Goal: Task Accomplishment & Management: Use online tool/utility

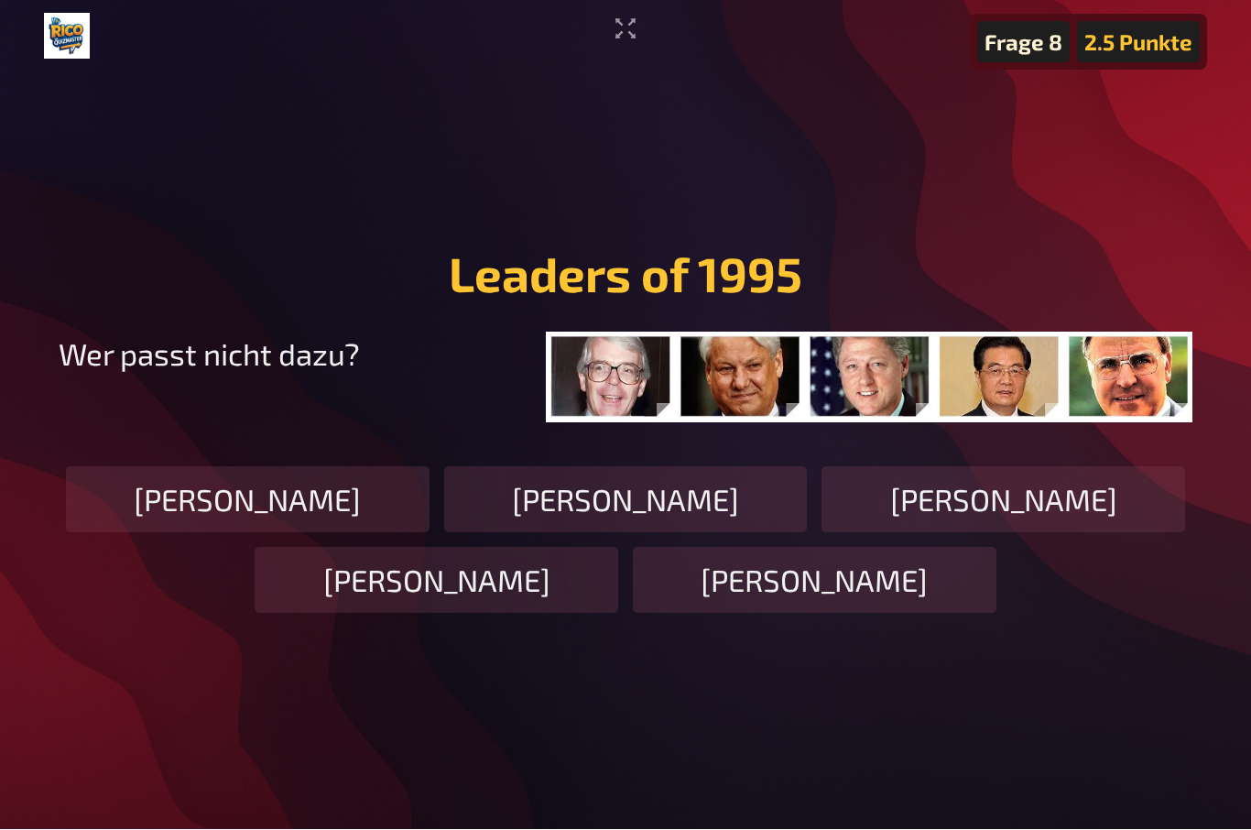
click at [637, 40] on icon "Vollbildmodus aktivieren" at bounding box center [625, 29] width 29 height 29
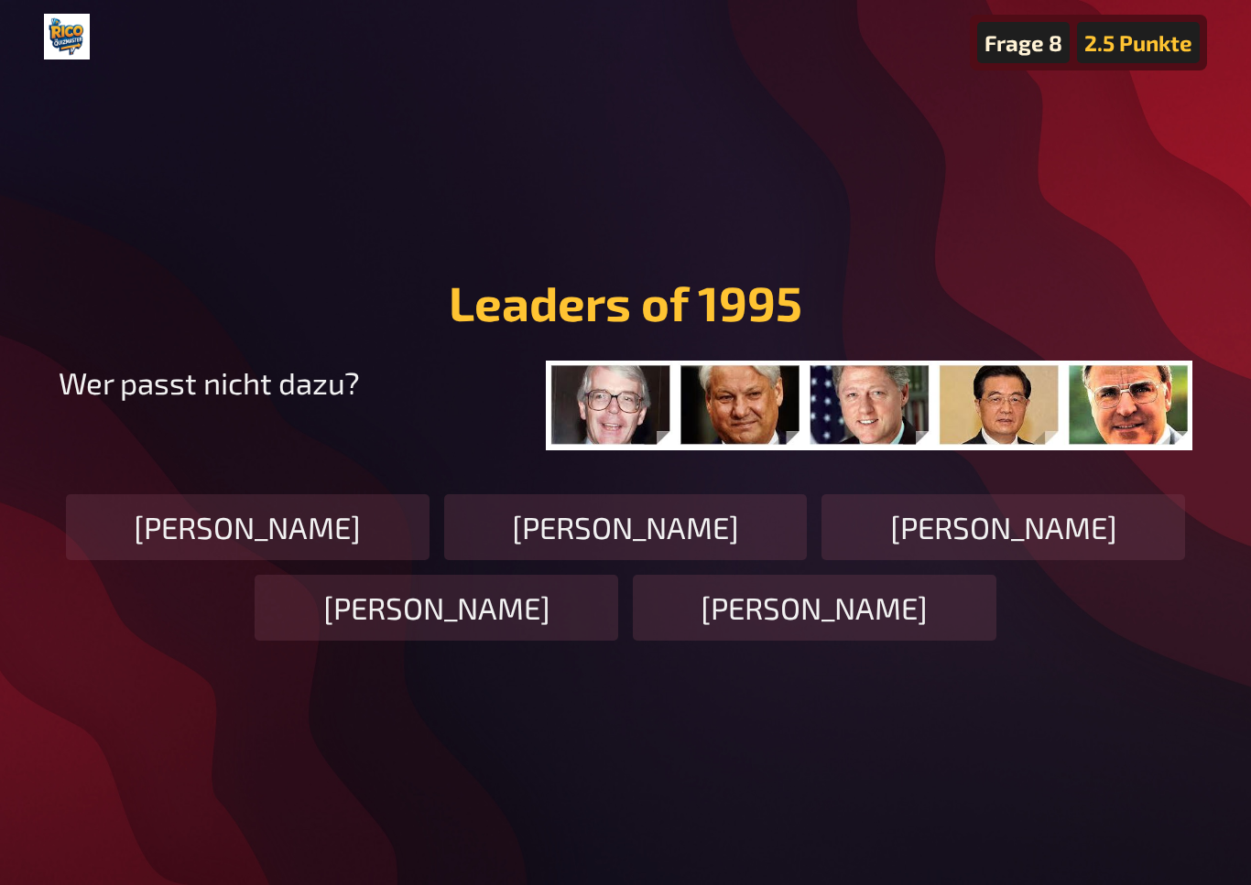
click at [1201, 164] on main "Frage 8 2.5 Punkte Leaders of 1995 ﻿ Wer passt nicht dazu? John Major Boris Jel…" at bounding box center [625, 457] width 1163 height 768
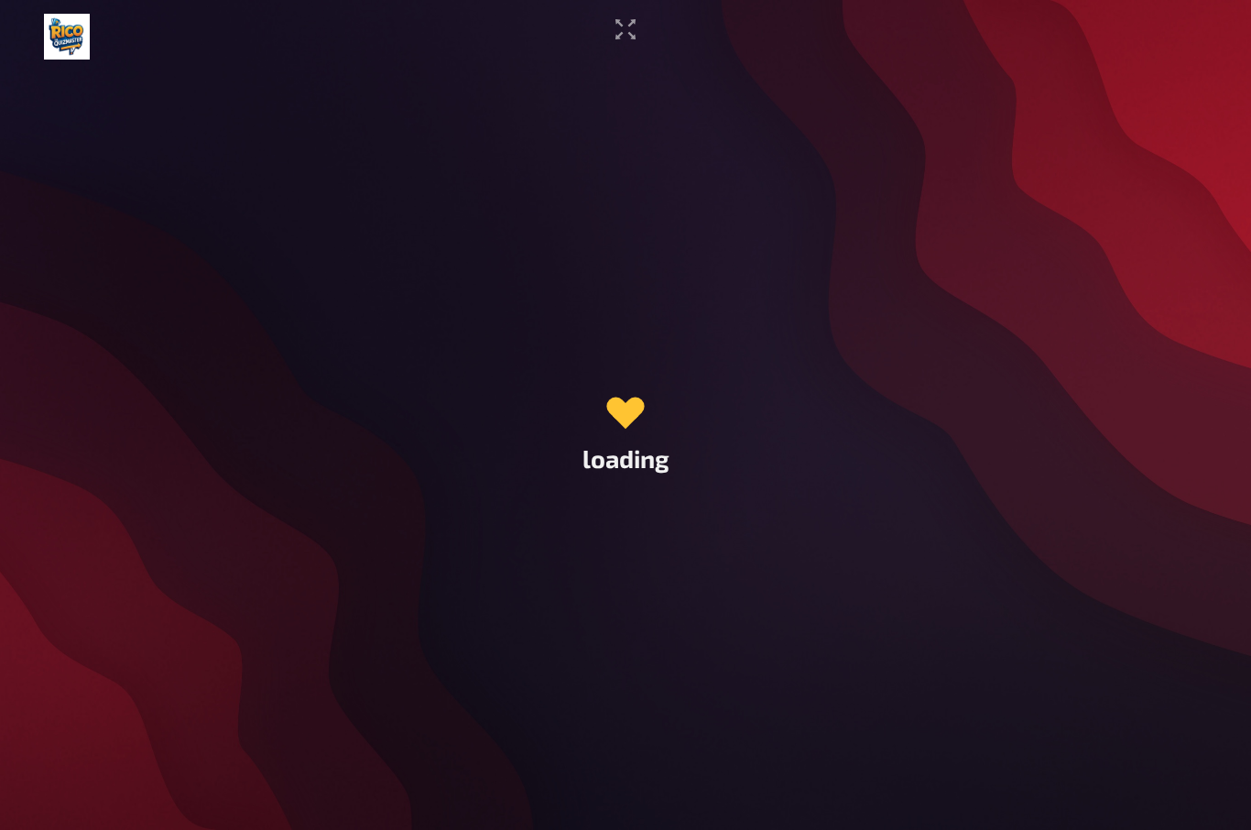
click at [627, 35] on icon "Vollbildmodus aktivieren" at bounding box center [625, 29] width 29 height 29
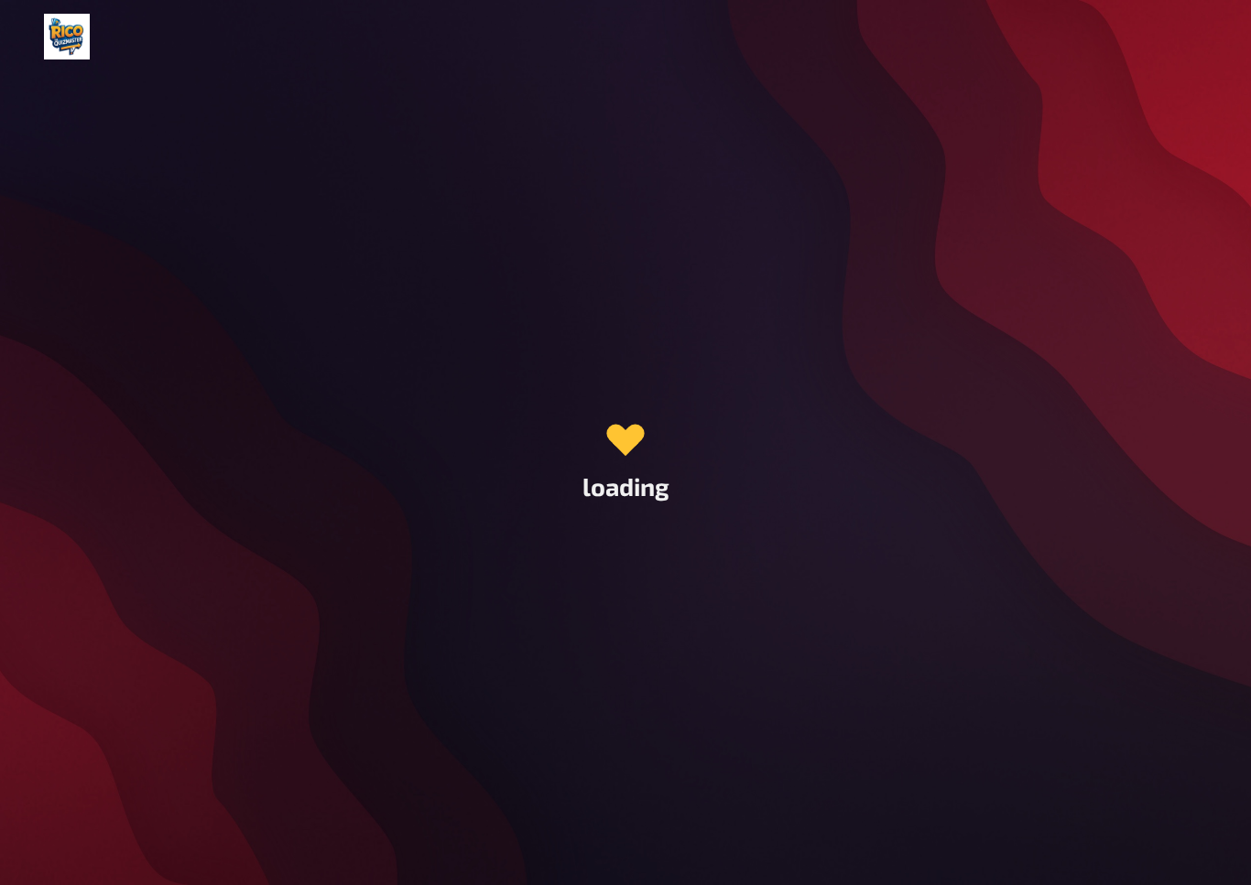
click at [643, 462] on div "loading" at bounding box center [625, 457] width 87 height 87
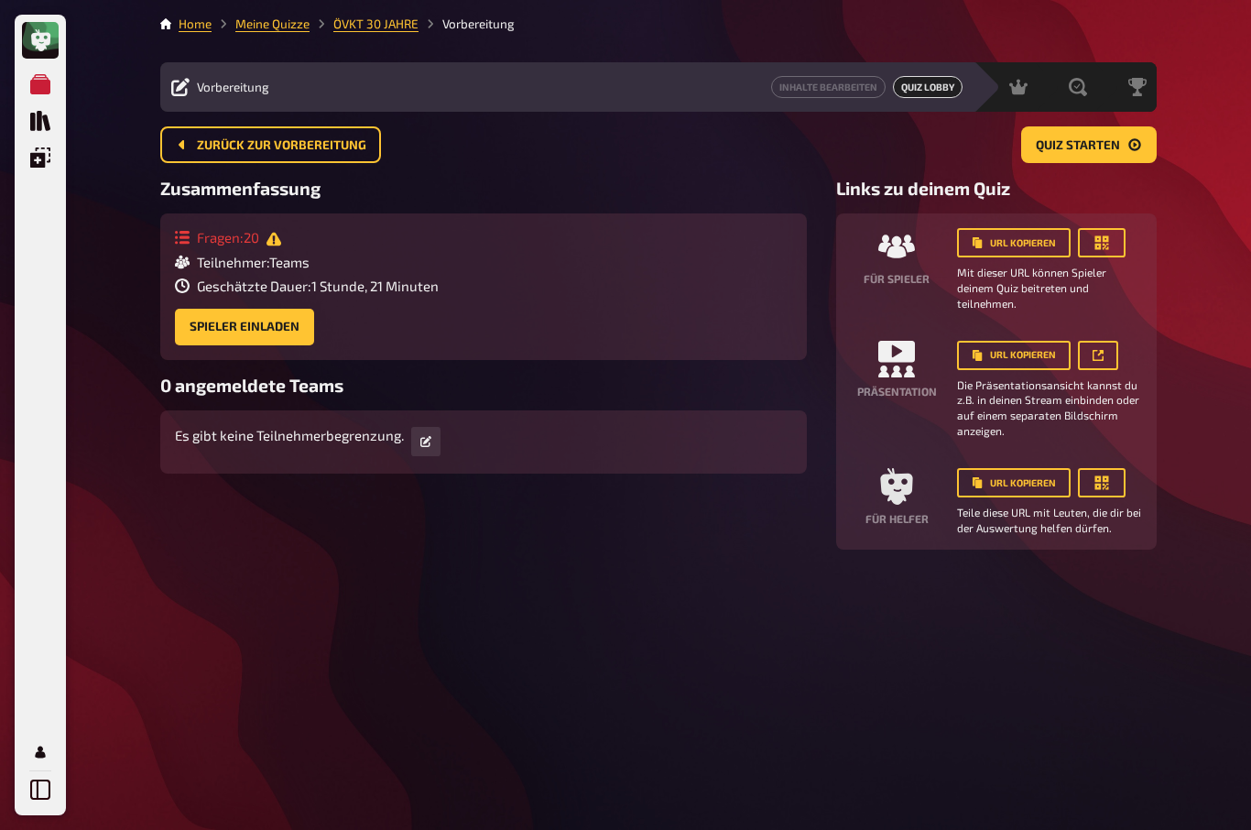
click at [223, 139] on span "Zurück zur Vorbereitung" at bounding box center [281, 145] width 169 height 13
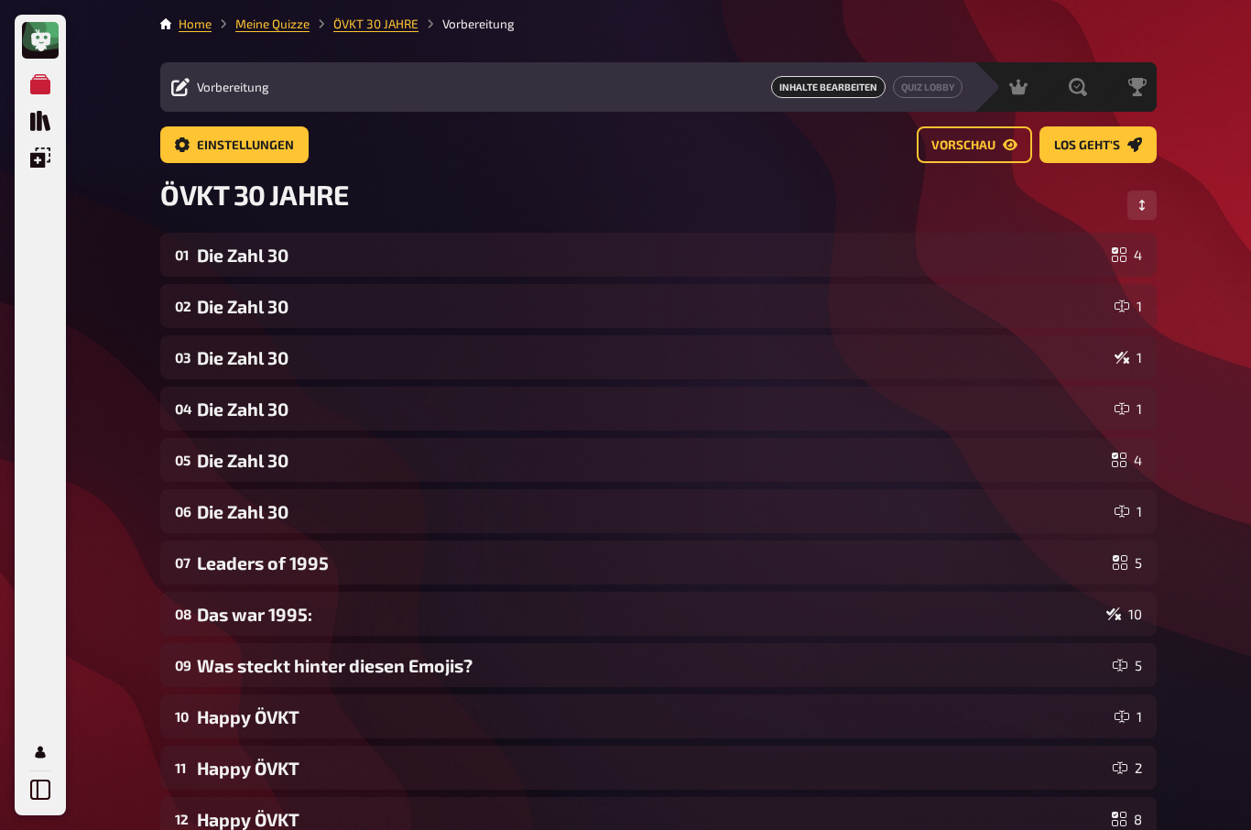
click at [1142, 204] on icon "Reihenfolge anpassen" at bounding box center [1141, 205] width 5 height 11
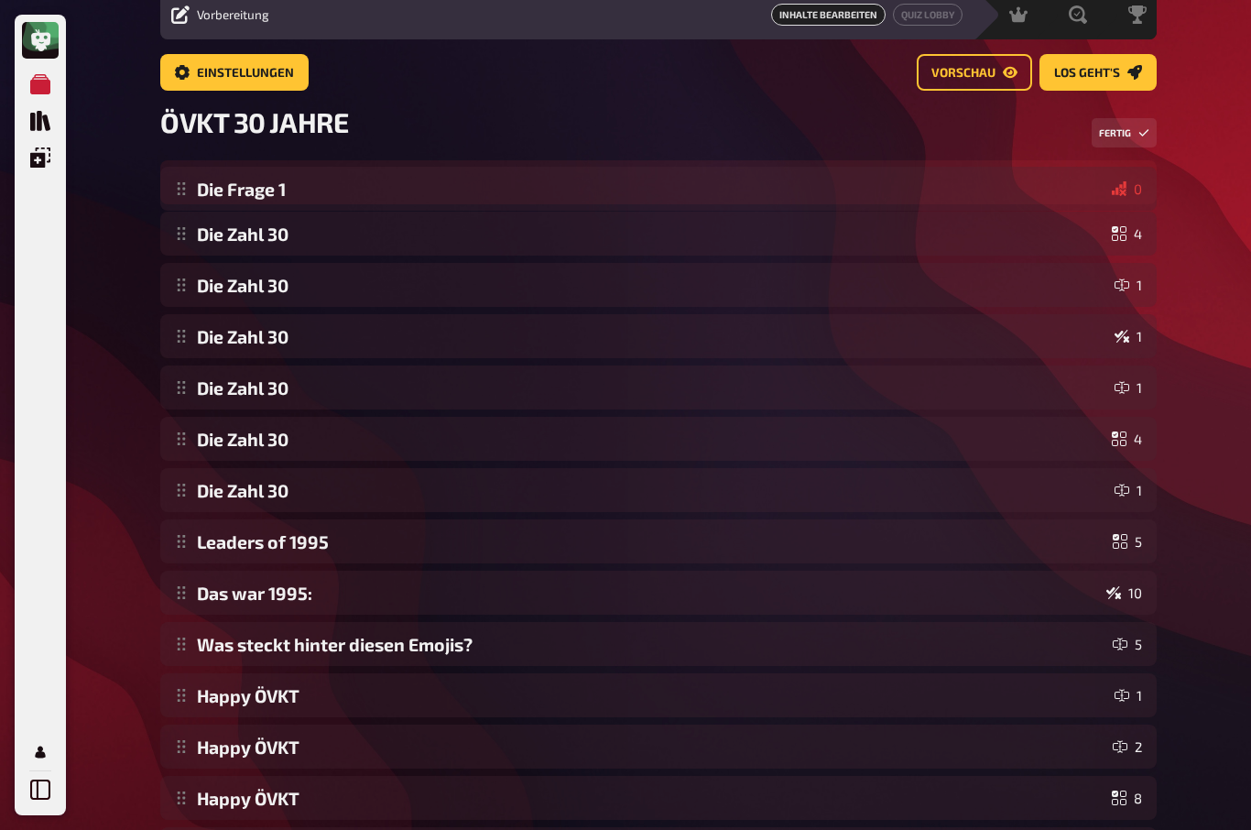
scroll to position [65, 0]
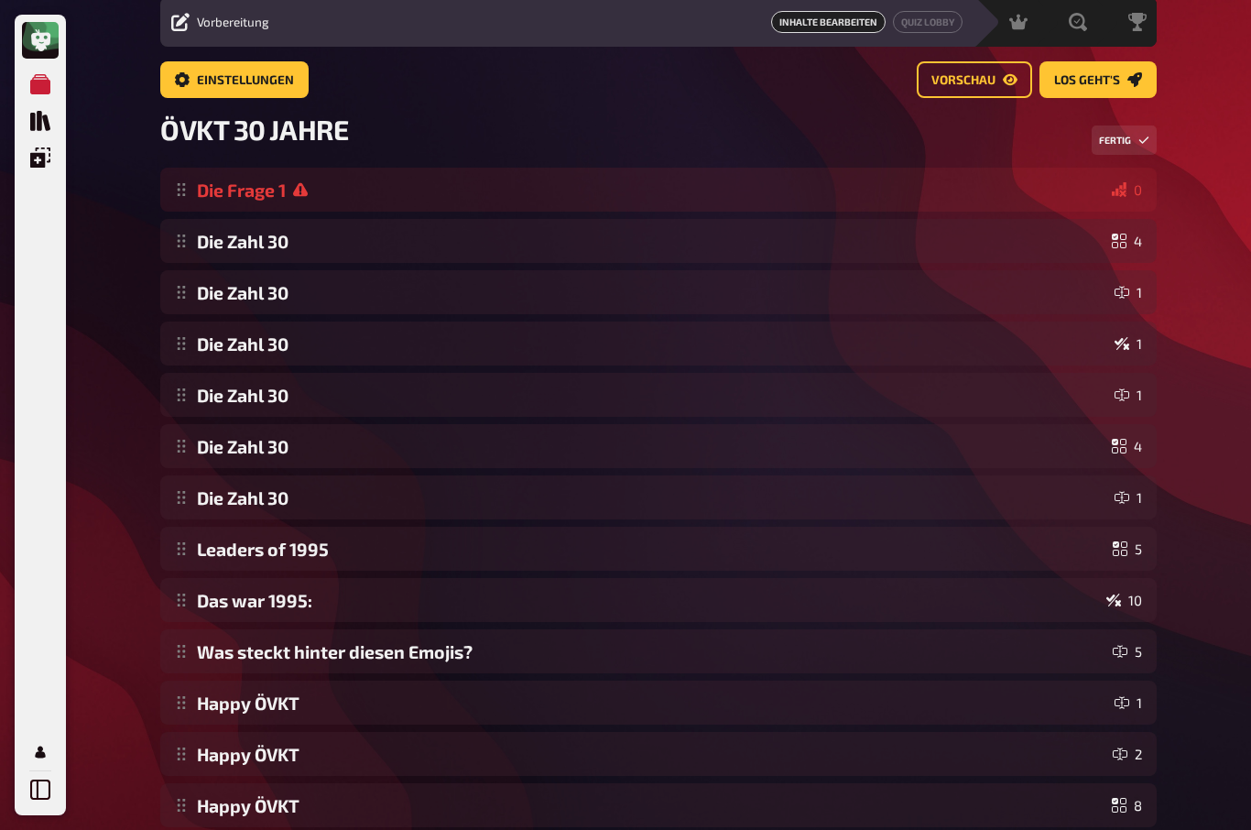
click at [1134, 143] on button "Fertig" at bounding box center [1123, 139] width 65 height 29
click at [1125, 193] on icon at bounding box center [1119, 189] width 15 height 15
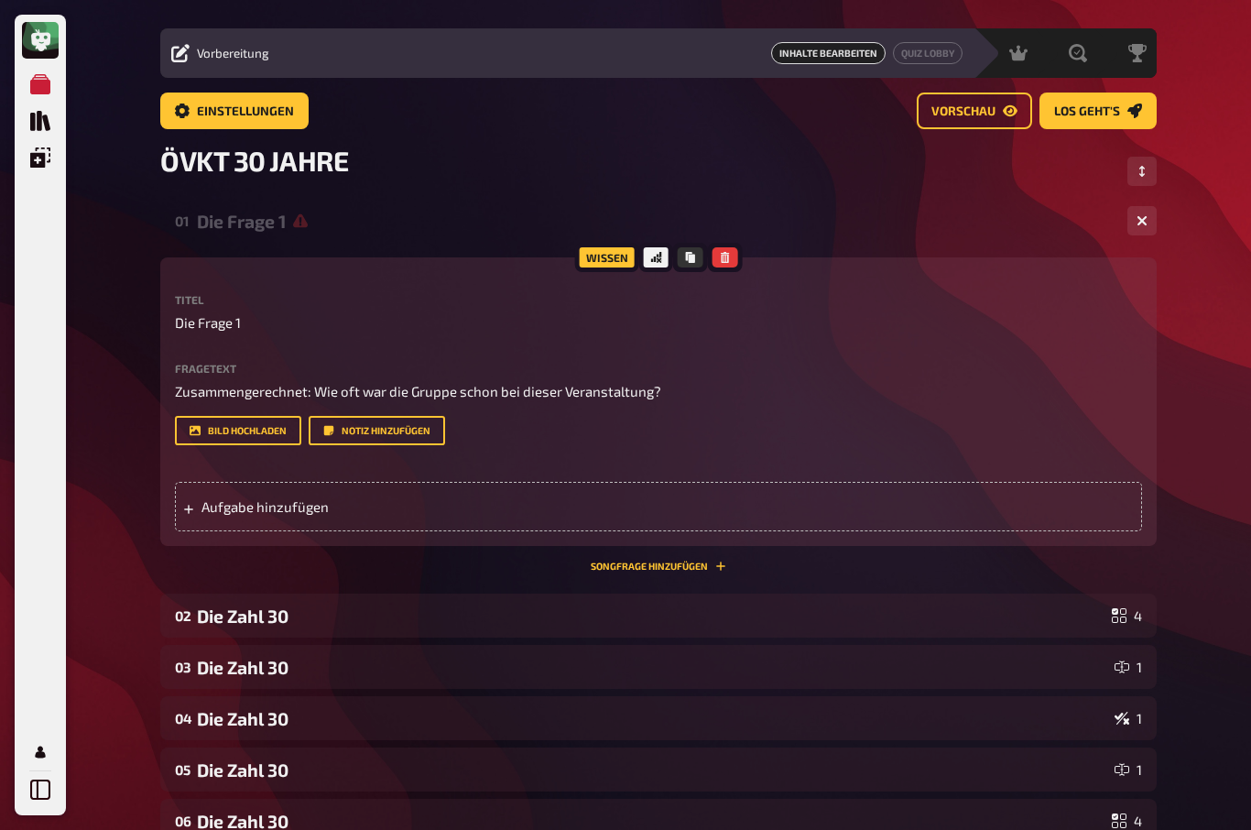
scroll to position [0, 0]
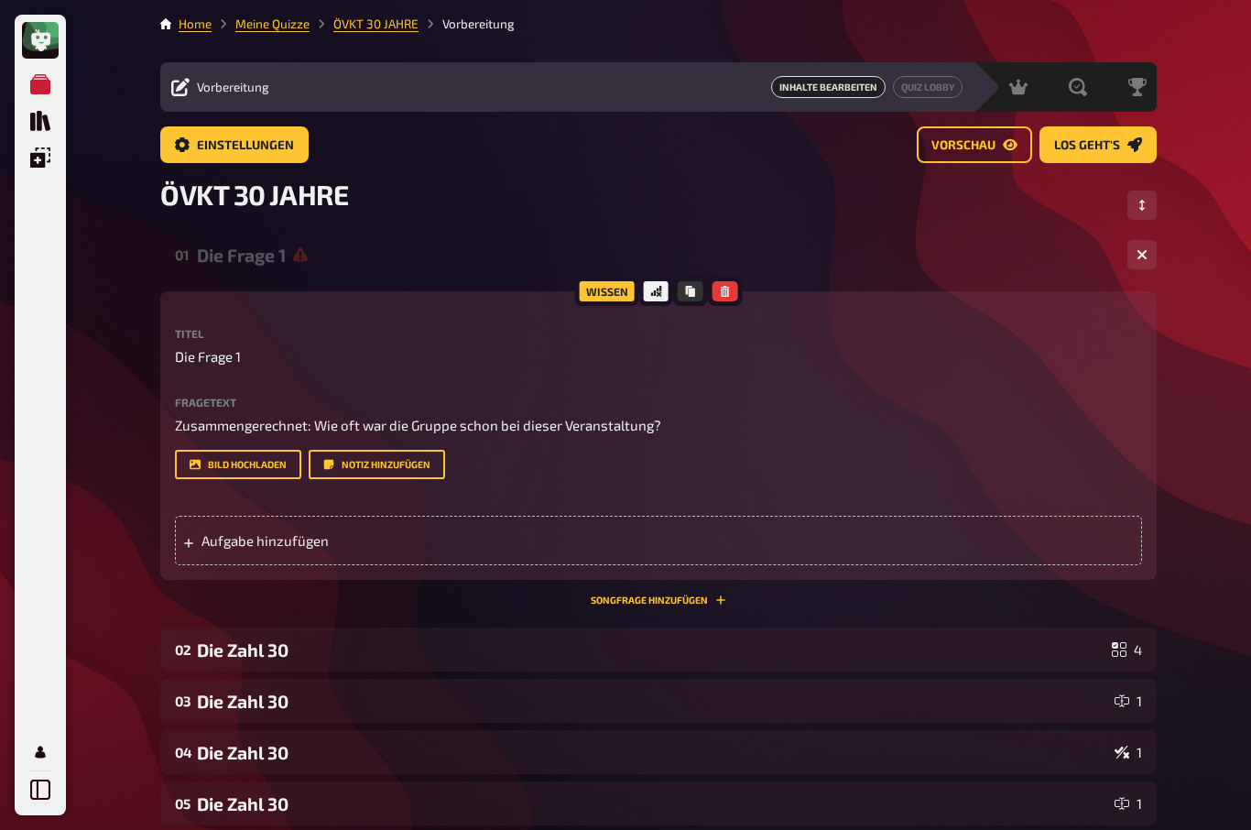
click at [977, 146] on span "Vorschau" at bounding box center [963, 145] width 64 height 13
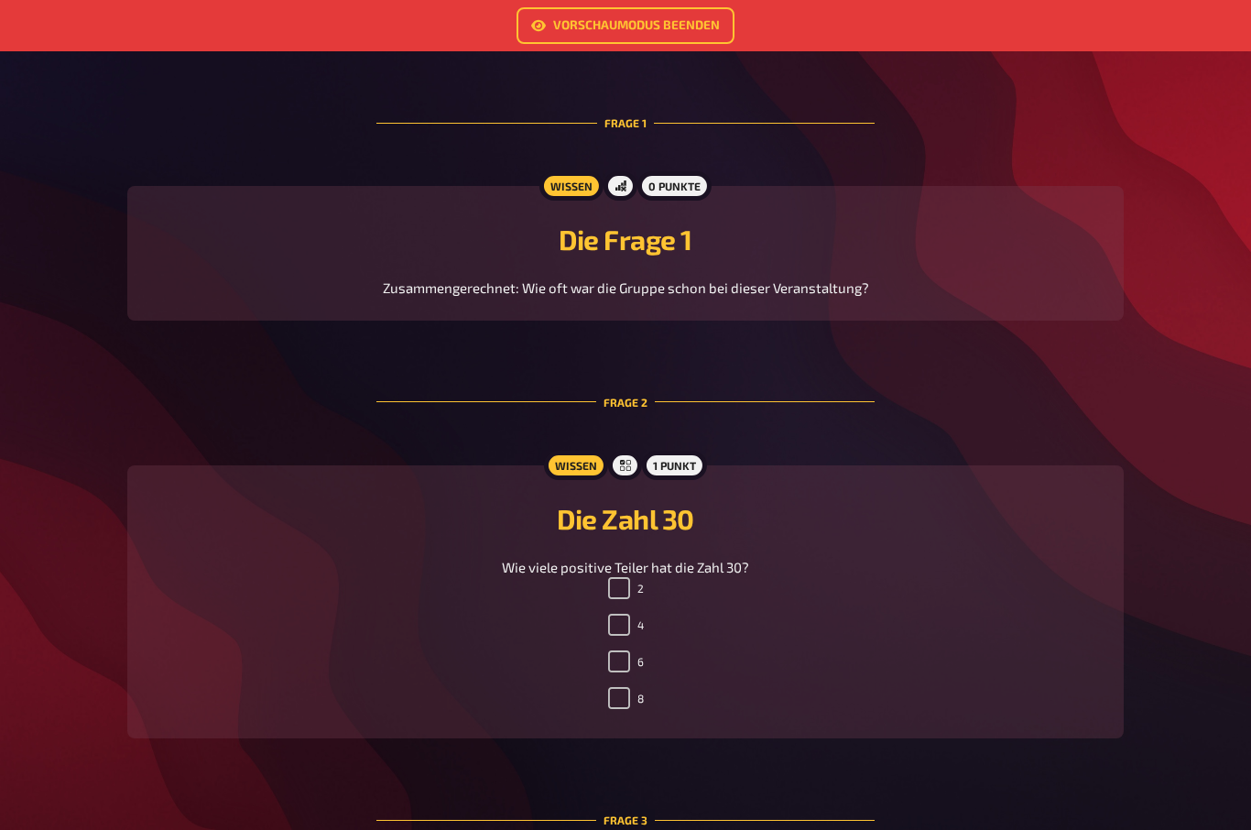
scroll to position [429, 0]
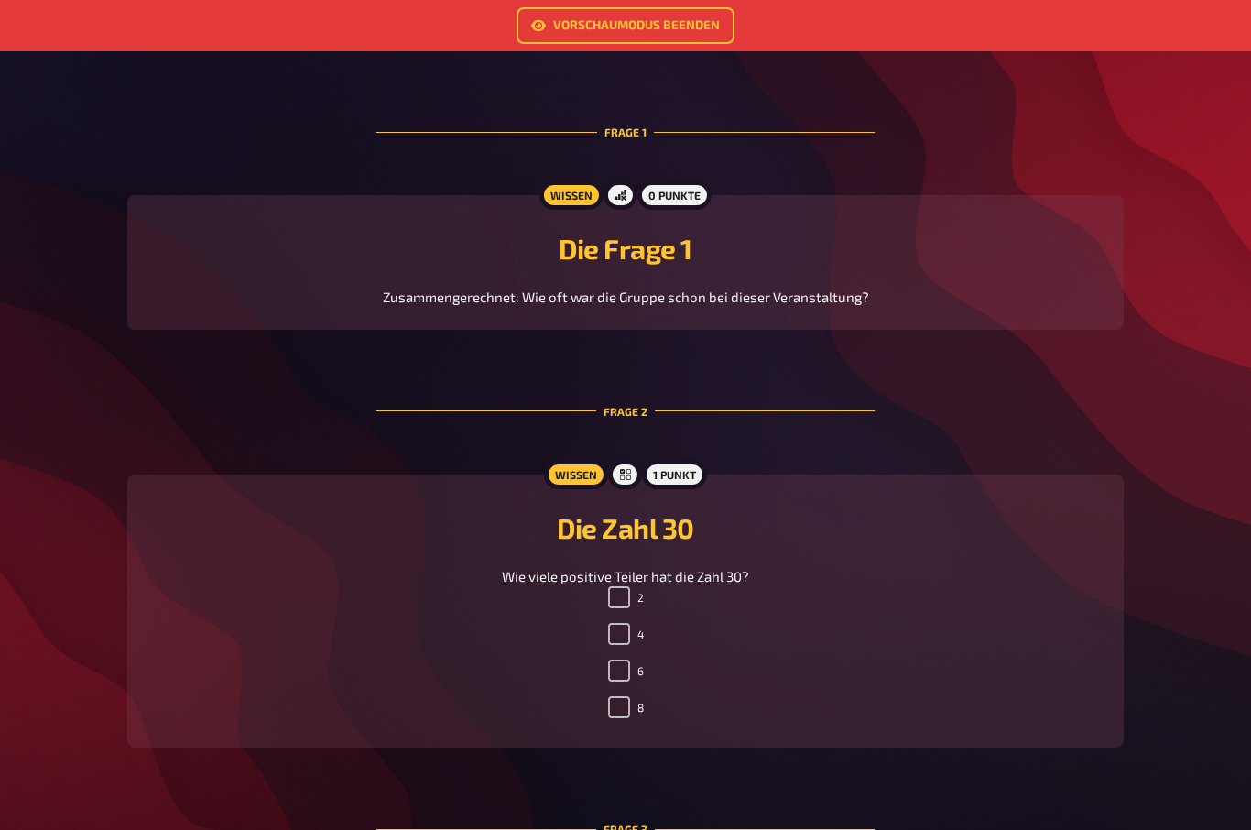
click at [784, 367] on div "Frage 2" at bounding box center [625, 411] width 498 height 104
click at [783, 366] on div "Frage 2" at bounding box center [625, 411] width 498 height 104
click at [696, 194] on div "0 Punkte" at bounding box center [674, 194] width 74 height 29
click at [700, 207] on div "0 Punkte" at bounding box center [674, 194] width 74 height 29
click at [702, 206] on div "0 Punkte" at bounding box center [674, 194] width 74 height 29
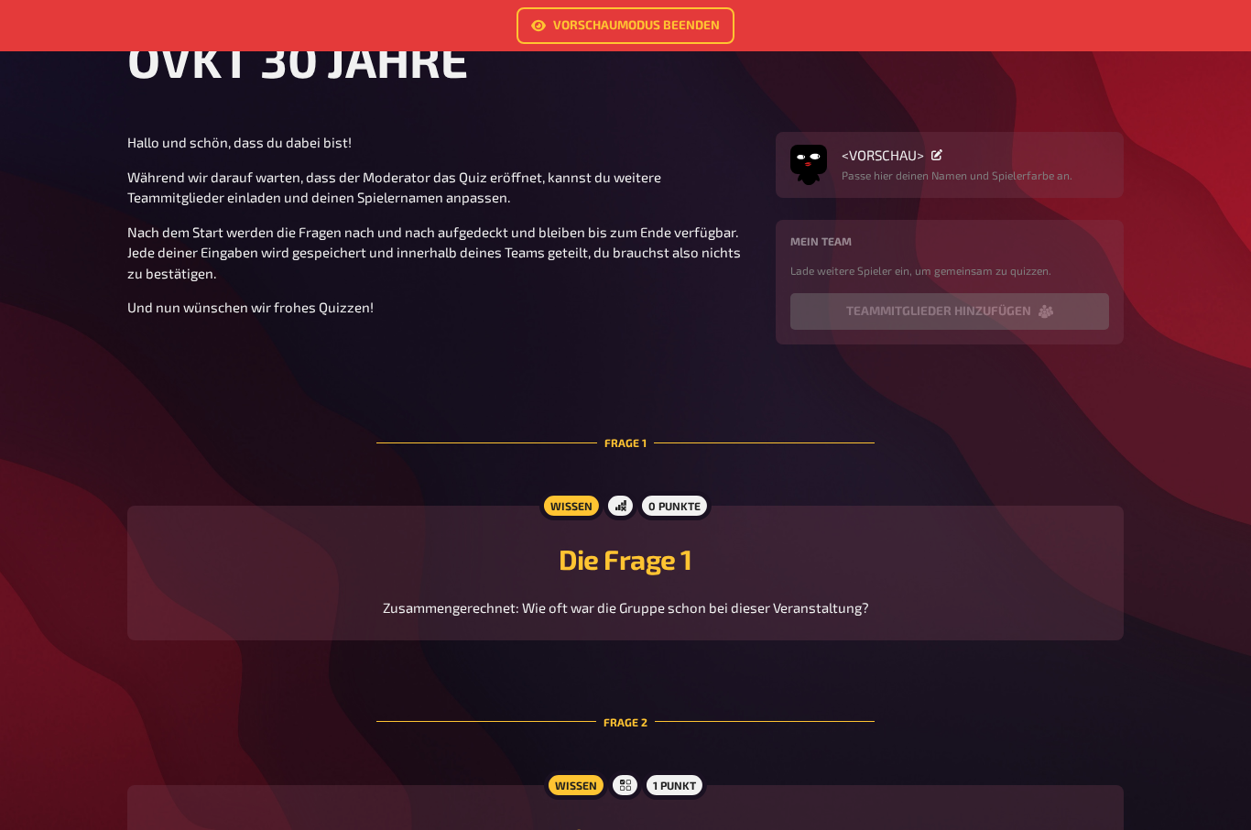
scroll to position [0, 0]
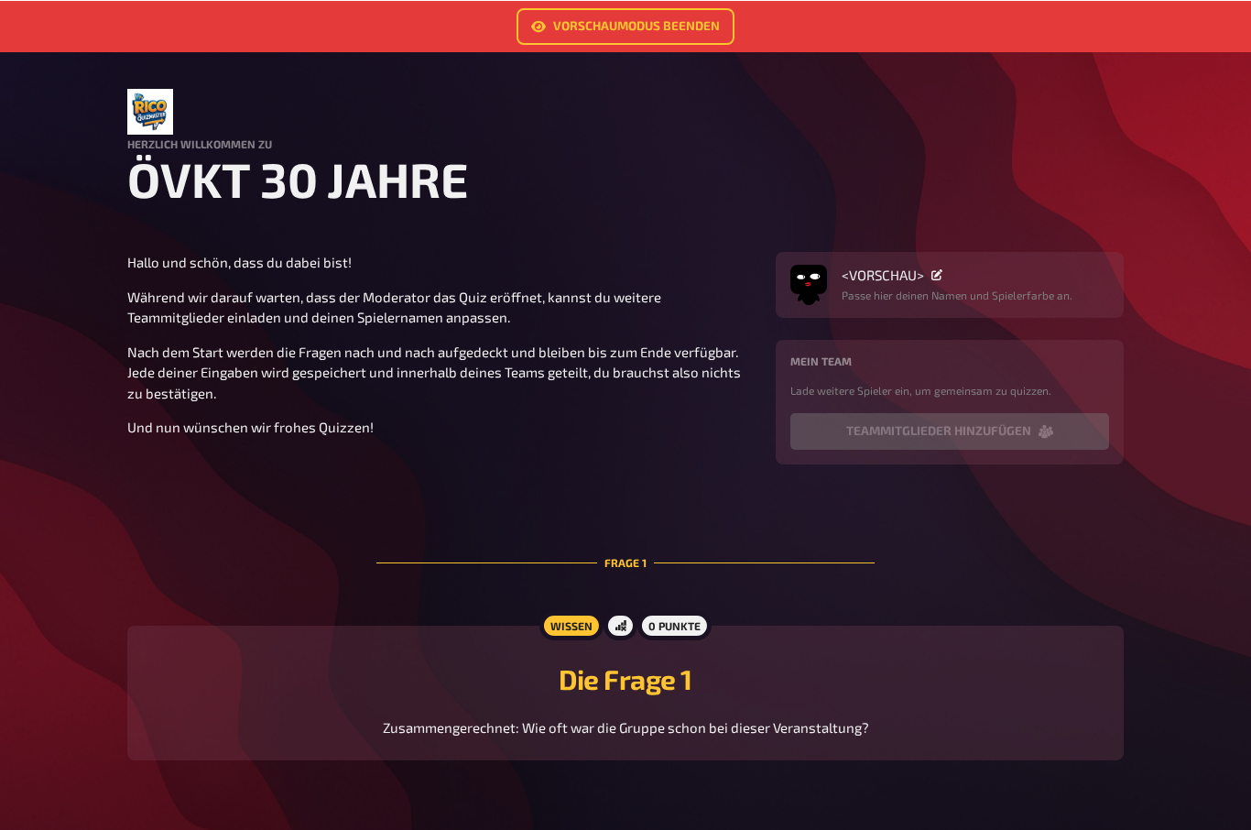
click at [639, 18] on link "Vorschaumodus beenden" at bounding box center [625, 25] width 218 height 37
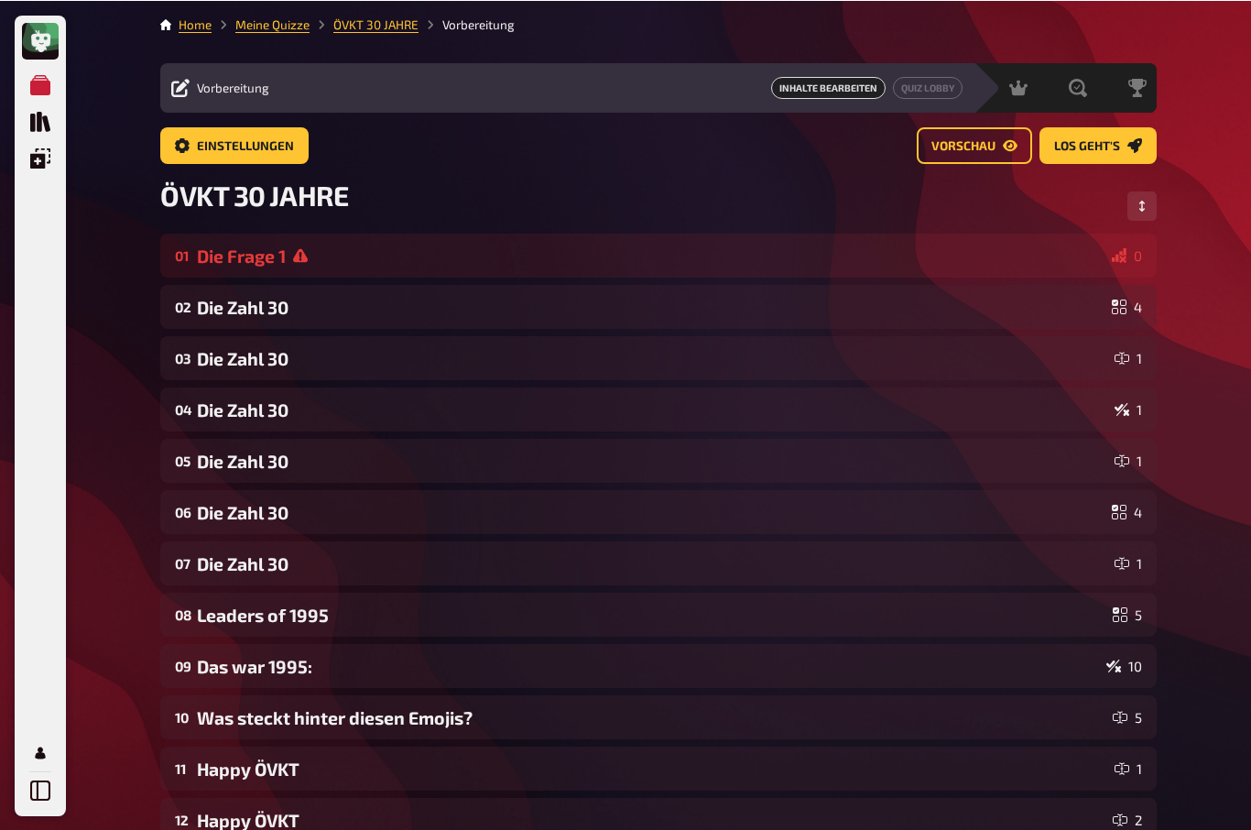
click at [917, 88] on link "Quiz Lobby" at bounding box center [928, 87] width 70 height 22
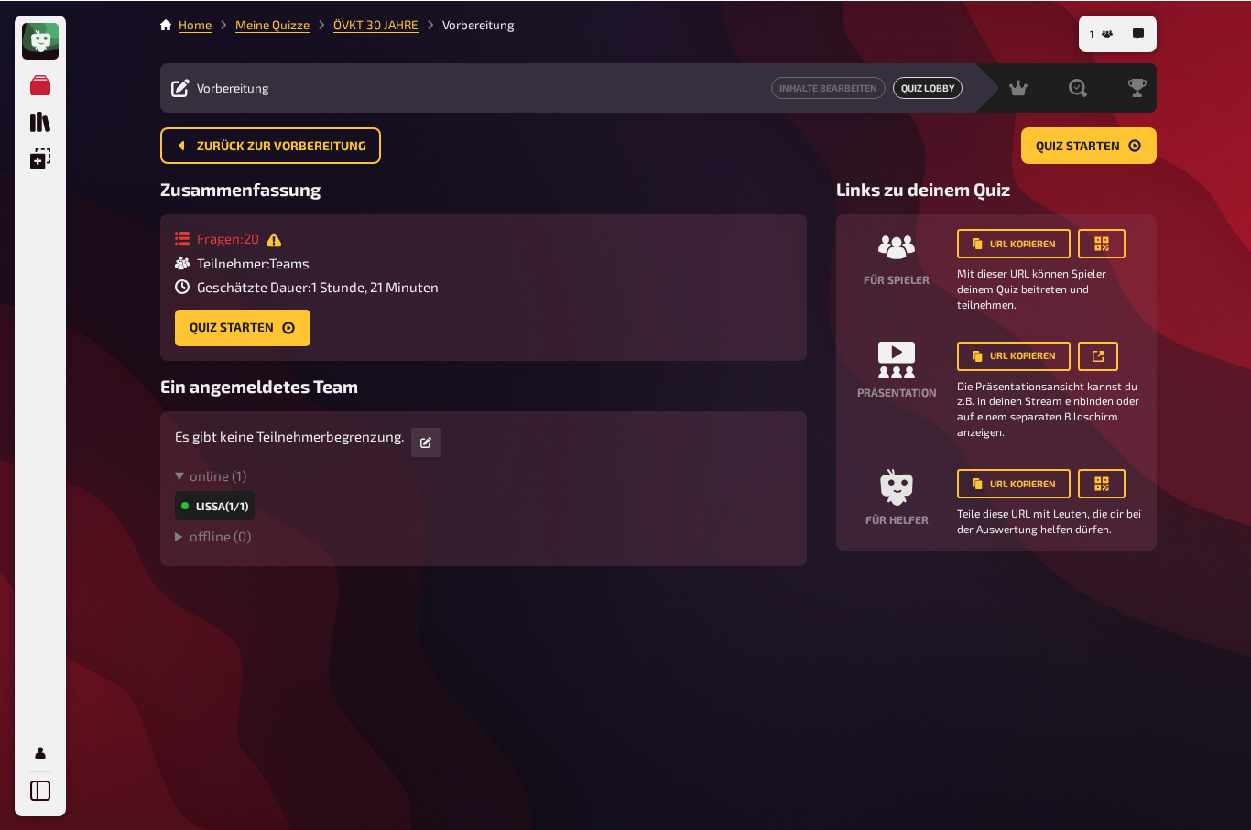
click at [1123, 146] on button "Quiz starten" at bounding box center [1089, 144] width 136 height 37
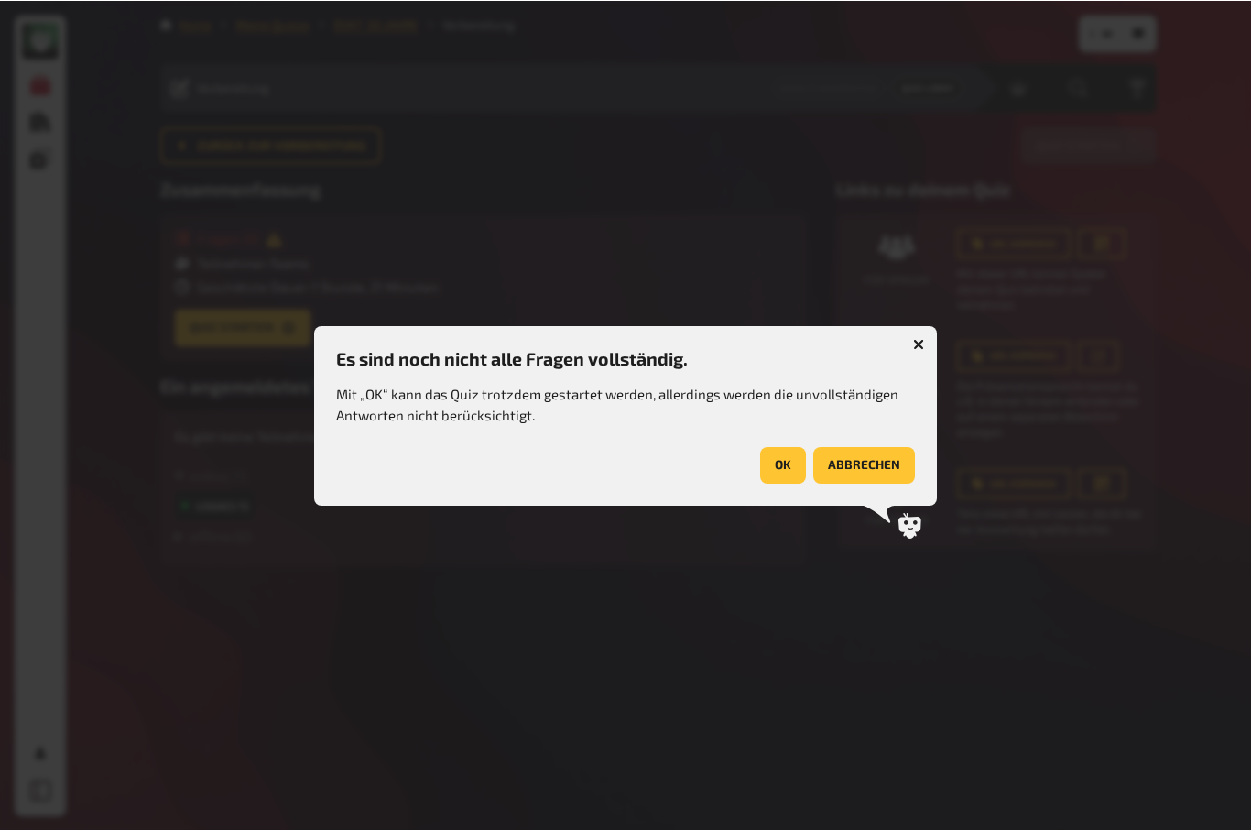
click at [798, 473] on button "OK" at bounding box center [783, 464] width 46 height 37
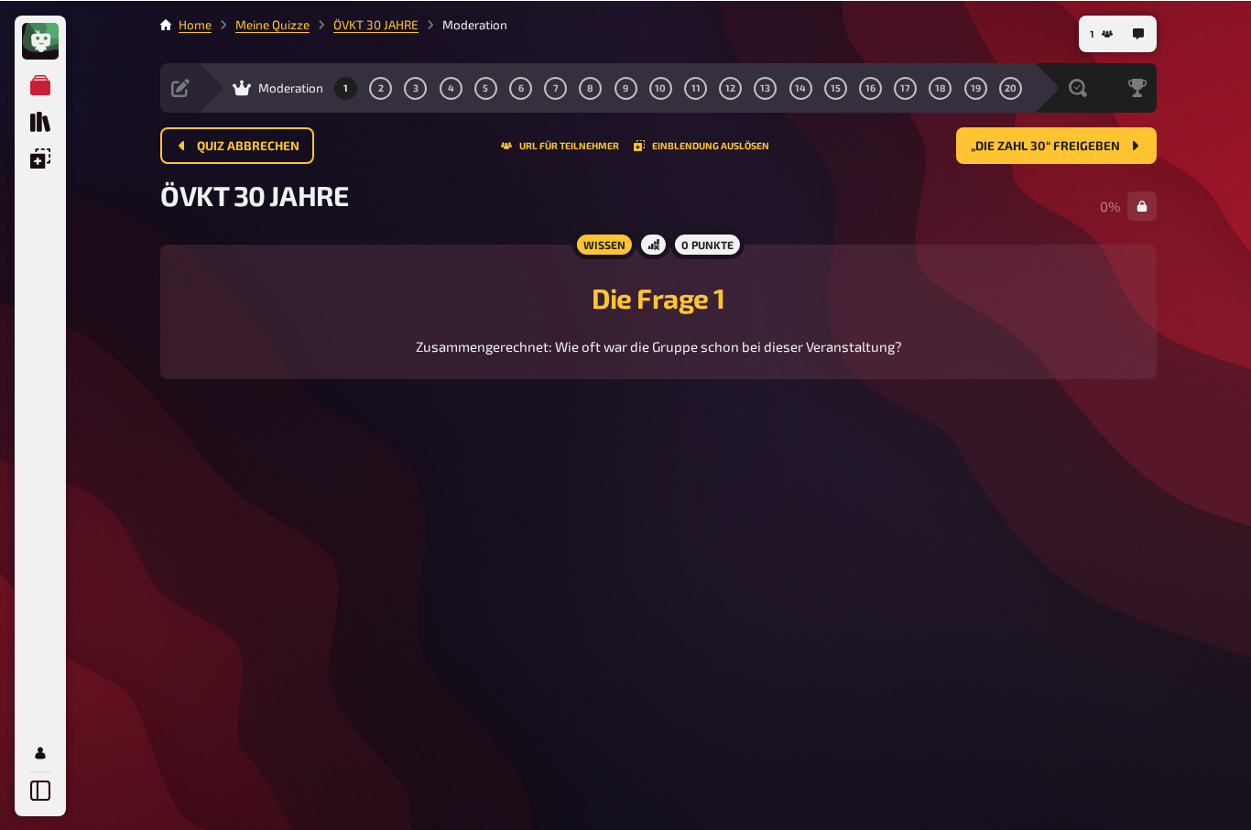
click at [1079, 144] on span "„Die Zahl 30“ freigeben" at bounding box center [1045, 145] width 149 height 13
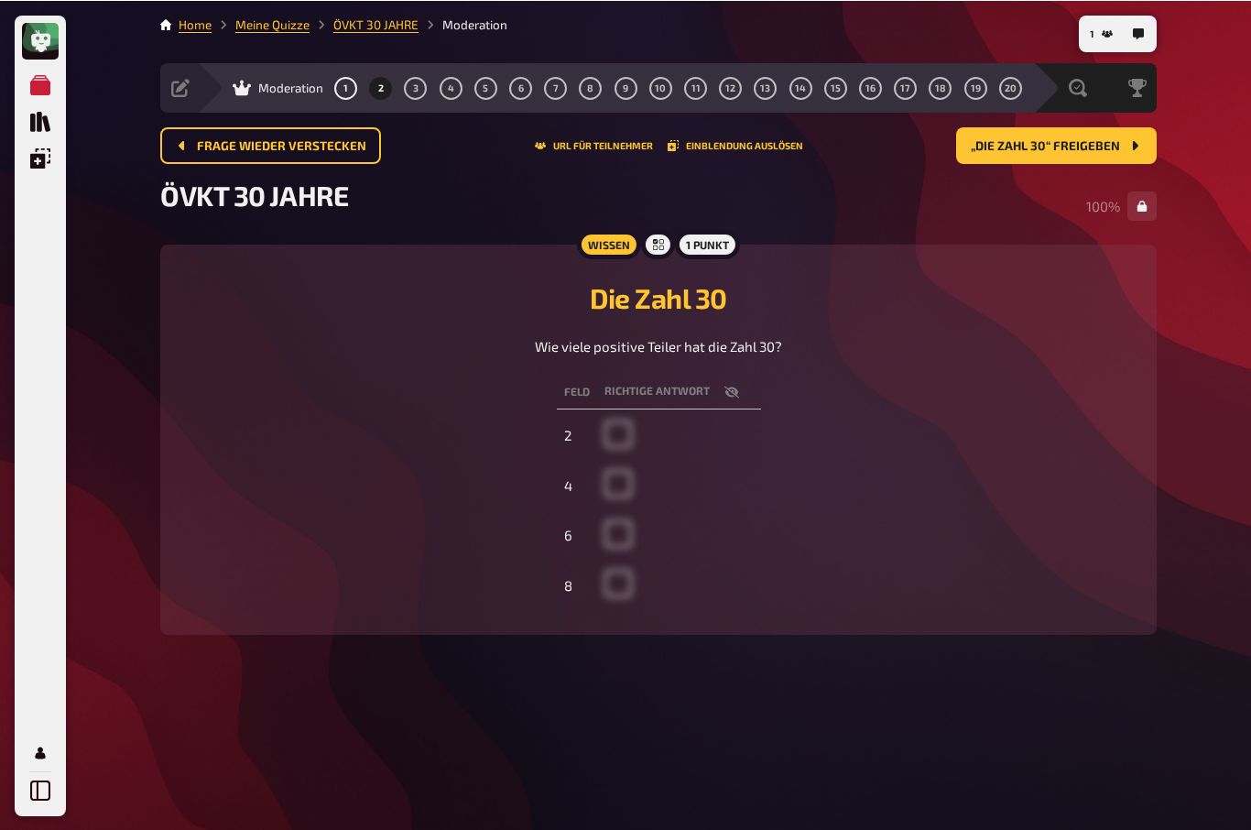
click at [1071, 157] on button "„Die Zahl 30“ freigeben" at bounding box center [1056, 144] width 201 height 37
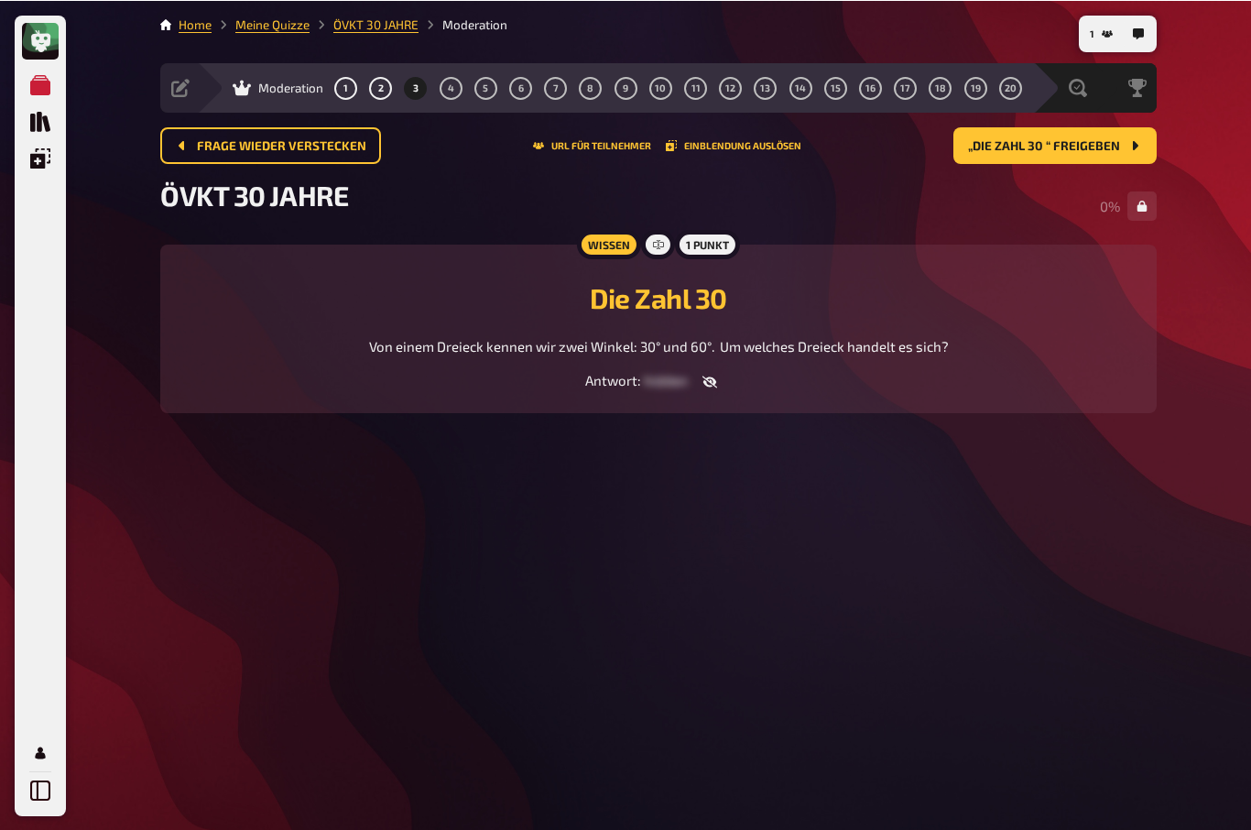
click at [1094, 151] on span "„Die Zahl 30 “ freigeben" at bounding box center [1044, 145] width 152 height 13
click at [1083, 155] on button "„Die Zahl 30“ freigeben" at bounding box center [1056, 144] width 201 height 37
click at [1069, 146] on span "„Die Zahl 30“ freigeben" at bounding box center [1045, 145] width 149 height 13
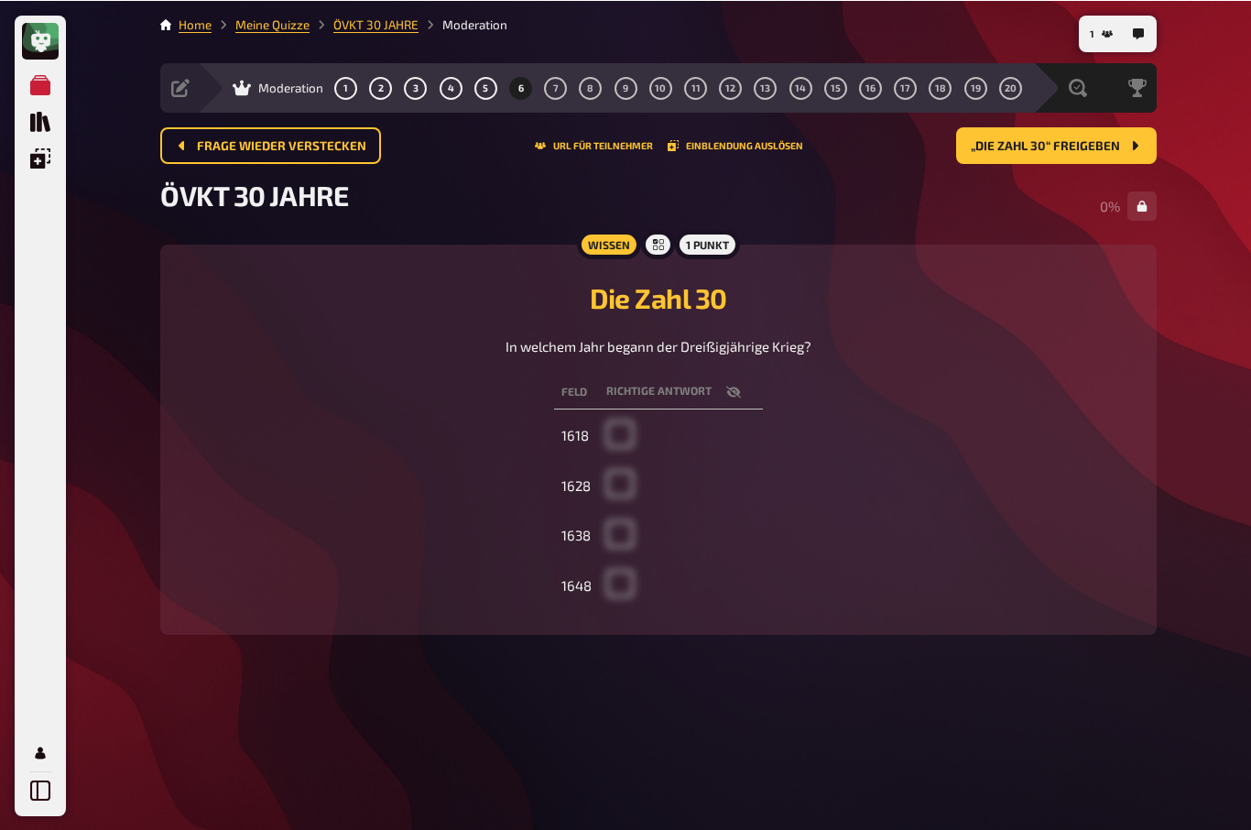
click at [1079, 146] on span "„Die Zahl 30“ freigeben" at bounding box center [1045, 145] width 149 height 13
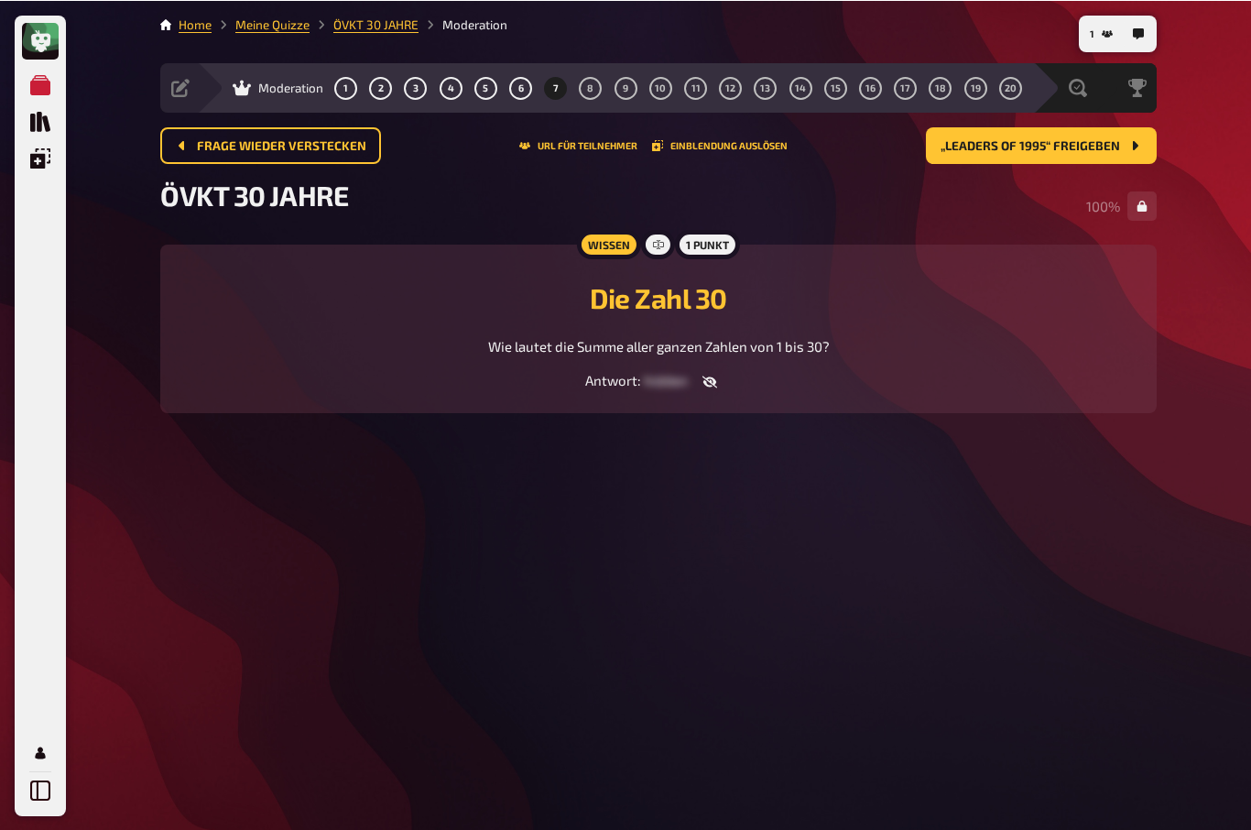
click at [1088, 147] on span "„Leaders of 1995“ freigeben" at bounding box center [1029, 145] width 179 height 13
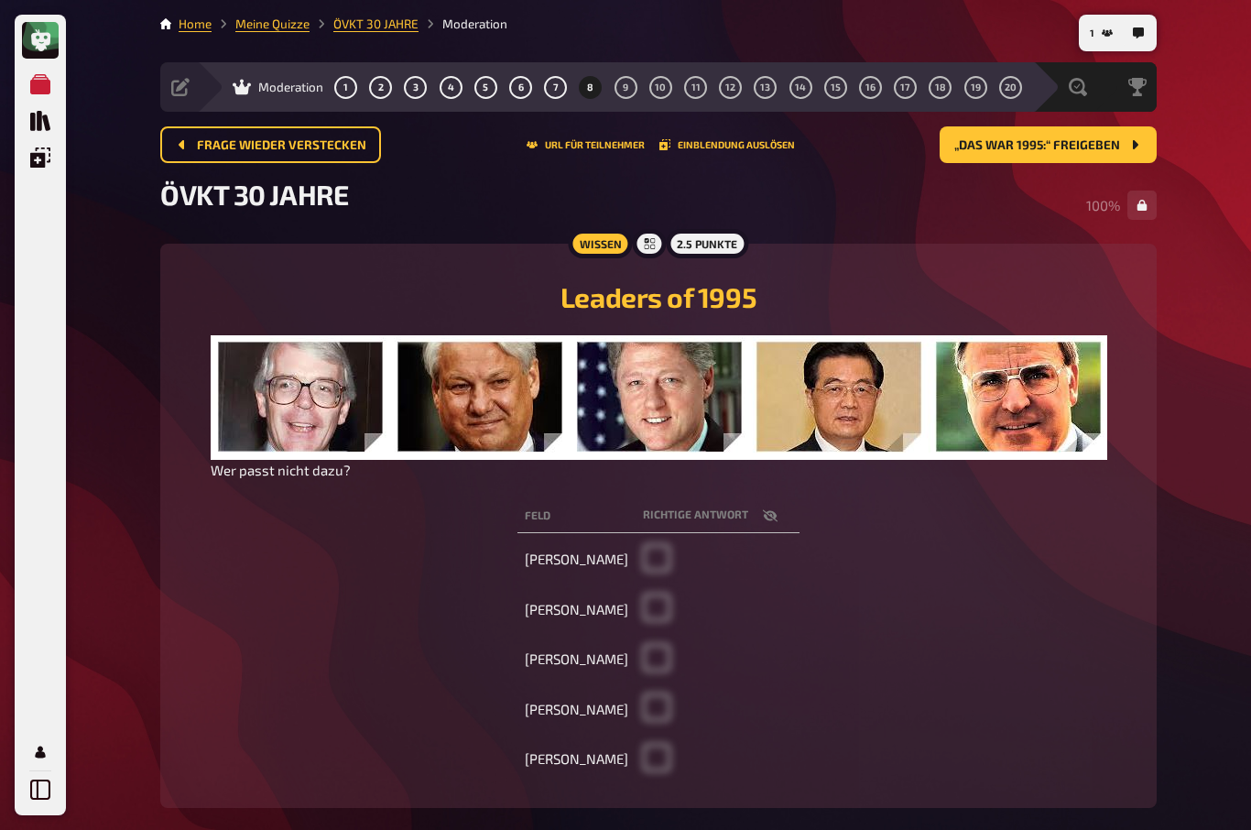
click at [1085, 146] on span "„Das war 1995:“ freigeben" at bounding box center [1037, 145] width 166 height 13
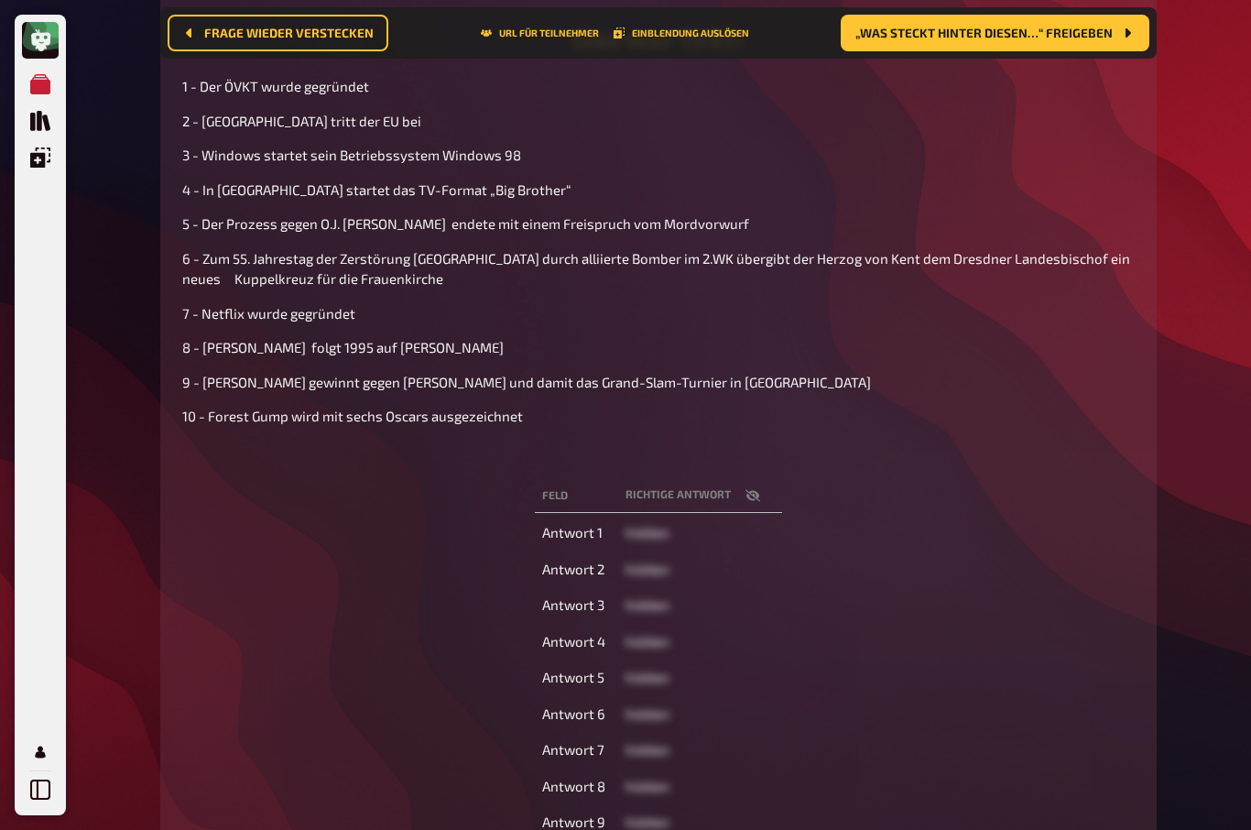
scroll to position [273, 0]
click at [1020, 38] on span "„Was steckt hinter diesen…“ freigeben" at bounding box center [983, 33] width 257 height 13
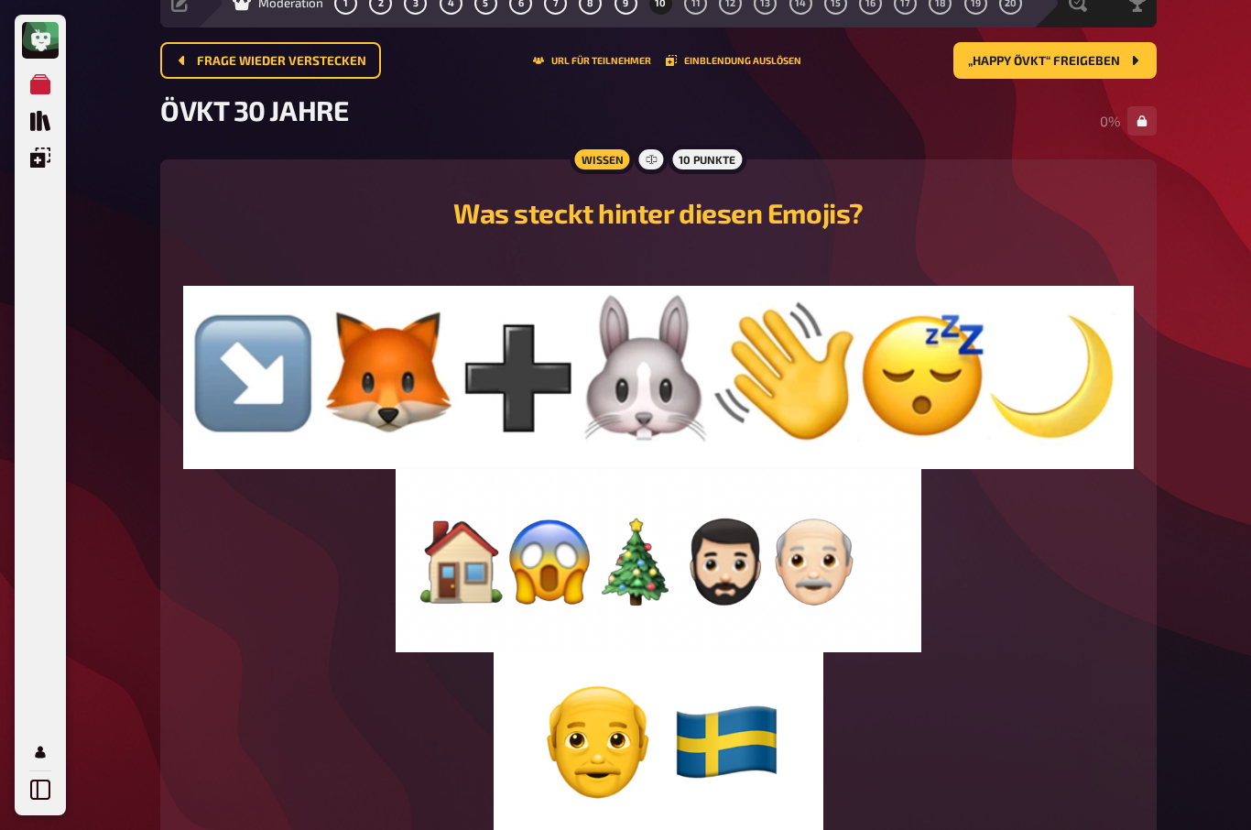
scroll to position [27, 0]
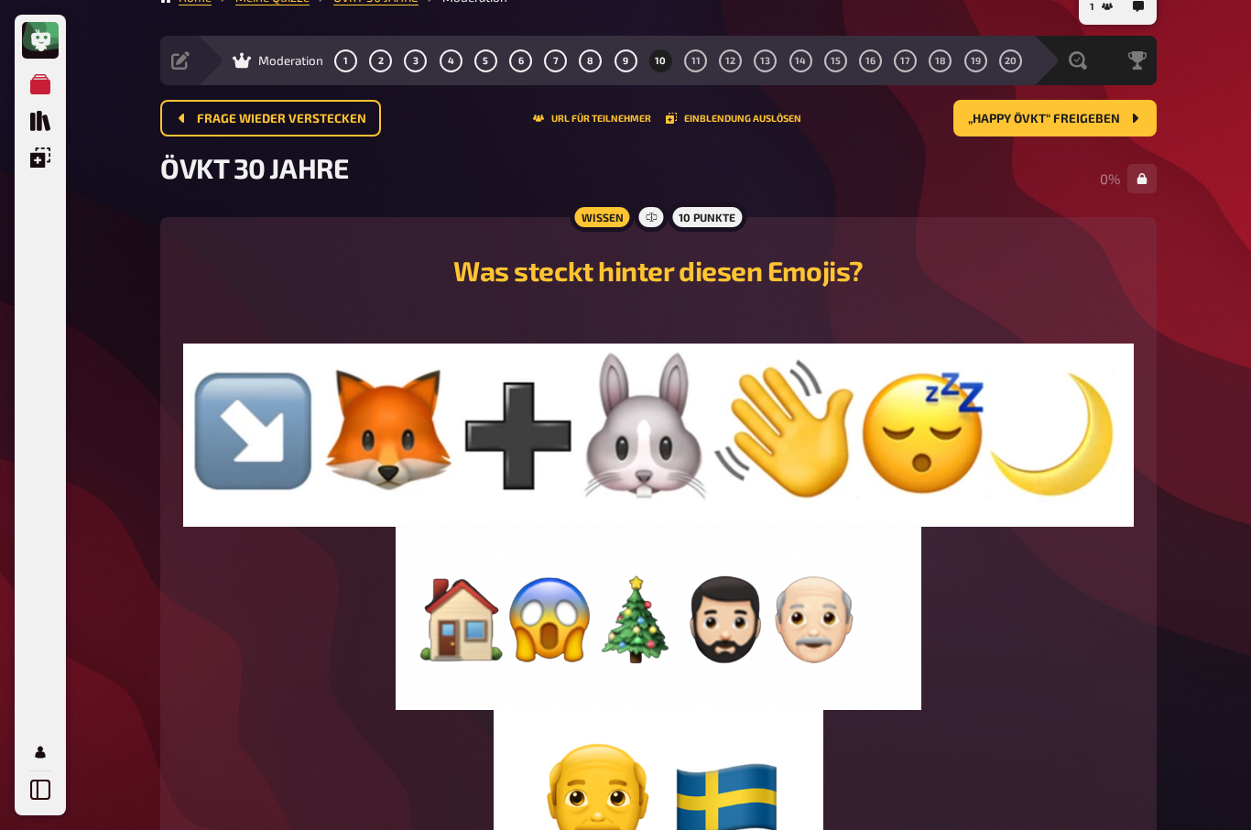
click at [1066, 113] on span "„Happy ÖVKT“ freigeben" at bounding box center [1044, 119] width 152 height 13
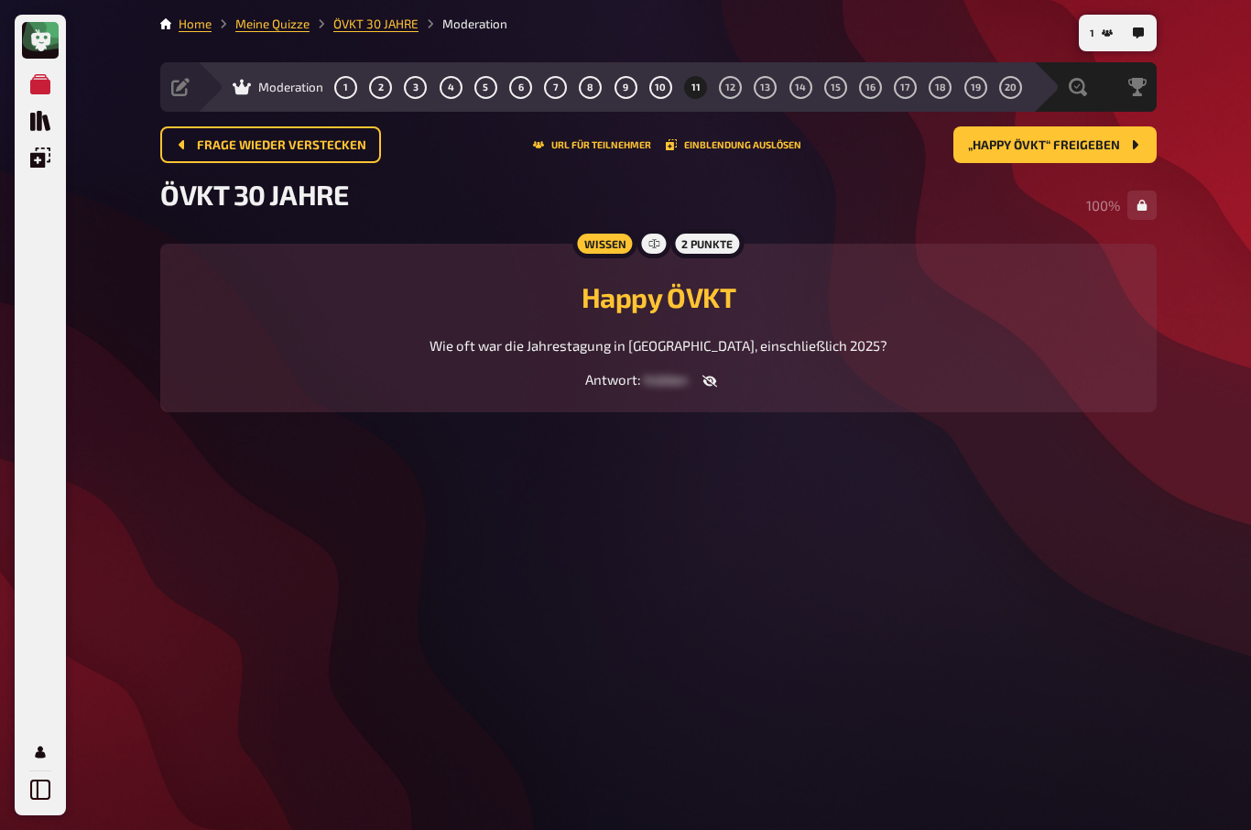
click at [1084, 139] on span "„Happy ÖVKT“ freigeben" at bounding box center [1044, 145] width 152 height 13
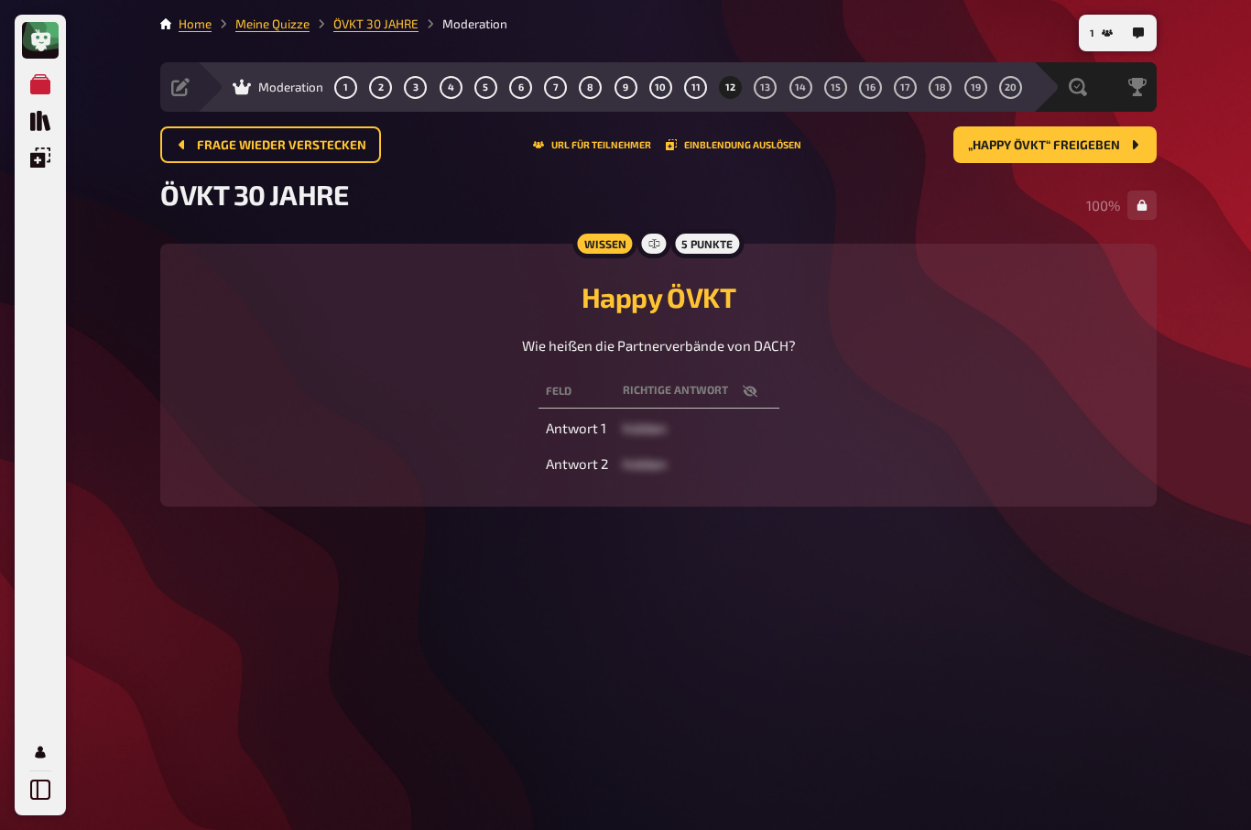
click at [1101, 139] on span "„Happy ÖVKT“ freigeben" at bounding box center [1044, 145] width 152 height 13
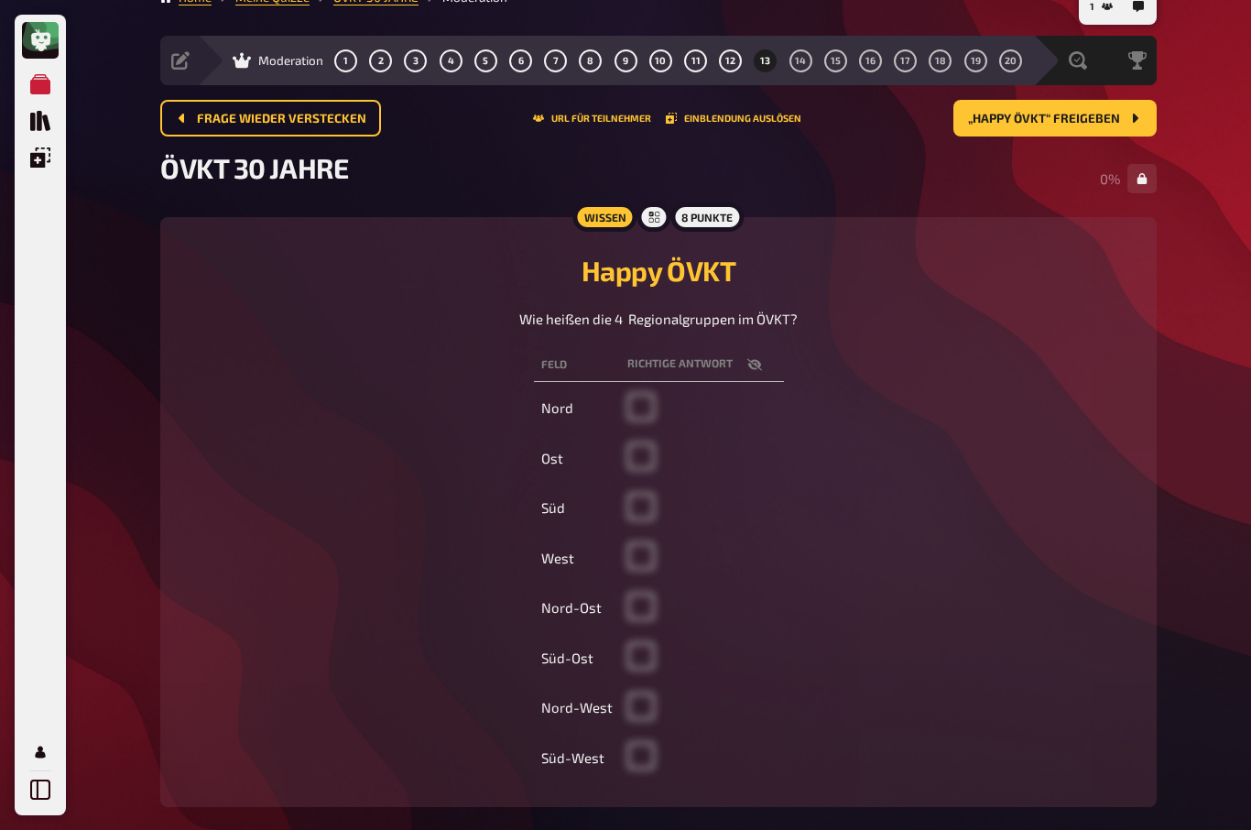
scroll to position [55, 0]
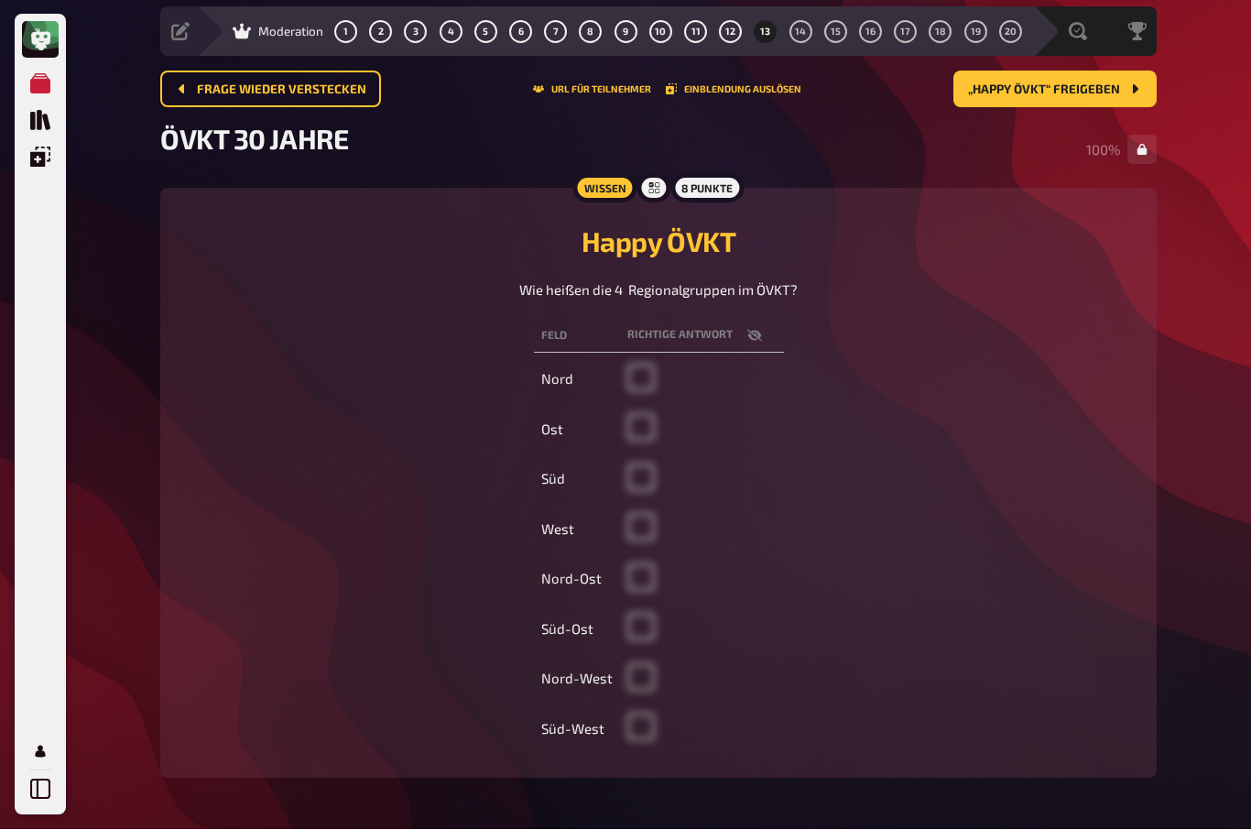
click at [1083, 92] on span "„Happy ÖVKT“ freigeben" at bounding box center [1044, 90] width 152 height 13
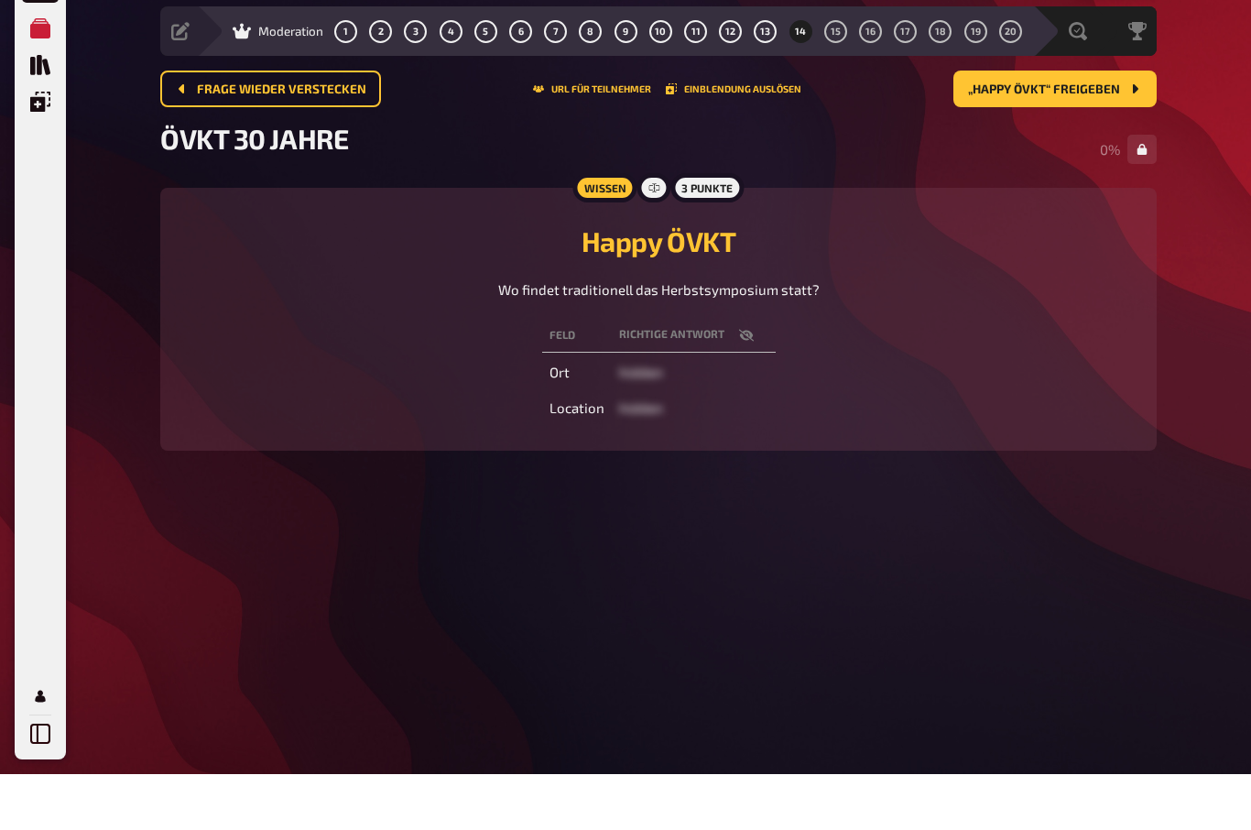
click at [1118, 139] on span "„Happy ÖVKT“ freigeben" at bounding box center [1044, 145] width 152 height 13
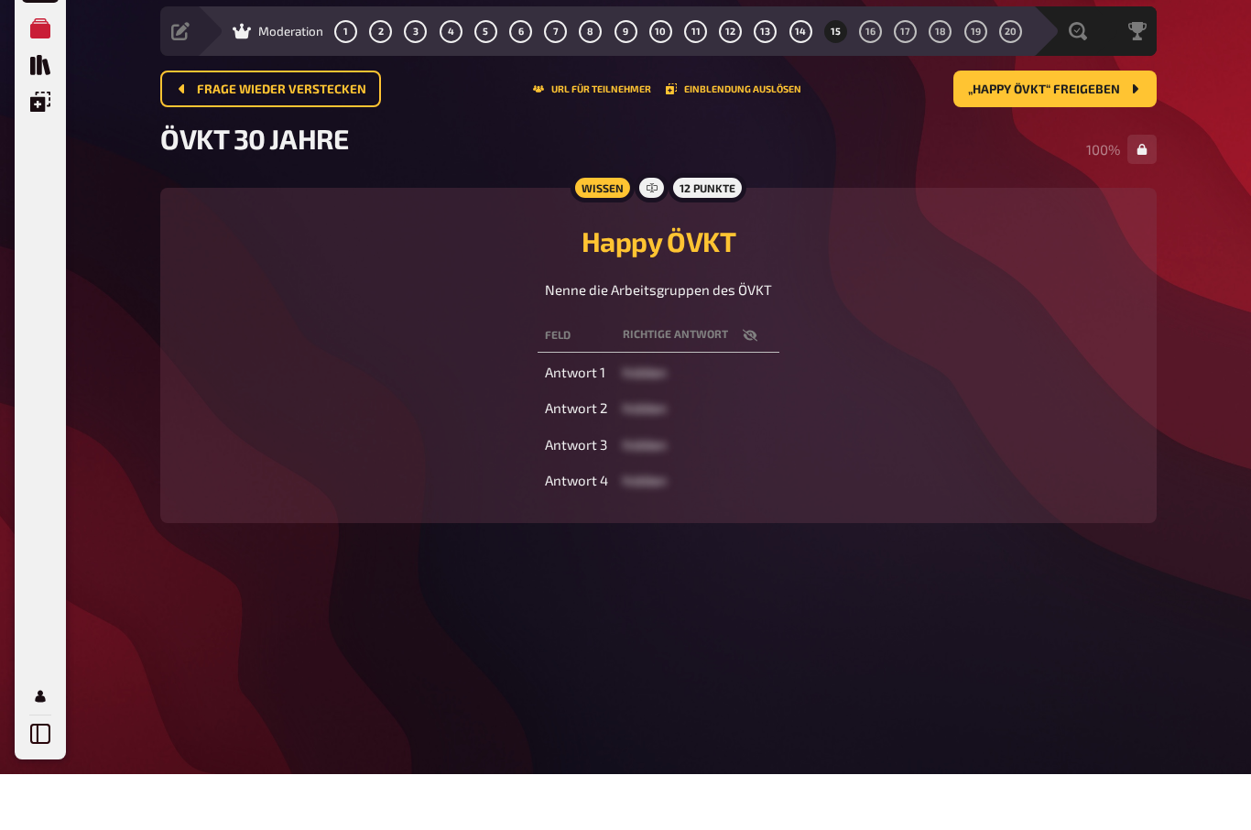
click at [1094, 139] on span "„Happy ÖVKT“ freigeben" at bounding box center [1044, 145] width 152 height 13
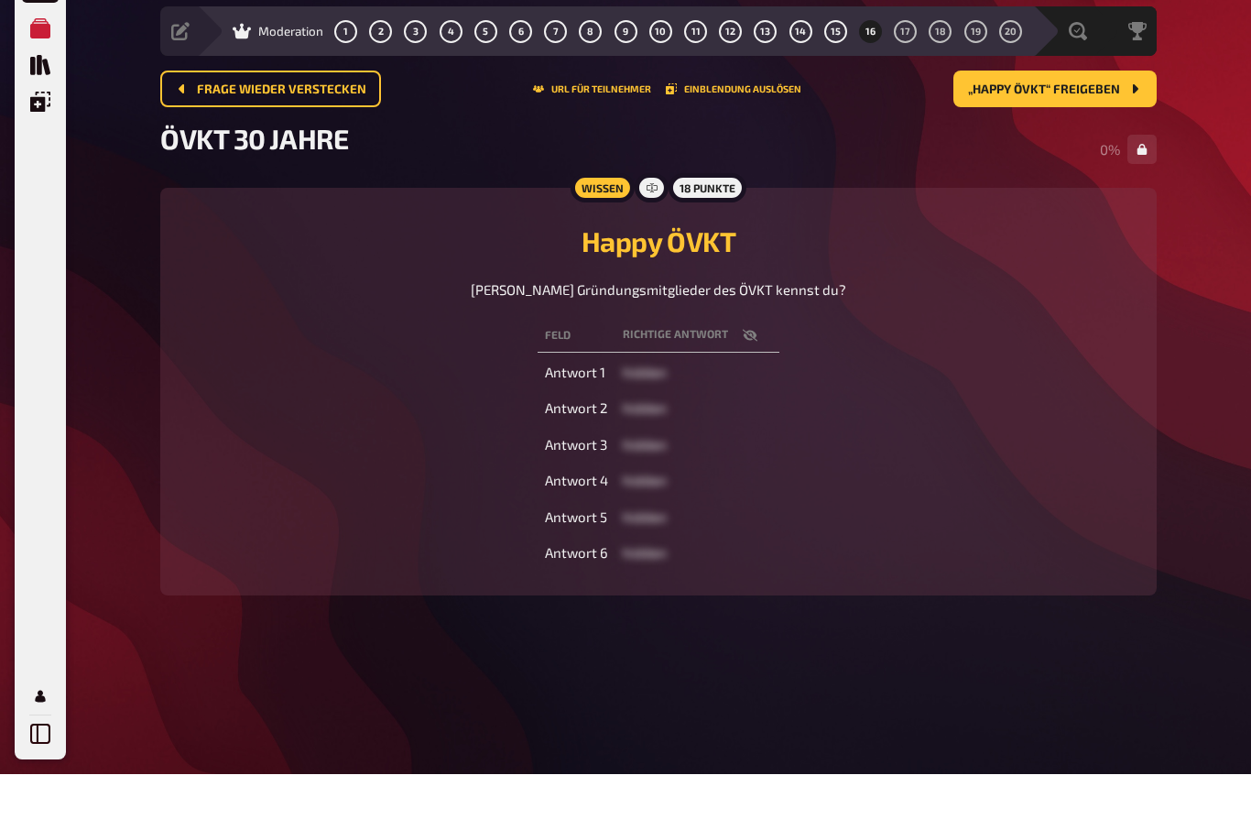
click at [1090, 139] on span "„Happy ÖVKT“ freigeben" at bounding box center [1044, 145] width 152 height 13
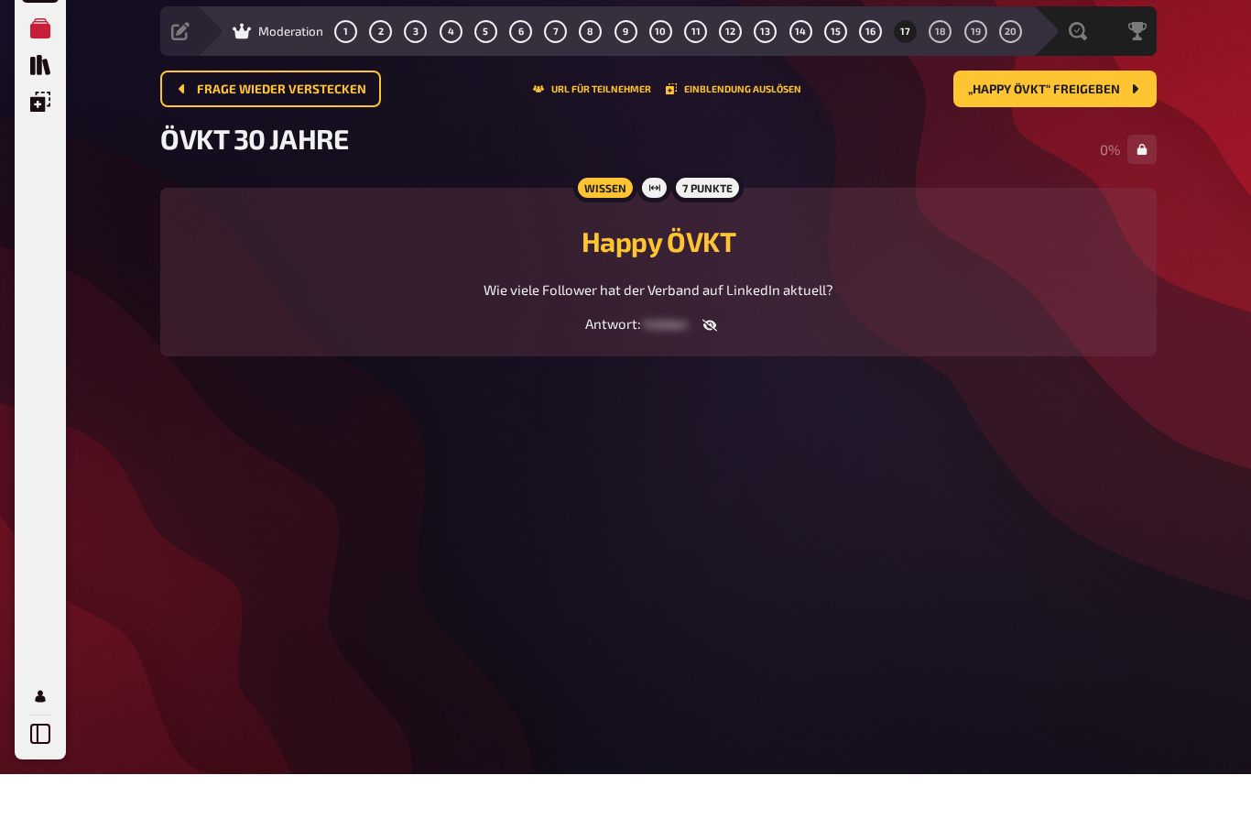
click at [1077, 139] on span "„Happy ÖVKT“ freigeben" at bounding box center [1044, 145] width 152 height 13
click at [1070, 139] on span "„Gewichtiger Vorstand“ freigeben" at bounding box center [1006, 145] width 227 height 13
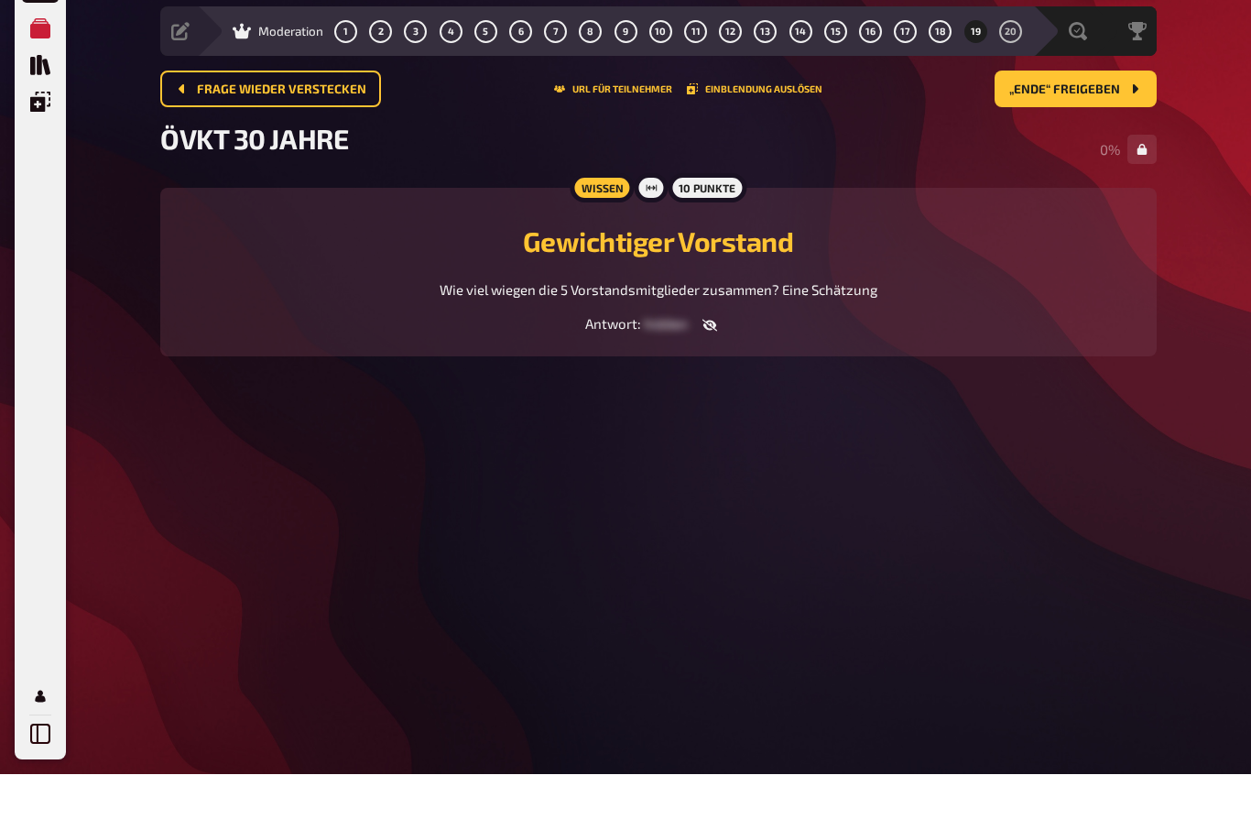
click at [1097, 139] on span "„Ende“ freigeben" at bounding box center [1064, 145] width 111 height 13
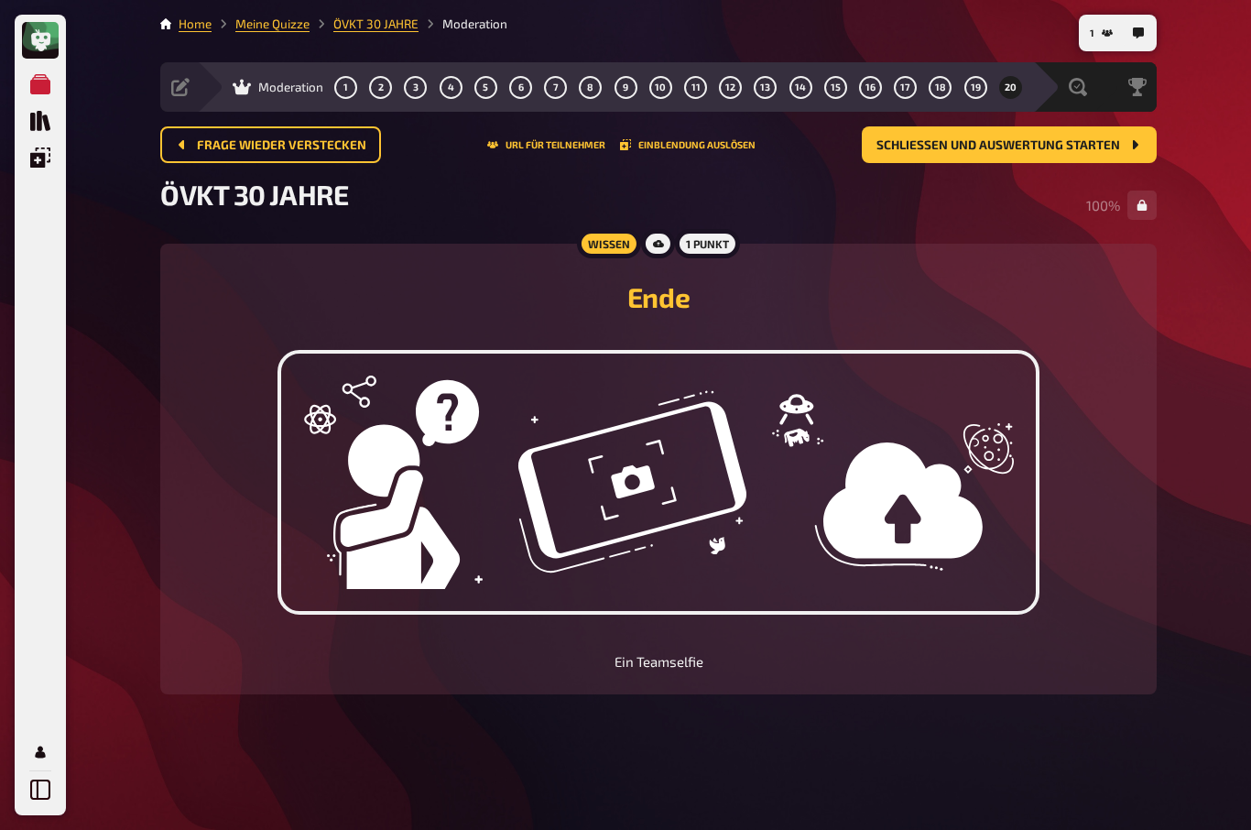
click at [1059, 141] on span "Schließen und Auswertung starten" at bounding box center [998, 145] width 244 height 13
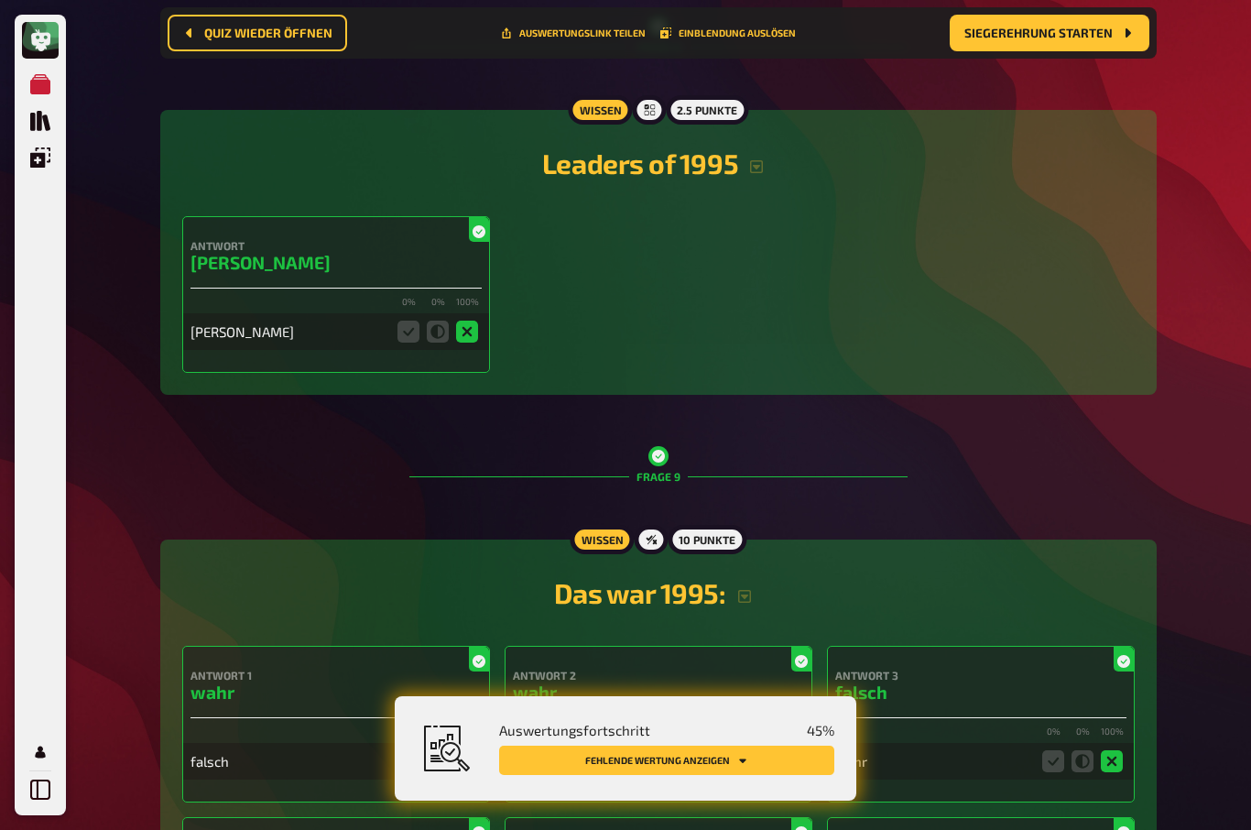
scroll to position [3170, 0]
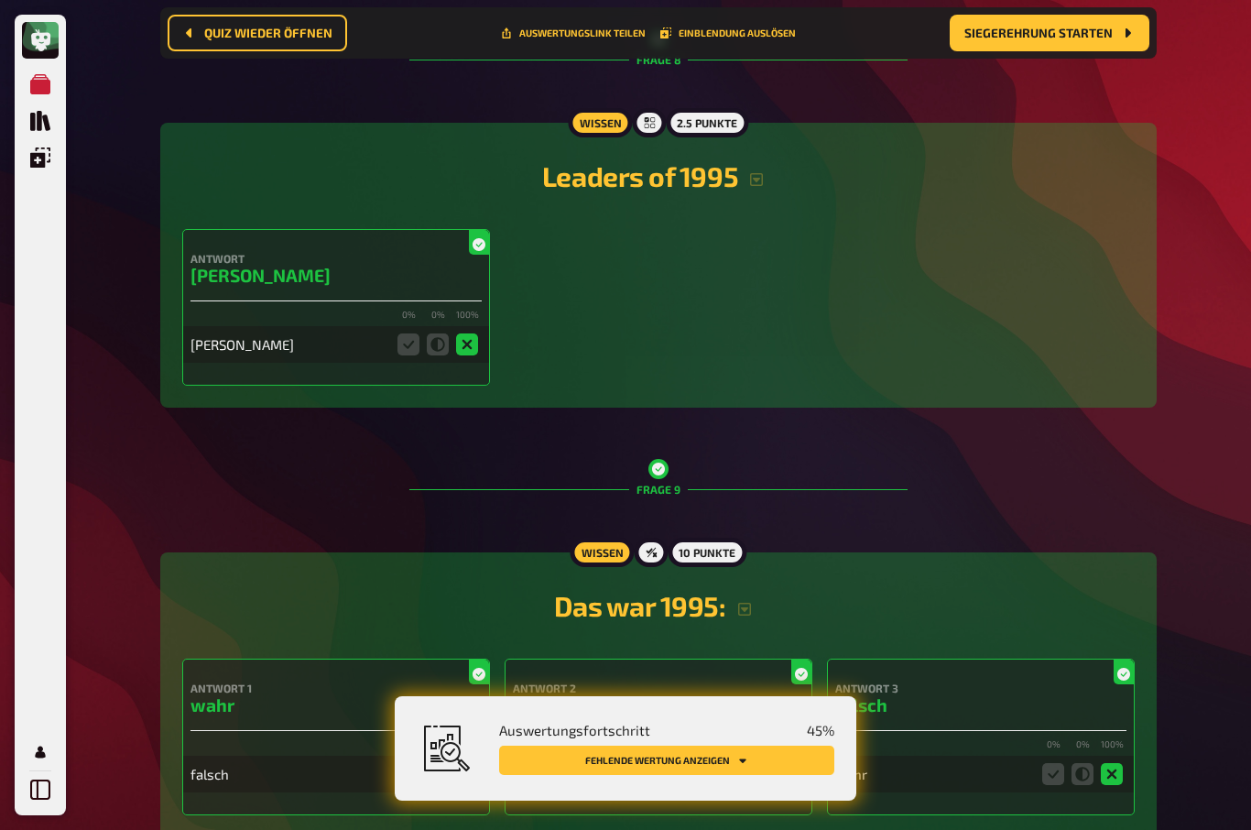
click at [30, 146] on link "Einblendungen" at bounding box center [40, 157] width 37 height 37
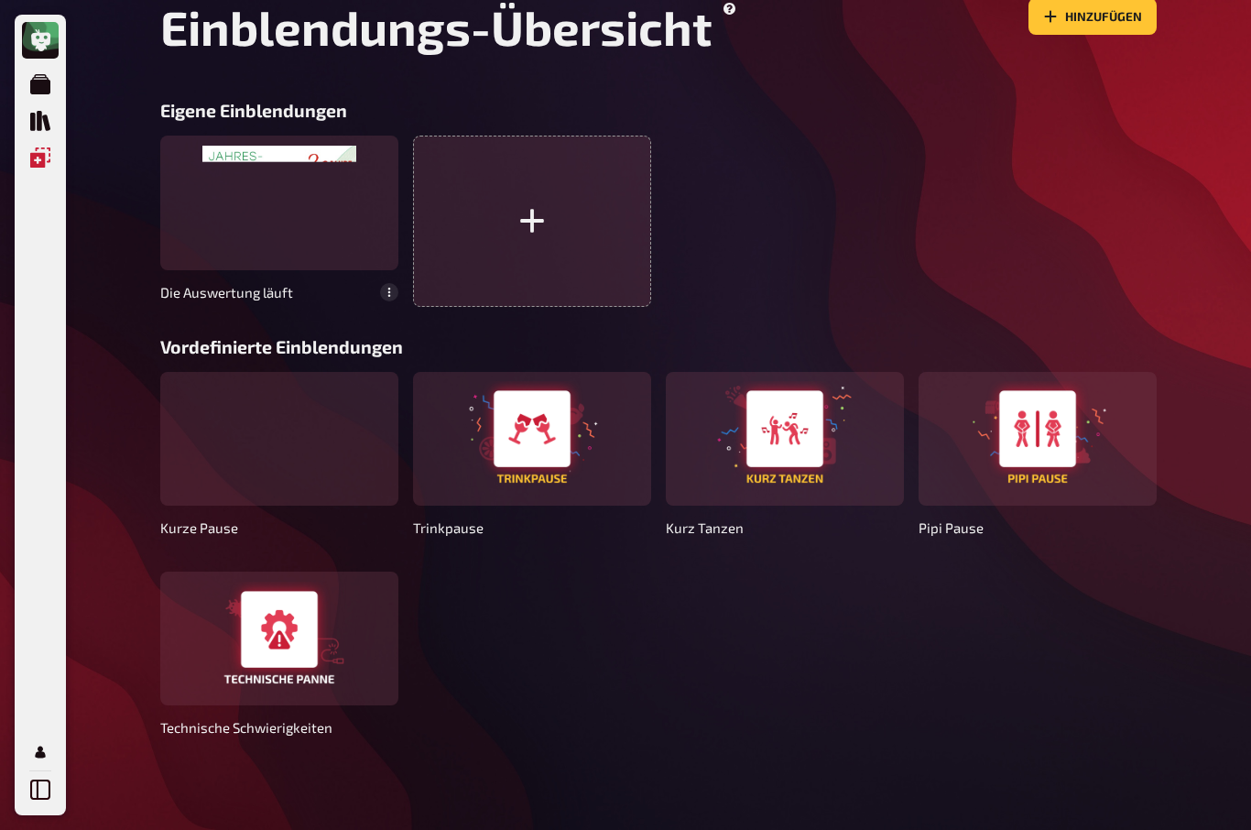
scroll to position [66, 0]
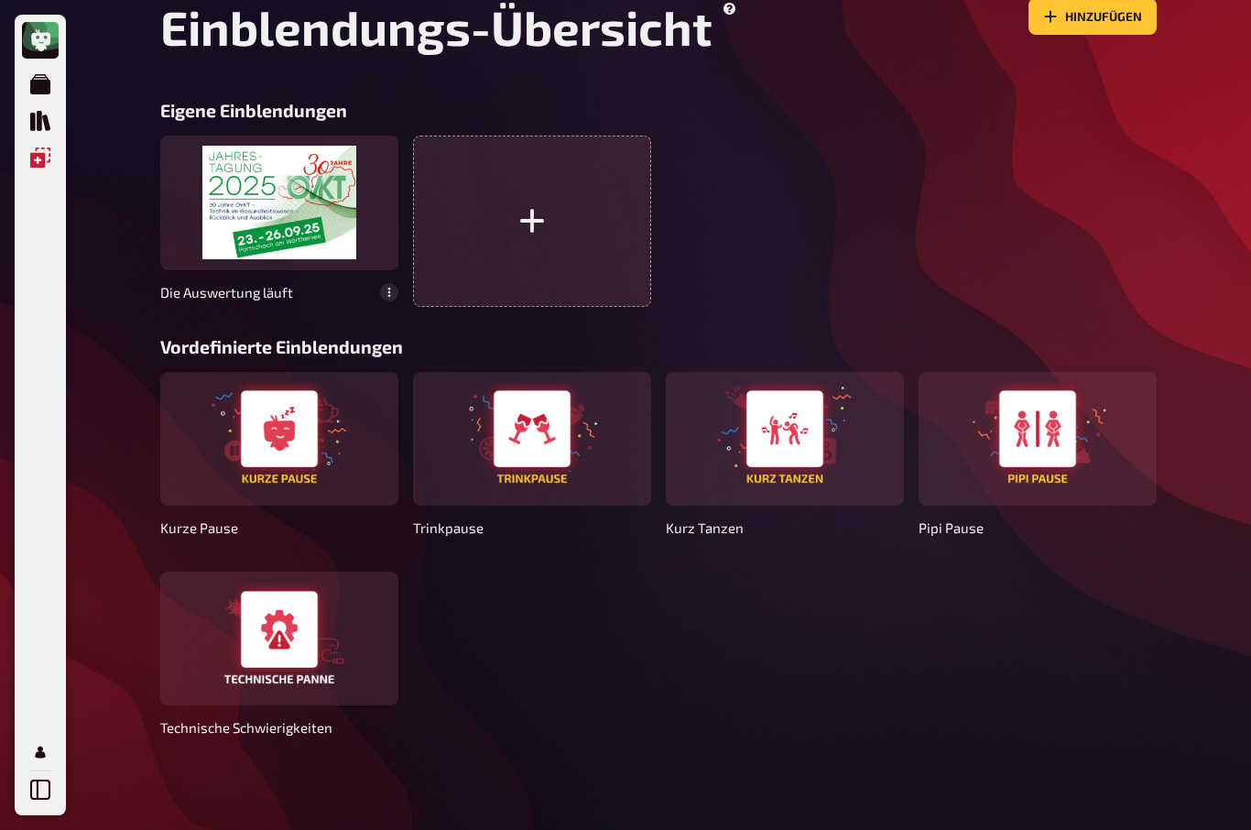
click at [255, 193] on div at bounding box center [279, 203] width 238 height 134
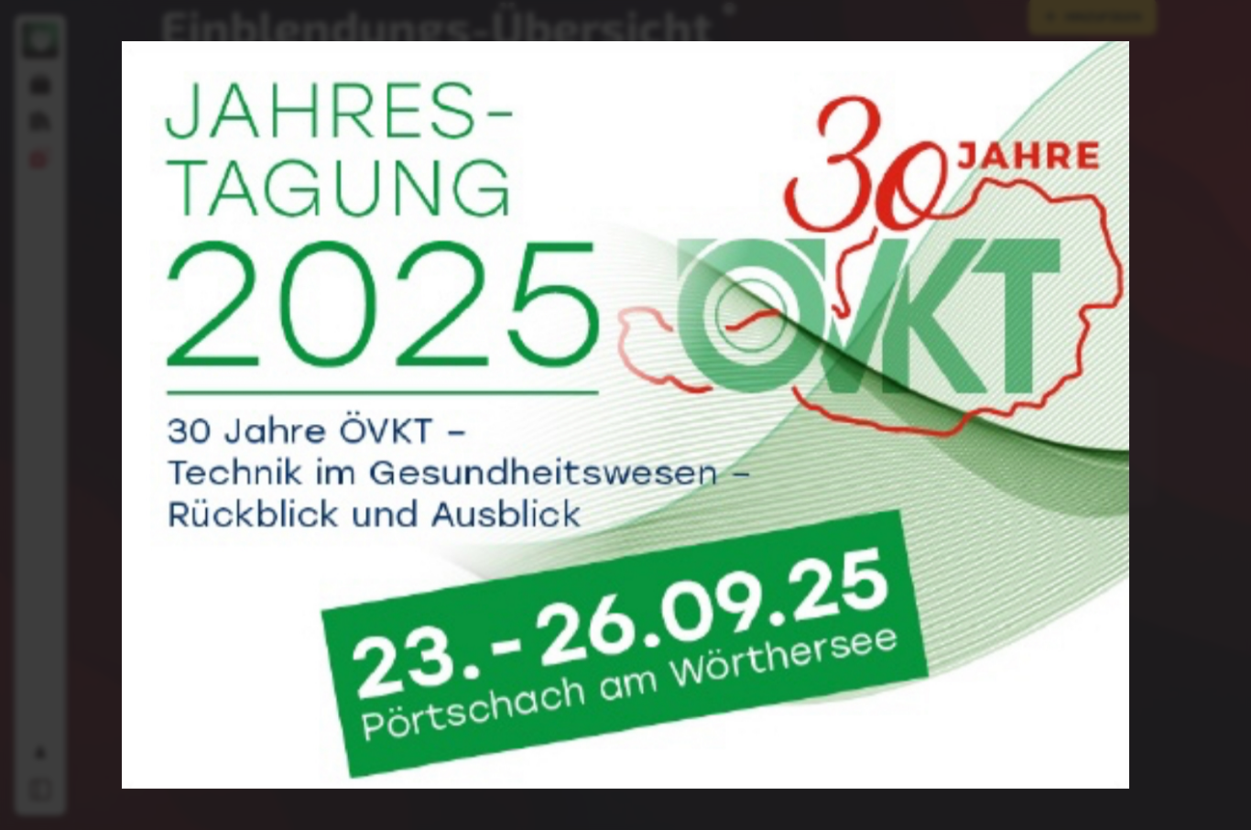
click at [734, 443] on div at bounding box center [625, 415] width 1251 height 830
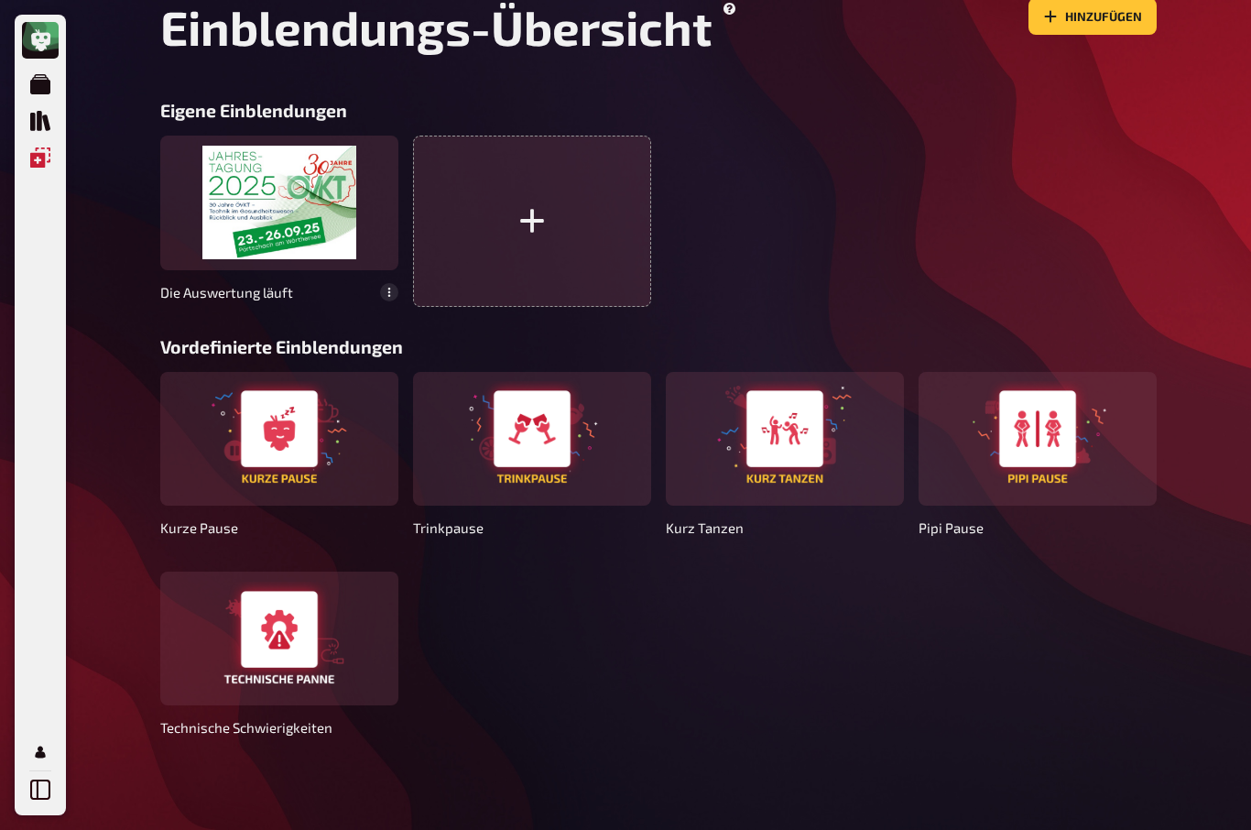
click at [293, 225] on div at bounding box center [279, 203] width 238 height 134
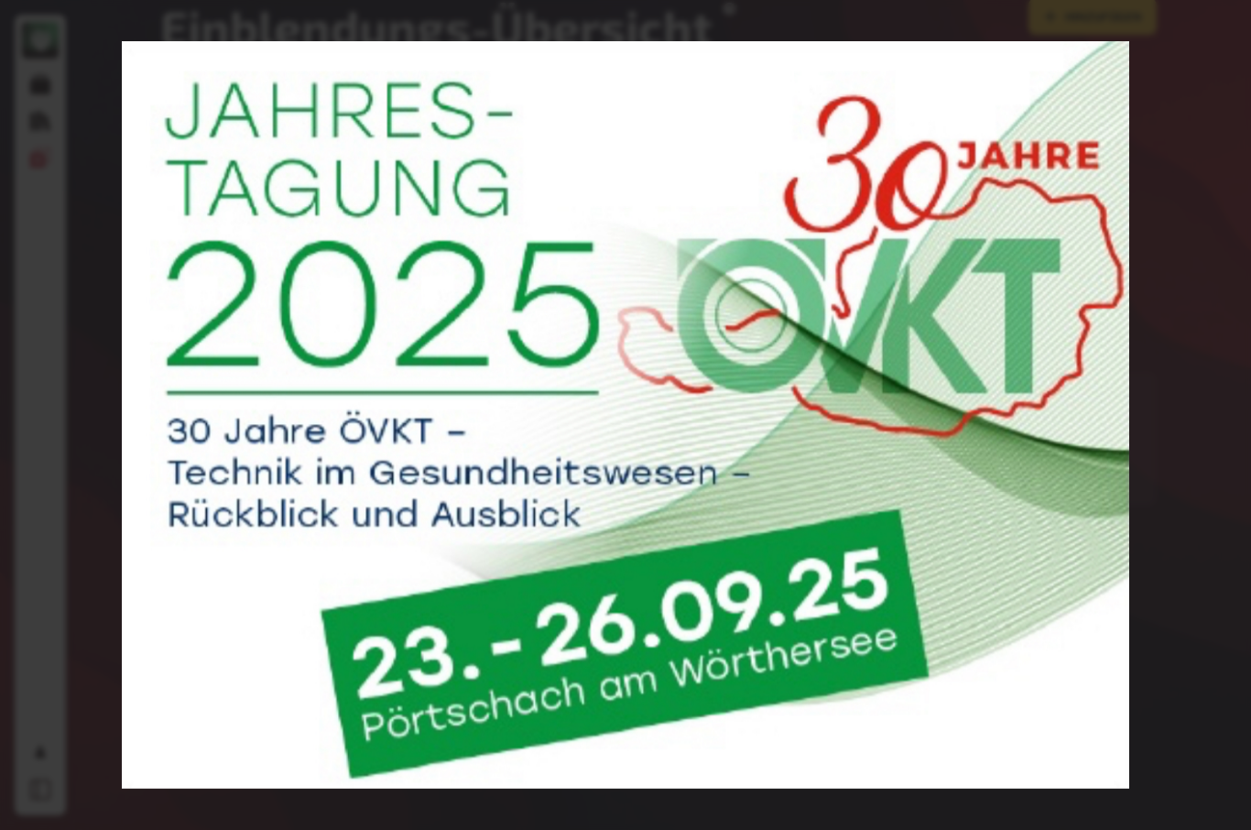
click at [1114, 32] on div at bounding box center [625, 415] width 1251 height 830
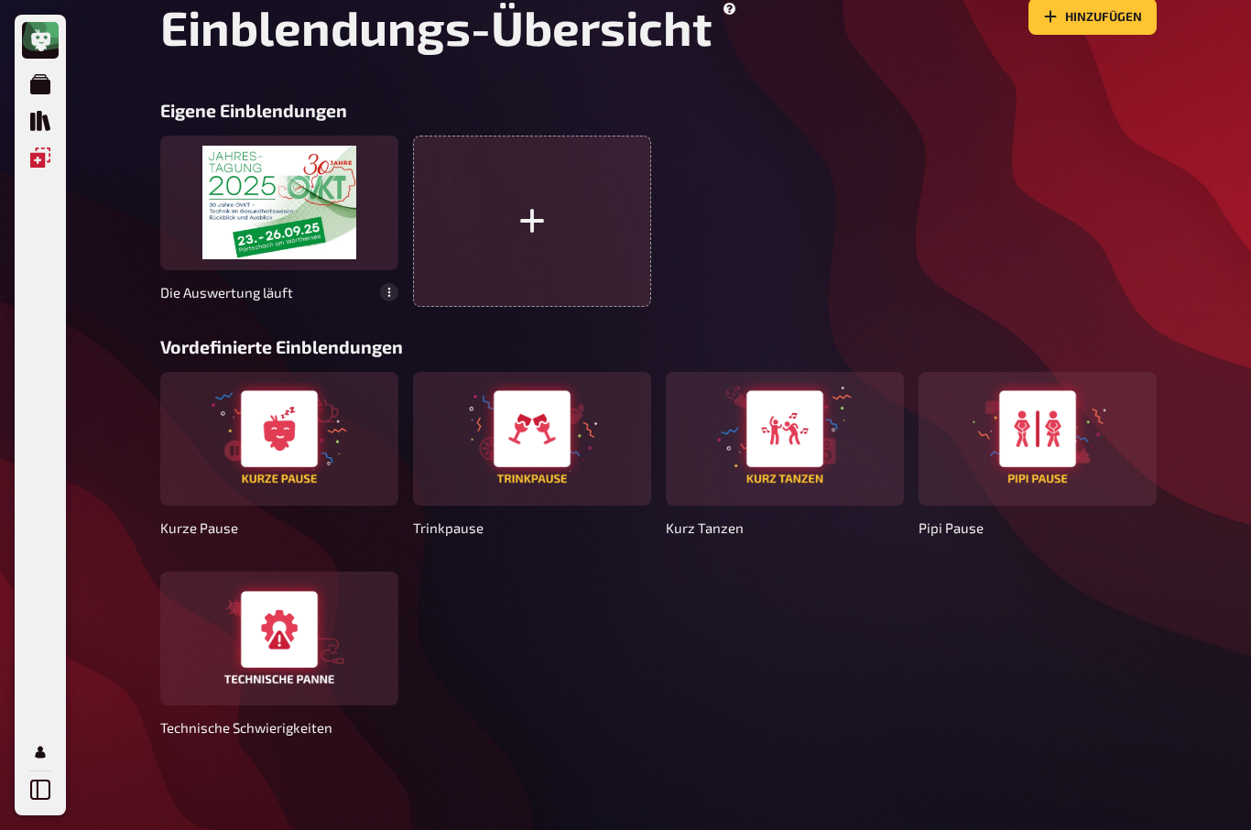
click at [1113, 32] on button "Hinzufügen" at bounding box center [1092, 16] width 128 height 37
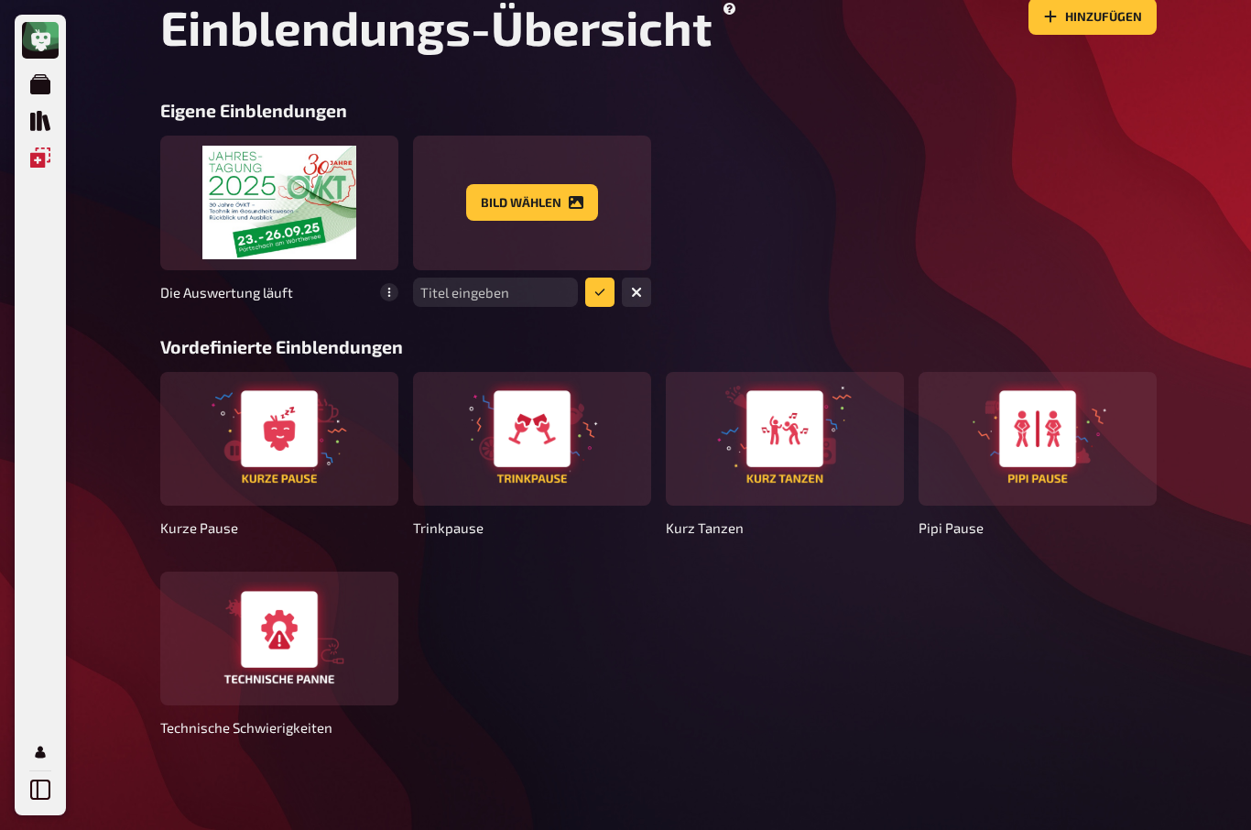
click at [252, 217] on div at bounding box center [279, 203] width 238 height 134
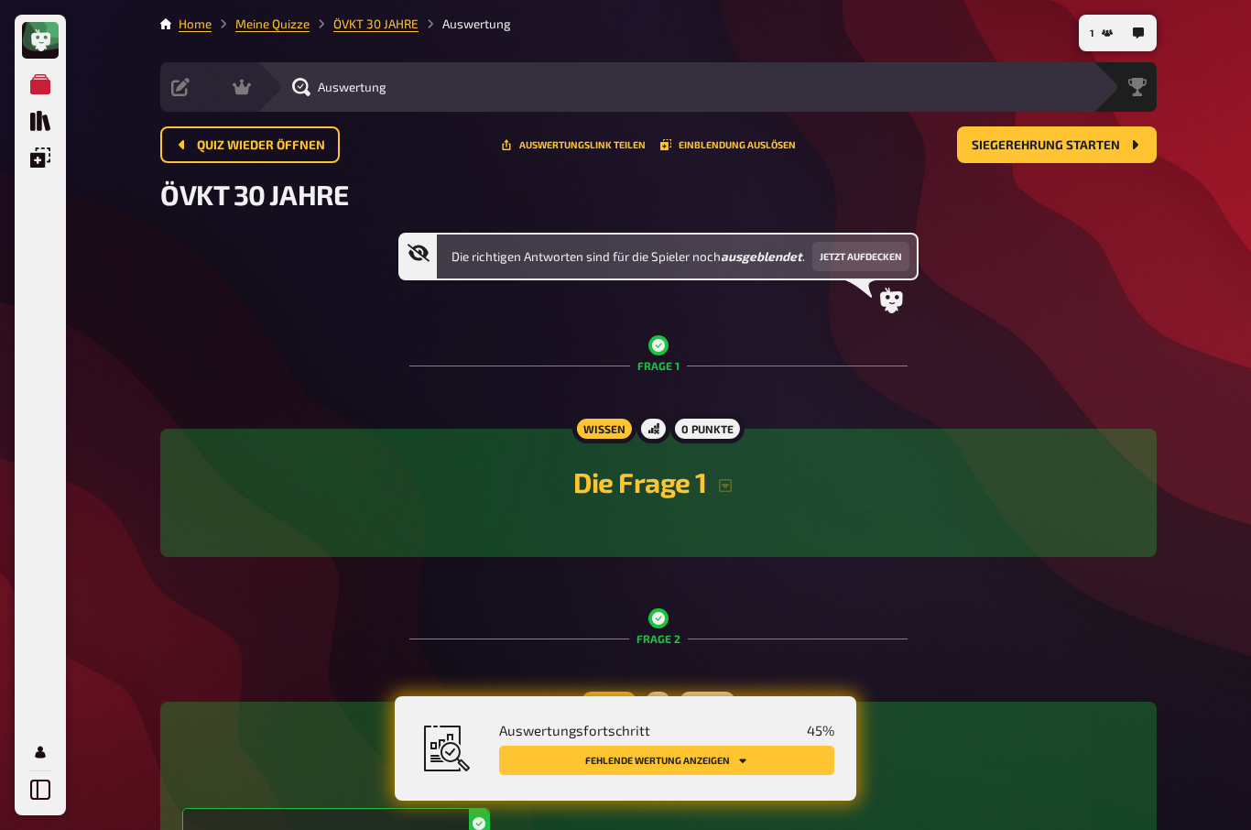
click at [38, 157] on icon "Einblendungen" at bounding box center [40, 157] width 20 height 20
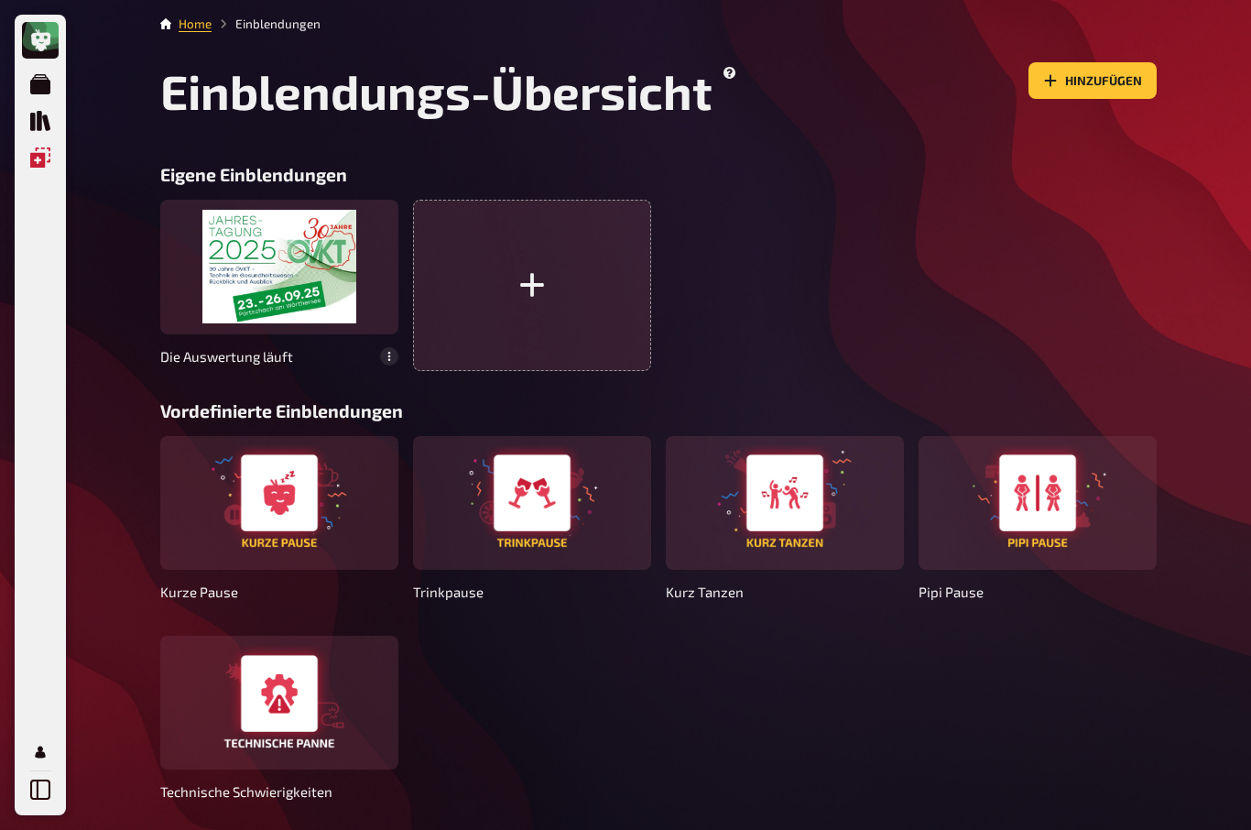
click at [289, 514] on div at bounding box center [279, 503] width 238 height 134
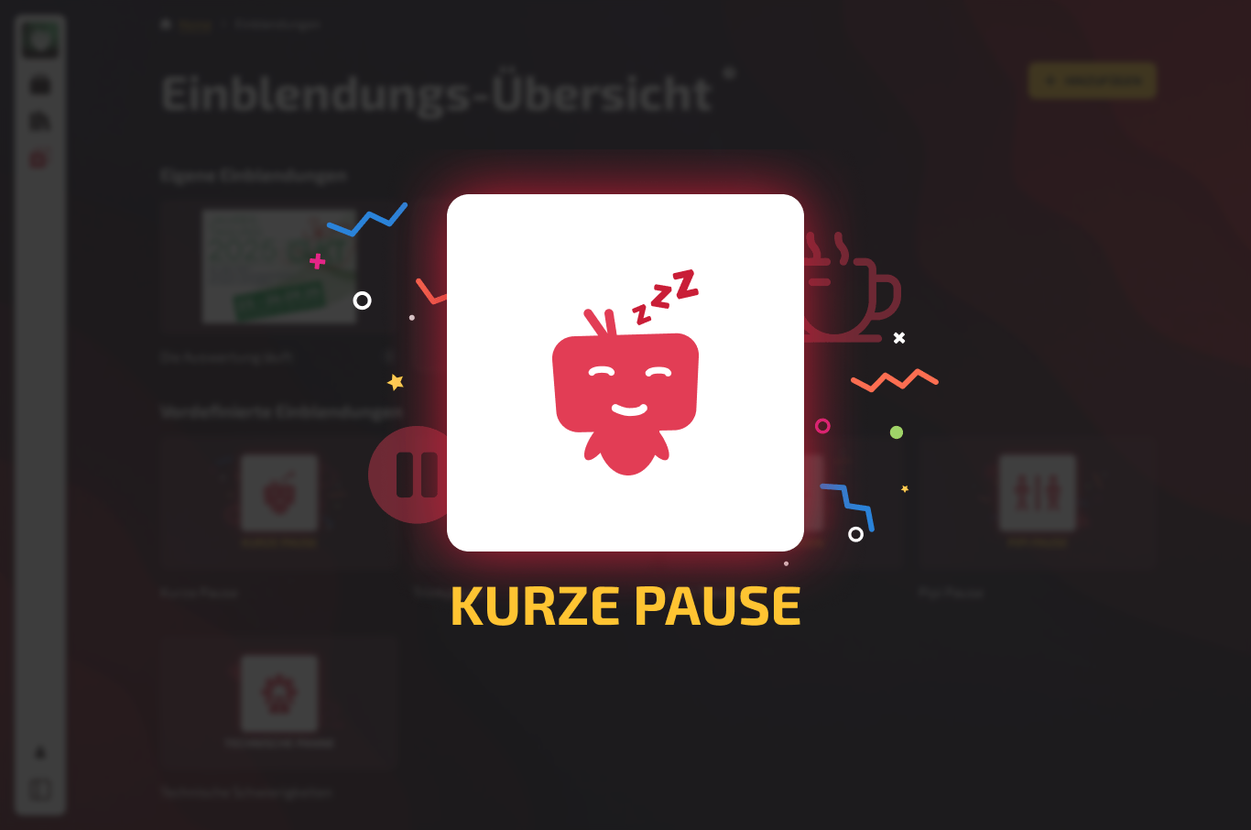
click at [1150, 415] on div at bounding box center [625, 415] width 1251 height 830
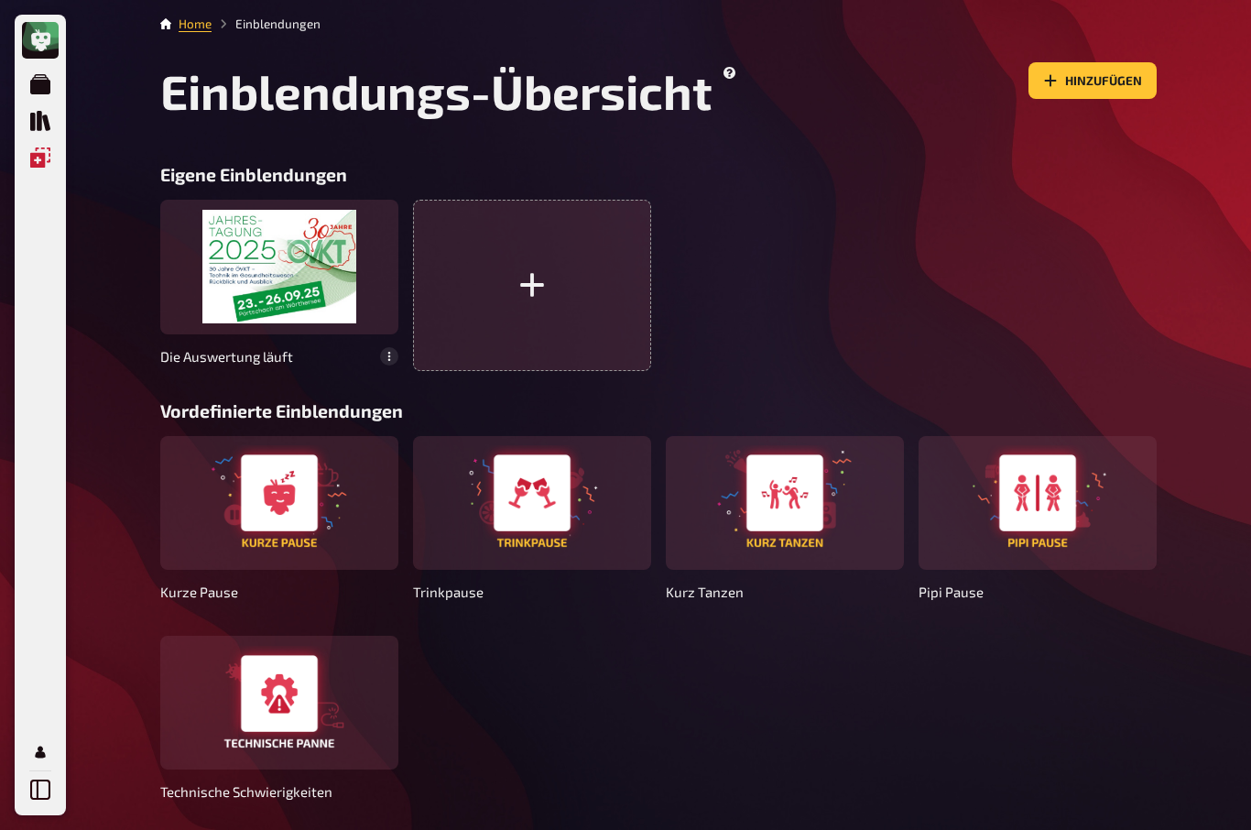
click at [48, 78] on icon "Meine Quizze" at bounding box center [40, 84] width 20 height 20
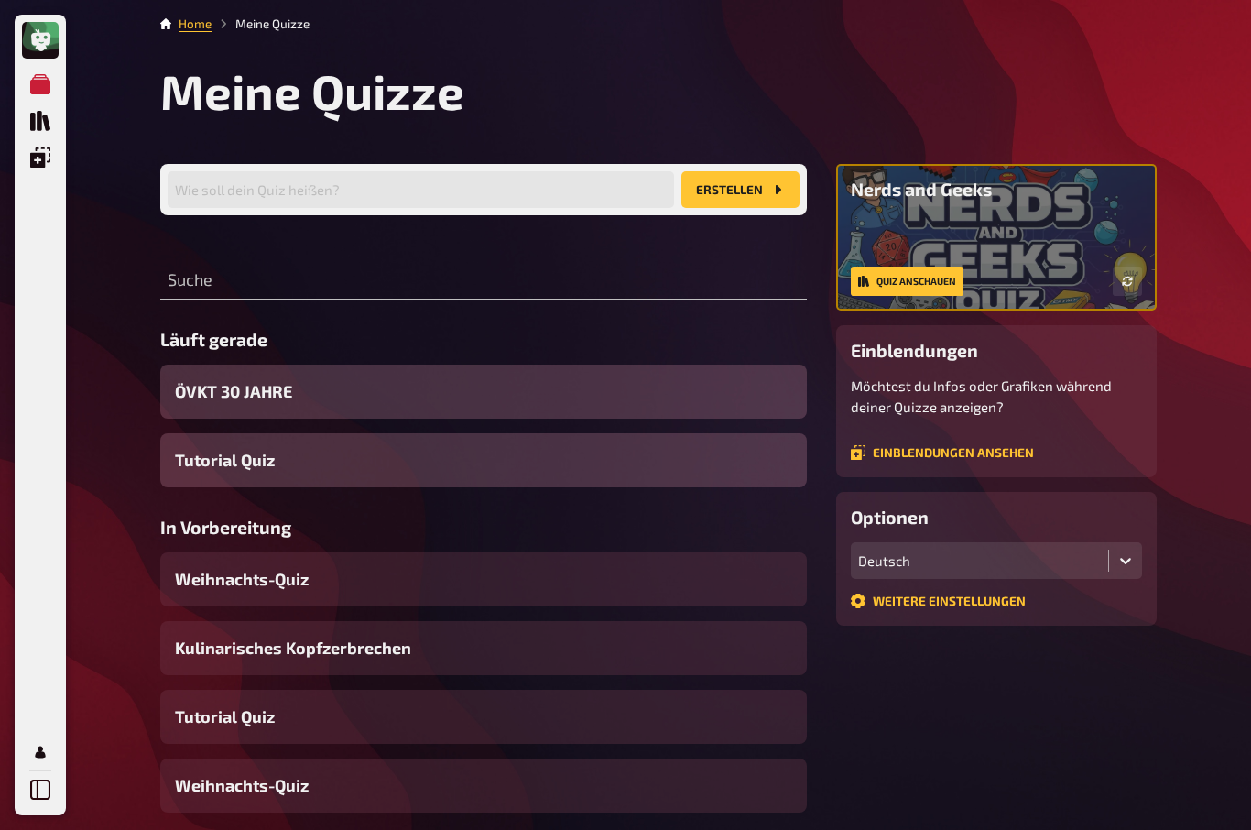
click at [1187, 361] on div "Meine Quizze Quiz Sammlung Einblendungen Mein Konto Home Meine Quizze Meine Qui…" at bounding box center [625, 586] width 1251 height 1173
click at [32, 154] on icon "Einblendungen" at bounding box center [40, 157] width 20 height 20
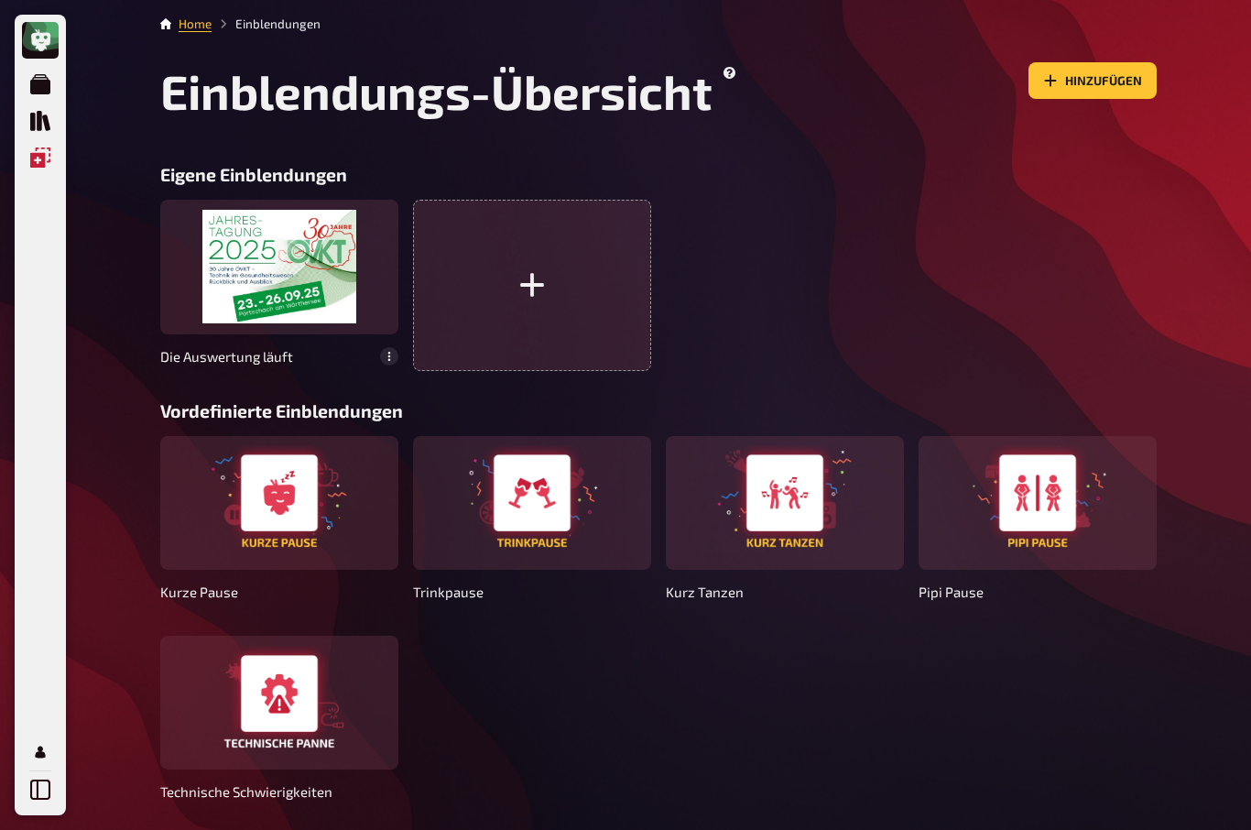
click at [262, 271] on div at bounding box center [279, 267] width 238 height 134
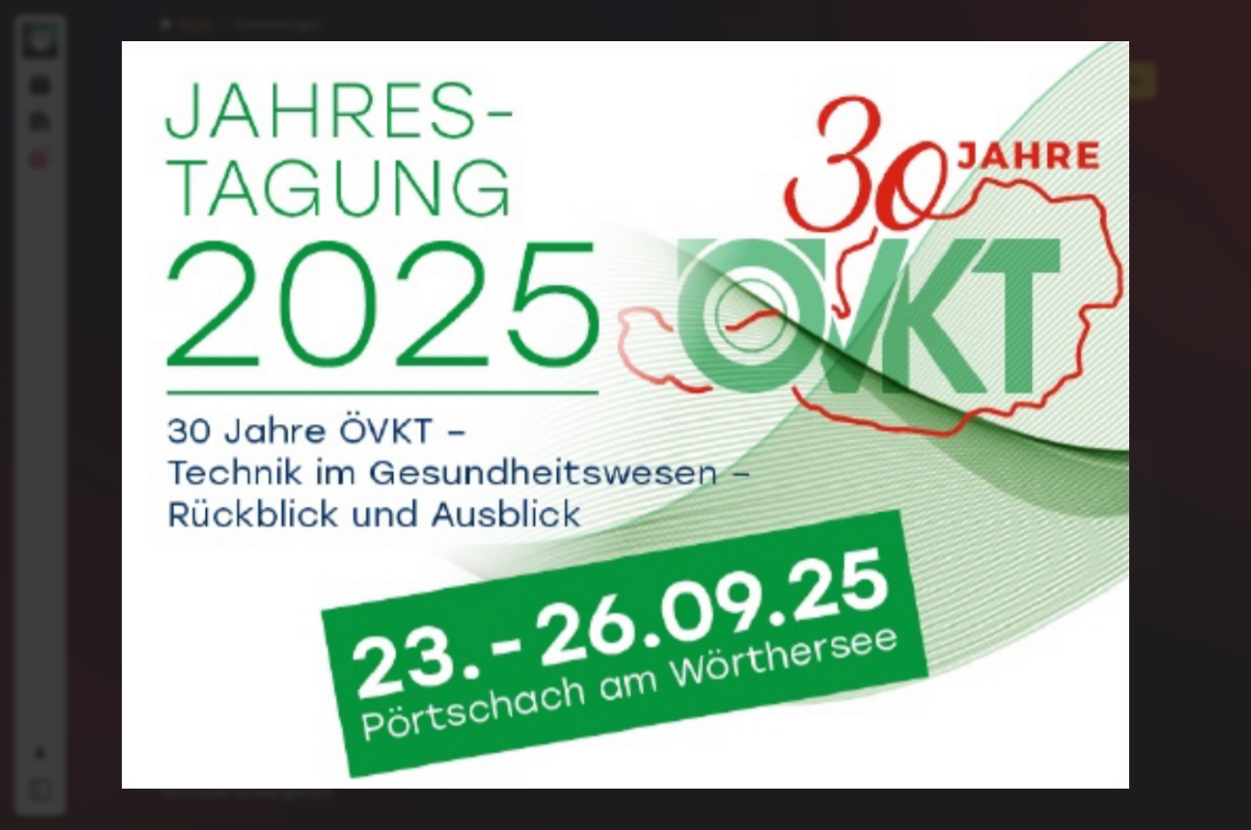
click at [362, 348] on div at bounding box center [625, 415] width 1251 height 830
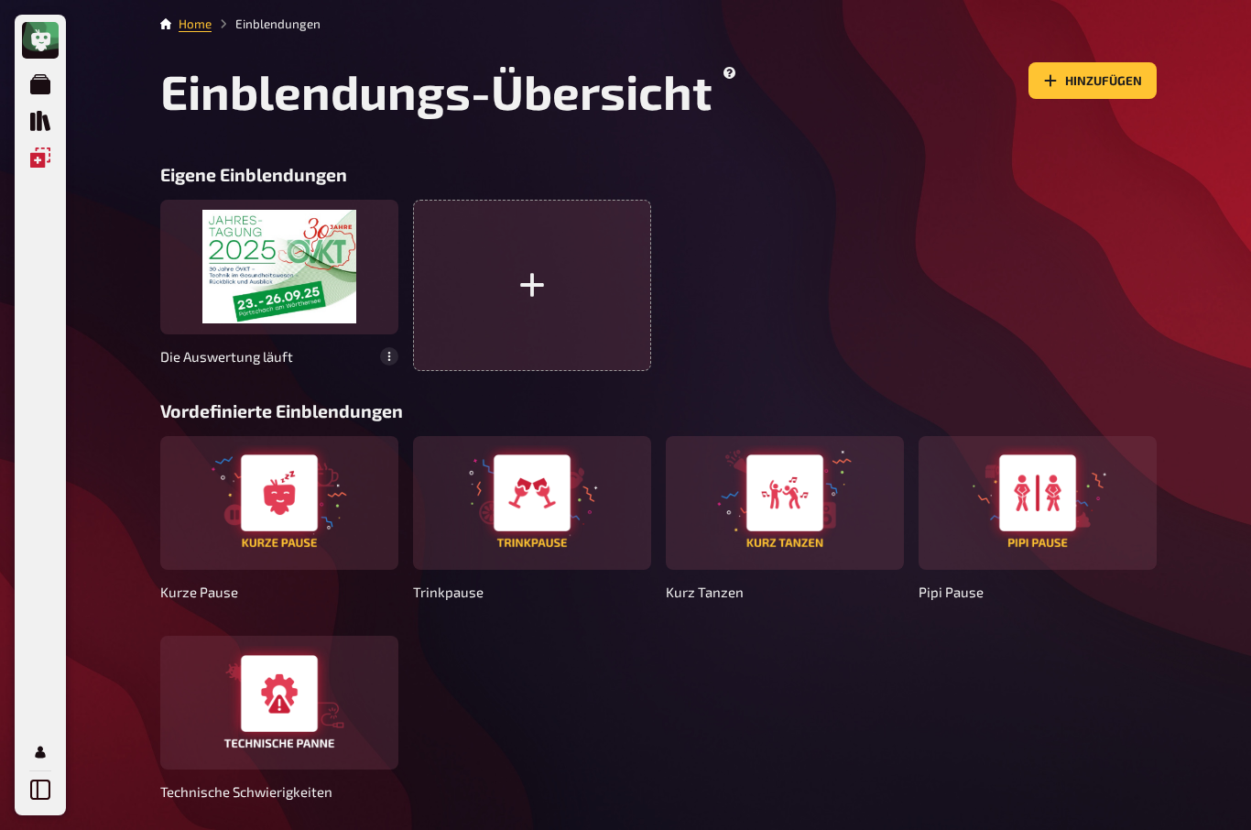
click at [39, 119] on icon "Quiz Sammlung" at bounding box center [40, 121] width 20 height 20
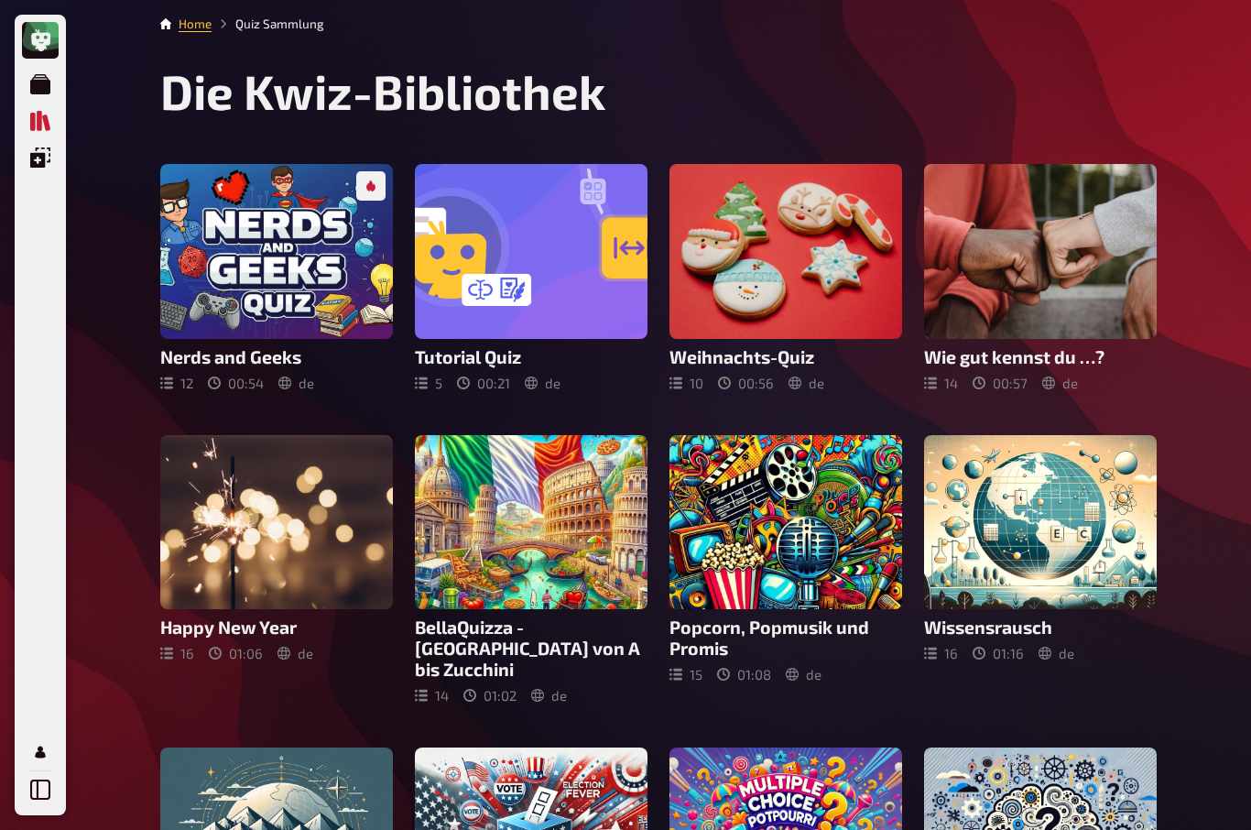
click at [56, 86] on link "Meine Quizze" at bounding box center [40, 84] width 37 height 37
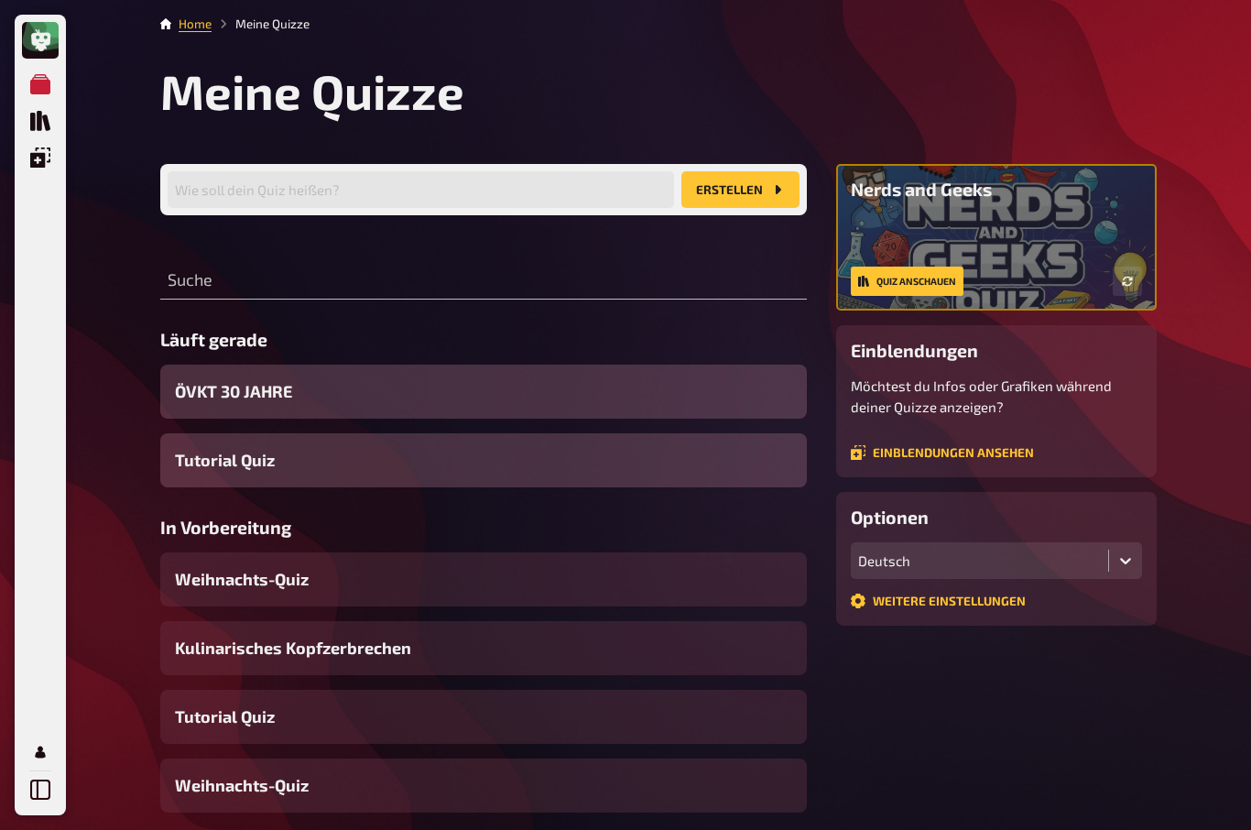
click at [208, 395] on span "ÖVKT 30 JAHRE" at bounding box center [233, 391] width 117 height 25
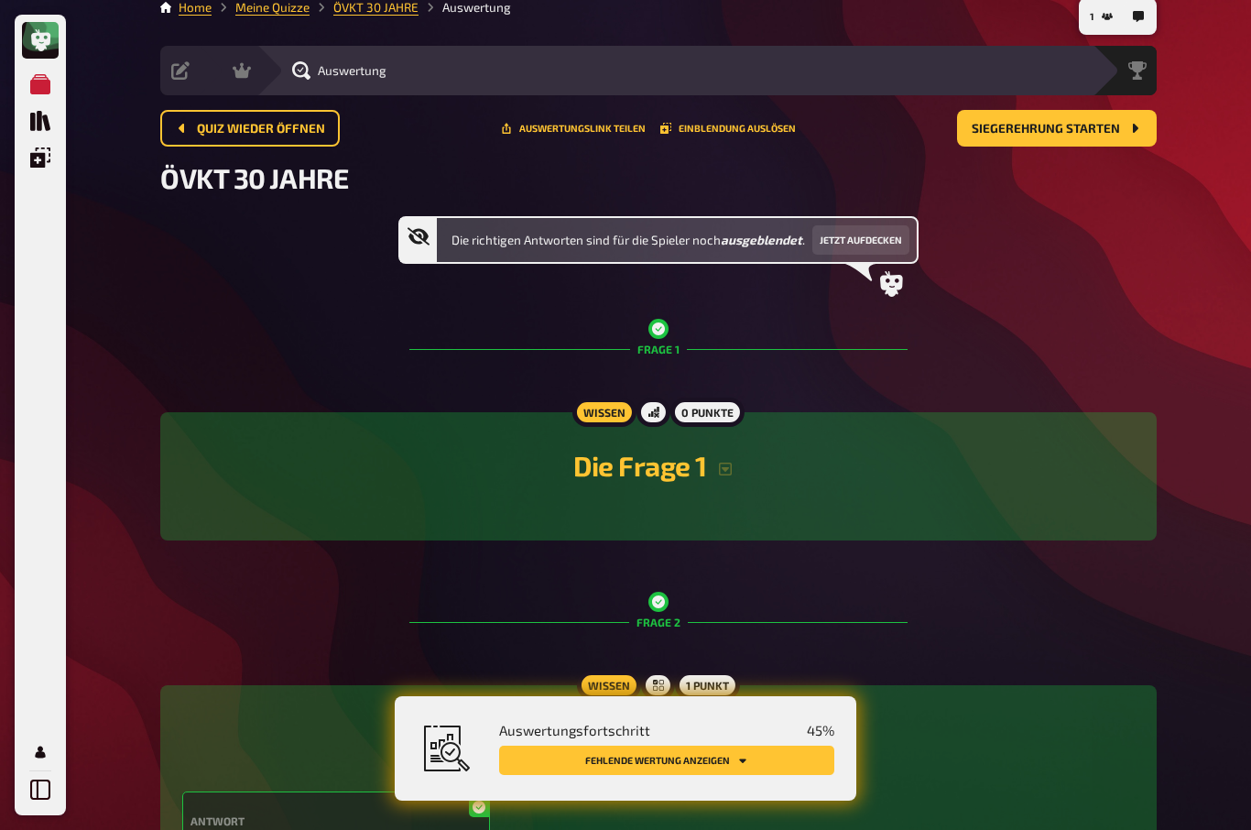
scroll to position [114, 0]
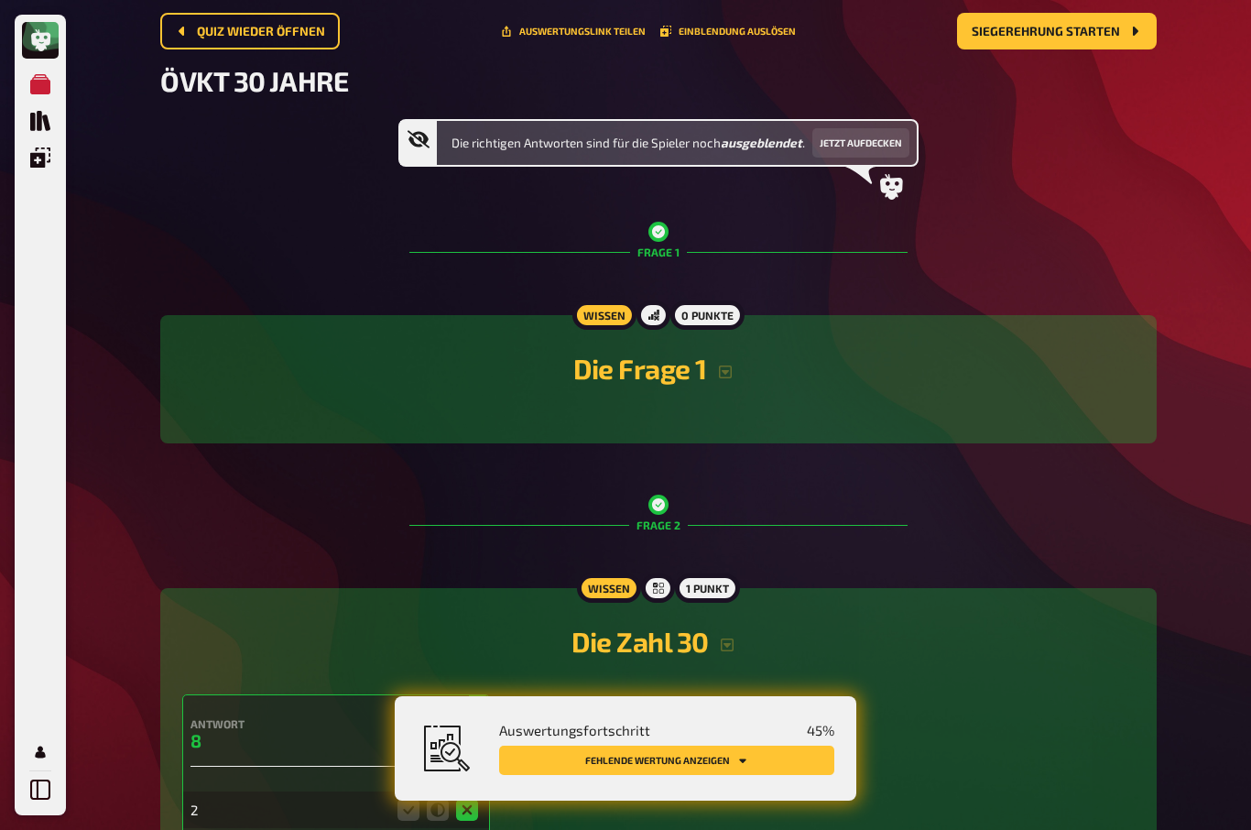
click at [710, 775] on button "Fehlende Wertung anzeigen" at bounding box center [666, 759] width 335 height 29
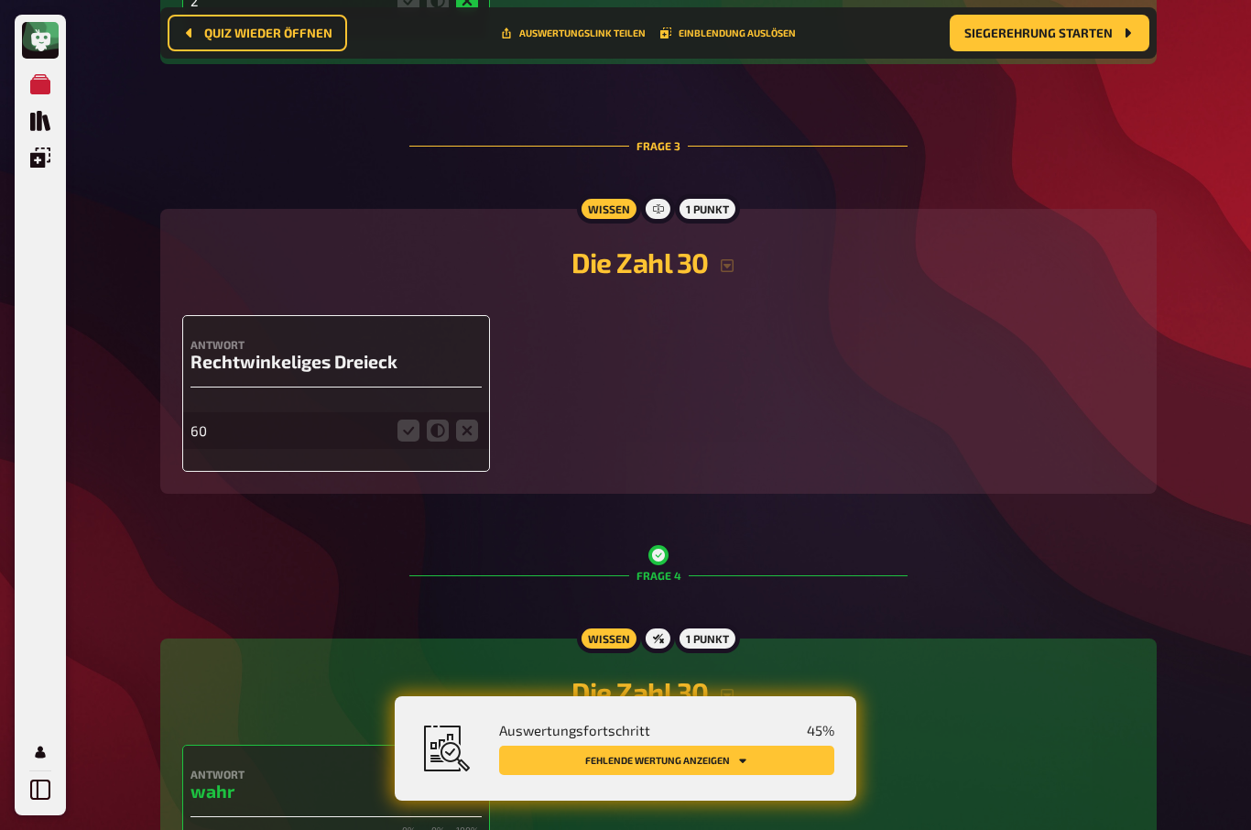
scroll to position [1056, 0]
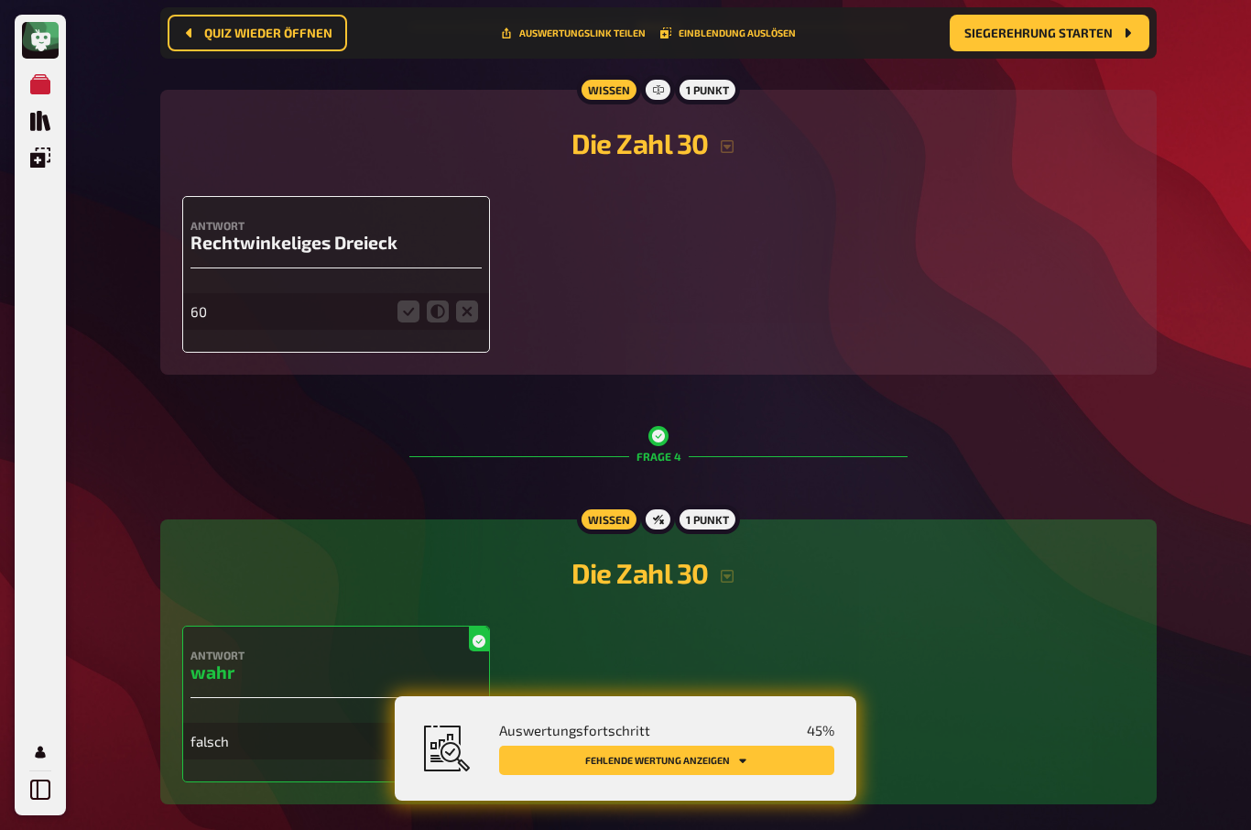
click at [465, 322] on icon at bounding box center [467, 311] width 22 height 22
click at [0, 0] on input "radio" at bounding box center [0, 0] width 0 height 0
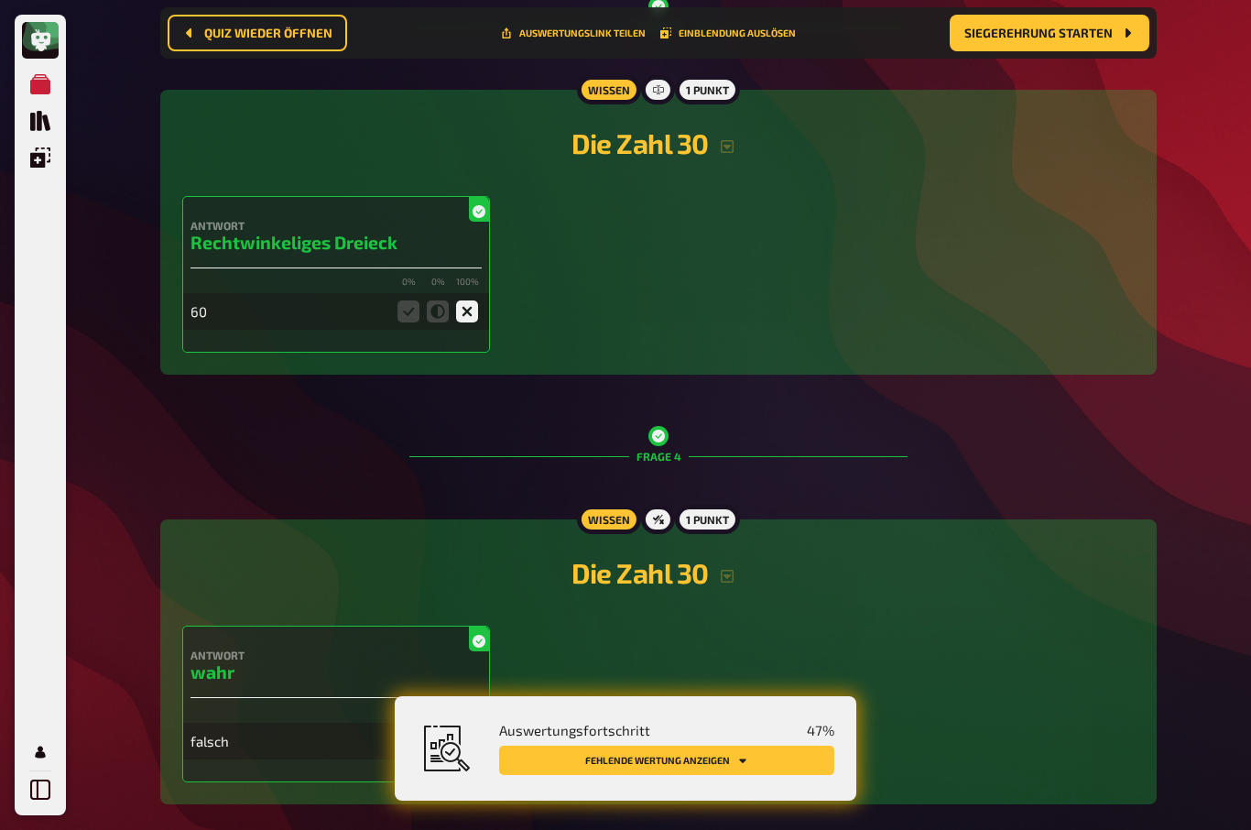
click at [737, 765] on icon "Fehlende Wertung anzeigen" at bounding box center [742, 759] width 11 height 11
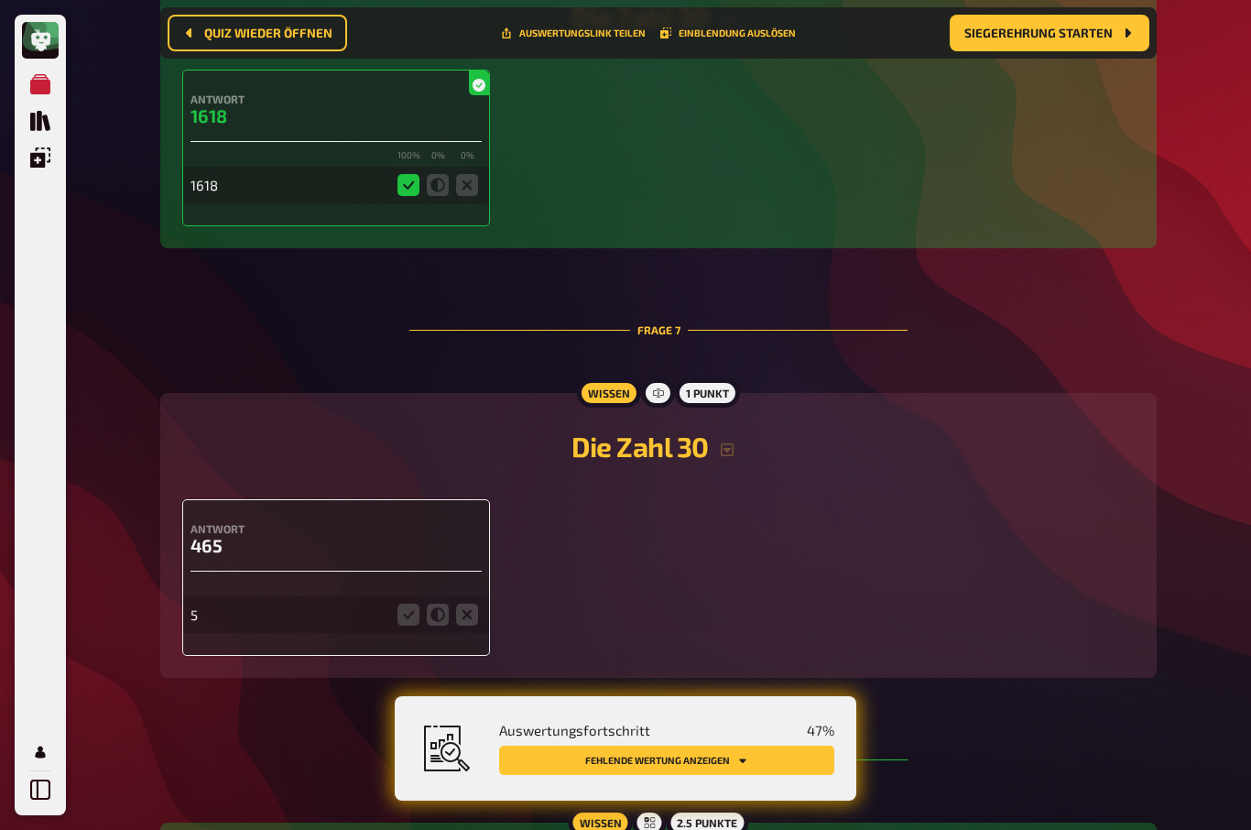
scroll to position [2803, 0]
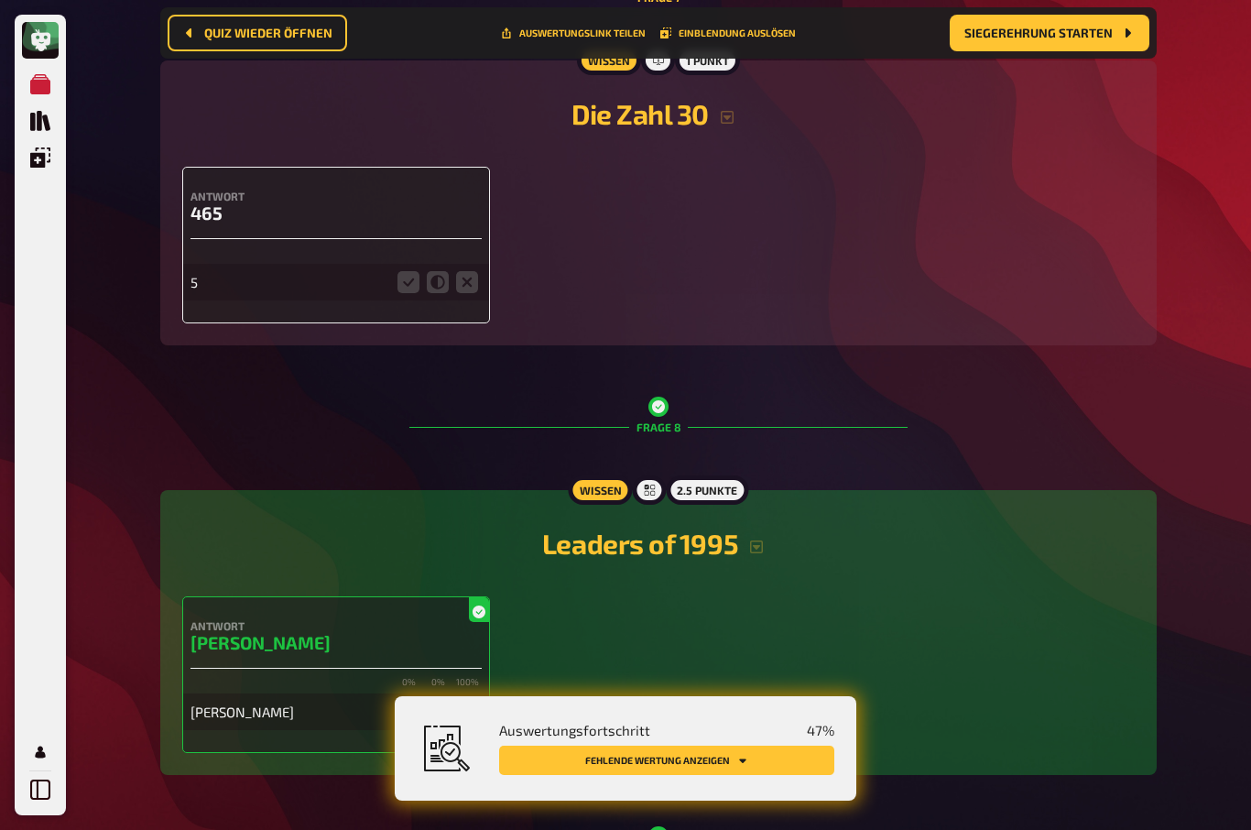
click at [467, 293] on icon at bounding box center [467, 282] width 22 height 22
click at [0, 0] on input "radio" at bounding box center [0, 0] width 0 height 0
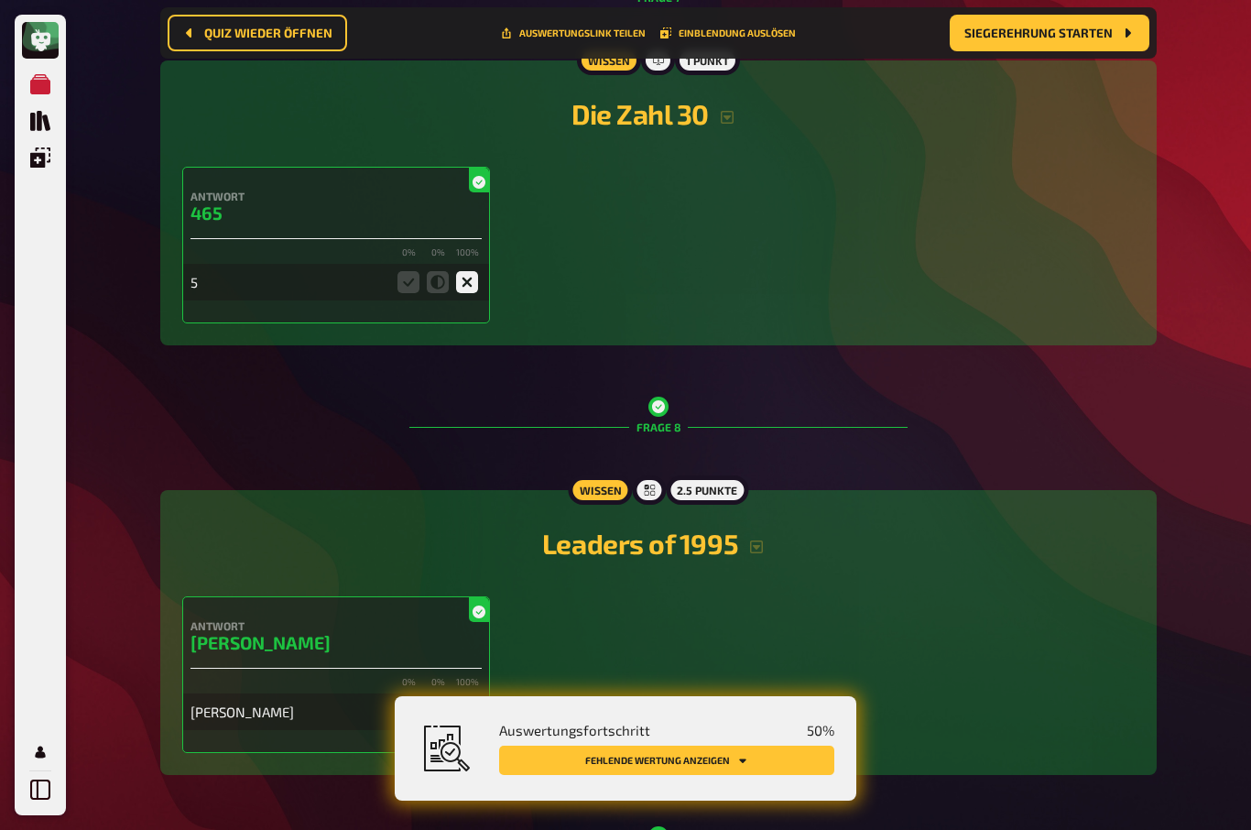
click at [717, 775] on button "Fehlende Wertung anzeigen" at bounding box center [666, 759] width 335 height 29
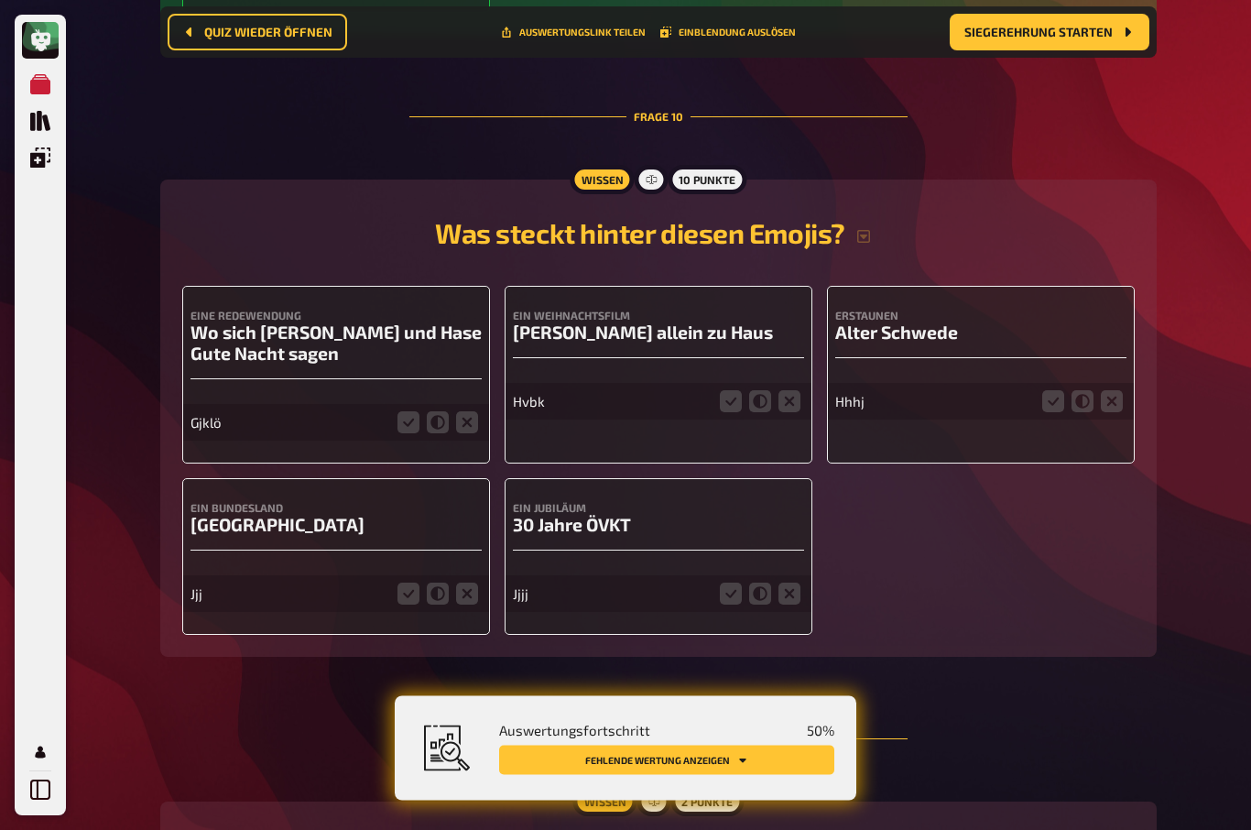
scroll to position [4621, 0]
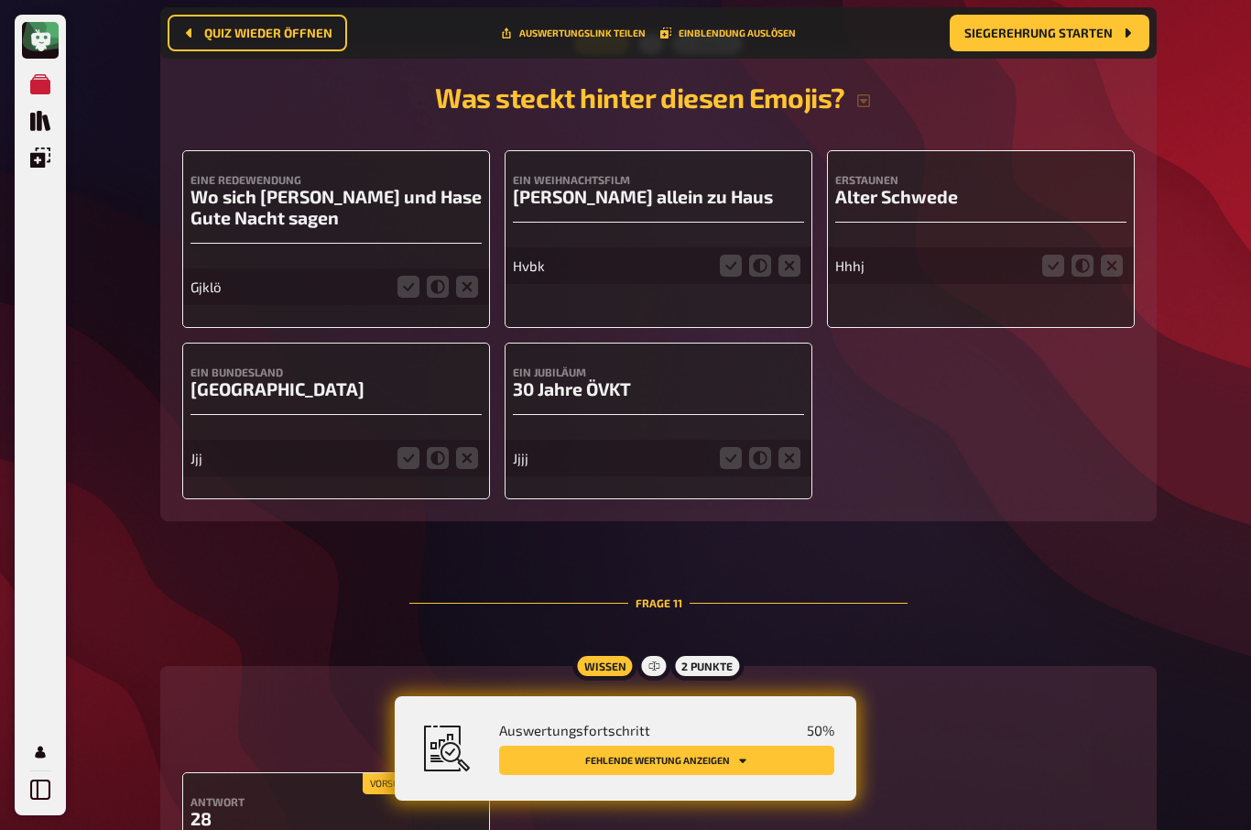
click at [467, 298] on icon at bounding box center [467, 287] width 22 height 22
click at [0, 0] on input "radio" at bounding box center [0, 0] width 0 height 0
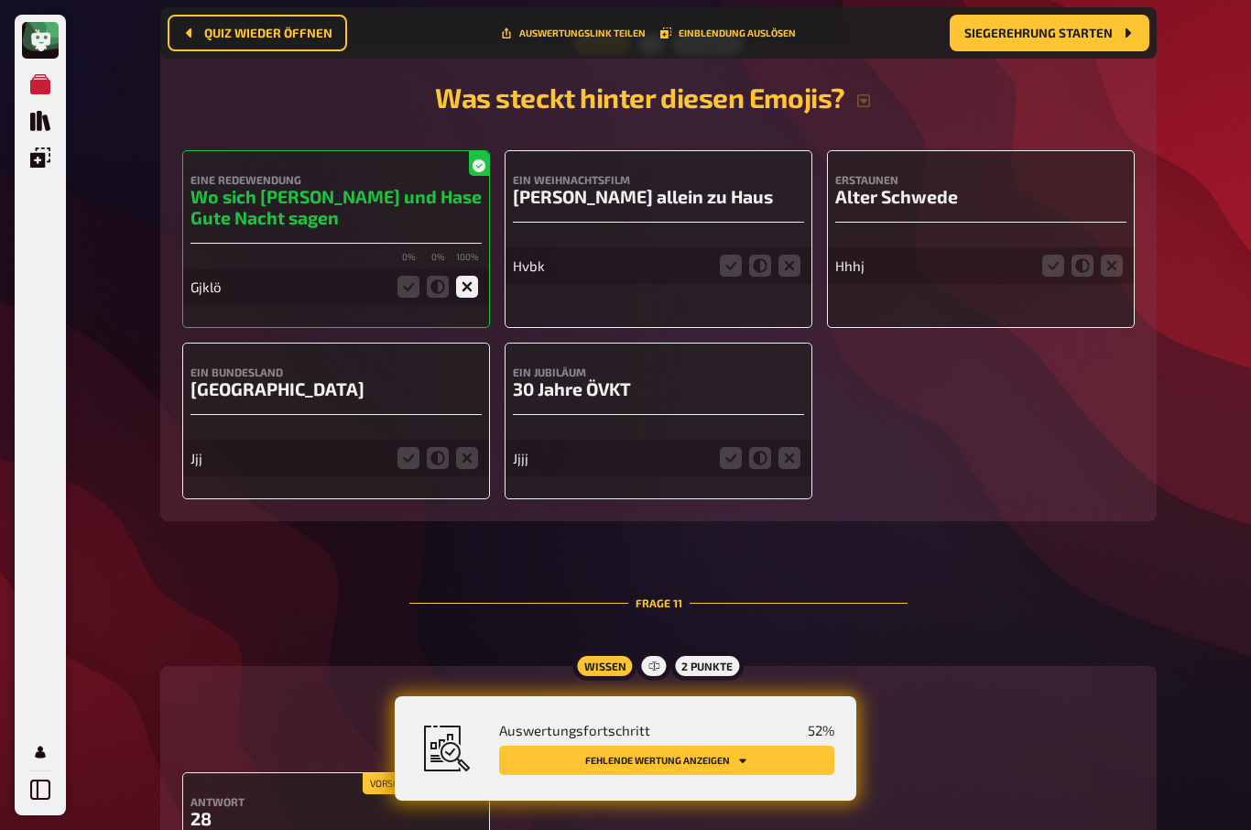
click at [788, 277] on icon at bounding box center [789, 266] width 22 height 22
click at [0, 0] on input "radio" at bounding box center [0, 0] width 0 height 0
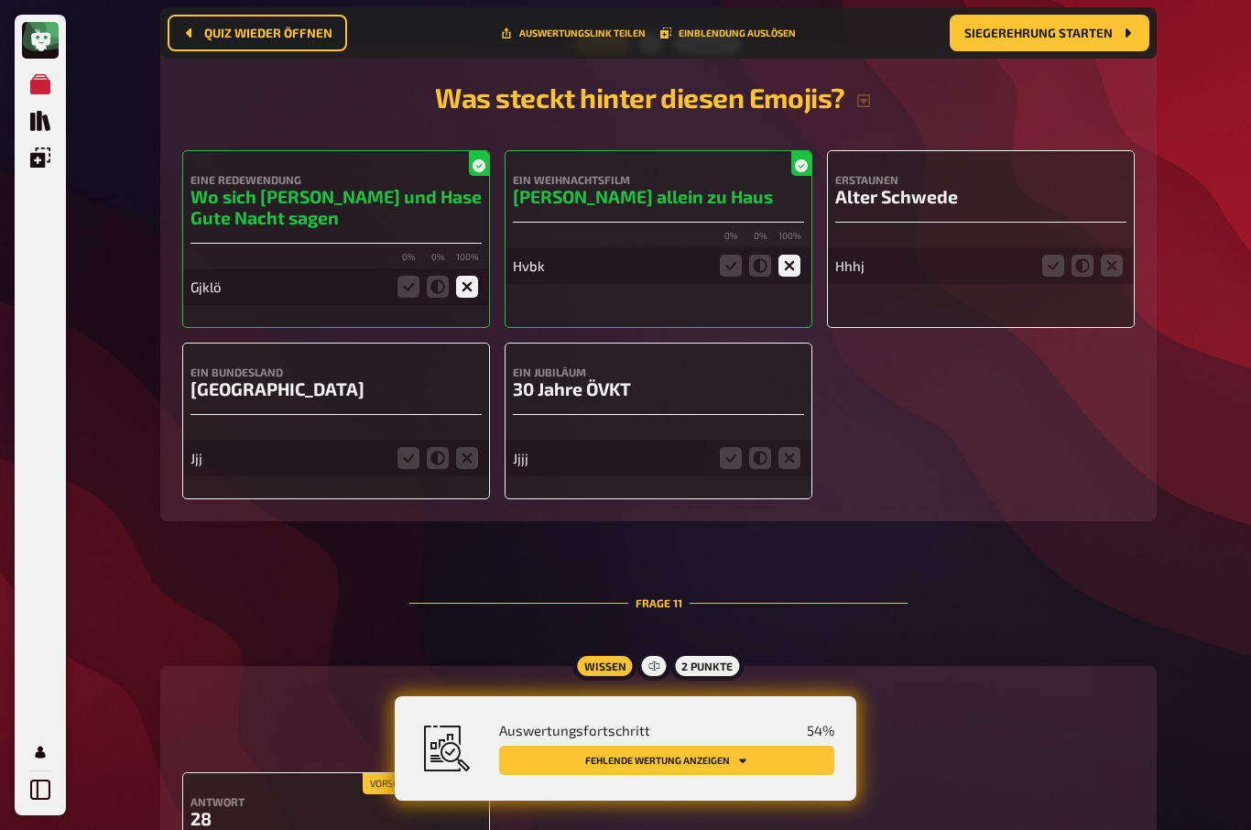
click at [1122, 277] on icon at bounding box center [1112, 266] width 22 height 22
click at [0, 0] on input "radio" at bounding box center [0, 0] width 0 height 0
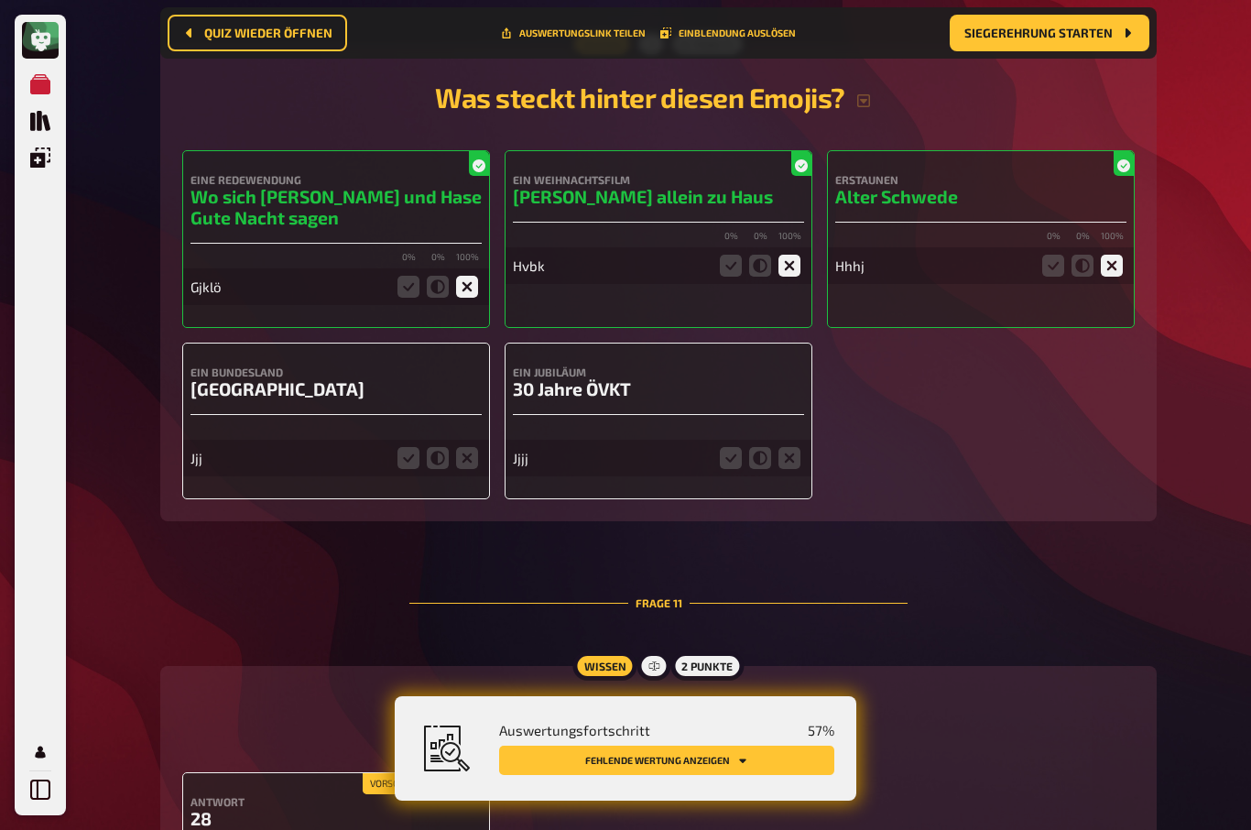
click at [787, 469] on icon at bounding box center [789, 458] width 22 height 22
click at [0, 0] on input "radio" at bounding box center [0, 0] width 0 height 0
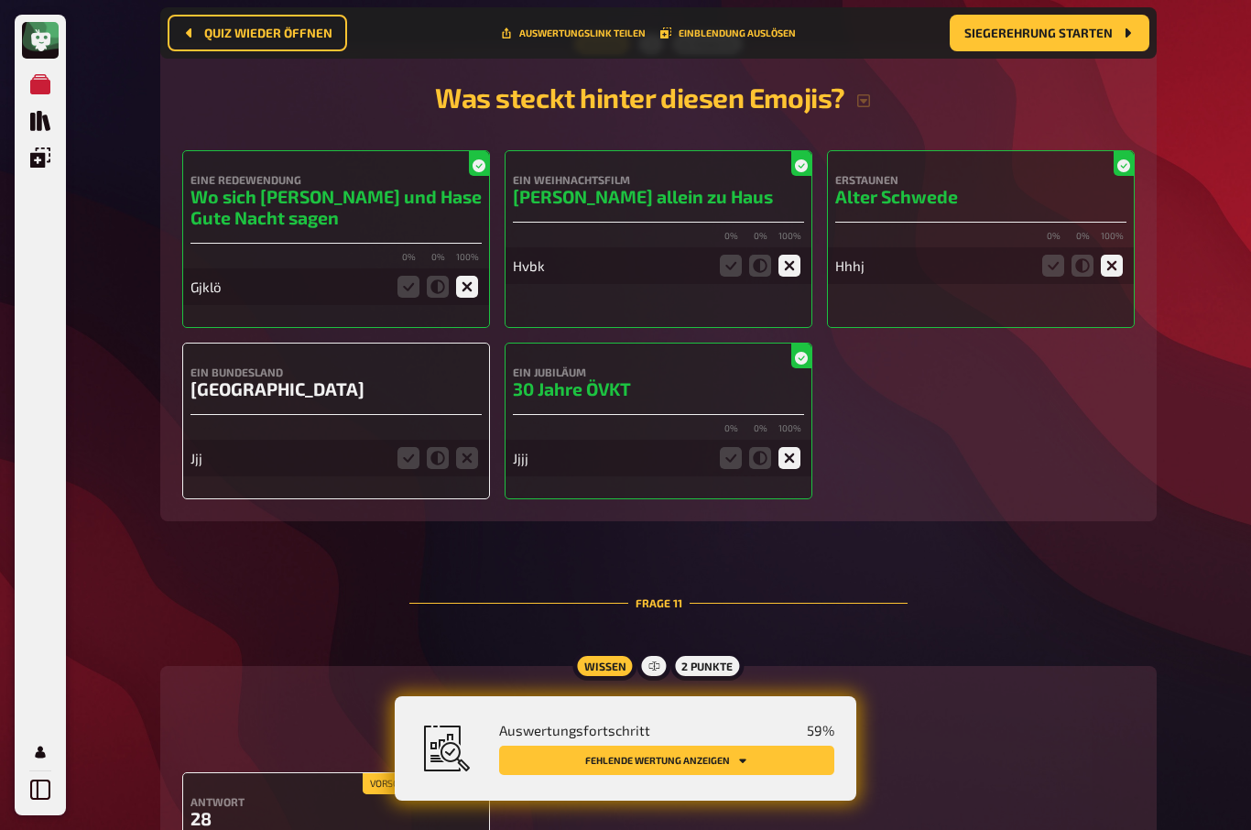
click at [458, 469] on icon at bounding box center [467, 458] width 22 height 22
click at [0, 0] on input "radio" at bounding box center [0, 0] width 0 height 0
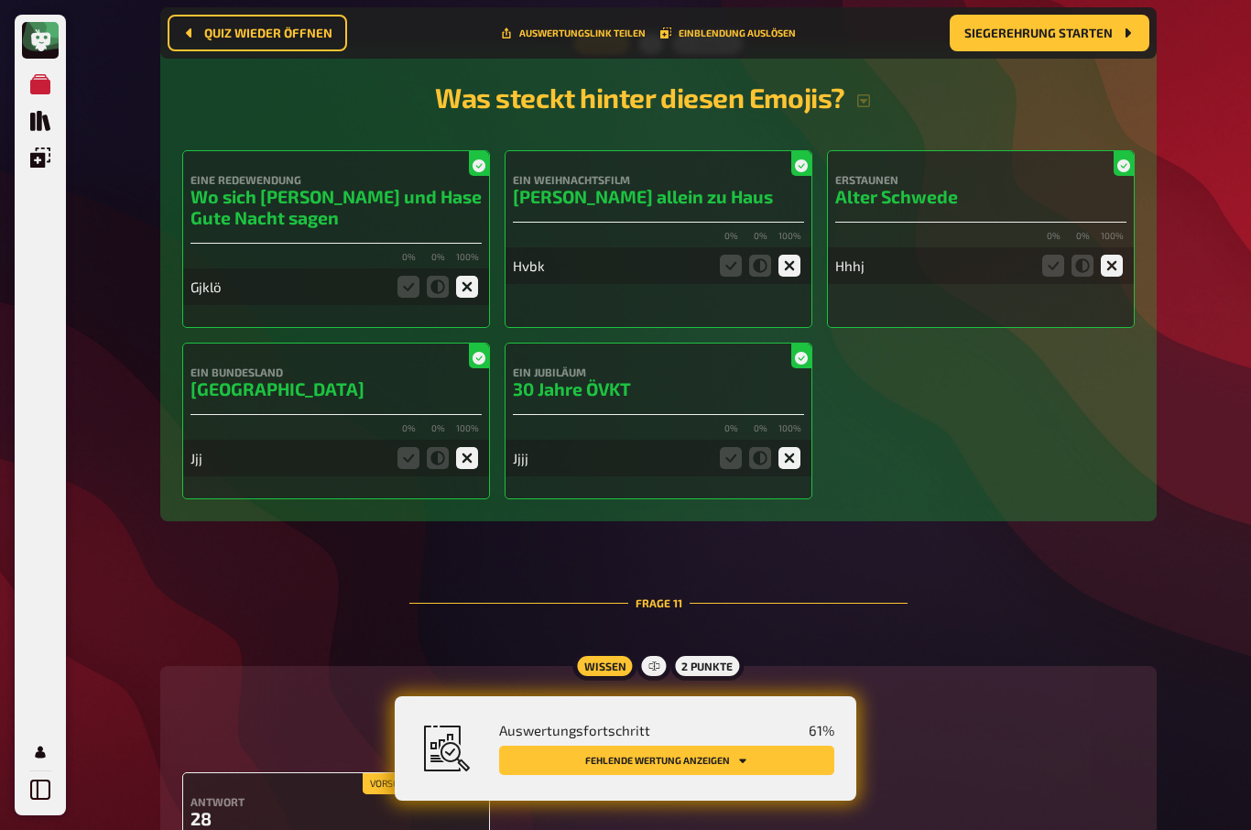
click at [722, 775] on button "Fehlende Wertung anzeigen" at bounding box center [666, 759] width 335 height 29
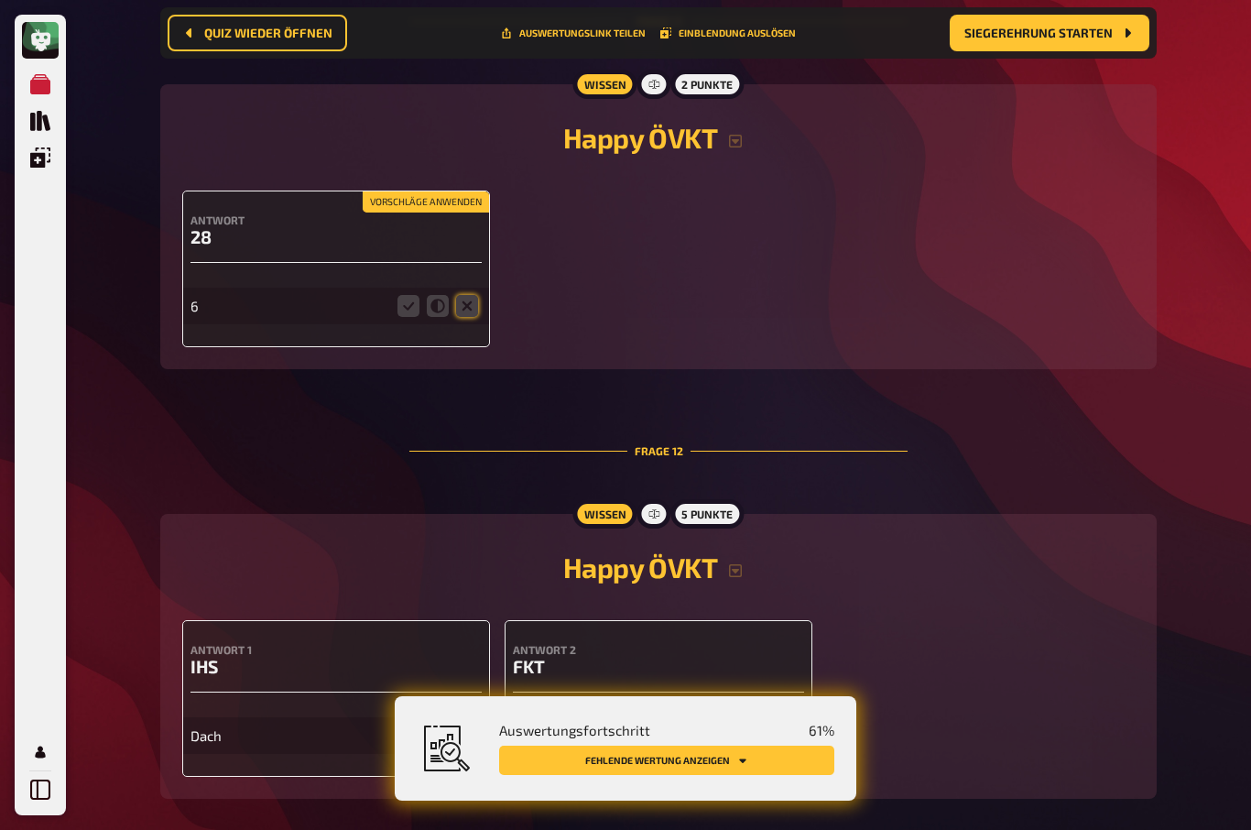
scroll to position [5249, 0]
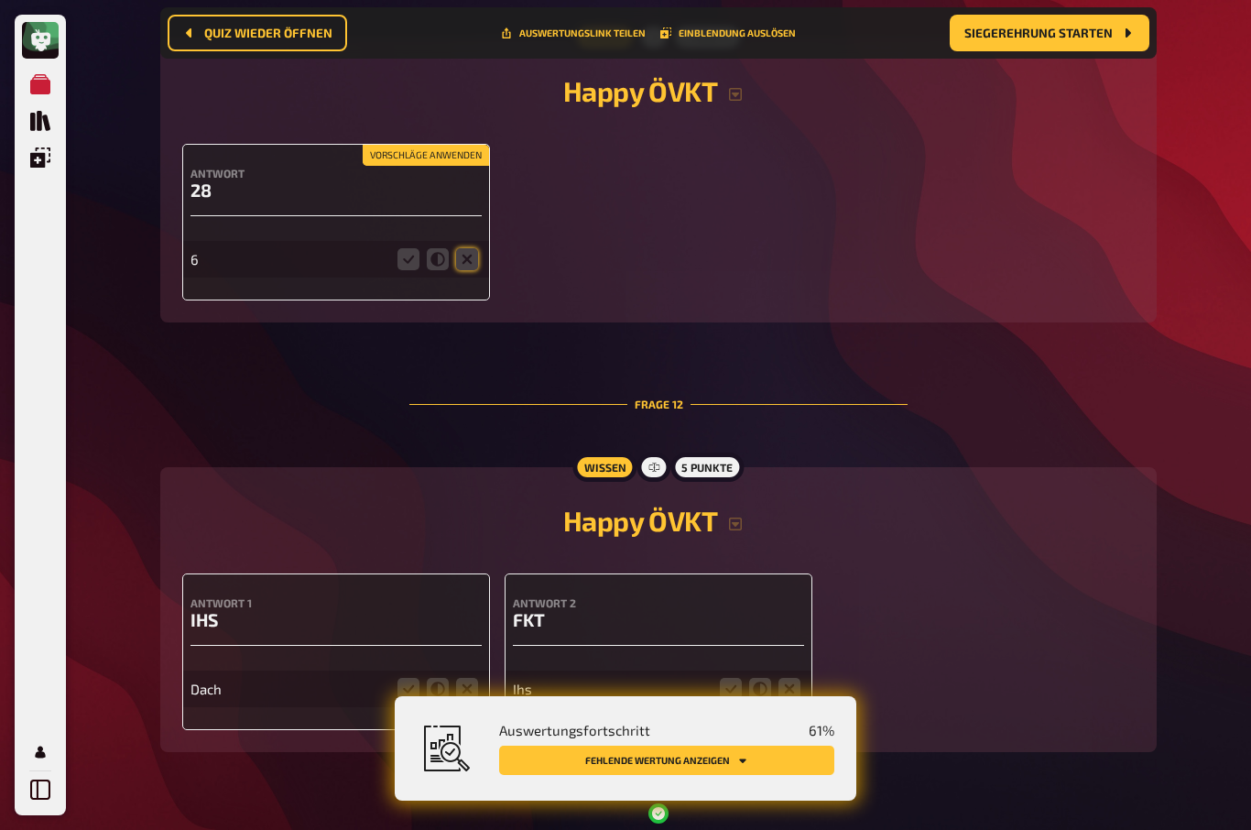
click at [467, 270] on icon at bounding box center [467, 259] width 22 height 22
click at [0, 0] on input "radio" at bounding box center [0, 0] width 0 height 0
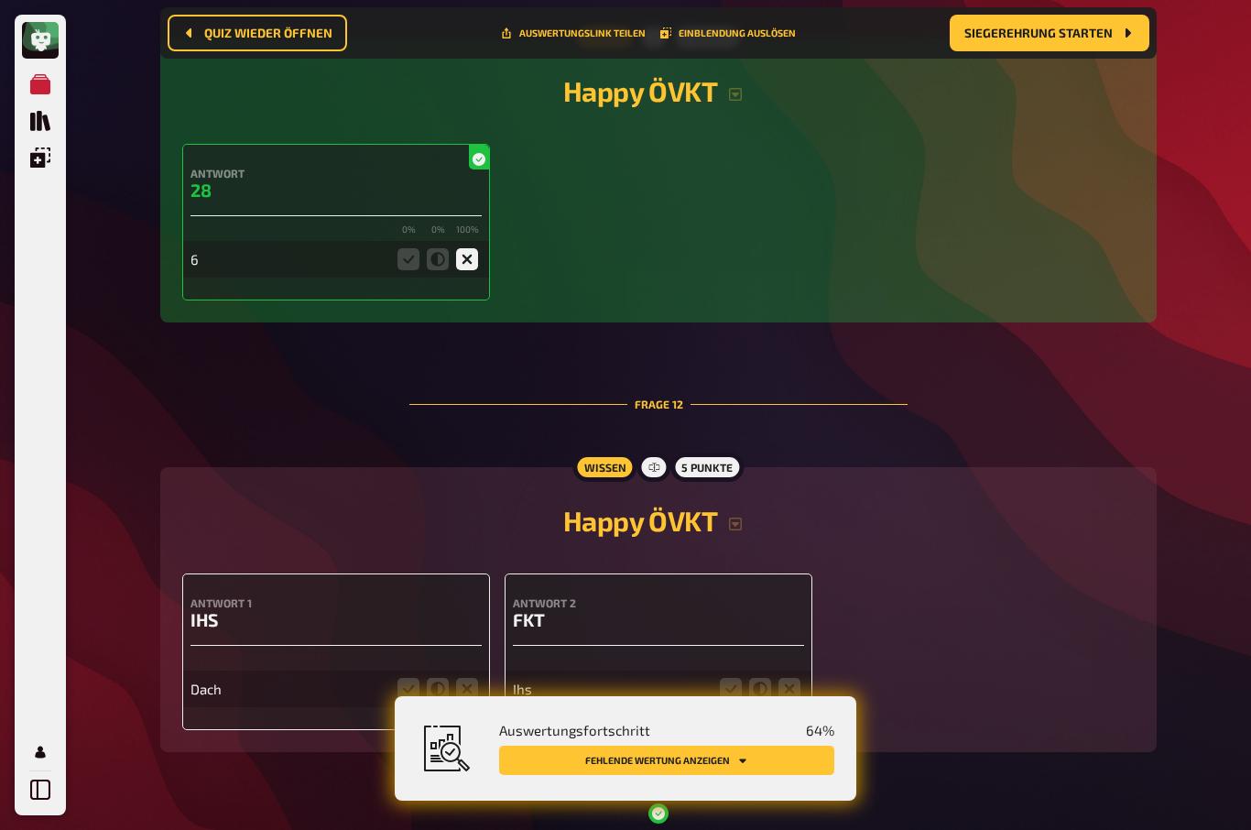
click at [727, 775] on button "Fehlende Wertung anzeigen" at bounding box center [666, 759] width 335 height 29
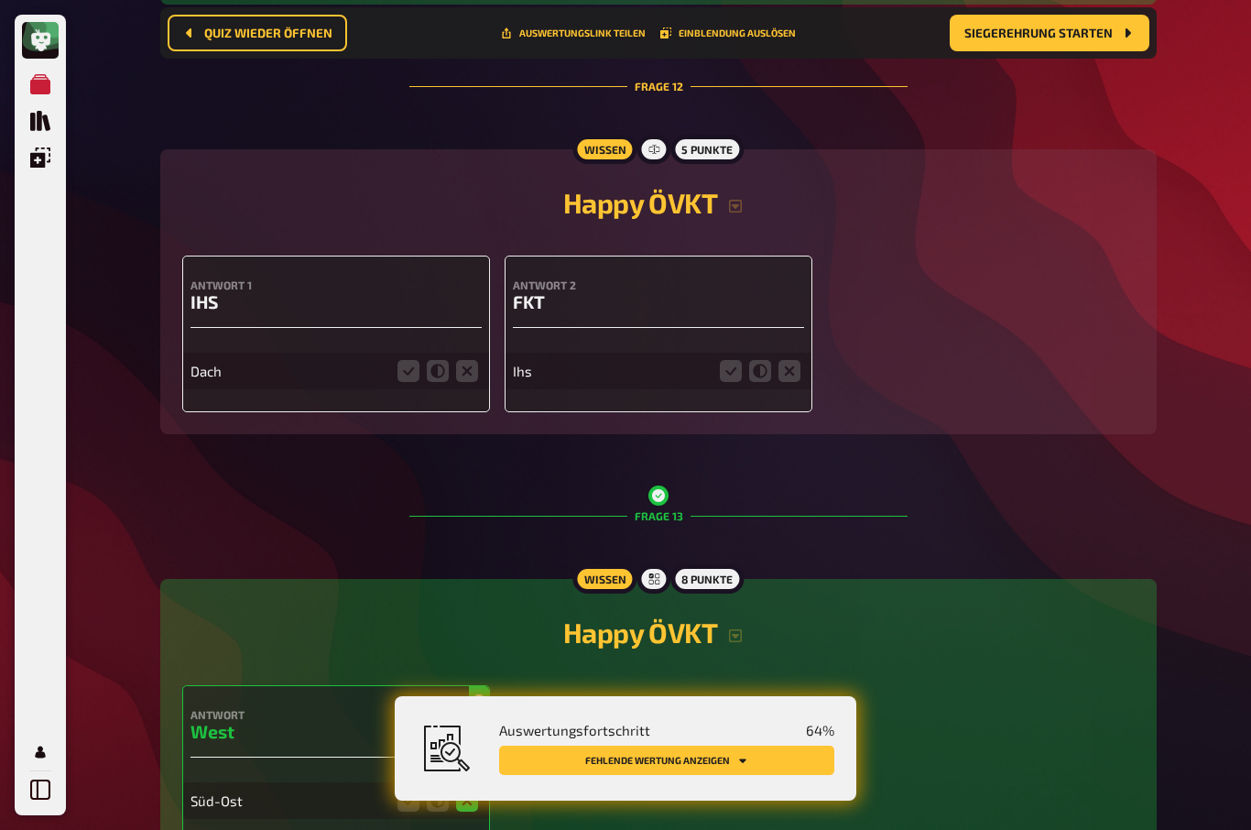
scroll to position [5682, 0]
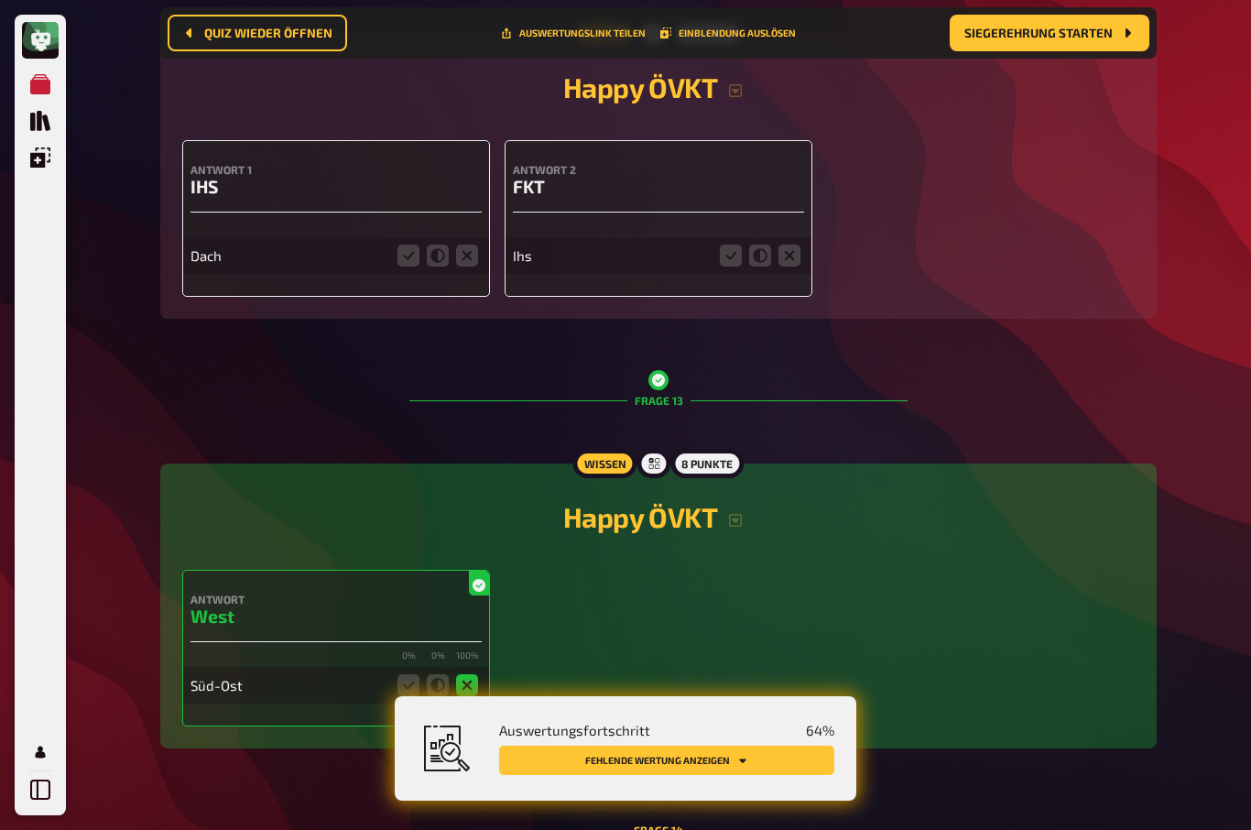
click at [798, 266] on icon at bounding box center [789, 255] width 22 height 22
click at [0, 0] on input "radio" at bounding box center [0, 0] width 0 height 0
click at [452, 270] on fieldset at bounding box center [438, 255] width 88 height 29
click at [458, 266] on icon at bounding box center [467, 255] width 22 height 22
click at [0, 0] on input "radio" at bounding box center [0, 0] width 0 height 0
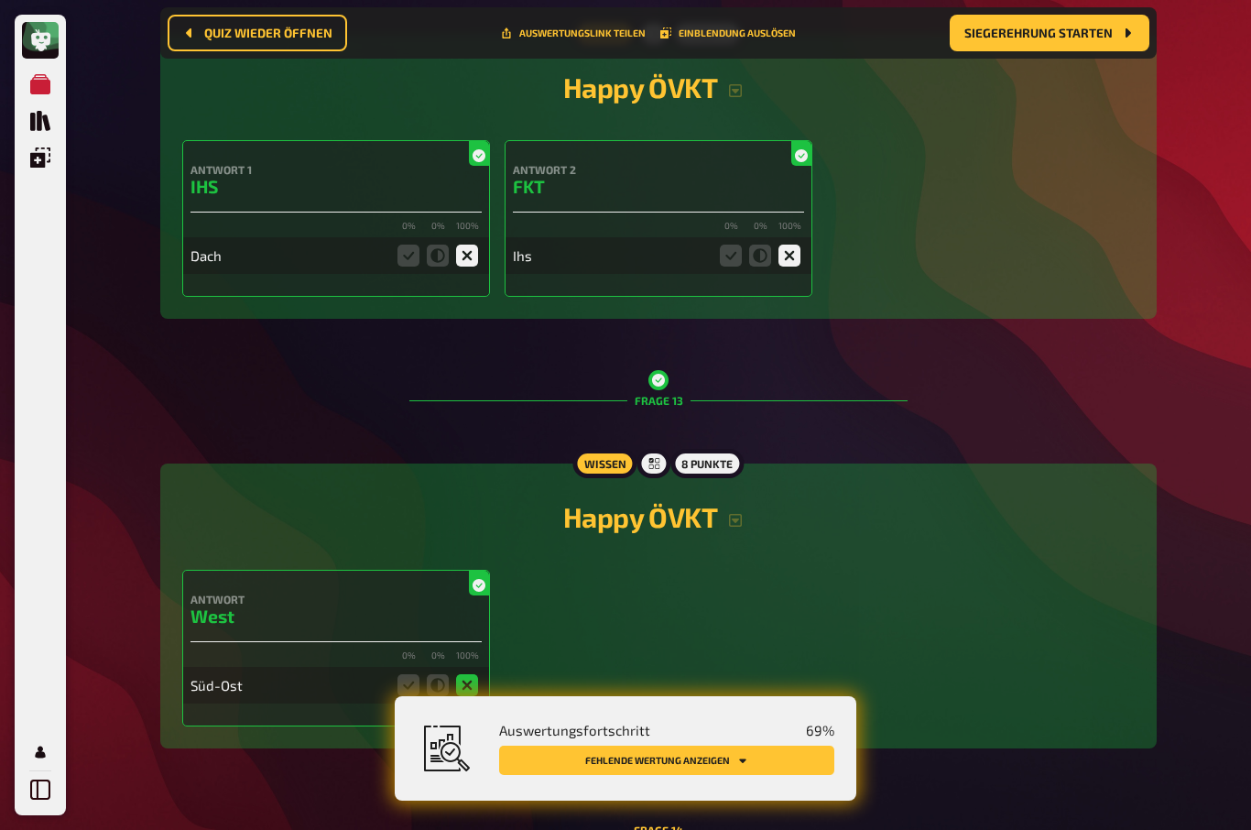
click at [721, 775] on button "Fehlende Wertung anzeigen" at bounding box center [666, 759] width 335 height 29
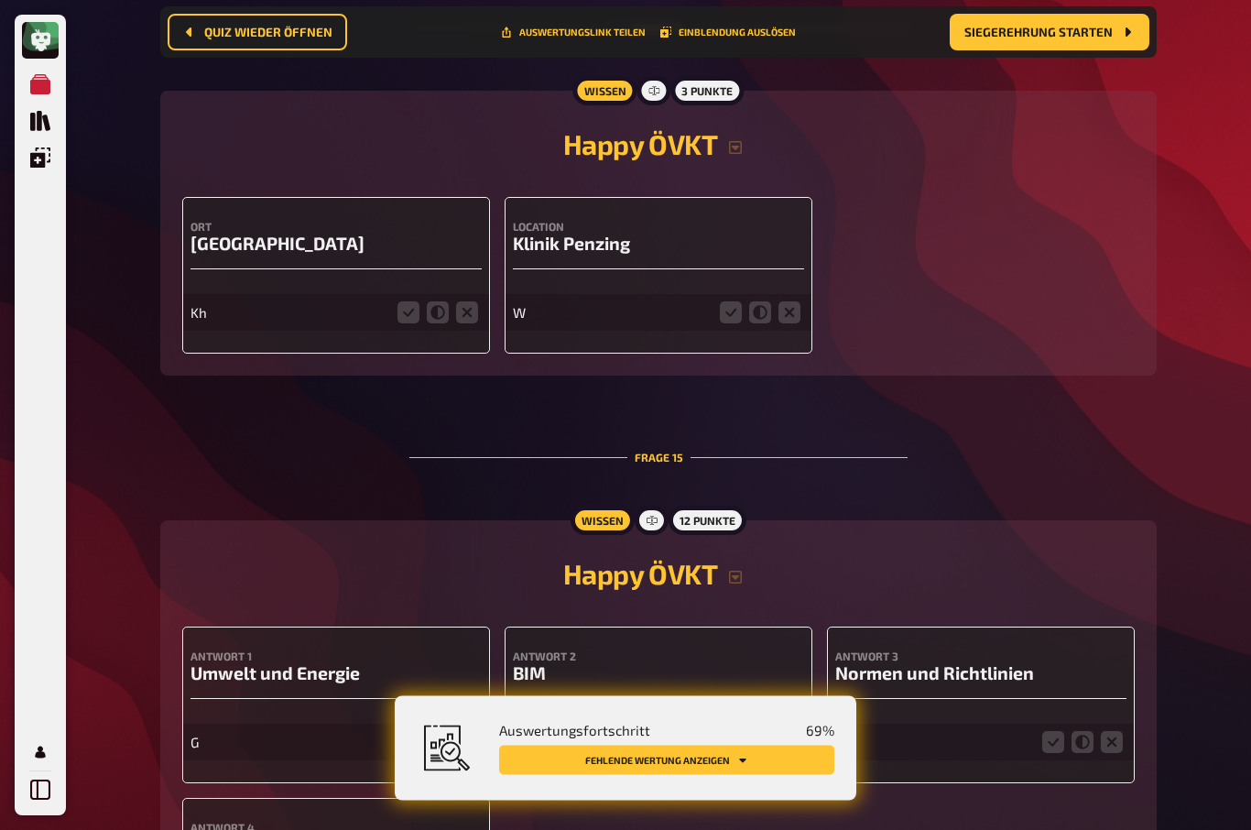
scroll to position [6549, 0]
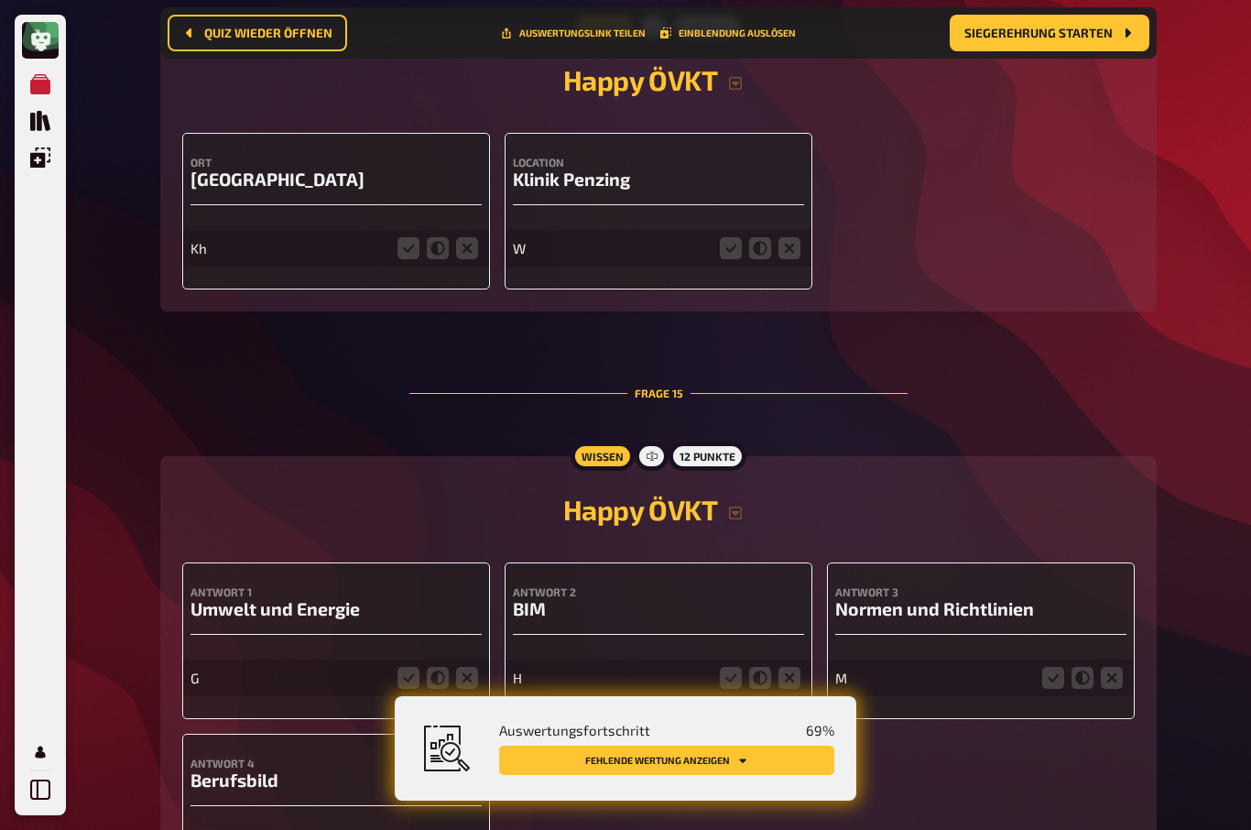
click at [795, 259] on icon at bounding box center [789, 248] width 22 height 22
click at [0, 0] on input "radio" at bounding box center [0, 0] width 0 height 0
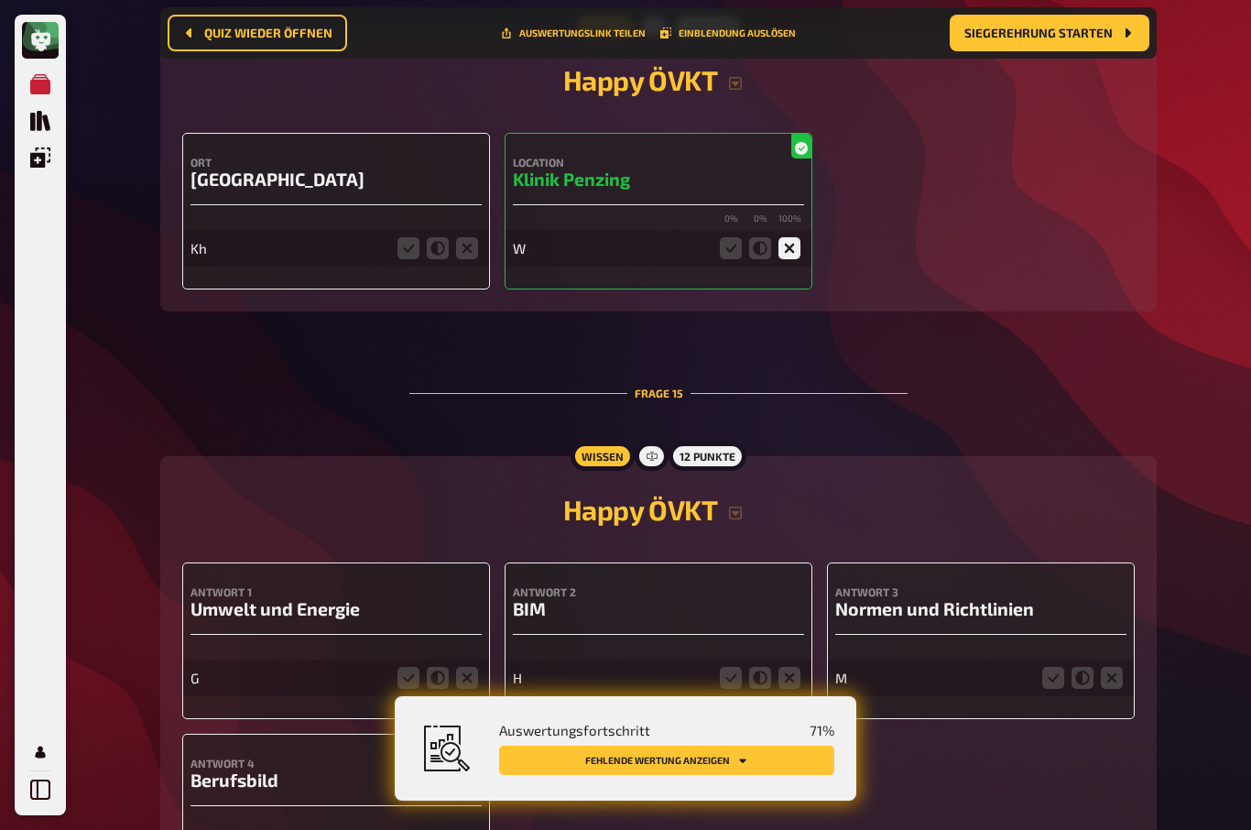
click at [446, 259] on icon at bounding box center [438, 248] width 22 height 22
click at [0, 0] on input "radio" at bounding box center [0, 0] width 0 height 0
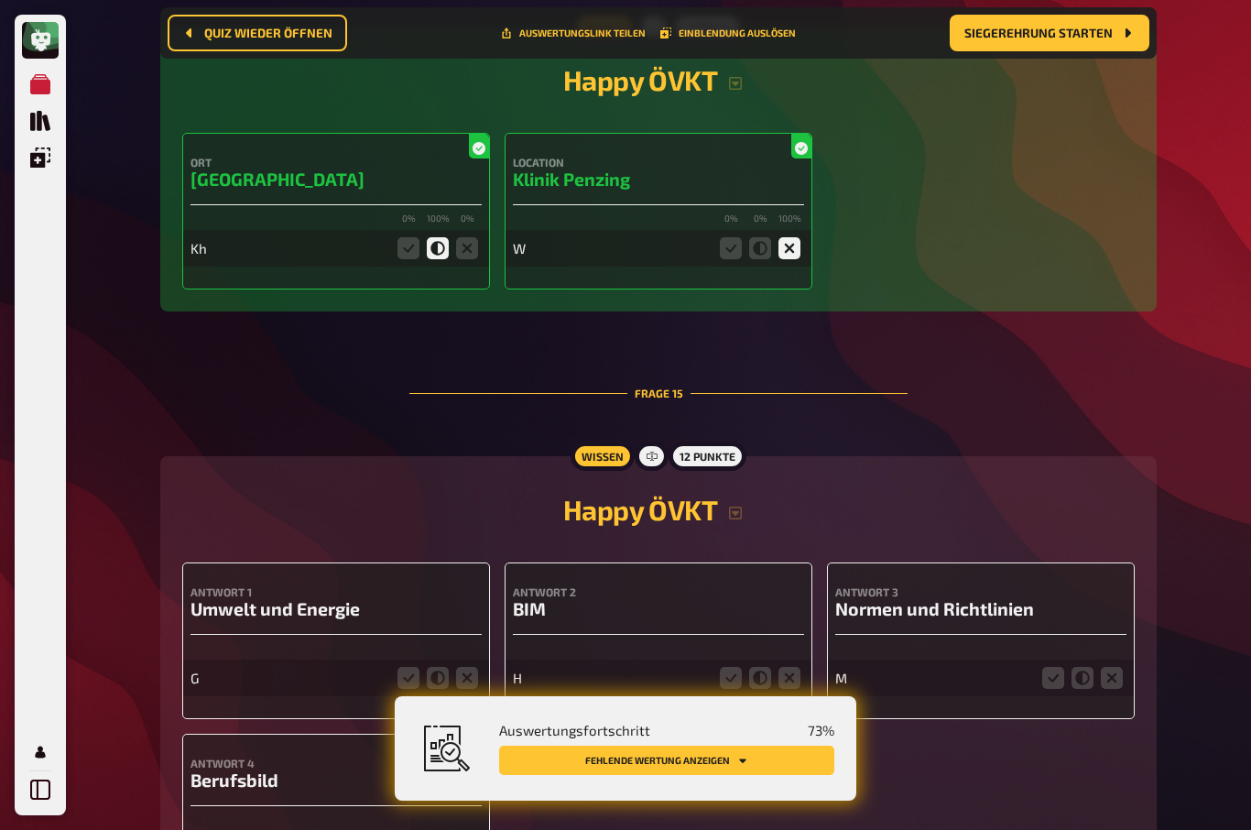
click at [460, 259] on icon at bounding box center [467, 248] width 22 height 22
click at [0, 0] on input "radio" at bounding box center [0, 0] width 0 height 0
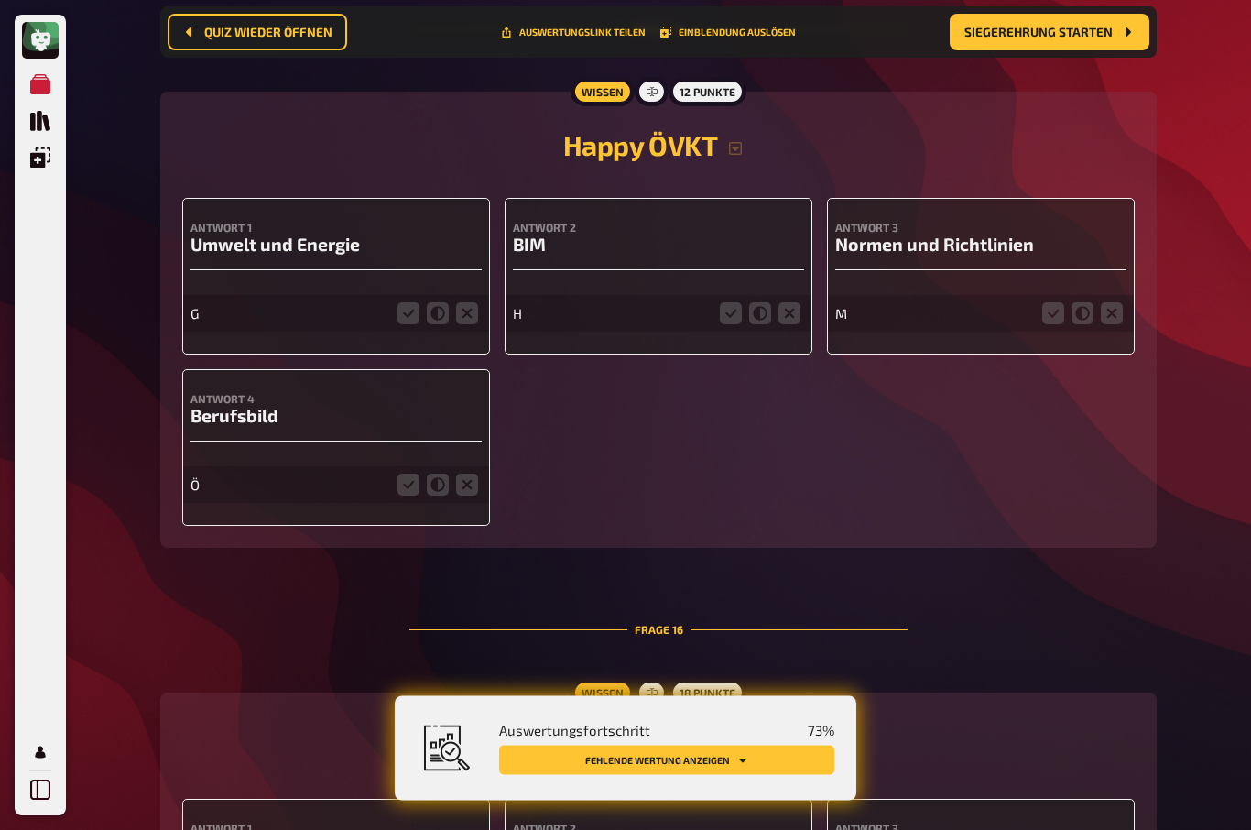
scroll to position [6913, 0]
click at [456, 324] on icon at bounding box center [467, 313] width 22 height 22
click at [0, 0] on input "radio" at bounding box center [0, 0] width 0 height 0
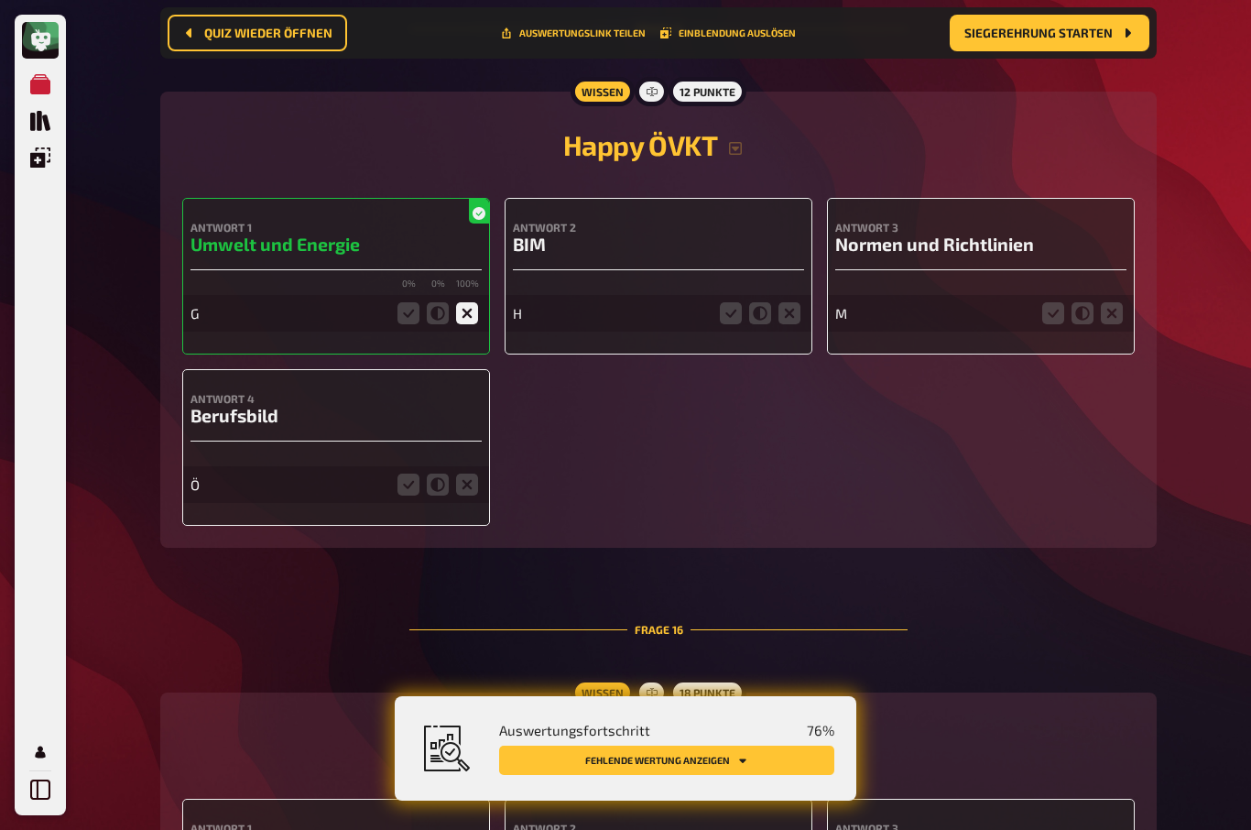
click at [796, 324] on icon at bounding box center [789, 313] width 22 height 22
click at [0, 0] on input "radio" at bounding box center [0, 0] width 0 height 0
click at [1121, 324] on icon at bounding box center [1112, 313] width 22 height 22
click at [0, 0] on input "radio" at bounding box center [0, 0] width 0 height 0
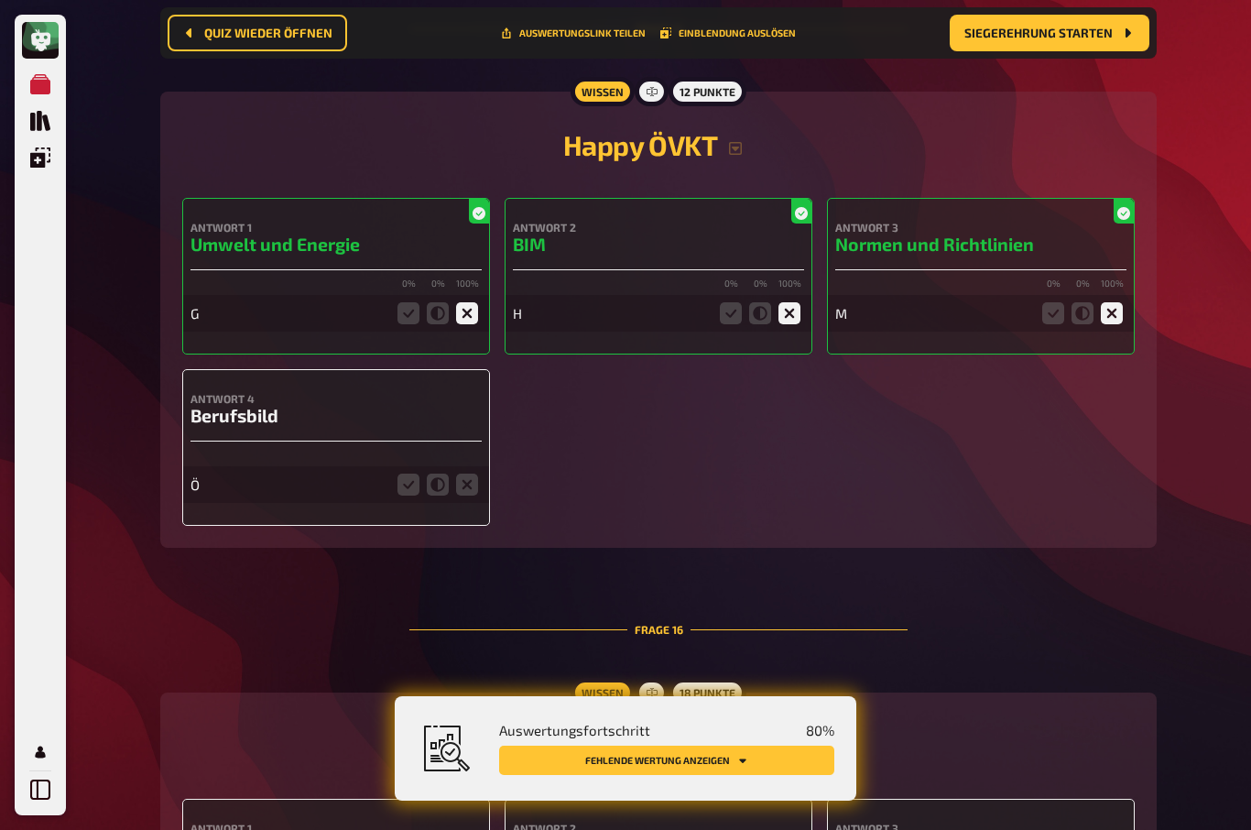
click at [462, 495] on icon at bounding box center [467, 484] width 22 height 22
click at [0, 0] on input "radio" at bounding box center [0, 0] width 0 height 0
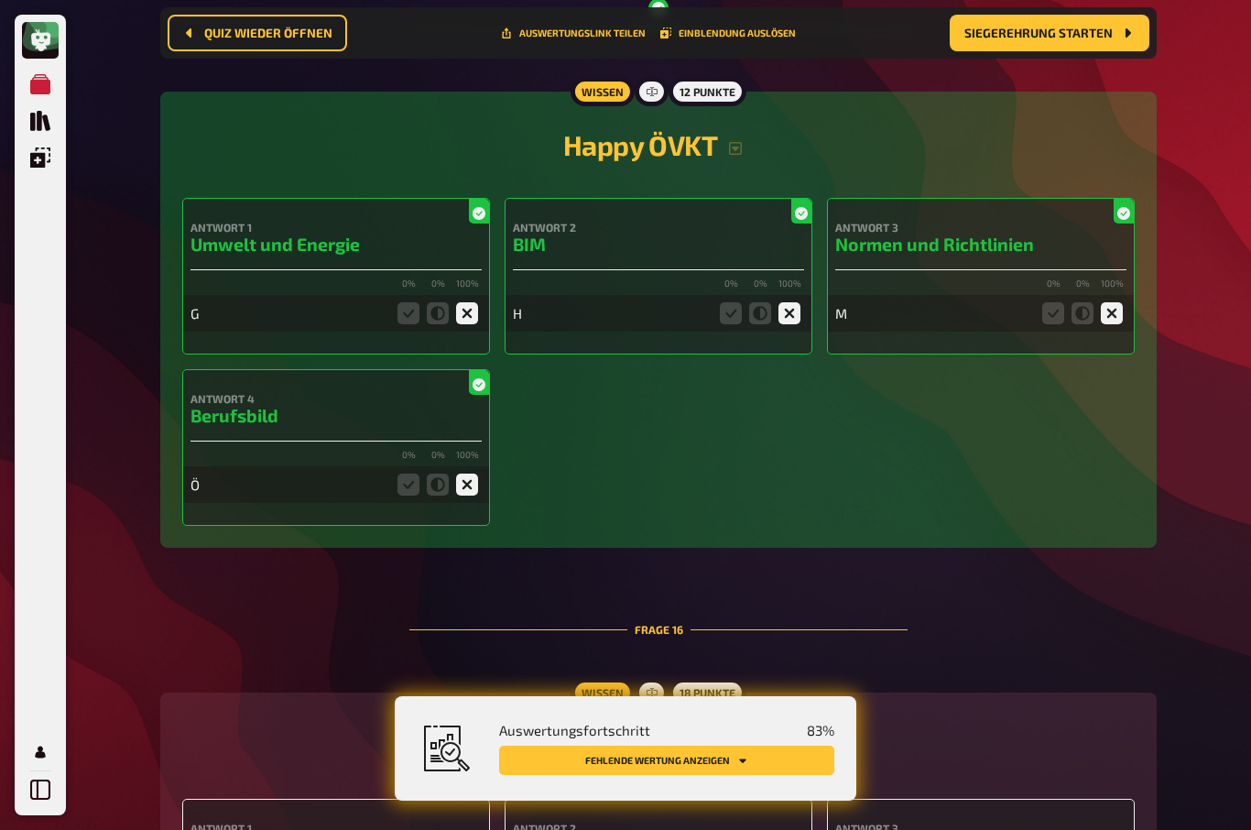
click at [744, 765] on icon "Fehlende Wertung anzeigen" at bounding box center [742, 759] width 11 height 11
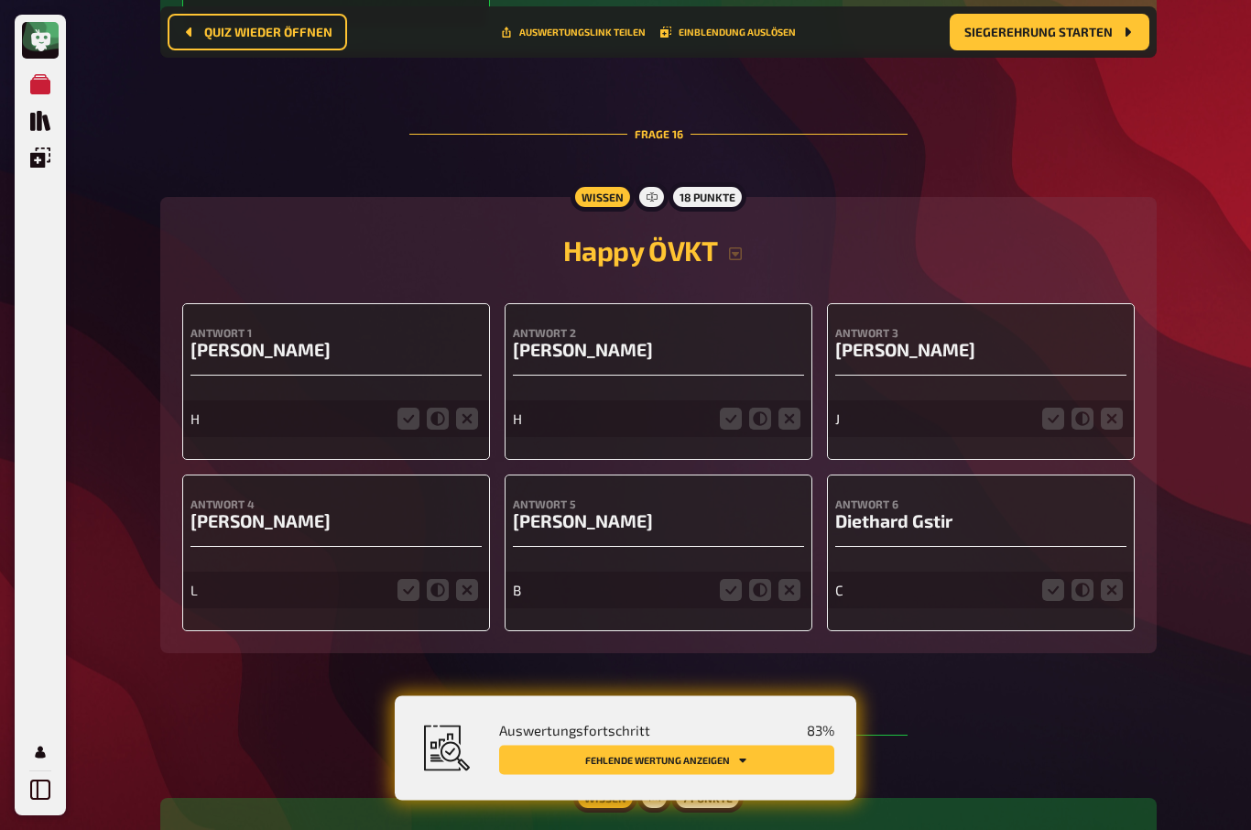
scroll to position [7588, 0]
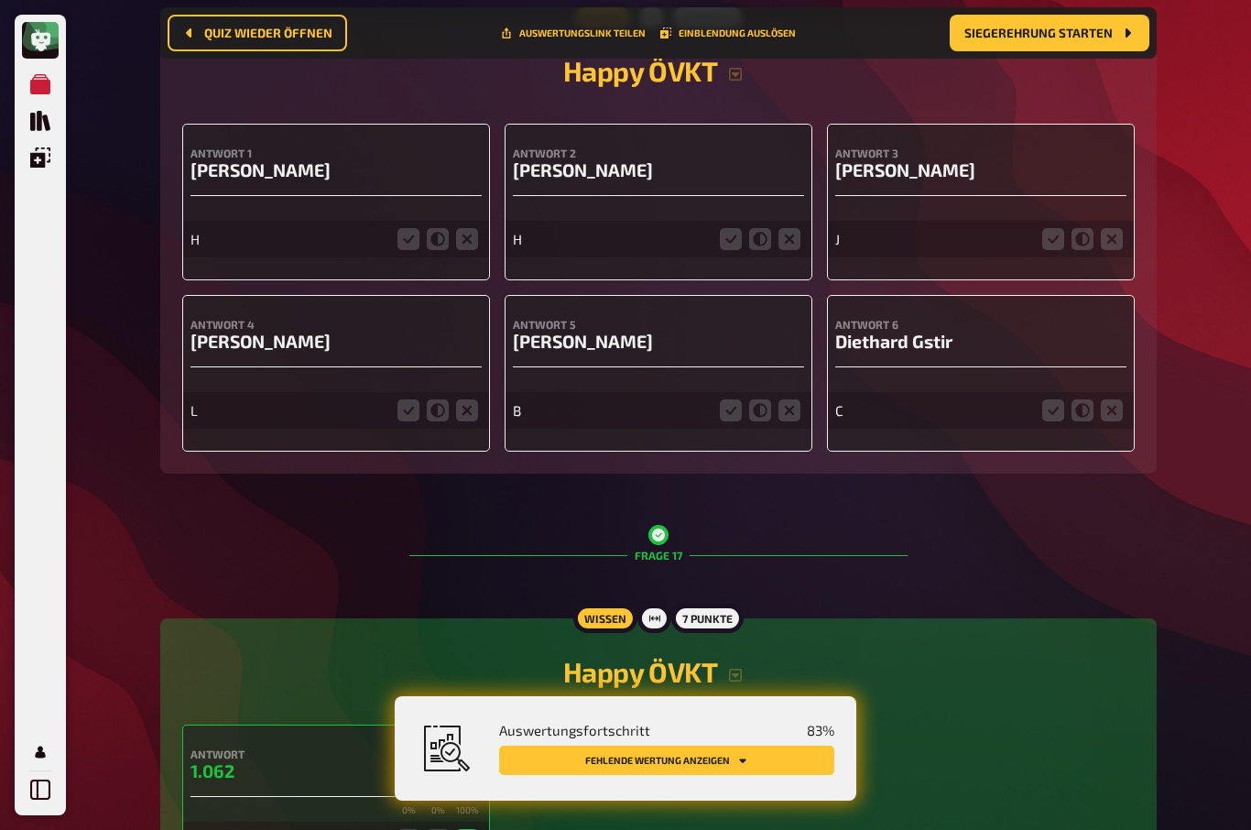
click at [467, 250] on icon at bounding box center [467, 239] width 22 height 22
click at [0, 0] on input "radio" at bounding box center [0, 0] width 0 height 0
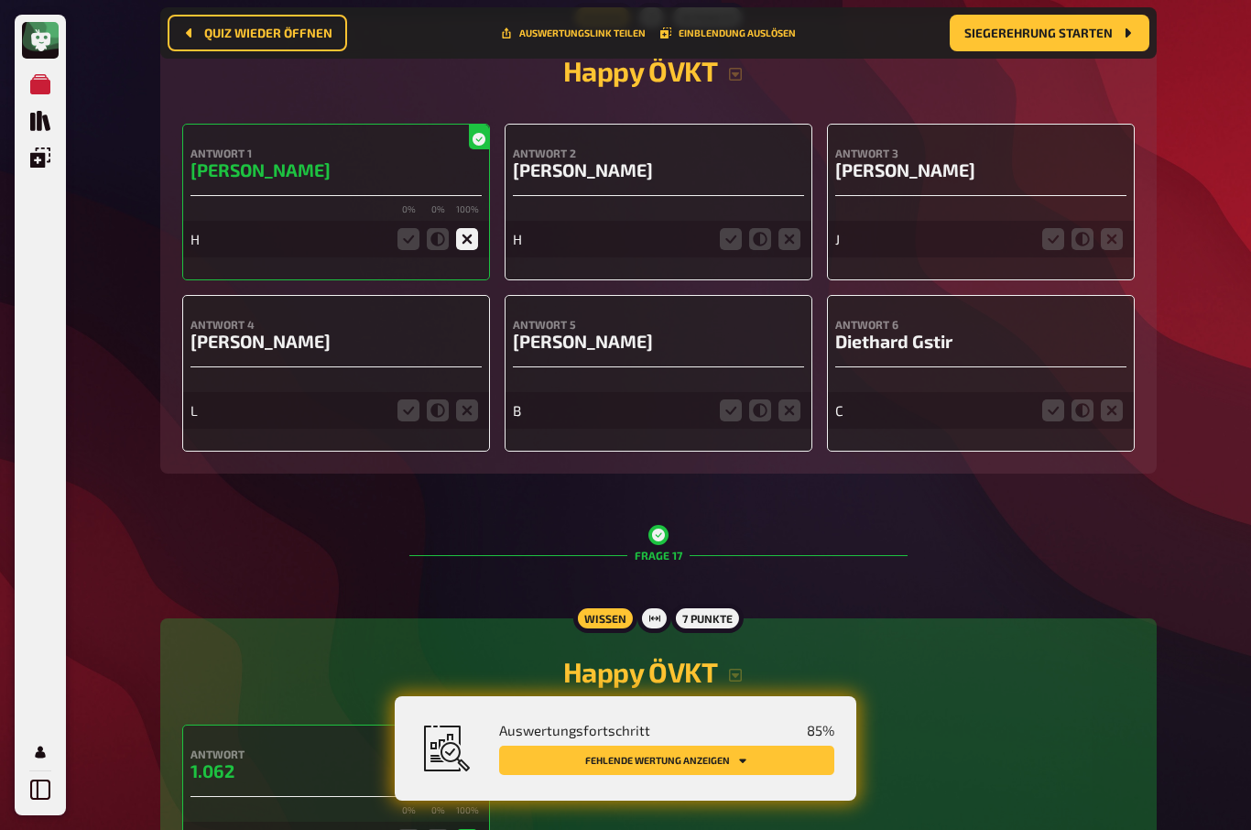
click at [724, 250] on icon at bounding box center [731, 239] width 22 height 22
click at [0, 0] on input "radio" at bounding box center [0, 0] width 0 height 0
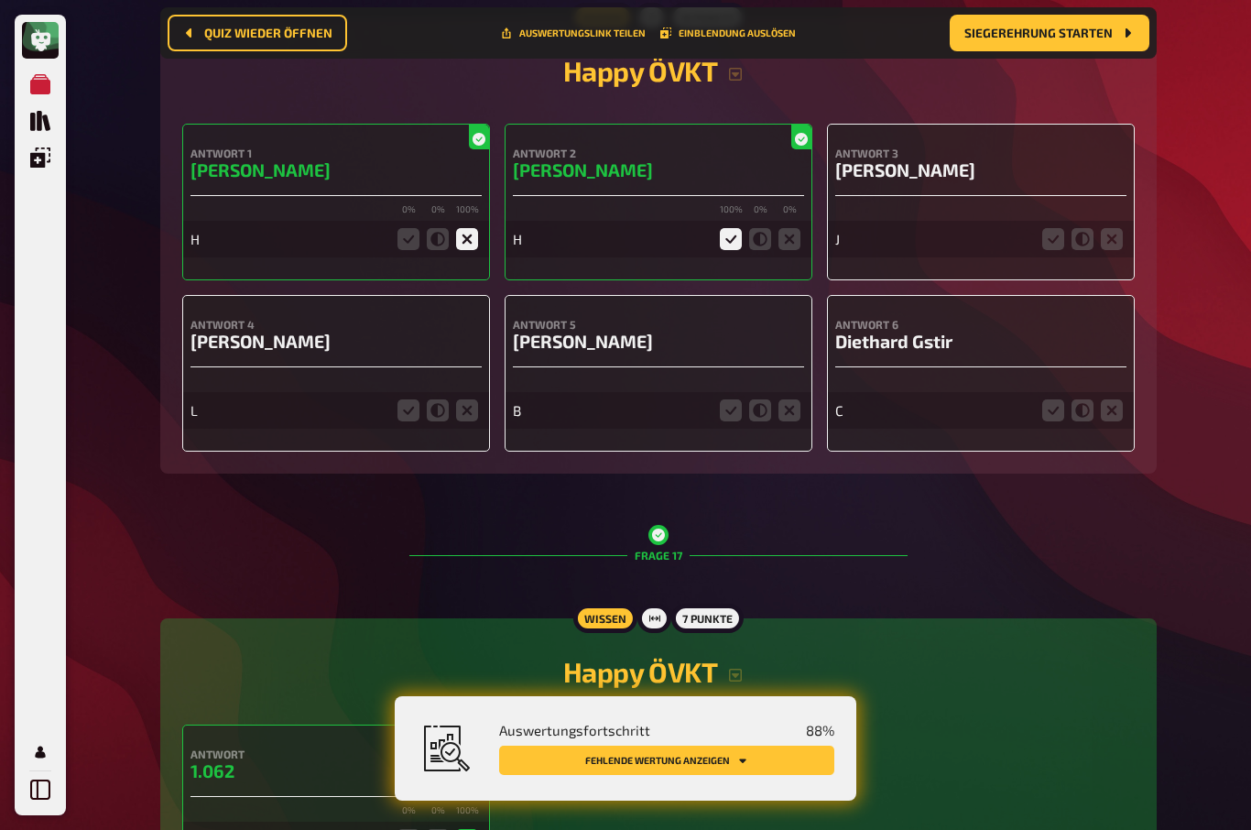
click at [1109, 250] on icon at bounding box center [1112, 239] width 22 height 22
click at [0, 0] on input "radio" at bounding box center [0, 0] width 0 height 0
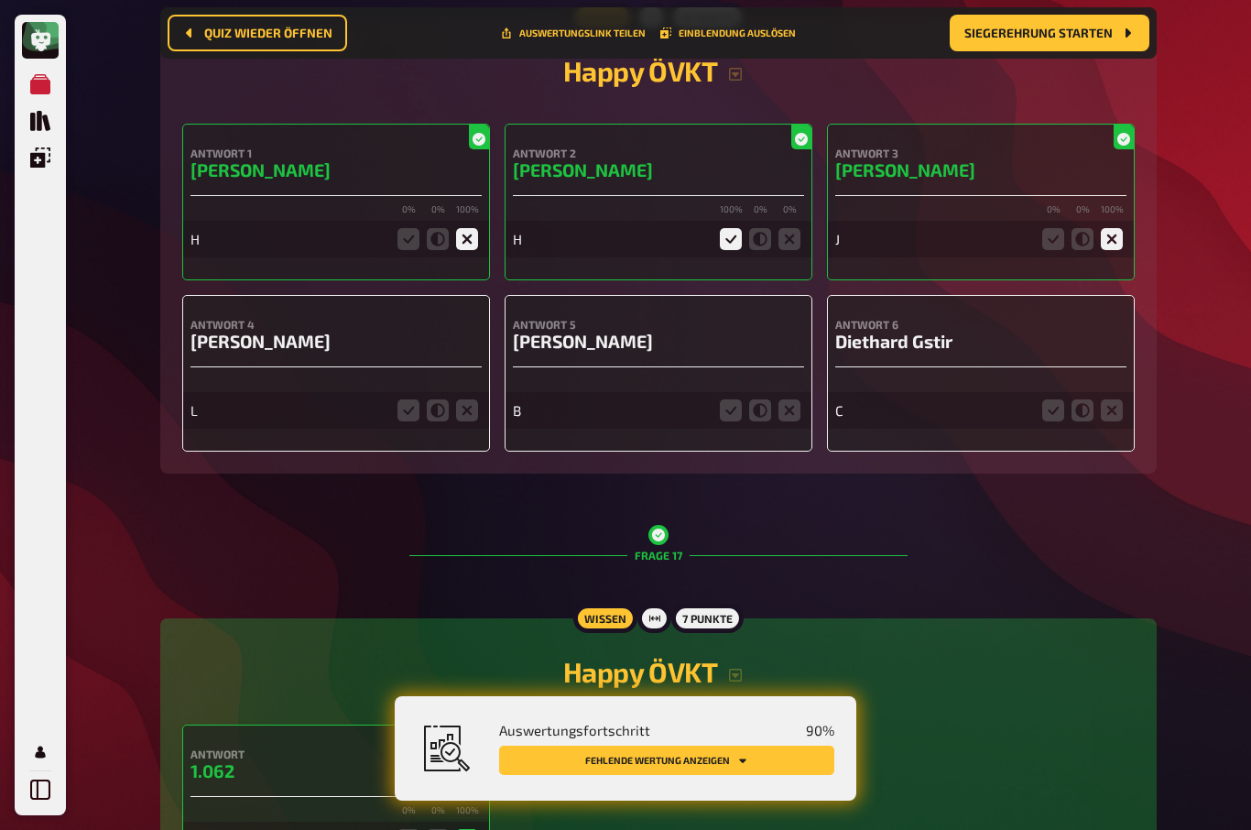
click at [1112, 421] on icon at bounding box center [1112, 410] width 22 height 22
click at [0, 0] on input "radio" at bounding box center [0, 0] width 0 height 0
click at [783, 421] on icon at bounding box center [789, 410] width 22 height 22
click at [0, 0] on input "radio" at bounding box center [0, 0] width 0 height 0
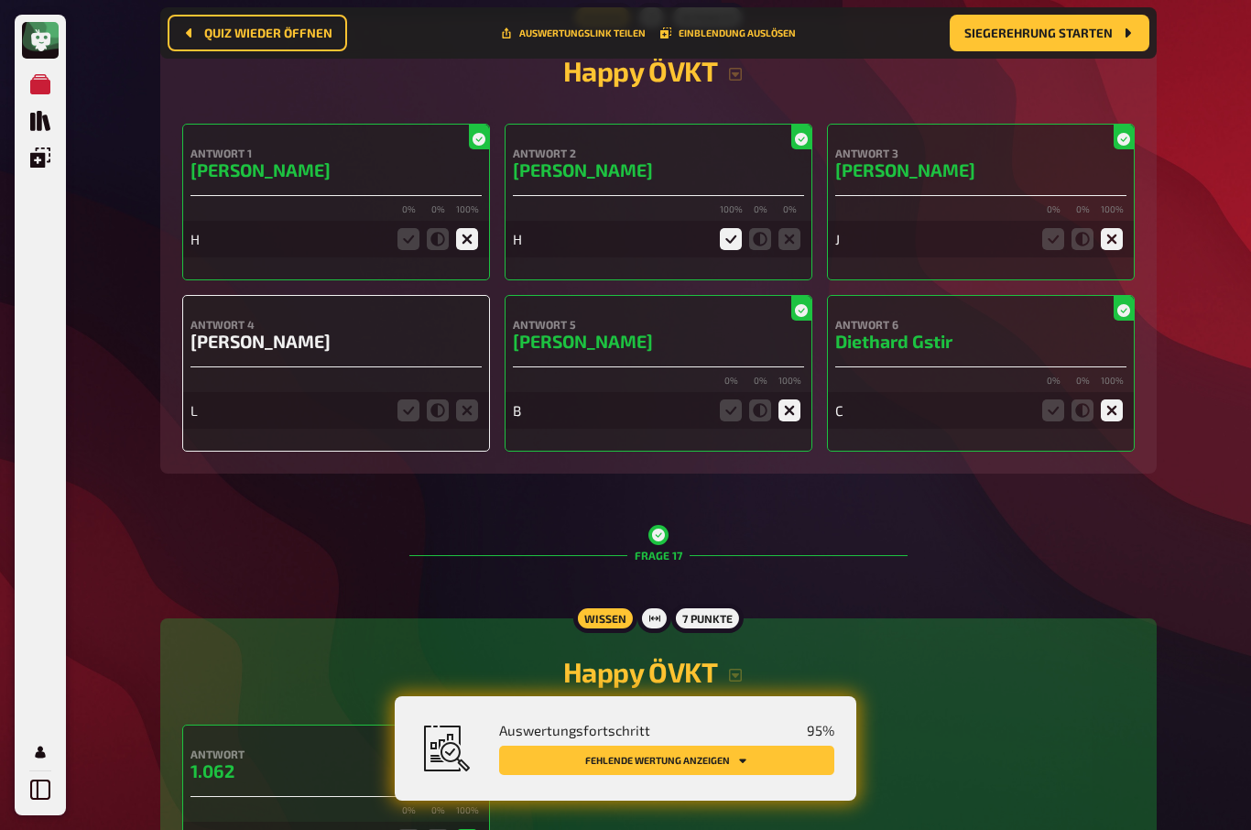
click at [470, 421] on icon at bounding box center [467, 410] width 22 height 22
click at [0, 0] on input "radio" at bounding box center [0, 0] width 0 height 0
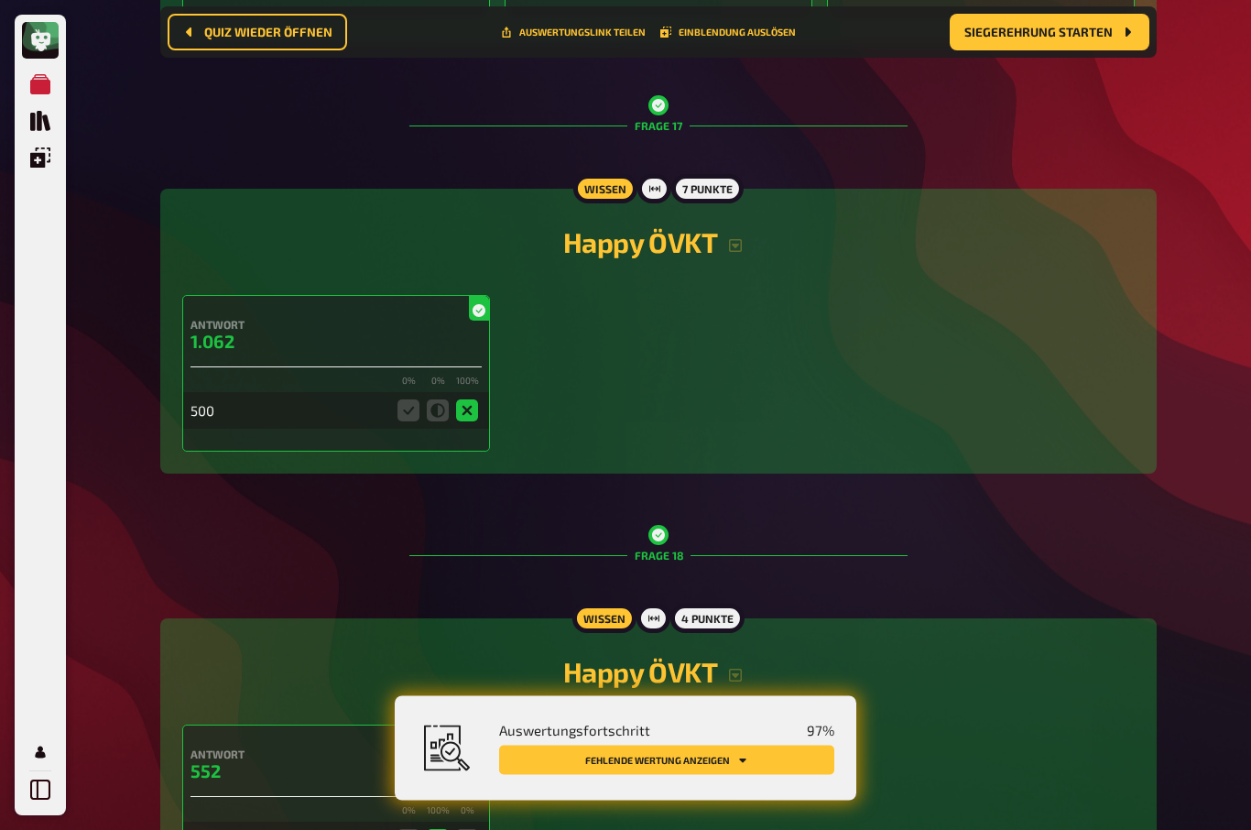
scroll to position [8053, 0]
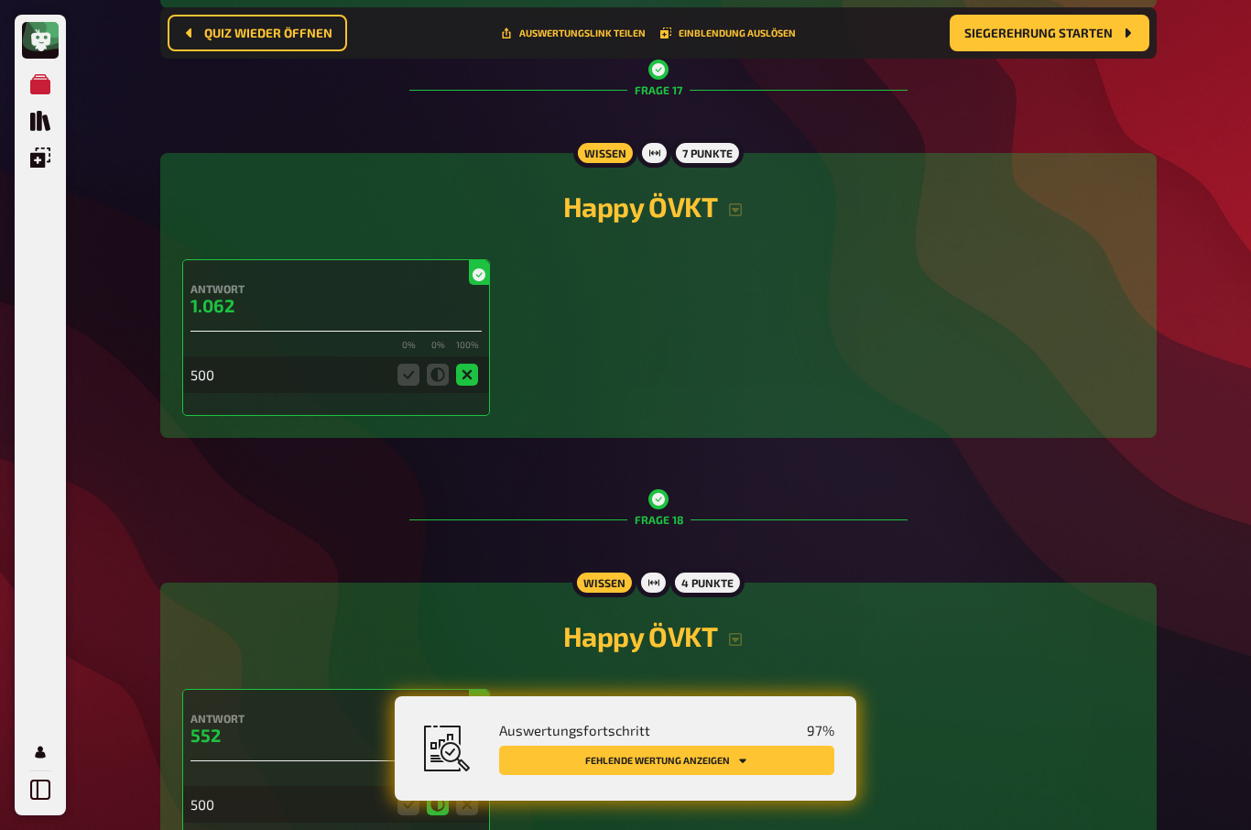
click at [719, 775] on button "Fehlende Wertung anzeigen" at bounding box center [666, 759] width 335 height 29
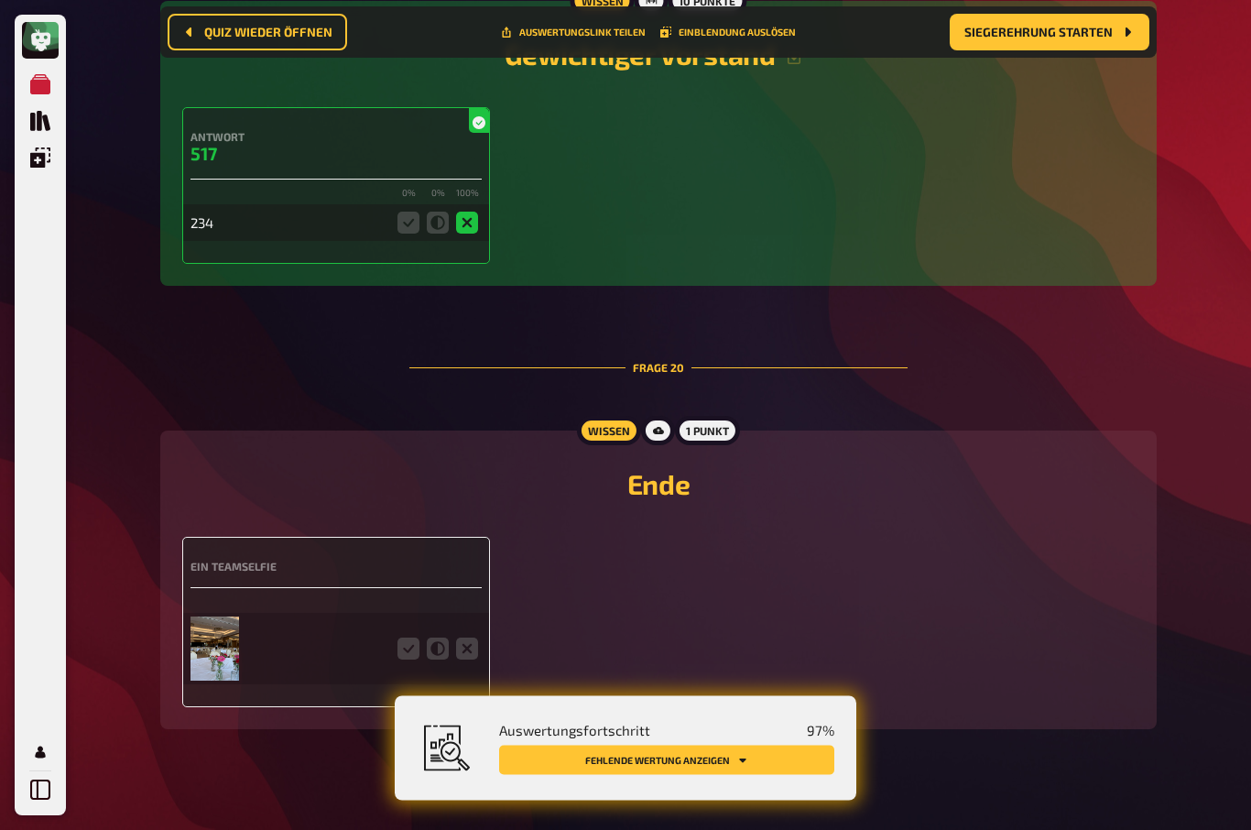
scroll to position [9100, 0]
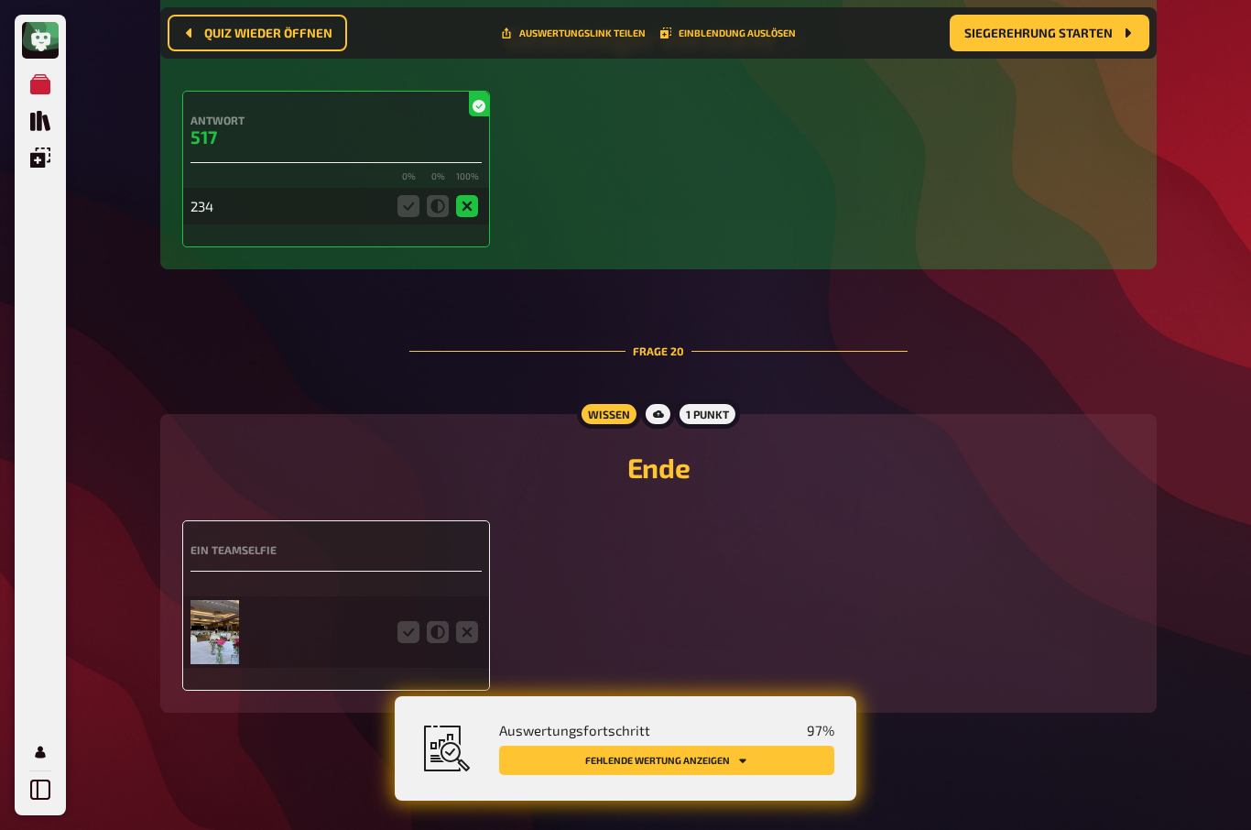
click at [404, 643] on icon at bounding box center [408, 632] width 22 height 22
click at [0, 0] on input "radio" at bounding box center [0, 0] width 0 height 0
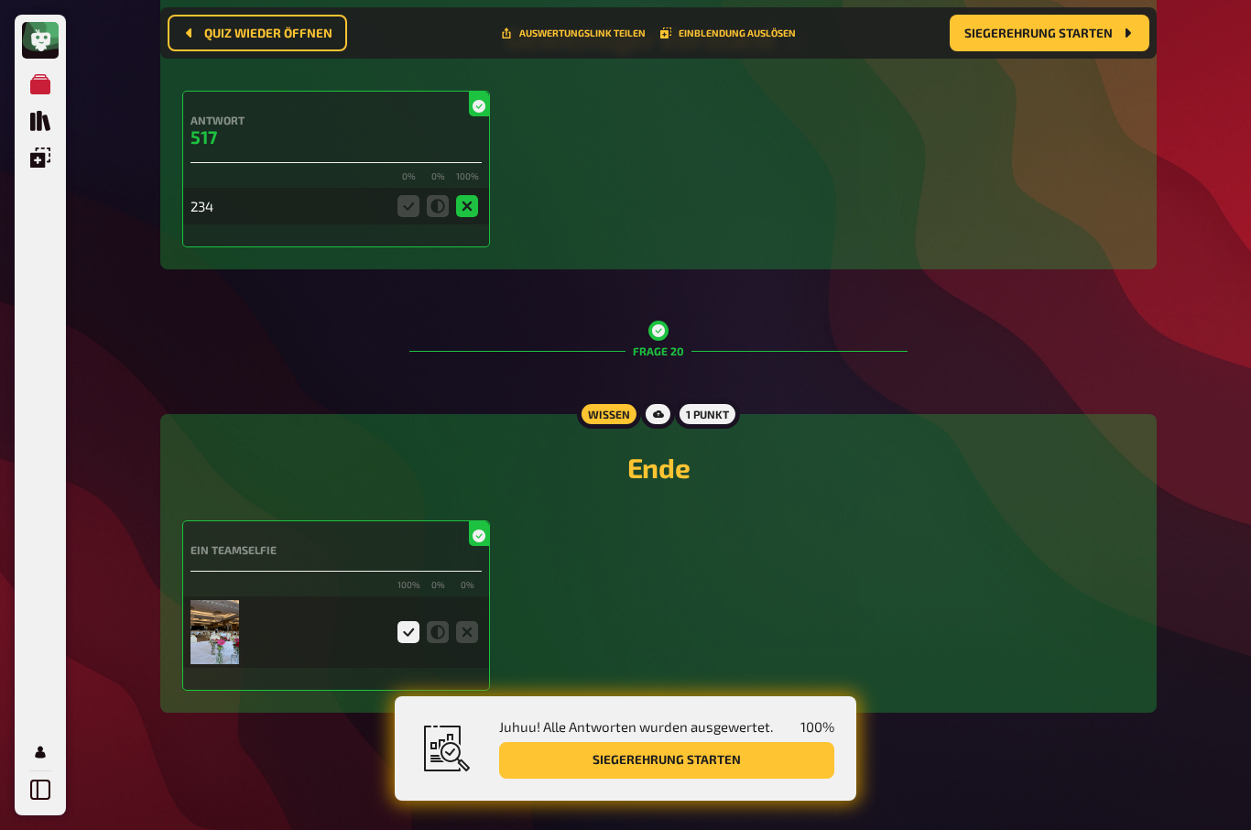
click at [671, 778] on button "Siegerehrung starten" at bounding box center [666, 760] width 335 height 37
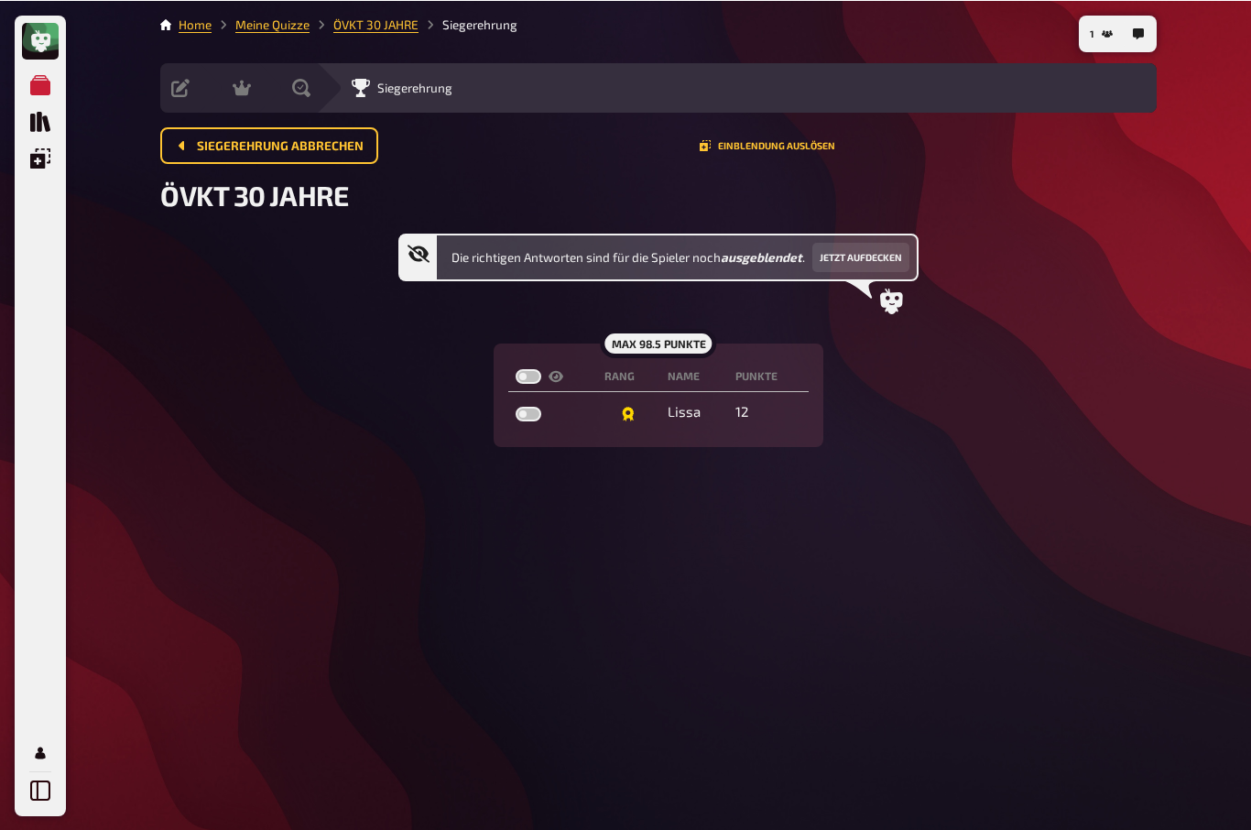
click at [536, 413] on label at bounding box center [528, 413] width 26 height 15
click at [515, 406] on input "checkbox" at bounding box center [515, 405] width 1 height 1
checkbox input "true"
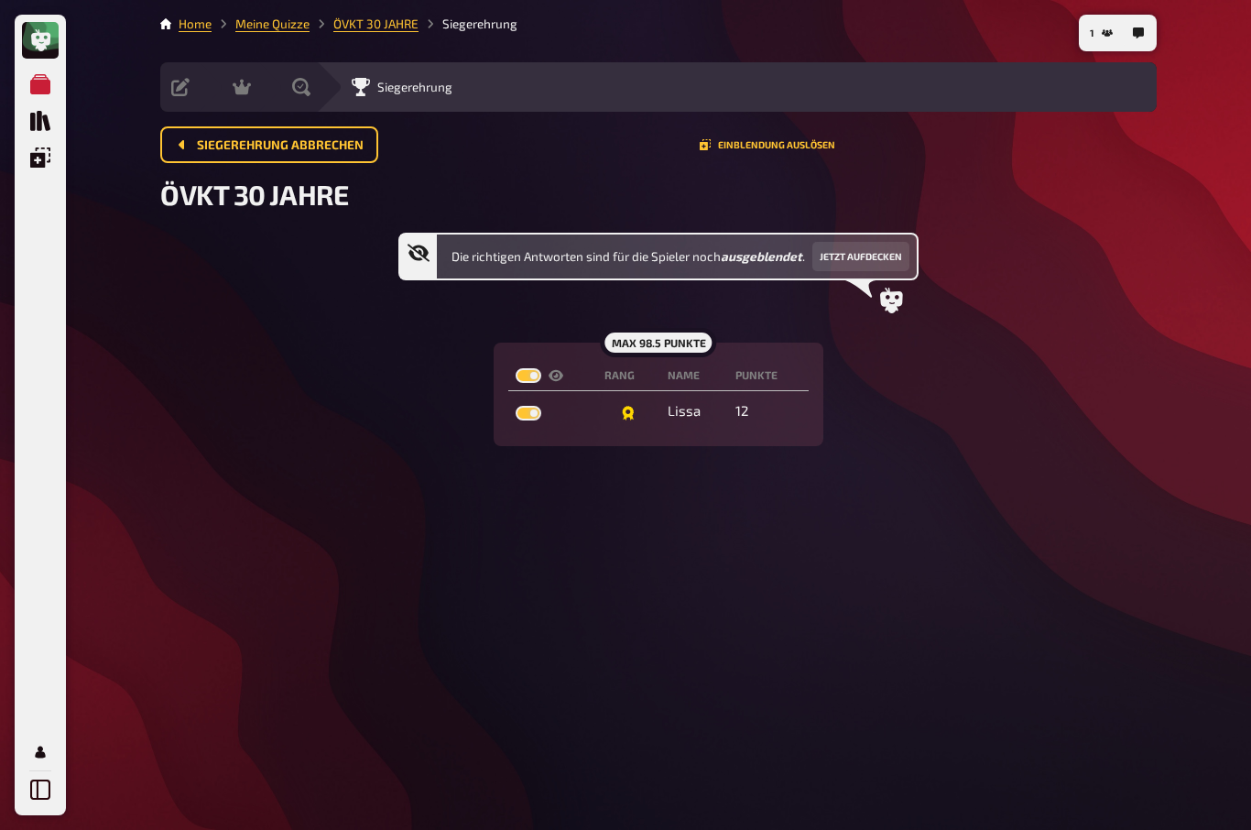
click at [806, 131] on div "Siegerehrung abbrechen Einblendung auslösen" at bounding box center [658, 144] width 996 height 37
click at [796, 144] on button "Einblendung auslösen" at bounding box center [768, 144] width 136 height 11
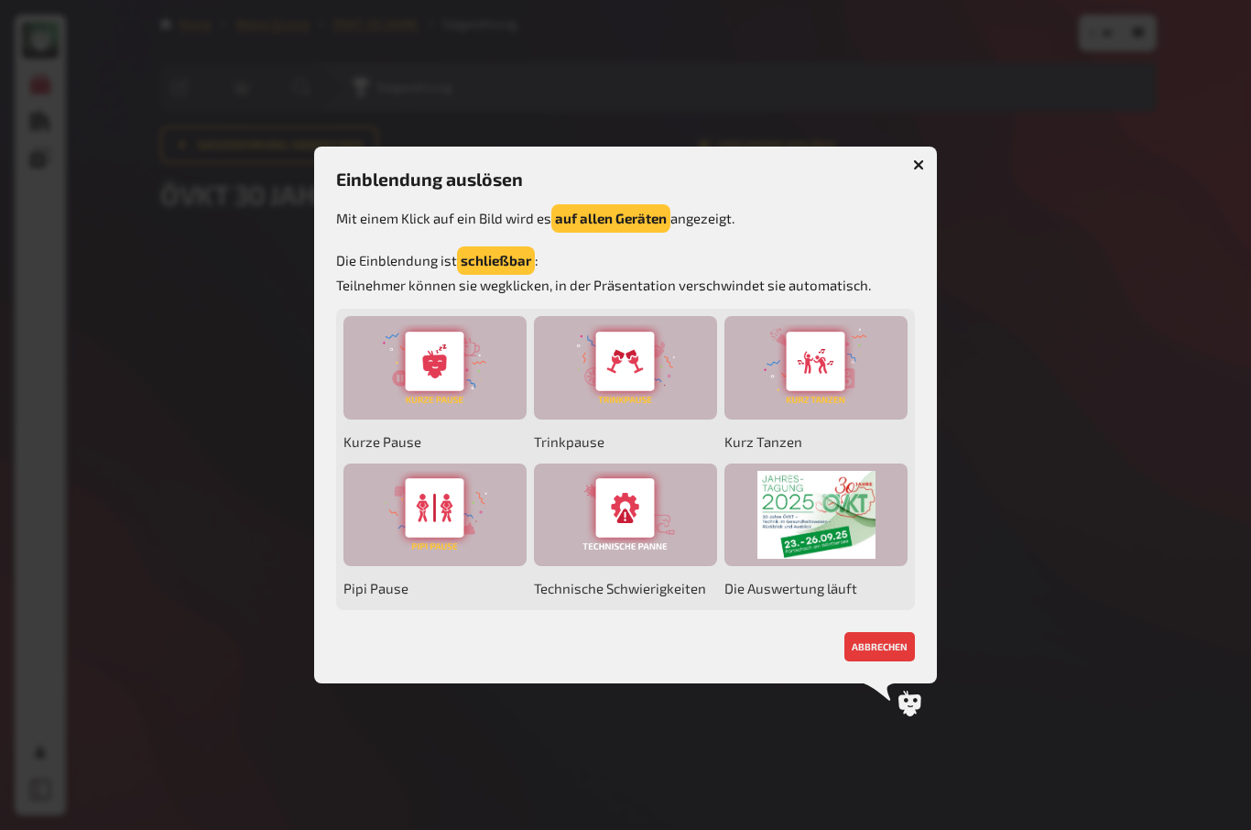
click at [848, 522] on div at bounding box center [815, 514] width 183 height 103
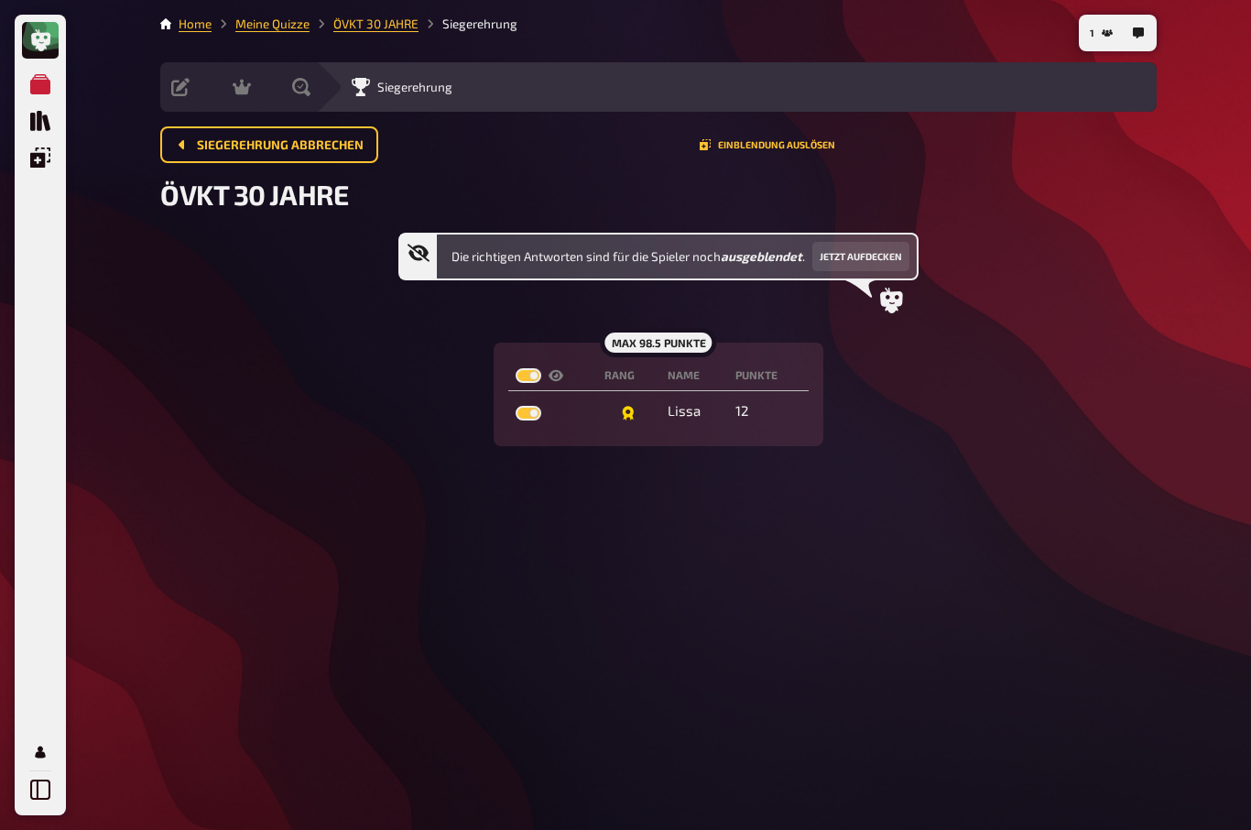
click at [1112, 27] on button "1" at bounding box center [1101, 32] width 38 height 29
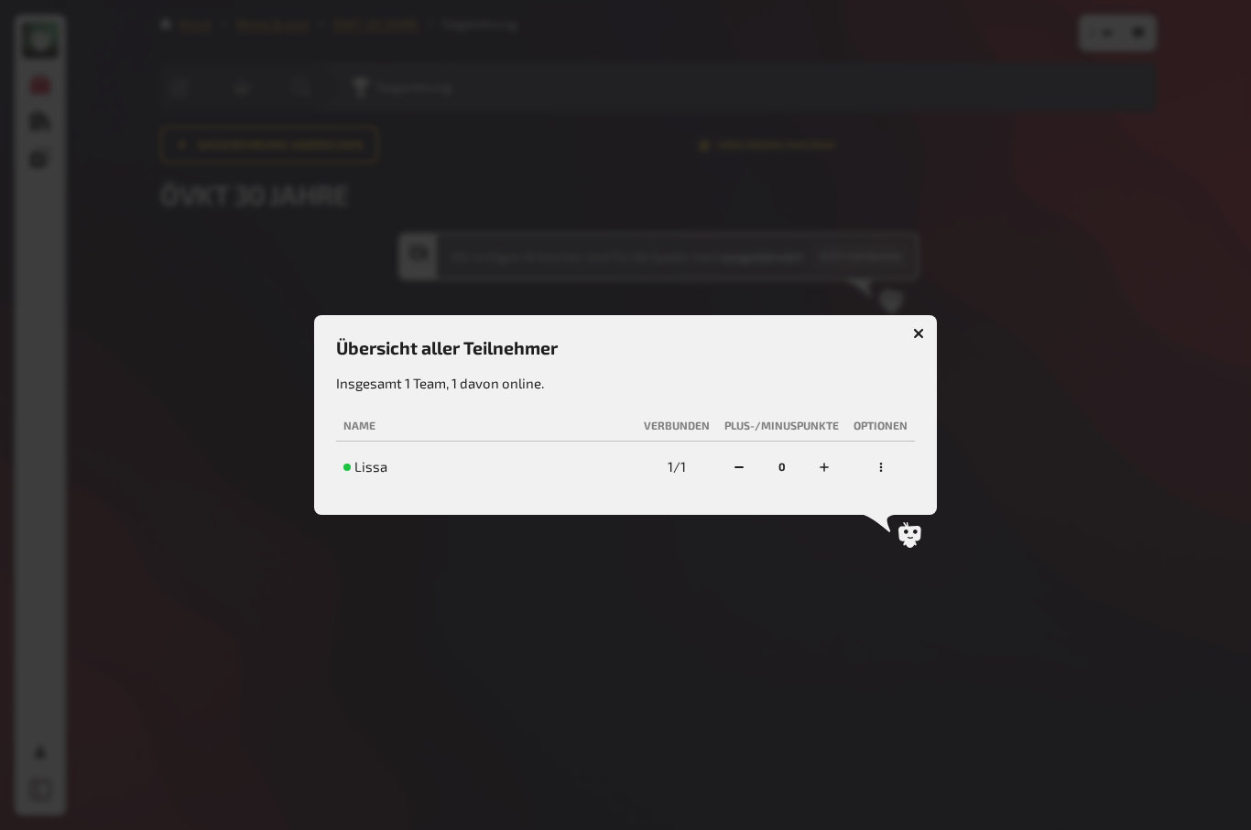
click at [887, 472] on button "button" at bounding box center [880, 466] width 29 height 29
click at [872, 435] on div "dauerhaft ausschließen" at bounding box center [821, 437] width 155 height 18
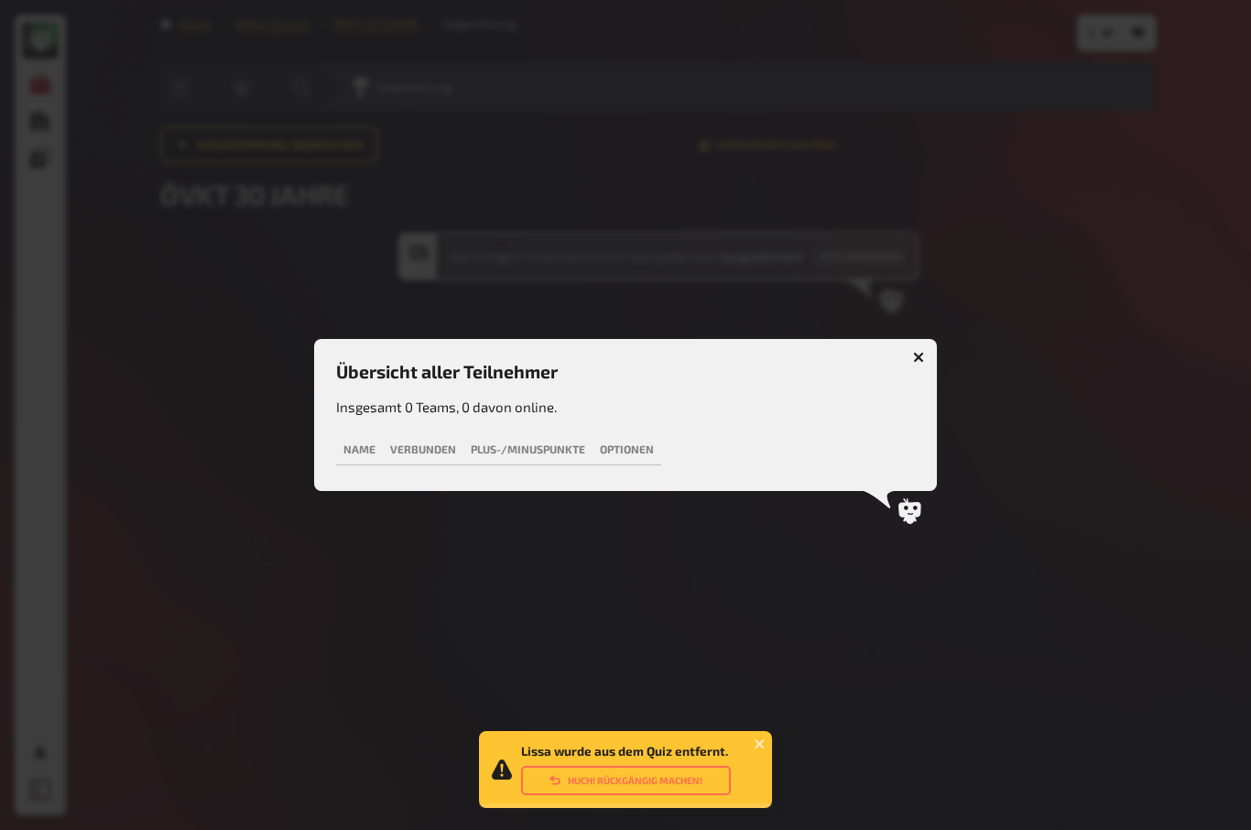
click at [931, 358] on button "button" at bounding box center [918, 356] width 29 height 29
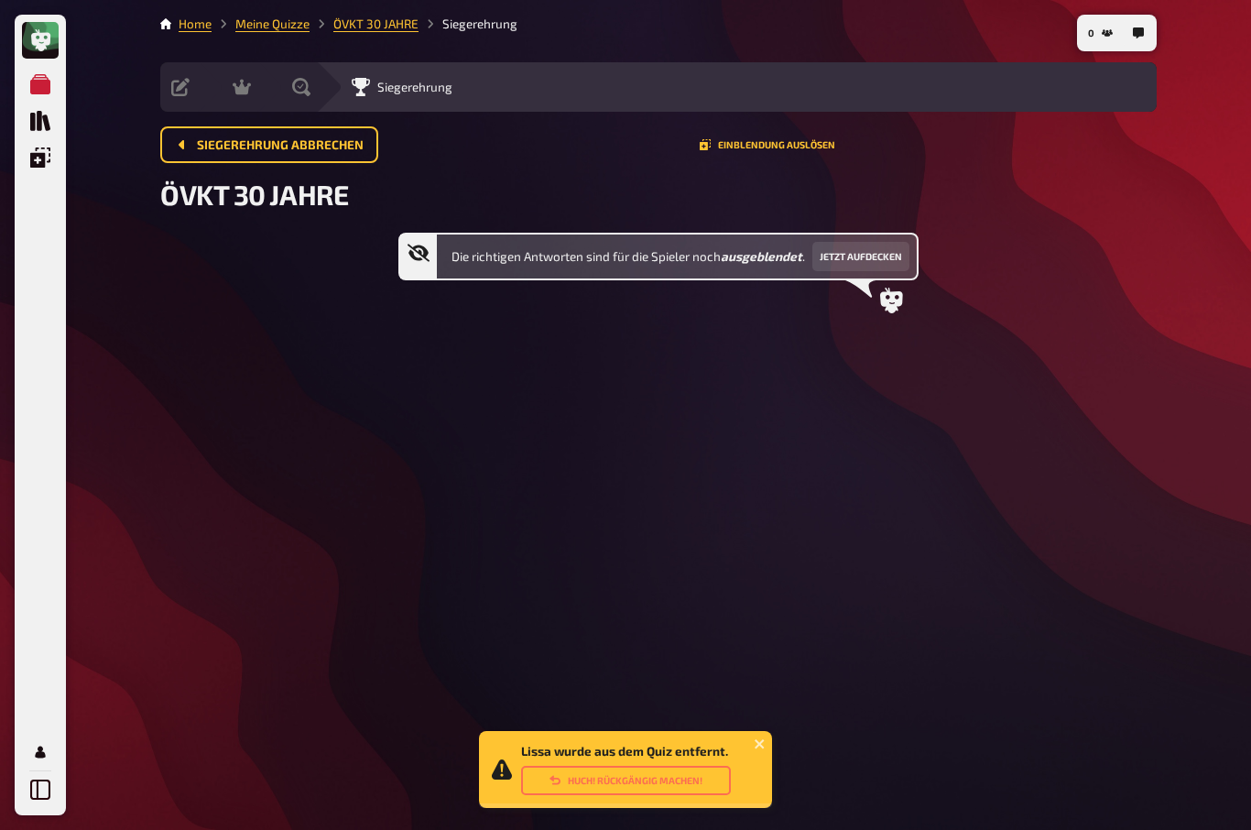
click at [761, 739] on icon "close" at bounding box center [758, 743] width 9 height 9
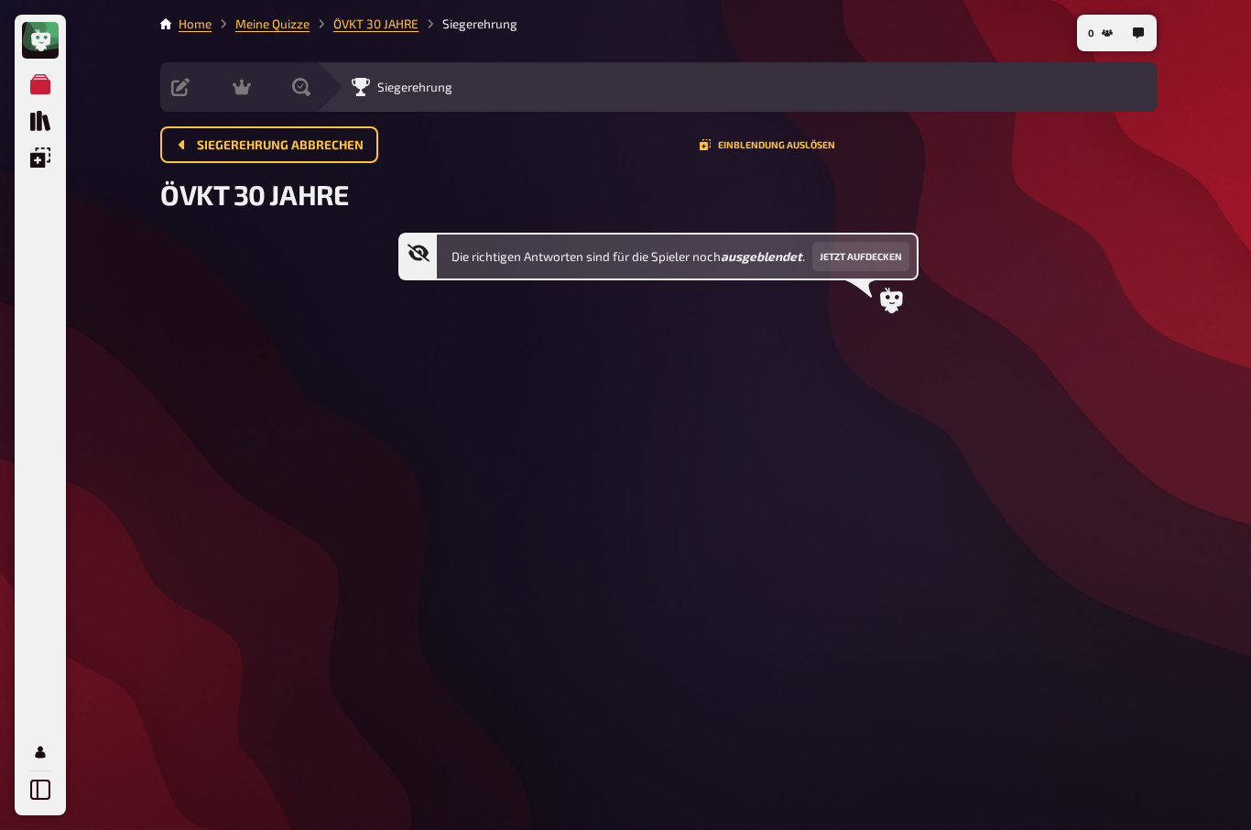
click at [228, 147] on span "Siegerehrung abbrechen" at bounding box center [280, 145] width 167 height 13
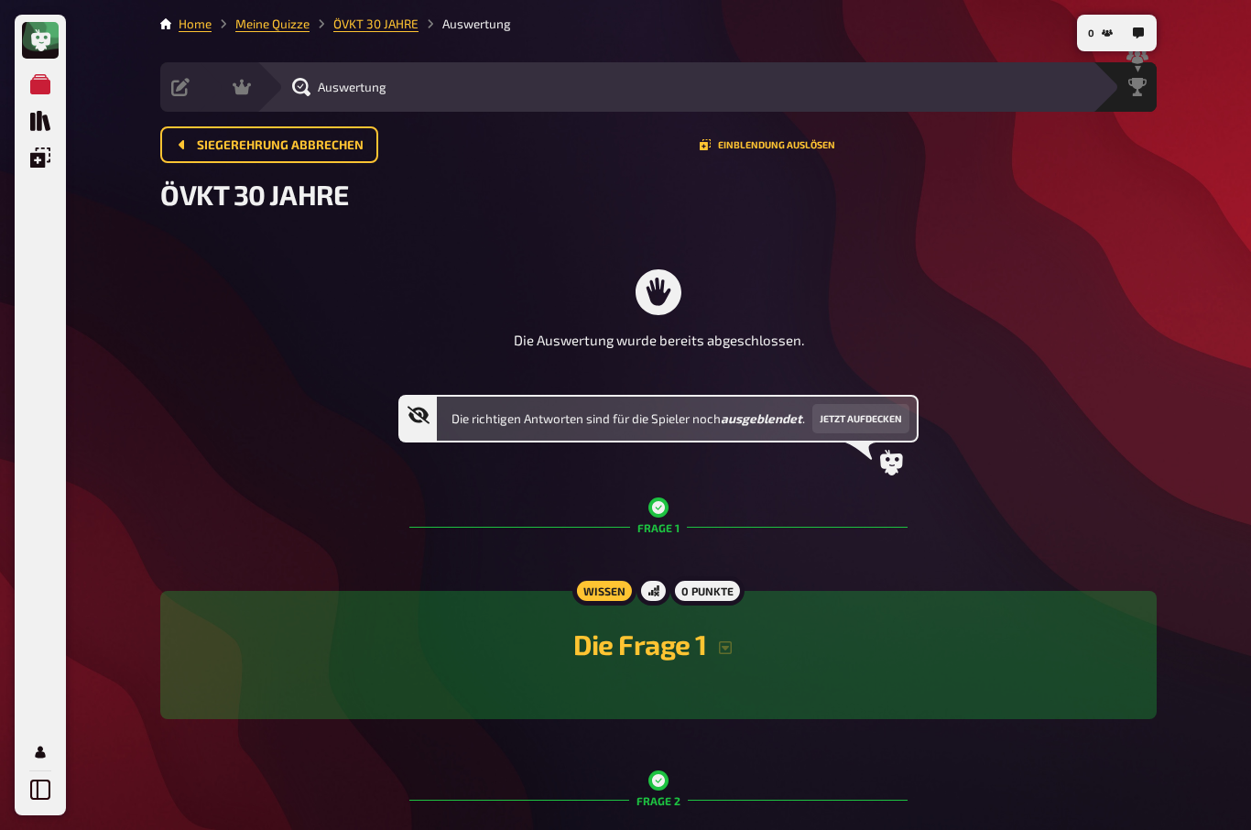
click at [227, 146] on span "Siegerehrung abbrechen" at bounding box center [280, 145] width 167 height 13
click at [221, 143] on span "Siegerehrung abbrechen" at bounding box center [280, 145] width 167 height 13
click at [211, 141] on span "Siegerehrung abbrechen" at bounding box center [280, 145] width 167 height 13
click at [210, 141] on span "Siegerehrung abbrechen" at bounding box center [280, 145] width 167 height 13
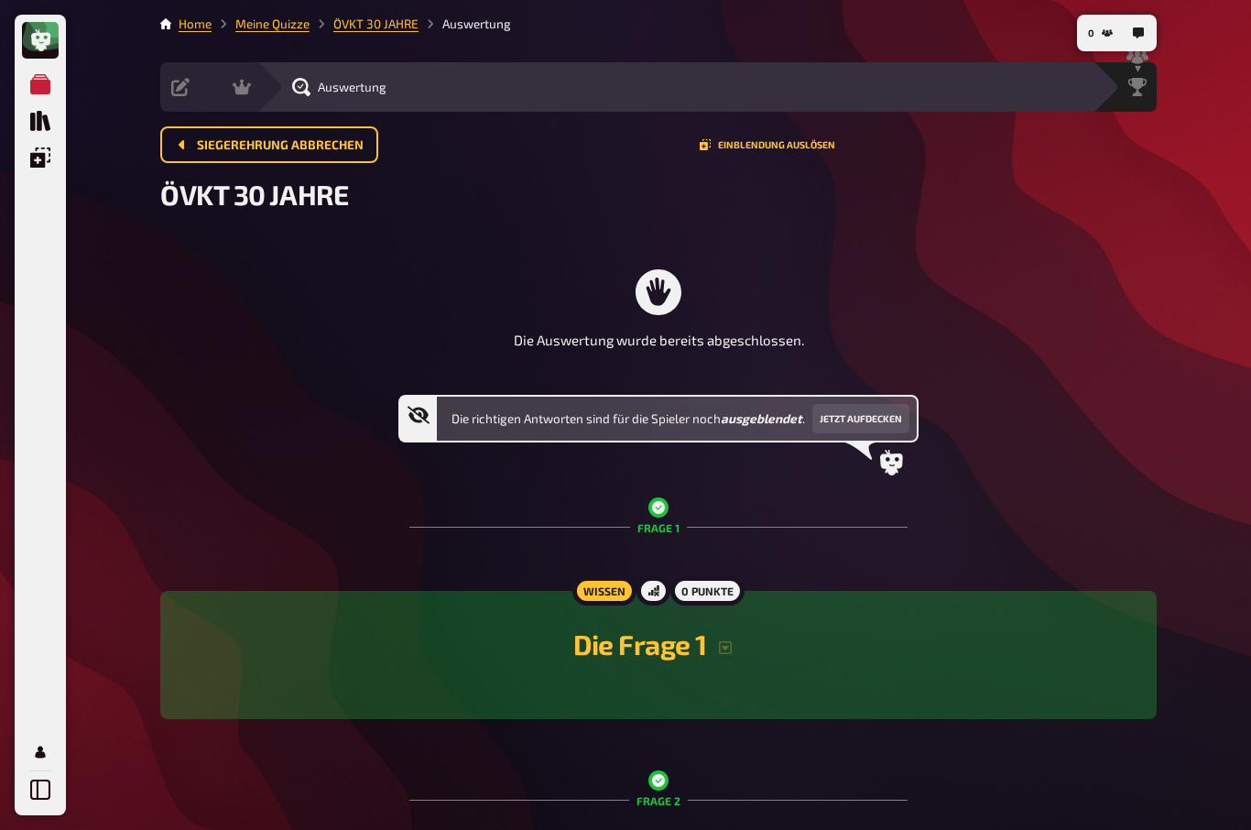
click at [196, 141] on button "Siegerehrung abbrechen" at bounding box center [269, 144] width 218 height 37
click at [195, 140] on button "Siegerehrung abbrechen" at bounding box center [269, 144] width 218 height 37
click at [211, 139] on span "Siegerehrung abbrechen" at bounding box center [280, 145] width 167 height 13
click at [196, 146] on button "Siegerehrung abbrechen" at bounding box center [269, 144] width 218 height 37
click at [195, 146] on button "Siegerehrung abbrechen" at bounding box center [269, 144] width 218 height 37
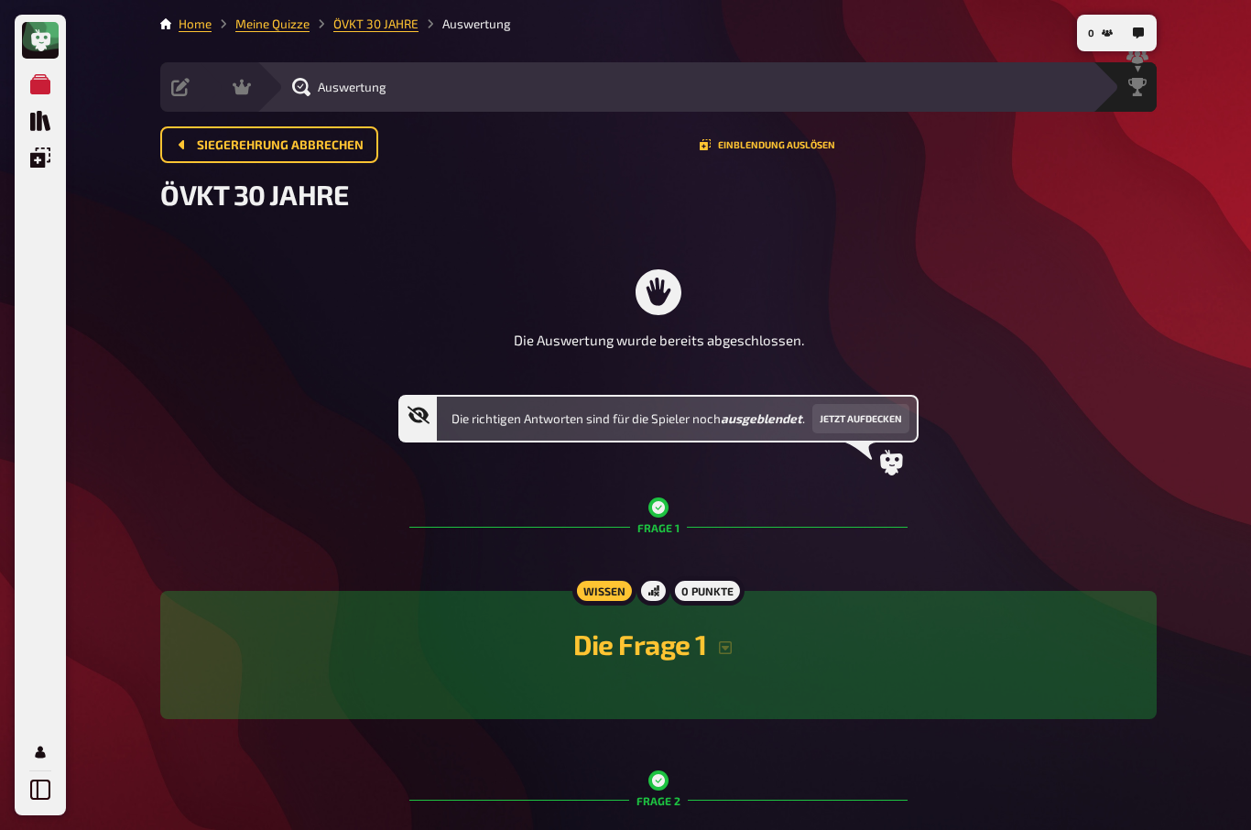
click at [374, 23] on link "ÖVKT 30 JAHRE" at bounding box center [375, 23] width 85 height 15
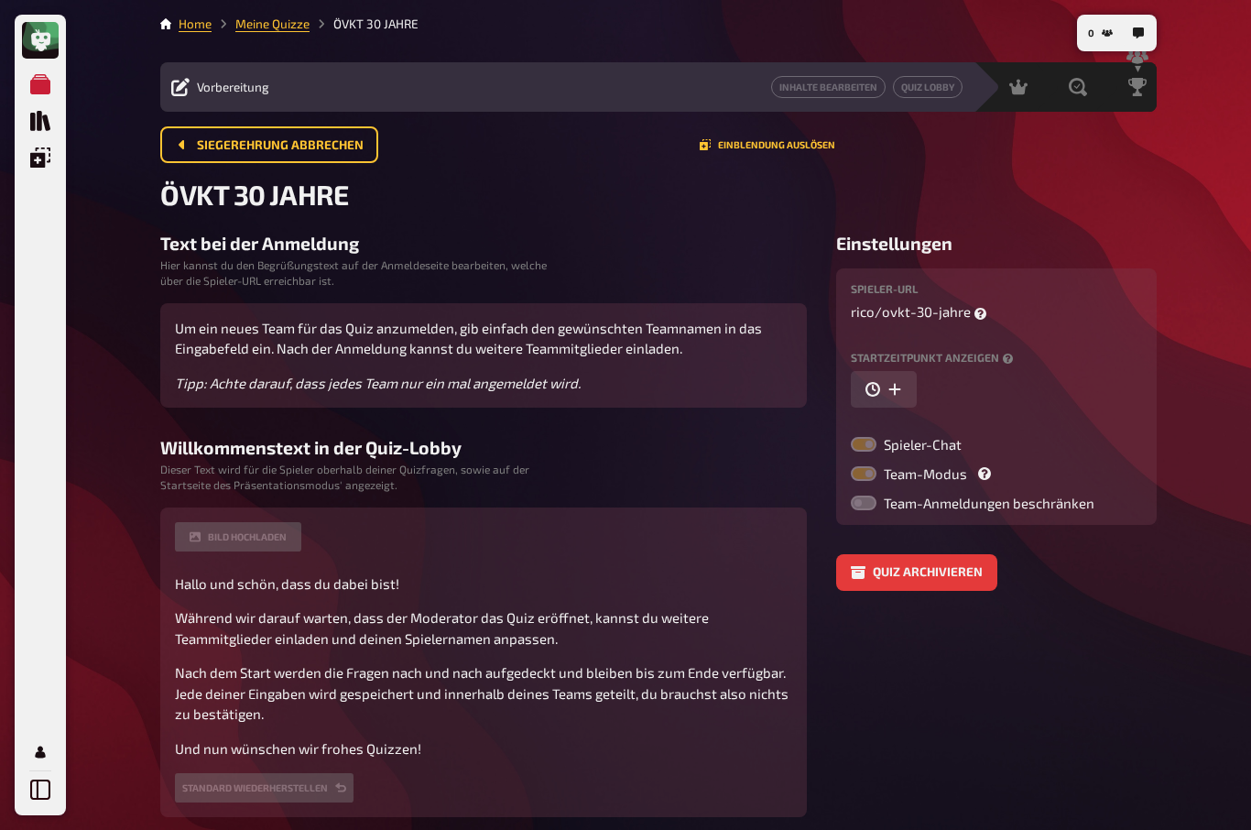
click at [209, 97] on div "Vorbereitung Inhalte Bearbeiten Quiz Lobby" at bounding box center [566, 87] width 813 height 22
click at [201, 83] on span "Vorbereitung" at bounding box center [233, 87] width 72 height 15
click at [216, 92] on span "Vorbereitung" at bounding box center [233, 87] width 72 height 15
click at [222, 81] on span "Vorbereitung" at bounding box center [233, 87] width 72 height 15
click at [208, 141] on span "Siegerehrung abbrechen" at bounding box center [280, 145] width 167 height 13
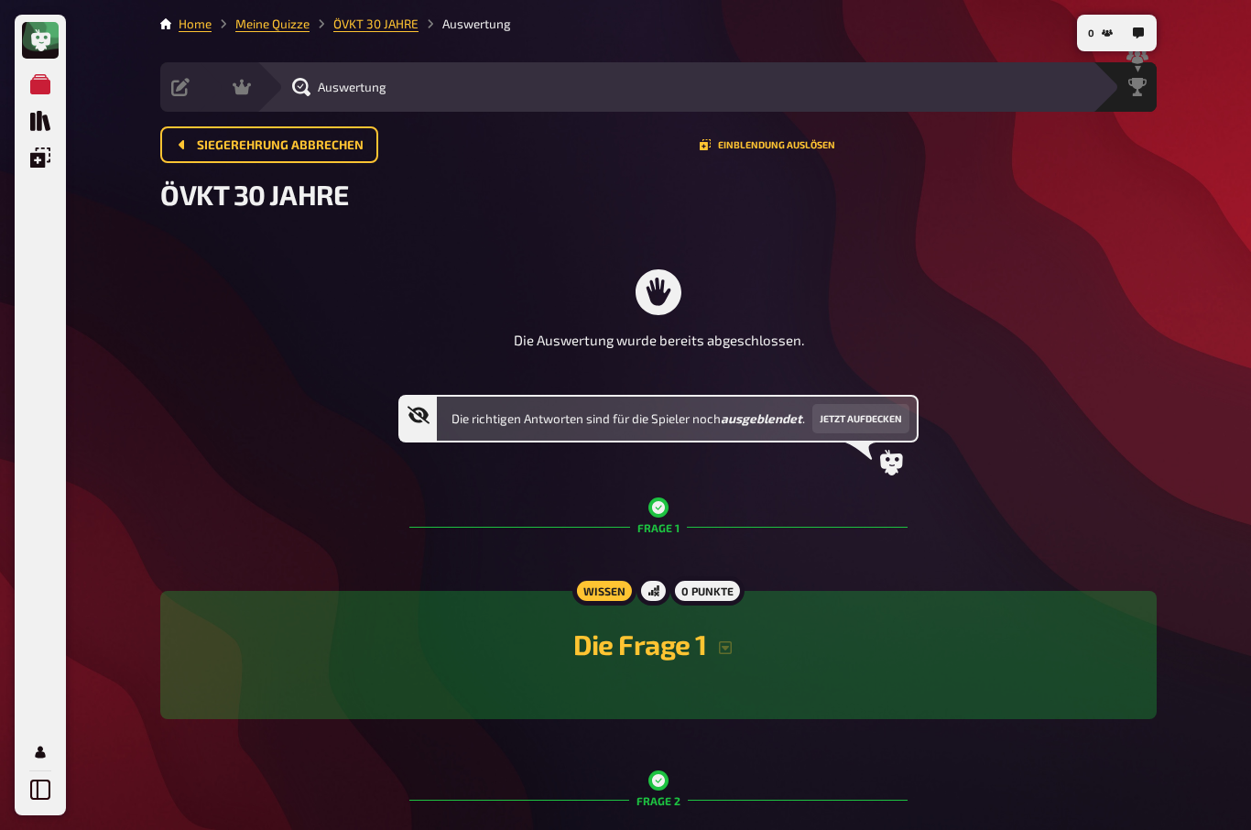
click at [244, 144] on span "Siegerehrung abbrechen" at bounding box center [280, 145] width 167 height 13
click at [385, 16] on link "ÖVKT 30 JAHRE" at bounding box center [375, 23] width 85 height 15
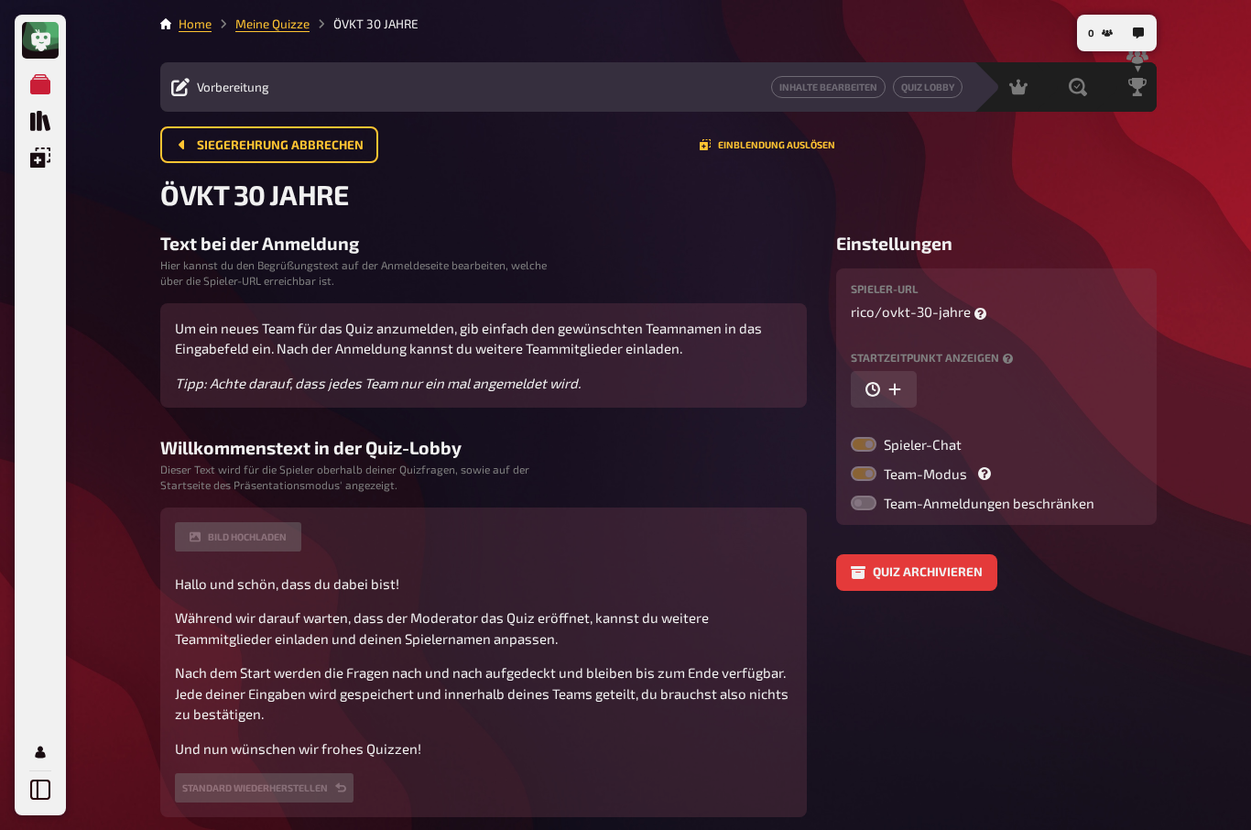
click at [208, 83] on span "Vorbereitung" at bounding box center [233, 87] width 72 height 15
click at [237, 93] on span "Vorbereitung" at bounding box center [233, 87] width 72 height 15
click at [231, 84] on span "Vorbereitung" at bounding box center [233, 87] width 72 height 15
click at [298, 146] on span "Siegerehrung abbrechen" at bounding box center [280, 145] width 167 height 13
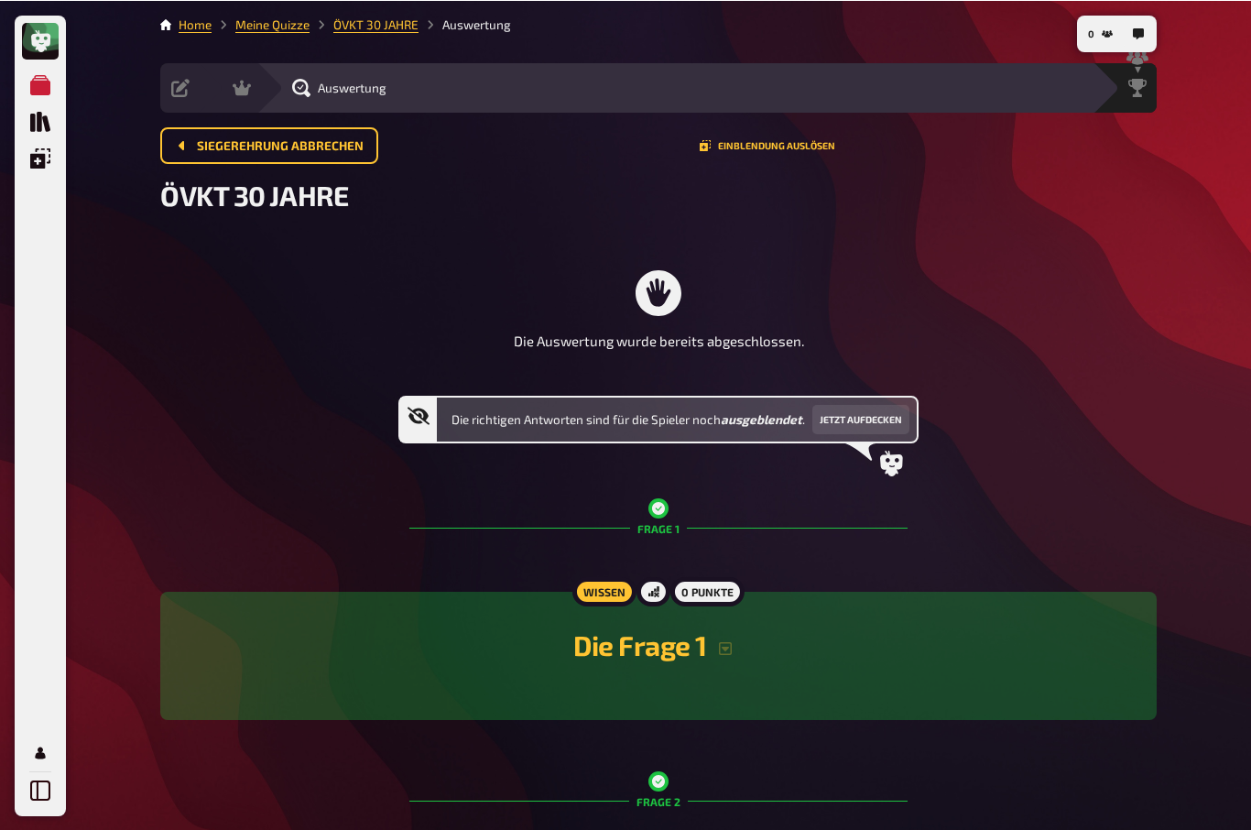
click at [242, 89] on icon at bounding box center [242, 88] width 18 height 16
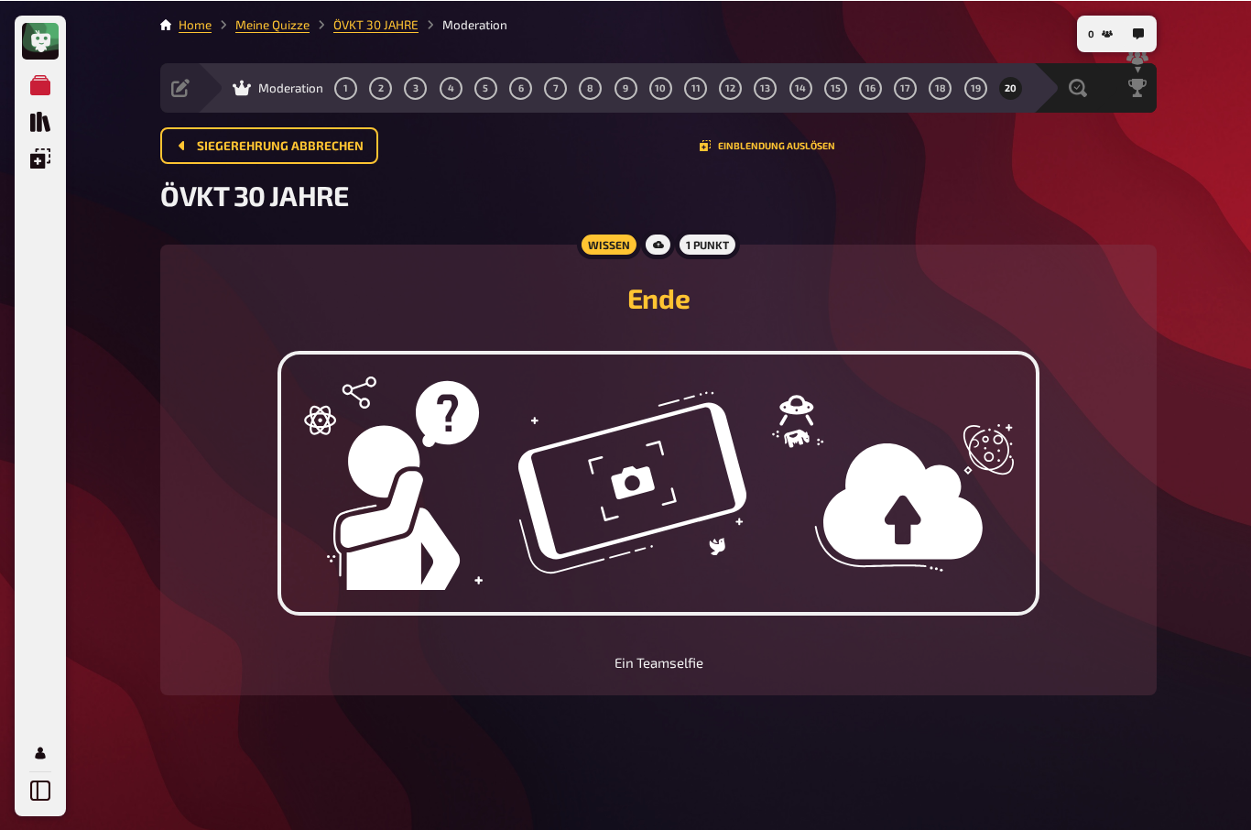
click at [190, 81] on div "Vorbereitung" at bounding box center [180, 87] width 18 height 18
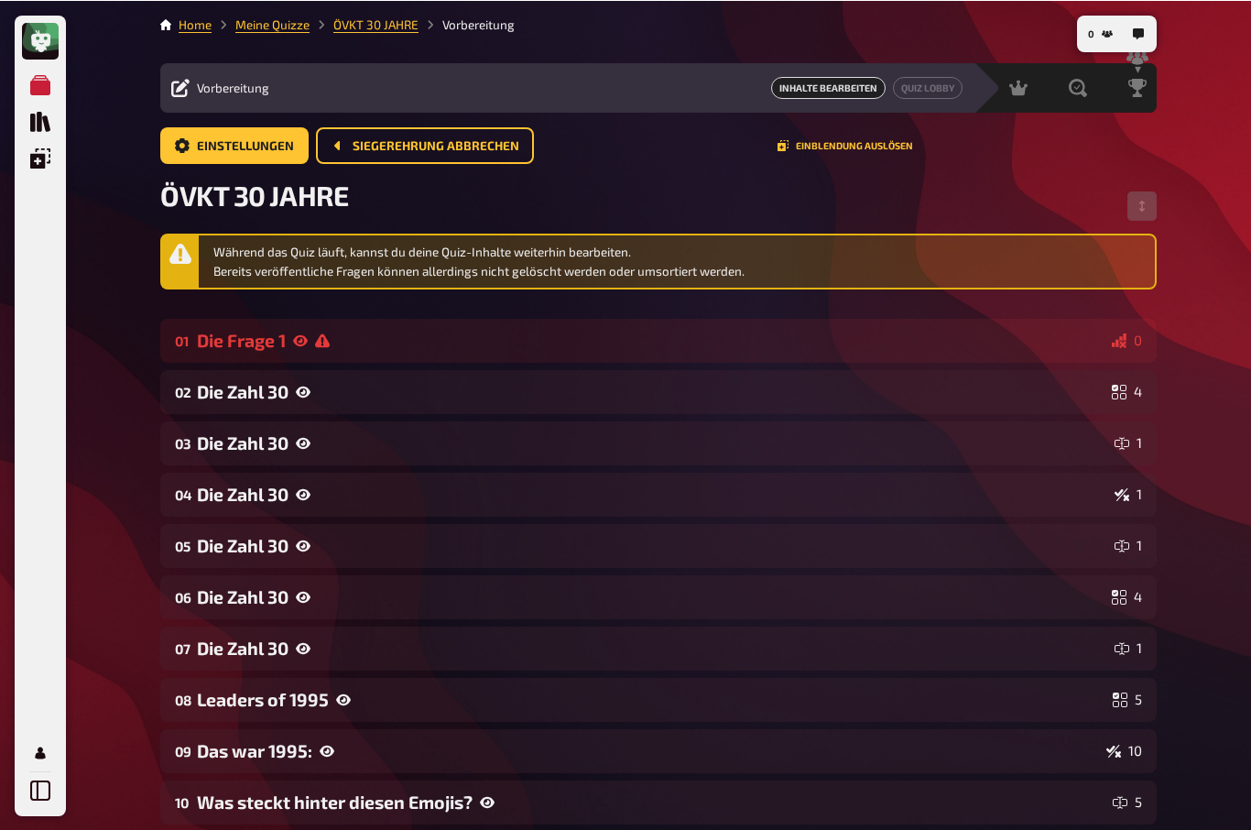
click at [228, 83] on span "Vorbereitung" at bounding box center [233, 87] width 72 height 15
click at [220, 149] on span "Einstellungen" at bounding box center [245, 145] width 97 height 13
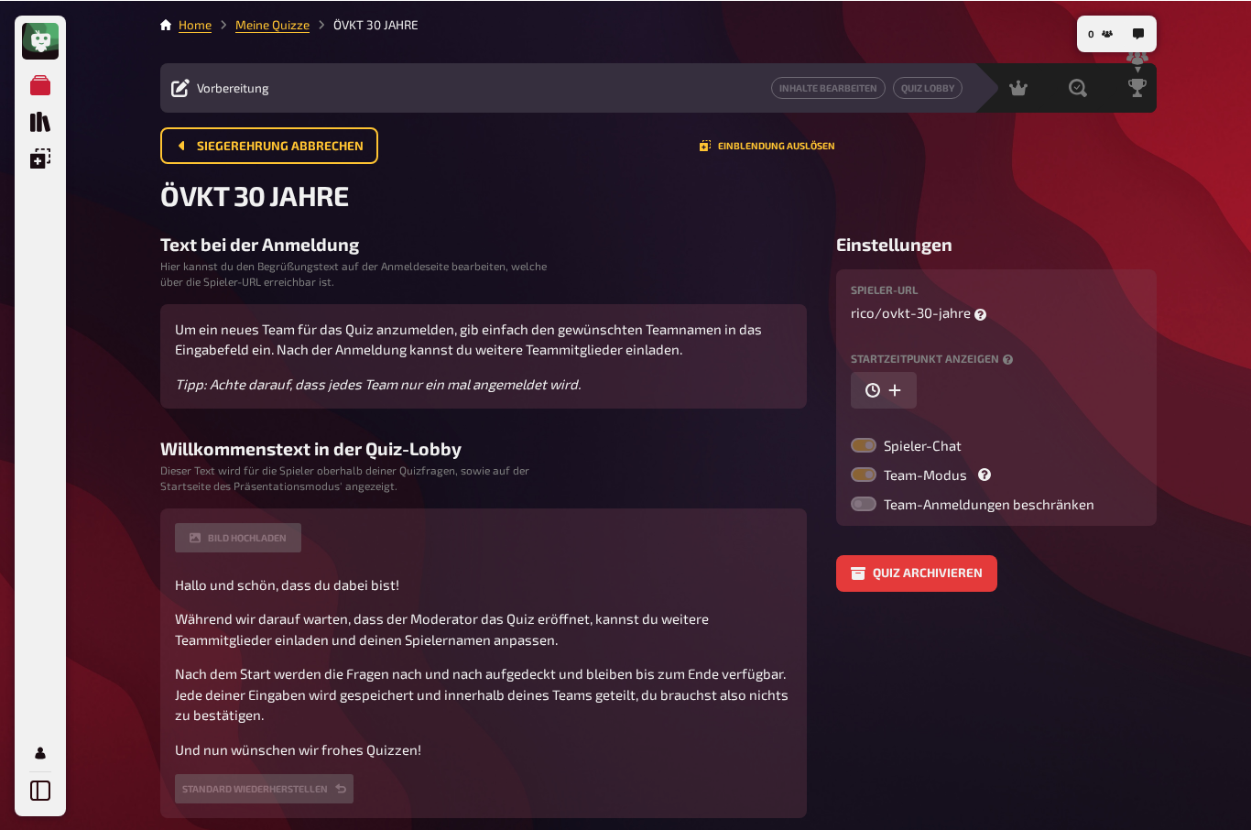
click at [237, 92] on span "Vorbereitung" at bounding box center [233, 87] width 72 height 15
click at [240, 91] on span "Vorbereitung" at bounding box center [233, 87] width 72 height 15
click at [842, 91] on link "Inhalte Bearbeiten" at bounding box center [828, 87] width 114 height 22
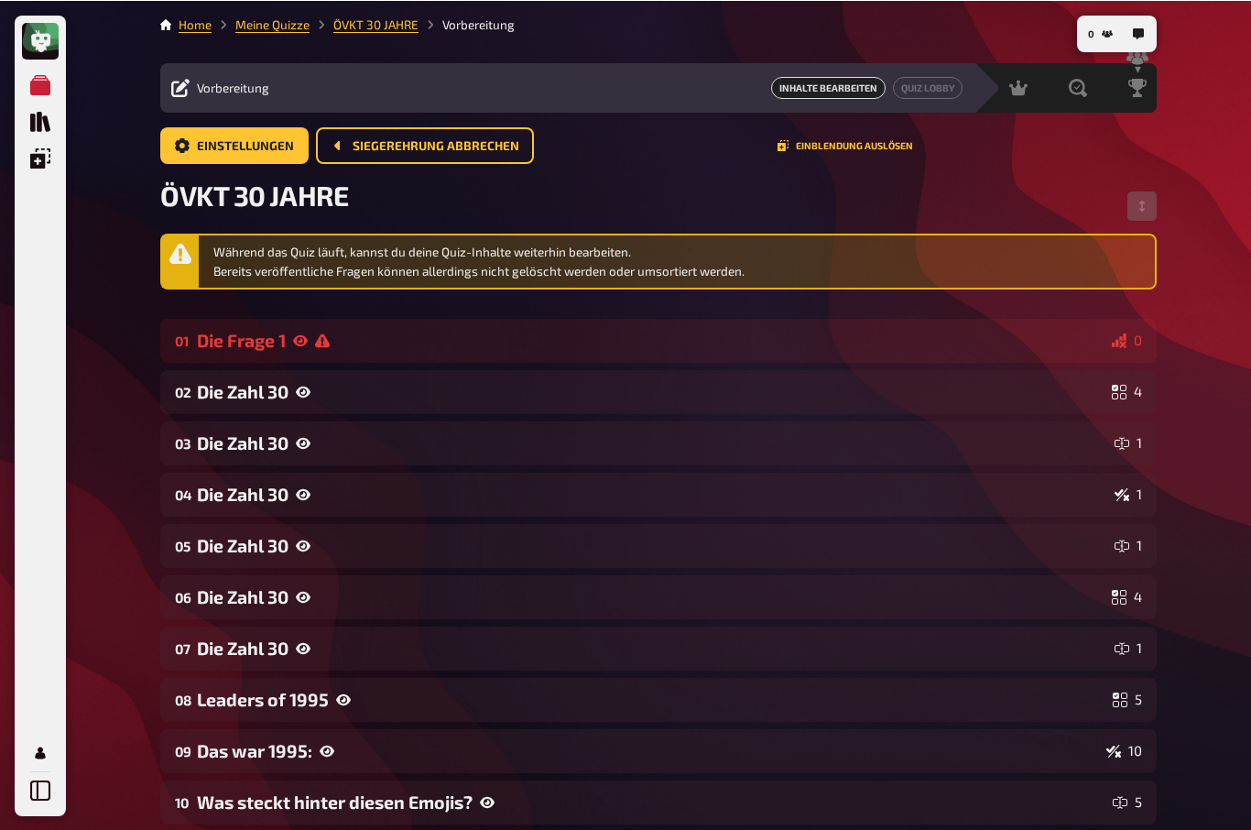
click at [189, 248] on icon at bounding box center [180, 253] width 22 height 22
click at [376, 139] on span "Siegerehrung abbrechen" at bounding box center [436, 145] width 167 height 13
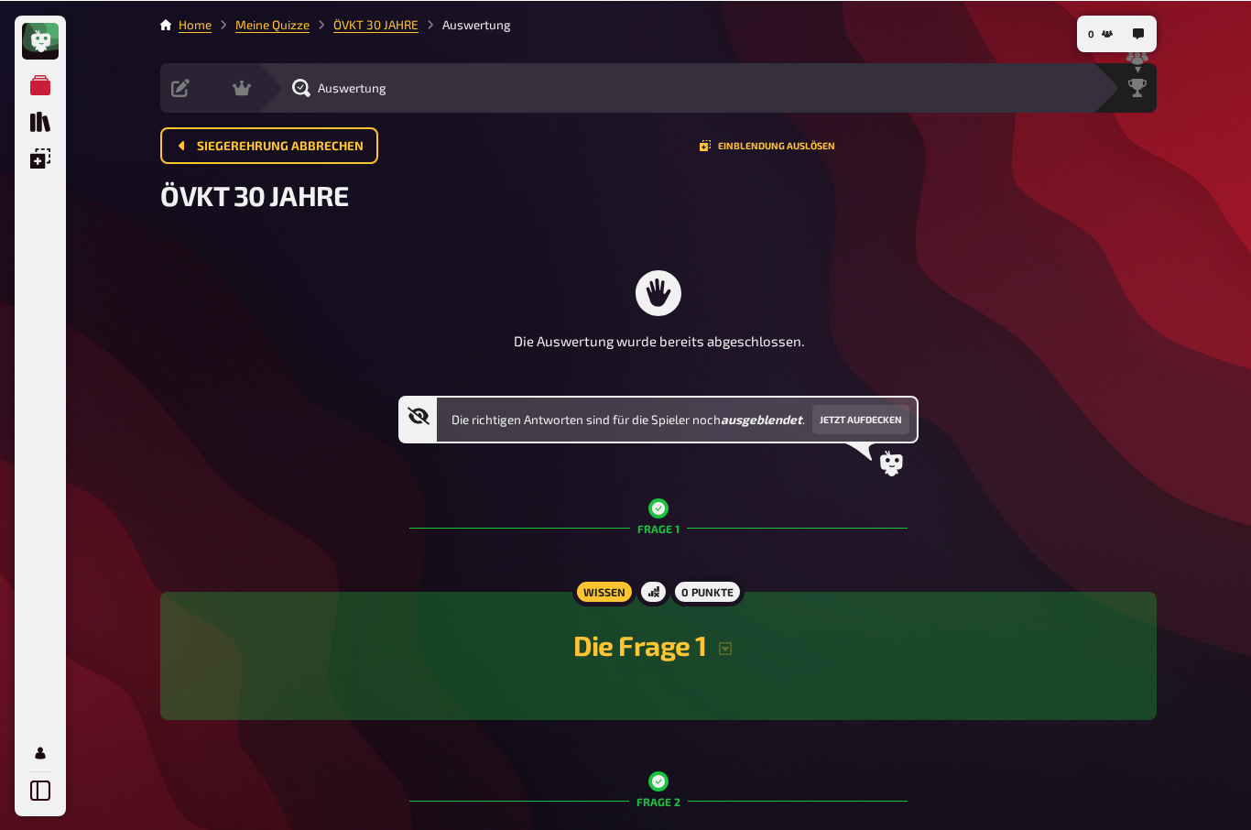
click at [236, 143] on span "Siegerehrung abbrechen" at bounding box center [280, 145] width 167 height 13
click at [188, 147] on icon "Siegerehrung abbrechen" at bounding box center [182, 144] width 15 height 15
click at [1138, 35] on icon "button" at bounding box center [1138, 32] width 11 height 11
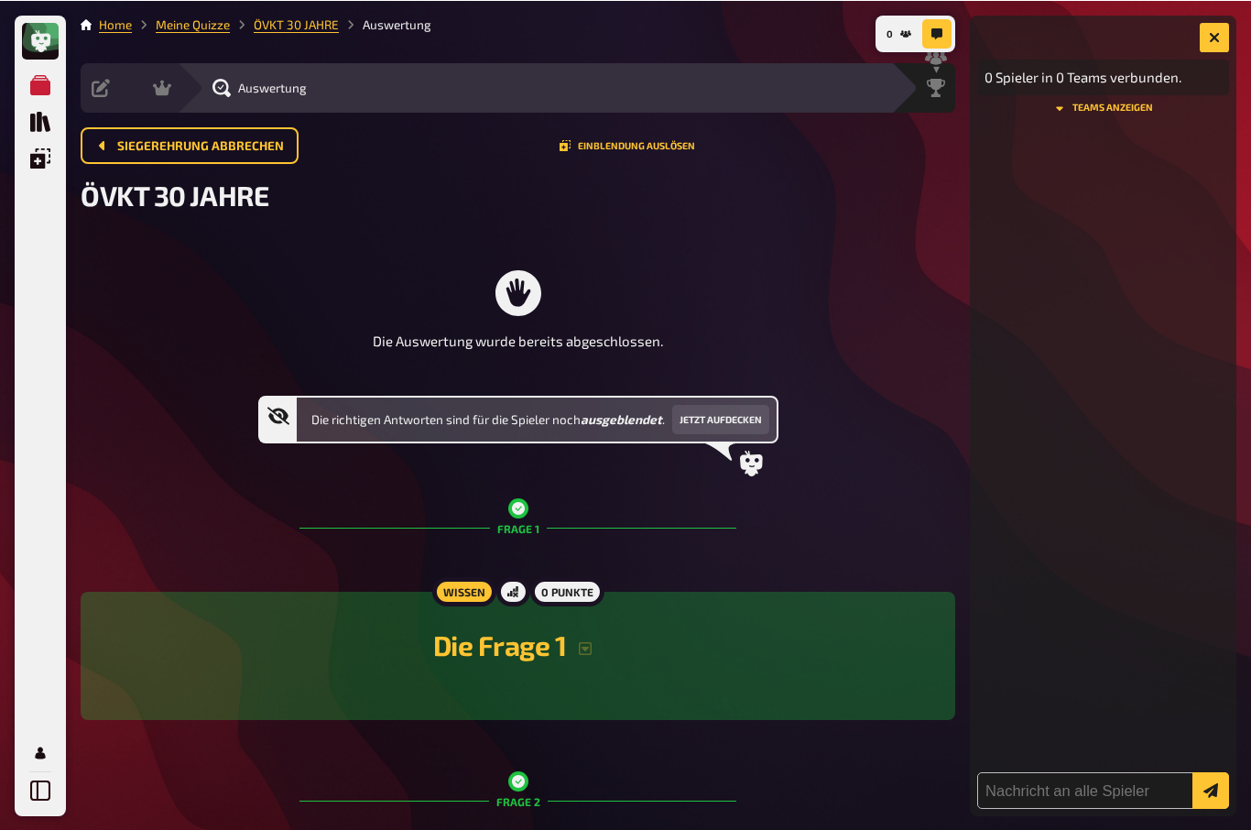
click at [917, 31] on button "0" at bounding box center [898, 32] width 39 height 29
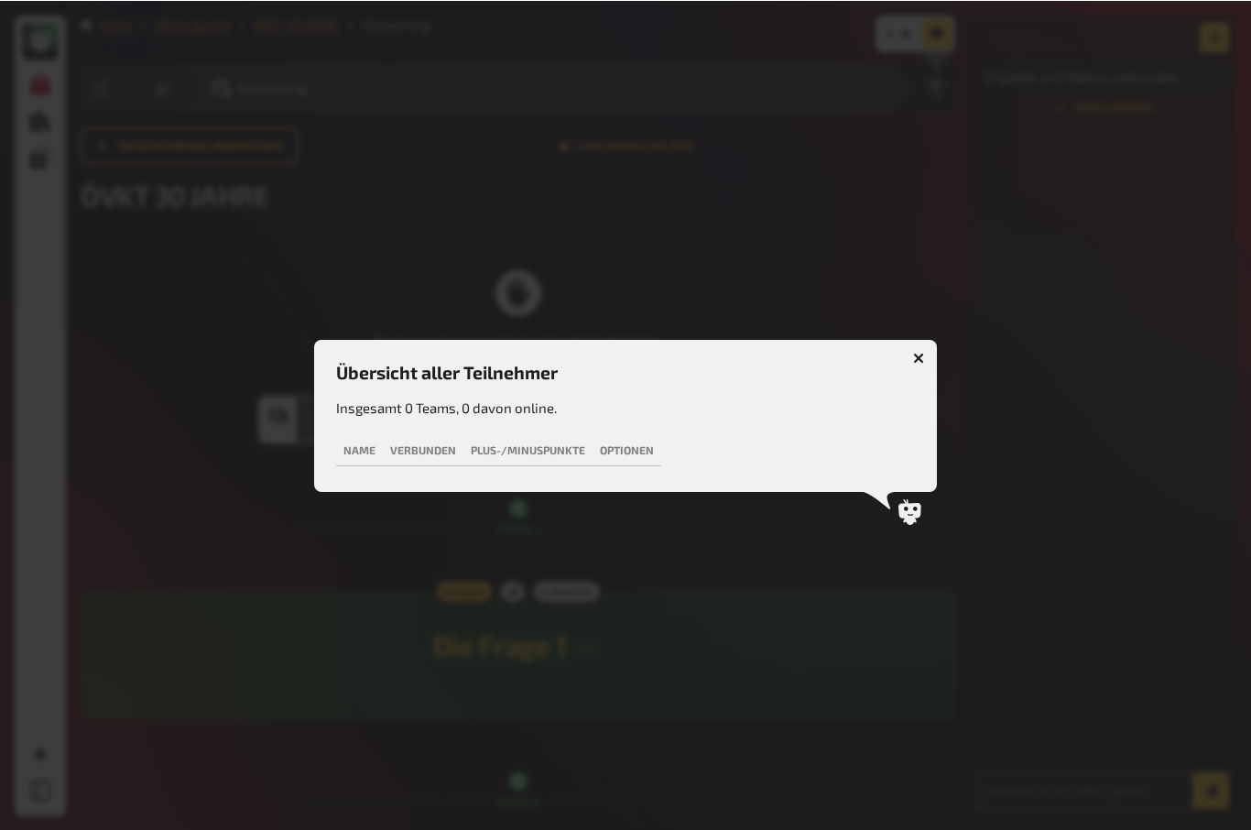
click at [924, 362] on button "button" at bounding box center [918, 356] width 29 height 29
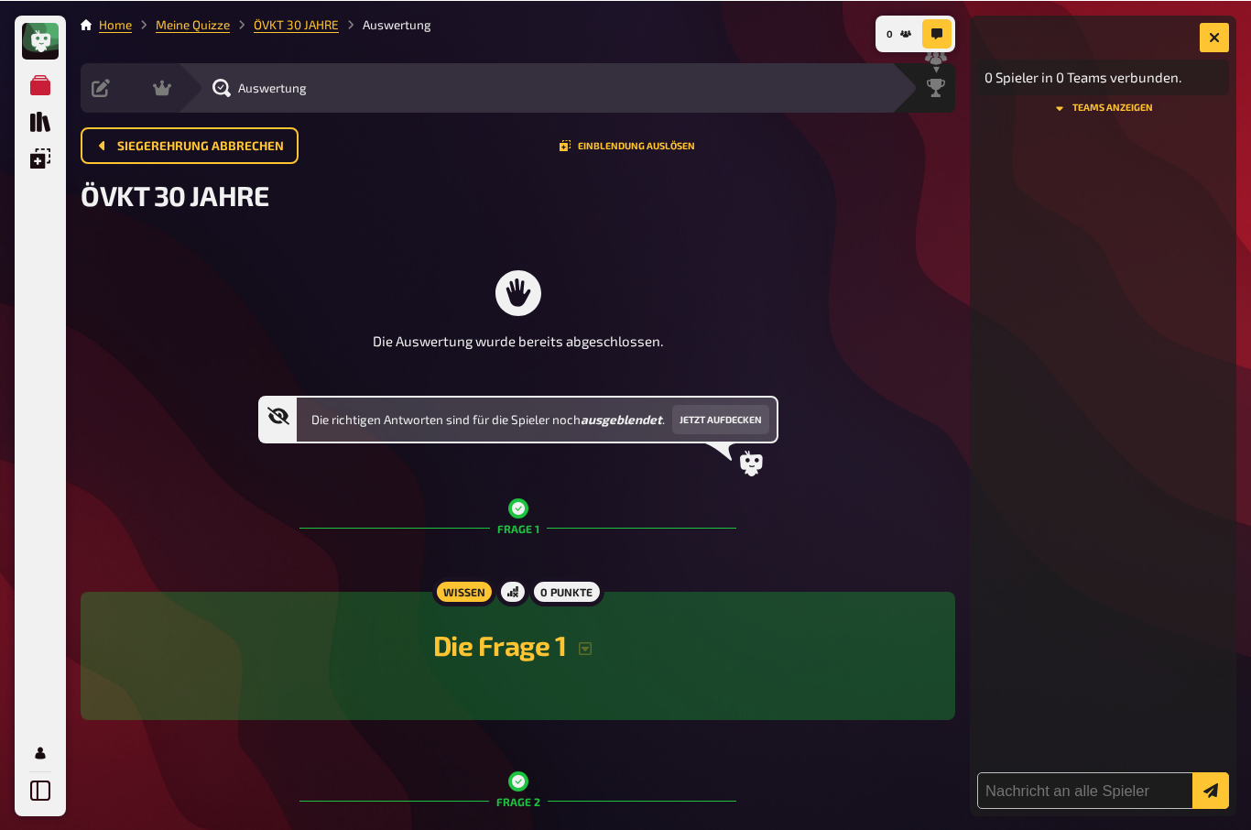
click at [879, 31] on button "0" at bounding box center [898, 32] width 39 height 29
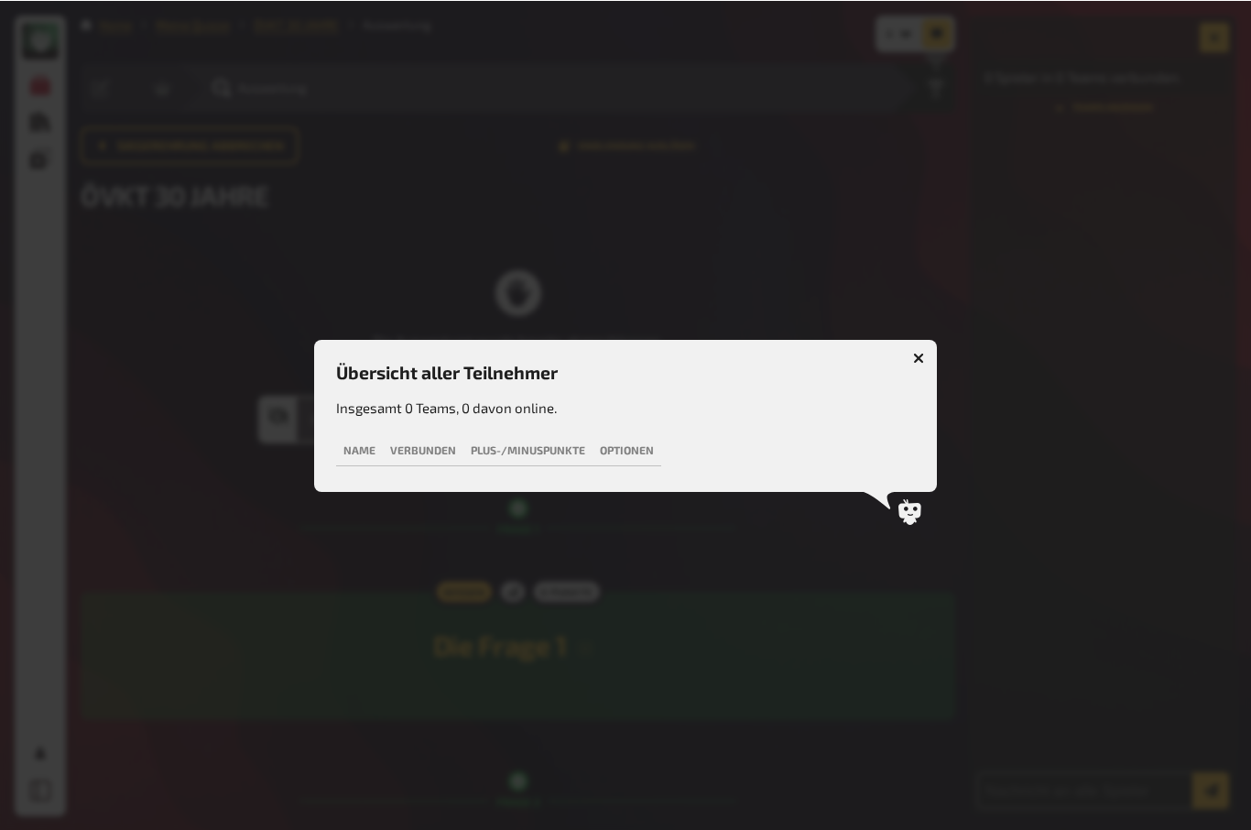
click at [923, 352] on button "button" at bounding box center [918, 356] width 29 height 29
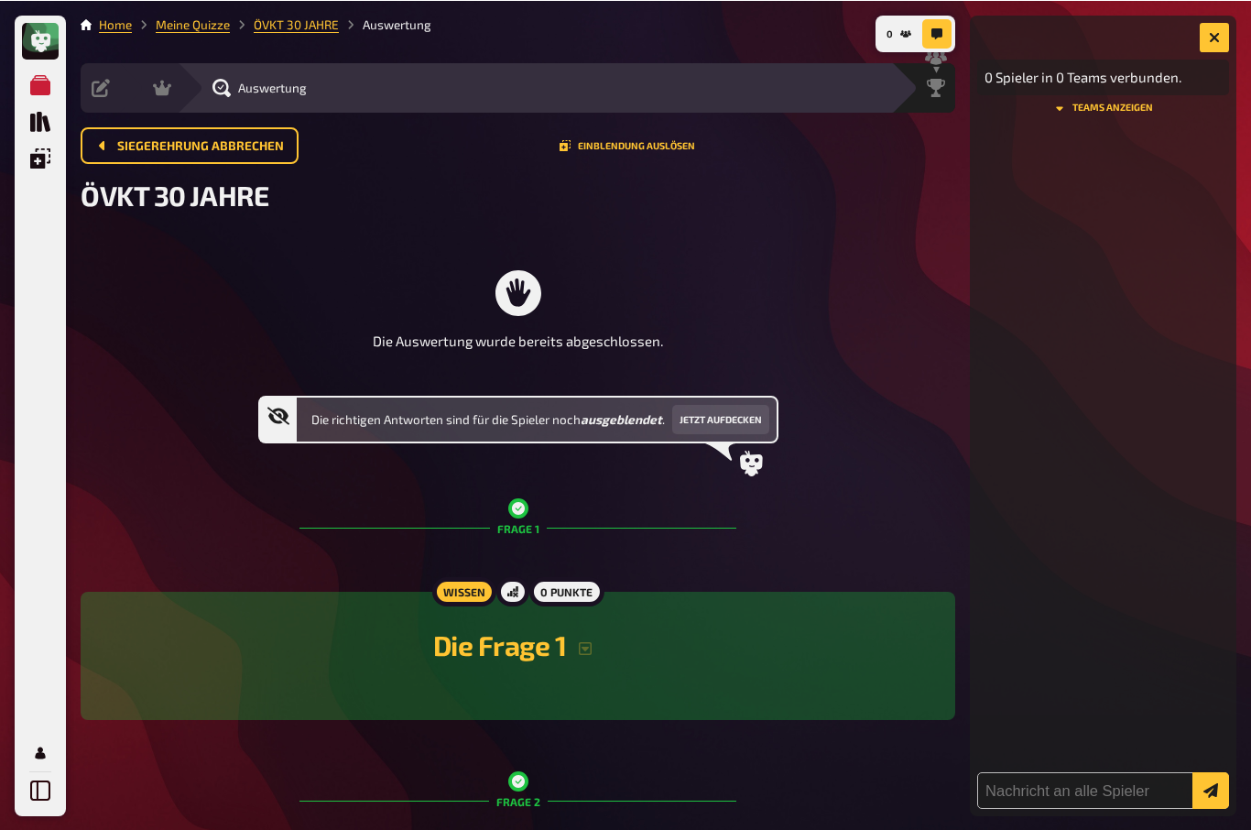
click at [1217, 33] on icon "button" at bounding box center [1214, 36] width 11 height 11
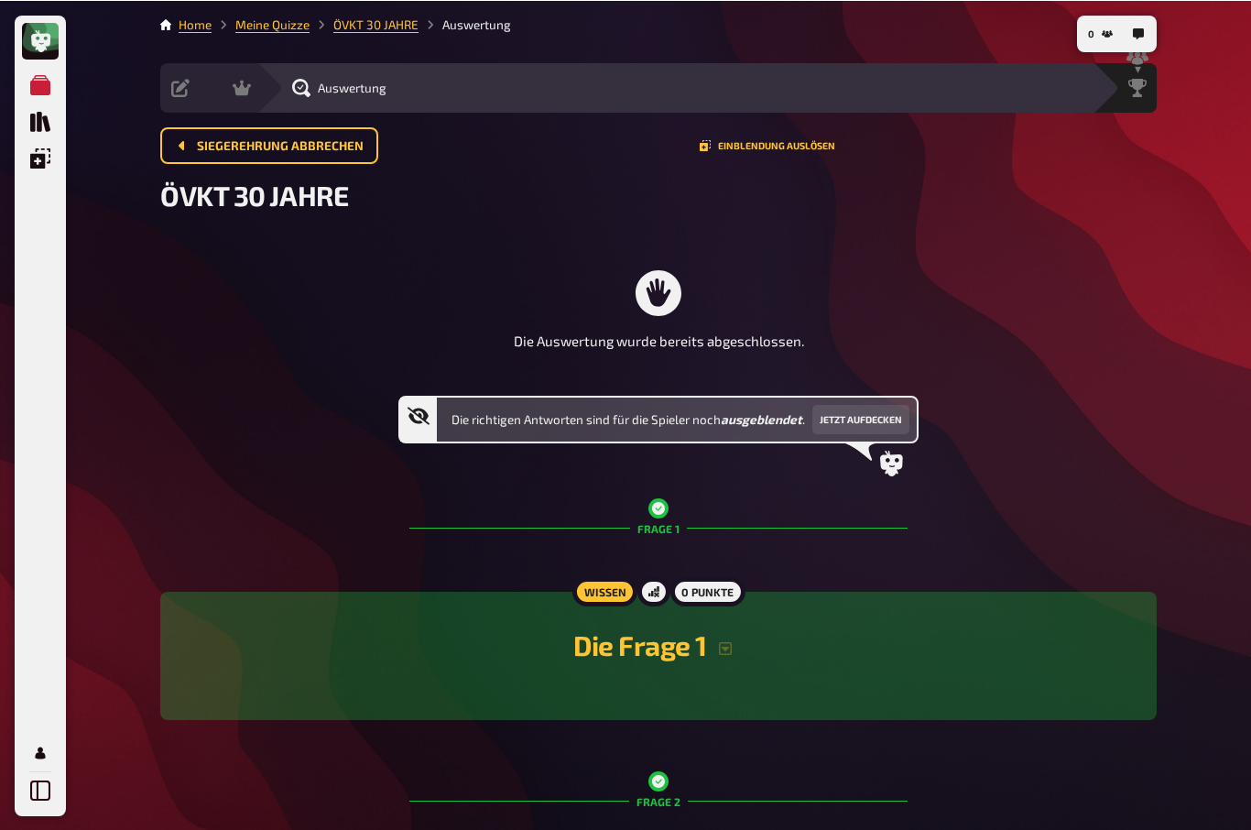
click at [52, 45] on link at bounding box center [40, 40] width 37 height 37
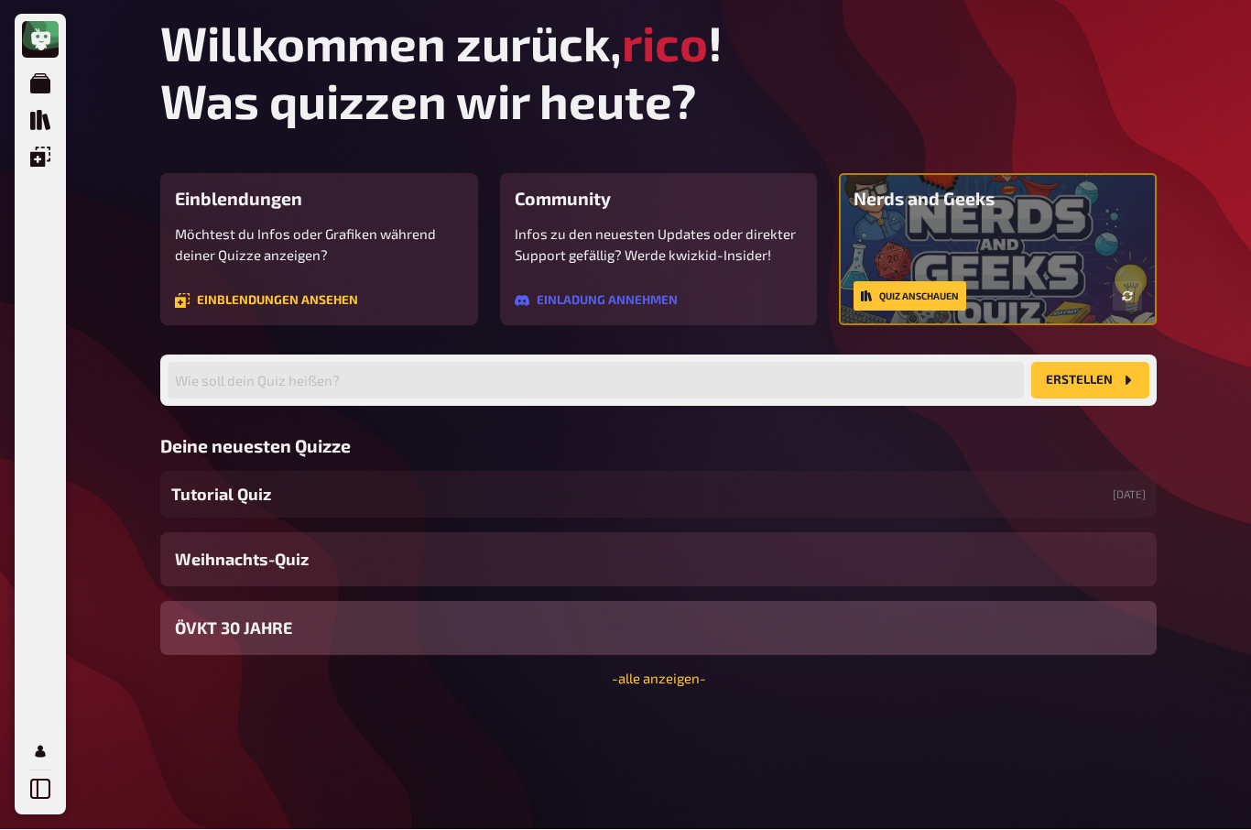
click at [224, 628] on span "ÖVKT 30 JAHRE" at bounding box center [233, 628] width 117 height 25
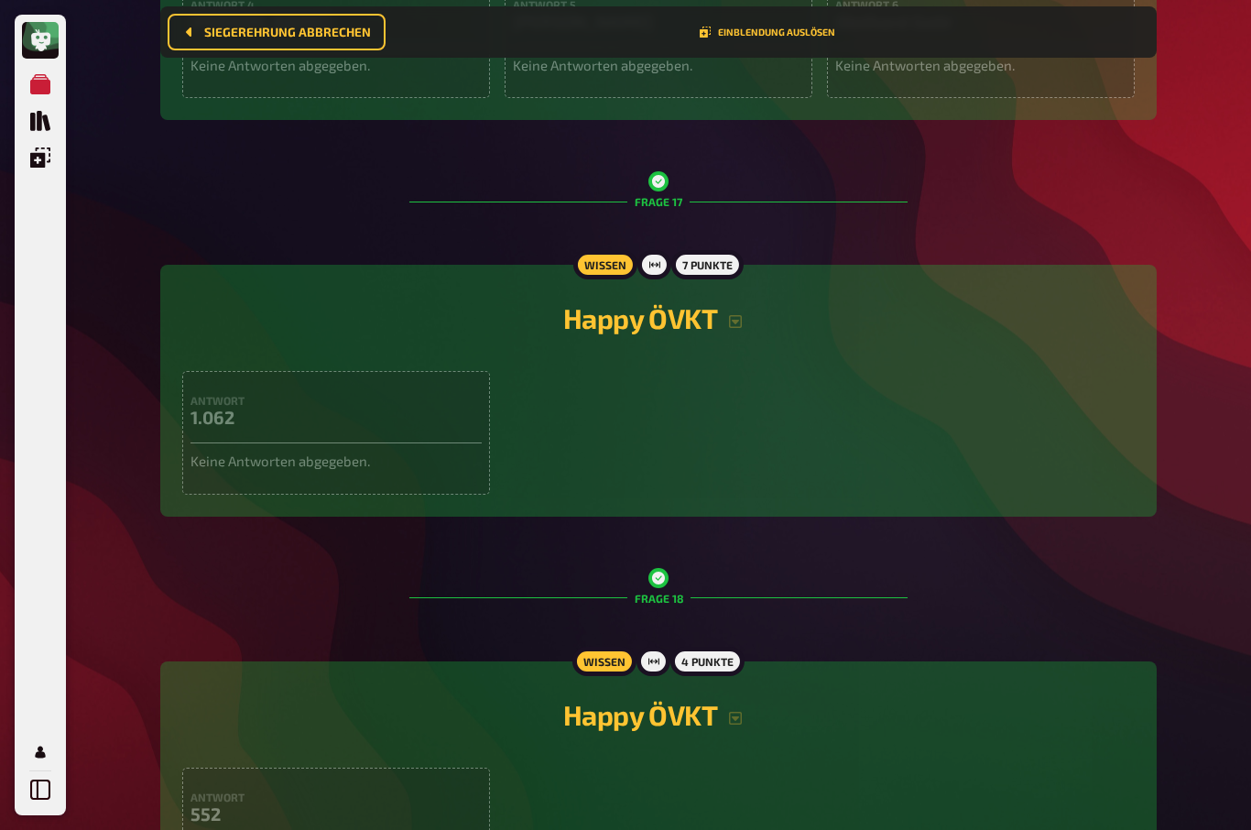
scroll to position [8292, 0]
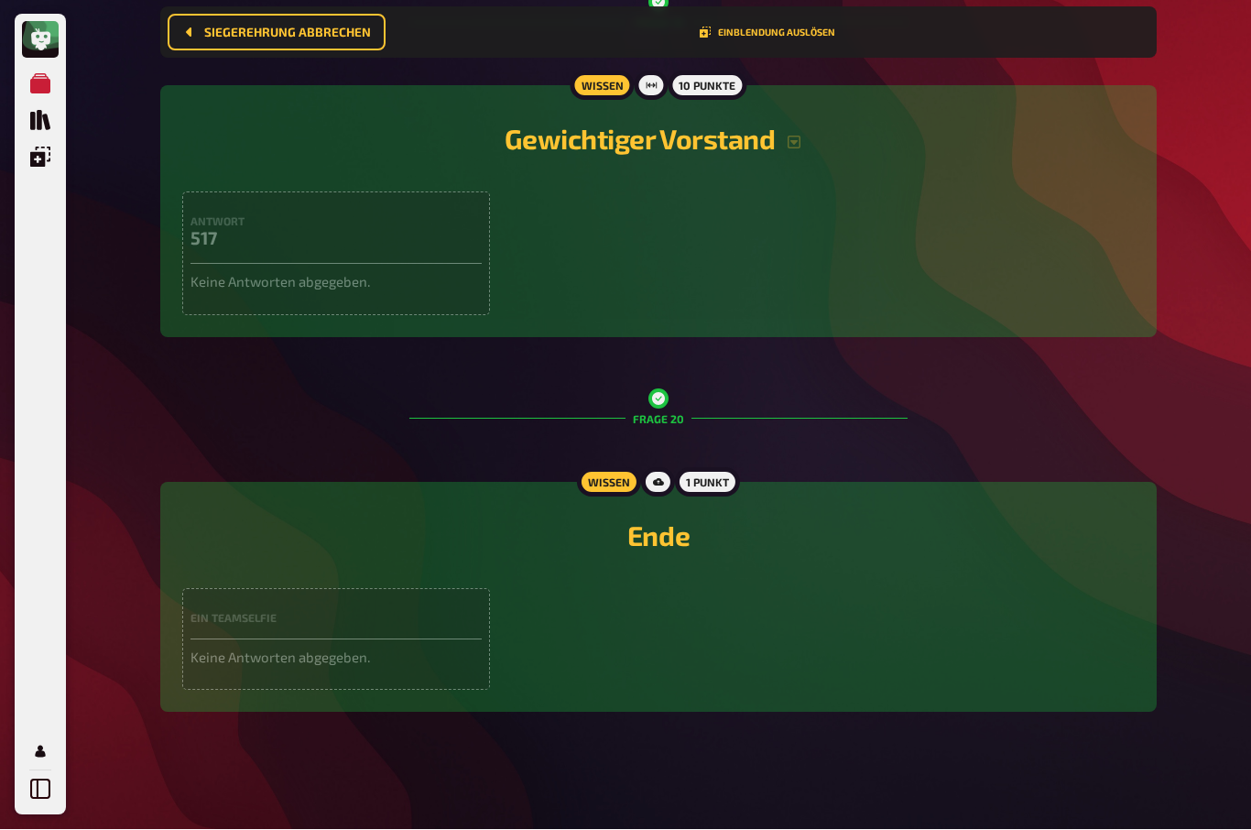
click at [27, 770] on link "Mein Konto" at bounding box center [40, 751] width 37 height 37
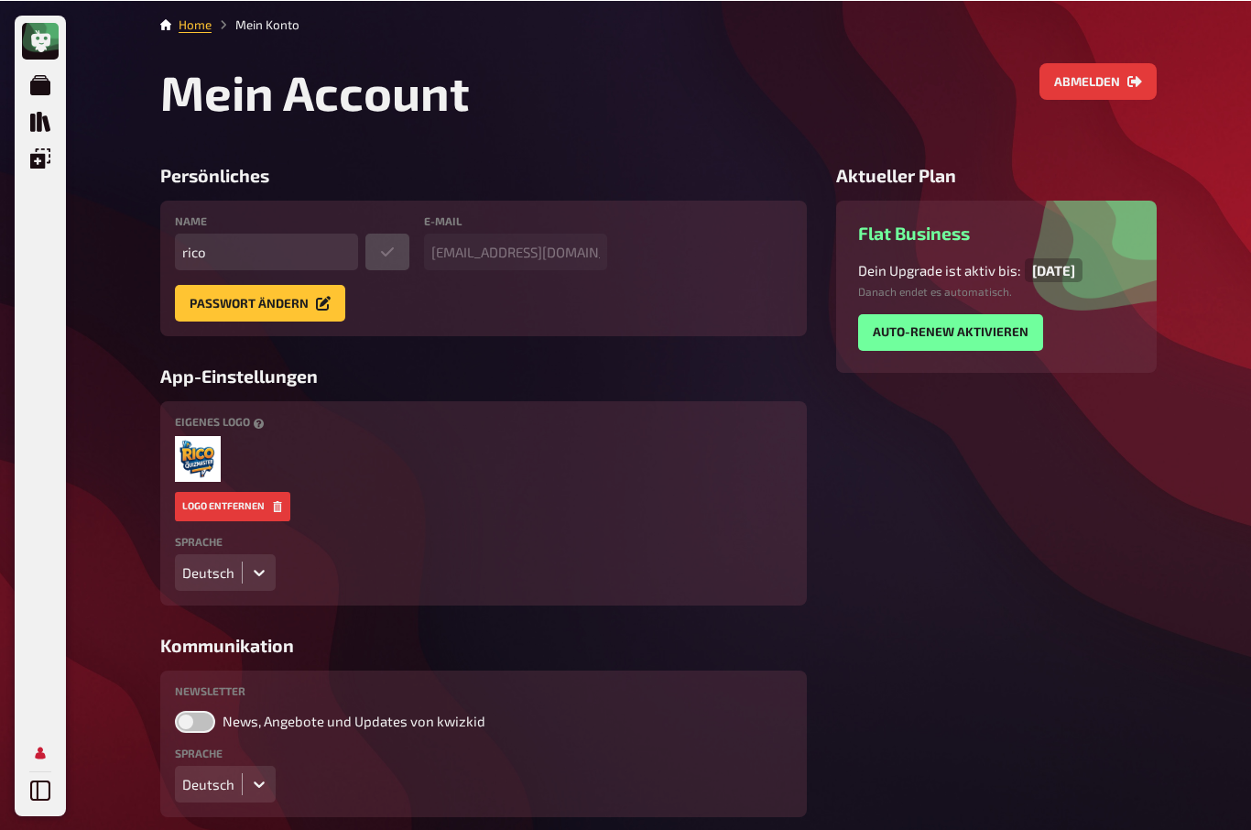
click at [36, 788] on icon at bounding box center [40, 789] width 20 height 20
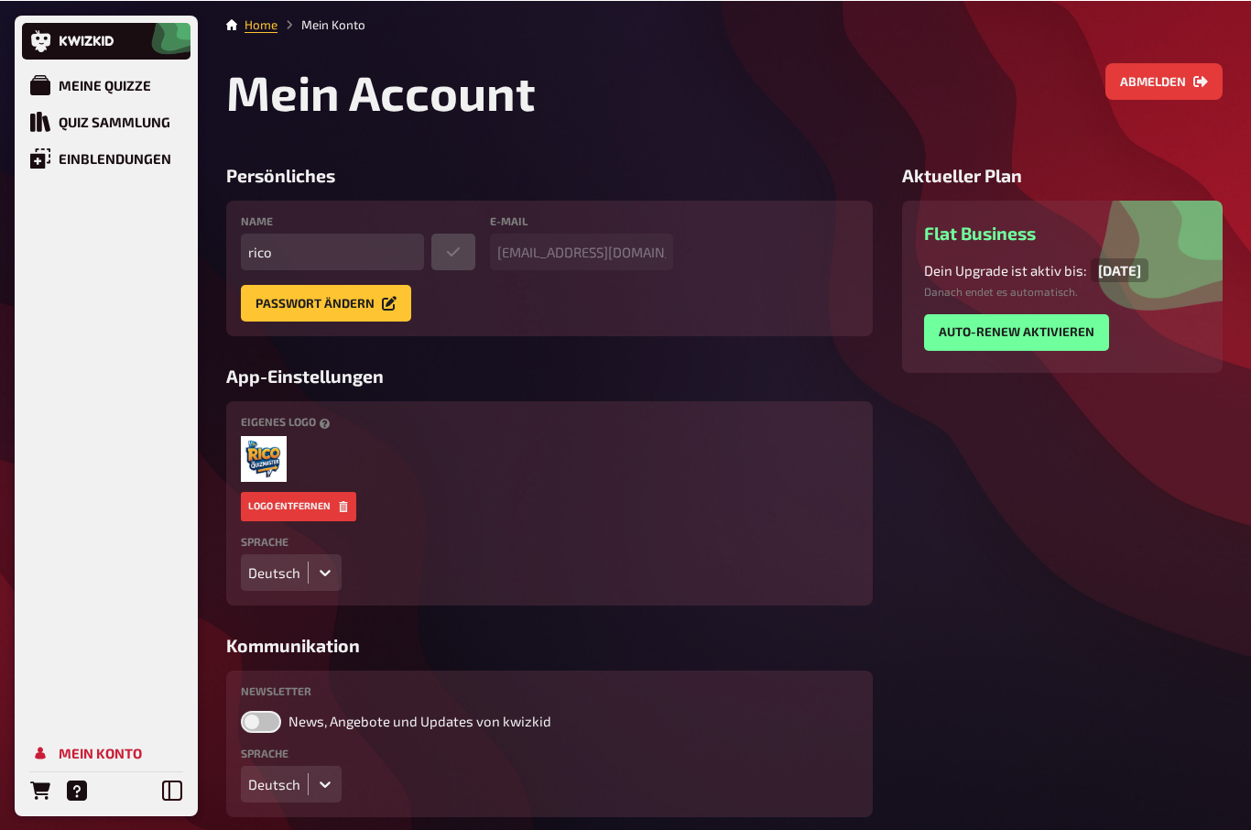
click at [98, 76] on div "Meine Quizze" at bounding box center [105, 84] width 92 height 16
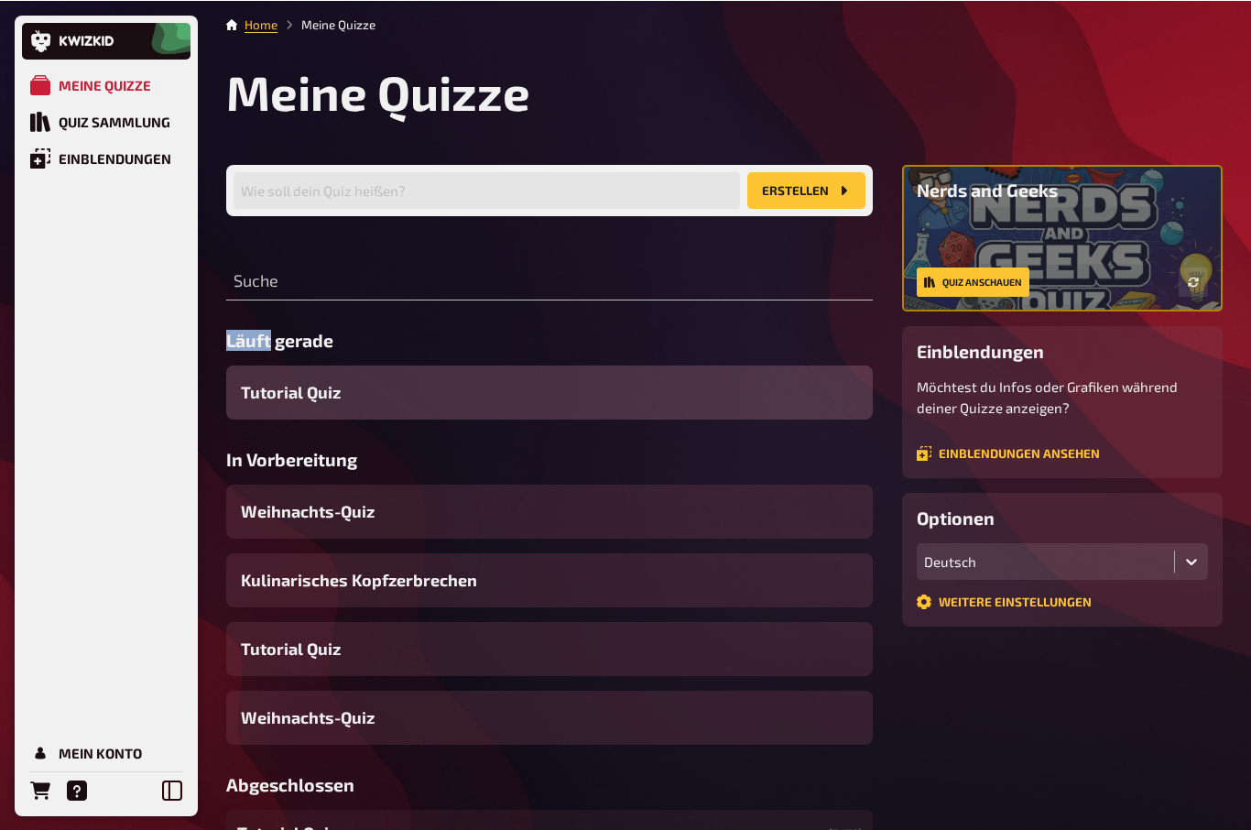
click at [319, 250] on div "Suche" at bounding box center [549, 271] width 646 height 55
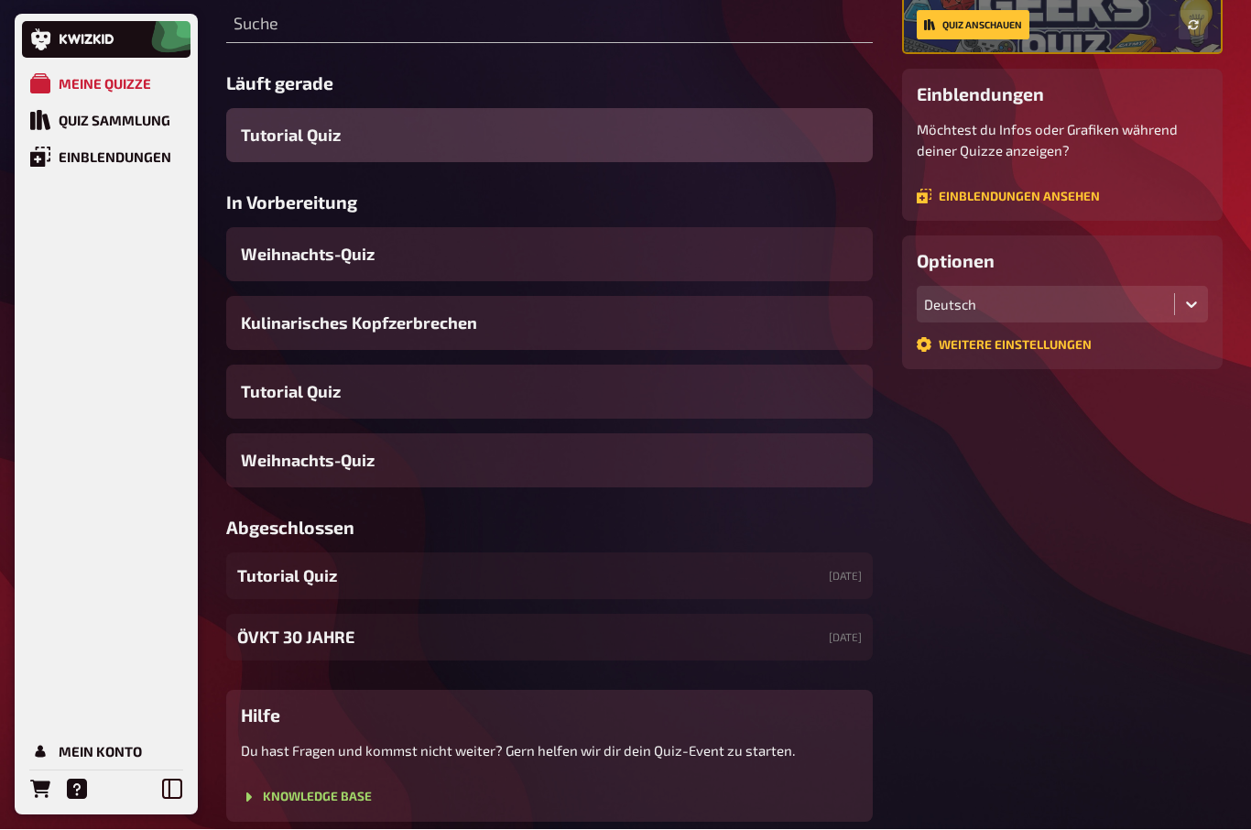
scroll to position [256, 0]
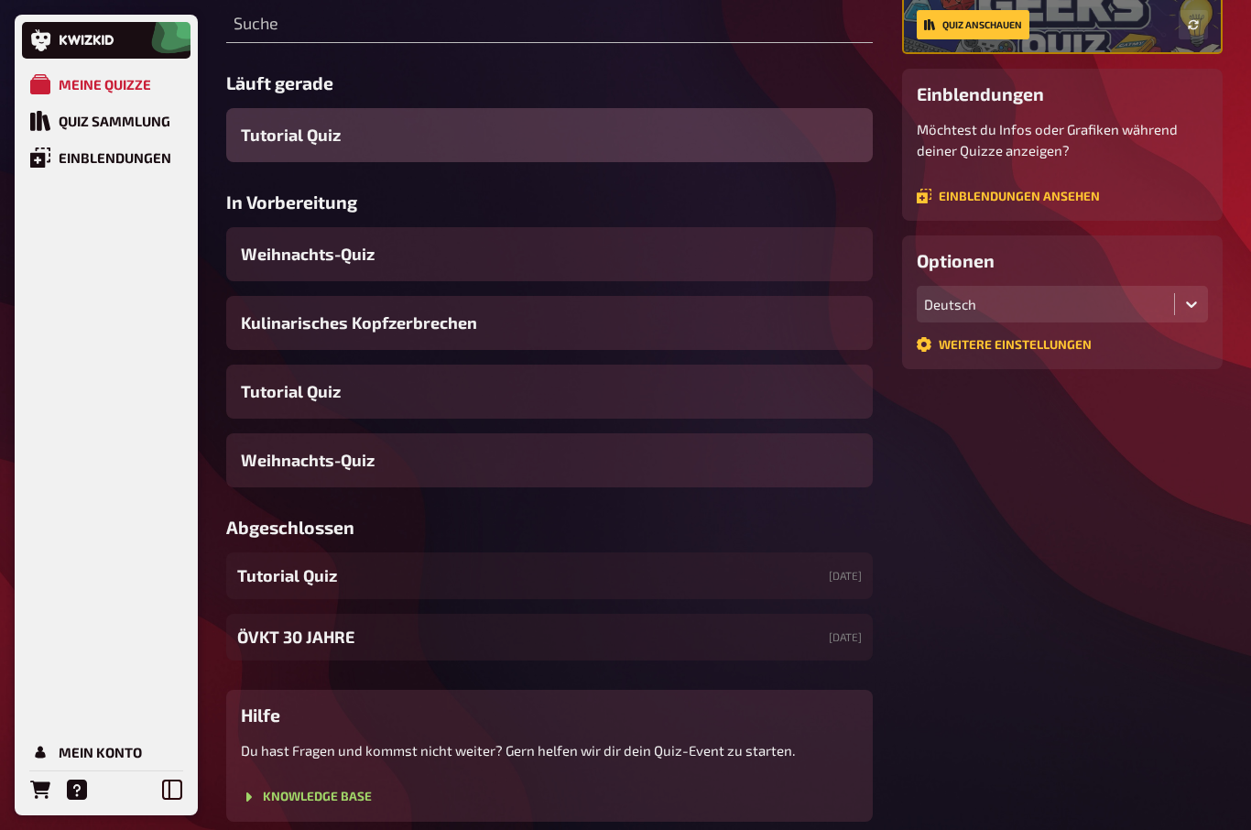
click at [298, 638] on span "ÖVKT 30 JAHRE" at bounding box center [295, 636] width 117 height 25
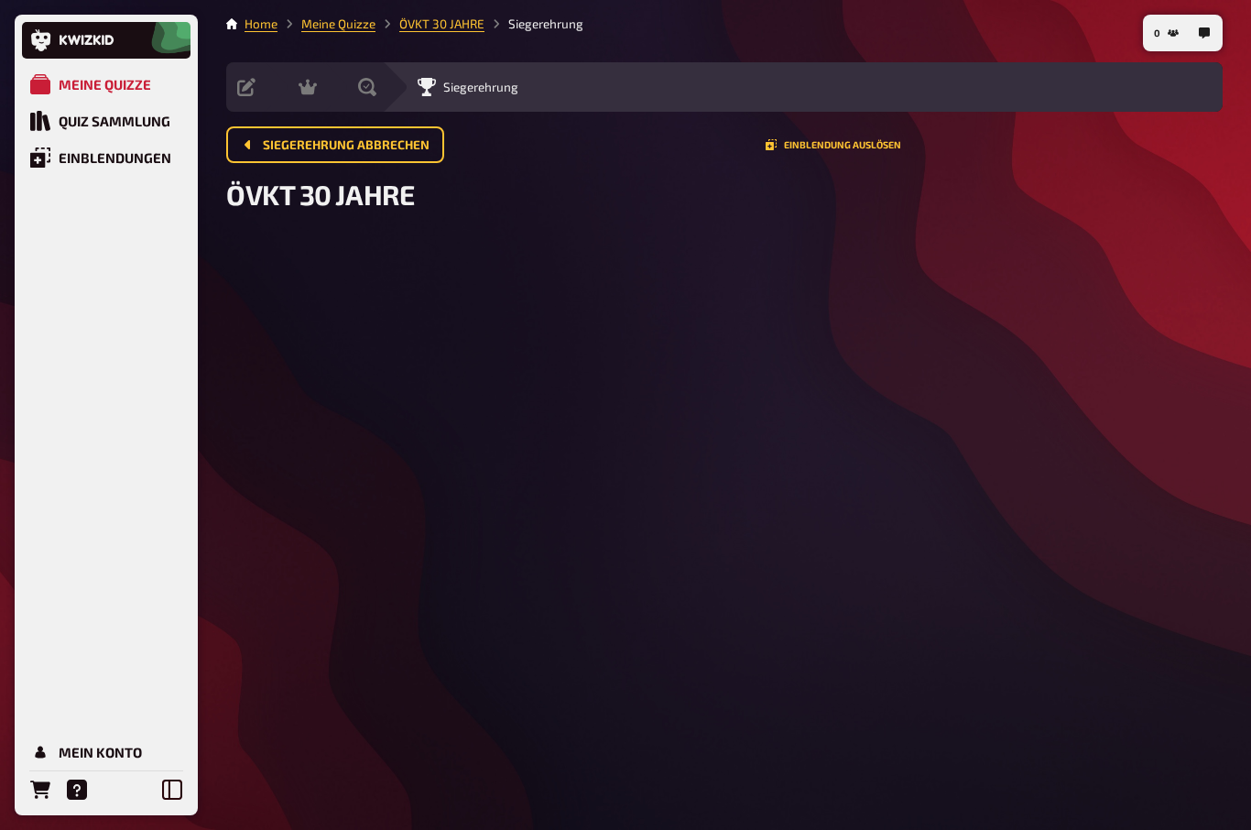
click at [83, 125] on div "Quiz Sammlung" at bounding box center [115, 121] width 112 height 16
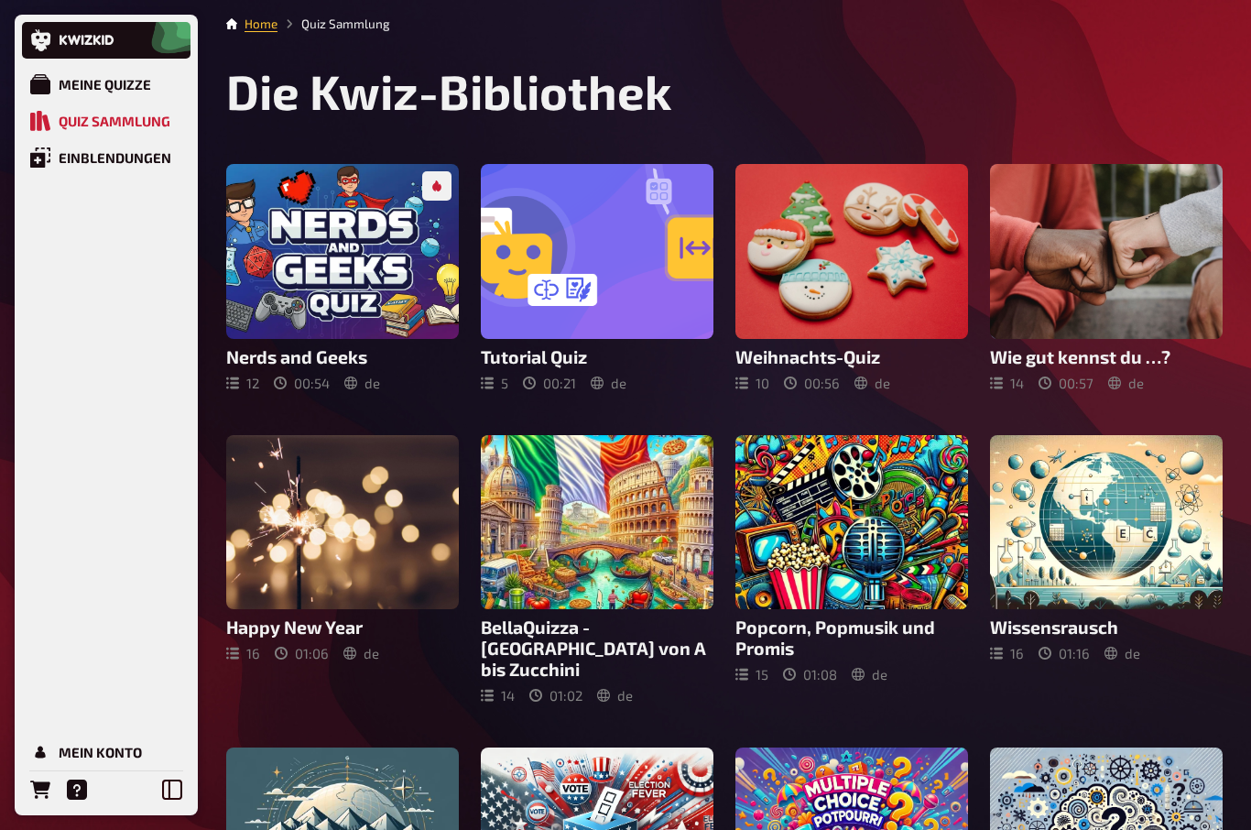
click at [85, 73] on link "Meine Quizze" at bounding box center [106, 84] width 168 height 37
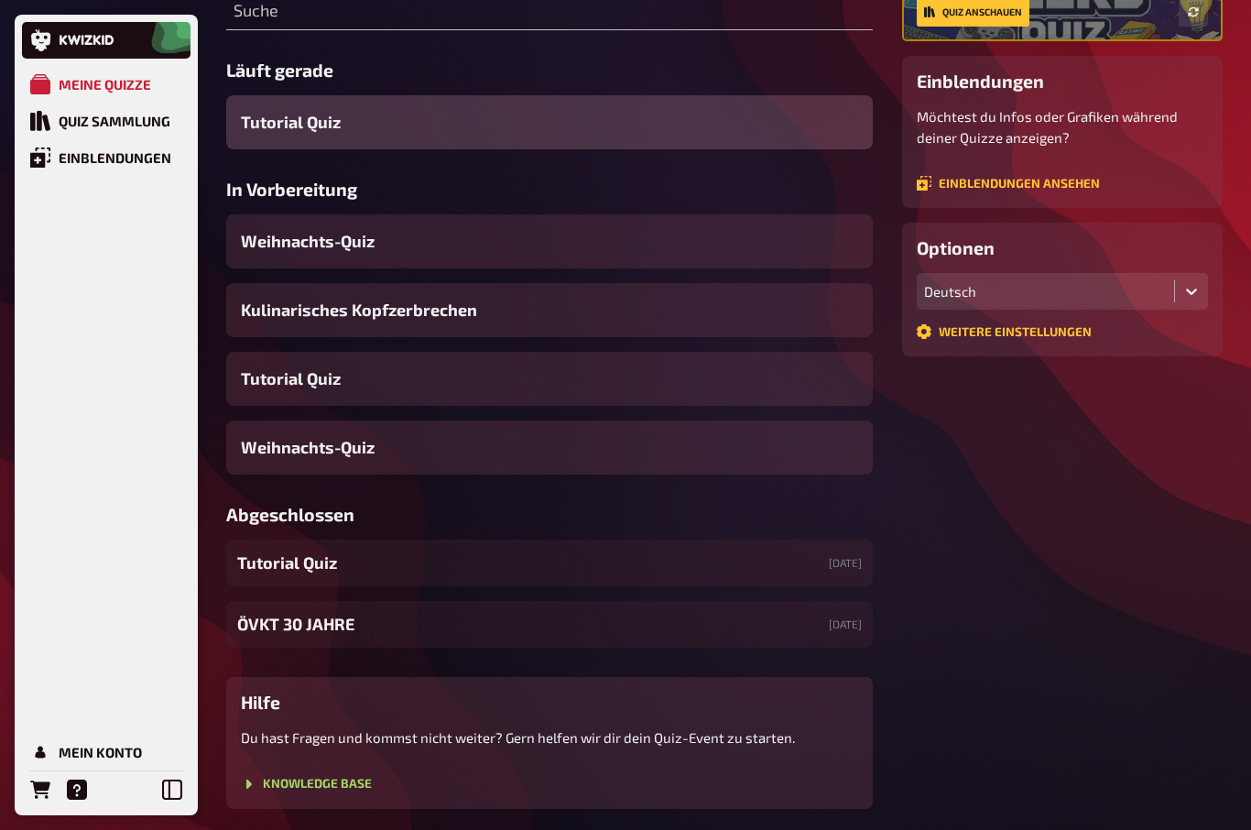
scroll to position [269, 0]
click at [283, 624] on span "ÖVKT 30 JAHRE" at bounding box center [295, 624] width 117 height 25
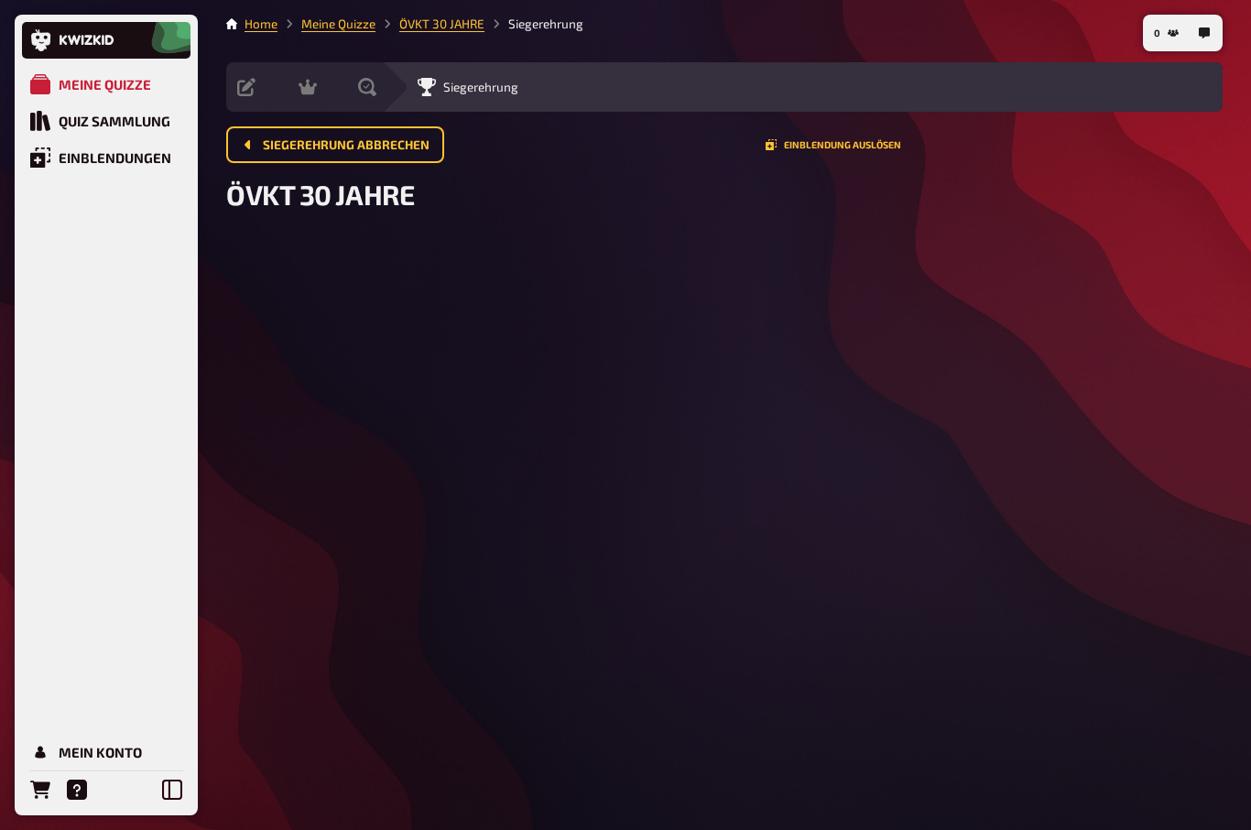
click at [421, 10] on div "0 Home Meine Quizze ÖVKT 30 JAHRE Siegerehrung Vorbereitung Inhalte Bearbeiten …" at bounding box center [724, 415] width 1025 height 830
click at [255, 85] on icon at bounding box center [246, 87] width 18 height 18
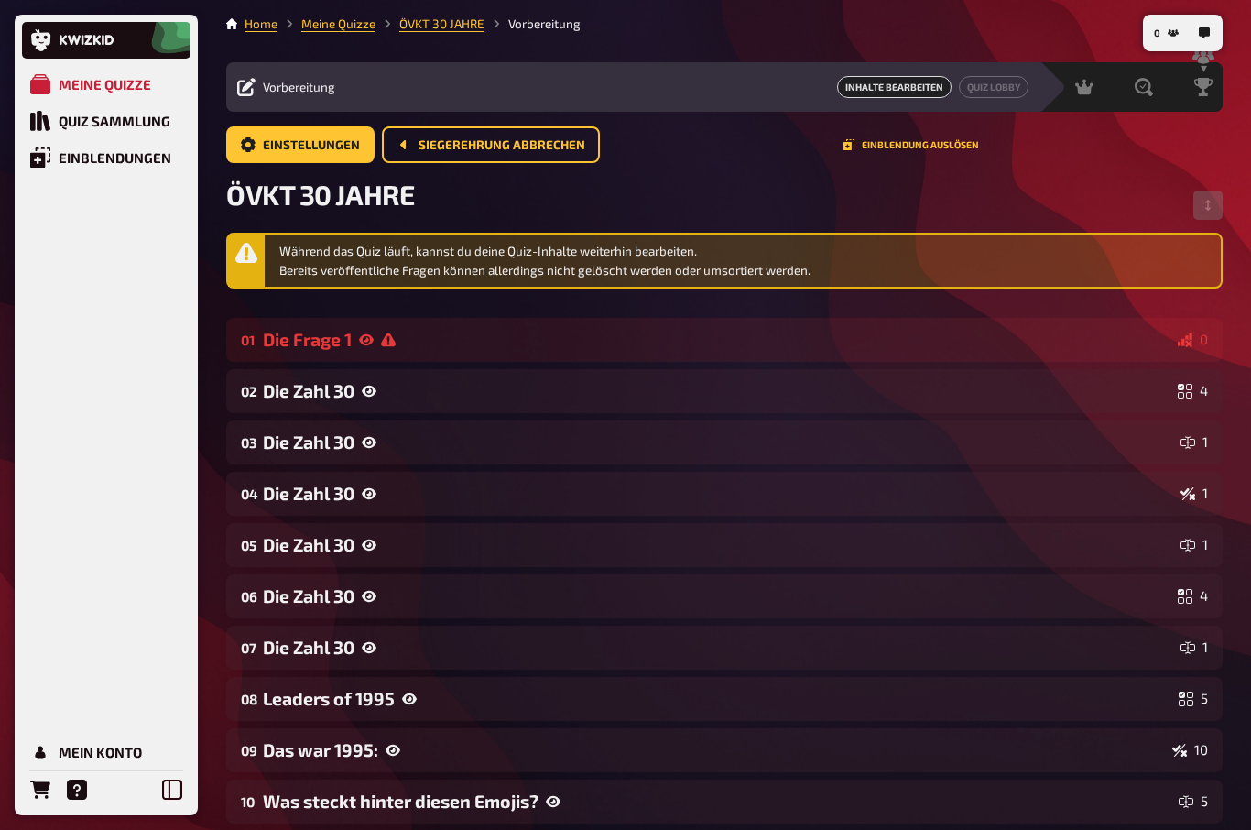
click at [298, 261] on div "Während das Quiz läuft, kannst du deine Quiz-Inhalte weiterhin bearbeiten. Bere…" at bounding box center [746, 261] width 934 height 38
click at [321, 140] on span "Einstellungen" at bounding box center [311, 145] width 97 height 13
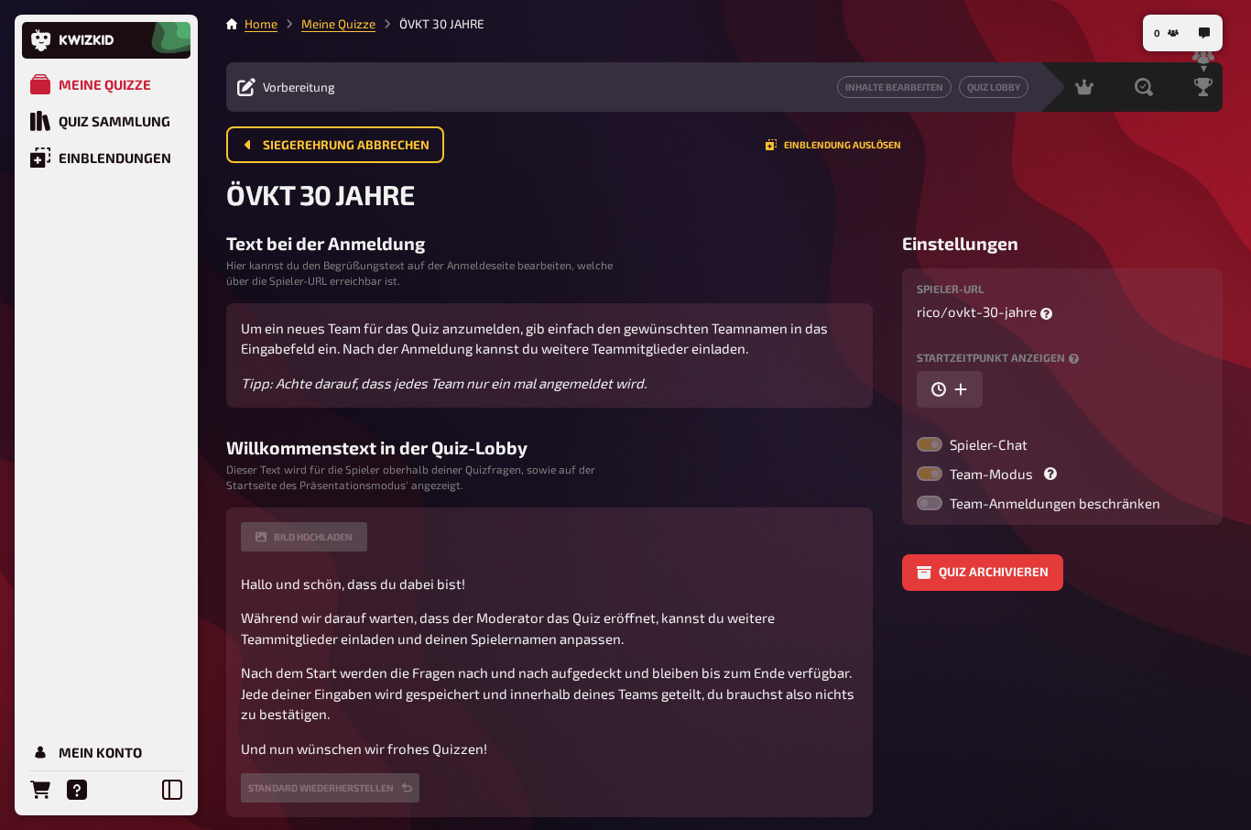
click at [311, 147] on span "Siegerehrung abbrechen" at bounding box center [346, 145] width 167 height 13
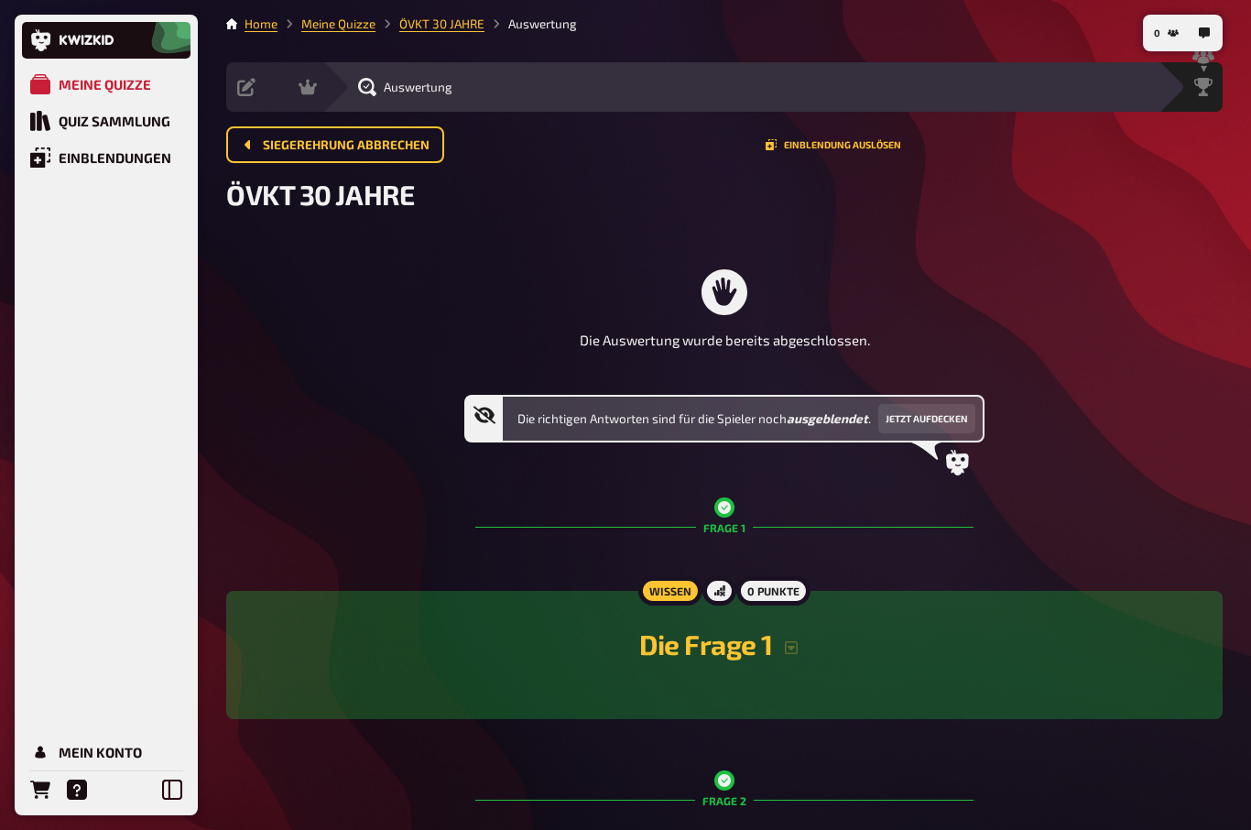
click at [950, 419] on button "Jetzt aufdecken" at bounding box center [926, 418] width 97 height 29
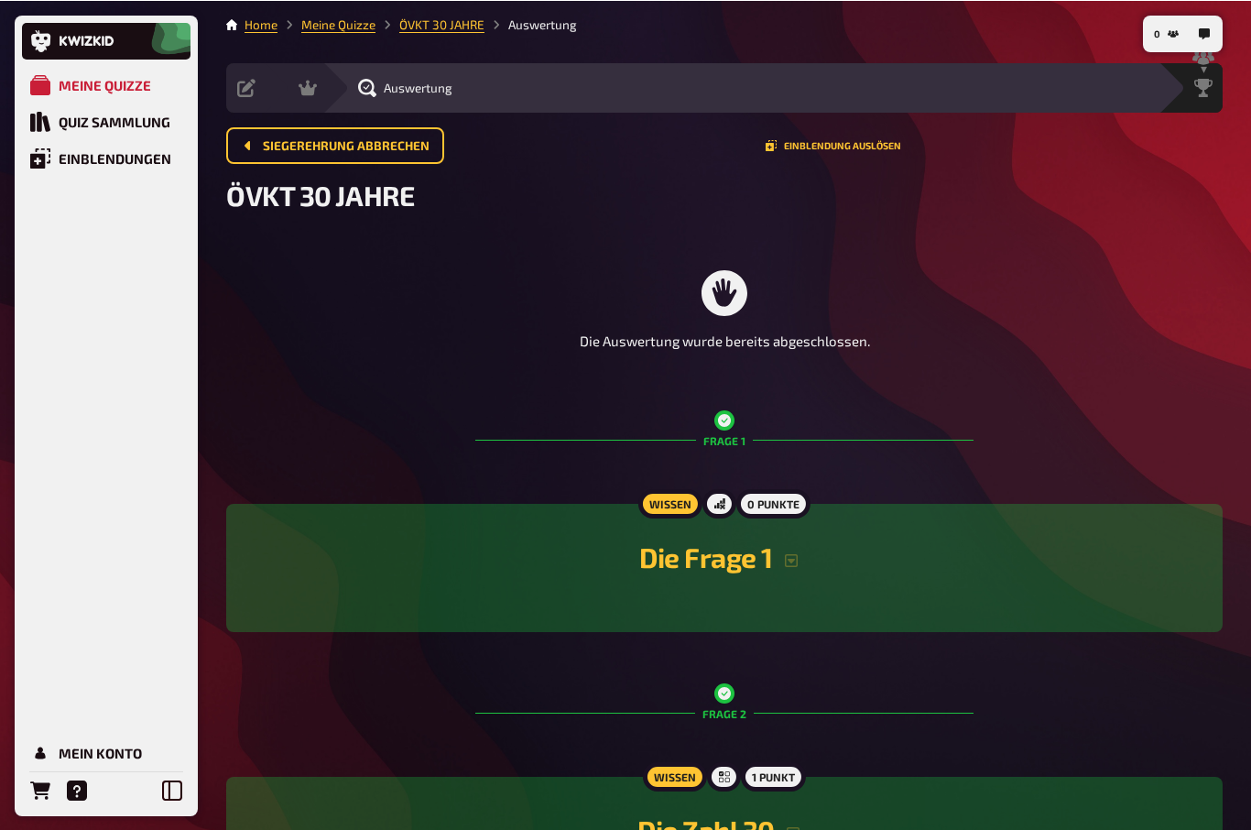
click at [307, 77] on div "Moderation undefined" at bounding box center [293, 86] width 60 height 49
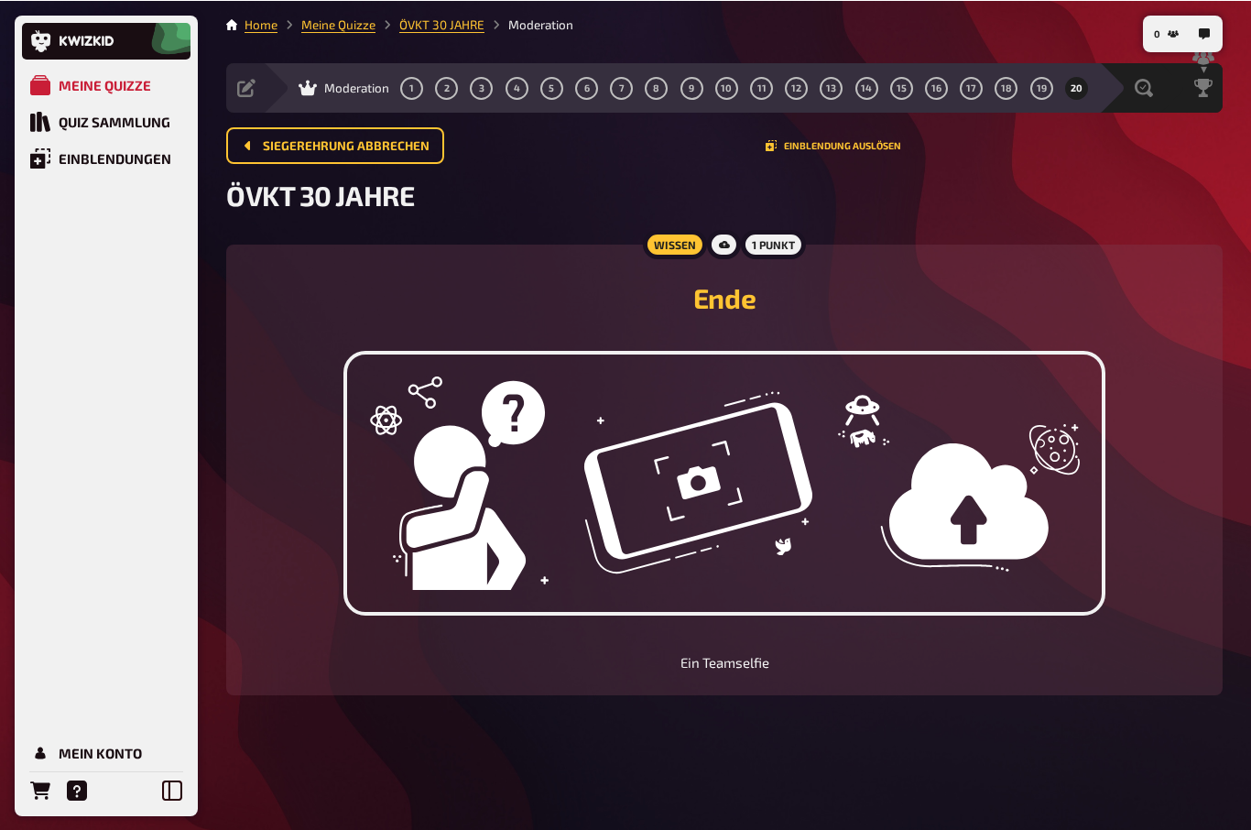
click at [252, 84] on icon at bounding box center [246, 87] width 18 height 18
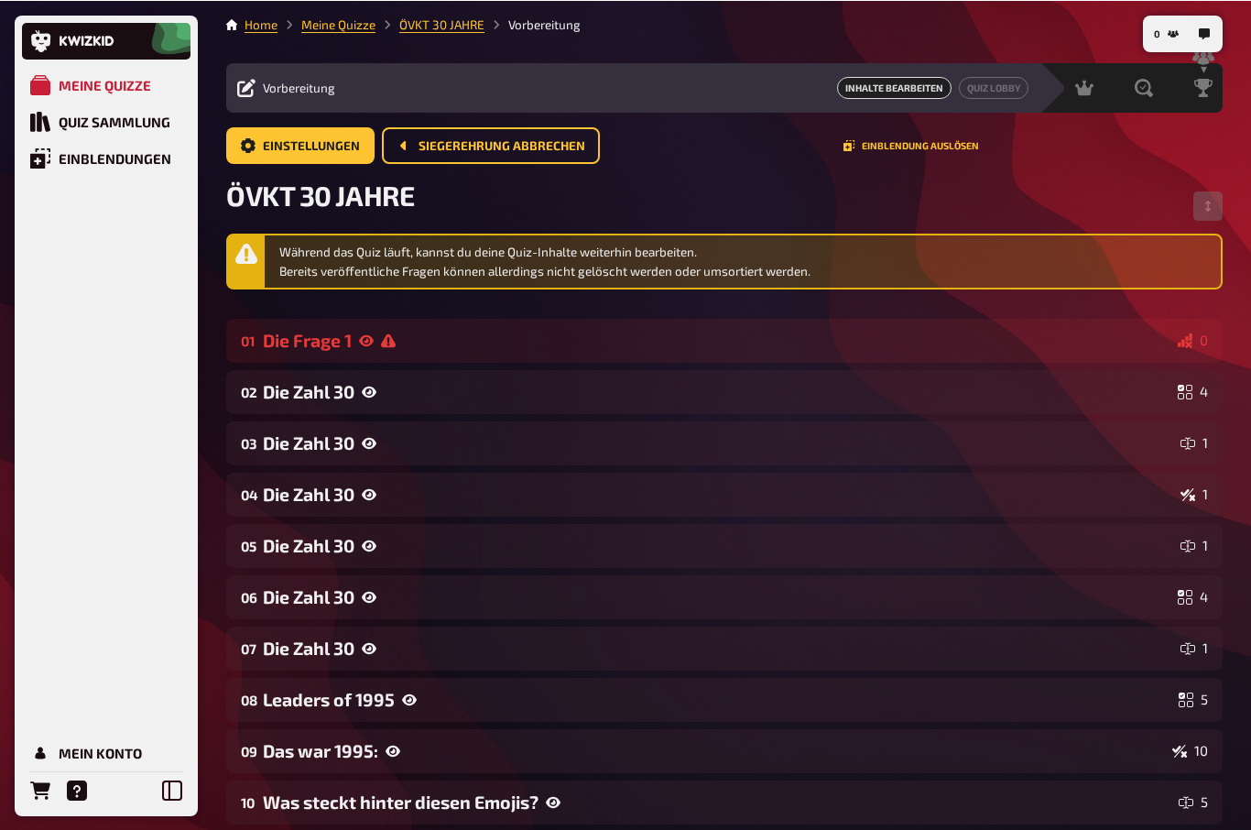
click at [276, 88] on span "Vorbereitung" at bounding box center [299, 87] width 72 height 15
click at [461, 156] on button "Siegerehrung abbrechen" at bounding box center [491, 144] width 218 height 37
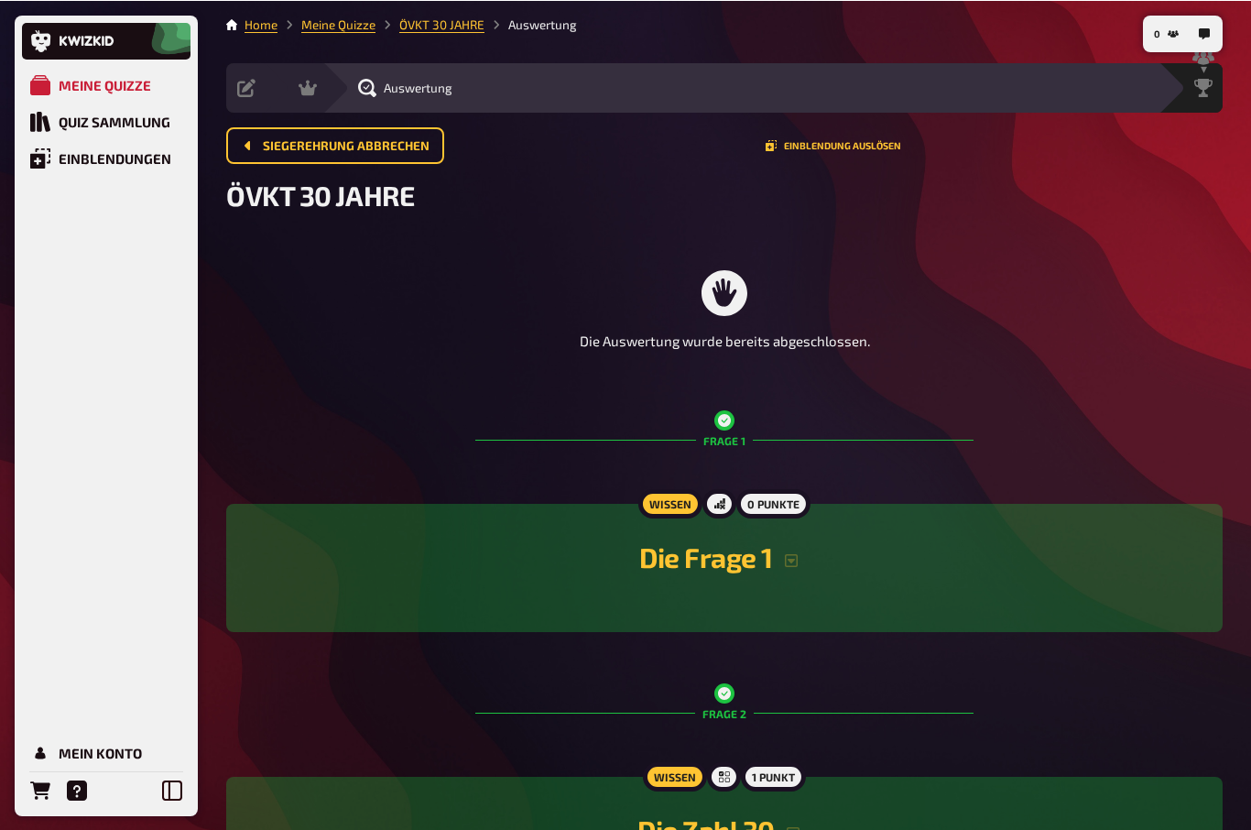
click at [267, 143] on span "Siegerehrung abbrechen" at bounding box center [346, 145] width 167 height 13
click at [312, 87] on icon at bounding box center [307, 87] width 18 height 18
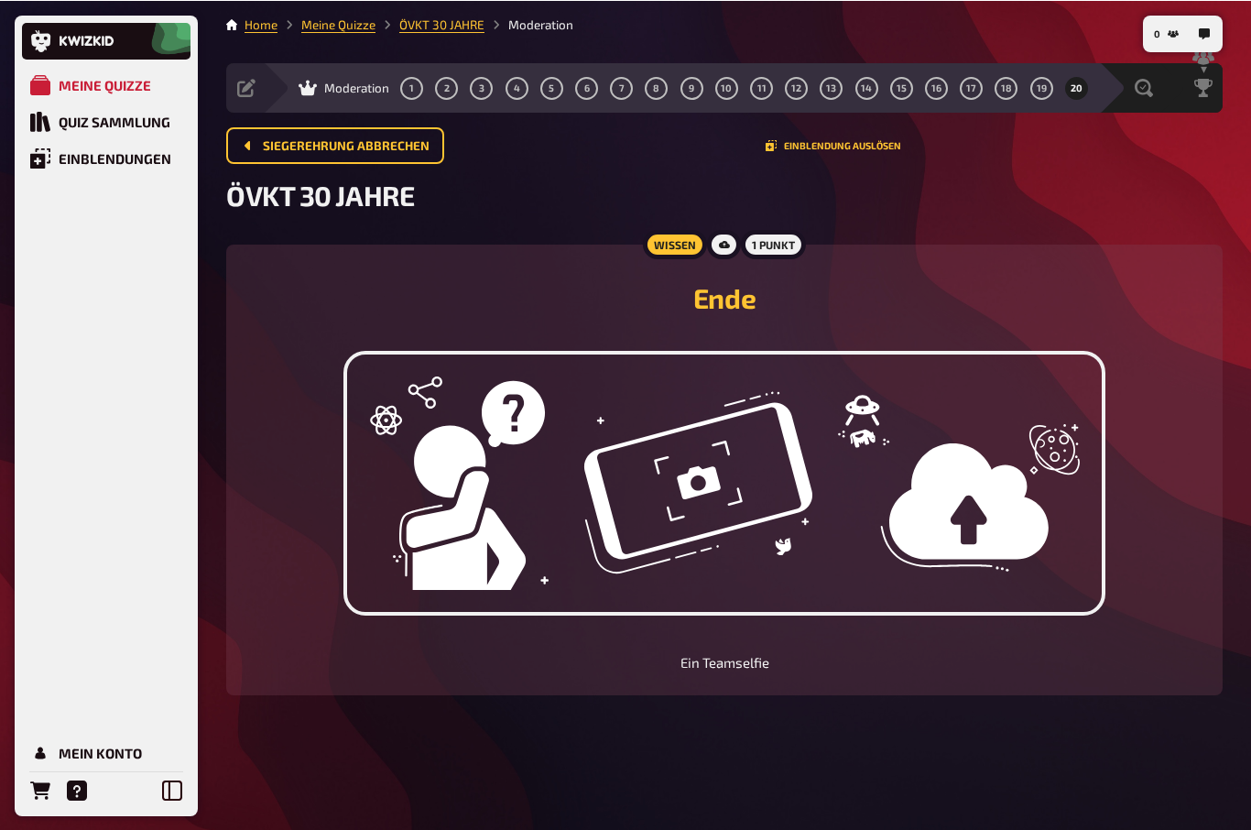
click at [244, 82] on icon at bounding box center [246, 87] width 18 height 18
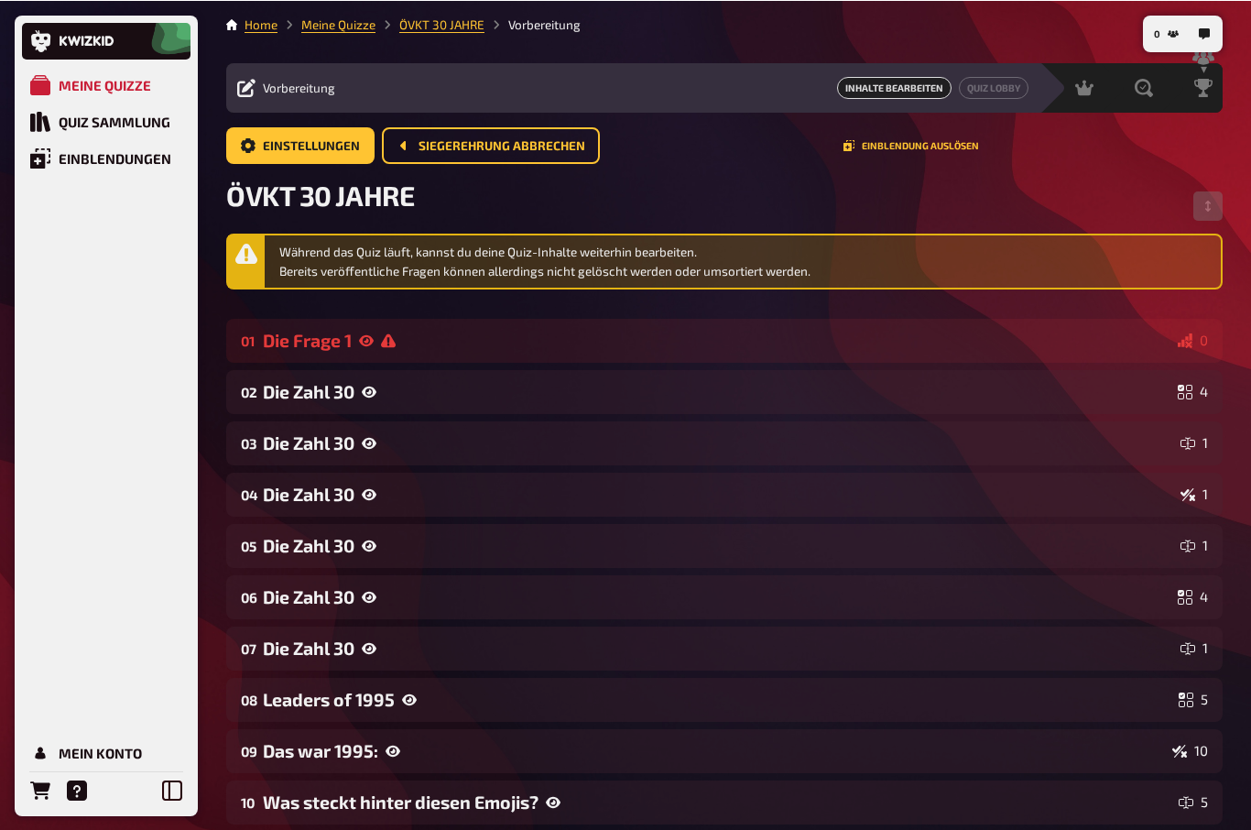
click at [917, 86] on span "Inhalte Bearbeiten" at bounding box center [894, 87] width 114 height 22
click at [319, 333] on div "Die Frage 1" at bounding box center [716, 339] width 907 height 21
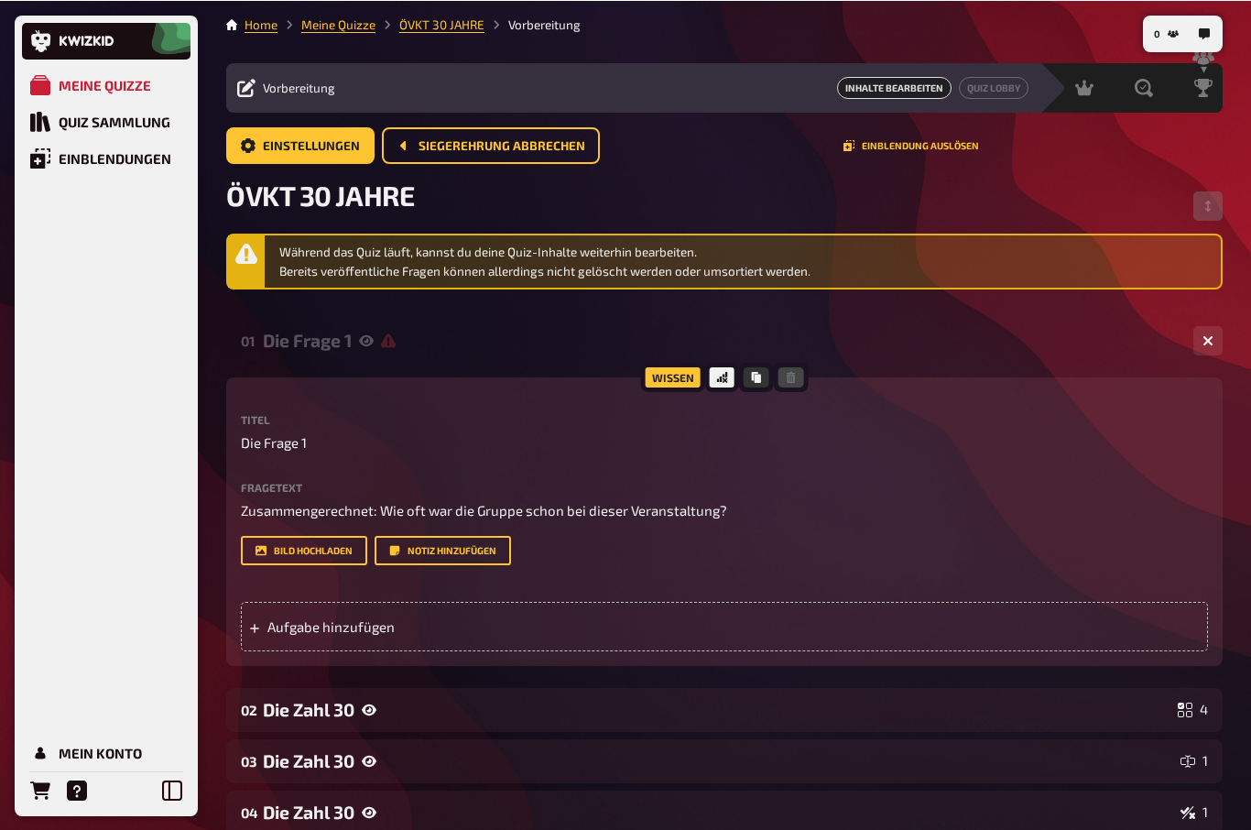
click at [282, 625] on span "Aufgabe hinzufügen" at bounding box center [409, 625] width 285 height 16
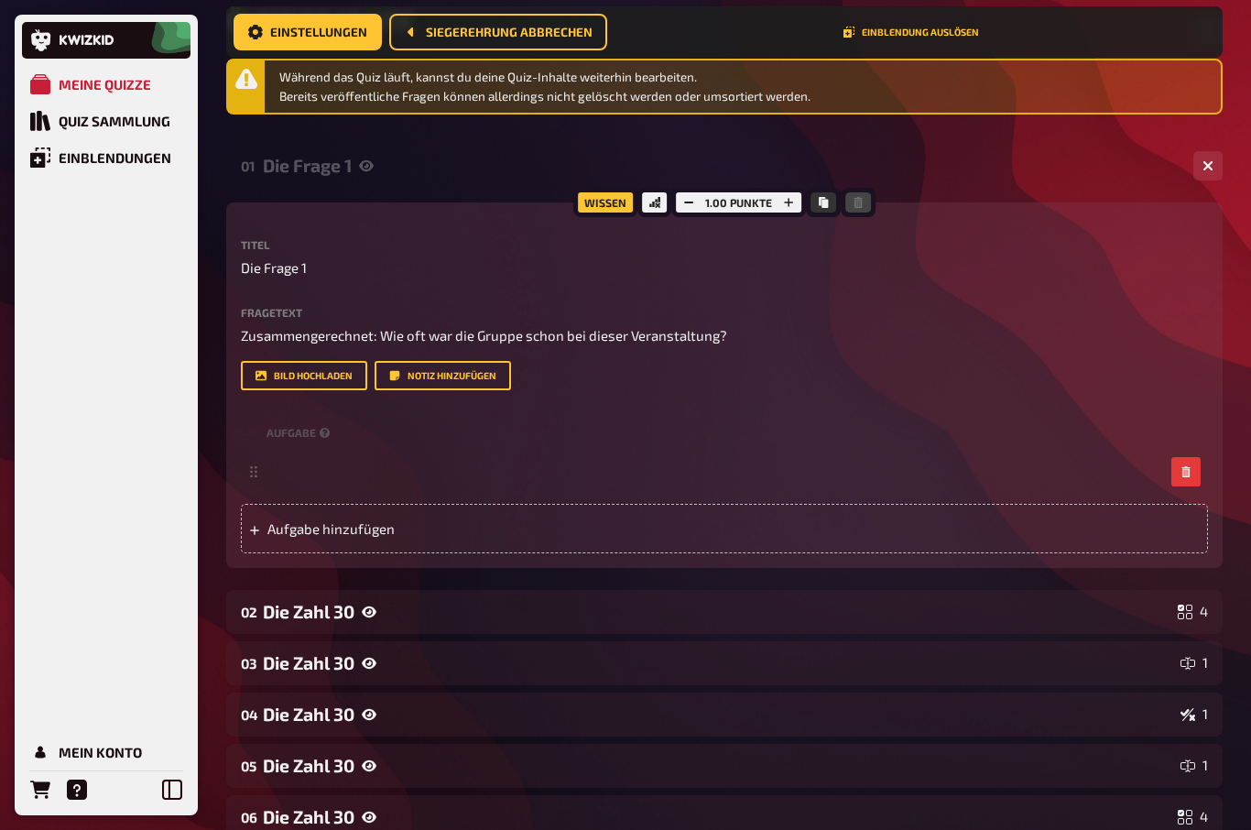
scroll to position [189, 0]
click at [282, 475] on div at bounding box center [714, 470] width 897 height 16
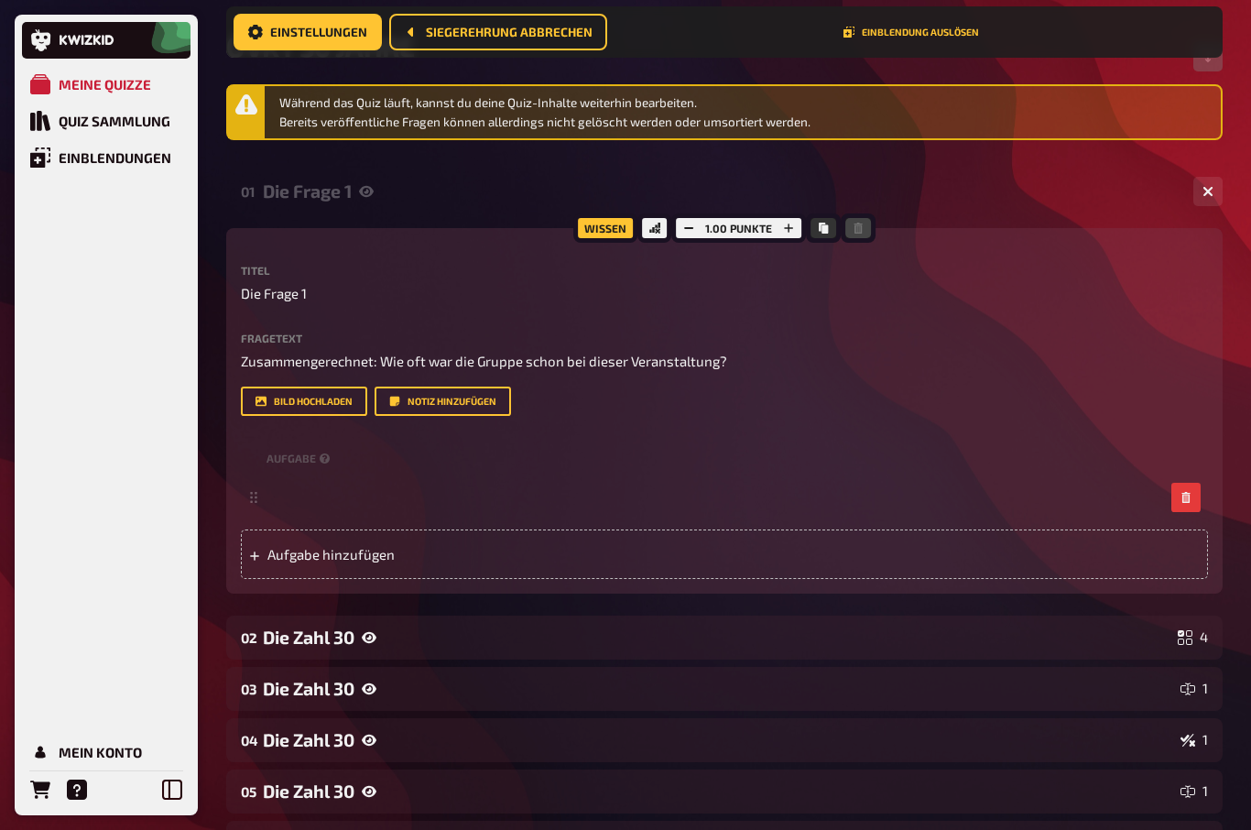
scroll to position [82, 0]
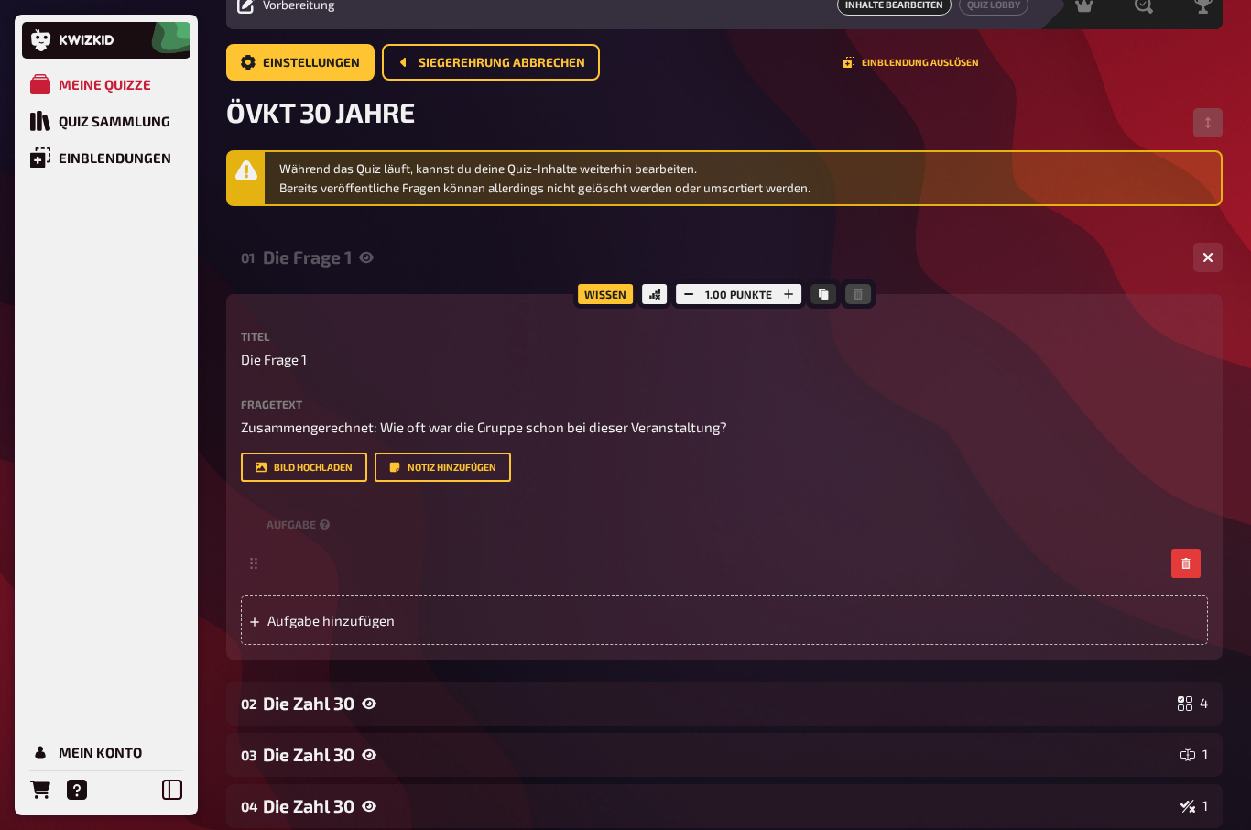
click at [787, 297] on icon "button" at bounding box center [788, 293] width 9 height 9
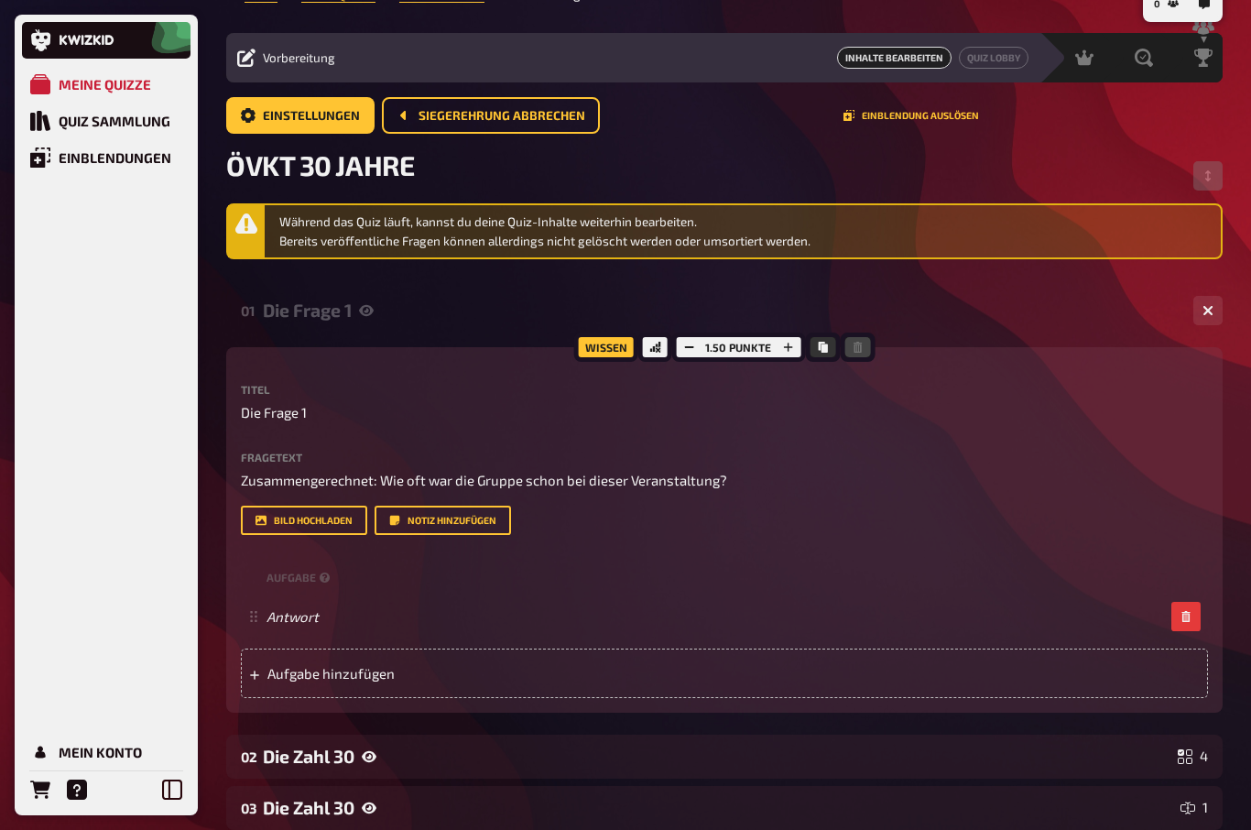
scroll to position [0, 0]
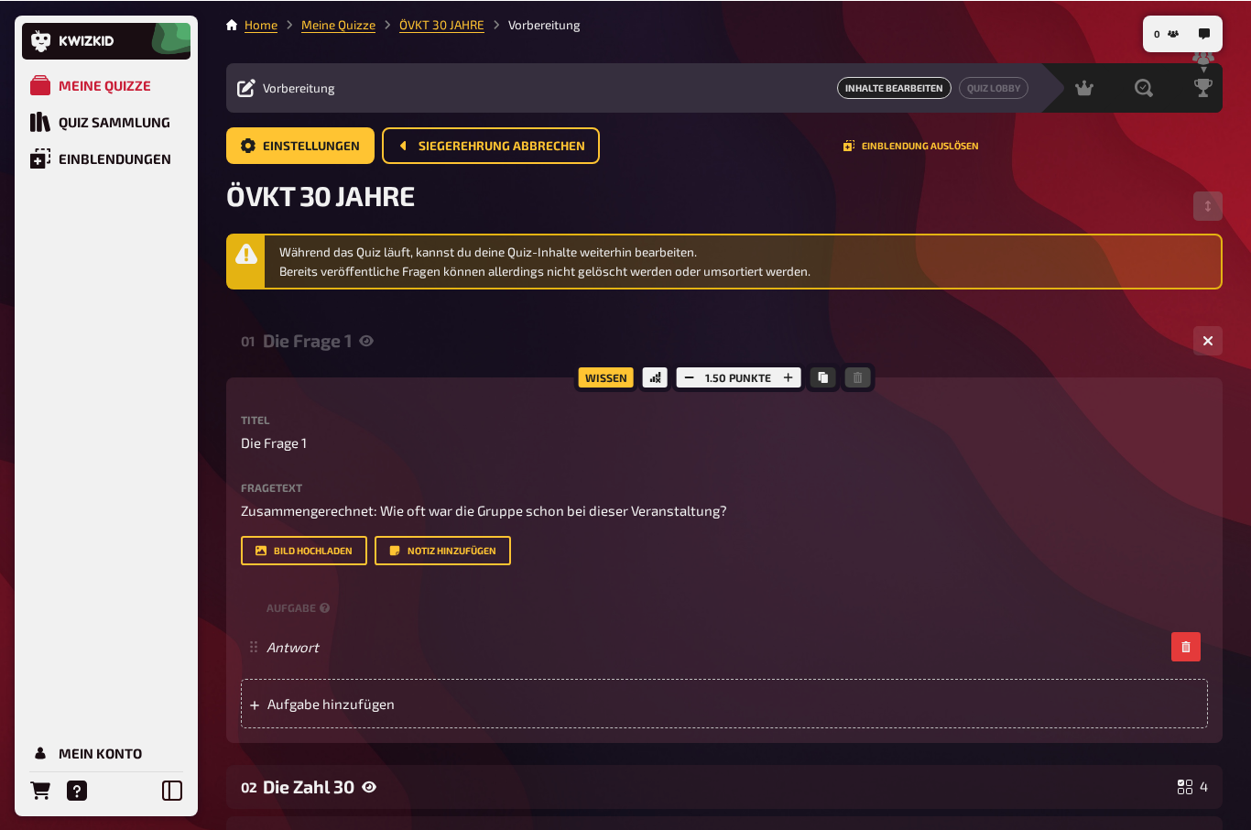
click at [1183, 254] on div "Während das Quiz läuft, kannst du deine Quiz-Inhalte weiterhin bearbeiten. Bere…" at bounding box center [746, 261] width 934 height 38
click at [1204, 349] on button "button" at bounding box center [1207, 339] width 29 height 29
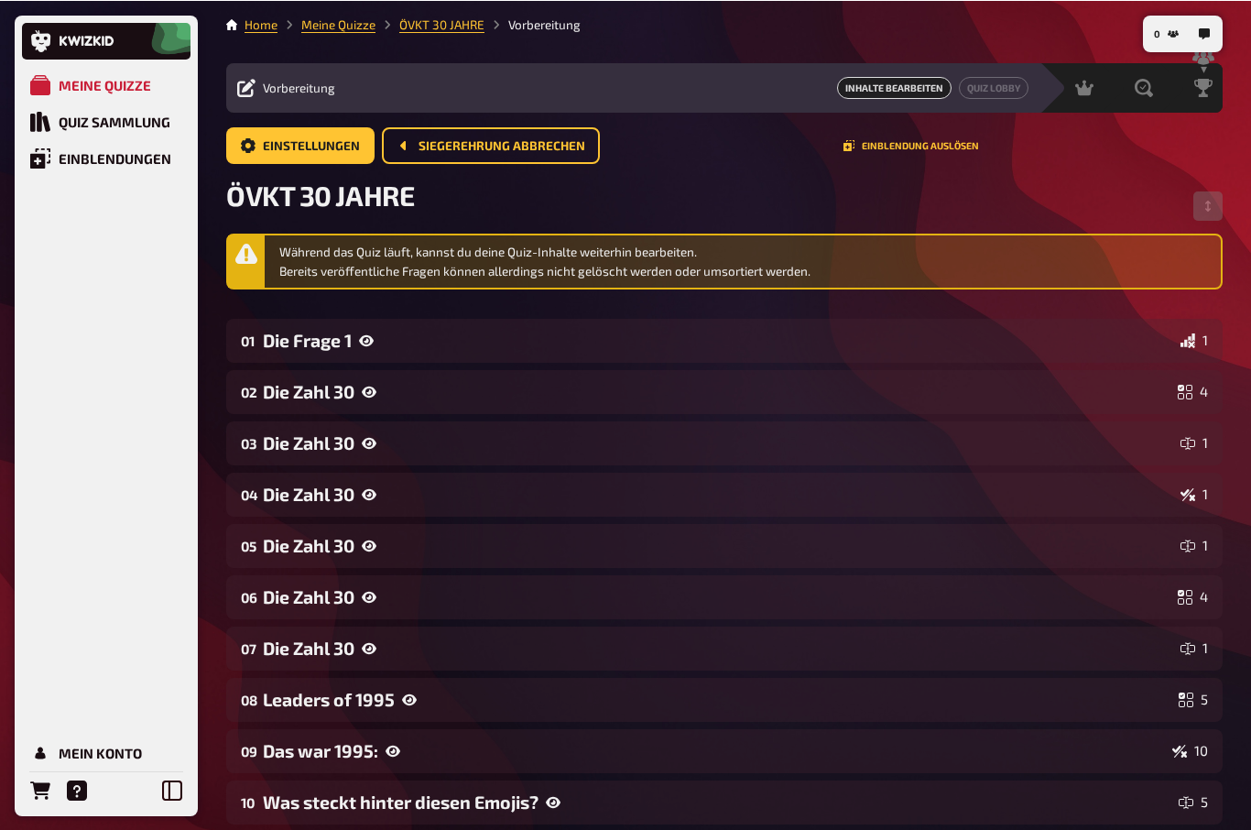
click at [320, 344] on div "Die Frage 1" at bounding box center [718, 339] width 910 height 21
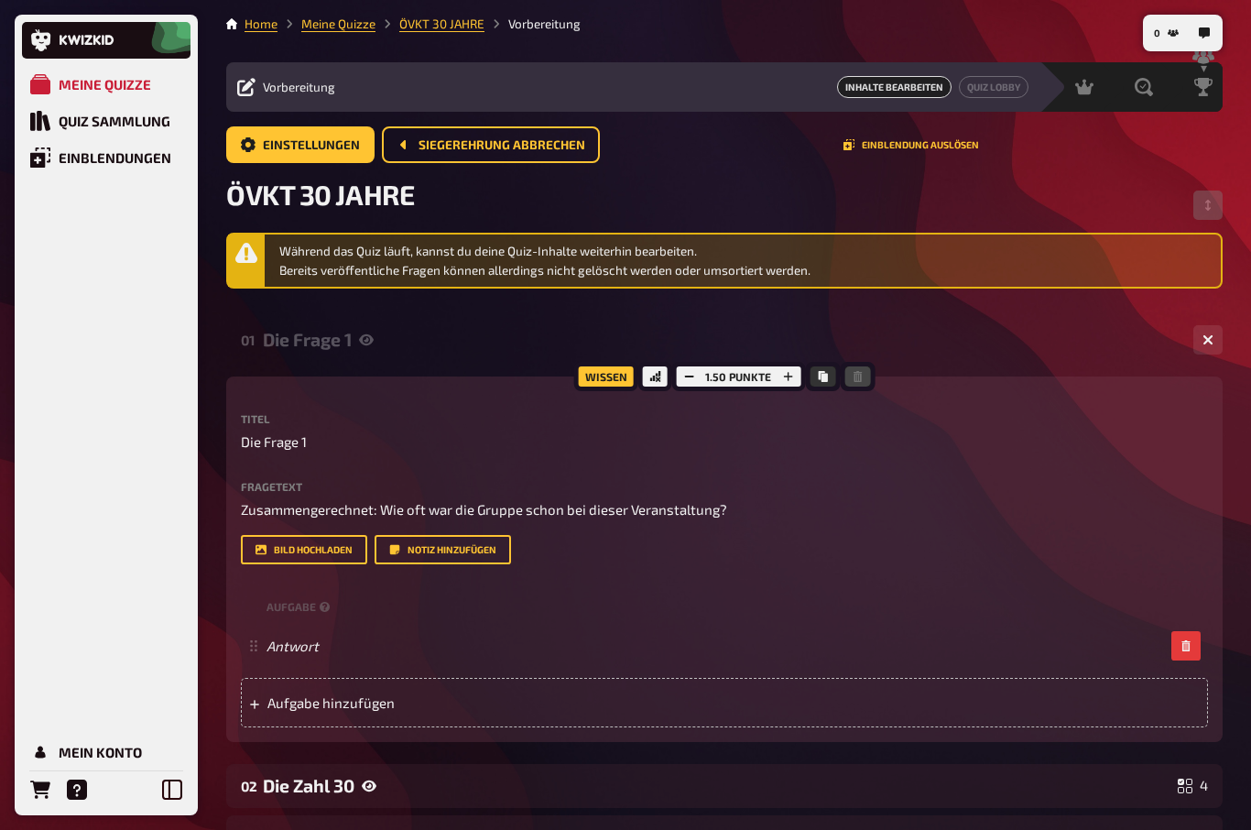
click at [289, 147] on span "Einstellungen" at bounding box center [311, 145] width 97 height 13
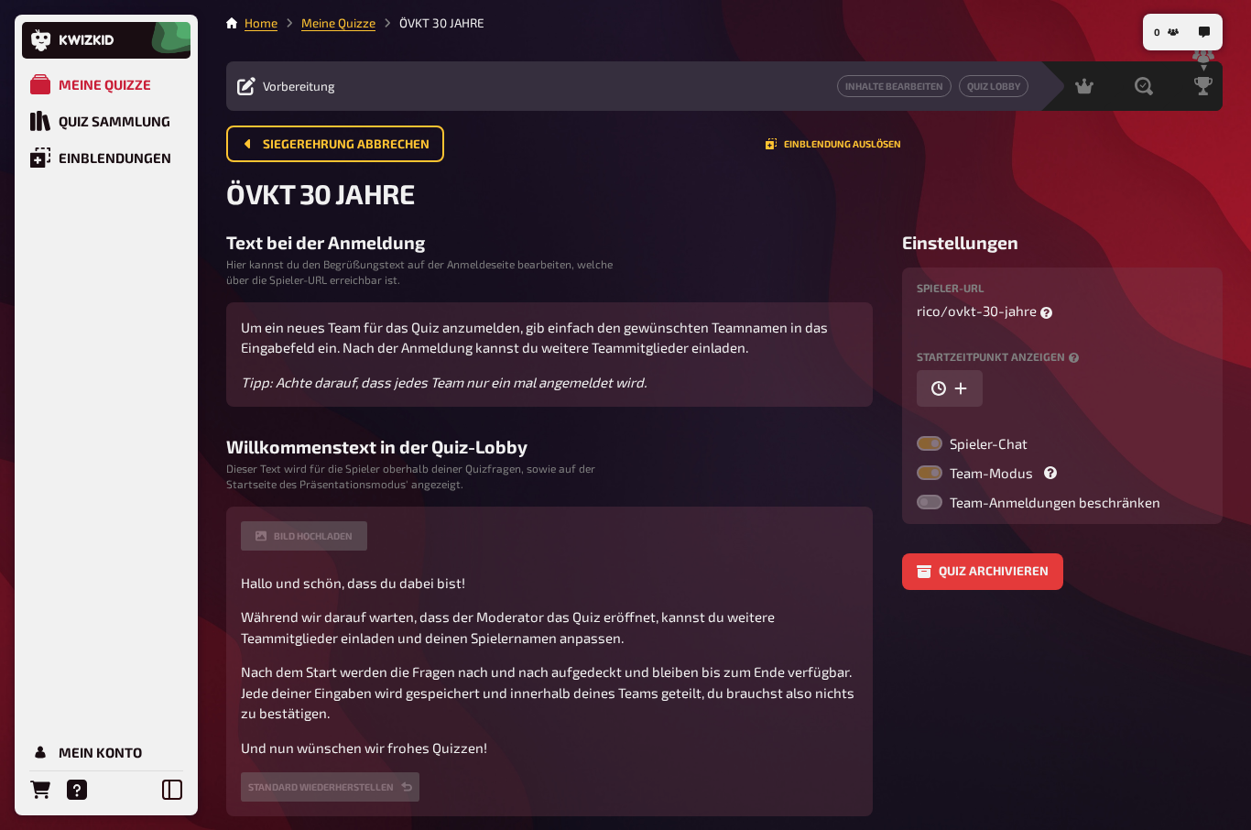
scroll to position [7, 0]
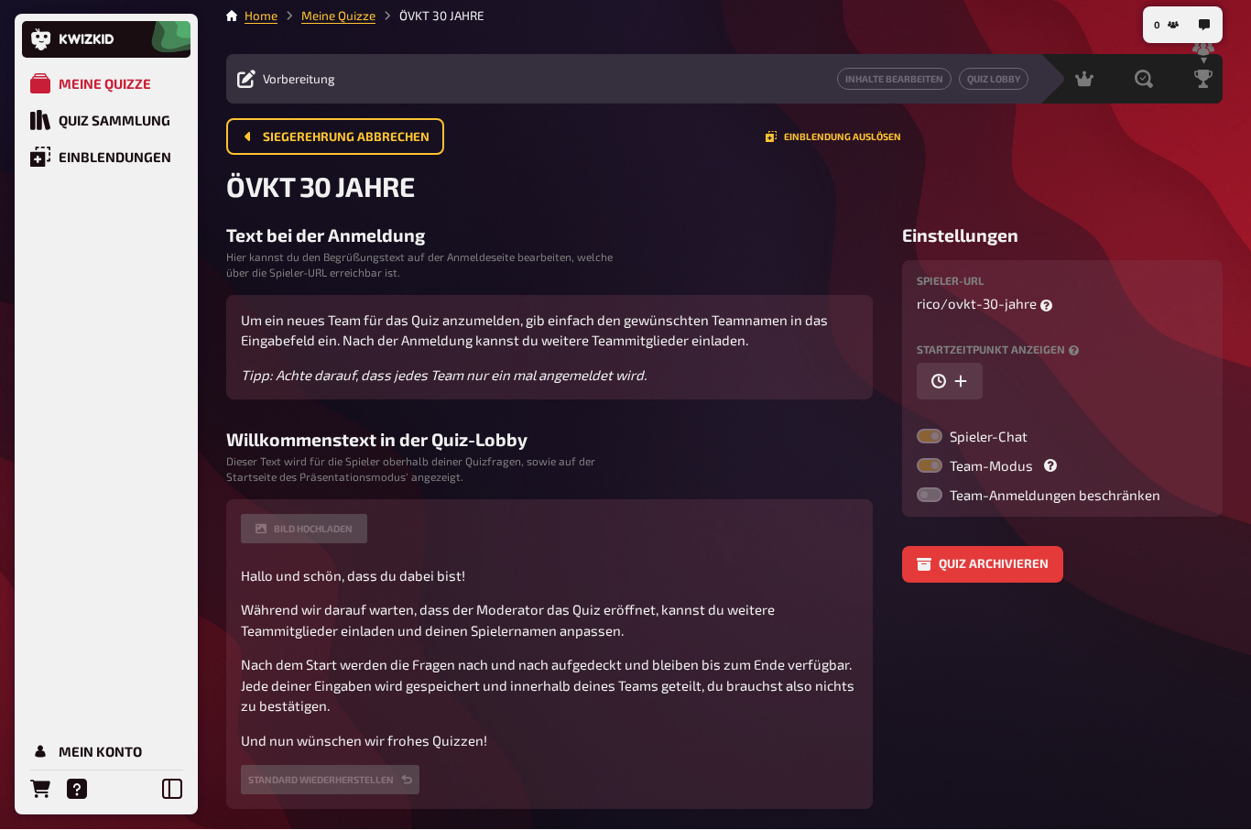
click at [1006, 570] on button "Quiz archivieren" at bounding box center [982, 565] width 161 height 37
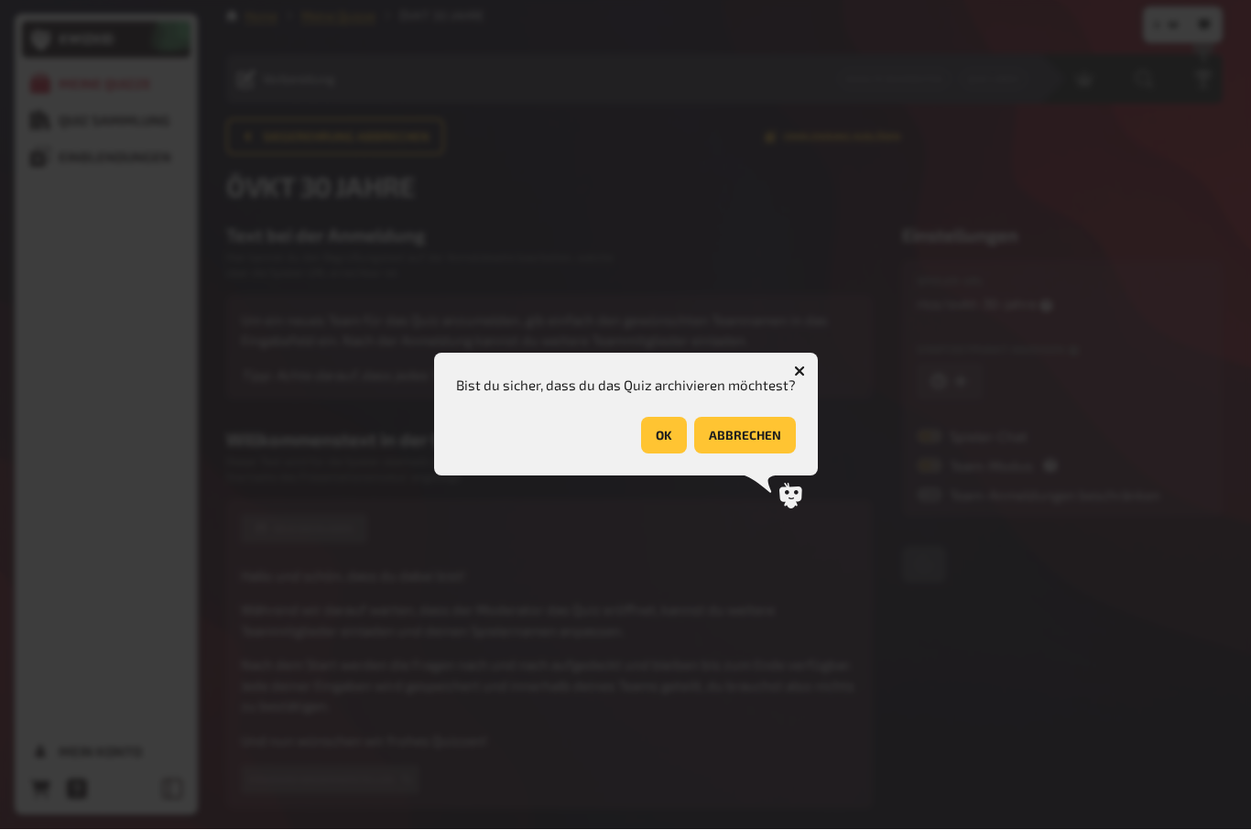
click at [764, 454] on button "abbrechen" at bounding box center [745, 436] width 102 height 37
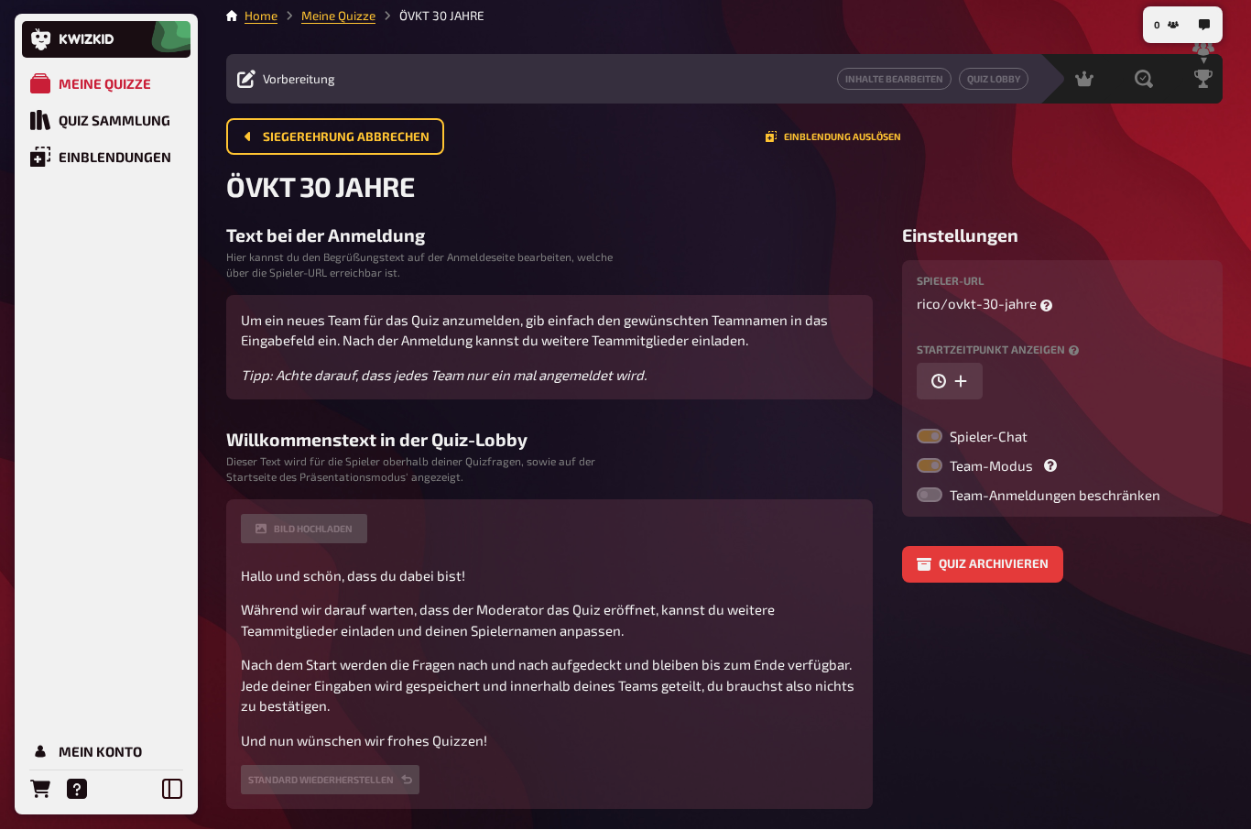
click at [325, 9] on link "Meine Quizze" at bounding box center [338, 16] width 74 height 15
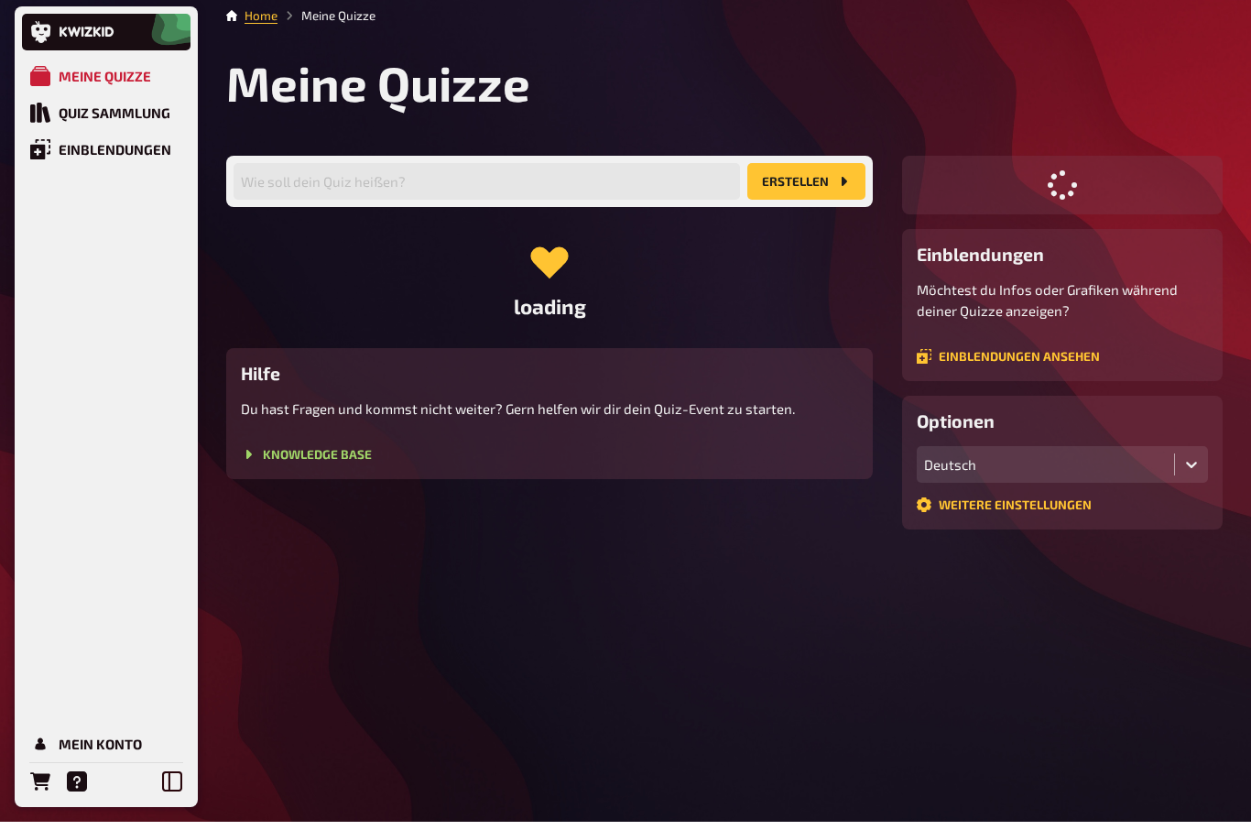
scroll to position [8, 0]
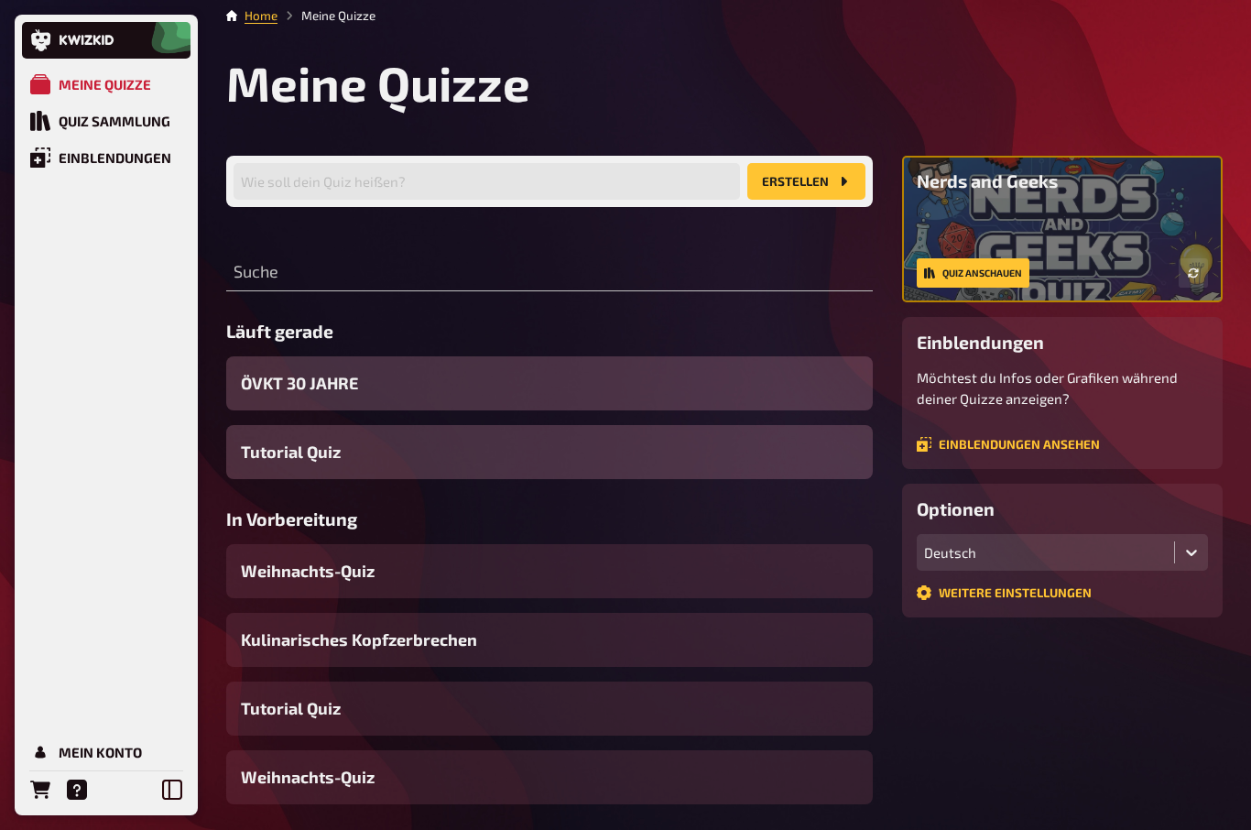
click at [277, 385] on span "ÖVKT 30 JAHRE" at bounding box center [299, 383] width 117 height 25
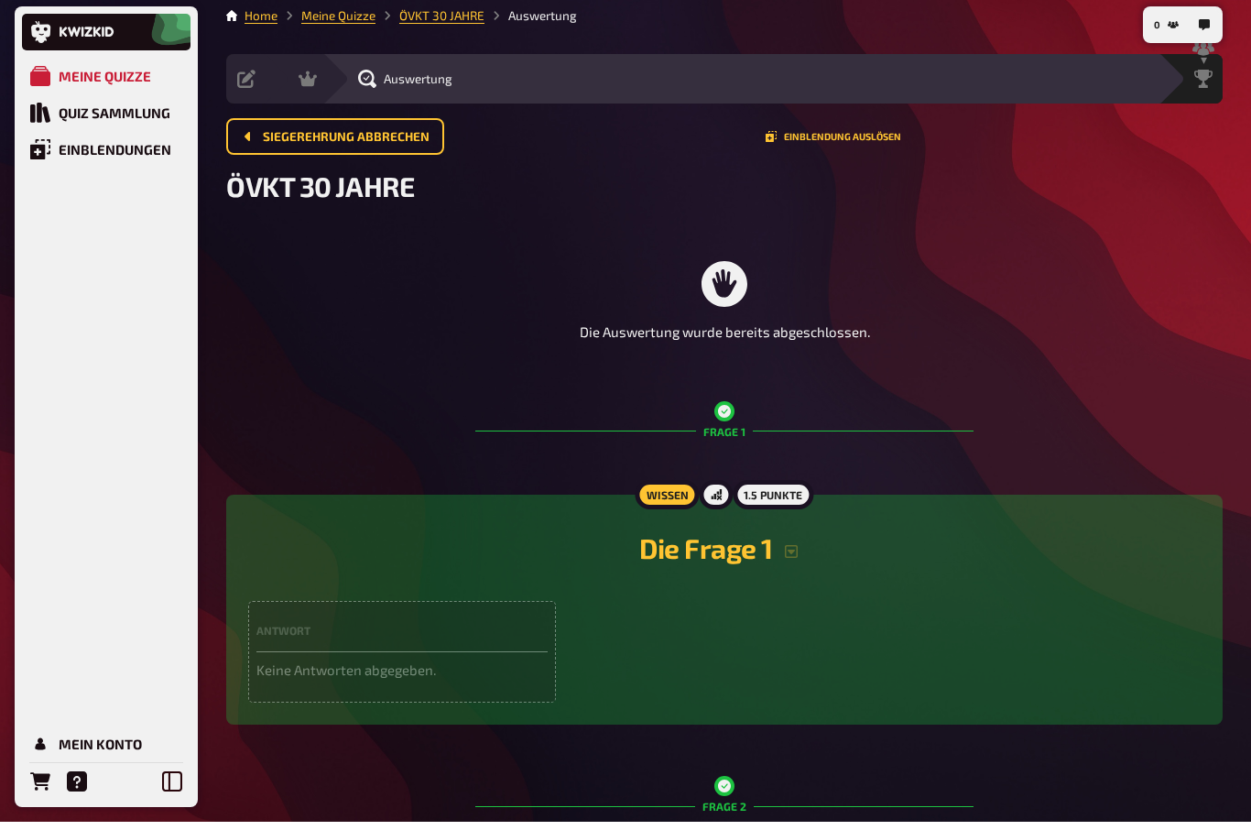
scroll to position [8, 0]
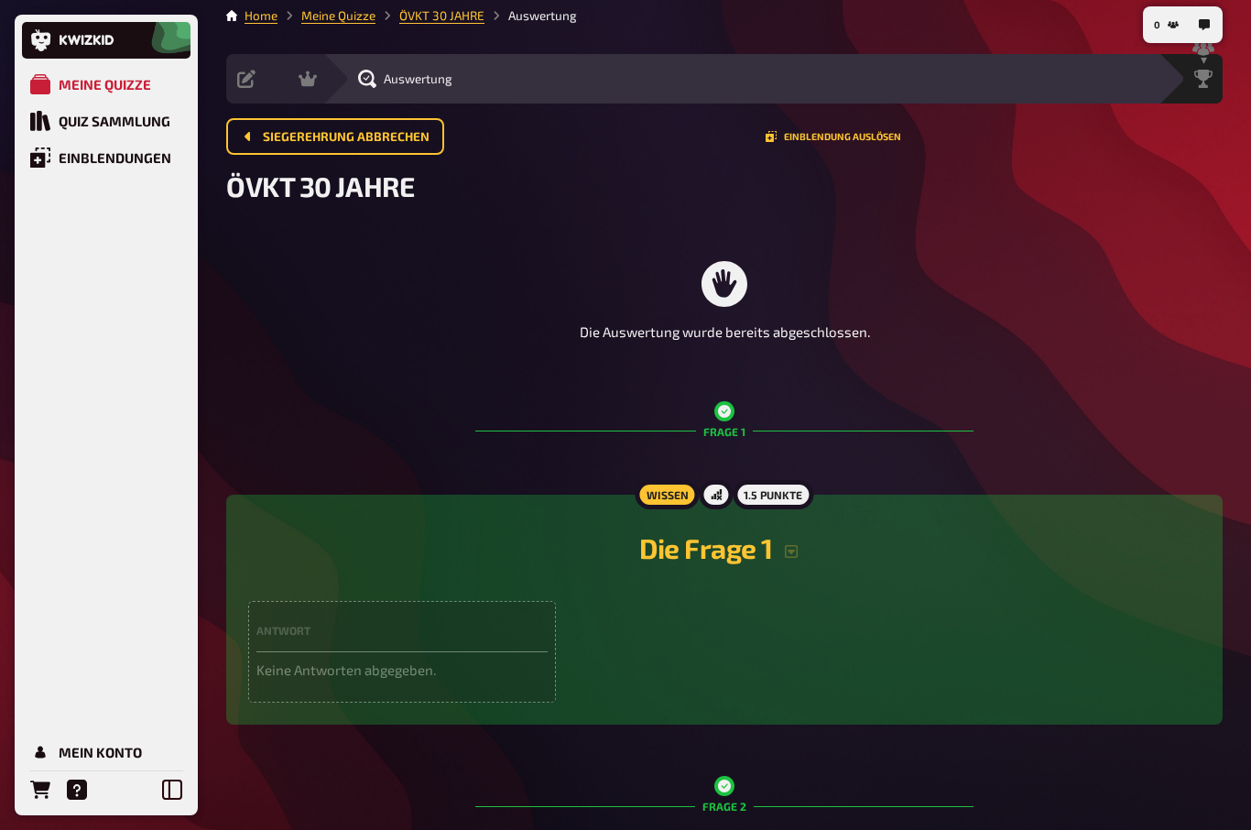
click at [809, 340] on p "Die Auswertung wurde bereits abgeschlossen." at bounding box center [725, 331] width 290 height 21
click at [729, 427] on div "Frage 1" at bounding box center [724, 431] width 498 height 104
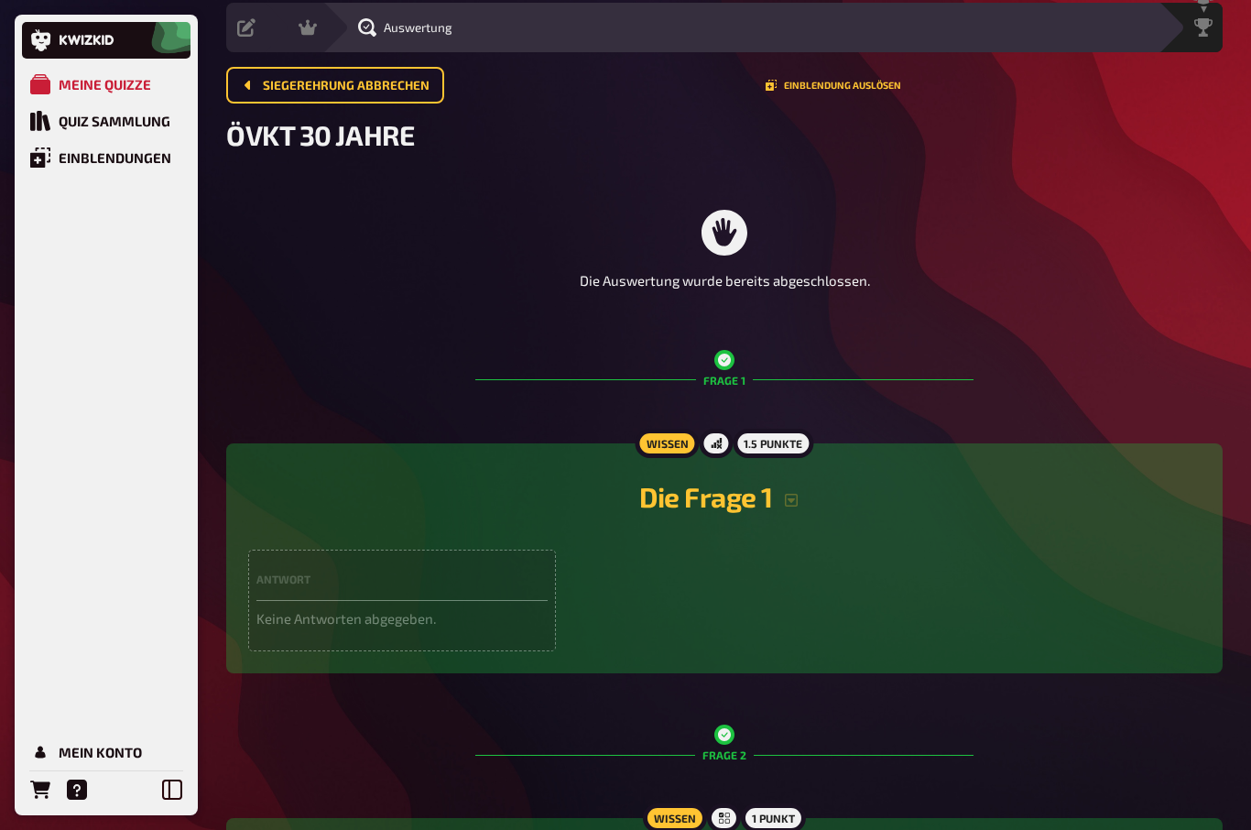
scroll to position [0, 0]
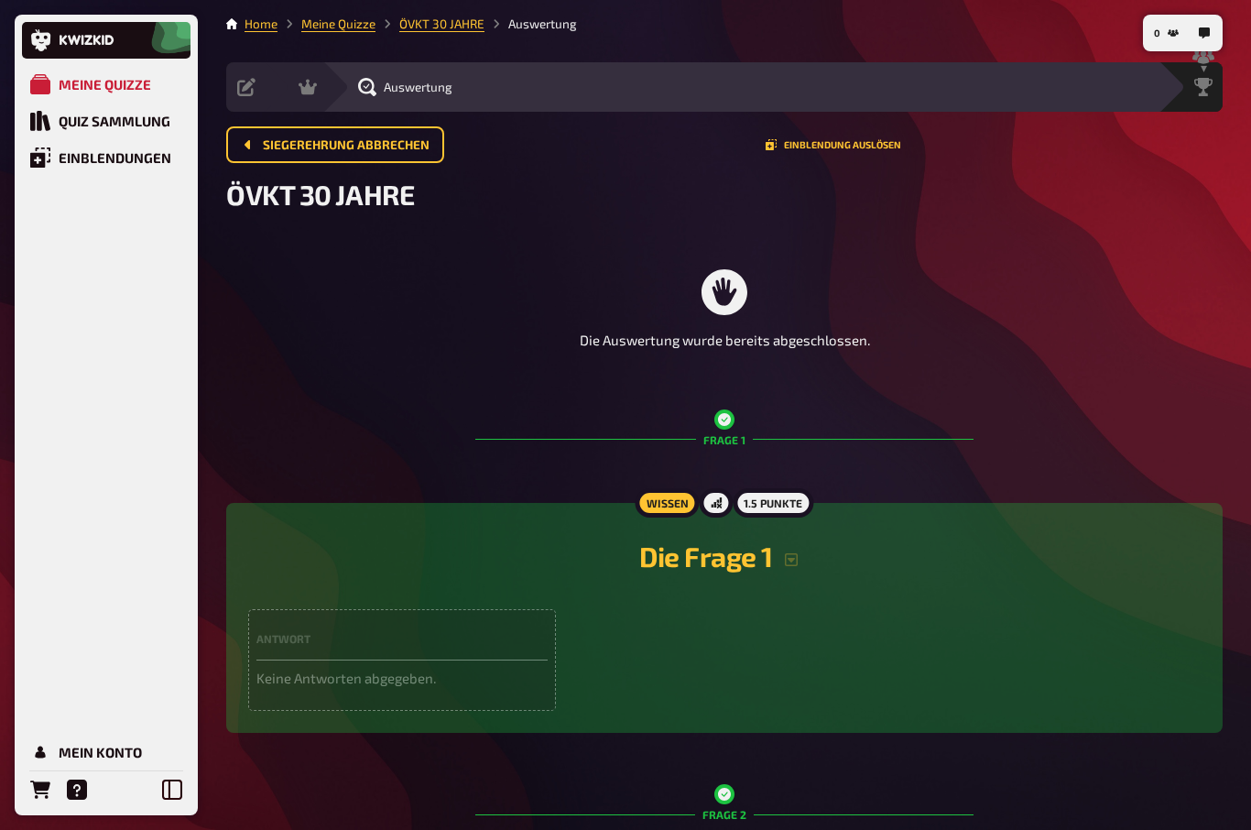
click at [1215, 90] on div "Siegerehrung" at bounding box center [1202, 87] width 39 height 18
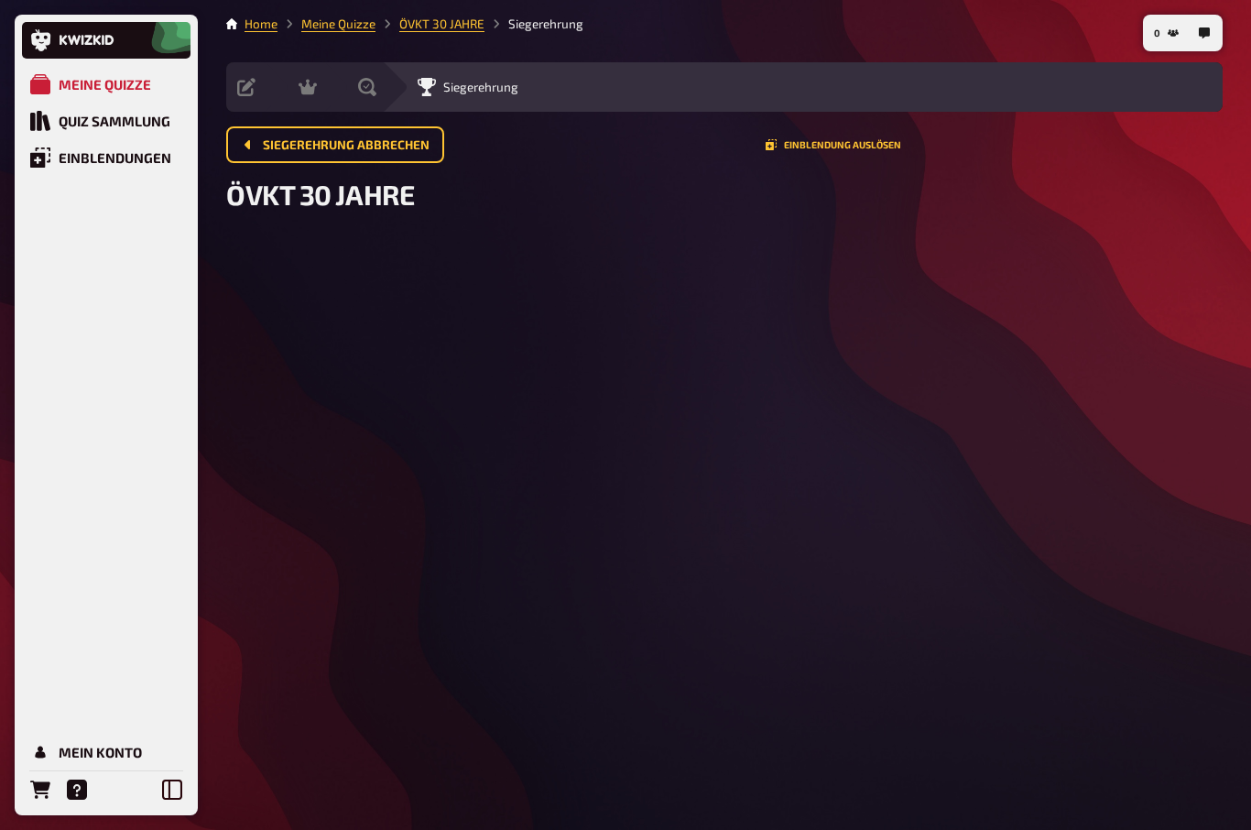
click at [241, 83] on icon at bounding box center [246, 87] width 18 height 18
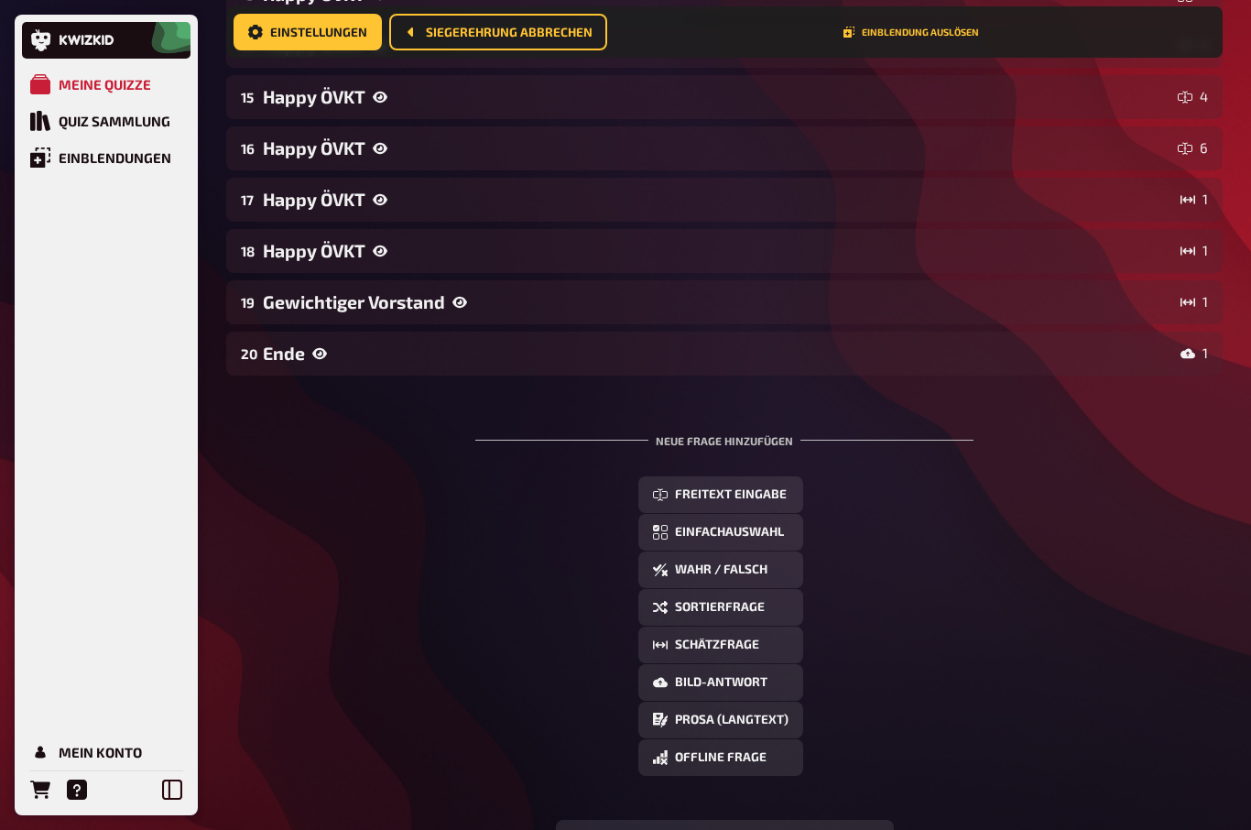
scroll to position [1027, 0]
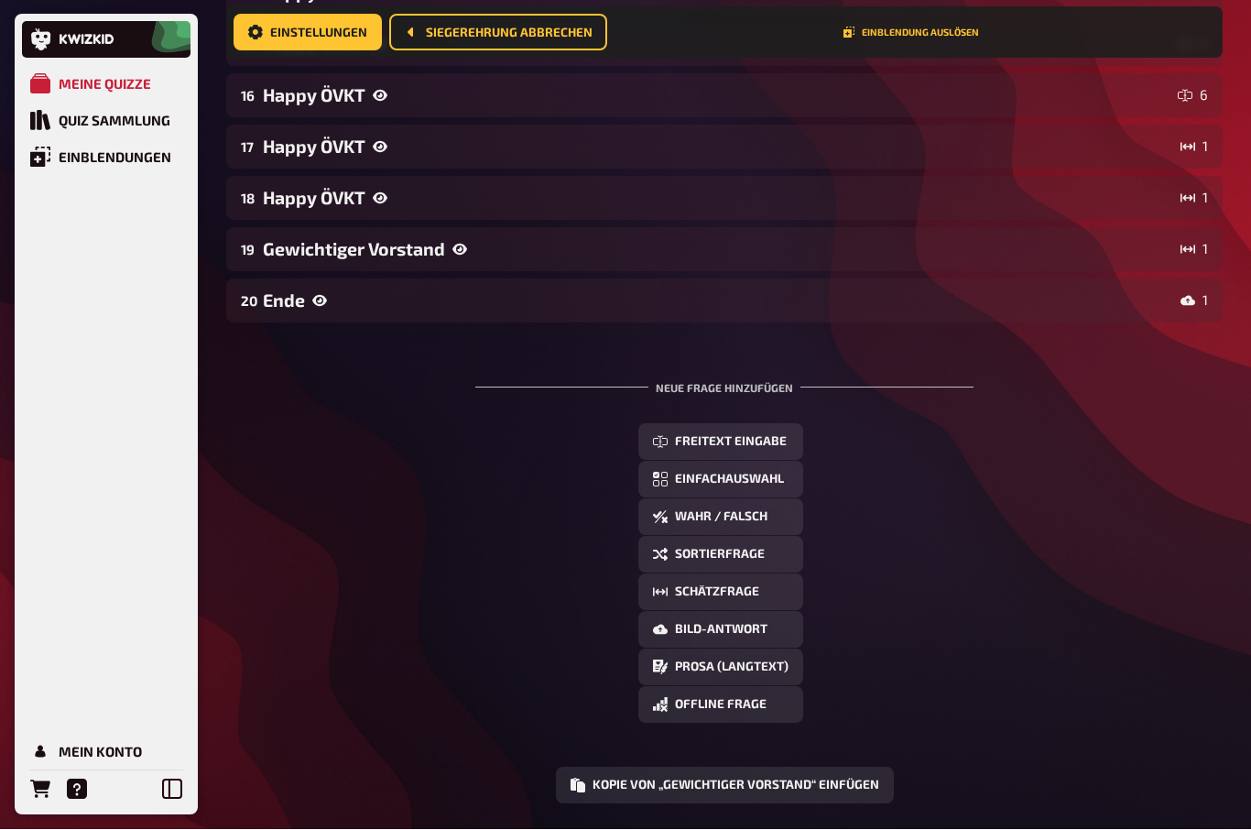
click at [316, 294] on icon at bounding box center [319, 301] width 15 height 15
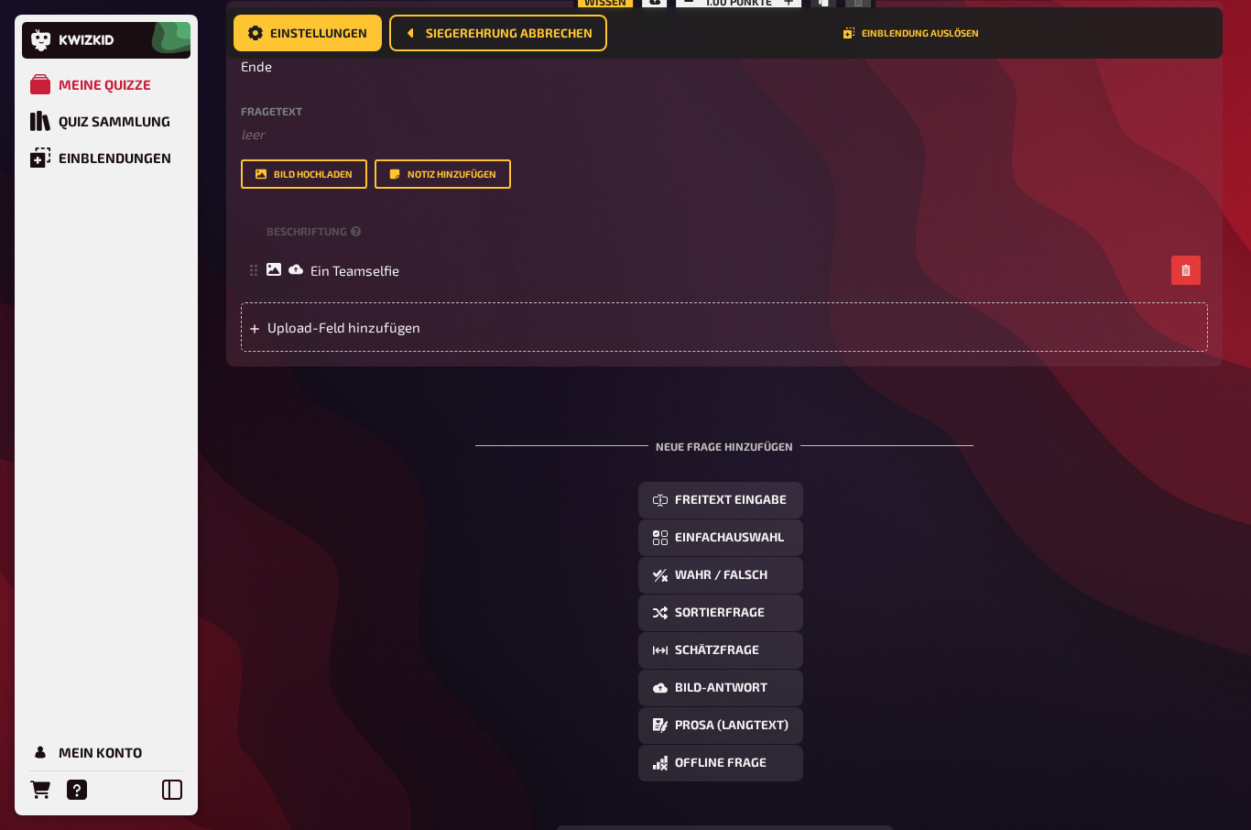
scroll to position [1384, 0]
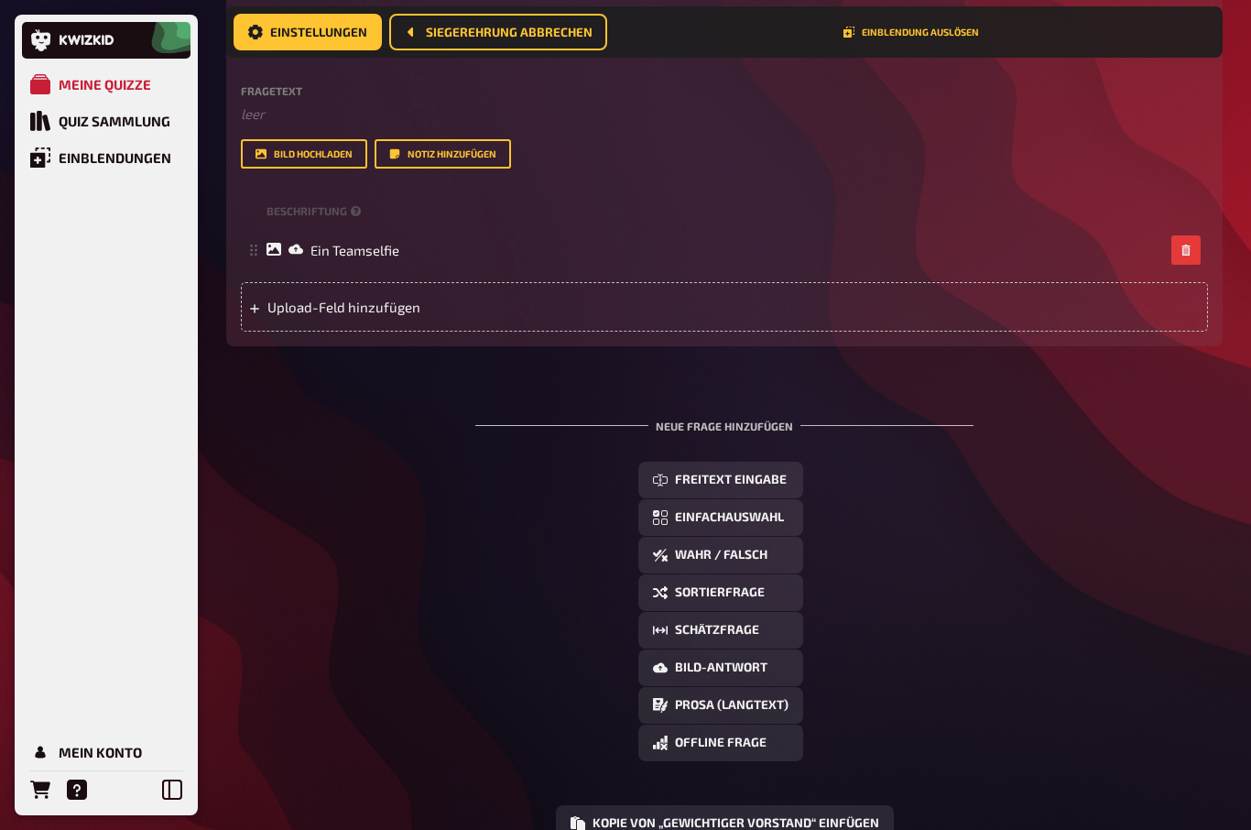
click at [760, 486] on button "Freitext Eingabe" at bounding box center [720, 480] width 165 height 37
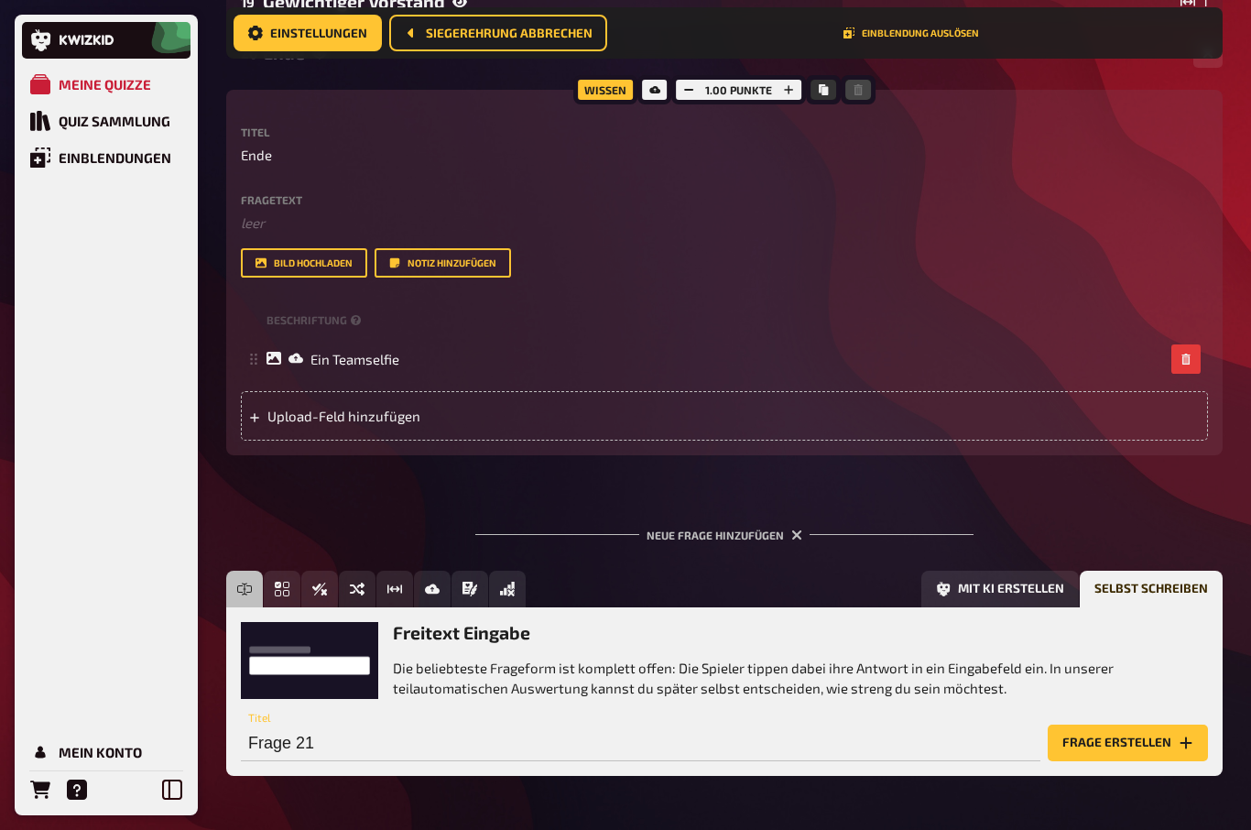
click at [260, 200] on label "Fragetext" at bounding box center [724, 199] width 967 height 11
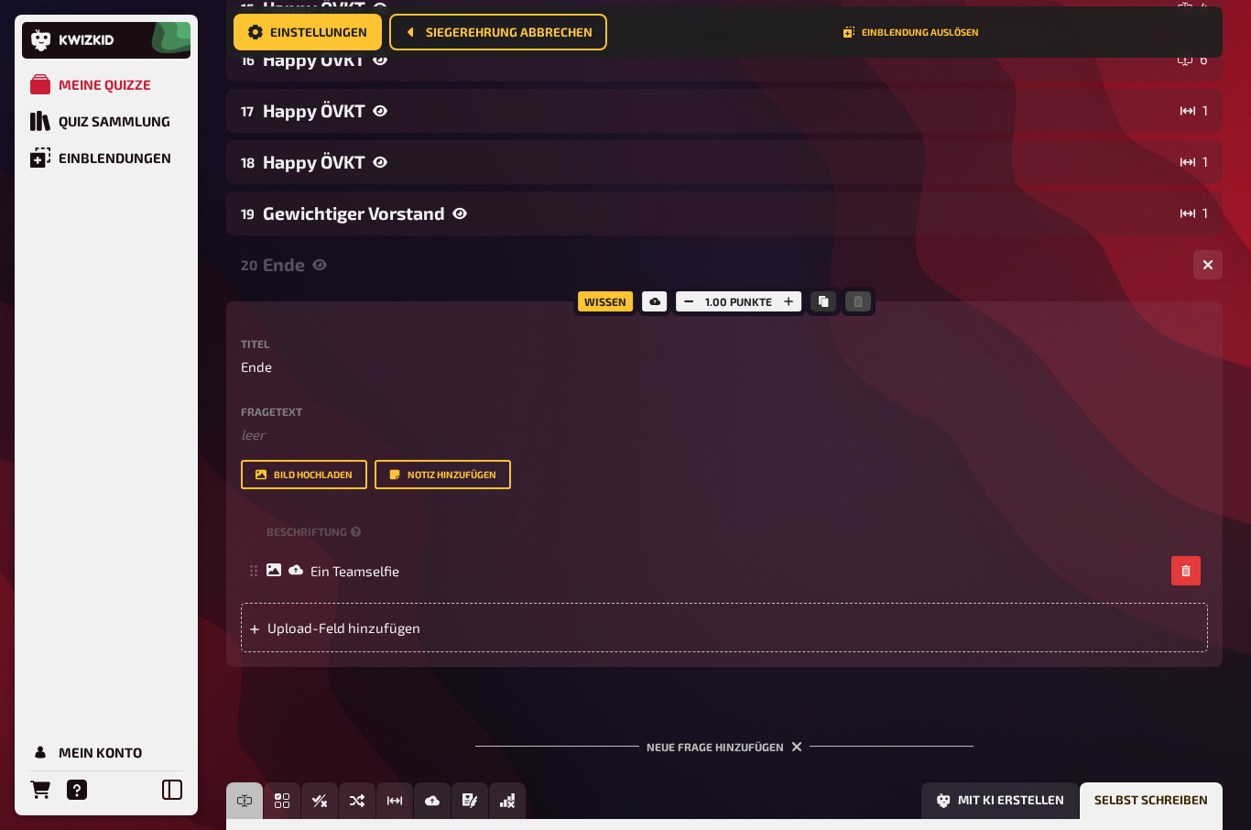
scroll to position [1014, 0]
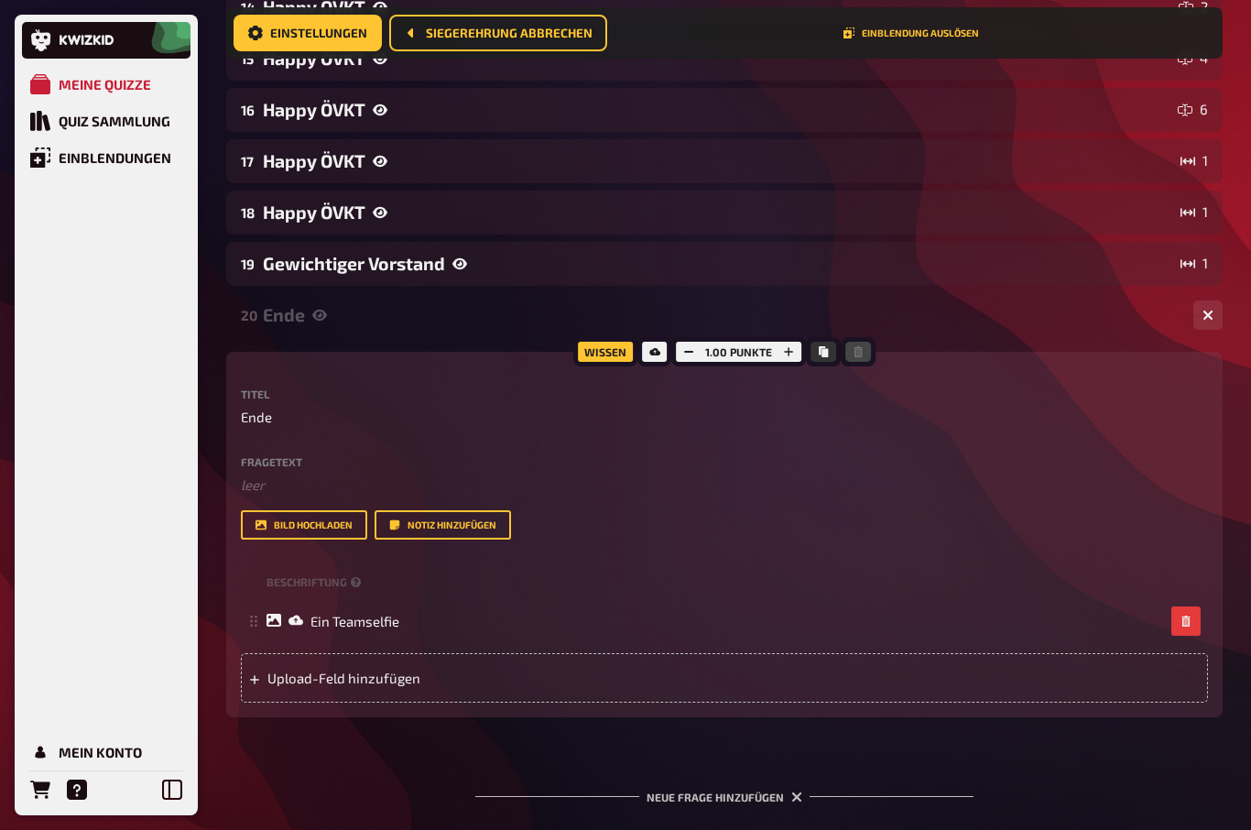
click at [291, 310] on div "Ende" at bounding box center [721, 314] width 916 height 21
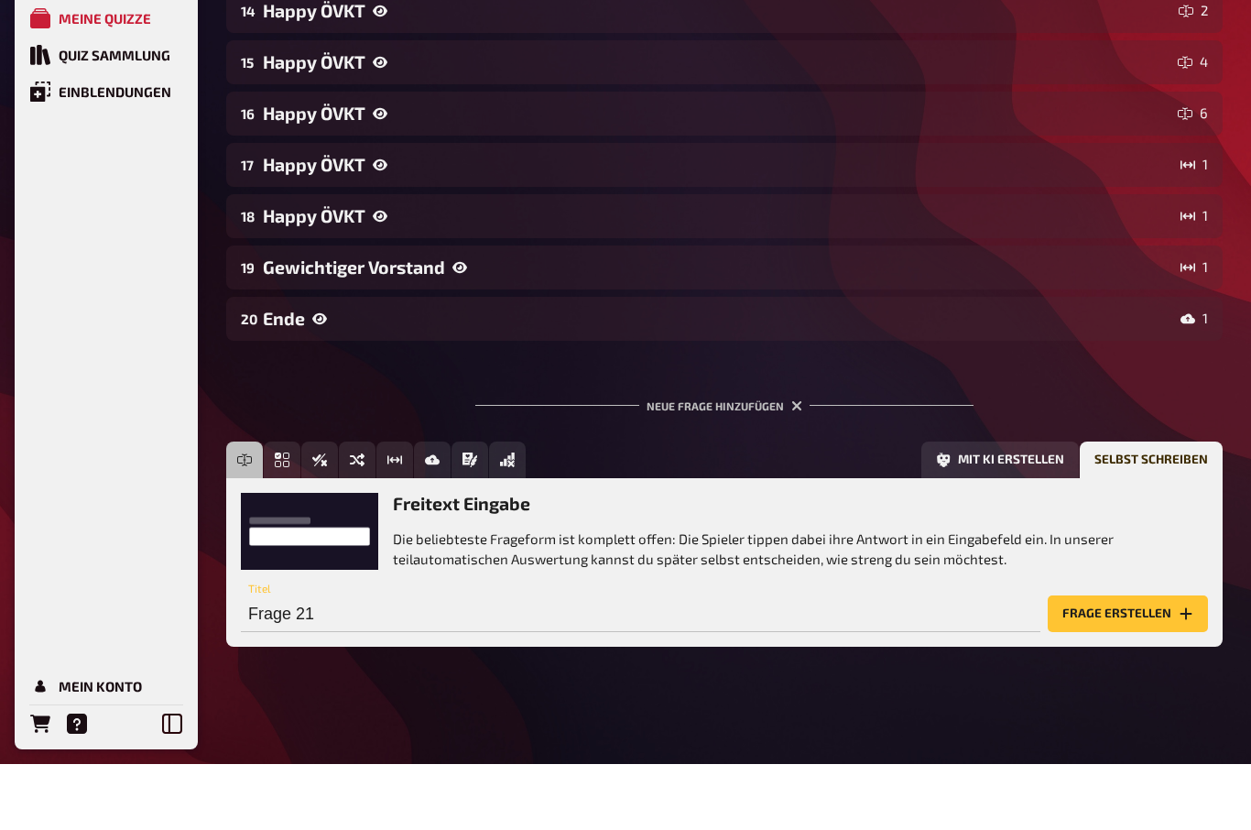
scroll to position [945, 0]
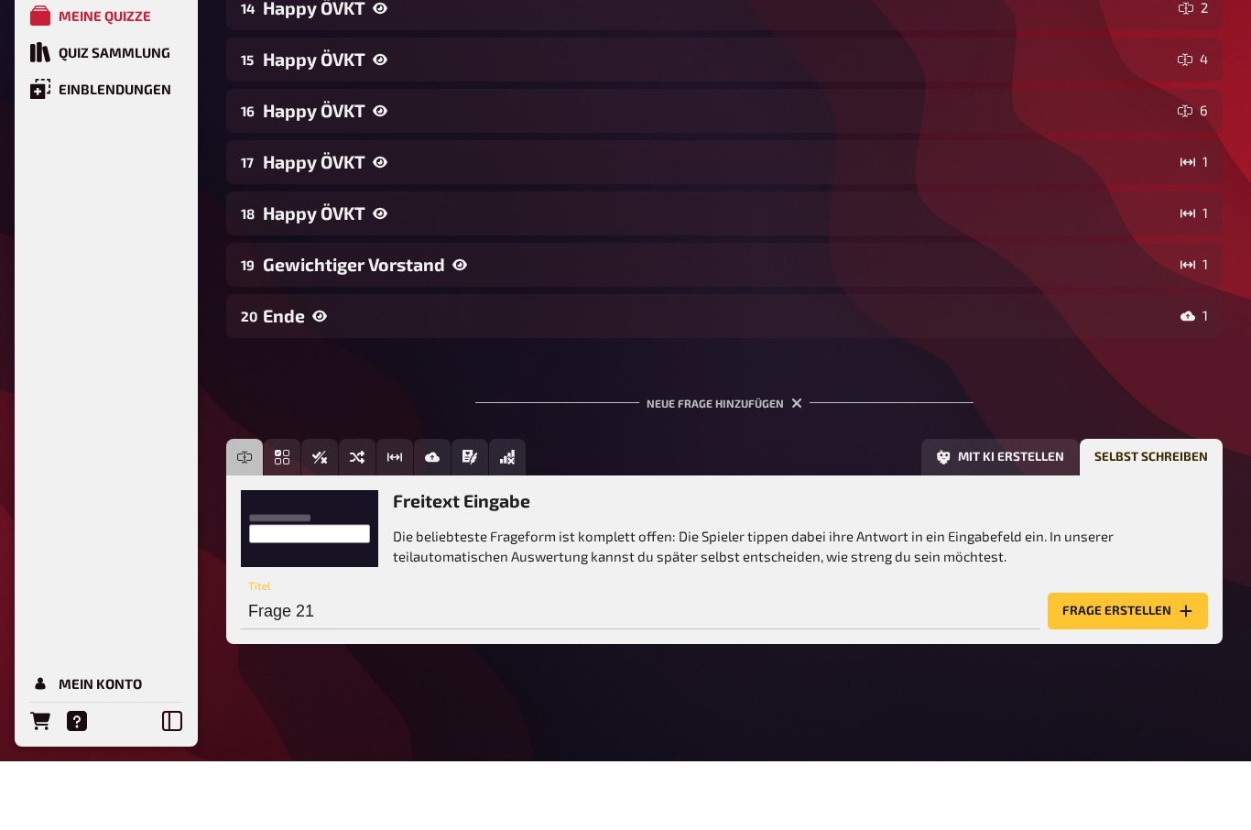
click at [282, 374] on div "Ende" at bounding box center [718, 384] width 910 height 21
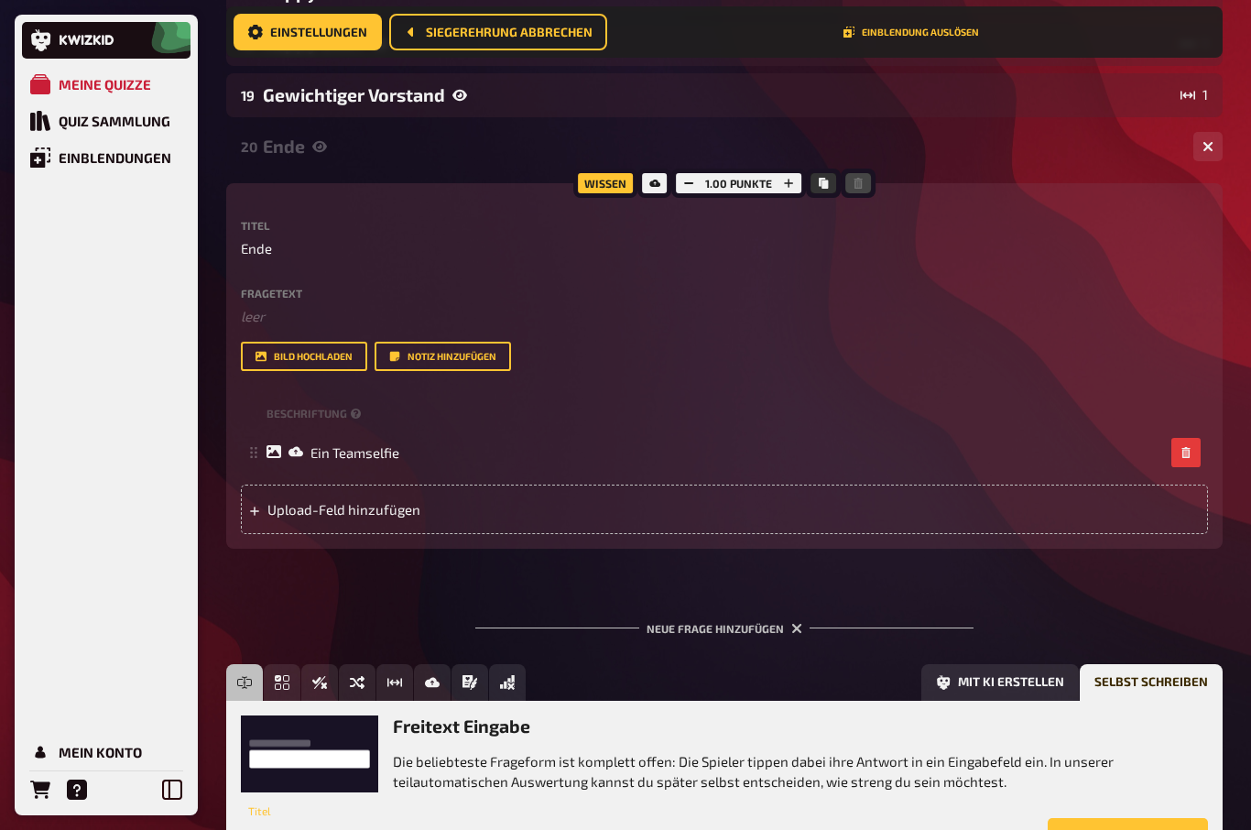
scroll to position [1211, 0]
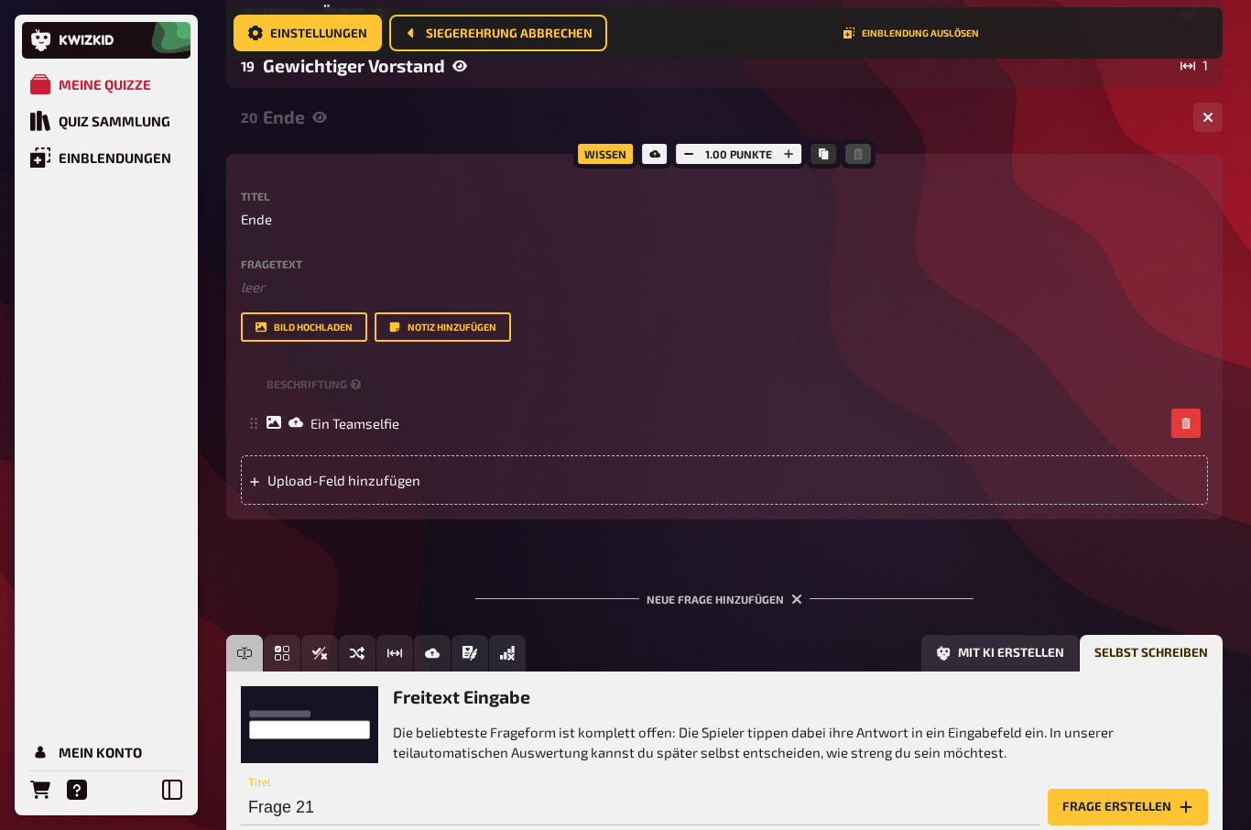
click at [744, 603] on div "Neue Frage hinzufügen" at bounding box center [724, 591] width 498 height 57
click at [1133, 808] on button "Frage erstellen" at bounding box center [1127, 806] width 160 height 37
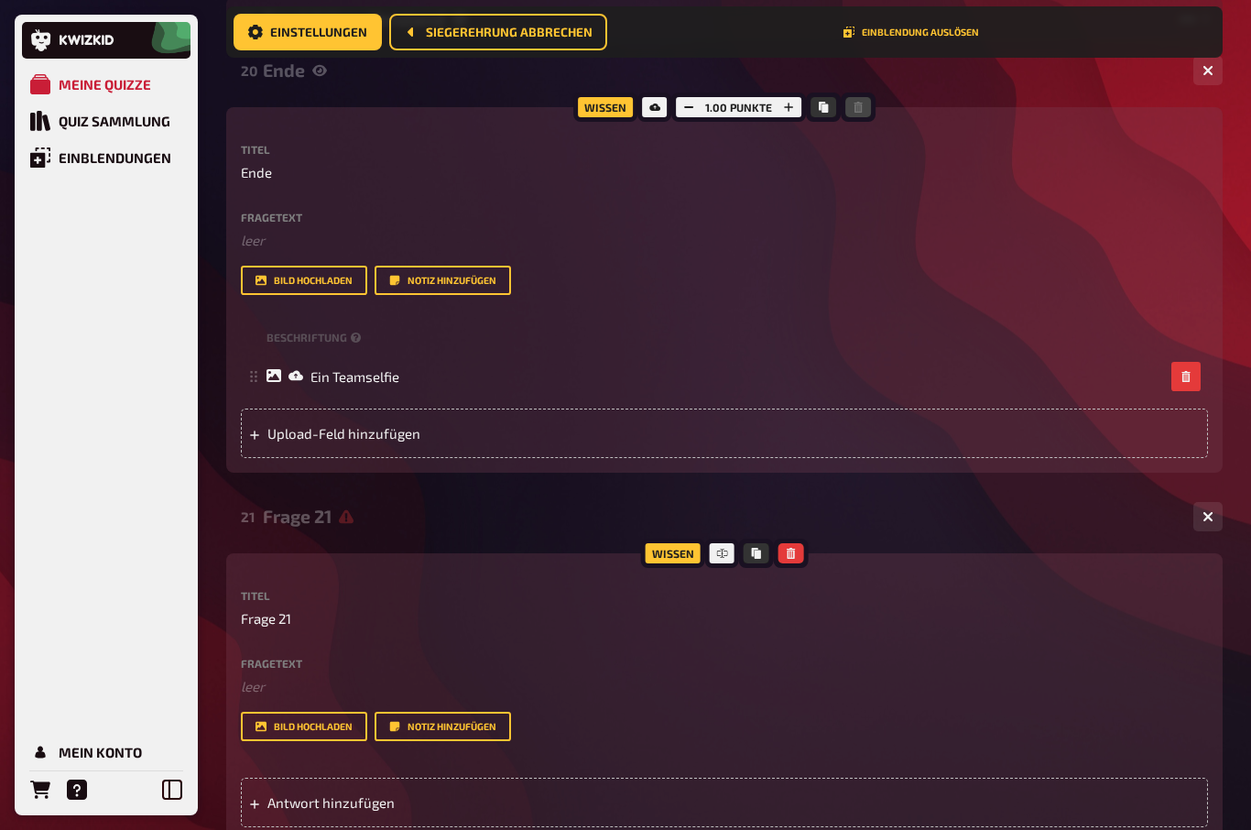
scroll to position [1259, 0]
click at [276, 610] on span "Frage 21" at bounding box center [266, 617] width 50 height 21
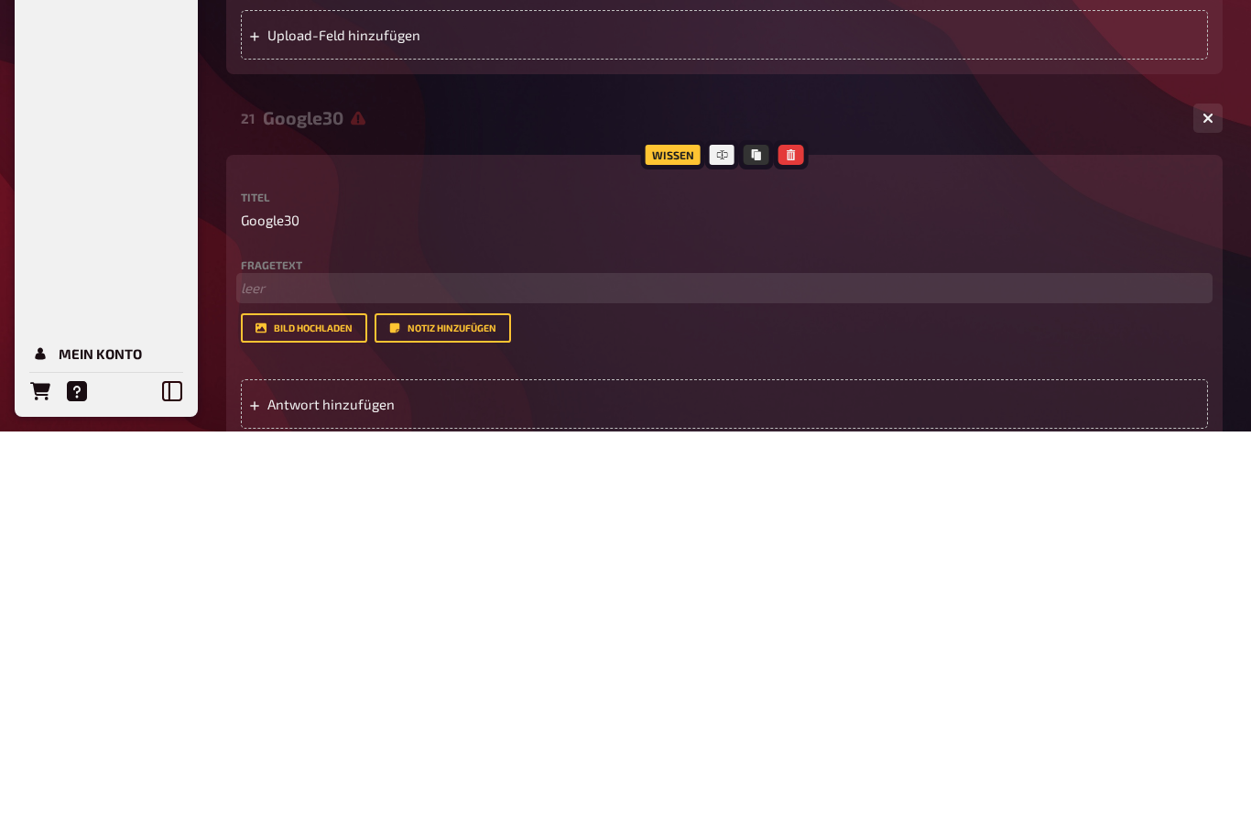
click at [259, 676] on p "﻿ leer" at bounding box center [724, 686] width 967 height 21
click at [481, 678] on span "findet ein Wort, ergänzt es mit -30. Z.B. “Auto30”" at bounding box center [390, 686] width 299 height 16
click at [382, 676] on p "“Auto30”" at bounding box center [724, 686] width 967 height 21
click at [341, 678] on span "“Auto30” hat I’m Google 1 040000 Ergebnisse" at bounding box center [382, 686] width 282 height 16
click at [349, 678] on span "“Auto30” hat bei Google eingegeben Google 1 040000 Ergebnisse" at bounding box center [443, 686] width 404 height 16
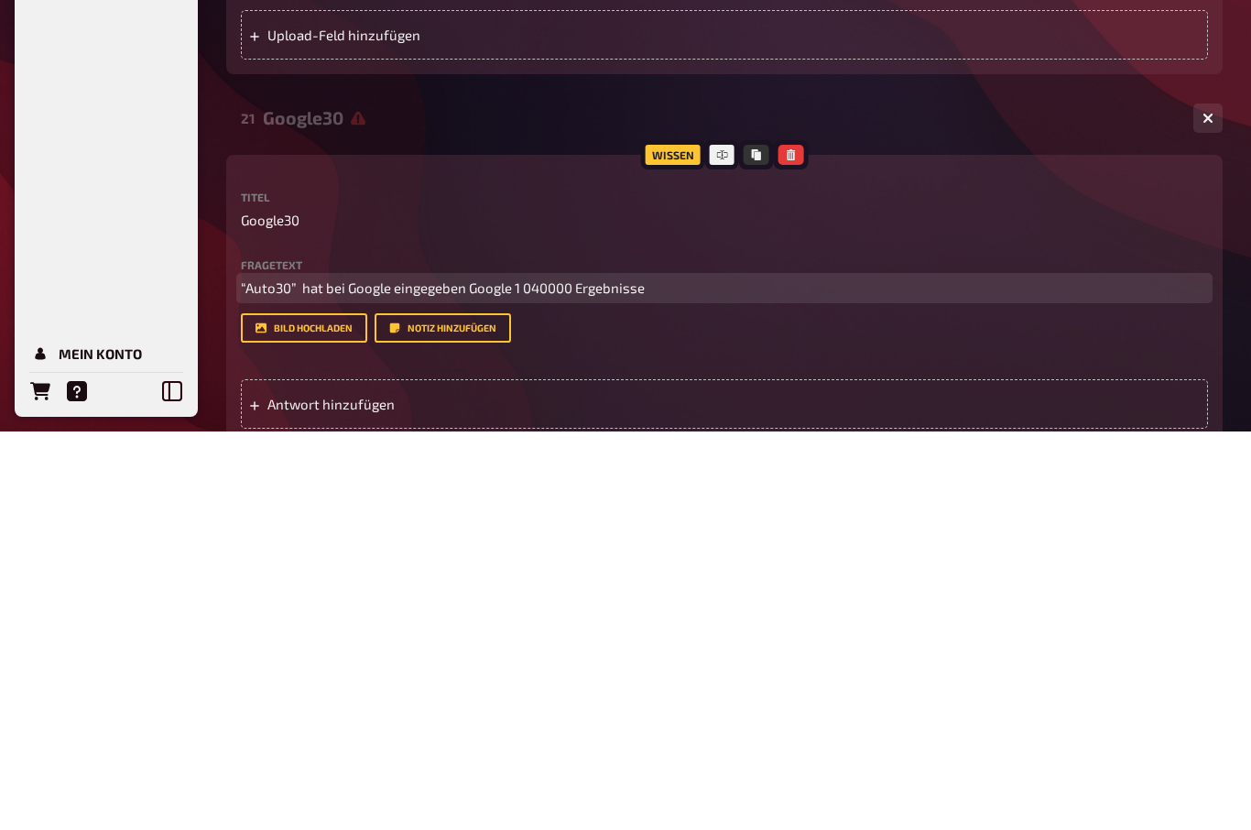
click at [507, 678] on span "“Auto30” hat bei Google eingegeben Google 1 040000 Ergebnisse" at bounding box center [443, 686] width 404 height 16
click at [343, 678] on span "“Auto30” hat bei Google eingegeben 1 040000 Ergebnisse" at bounding box center [421, 686] width 361 height 16
click at [594, 678] on span "“Auto30” hat in der Suchmaschine Google eingegeben 1 040000 Ergebnisse" at bounding box center [477, 686] width 473 height 16
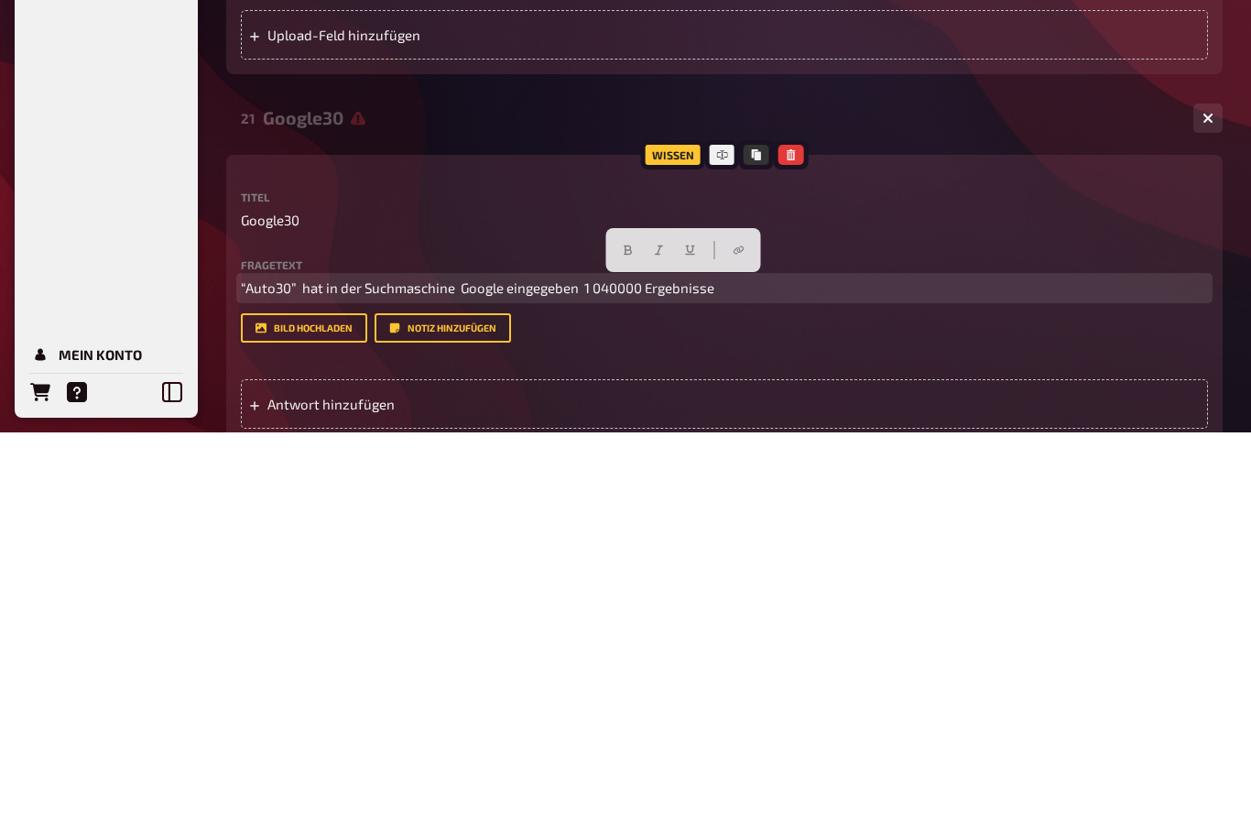
click at [602, 678] on span "“Auto30” hat in der Suchmaschine Google eingegeben 1 040000 Ergebnisse" at bounding box center [477, 686] width 473 height 16
click at [601, 678] on span "“Auto30” hat in der Suchmaschine Google eingegeben 1 040000 Ergebnisse" at bounding box center [477, 686] width 473 height 16
click at [573, 678] on span "“Auto30” hat in der Suchmaschine Google eingegeben 1 040000 Ergebnisse" at bounding box center [477, 686] width 473 height 16
click at [789, 676] on p "“Auto30” hat in der Suchmaschine Google eingegeben: 1 040000 Ergebnisse" at bounding box center [724, 686] width 967 height 21
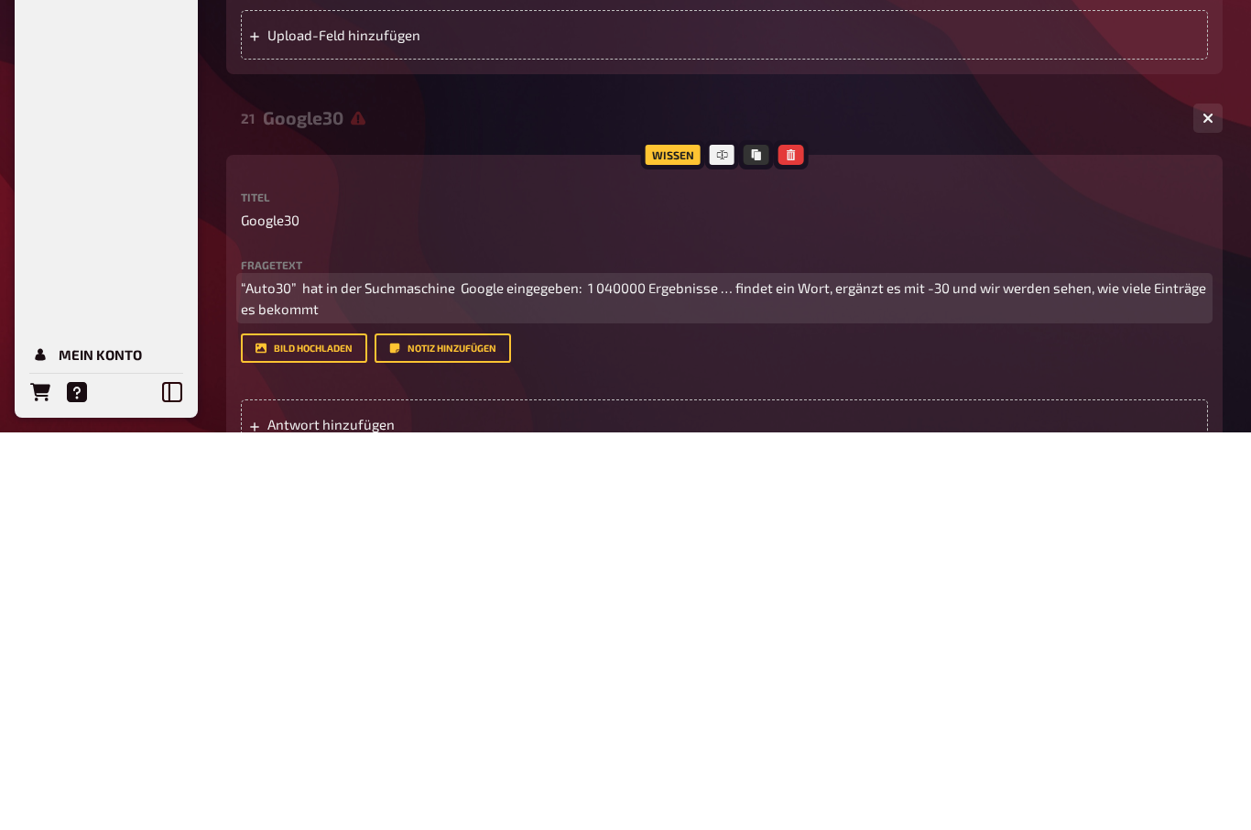
click at [291, 678] on span "“Auto30” hat in der Suchmaschine Google eingegeben: 1 040000 Ergebnisse … finde…" at bounding box center [725, 697] width 968 height 38
click at [420, 676] on p "“Auto30” hat in der Suchmaschine Google eingegeben: 1 040000 Ergebnisse … finde…" at bounding box center [724, 696] width 967 height 41
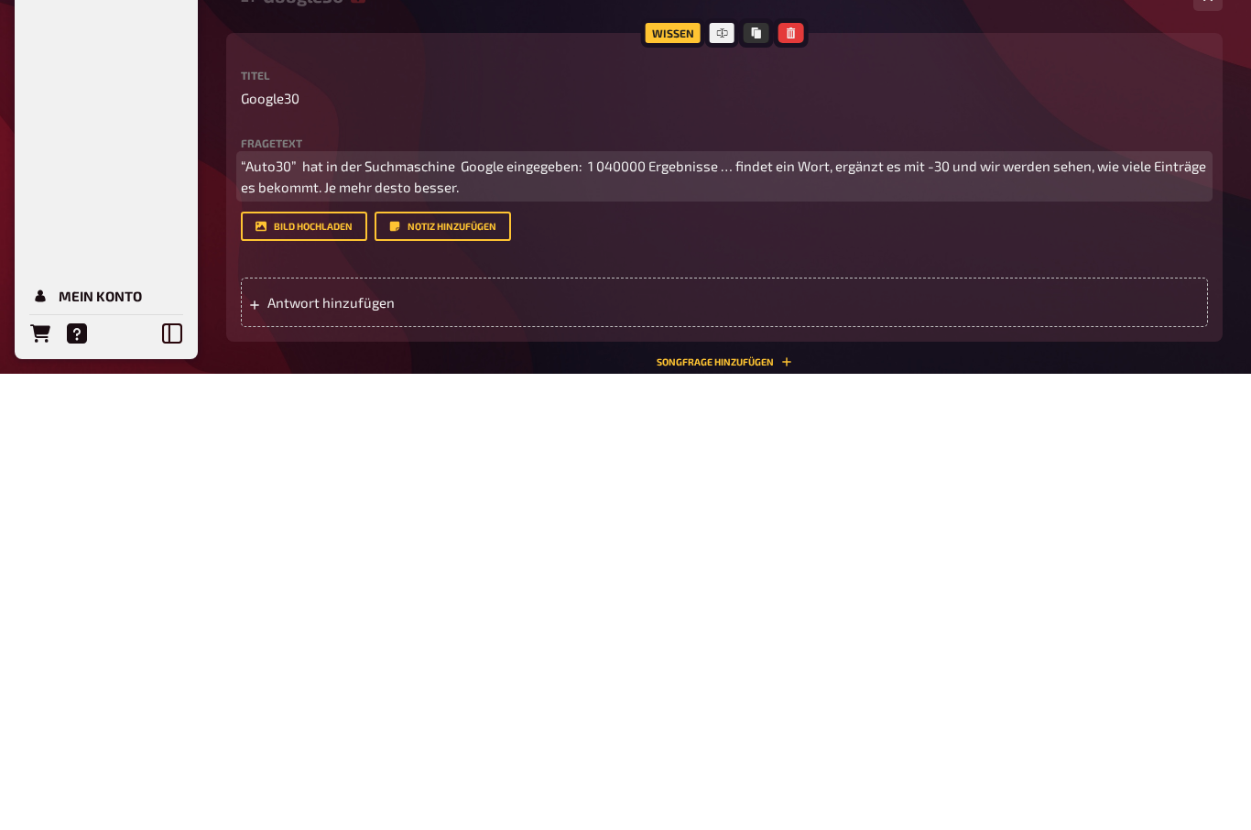
scroll to position [1330, 0]
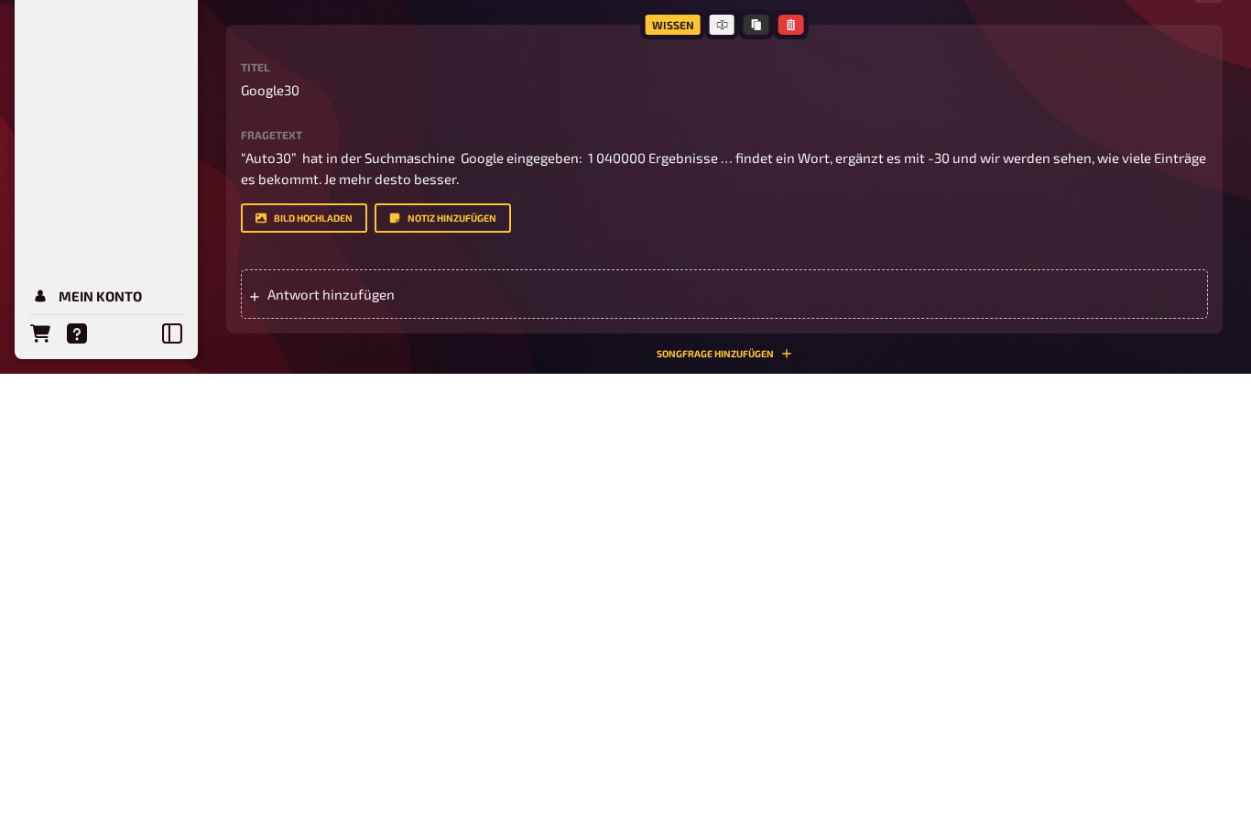
click at [298, 742] on span "Antwort hinzufügen" at bounding box center [409, 750] width 285 height 16
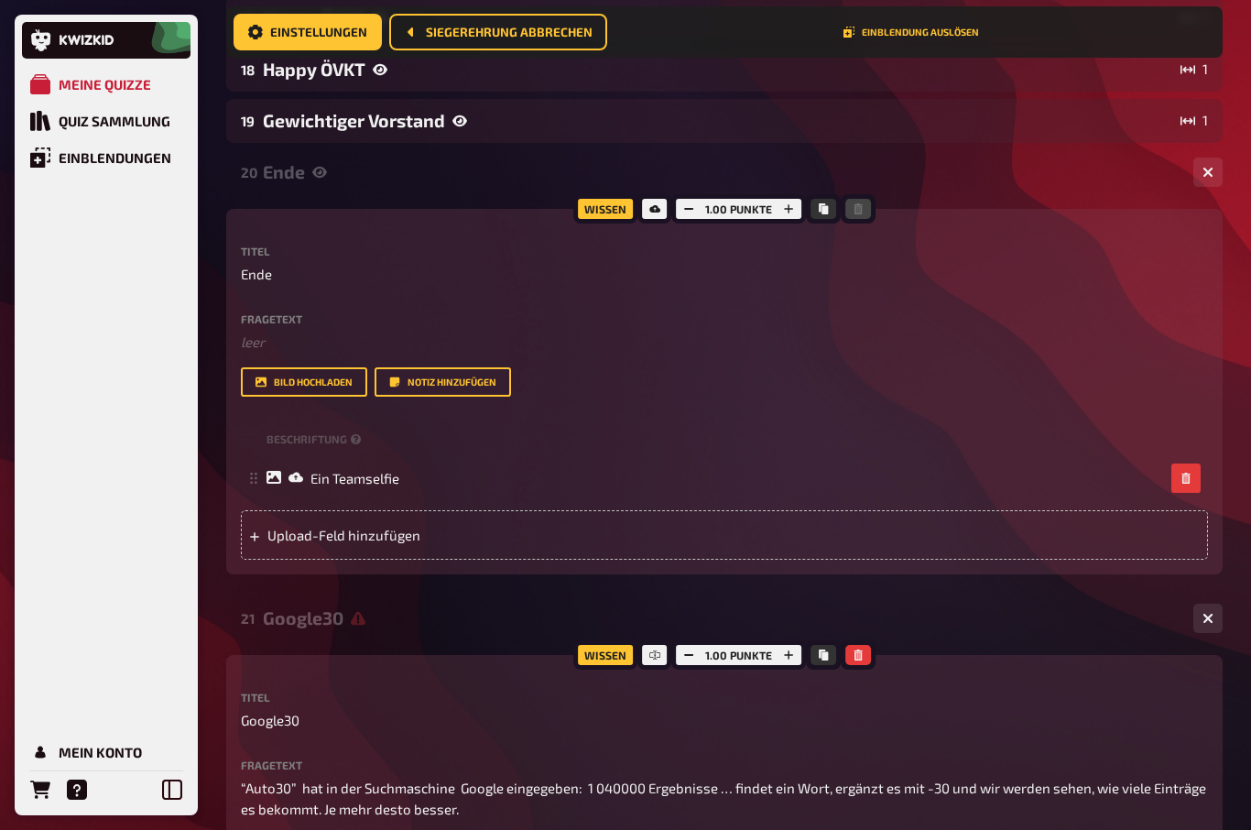
scroll to position [1163, 0]
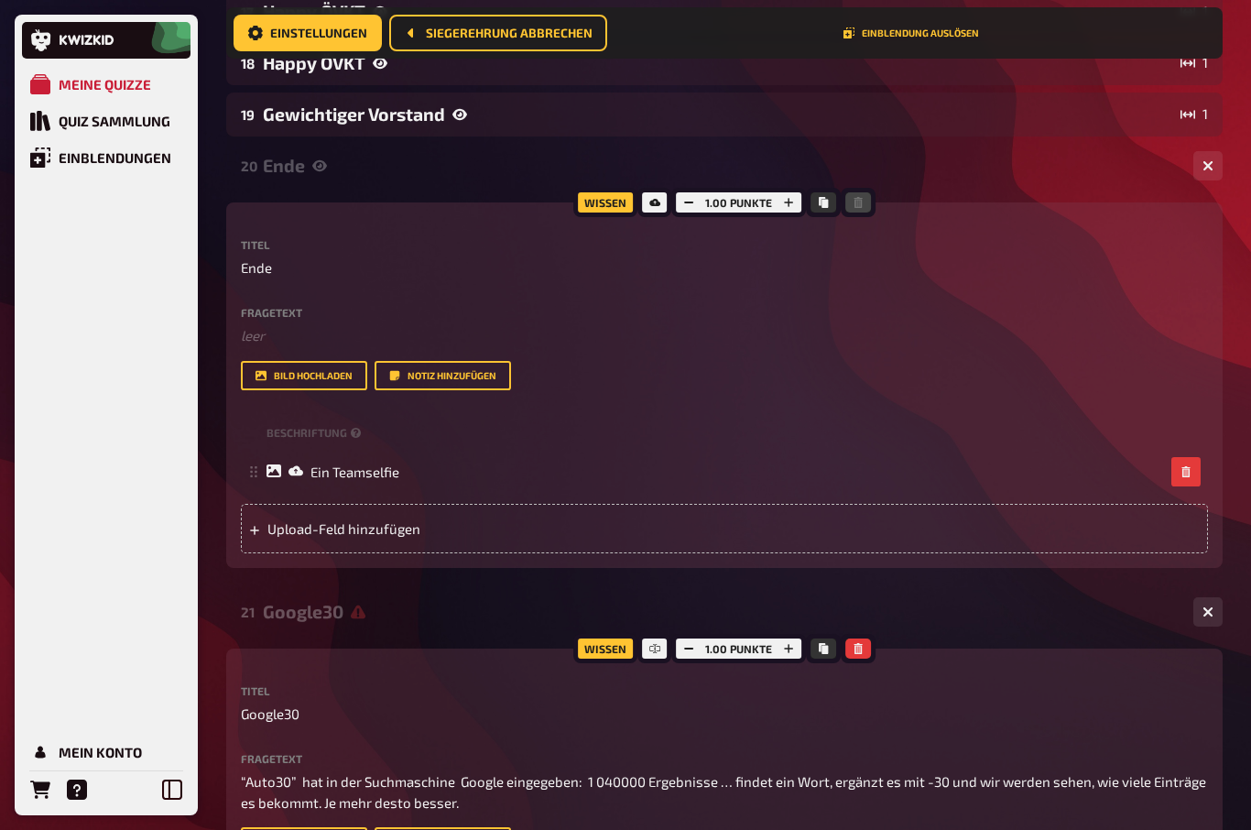
click at [344, 610] on div "Google30" at bounding box center [721, 611] width 916 height 21
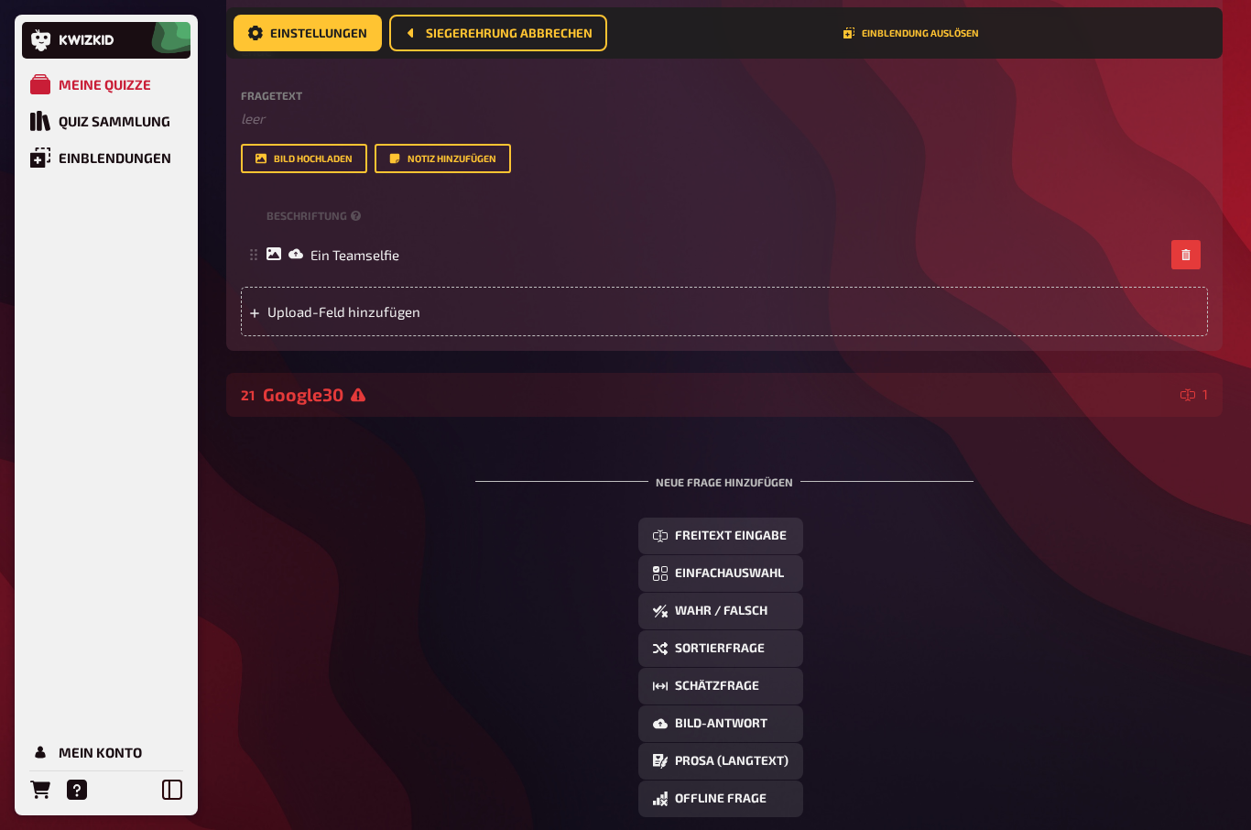
scroll to position [1472, 0]
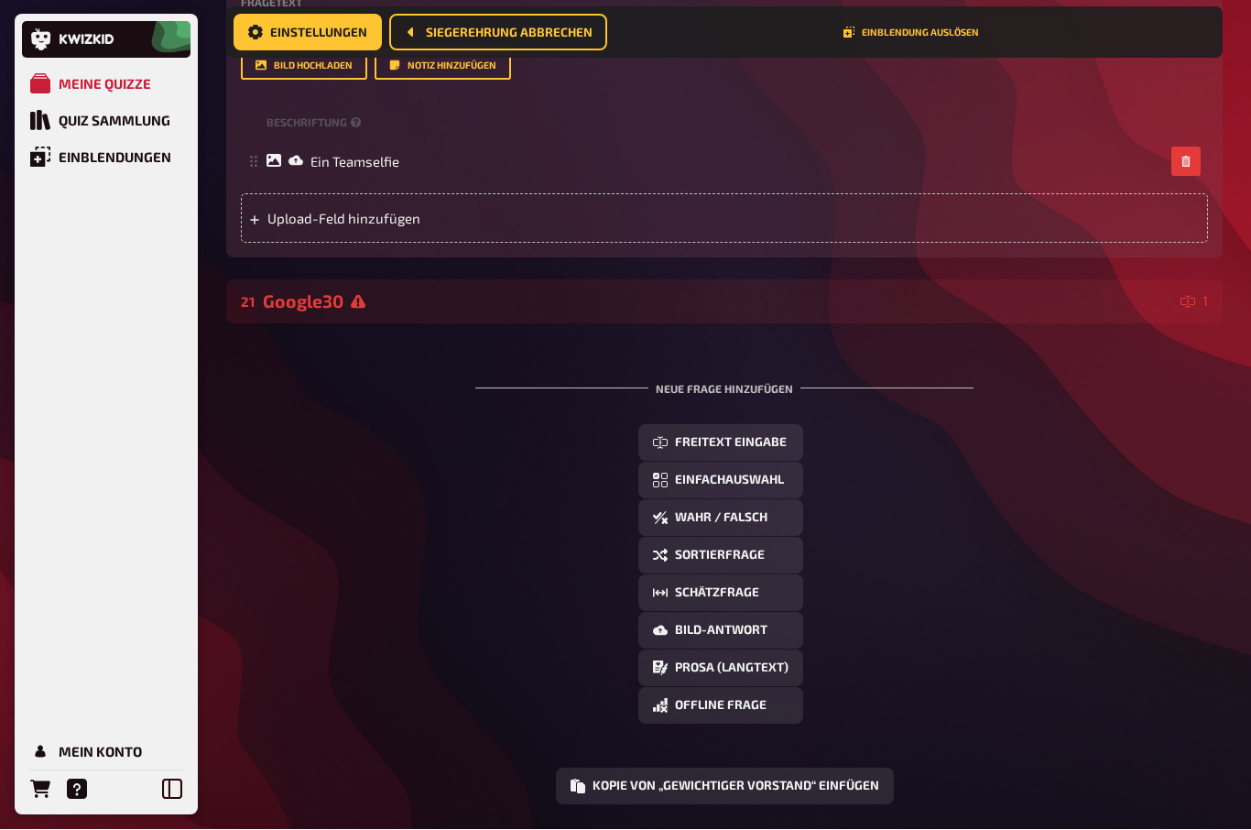
click at [1107, 298] on div "Google30" at bounding box center [718, 301] width 910 height 21
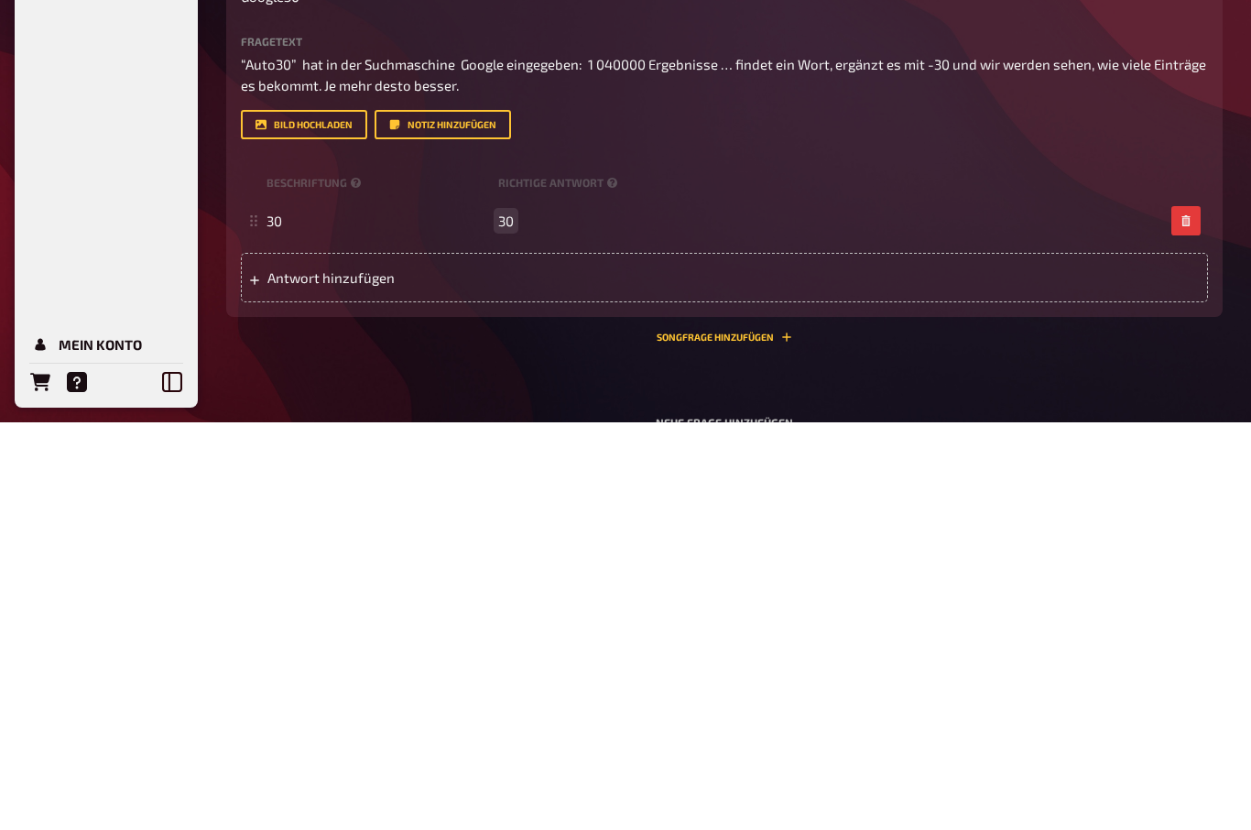
click at [570, 620] on div "30 30" at bounding box center [714, 628] width 897 height 16
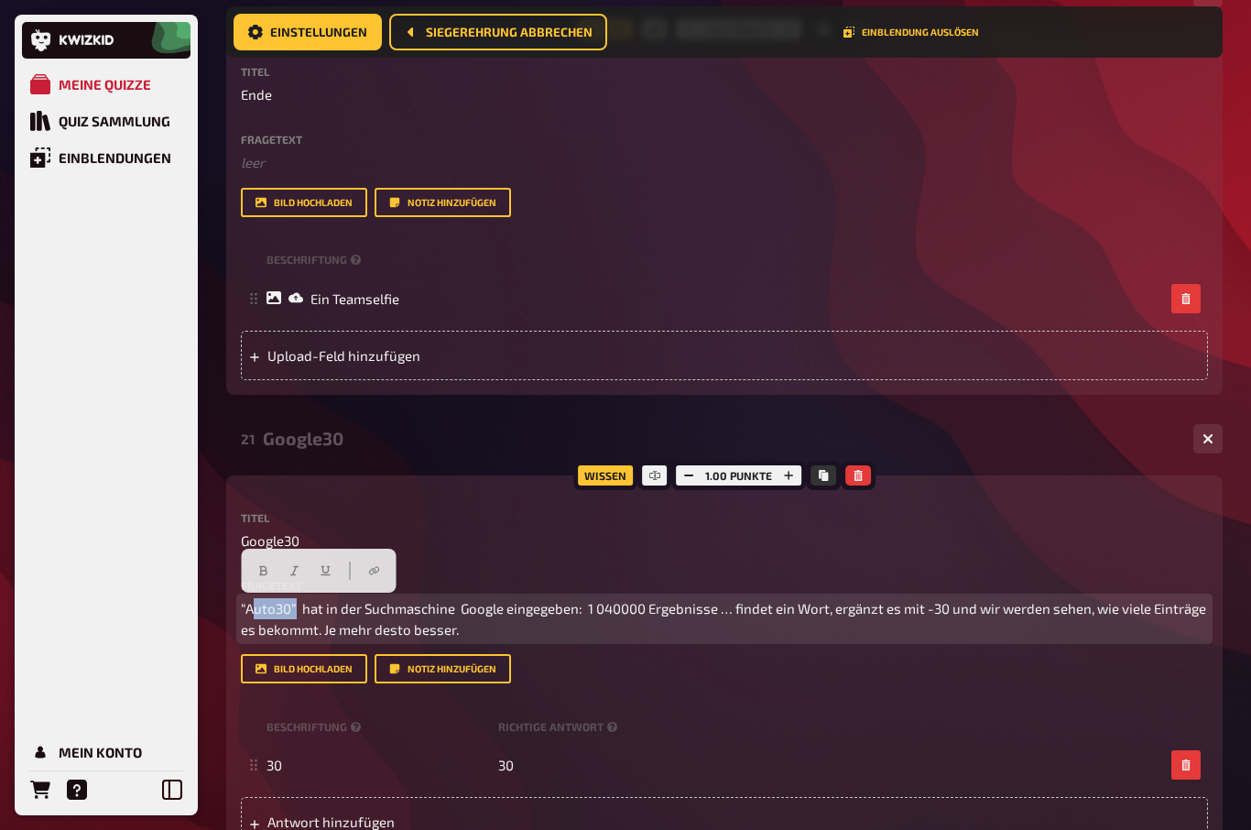
scroll to position [1326, 0]
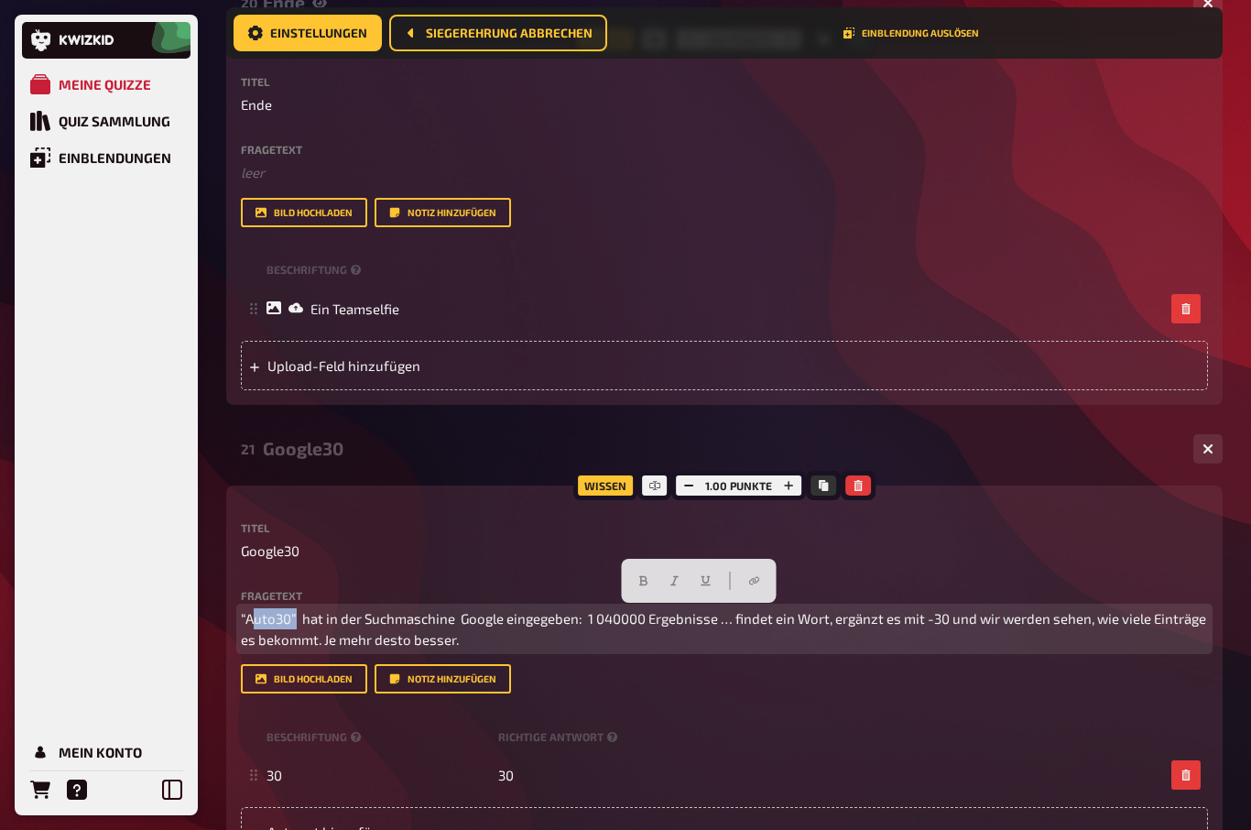
copy span "Auto30” hat in der Suchmaschine Google eingegeben: 1 040000 Ergebnisse … findet…"
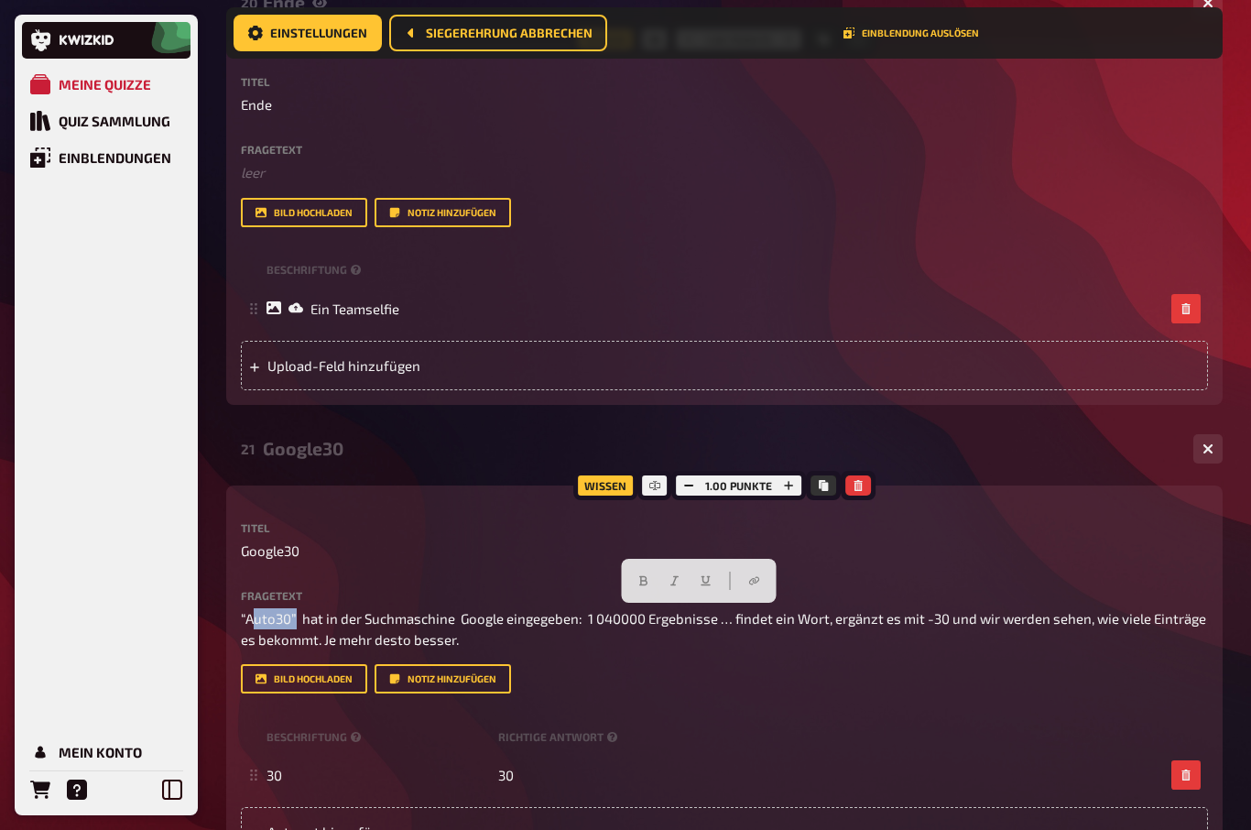
click at [1212, 445] on icon "button" at bounding box center [1207, 448] width 11 height 11
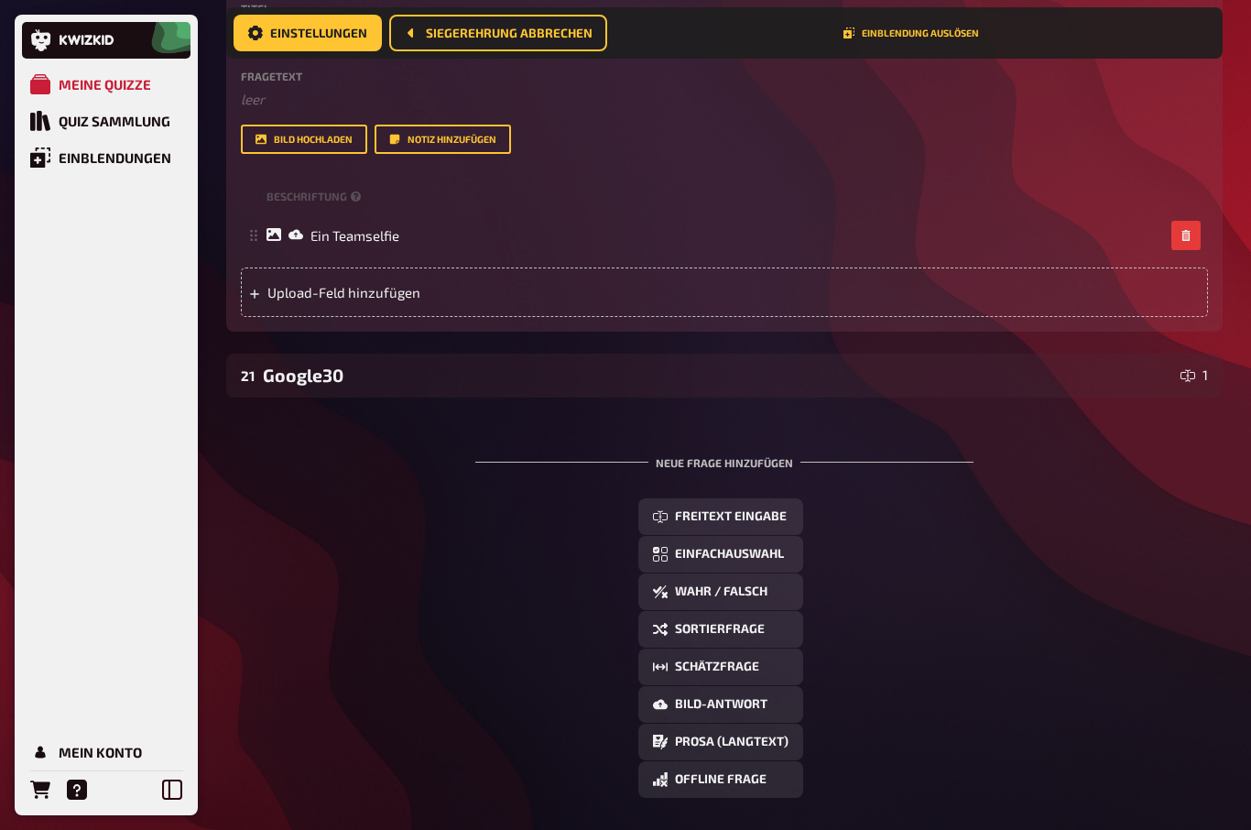
scroll to position [1393, 0]
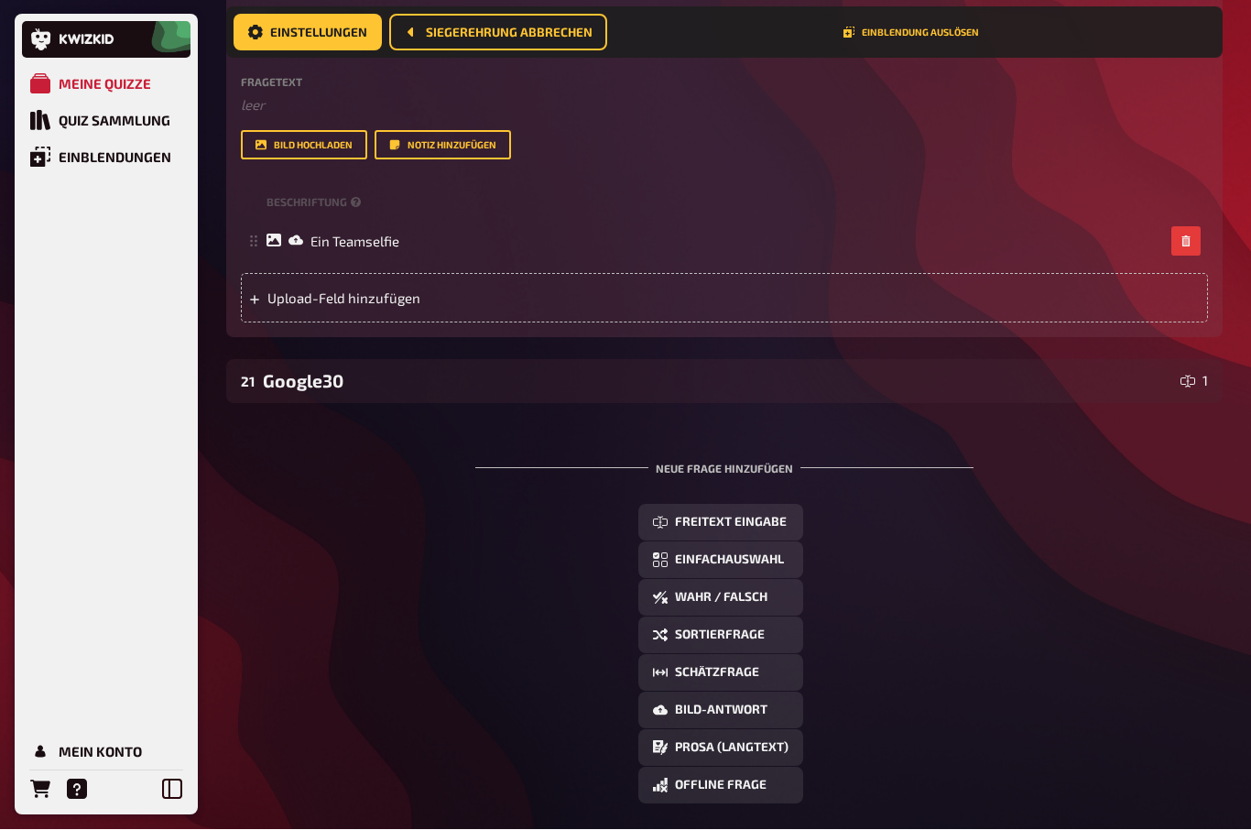
click at [1195, 376] on icon at bounding box center [1187, 381] width 15 height 15
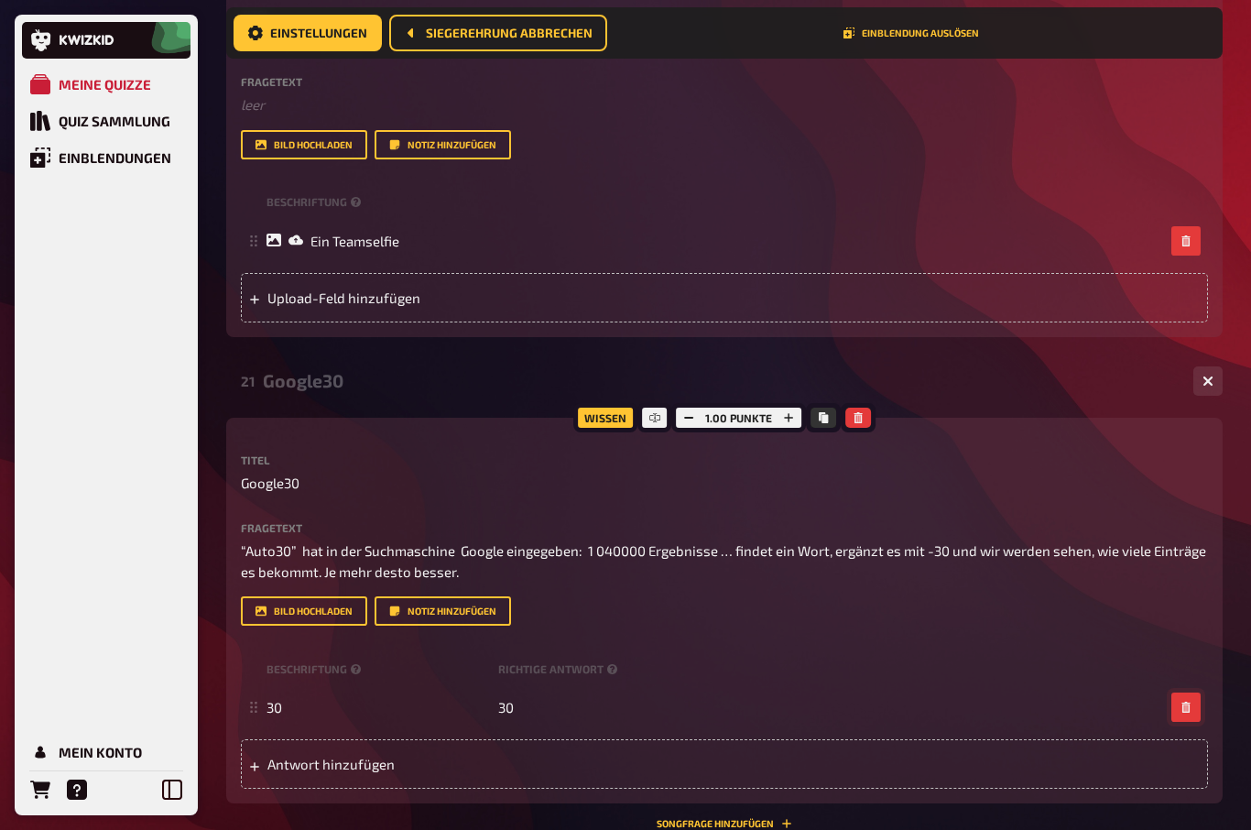
click at [1185, 710] on icon "button" at bounding box center [1185, 706] width 8 height 11
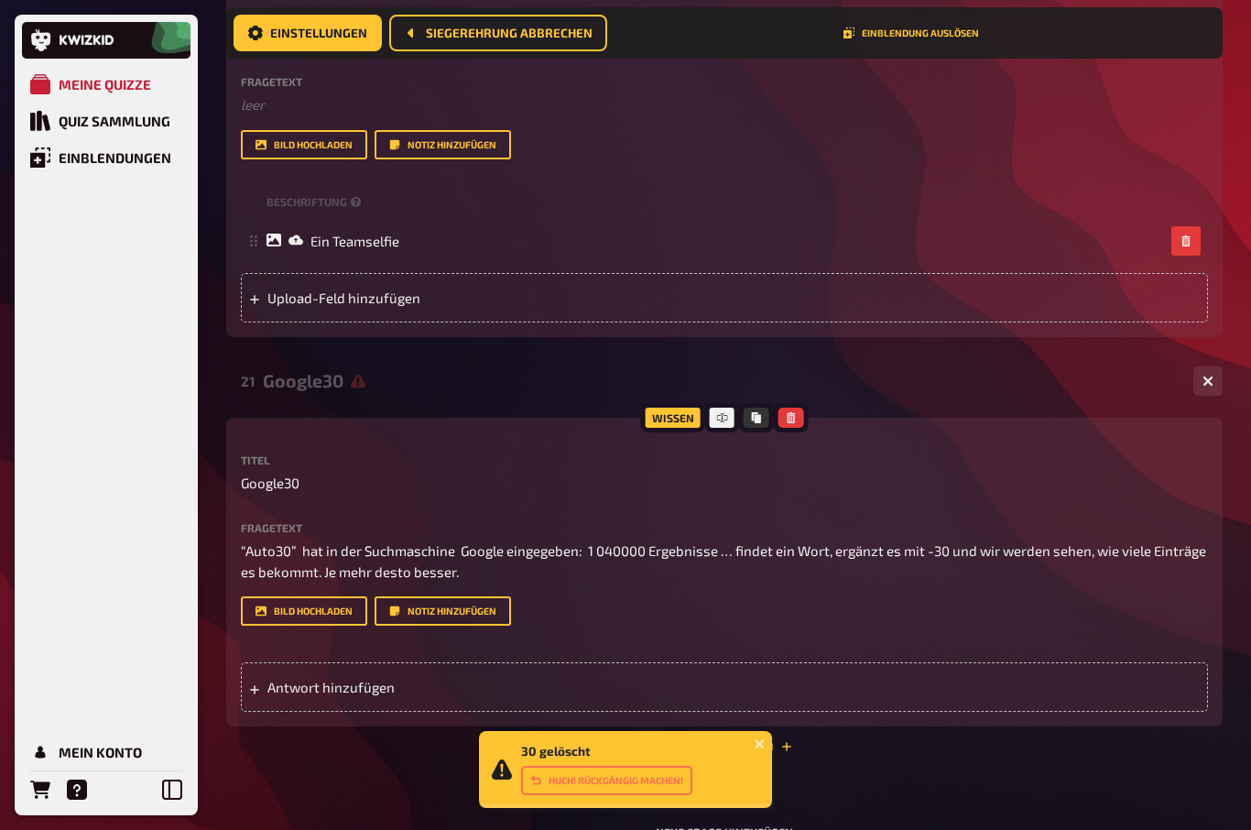
scroll to position [1358, 0]
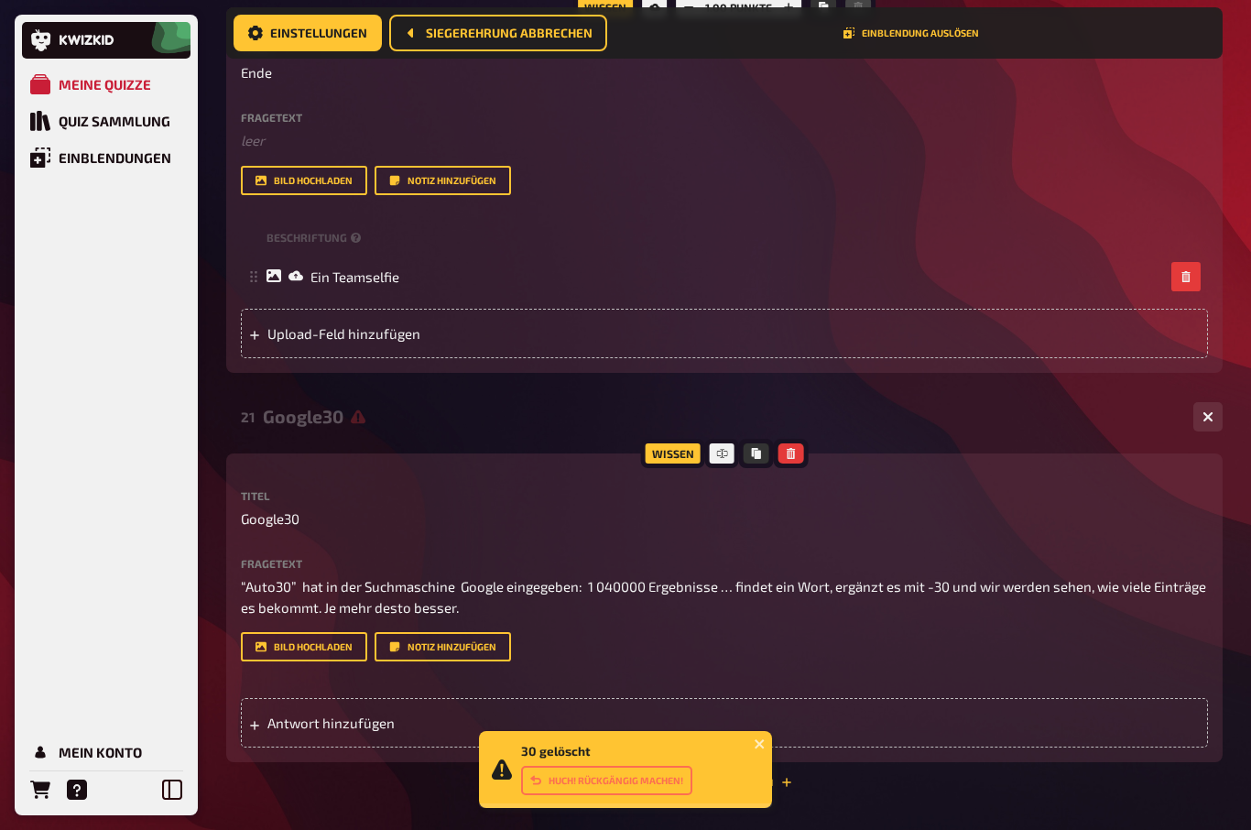
click at [787, 445] on button "button" at bounding box center [790, 453] width 26 height 20
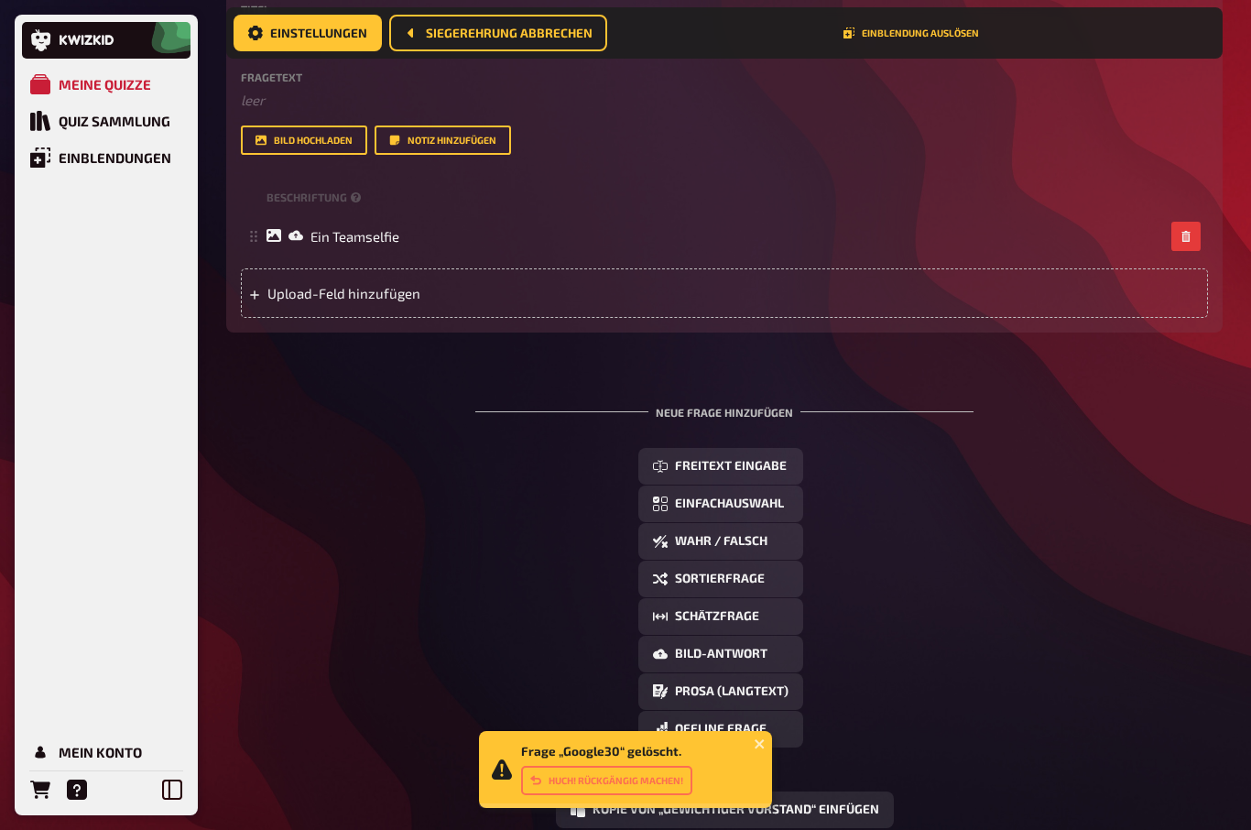
scroll to position [1421, 0]
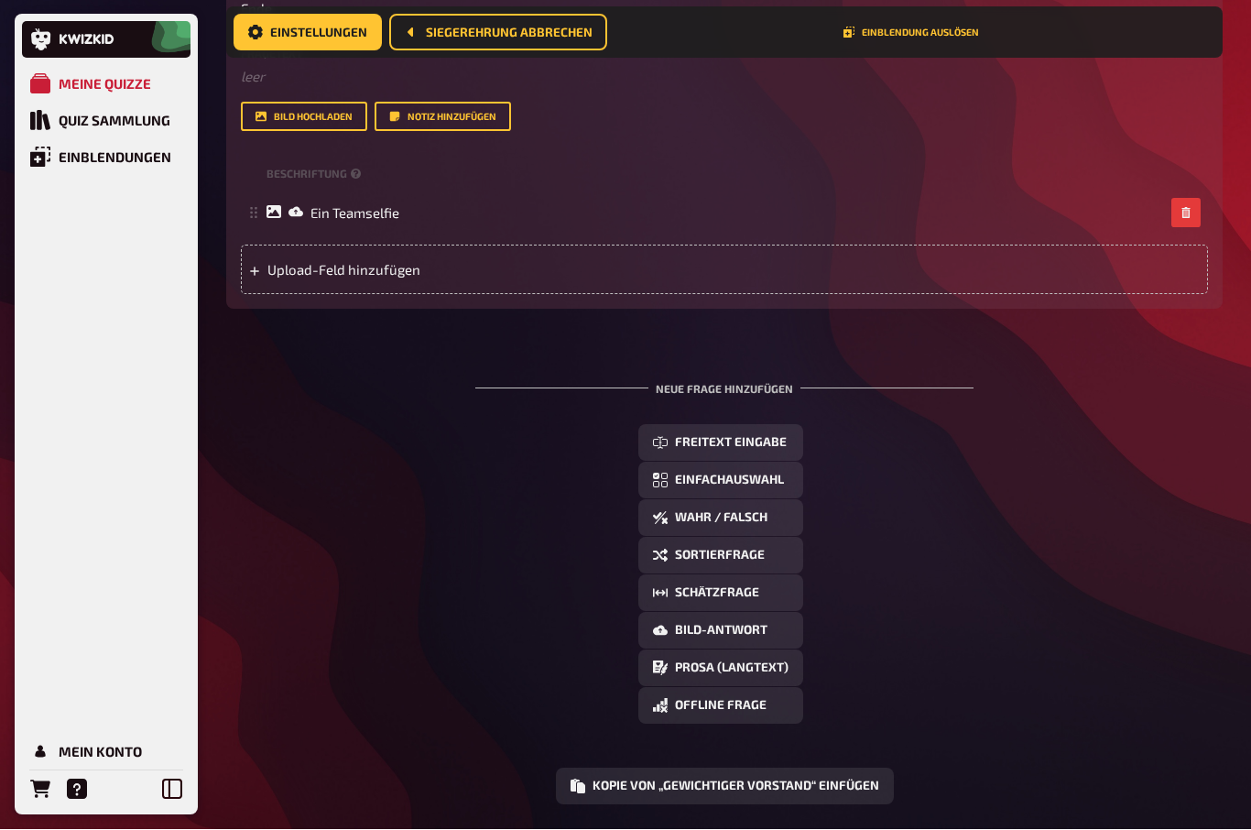
click at [743, 714] on button "Offline Frage" at bounding box center [720, 706] width 165 height 37
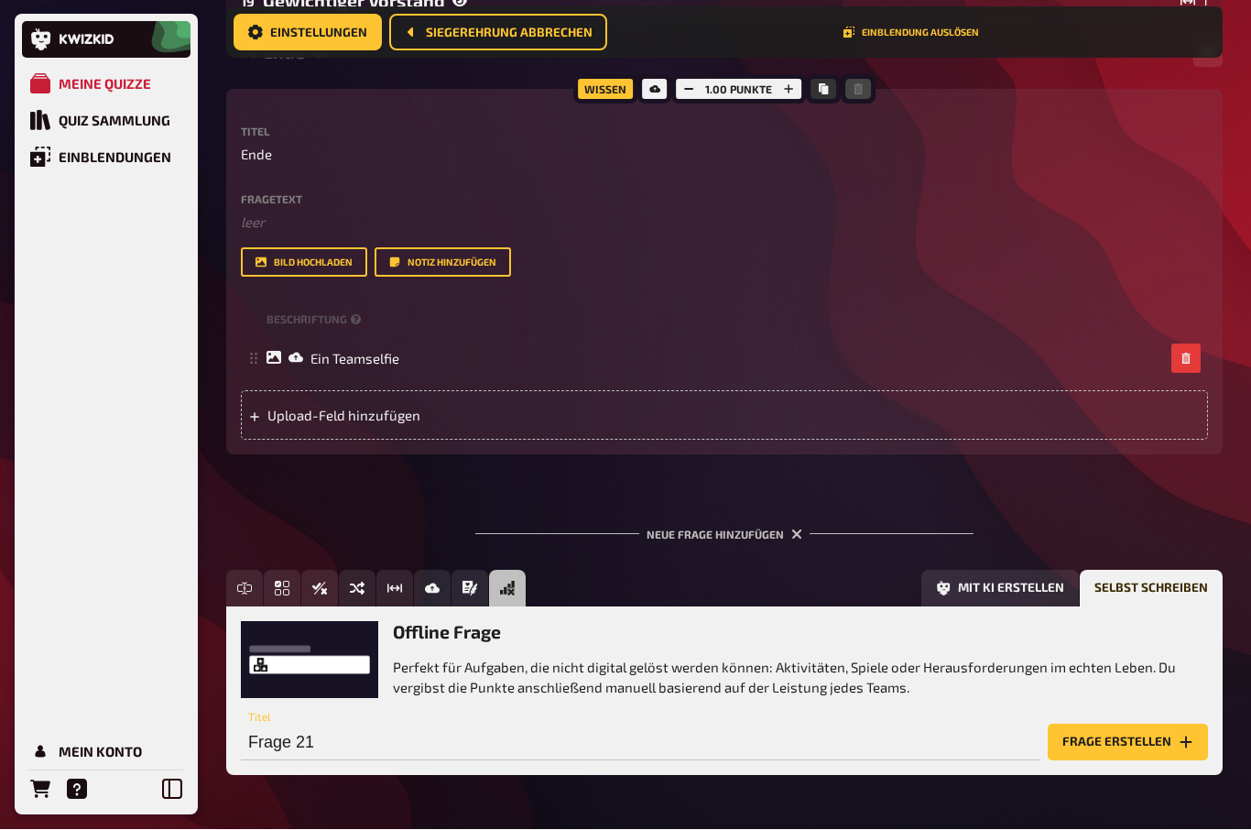
click at [1153, 741] on button "Frage erstellen" at bounding box center [1127, 742] width 160 height 37
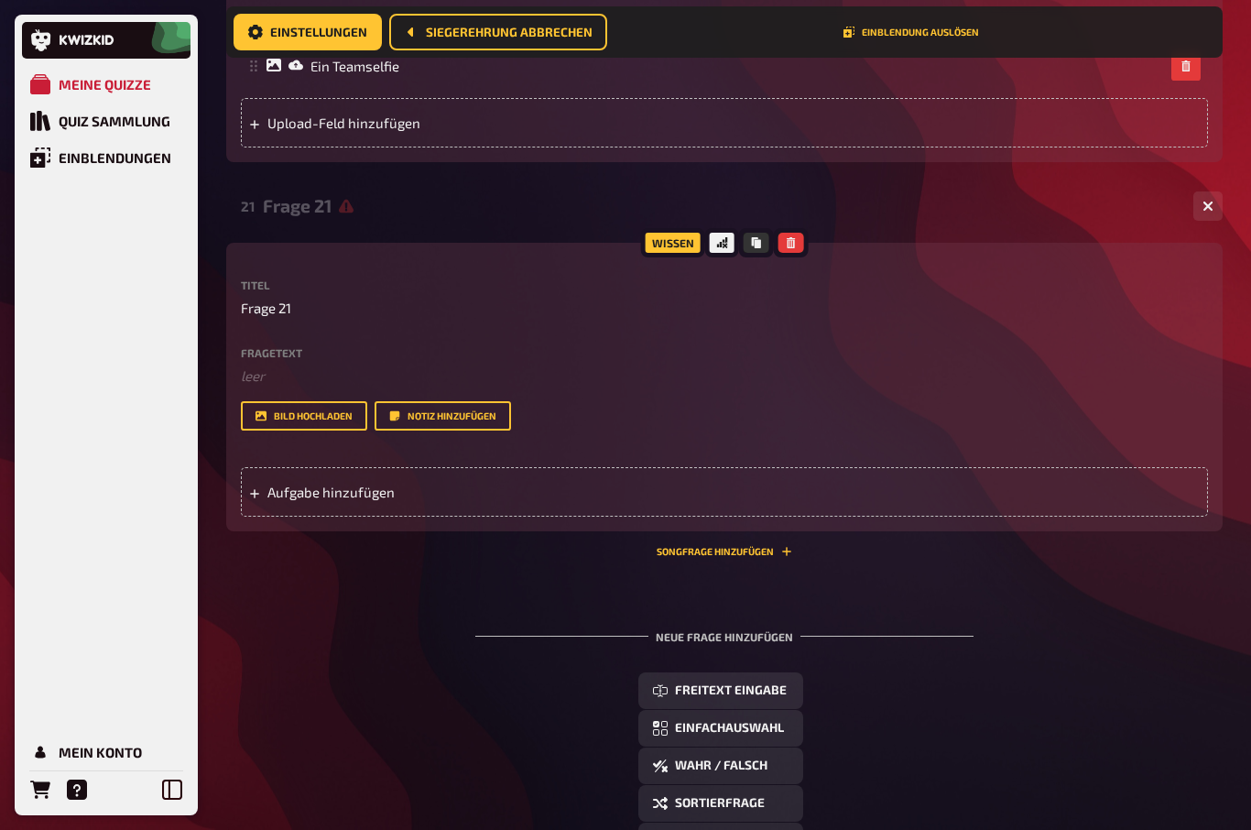
scroll to position [1583, 0]
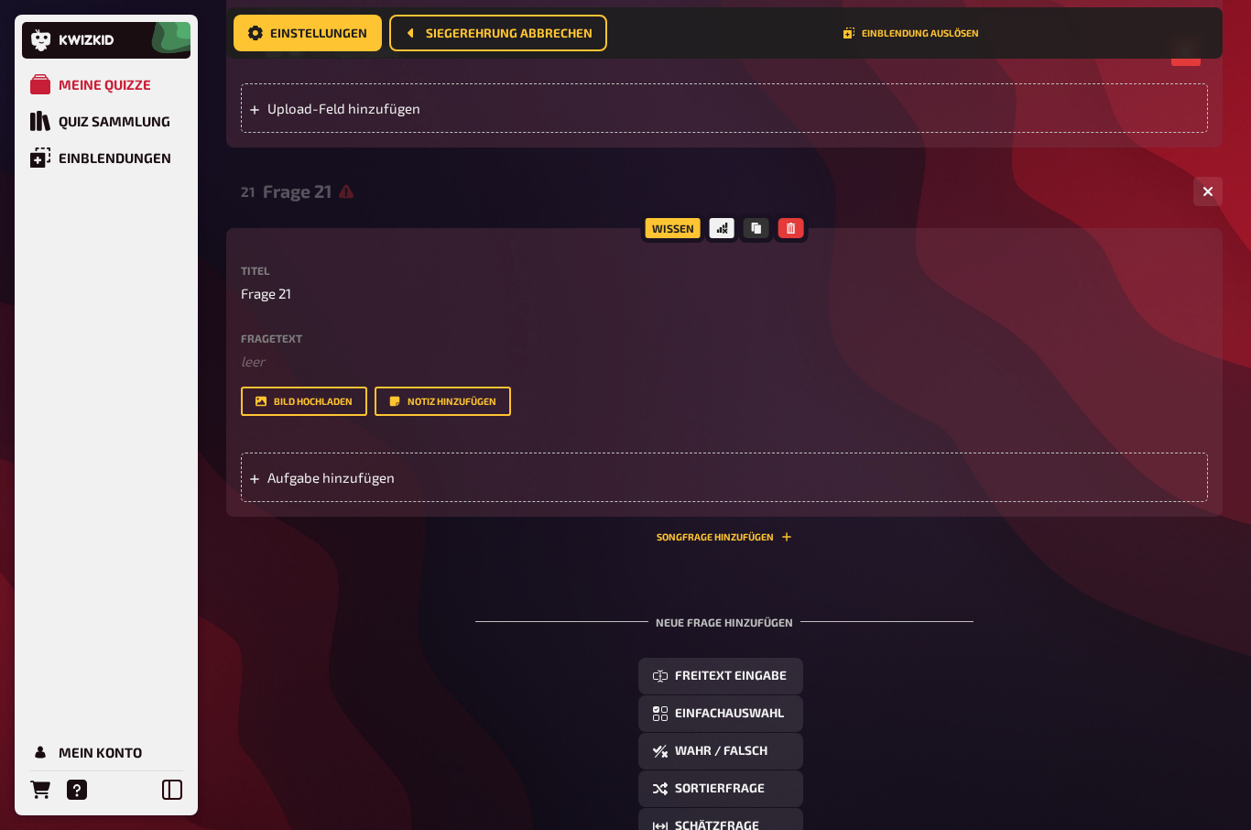
click at [297, 475] on span "Aufgabe hinzufügen" at bounding box center [409, 477] width 285 height 16
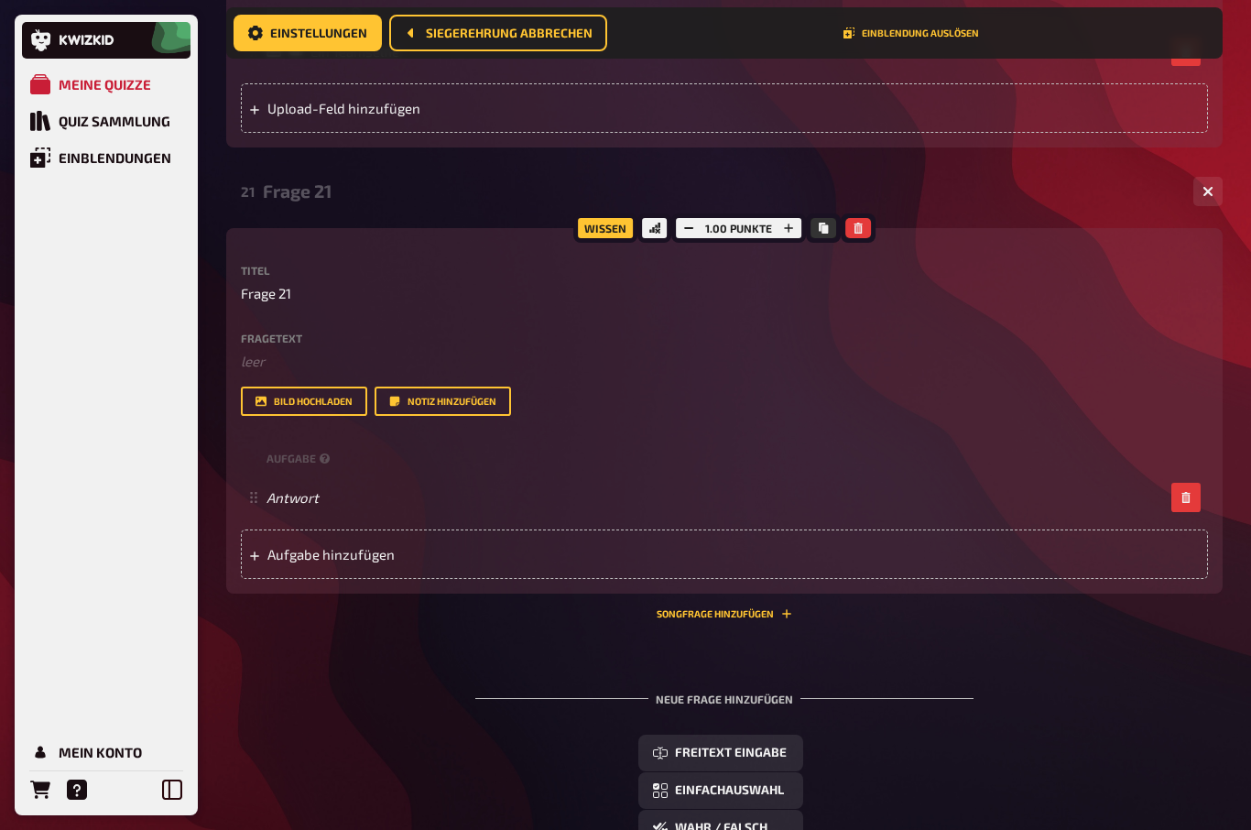
click at [291, 552] on span "Aufgabe hinzufügen" at bounding box center [409, 554] width 285 height 16
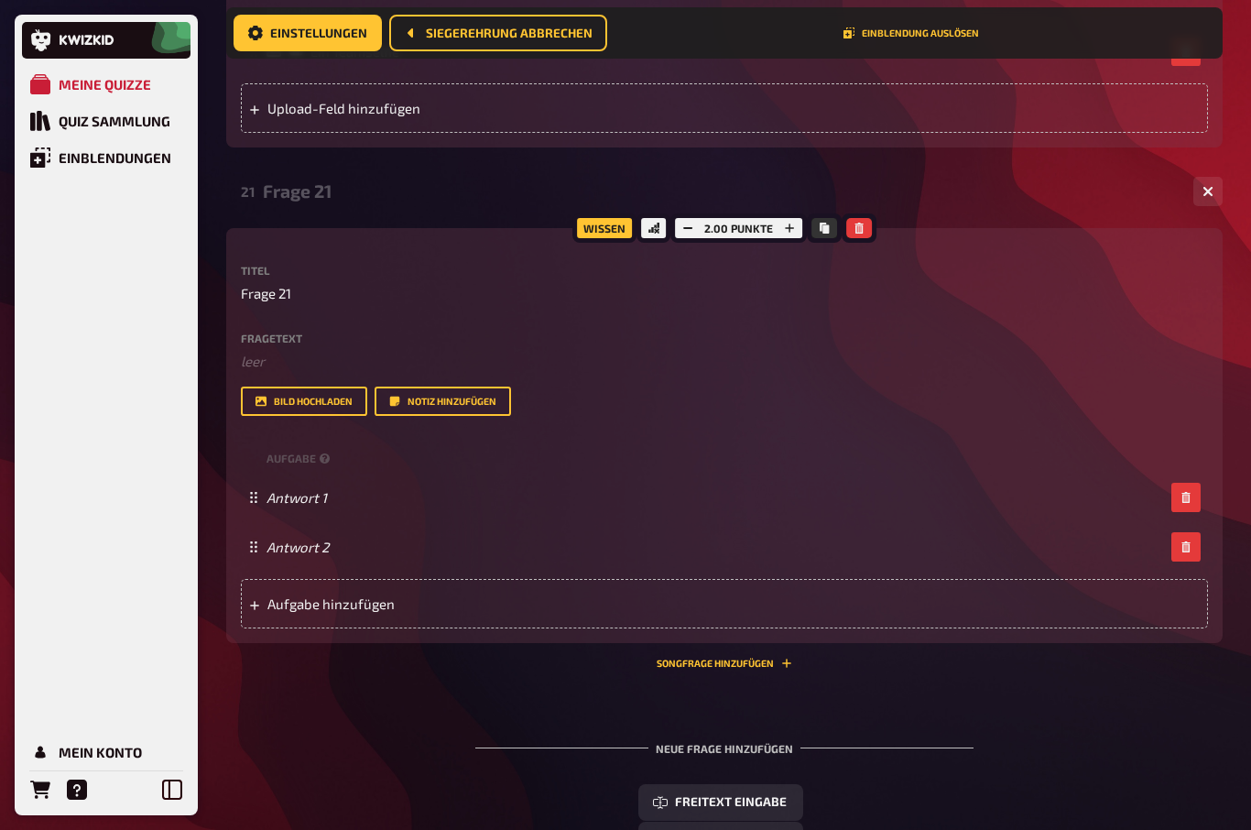
click at [1195, 548] on button "button" at bounding box center [1185, 546] width 29 height 29
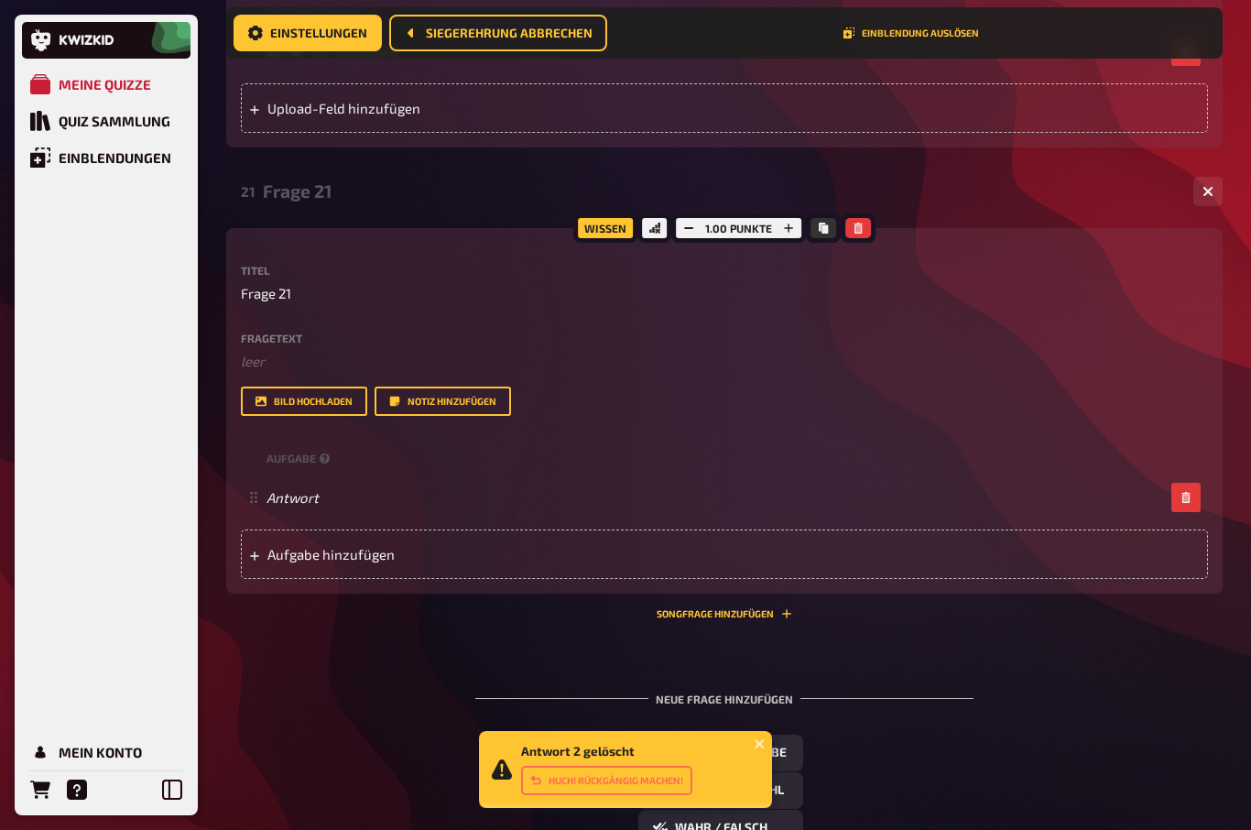
click at [1187, 496] on icon "button" at bounding box center [1185, 497] width 8 height 11
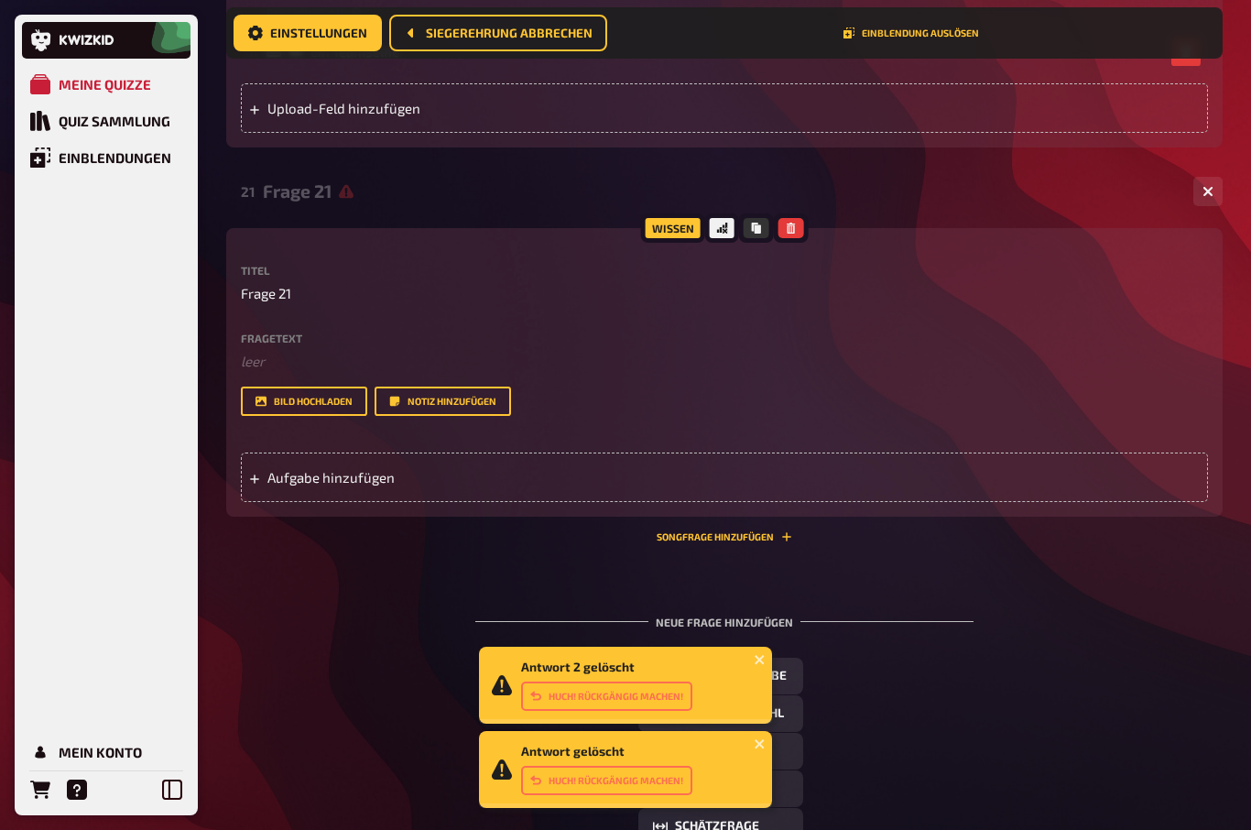
click at [272, 334] on label "Fragetext" at bounding box center [724, 337] width 967 height 11
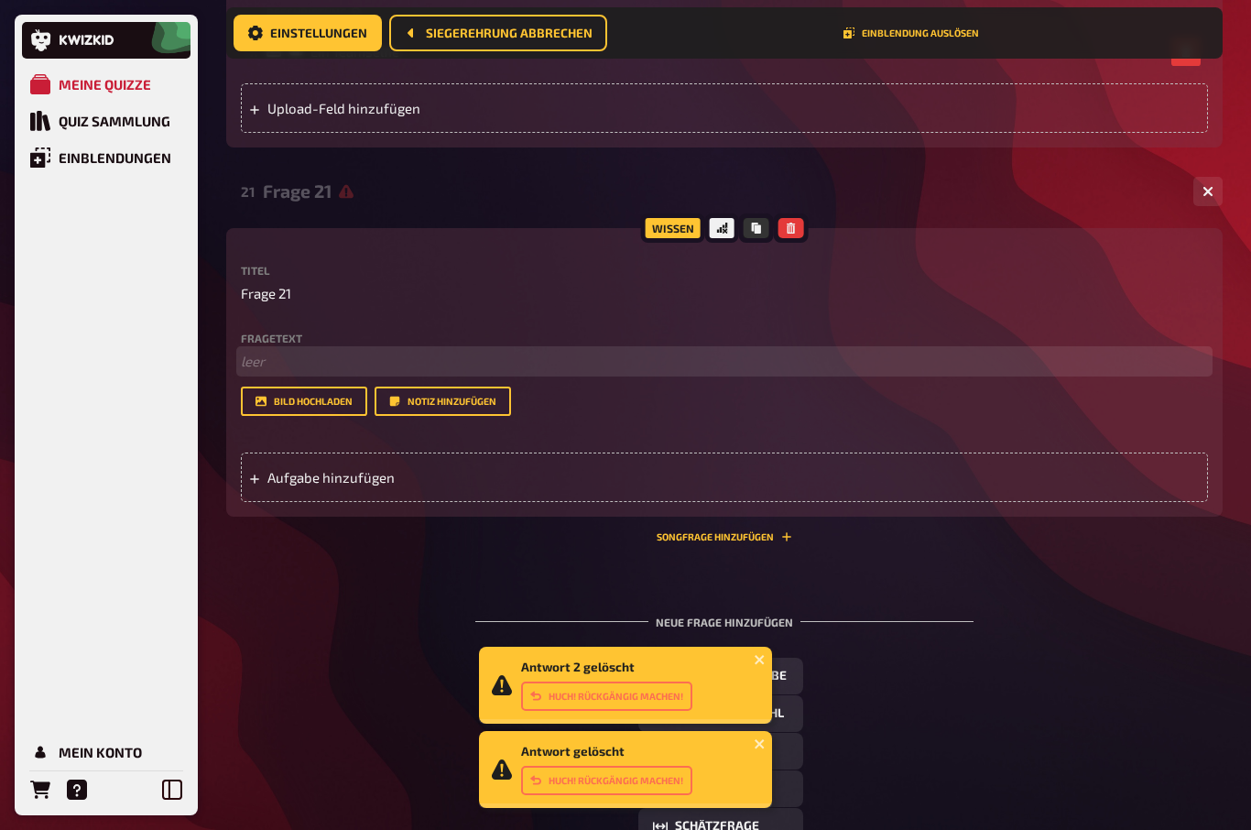
click at [258, 354] on p "﻿ leer" at bounding box center [724, 361] width 967 height 21
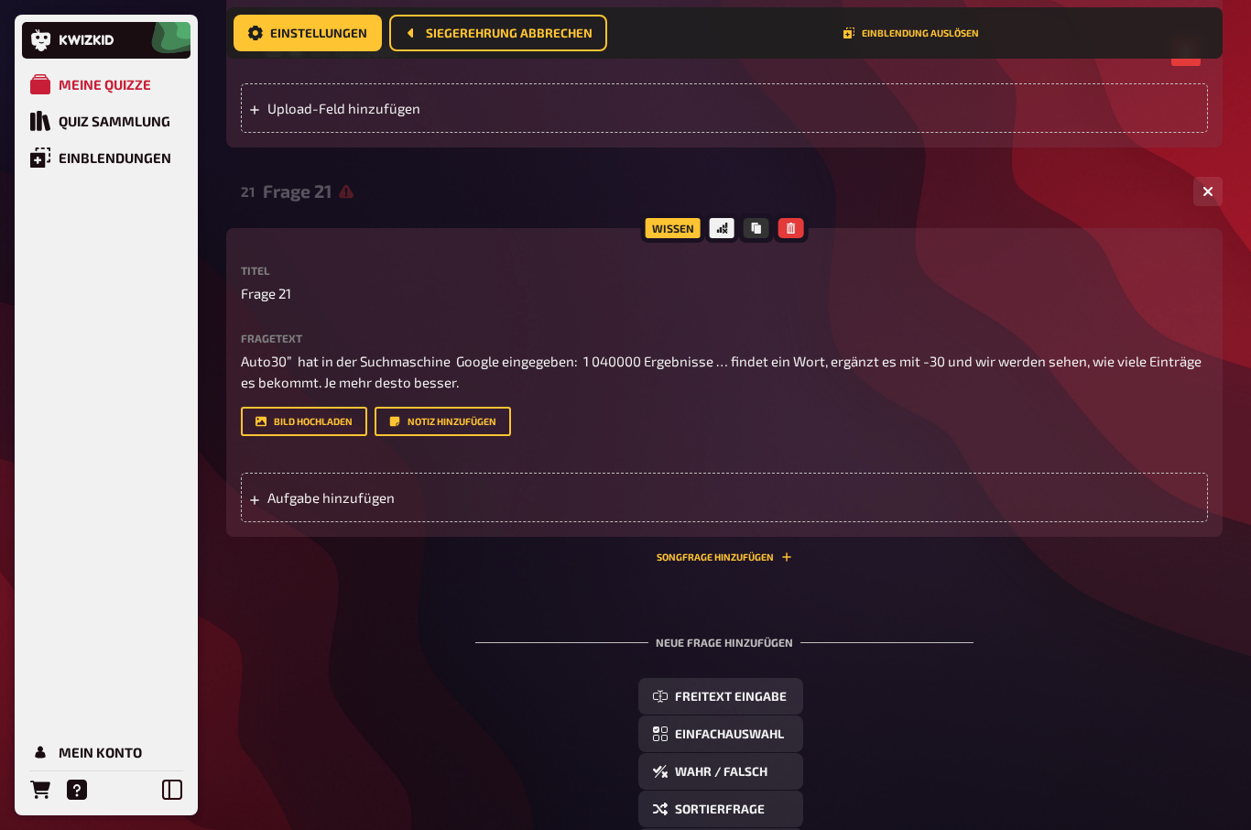
click at [292, 491] on span "Aufgabe hinzufügen" at bounding box center [409, 497] width 285 height 16
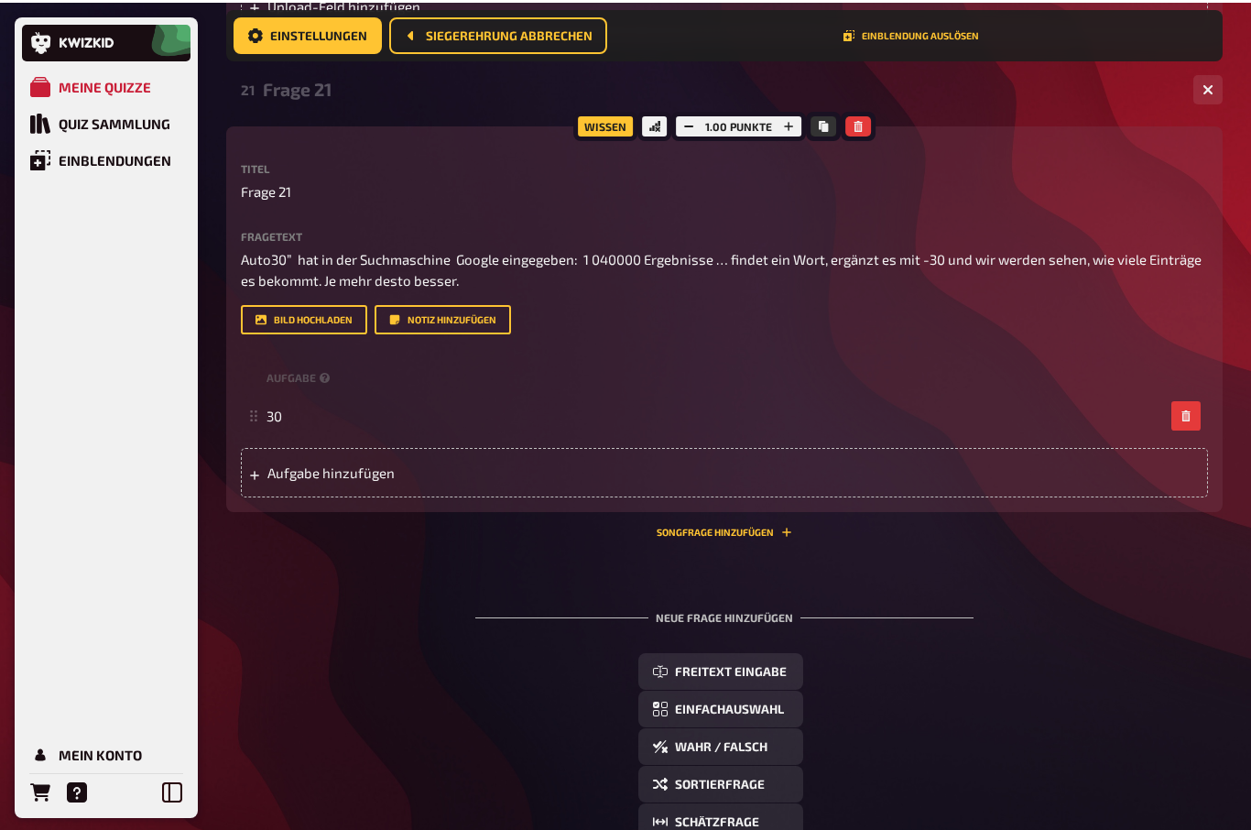
scroll to position [1685, 0]
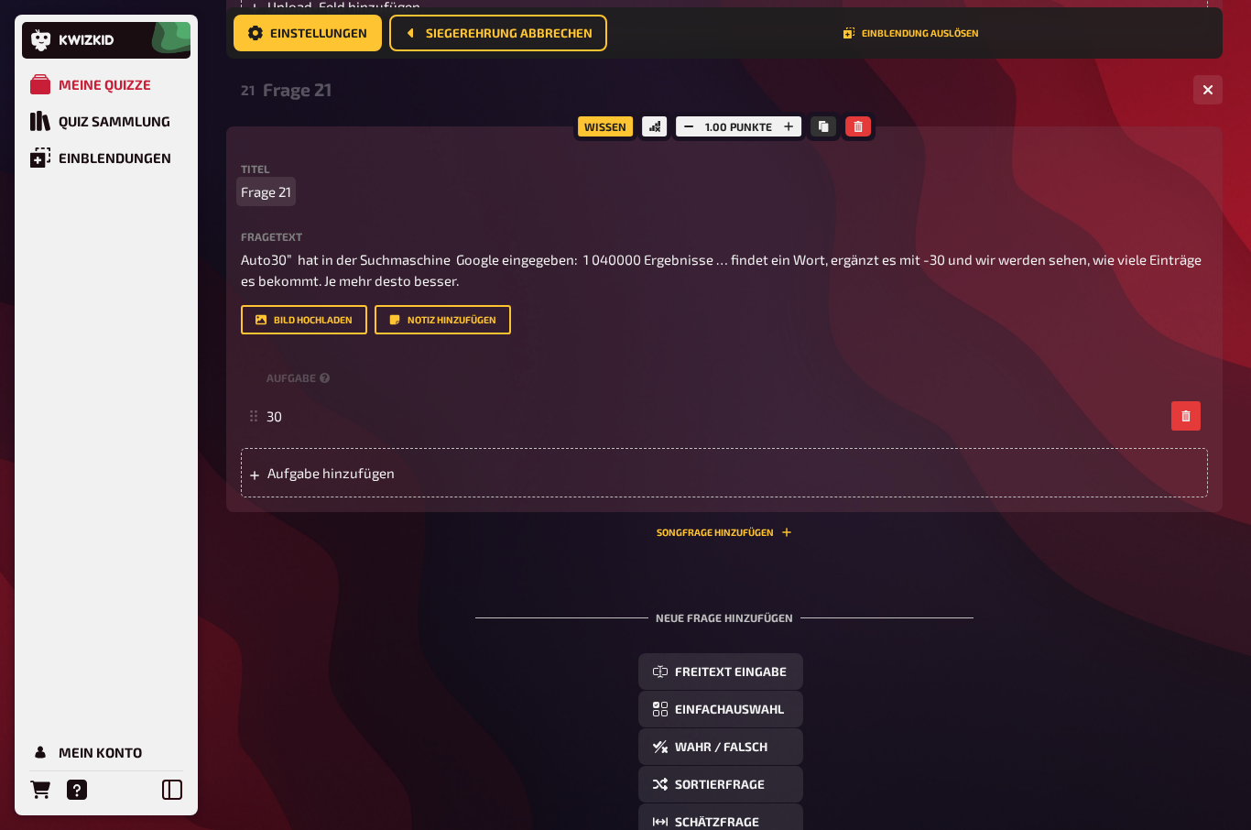
click at [272, 190] on span "Frage 21" at bounding box center [266, 191] width 50 height 21
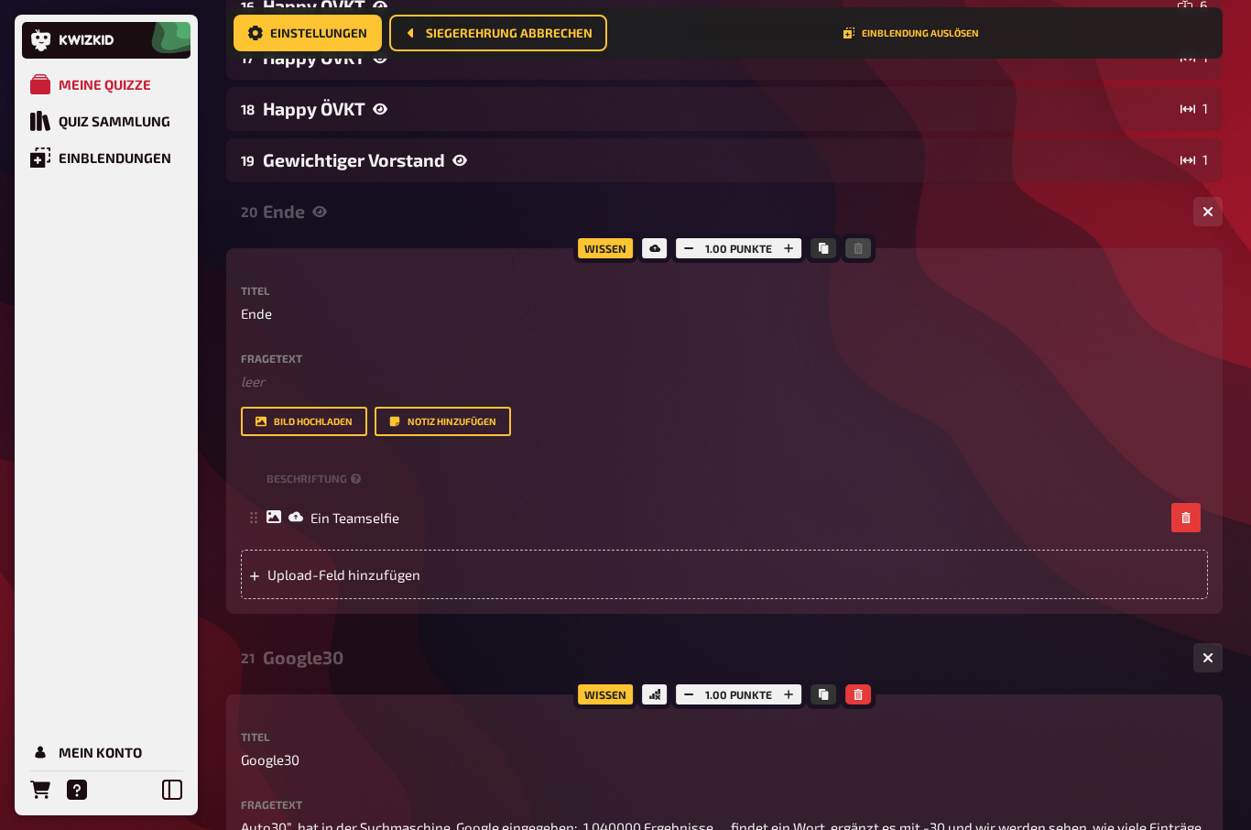
scroll to position [1080, 0]
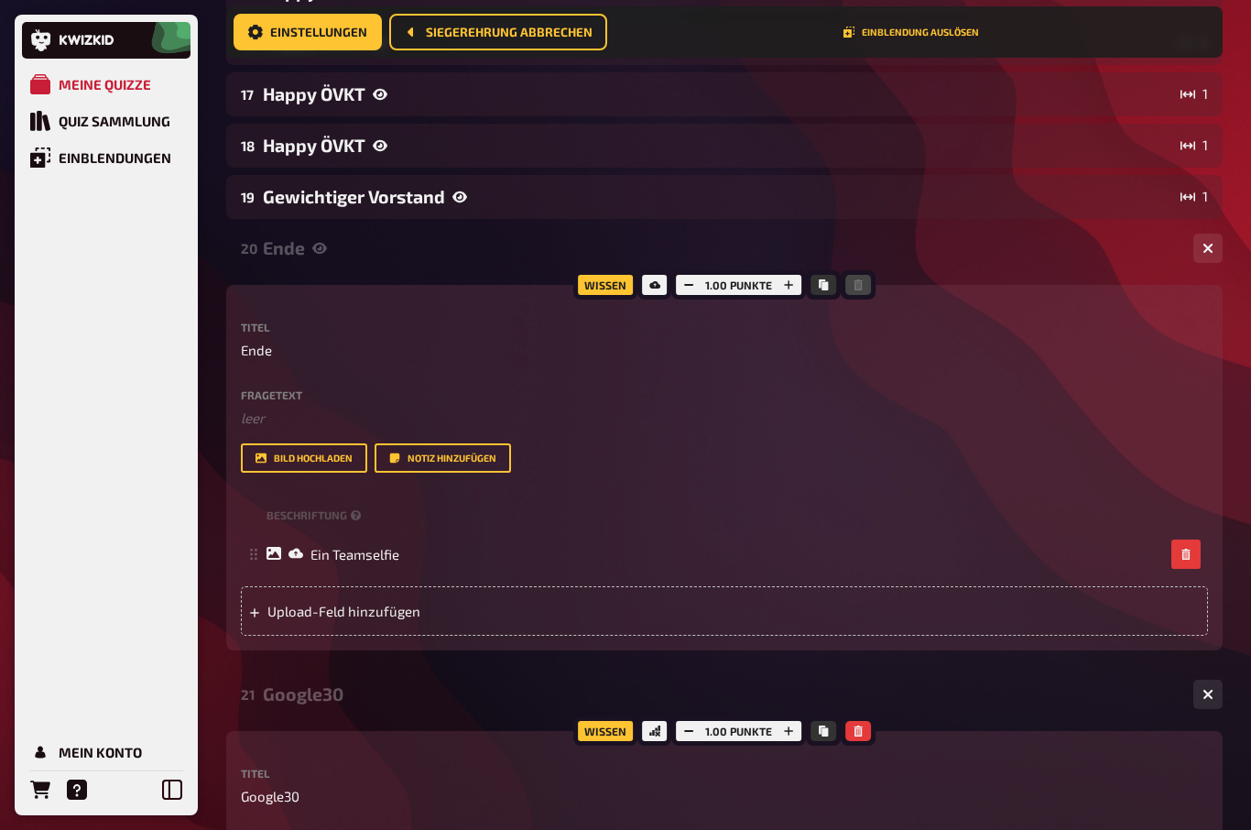
click at [1215, 692] on button "button" at bounding box center [1207, 694] width 29 height 29
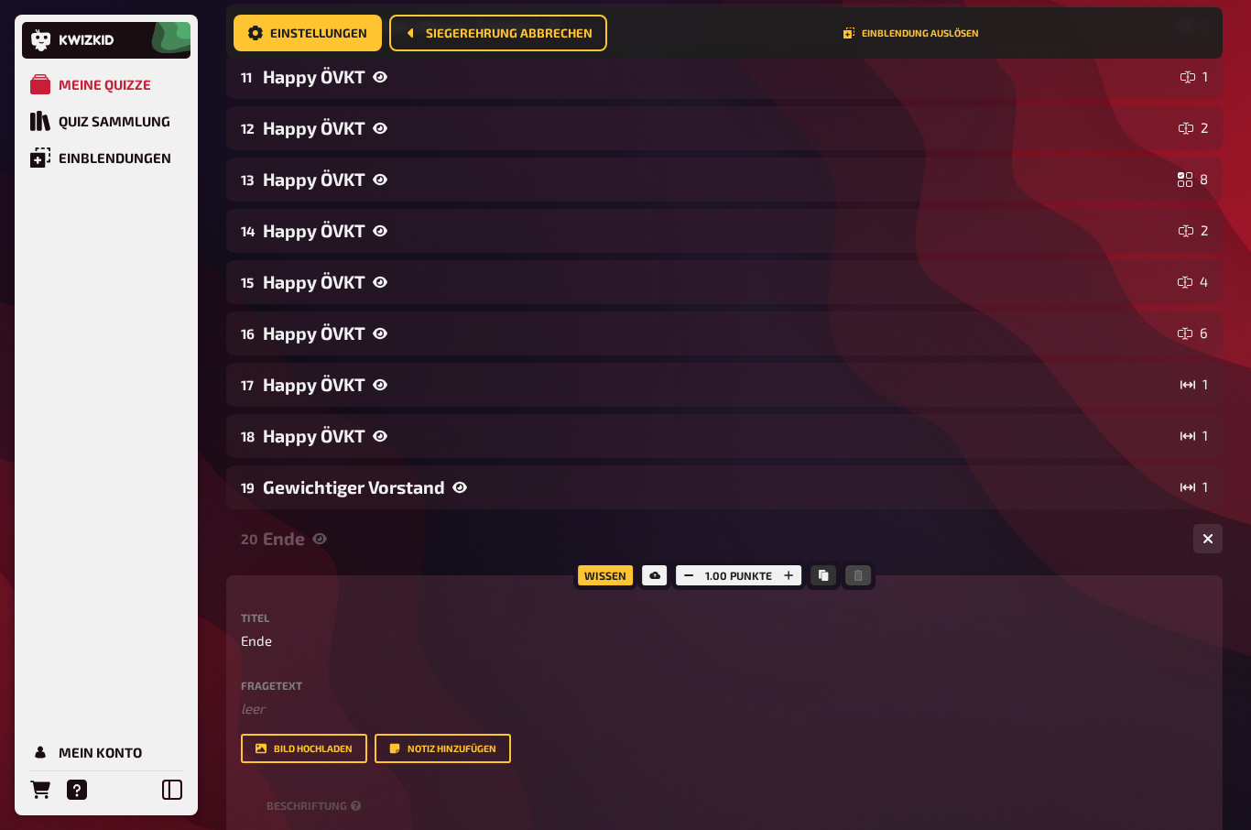
scroll to position [785, 0]
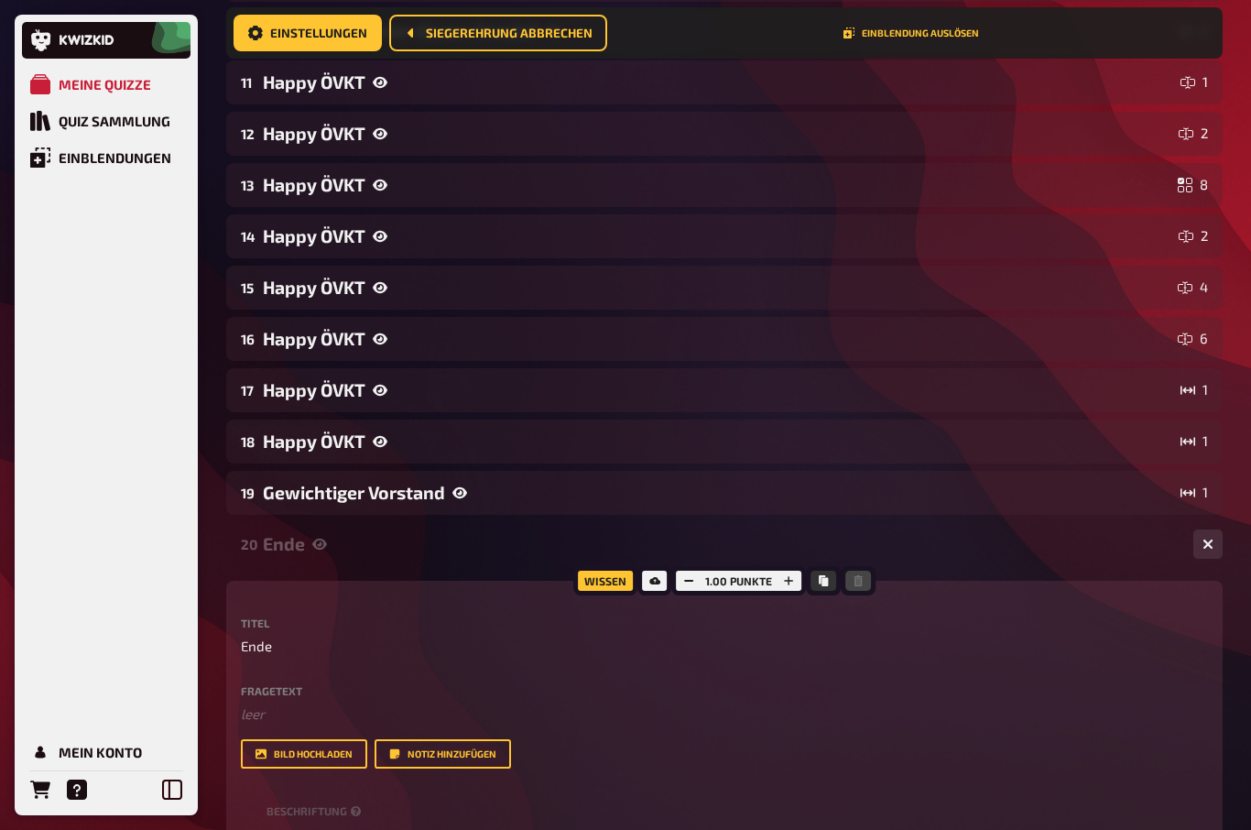
click at [1210, 548] on icon "button" at bounding box center [1207, 543] width 17 height 17
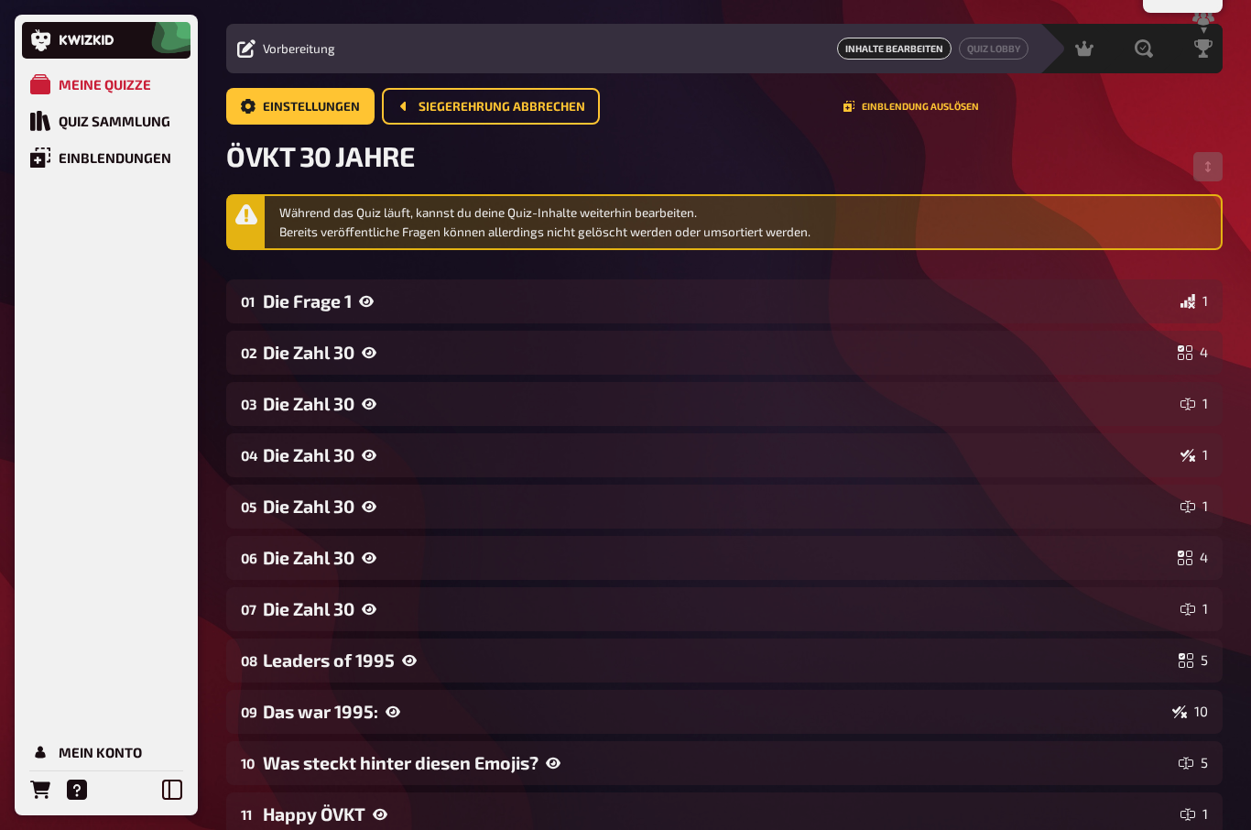
scroll to position [0, 0]
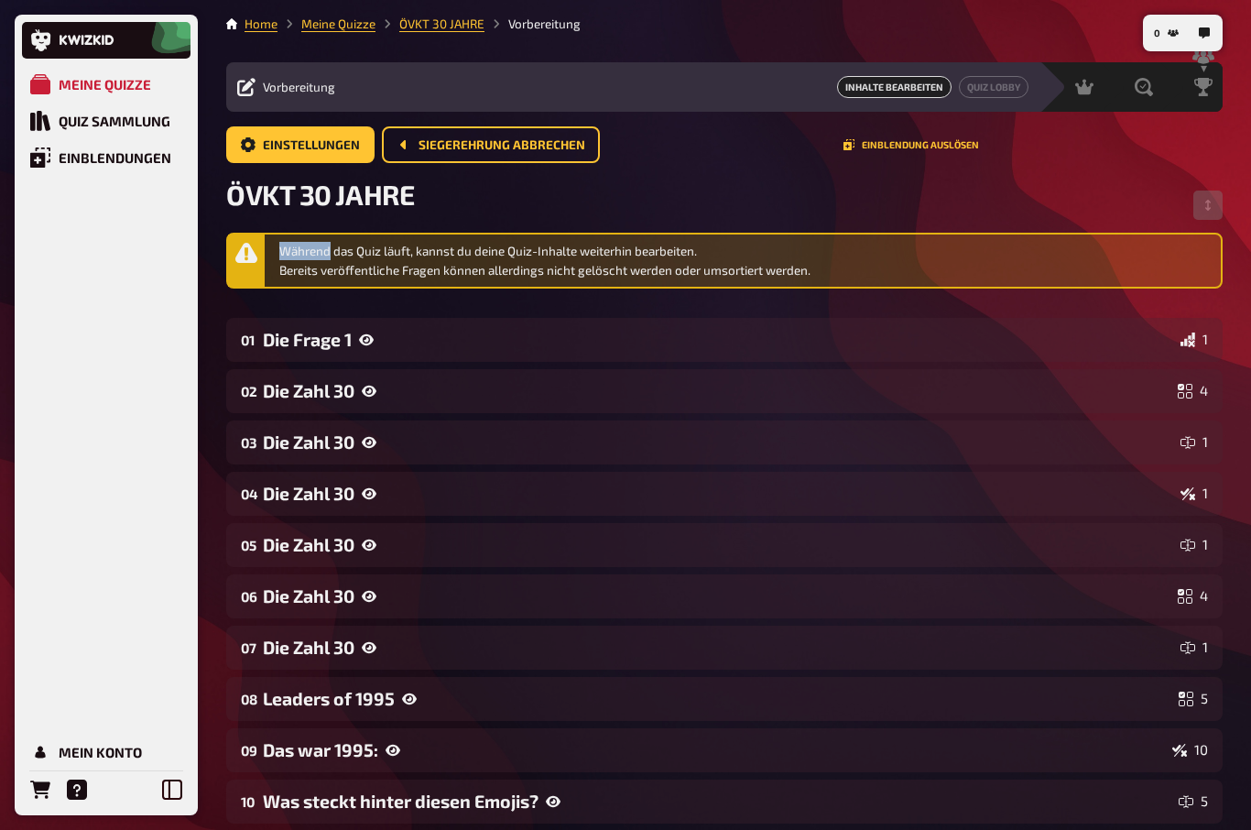
click at [267, 258] on div "Während das Quiz läuft, kannst du deine Quiz-Inhalte weiterhin bearbeiten. Bere…" at bounding box center [724, 261] width 996 height 56
click at [515, 147] on span "Siegerehrung abbrechen" at bounding box center [501, 145] width 167 height 13
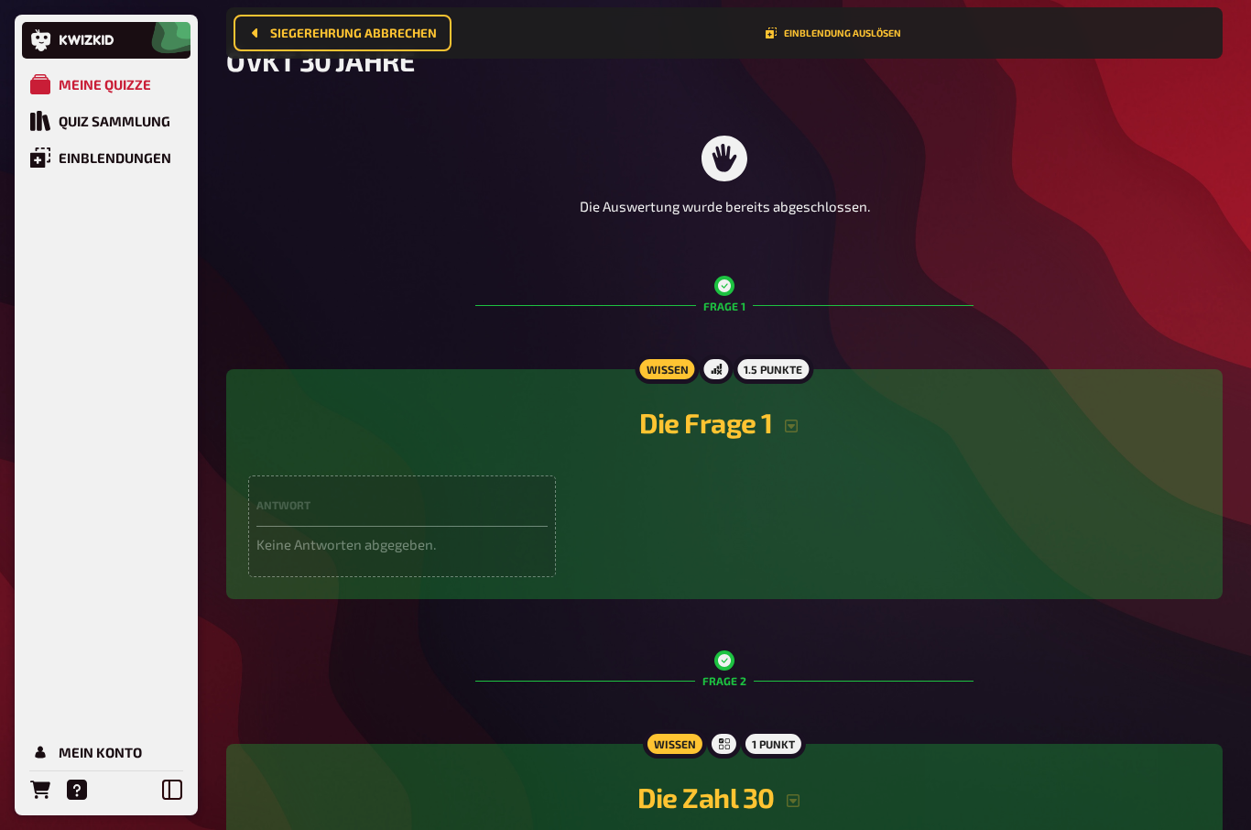
scroll to position [165, 0]
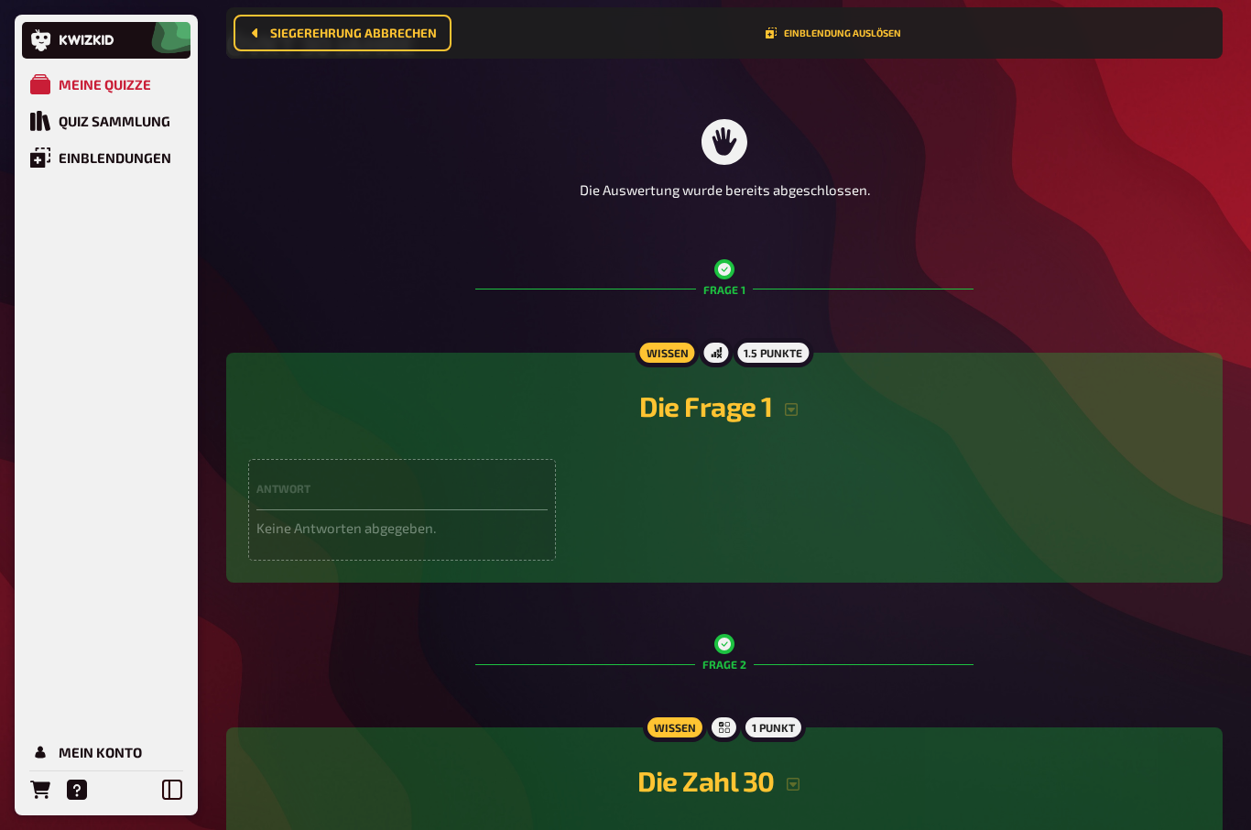
click at [828, 716] on div "Frage 2" at bounding box center [724, 664] width 498 height 104
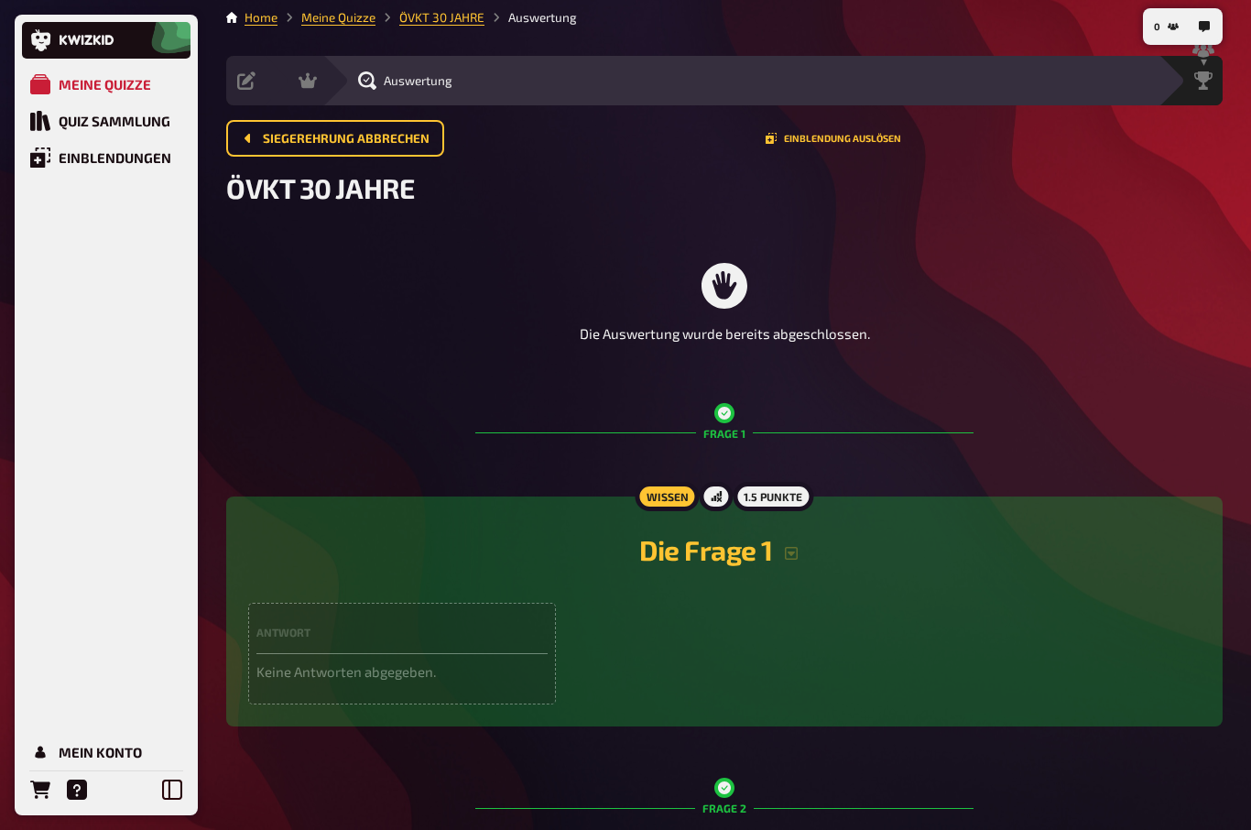
scroll to position [0, 0]
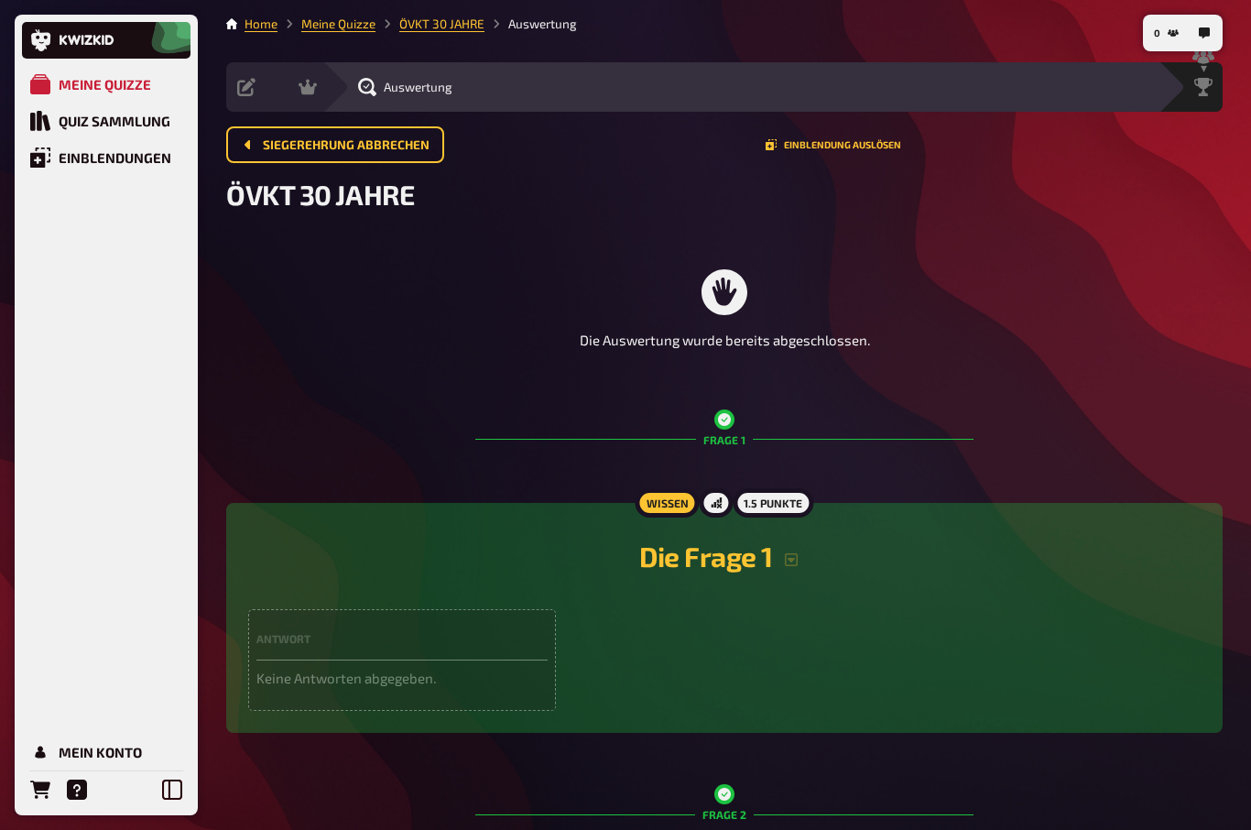
click at [1203, 99] on div "Siegerehrung" at bounding box center [1190, 86] width 64 height 49
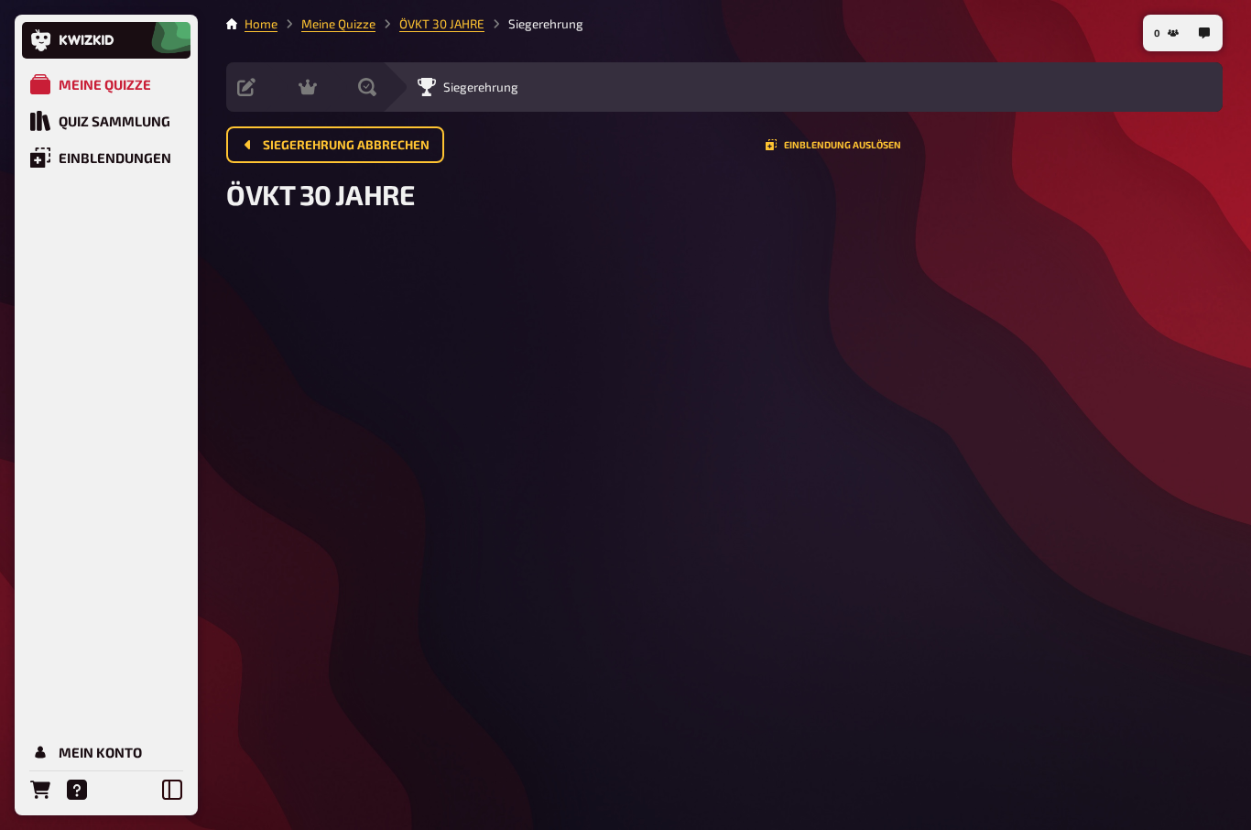
click at [319, 145] on span "Siegerehrung abbrechen" at bounding box center [346, 145] width 167 height 13
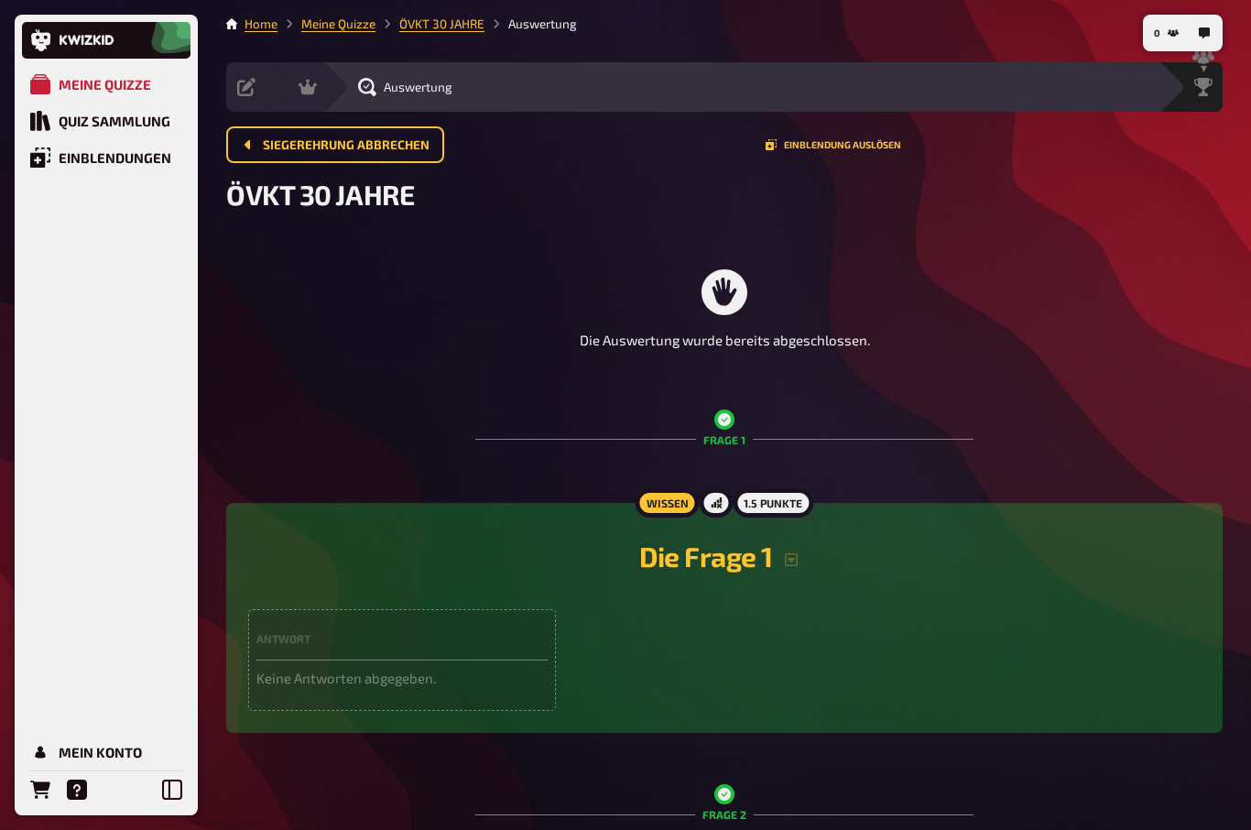
click at [88, 76] on div "Meine Quizze" at bounding box center [105, 84] width 92 height 16
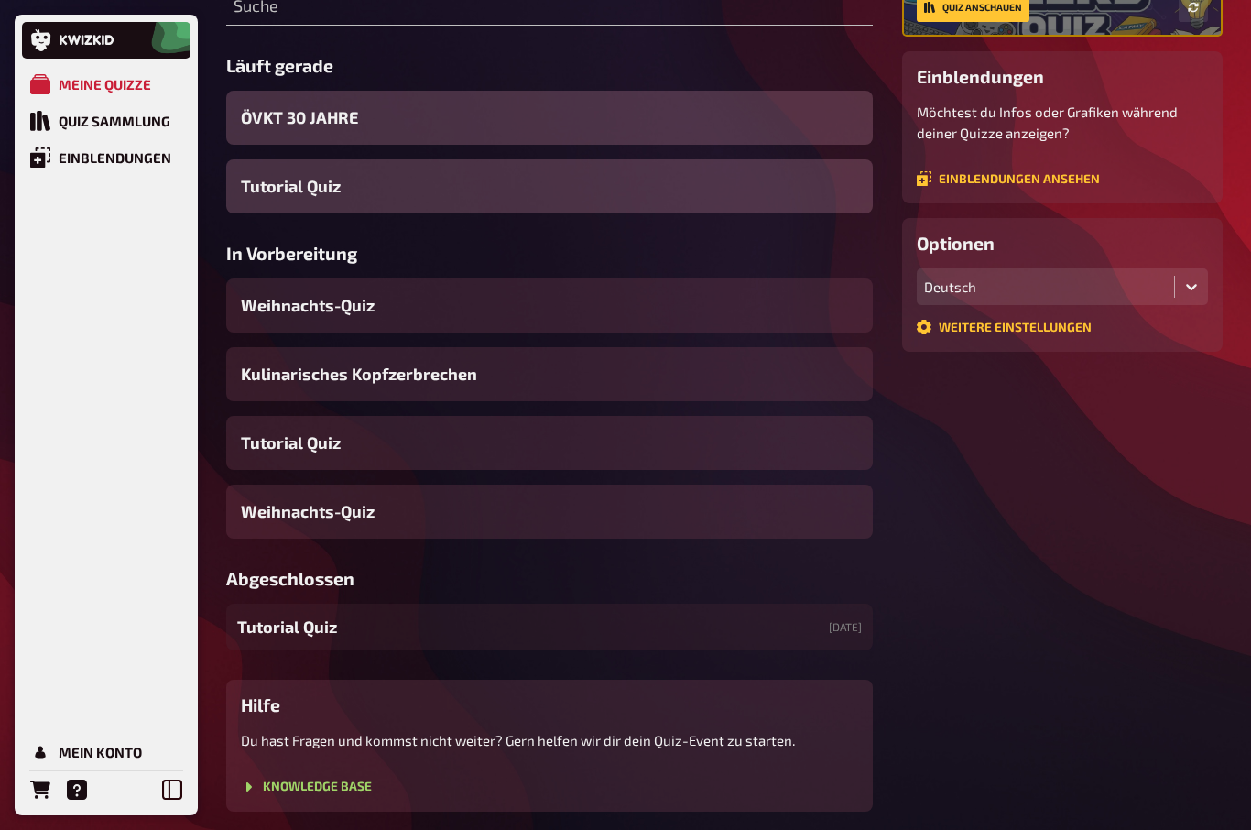
scroll to position [285, 0]
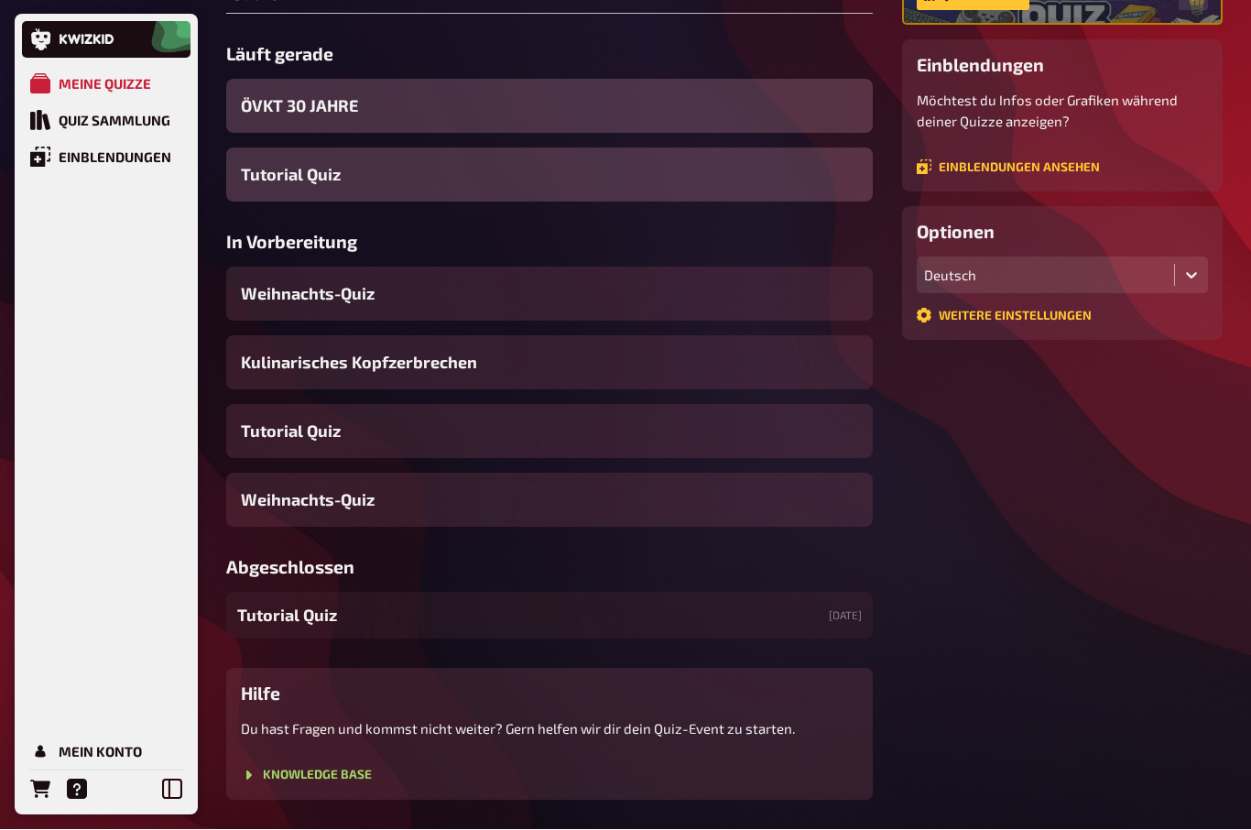
click at [277, 614] on span "Tutorial Quiz" at bounding box center [287, 615] width 100 height 25
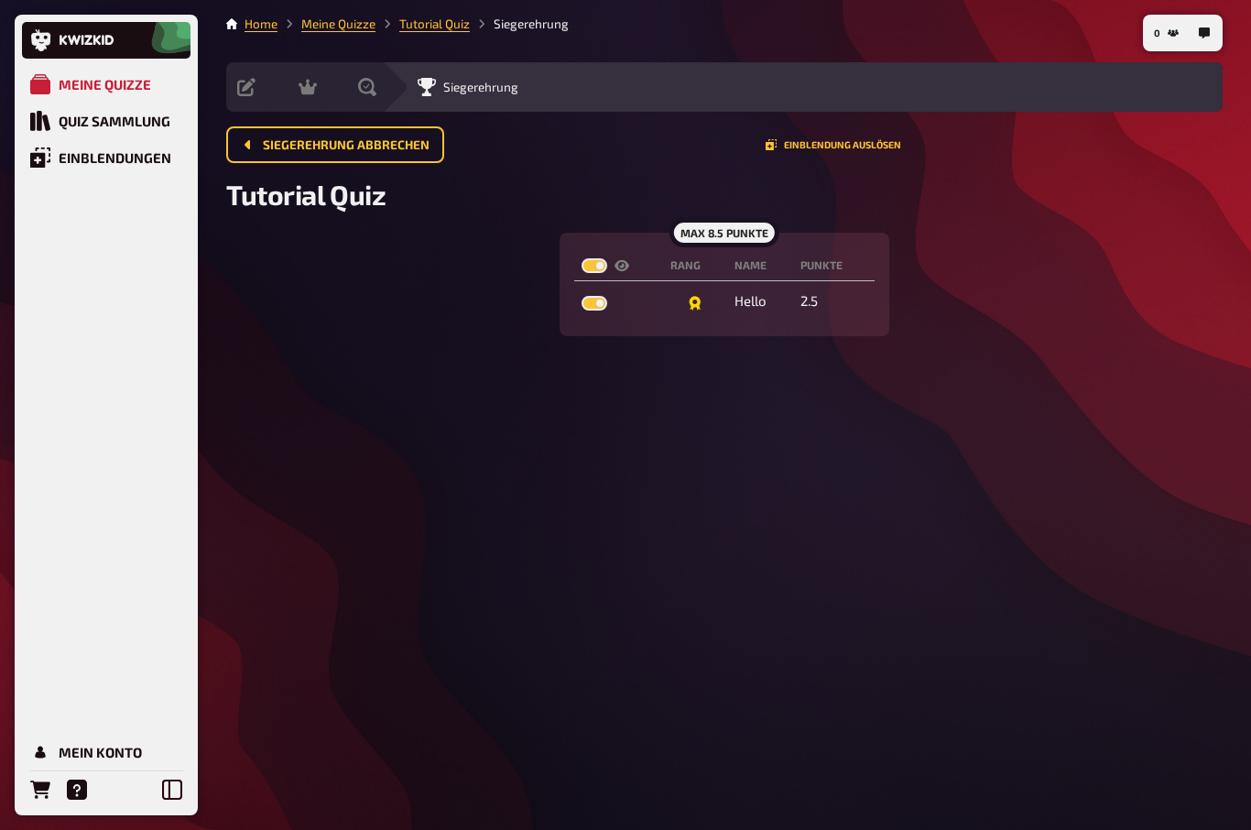
click at [592, 299] on label at bounding box center [594, 303] width 26 height 15
click at [581, 296] on input "checkbox" at bounding box center [581, 295] width 1 height 1
checkbox input "false"
click at [599, 269] on label at bounding box center [594, 265] width 26 height 15
click at [581, 258] on input "checkbox" at bounding box center [581, 257] width 1 height 1
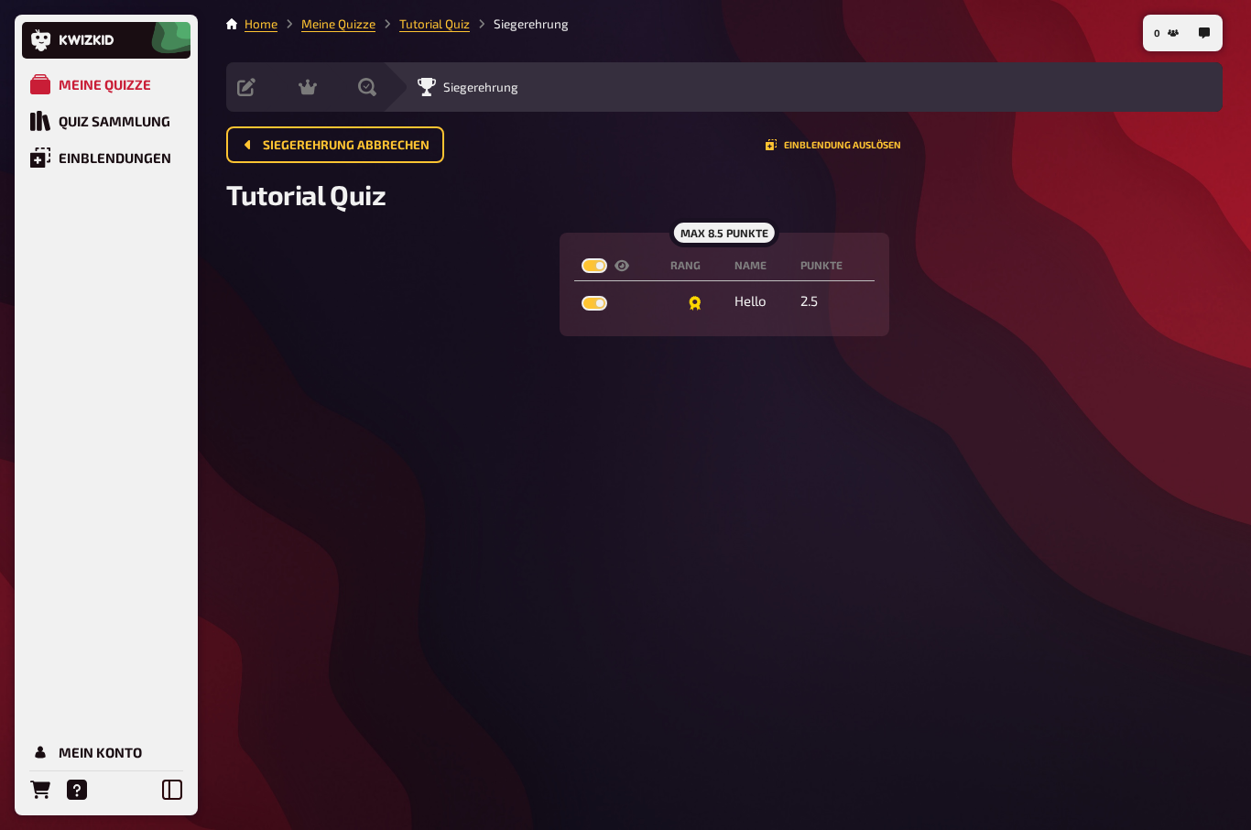
checkbox input "true"
click at [288, 152] on span "Siegerehrung abbrechen" at bounding box center [346, 145] width 167 height 13
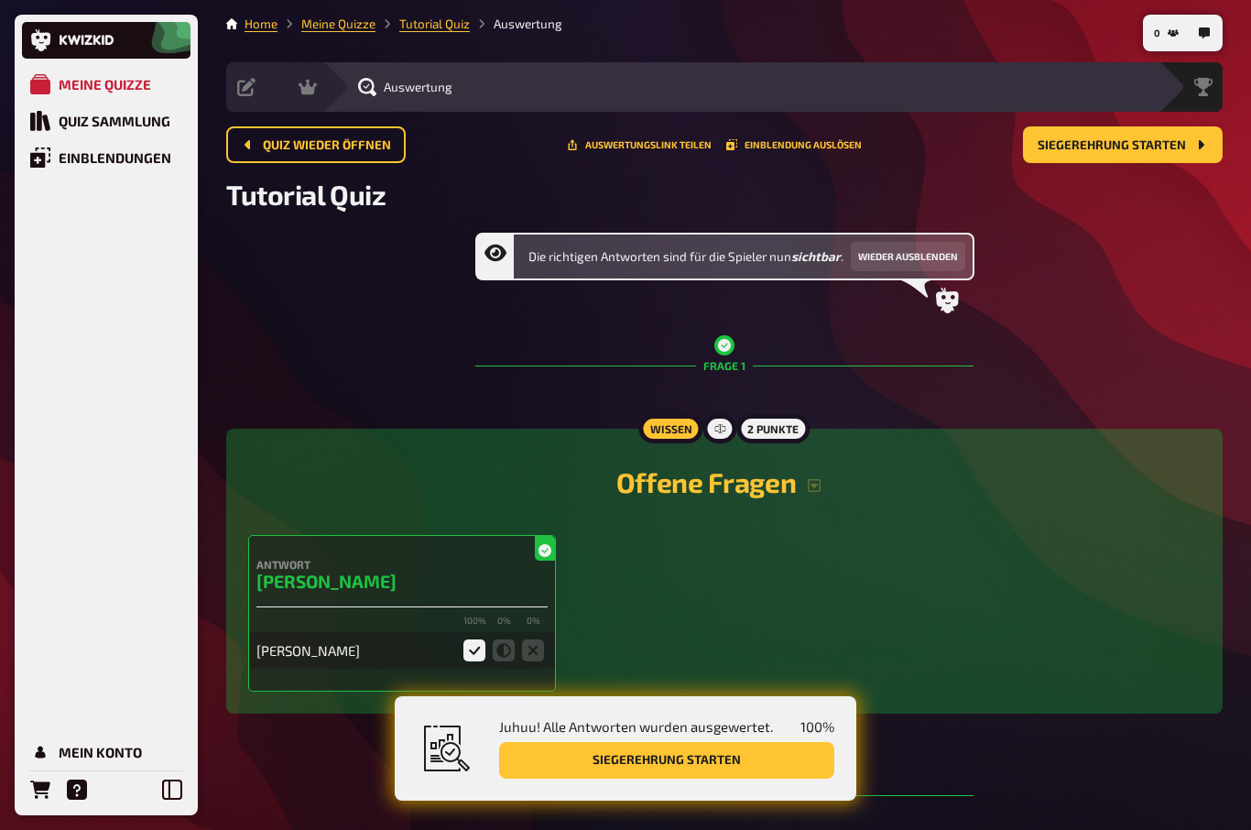
click at [285, 144] on span "Quiz wieder öffnen" at bounding box center [327, 145] width 128 height 13
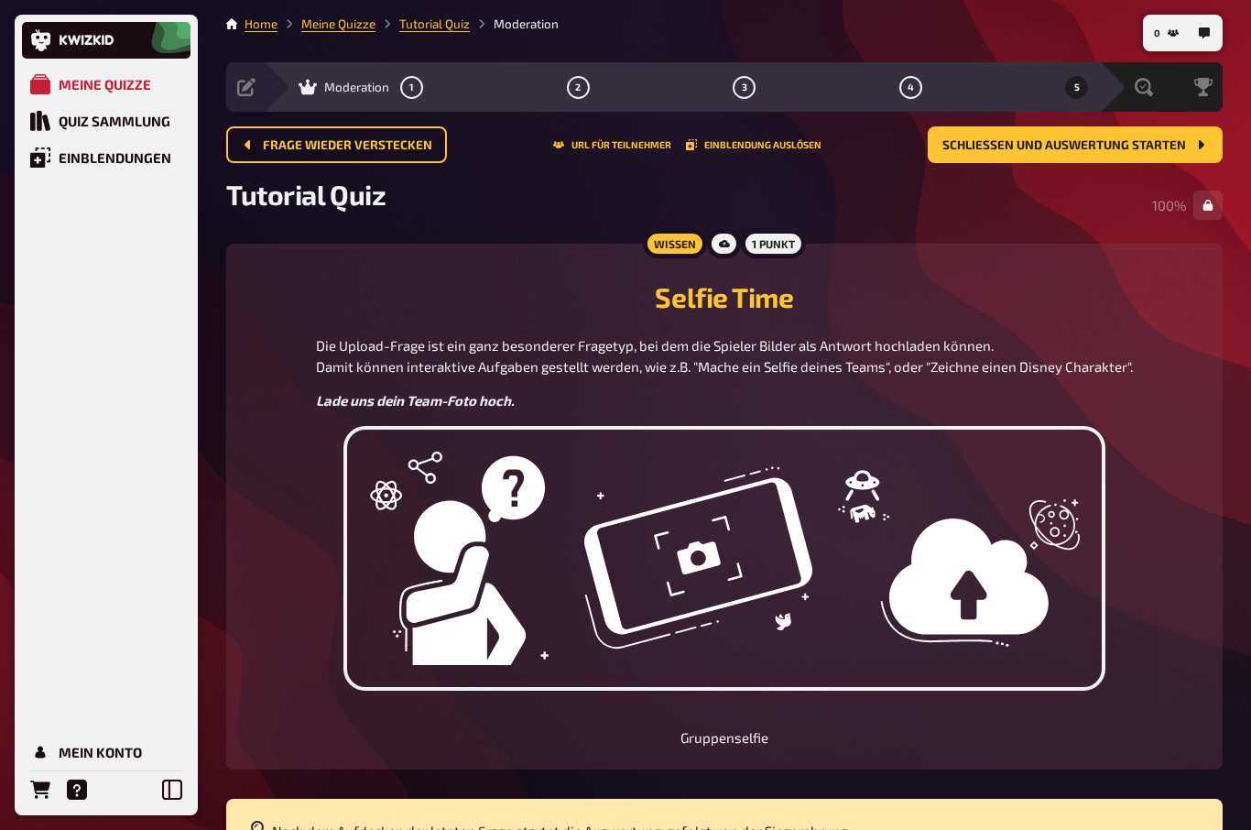
click at [309, 142] on span "Frage wieder verstecken" at bounding box center [347, 145] width 169 height 13
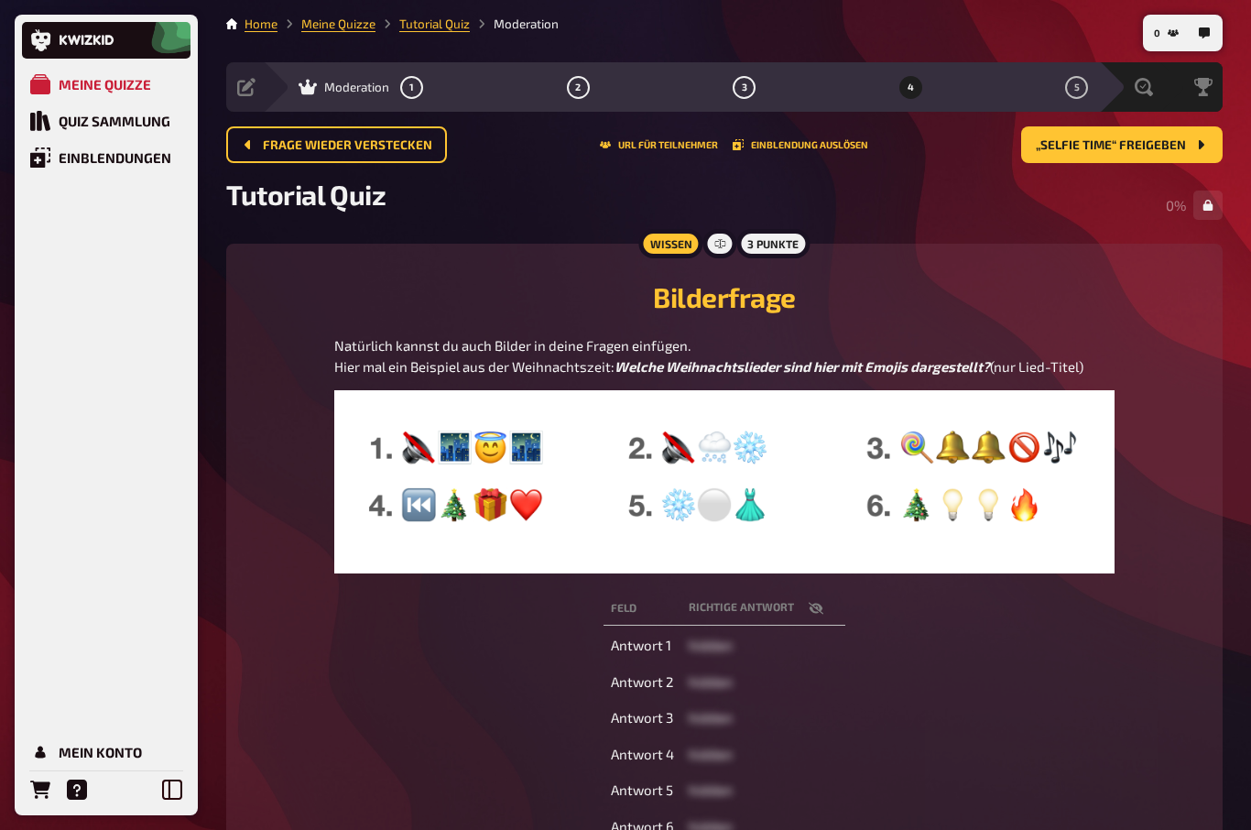
click at [309, 147] on span "Frage wieder verstecken" at bounding box center [347, 145] width 169 height 13
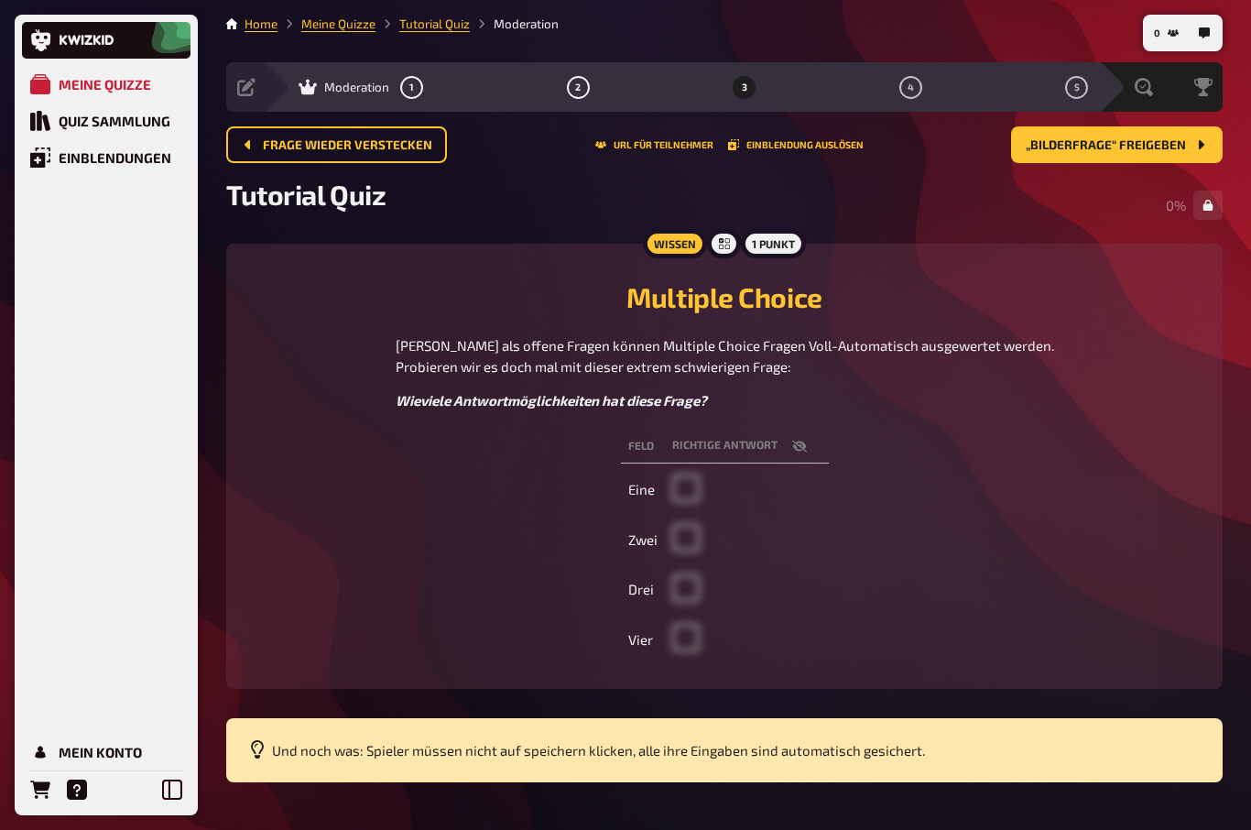
click at [290, 146] on span "Frage wieder verstecken" at bounding box center [347, 145] width 169 height 13
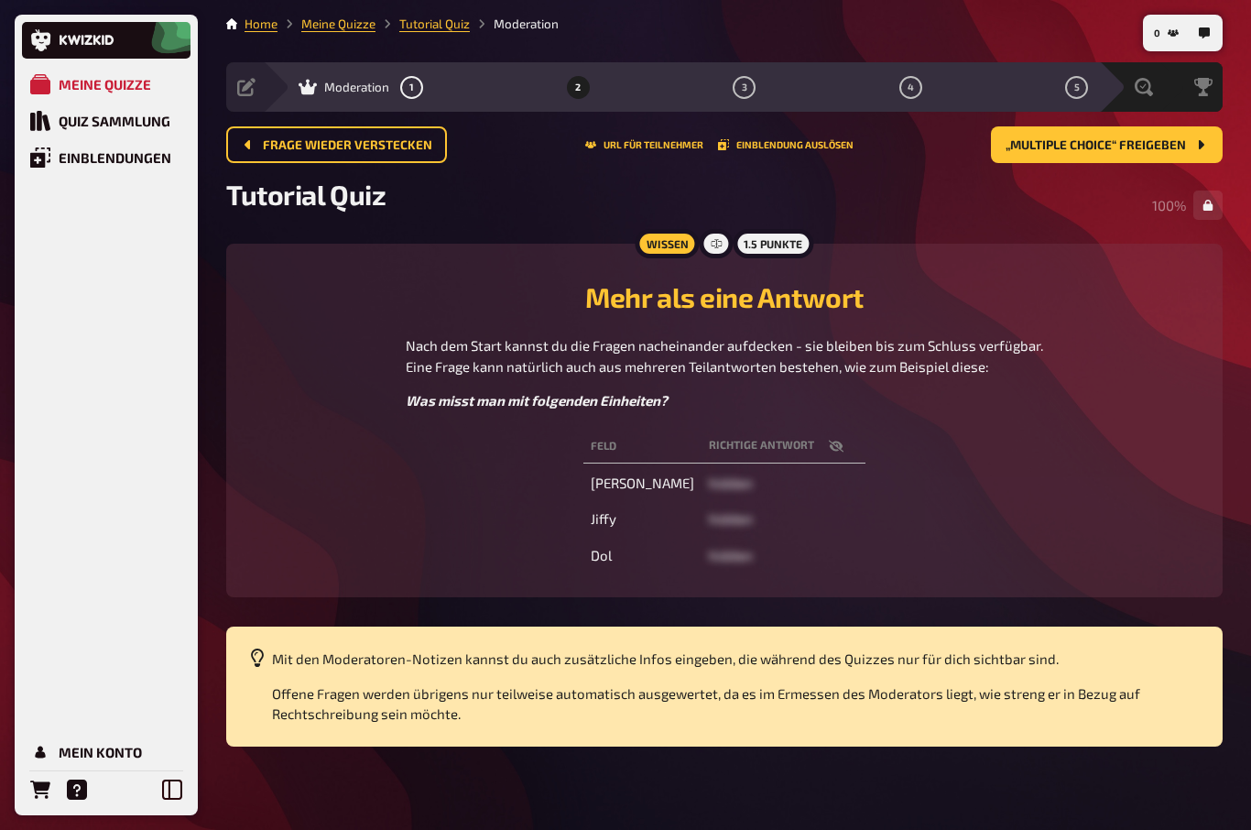
click at [92, 114] on div "Quiz Sammlung" at bounding box center [115, 121] width 112 height 16
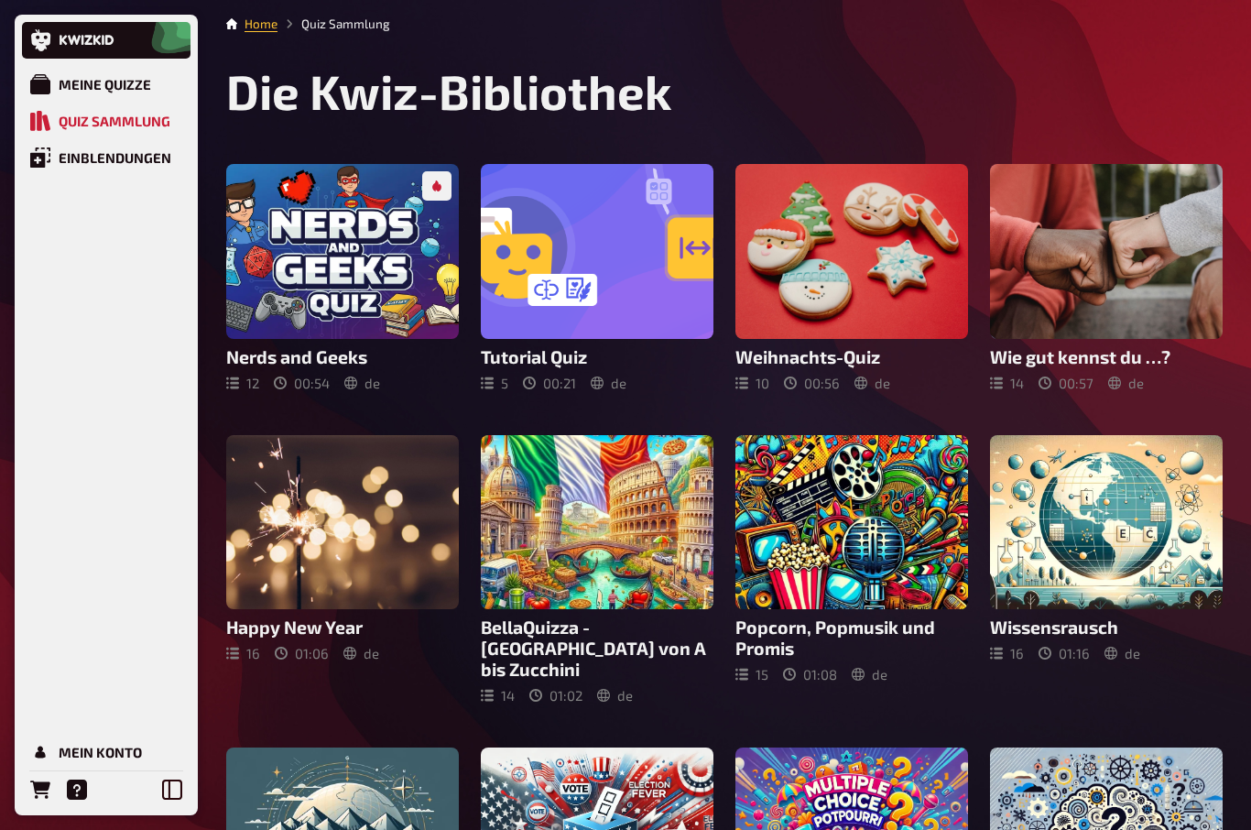
click at [87, 82] on div "Meine Quizze" at bounding box center [105, 84] width 92 height 16
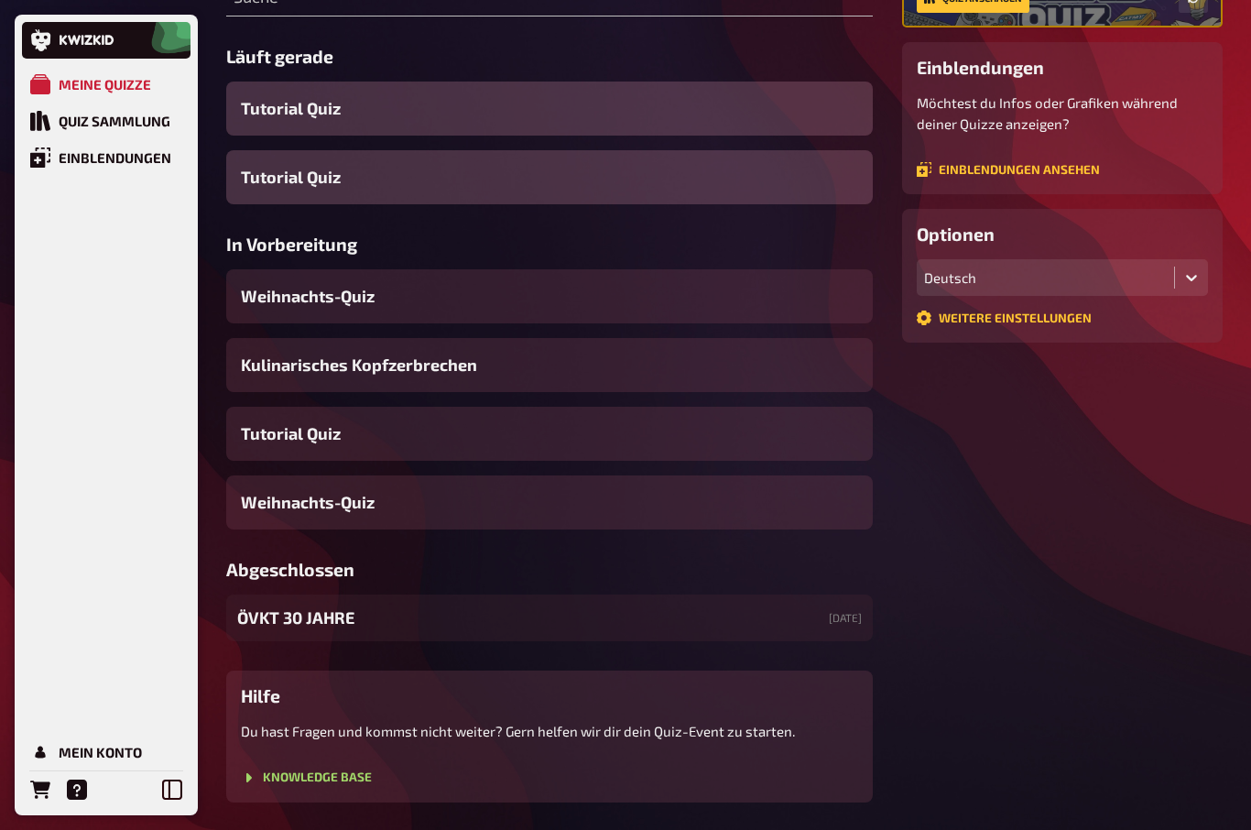
scroll to position [285, 0]
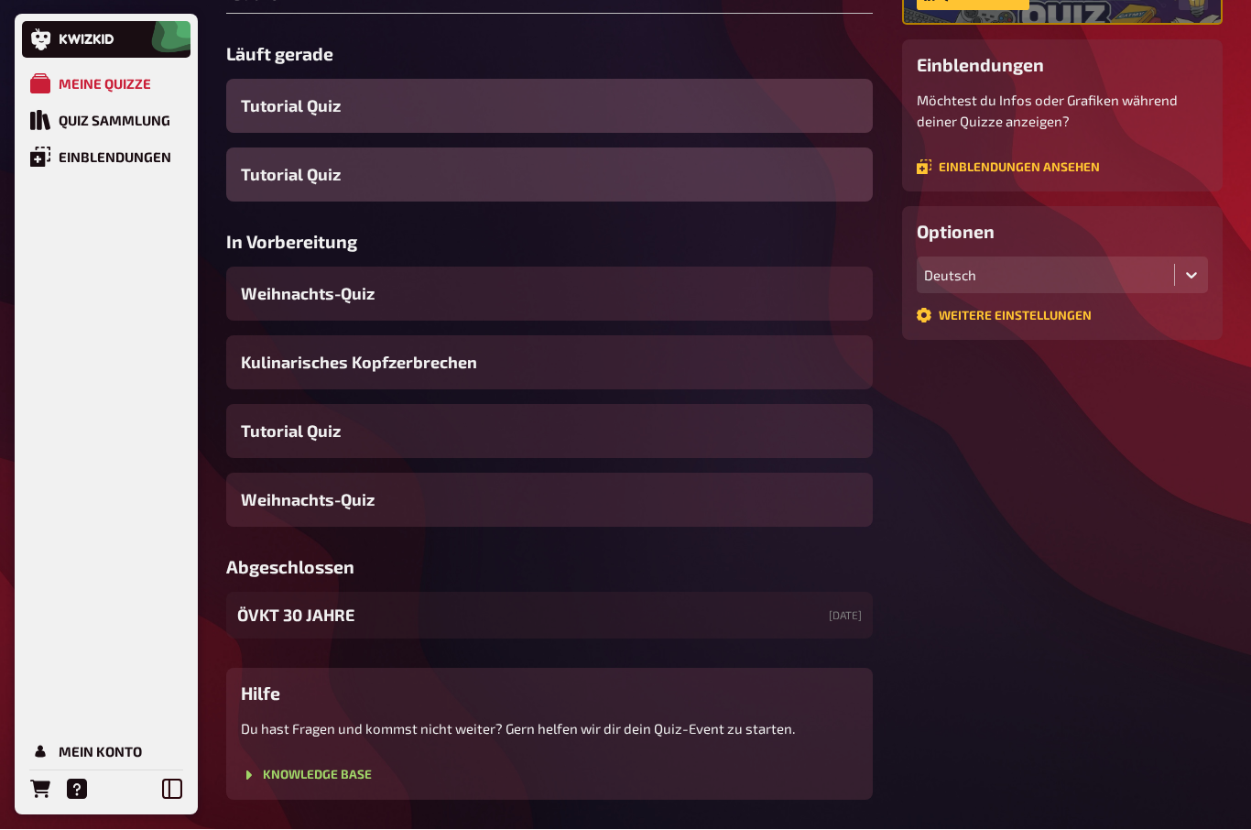
click at [302, 628] on span "ÖVKT 30 JAHRE" at bounding box center [295, 615] width 117 height 25
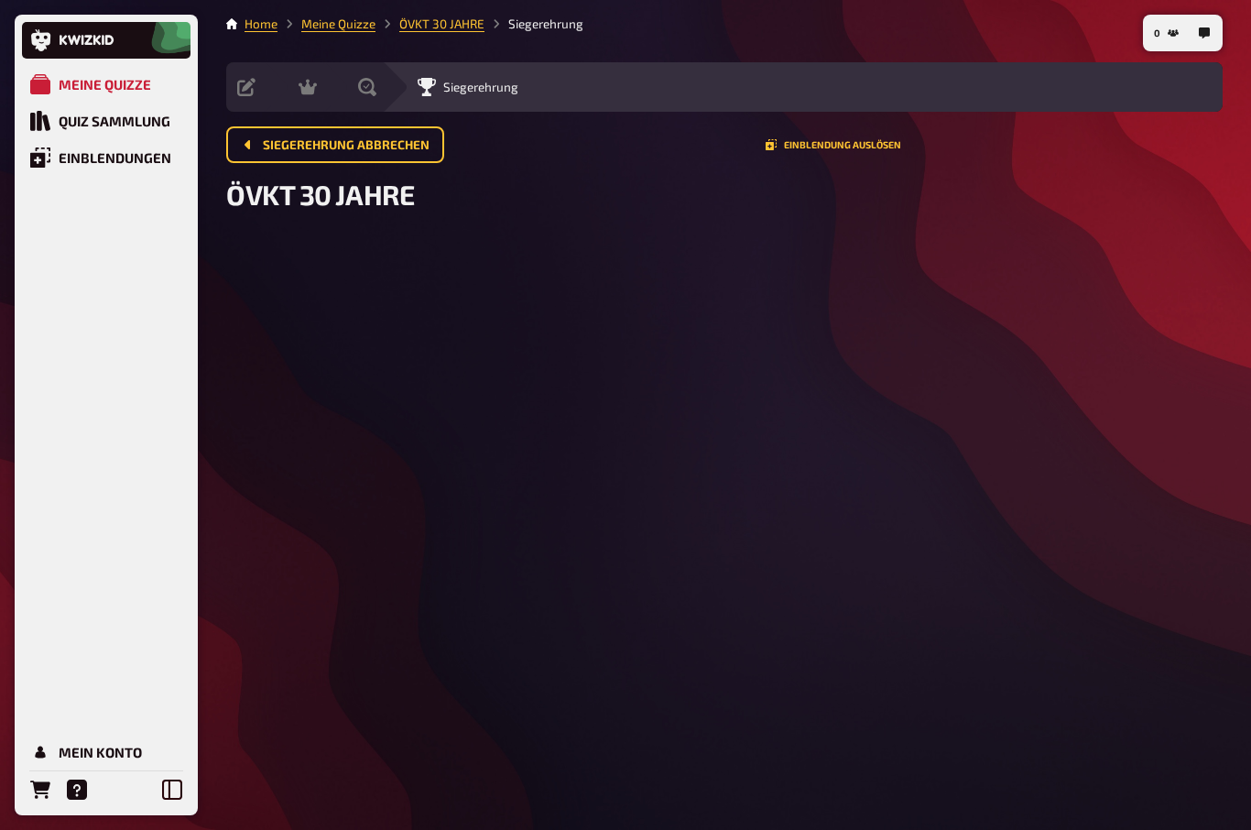
click at [291, 142] on span "Siegerehrung abbrechen" at bounding box center [346, 145] width 167 height 13
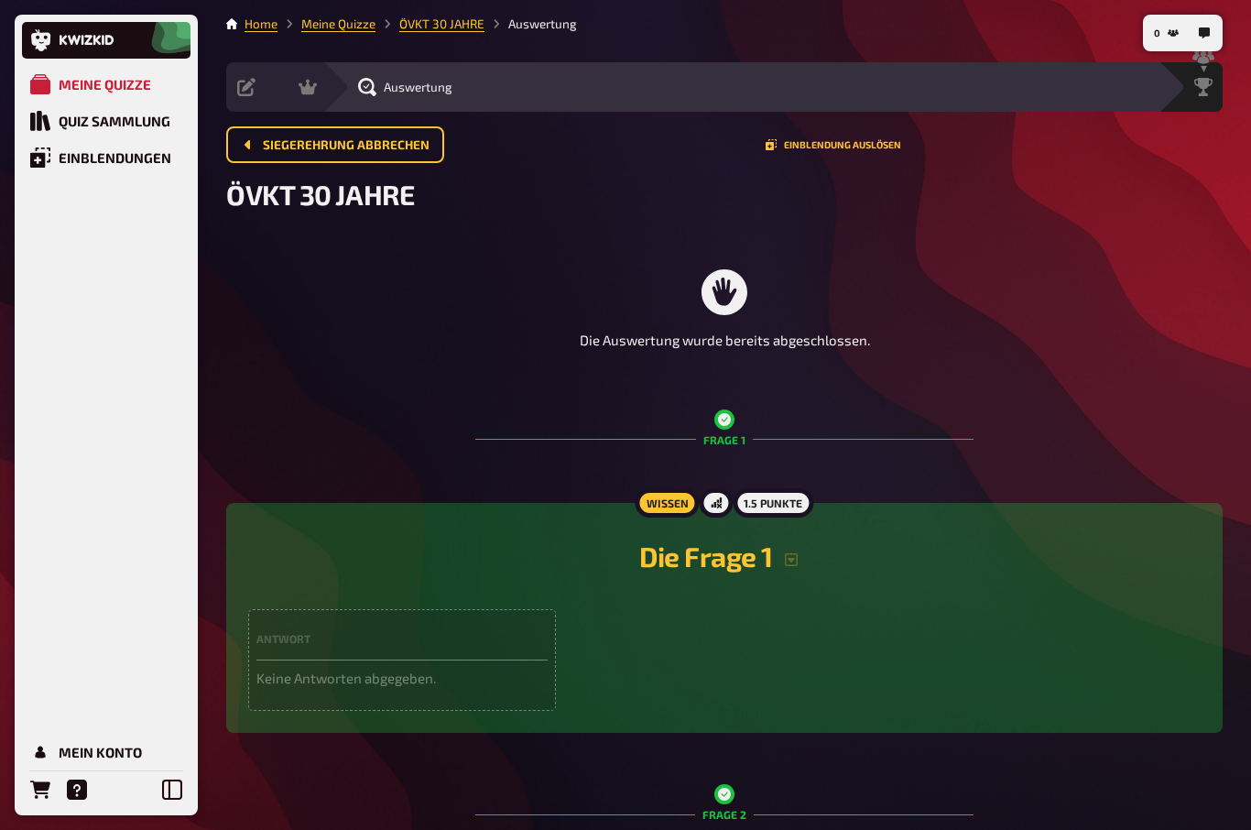
click at [263, 128] on button "Siegerehrung abbrechen" at bounding box center [335, 144] width 218 height 37
click at [295, 143] on span "Siegerehrung abbrechen" at bounding box center [346, 145] width 167 height 13
click at [296, 131] on button "Siegerehrung abbrechen" at bounding box center [335, 144] width 218 height 37
click at [858, 150] on button "Einblendung auslösen" at bounding box center [833, 144] width 136 height 11
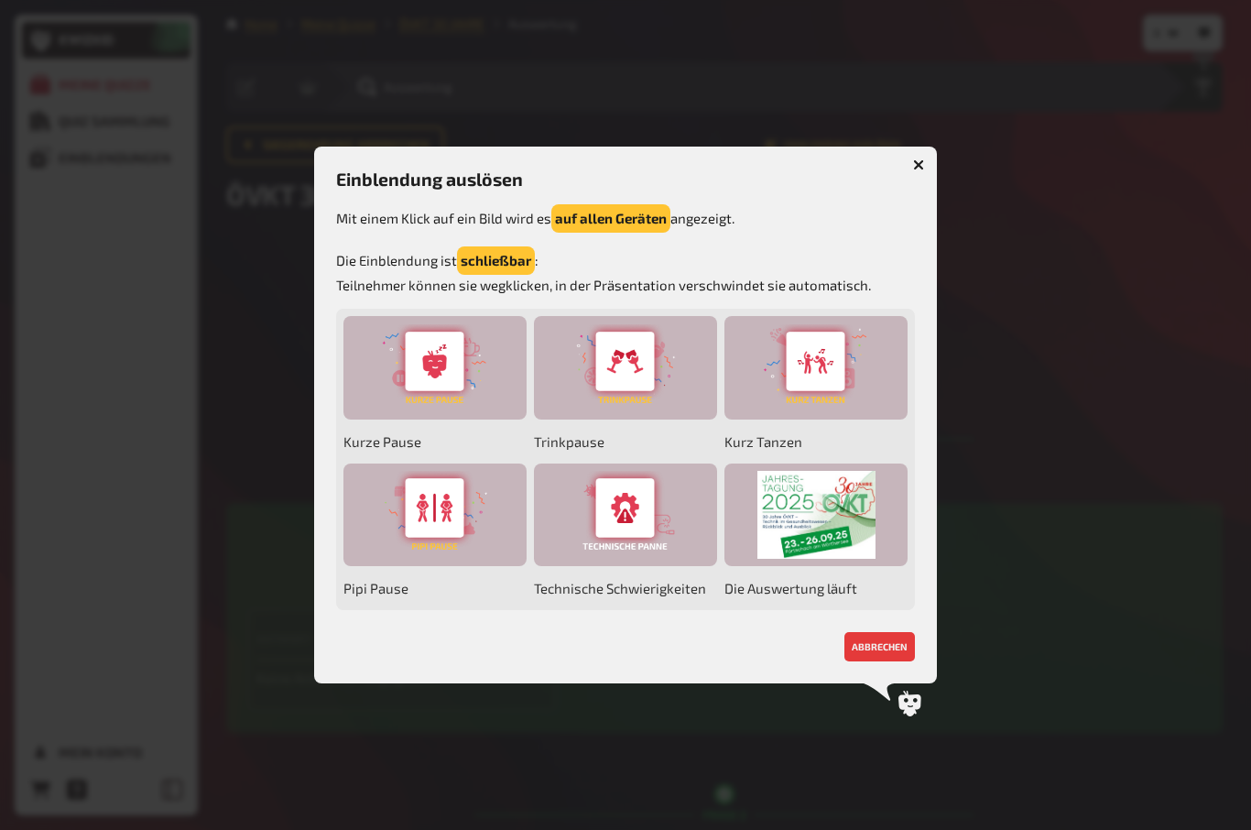
click at [838, 525] on div at bounding box center [815, 514] width 183 height 103
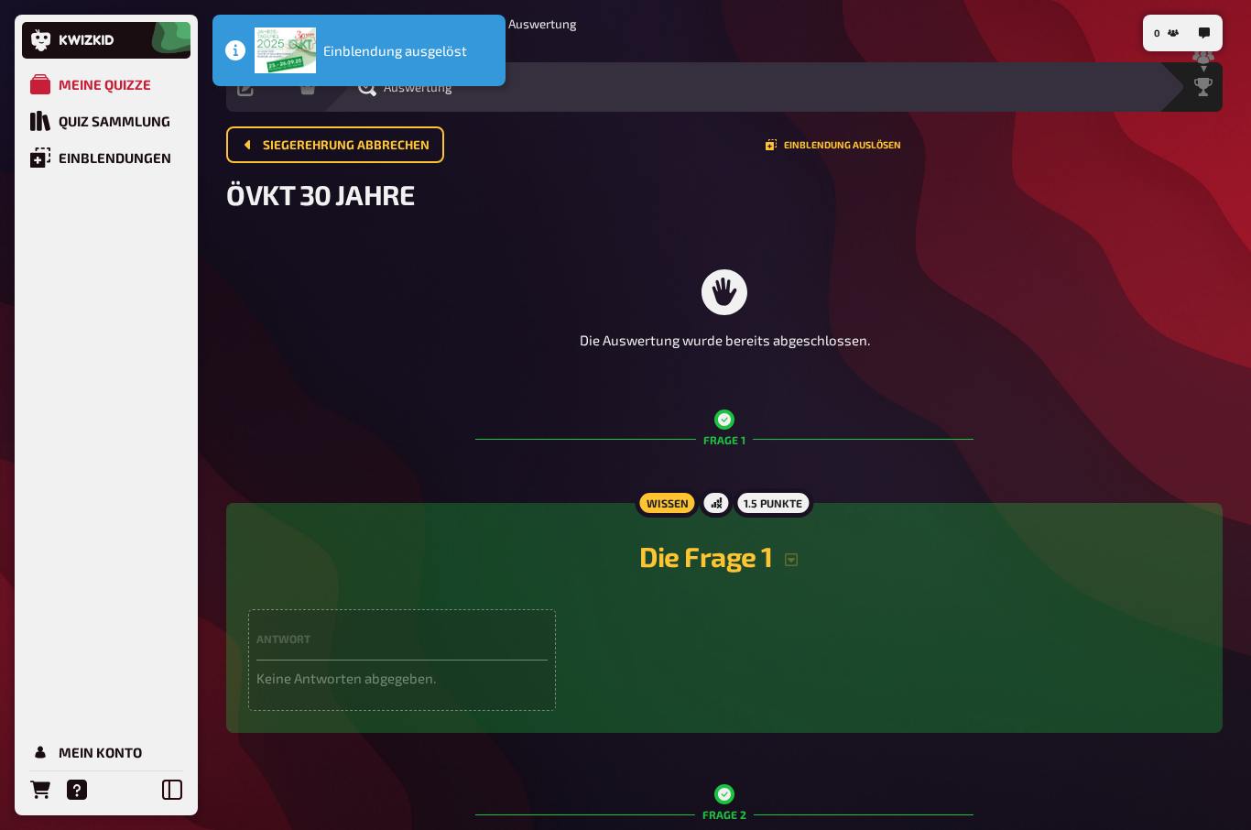
click at [293, 45] on img "Notifications Alt+T" at bounding box center [285, 50] width 61 height 46
click at [93, 91] on div "Meine Quizze" at bounding box center [105, 84] width 92 height 16
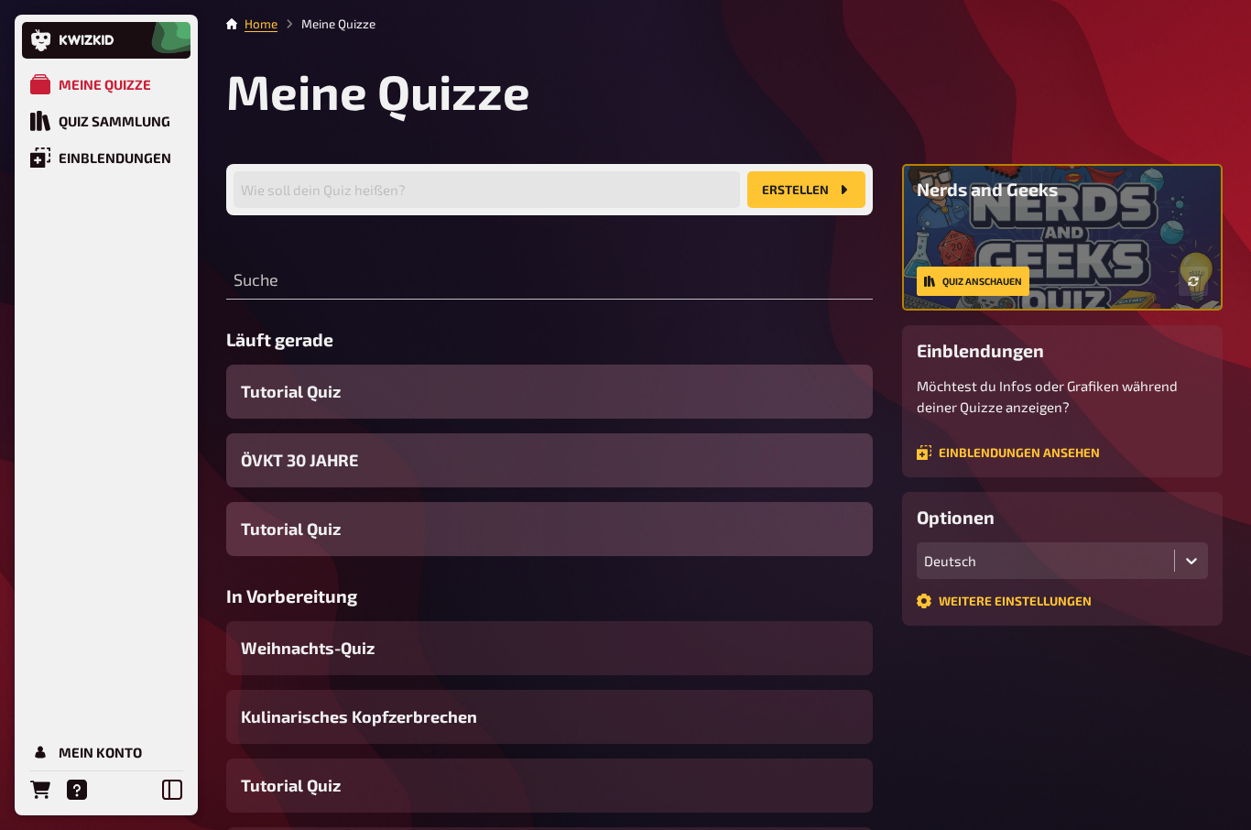
click at [277, 453] on span "ÖVKT 30 JAHRE" at bounding box center [299, 460] width 117 height 25
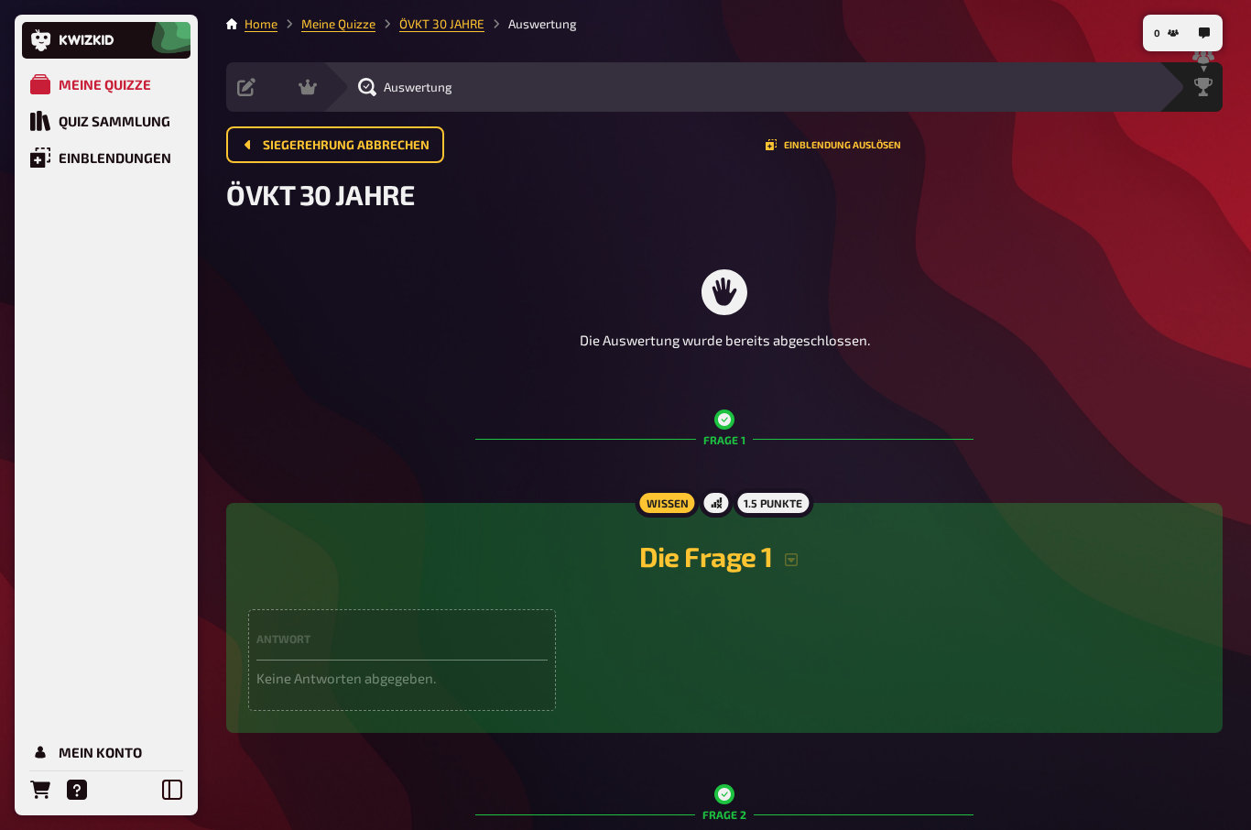
click at [0, 0] on span "Siegerehrung" at bounding box center [0, 0] width 0 height 0
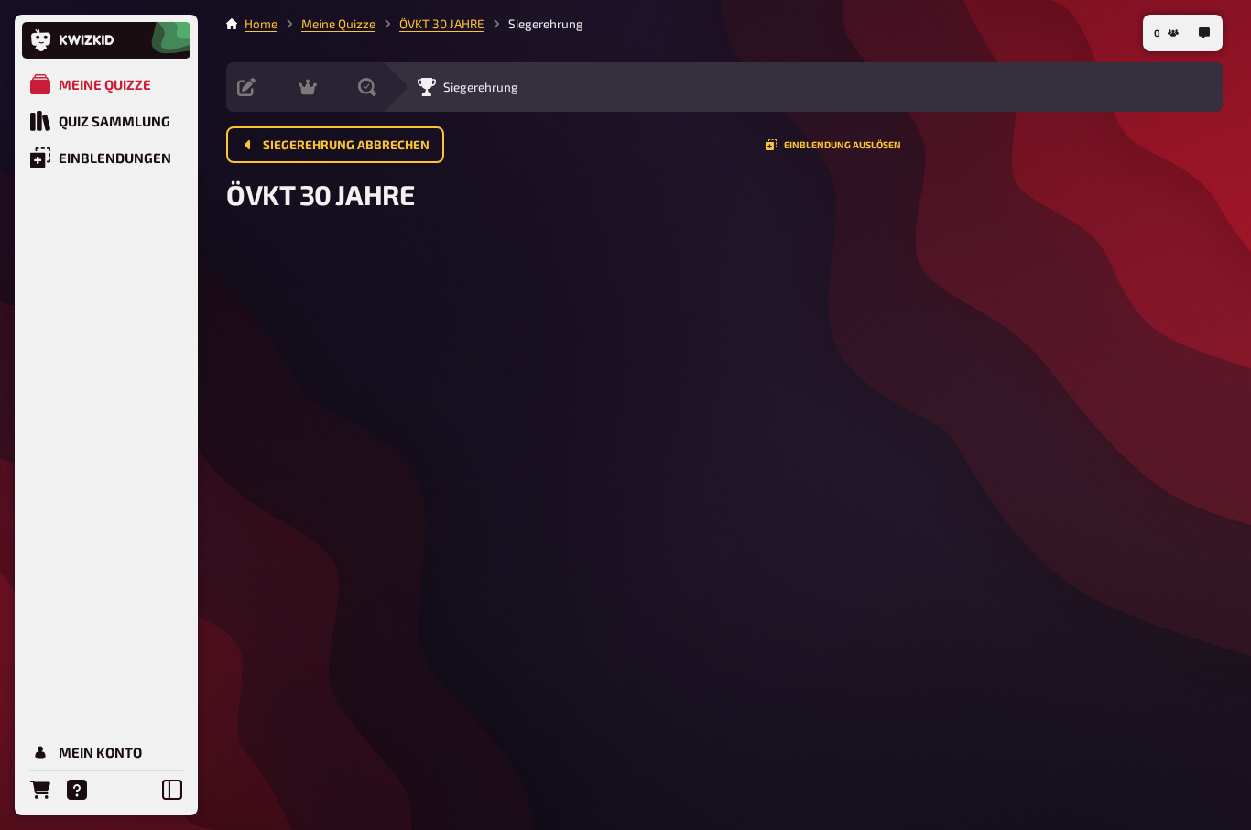
click at [1174, 42] on button "0" at bounding box center [1165, 32] width 39 height 29
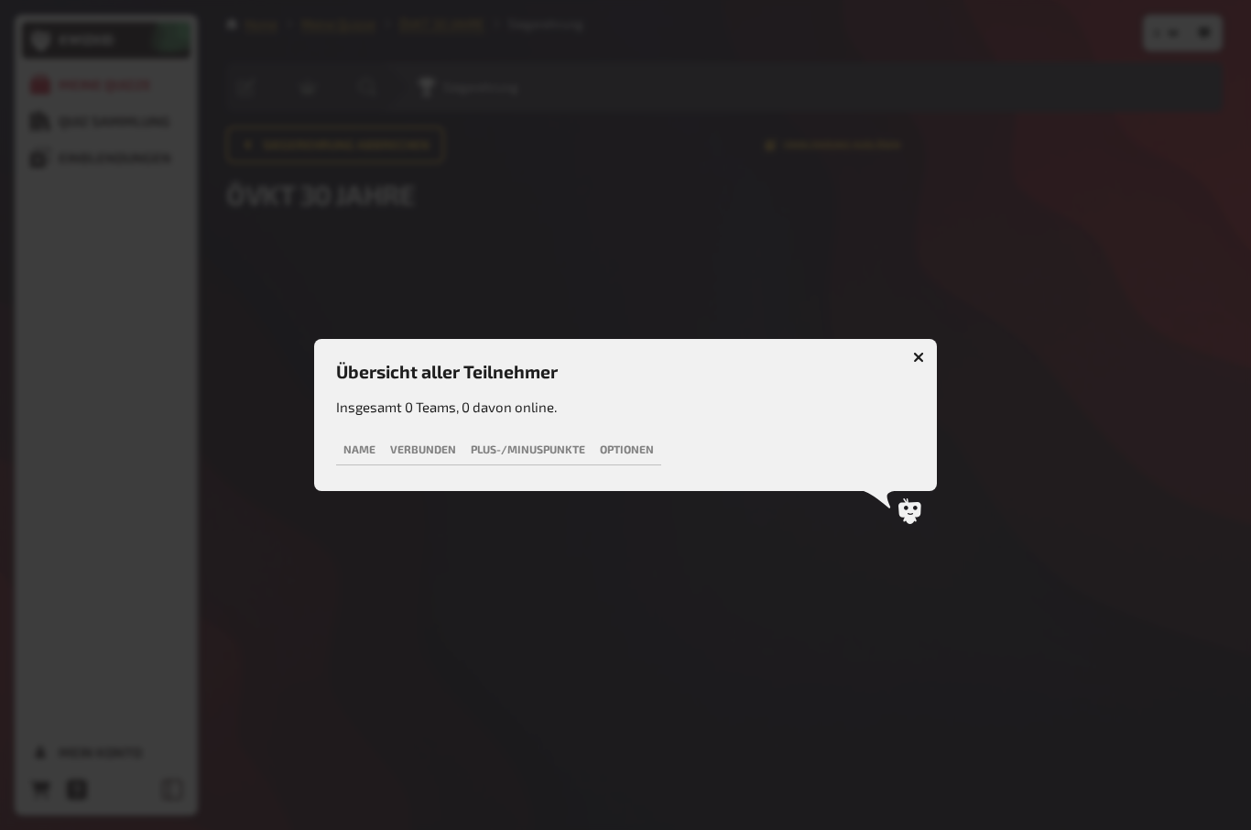
click at [923, 499] on div at bounding box center [625, 415] width 1251 height 830
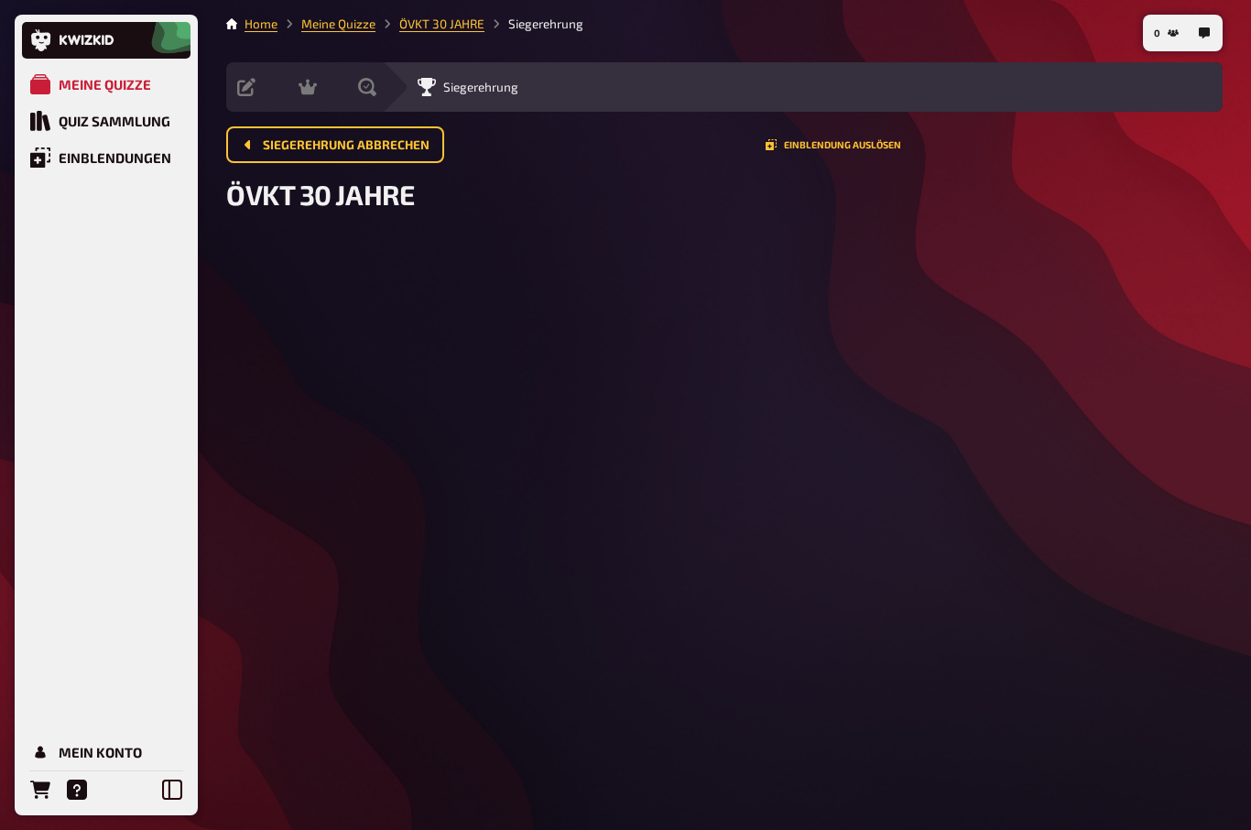
click at [1212, 30] on button "button" at bounding box center [1203, 32] width 29 height 29
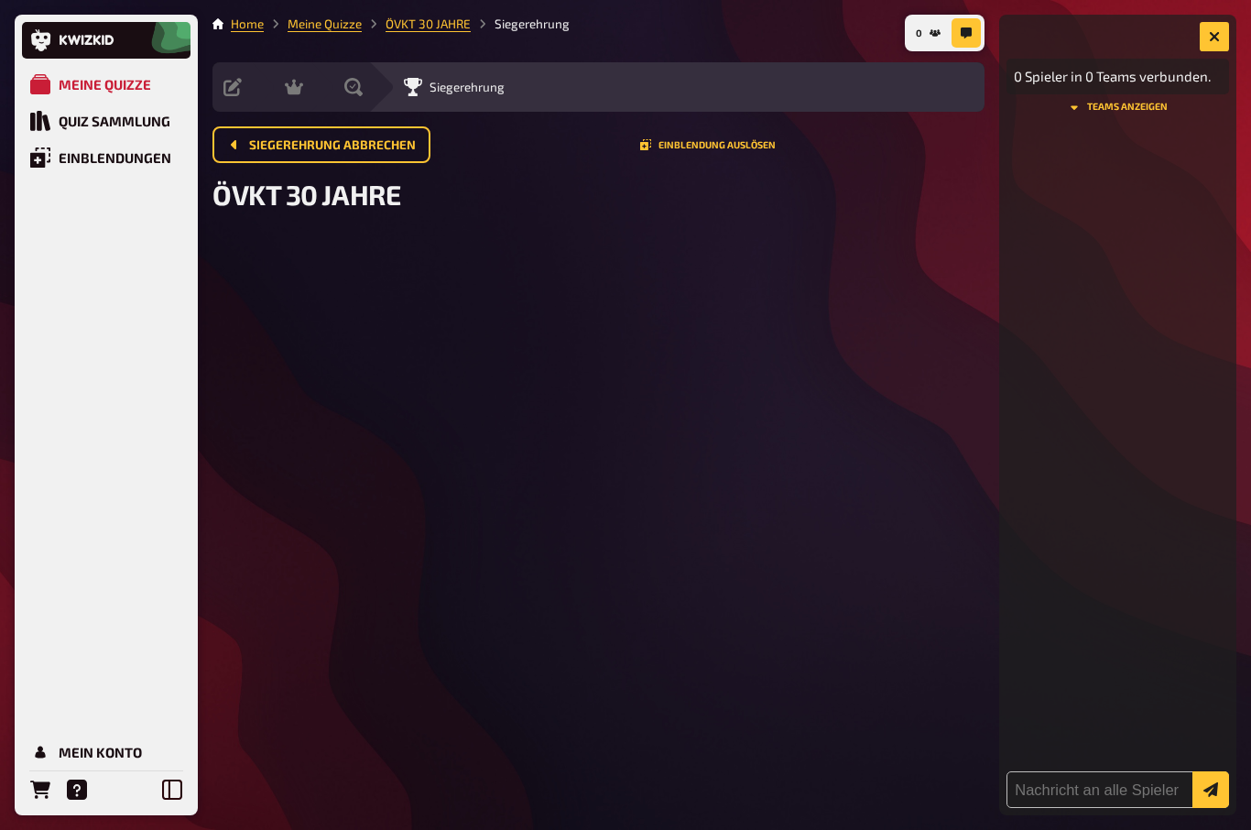
click at [1166, 113] on button "Teams anzeigen" at bounding box center [1117, 107] width 222 height 11
click at [1152, 126] on button "Teams ausblenden" at bounding box center [1117, 120] width 222 height 11
click at [1217, 38] on icon "button" at bounding box center [1214, 36] width 11 height 11
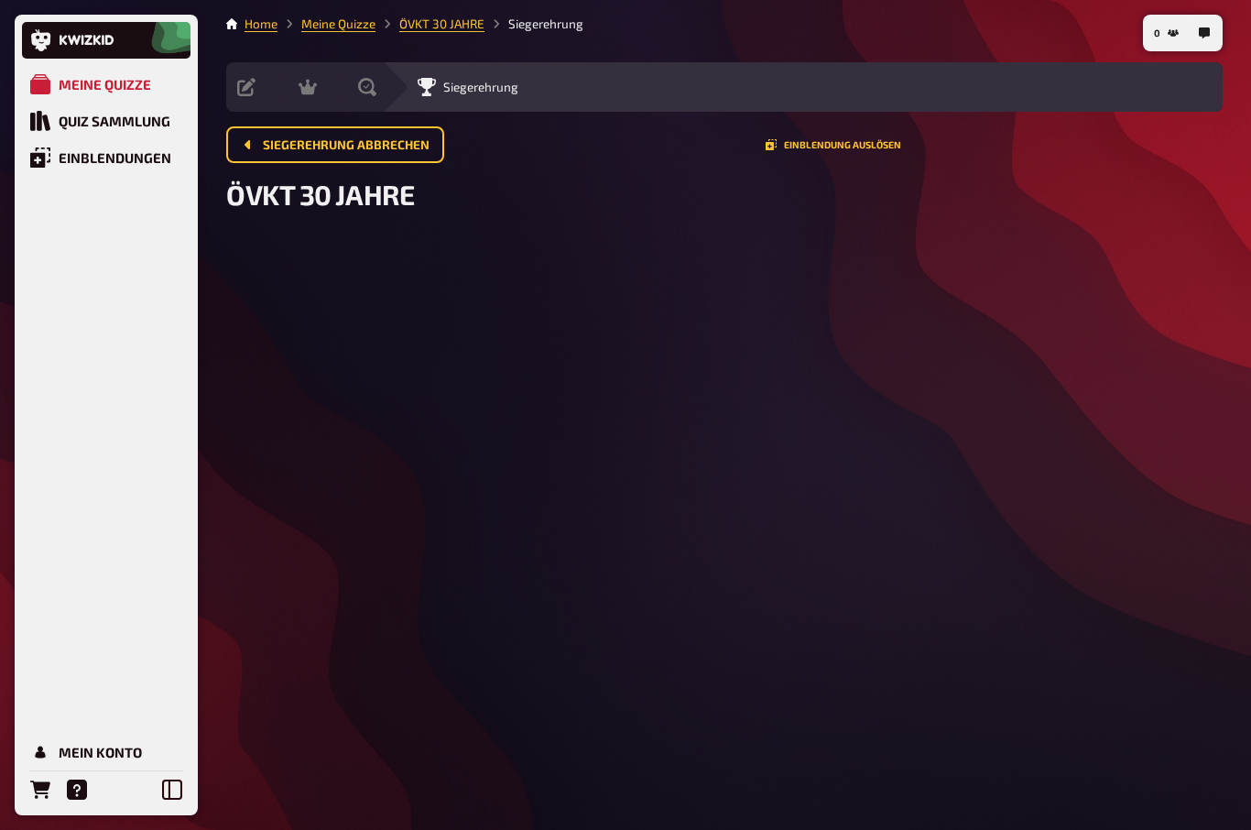
click at [1143, 49] on nav "0" at bounding box center [1183, 33] width 80 height 37
click at [1079, 472] on div "0 Home Meine Quizze ÖVKT 30 JAHRE Siegerehrung Vorbereitung Inhalte Bearbeiten …" at bounding box center [724, 415] width 1025 height 830
click at [337, 141] on span "Siegerehrung abbrechen" at bounding box center [346, 145] width 167 height 13
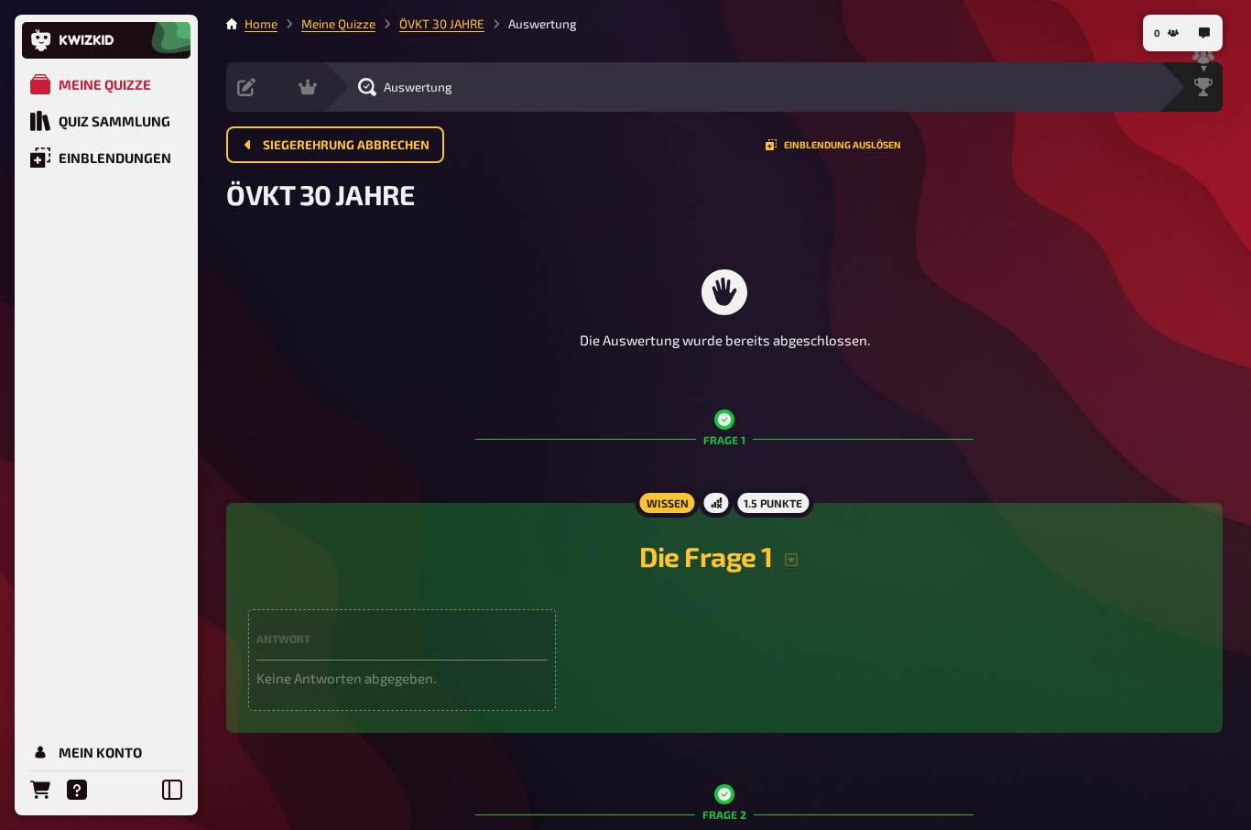
click at [327, 139] on span "Siegerehrung abbrechen" at bounding box center [346, 145] width 167 height 13
click at [310, 85] on icon at bounding box center [307, 87] width 18 height 18
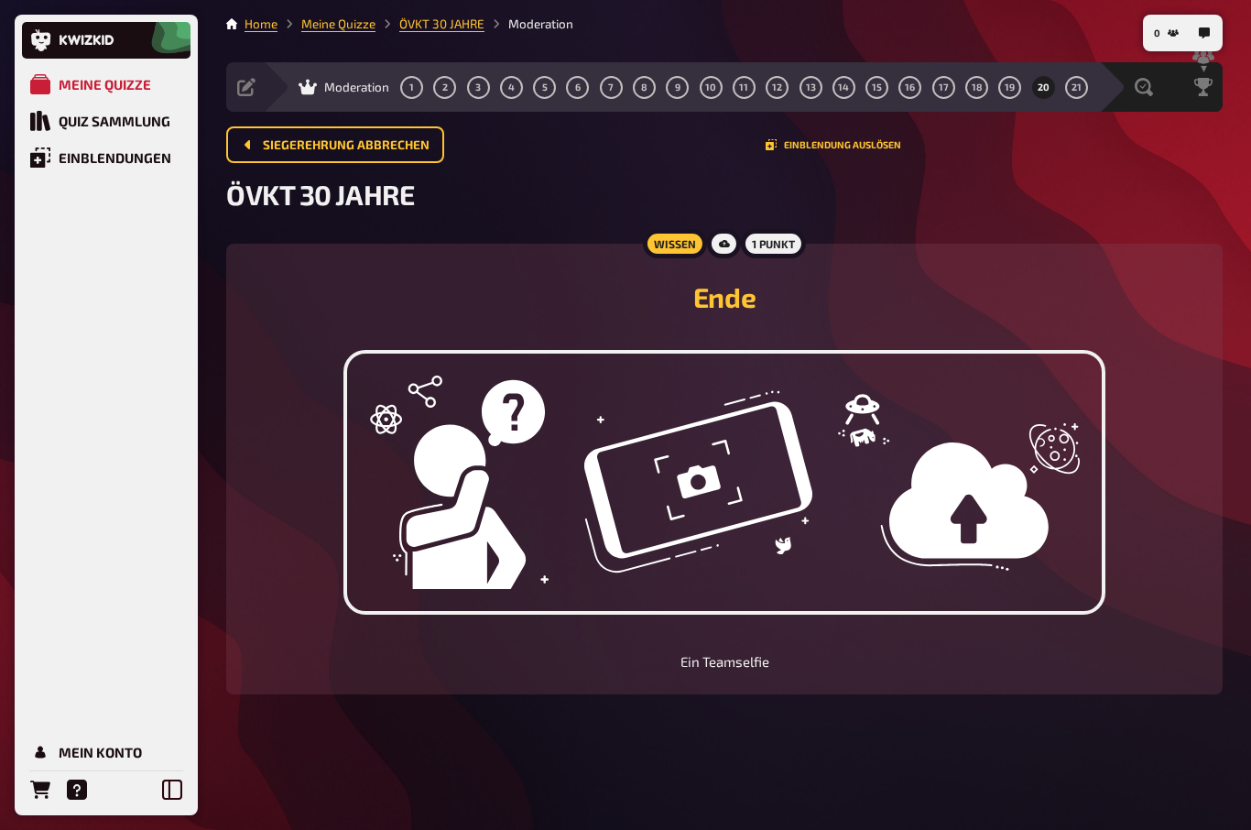
click at [346, 22] on link "Meine Quizze" at bounding box center [338, 23] width 74 height 15
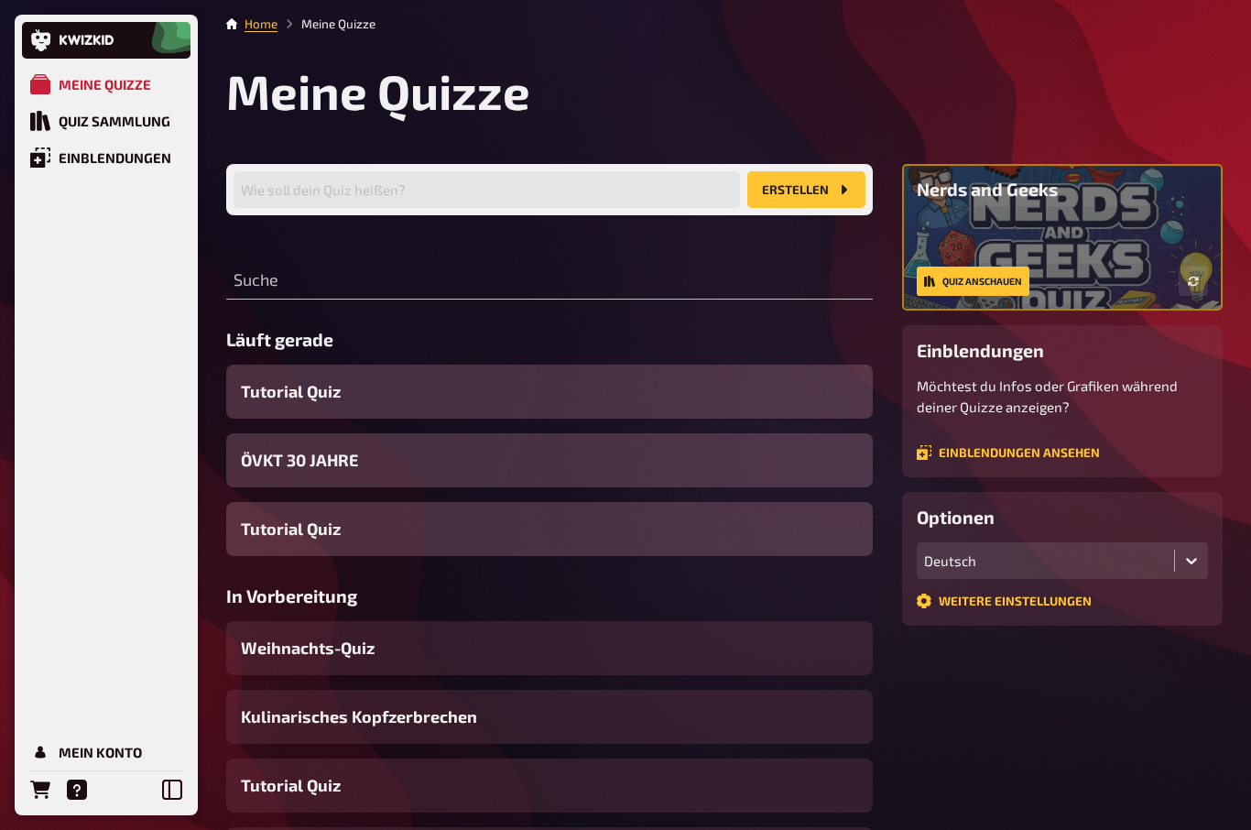
click at [247, 30] on link "Home" at bounding box center [260, 23] width 33 height 15
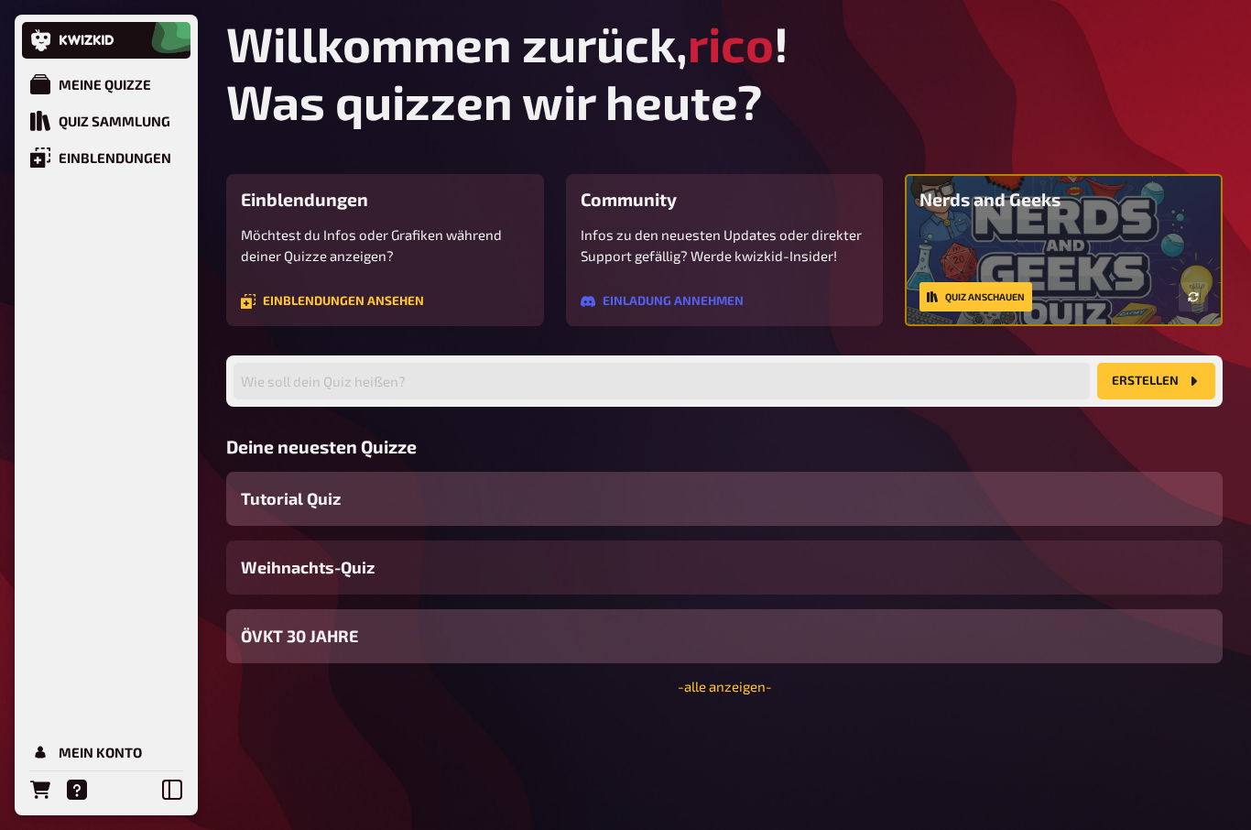
click at [316, 299] on link "Einblendungen ansehen" at bounding box center [332, 301] width 183 height 15
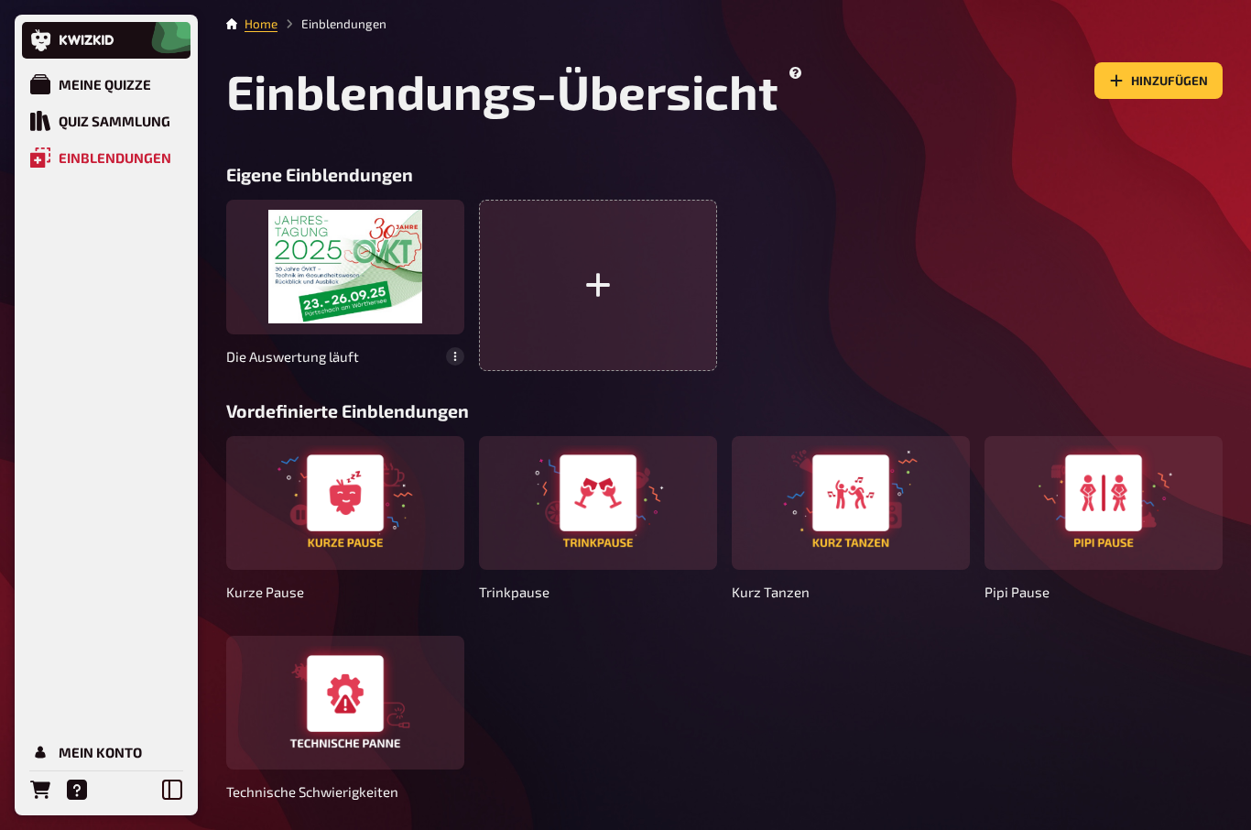
click at [99, 121] on div "Quiz Sammlung" at bounding box center [115, 121] width 112 height 16
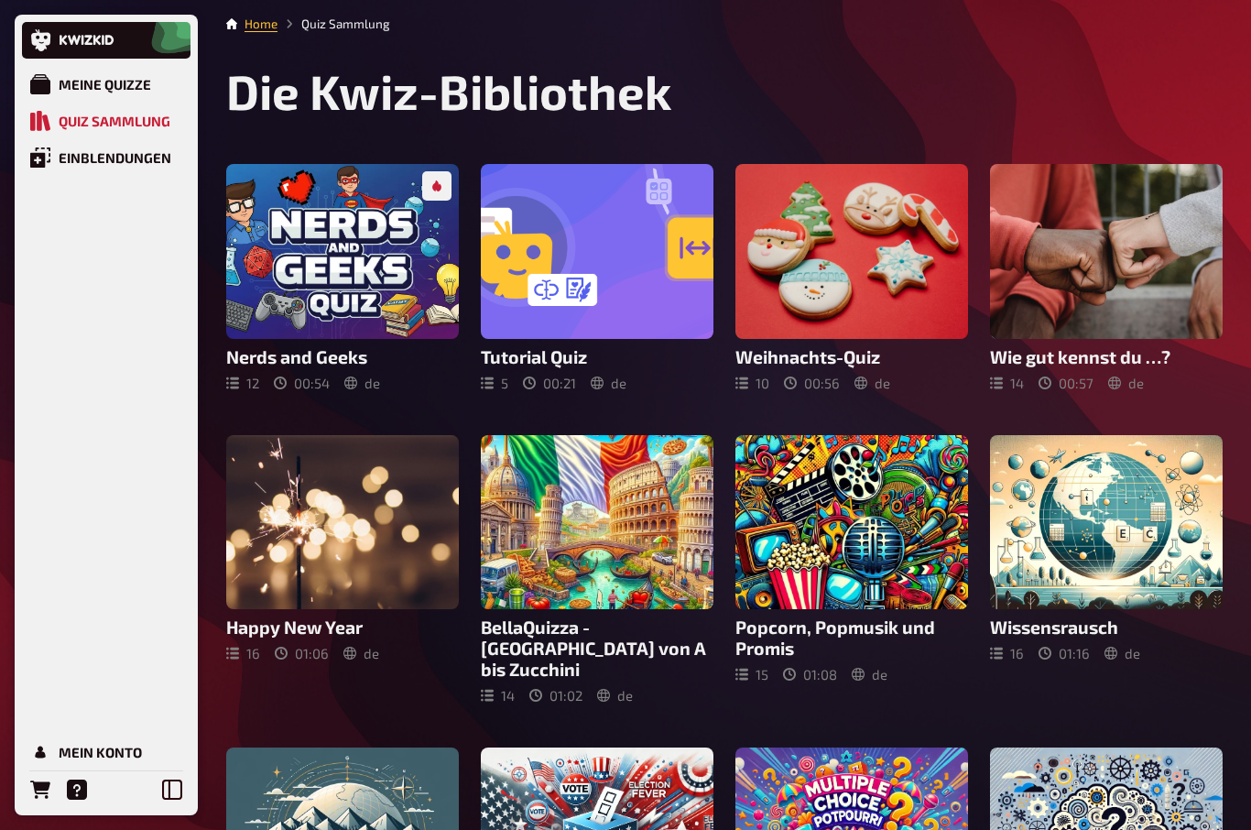
click at [90, 77] on div "Meine Quizze" at bounding box center [105, 84] width 92 height 16
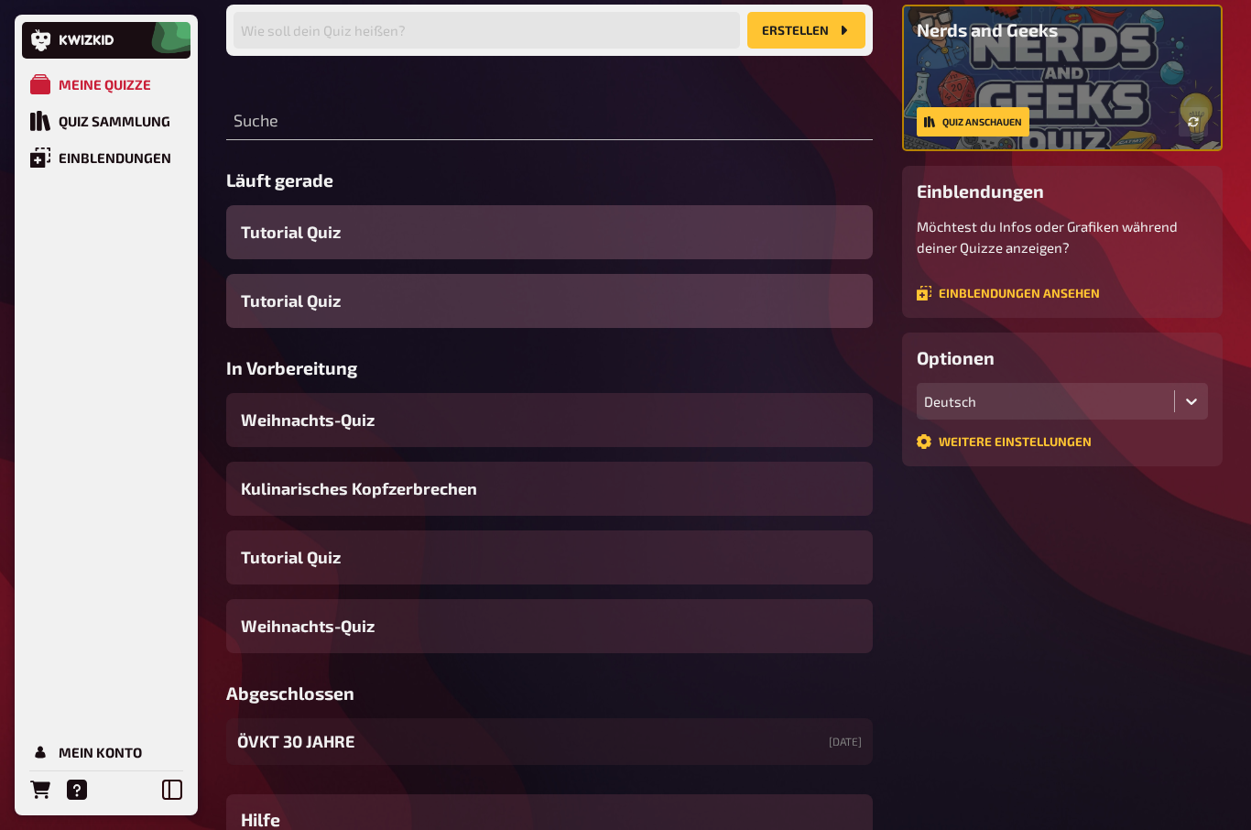
scroll to position [285, 0]
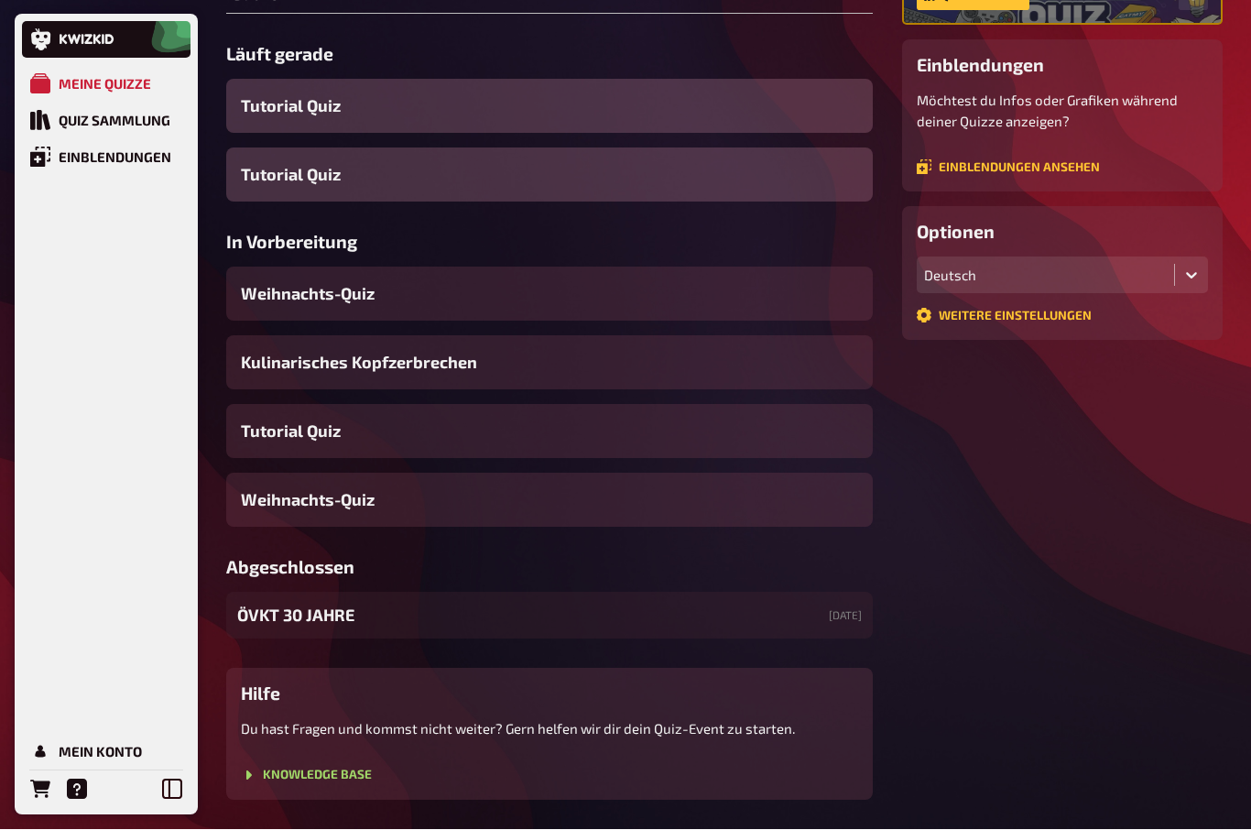
click at [278, 619] on span "ÖVKT 30 JAHRE" at bounding box center [295, 615] width 117 height 25
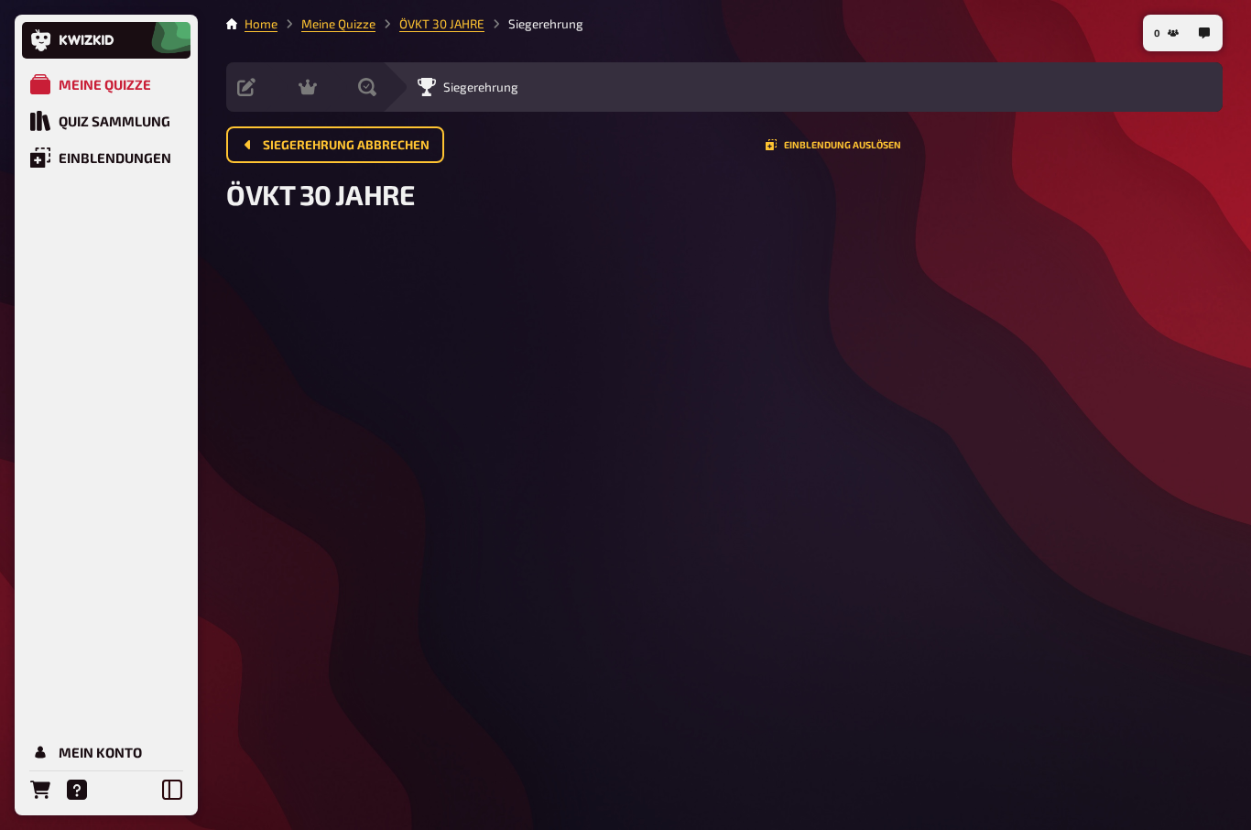
click at [89, 81] on div "Meine Quizze" at bounding box center [105, 84] width 92 height 16
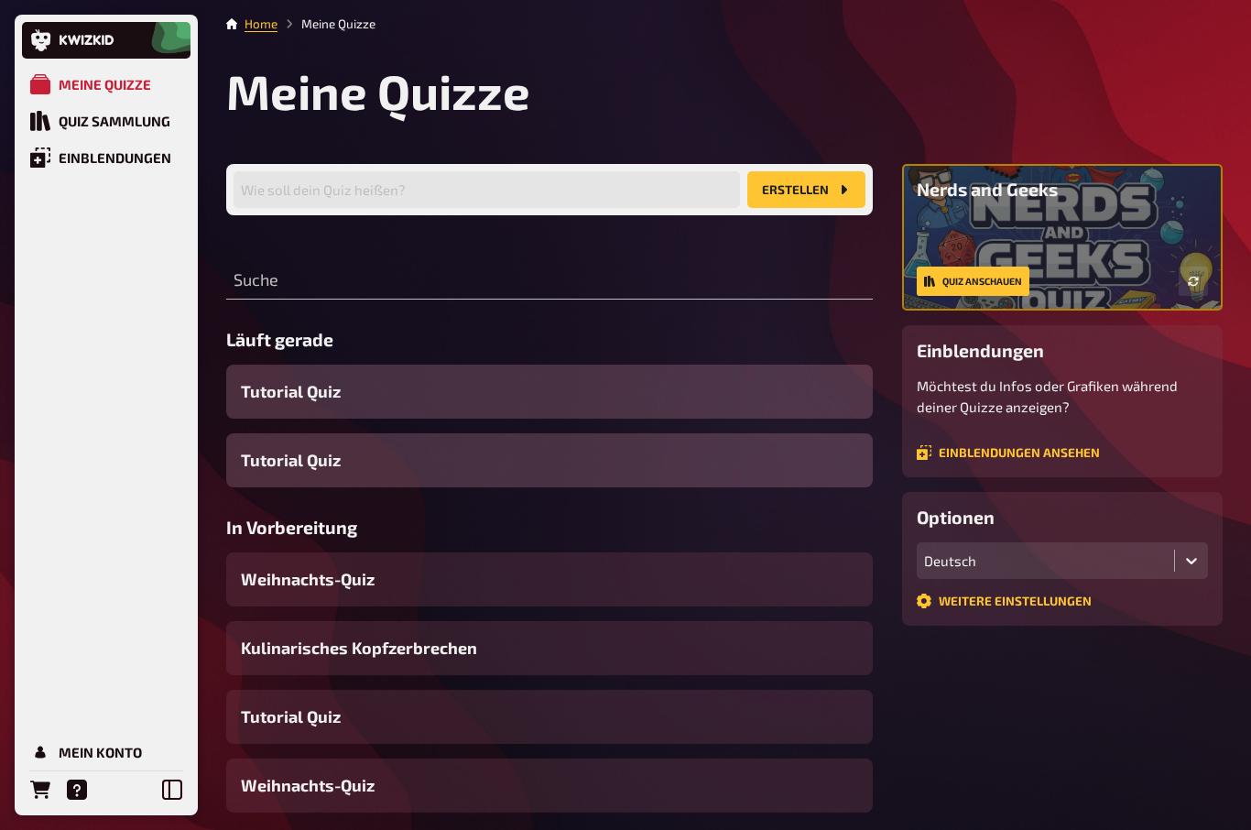
click at [92, 119] on div "Quiz Sammlung" at bounding box center [115, 121] width 112 height 16
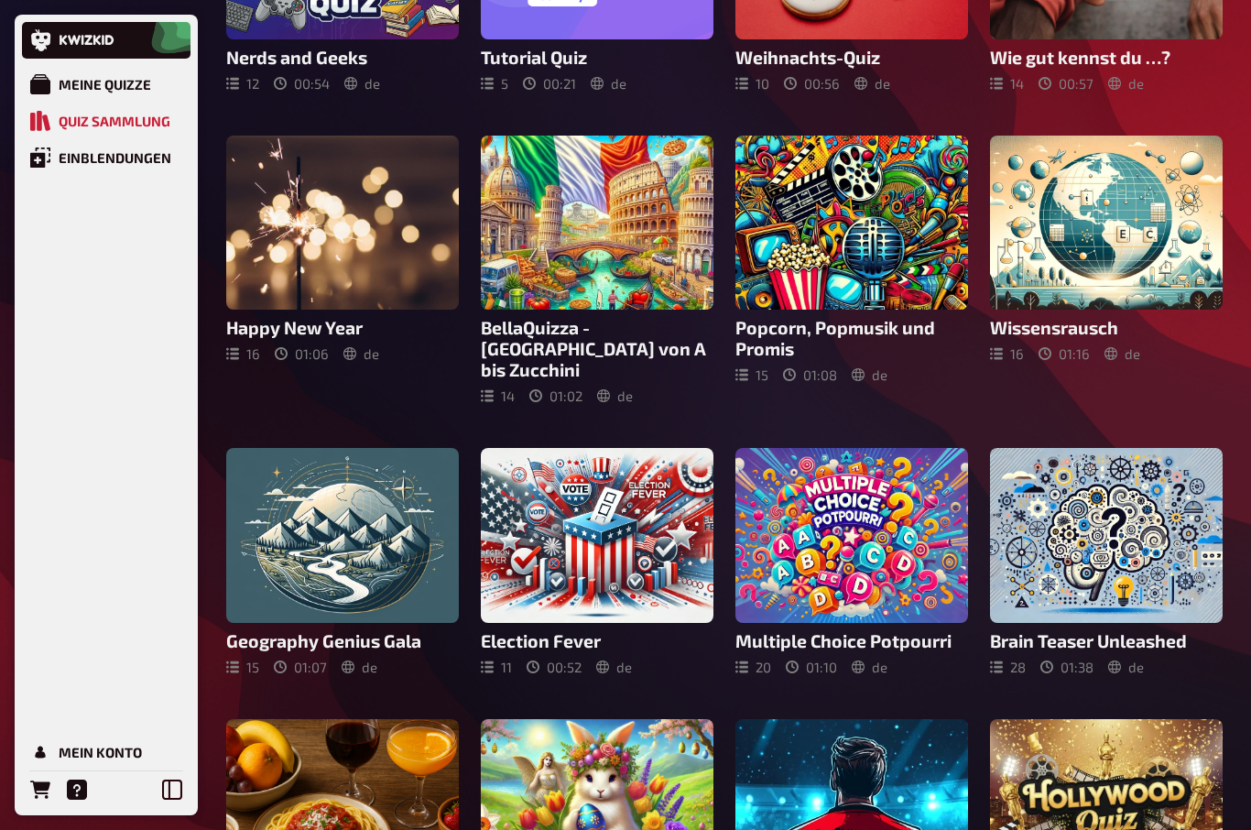
scroll to position [63, 0]
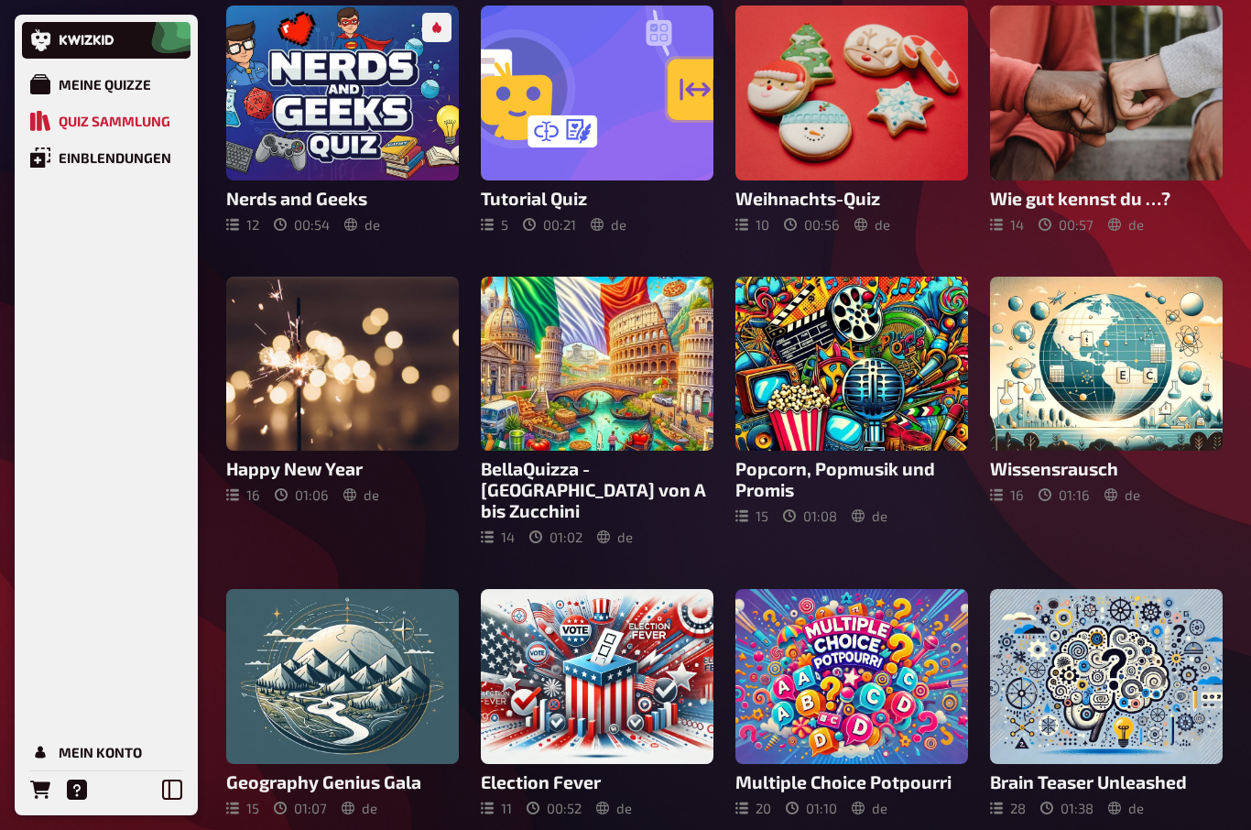
click at [92, 92] on div "Meine Quizze" at bounding box center [105, 84] width 92 height 16
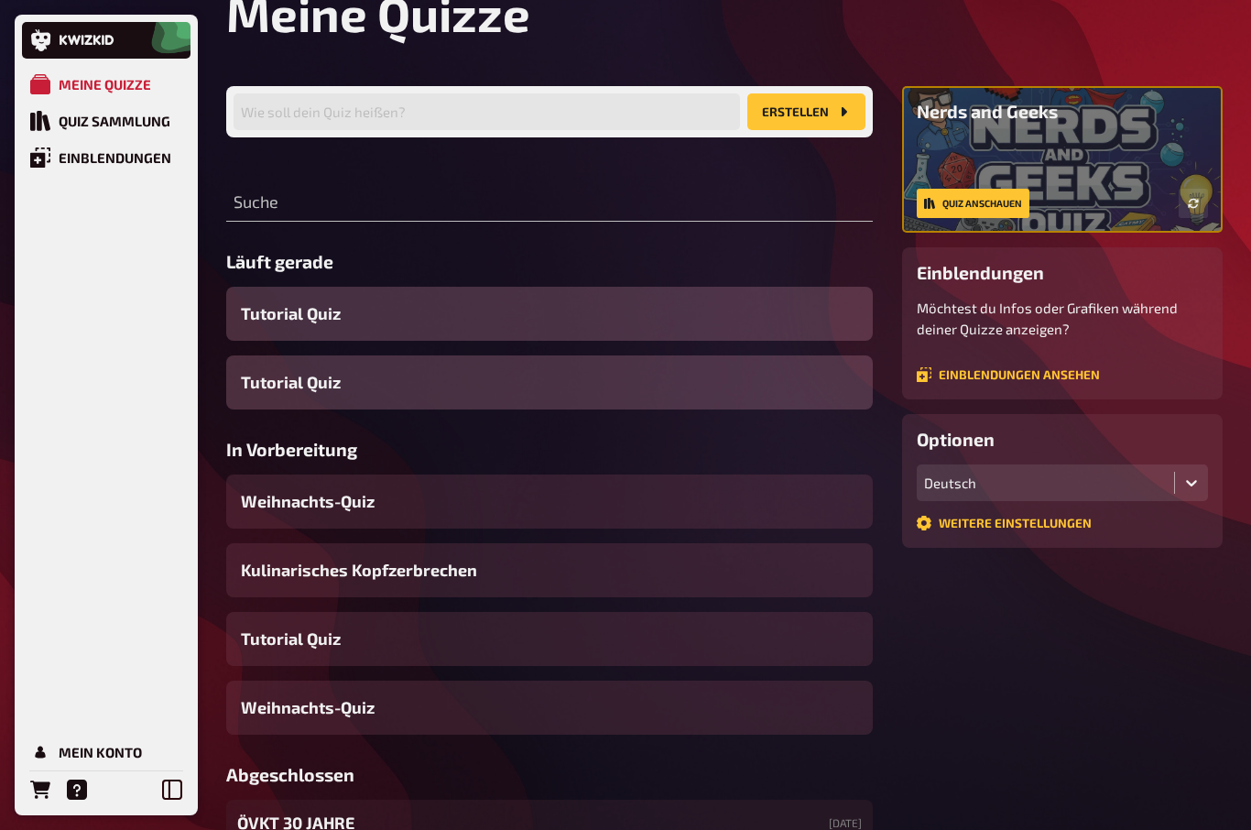
scroll to position [190, 0]
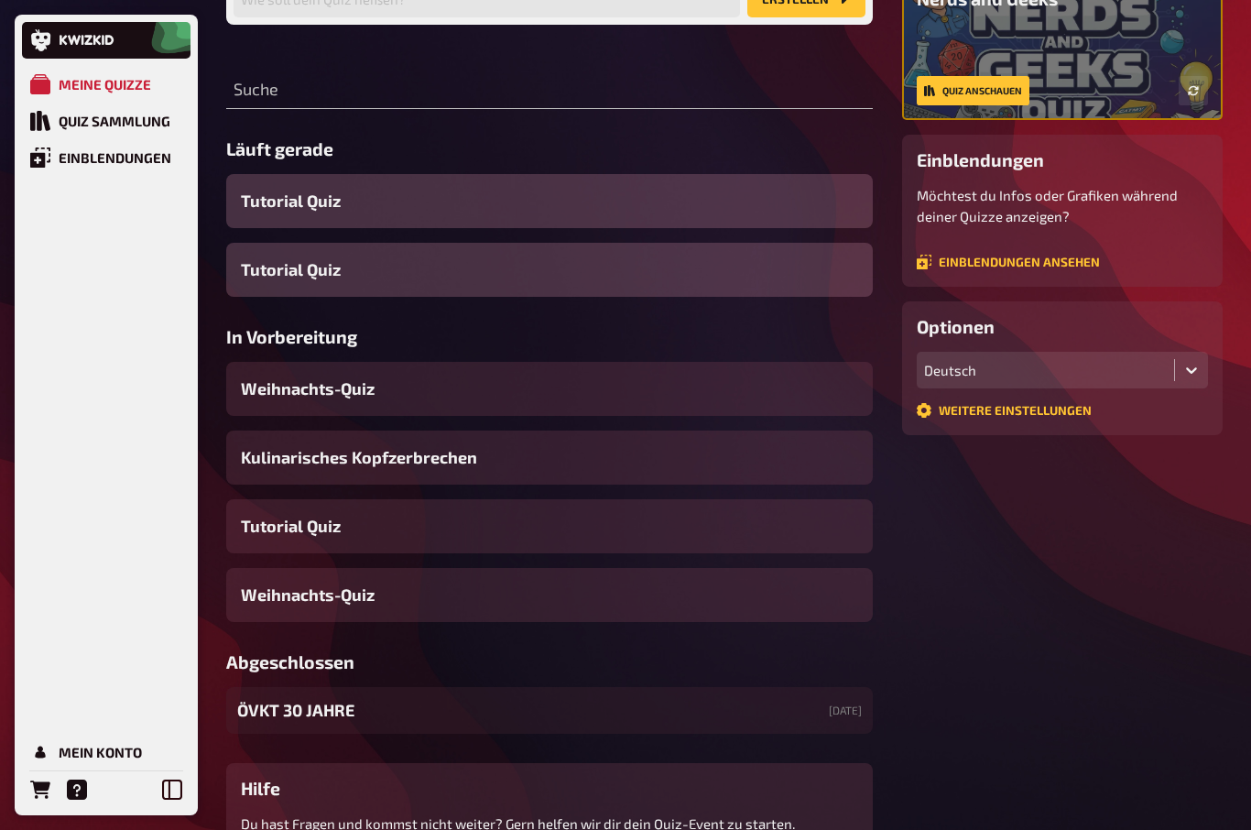
click at [296, 592] on span "Weihnachts-Quiz" at bounding box center [308, 594] width 134 height 25
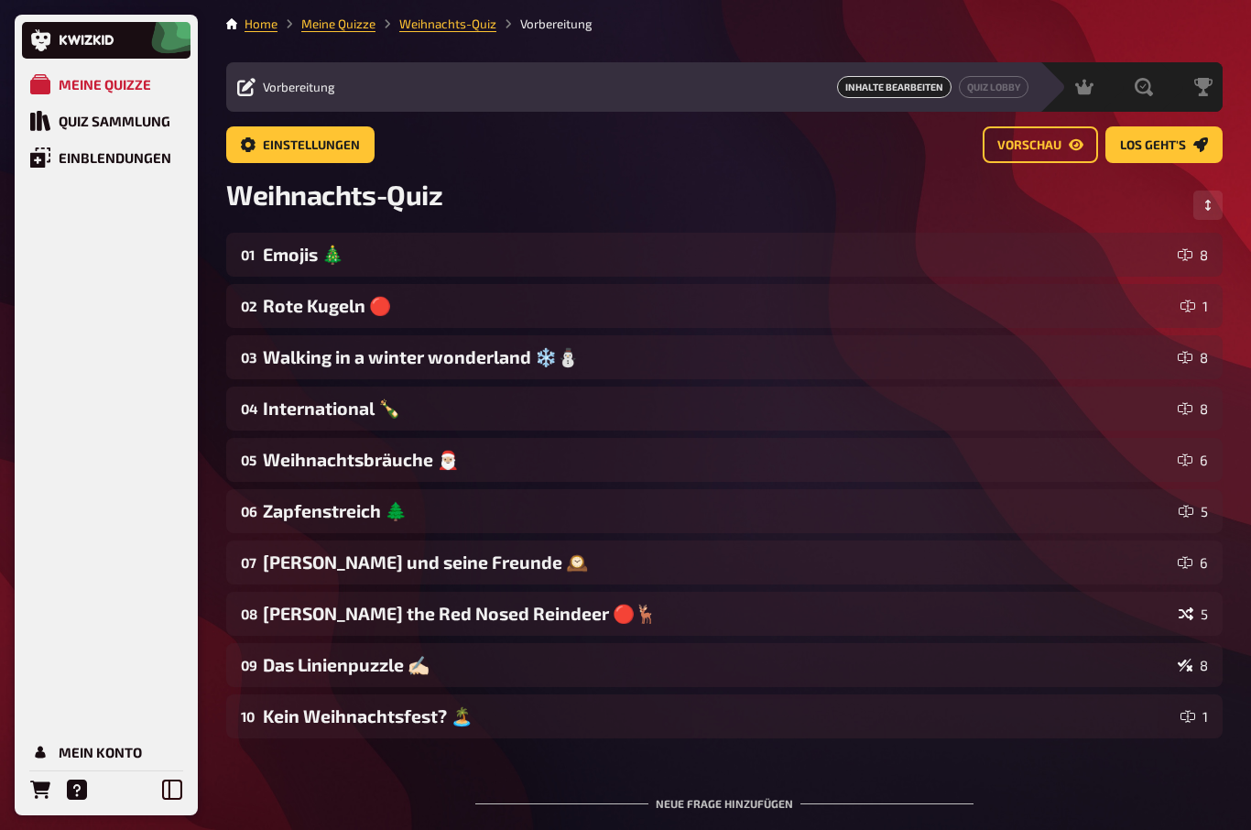
click at [94, 83] on div "Meine Quizze" at bounding box center [105, 84] width 92 height 16
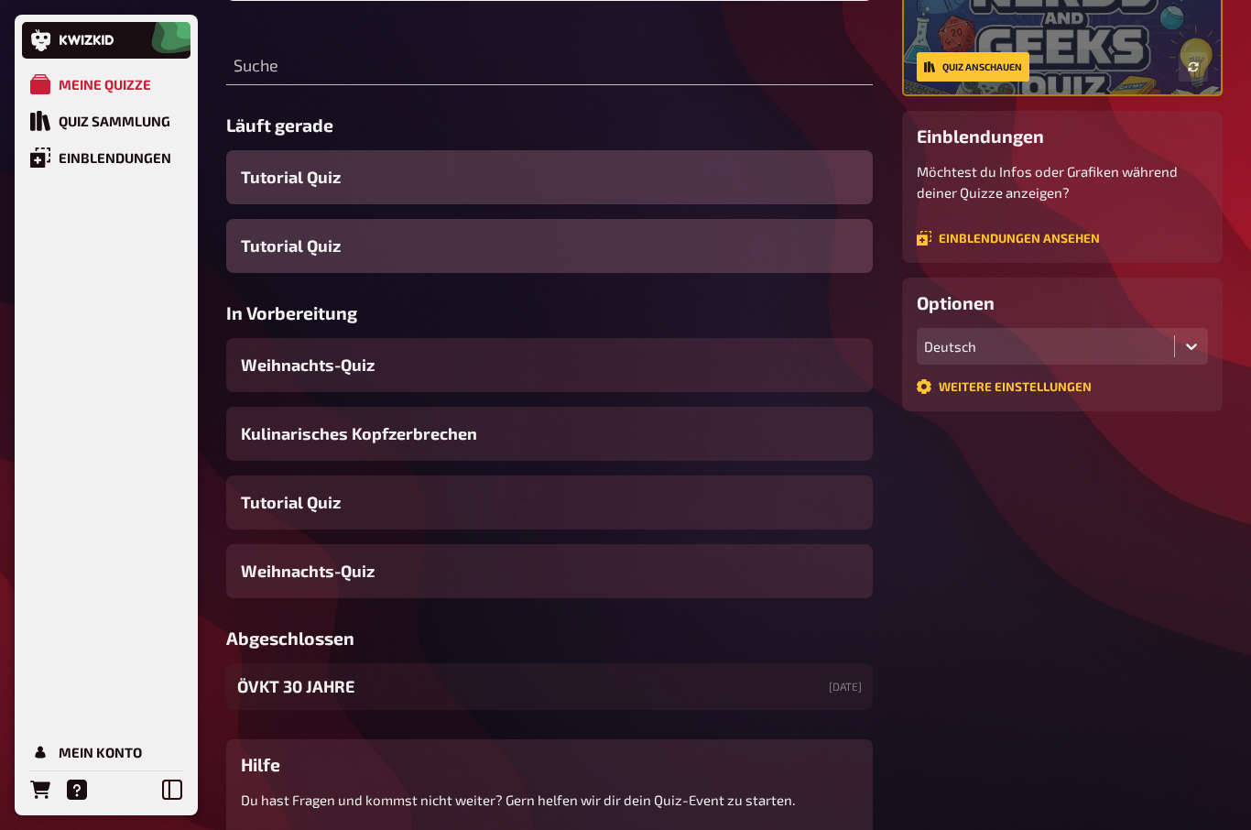
scroll to position [214, 0]
click at [291, 688] on span "ÖVKT 30 JAHRE" at bounding box center [295, 686] width 117 height 25
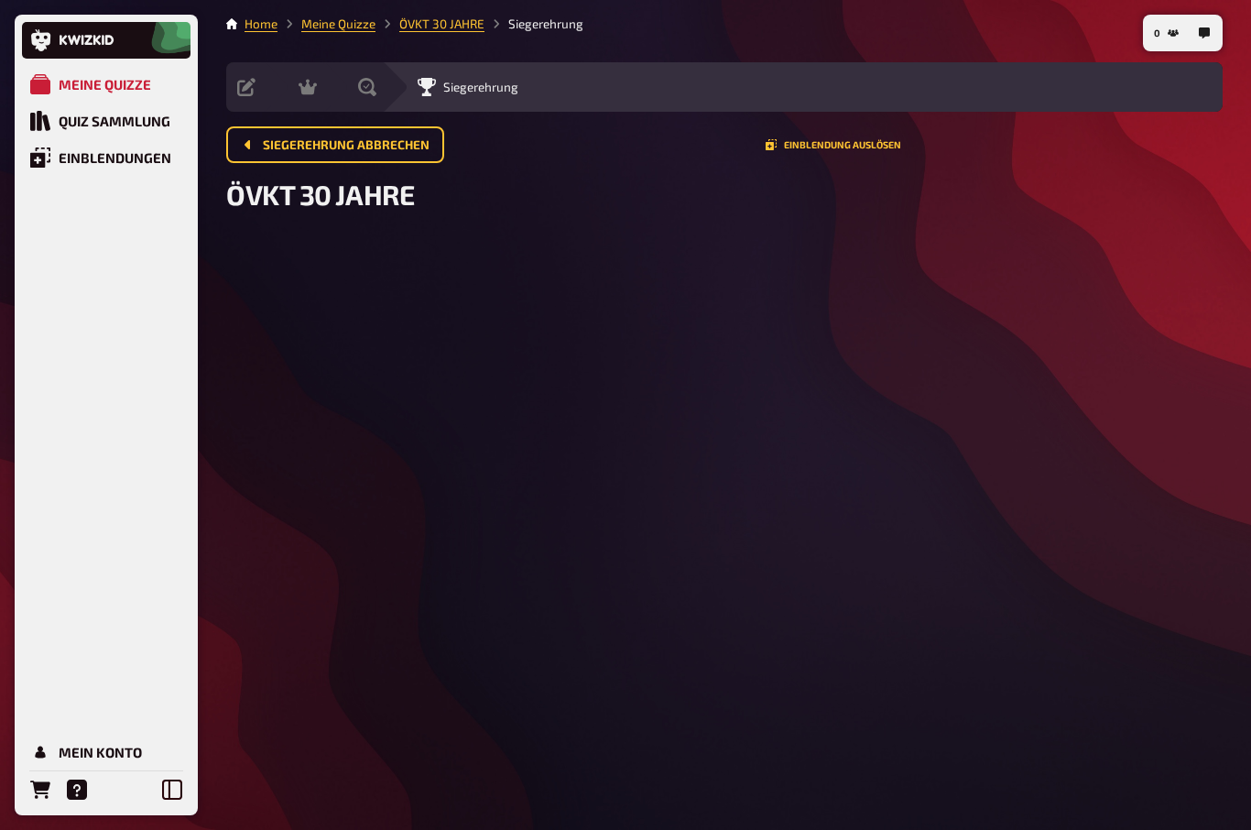
click at [397, 140] on span "Siegerehrung abbrechen" at bounding box center [346, 145] width 167 height 13
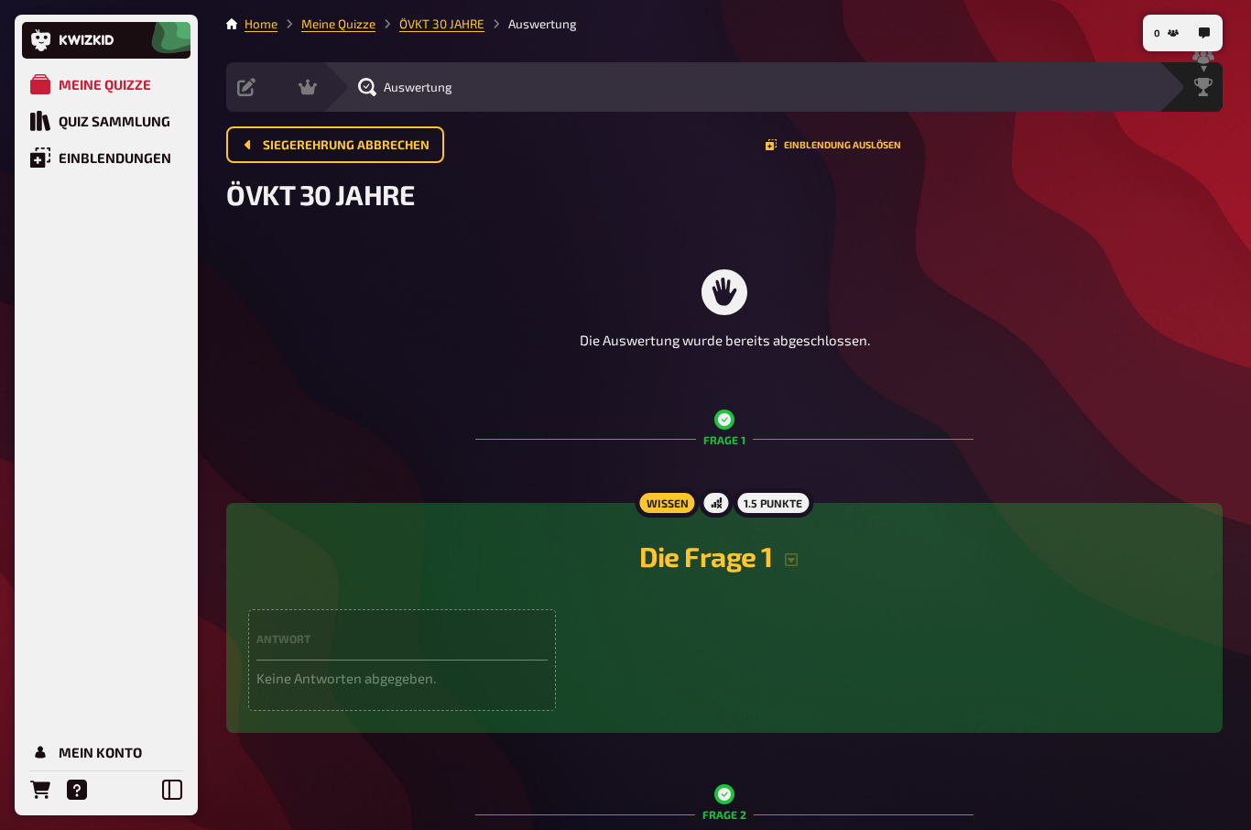
click at [266, 139] on span "Siegerehrung abbrechen" at bounding box center [346, 145] width 167 height 13
click at [391, 332] on div "Die Auswertung wurde bereits abgeschlossen." at bounding box center [724, 310] width 996 height 155
click at [665, 505] on div "Wissen" at bounding box center [667, 502] width 64 height 29
click at [1205, 78] on div "Siegerehrung" at bounding box center [1202, 87] width 39 height 18
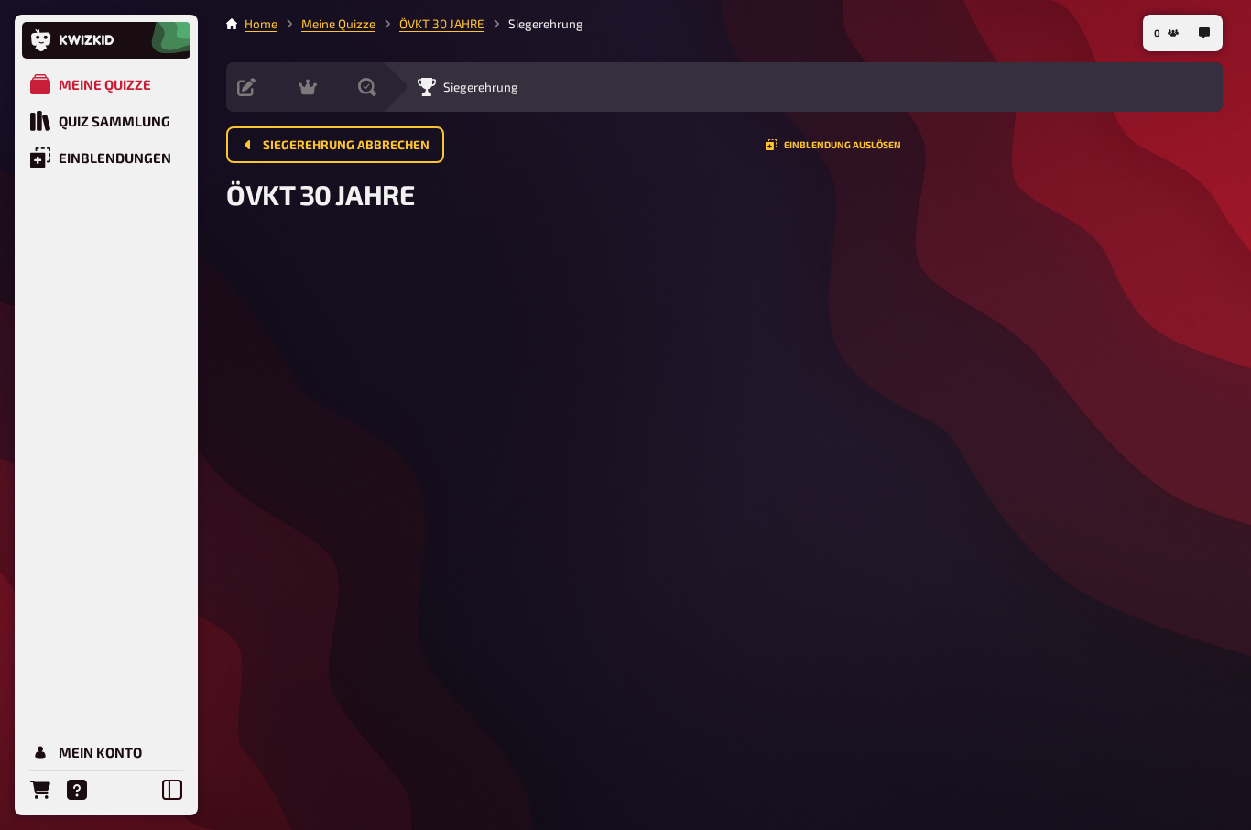
click at [250, 81] on icon at bounding box center [246, 87] width 18 height 18
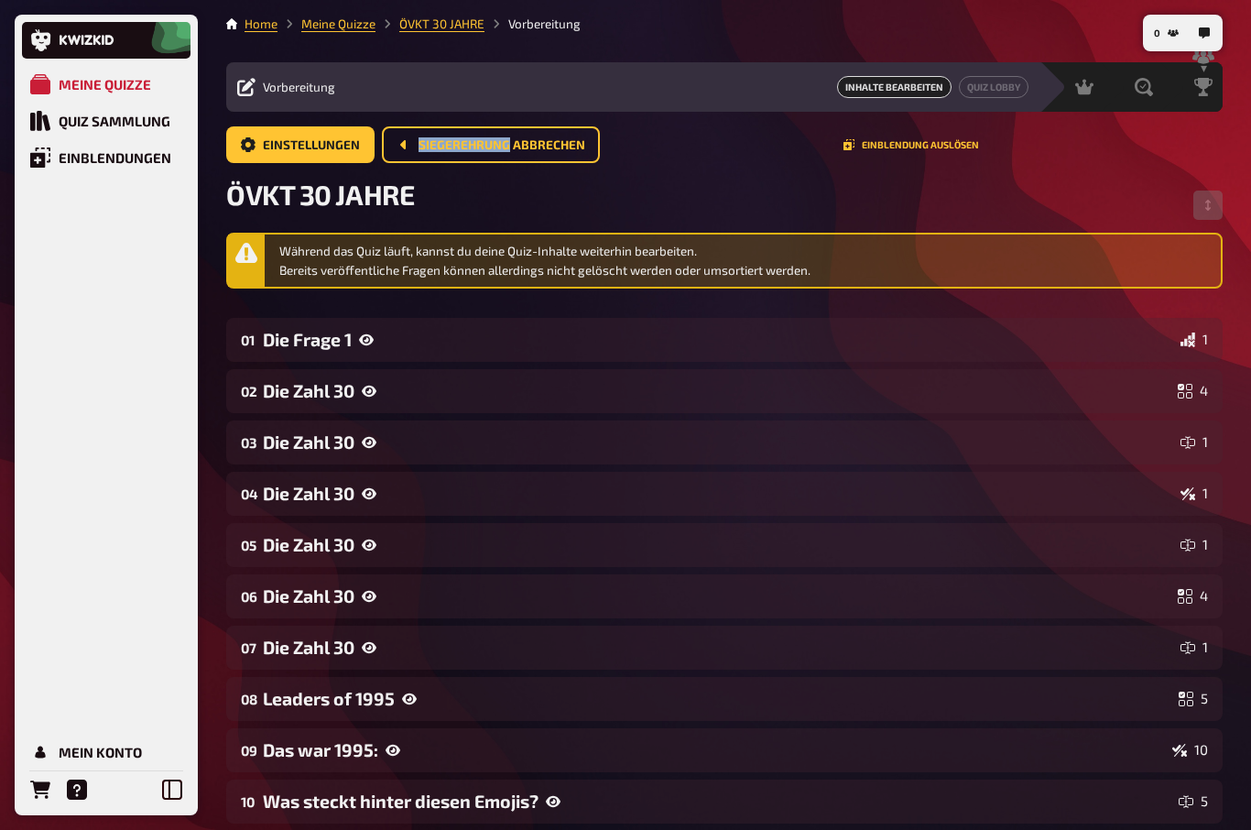
click at [1204, 276] on div "Während das Quiz läuft, kannst du deine Quiz-Inhalte weiterhin bearbeiten. Bere…" at bounding box center [746, 261] width 934 height 38
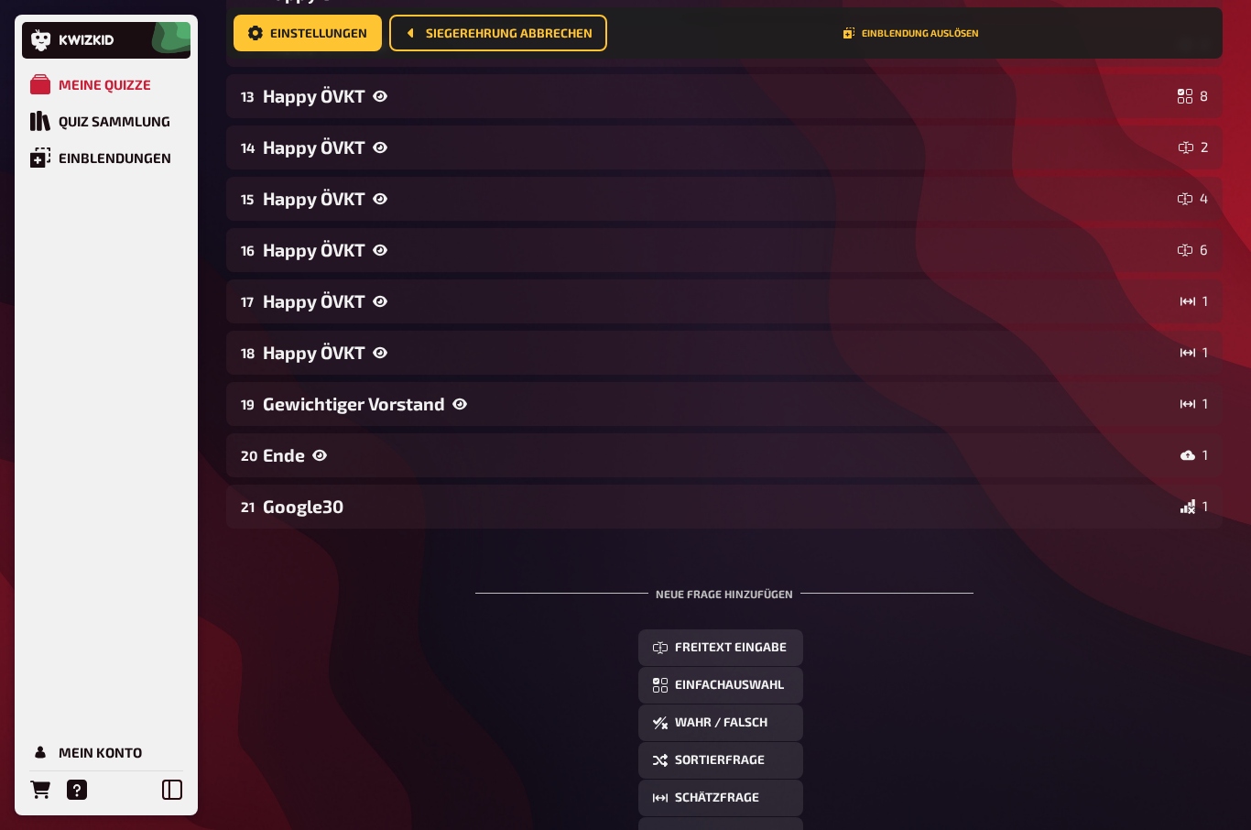
scroll to position [866, 0]
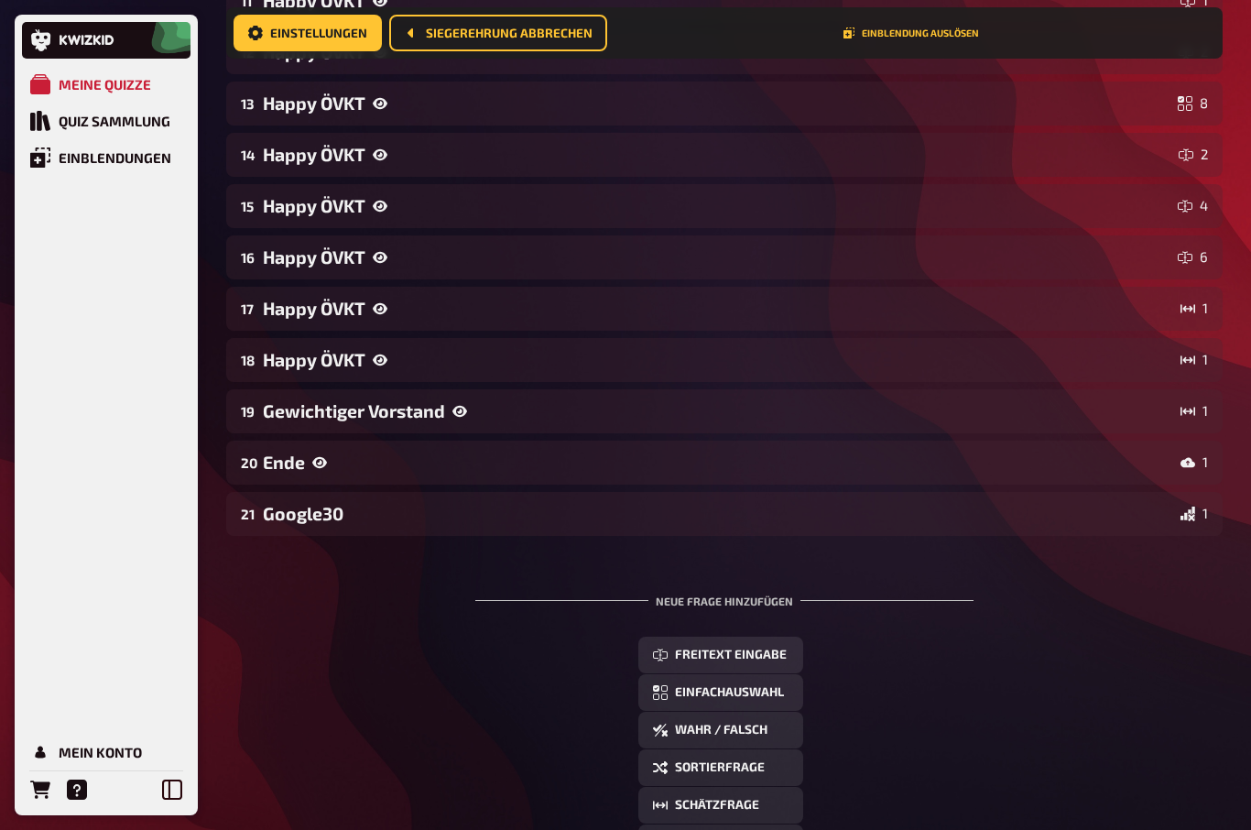
click at [296, 402] on div "Gewichtiger Vorstand" at bounding box center [718, 410] width 910 height 21
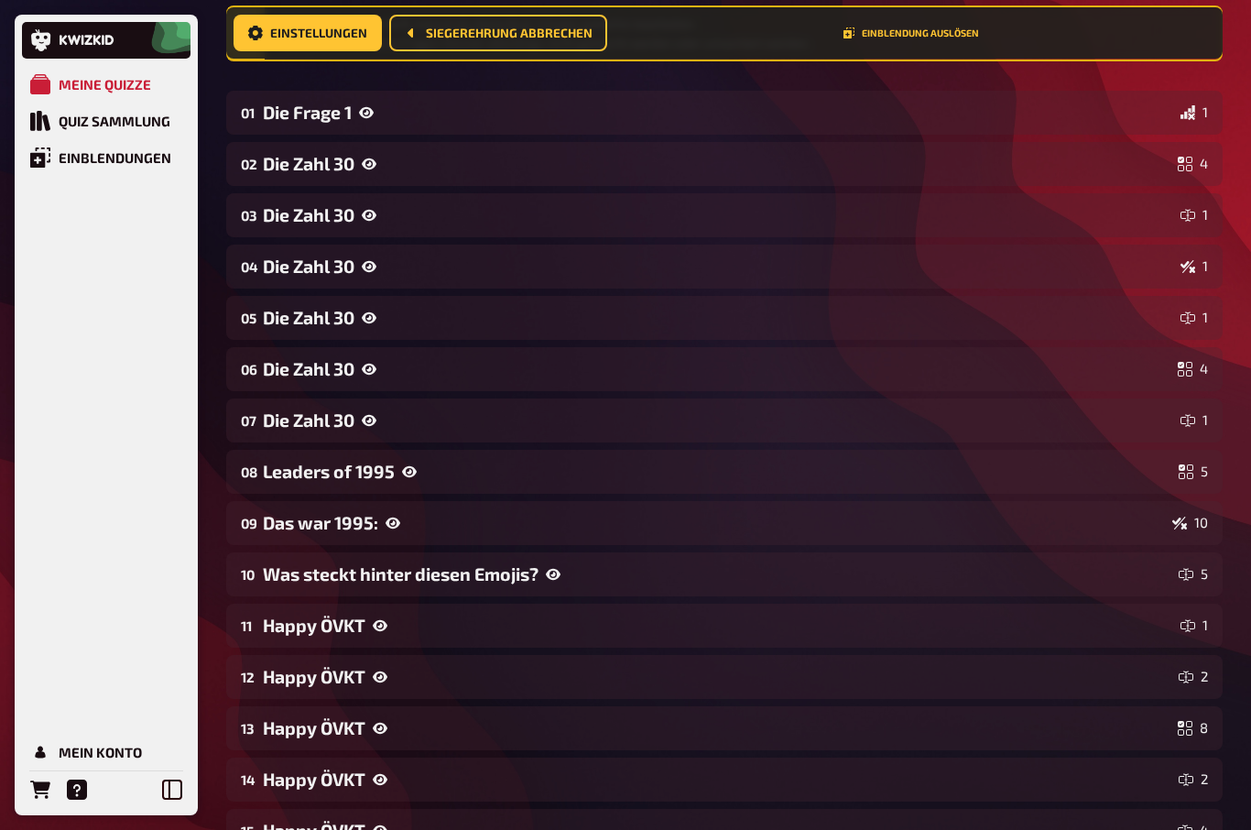
scroll to position [0, 0]
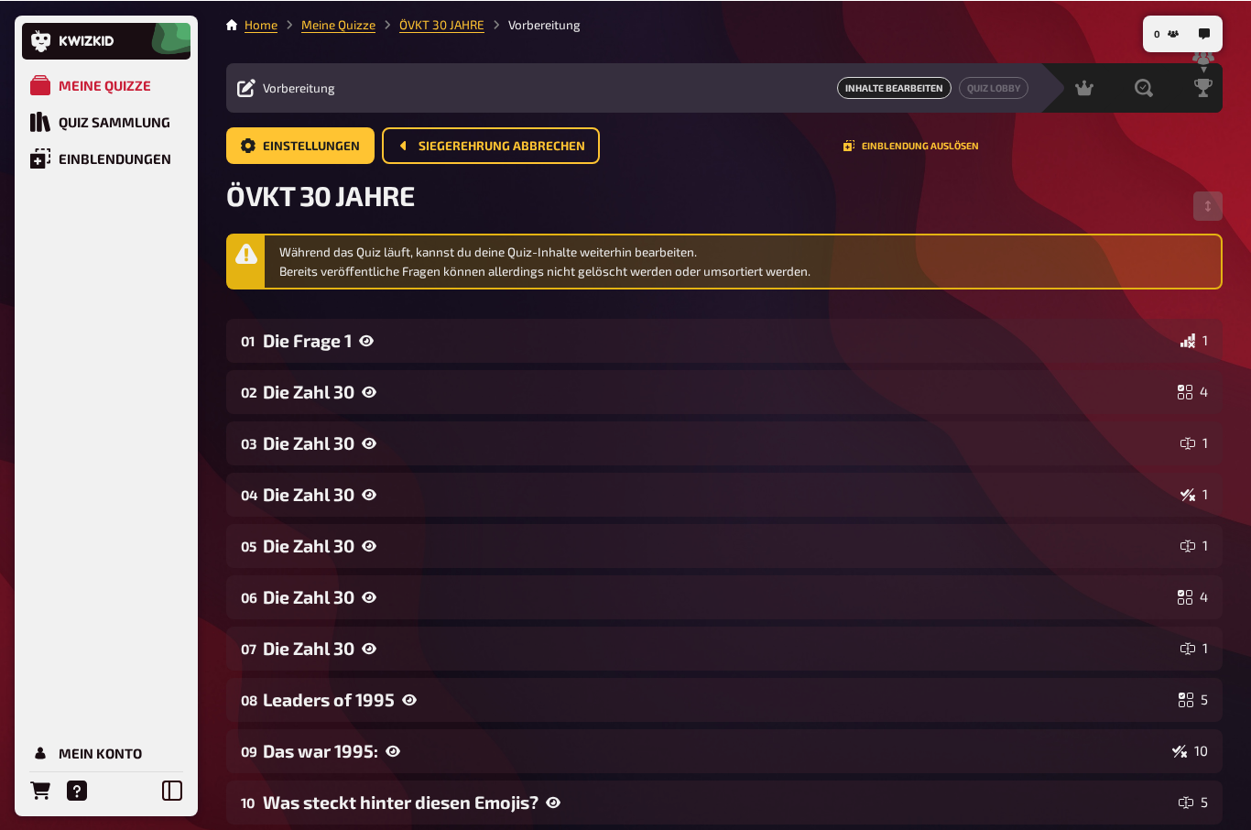
click at [1089, 215] on div "ÖVKT 30 JAHRE" at bounding box center [724, 205] width 996 height 55
click at [1094, 100] on div "Moderation undefined" at bounding box center [1069, 86] width 60 height 49
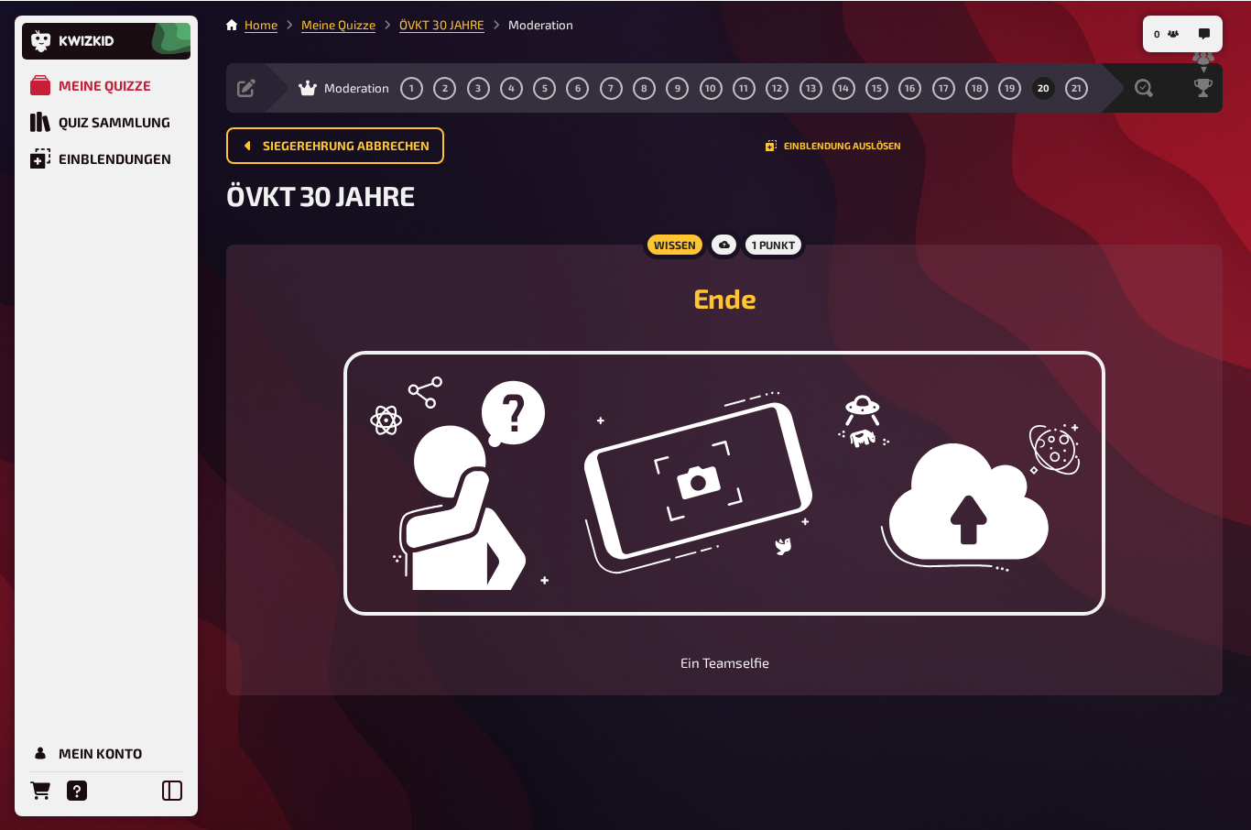
click at [354, 80] on span "Moderation" at bounding box center [356, 87] width 65 height 15
click at [445, 25] on link "ÖVKT 30 JAHRE" at bounding box center [441, 23] width 85 height 15
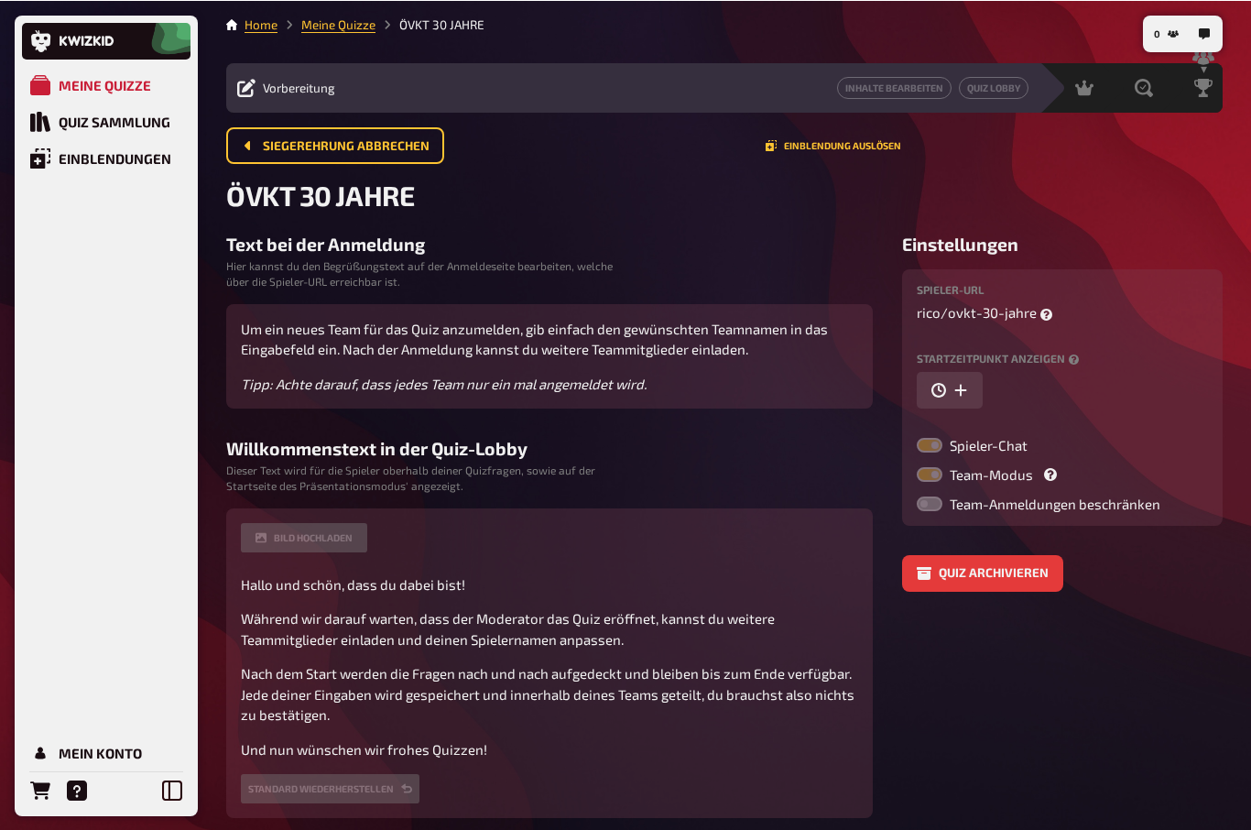
click at [1014, 93] on link "Quiz Lobby" at bounding box center [994, 87] width 70 height 22
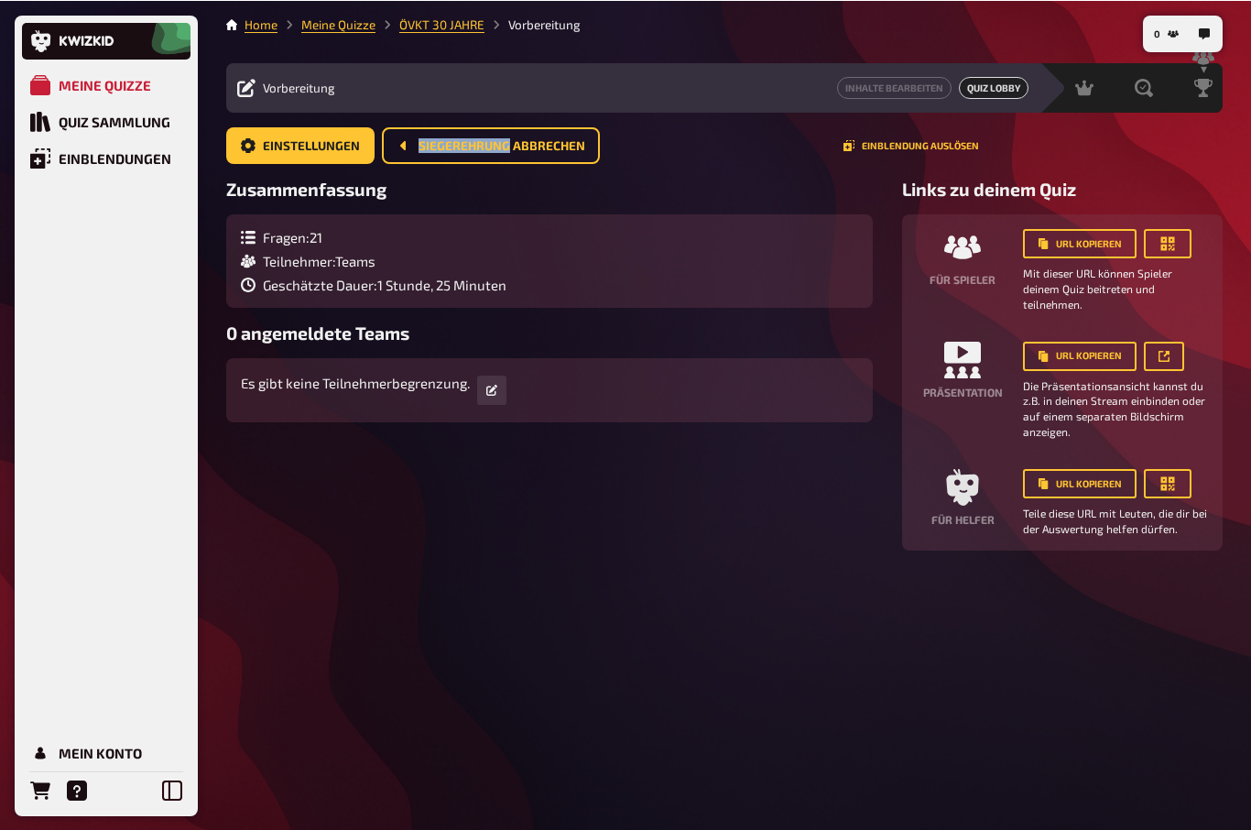
click at [451, 186] on h3 "Zusammenfassung" at bounding box center [549, 188] width 646 height 21
click at [407, 144] on icon "Siegerehrung abbrechen" at bounding box center [403, 144] width 15 height 15
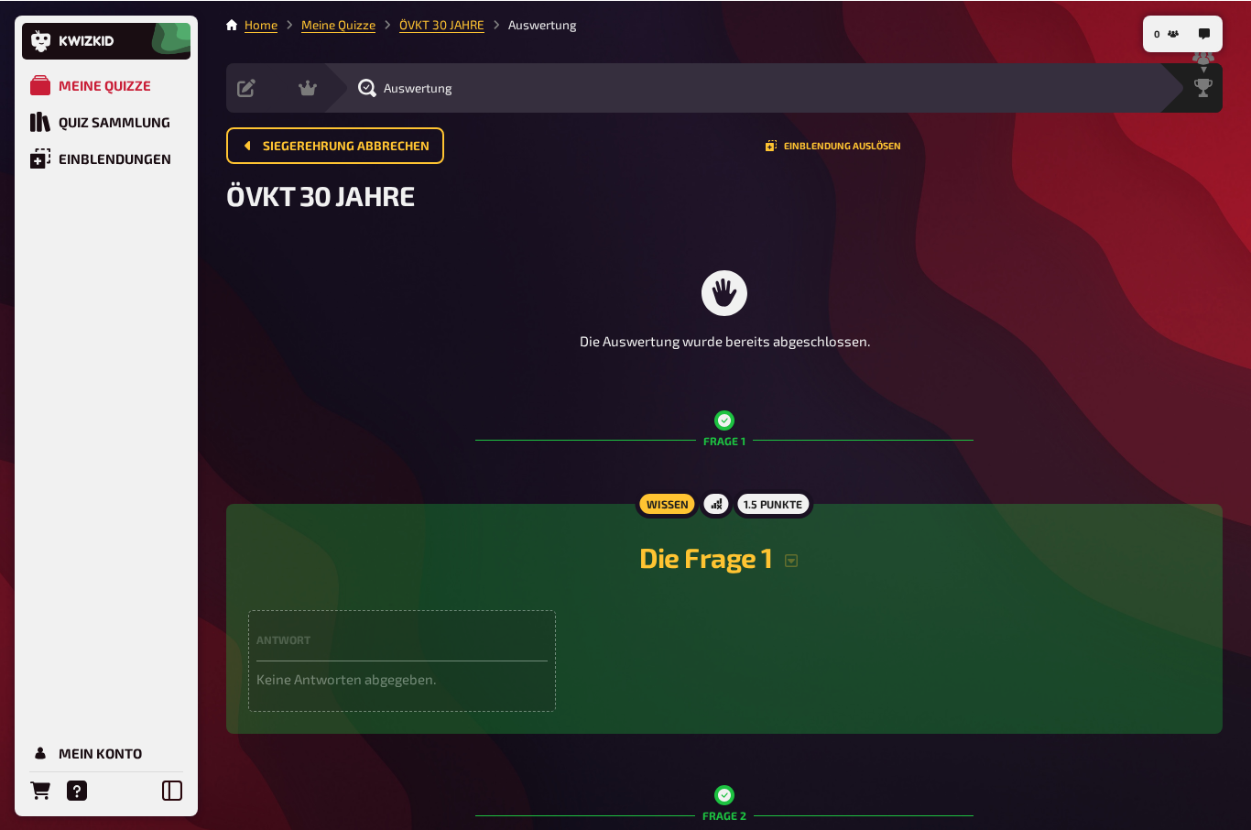
click at [275, 140] on span "Siegerehrung abbrechen" at bounding box center [346, 145] width 167 height 13
click at [266, 140] on span "Siegerehrung abbrechen" at bounding box center [346, 145] width 167 height 13
click at [325, 145] on span "Siegerehrung abbrechen" at bounding box center [346, 145] width 167 height 13
click at [361, 144] on span "Siegerehrung abbrechen" at bounding box center [346, 145] width 167 height 13
click at [299, 83] on icon at bounding box center [307, 87] width 18 height 18
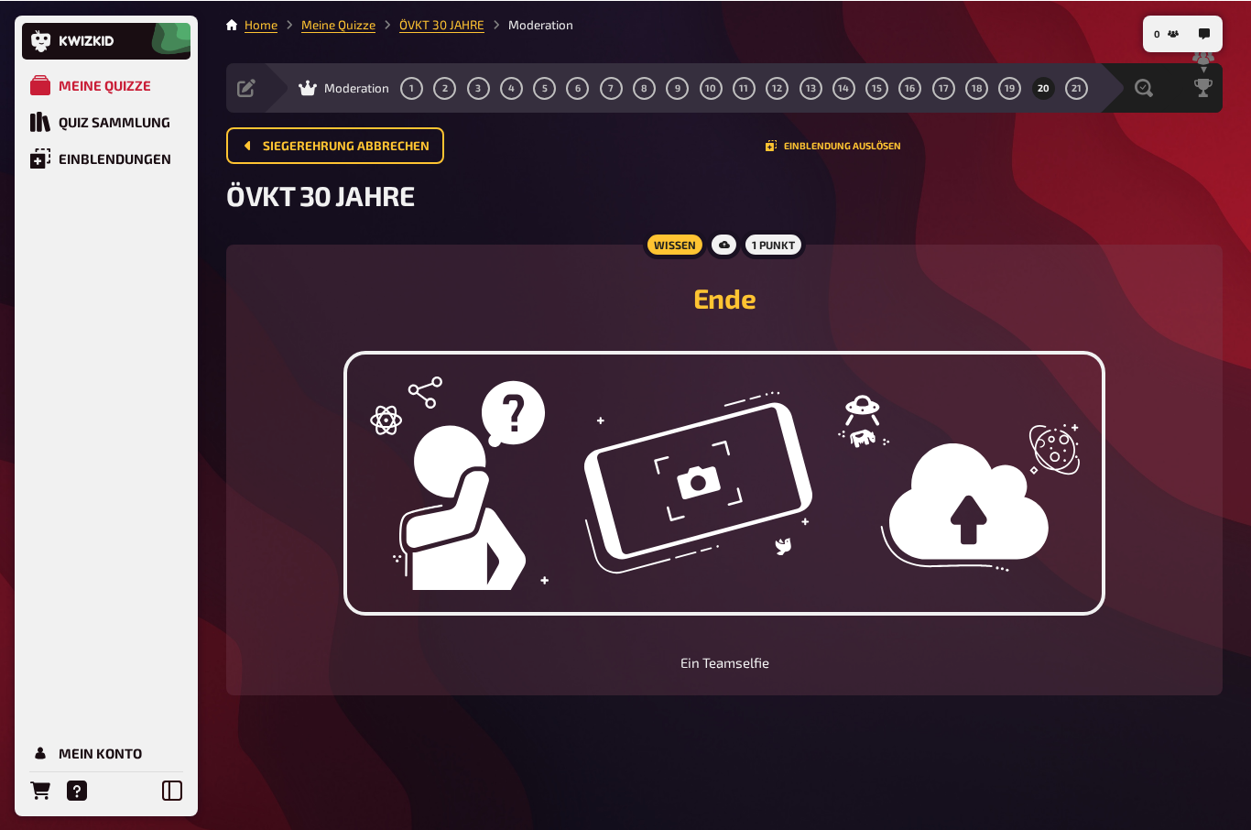
click at [1145, 92] on div "Auswertung" at bounding box center [1140, 87] width 35 height 18
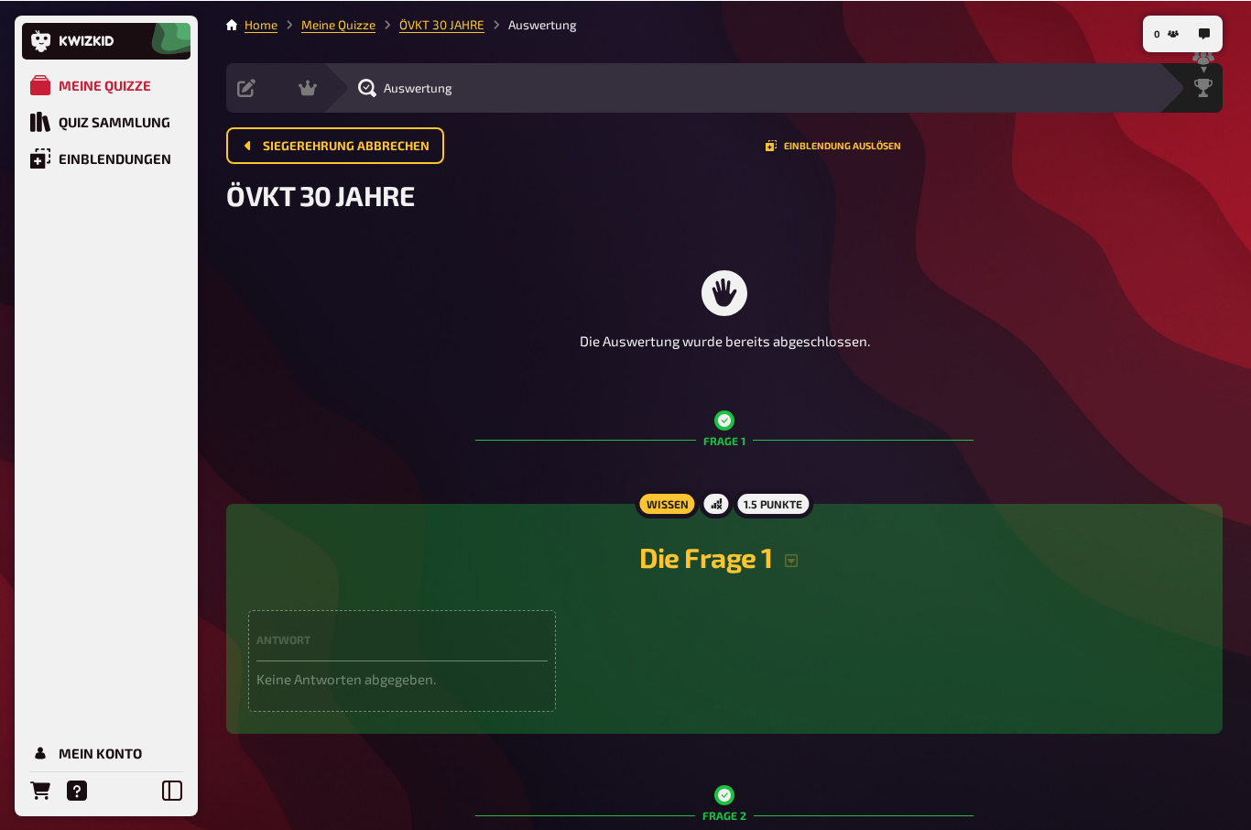
click at [397, 80] on span "Auswertung" at bounding box center [418, 87] width 69 height 15
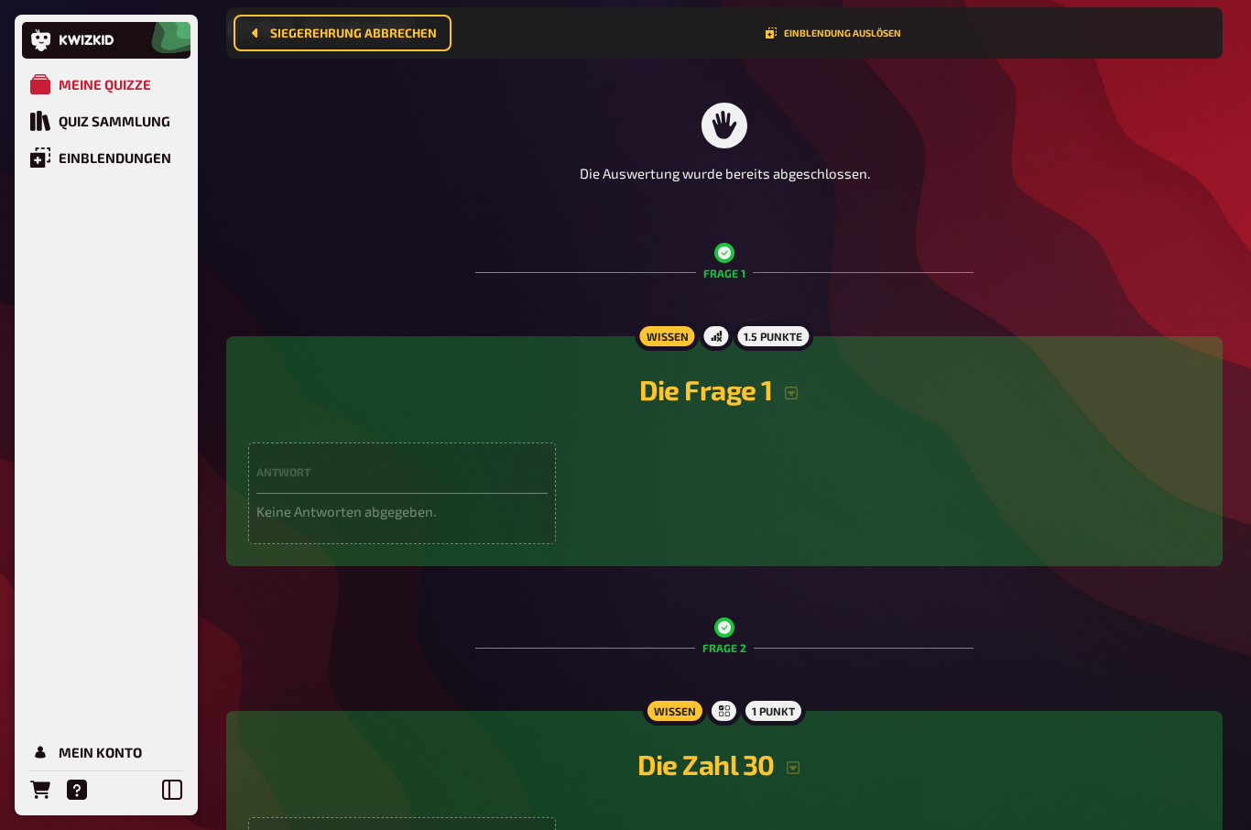
scroll to position [180, 0]
click at [796, 394] on icon "button" at bounding box center [791, 393] width 15 height 15
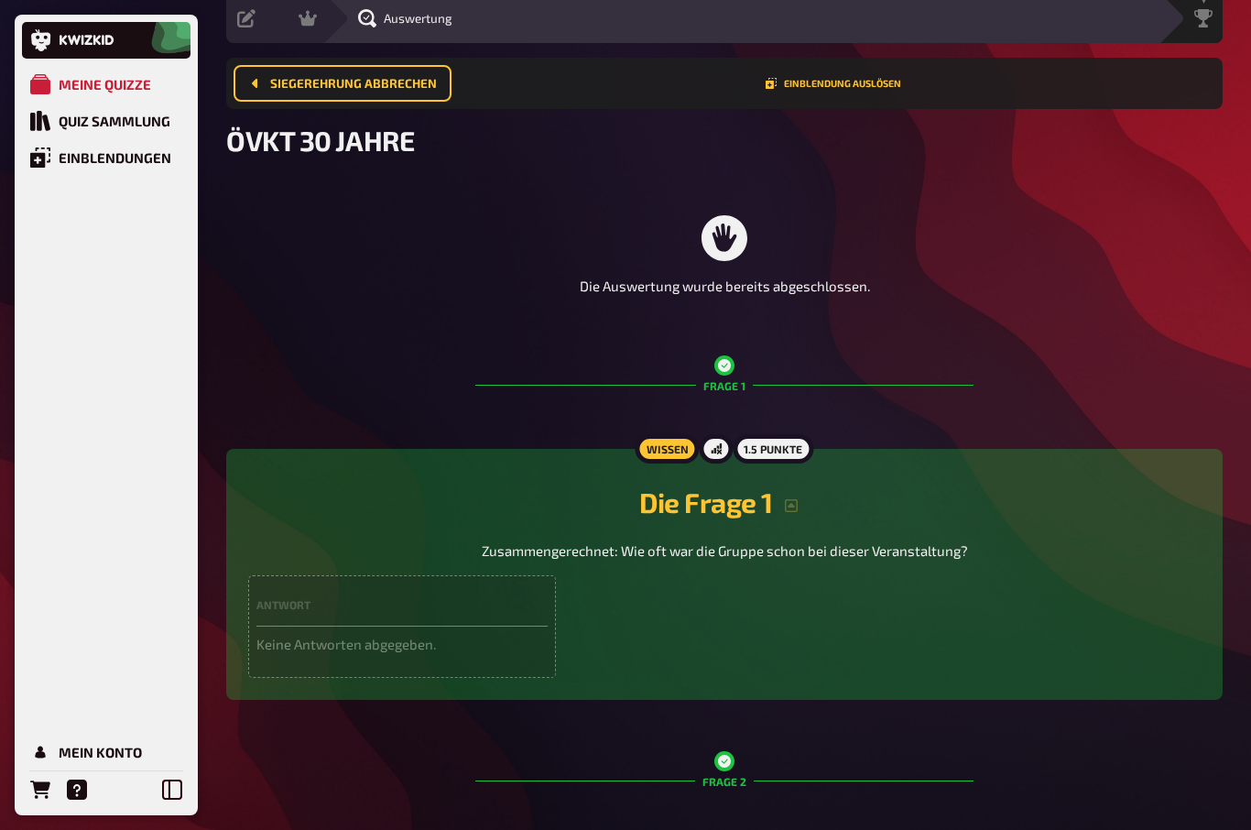
scroll to position [0, 0]
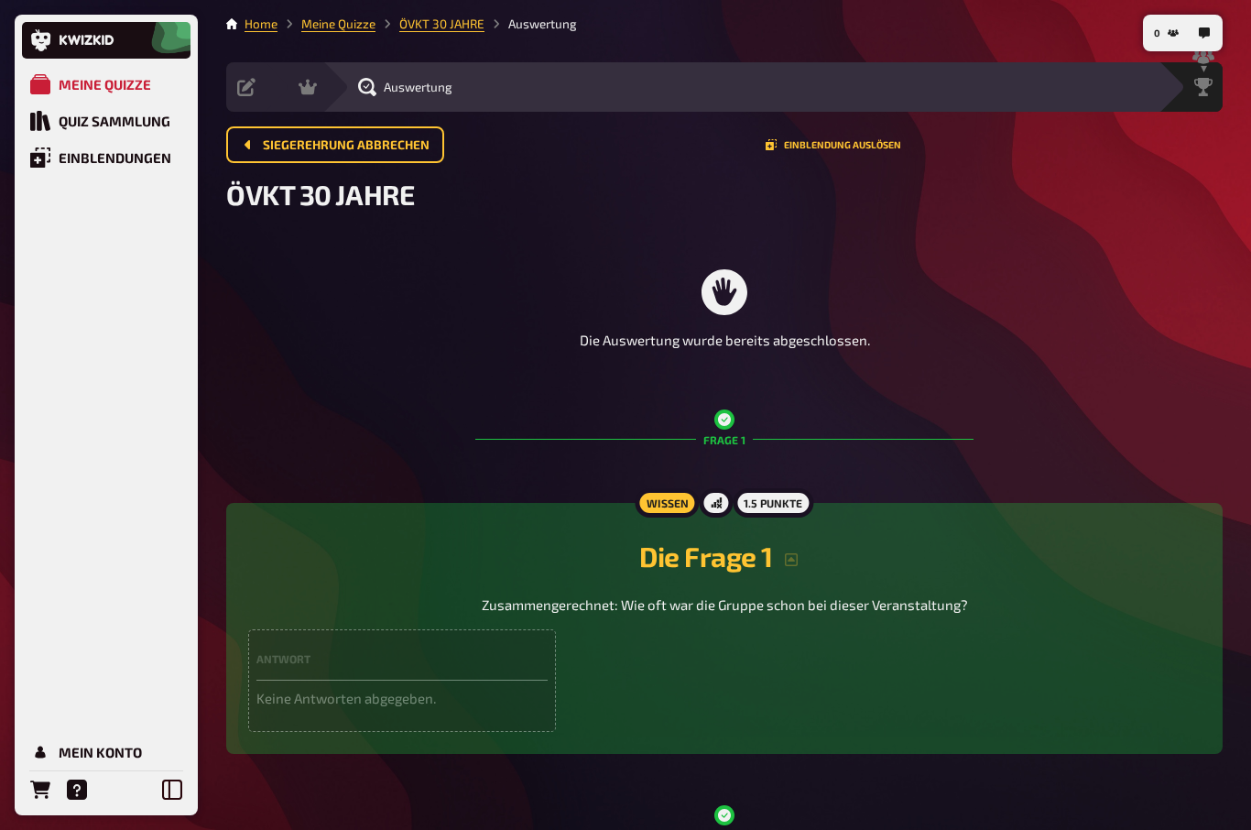
click at [1191, 97] on div "Siegerehrung" at bounding box center [1190, 86] width 64 height 49
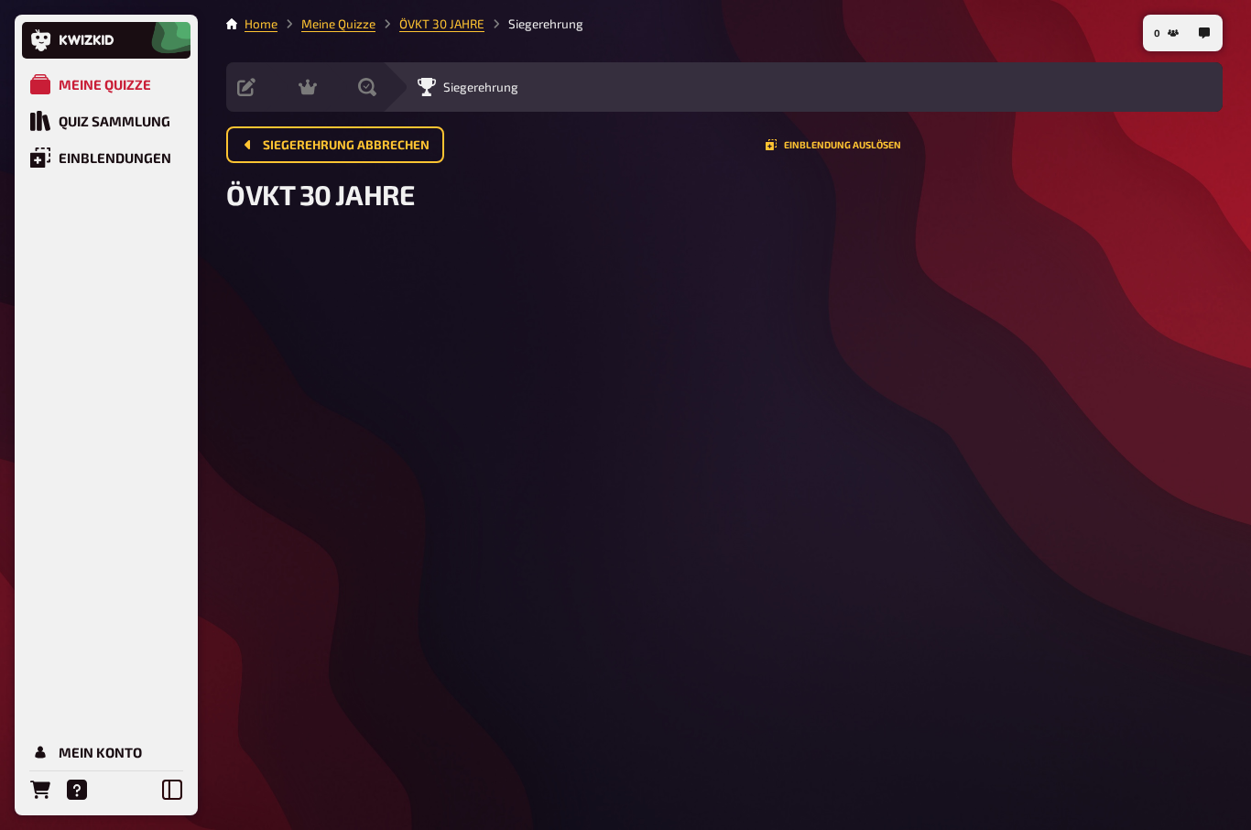
click at [1216, 34] on button "button" at bounding box center [1203, 32] width 29 height 29
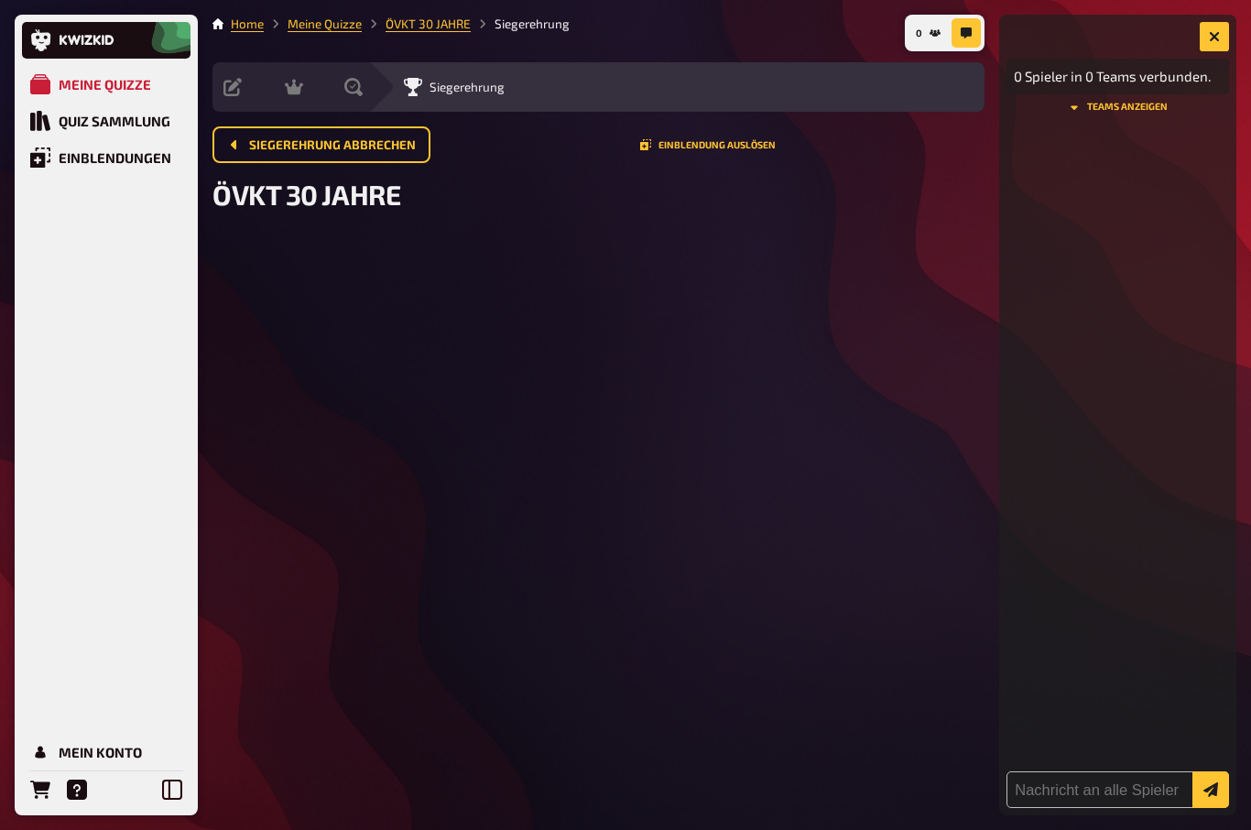
click at [1163, 113] on button "Teams anzeigen" at bounding box center [1117, 107] width 222 height 11
click at [1220, 29] on button "button" at bounding box center [1213, 36] width 29 height 29
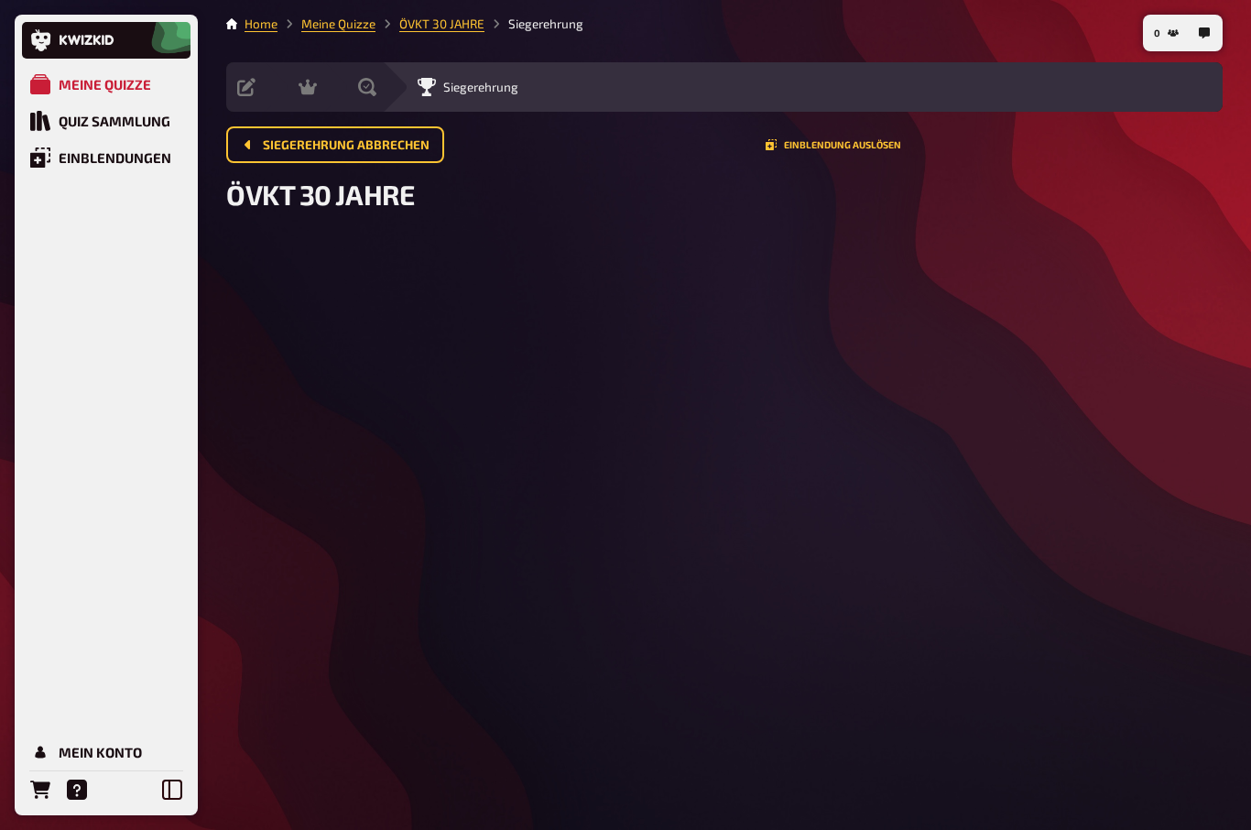
click at [1167, 34] on icon "button" at bounding box center [1172, 32] width 11 height 7
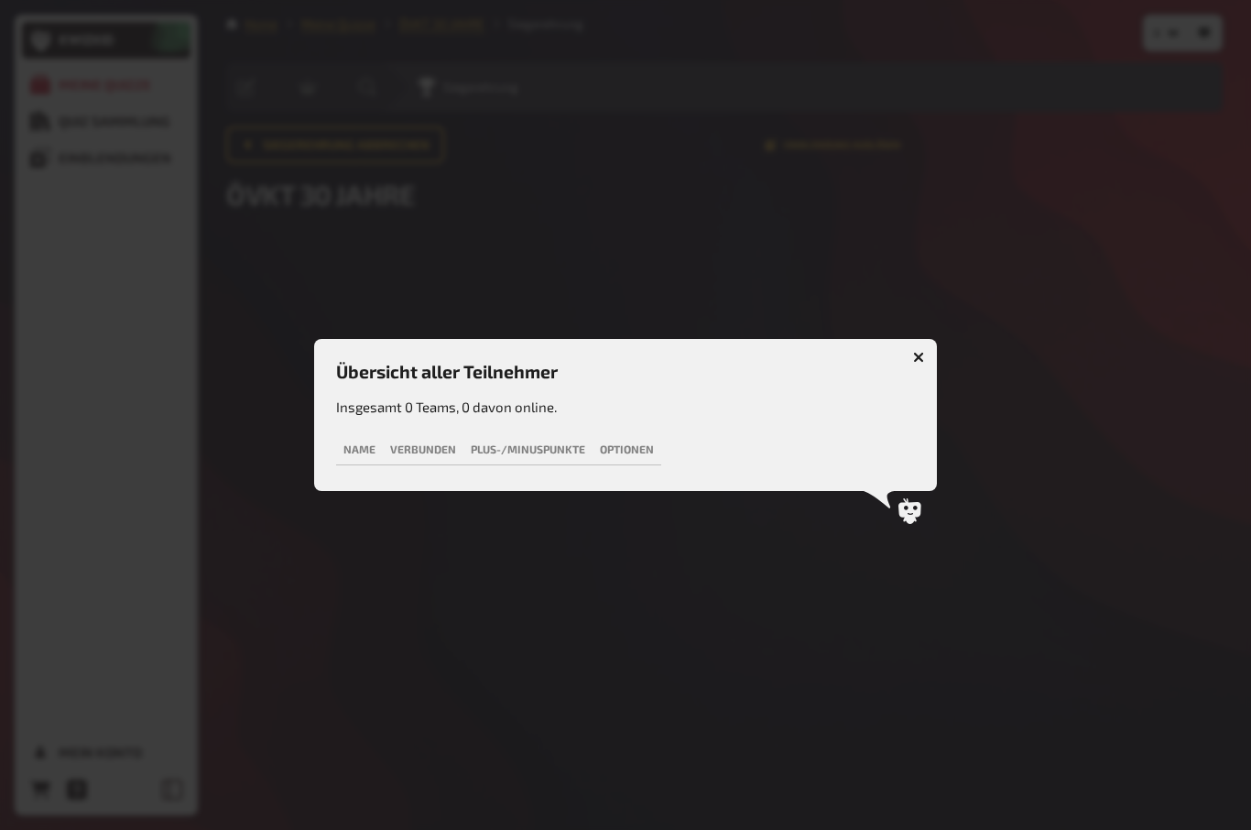
click at [921, 364] on button "button" at bounding box center [918, 356] width 29 height 29
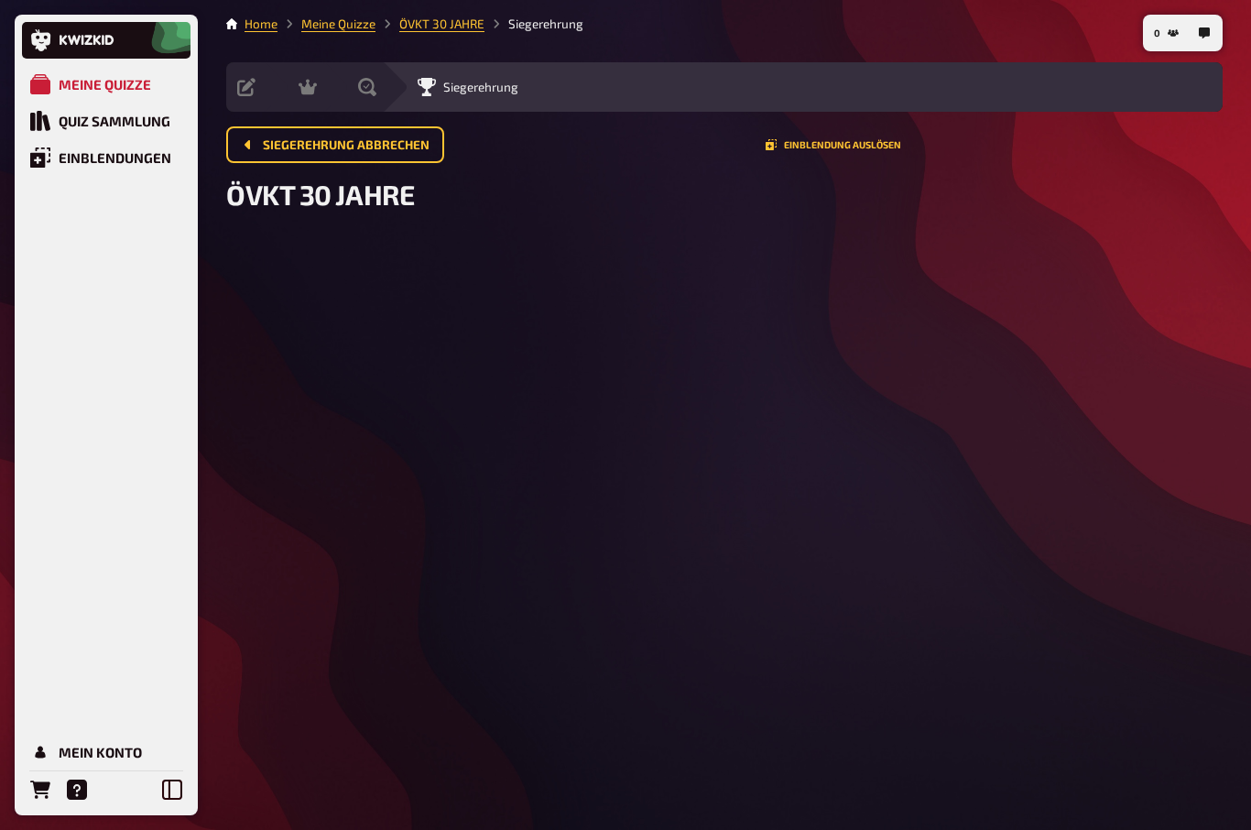
click at [1150, 28] on button "0" at bounding box center [1165, 32] width 39 height 29
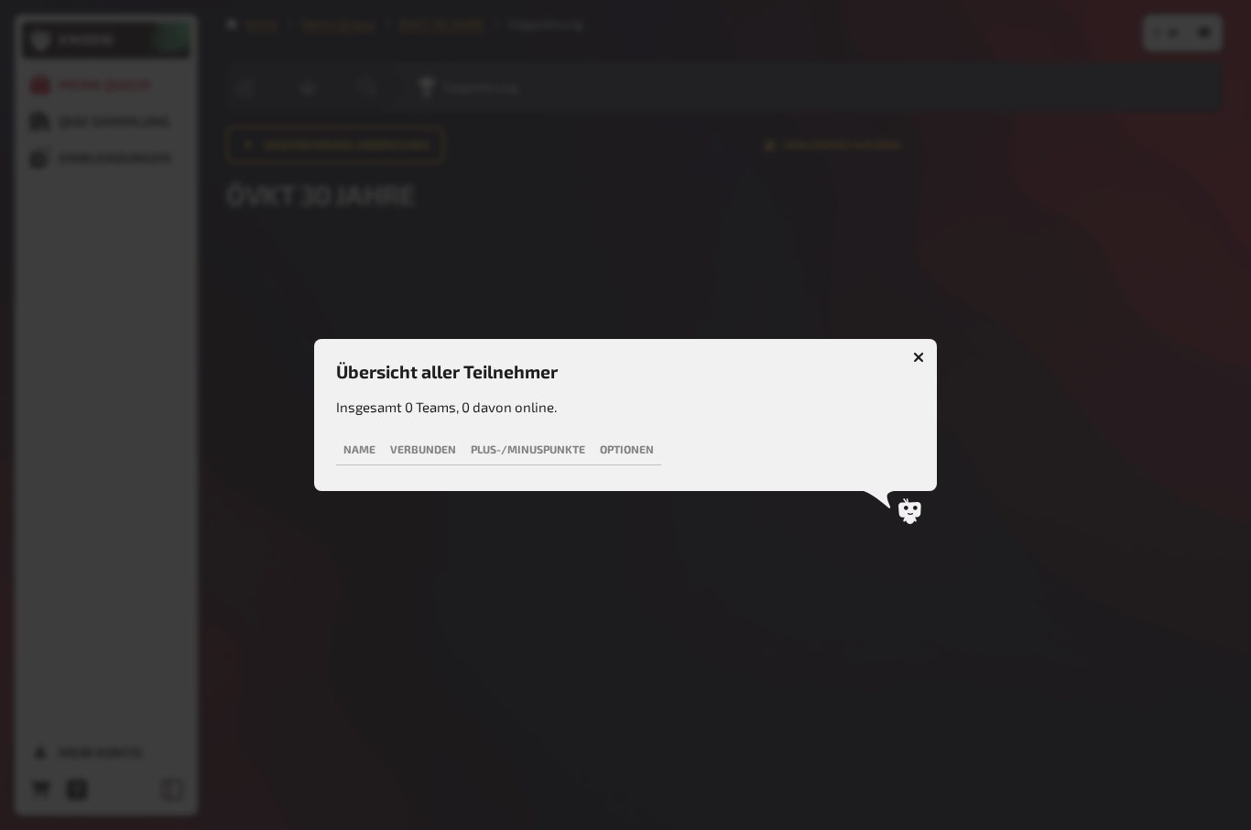
click at [921, 359] on icon "button" at bounding box center [918, 357] width 11 height 11
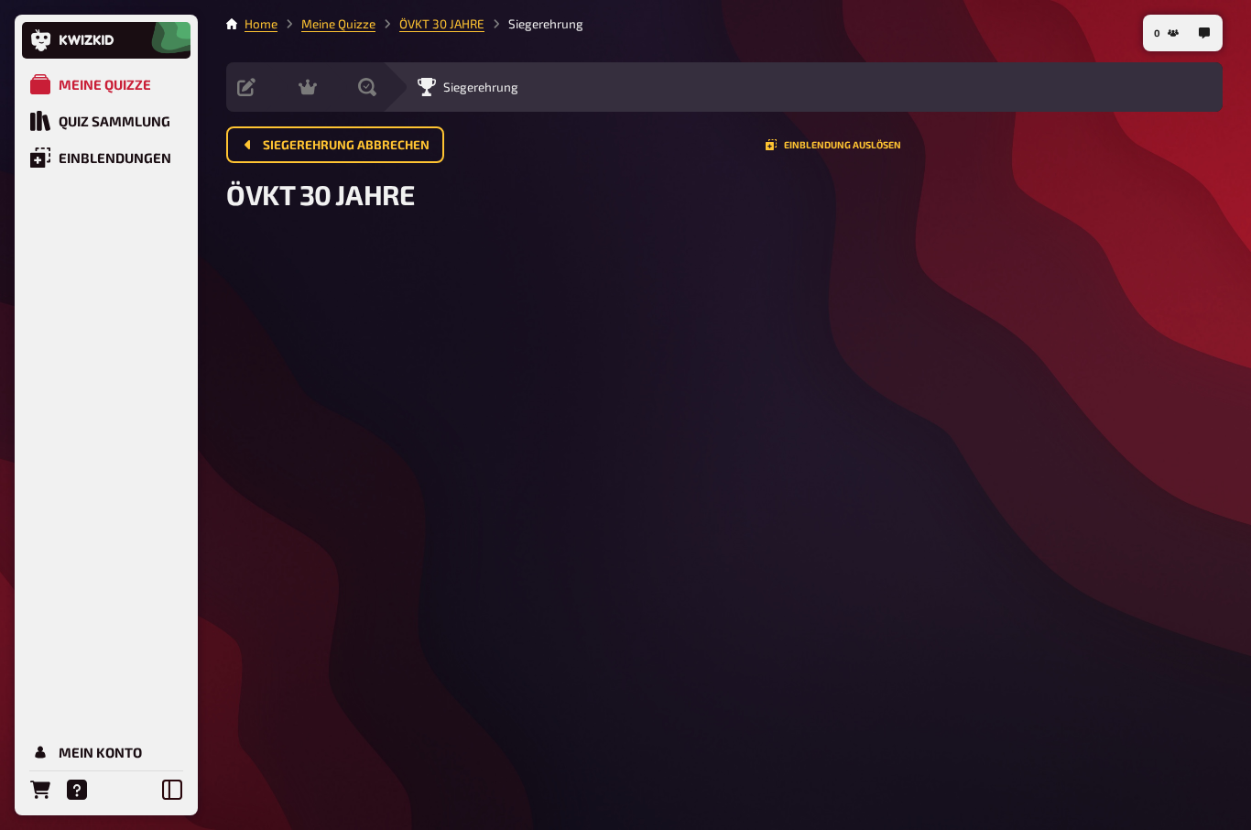
click at [965, 1] on div "0 Home Meine Quizze ÖVKT 30 JAHRE Siegerehrung Vorbereitung Inhalte Bearbeiten …" at bounding box center [724, 415] width 1025 height 830
click at [247, 144] on icon "Siegerehrung abbrechen" at bounding box center [246, 144] width 5 height 9
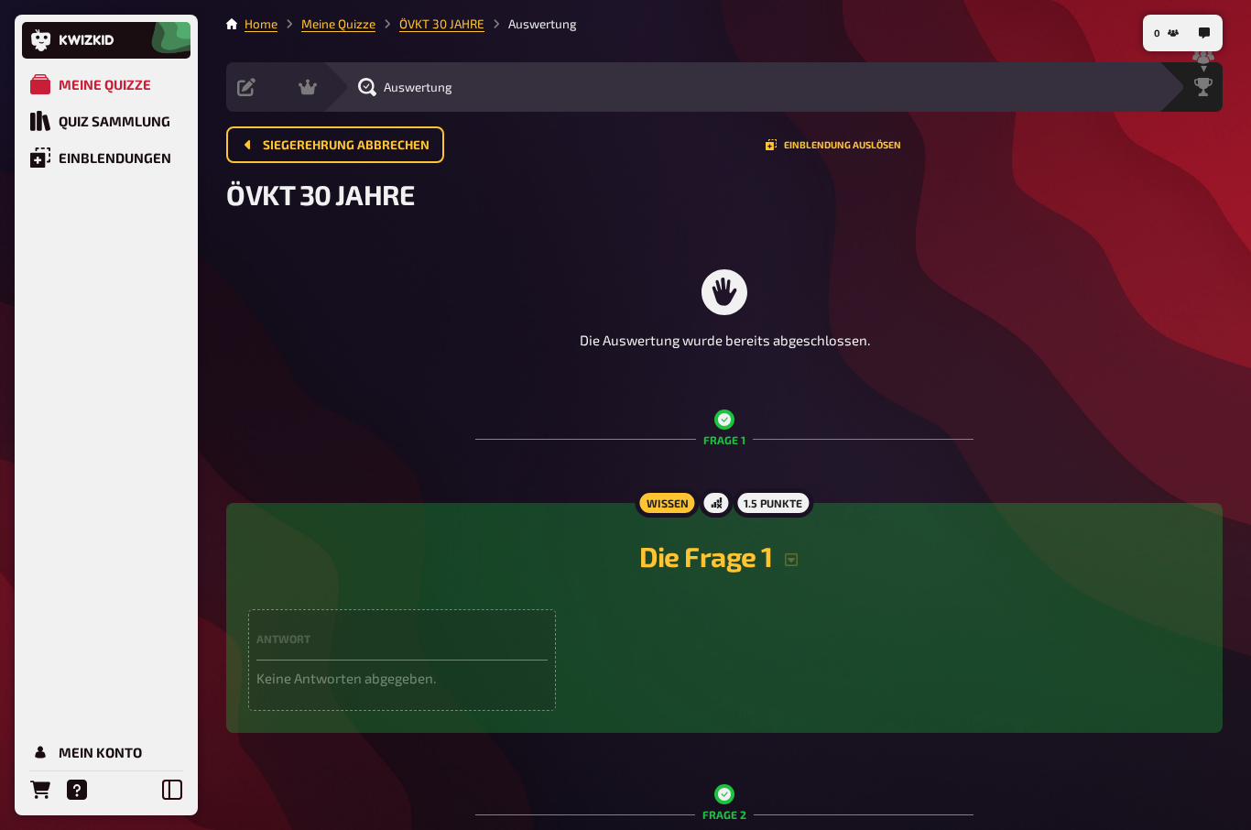
click at [266, 148] on span "Siegerehrung abbrechen" at bounding box center [346, 145] width 167 height 13
click at [256, 142] on button "Siegerehrung abbrechen" at bounding box center [335, 144] width 218 height 37
click at [245, 133] on button "Siegerehrung abbrechen" at bounding box center [335, 144] width 218 height 37
click at [311, 139] on span "Siegerehrung abbrechen" at bounding box center [346, 145] width 167 height 13
click at [368, 154] on button "Siegerehrung abbrechen" at bounding box center [335, 144] width 218 height 37
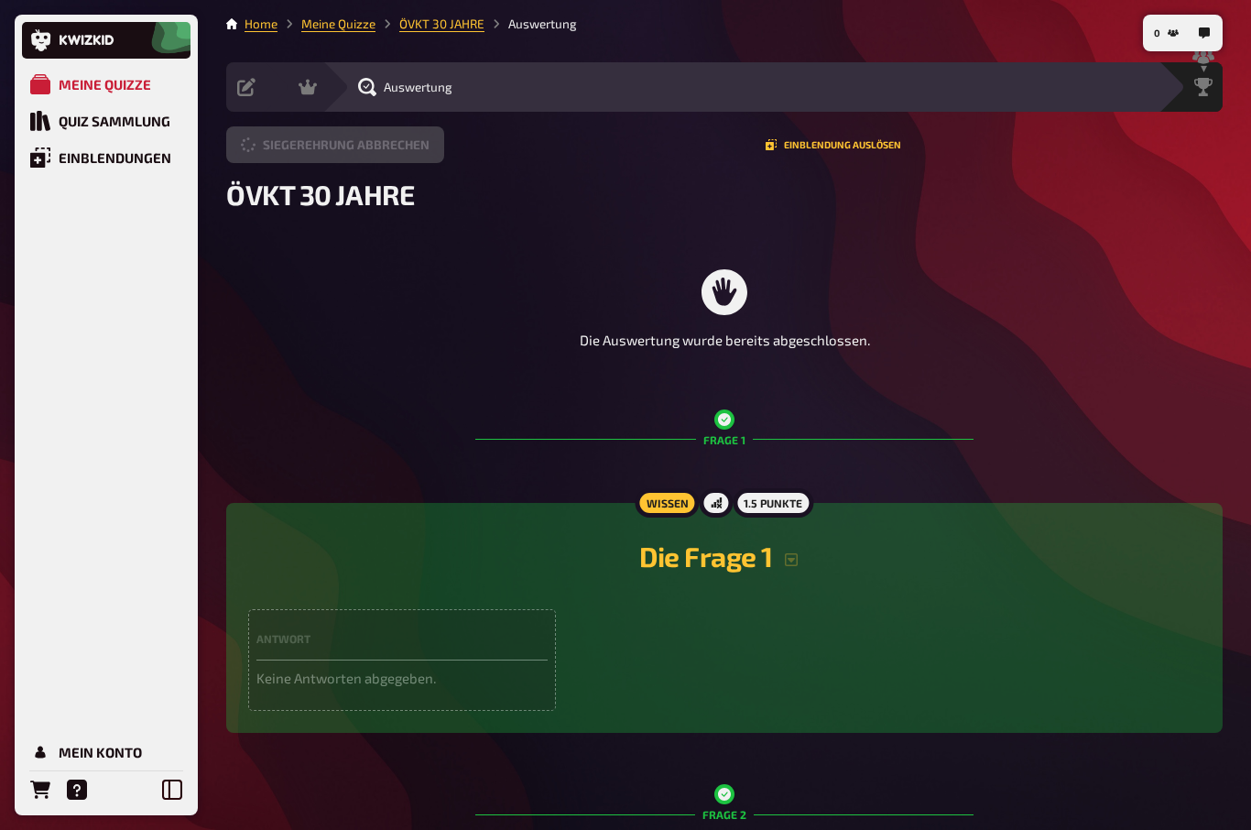
click at [368, 154] on button "Siegerehrung abbrechen" at bounding box center [335, 144] width 218 height 37
click at [384, 146] on span "Siegerehrung abbrechen" at bounding box center [346, 145] width 167 height 13
click at [327, 139] on span "Siegerehrung abbrechen" at bounding box center [346, 145] width 167 height 13
click at [90, 81] on div "Meine Quizze" at bounding box center [105, 84] width 92 height 16
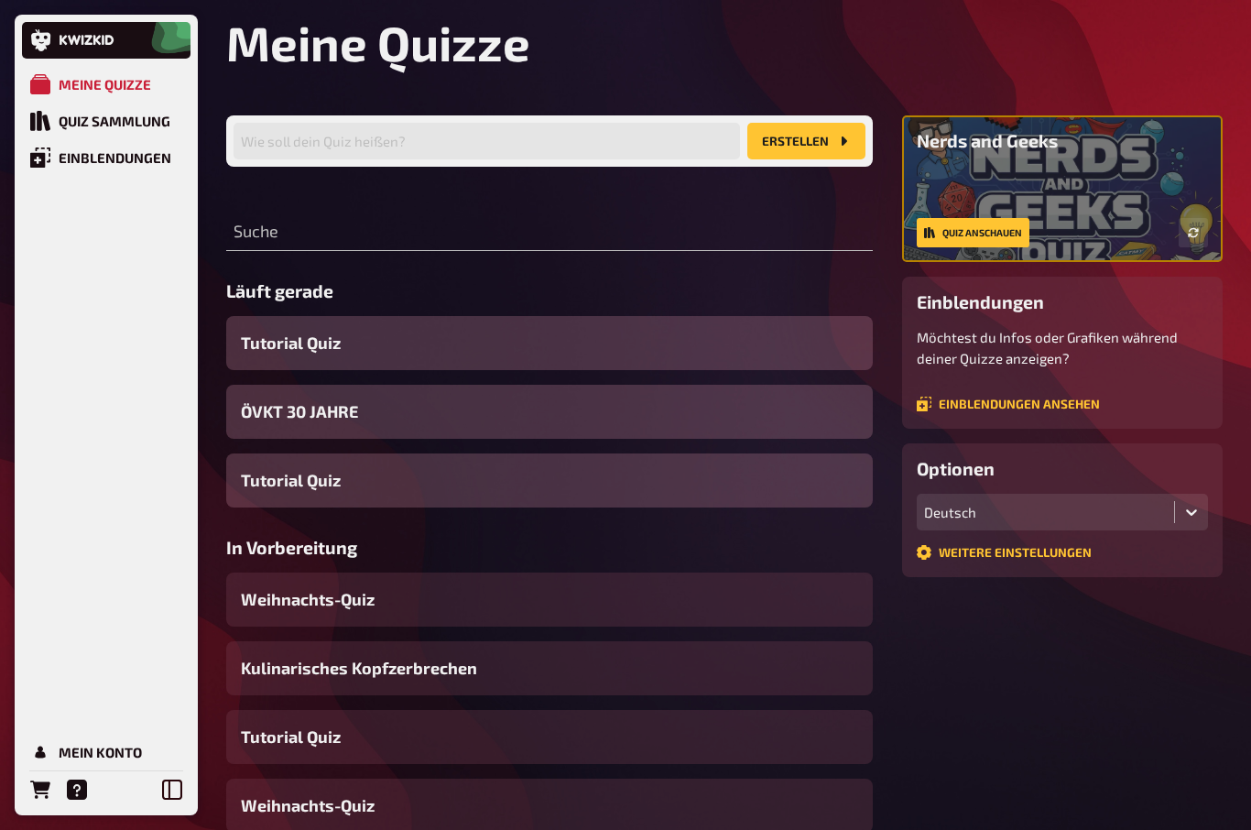
scroll to position [80, 0]
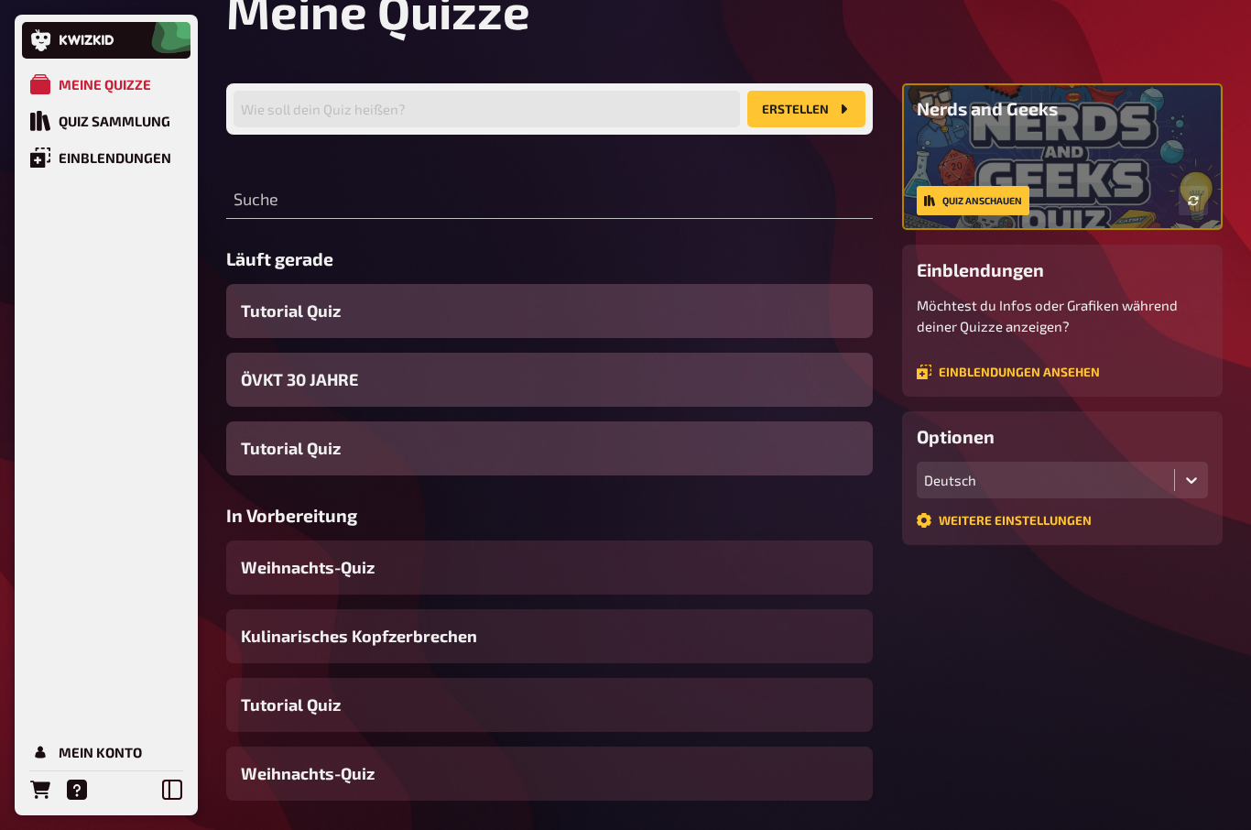
click at [331, 386] on span "ÖVKT 30 JAHRE" at bounding box center [299, 380] width 117 height 25
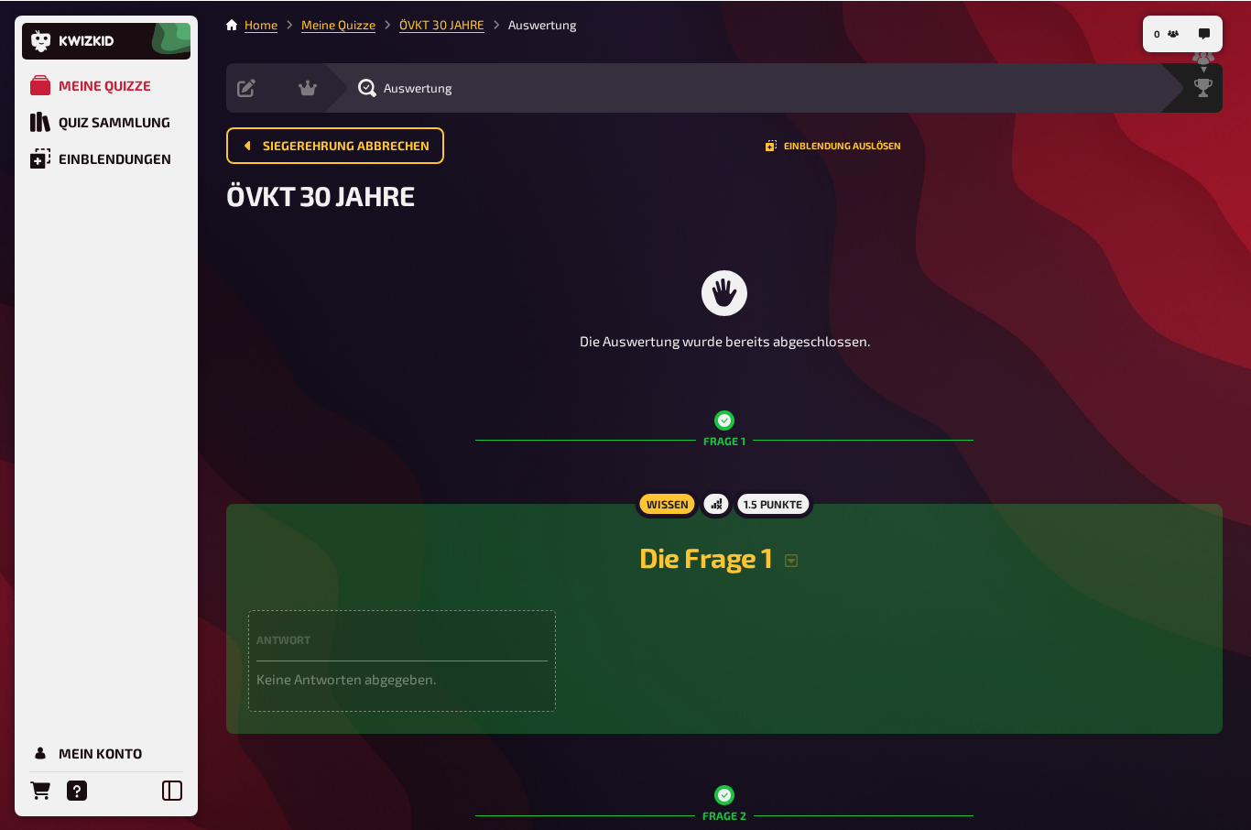
click at [302, 85] on icon at bounding box center [307, 87] width 18 height 18
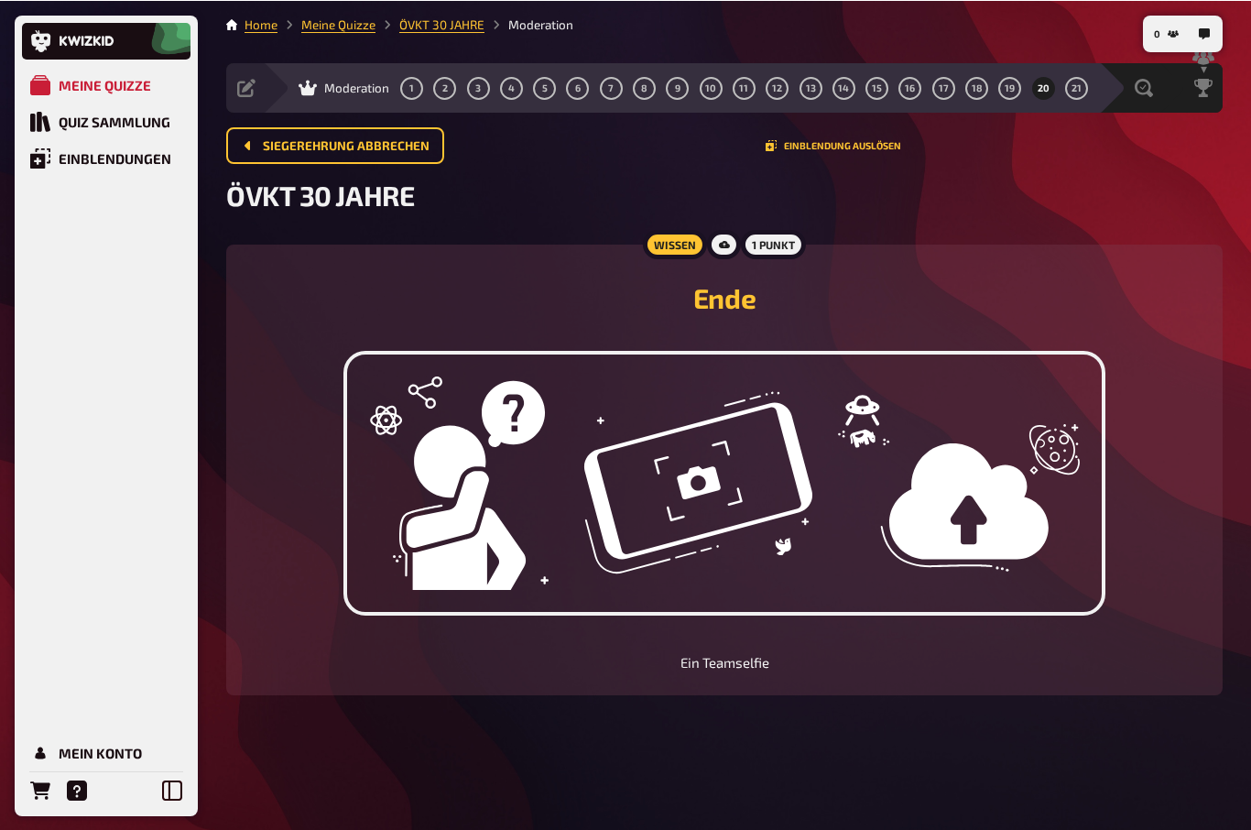
click at [1080, 79] on button "21" at bounding box center [1075, 86] width 29 height 29
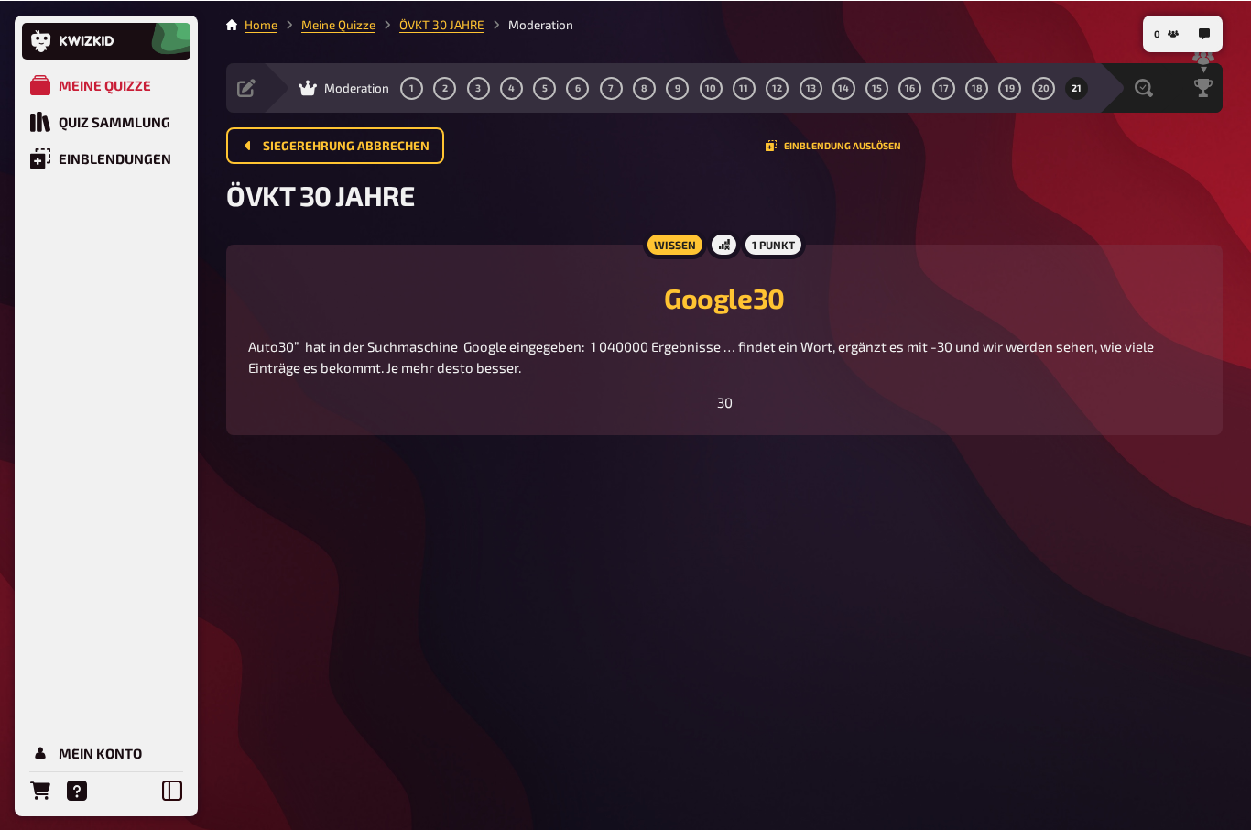
click at [245, 84] on icon at bounding box center [246, 87] width 18 height 18
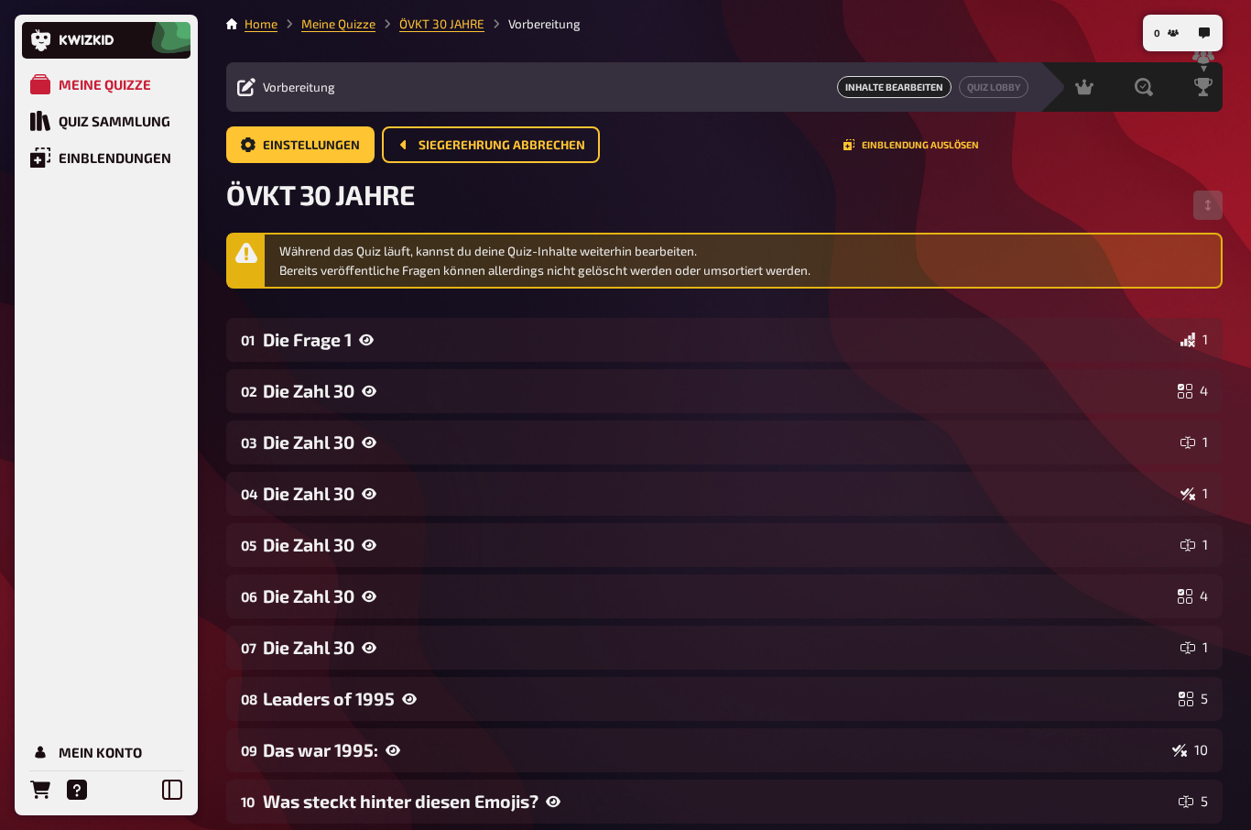
click at [270, 135] on link "Einstellungen" at bounding box center [300, 144] width 148 height 37
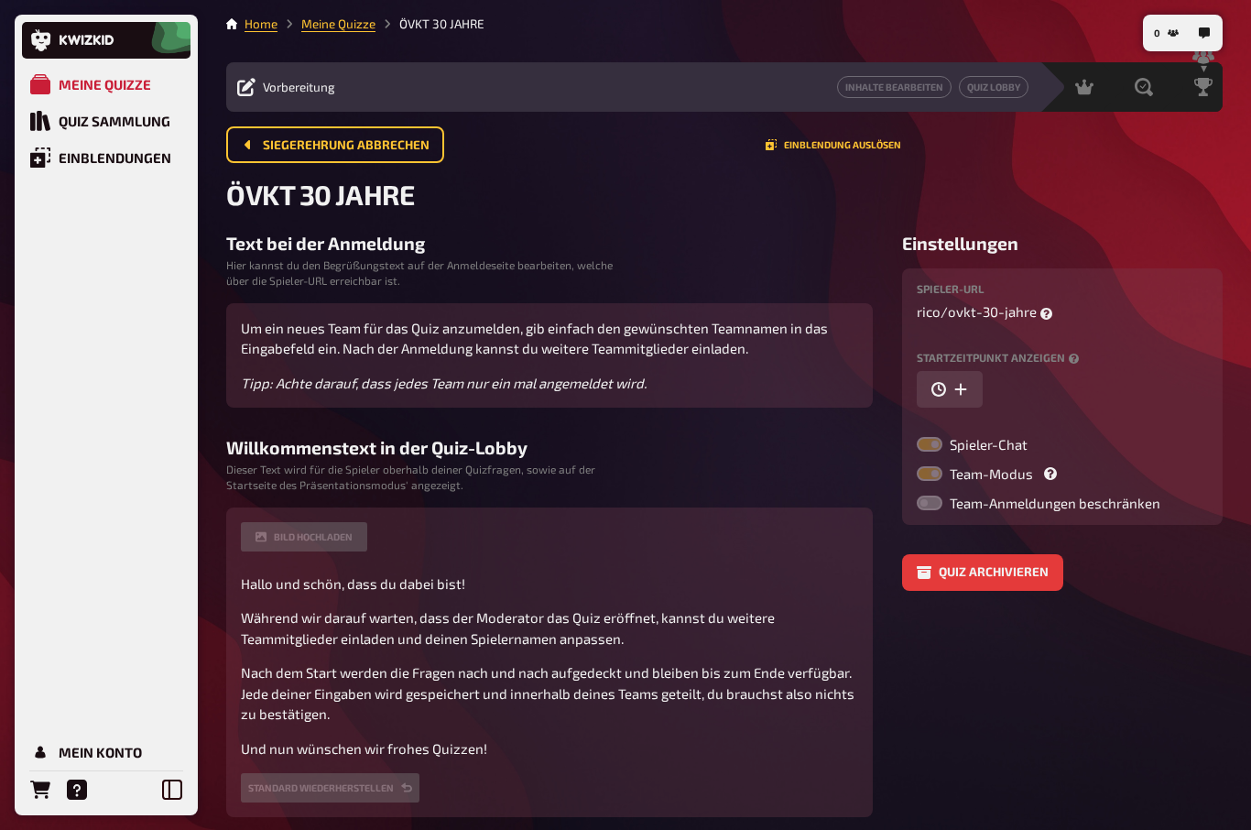
click at [1017, 573] on button "Quiz archivieren" at bounding box center [982, 572] width 161 height 37
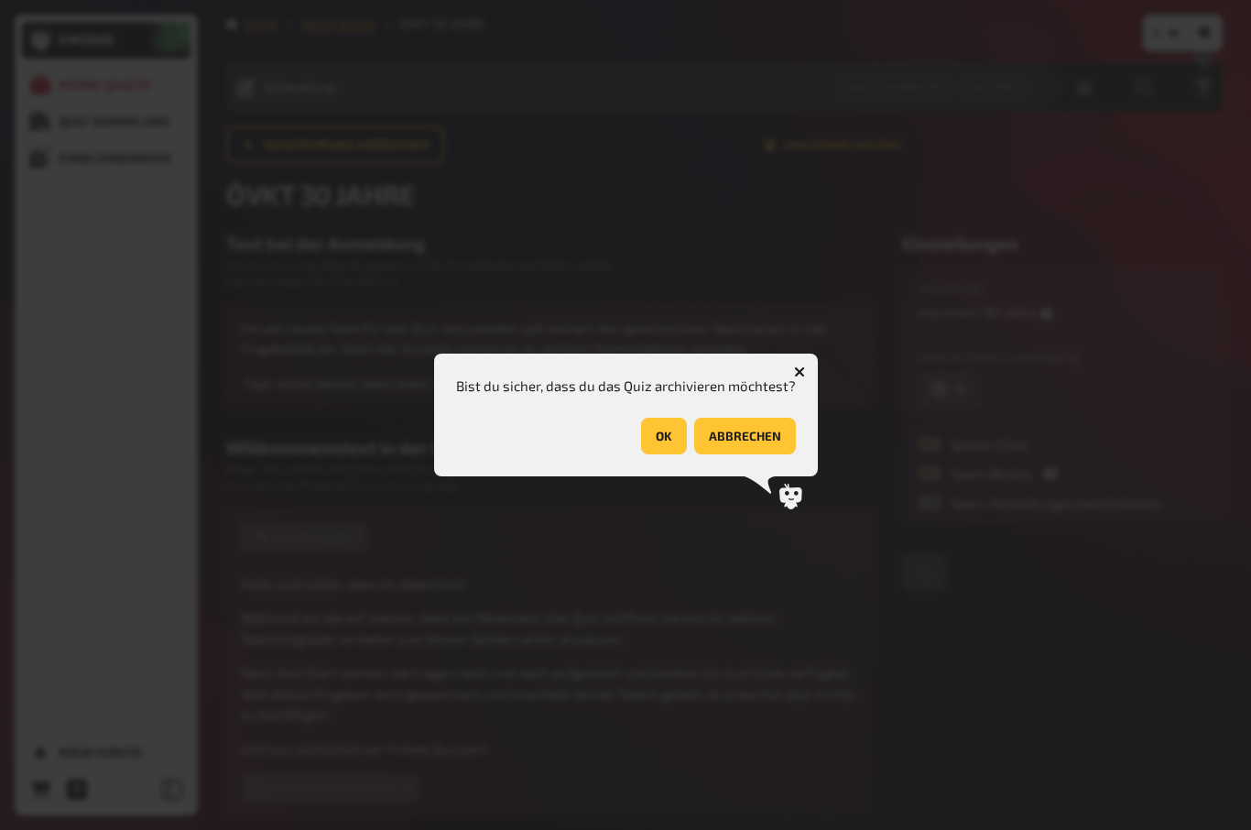
click at [658, 441] on button "OK" at bounding box center [664, 436] width 46 height 37
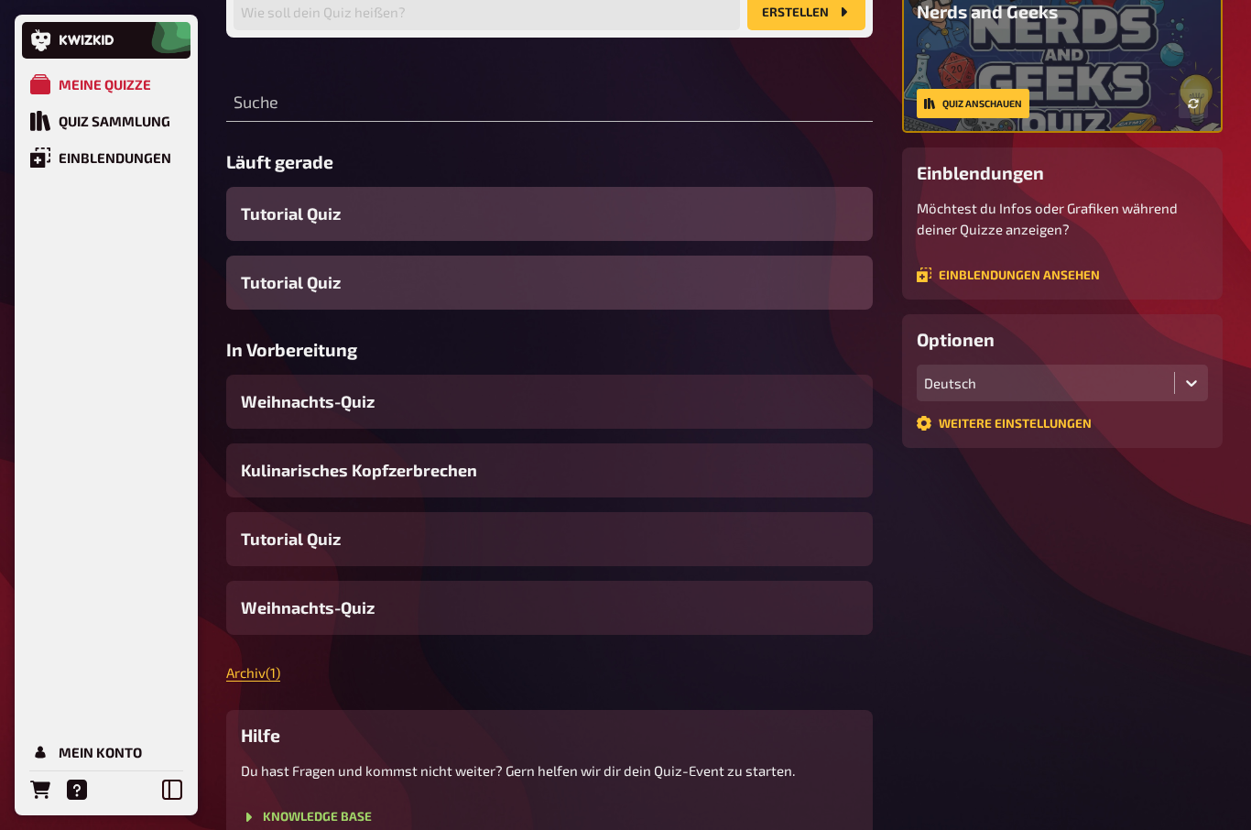
scroll to position [219, 0]
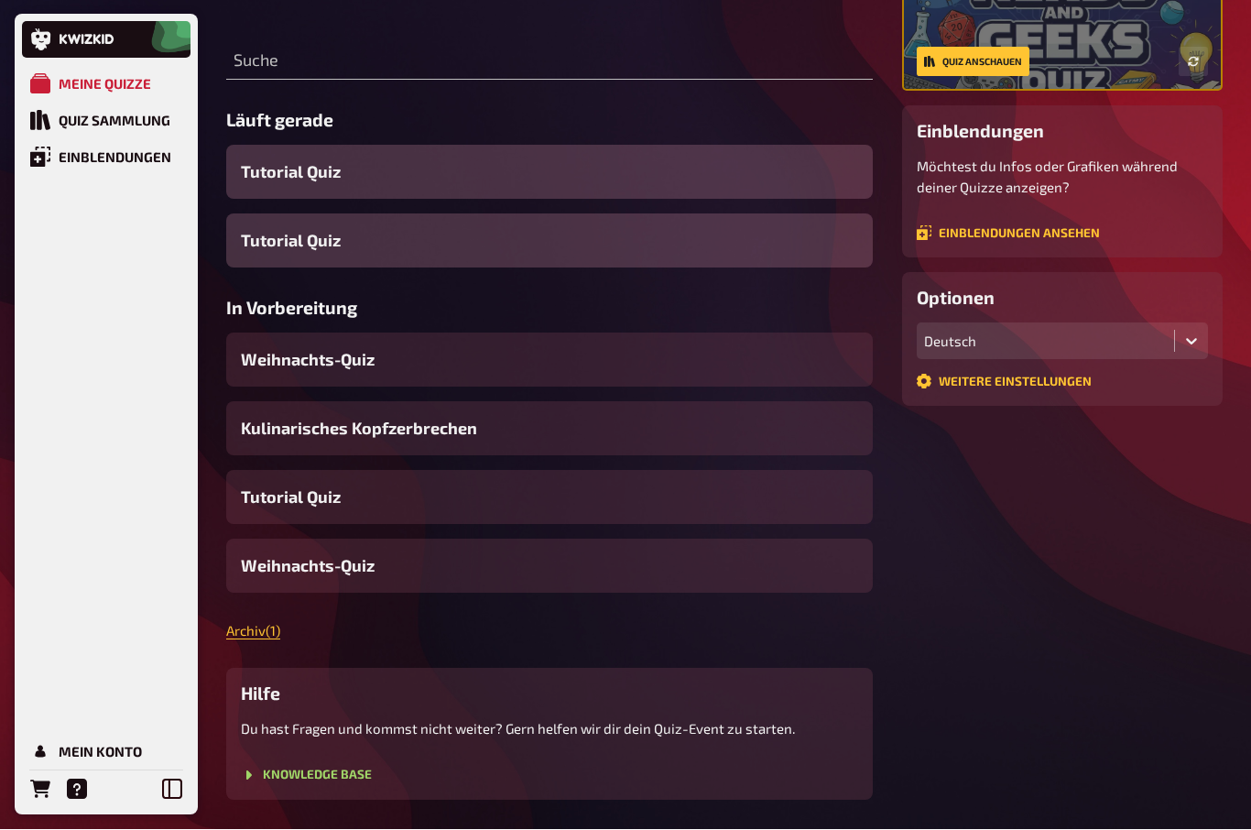
click at [88, 128] on div "Quiz Sammlung" at bounding box center [115, 121] width 112 height 16
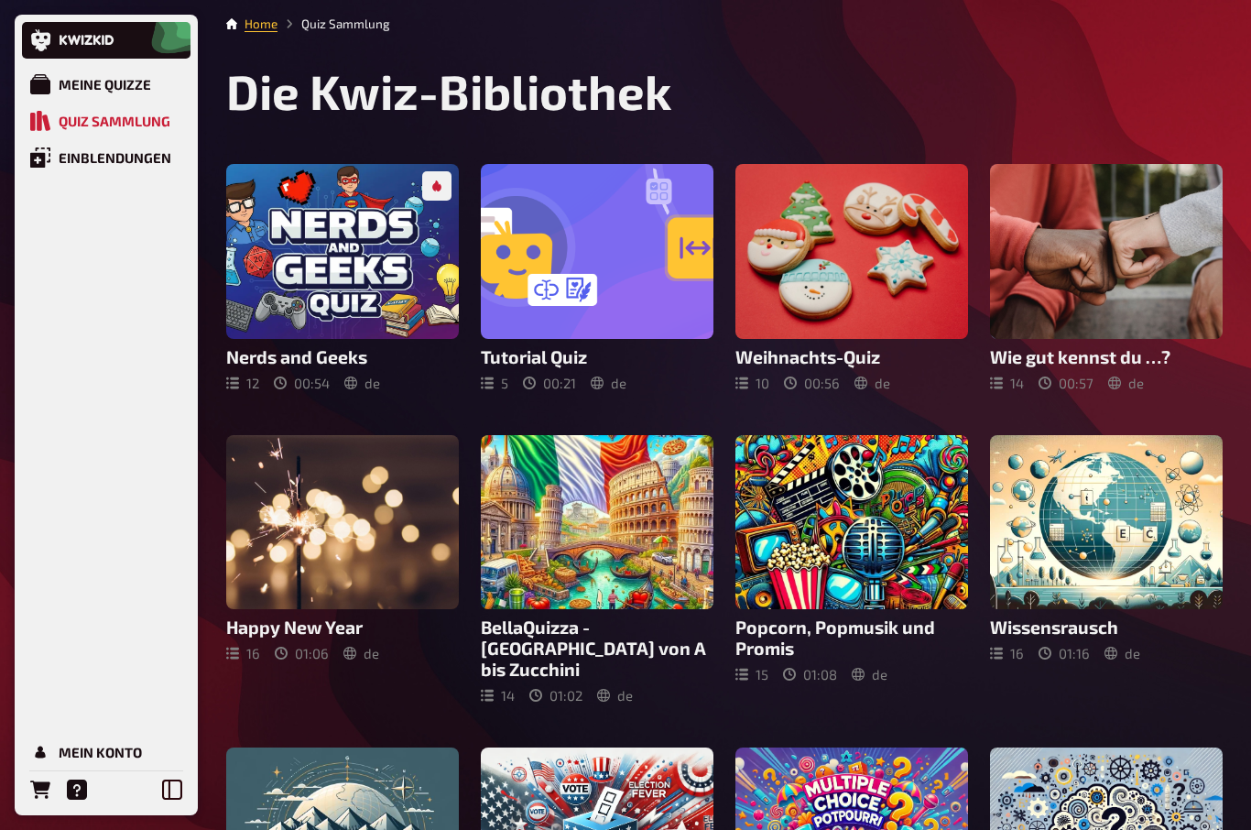
click at [82, 83] on div "Meine Quizze" at bounding box center [105, 84] width 92 height 16
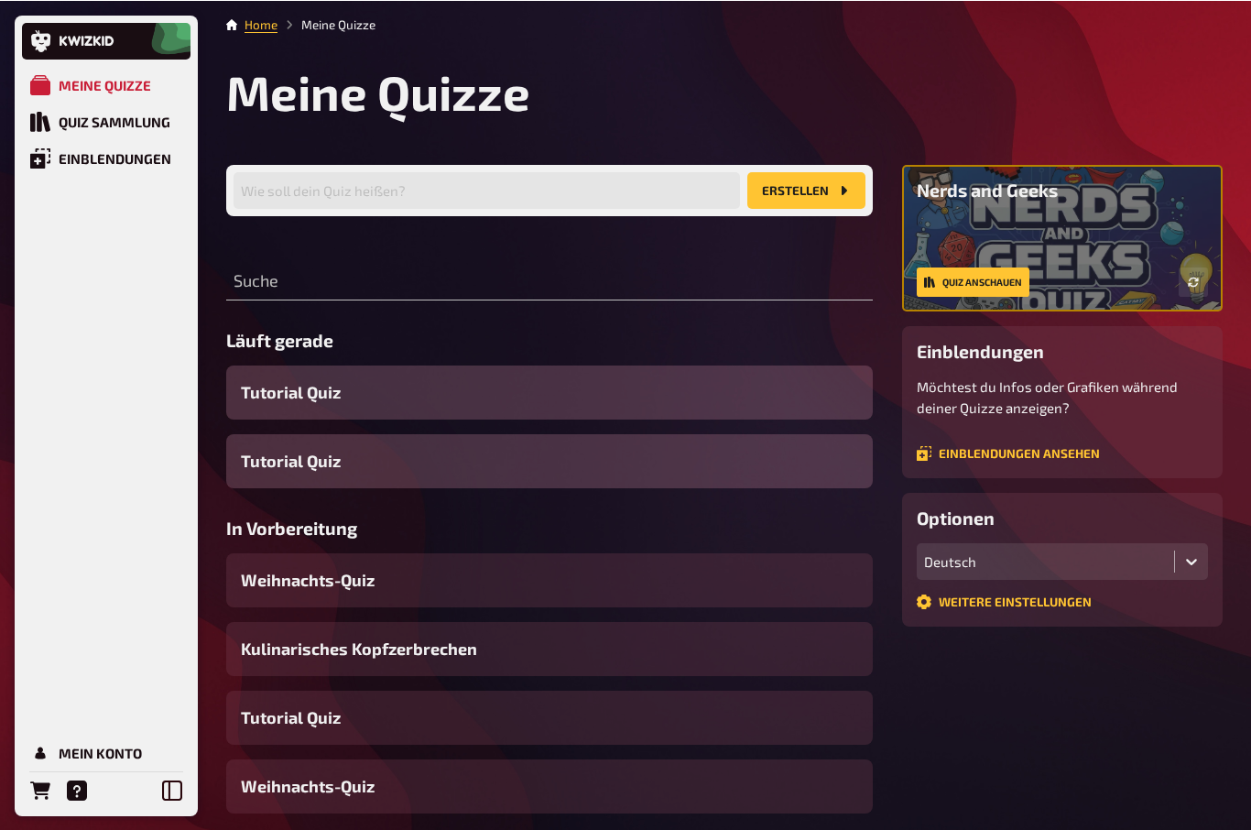
click at [331, 15] on div "Home Meine Quizze Meine Quizze Wie soll dein Quiz heißen? Erstellen Suche Läuft…" at bounding box center [724, 553] width 1025 height 1107
click at [328, 23] on li "Meine Quizze" at bounding box center [326, 24] width 98 height 18
click at [246, 16] on link "Home" at bounding box center [260, 23] width 33 height 15
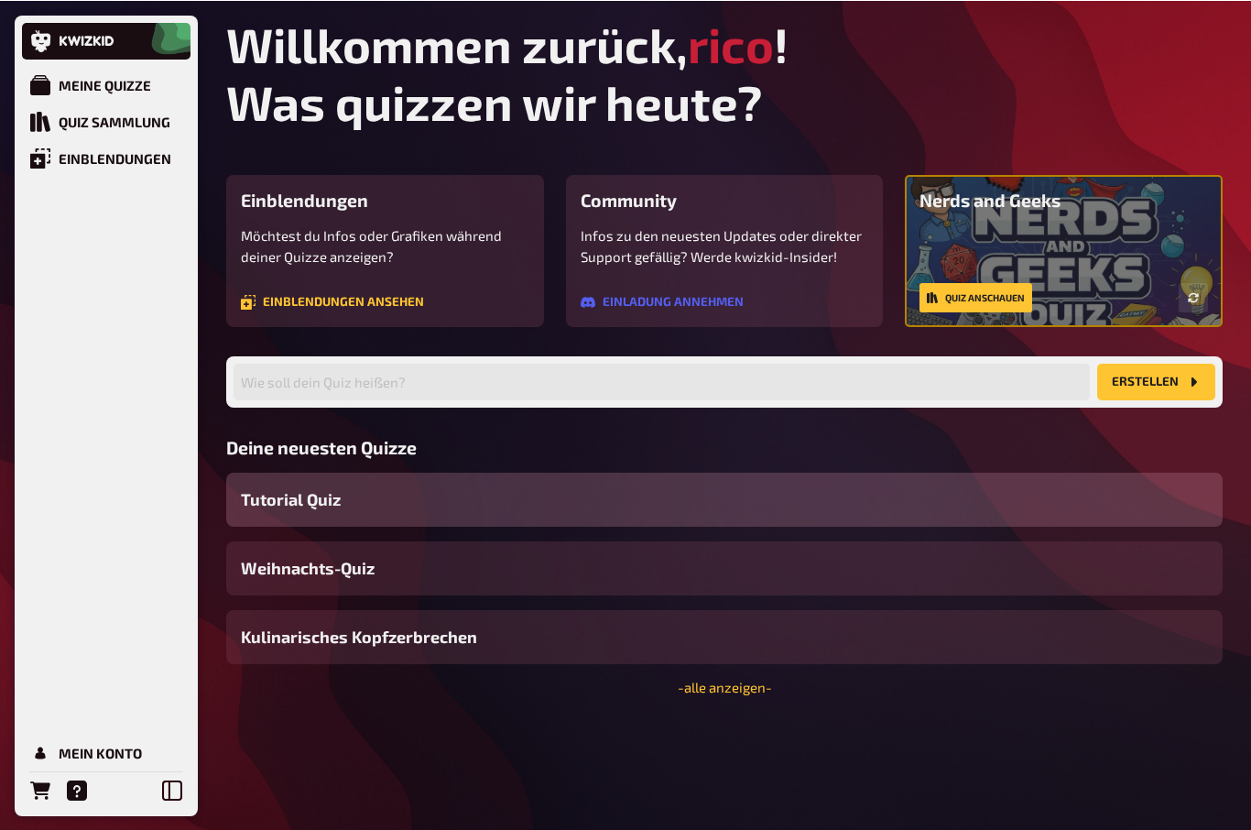
click at [760, 694] on link "- alle anzeigen -" at bounding box center [725, 686] width 94 height 16
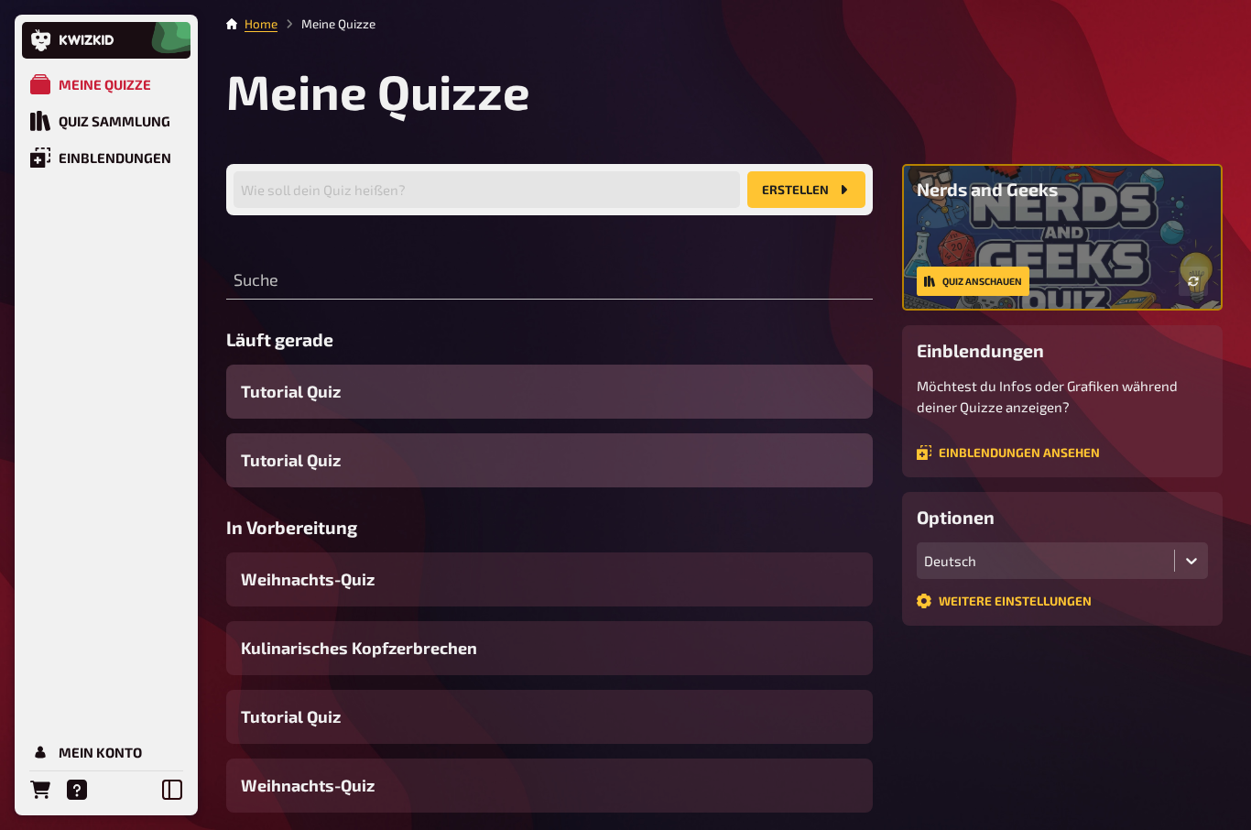
click at [167, 787] on icon at bounding box center [172, 789] width 20 height 20
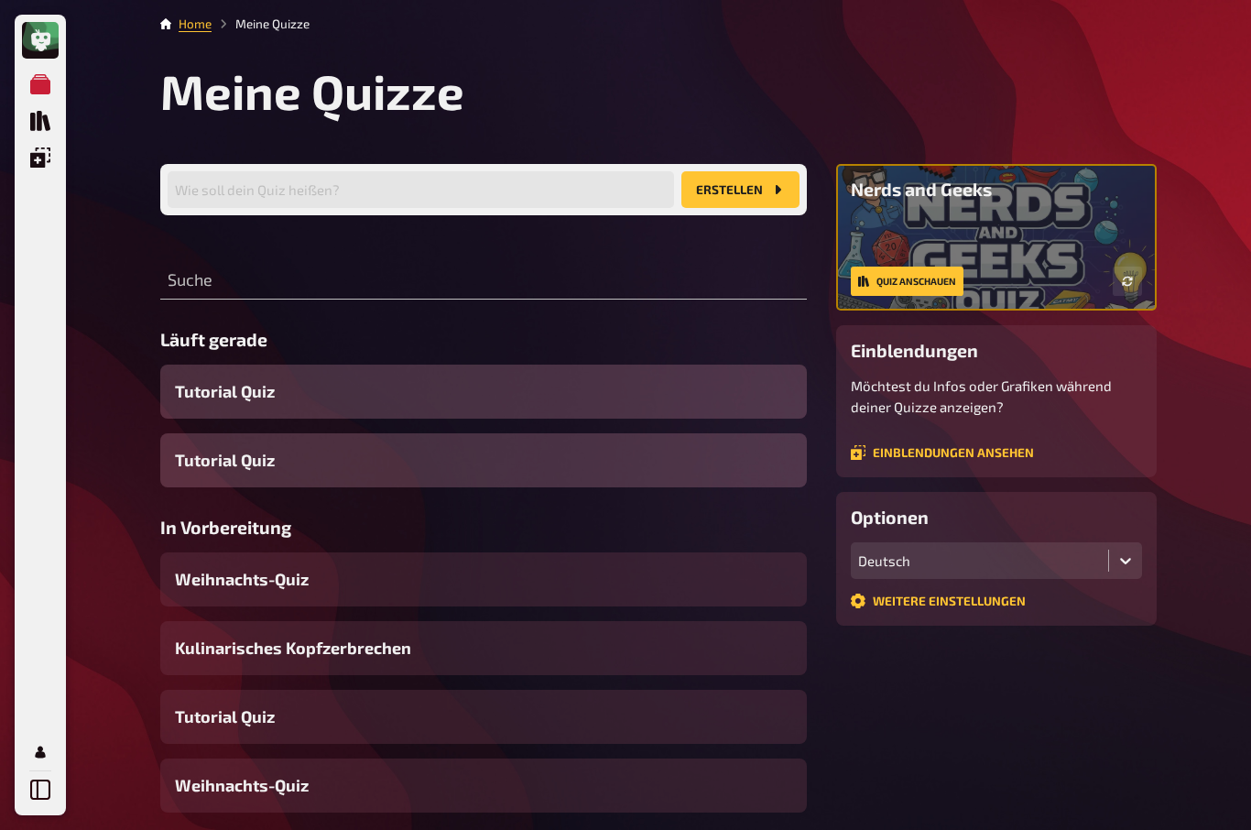
click at [29, 118] on link "Quiz Sammlung" at bounding box center [40, 121] width 37 height 37
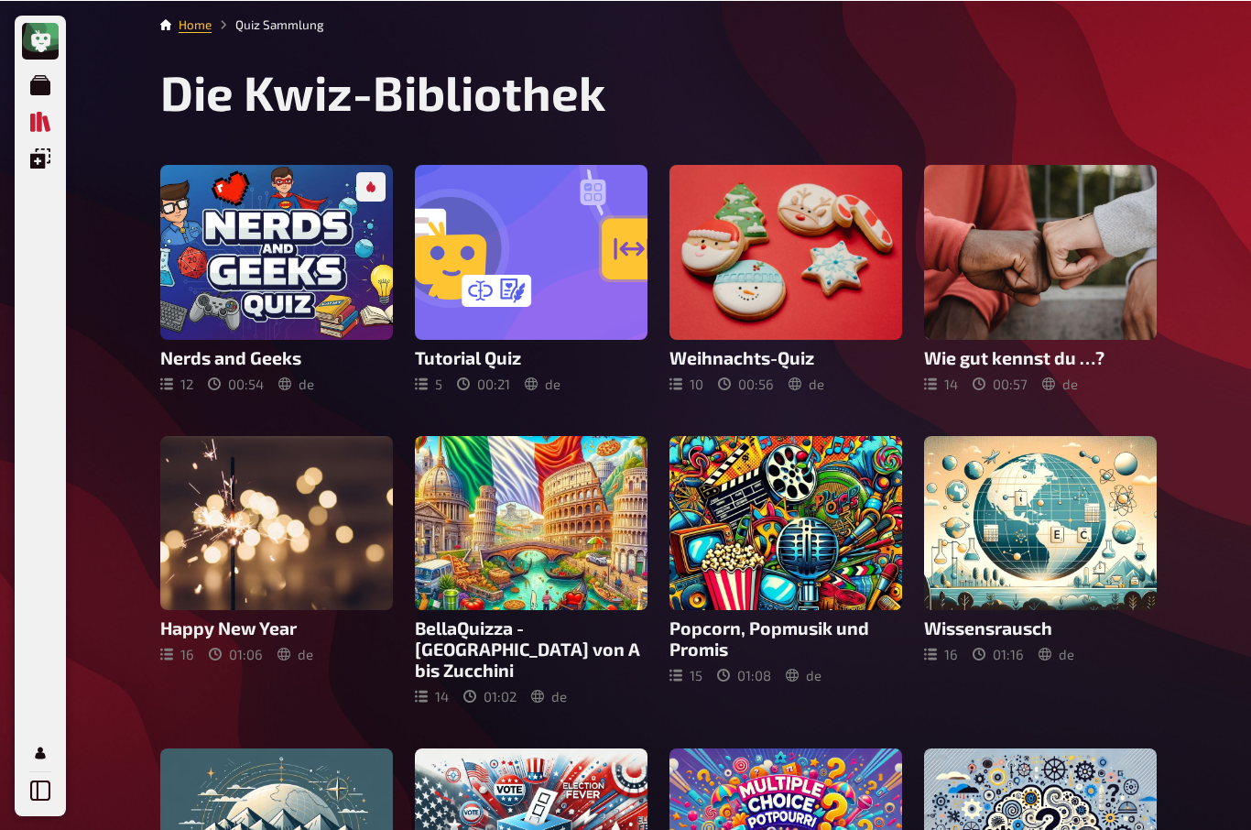
click at [30, 152] on icon "Einblendungen" at bounding box center [40, 157] width 20 height 20
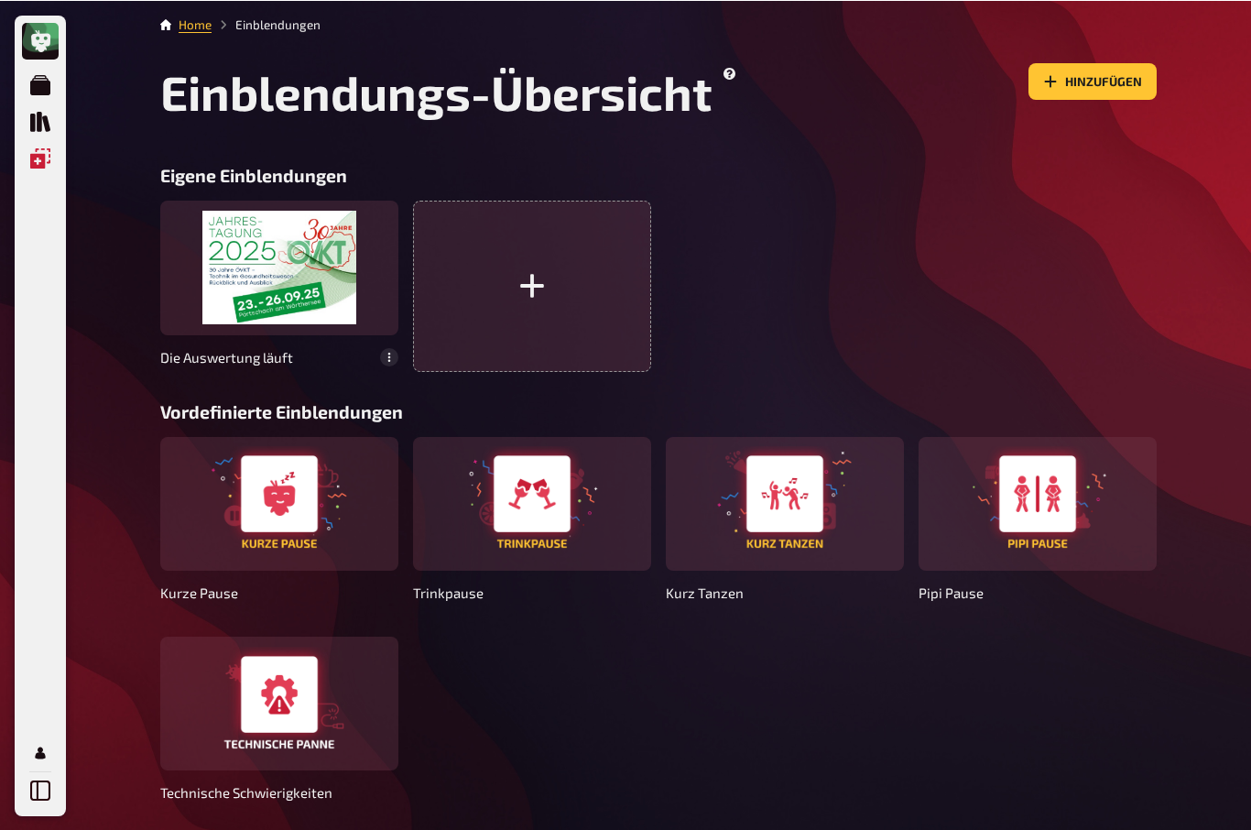
click at [29, 81] on link "Meine Quizze" at bounding box center [40, 84] width 37 height 37
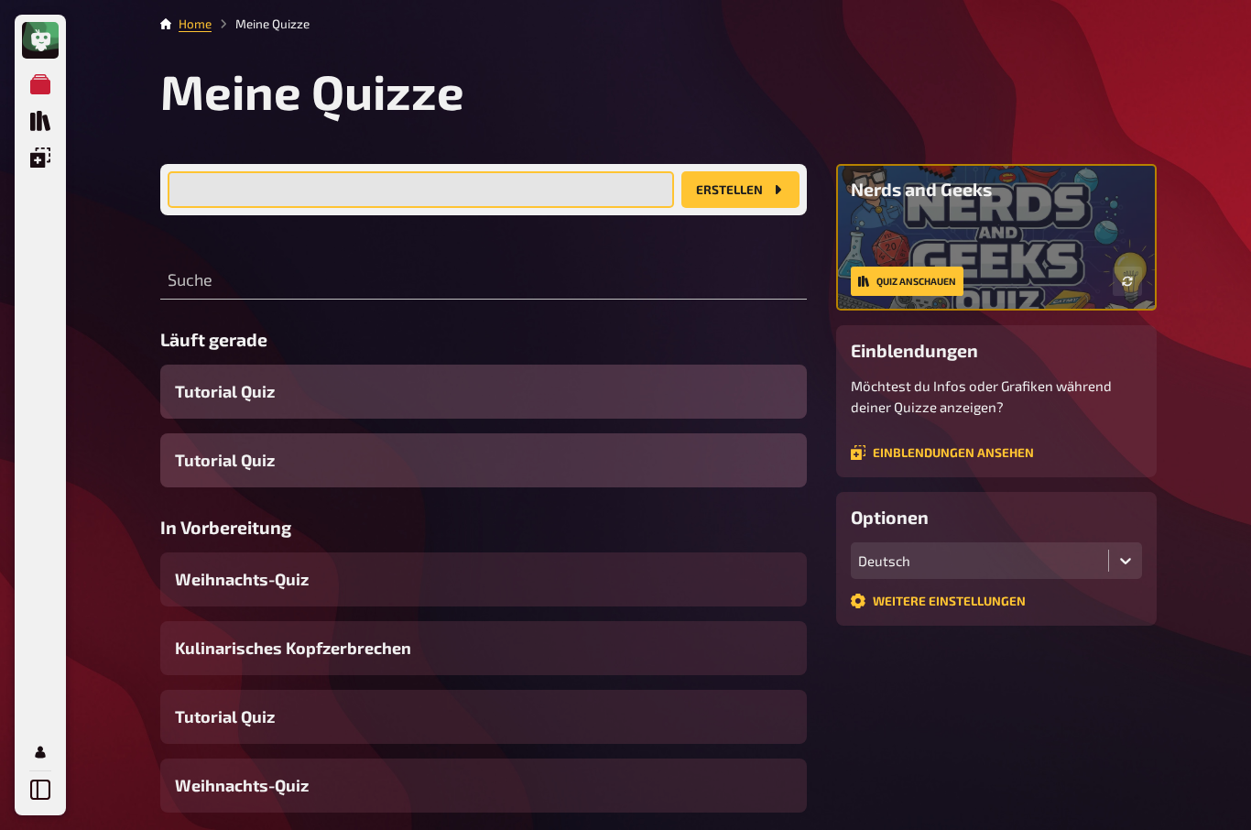
click at [235, 179] on input "text" at bounding box center [421, 189] width 506 height 37
type input "ÖVKT das 30 Jahr Jubiläums Quizz"
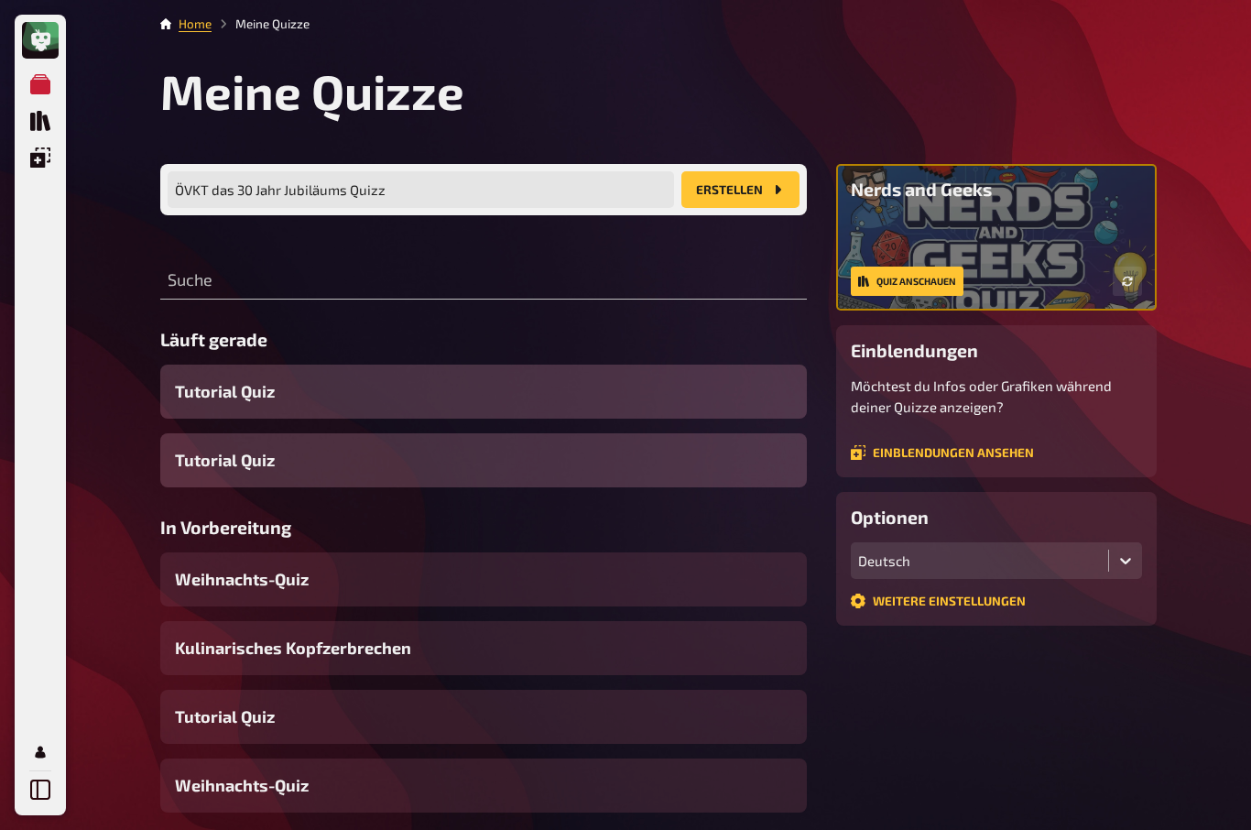
click at [758, 191] on button "Erstellen" at bounding box center [740, 189] width 118 height 37
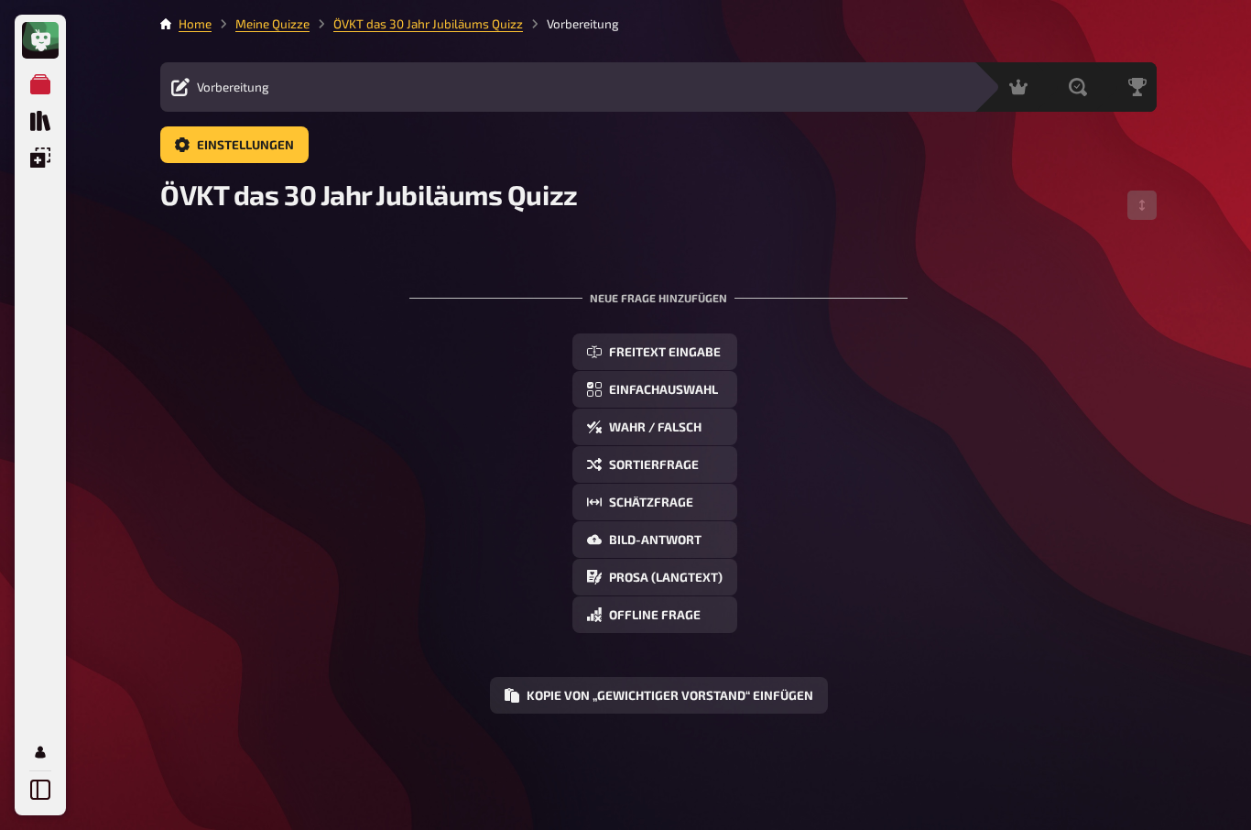
click at [36, 32] on icon at bounding box center [41, 40] width 22 height 22
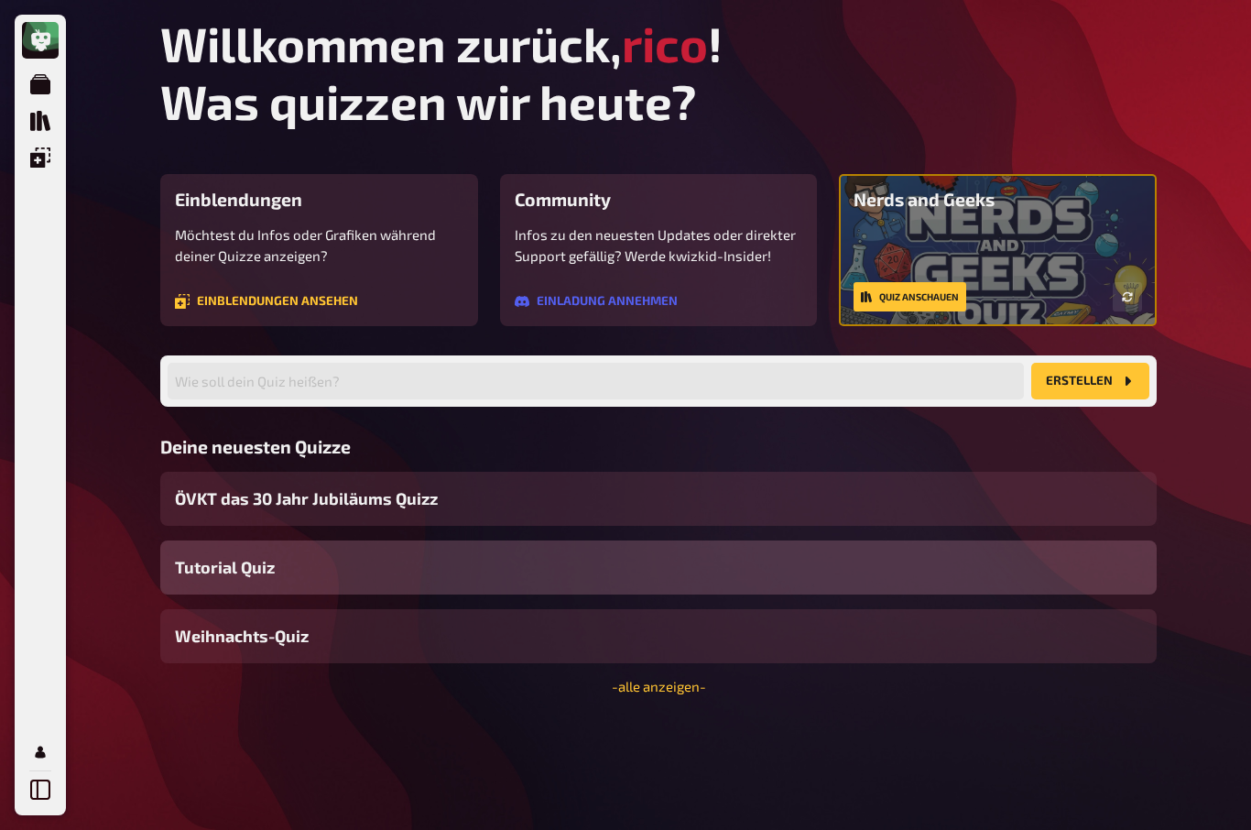
click at [42, 81] on icon "Meine Quizze" at bounding box center [40, 84] width 20 height 20
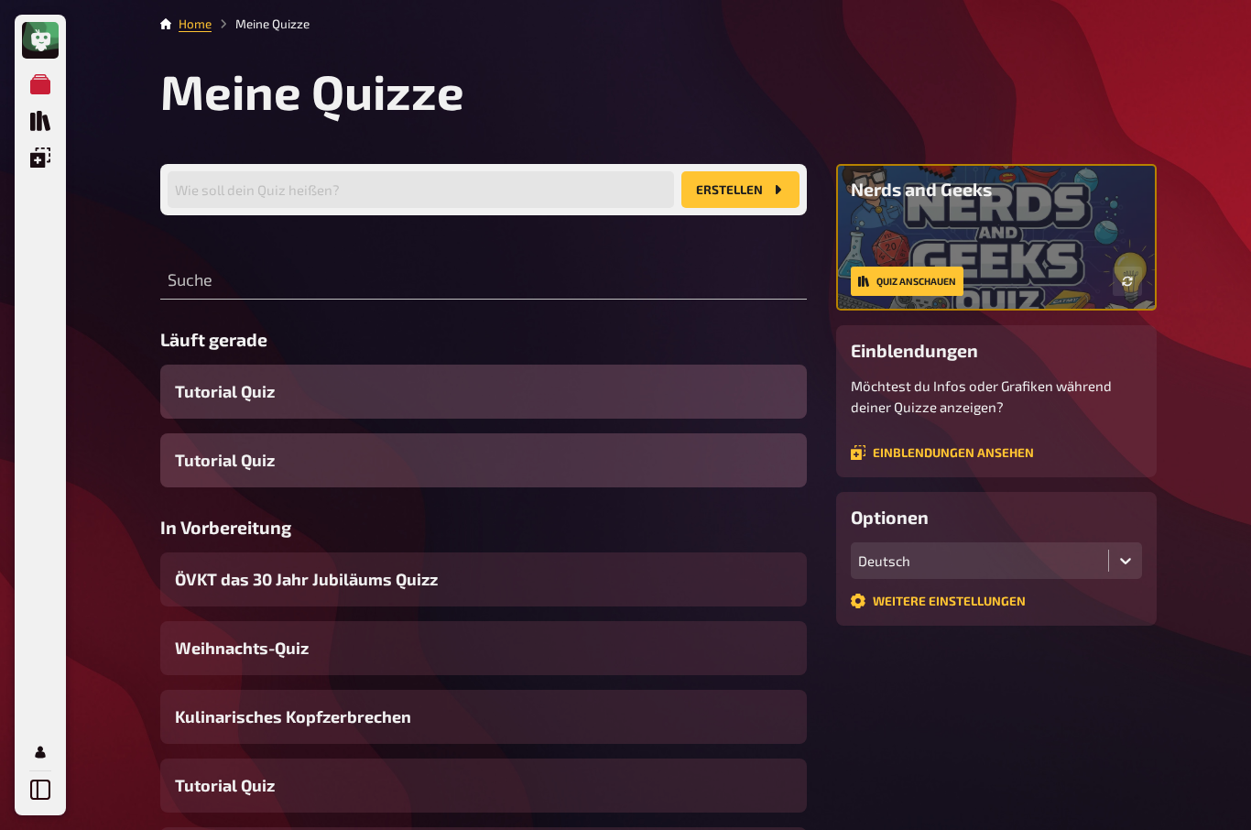
click at [38, 114] on icon "Quiz Sammlung" at bounding box center [40, 121] width 20 height 20
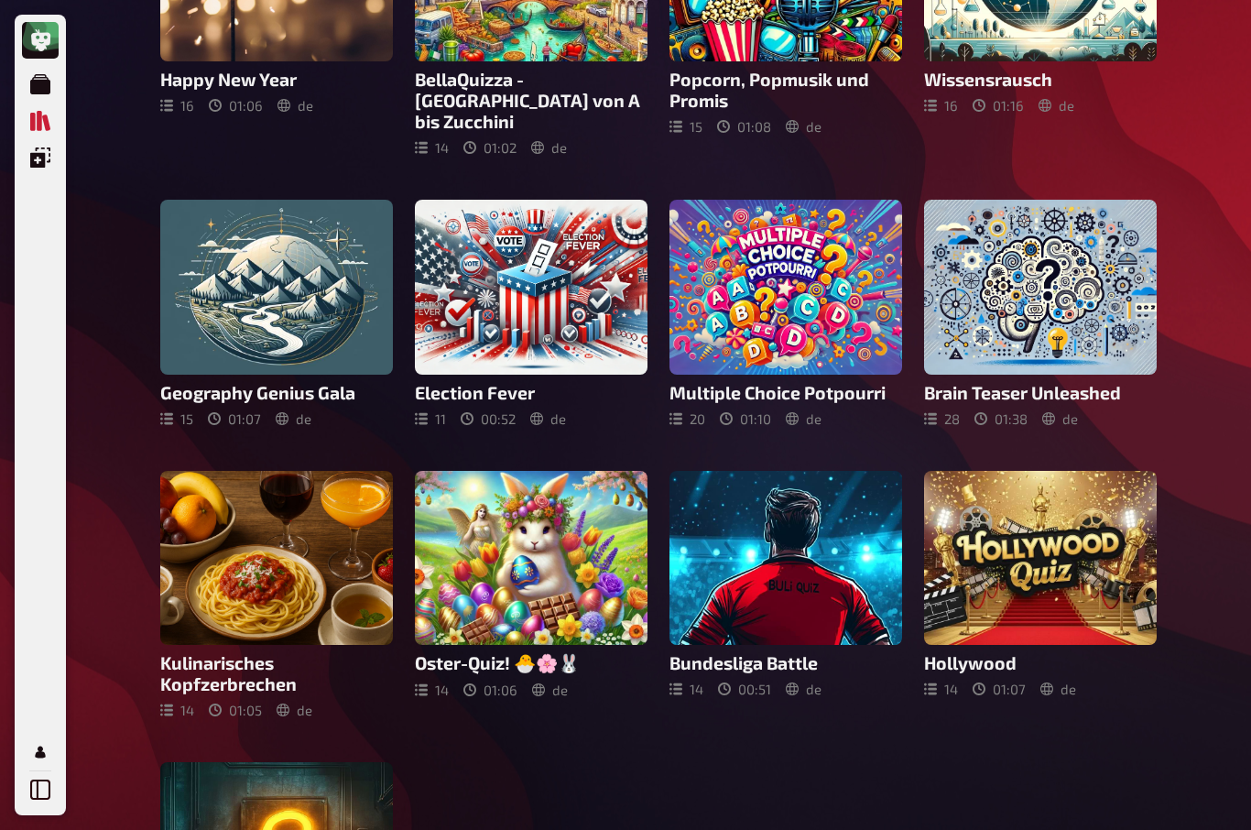
scroll to position [722, 0]
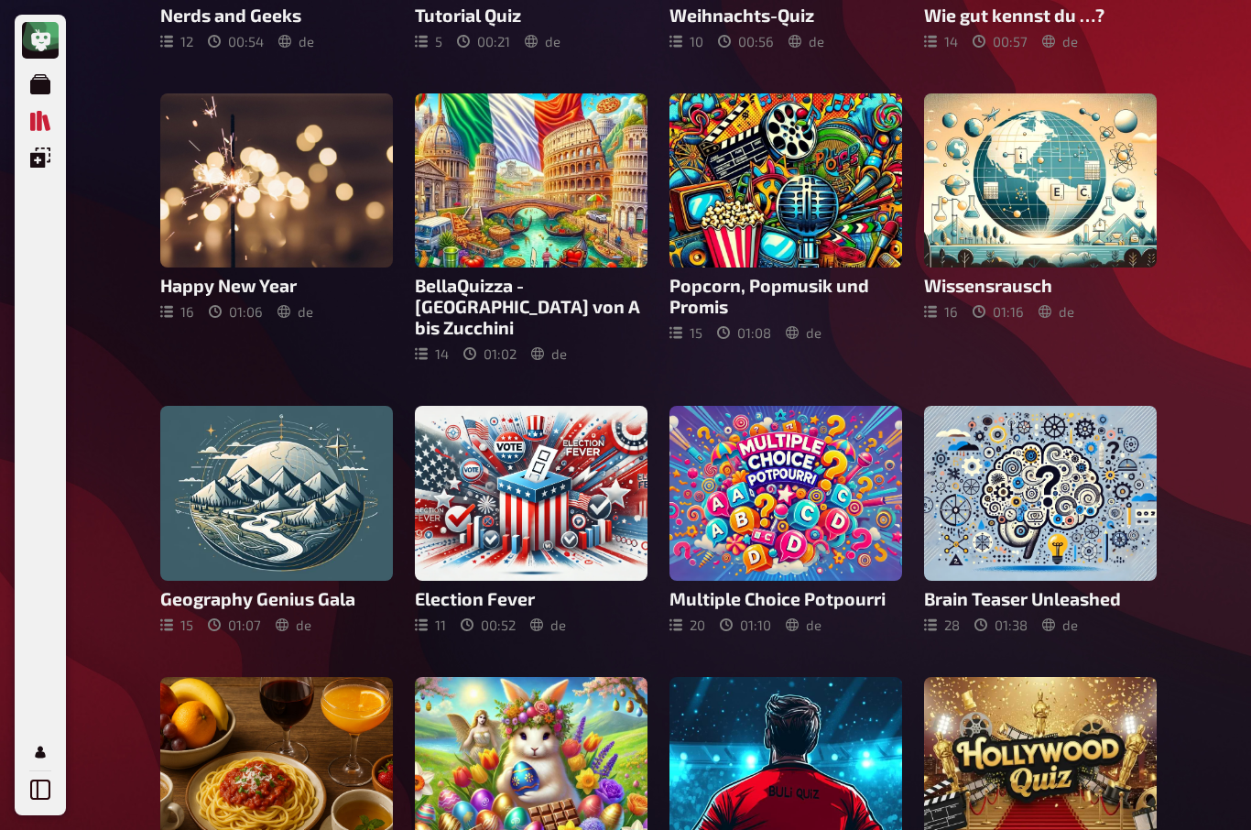
click at [35, 160] on icon "Einblendungen" at bounding box center [40, 157] width 20 height 20
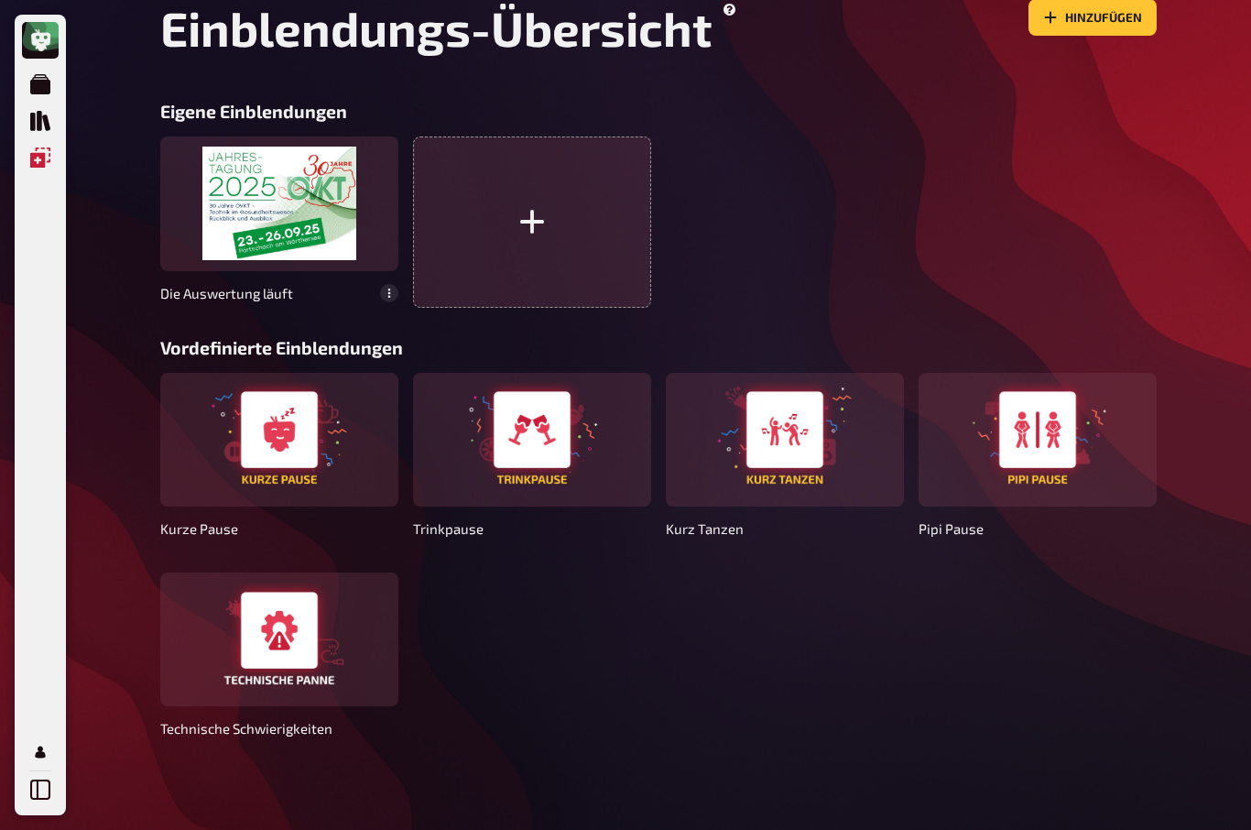
click at [42, 88] on icon "Meine Quizze" at bounding box center [40, 84] width 20 height 20
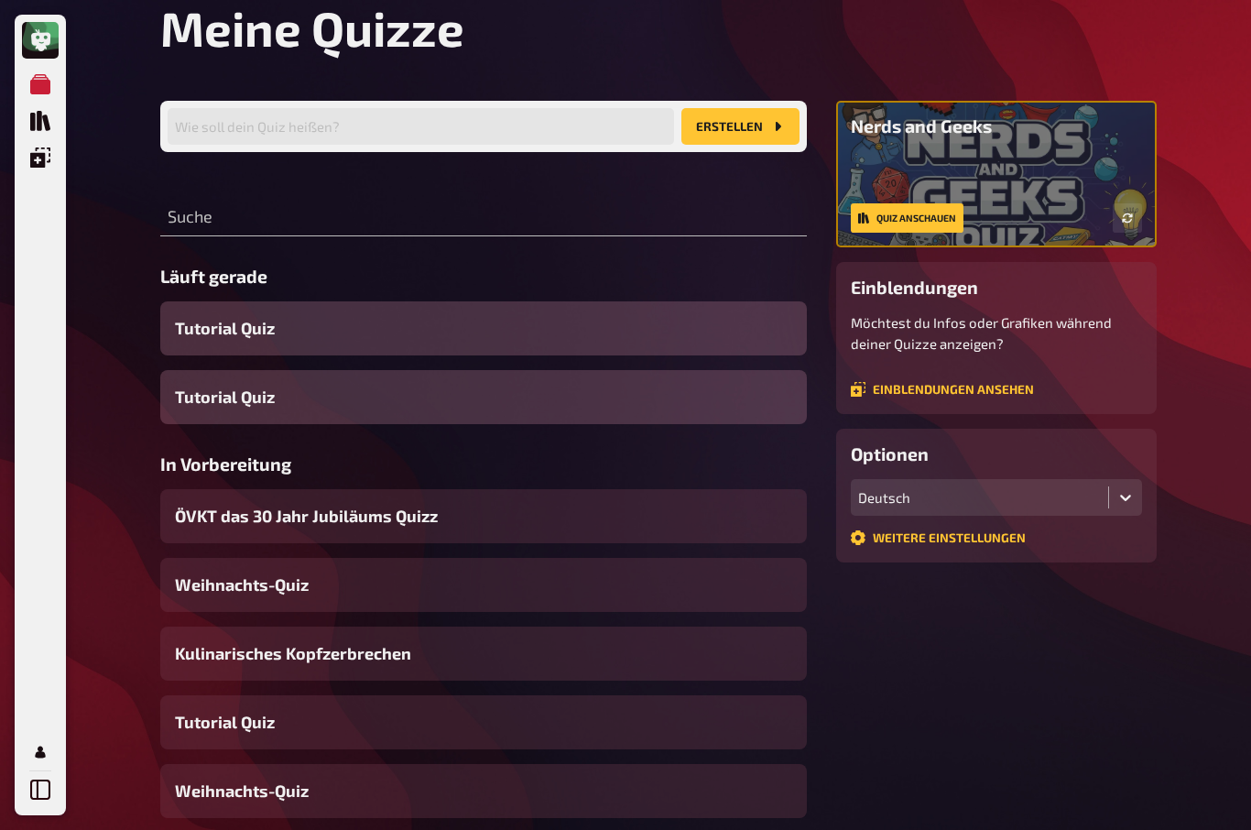
click at [224, 514] on span "ÖVKT das 30 Jahr Jubiläums Quizz" at bounding box center [306, 516] width 263 height 25
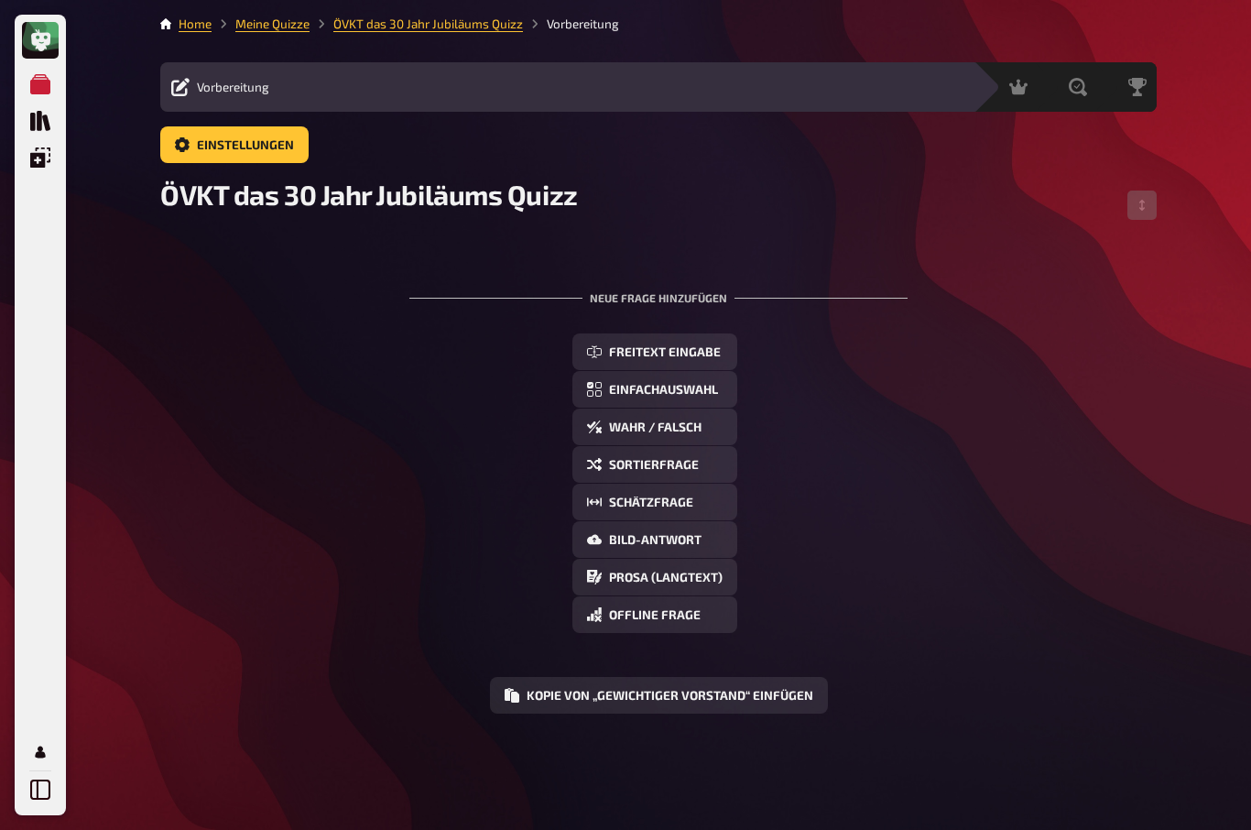
click at [699, 333] on button "Freitext Eingabe" at bounding box center [654, 351] width 165 height 37
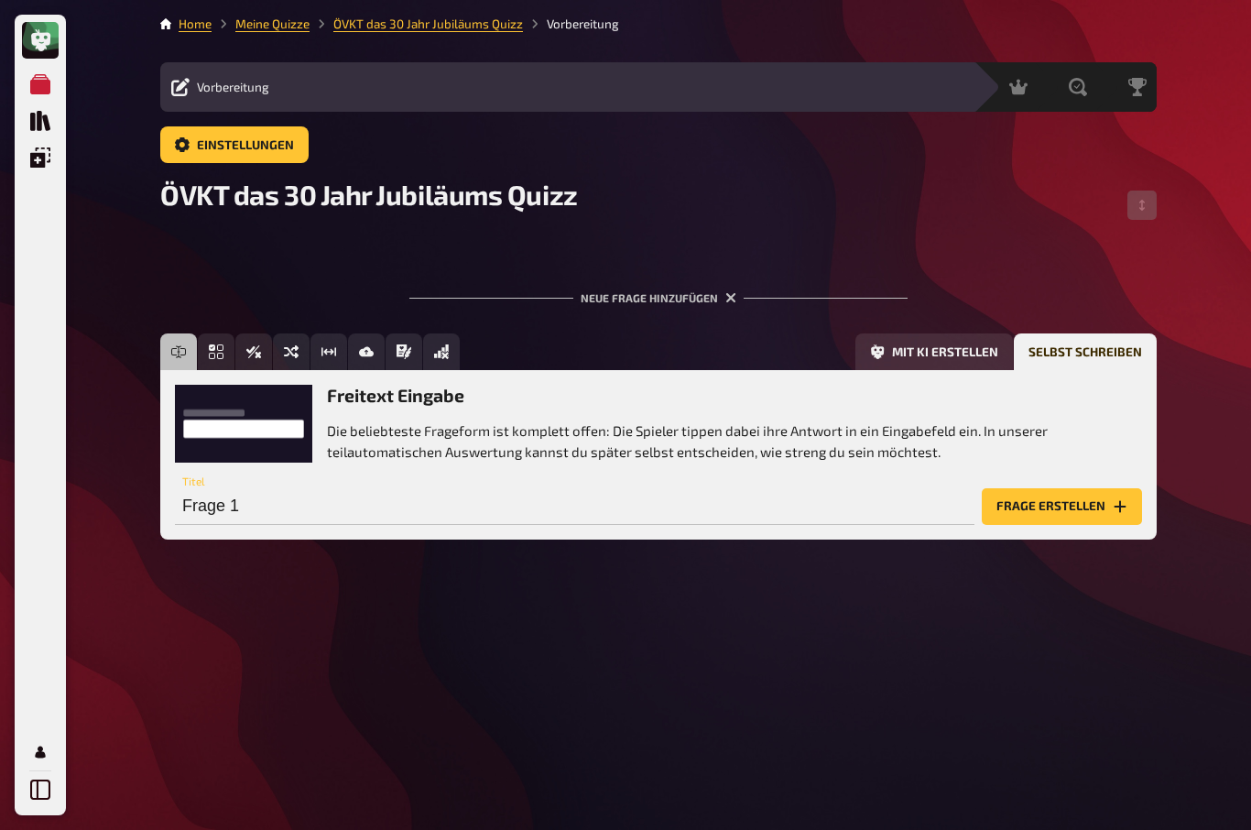
click at [1079, 488] on button "Frage erstellen" at bounding box center [1062, 506] width 160 height 37
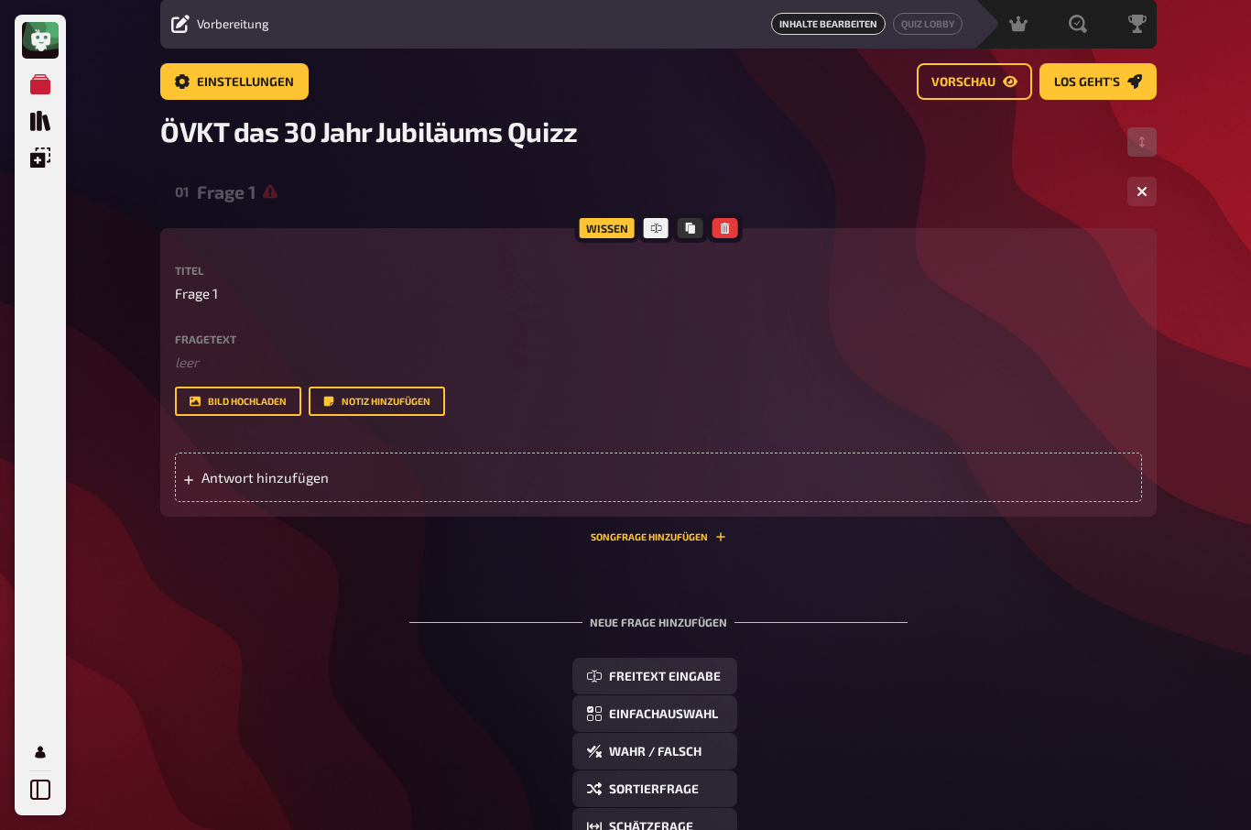
click at [212, 476] on span "Antwort hinzufügen" at bounding box center [343, 477] width 285 height 16
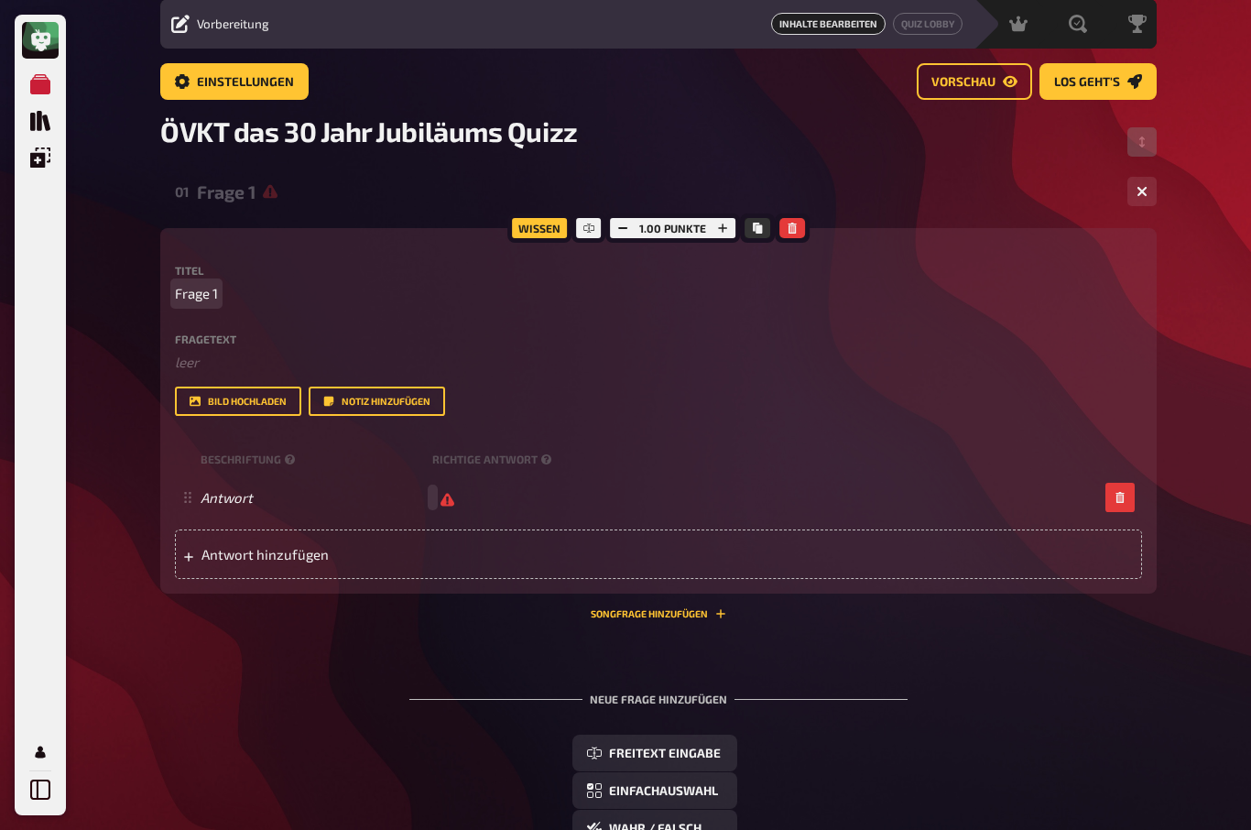
click at [183, 285] on span "Frage 1" at bounding box center [196, 293] width 43 height 21
click at [157, 321] on div "Home Meine Quizze ÖVKT das 30 Jahr Jubiläums Quizz Vorbereitung Vorbereitung In…" at bounding box center [658, 569] width 1025 height 1265
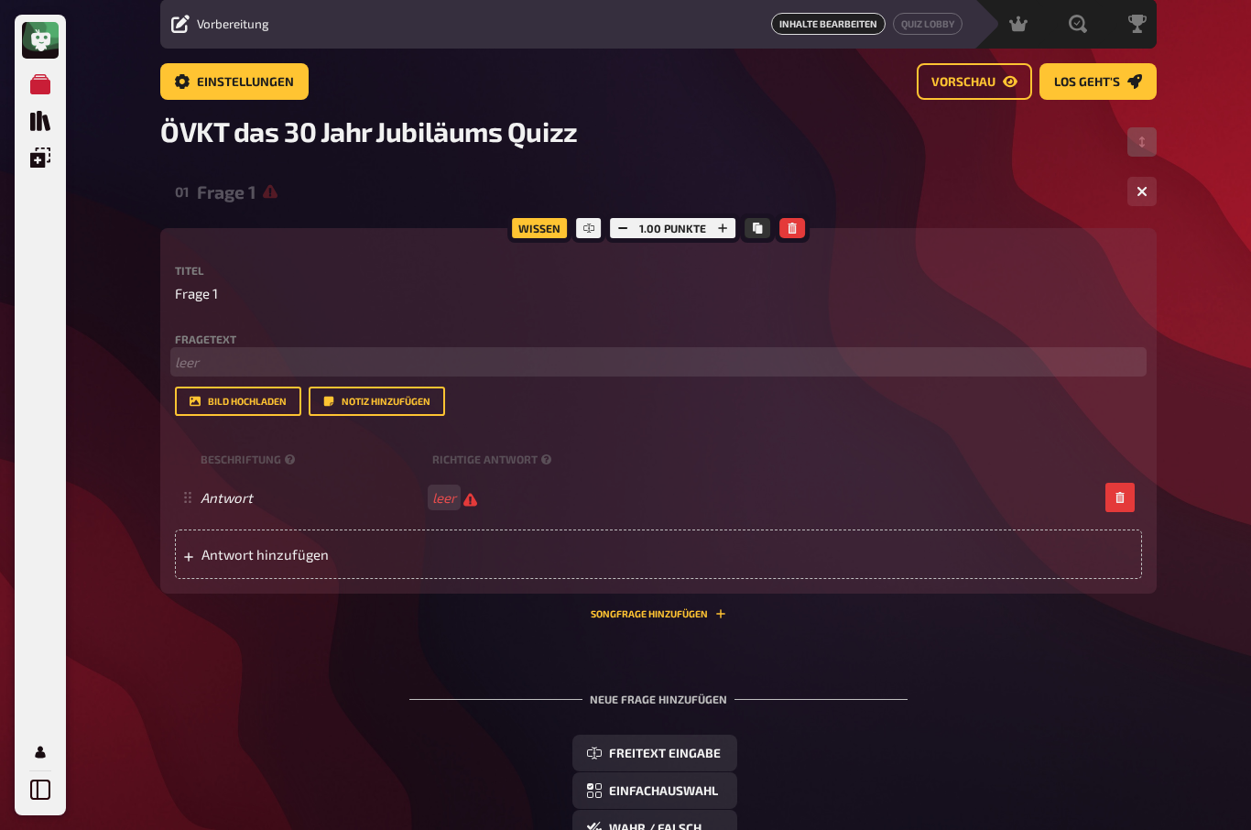
click at [193, 360] on p "﻿ leer" at bounding box center [658, 362] width 967 height 21
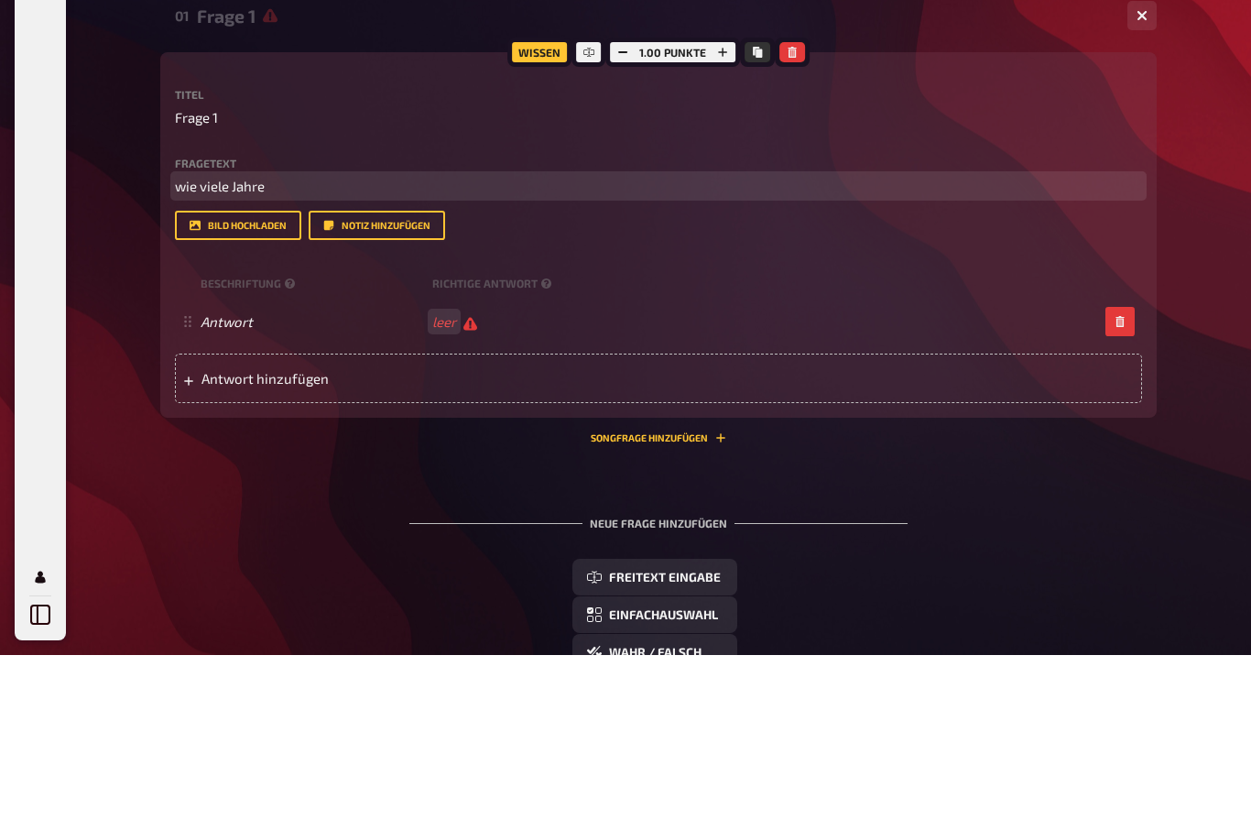
click at [204, 353] on span "wie viele Jahre" at bounding box center [220, 361] width 90 height 16
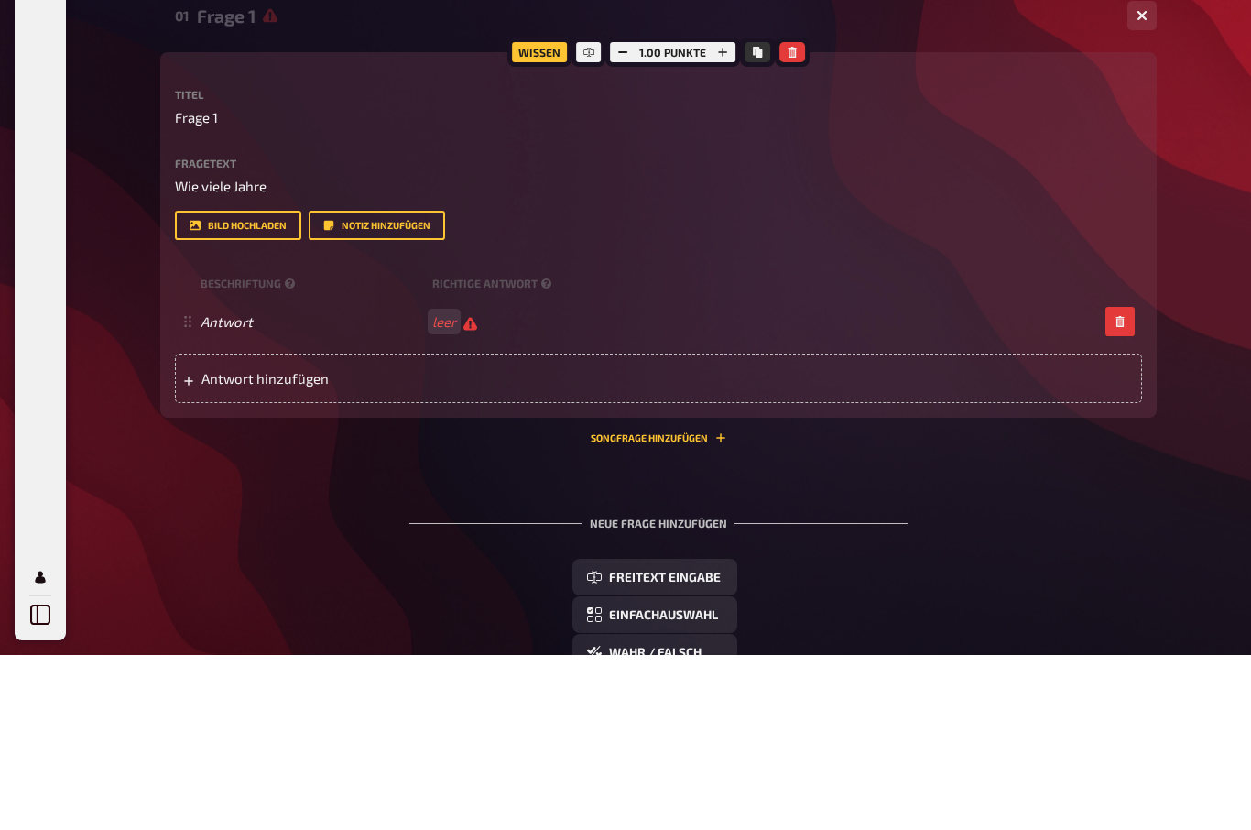
click at [324, 333] on div "Fragetext Wie viele Jahre Hier hinziehen für Dateiupload" at bounding box center [658, 352] width 967 height 39
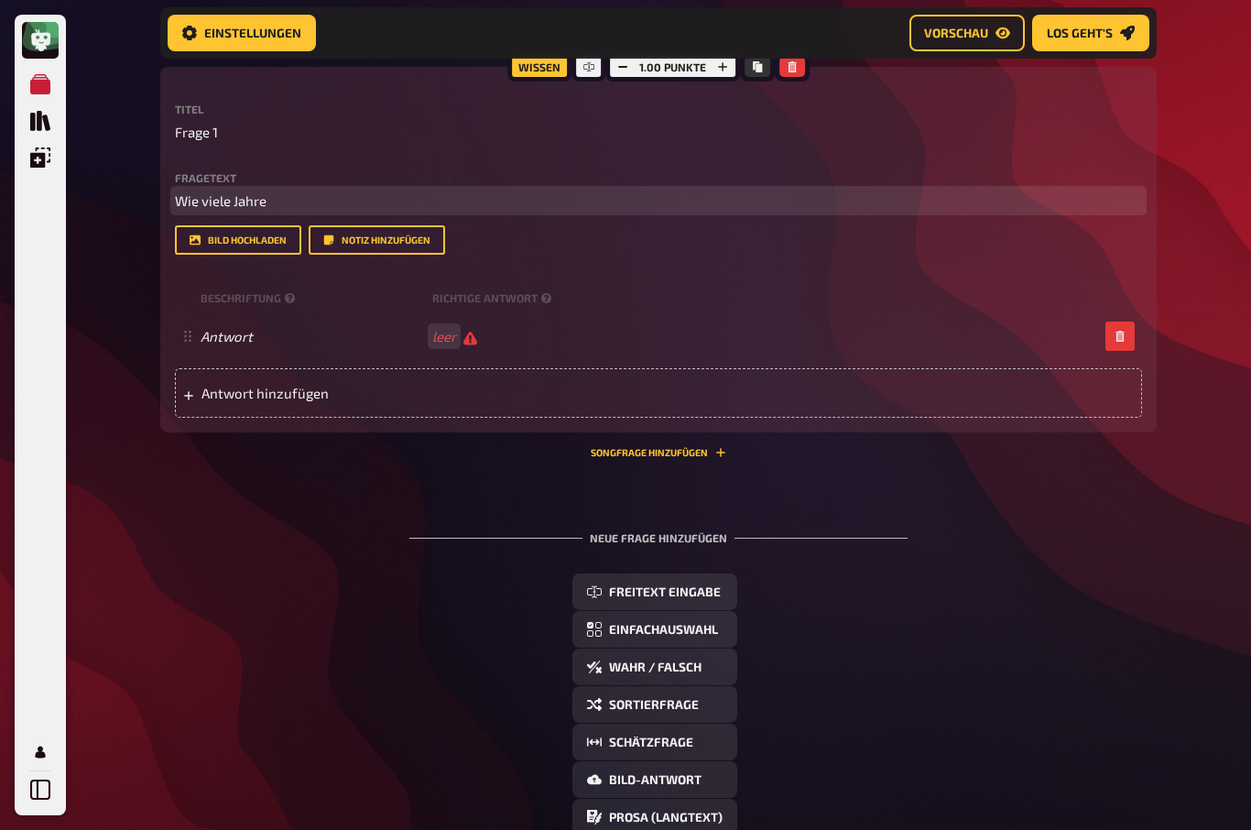
click at [336, 201] on p "Wie viele Jahre" at bounding box center [658, 200] width 967 height 21
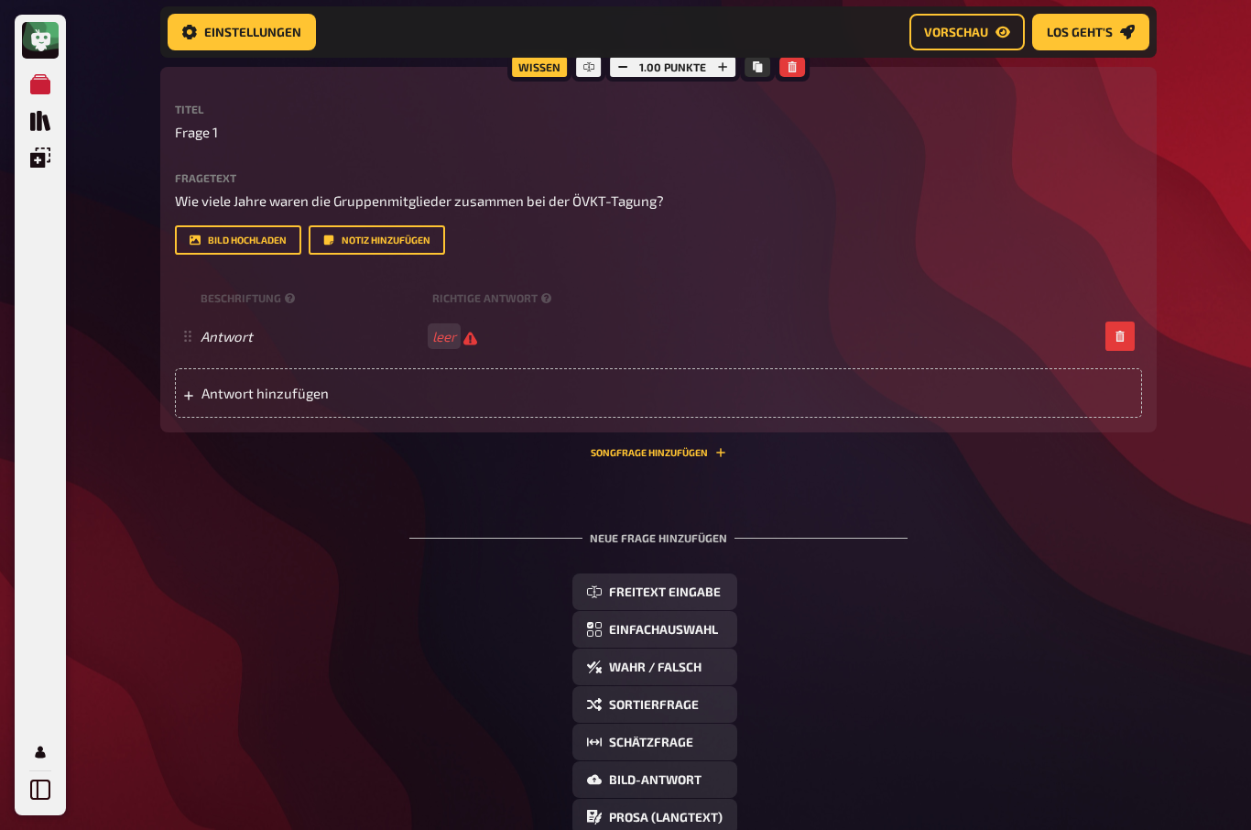
click at [224, 288] on div "Beschriftung Richtige Antwort" at bounding box center [658, 298] width 967 height 27
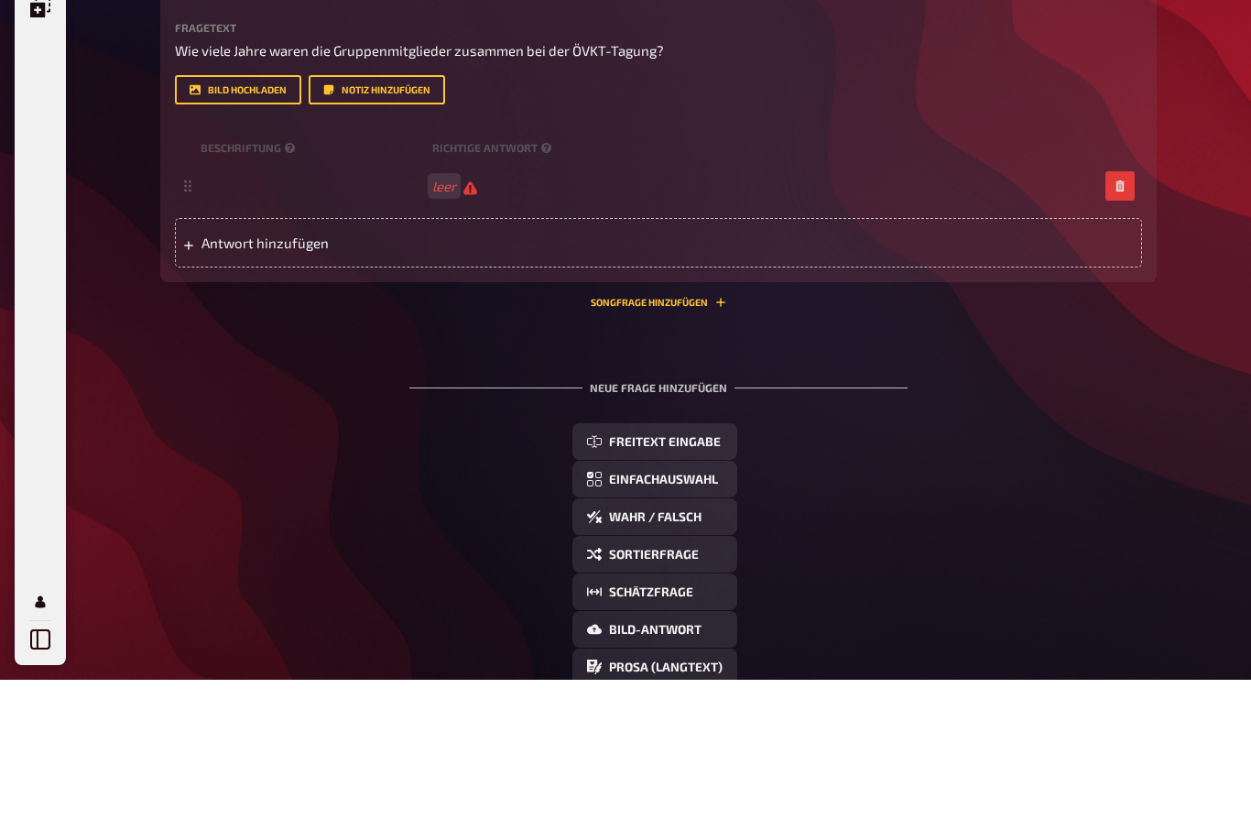
click at [470, 329] on span "leer" at bounding box center [454, 337] width 45 height 17
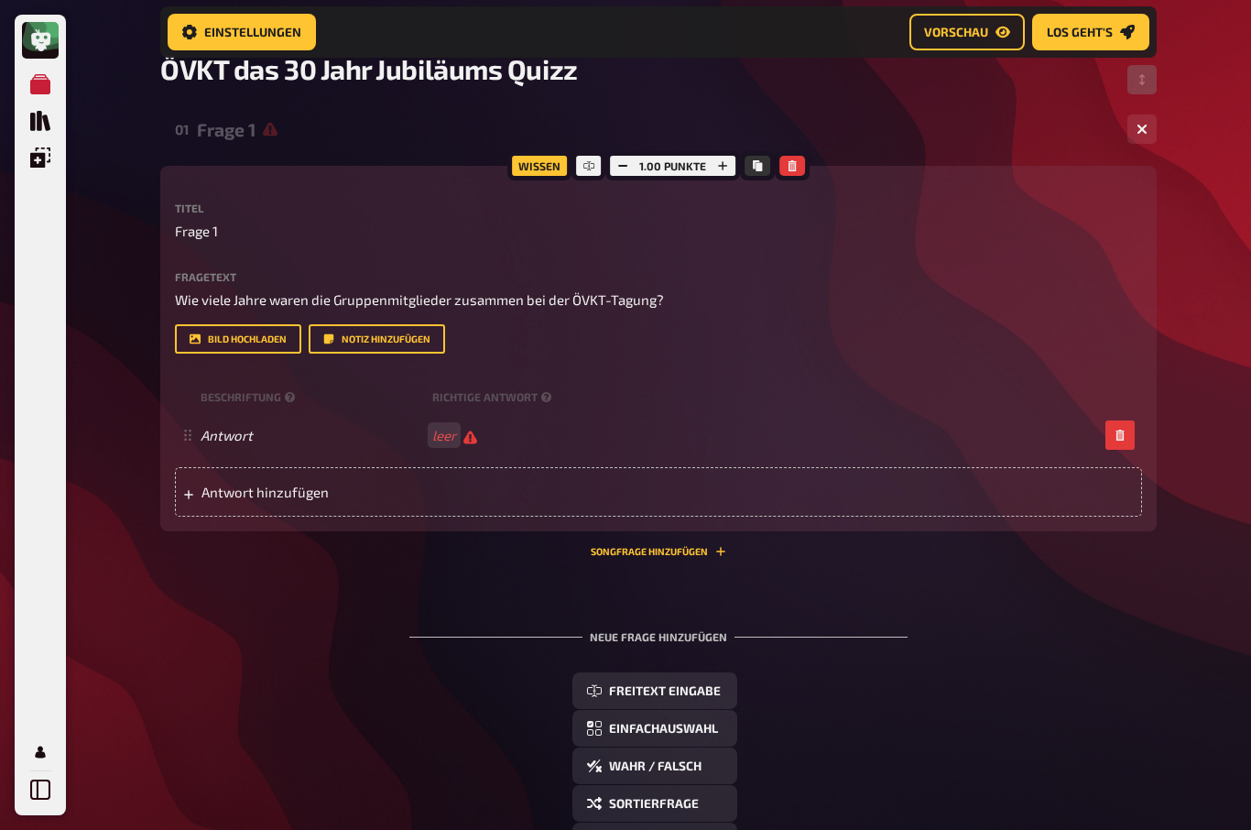
scroll to position [140, 0]
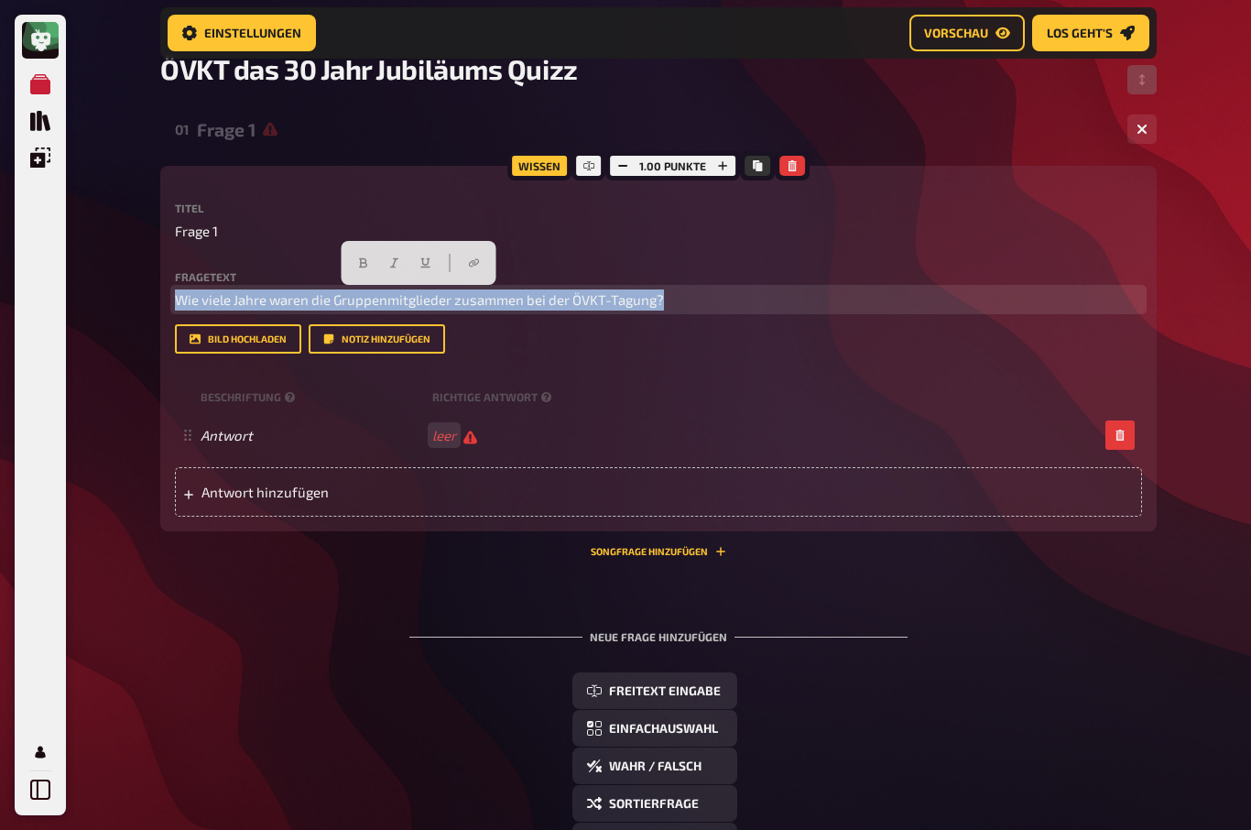
copy span "Wie viele Jahre waren die Gruppenmitglieder zusammen bei der ÖVKT-Tagung?"
click at [1133, 440] on button "button" at bounding box center [1119, 434] width 29 height 29
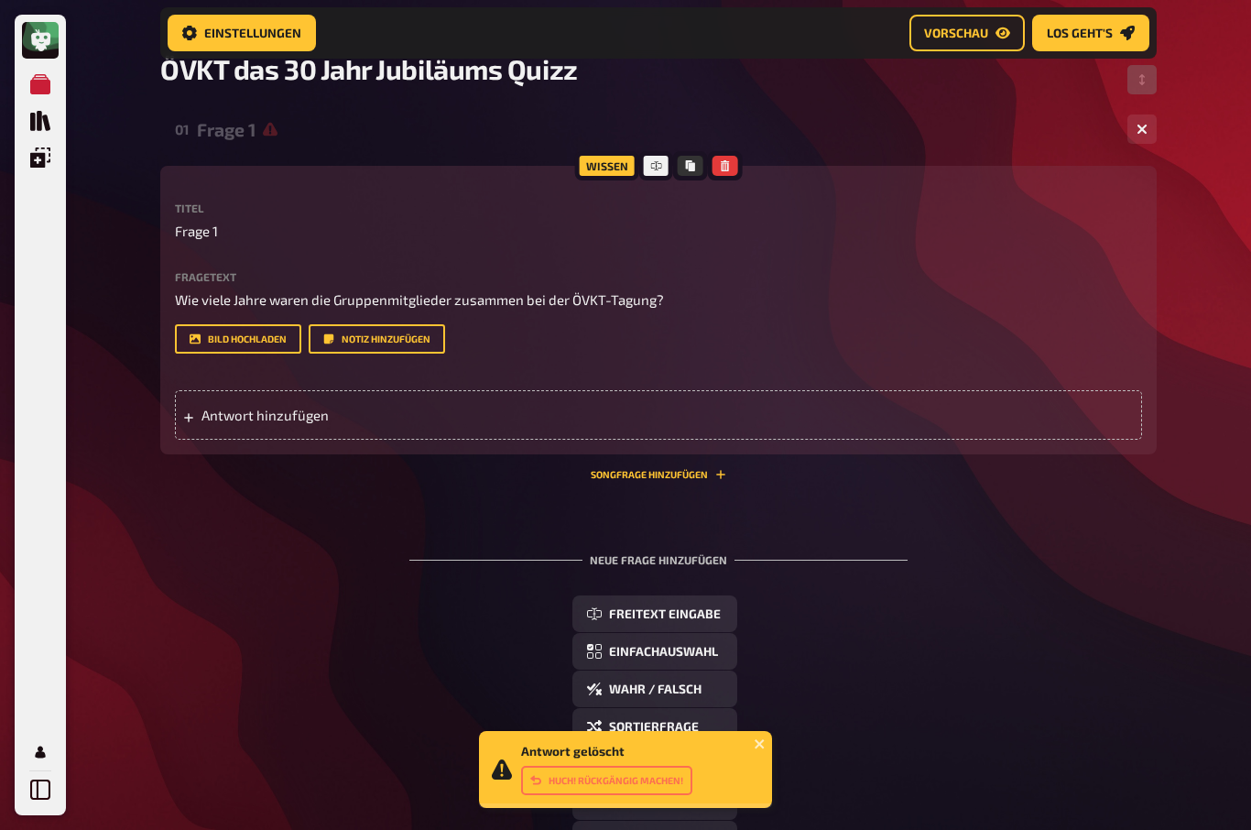
click at [1140, 130] on icon "button" at bounding box center [1141, 129] width 11 height 11
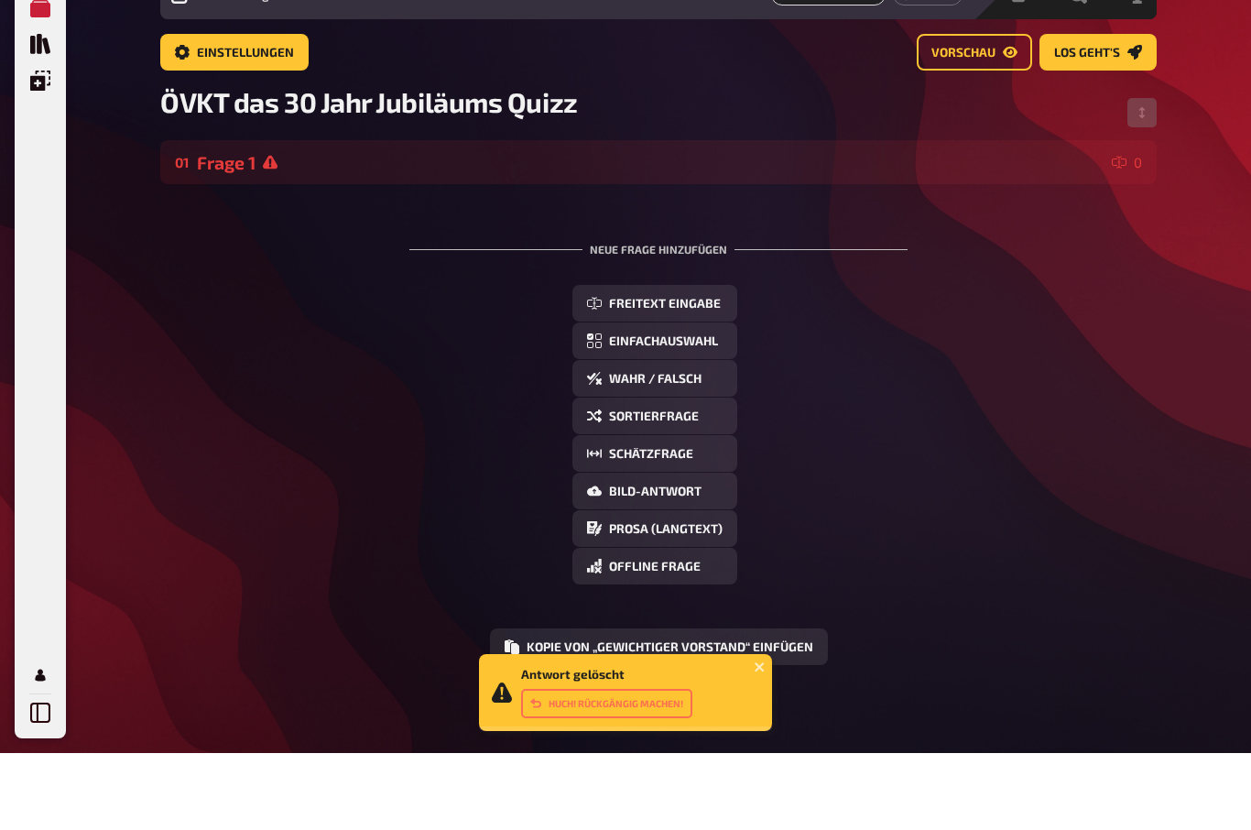
click at [680, 637] on span "Offline Frage" at bounding box center [655, 643] width 92 height 13
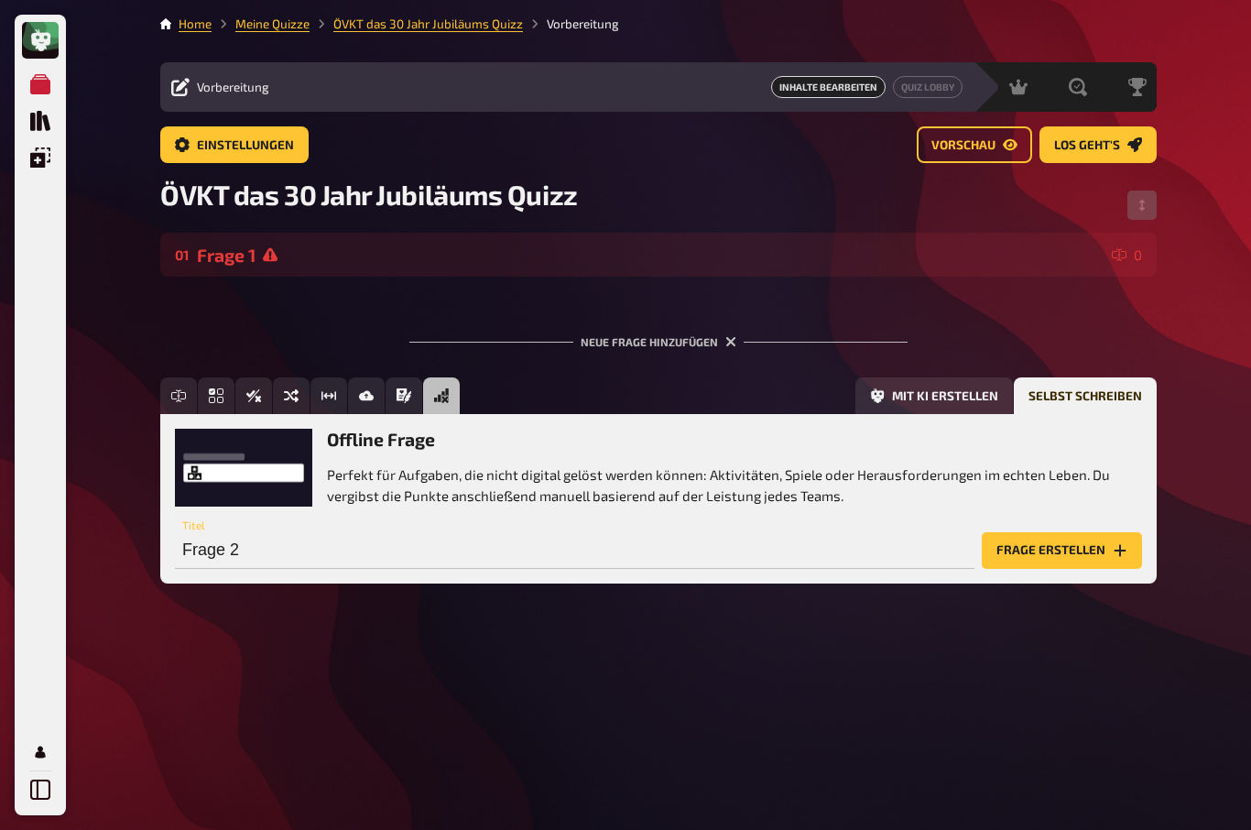
click at [1072, 532] on button "Frage erstellen" at bounding box center [1062, 550] width 160 height 37
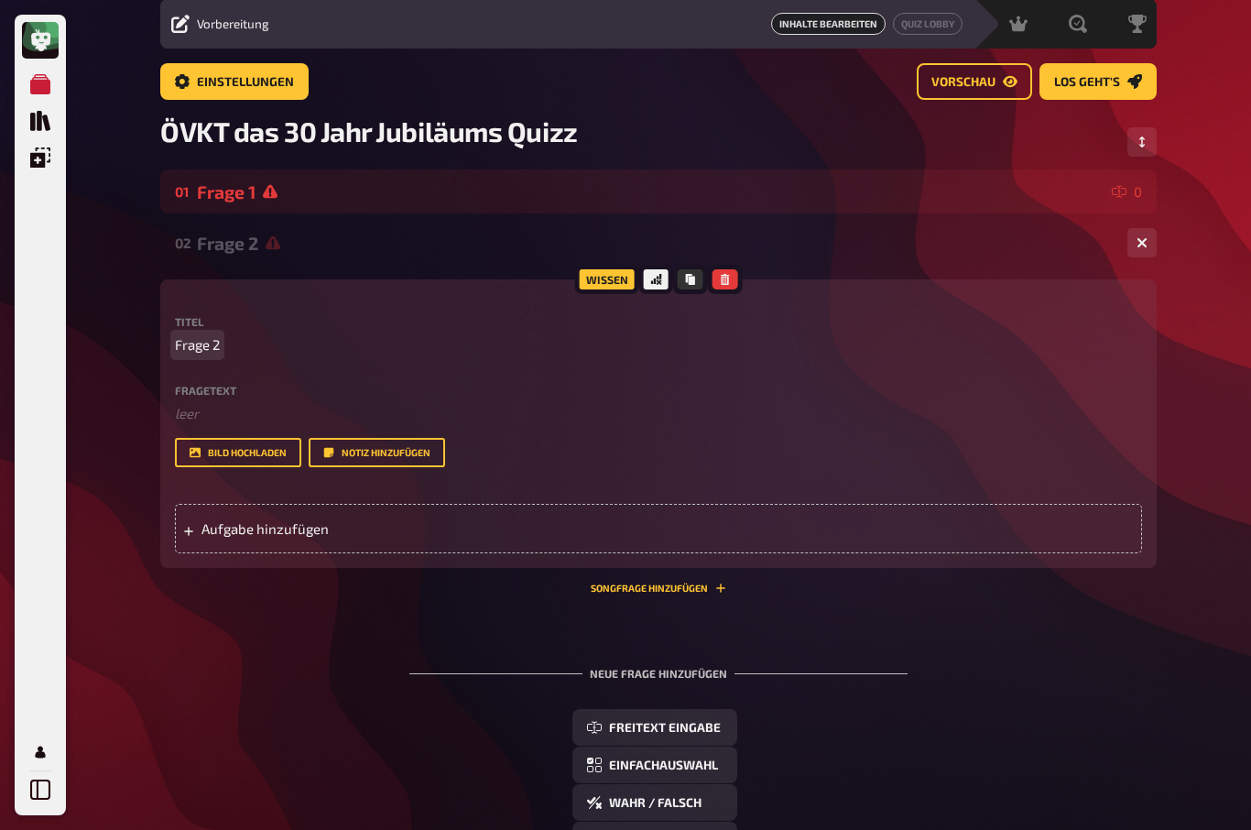
click at [201, 350] on span "Frage 2" at bounding box center [197, 344] width 45 height 21
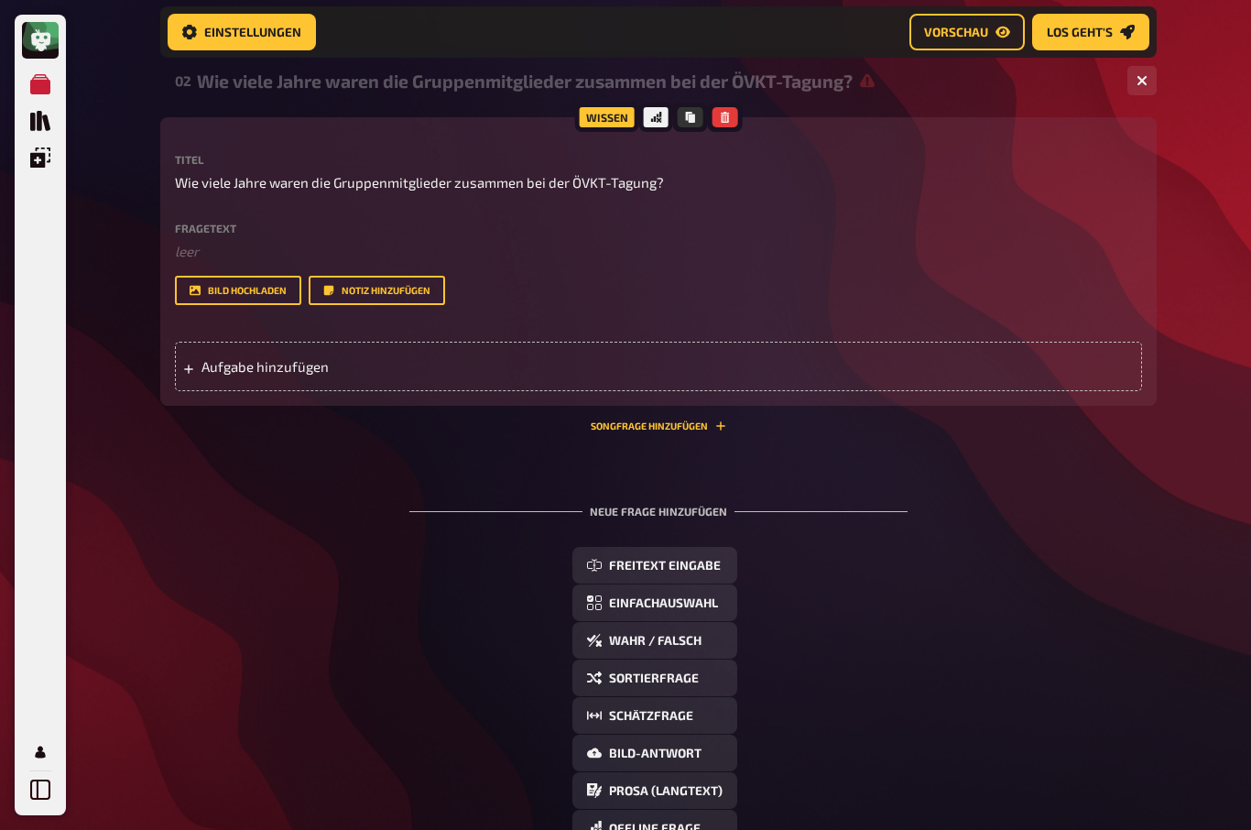
scroll to position [240, 0]
click at [220, 356] on div "Aufgabe hinzufügen" at bounding box center [658, 366] width 967 height 49
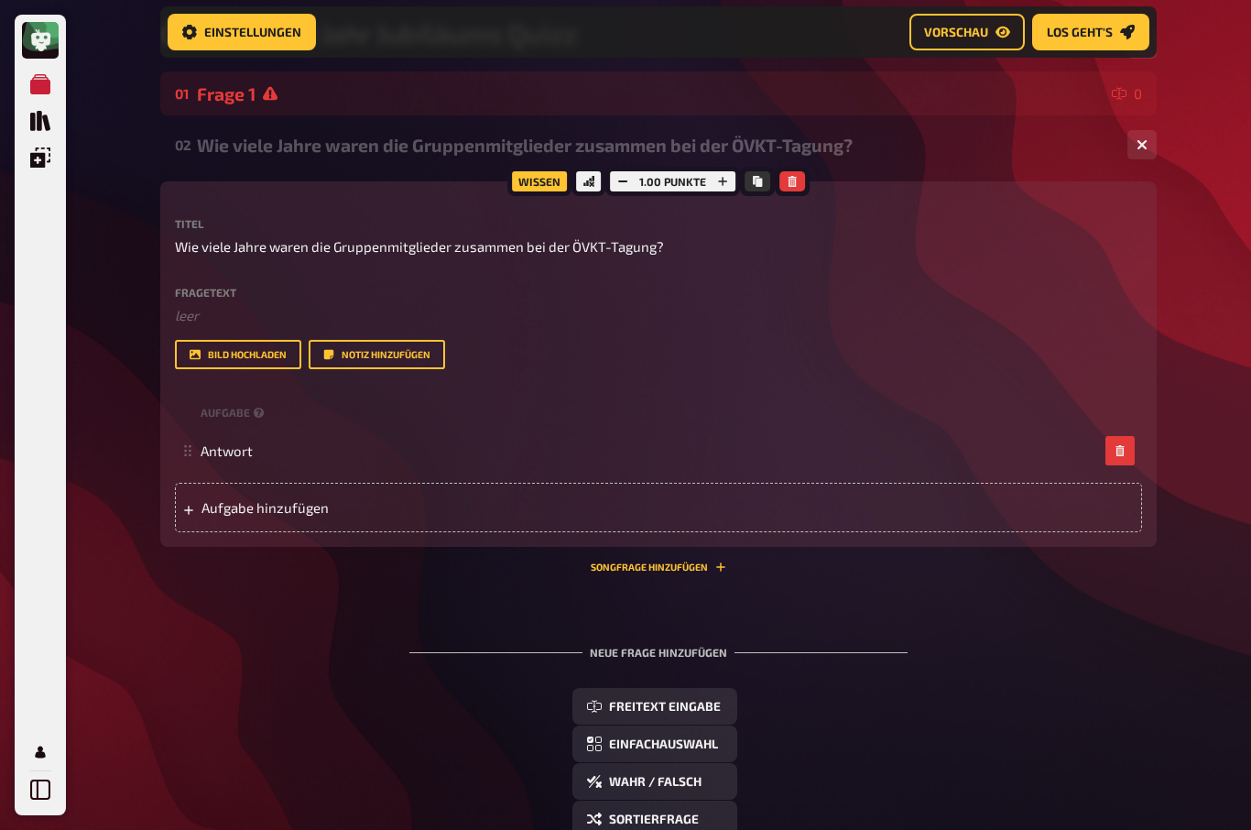
scroll to position [163, 0]
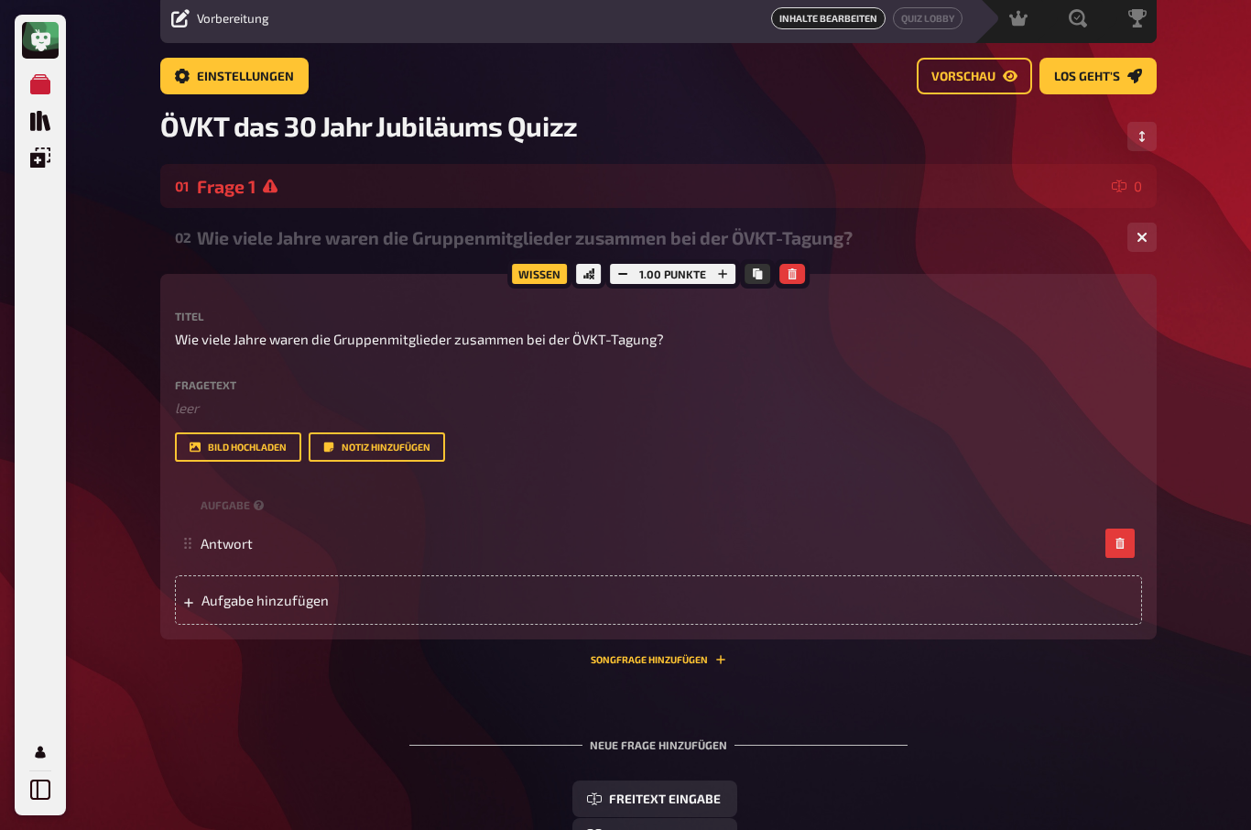
click at [1142, 131] on icon "Reihenfolge anpassen" at bounding box center [1141, 136] width 11 height 11
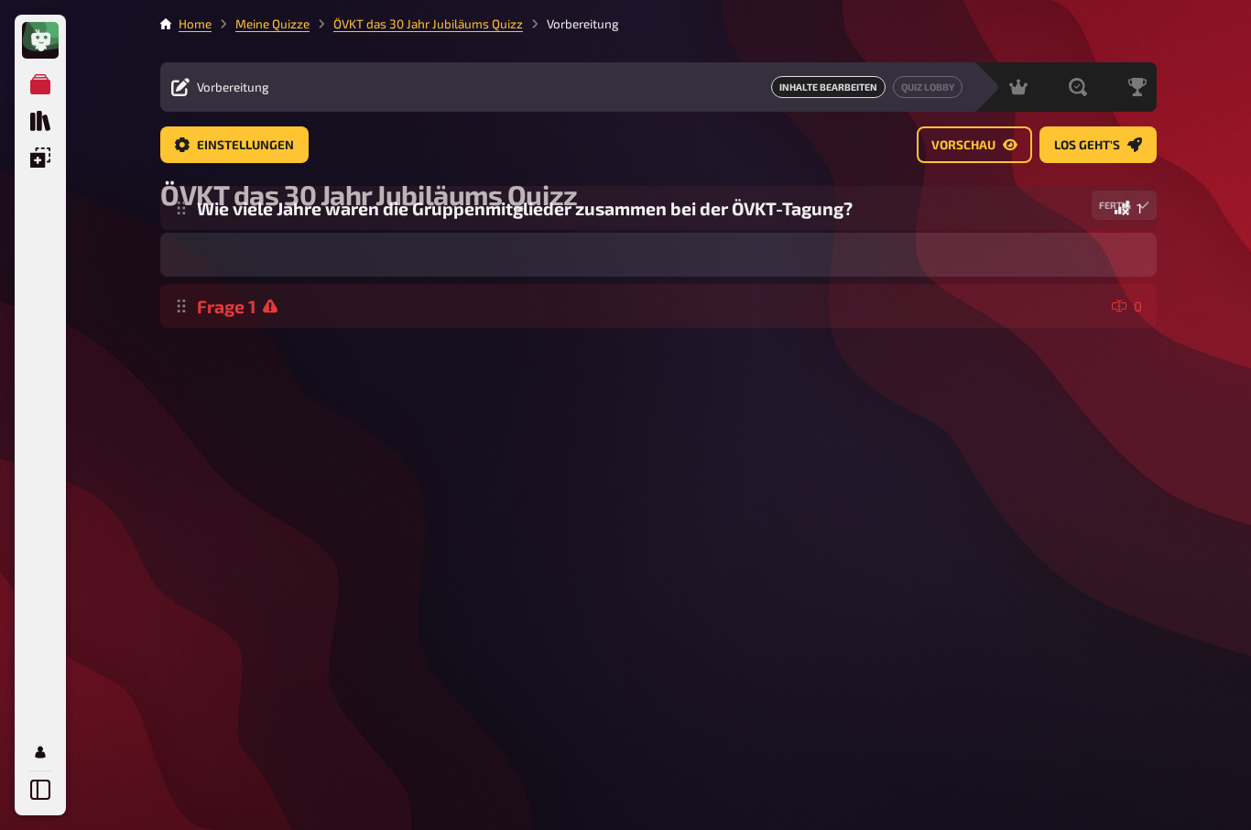
scroll to position [48, 0]
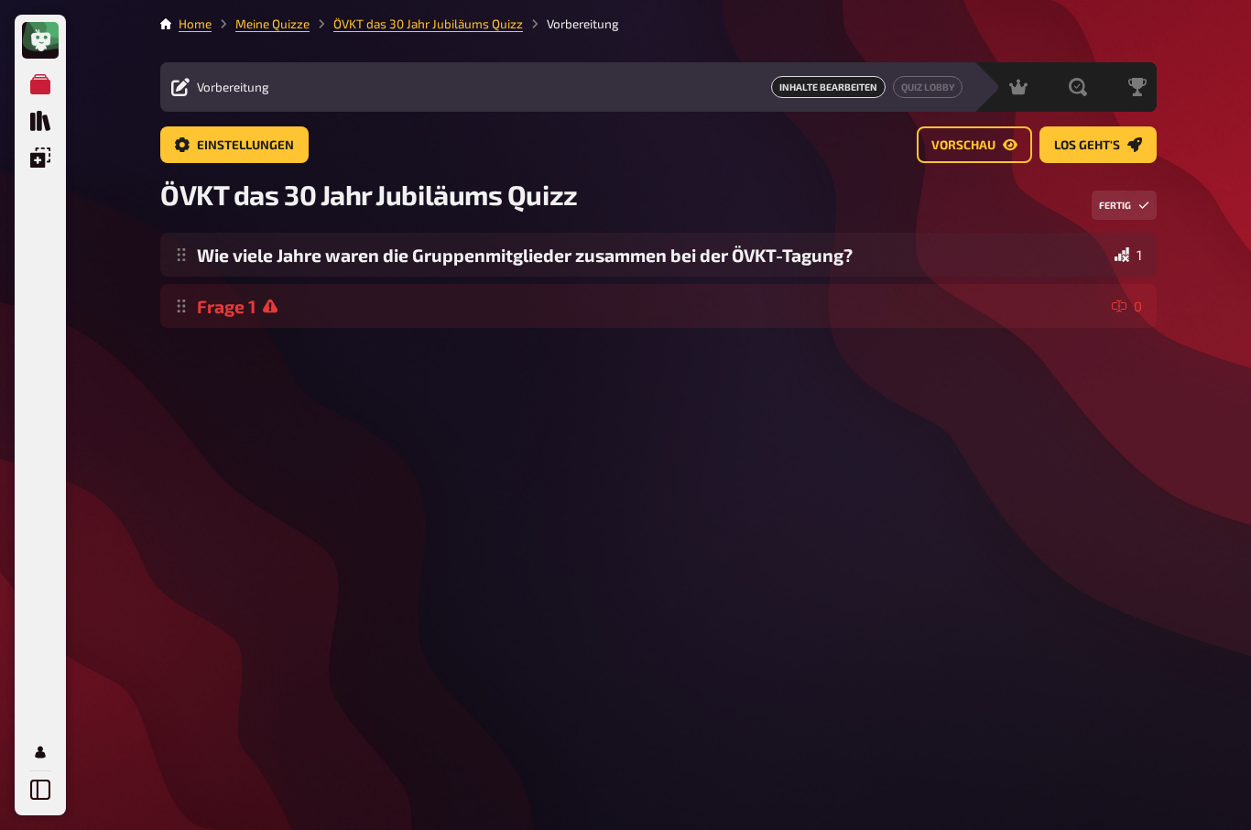
click at [231, 296] on div "Frage 1" at bounding box center [650, 306] width 907 height 21
click at [304, 296] on div "Frage 1" at bounding box center [650, 306] width 907 height 21
click at [1140, 190] on button "Fertig" at bounding box center [1123, 204] width 65 height 29
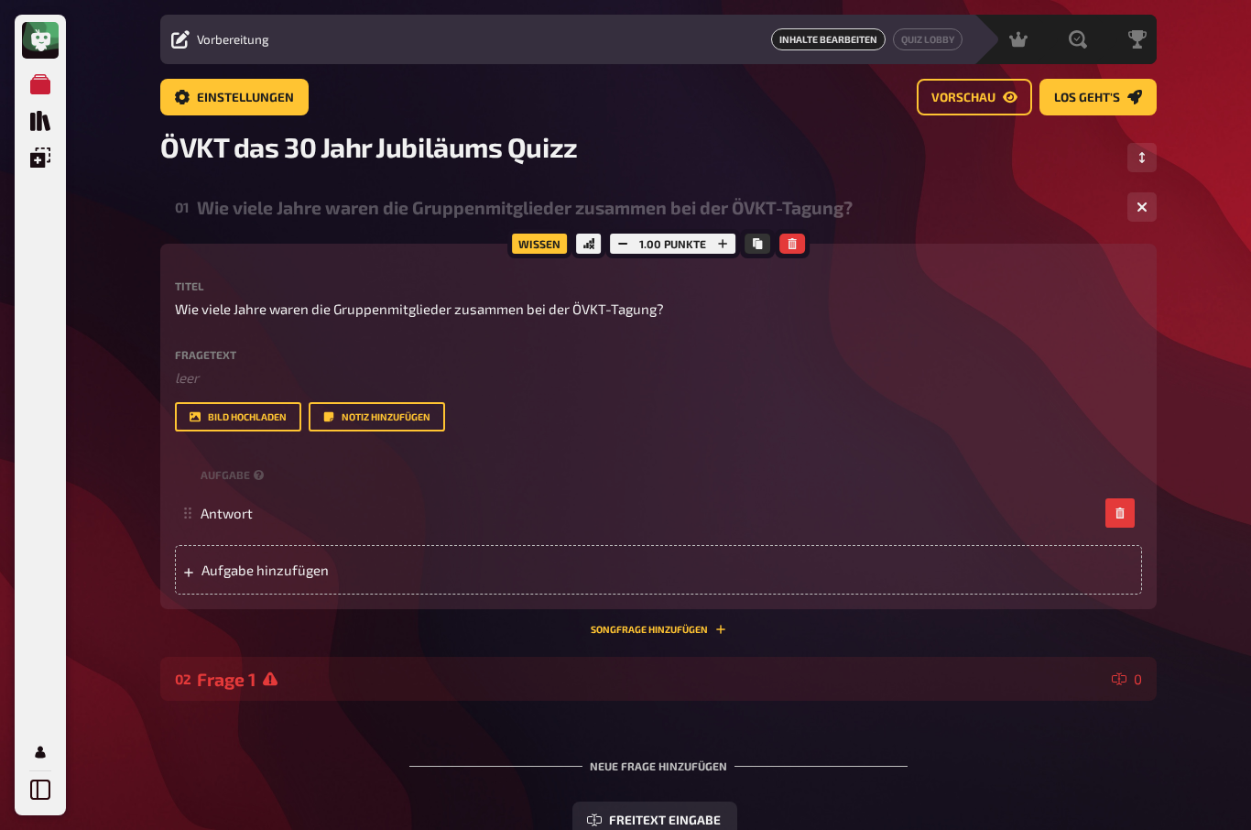
click at [231, 669] on div "Frage 1" at bounding box center [650, 678] width 907 height 21
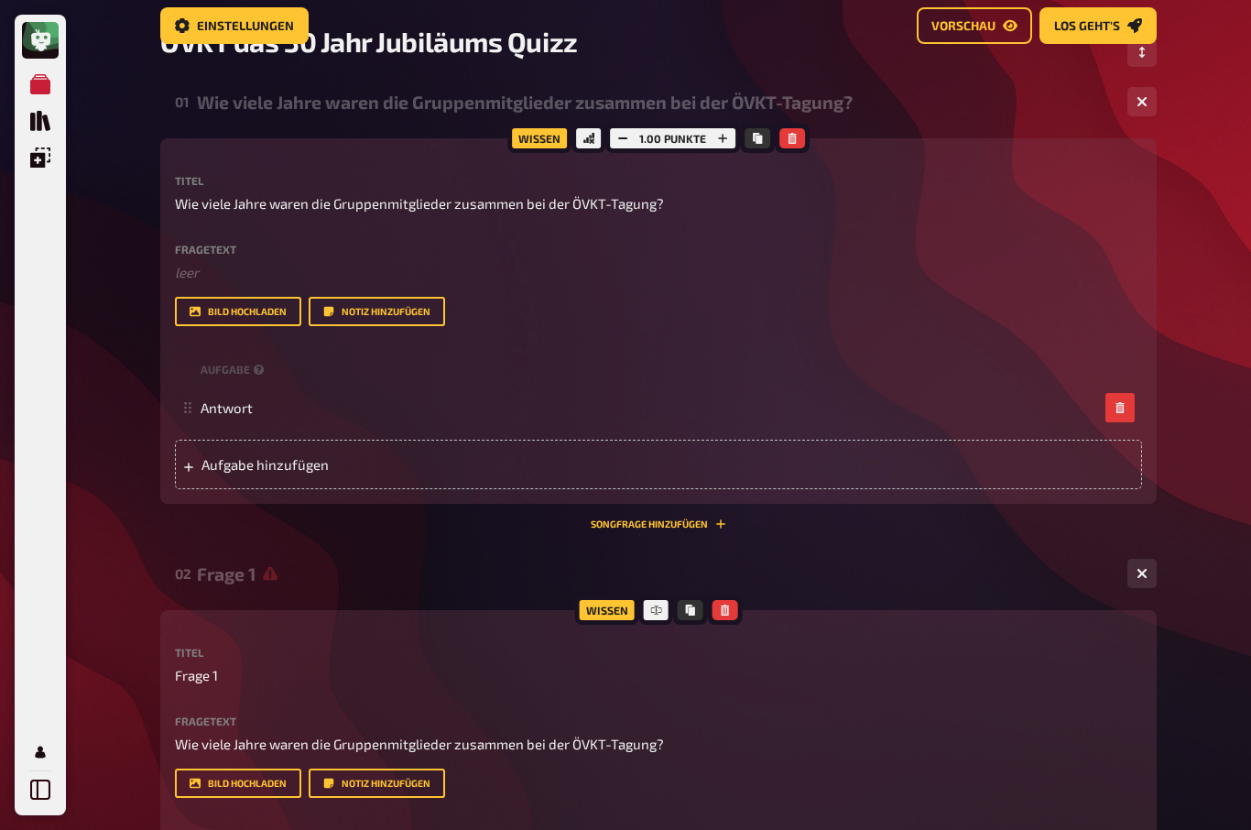
scroll to position [191, 0]
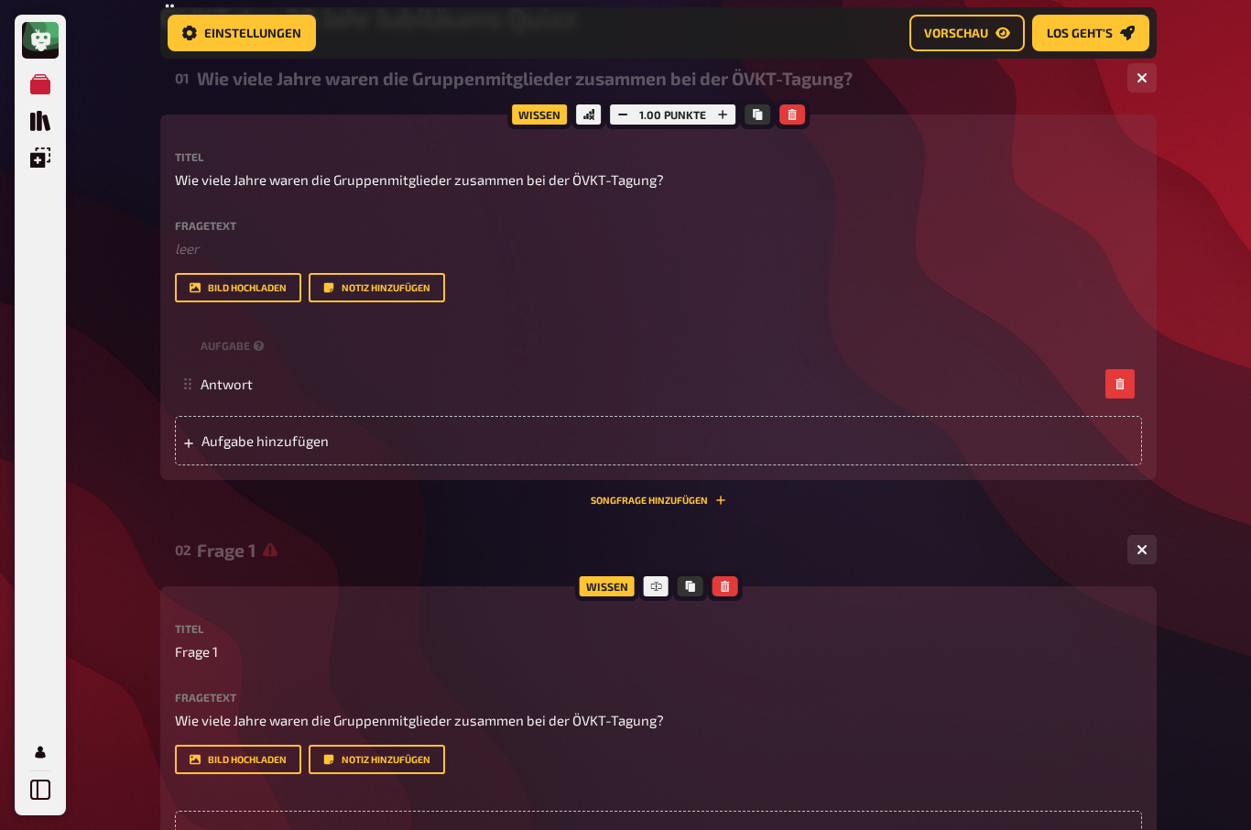
click at [232, 546] on div "Frage 1" at bounding box center [655, 549] width 916 height 21
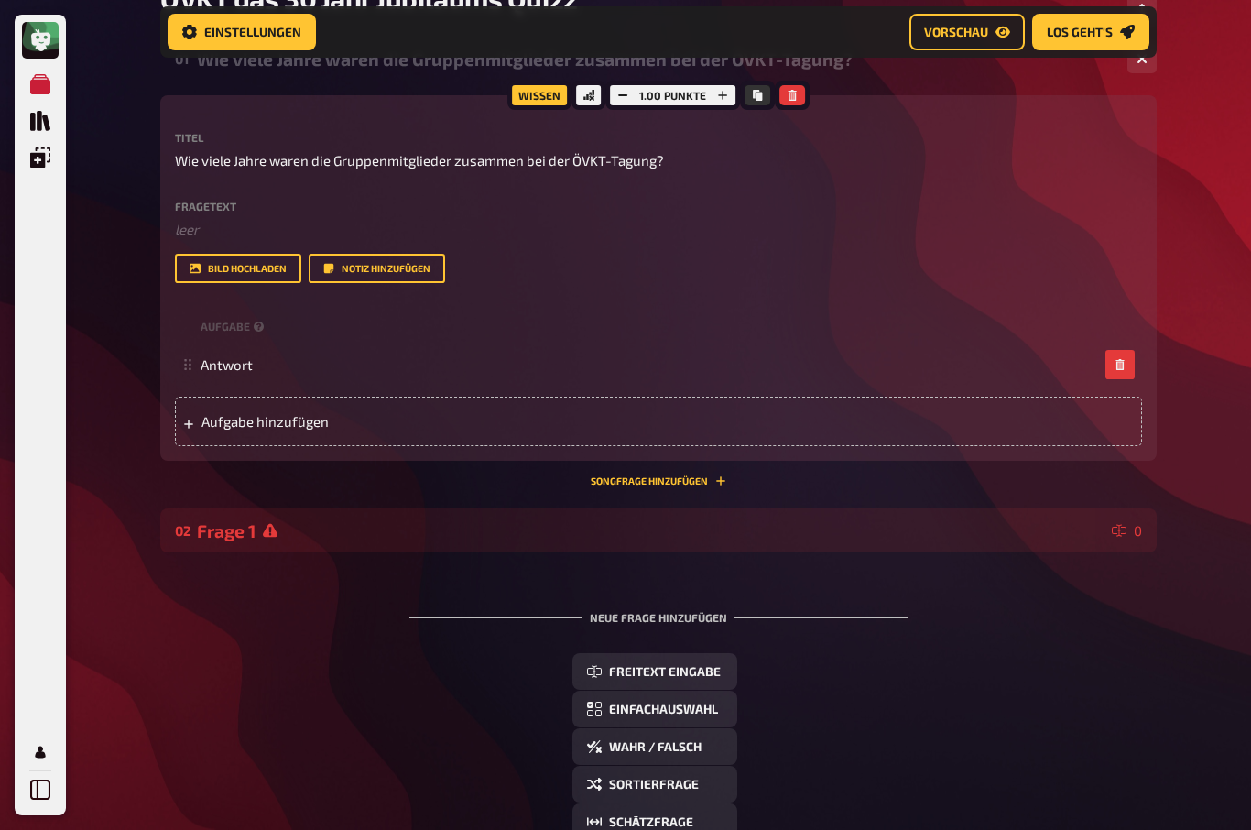
scroll to position [212, 0]
click at [265, 532] on icon at bounding box center [270, 530] width 15 height 14
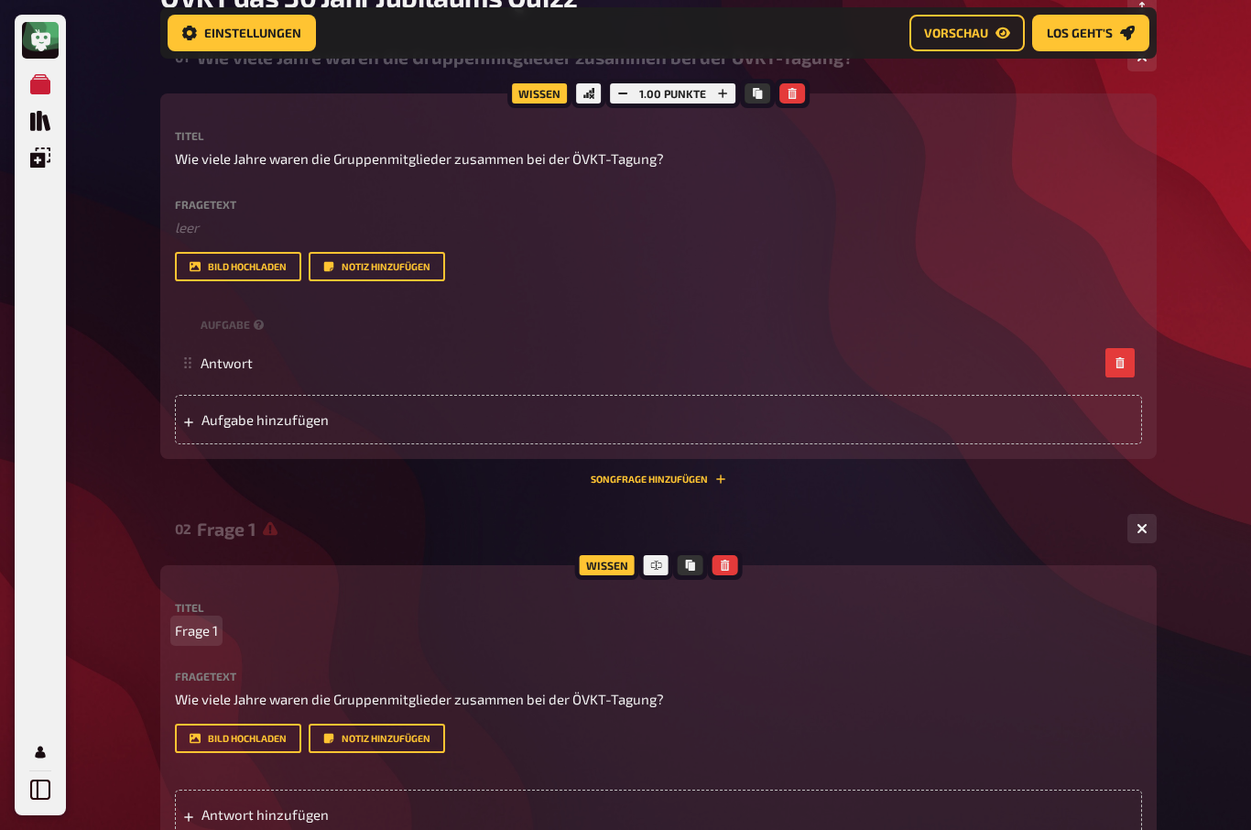
click at [196, 626] on span "Frage 1" at bounding box center [196, 630] width 43 height 21
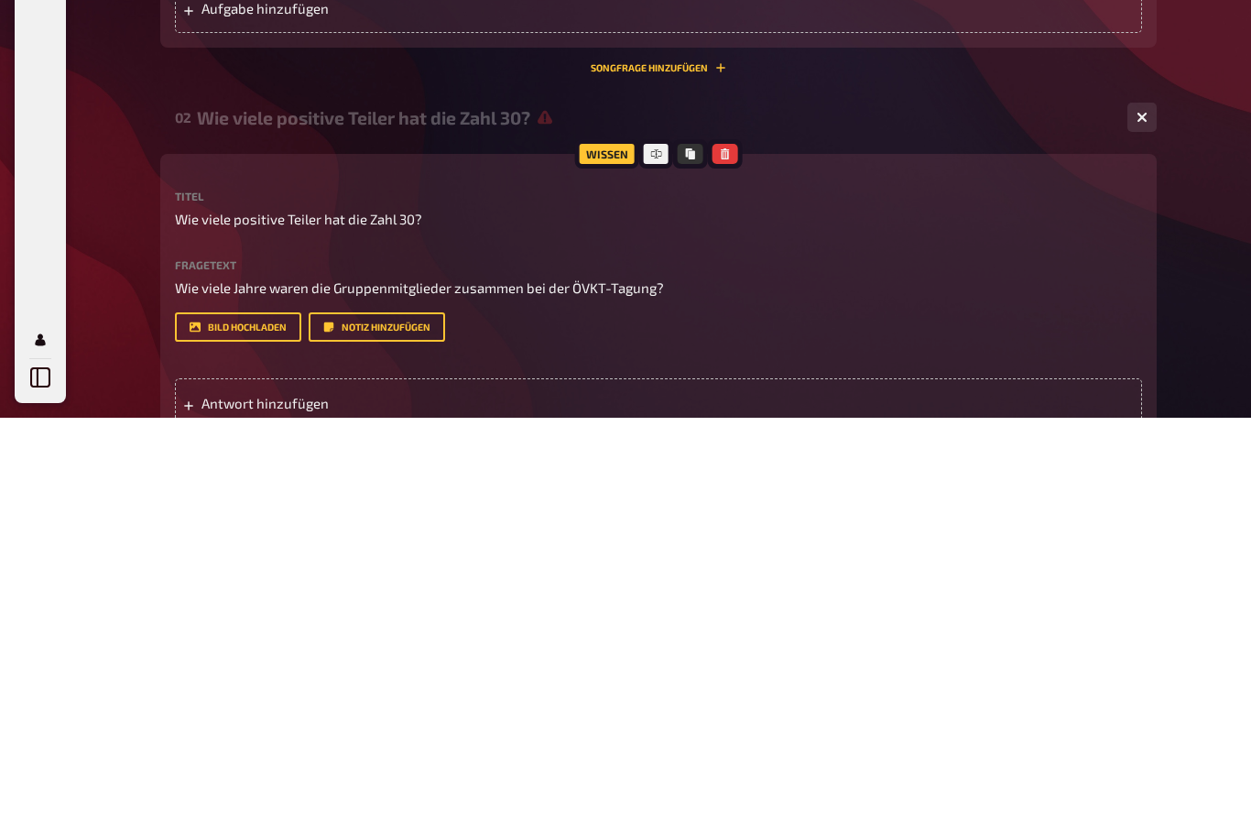
click at [216, 807] on span "Antwort hinzufügen" at bounding box center [343, 815] width 285 height 16
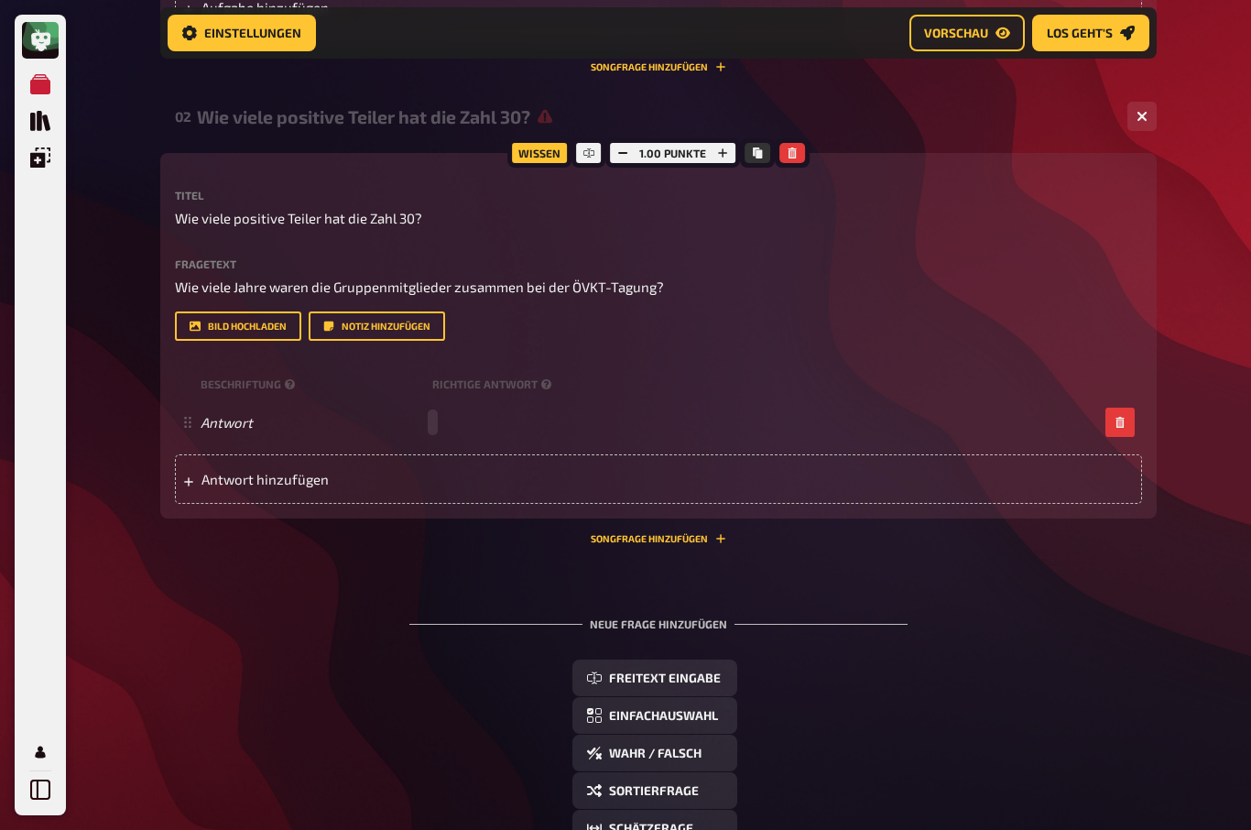
click at [445, 414] on div "Antwort" at bounding box center [649, 422] width 897 height 16
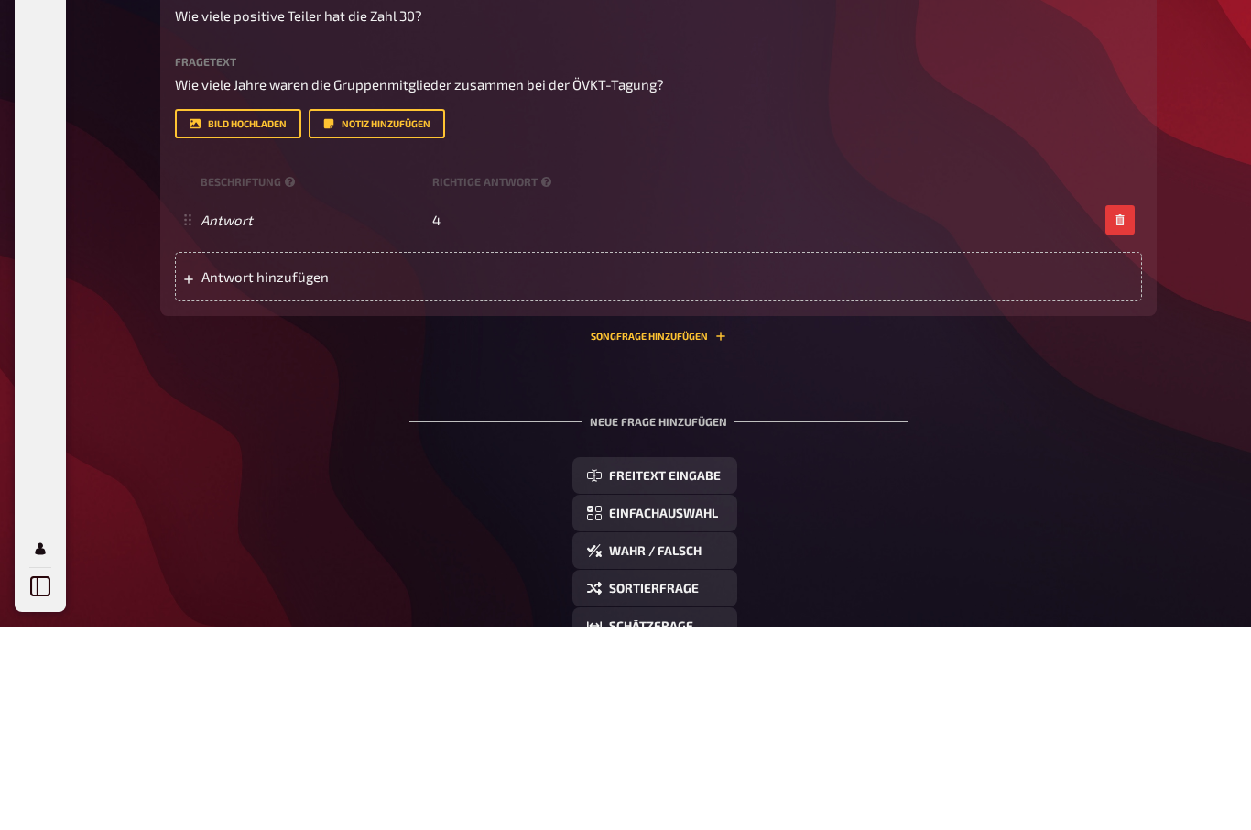
scroll to position [828, 0]
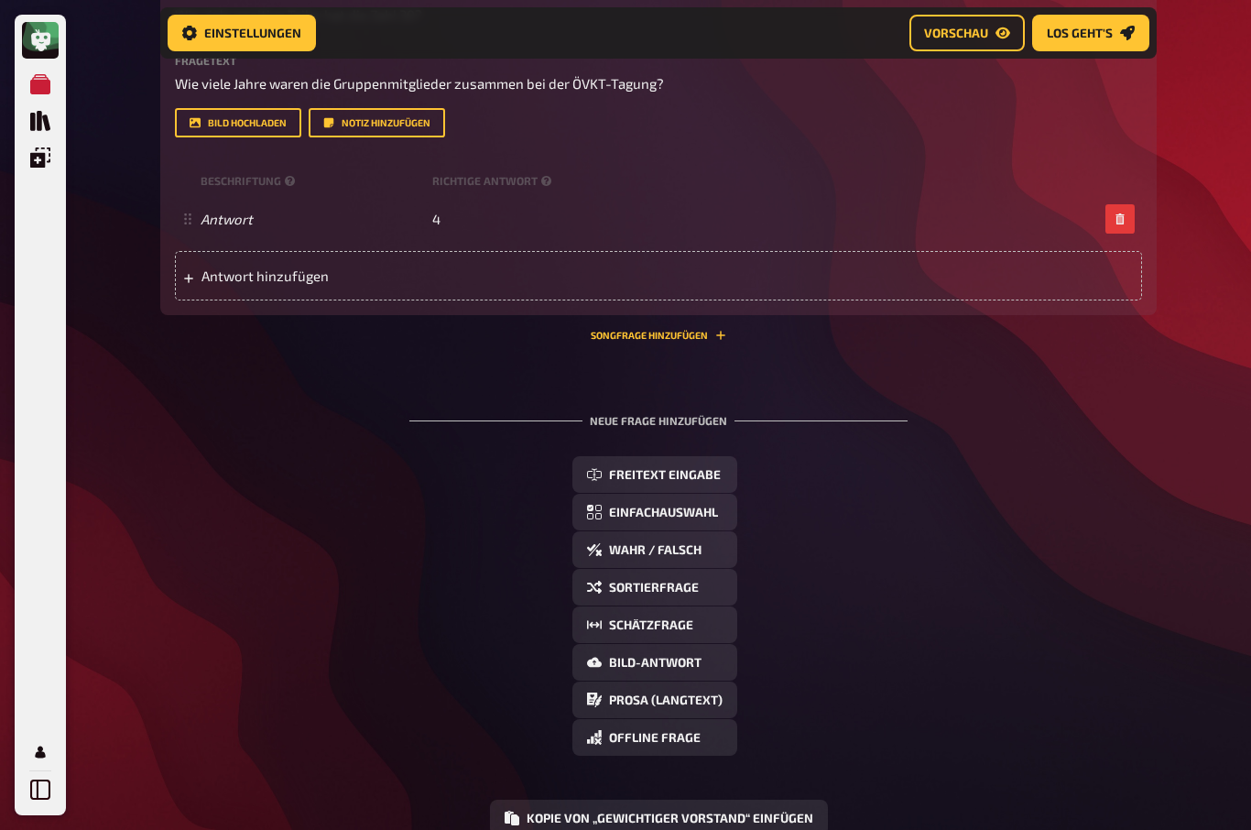
click at [216, 274] on span "Antwort hinzufügen" at bounding box center [343, 275] width 285 height 16
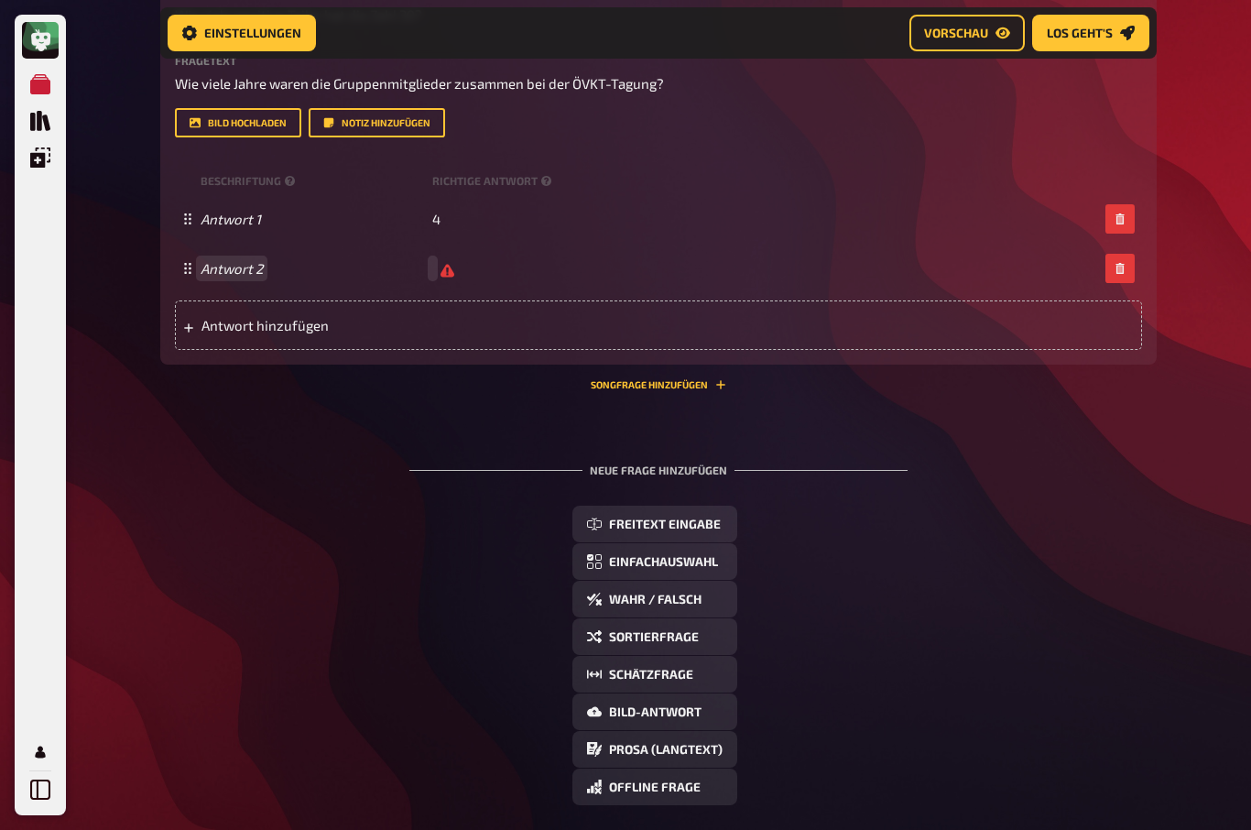
click at [439, 260] on div "Antwort 2" at bounding box center [649, 268] width 897 height 17
click at [218, 326] on span "Antwort hinzufügen" at bounding box center [343, 326] width 285 height 16
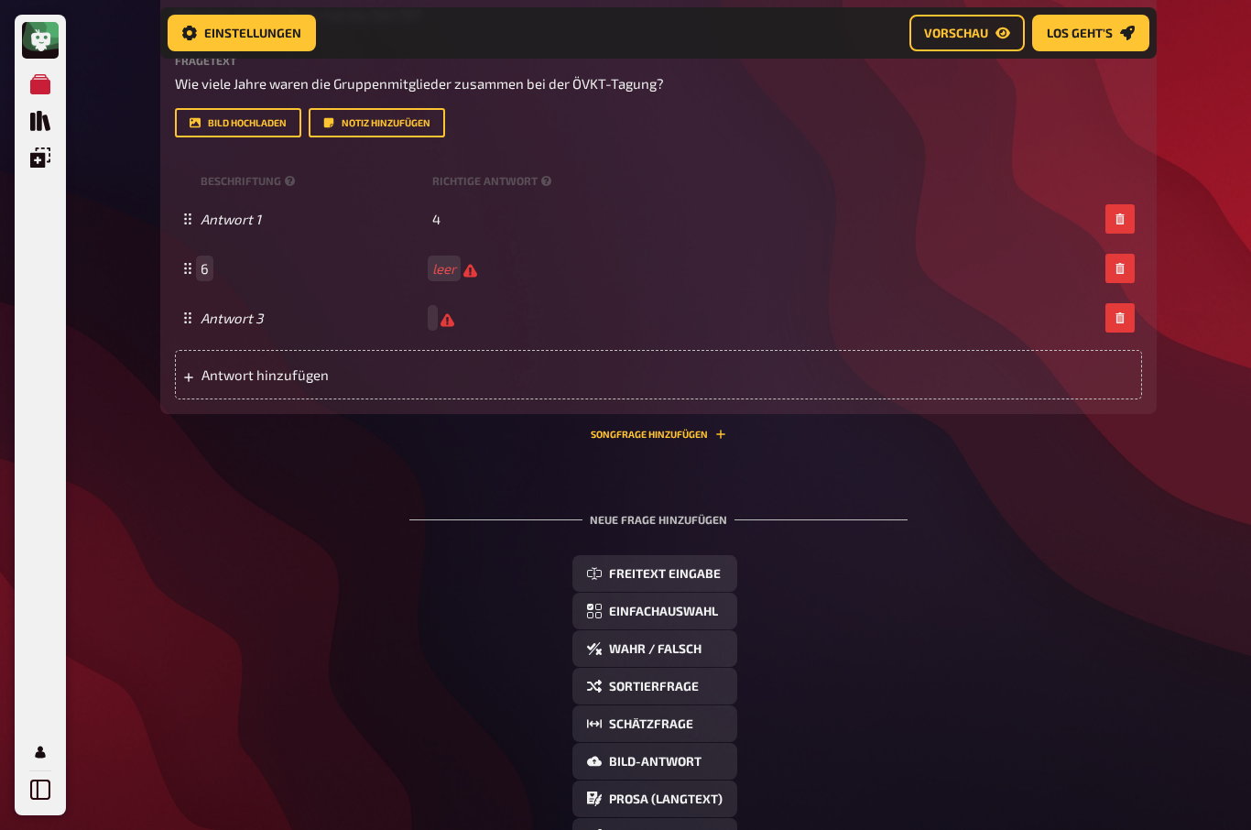
click at [217, 265] on span "6" at bounding box center [313, 268] width 224 height 16
click at [1118, 270] on icon "button" at bounding box center [1119, 269] width 11 height 11
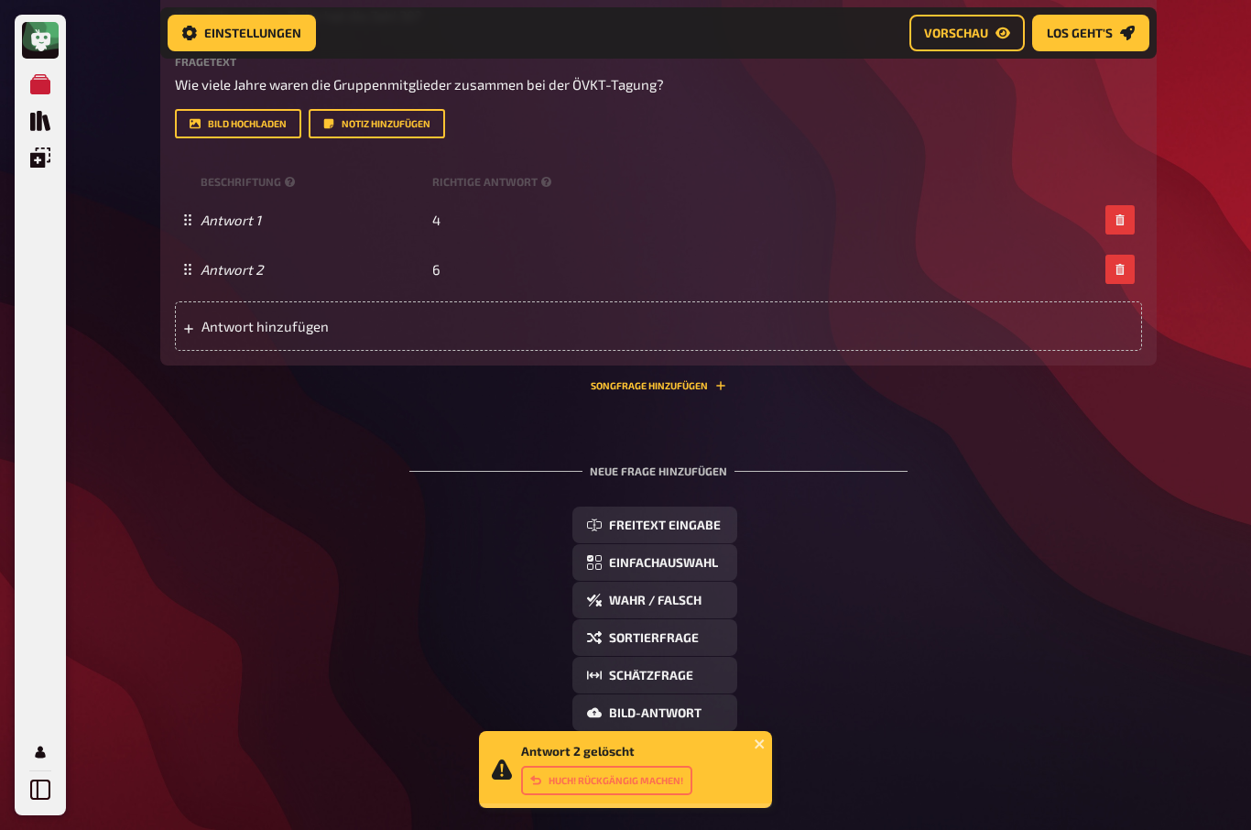
click at [219, 318] on span "Antwort hinzufügen" at bounding box center [343, 326] width 285 height 16
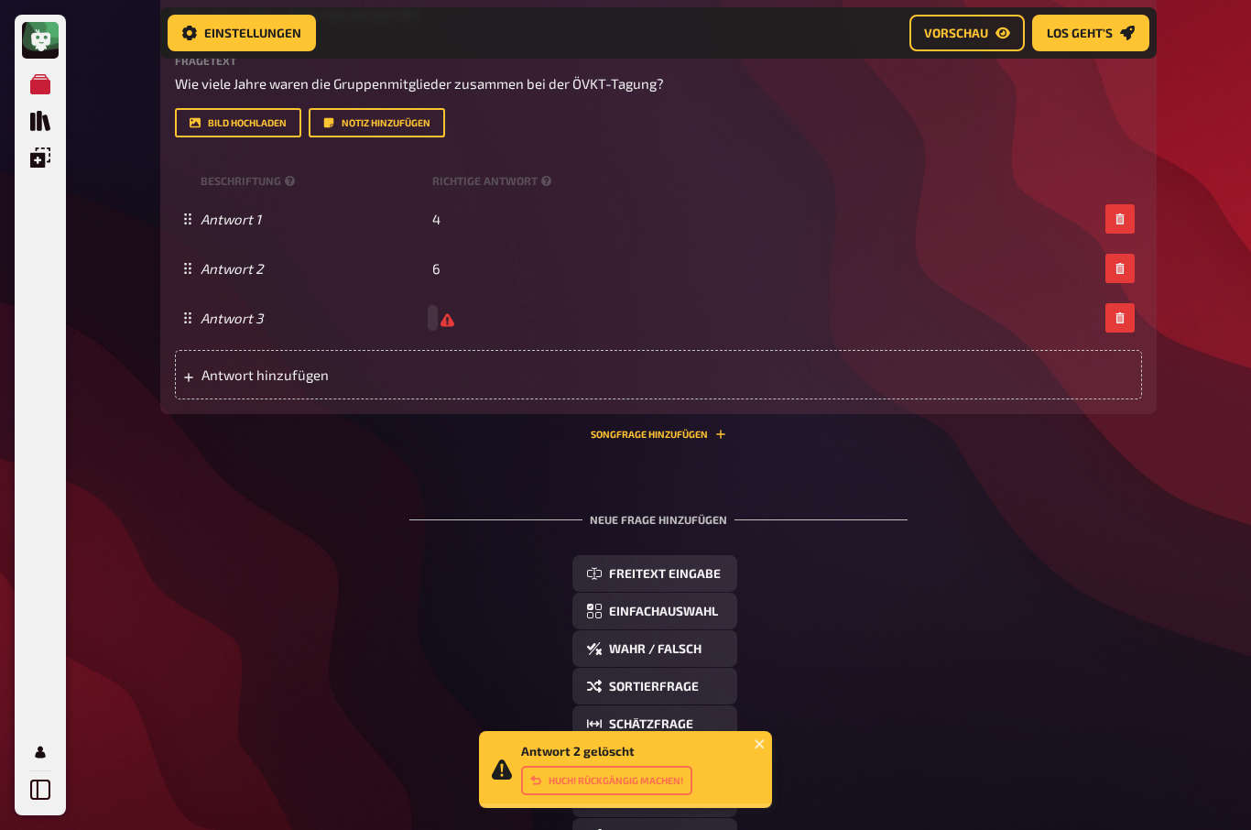
click at [446, 307] on div "Antwort 3" at bounding box center [658, 317] width 967 height 49
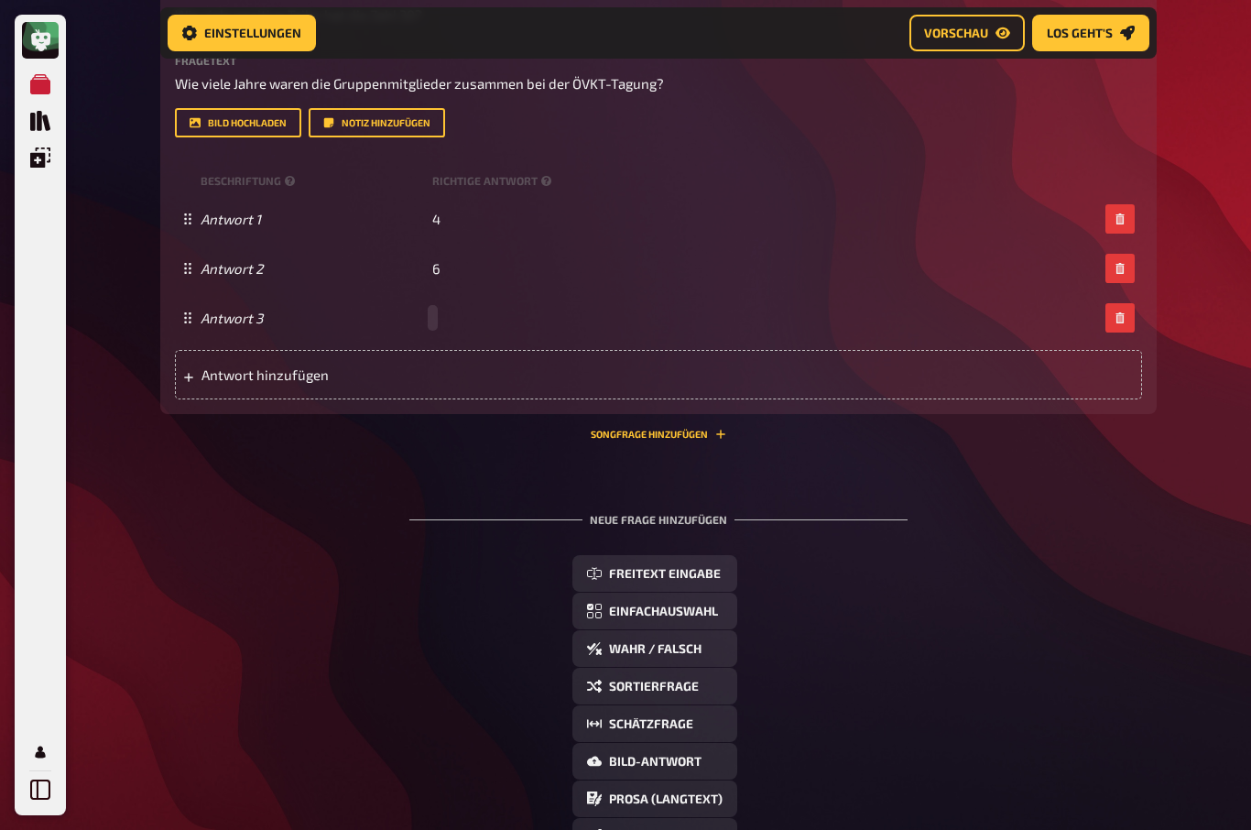
scroll to position [827, 0]
click at [217, 367] on span "Antwort hinzufügen" at bounding box center [343, 375] width 285 height 16
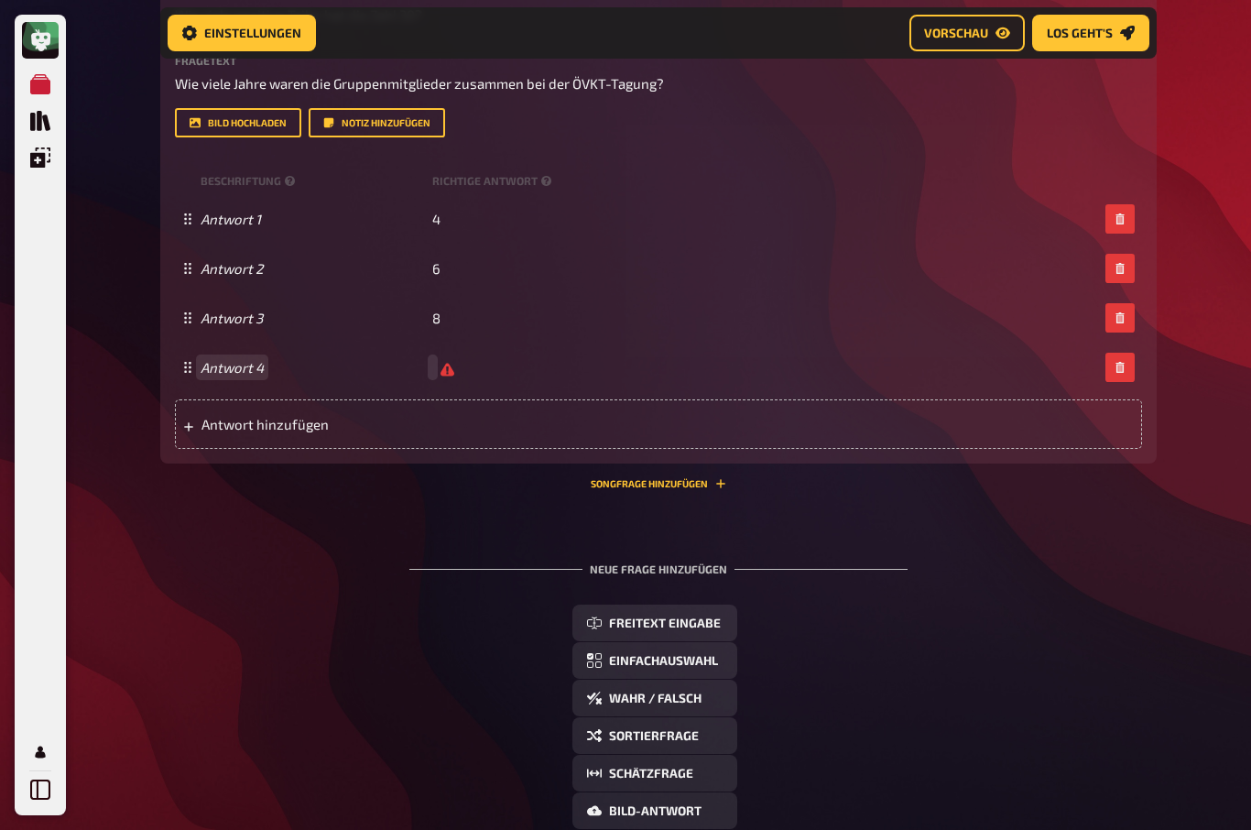
click at [439, 360] on div "Antwort 4" at bounding box center [649, 367] width 897 height 17
click at [1121, 367] on icon "button" at bounding box center [1119, 368] width 8 height 11
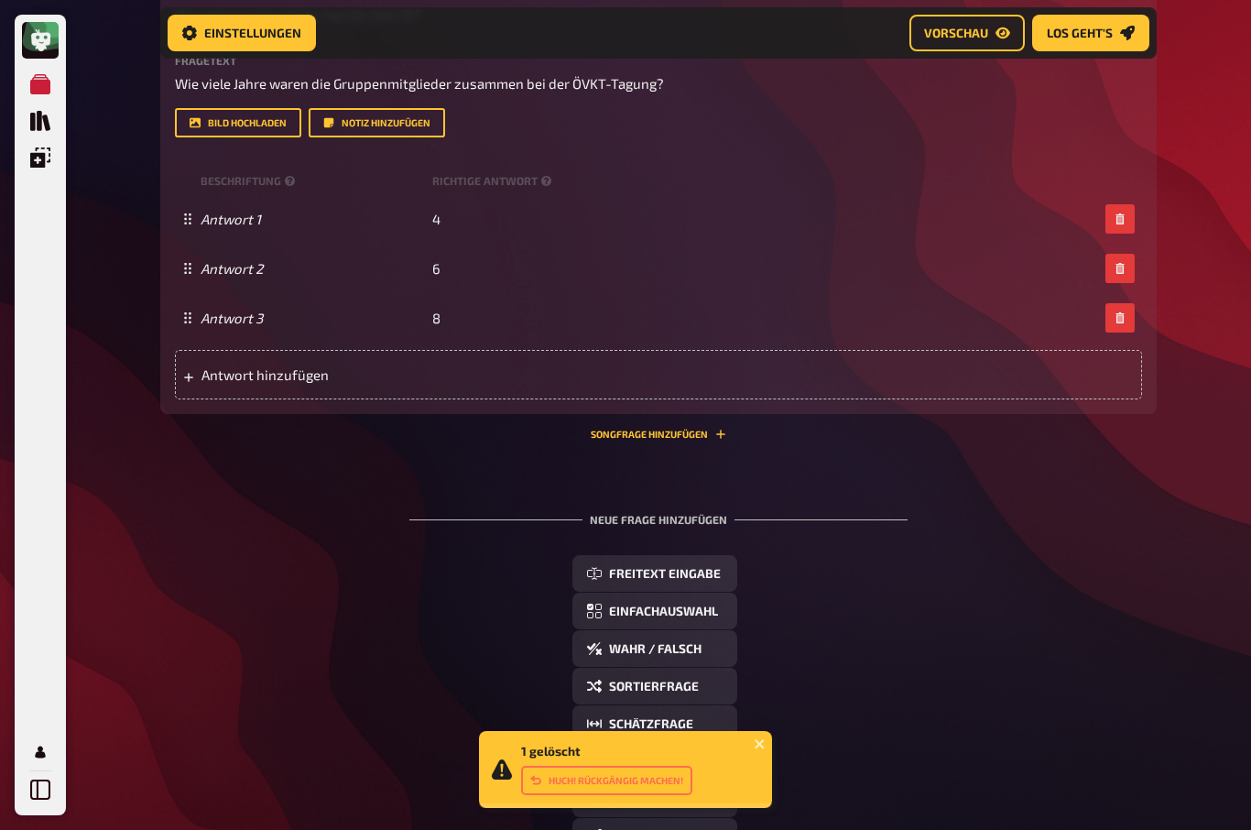
click at [255, 369] on span "Antwort hinzufügen" at bounding box center [343, 374] width 285 height 16
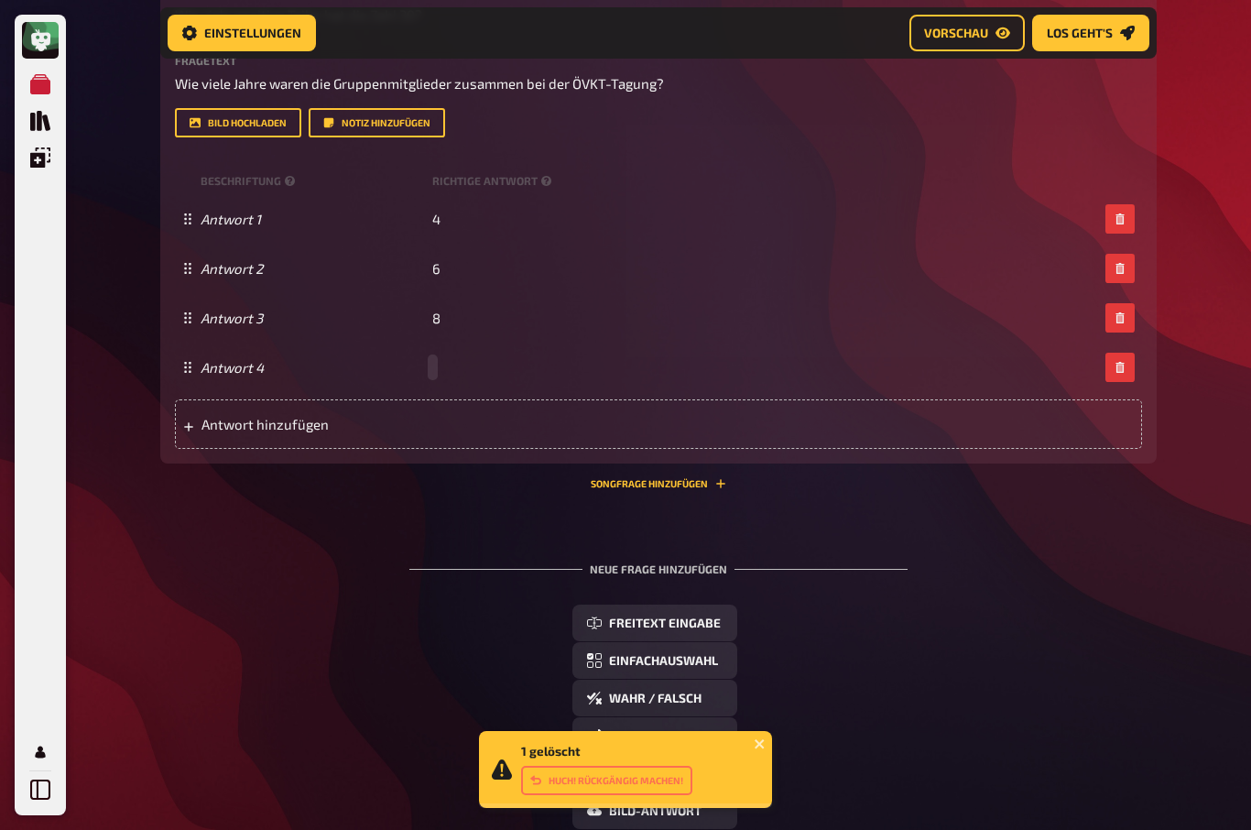
click at [451, 361] on div "Antwort 4" at bounding box center [649, 367] width 897 height 16
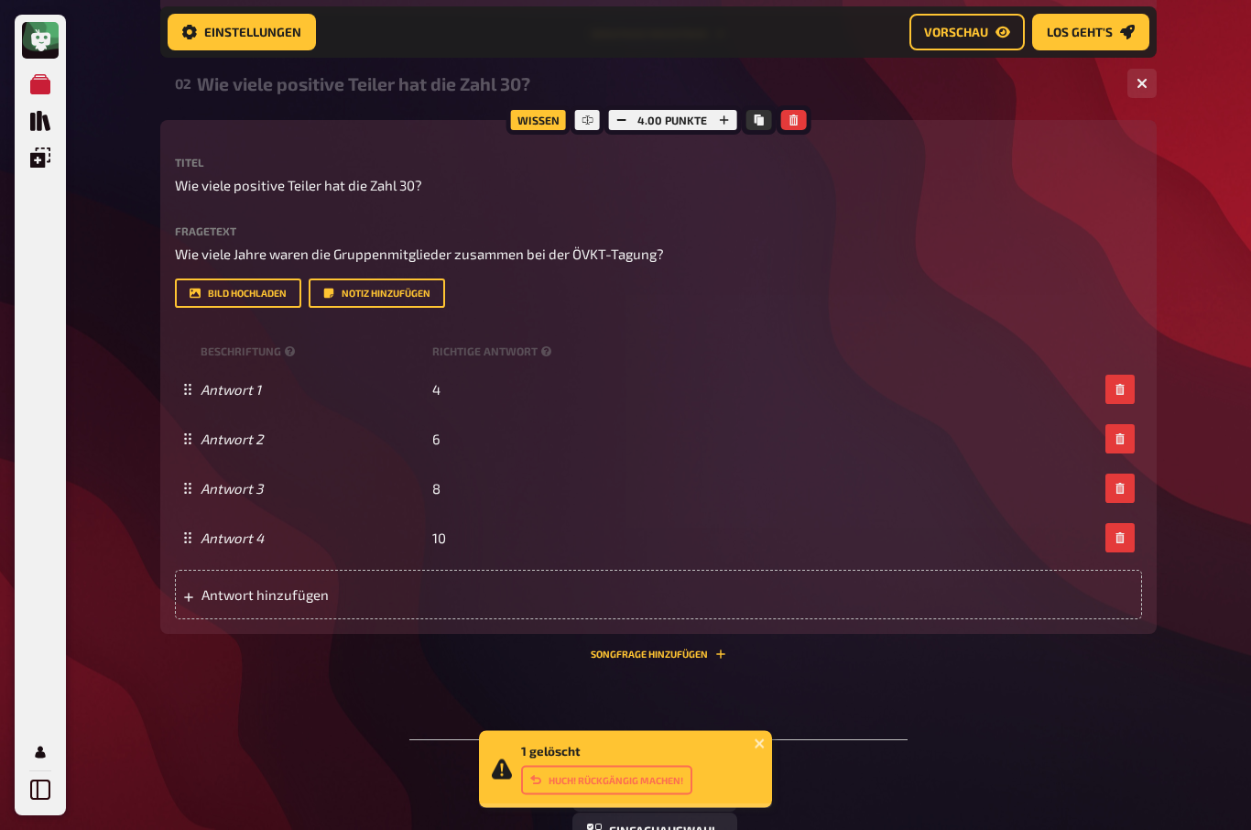
scroll to position [655, 0]
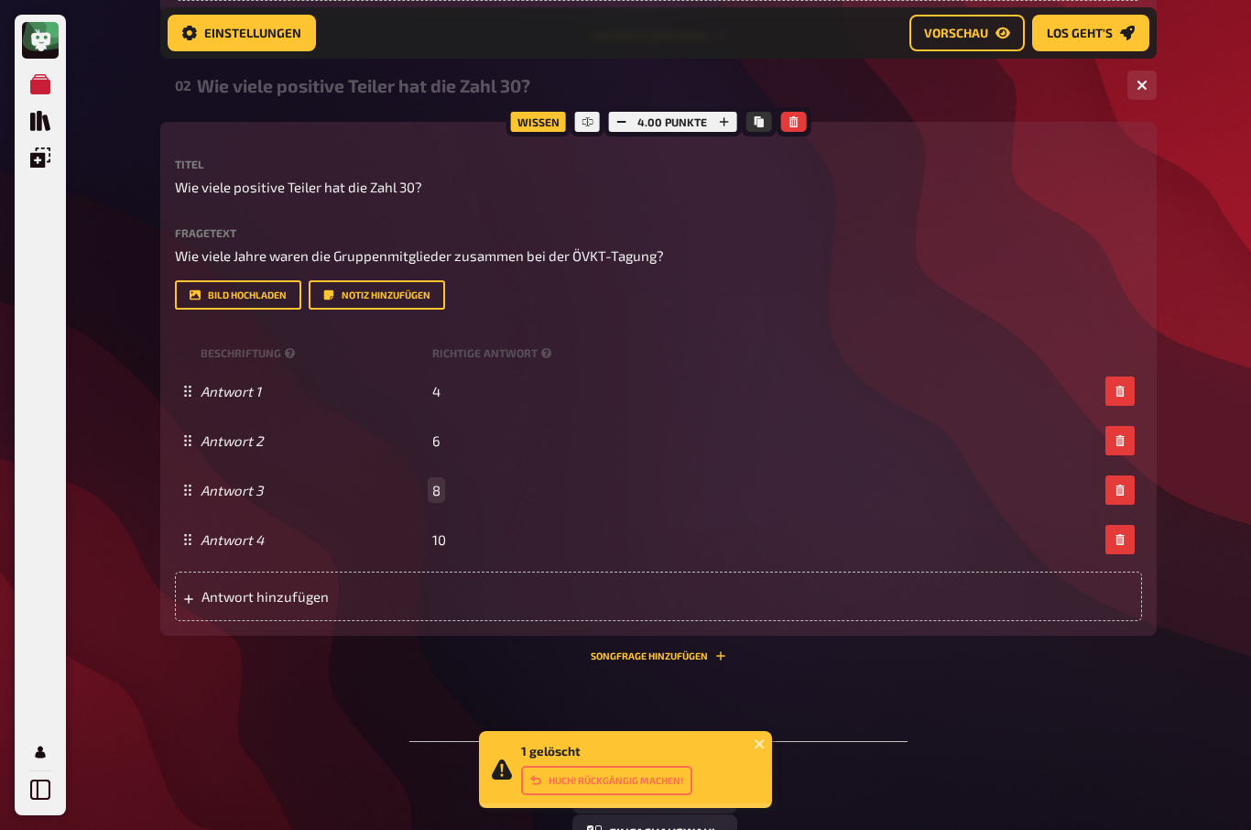
click at [439, 486] on span "8" at bounding box center [436, 490] width 8 height 16
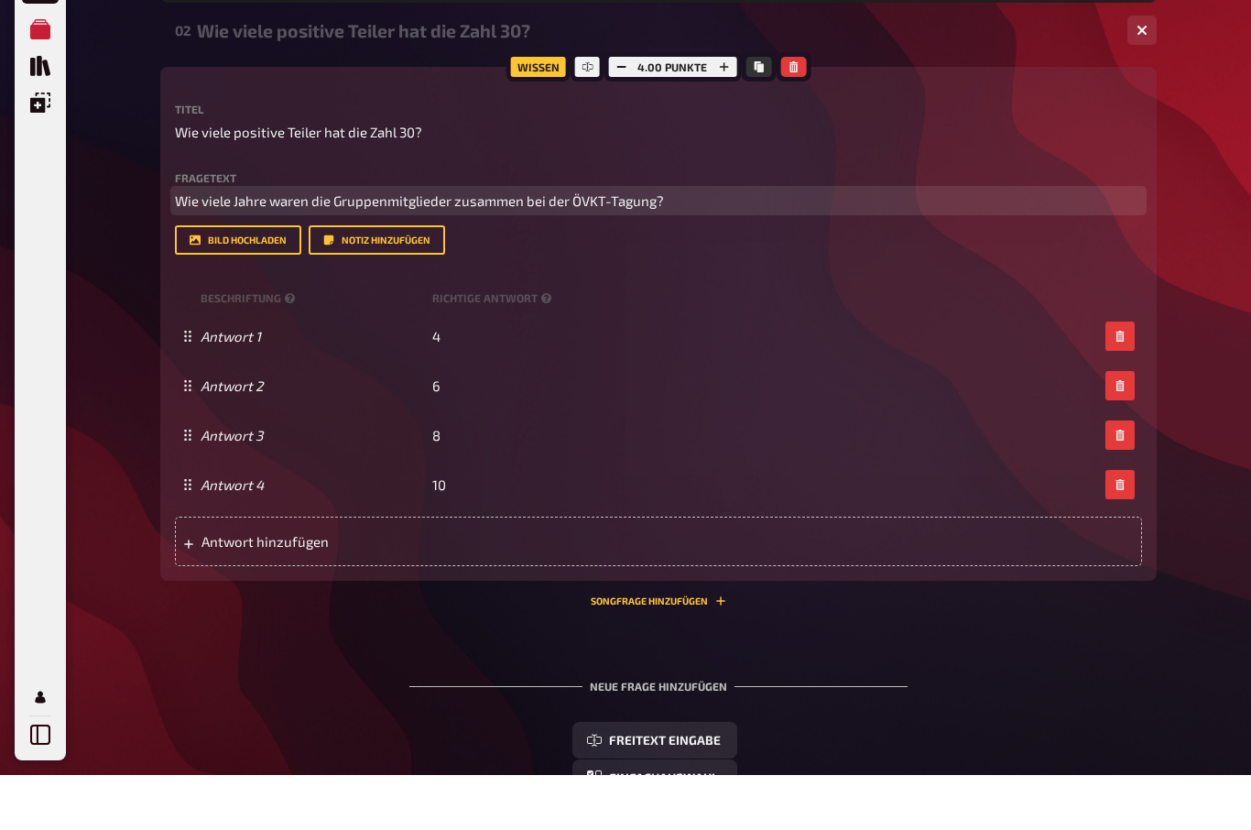
click at [198, 248] on span "Wie viele Jahre waren die Gruppenmitglieder zusammen bei der ÖVKT-Tagung?" at bounding box center [419, 256] width 489 height 16
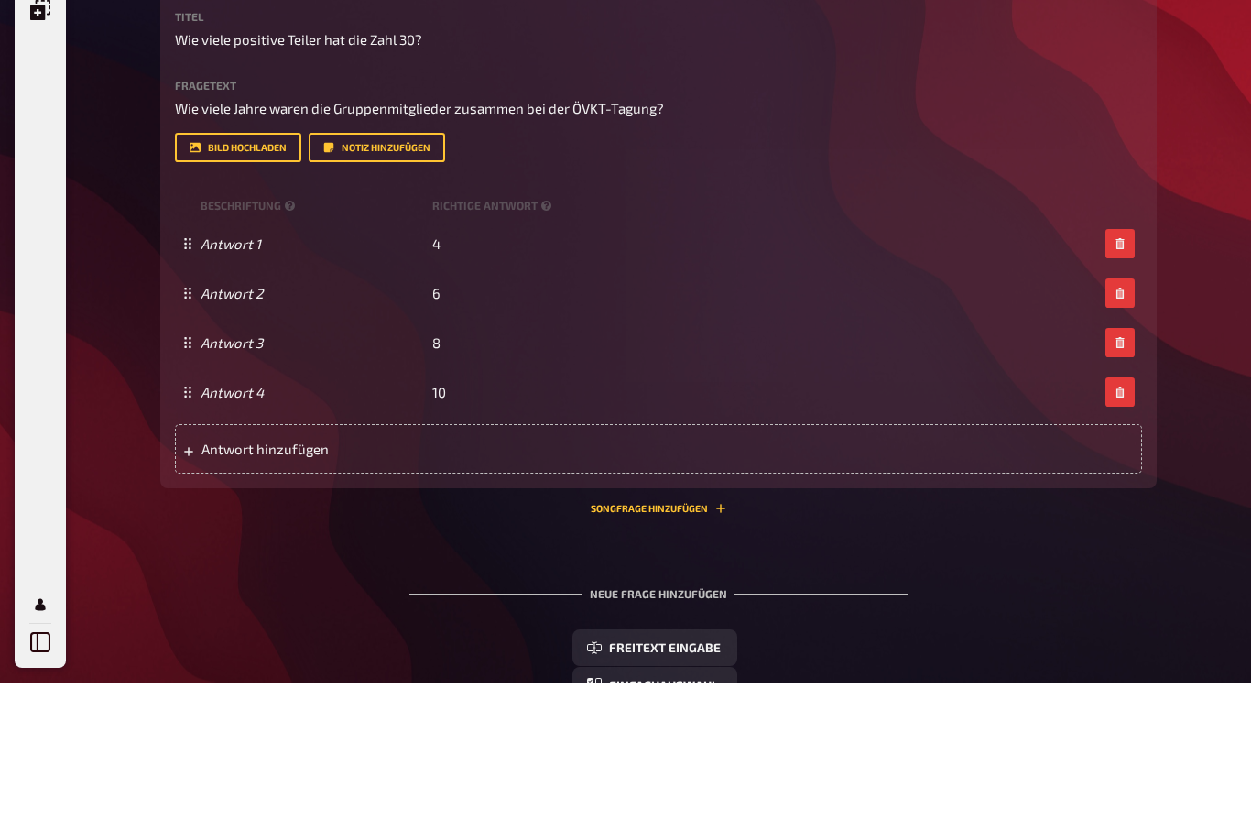
click at [1186, 285] on div "Meine Quizze Quiz Sammlung Einblendungen Mein Konto Home Meine Quizze ÖVKT das …" at bounding box center [625, 295] width 1251 height 1900
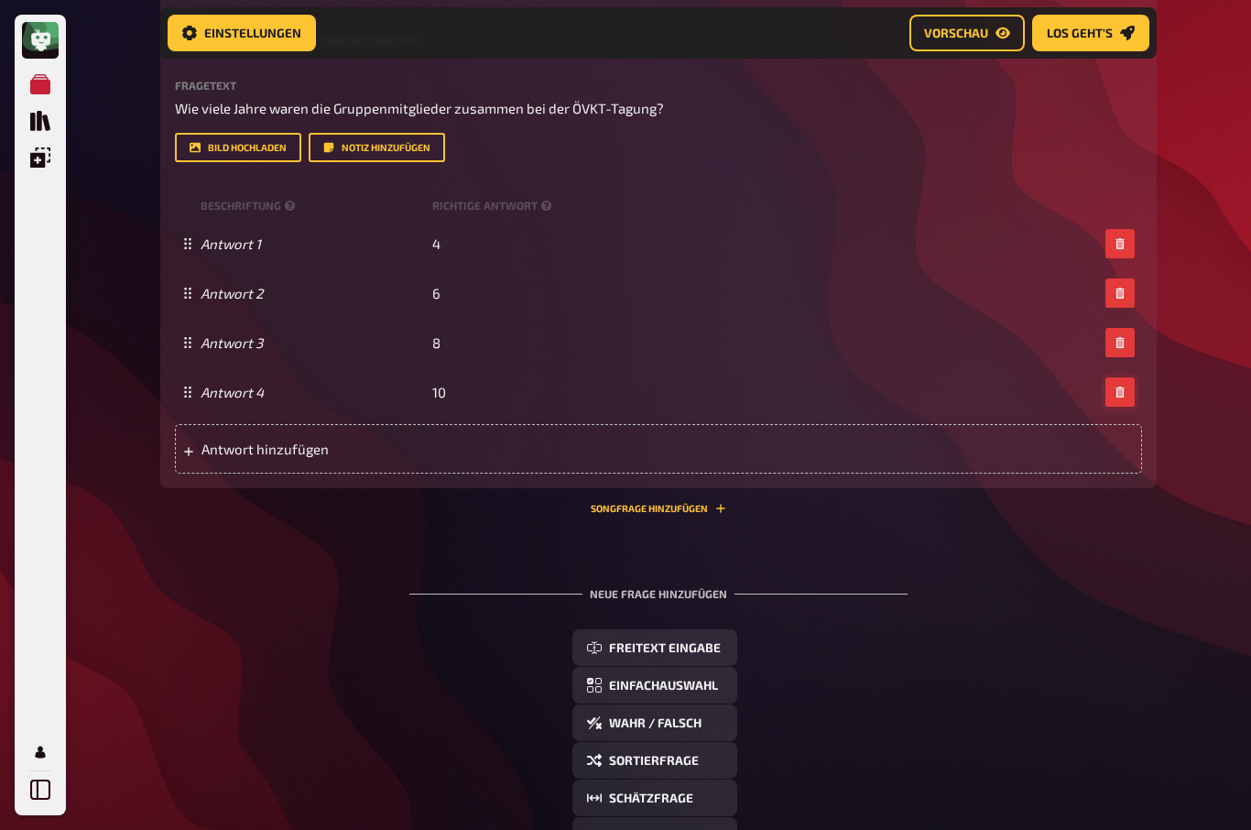
click at [1121, 395] on icon "button" at bounding box center [1119, 391] width 8 height 11
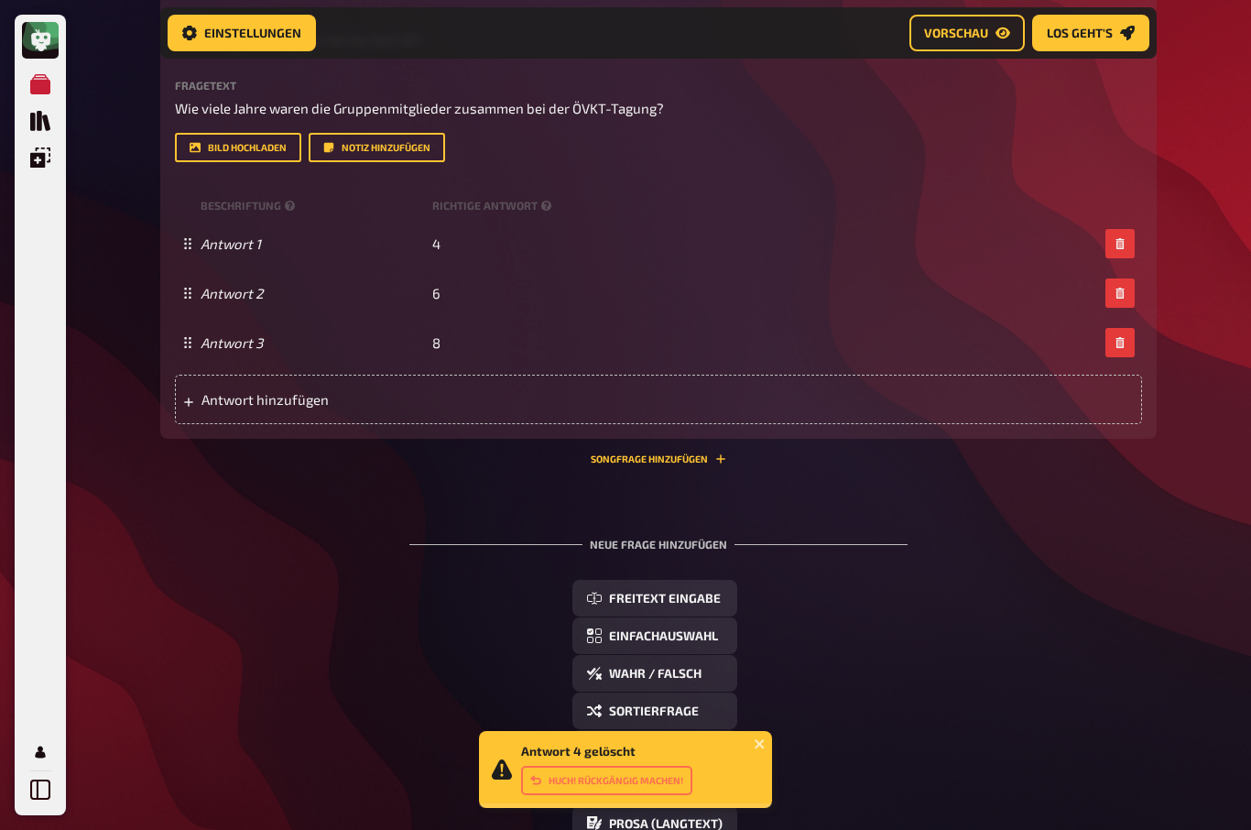
click at [1123, 345] on icon "button" at bounding box center [1119, 342] width 8 height 11
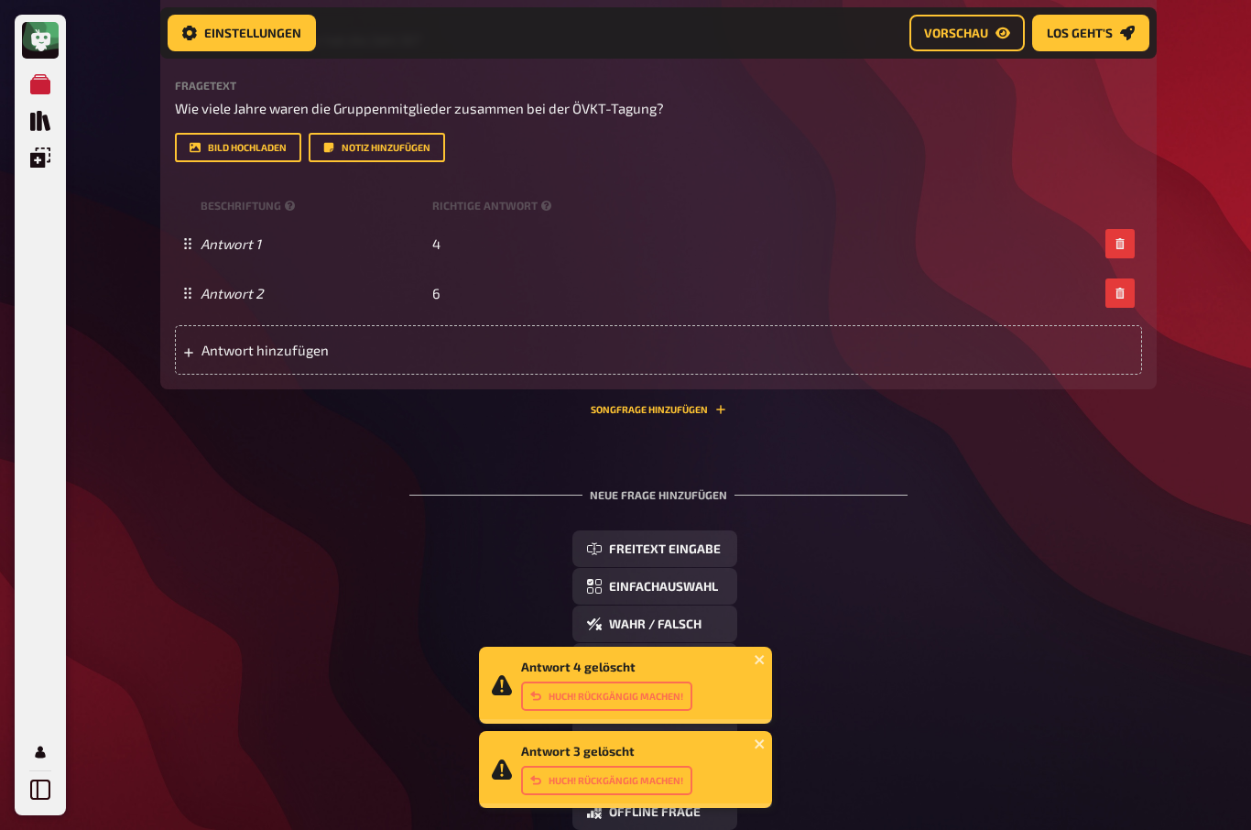
click at [1131, 295] on button "button" at bounding box center [1119, 292] width 29 height 29
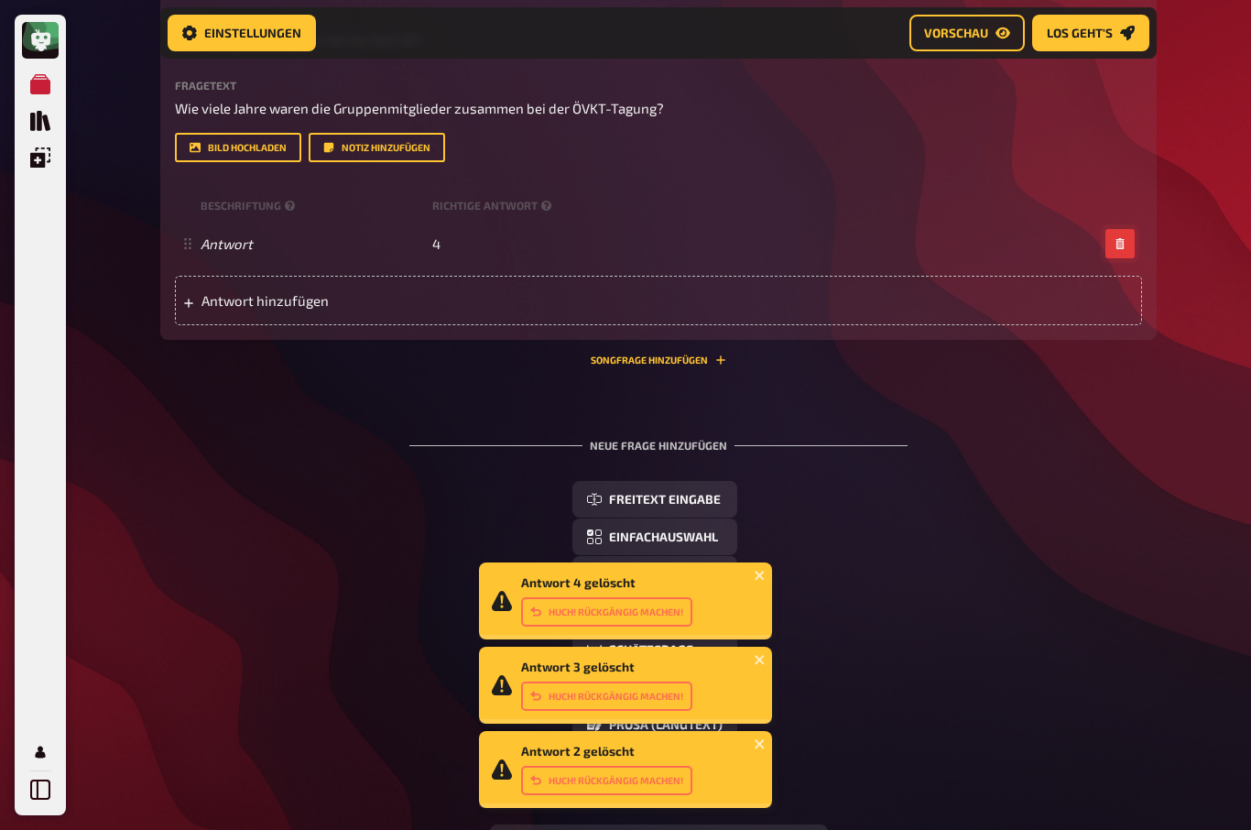
click at [1119, 242] on icon "button" at bounding box center [1119, 243] width 8 height 11
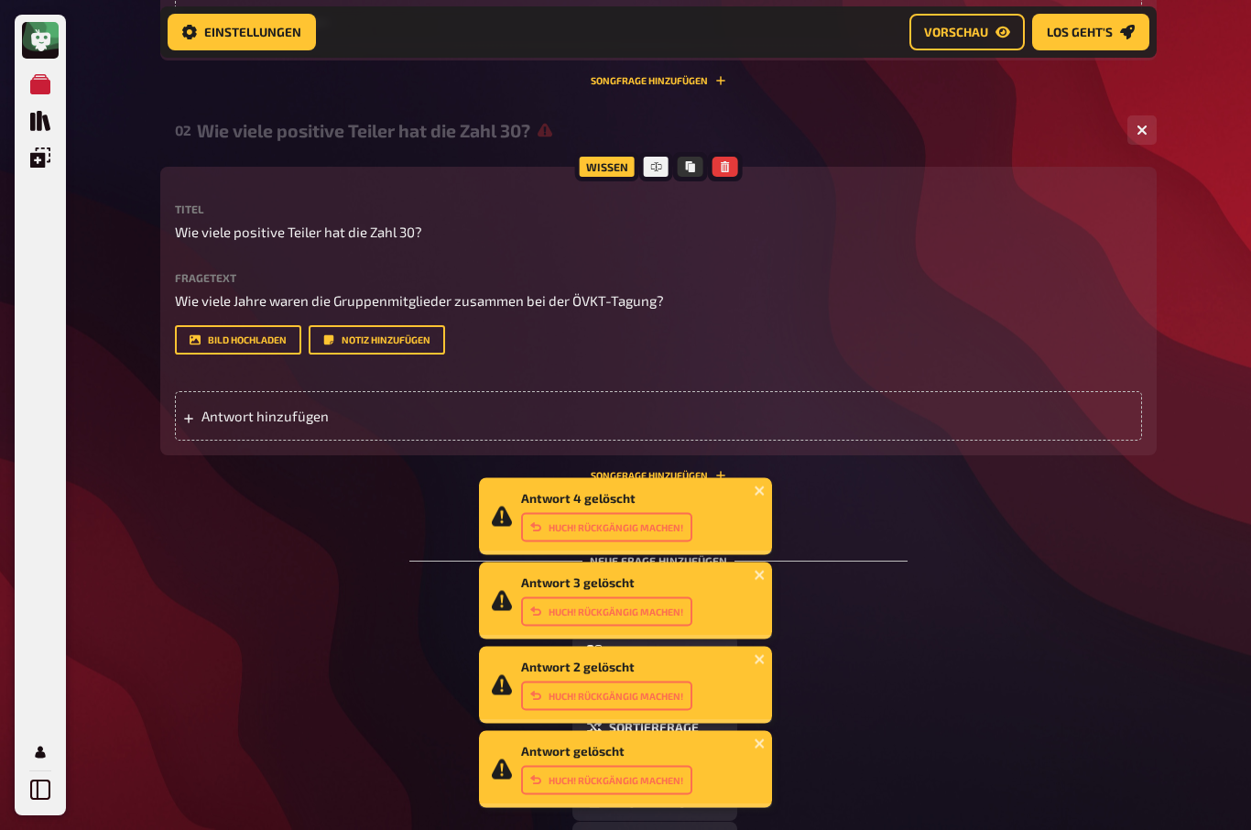
scroll to position [541, 0]
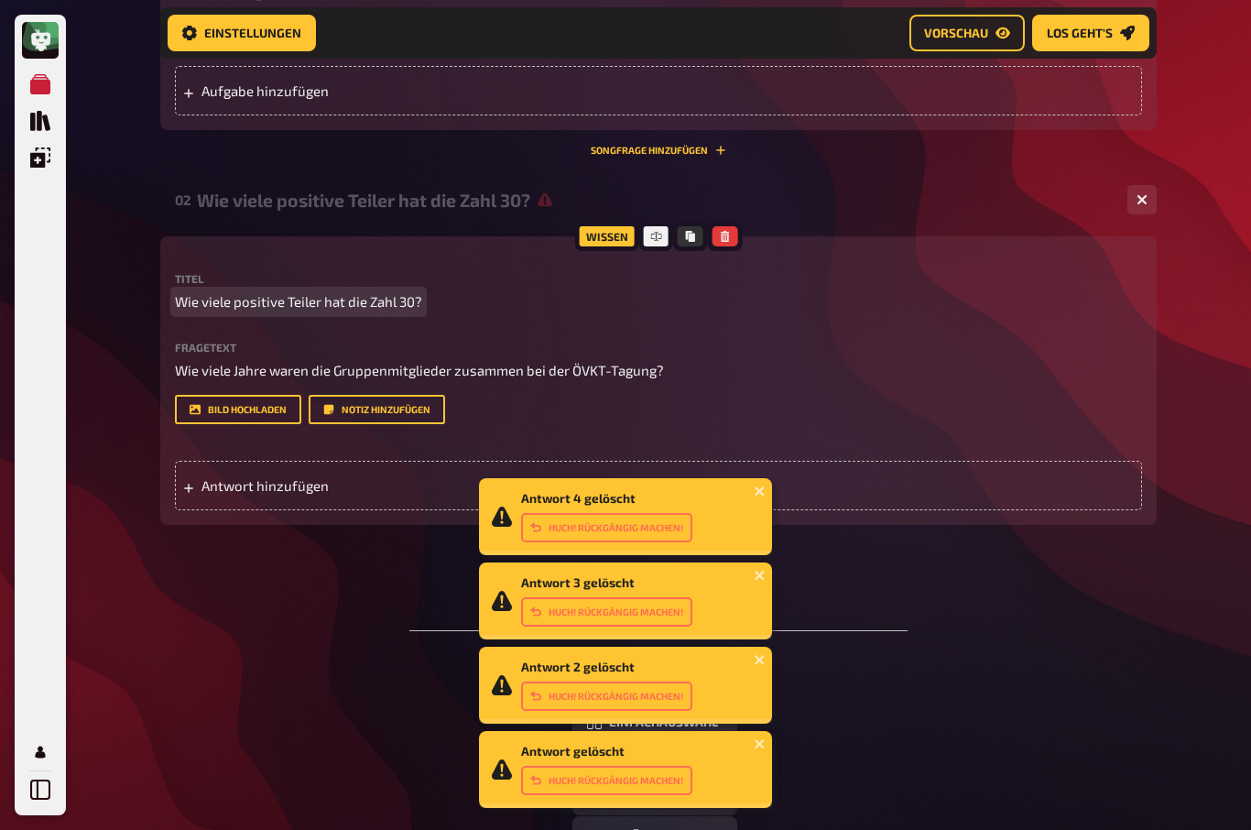
click at [202, 294] on span "Wie viele positive Teiler hat die Zahl 30?" at bounding box center [298, 301] width 247 height 21
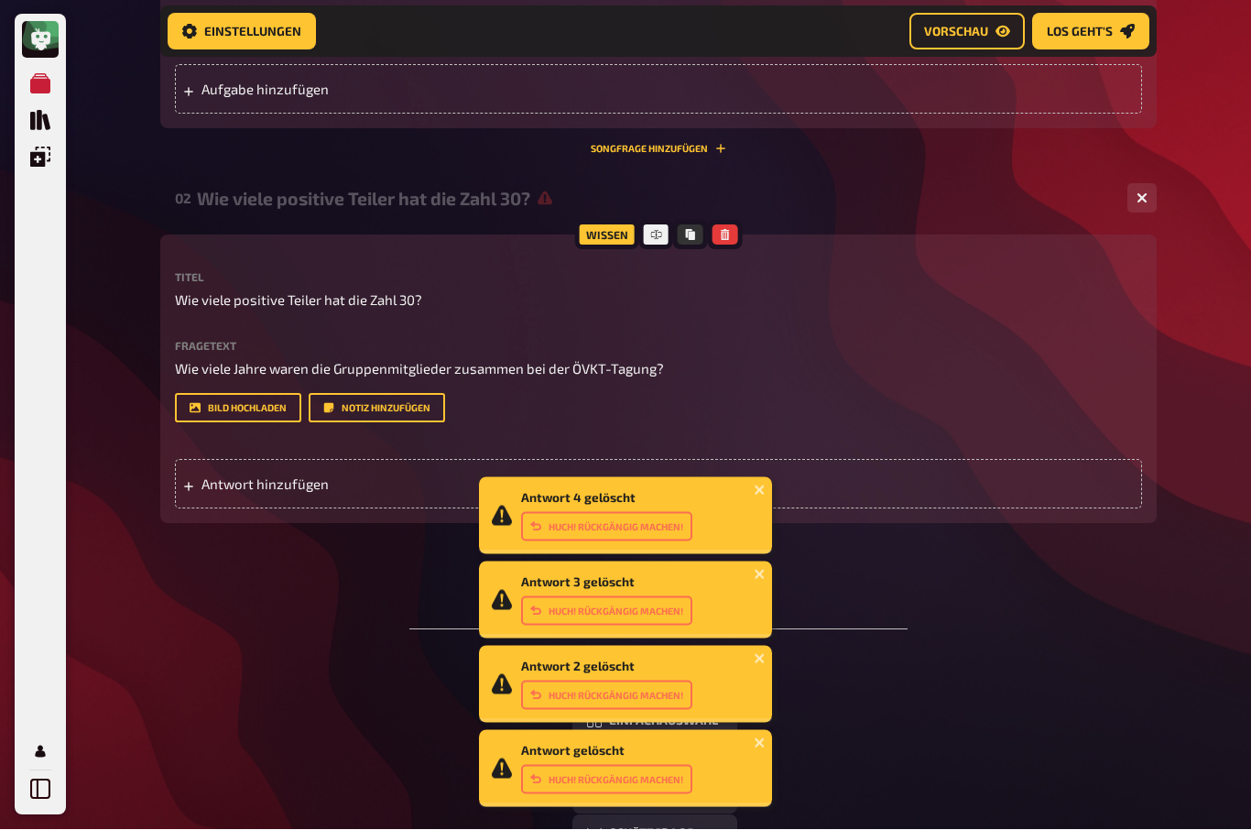
click at [667, 243] on div at bounding box center [655, 236] width 33 height 29
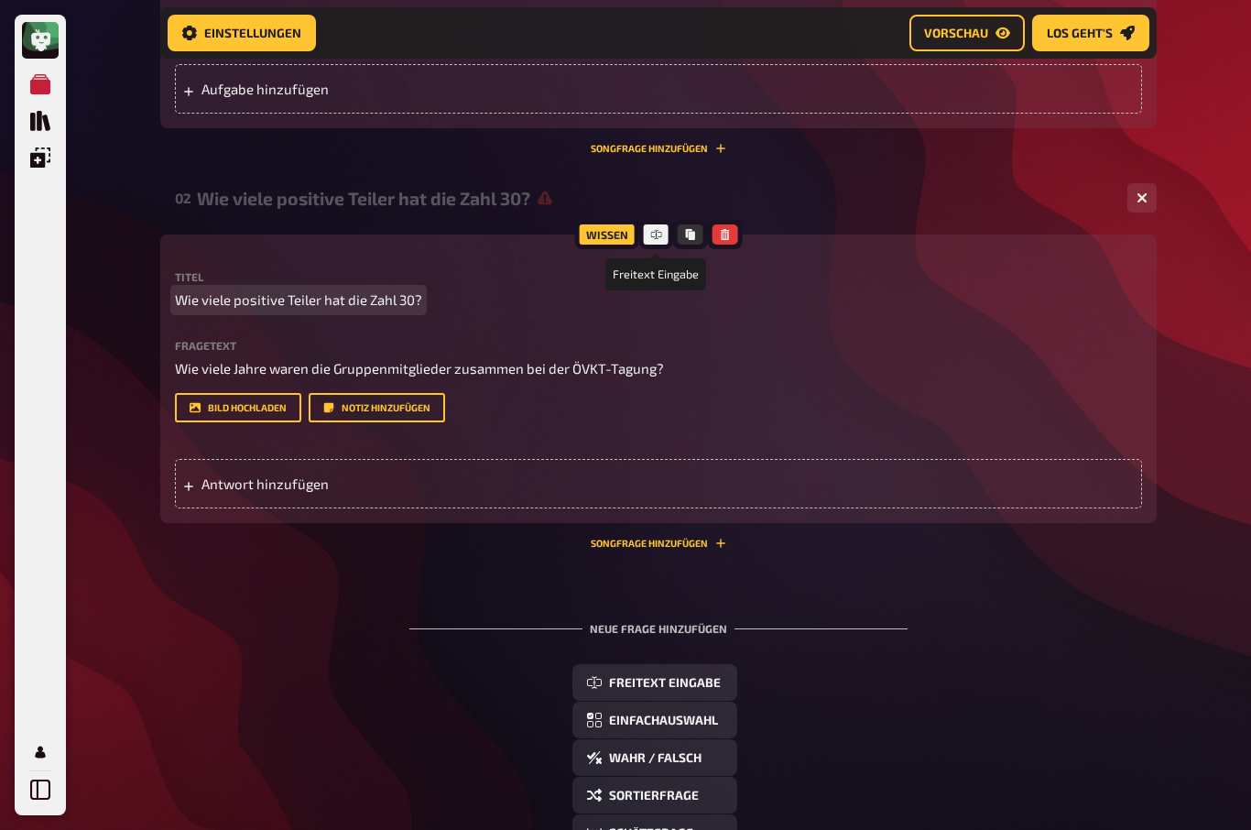
click at [180, 299] on span "Wie viele positive Teiler hat die Zahl 30?" at bounding box center [298, 299] width 247 height 21
click at [179, 299] on span "Wie viele positive Teiler hat die Zahl 30?" at bounding box center [298, 300] width 247 height 21
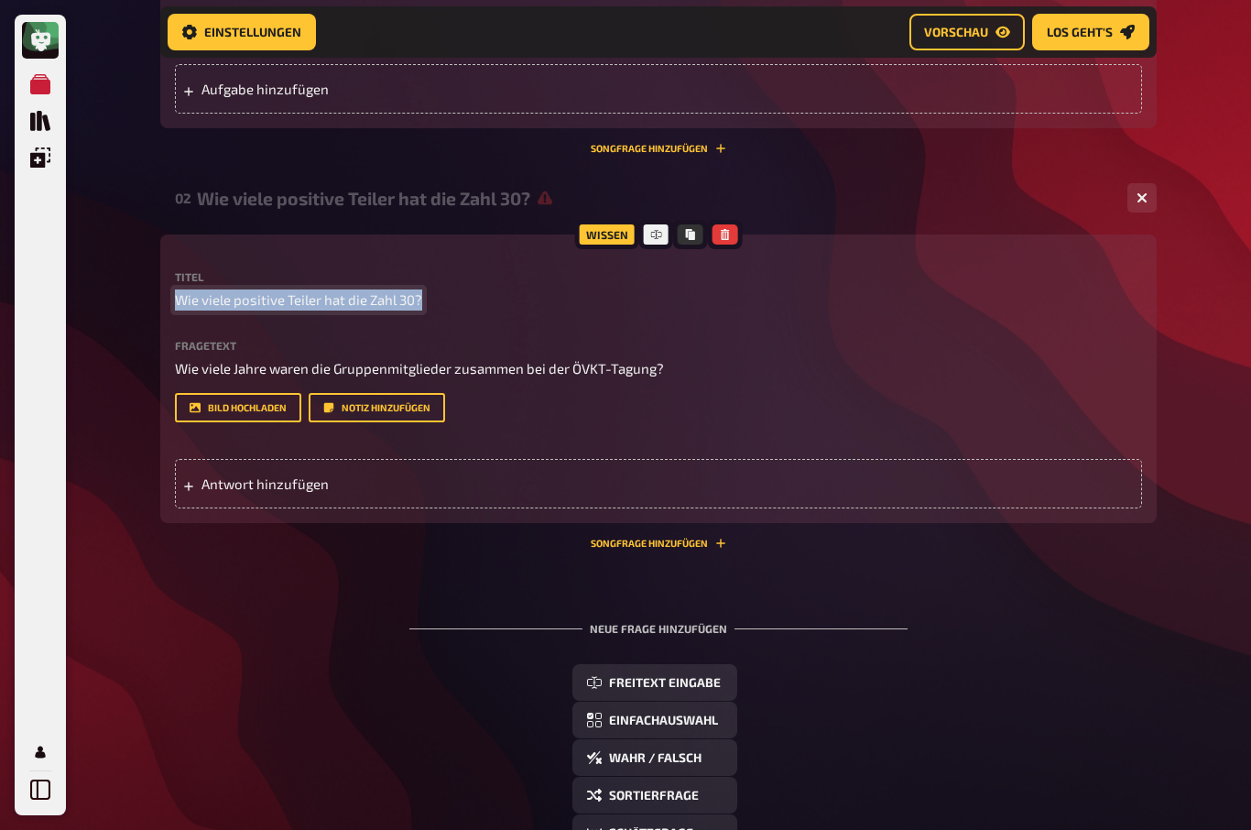
copy span "Wie viele positive Teiler hat die Zahl 30?"
click at [732, 235] on button "button" at bounding box center [724, 234] width 26 height 20
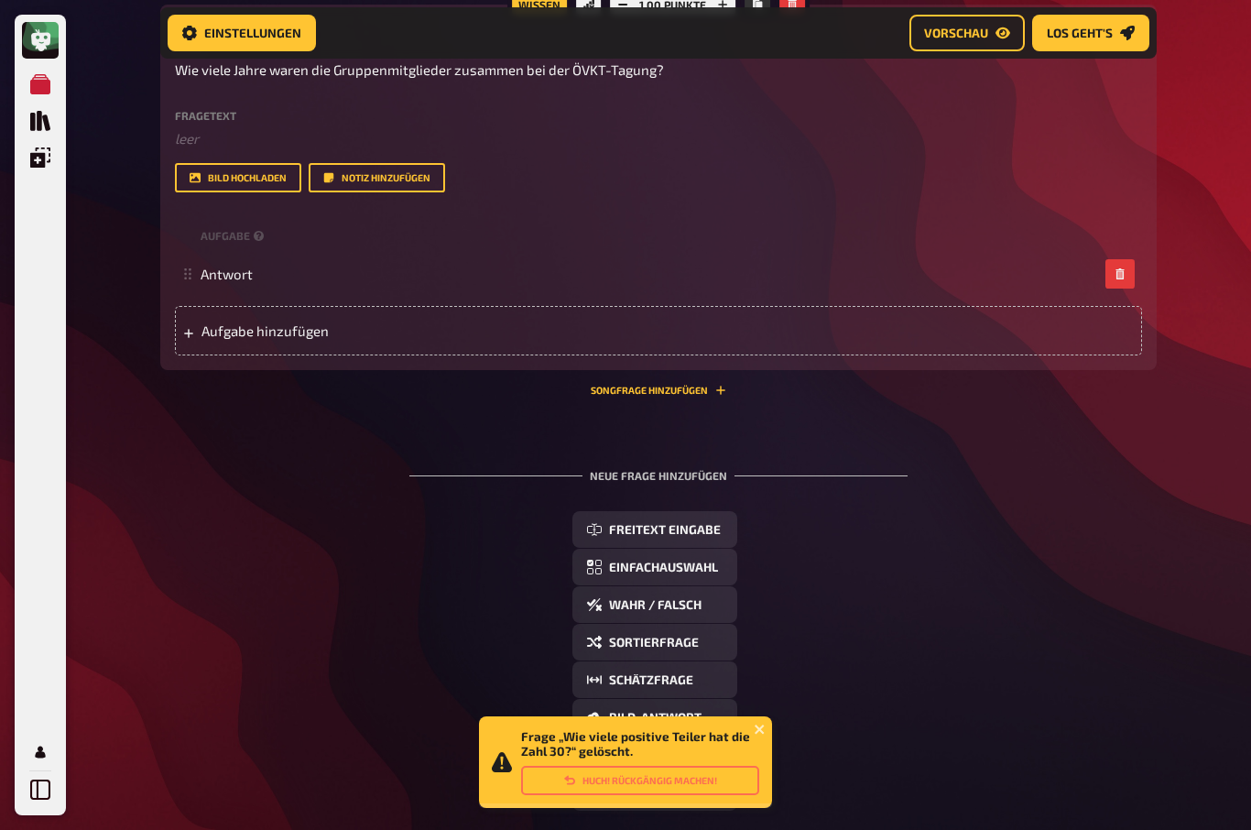
scroll to position [328, 0]
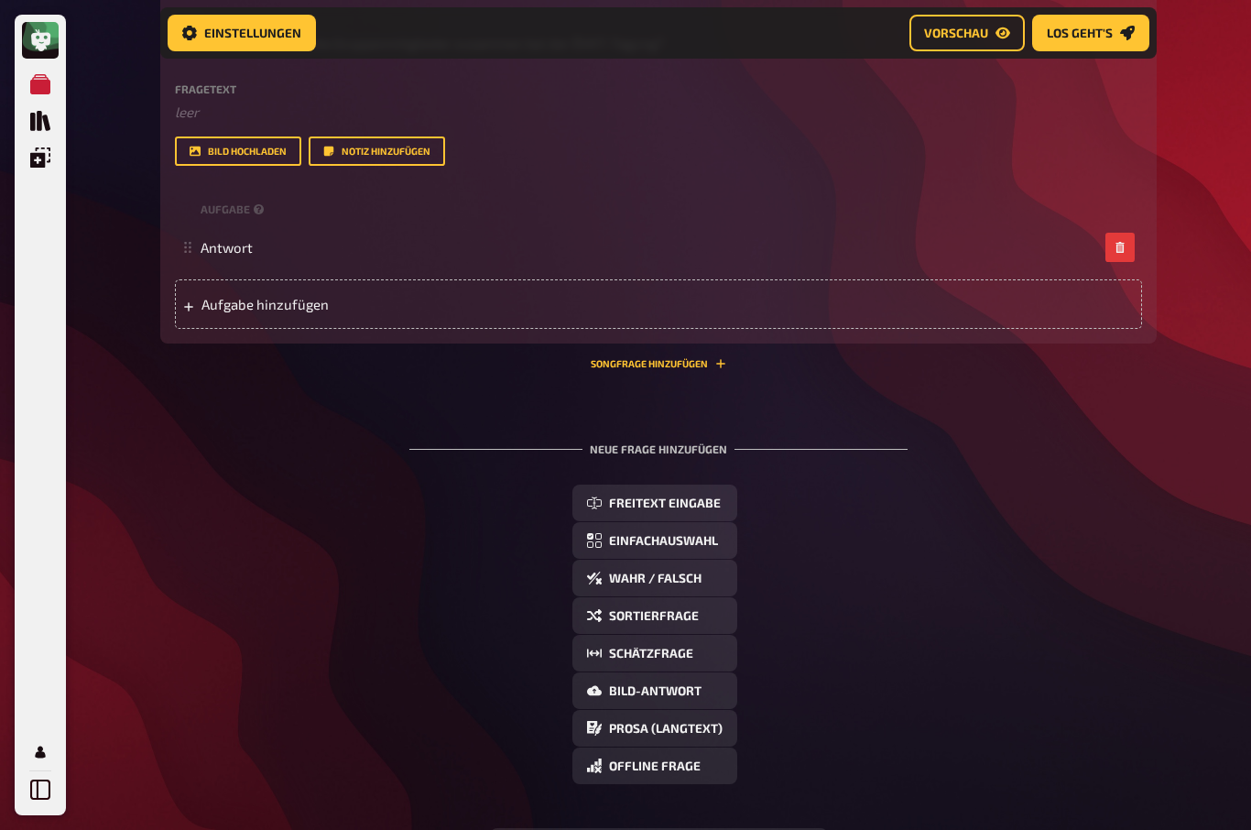
click at [683, 544] on span "Einfachauswahl" at bounding box center [663, 541] width 109 height 13
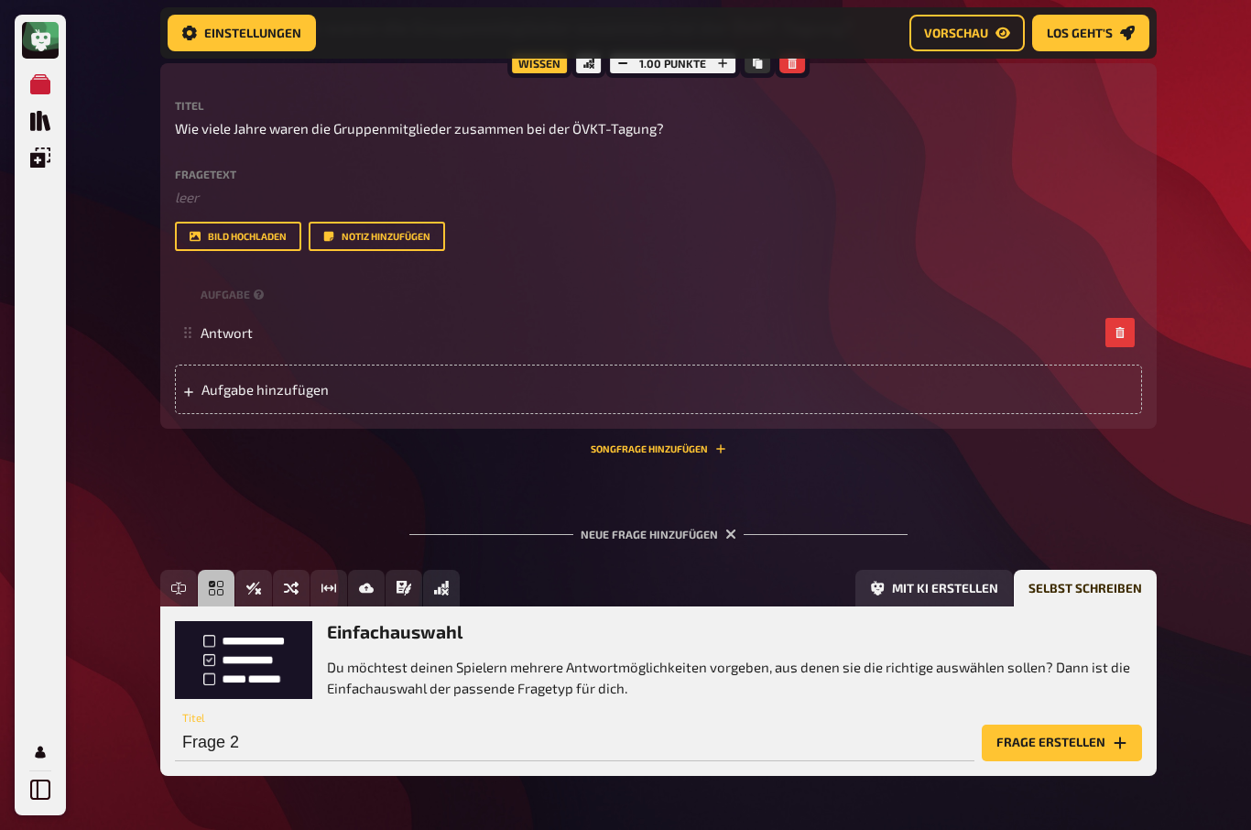
click at [1074, 742] on button "Frage erstellen" at bounding box center [1062, 742] width 160 height 37
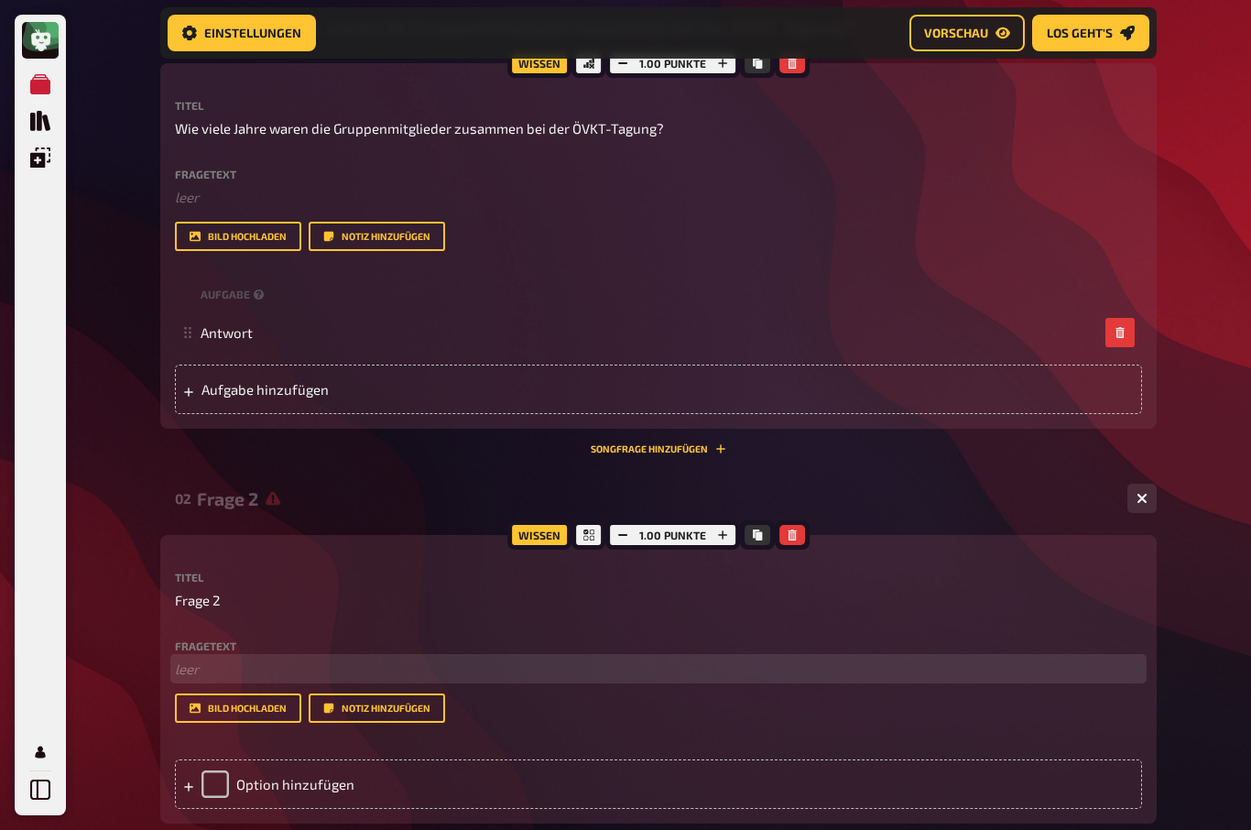
click at [185, 662] on p "﻿ leer" at bounding box center [658, 668] width 967 height 21
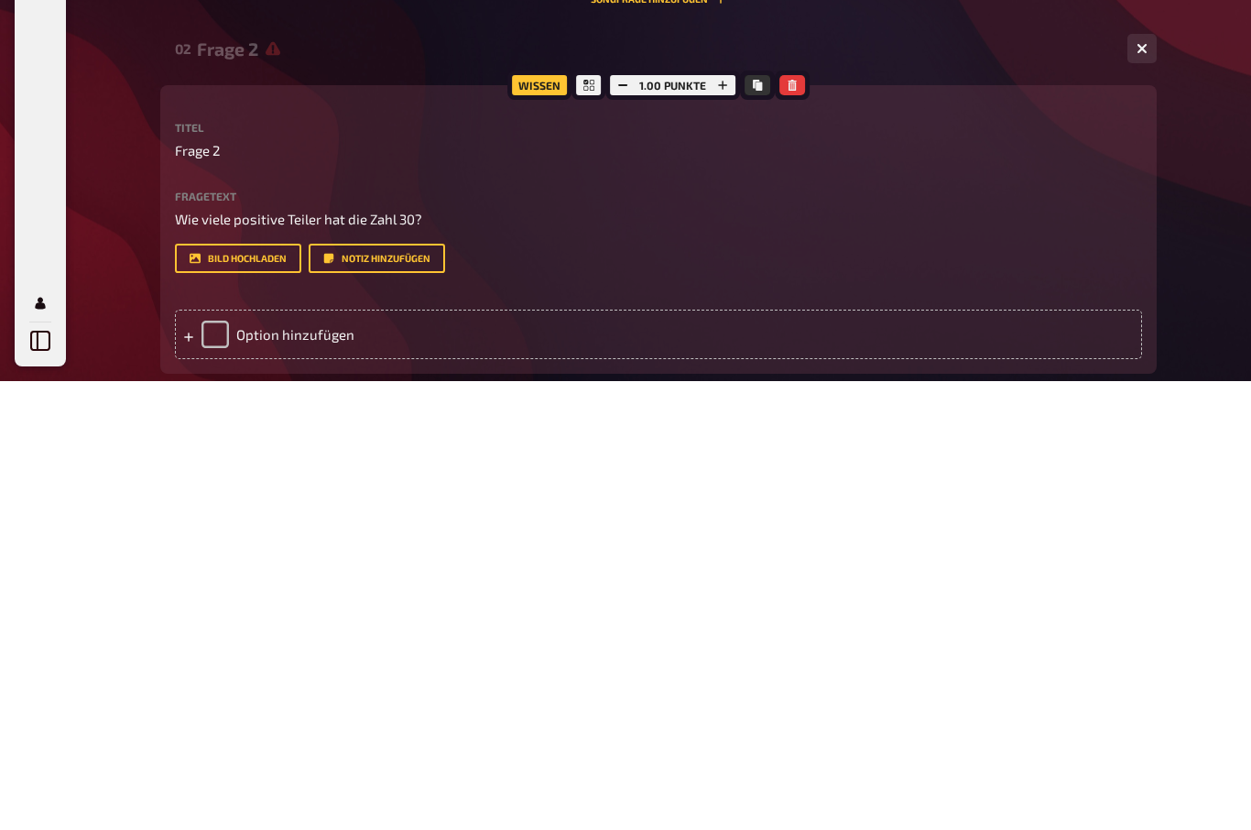
click at [219, 759] on div "Option hinzufügen" at bounding box center [658, 783] width 967 height 49
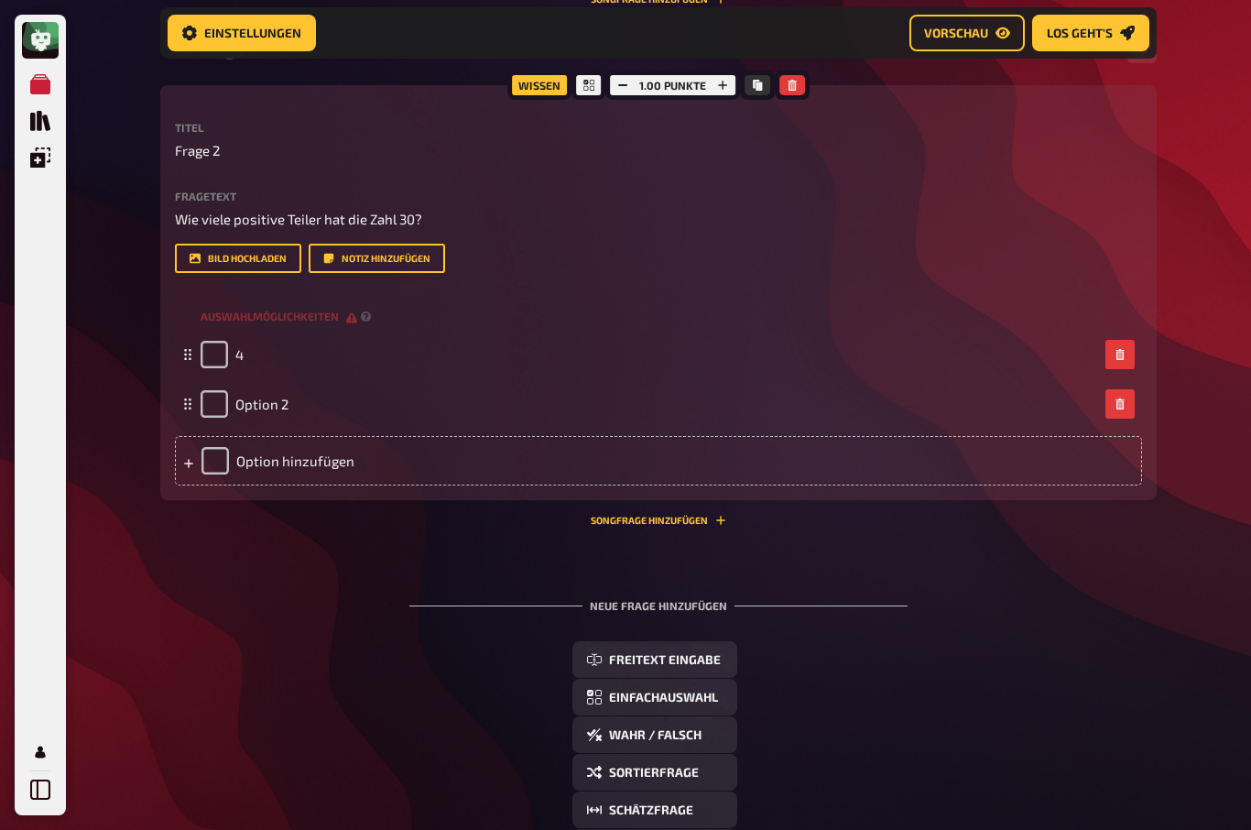
click at [266, 411] on span "Option 2" at bounding box center [261, 404] width 53 height 16
click at [273, 570] on div "Neue Frage hinzufügen Freitext Eingabe Einfachauswahl Wahr / Falsch Sortierfrag…" at bounding box center [658, 795] width 996 height 451
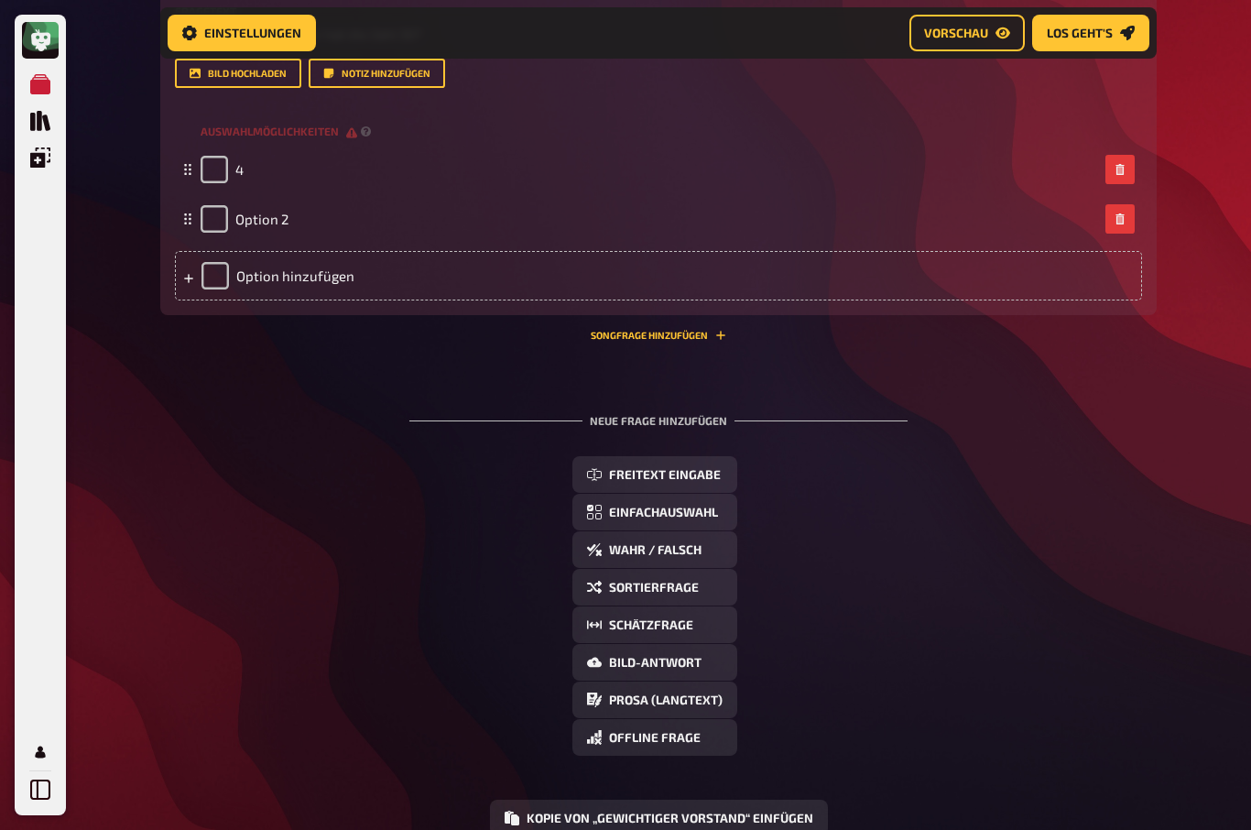
click at [295, 279] on div "Option hinzufügen" at bounding box center [658, 275] width 967 height 49
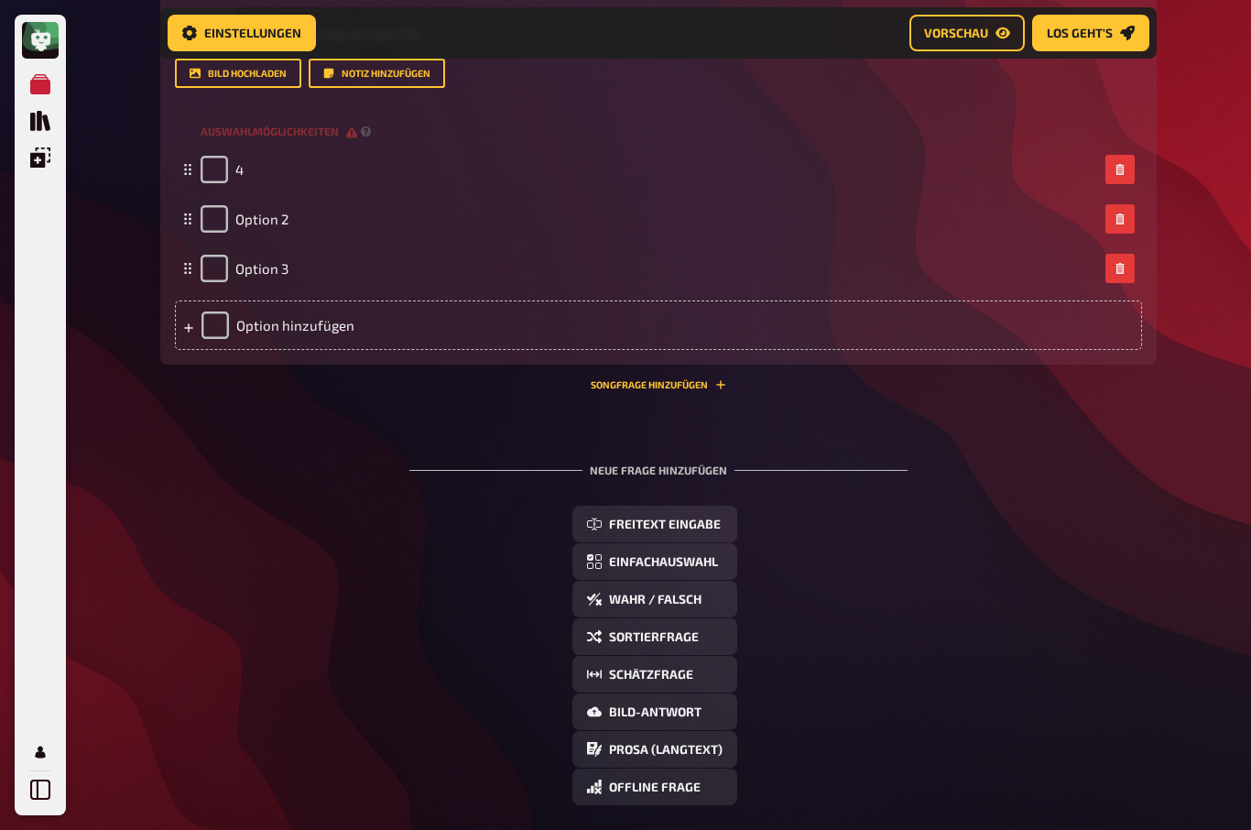
click at [285, 263] on span "Option 3" at bounding box center [261, 268] width 53 height 16
click at [255, 215] on span "Option 2" at bounding box center [261, 220] width 53 height 16
click at [254, 212] on span "Option 2" at bounding box center [261, 220] width 53 height 16
click at [259, 261] on span "Option 3" at bounding box center [261, 269] width 53 height 16
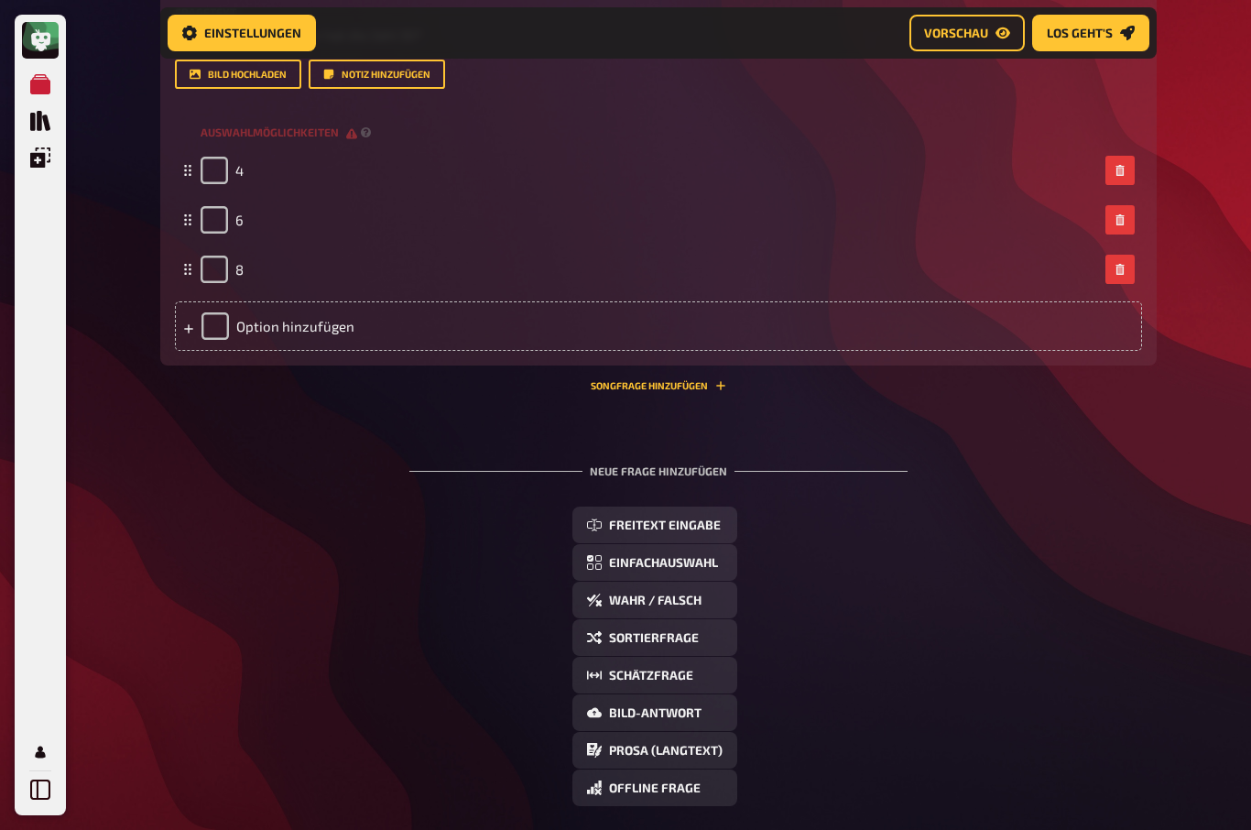
click at [266, 314] on div "Option hinzufügen" at bounding box center [658, 325] width 967 height 49
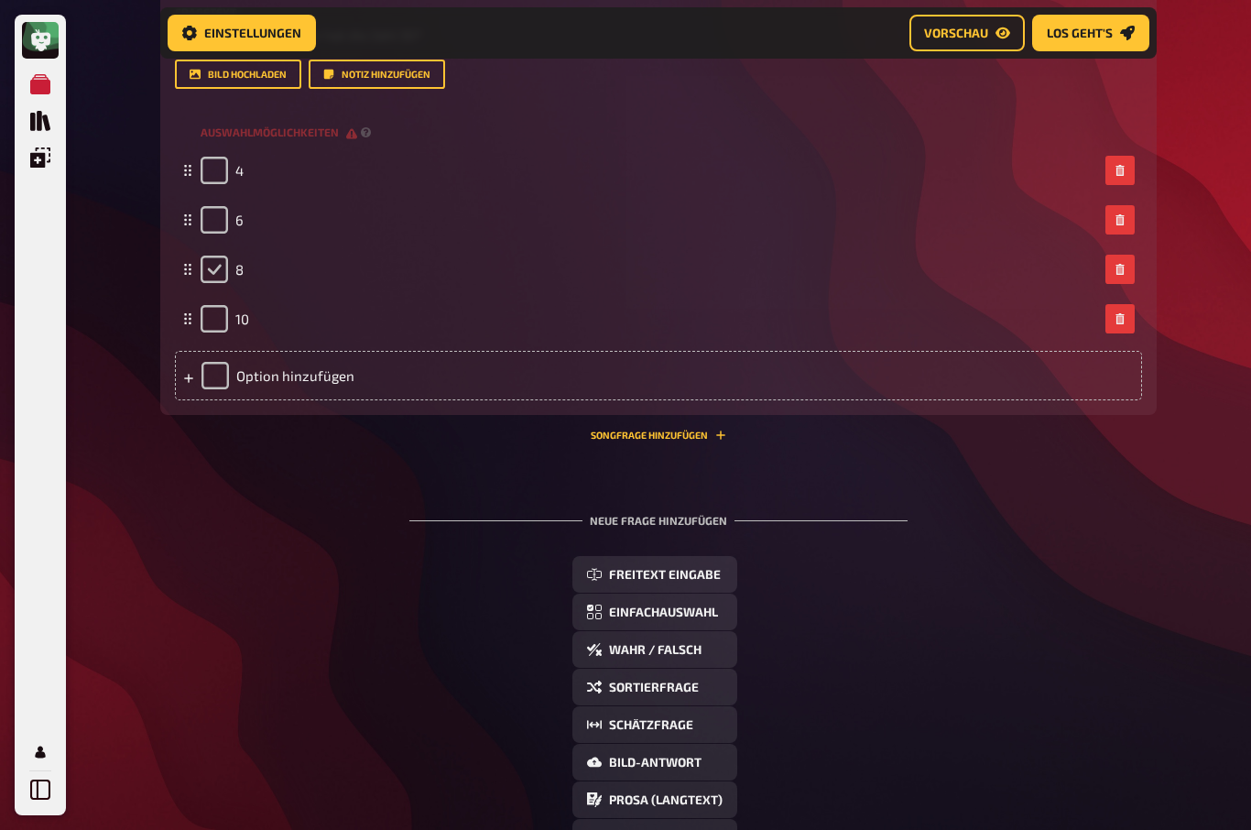
click at [208, 261] on input "checkbox" at bounding box center [214, 268] width 27 height 27
checkbox input "true"
click at [659, 654] on span "Wahr / Falsch" at bounding box center [655, 649] width 92 height 13
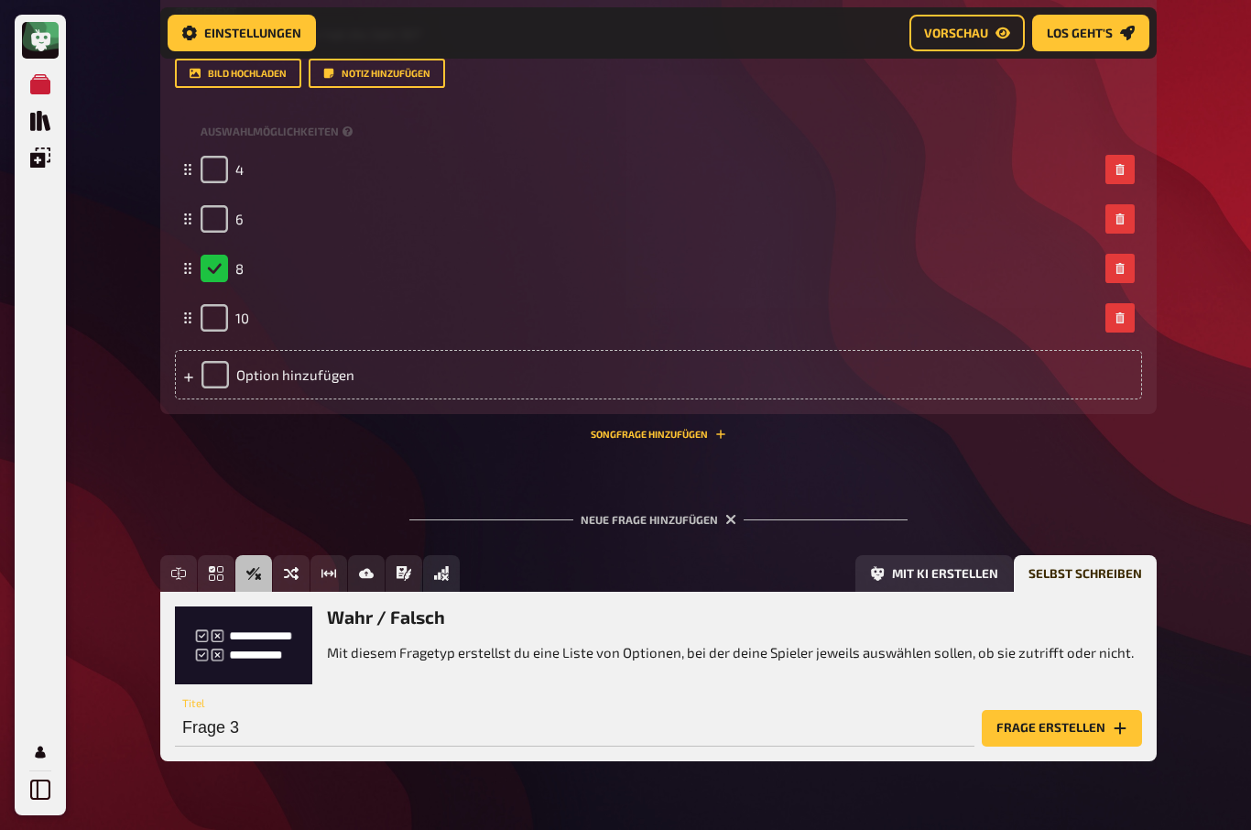
scroll to position [841, 0]
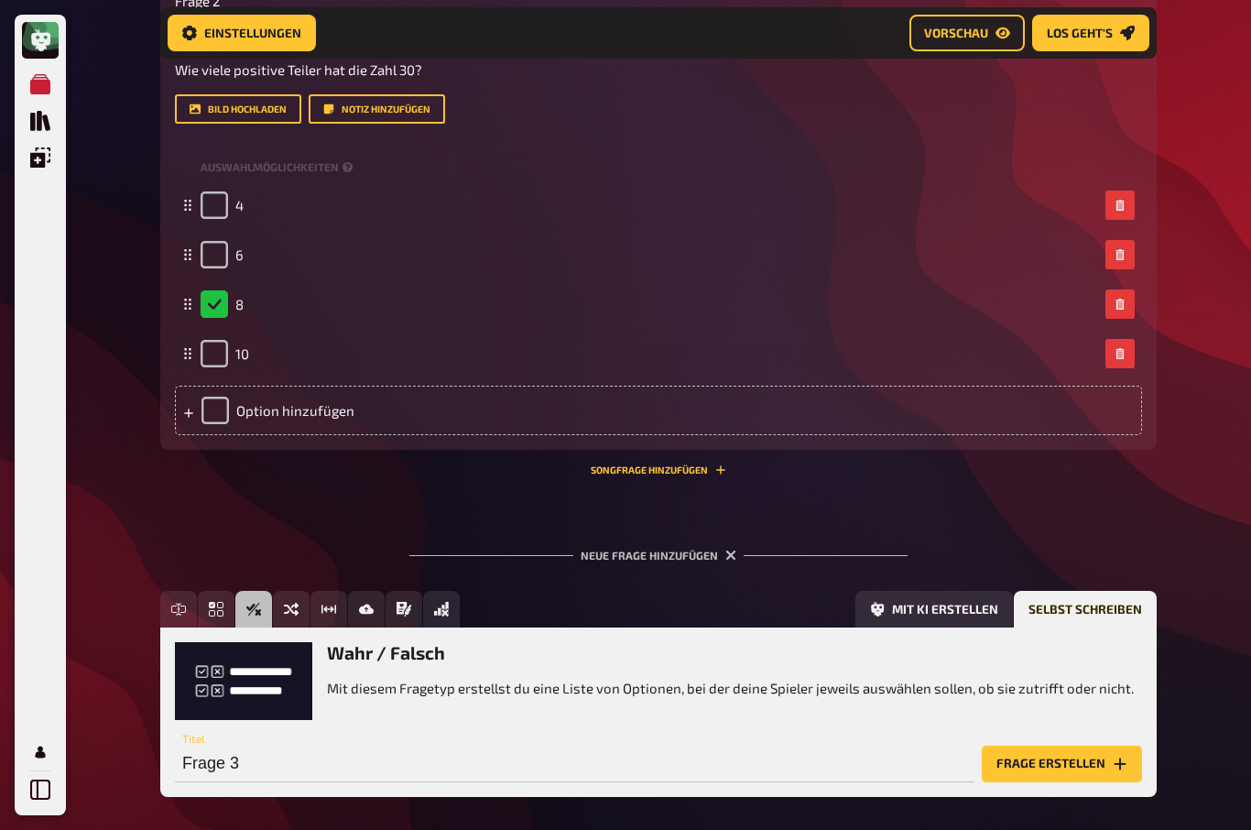
click at [1075, 753] on button "Frage erstellen" at bounding box center [1062, 763] width 160 height 37
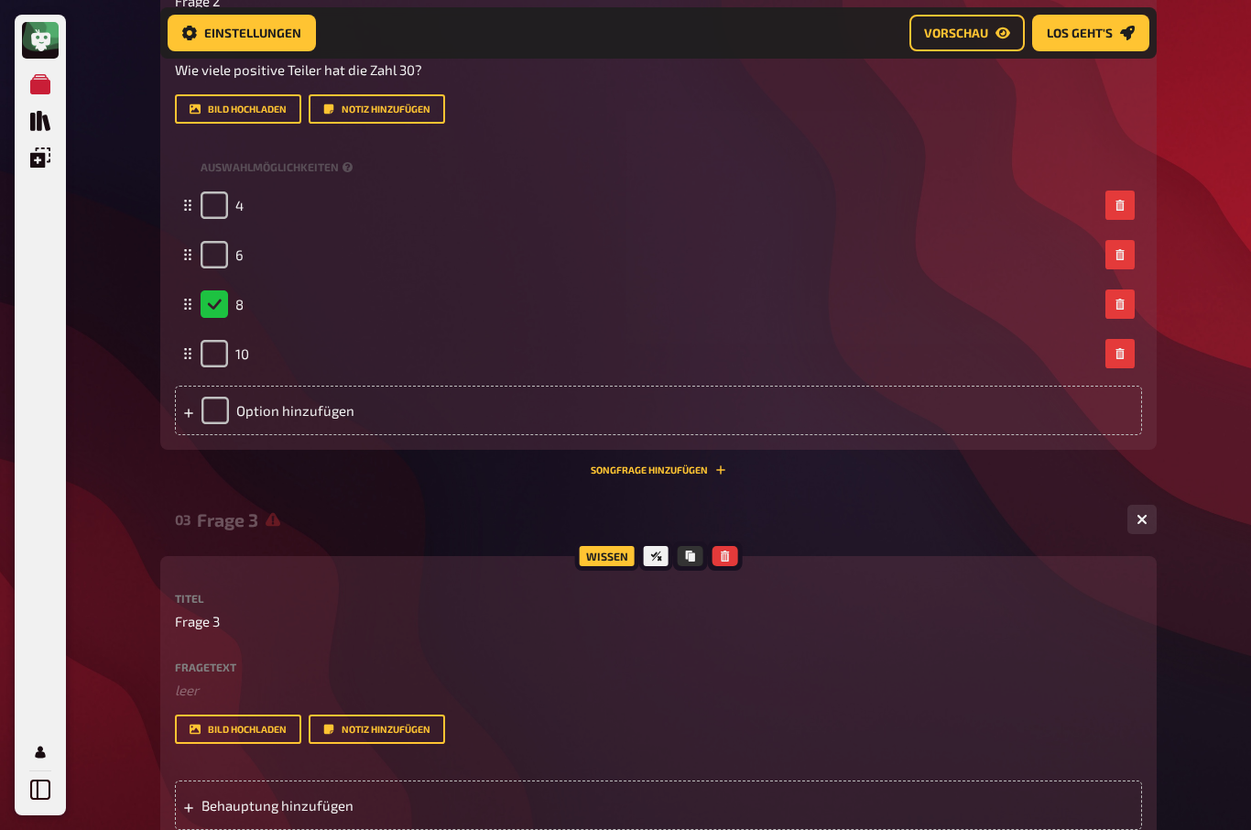
click at [192, 666] on label "Fragetext" at bounding box center [658, 666] width 967 height 11
click at [199, 661] on label "Fragetext" at bounding box center [658, 666] width 967 height 11
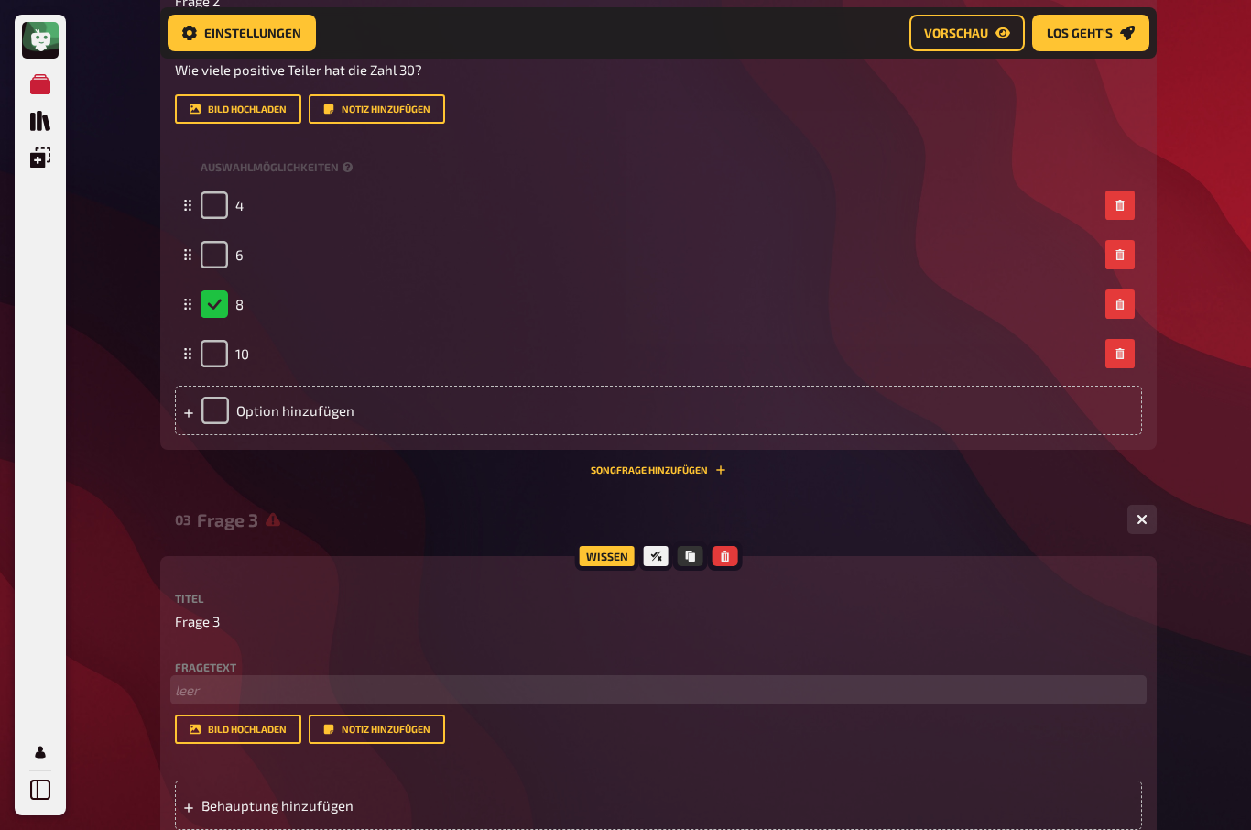
click at [186, 690] on p "﻿ leer" at bounding box center [658, 689] width 967 height 21
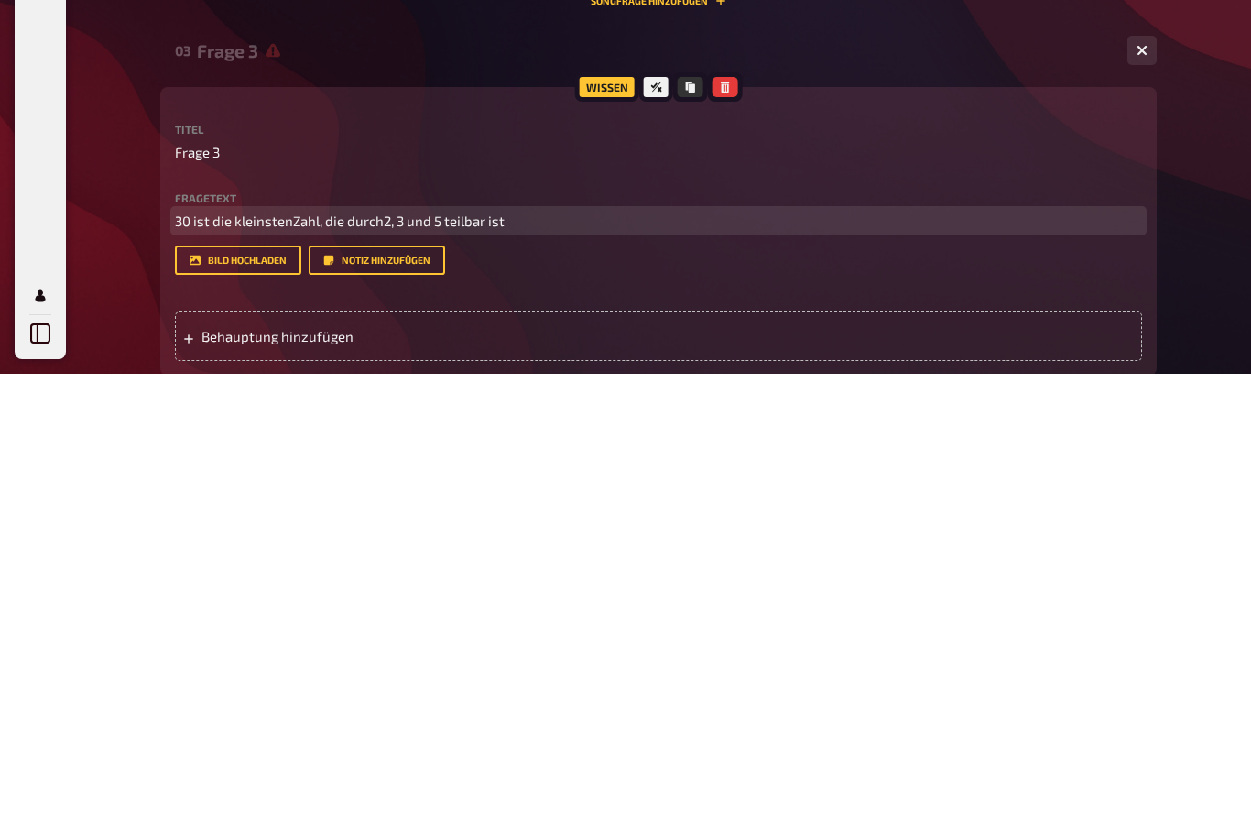
click at [387, 668] on span "30 ist die kleinstenZahl, die durch2, 3 und 5 teilbar ist" at bounding box center [340, 676] width 330 height 16
click at [562, 667] on p "30 ist die kleinstenZahl, die durch 2, 3 und 5 teilbar ist" at bounding box center [658, 677] width 967 height 21
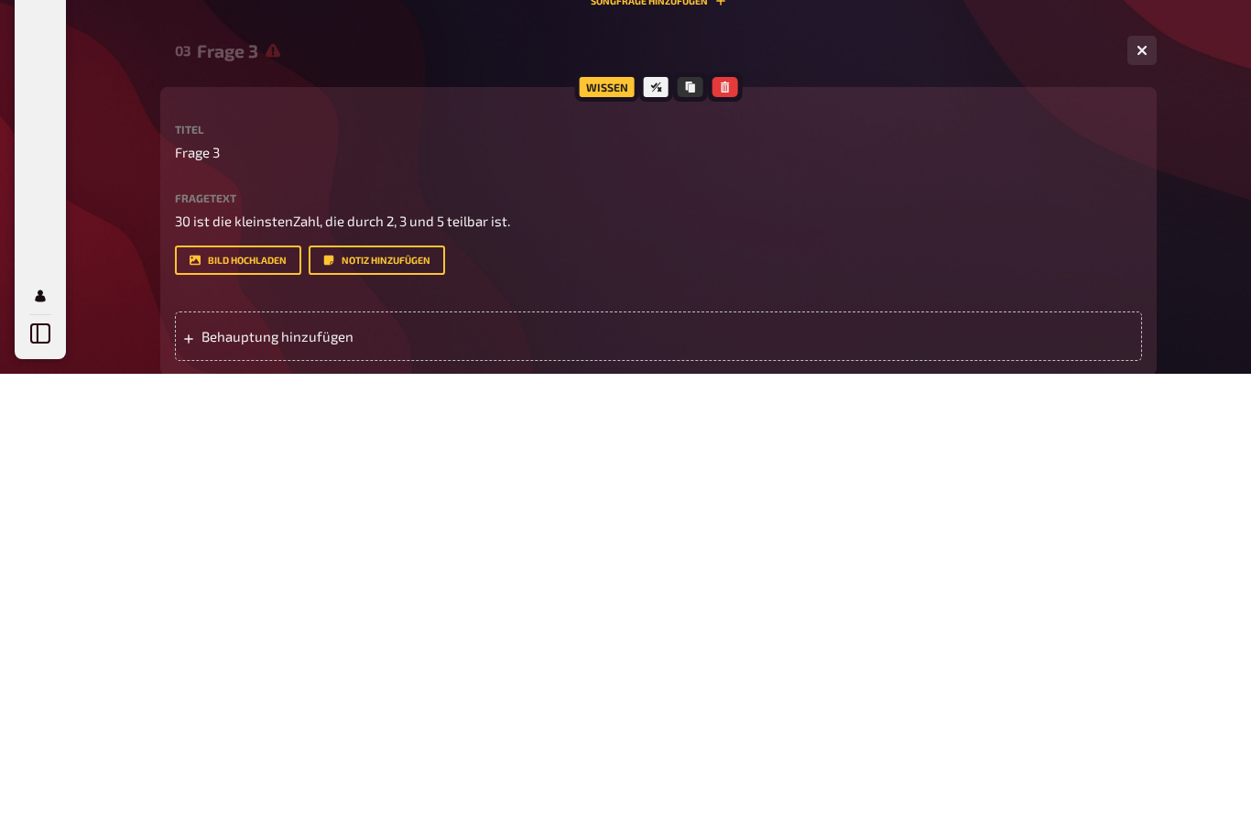
click at [227, 767] on div "Behauptung hinzufügen" at bounding box center [658, 791] width 967 height 49
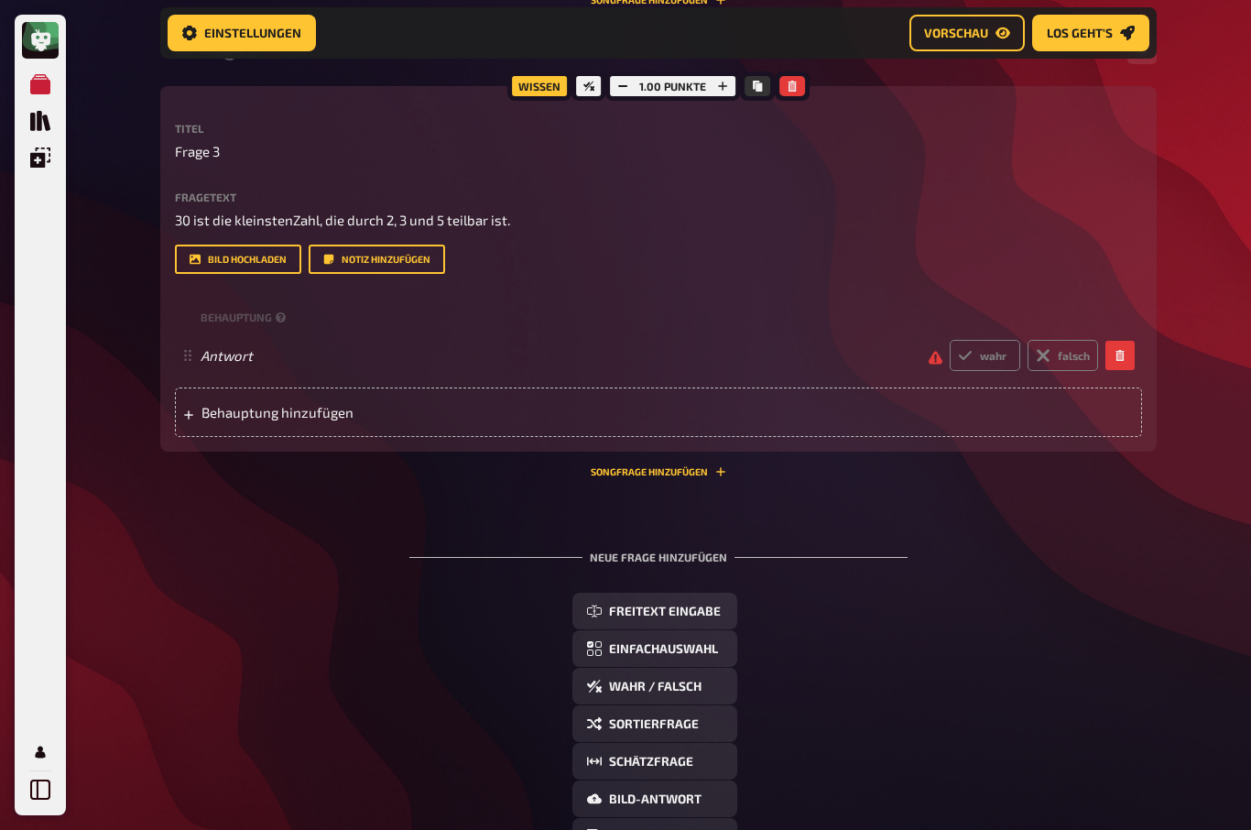
click at [986, 347] on label "wahr" at bounding box center [985, 355] width 71 height 31
click at [950, 340] on input "wahr" at bounding box center [949, 339] width 1 height 1
radio input "true"
click at [687, 650] on span "Einfachauswahl" at bounding box center [663, 649] width 109 height 13
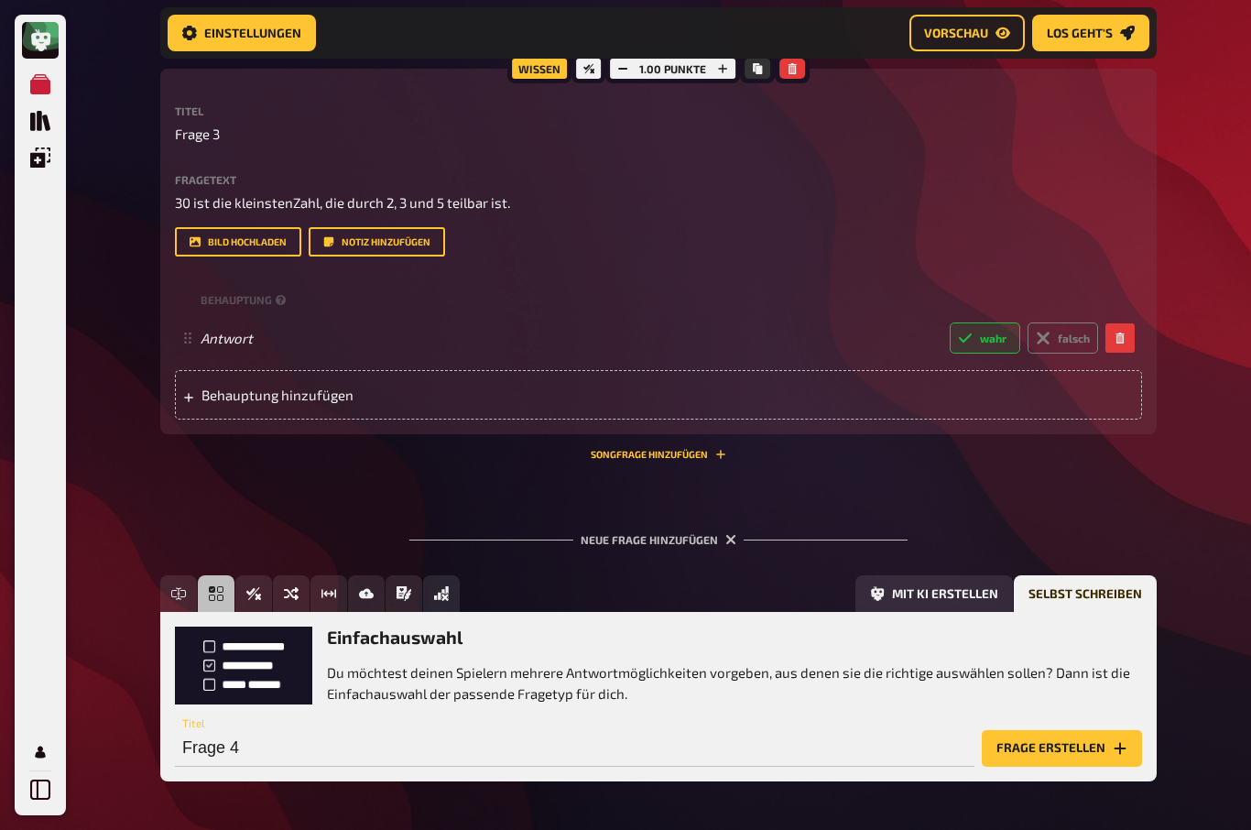
scroll to position [1332, 0]
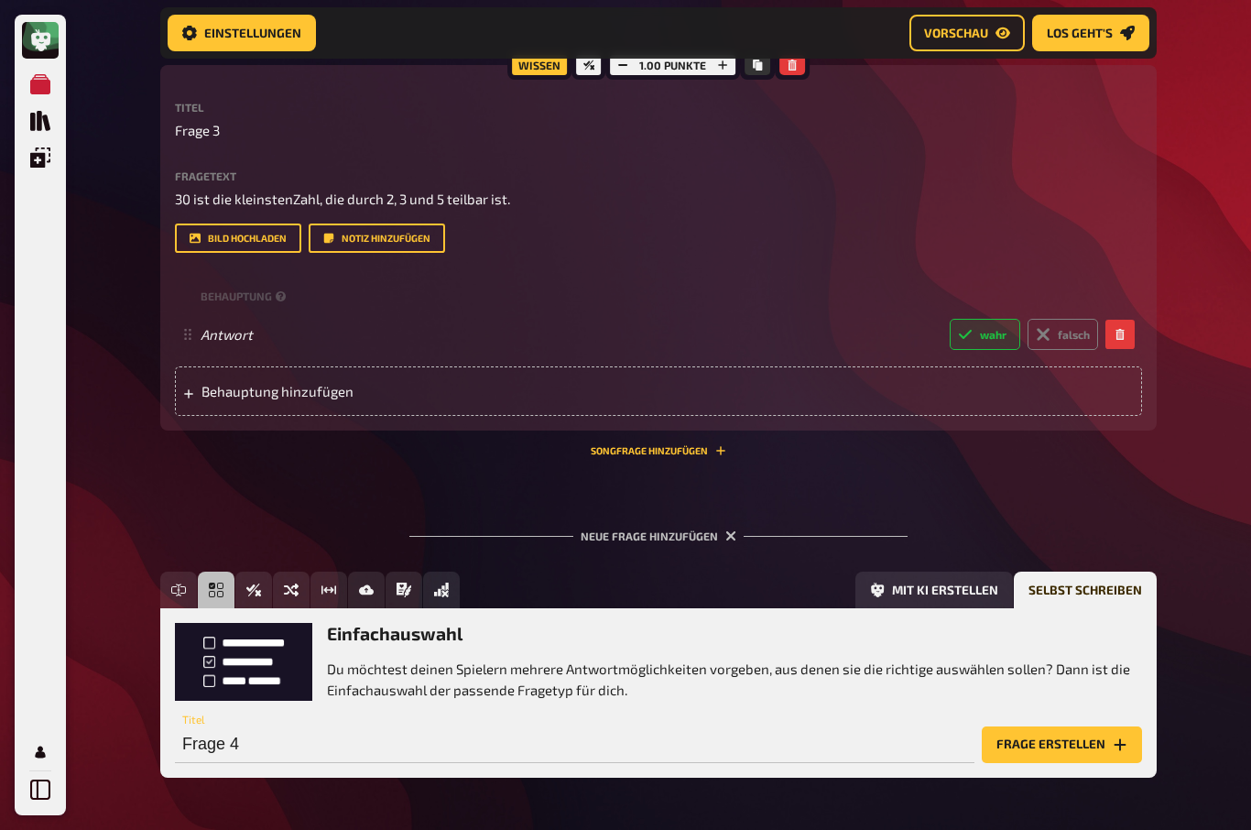
click at [1059, 744] on button "Frage erstellen" at bounding box center [1062, 744] width 160 height 37
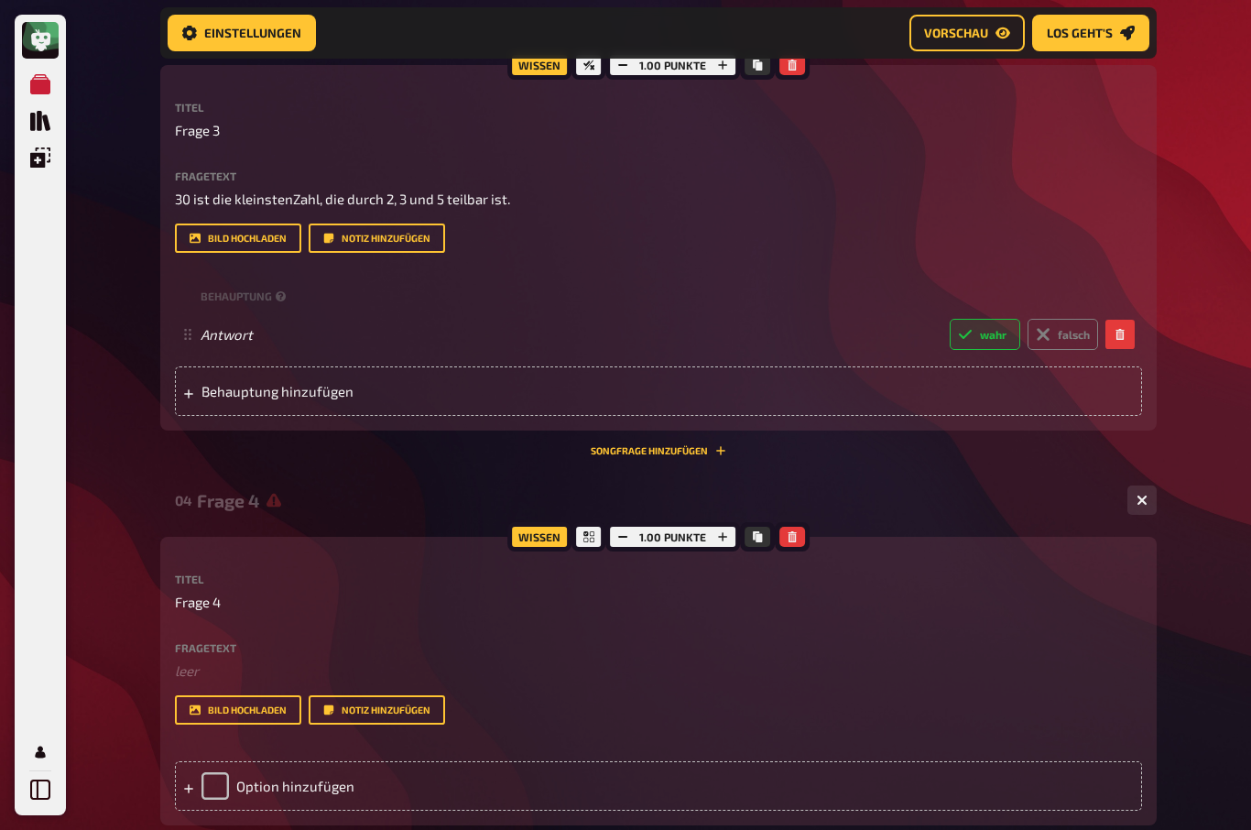
click at [197, 645] on label "Fragetext" at bounding box center [658, 647] width 967 height 11
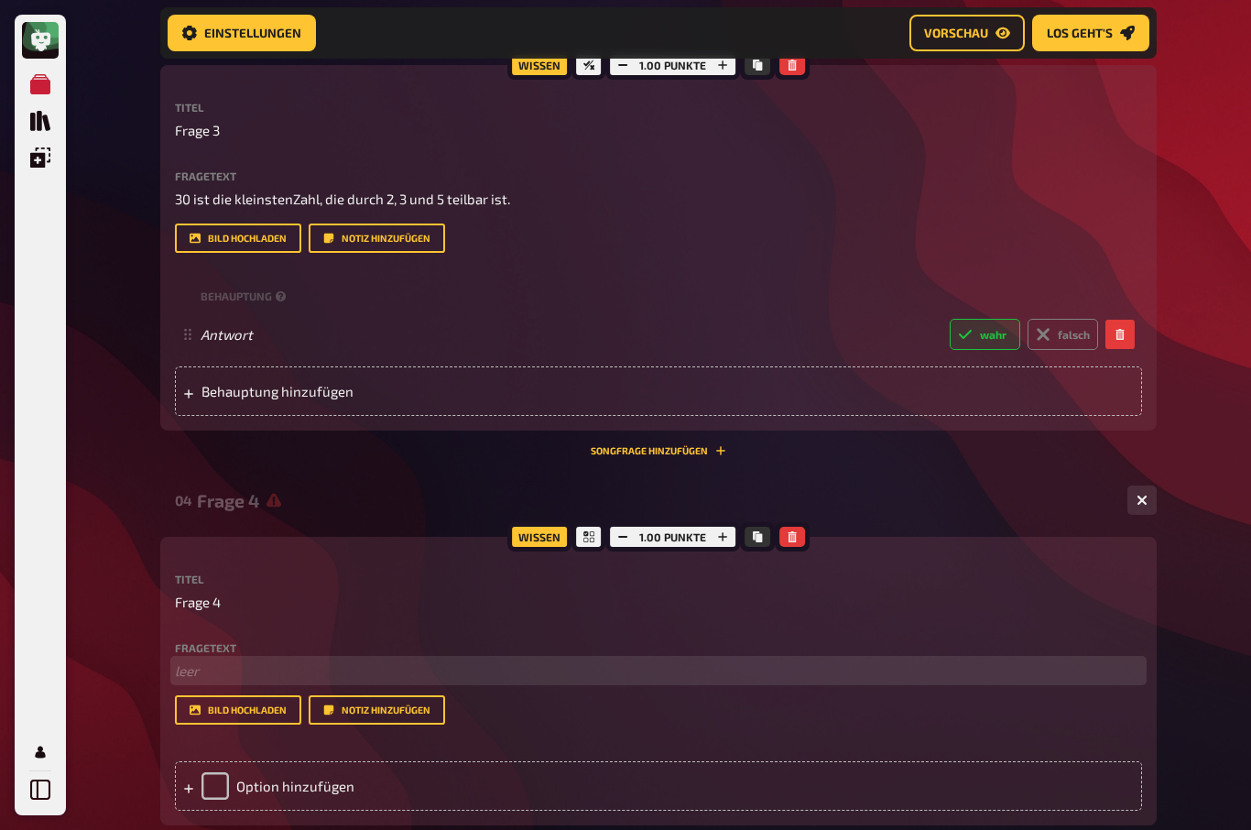
click at [184, 666] on p "﻿ leer" at bounding box center [658, 670] width 967 height 21
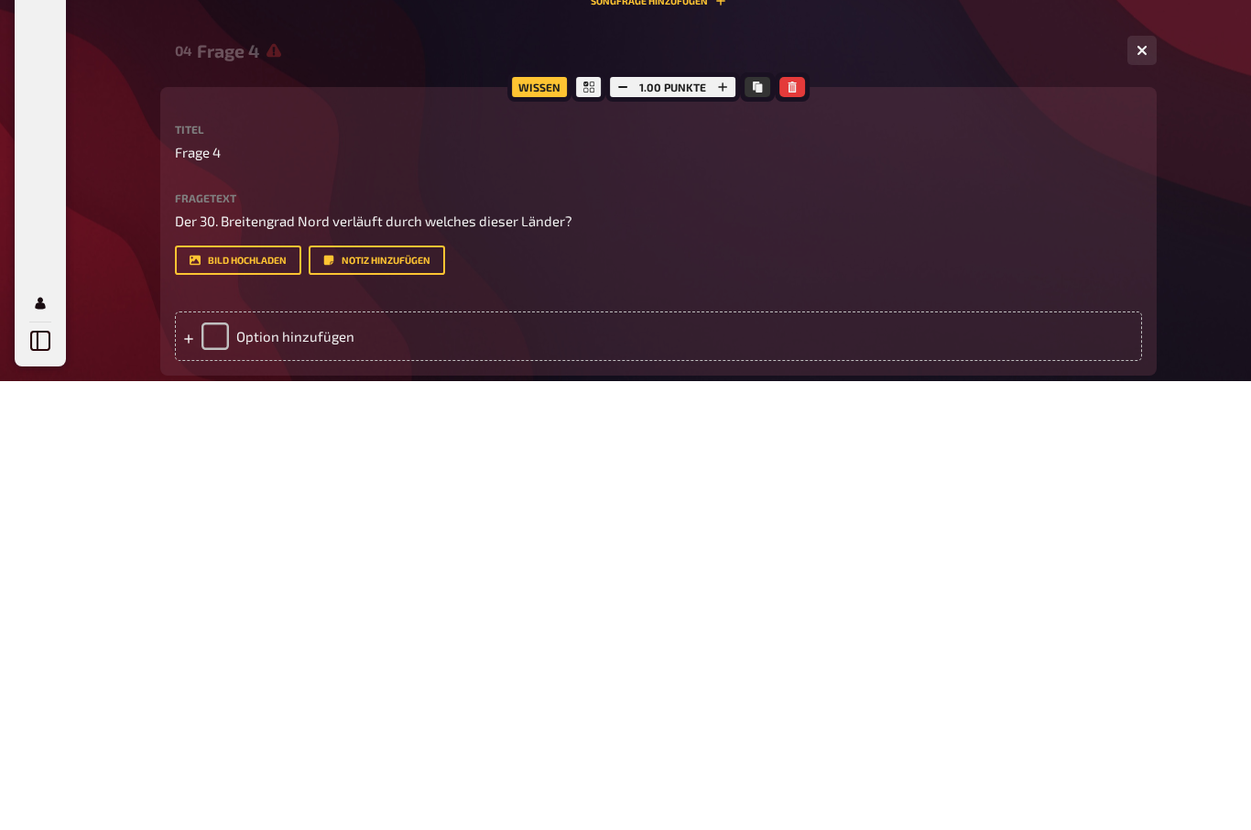
click at [268, 761] on div "Option hinzufügen" at bounding box center [658, 785] width 967 height 49
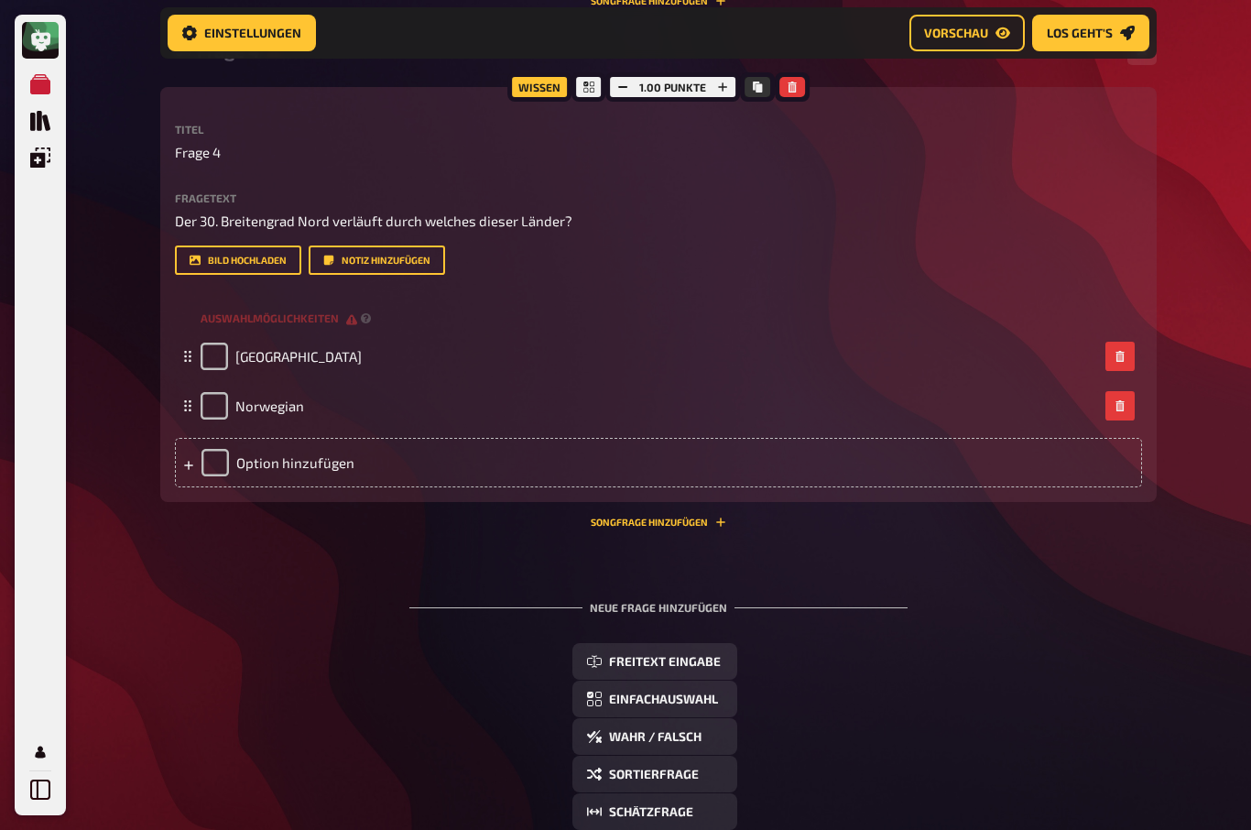
click at [258, 465] on div "Option hinzufügen" at bounding box center [658, 462] width 967 height 49
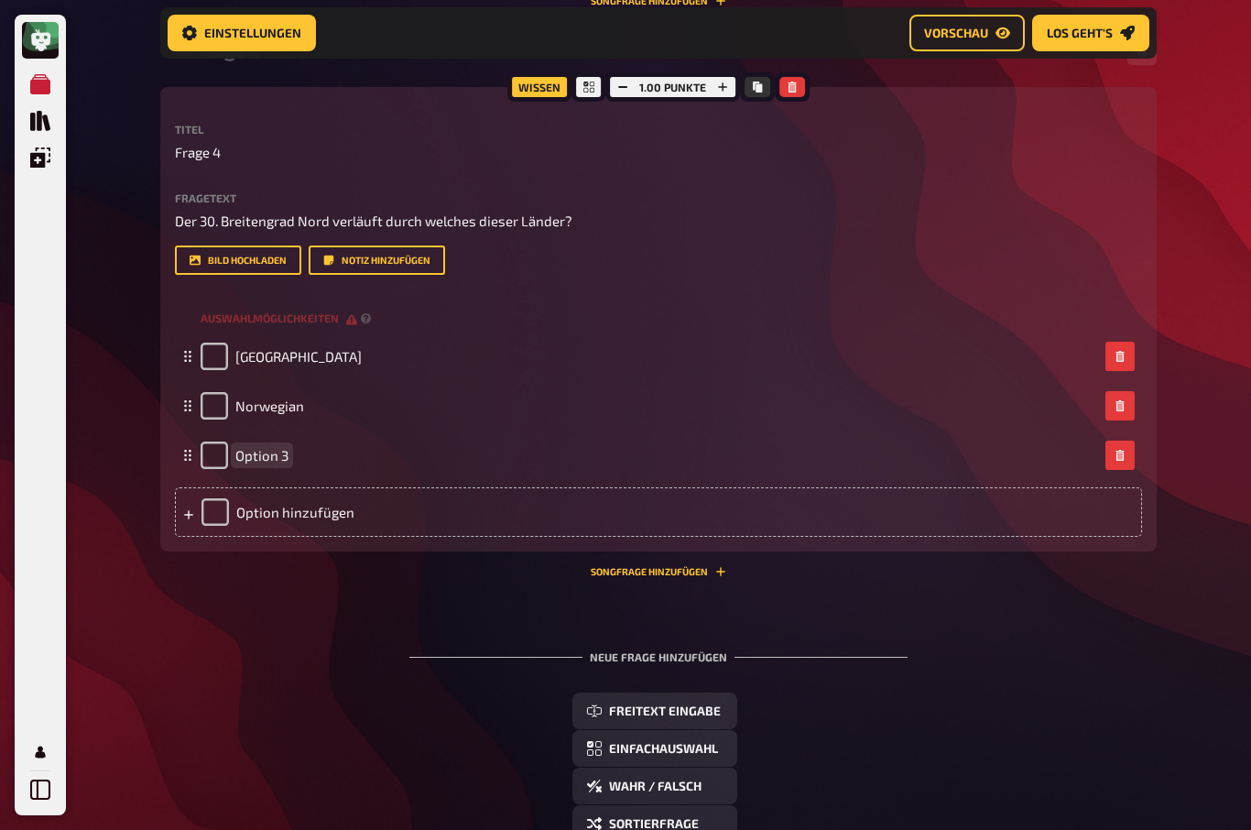
click at [327, 461] on div "Option 3" at bounding box center [649, 454] width 897 height 27
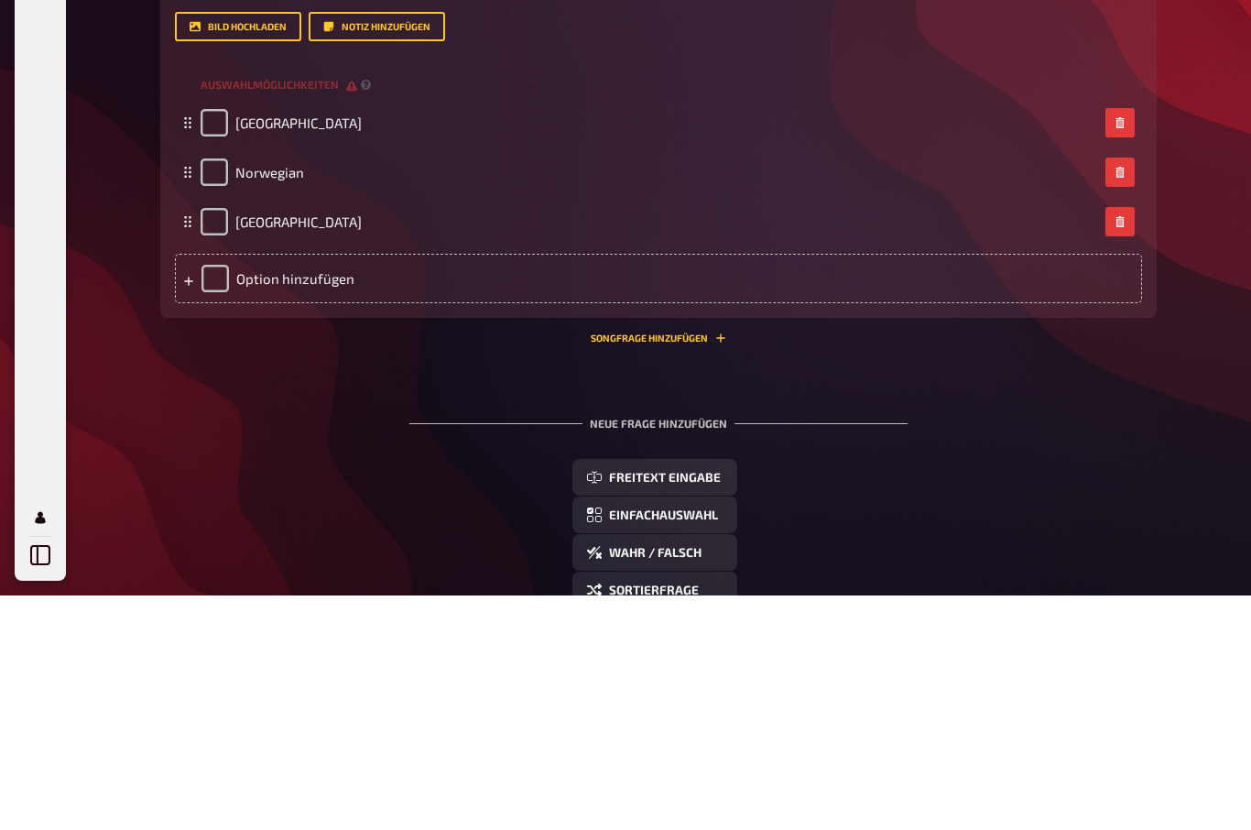
click at [282, 488] on div "Option hinzufügen" at bounding box center [658, 512] width 967 height 49
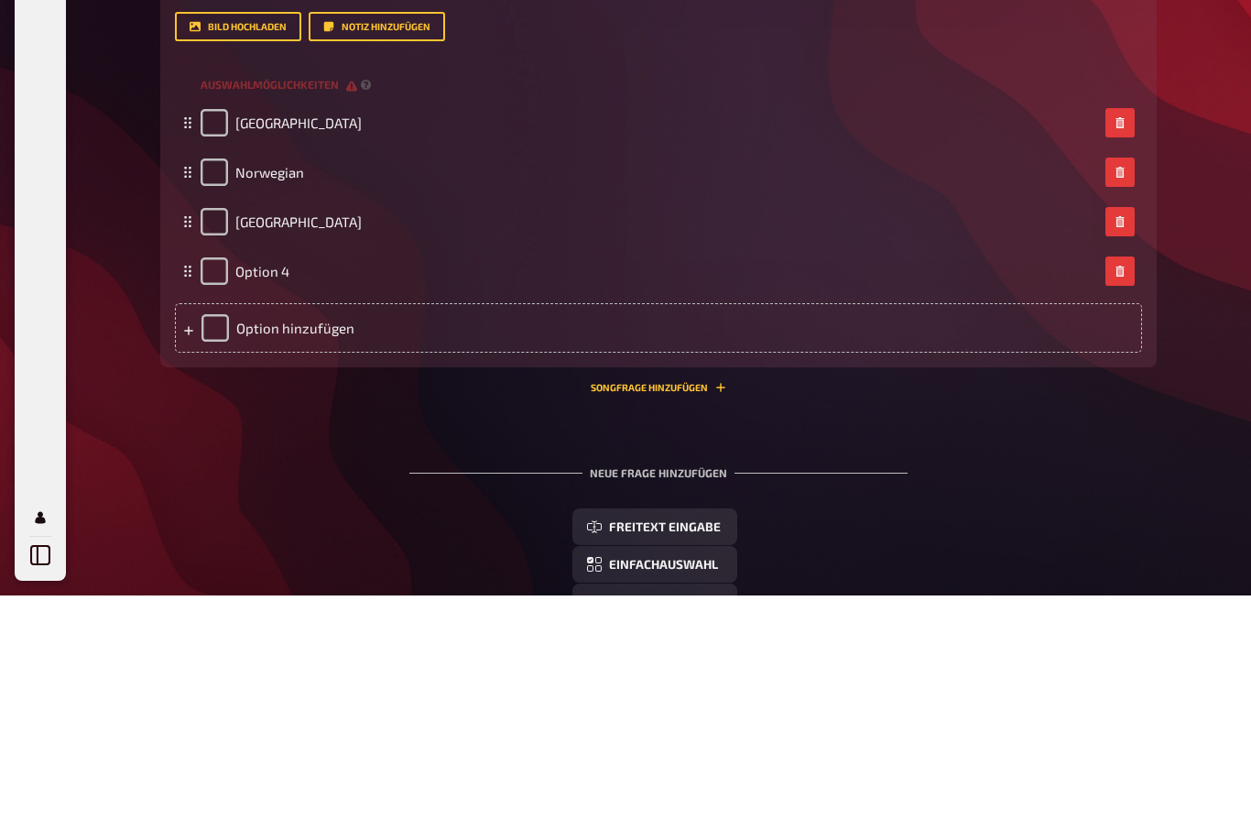
click at [288, 537] on div "Option hinzufügen" at bounding box center [658, 561] width 967 height 49
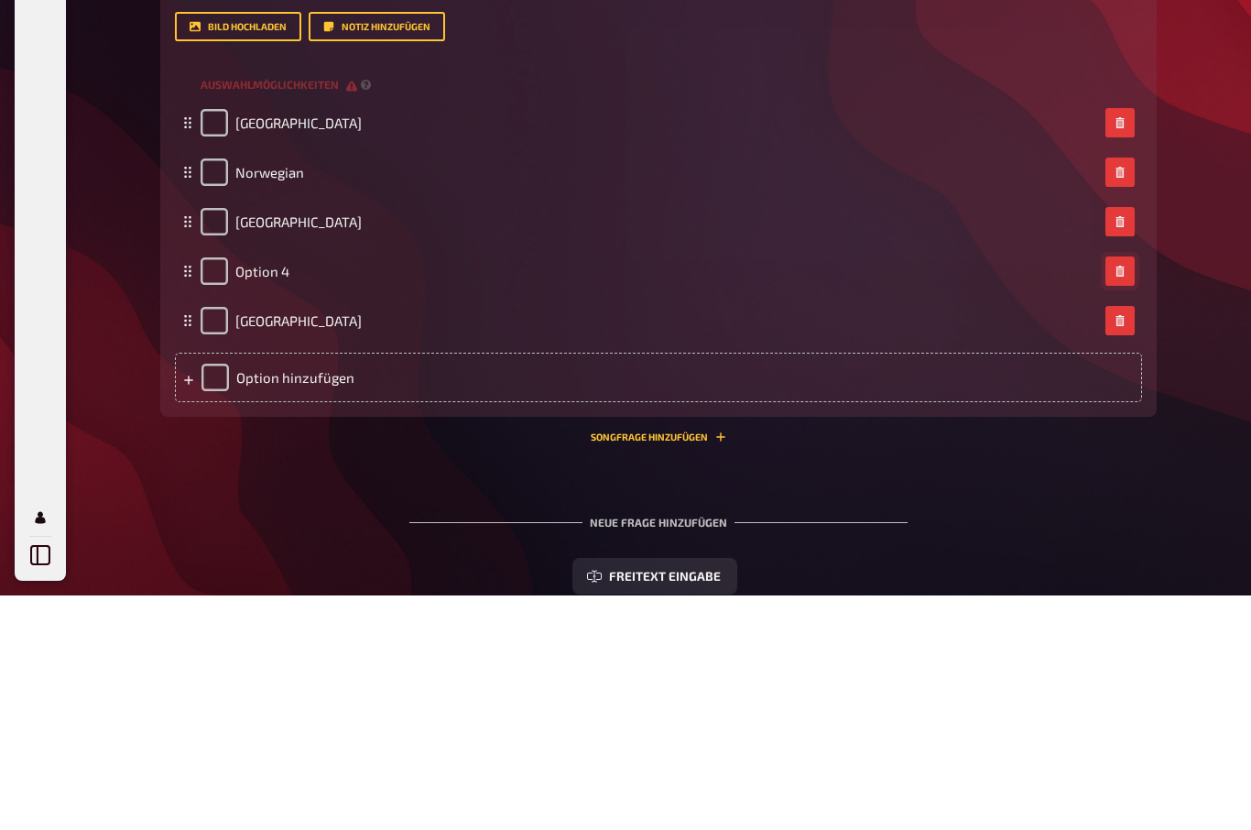
click at [1117, 500] on icon "button" at bounding box center [1119, 505] width 8 height 11
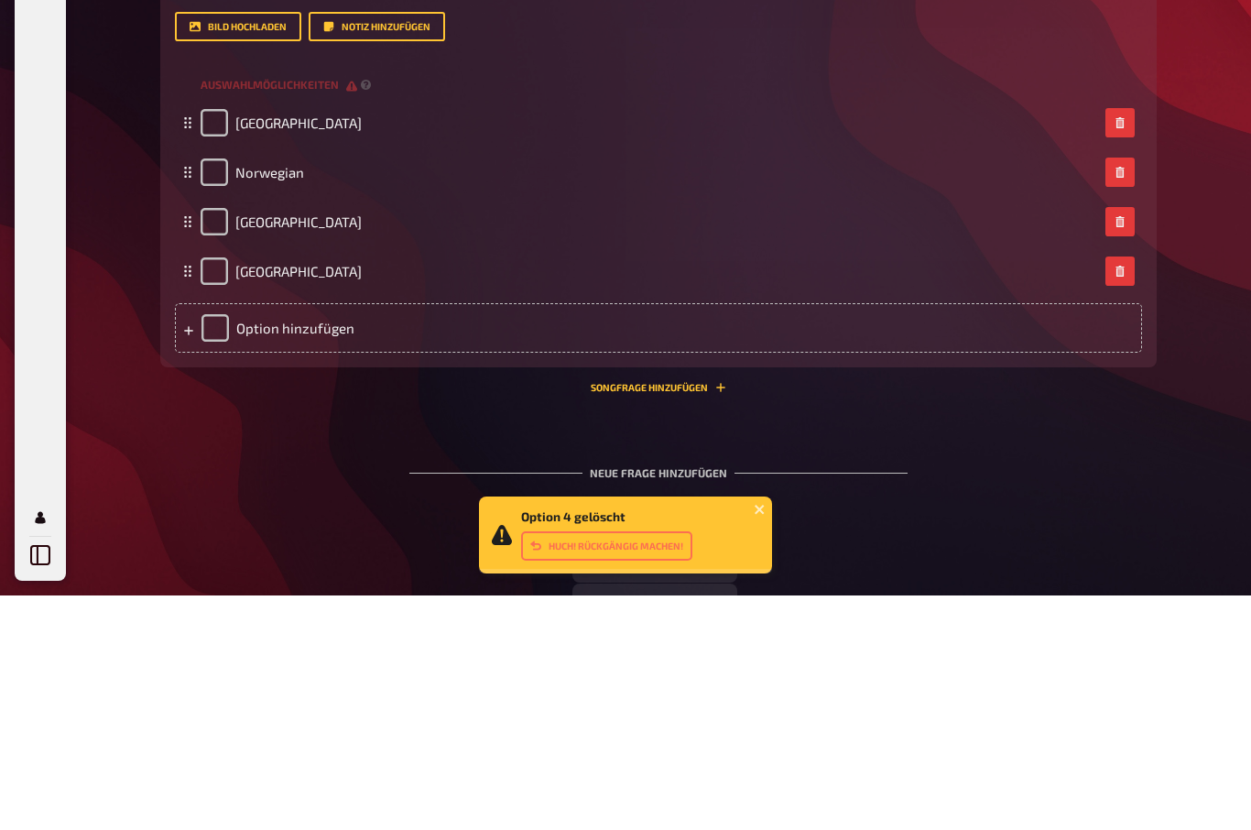
scroll to position [2016, 0]
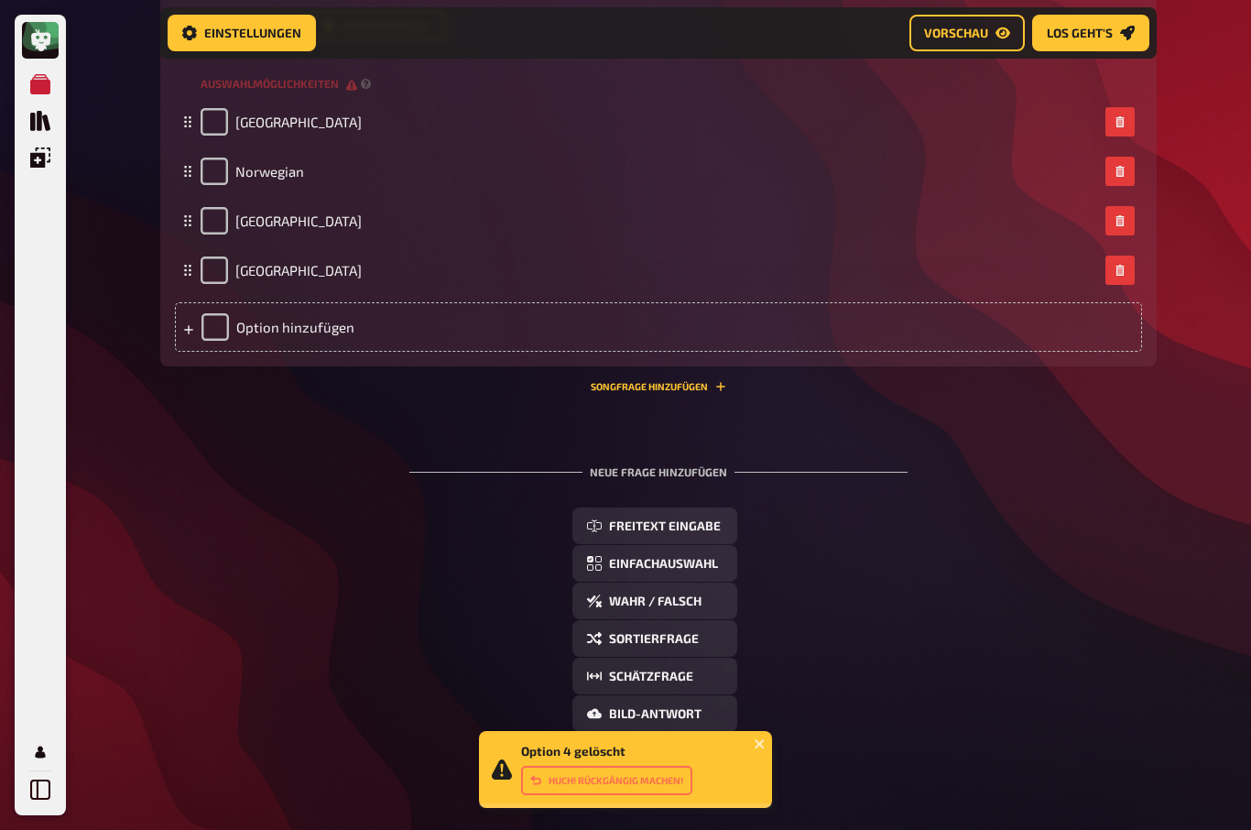
click at [222, 112] on input "checkbox" at bounding box center [214, 121] width 27 height 27
checkbox input "true"
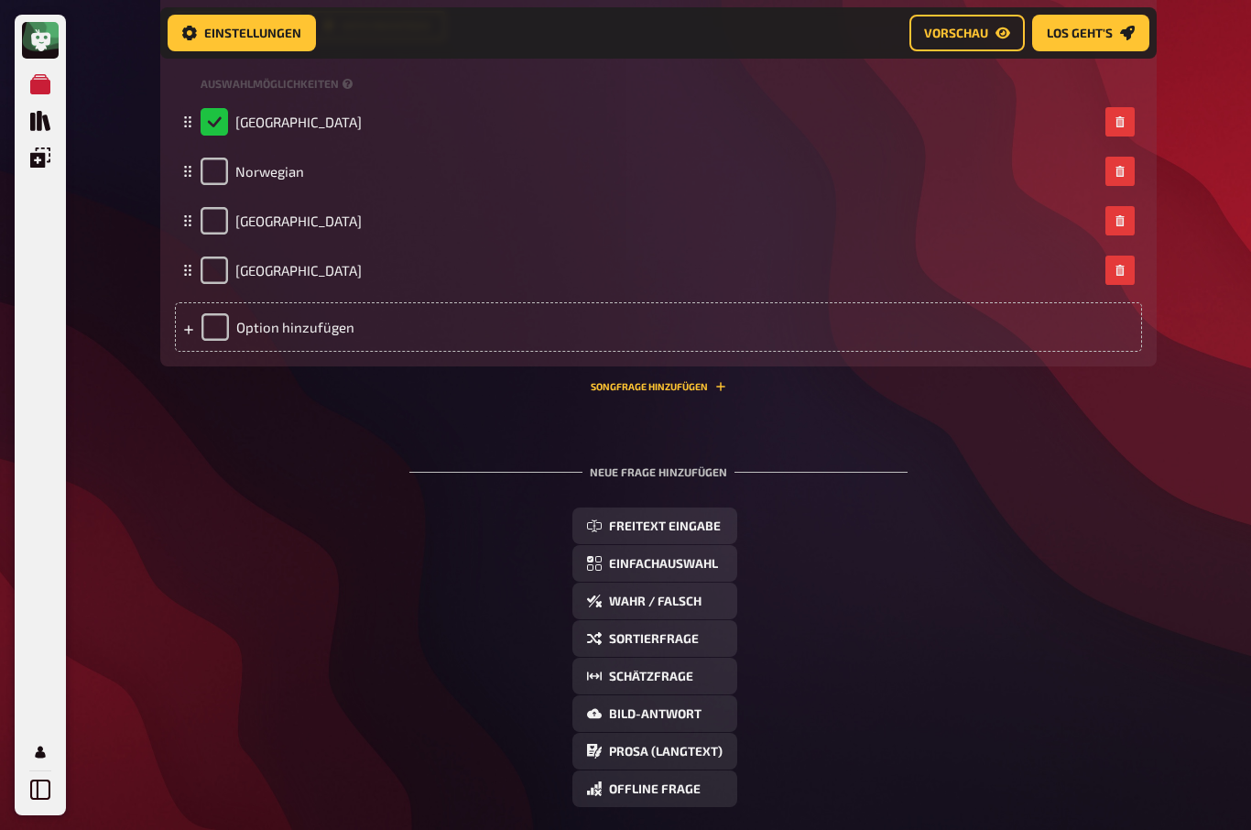
click at [672, 526] on span "Freitext Eingabe" at bounding box center [665, 526] width 112 height 13
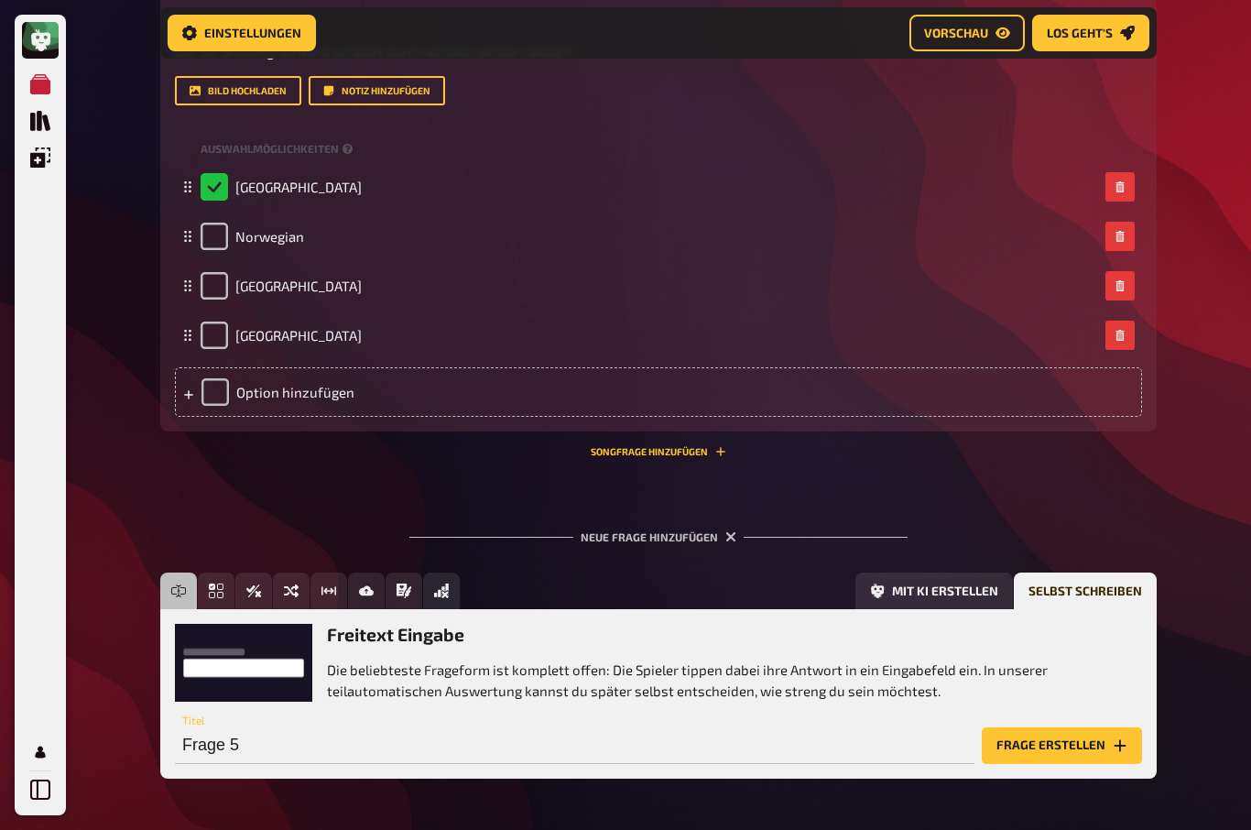
click at [1086, 749] on button "Frage erstellen" at bounding box center [1062, 745] width 160 height 37
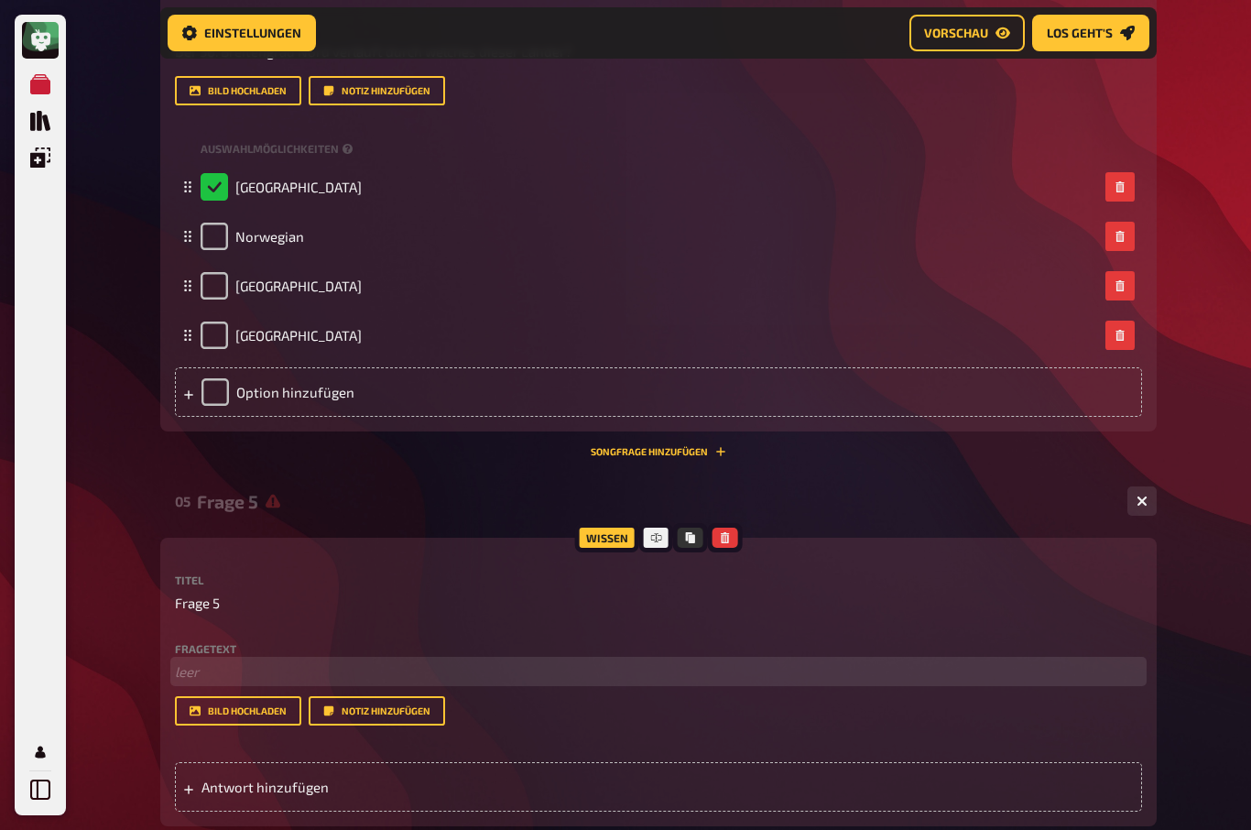
click at [184, 665] on p "﻿ leer" at bounding box center [658, 671] width 967 height 21
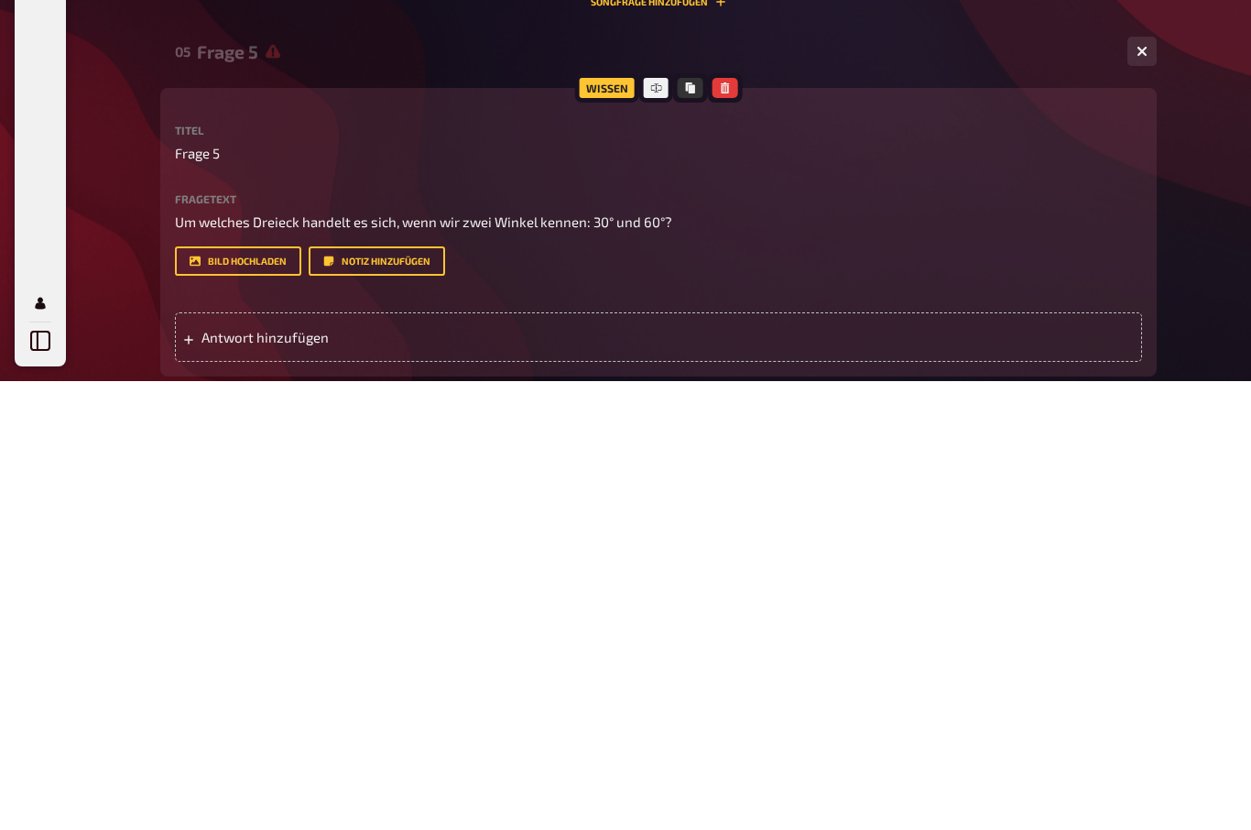
click at [245, 762] on div "Antwort hinzufügen" at bounding box center [658, 786] width 967 height 49
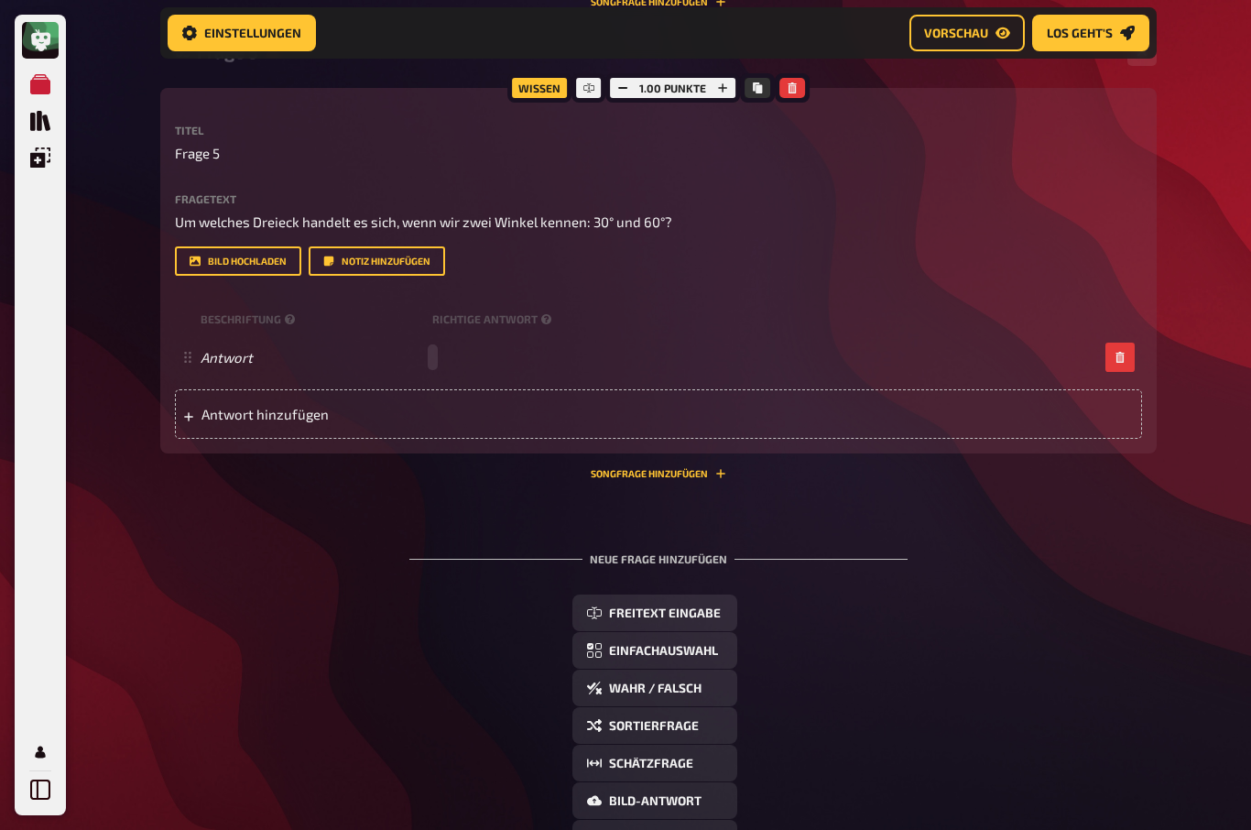
click at [447, 349] on div "Antwort" at bounding box center [649, 357] width 897 height 16
click at [676, 609] on span "Freitext Eingabe" at bounding box center [665, 613] width 112 height 13
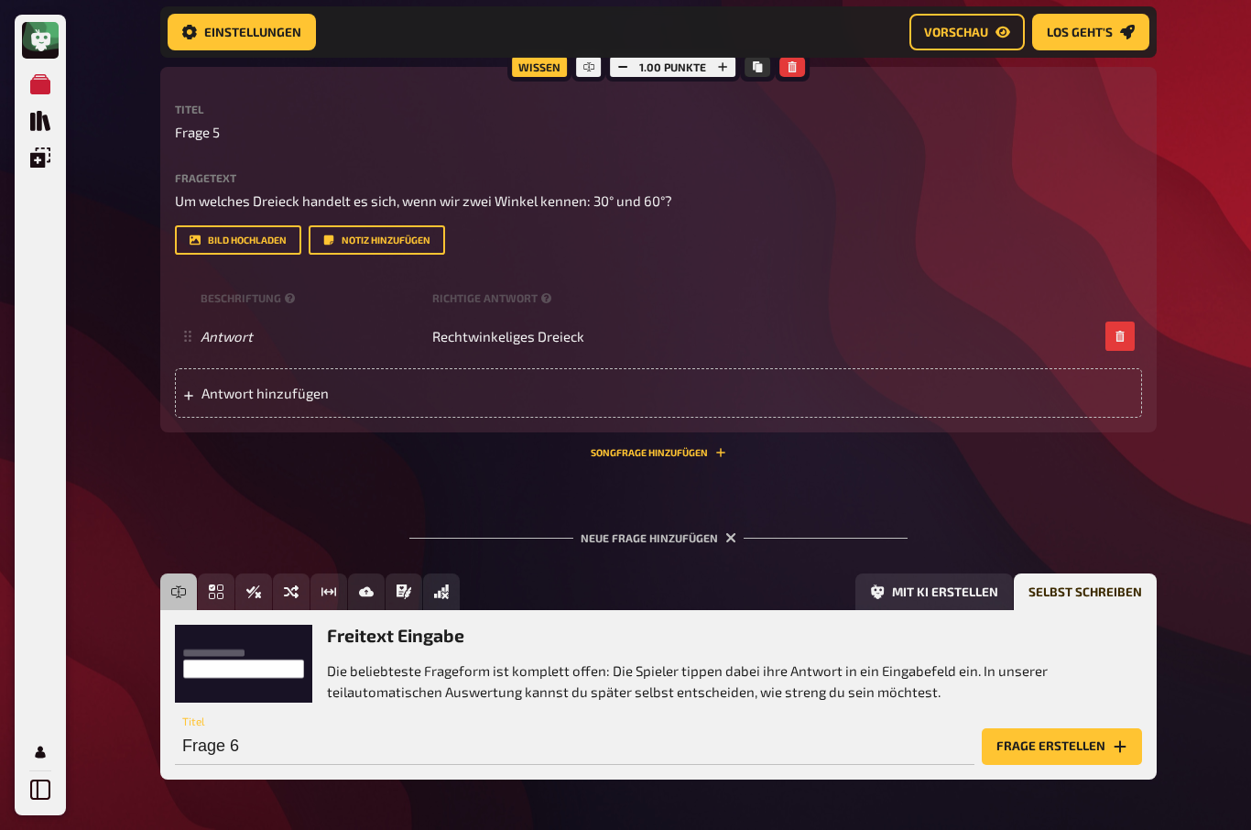
scroll to position [2422, 0]
click at [1080, 746] on button "Frage erstellen" at bounding box center [1062, 746] width 160 height 37
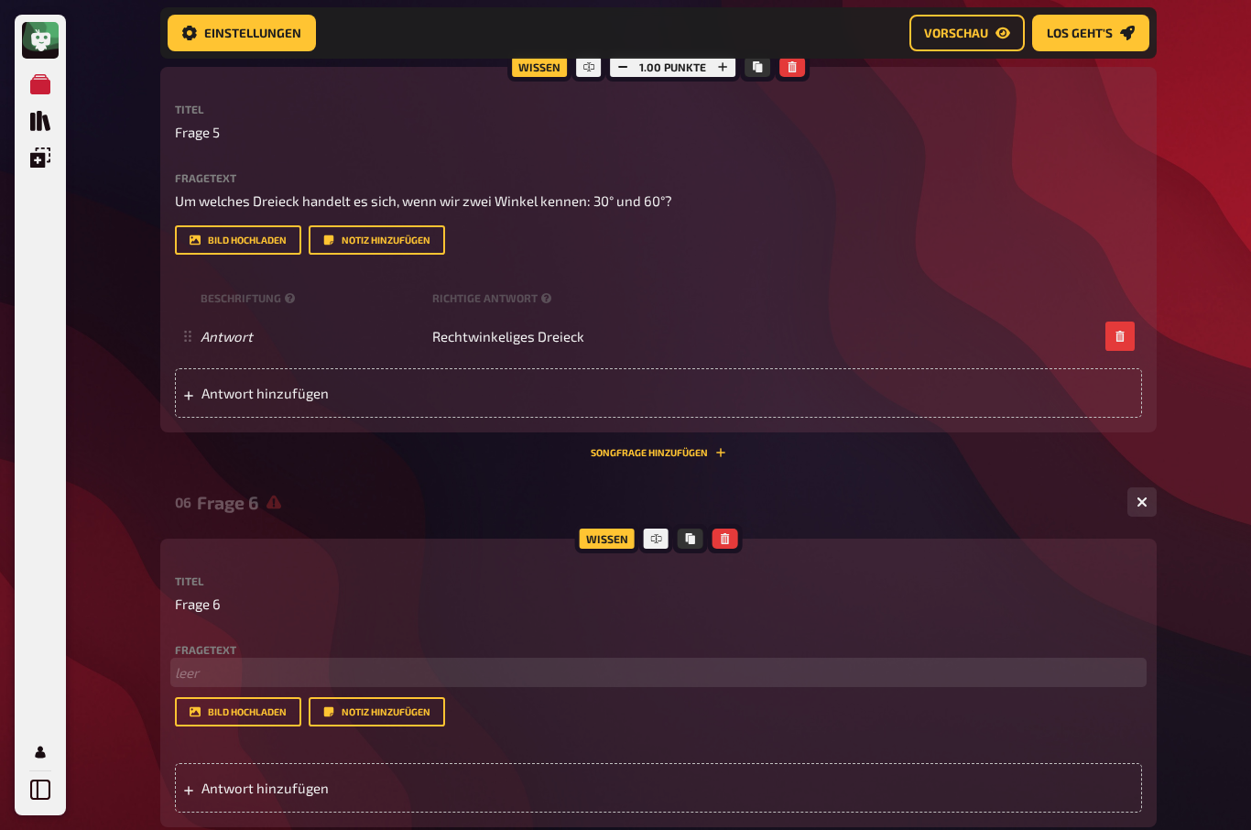
click at [190, 662] on p "﻿ leer" at bounding box center [658, 672] width 967 height 21
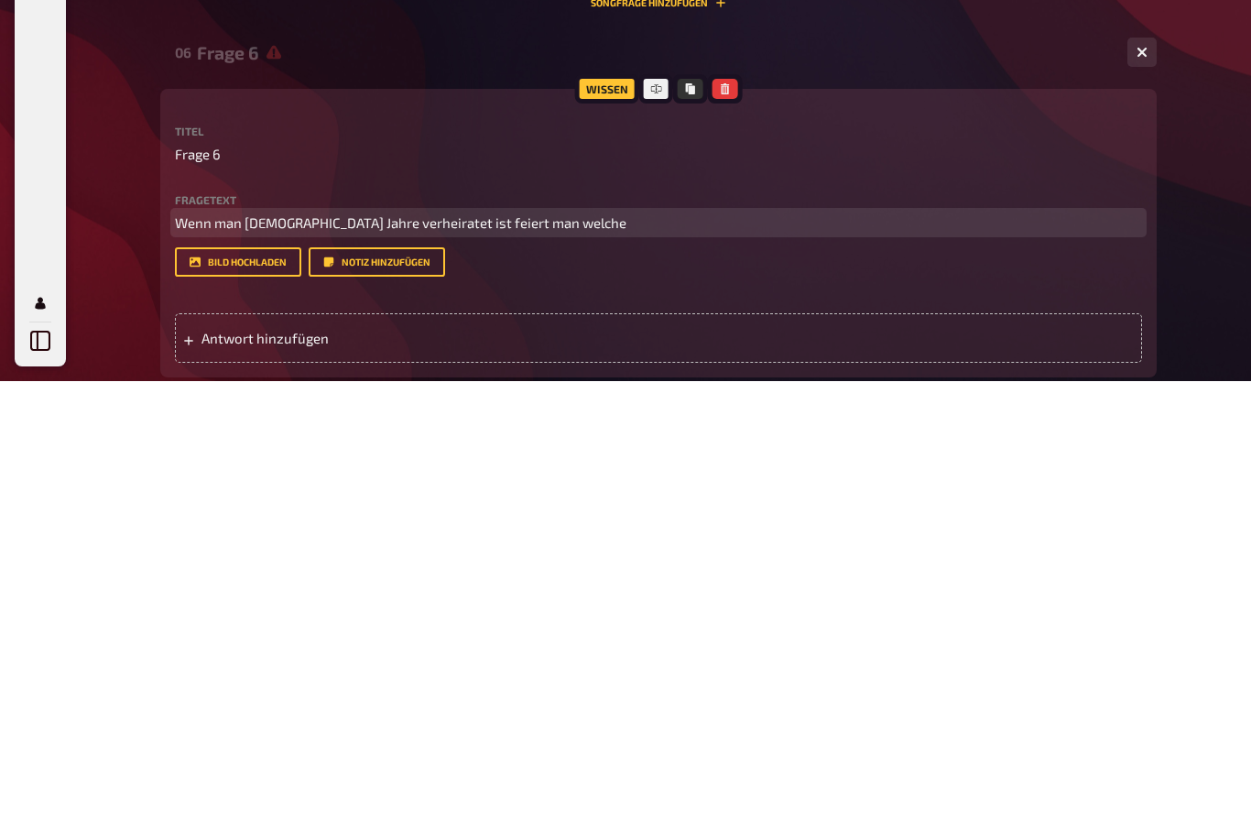
click at [391, 664] on span "Wenn man 30 Jahre verheiratet ist feiert man welche" at bounding box center [400, 672] width 451 height 16
click at [548, 662] on p "Wenn man 30 Jahre verheiratet ist, feiert man welche" at bounding box center [658, 672] width 967 height 21
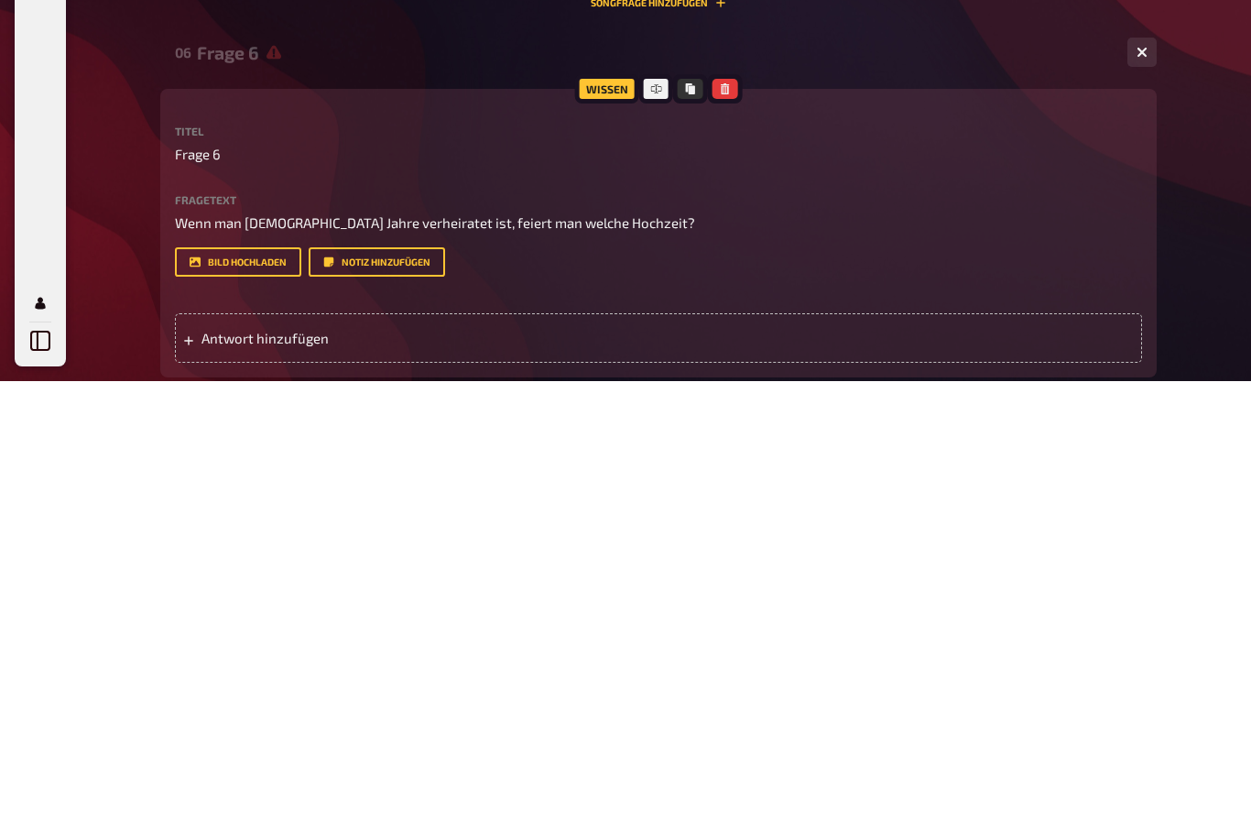
click at [233, 779] on span "Antwort hinzufügen" at bounding box center [343, 787] width 285 height 16
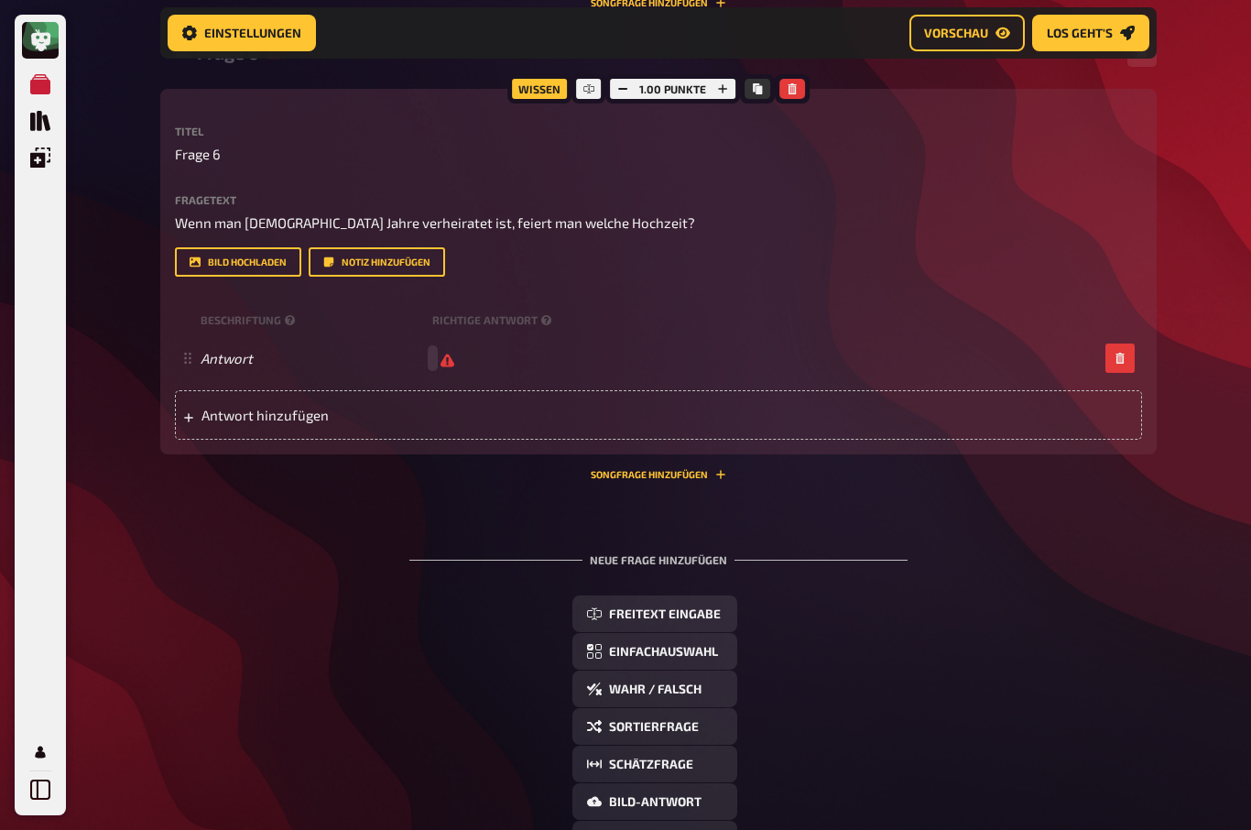
click at [432, 342] on div "Antwort" at bounding box center [658, 357] width 967 height 49
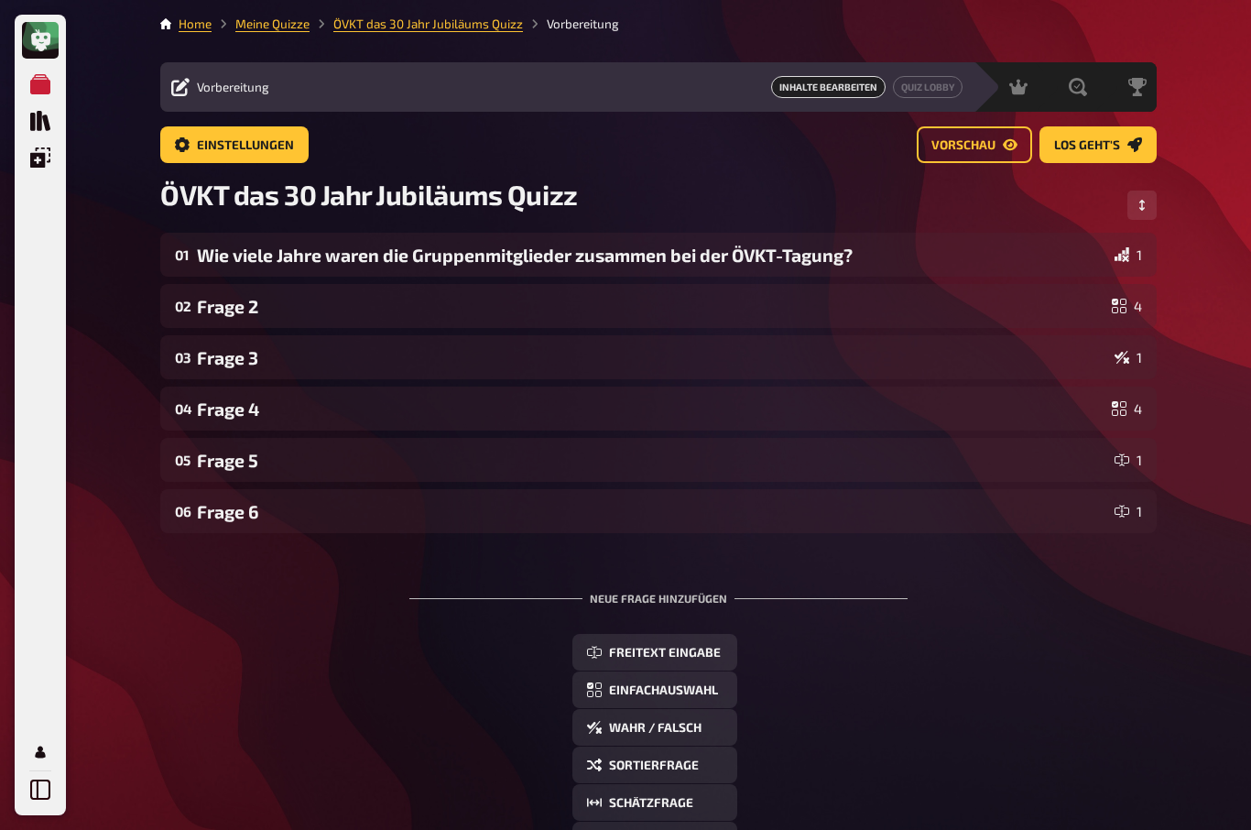
click at [237, 246] on div "Wie viele Jahre waren die Gruppenmitglieder zusammen bei der ÖVKT-Tagung?" at bounding box center [652, 254] width 910 height 21
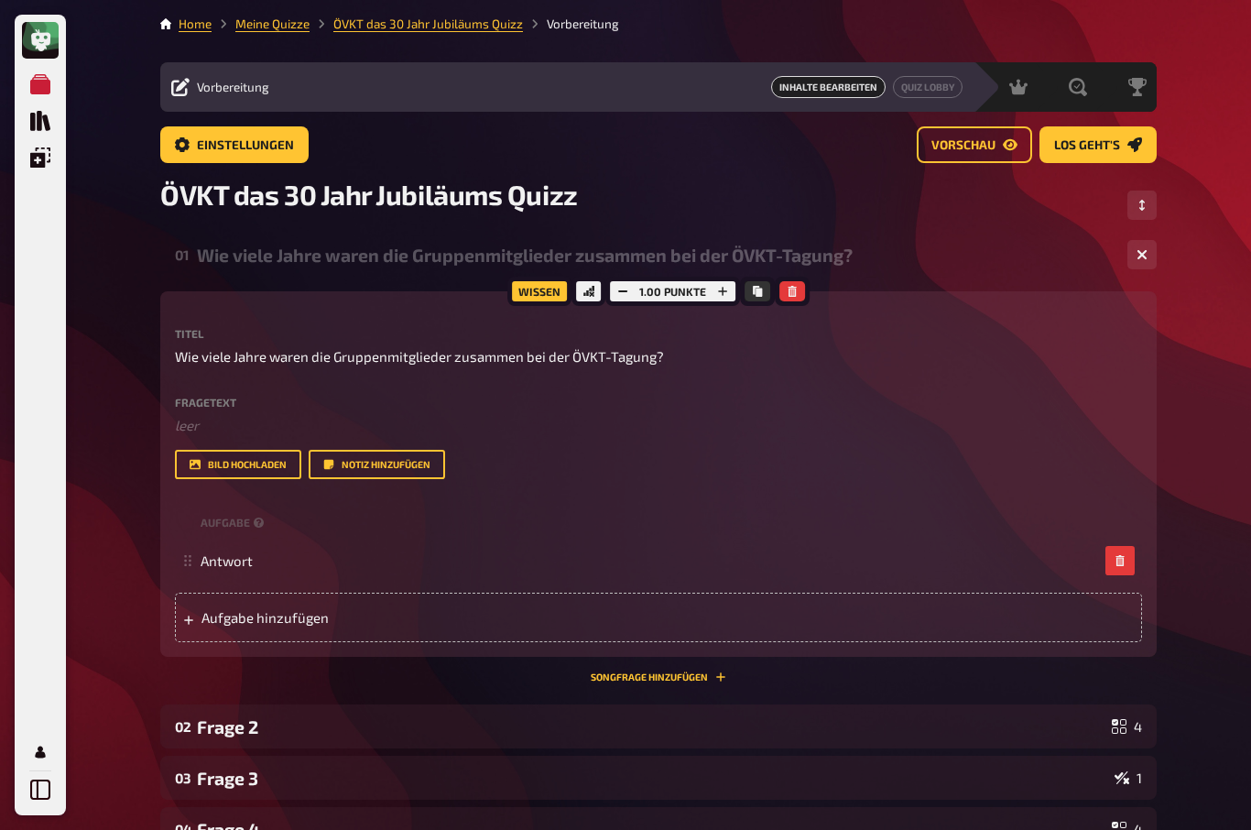
click at [232, 250] on div "Wie viele Jahre waren die Gruppenmitglieder zusammen bei der ÖVKT-Tagung?" at bounding box center [655, 254] width 916 height 21
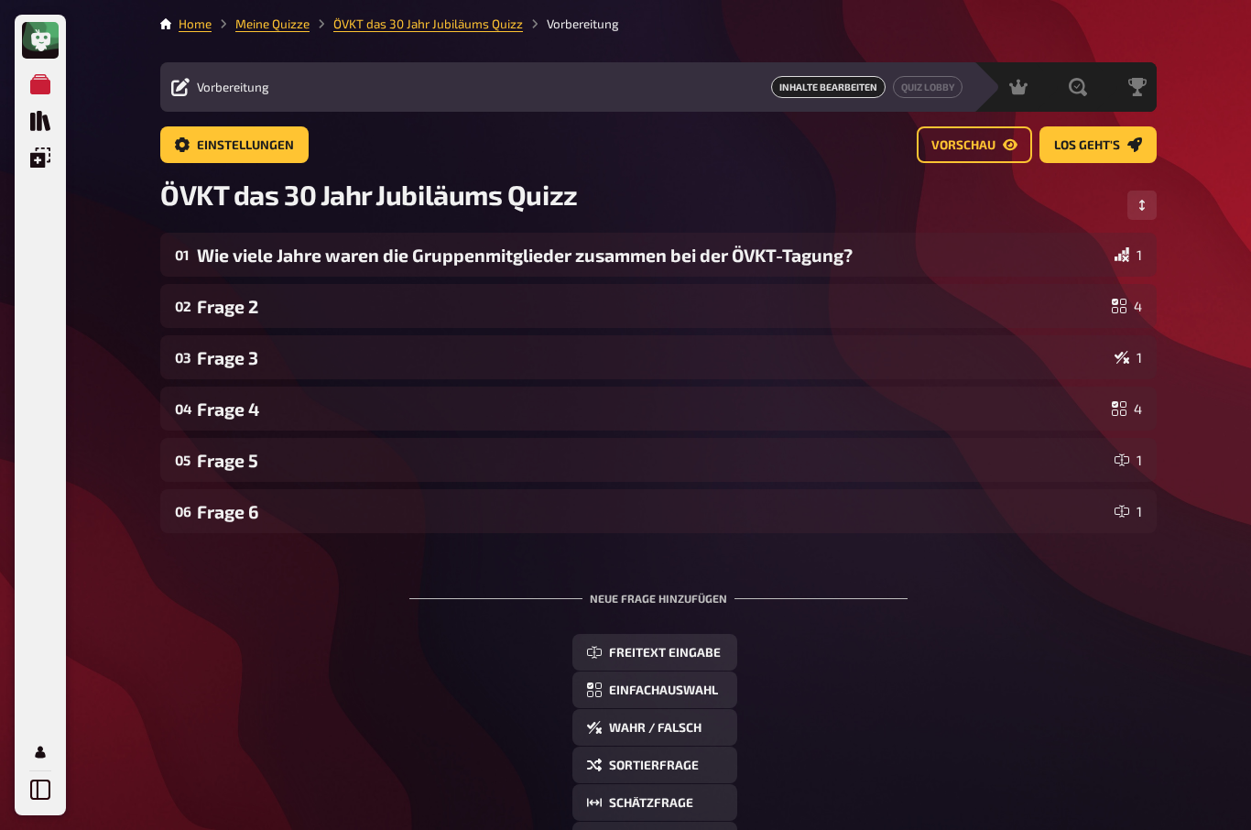
click at [212, 314] on div "Frage 2" at bounding box center [650, 306] width 907 height 21
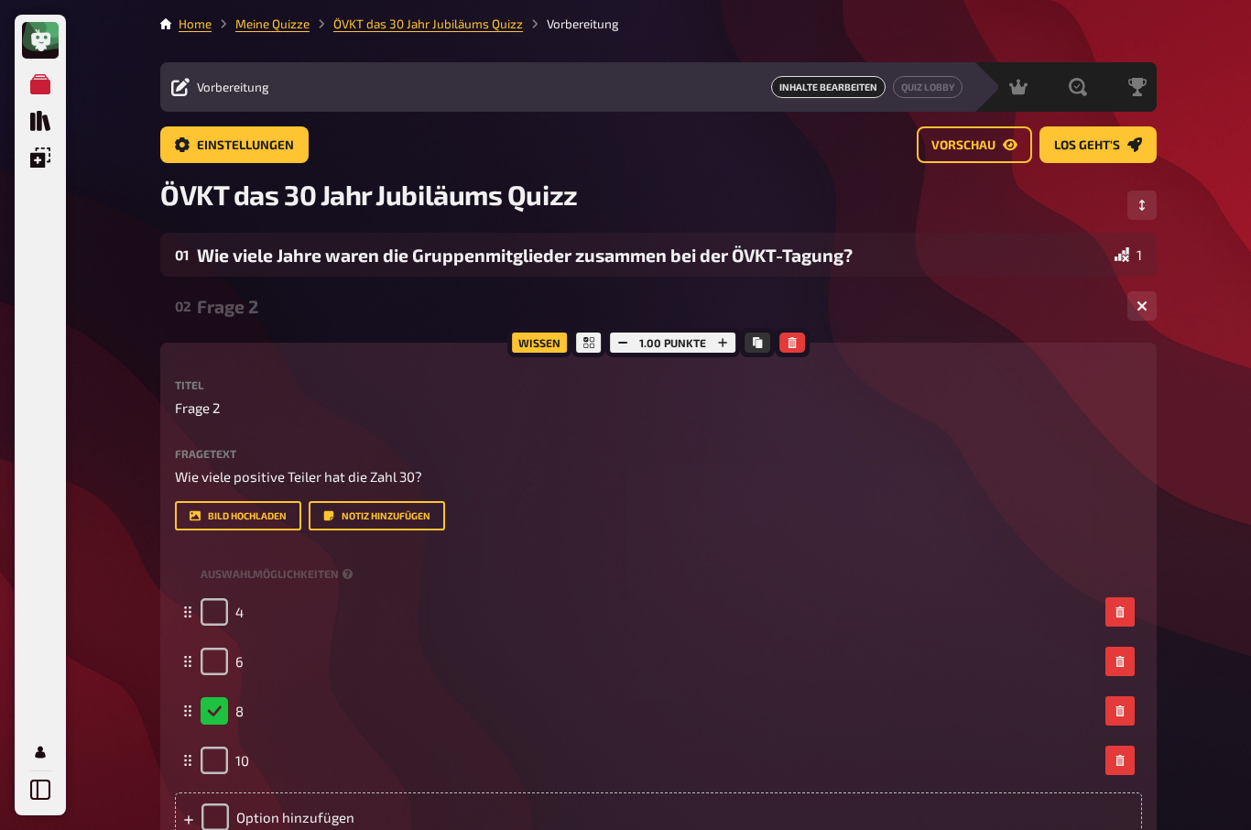
click at [265, 241] on div "01 Wie viele Jahre waren die Gruppenmitglieder zusammen bei der ÖVKT-Tagung? 1" at bounding box center [658, 255] width 996 height 44
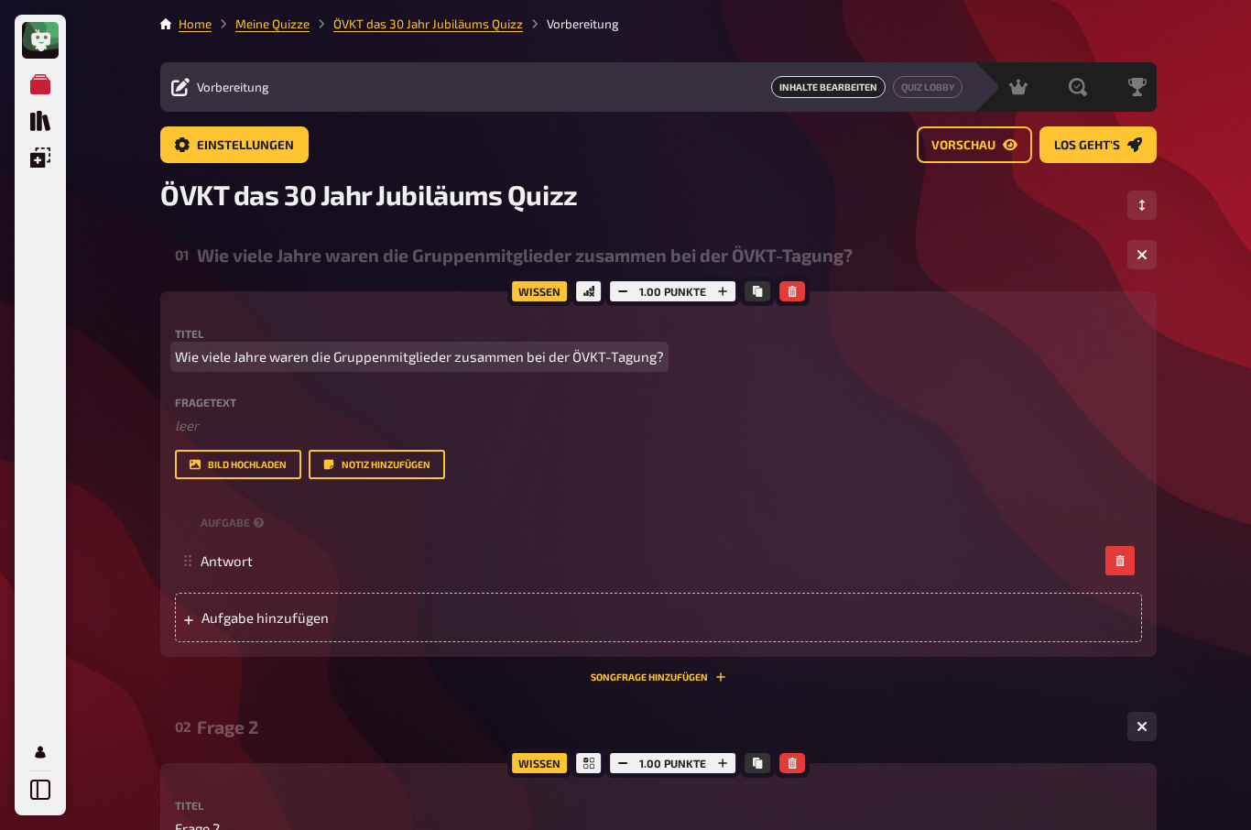
click at [256, 352] on span "Wie viele Jahre waren die Gruppenmitglieder zusammen bei der ÖVKT-Tagung?" at bounding box center [419, 356] width 489 height 21
click at [384, 352] on span "Wie oft war die Gruppenmitglieder zusammen bei der ÖVKT-Tagung?" at bounding box center [389, 356] width 428 height 21
click at [428, 358] on span "Wie oft war die Gruppe schon zusammen bei der ÖVKT-Tagung?" at bounding box center [374, 356] width 399 height 21
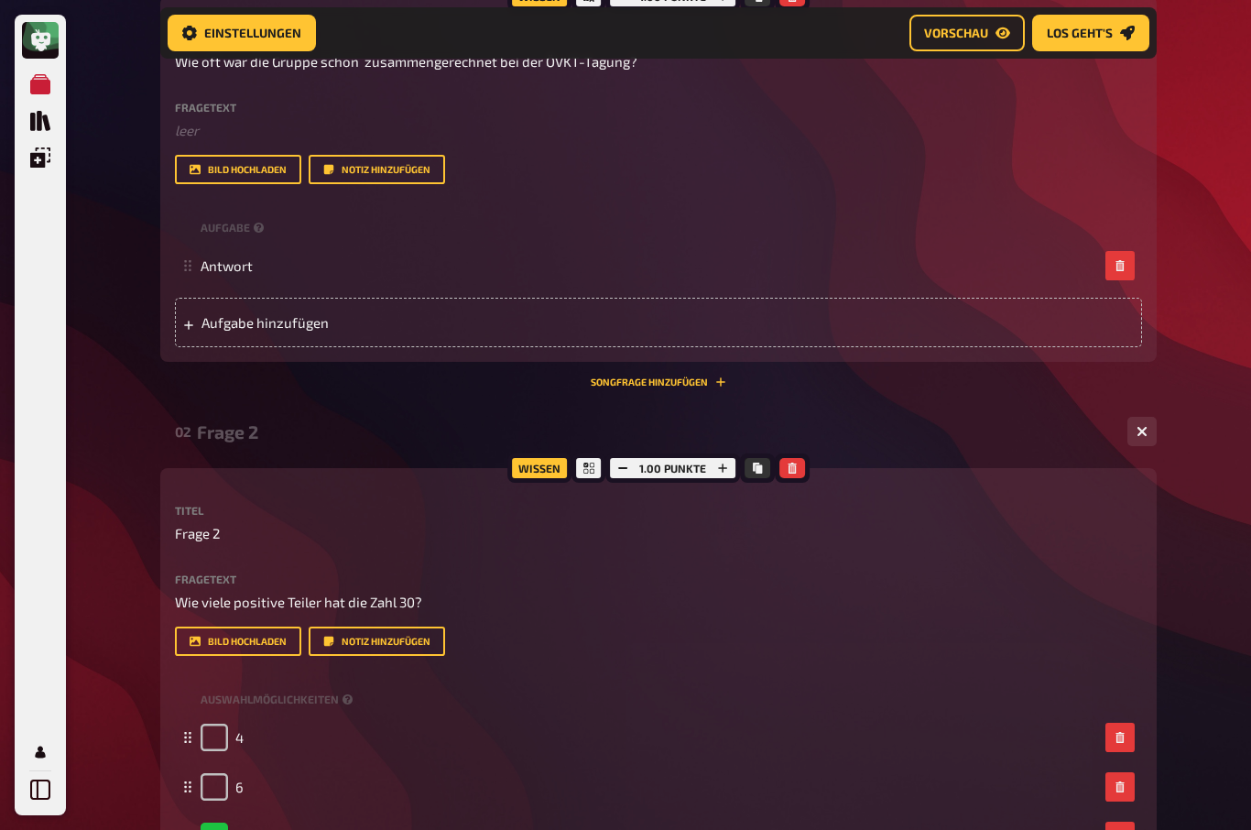
scroll to position [321, 0]
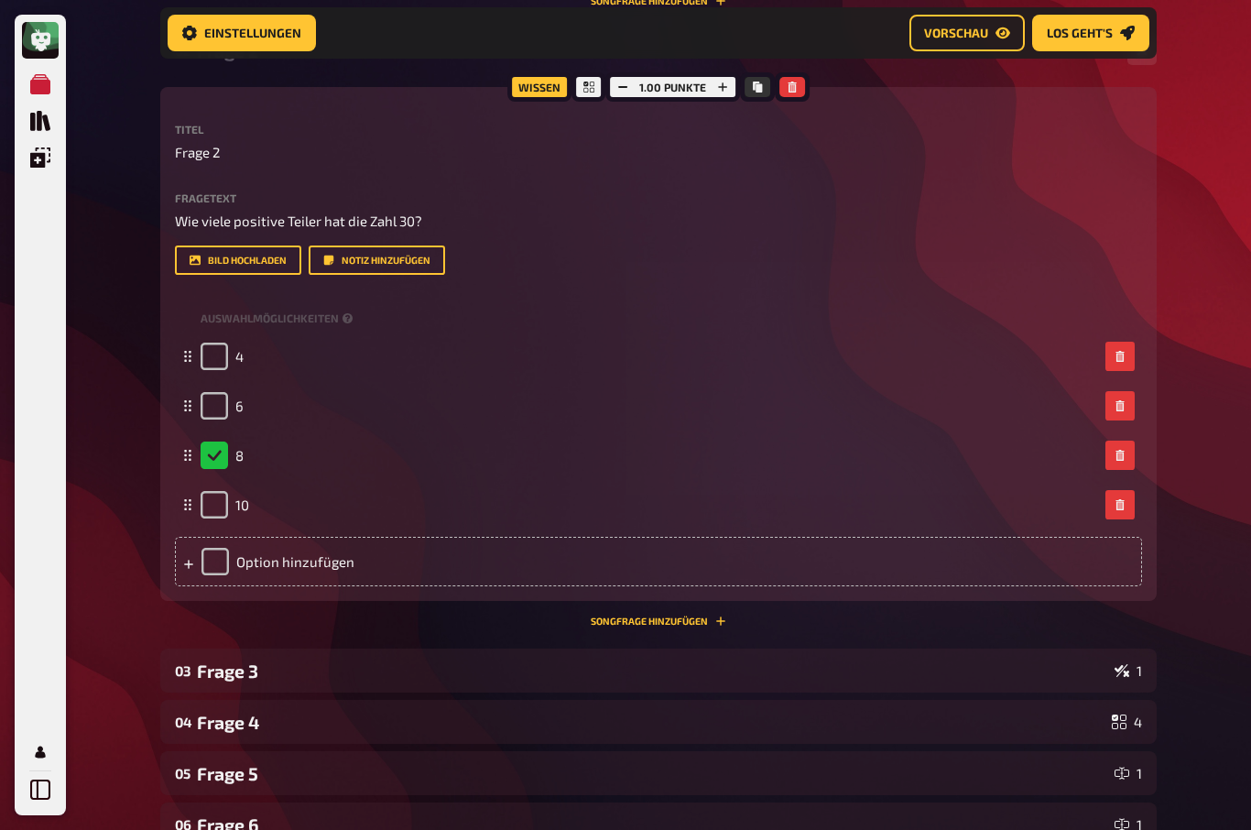
click at [228, 668] on div "Frage 3" at bounding box center [652, 670] width 910 height 21
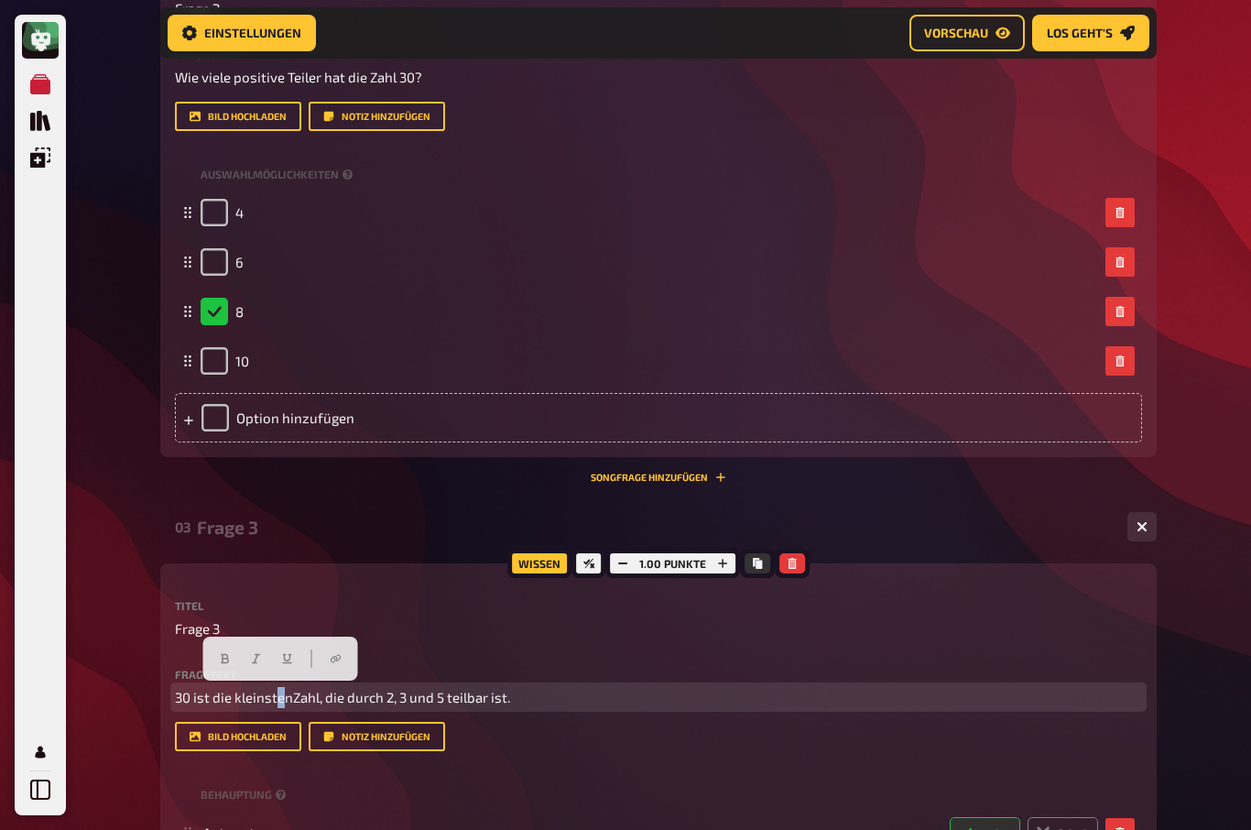
scroll to position [947, 0]
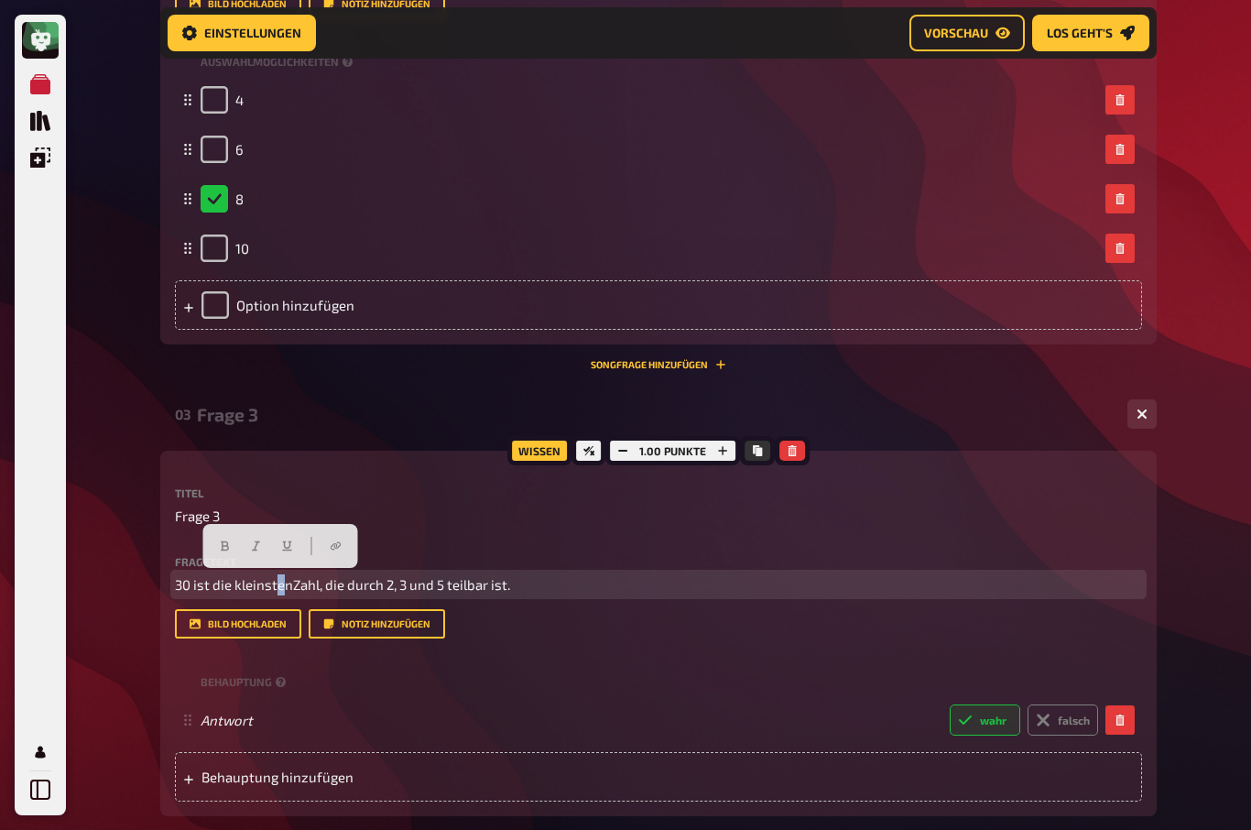
click at [296, 589] on span "30 ist die kleinstenZahl, die durch 2, 3 und 5 teilbar ist." at bounding box center [342, 584] width 335 height 16
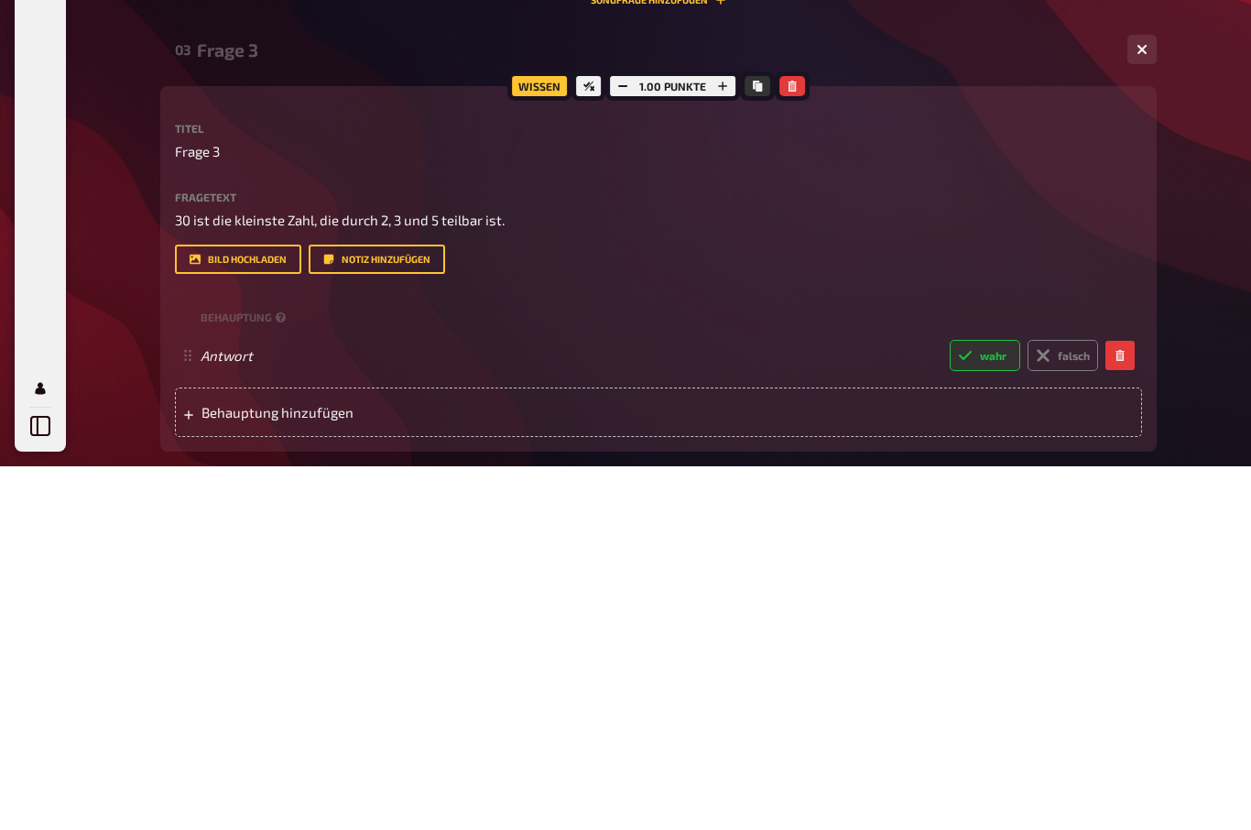
scroll to position [1311, 0]
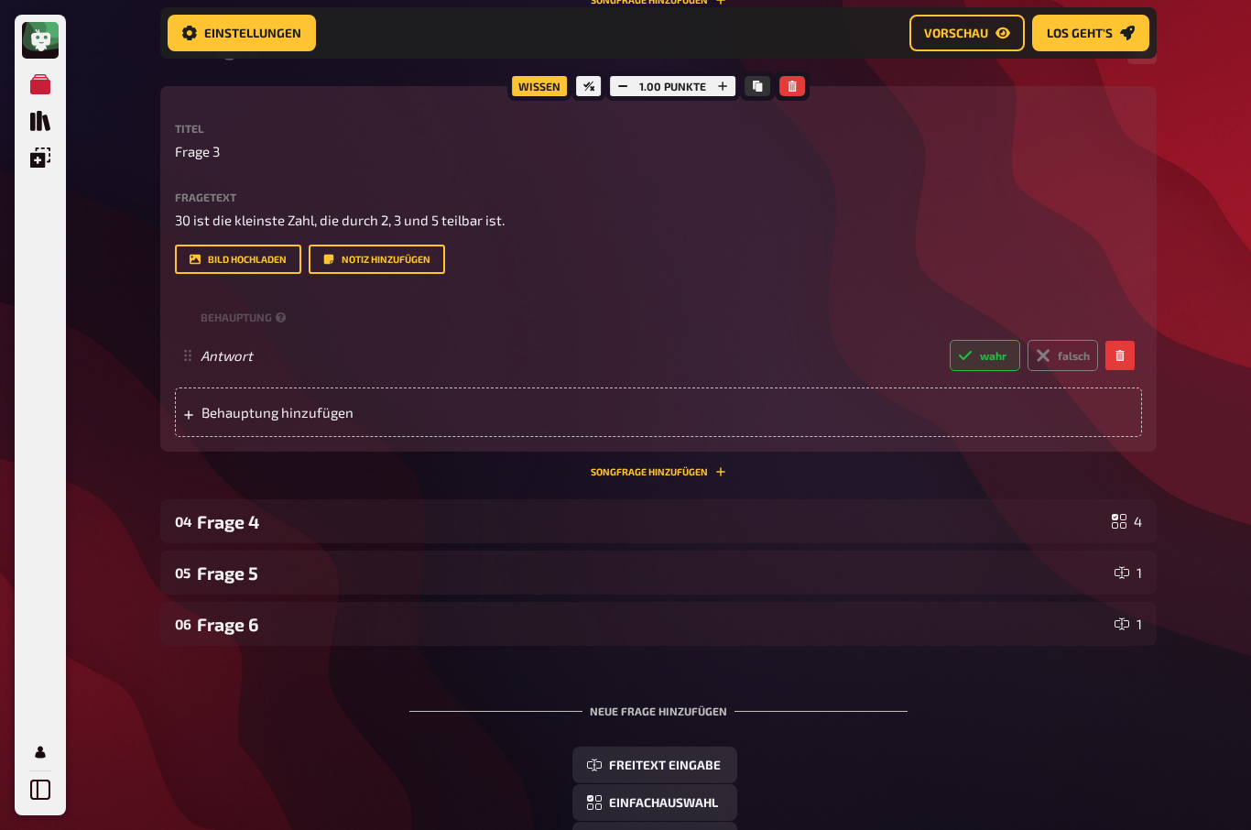
click at [222, 523] on div "Frage 4" at bounding box center [650, 521] width 907 height 21
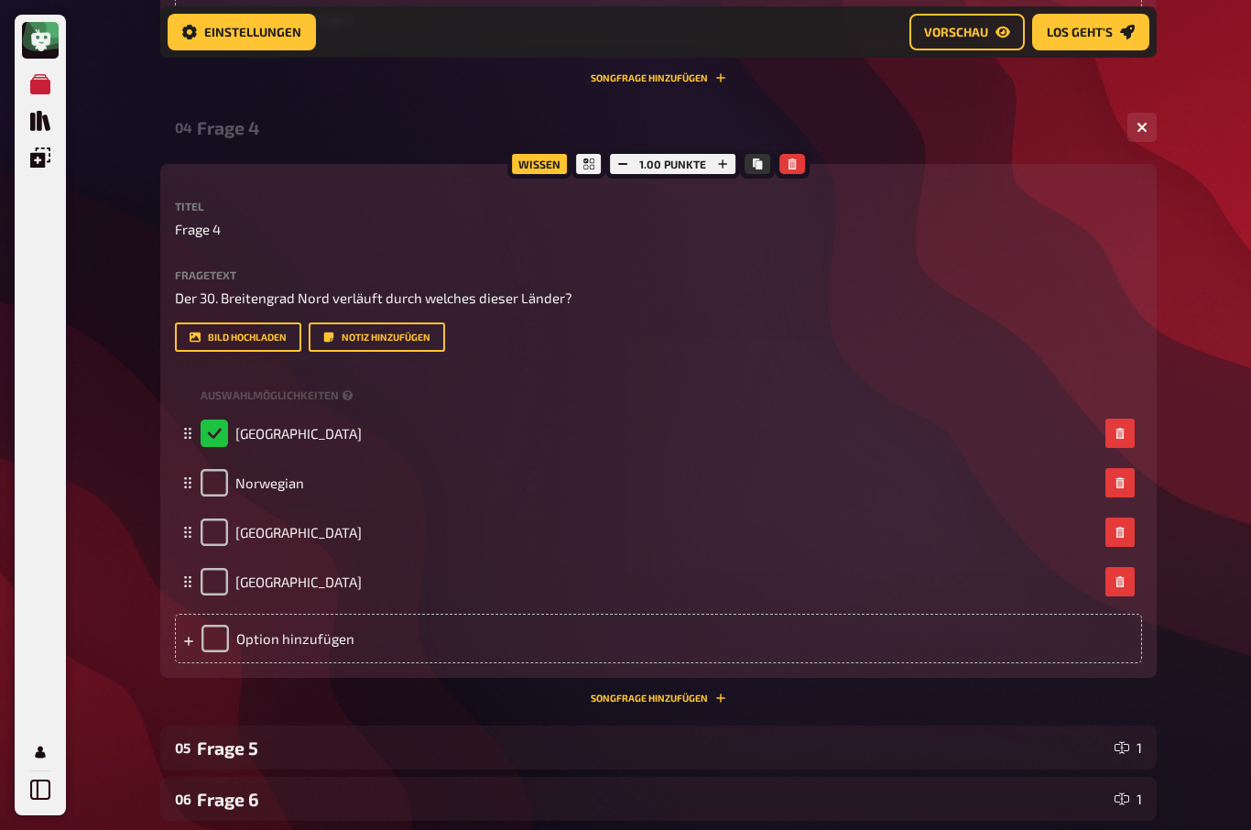
scroll to position [1721, 0]
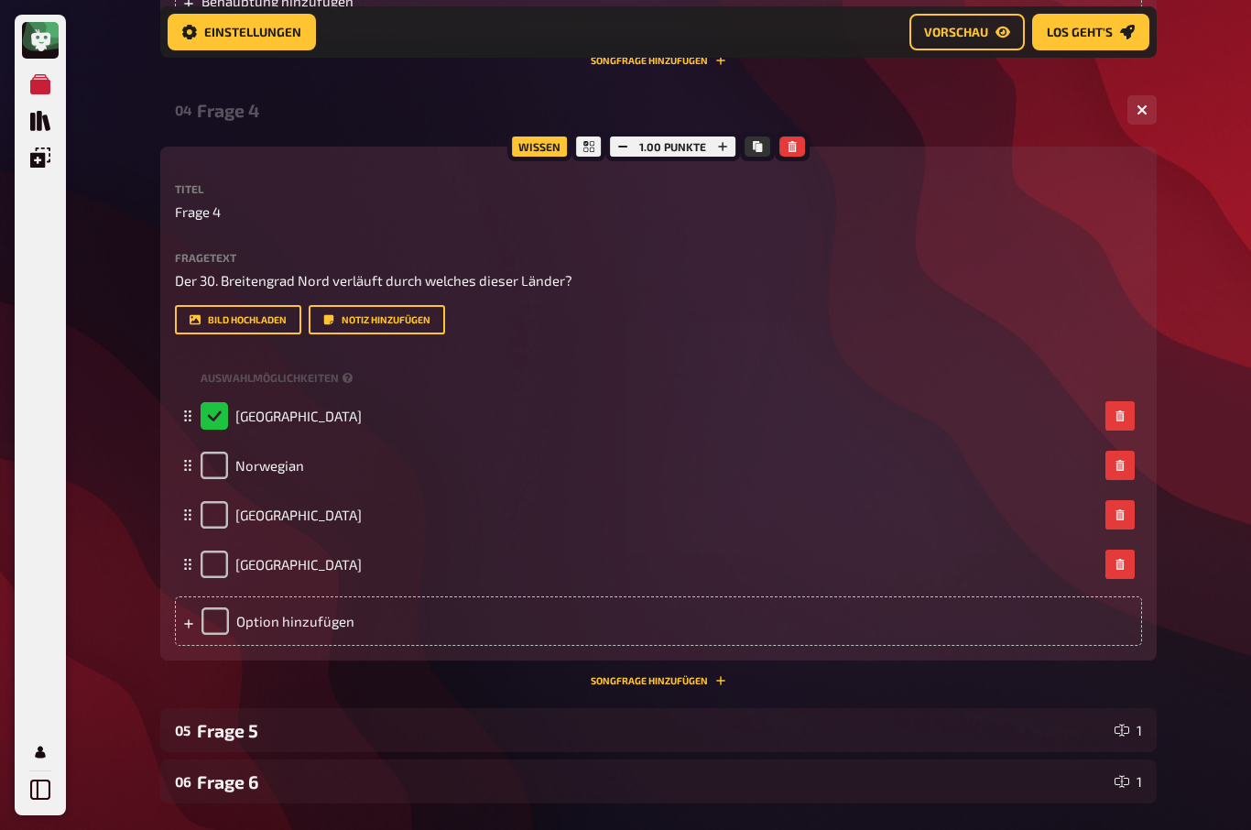
click at [215, 730] on div "Frage 5" at bounding box center [652, 731] width 910 height 21
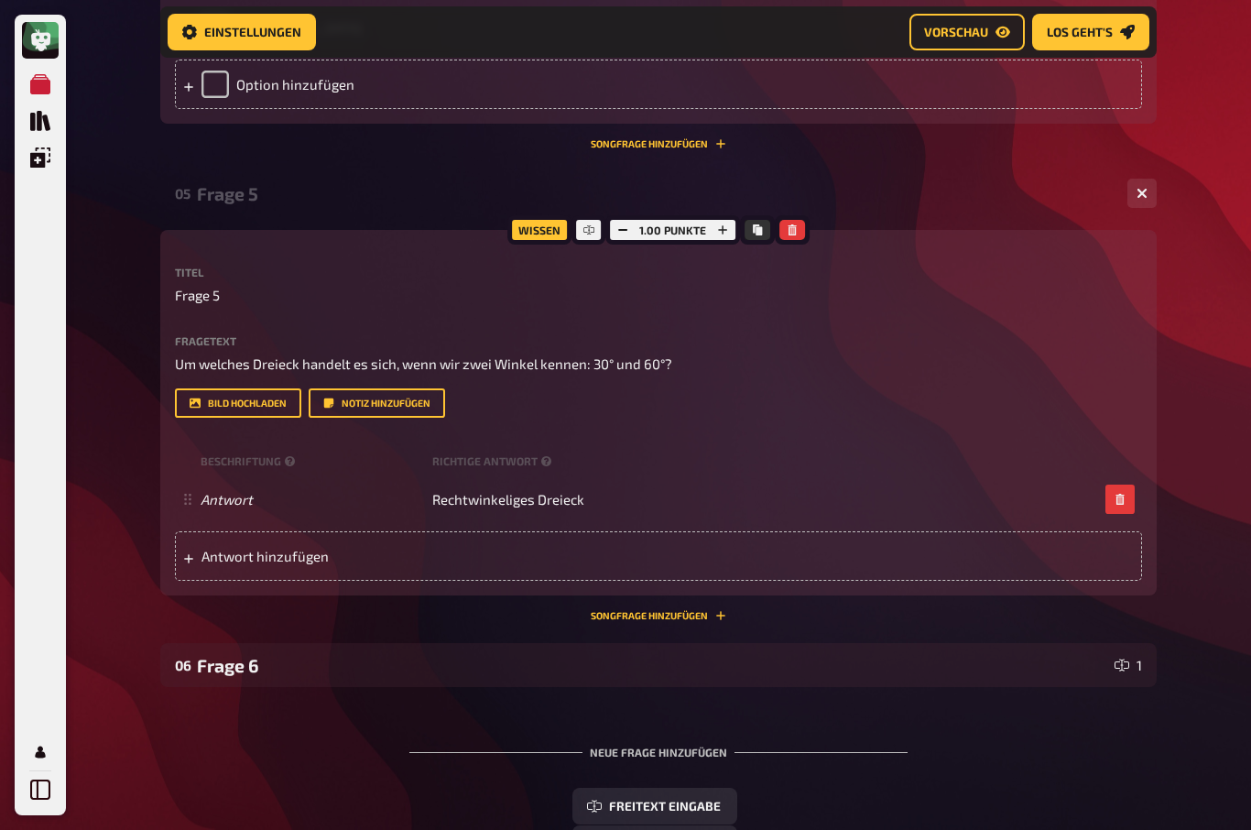
scroll to position [2259, 0]
click at [214, 655] on div "Frage 6" at bounding box center [652, 665] width 910 height 21
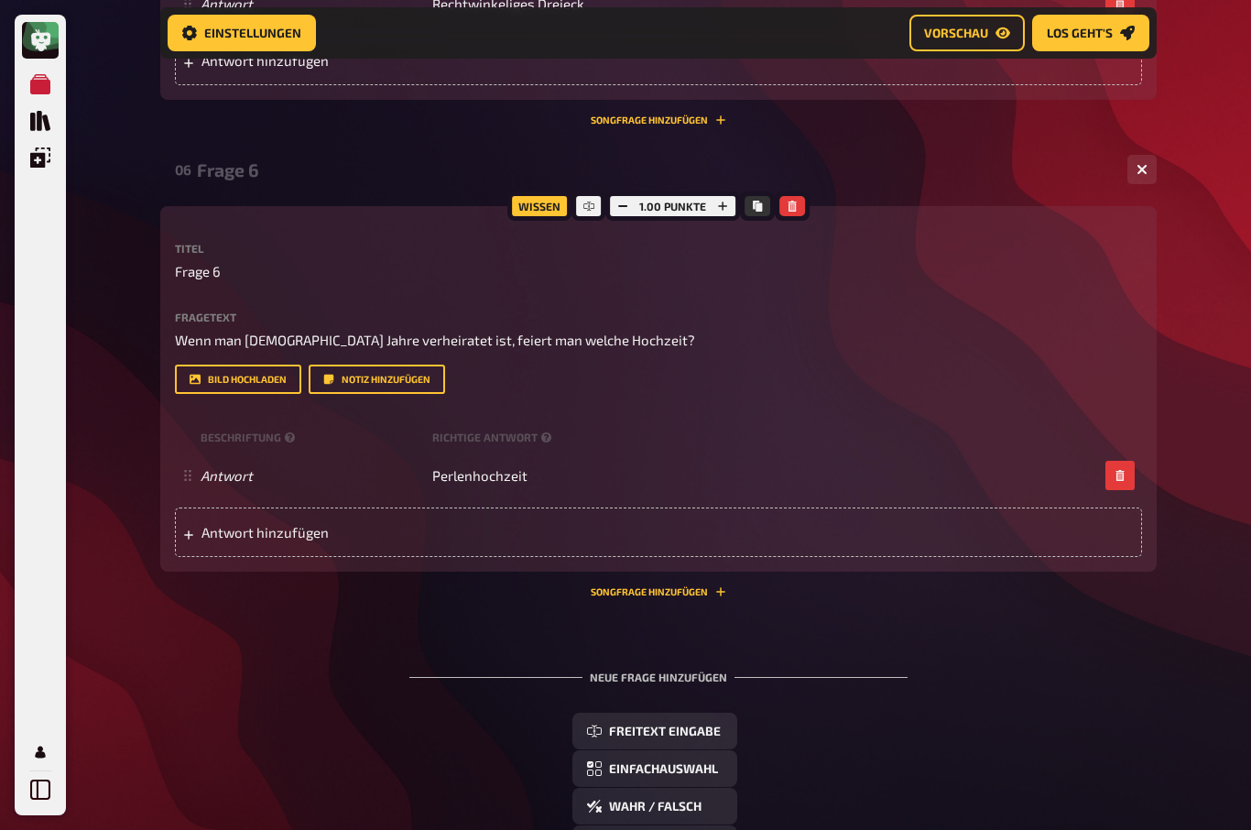
scroll to position [2757, 0]
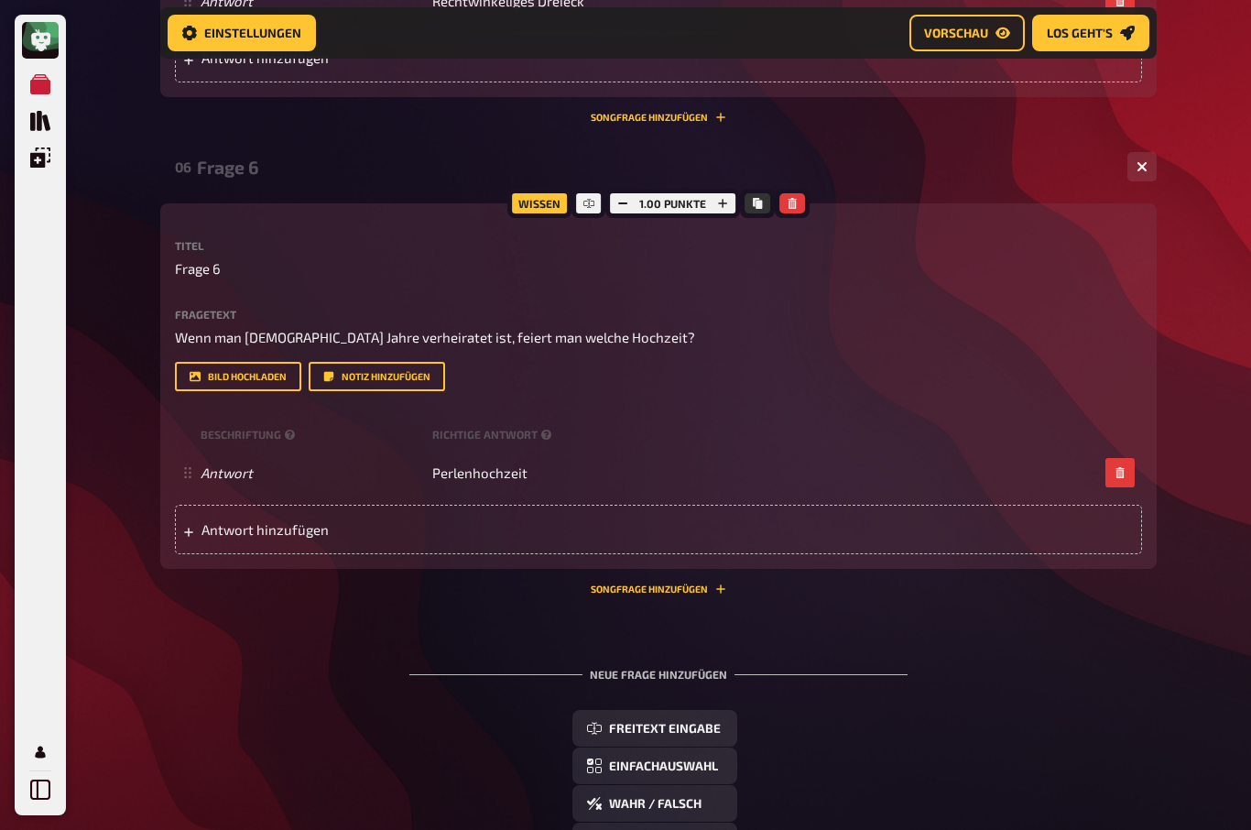
click at [675, 766] on span "Einfachauswahl" at bounding box center [663, 766] width 109 height 13
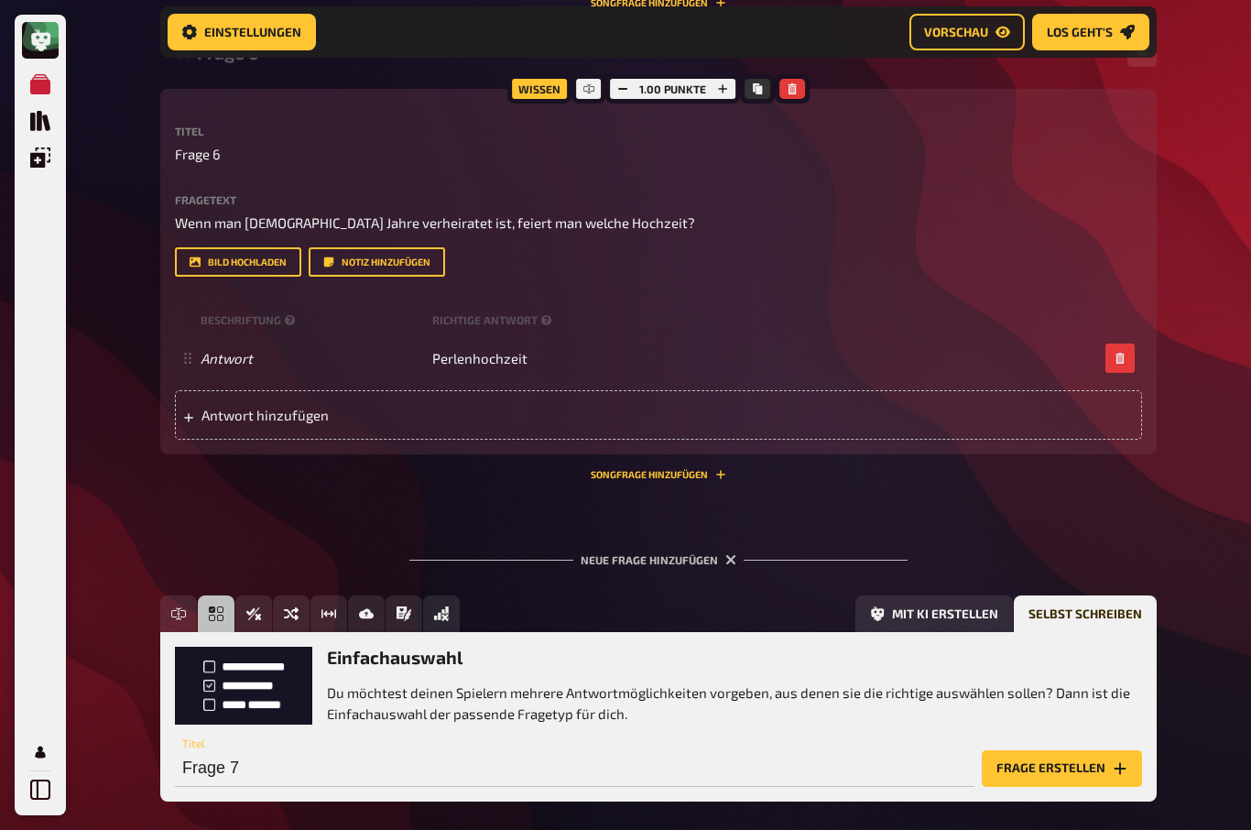
scroll to position [2892, 0]
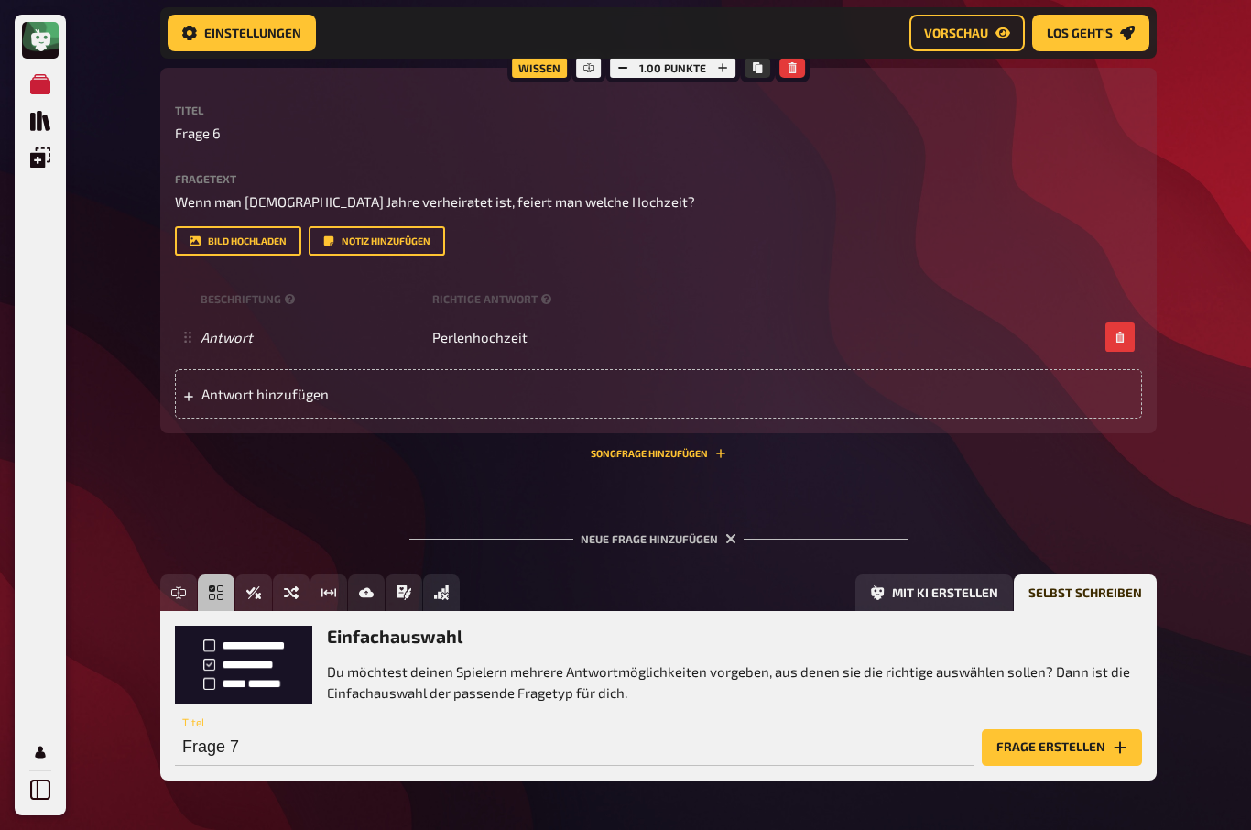
click at [1074, 746] on button "Frage erstellen" at bounding box center [1062, 747] width 160 height 37
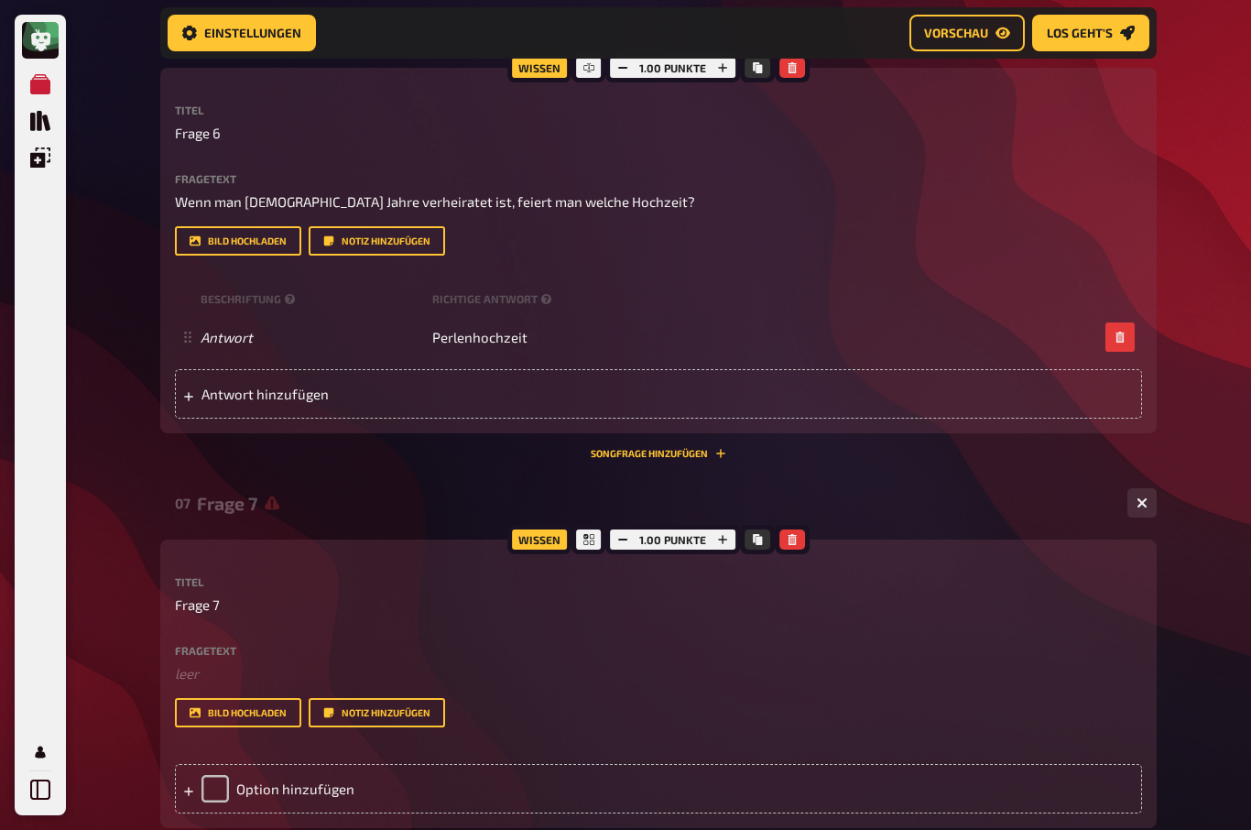
click at [196, 645] on label "Fragetext" at bounding box center [658, 650] width 967 height 11
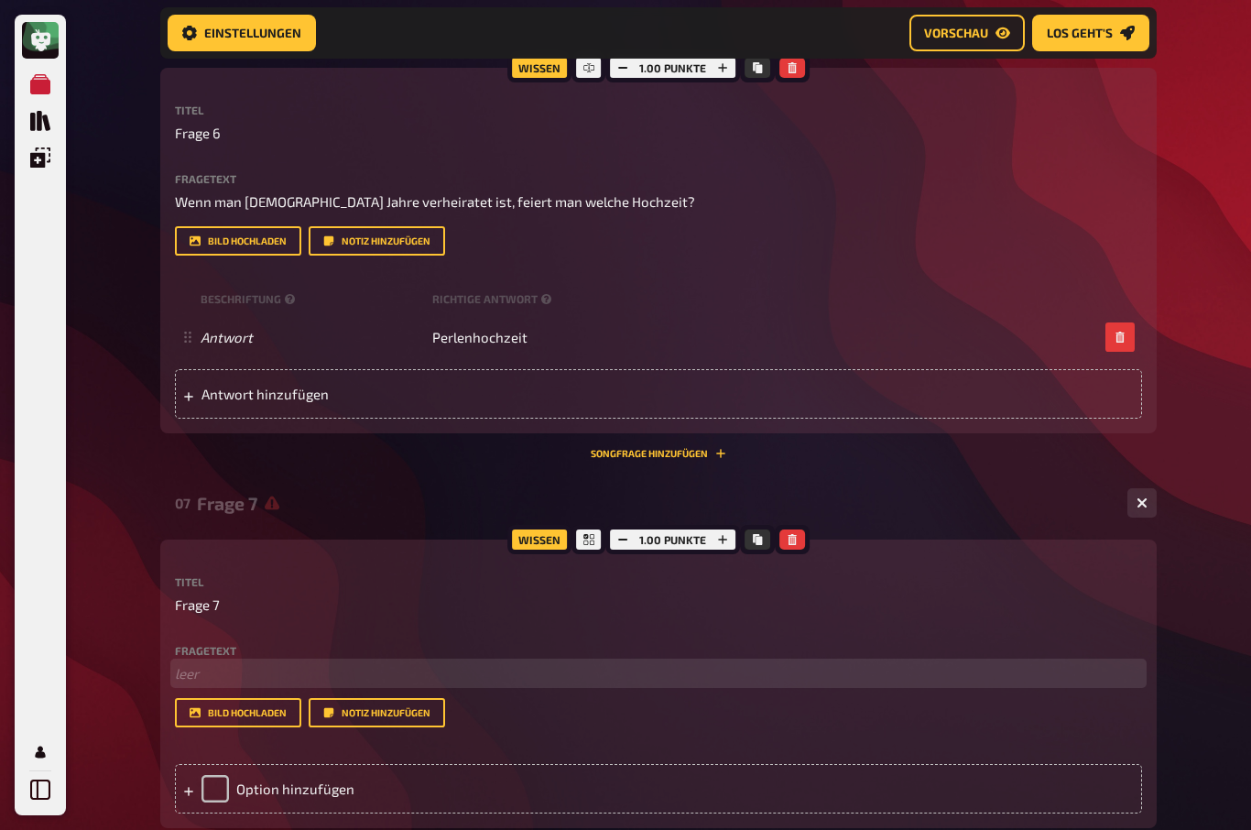
click at [179, 673] on p "﻿ leer" at bounding box center [658, 673] width 967 height 21
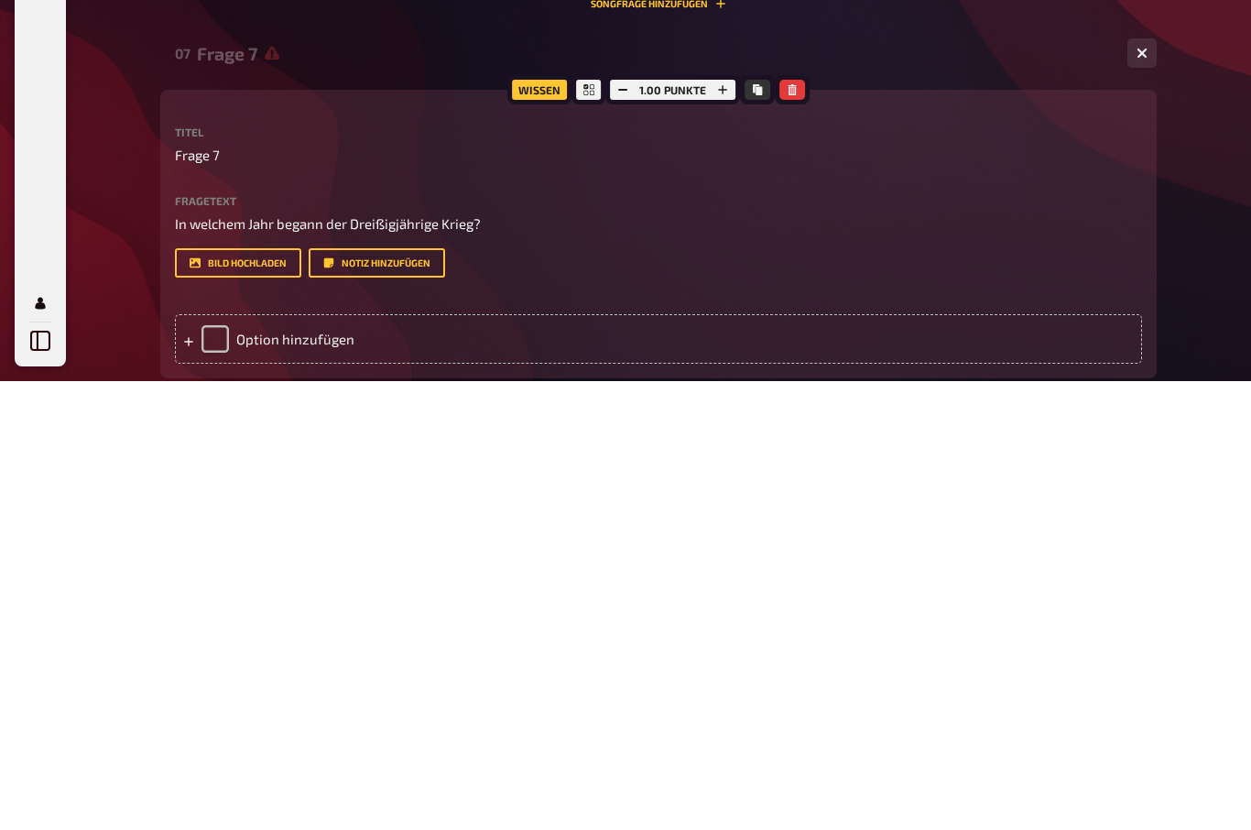
click at [227, 764] on div "Option hinzufügen" at bounding box center [658, 788] width 967 height 49
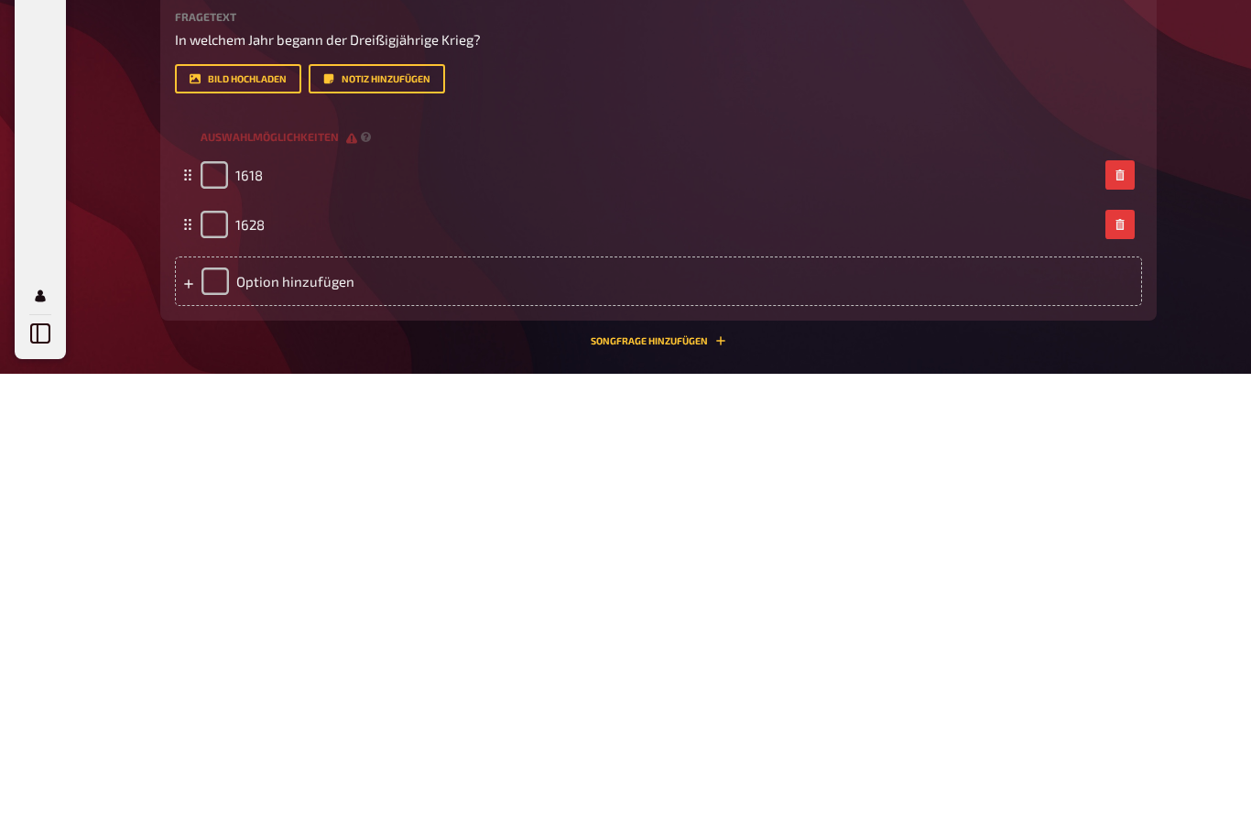
click at [268, 712] on div "Option hinzufügen" at bounding box center [658, 736] width 967 height 49
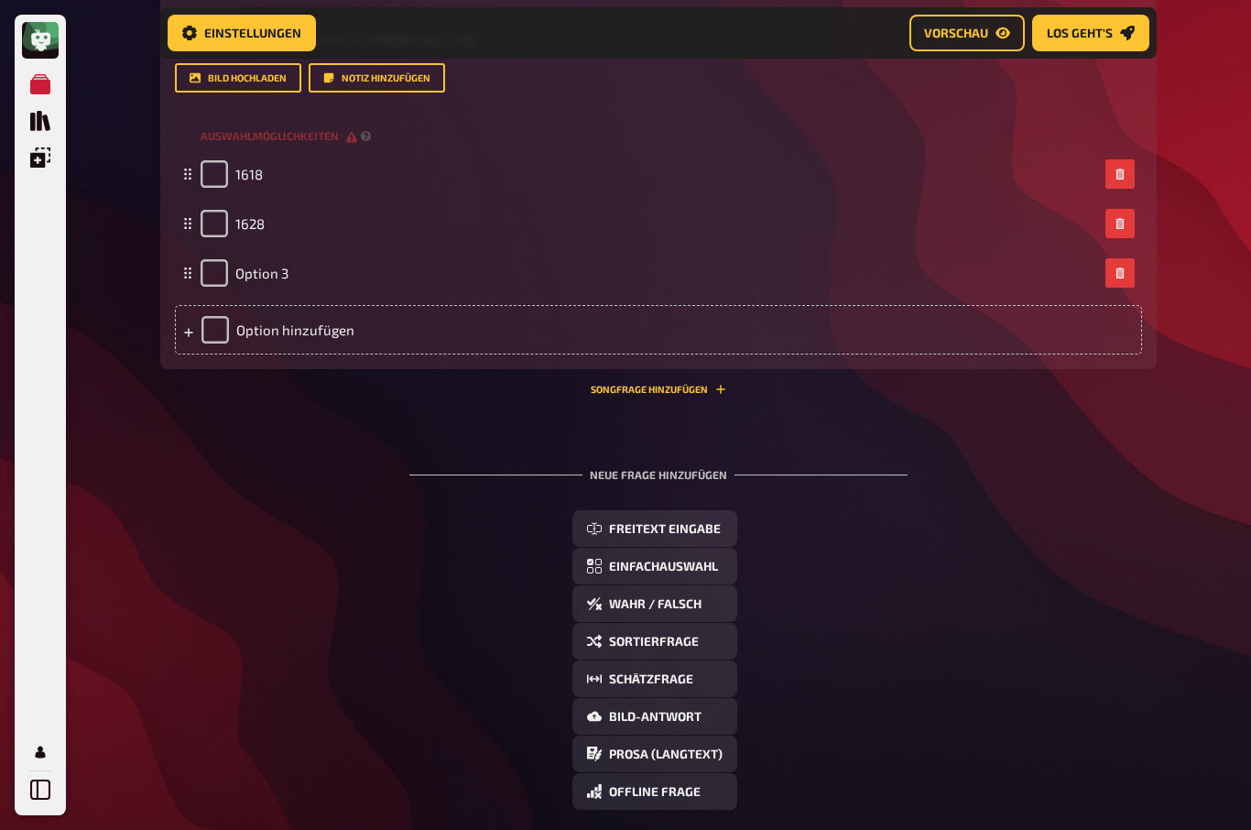
click at [262, 259] on div "Option 3" at bounding box center [245, 272] width 88 height 27
click at [263, 265] on span "Option 3" at bounding box center [261, 273] width 53 height 16
click at [277, 330] on div "Option hinzufügen" at bounding box center [658, 330] width 967 height 49
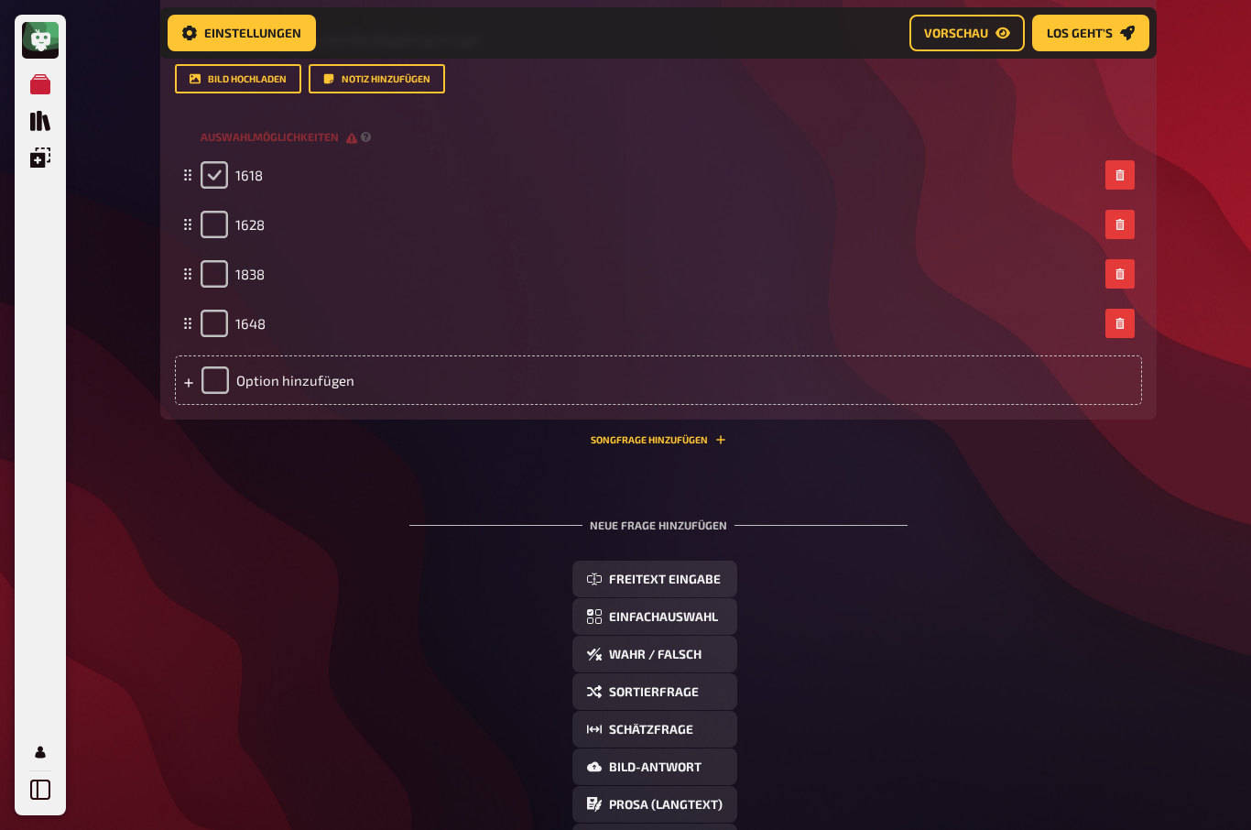
click at [211, 163] on input "checkbox" at bounding box center [214, 174] width 27 height 27
checkbox input "true"
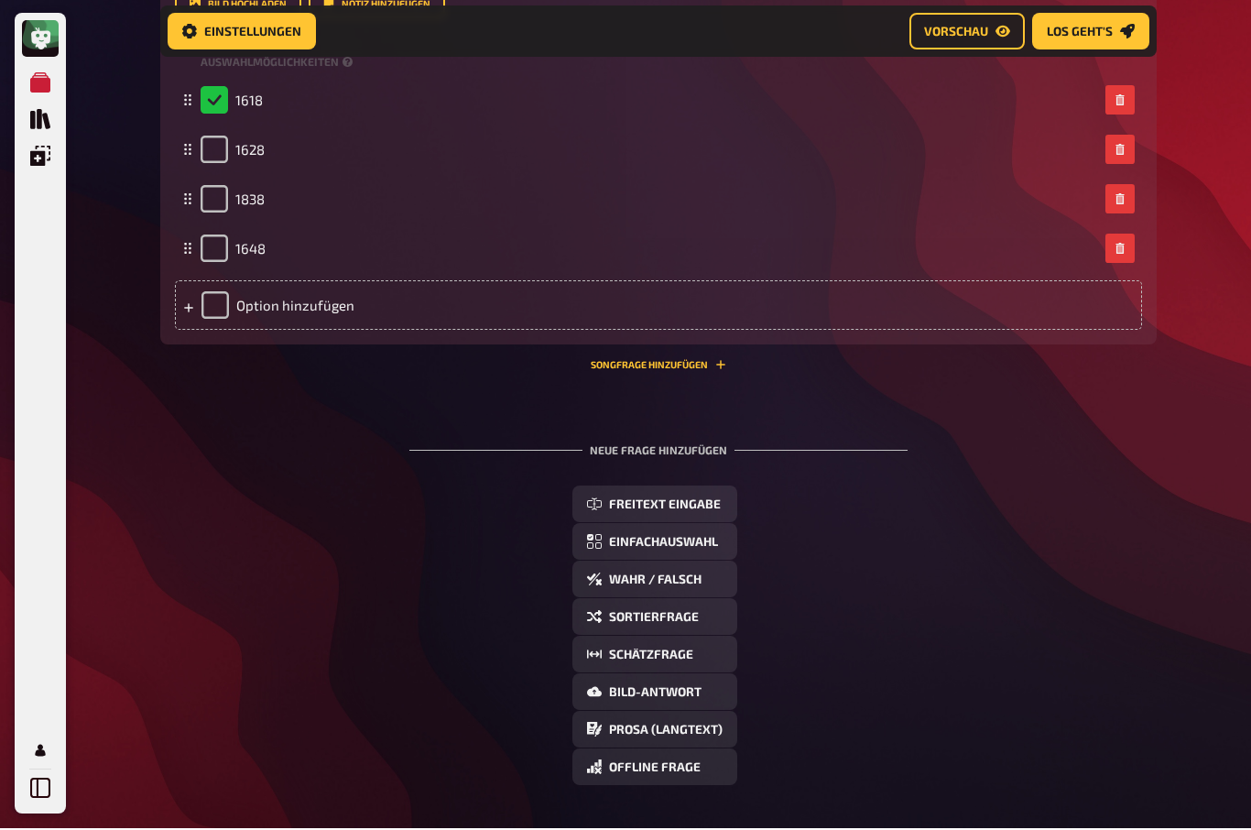
scroll to position [3601, 0]
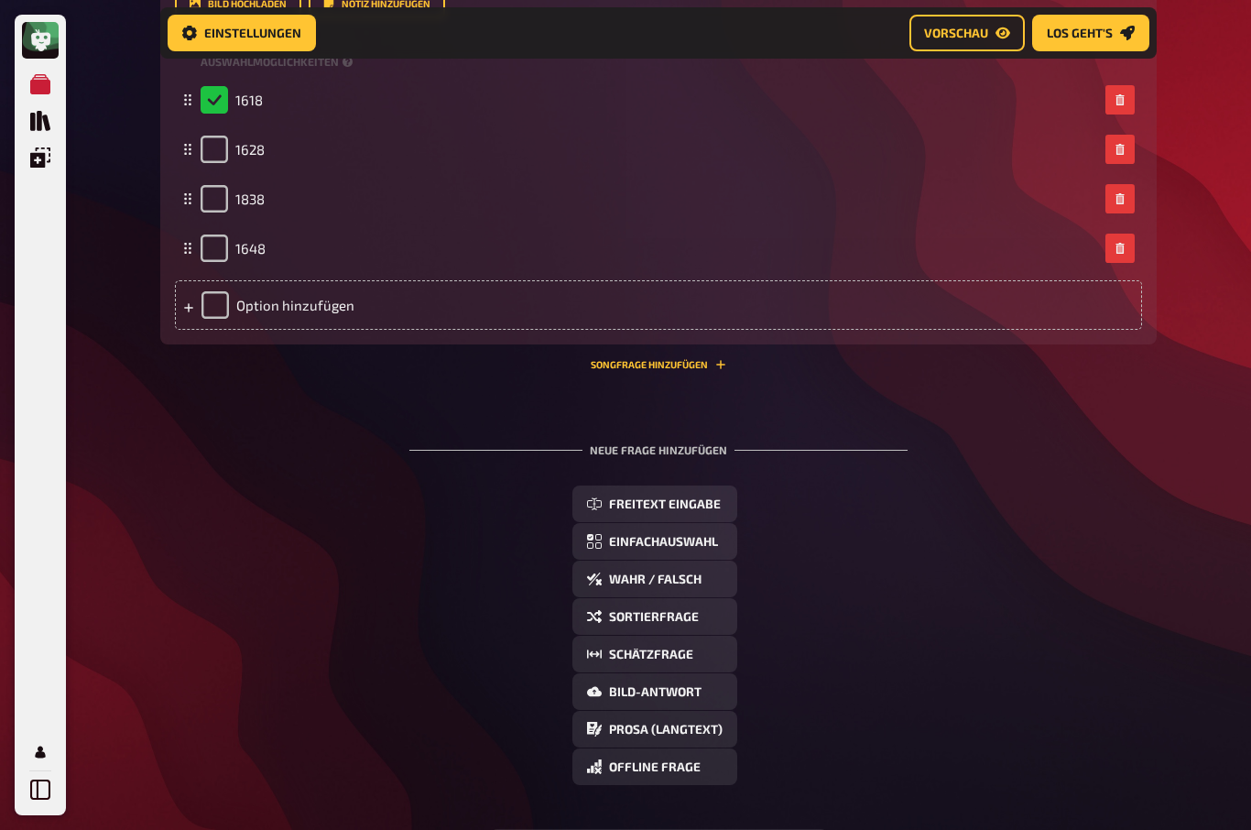
click at [696, 501] on span "Freitext Eingabe" at bounding box center [665, 504] width 112 height 13
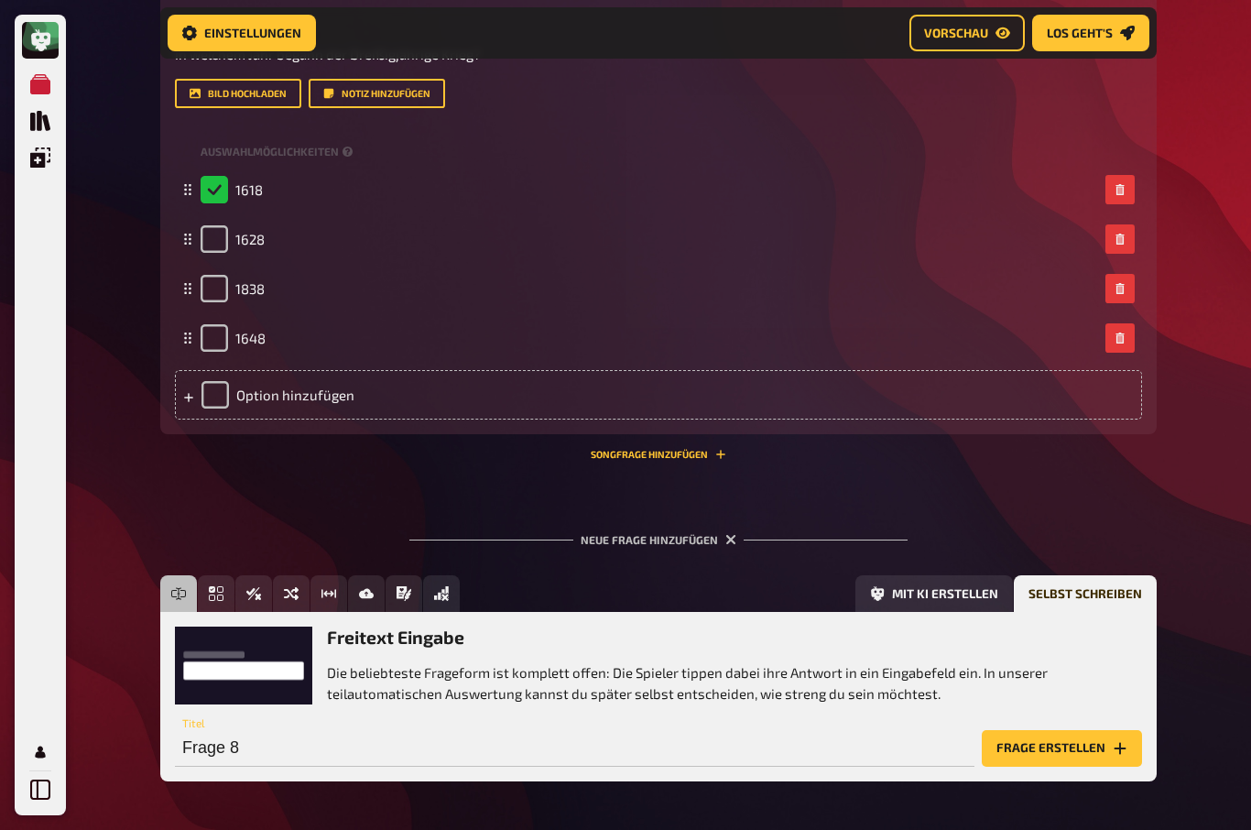
click at [1080, 740] on button "Frage erstellen" at bounding box center [1062, 748] width 160 height 37
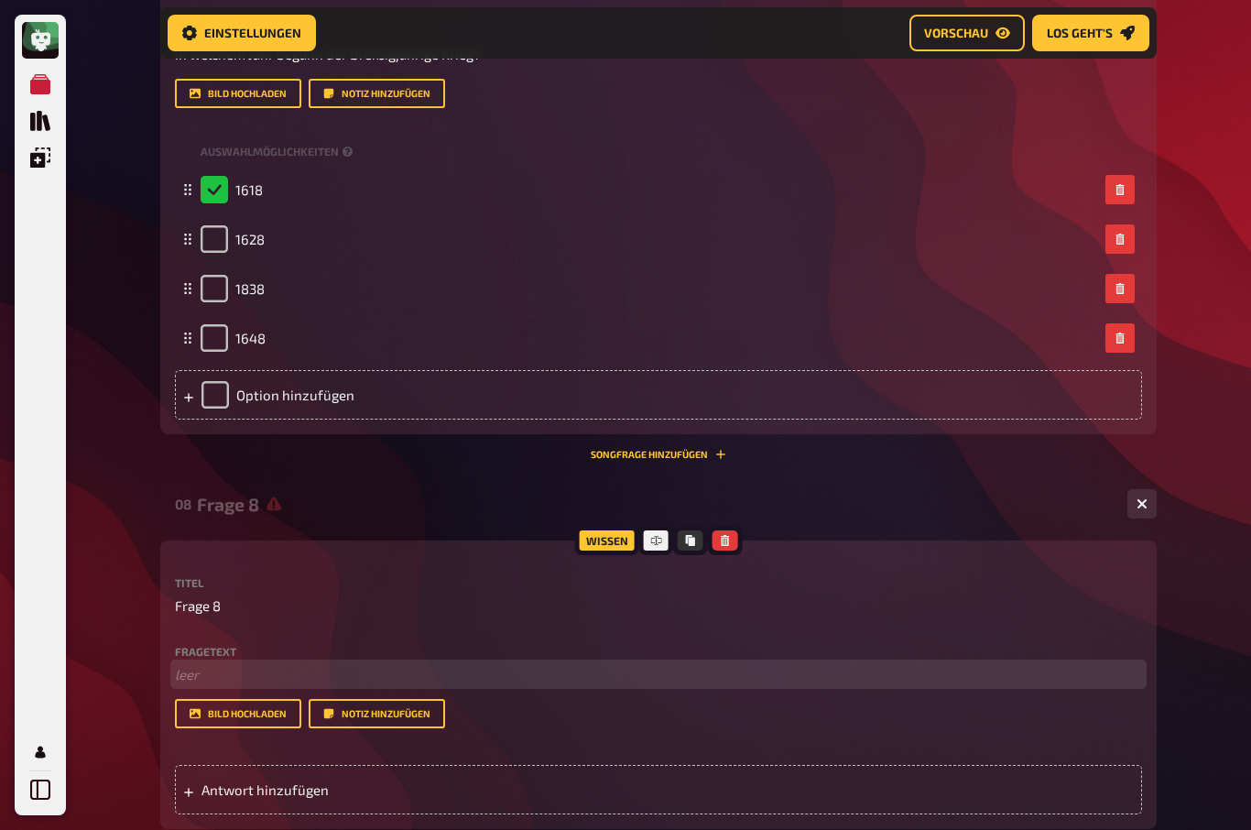
click at [189, 664] on p "﻿ leer" at bounding box center [658, 674] width 967 height 21
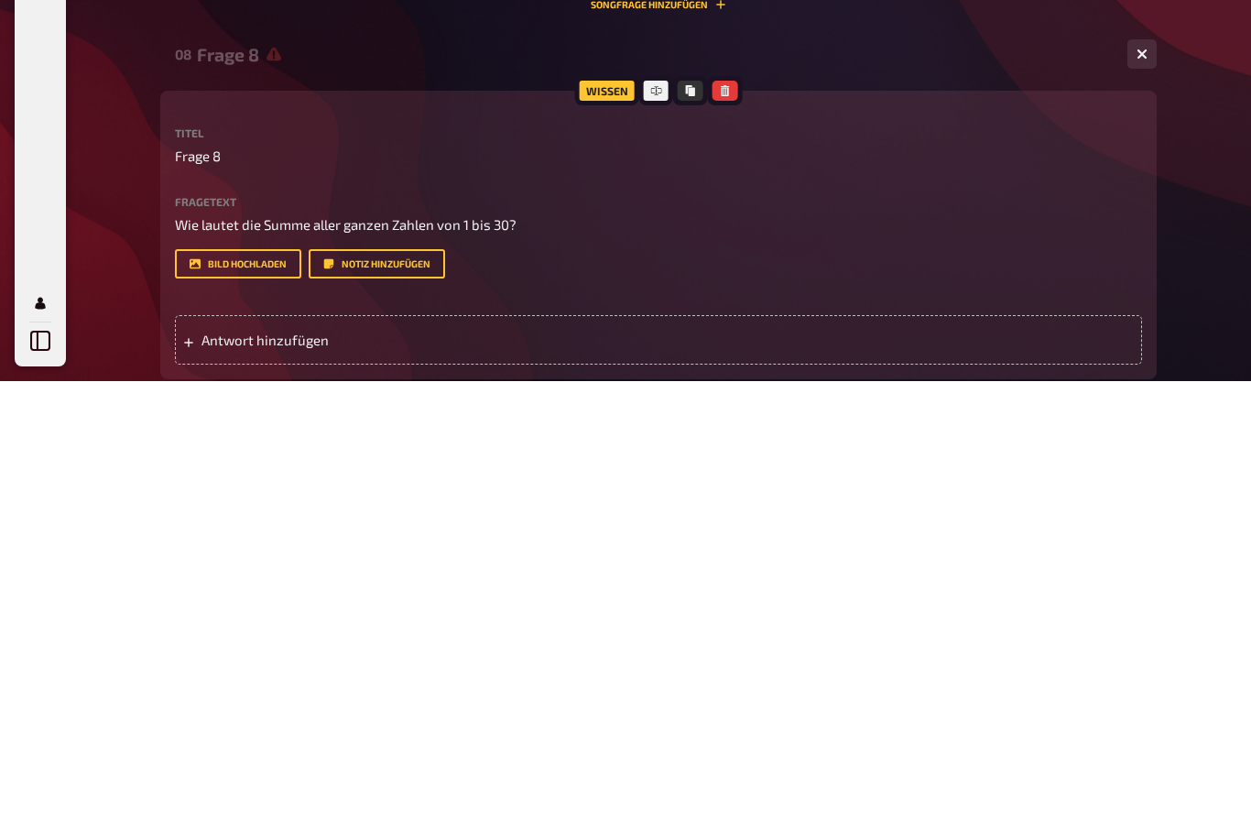
click at [253, 781] on span "Antwort hinzufügen" at bounding box center [343, 789] width 285 height 16
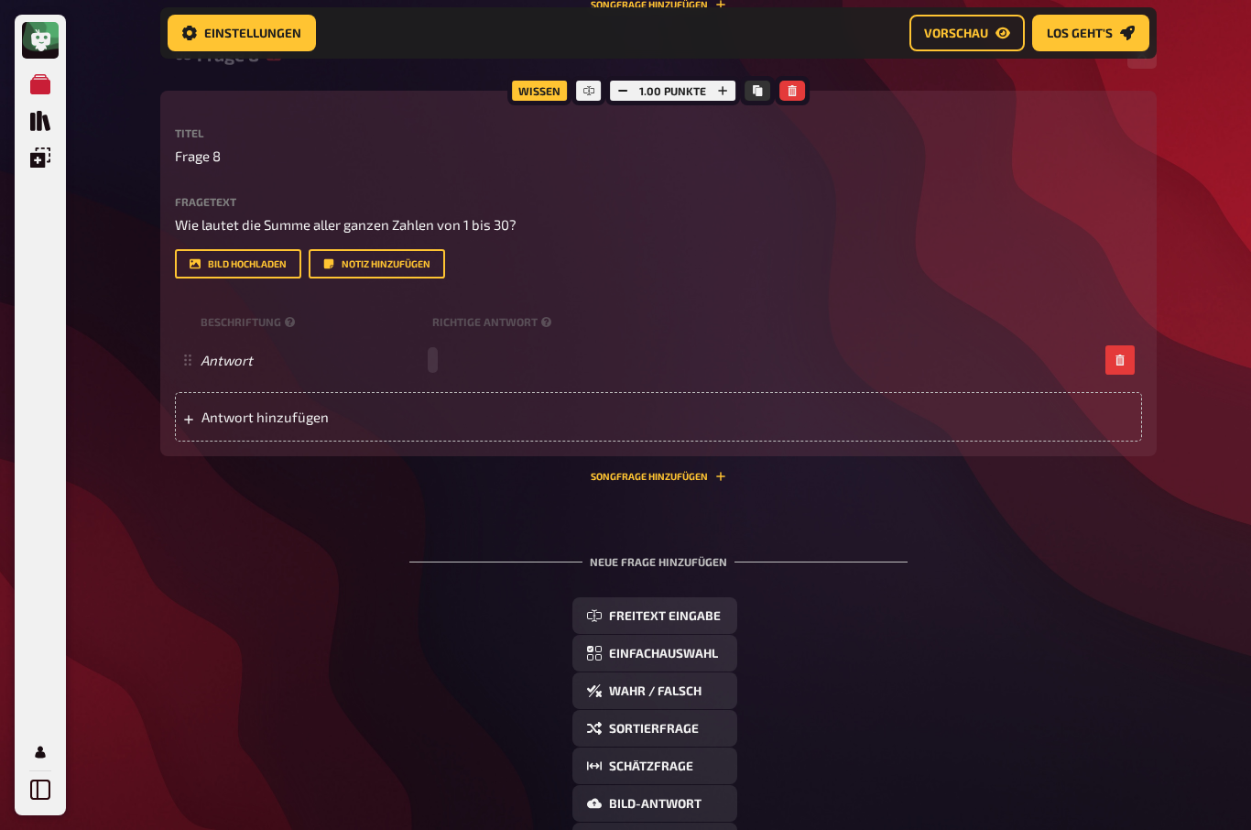
click at [454, 353] on div "Antwort" at bounding box center [649, 360] width 897 height 16
click at [881, 728] on div "Freitext Eingabe Einfachauswahl Wahr / Falsch Sortierfrage Schätzfrage Bild-Ant…" at bounding box center [658, 746] width 996 height 299
click at [674, 685] on span "Wahr / Falsch" at bounding box center [655, 691] width 92 height 13
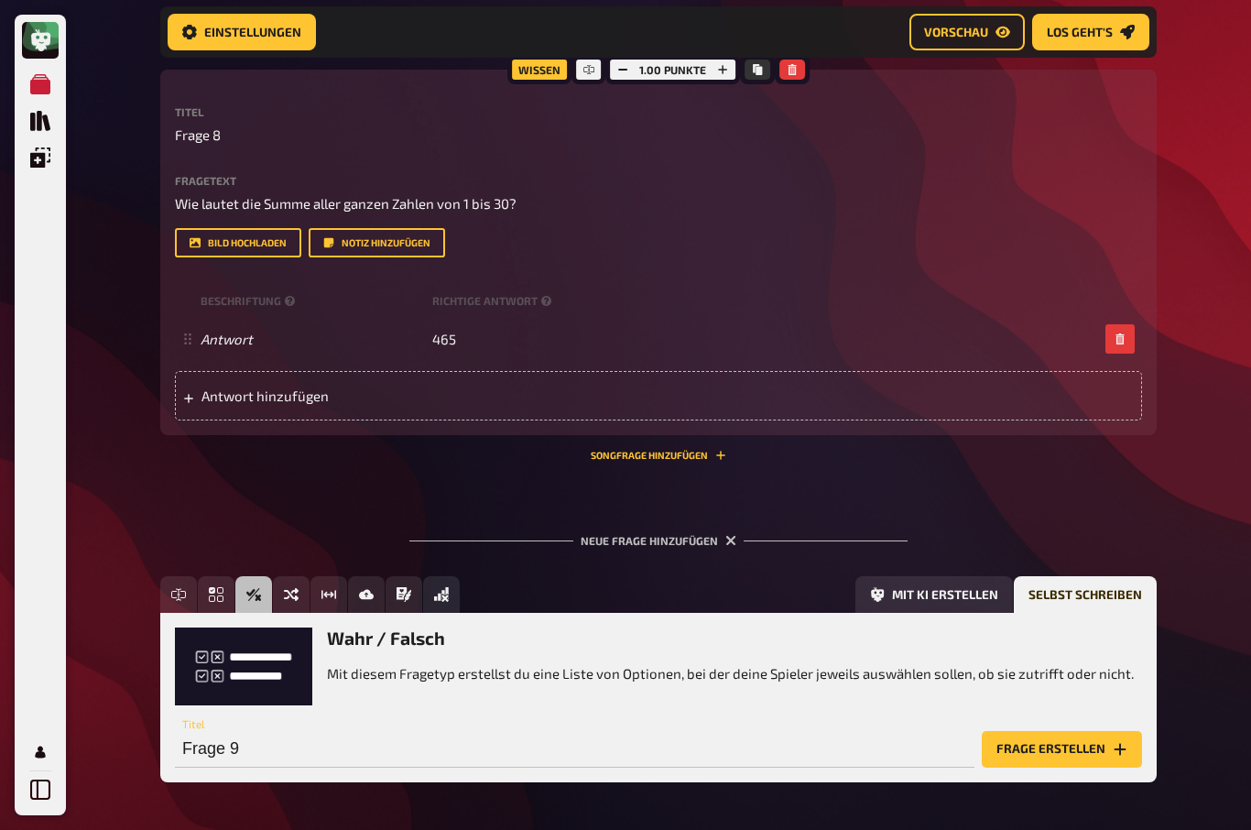
scroll to position [3982, 0]
click at [1073, 750] on button "Frage erstellen" at bounding box center [1062, 749] width 160 height 37
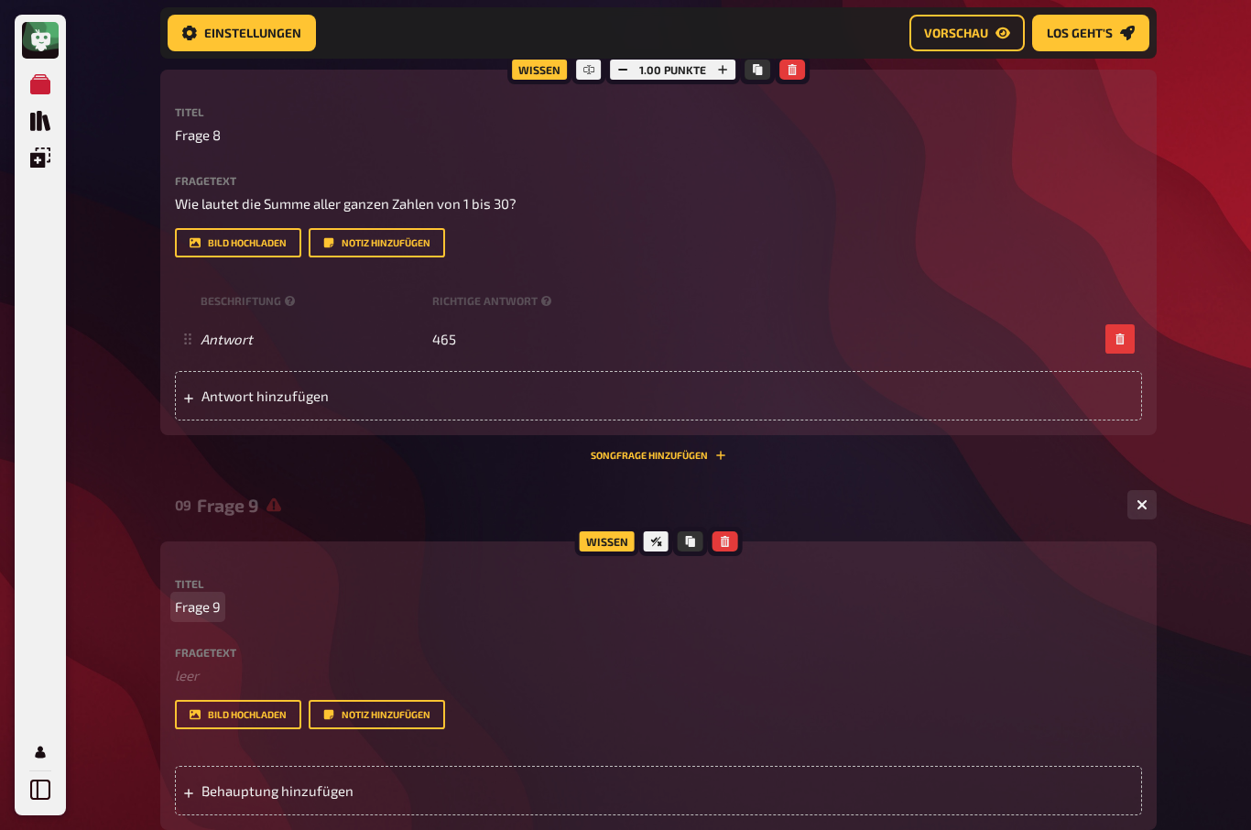
click at [197, 599] on span "Frage 9" at bounding box center [198, 606] width 46 height 21
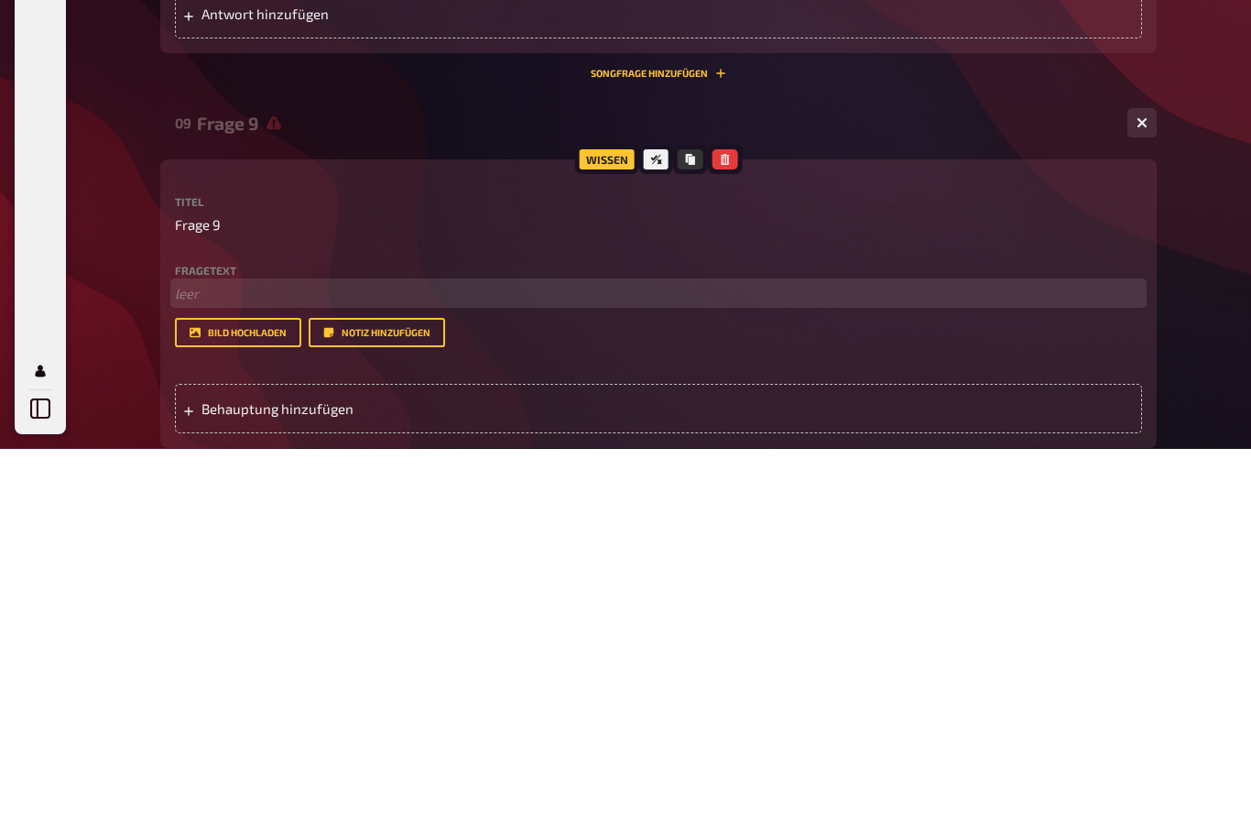
click at [199, 665] on p "﻿ leer" at bounding box center [658, 675] width 967 height 21
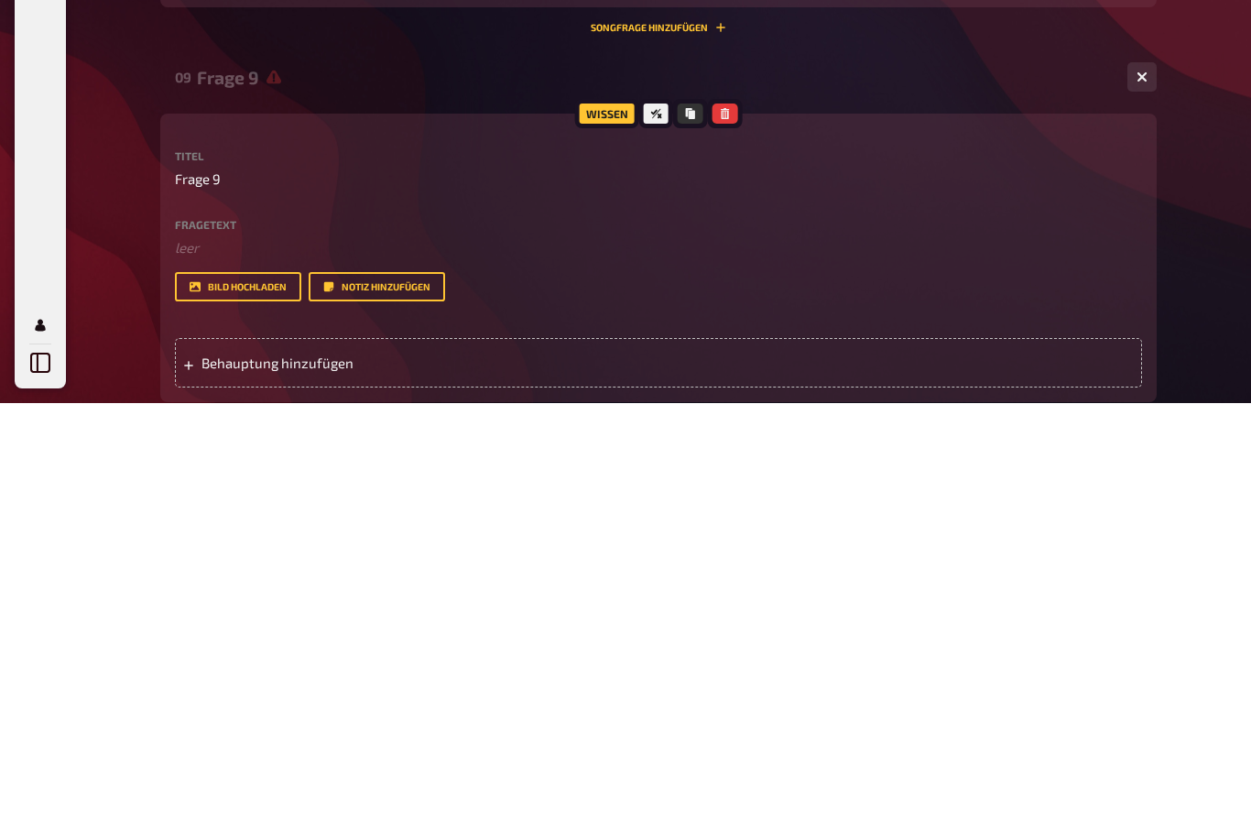
click at [233, 782] on span "Behauptung hinzufügen" at bounding box center [343, 790] width 285 height 16
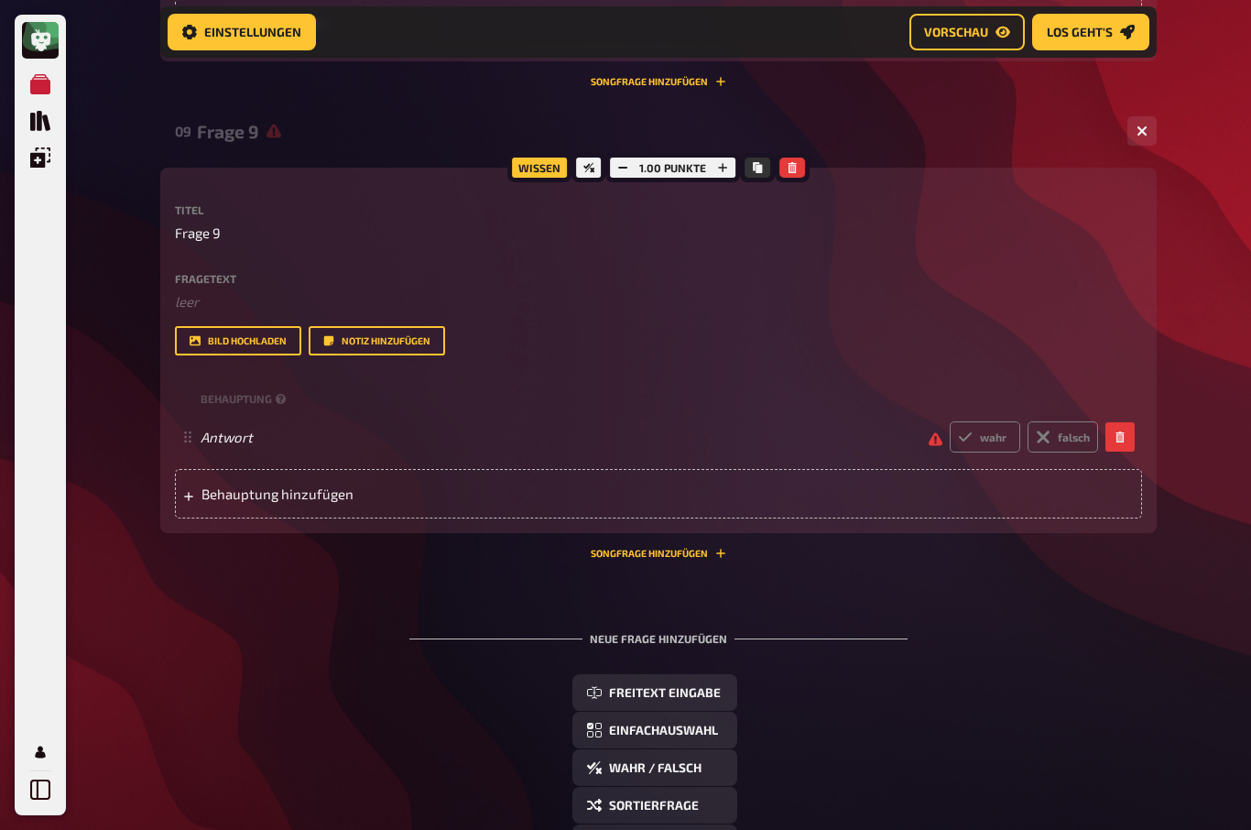
scroll to position [4357, 0]
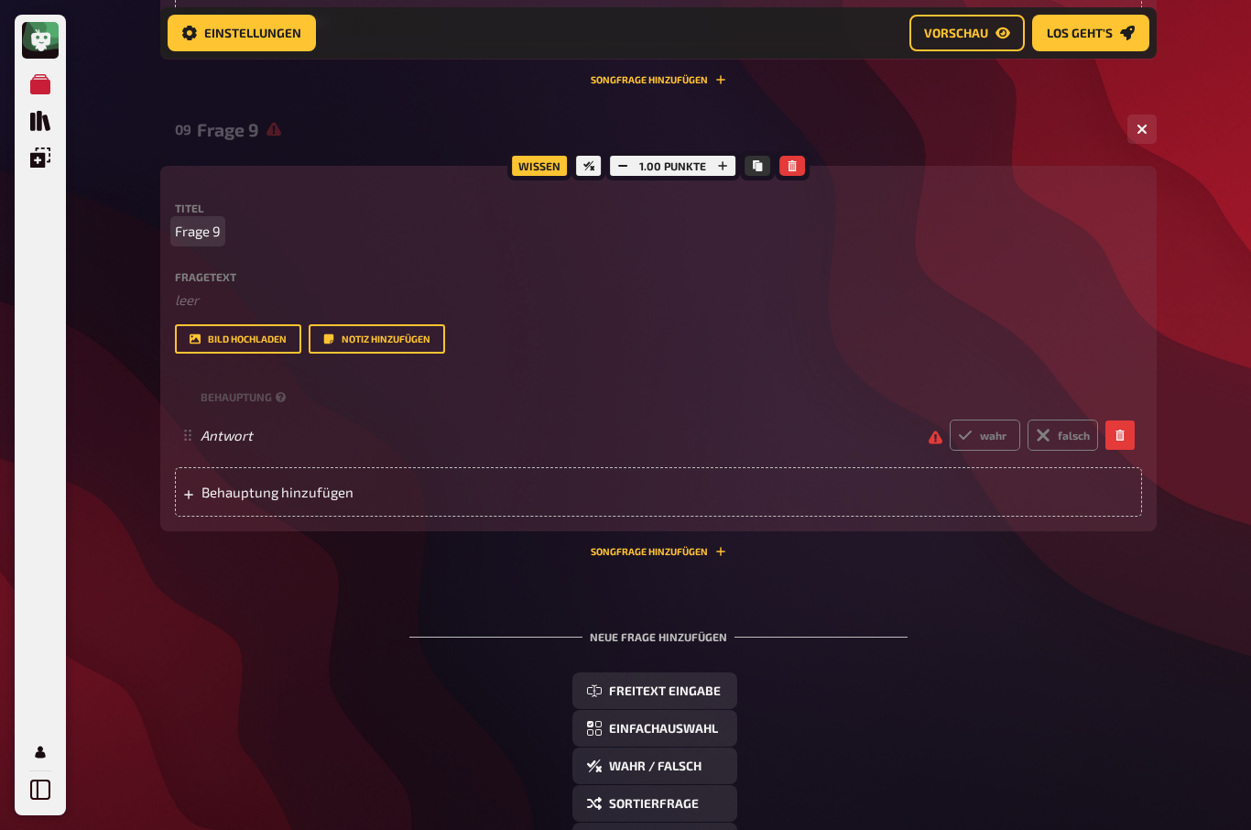
click at [197, 221] on span "Frage 9" at bounding box center [198, 231] width 46 height 21
click at [251, 213] on div "Titel Frage 9" at bounding box center [658, 221] width 967 height 39
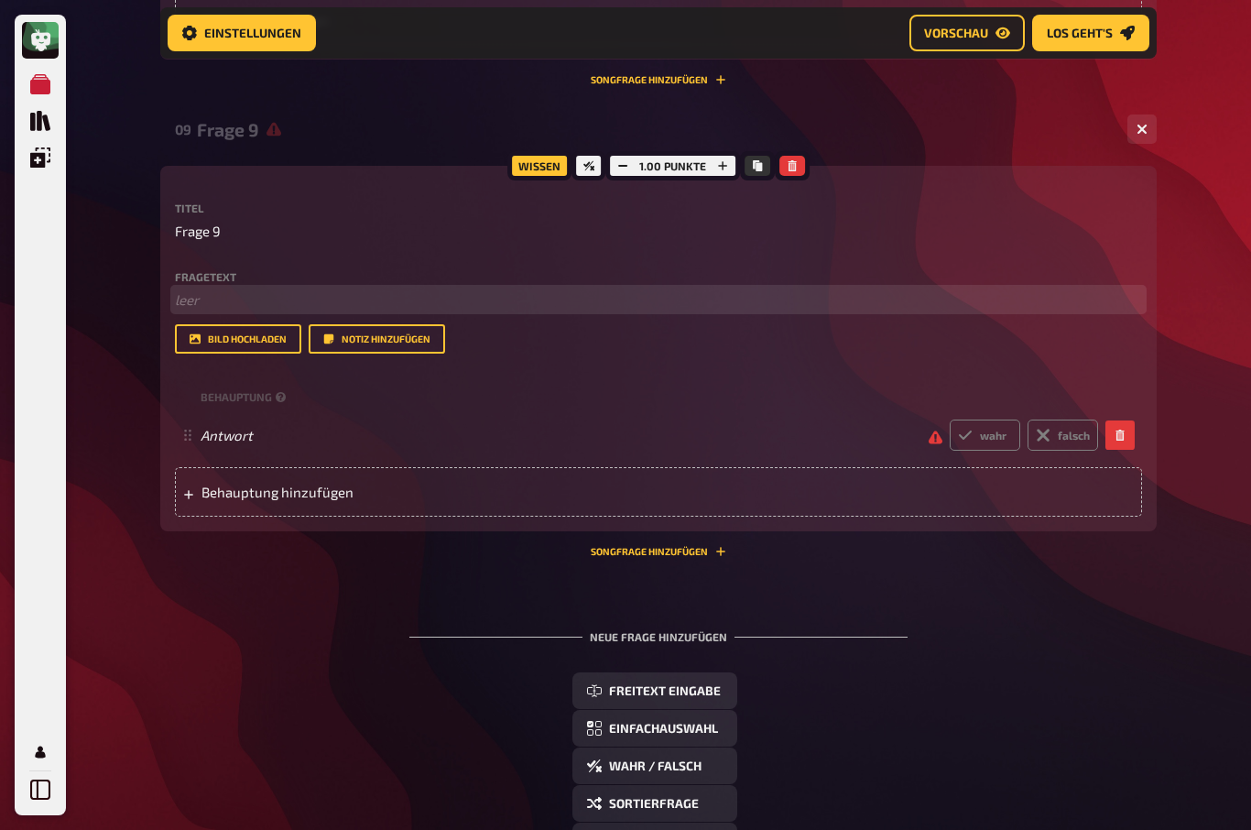
click at [187, 293] on p "﻿ leer" at bounding box center [658, 299] width 967 height 21
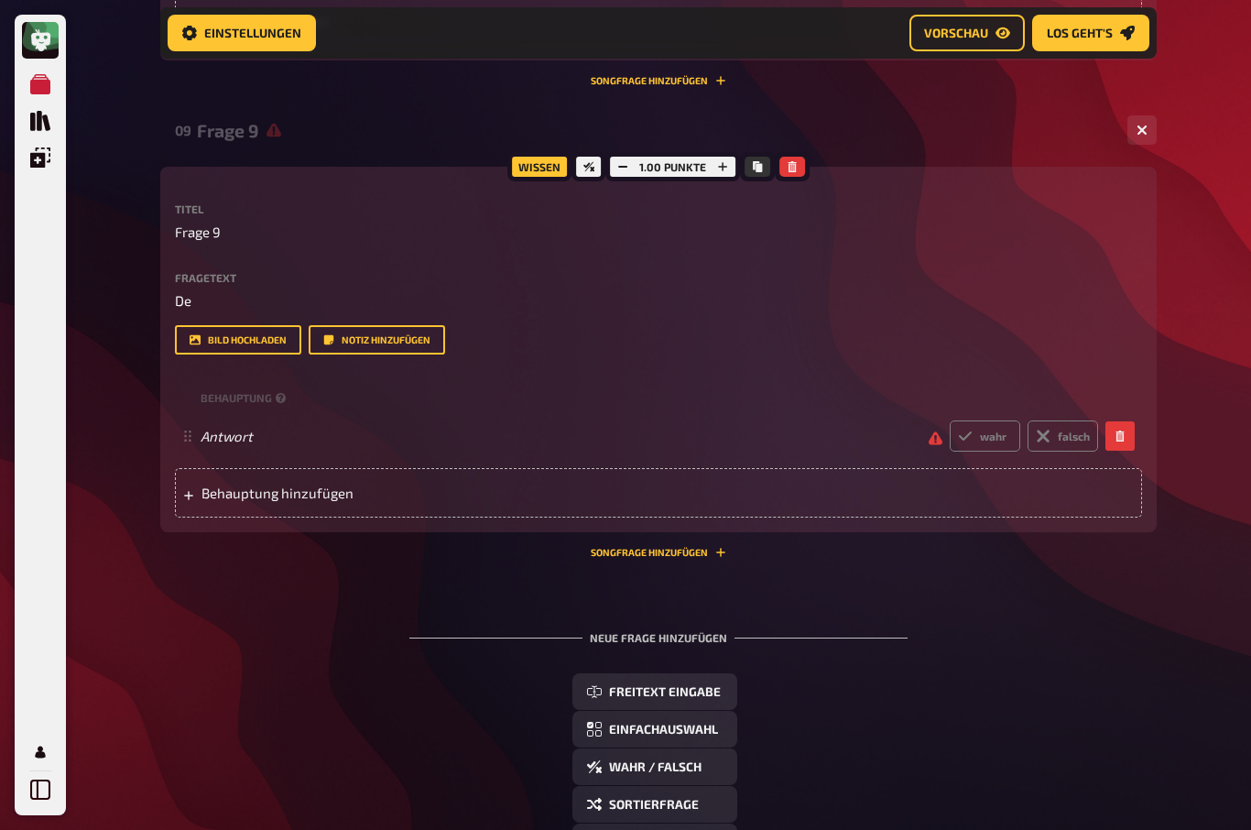
click at [198, 210] on div "Titel Frage 9" at bounding box center [658, 222] width 967 height 39
click at [261, 226] on p "Frage 9" at bounding box center [658, 232] width 967 height 21
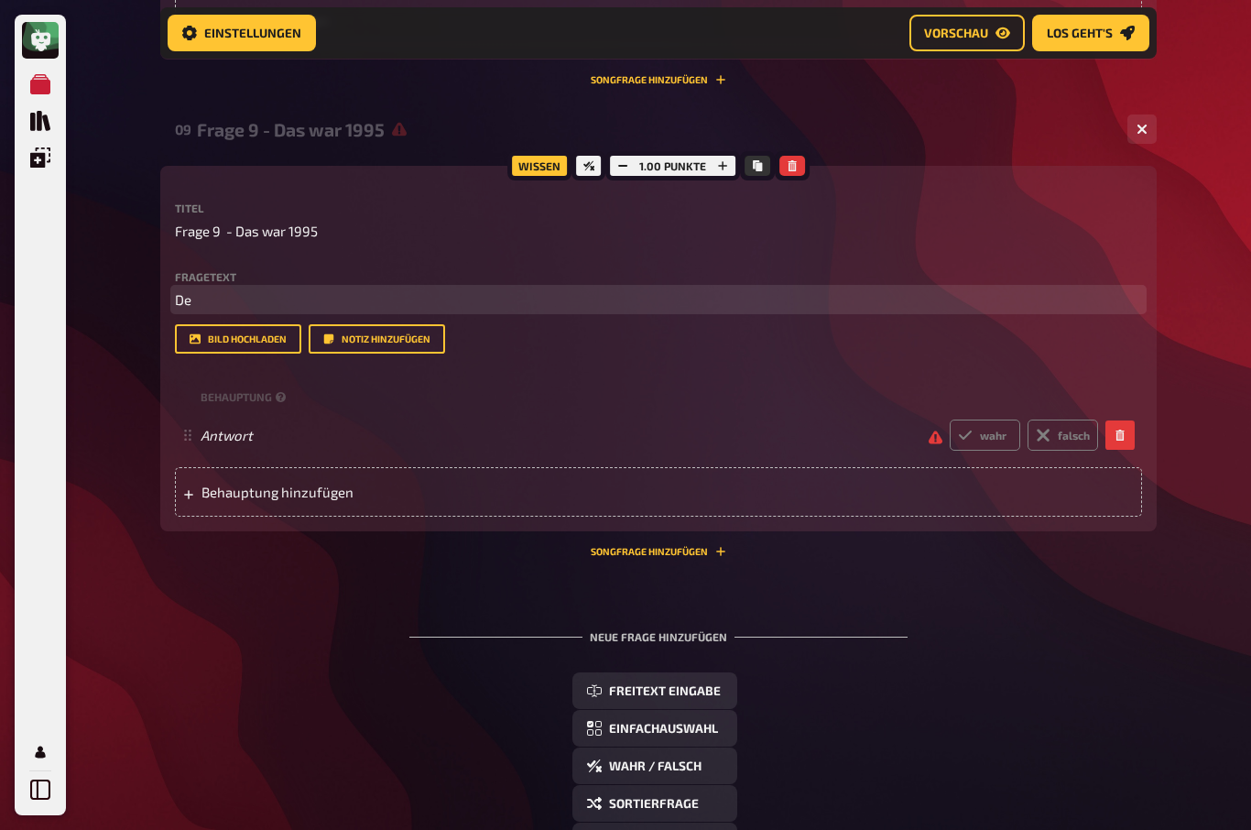
click at [201, 293] on p "De" at bounding box center [658, 299] width 967 height 21
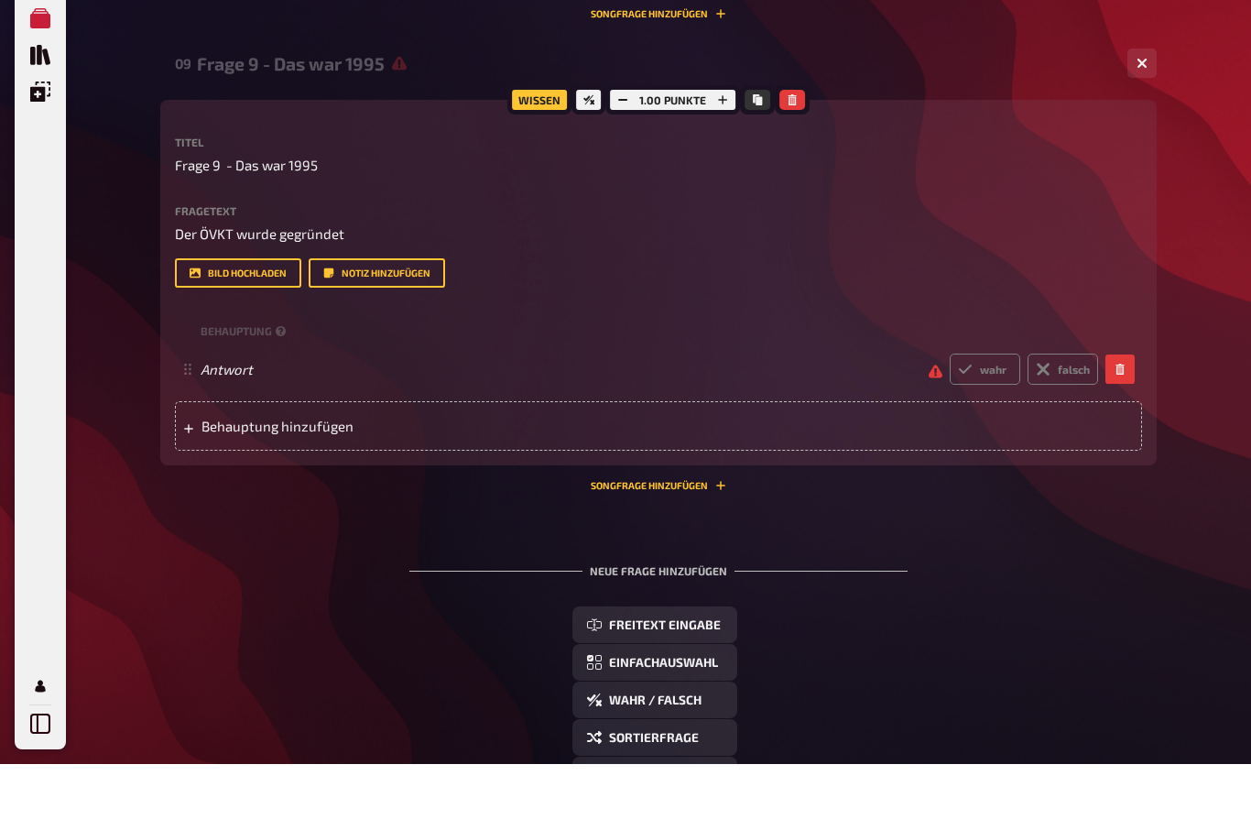
click at [994, 420] on label "wahr" at bounding box center [985, 435] width 71 height 31
click at [950, 419] on input "wahr" at bounding box center [949, 419] width 1 height 1
radio input "true"
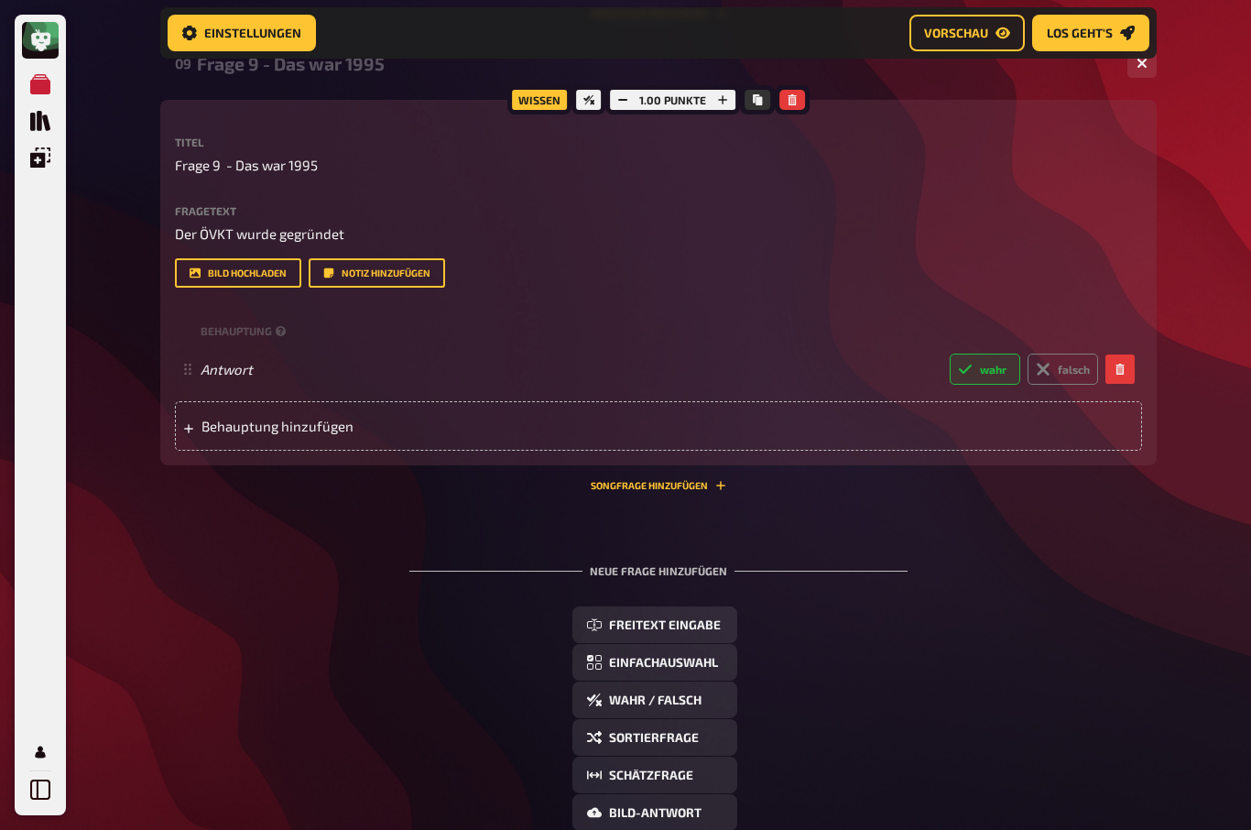
click at [232, 420] on span "Behauptung hinzufügen" at bounding box center [343, 426] width 285 height 16
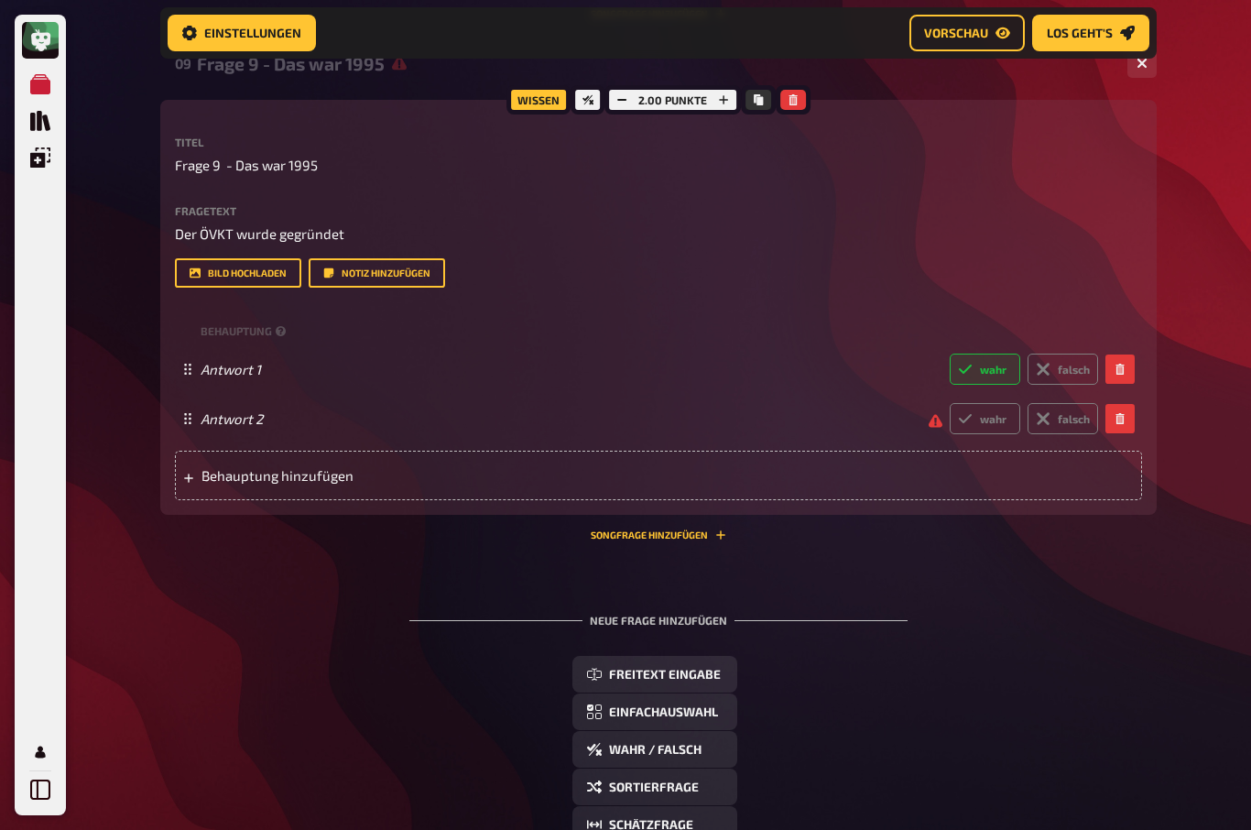
click at [171, 224] on div "Wissen 2.00 Punkte Titel Frage 9 - Das war 1995 Fragetext Der ÖVKT wurde gegrün…" at bounding box center [658, 307] width 996 height 415
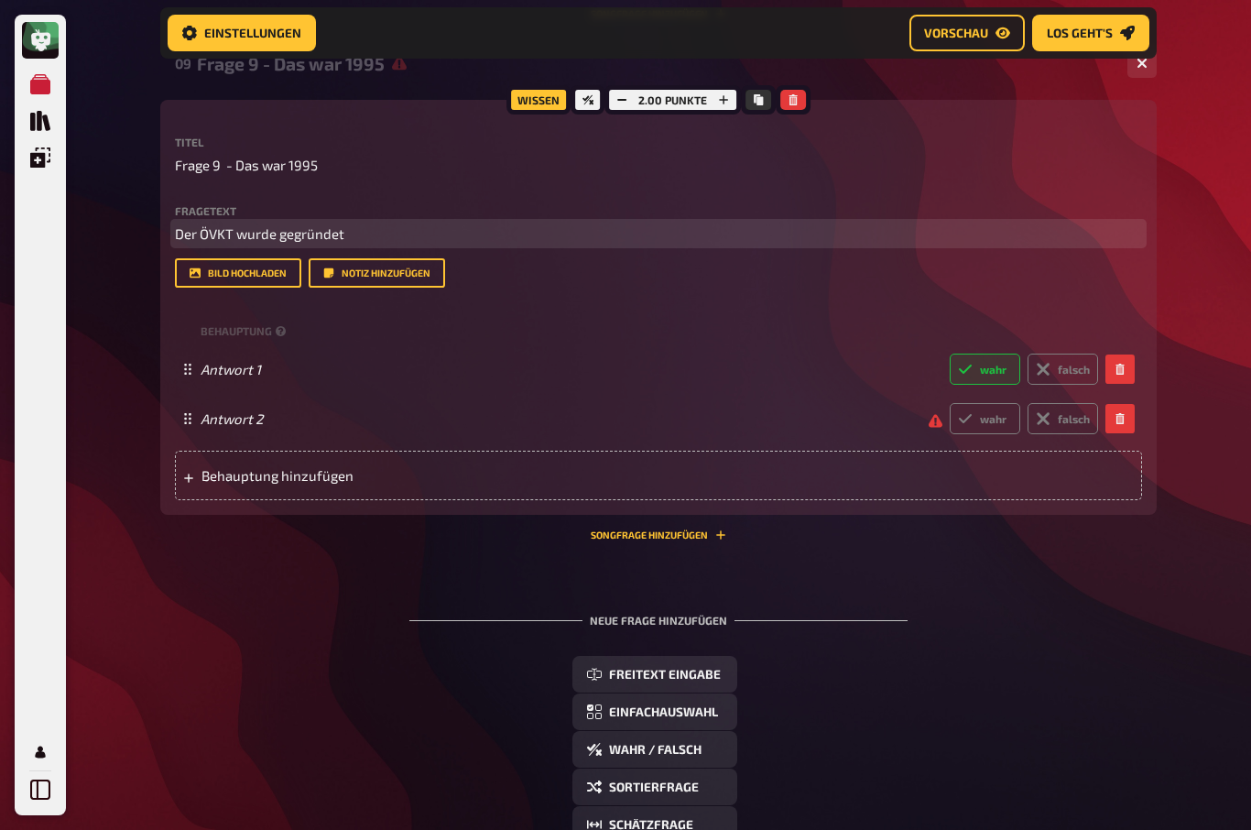
click at [179, 227] on span "Der ÖVKT wurde gegründet" at bounding box center [259, 233] width 169 height 16
click at [396, 223] on p "1 - Der ÖVKT wurde gegründet" at bounding box center [658, 233] width 967 height 21
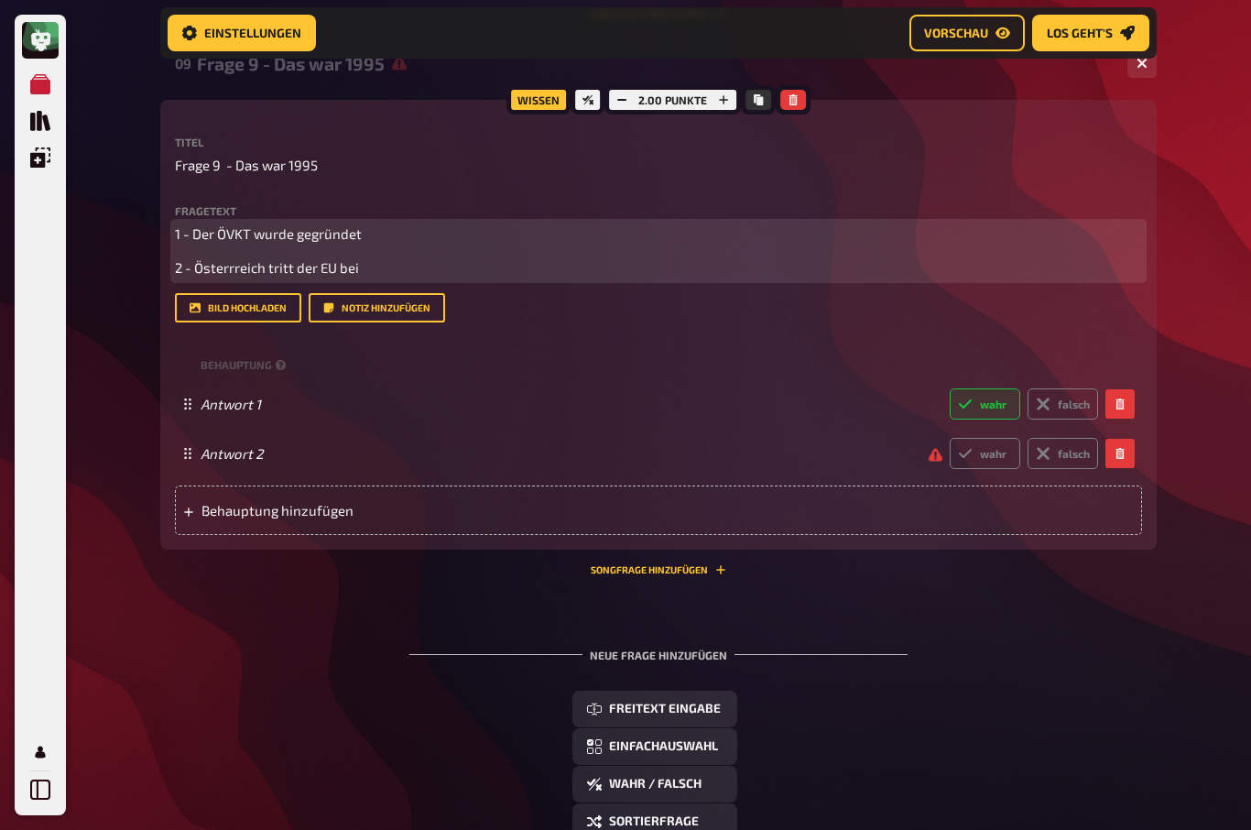
click at [233, 263] on span "2 - Österrreich tritt der EU bei" at bounding box center [267, 267] width 184 height 16
click at [391, 258] on p "2 - Österreich tritt der EU bei" at bounding box center [658, 267] width 967 height 21
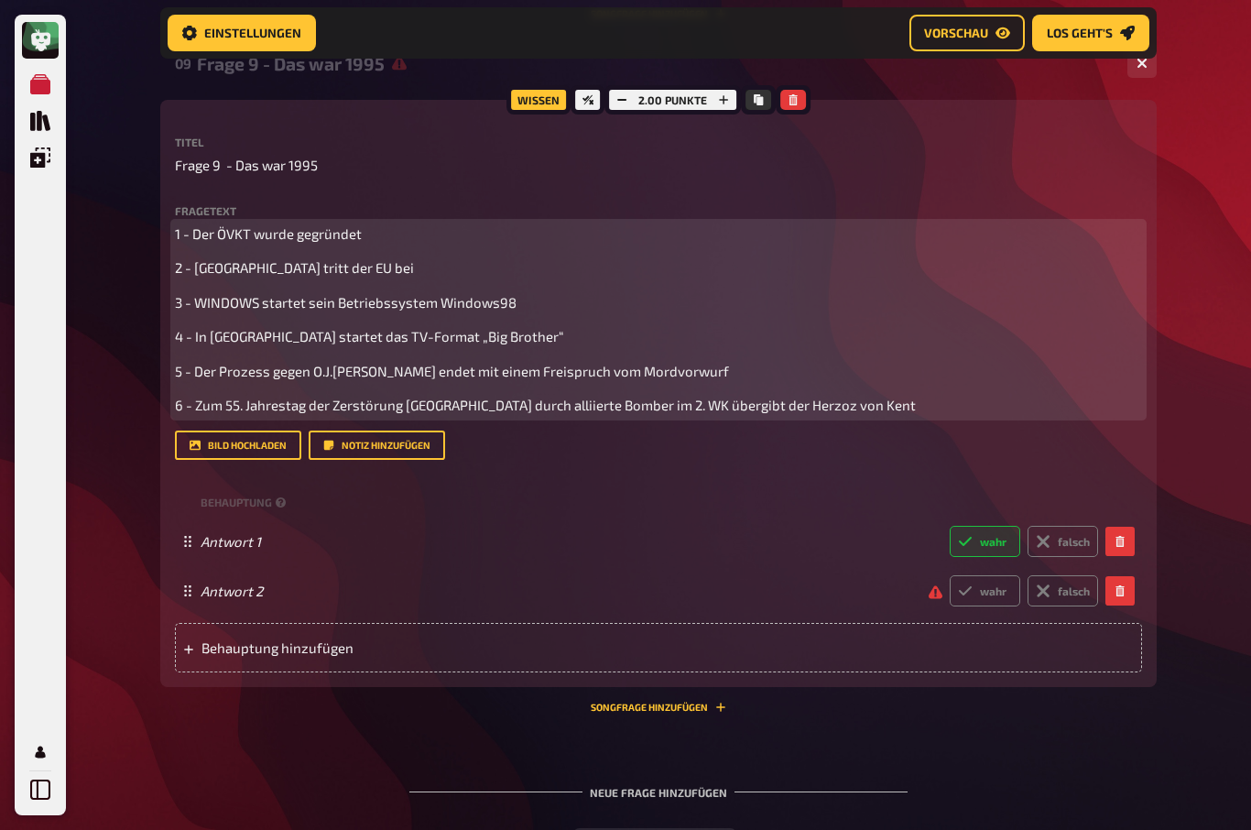
click at [776, 396] on span "6 - Zum 55. Jahrestag der Zerstörung Dresdens durch alliierte Bomber im 2. WK ü…" at bounding box center [545, 404] width 741 height 16
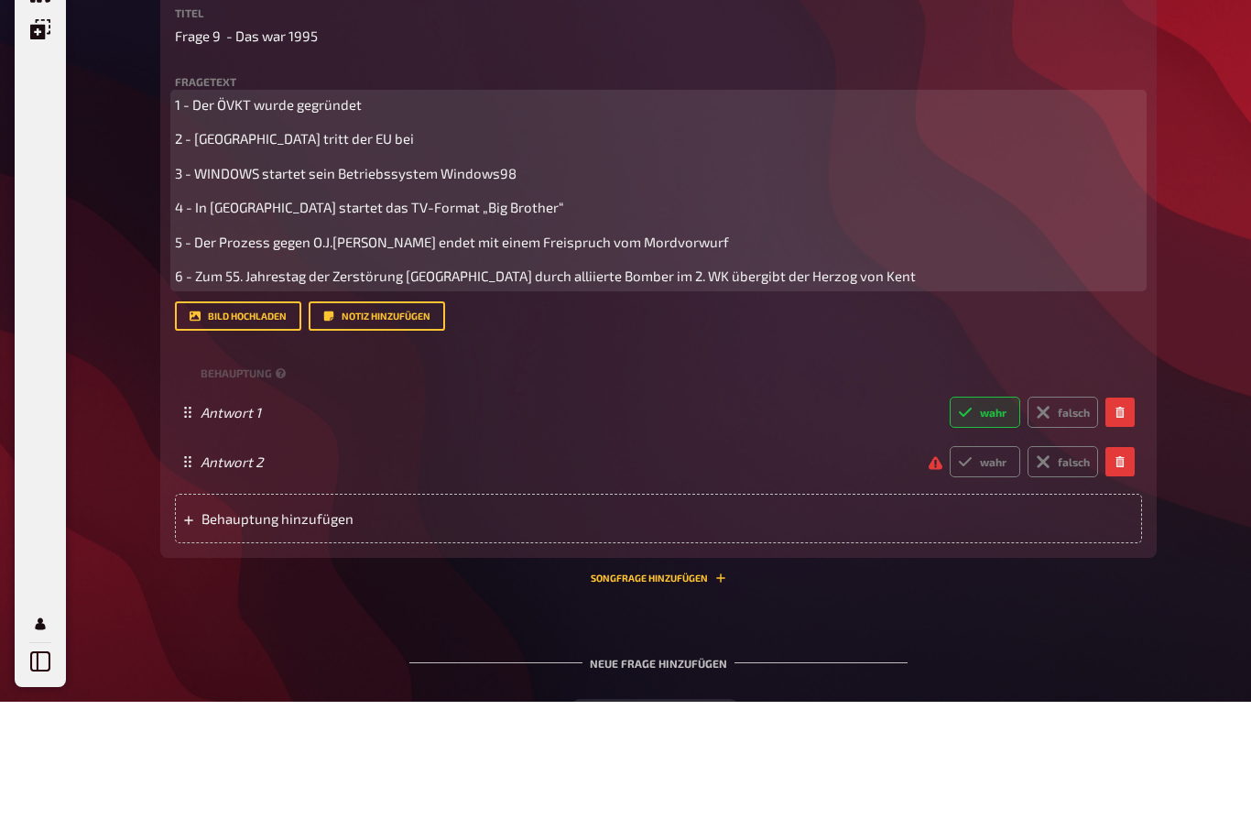
click at [896, 251] on div "1 - Der ÖVKT wurde gegründet 2 - Österreich tritt der EU bei 3 - WINDOWS starte…" at bounding box center [658, 319] width 967 height 192
click at [894, 395] on p "6 - Zum 55. Jahrestag der Zerstörung Dresdens durch alliierte Bomber im 2. WK ü…" at bounding box center [658, 405] width 967 height 21
click at [1007, 395] on p "6 - Zum 55. Jahrestag der Zerstörung Dresdens durch alliierte Bomber im 2. WK ü…" at bounding box center [658, 405] width 967 height 21
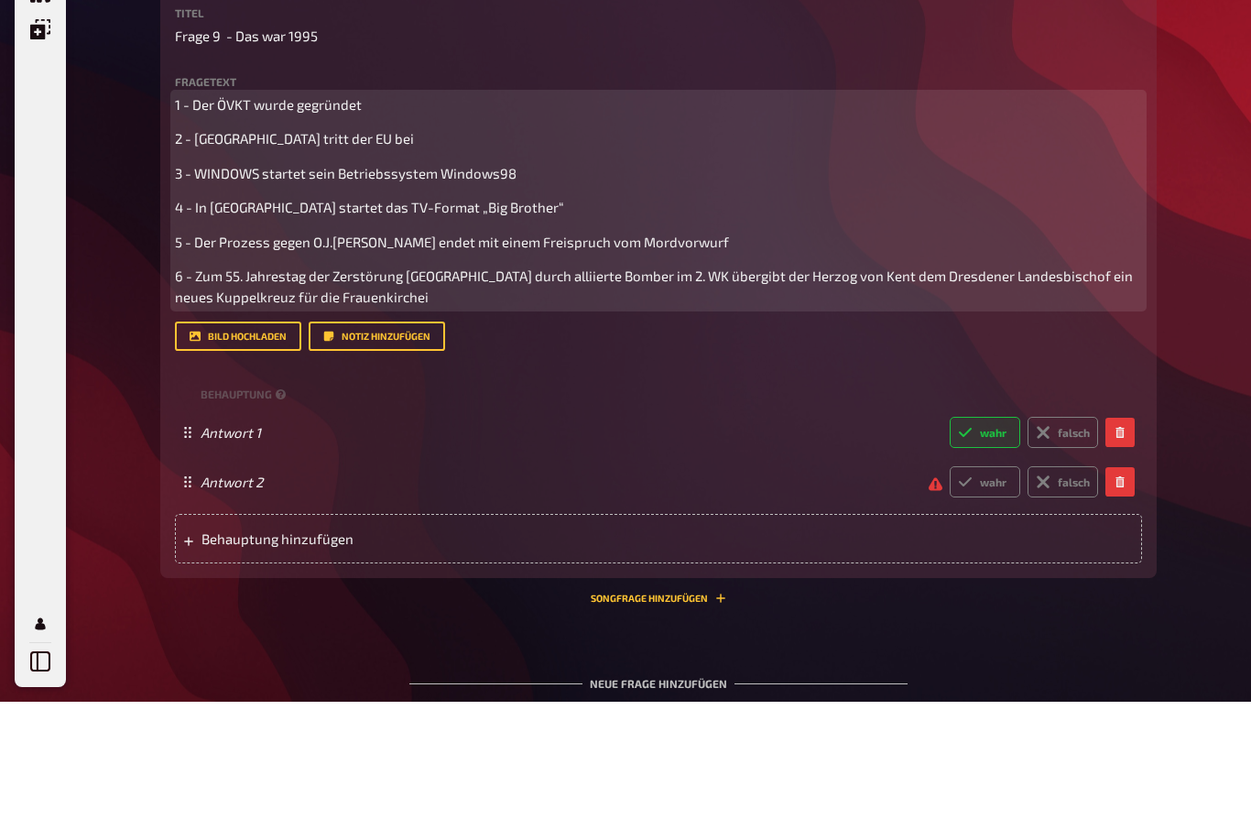
click at [429, 395] on p "6 - Zum 55. Jahrestag der Zerstörung Dresdens durch alliierte Bomber im 2. WK ü…" at bounding box center [658, 415] width 967 height 41
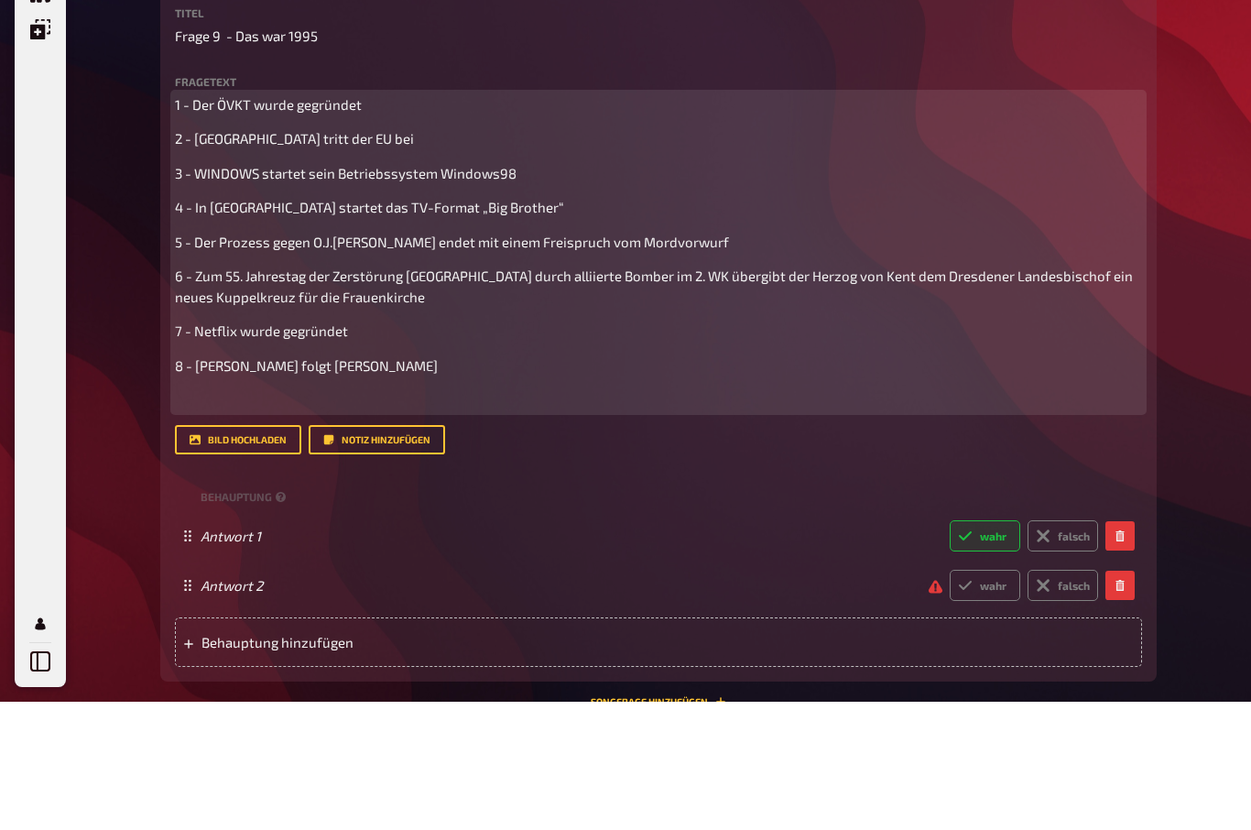
click at [490, 484] on p "8 - Rudolf Kirchschläger folgt Thomas Klestil" at bounding box center [658, 494] width 967 height 21
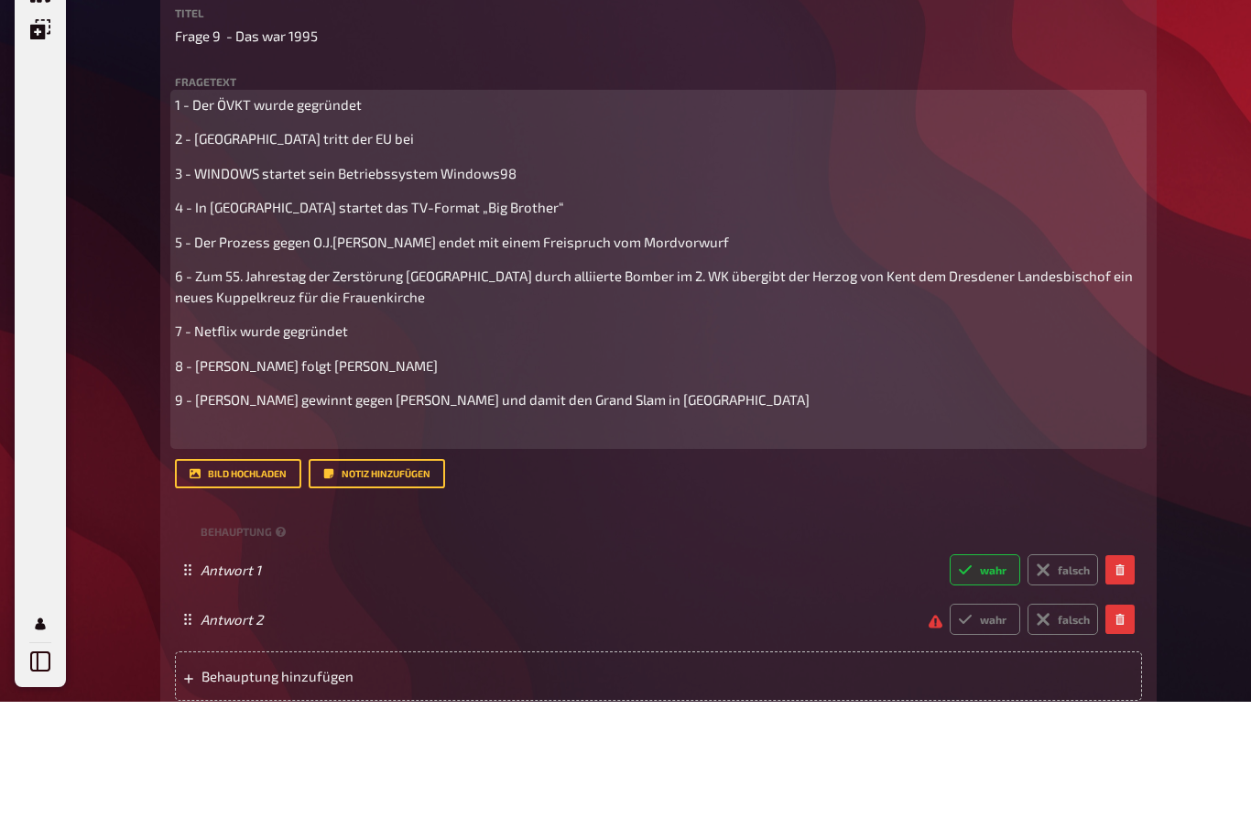
click at [570, 520] on span "9 - Thomas Muster gewinnt gegen Michael Chang und damit den Grand Slam in Paris" at bounding box center [492, 528] width 635 height 16
click at [657, 520] on span "9 - Thomas Muster gewinnt gegen Michael Chang und damit das Grand Slam in Paris" at bounding box center [492, 528] width 634 height 16
click at [820, 518] on p "9 - Thomas Muster gewinnt gegen Michael Chang und damit das Grand Slam Turnier …" at bounding box center [658, 528] width 967 height 21
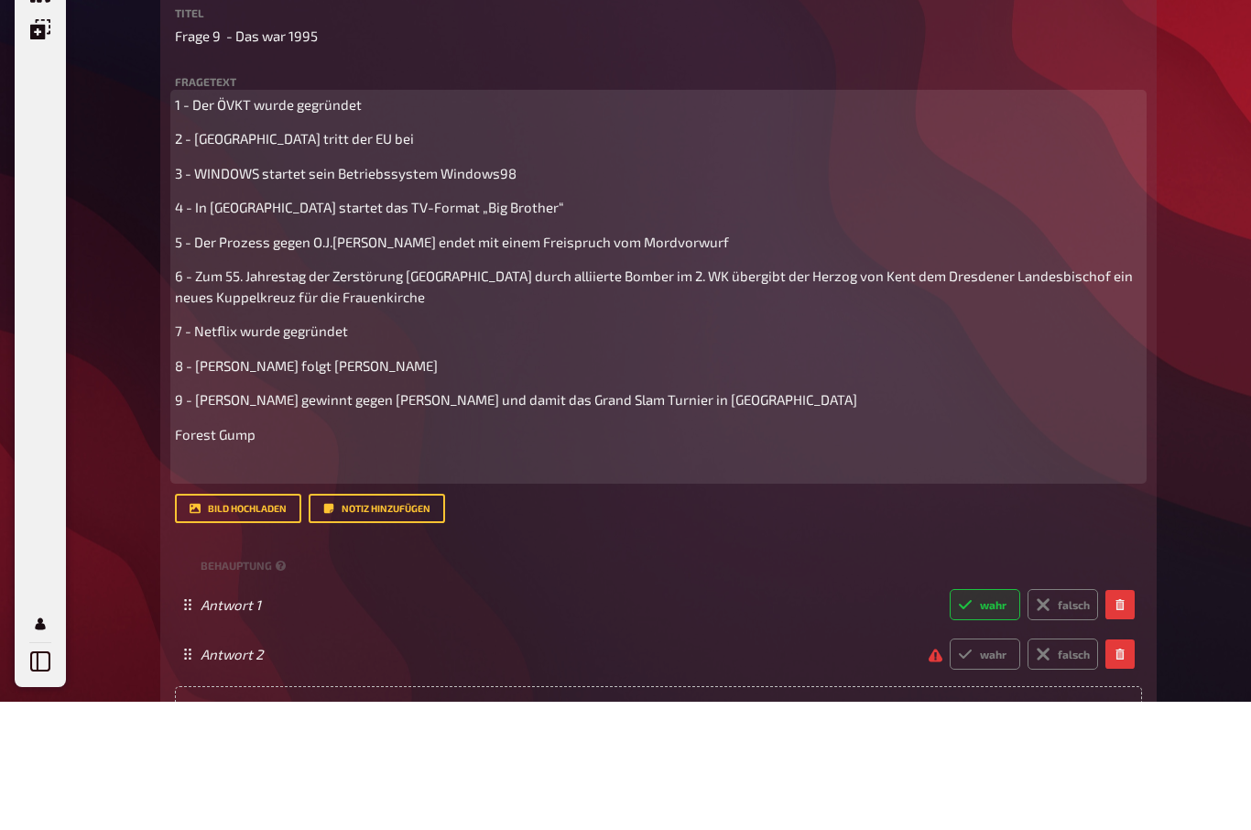
click at [190, 555] on span "Forest Gump" at bounding box center [215, 563] width 81 height 16
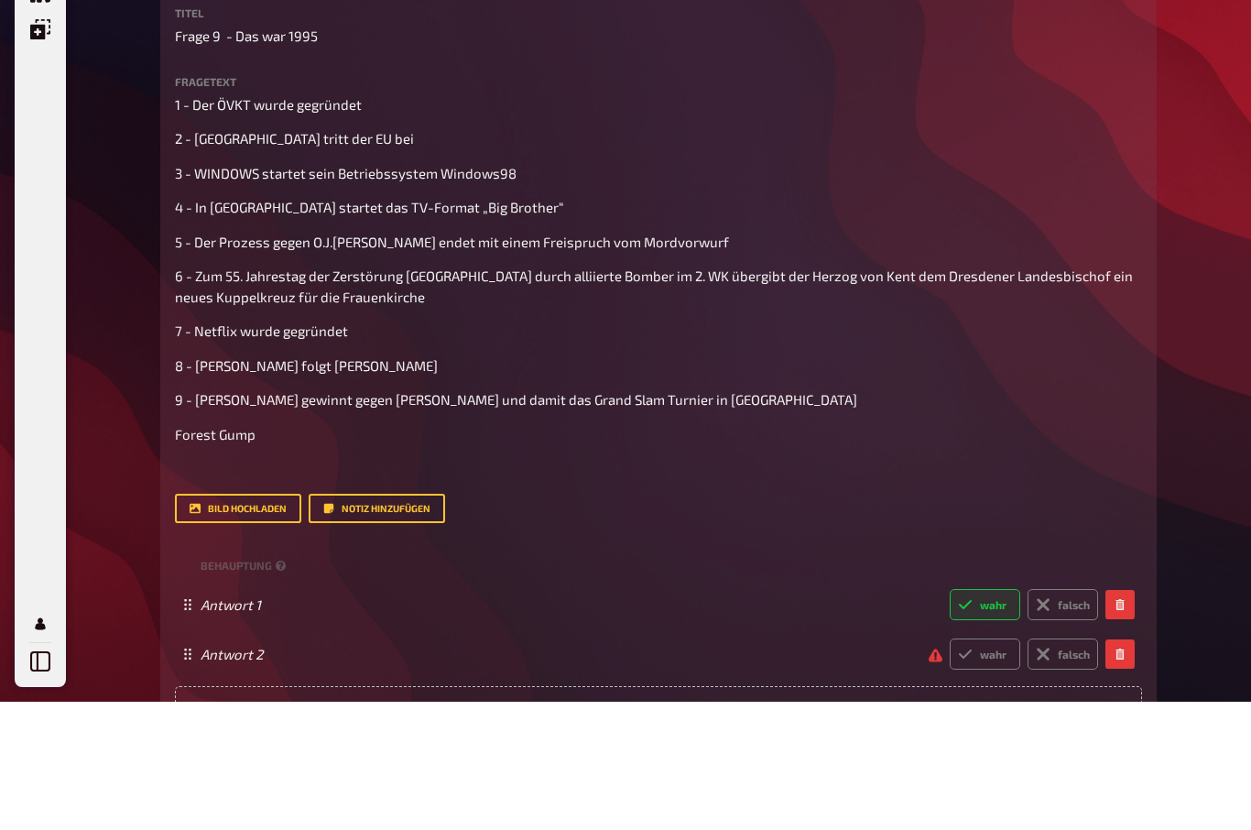
click at [171, 414] on div "Wissen 2.00 Punkte Titel Frage 9 - Das war 1995 Fragetext 1 - Der ÖVKT wurde ge…" at bounding box center [658, 489] width 996 height 779
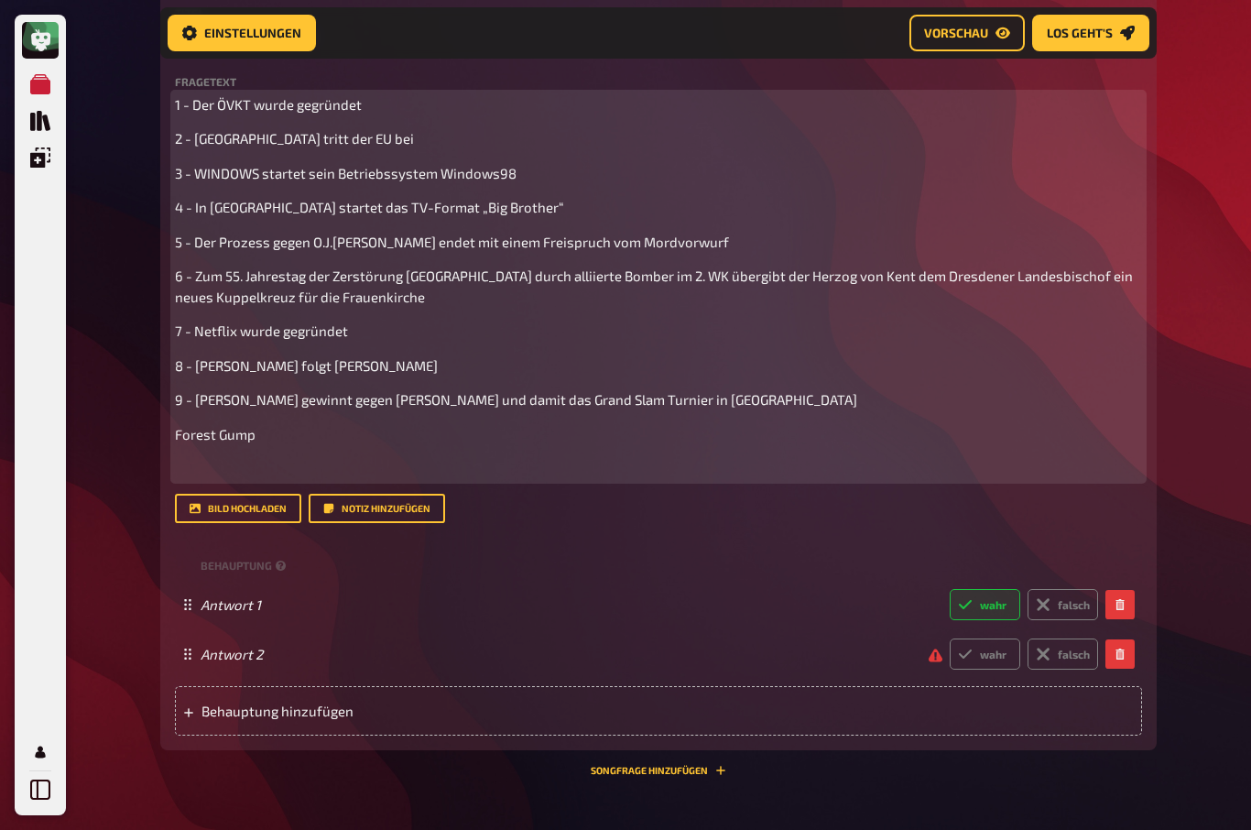
click at [195, 426] on span "Forest Gump" at bounding box center [215, 434] width 81 height 16
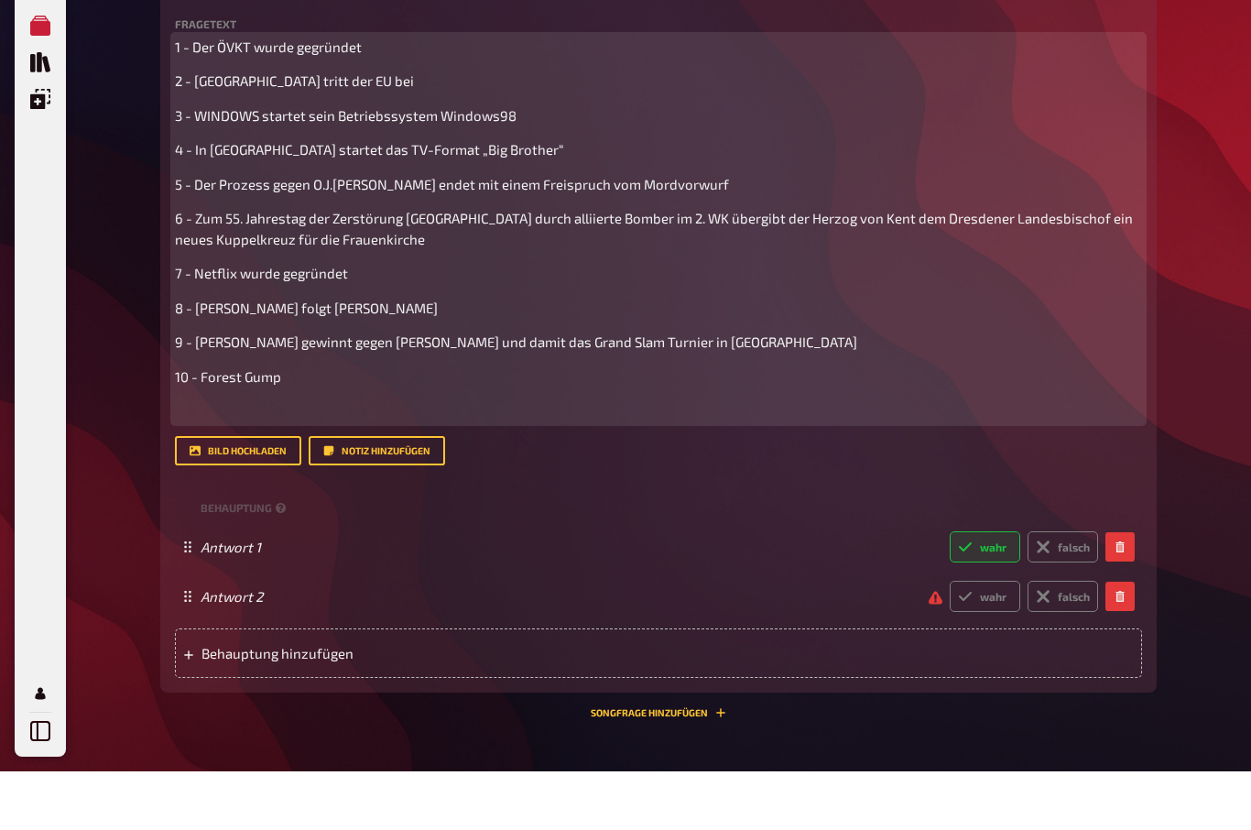
click at [329, 425] on p "10 - Forest Gump" at bounding box center [658, 435] width 967 height 21
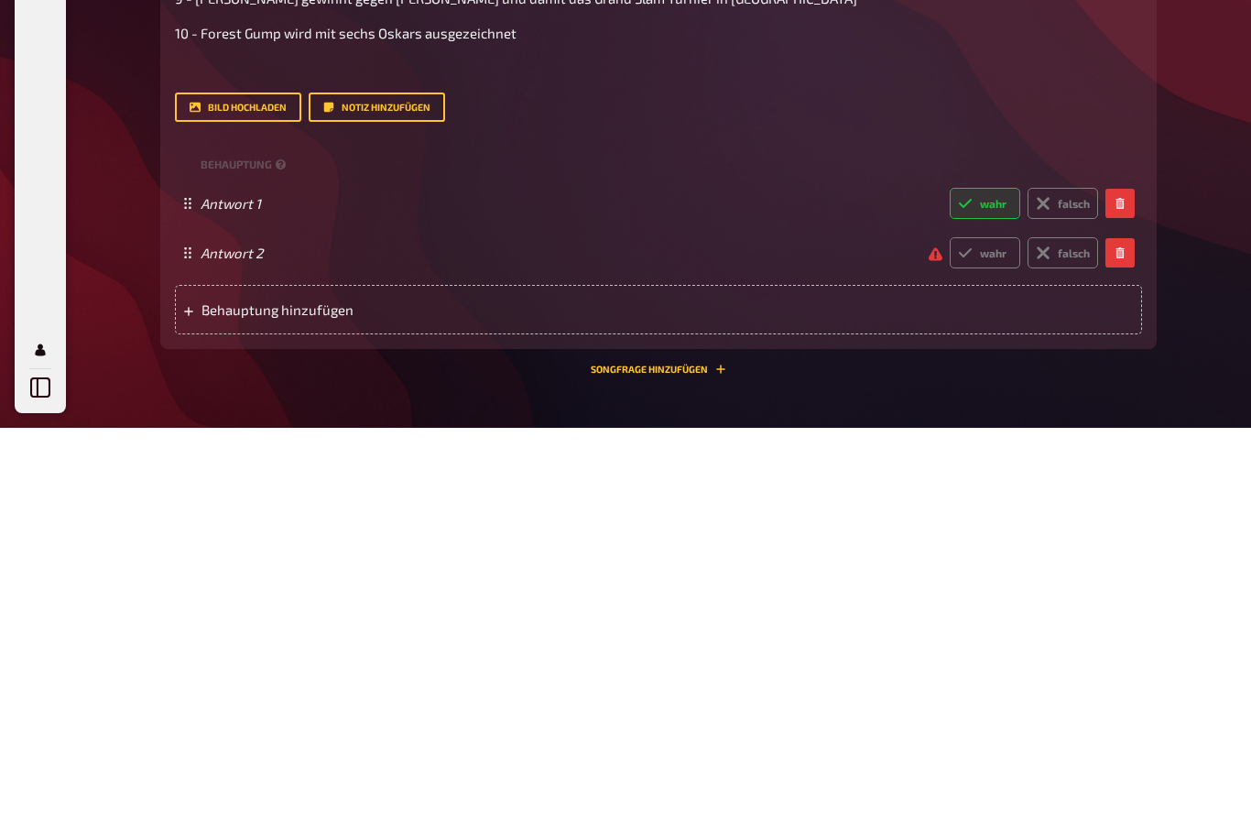
click at [1003, 639] on label "wahr" at bounding box center [985, 654] width 71 height 31
click at [950, 638] on input "wahr" at bounding box center [949, 638] width 1 height 1
radio input "true"
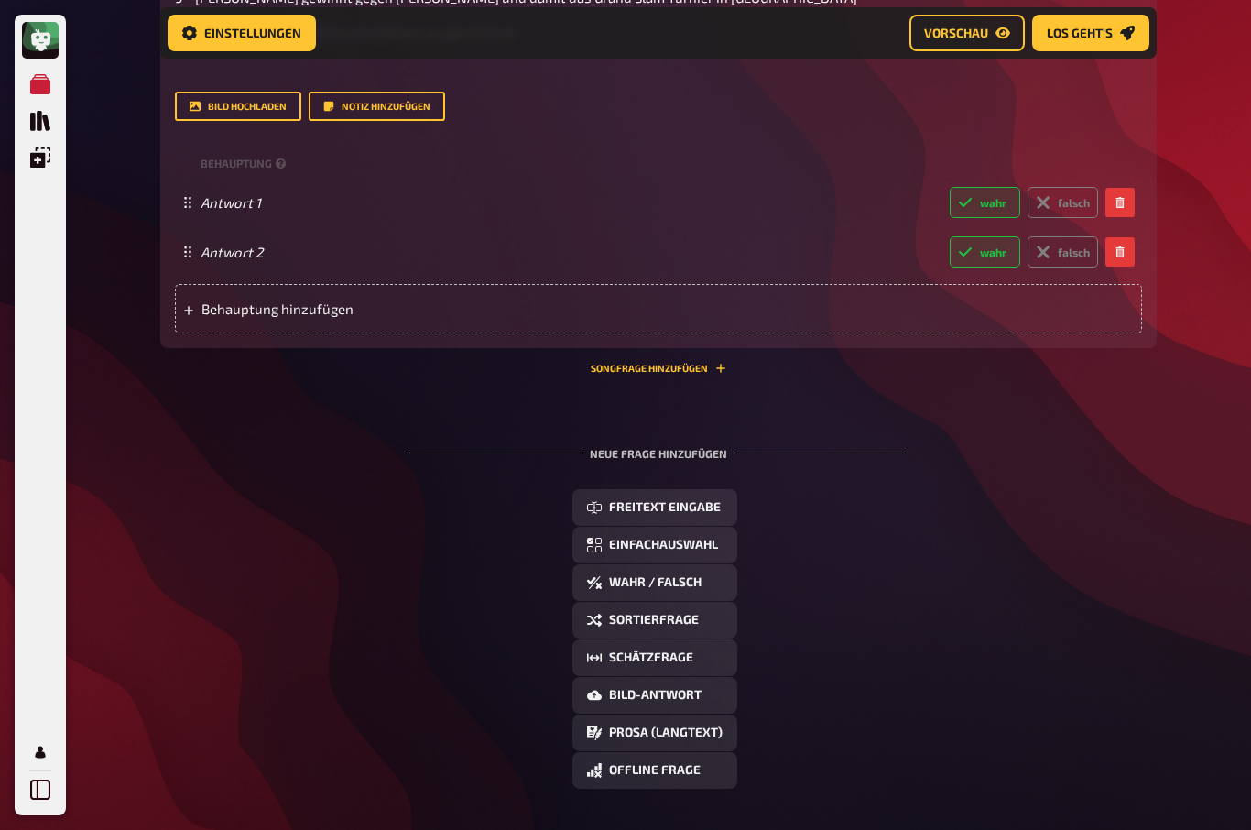
click at [239, 300] on span "Behauptung hinzufügen" at bounding box center [343, 308] width 285 height 16
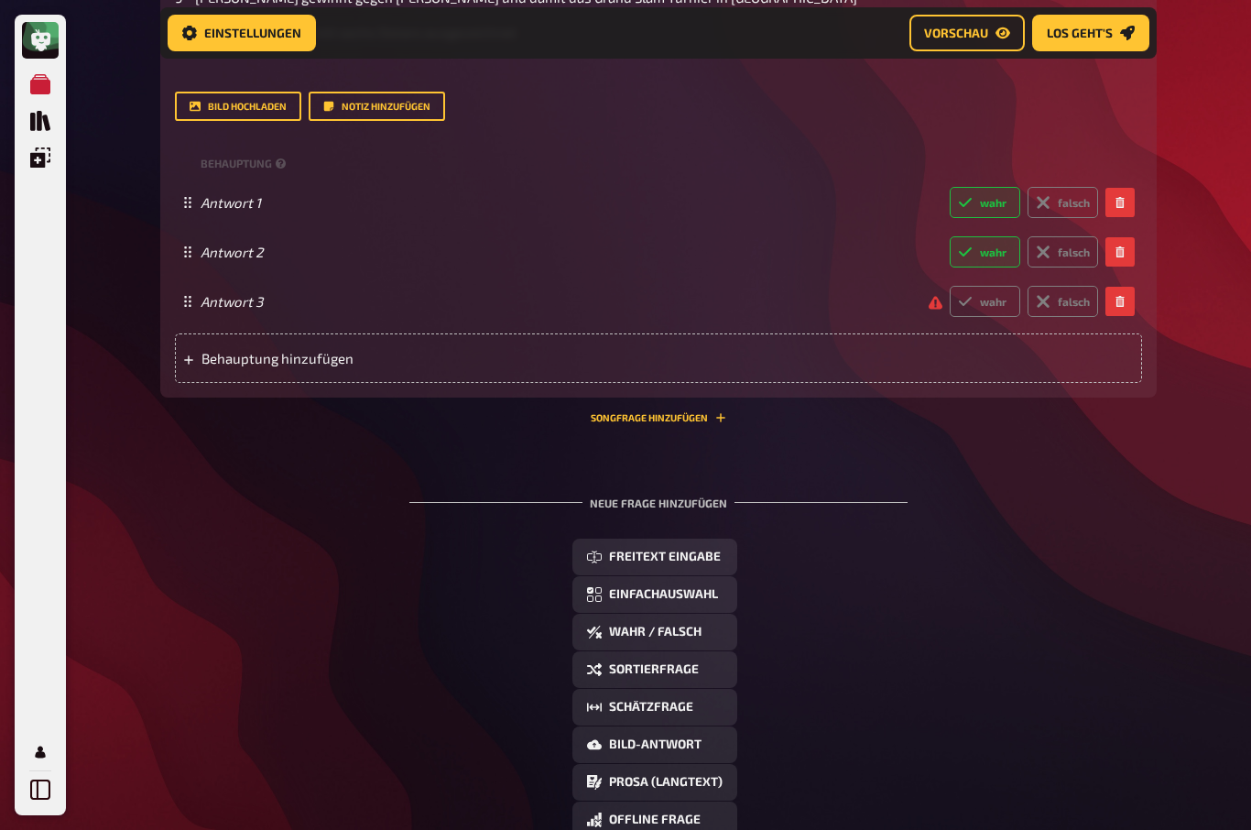
click at [1075, 286] on label "falsch" at bounding box center [1062, 301] width 71 height 31
click at [950, 285] on input "falsch" at bounding box center [949, 285] width 1 height 1
radio input "true"
click at [209, 350] on span "Behauptung hinzufügen" at bounding box center [343, 358] width 285 height 16
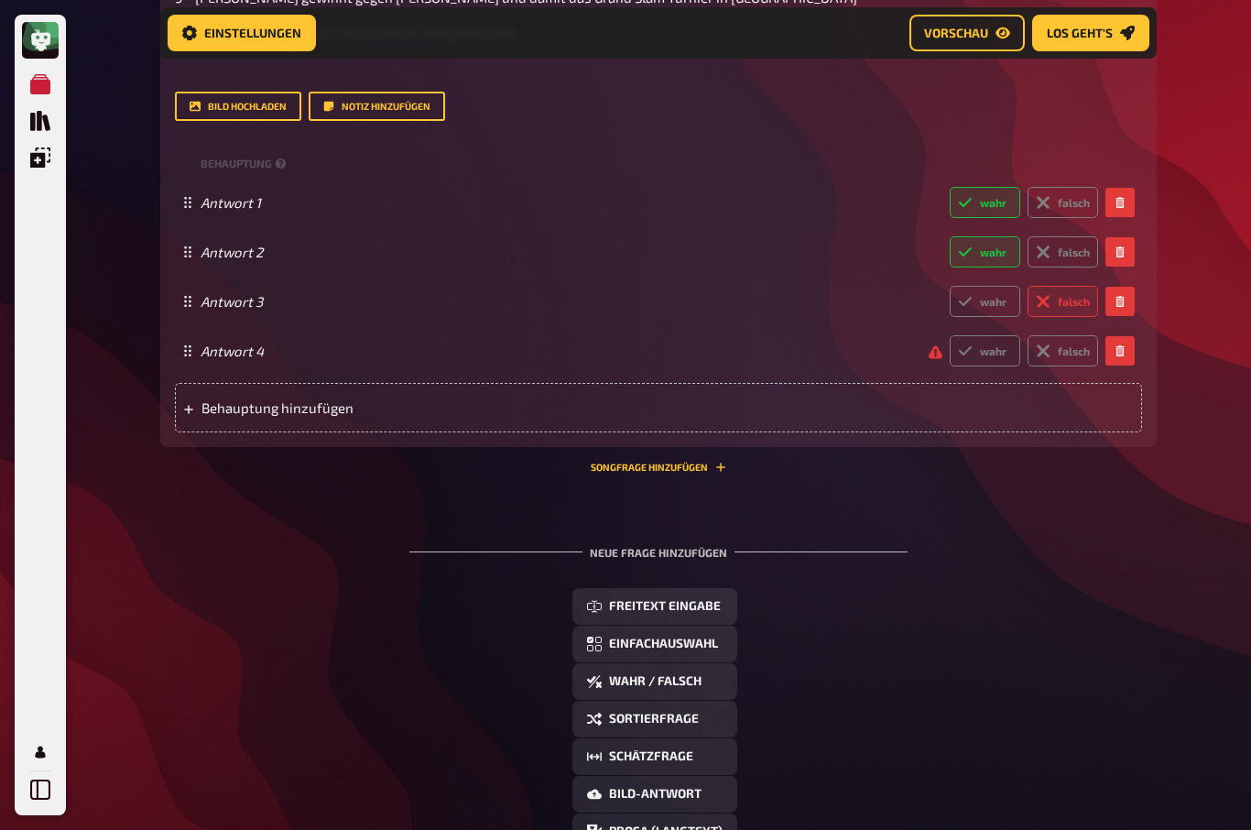
click at [1080, 338] on label "falsch" at bounding box center [1062, 350] width 71 height 31
click at [950, 335] on input "falsch" at bounding box center [949, 334] width 1 height 1
radio input "true"
click at [211, 399] on span "Behauptung hinzufügen" at bounding box center [343, 407] width 285 height 16
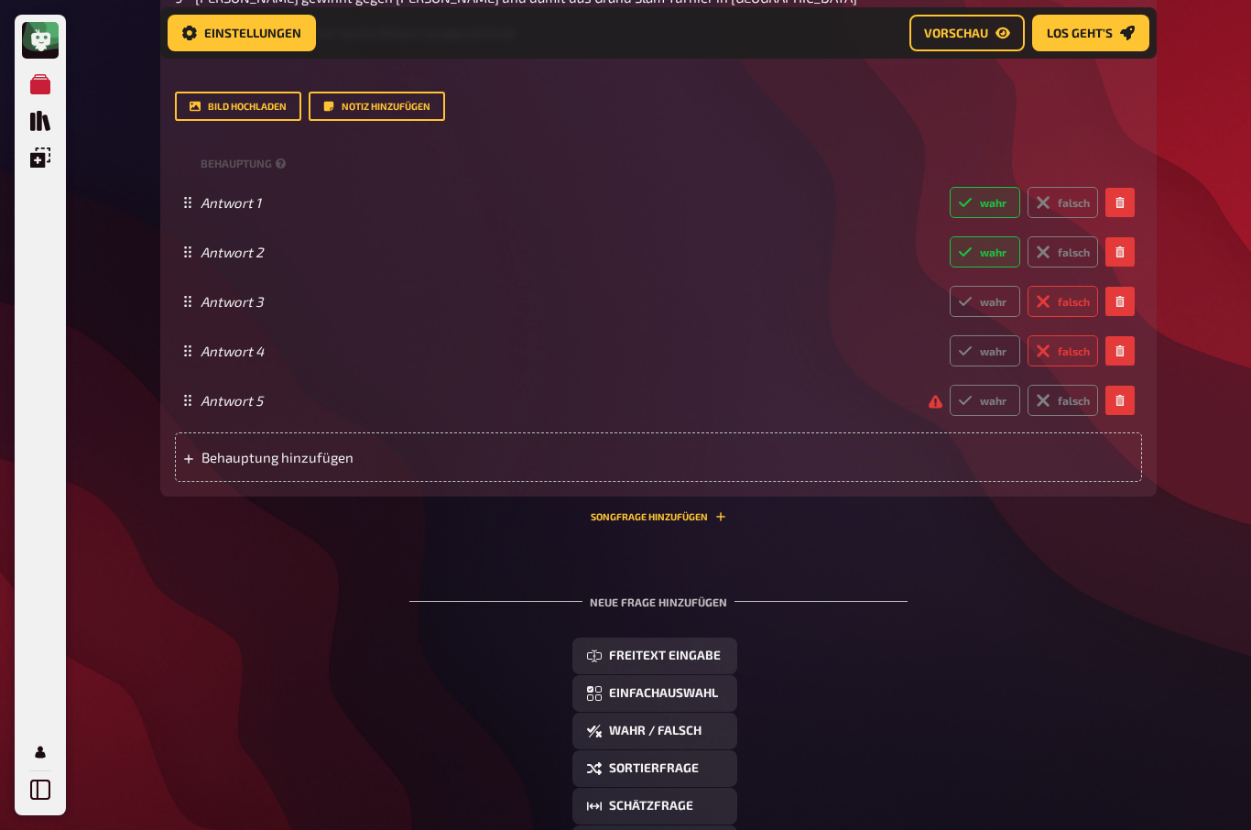
click at [984, 389] on label "wahr" at bounding box center [985, 400] width 71 height 31
click at [950, 385] on input "wahr" at bounding box center [949, 384] width 1 height 1
radio input "true"
click at [213, 449] on span "Behauptung hinzufügen" at bounding box center [343, 457] width 285 height 16
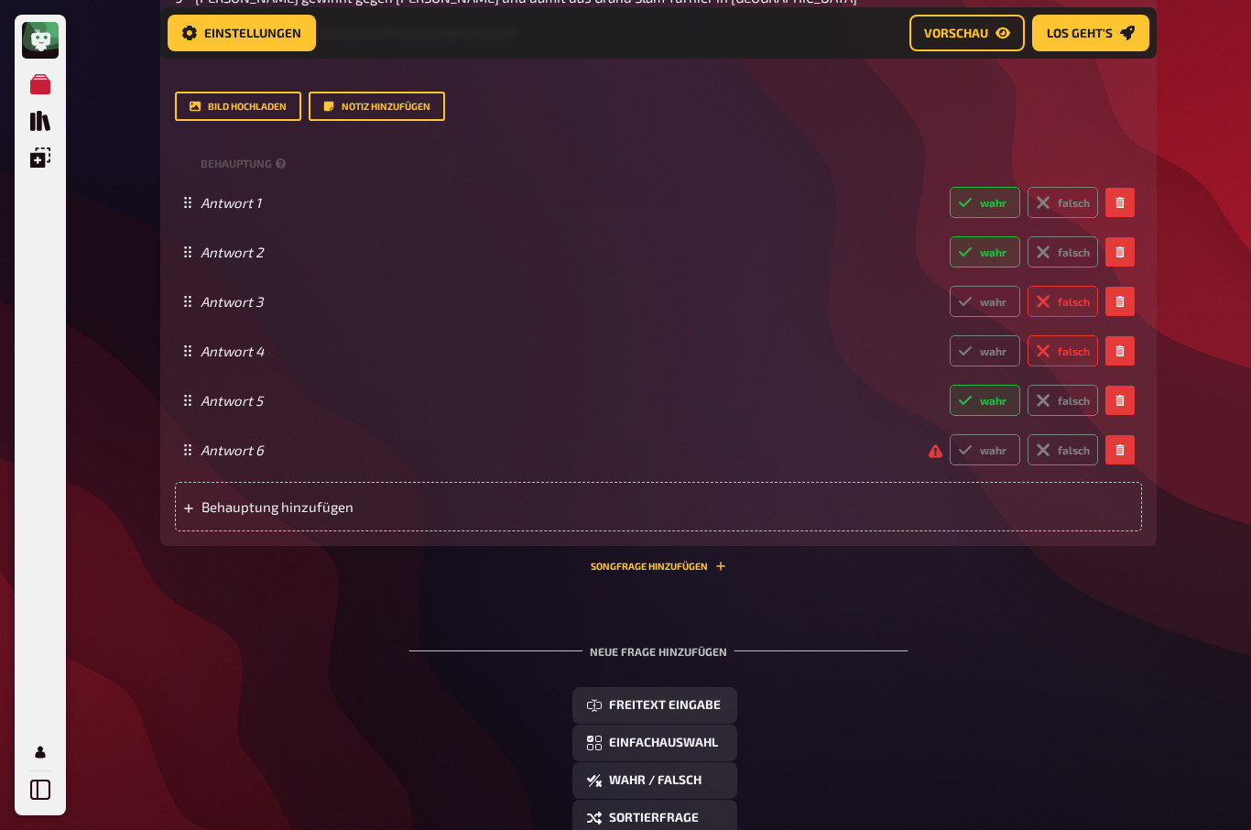
click at [1072, 434] on label "falsch" at bounding box center [1062, 449] width 71 height 31
click at [950, 434] on input "falsch" at bounding box center [949, 433] width 1 height 1
radio input "true"
click at [206, 459] on div "Antwort 6 wahr falsch" at bounding box center [658, 449] width 967 height 49
click at [193, 503] on icon at bounding box center [188, 508] width 11 height 11
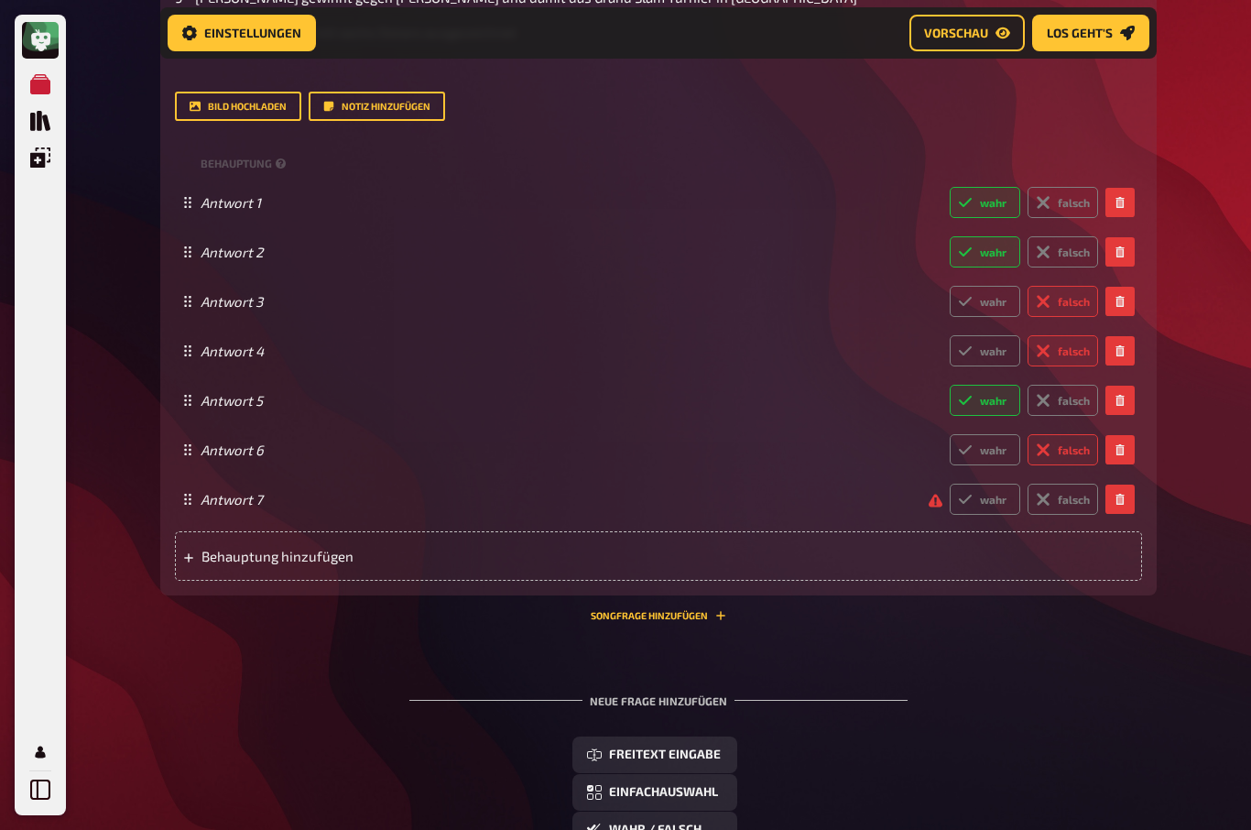
click at [1078, 490] on label "falsch" at bounding box center [1062, 498] width 71 height 31
click at [950, 483] on input "falsch" at bounding box center [949, 483] width 1 height 1
radio input "true"
click at [222, 548] on span "Behauptung hinzufügen" at bounding box center [343, 556] width 285 height 16
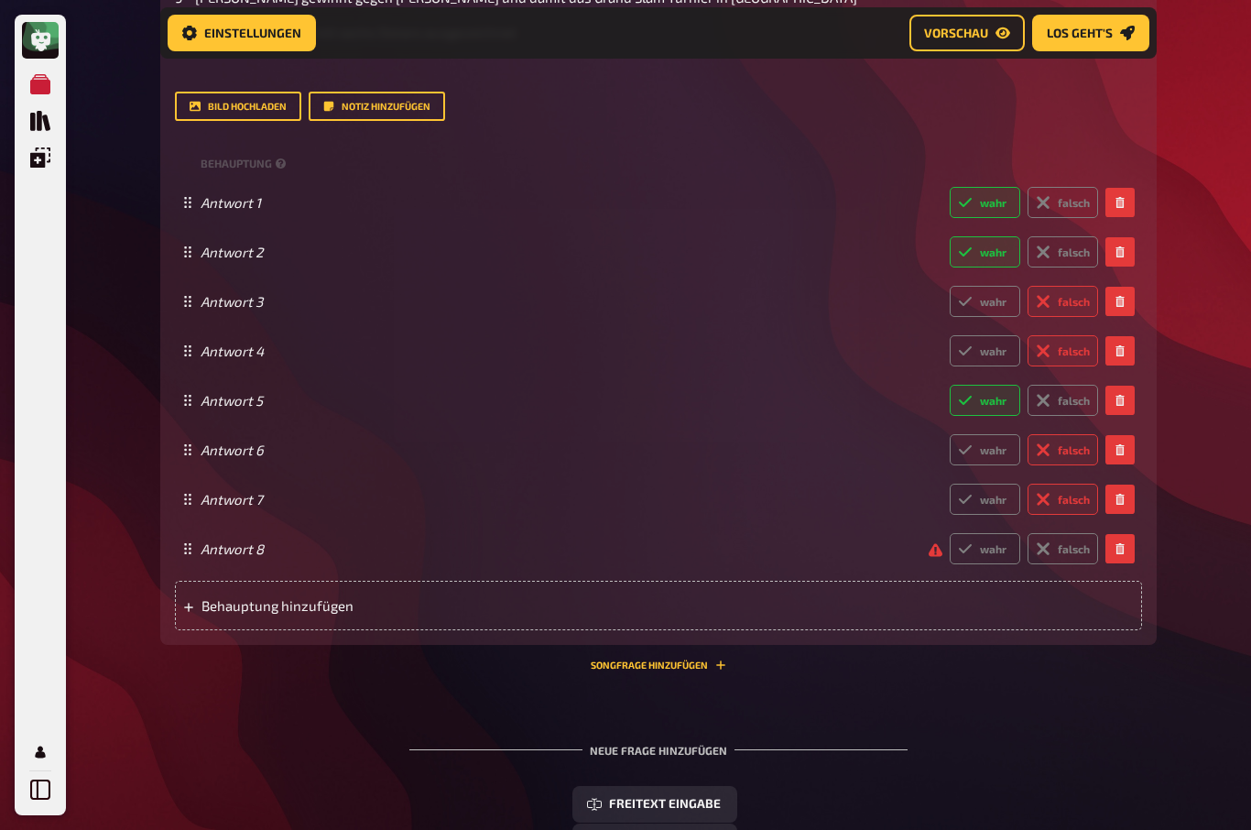
click at [1080, 535] on label "falsch" at bounding box center [1062, 548] width 71 height 31
click at [950, 533] on input "falsch" at bounding box center [949, 532] width 1 height 1
radio input "true"
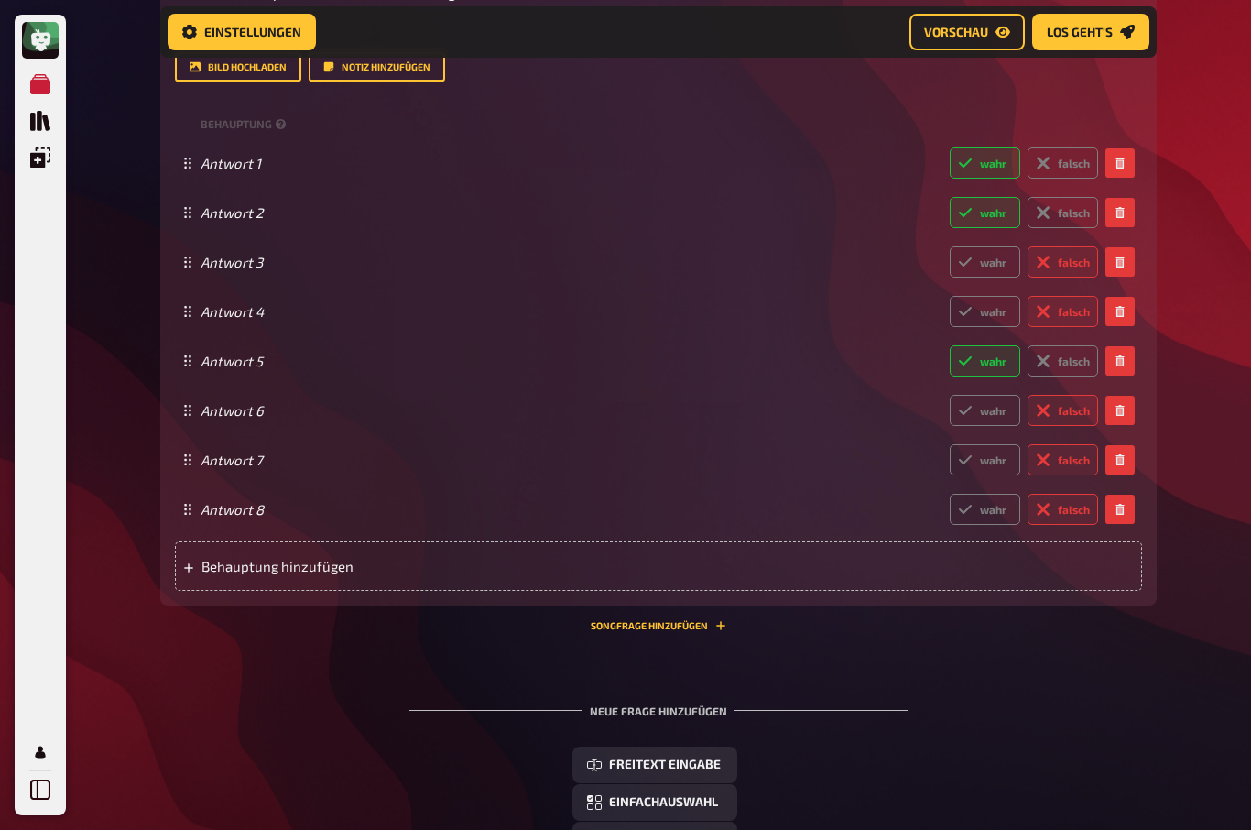
scroll to position [4995, 0]
click at [222, 557] on span "Behauptung hinzufügen" at bounding box center [343, 565] width 285 height 16
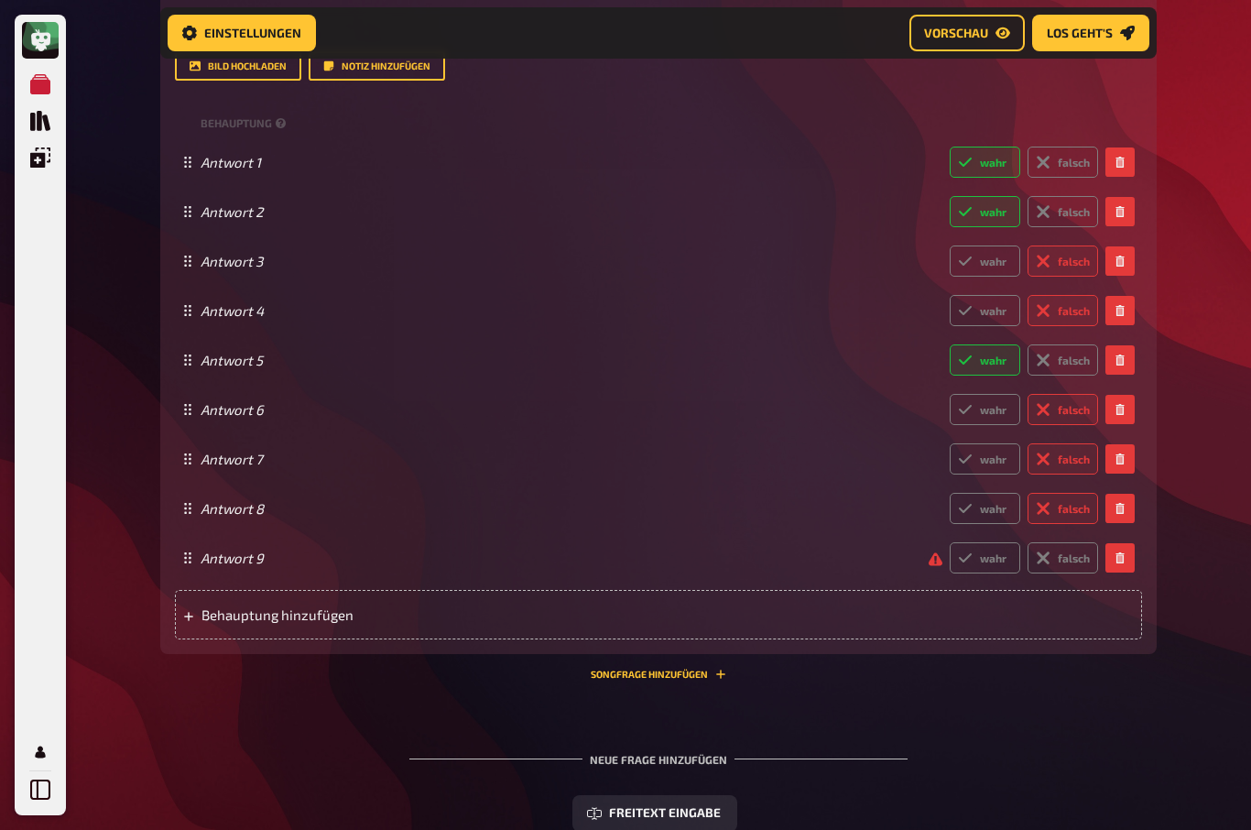
click at [986, 548] on label "wahr" at bounding box center [985, 557] width 71 height 31
click at [950, 542] on input "wahr" at bounding box center [949, 541] width 1 height 1
radio input "true"
click at [207, 606] on span "Behauptung hinzufügen" at bounding box center [343, 614] width 285 height 16
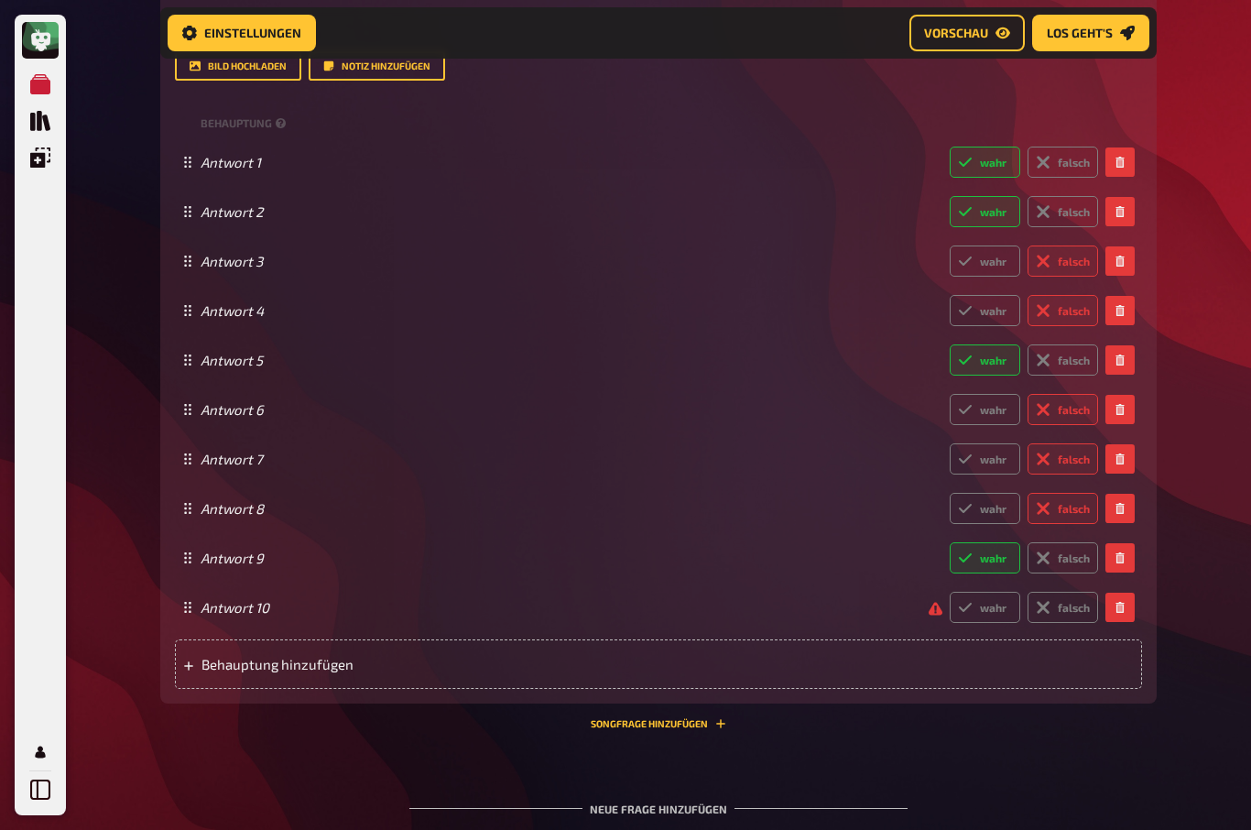
click at [992, 598] on label "wahr" at bounding box center [985, 606] width 71 height 31
click at [950, 591] on input "wahr" at bounding box center [949, 591] width 1 height 1
radio input "true"
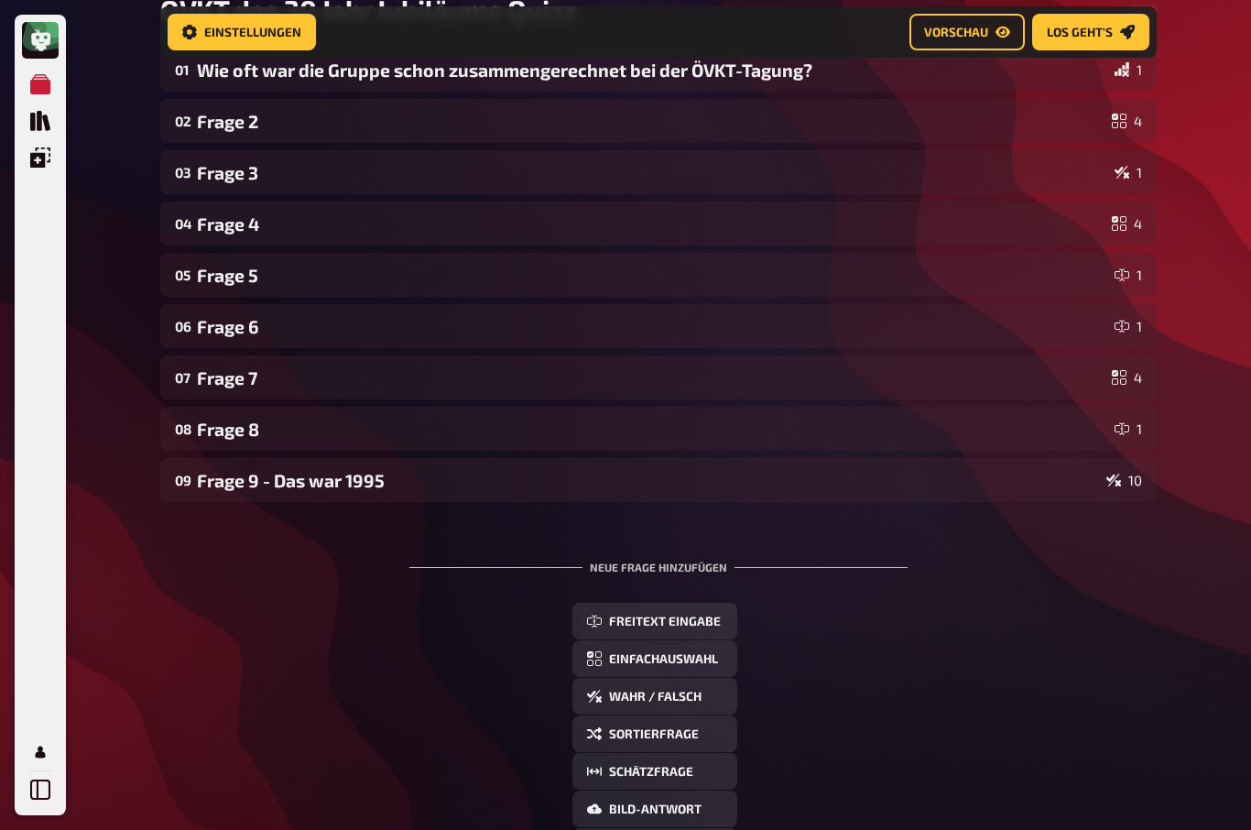
scroll to position [215, 0]
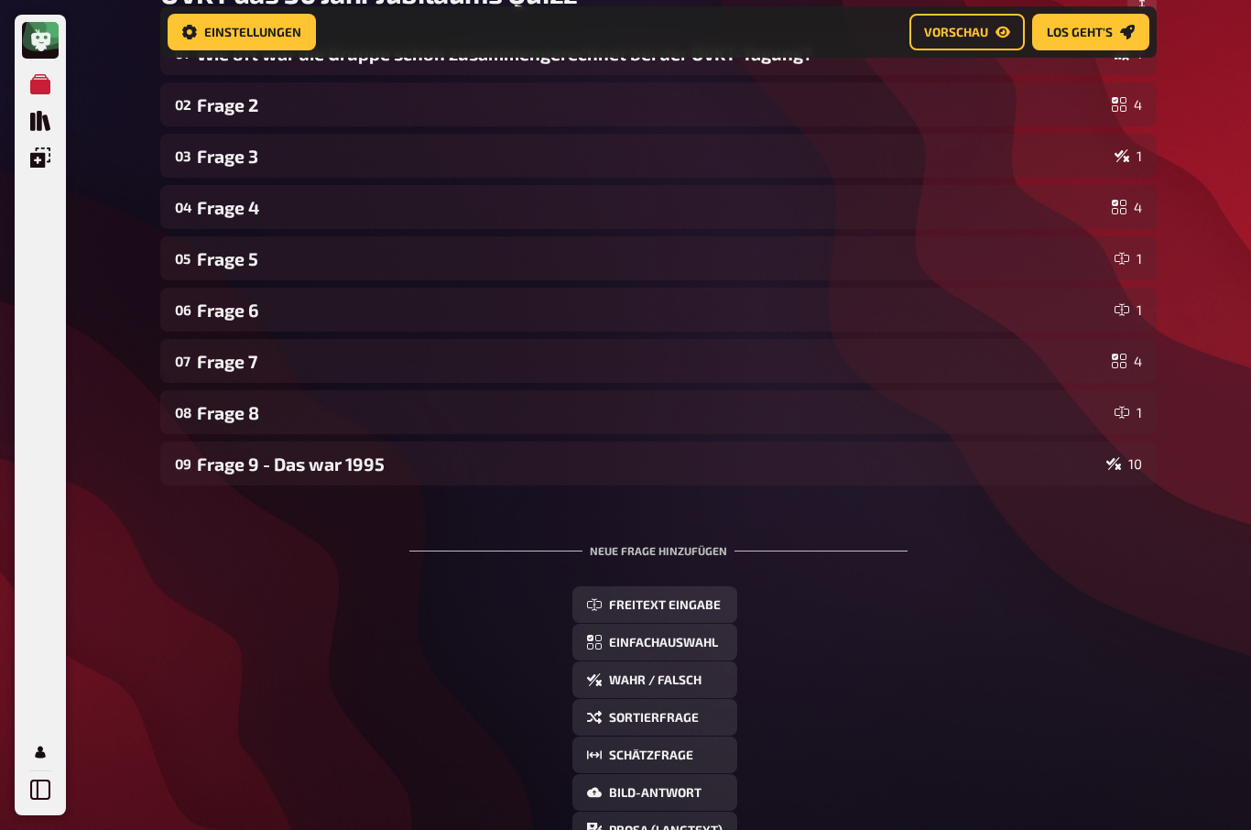
click at [238, 466] on div "Frage 9 - Das war 1995" at bounding box center [648, 464] width 902 height 21
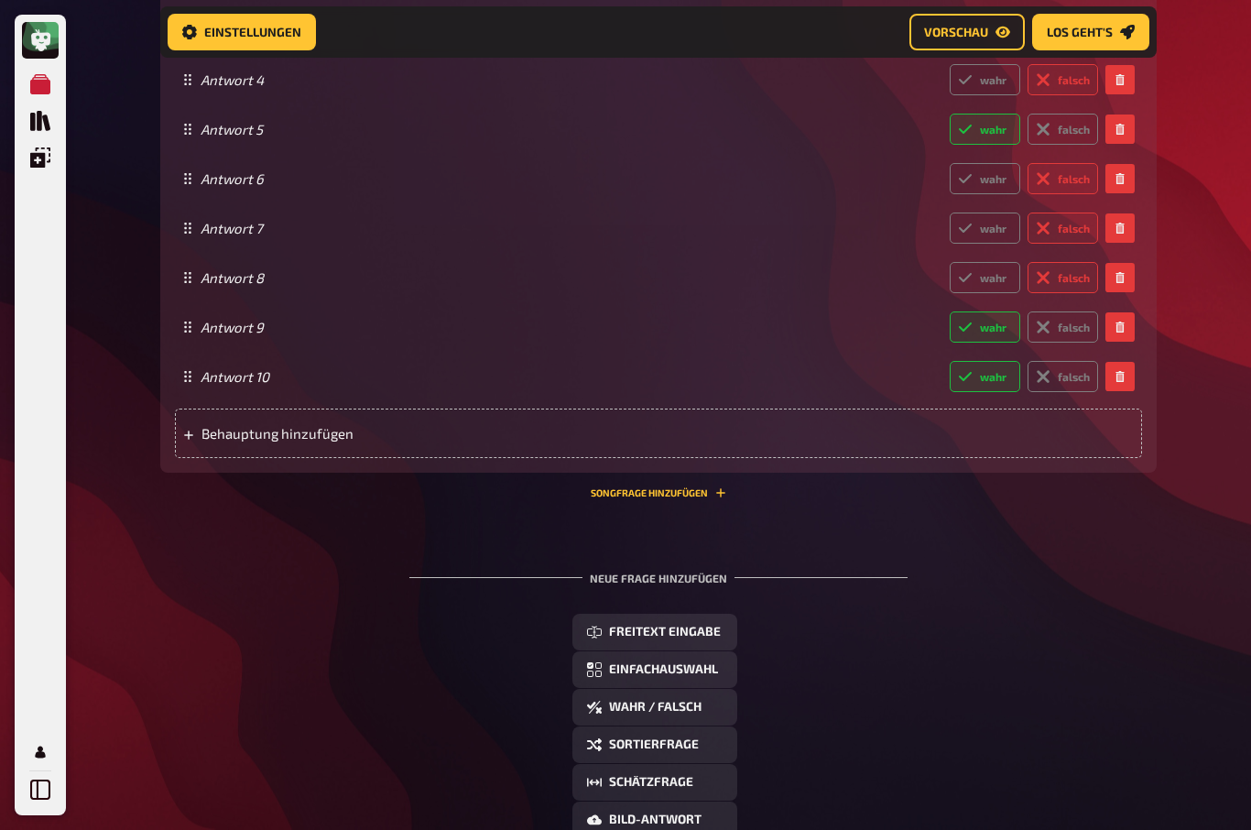
scroll to position [1452, 0]
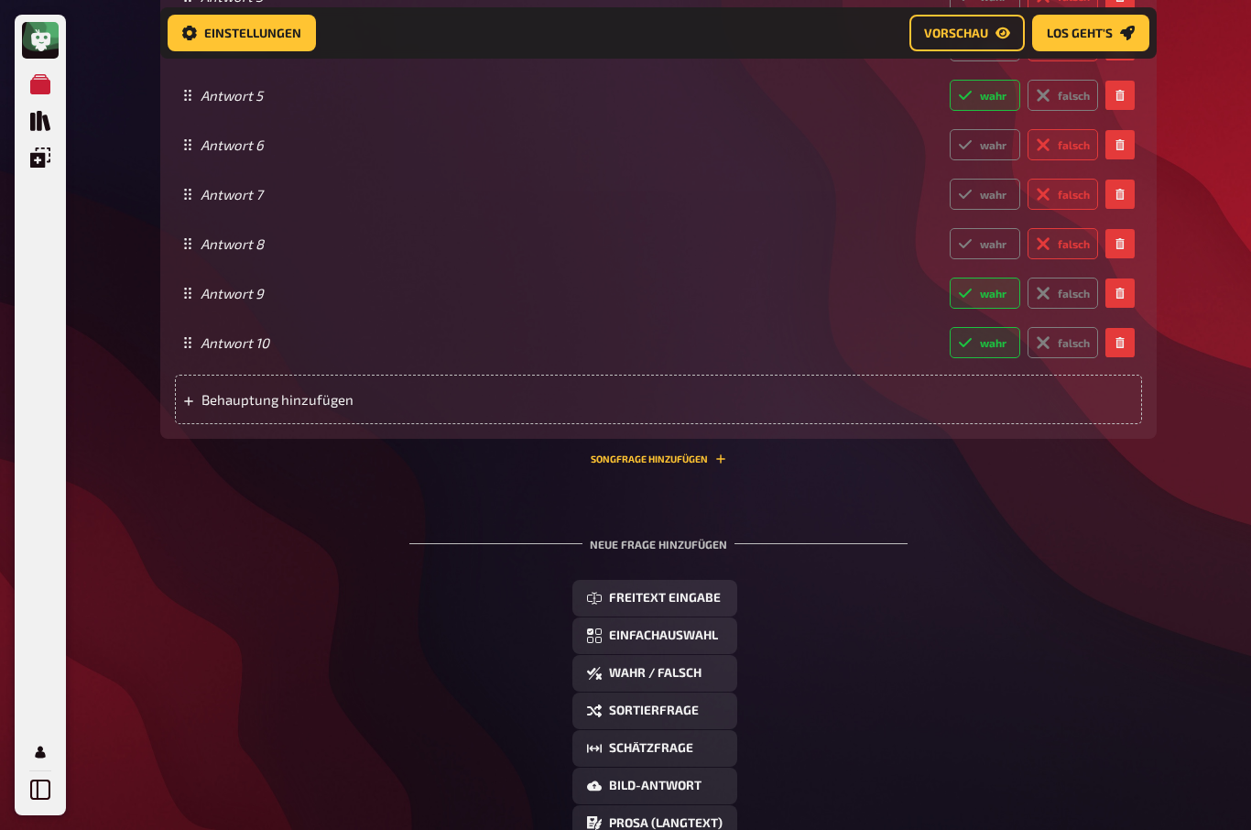
click at [699, 595] on span "Freitext Eingabe" at bounding box center [665, 597] width 112 height 13
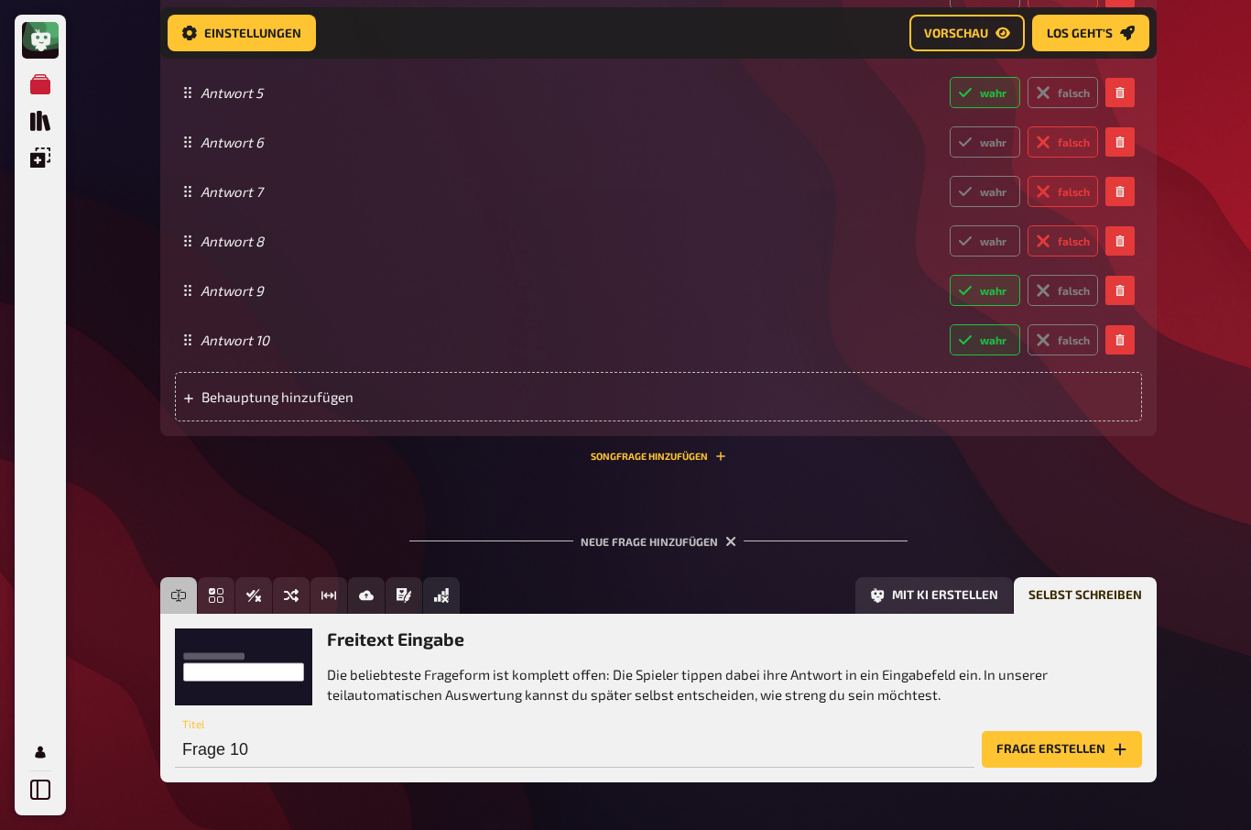
scroll to position [1457, 0]
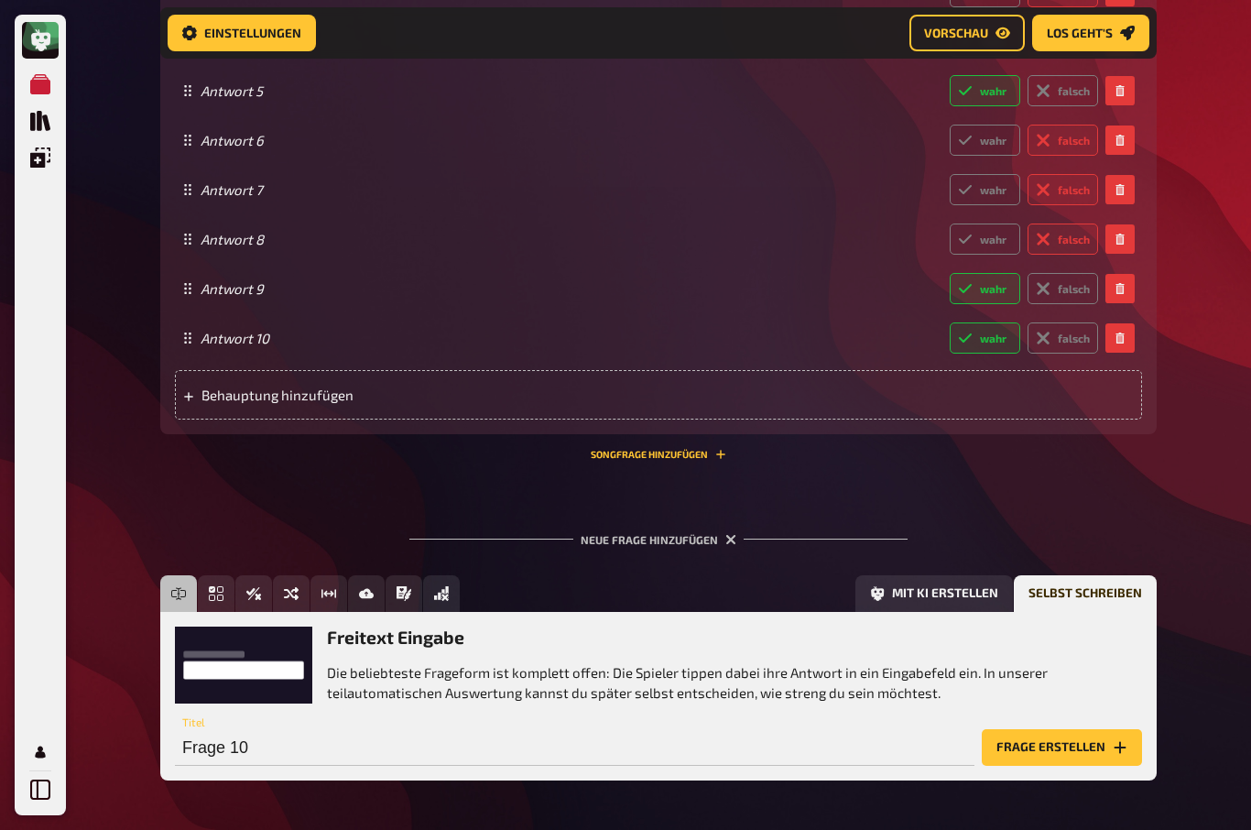
click at [1066, 743] on button "Frage erstellen" at bounding box center [1062, 747] width 160 height 37
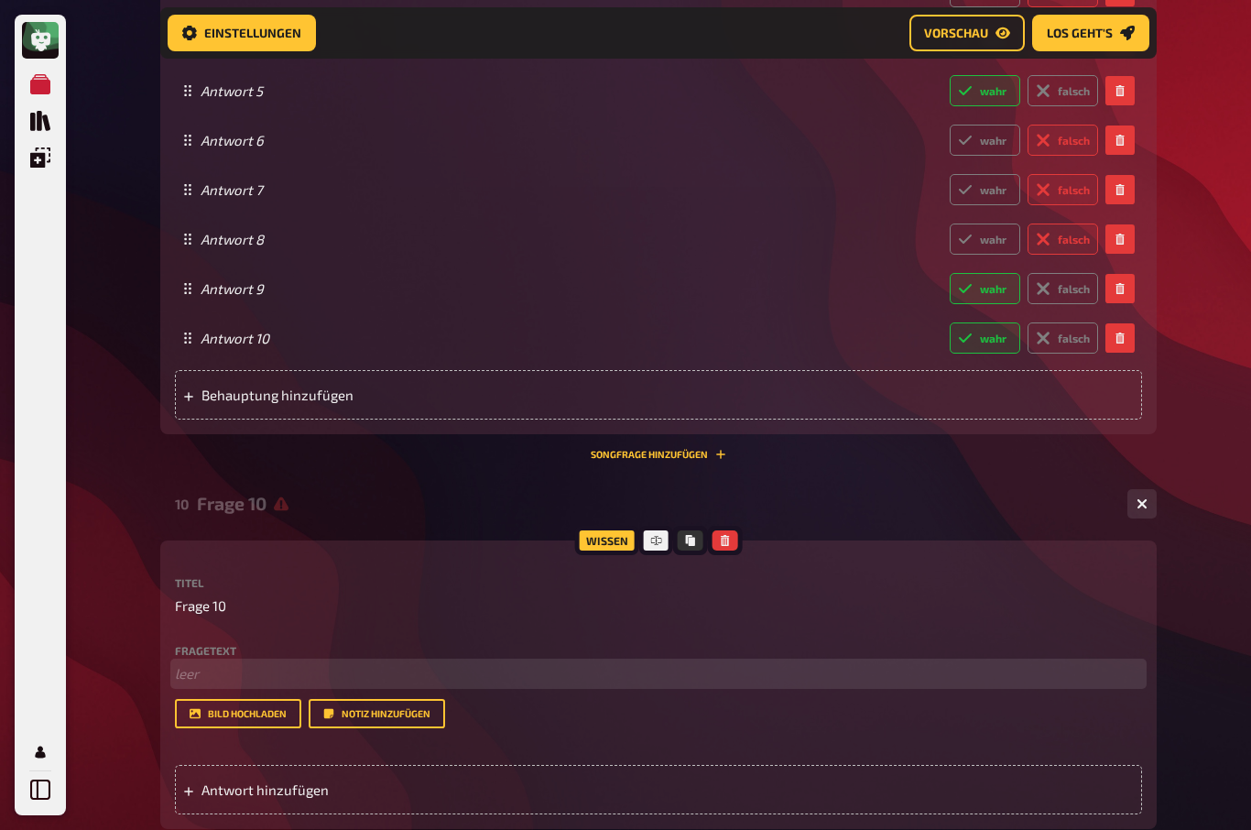
click at [192, 669] on p "﻿ leer" at bounding box center [658, 673] width 967 height 21
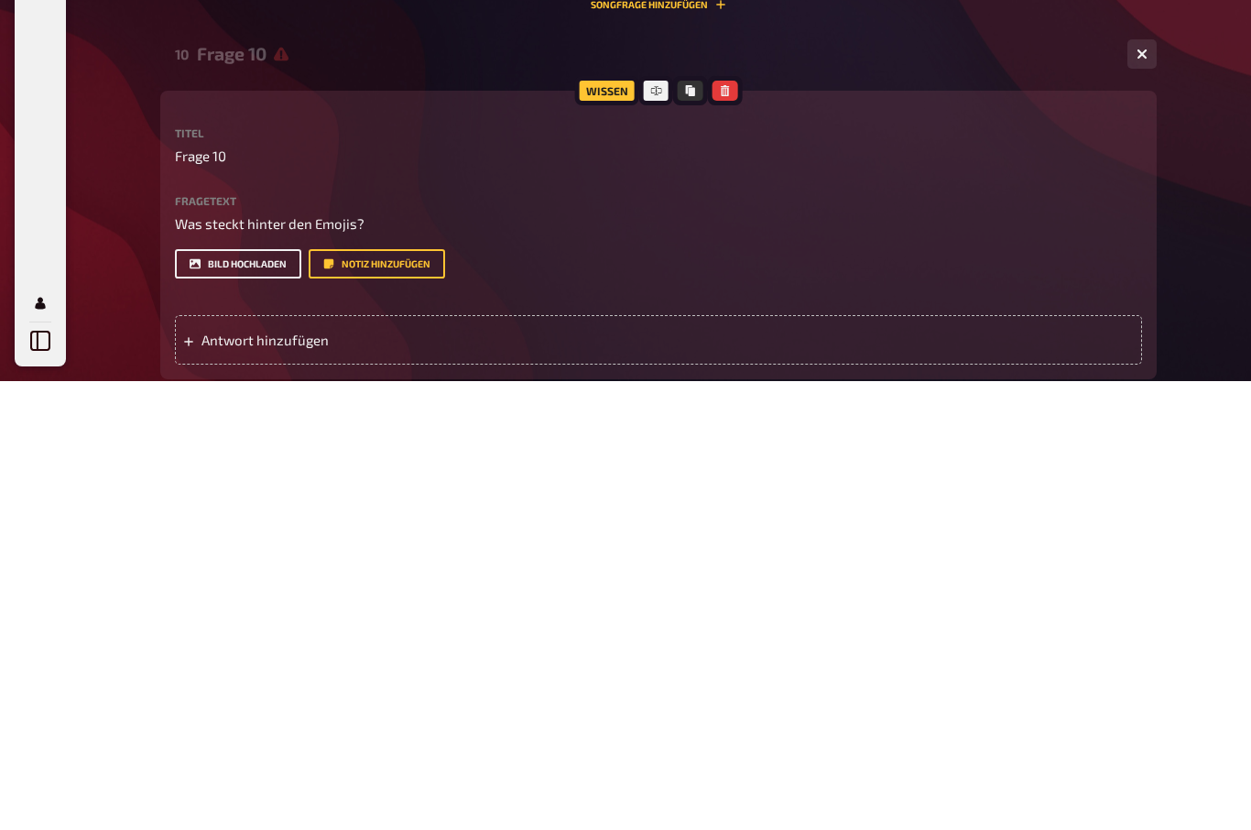
click at [231, 699] on button "Bild hochladen" at bounding box center [238, 713] width 126 height 29
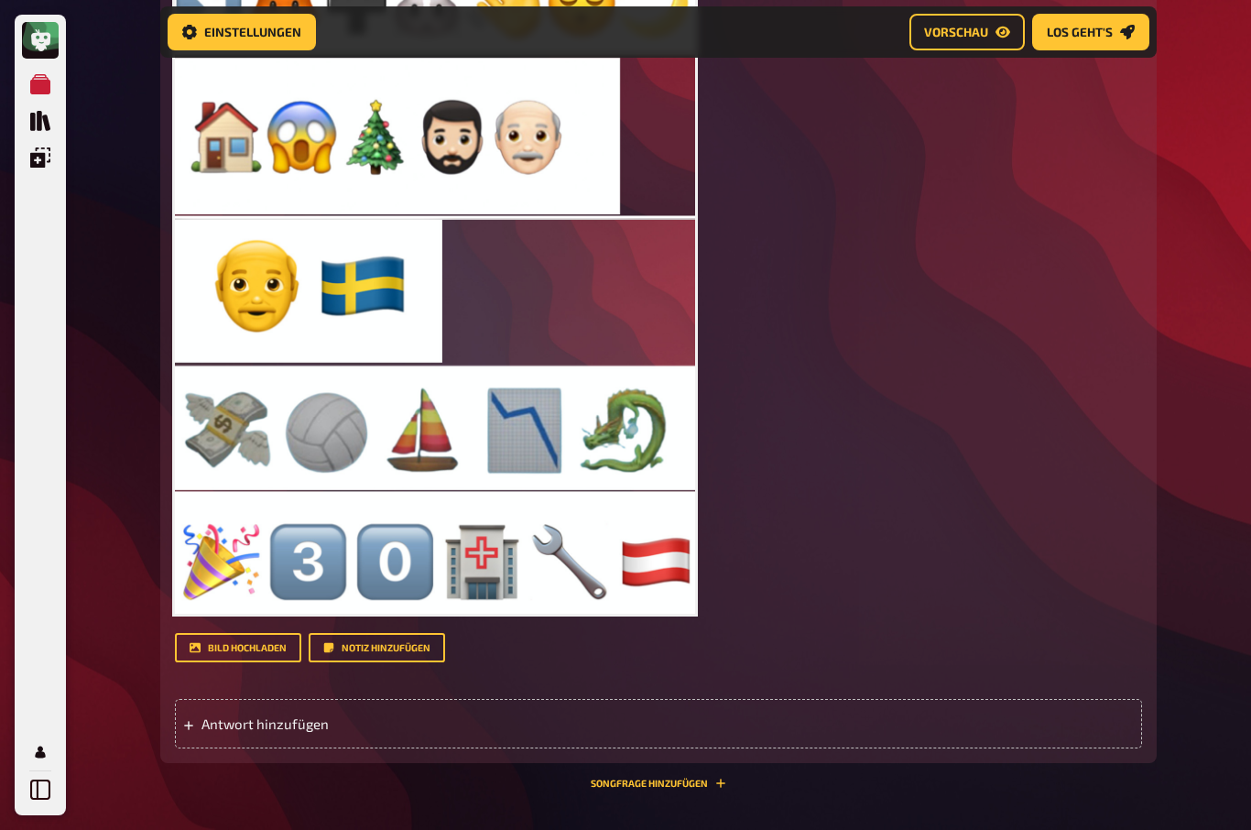
scroll to position [2207, 0]
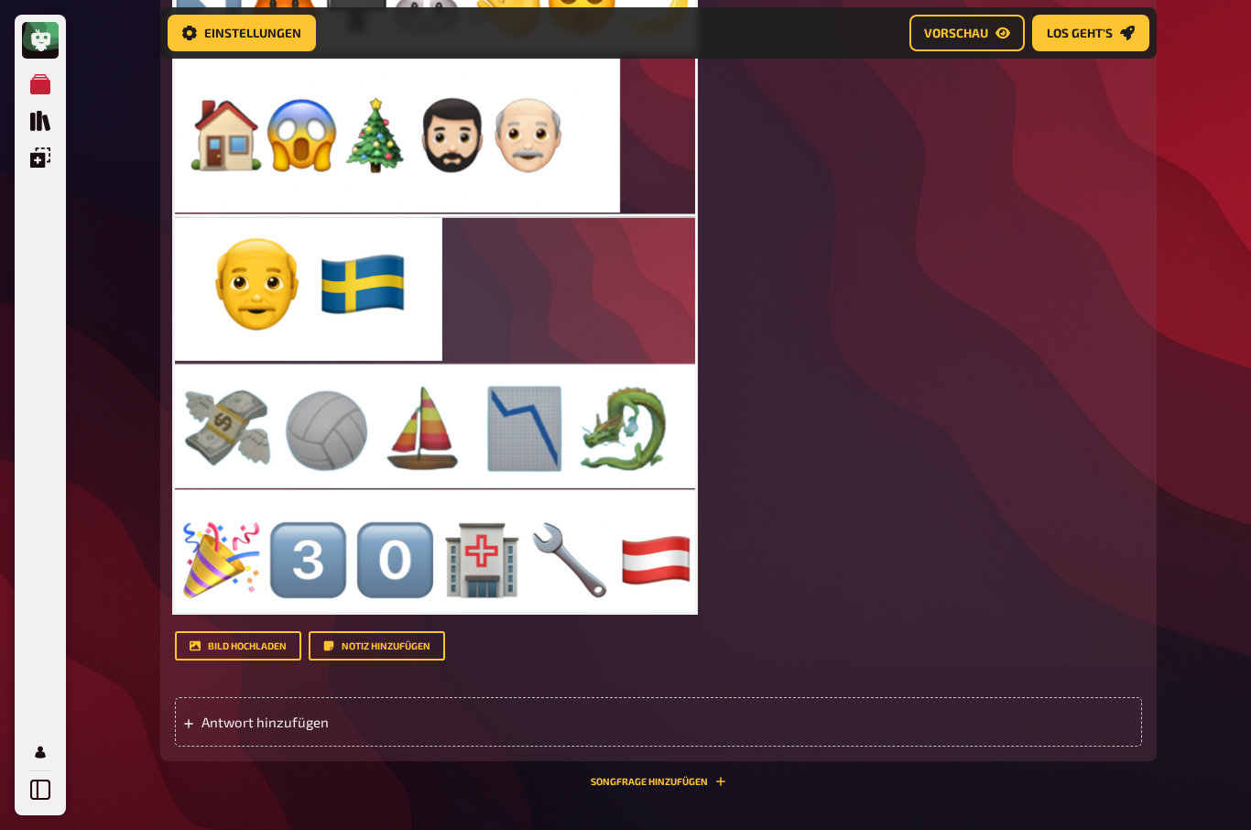
click at [224, 730] on span "Antwort hinzufügen" at bounding box center [343, 721] width 285 height 16
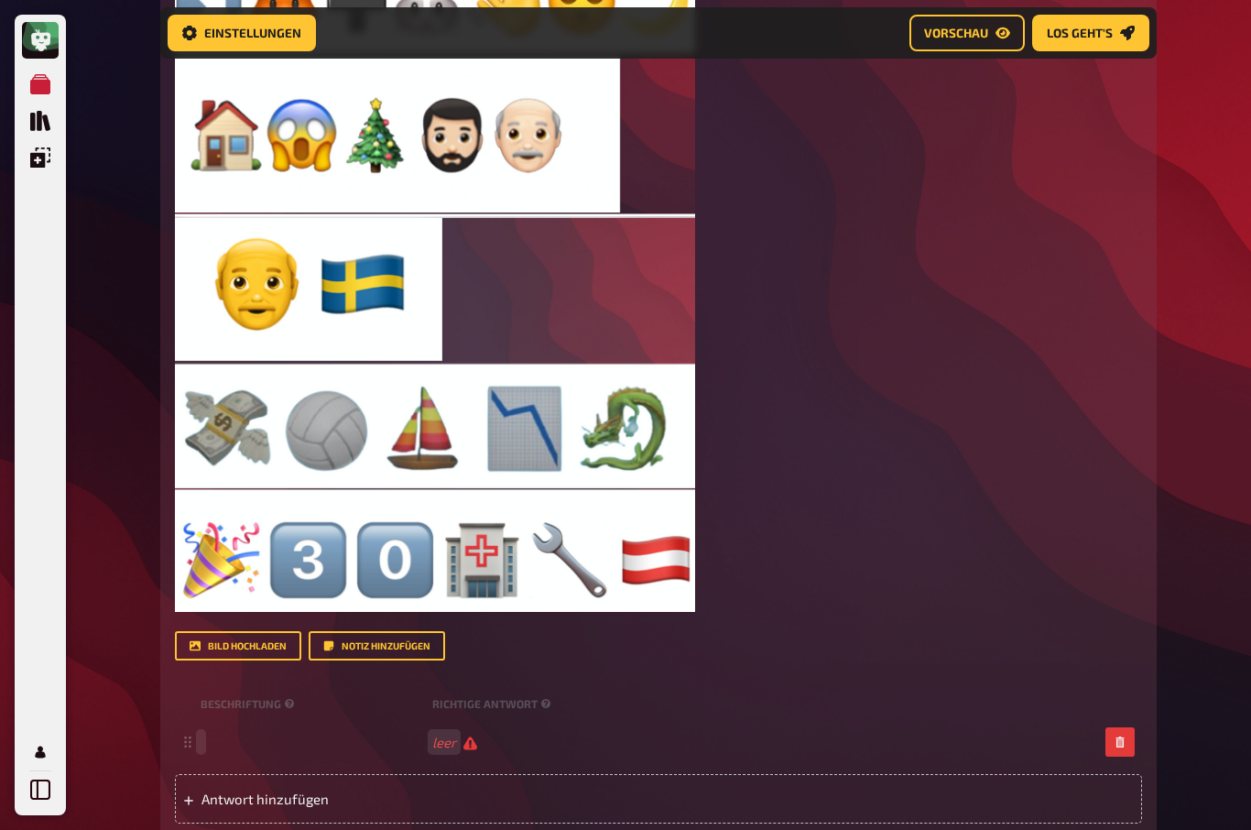
scroll to position [2318, 0]
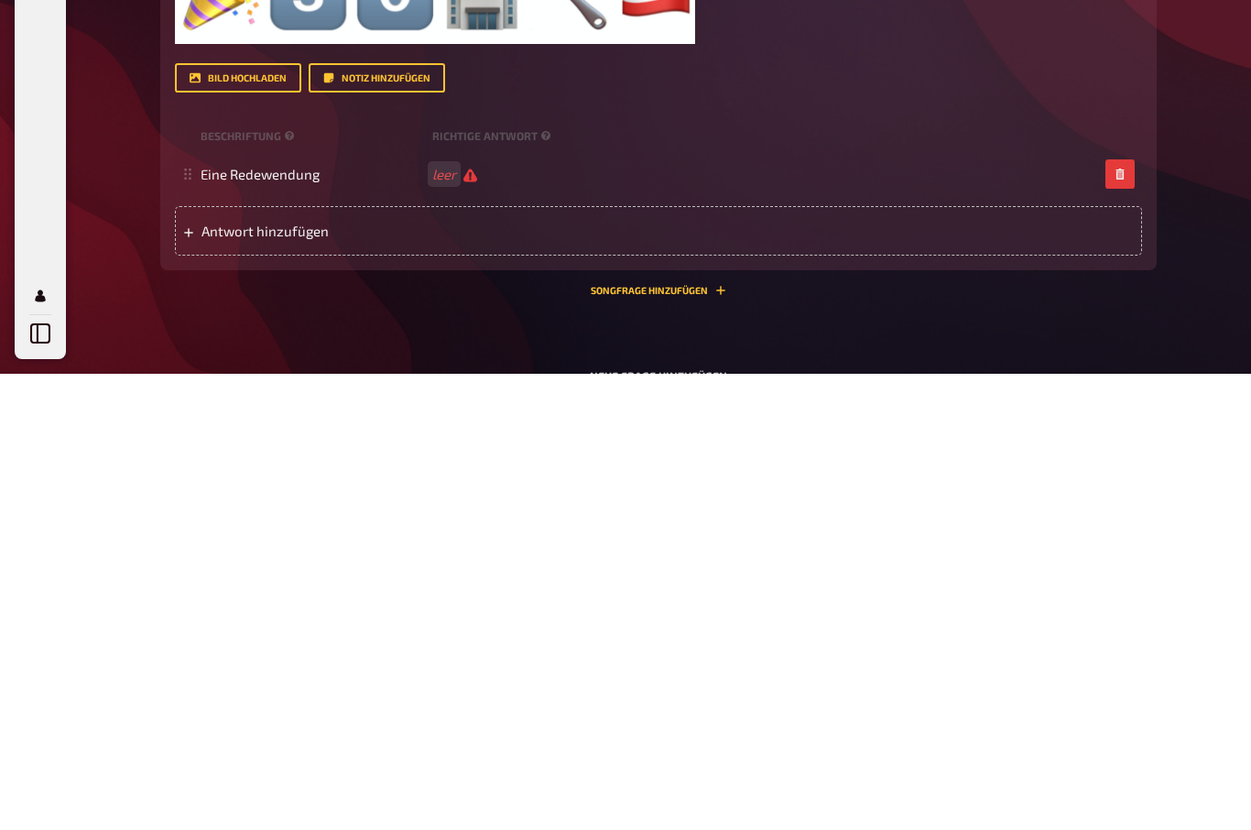
click at [476, 622] on span "leer" at bounding box center [454, 630] width 45 height 17
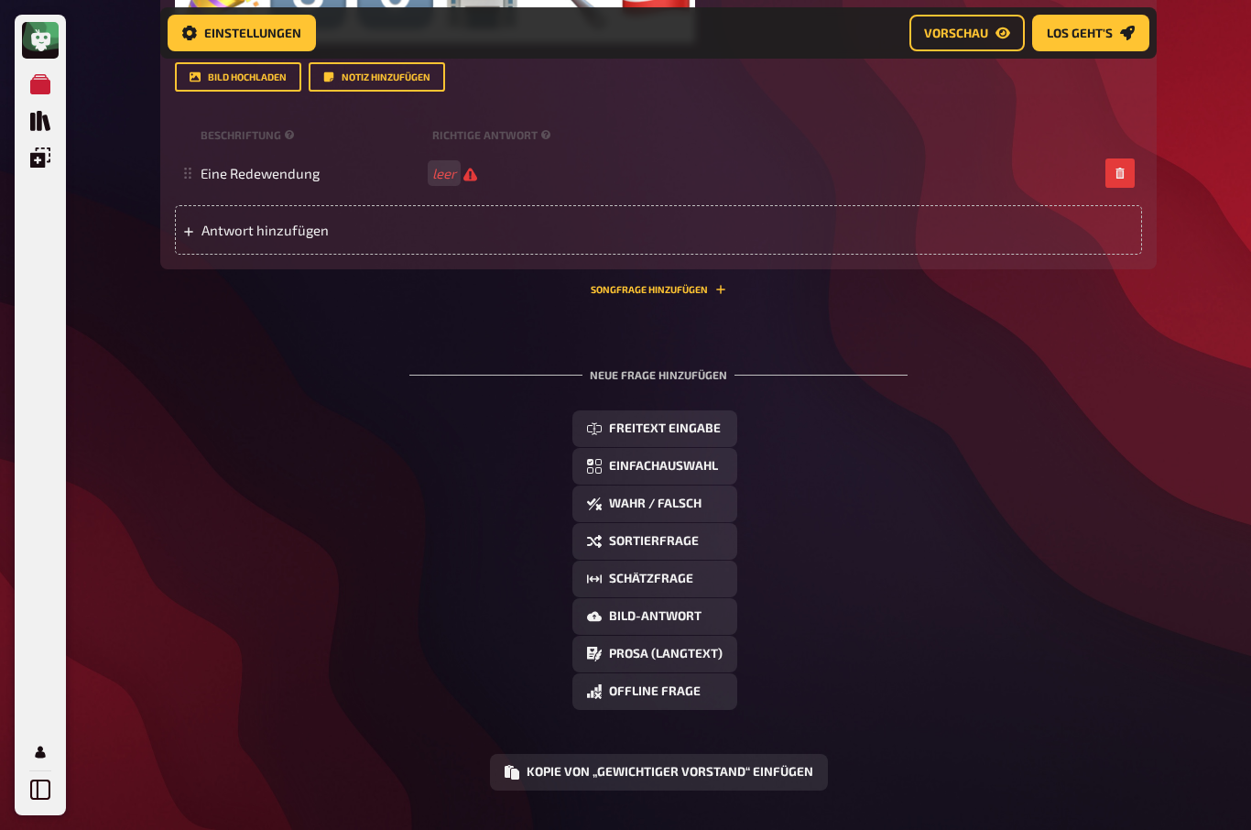
click at [473, 182] on span "leer" at bounding box center [454, 173] width 45 height 17
click at [465, 182] on span "leer" at bounding box center [454, 173] width 45 height 17
click at [456, 182] on div "Eine Redewendung" at bounding box center [649, 174] width 897 height 16
click at [233, 239] on span "Antwort hinzufügen" at bounding box center [343, 230] width 285 height 16
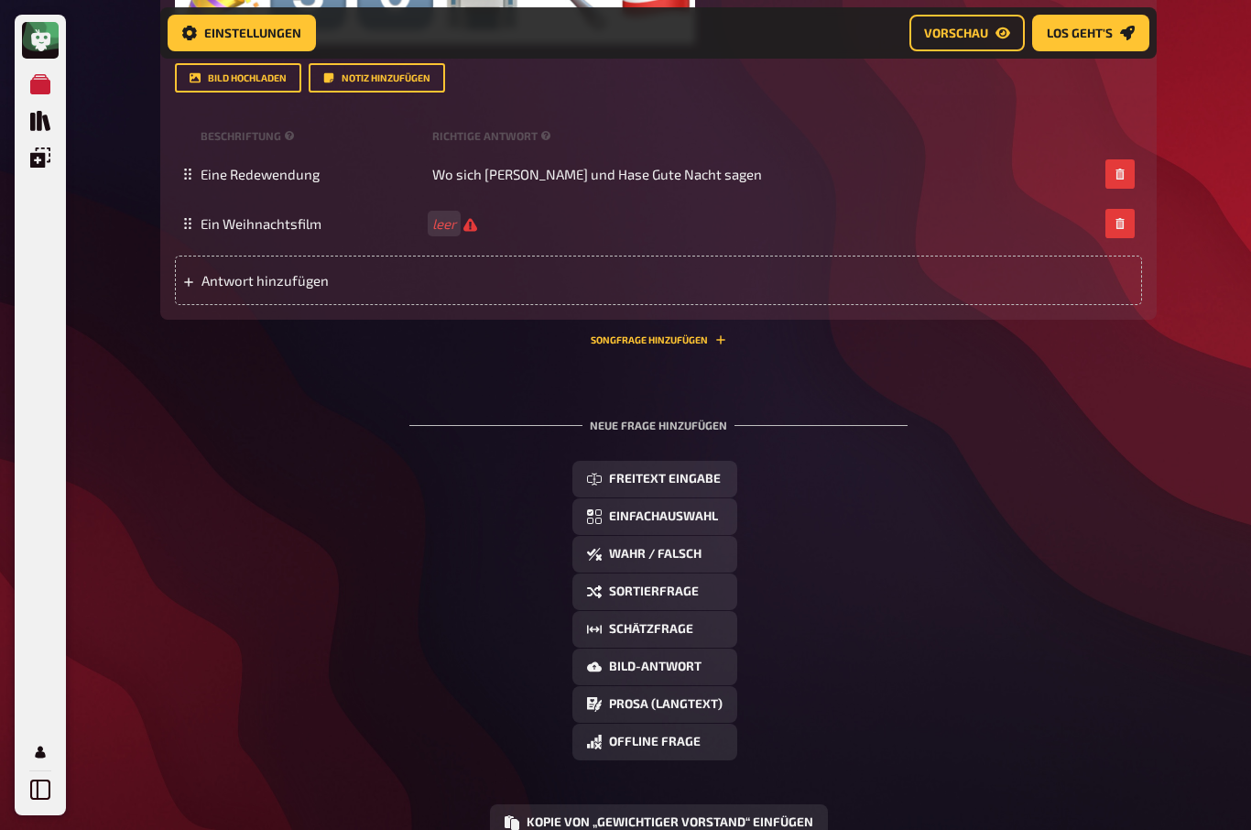
click at [474, 233] on span "leer" at bounding box center [454, 223] width 45 height 17
click at [233, 305] on div "Antwort hinzufügen" at bounding box center [658, 279] width 967 height 49
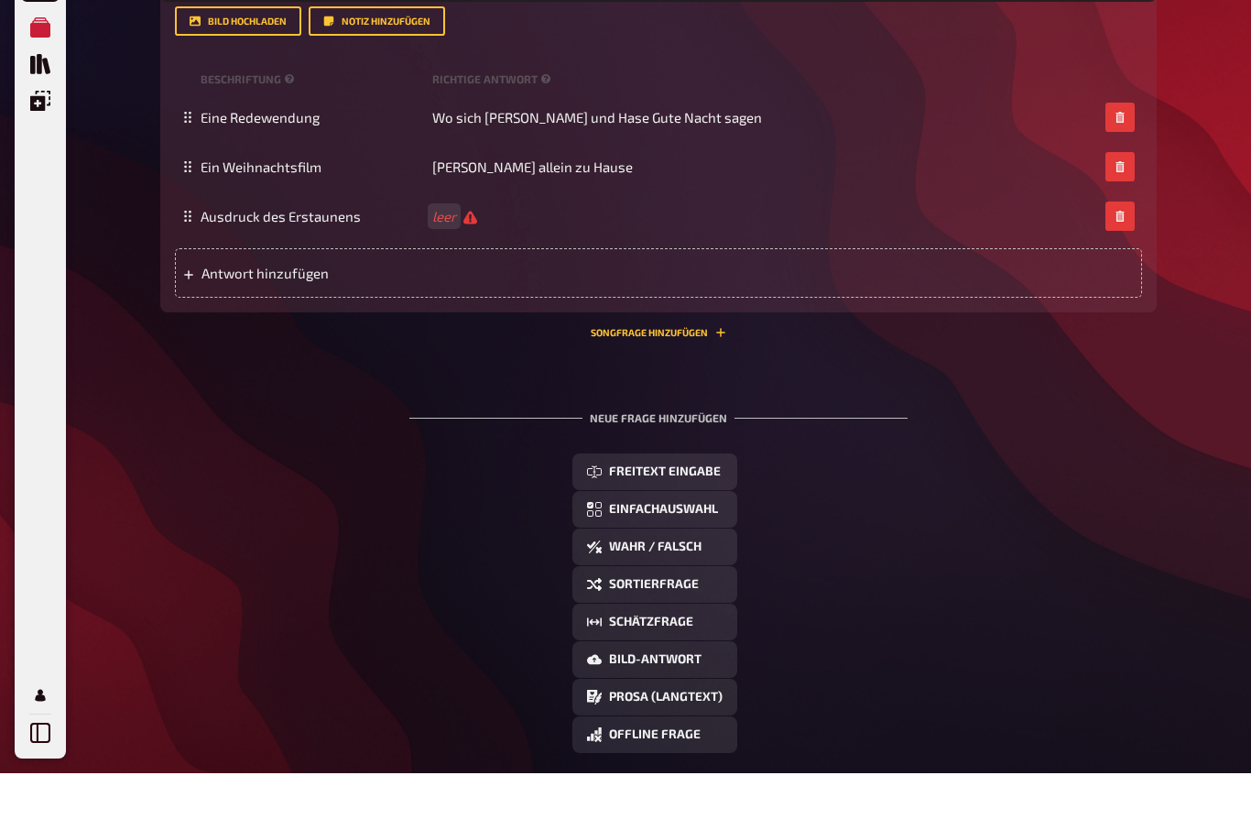
click at [485, 265] on div "Ausdruck des Erstaunens leer" at bounding box center [649, 273] width 897 height 17
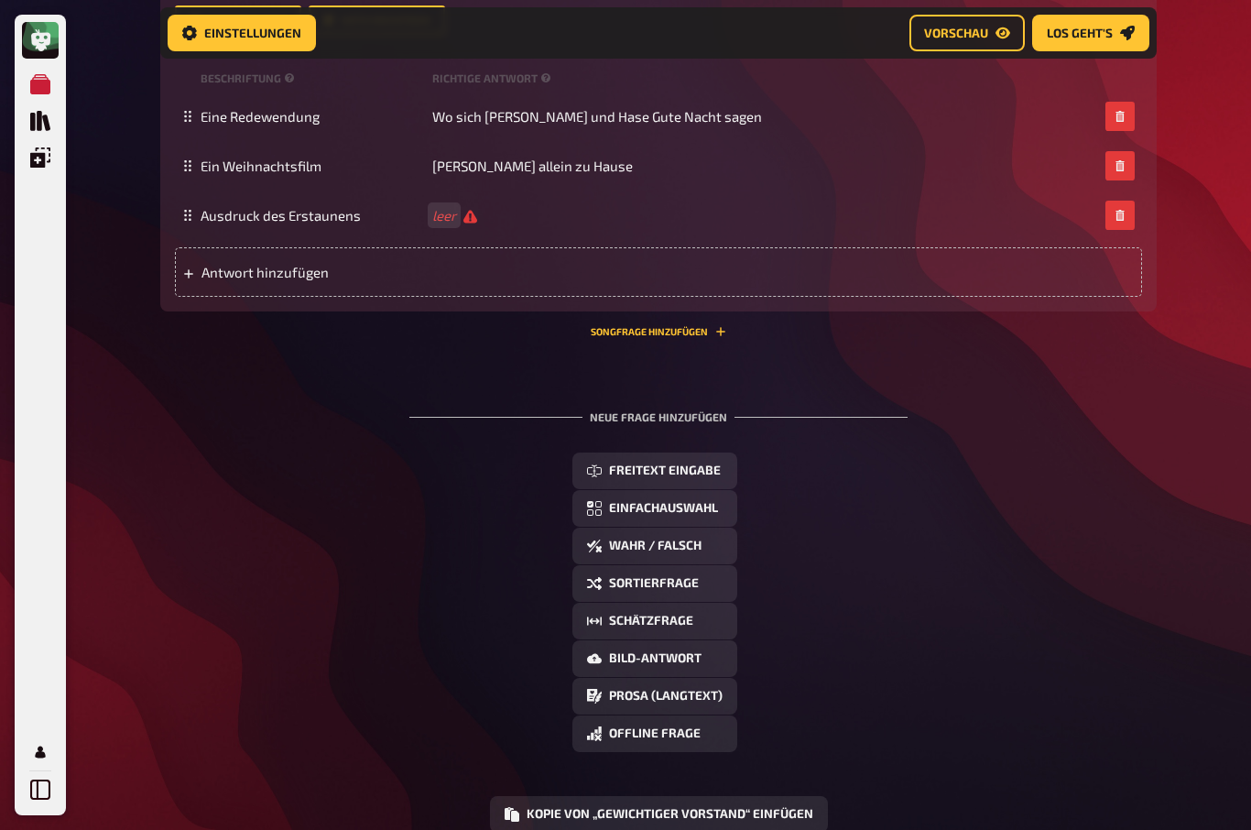
click at [473, 224] on span "leer" at bounding box center [454, 215] width 45 height 17
click at [210, 281] on span "Antwort hinzufügen" at bounding box center [343, 273] width 285 height 16
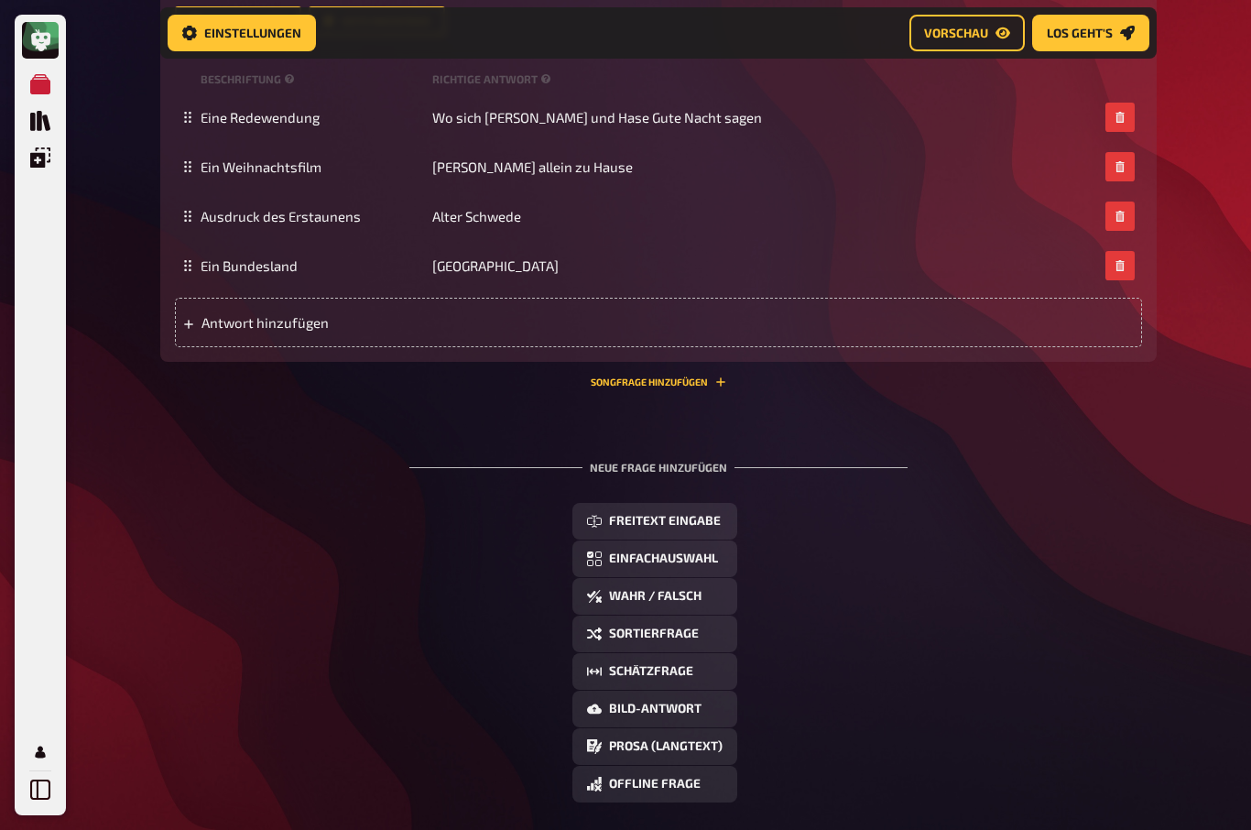
click at [219, 347] on div "Antwort hinzufügen" at bounding box center [658, 322] width 967 height 49
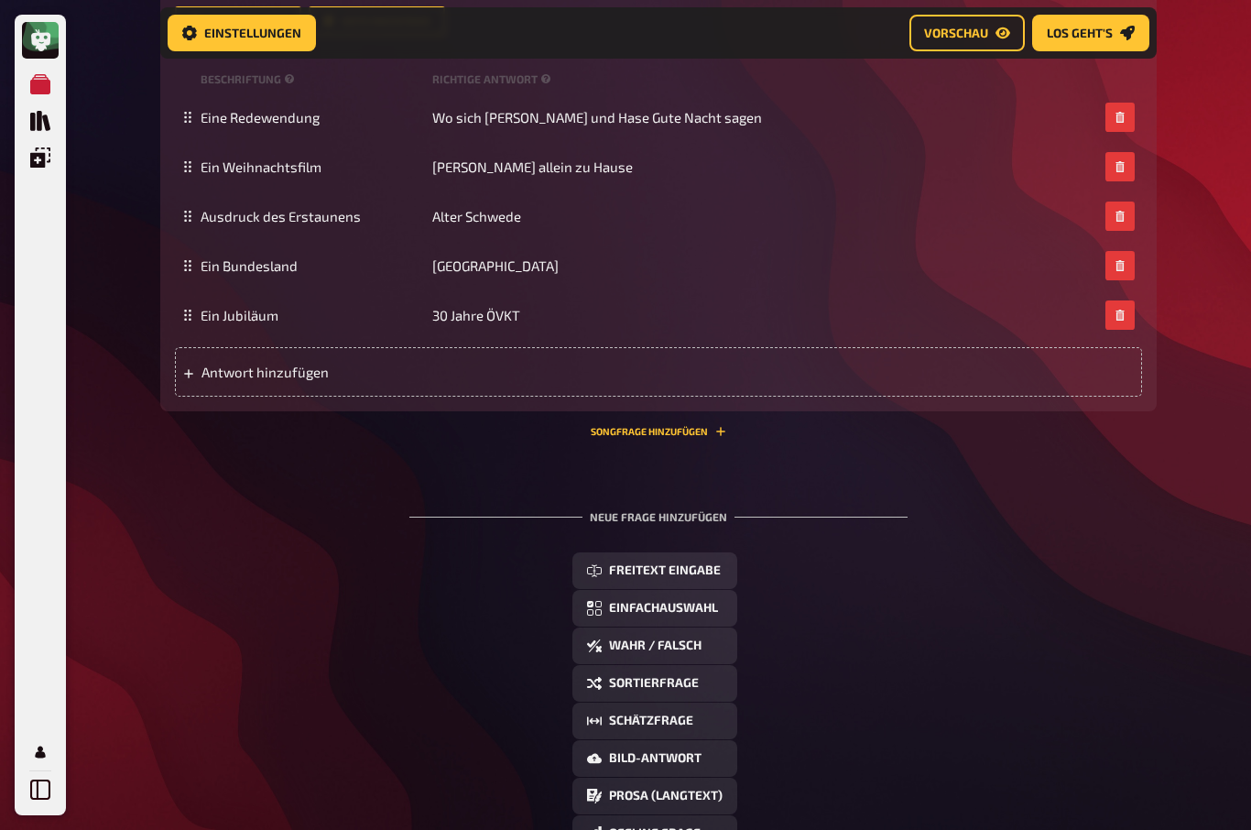
scroll to position [2832, 0]
click at [689, 576] on span "Freitext Eingabe" at bounding box center [665, 569] width 112 height 13
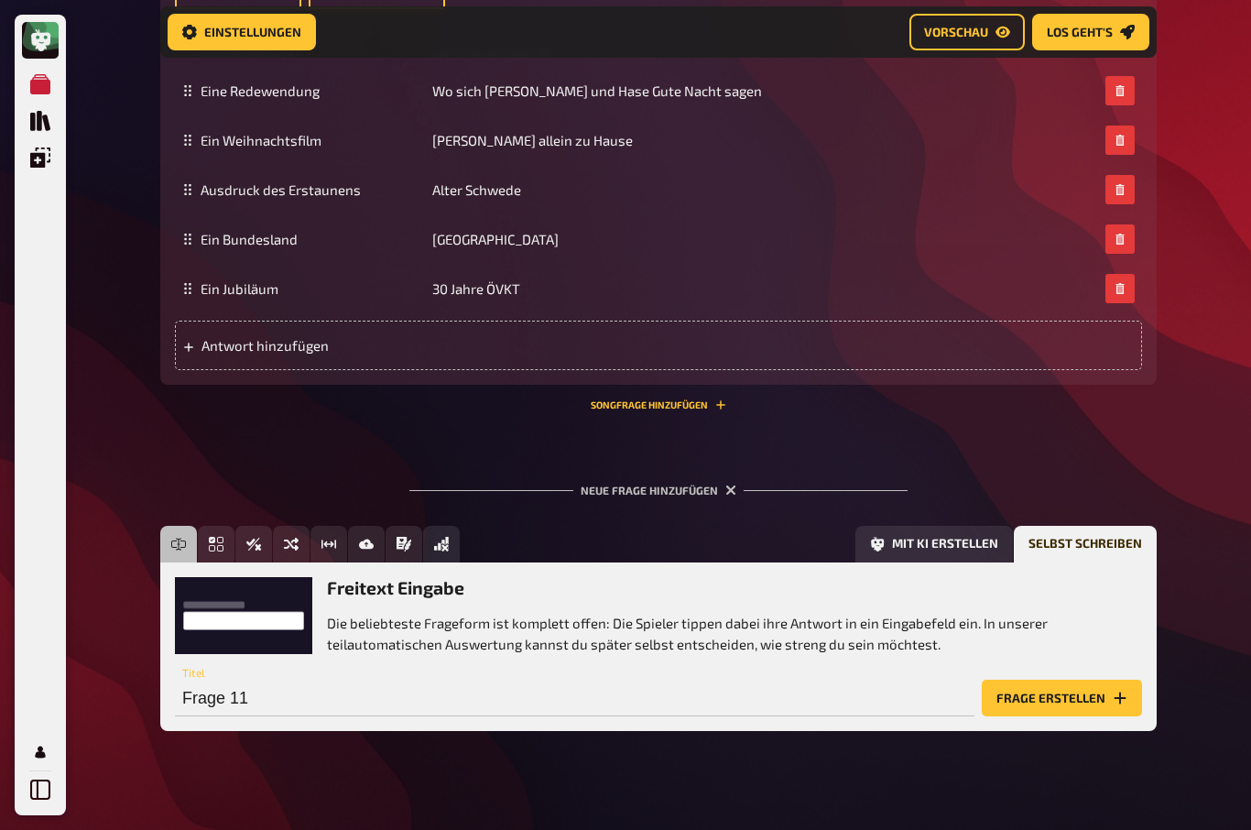
scroll to position [2859, 0]
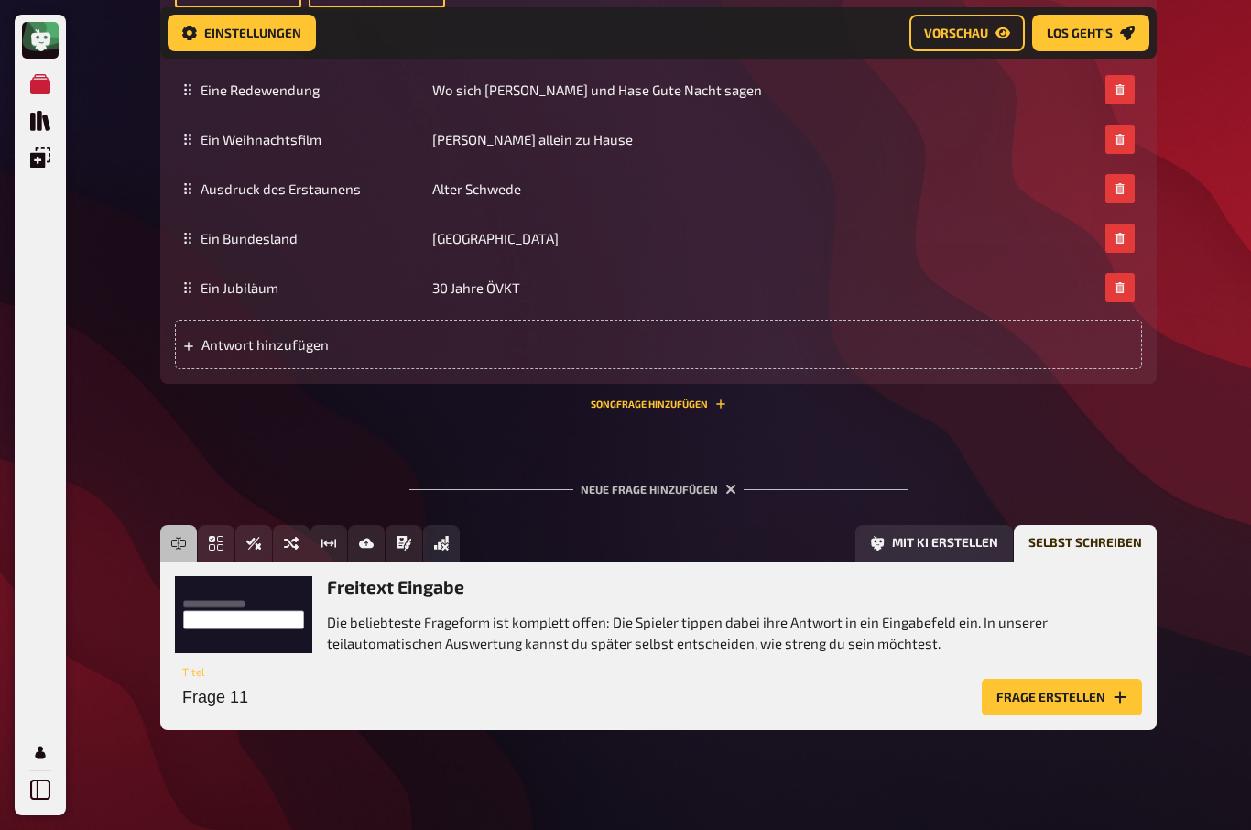
click at [1087, 715] on button "Frage erstellen" at bounding box center [1062, 696] width 160 height 37
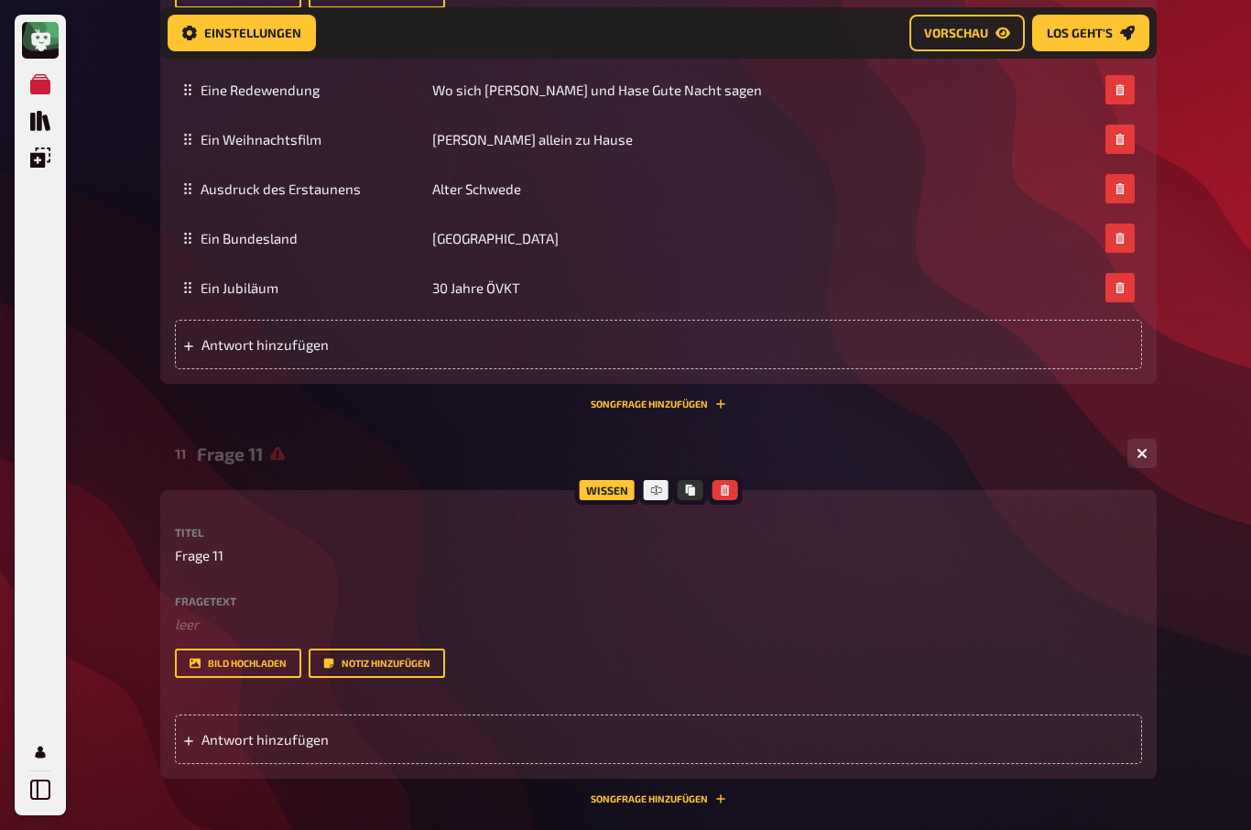
click at [220, 747] on span "Antwort hinzufügen" at bounding box center [343, 739] width 285 height 16
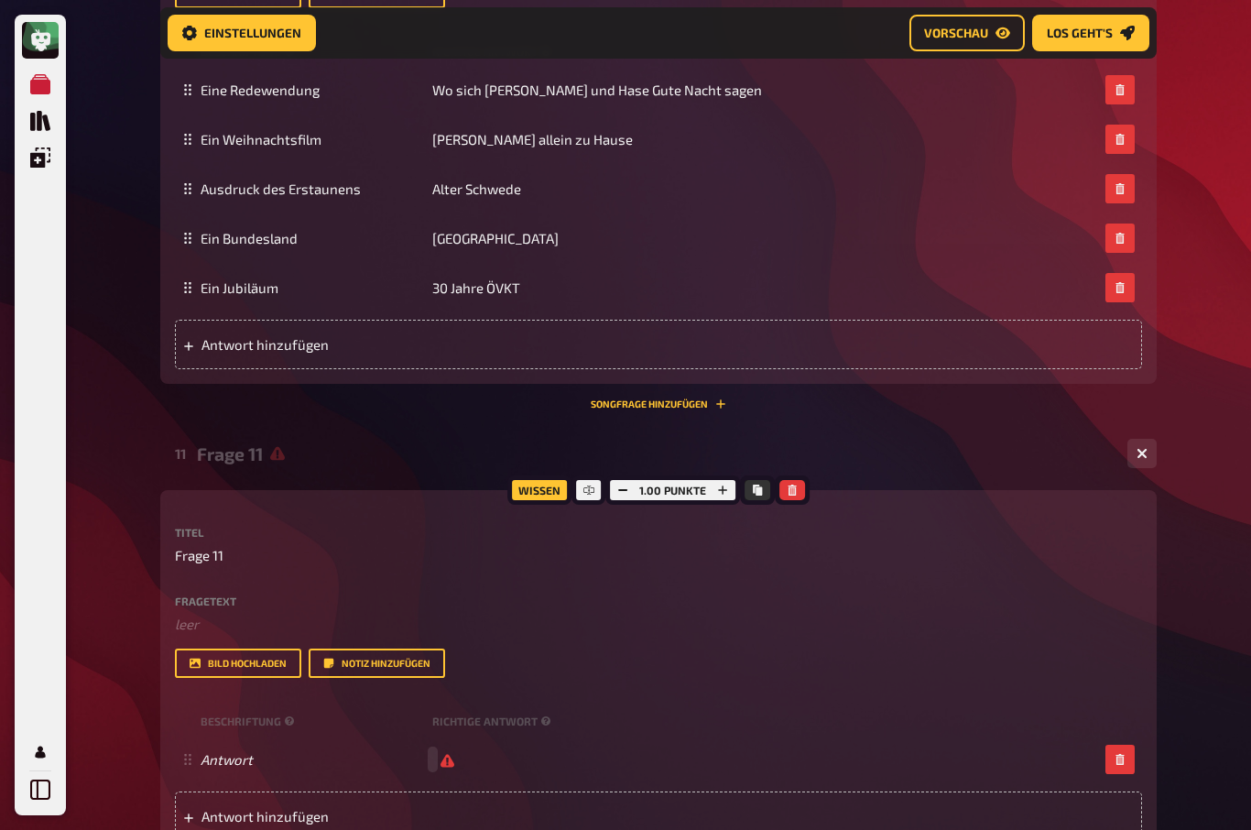
click at [179, 635] on div "Fragetext ﻿ leer Hier hinziehen für Dateiupload" at bounding box center [658, 614] width 967 height 39
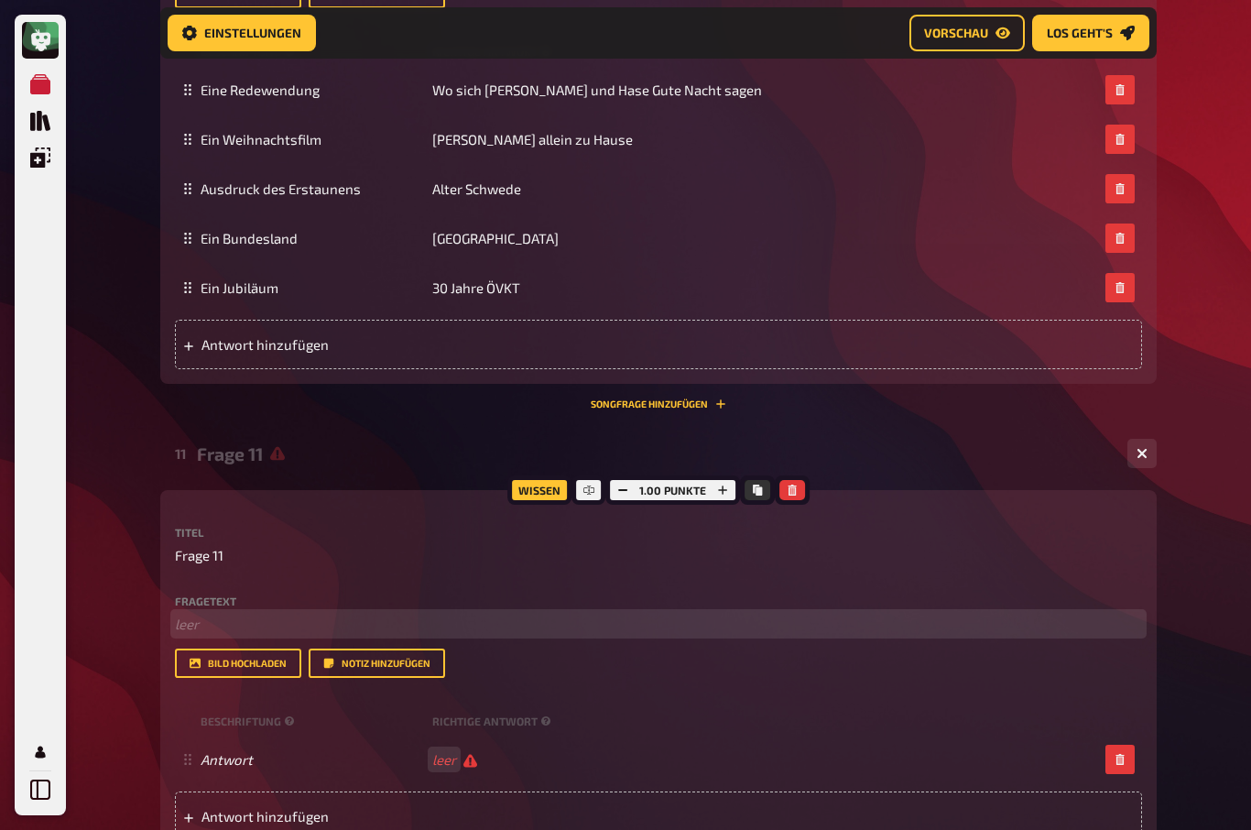
click at [190, 635] on p "﻿ leer" at bounding box center [658, 623] width 967 height 21
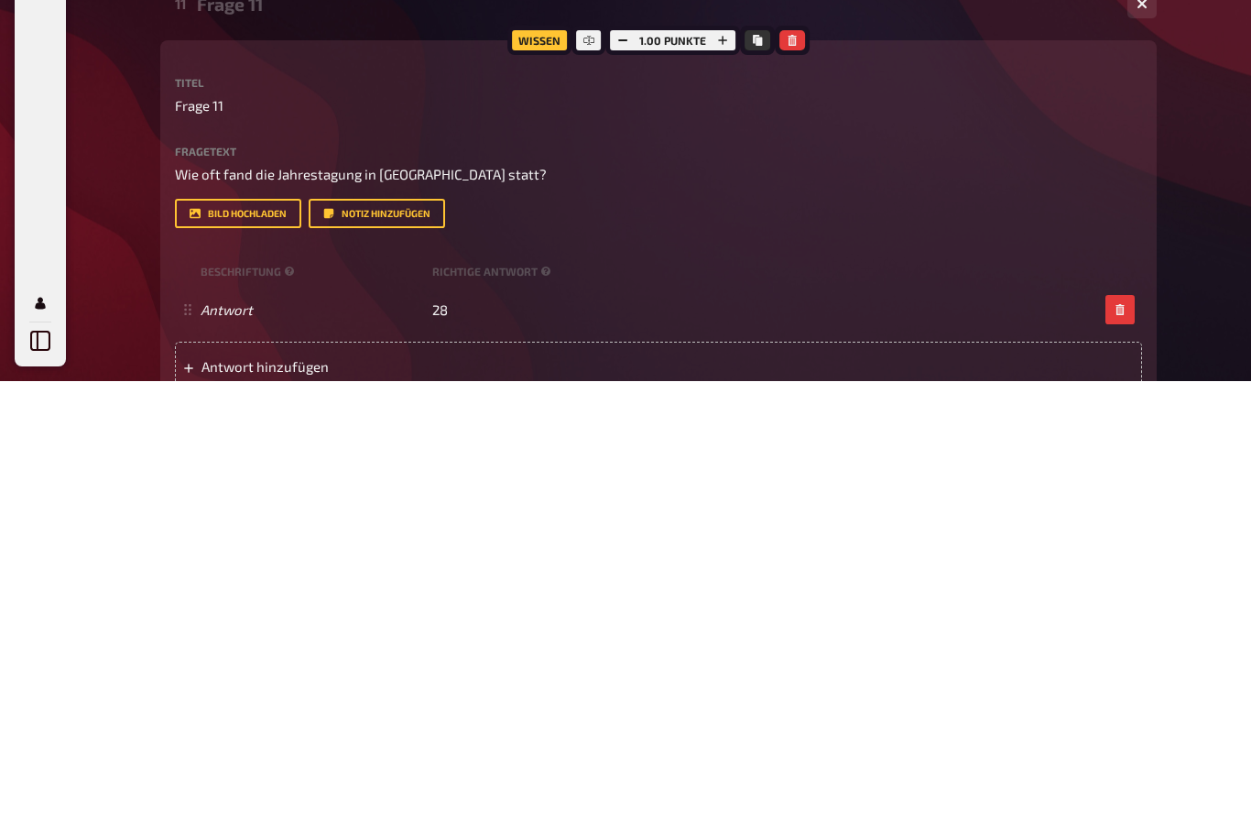
scroll to position [3308, 0]
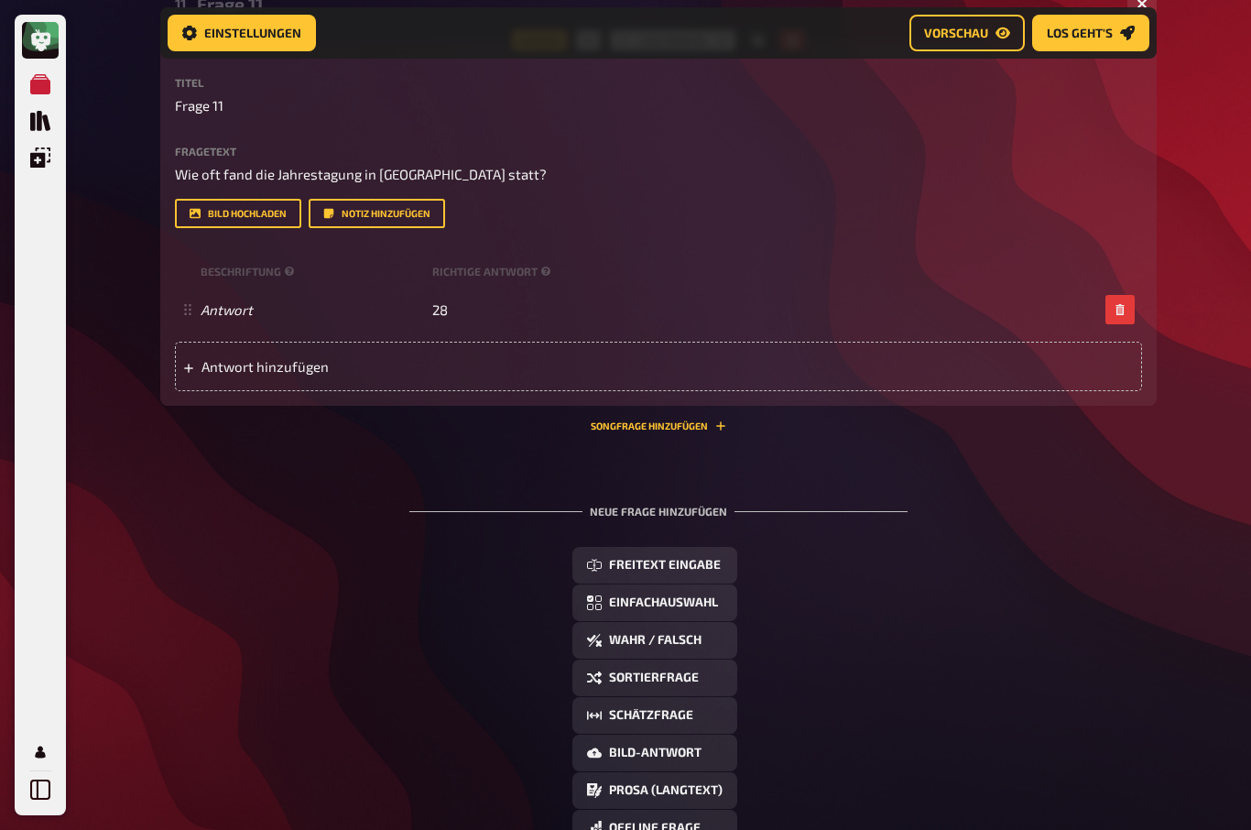
click at [705, 571] on span "Freitext Eingabe" at bounding box center [665, 565] width 112 height 13
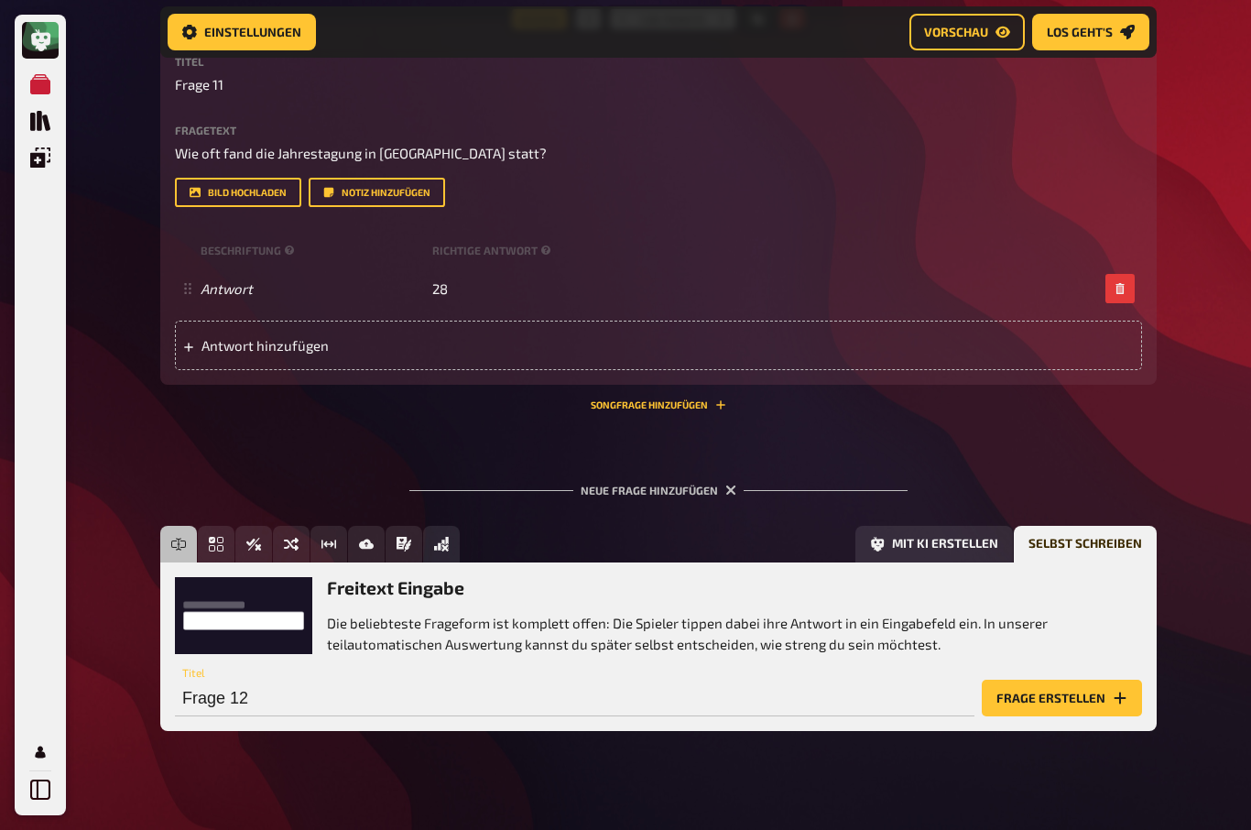
scroll to position [3329, 0]
click at [1069, 716] on button "Frage erstellen" at bounding box center [1062, 697] width 160 height 37
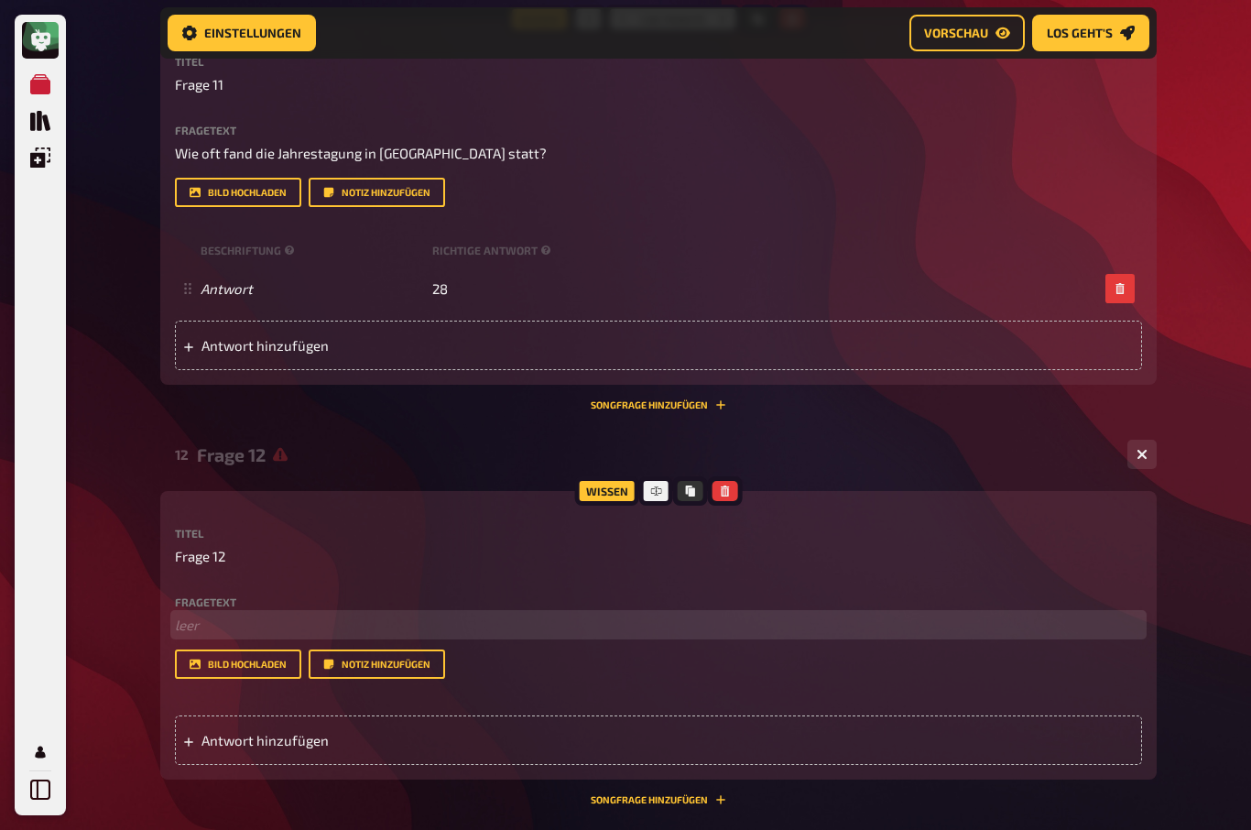
click at [192, 635] on p "﻿ leer" at bounding box center [658, 624] width 967 height 21
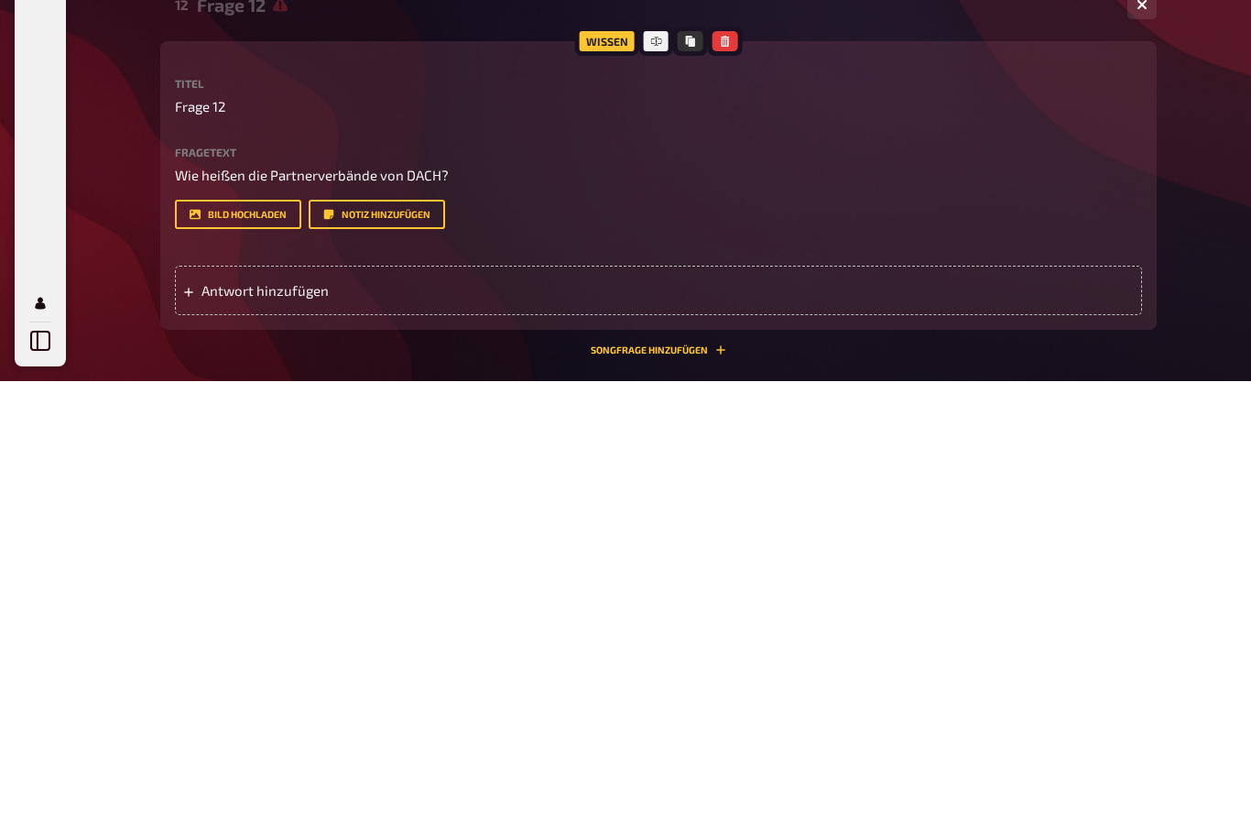
click at [236, 732] on span "Antwort hinzufügen" at bounding box center [343, 740] width 285 height 16
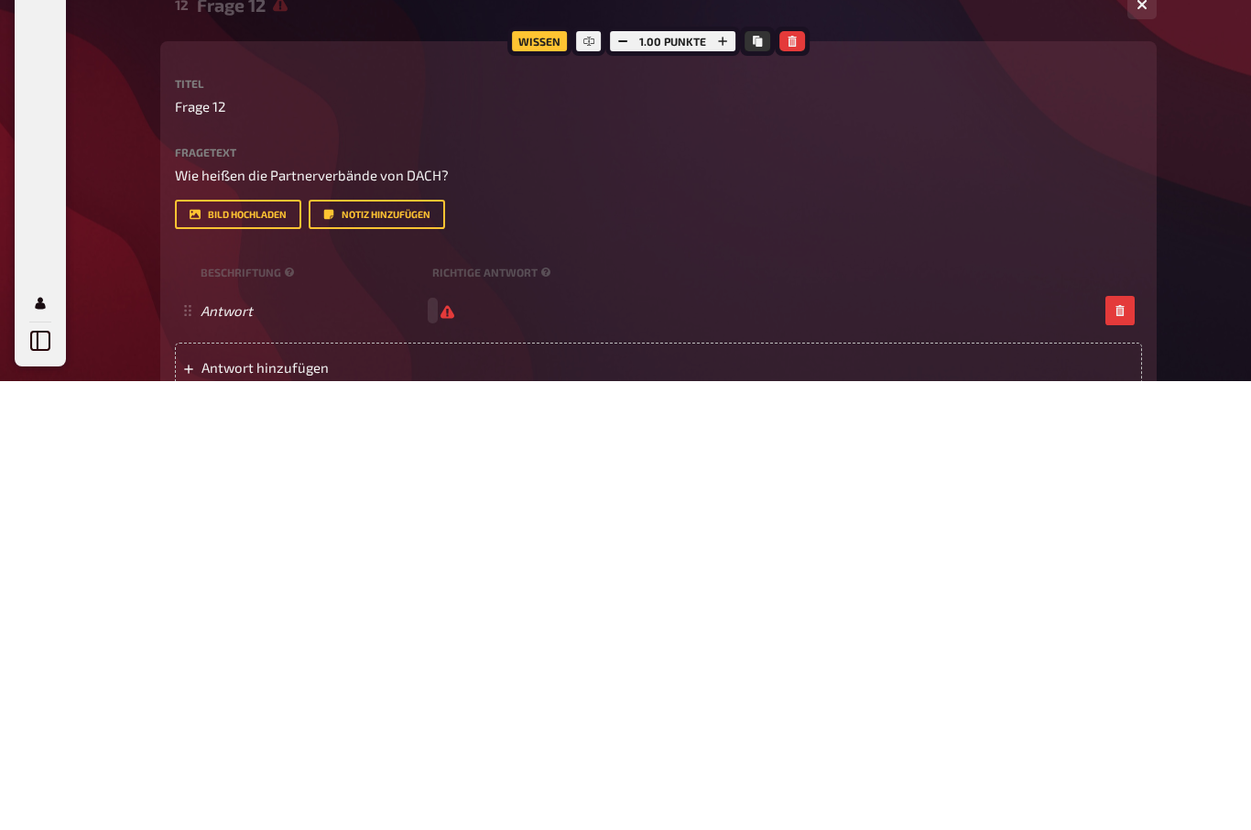
scroll to position [3779, 0]
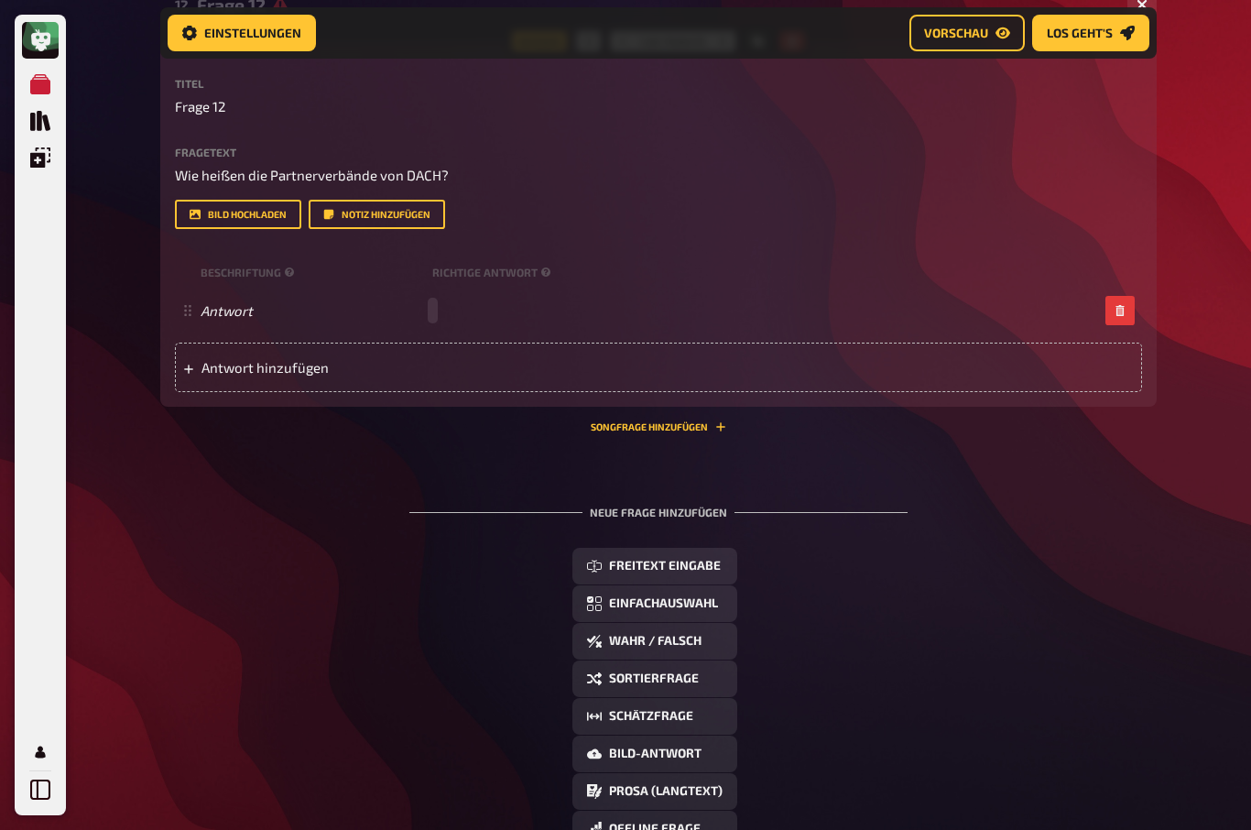
click at [449, 319] on div "Antwort" at bounding box center [649, 310] width 897 height 16
click at [271, 320] on span "Antwort" at bounding box center [313, 311] width 224 height 16
click at [288, 336] on div "Antwort leer" at bounding box center [658, 311] width 967 height 49
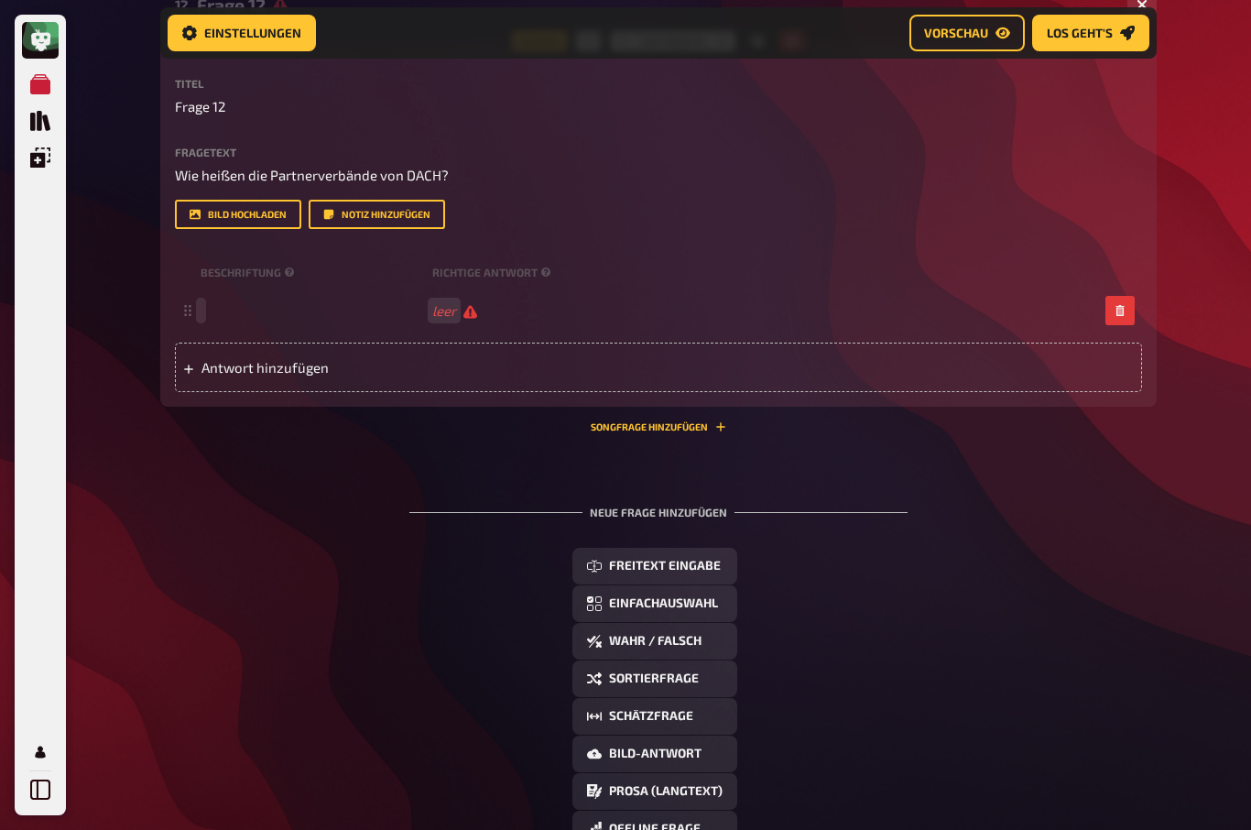
click at [209, 319] on span at bounding box center [313, 310] width 224 height 16
click at [217, 393] on div "Antwort hinzufügen" at bounding box center [658, 367] width 967 height 49
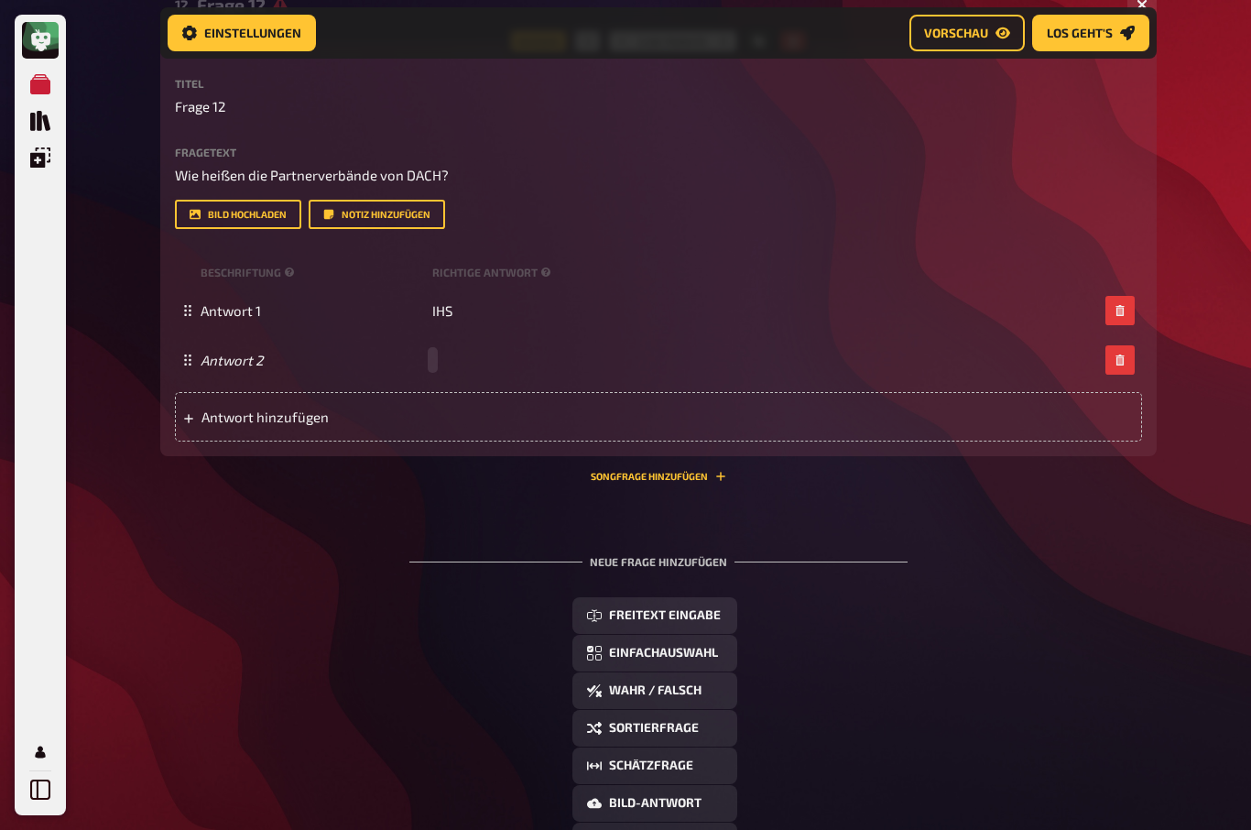
click at [449, 368] on div "Antwort 2" at bounding box center [649, 360] width 897 height 16
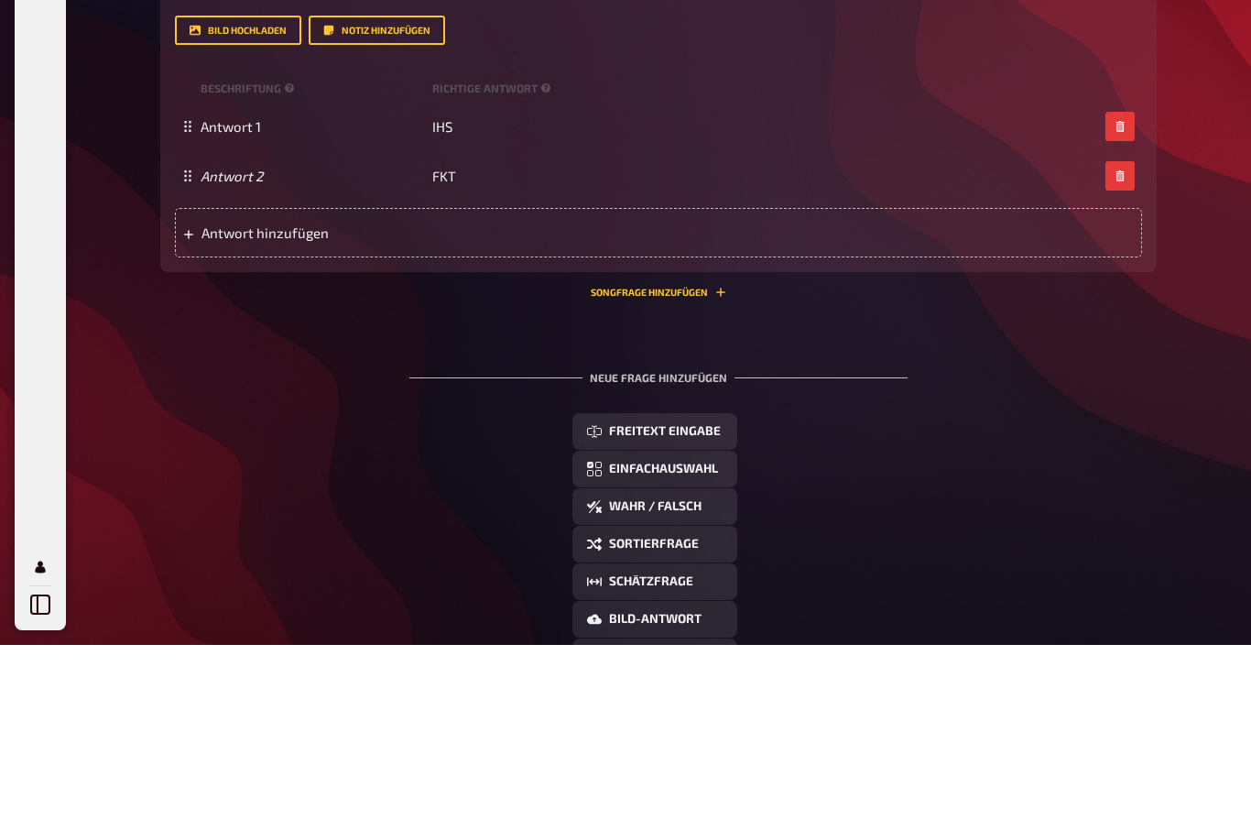
scroll to position [3964, 0]
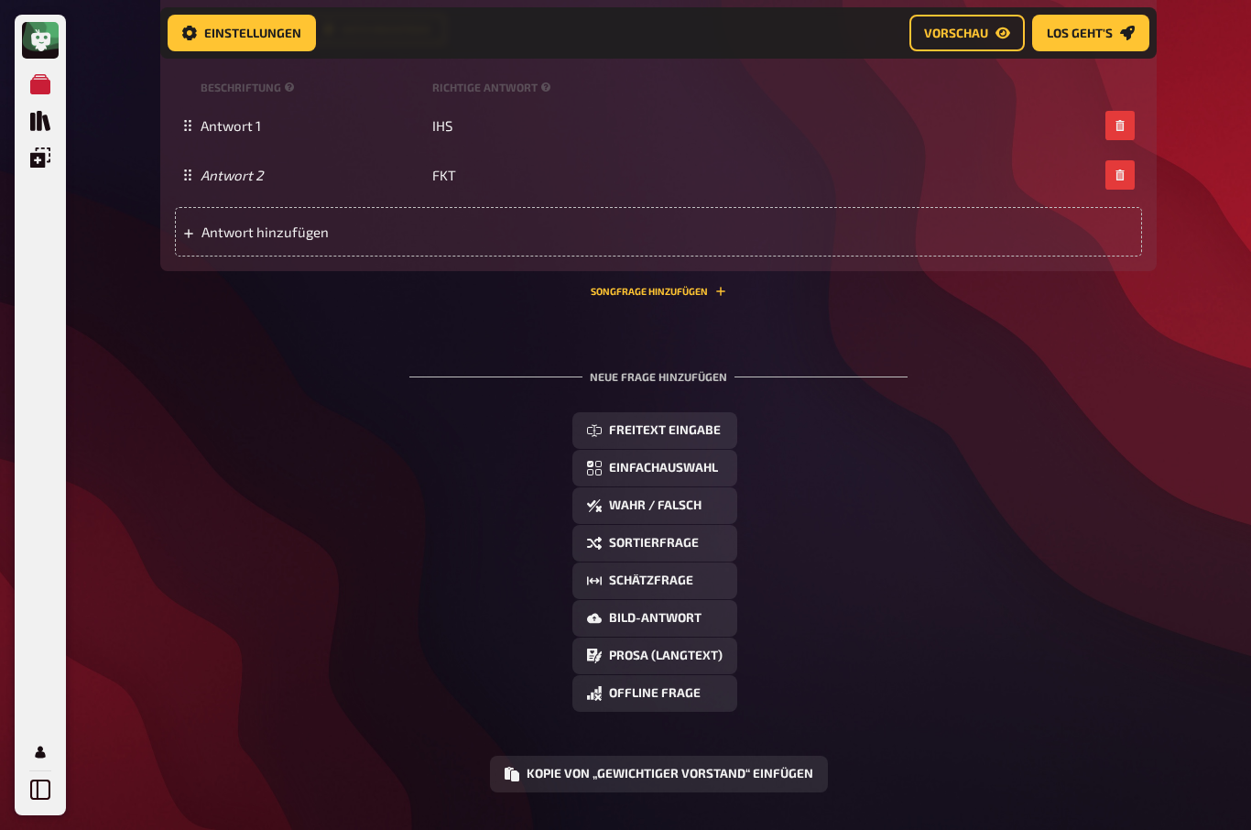
click at [688, 449] on button "Freitext Eingabe" at bounding box center [654, 430] width 165 height 37
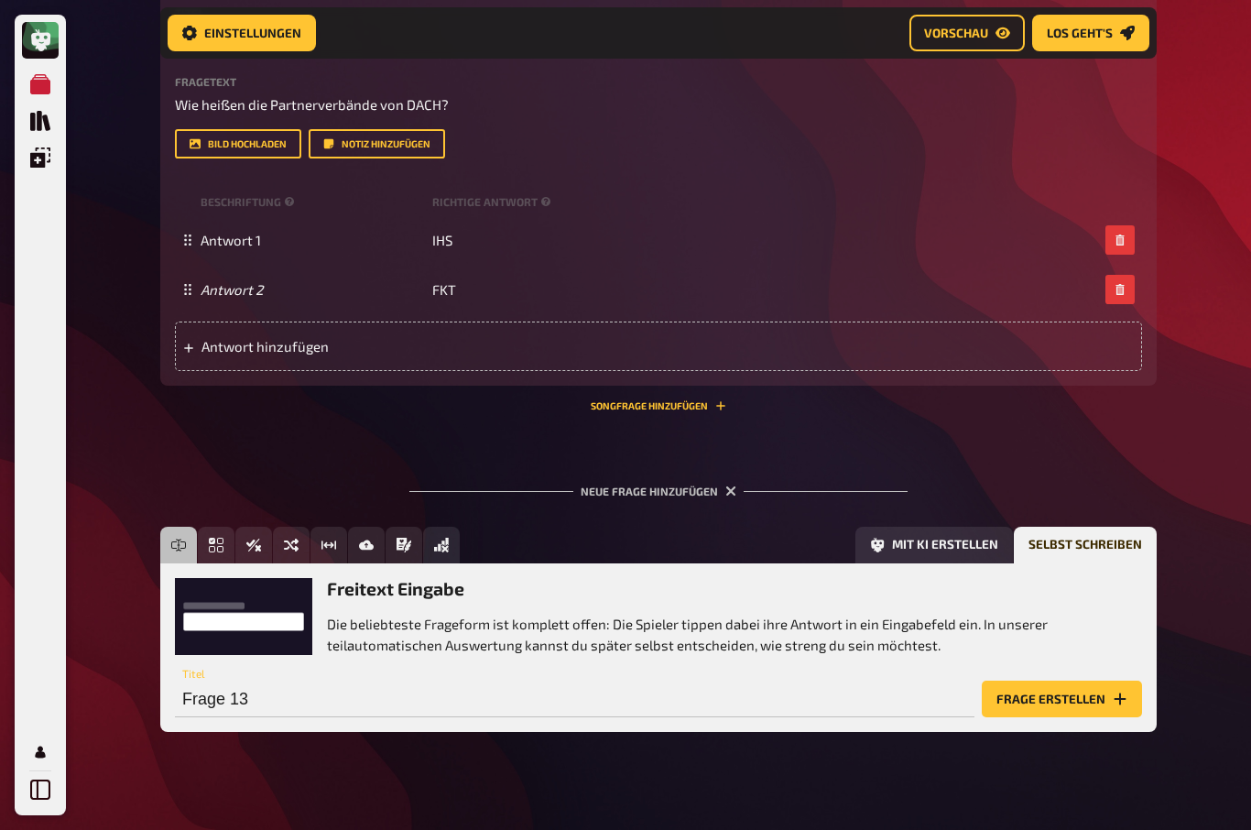
click at [1055, 717] on button "Frage erstellen" at bounding box center [1062, 698] width 160 height 37
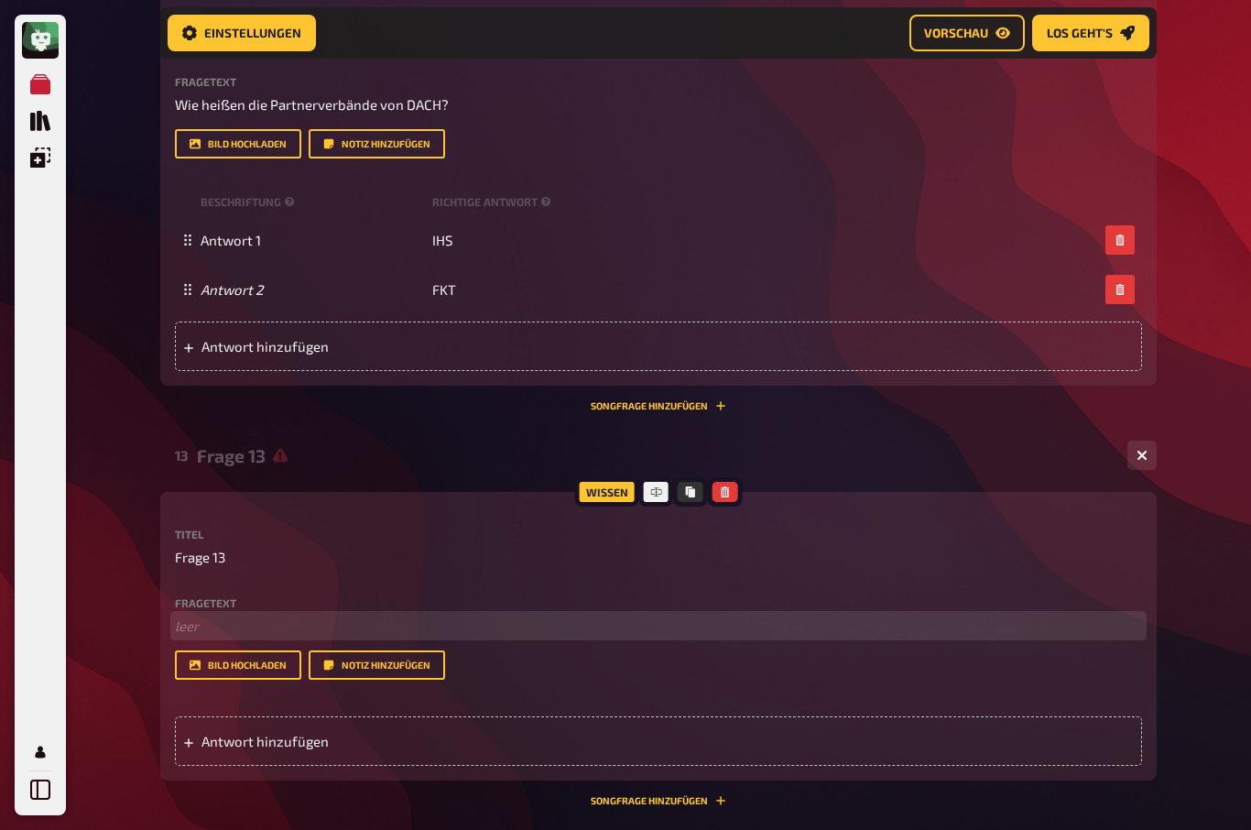
click at [187, 636] on p "﻿ leer" at bounding box center [658, 625] width 967 height 21
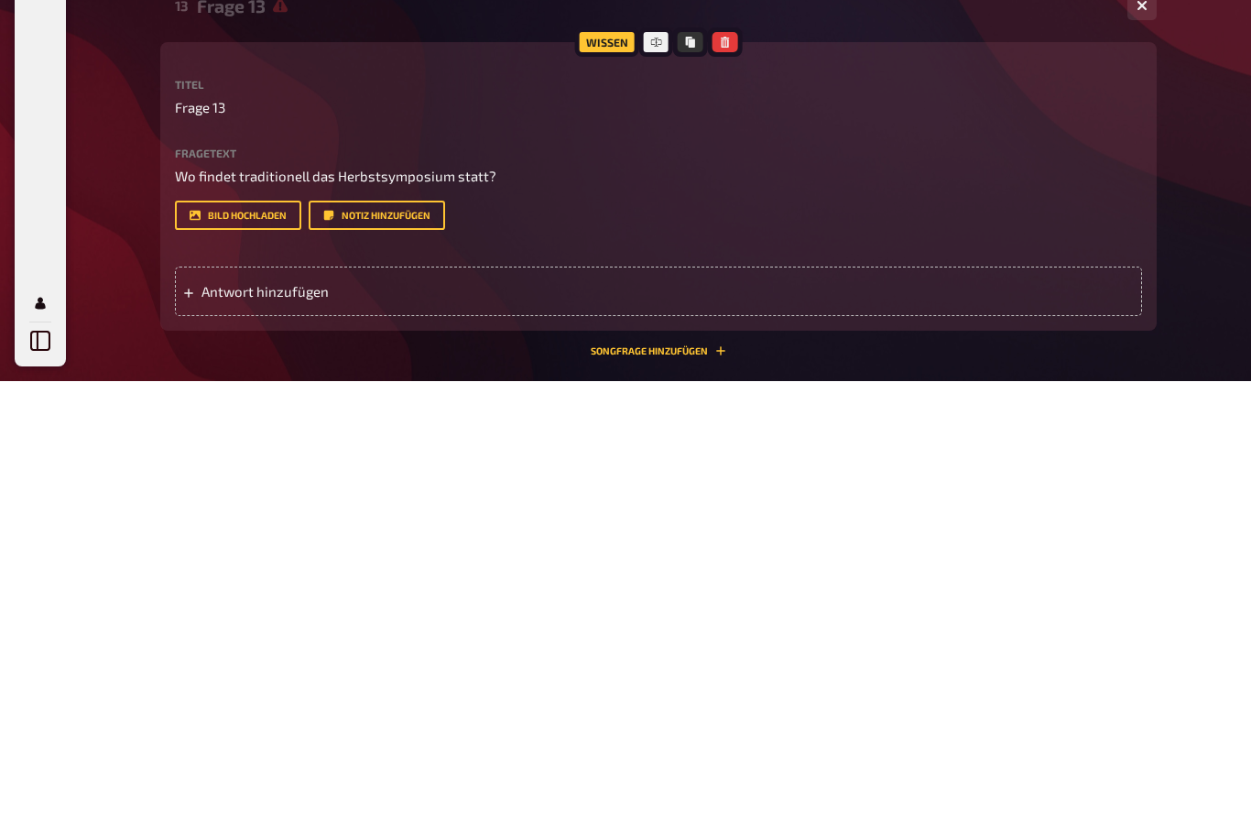
click at [233, 716] on div "Antwort hinzufügen" at bounding box center [658, 740] width 967 height 49
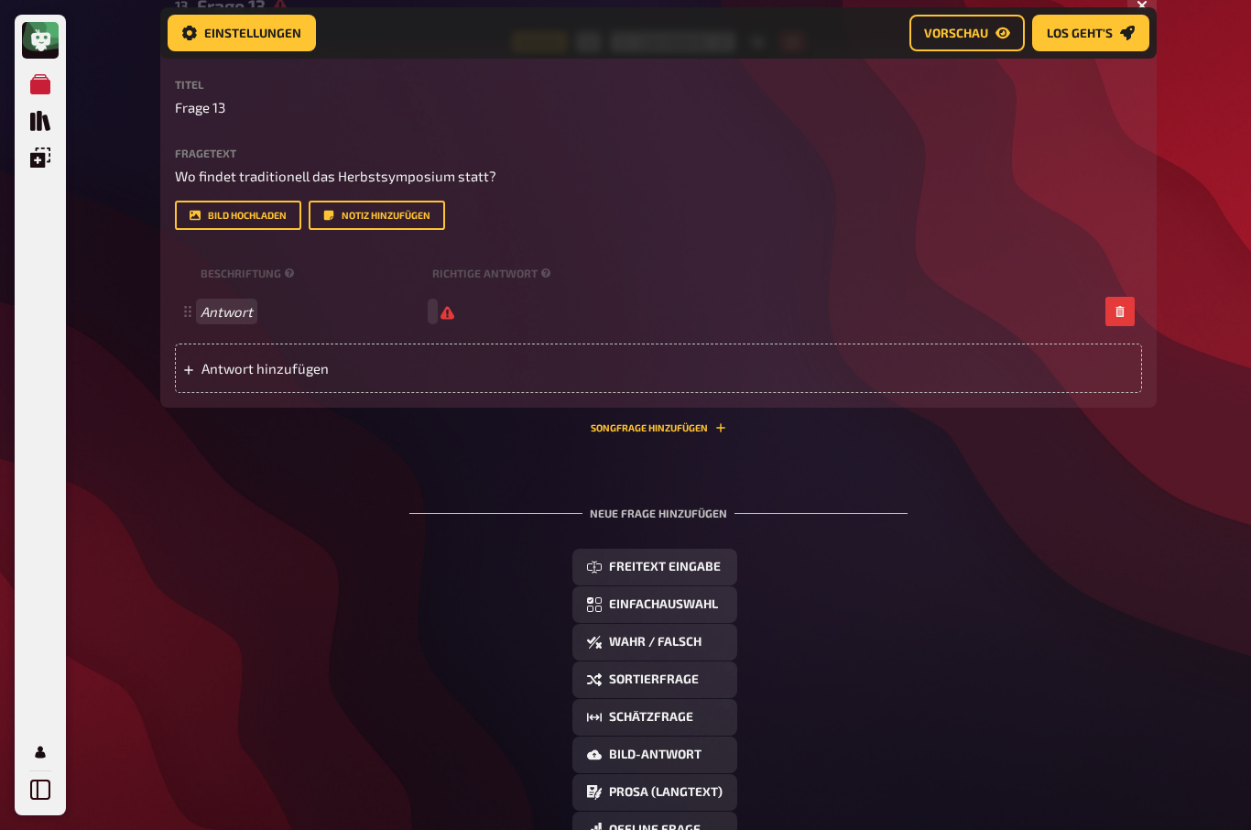
scroll to position [4298, 0]
click at [471, 321] on span "leer" at bounding box center [454, 312] width 45 height 17
click at [234, 377] on span "Antwort hinzufügen" at bounding box center [343, 369] width 285 height 16
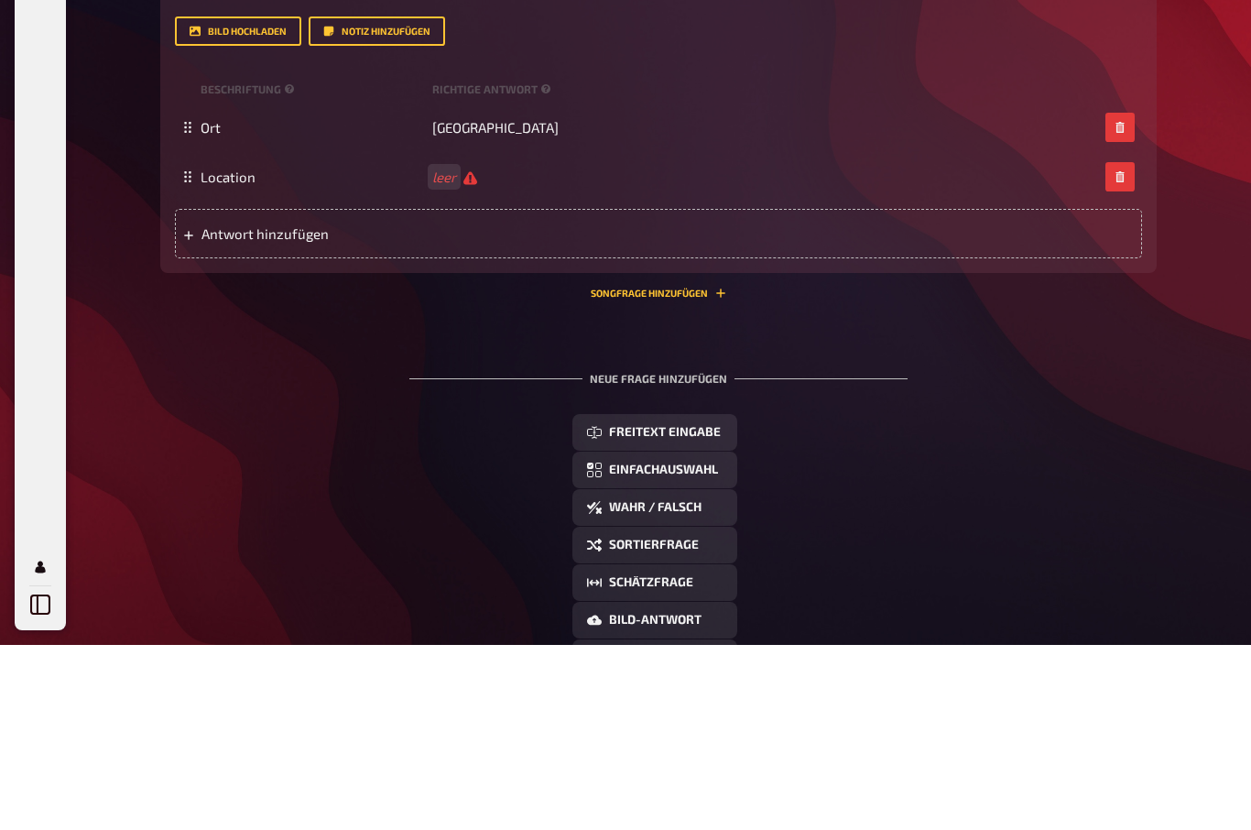
click at [478, 353] on div "Location leer" at bounding box center [649, 361] width 897 height 17
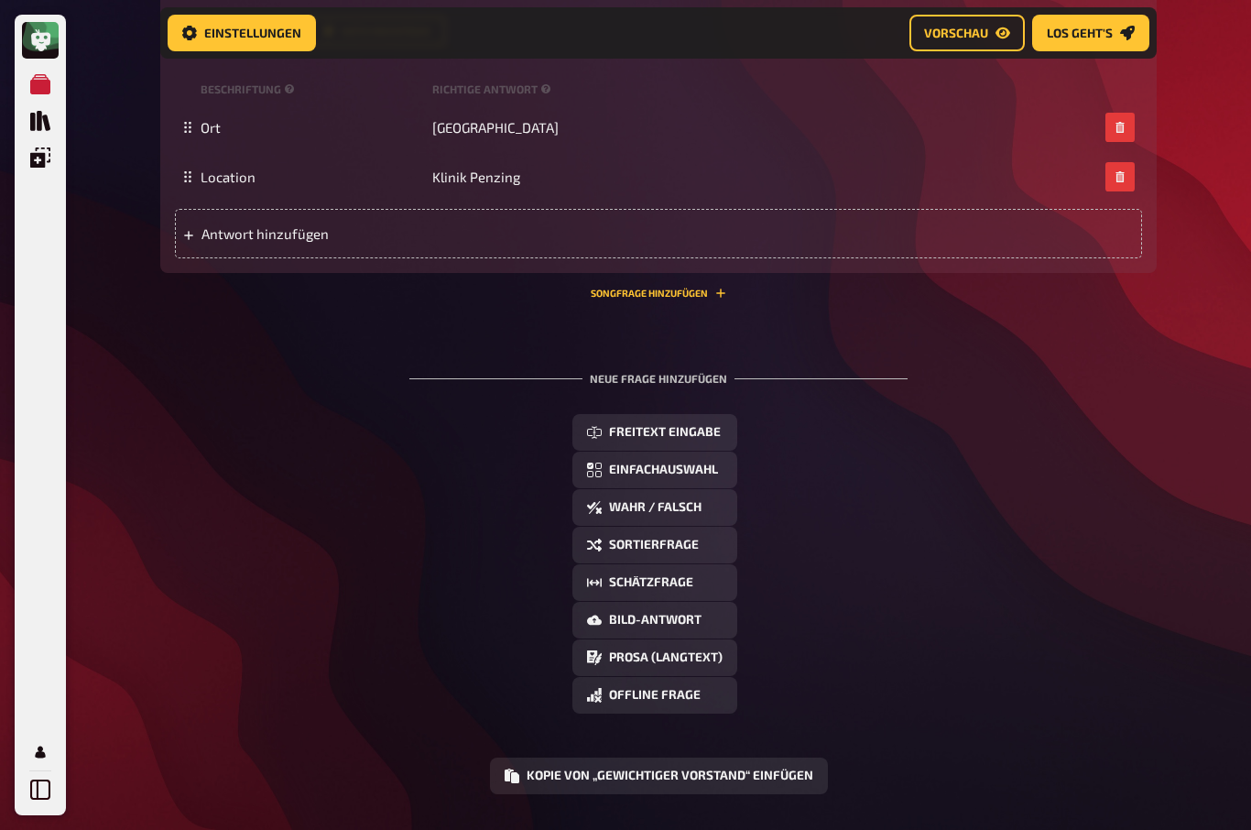
scroll to position [4484, 0]
click at [699, 438] on span "Freitext Eingabe" at bounding box center [665, 431] width 112 height 13
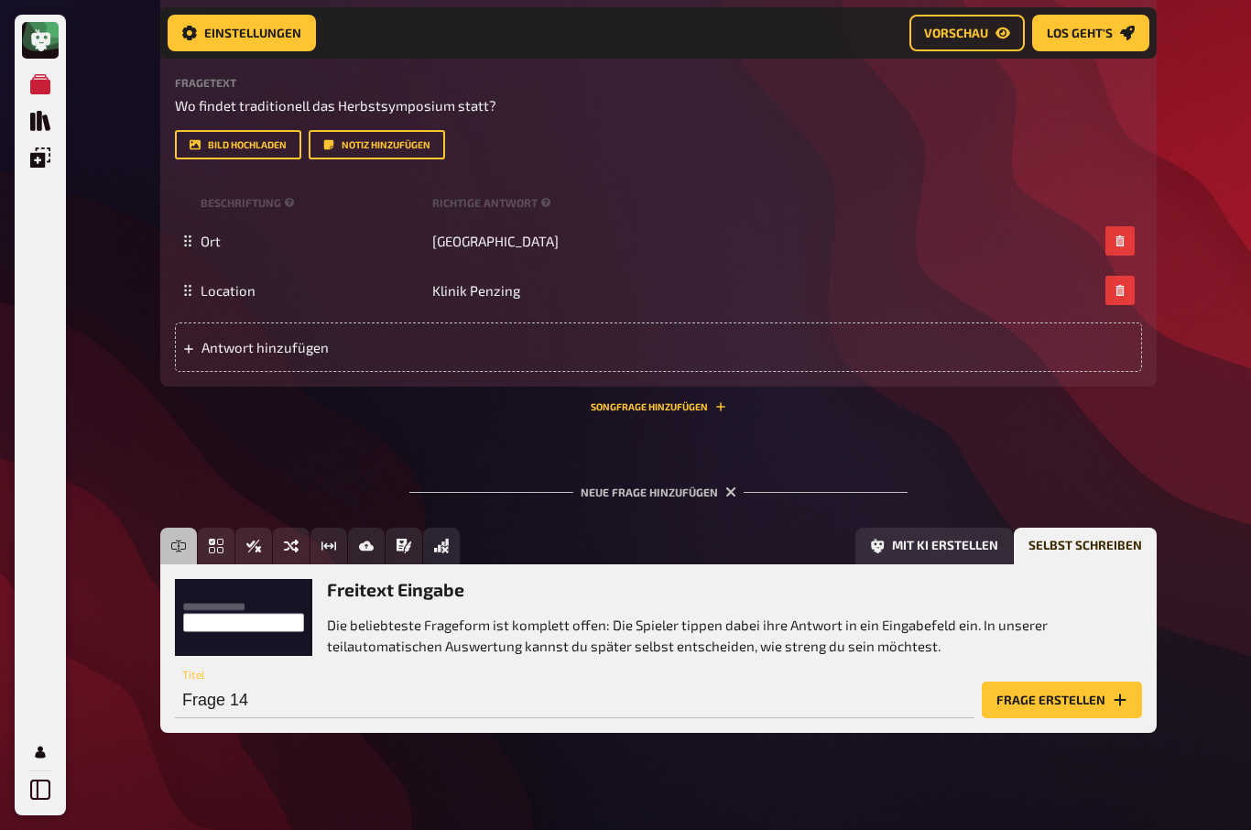
click at [1079, 718] on button "Frage erstellen" at bounding box center [1062, 699] width 160 height 37
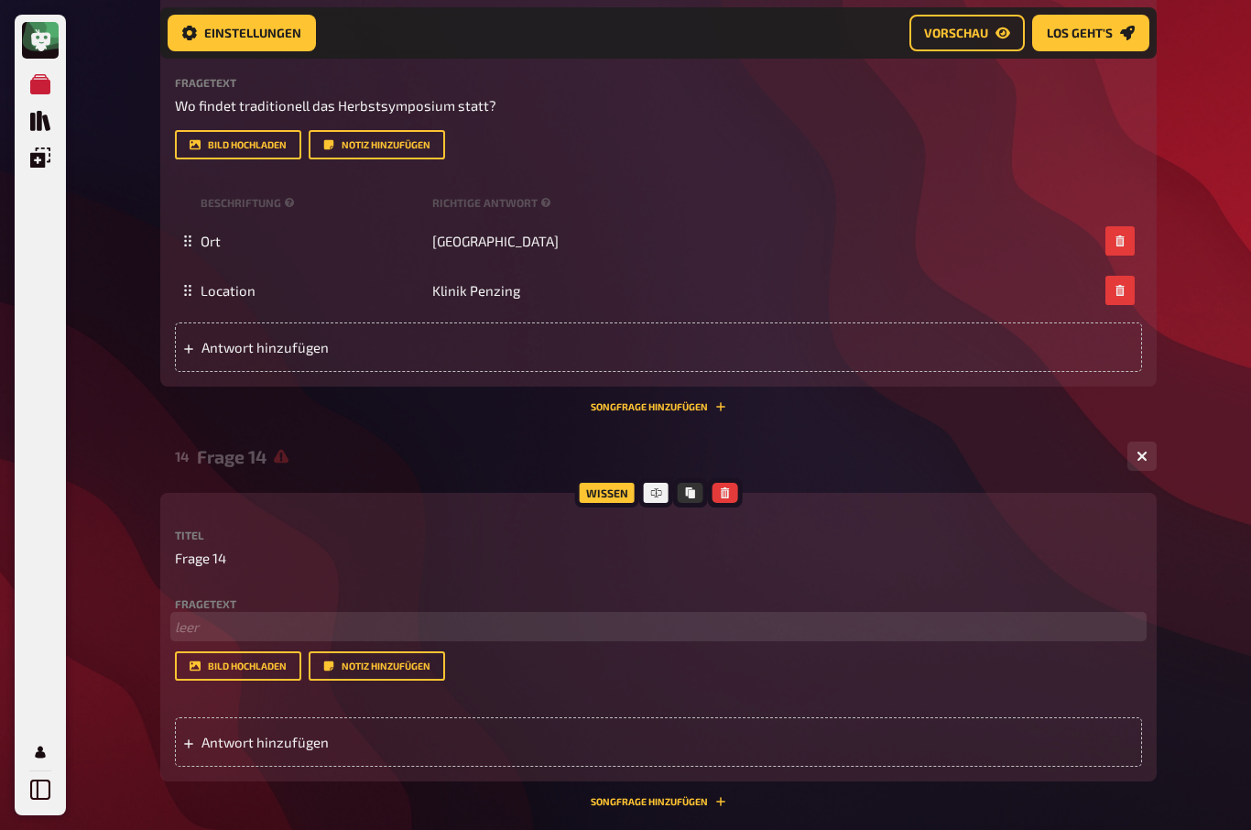
click at [193, 637] on p "﻿ leer" at bounding box center [658, 626] width 967 height 21
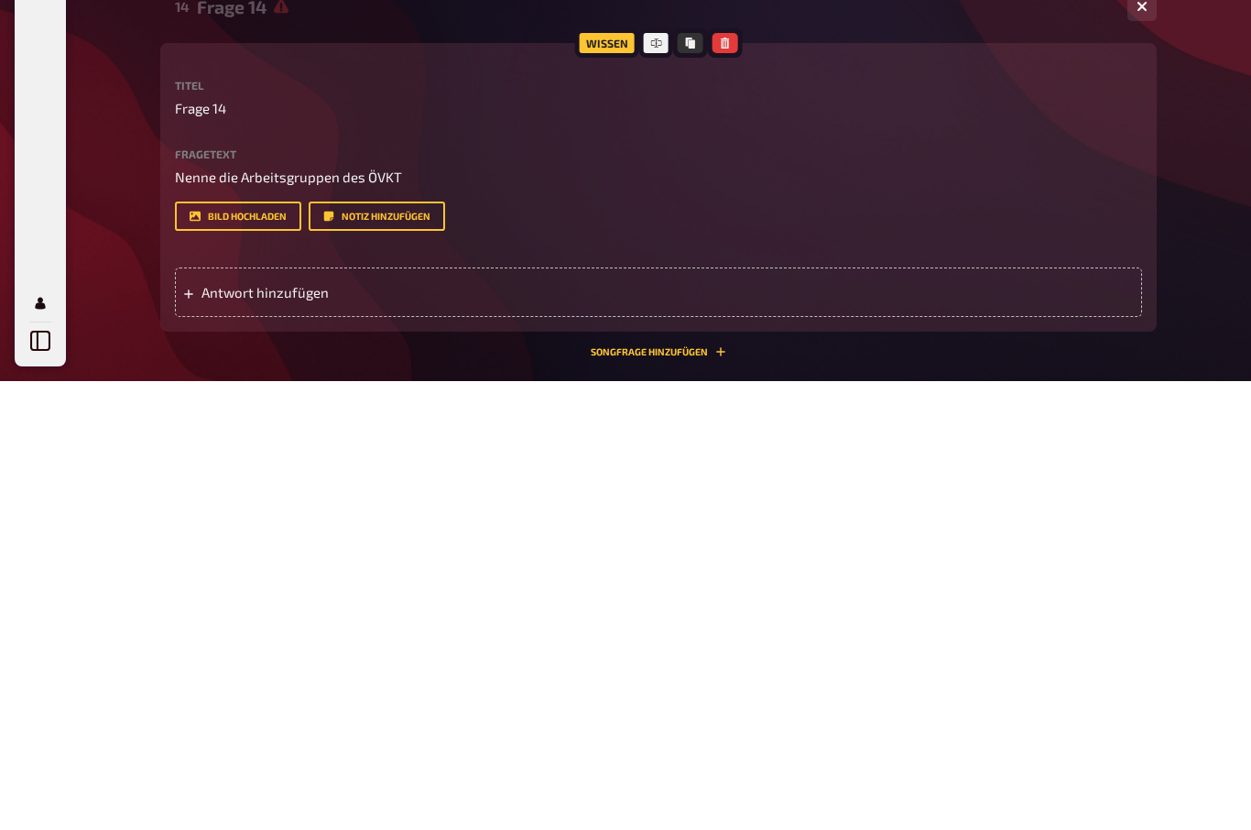
click at [214, 733] on span "Antwort hinzufügen" at bounding box center [343, 741] width 285 height 16
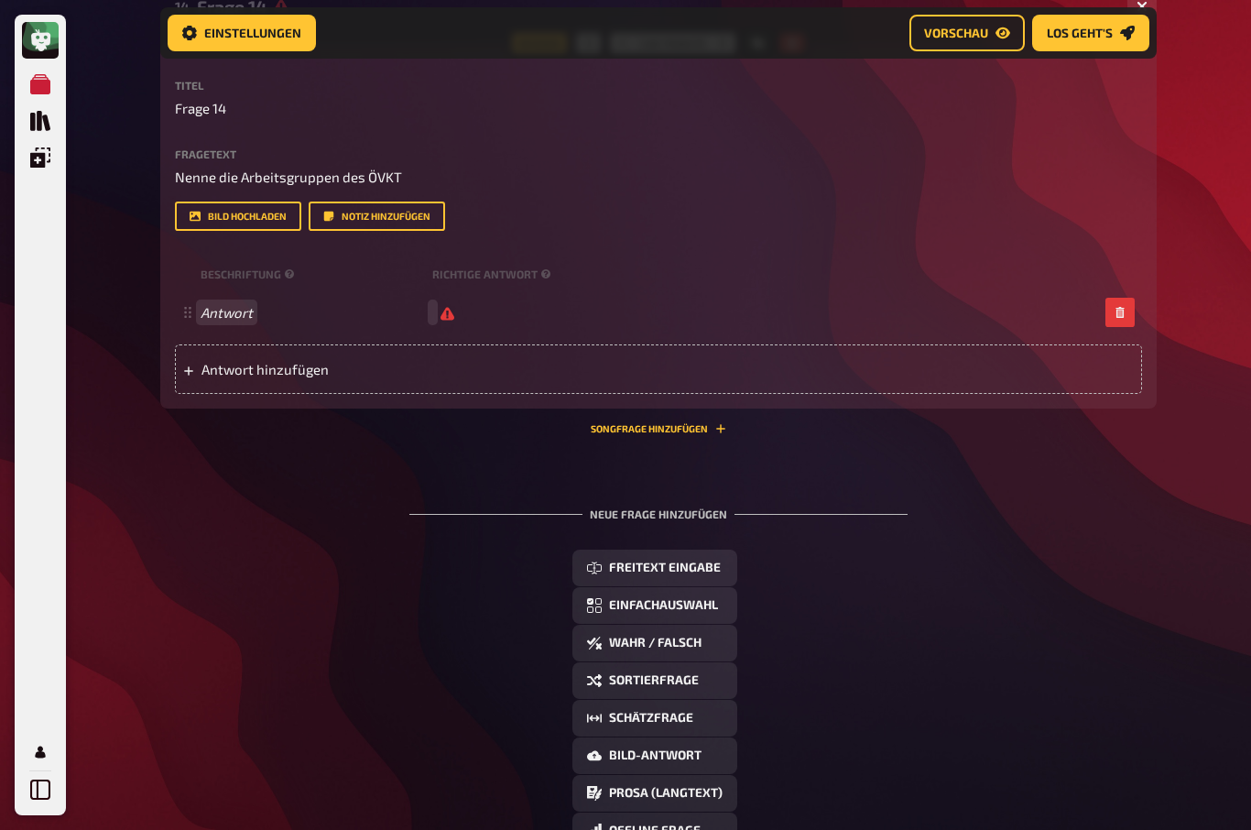
click at [288, 320] on span "Antwort" at bounding box center [313, 312] width 224 height 16
click at [253, 321] on span at bounding box center [313, 313] width 224 height 16
click at [477, 322] on span "leer" at bounding box center [454, 313] width 45 height 17
click at [468, 322] on span "leer" at bounding box center [454, 313] width 45 height 17
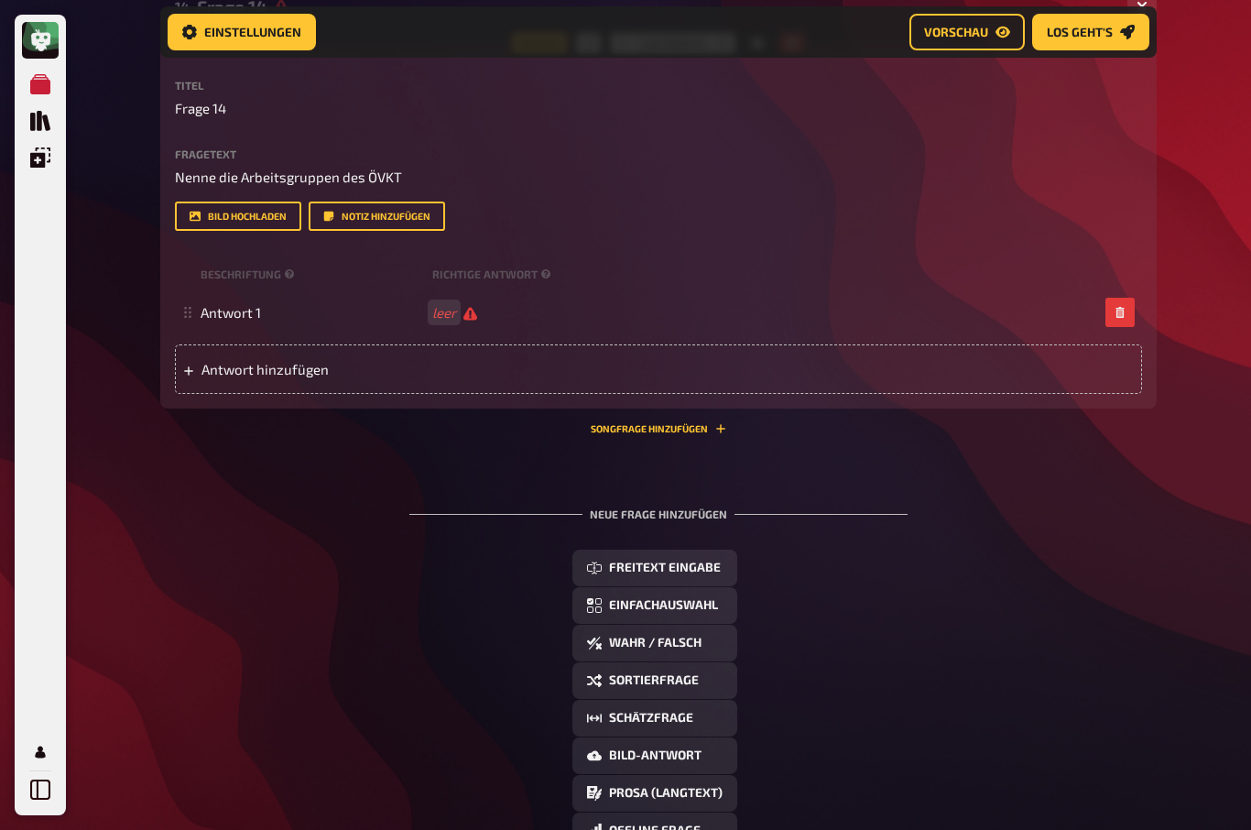
click at [467, 322] on span "leer" at bounding box center [454, 313] width 45 height 17
click at [451, 322] on div "Antwort 1" at bounding box center [649, 313] width 897 height 17
click at [233, 377] on span "Antwort hinzufügen" at bounding box center [343, 369] width 285 height 16
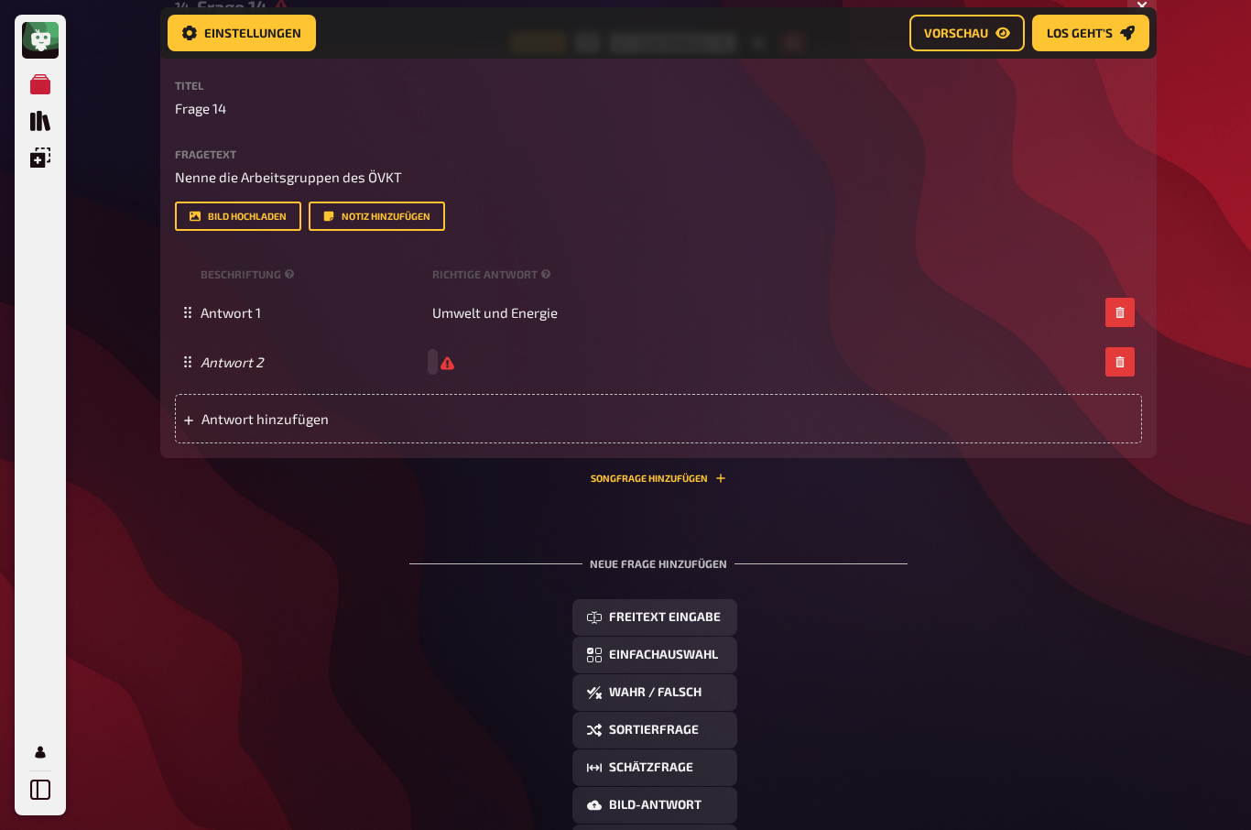
click at [442, 386] on div "Antwort 2" at bounding box center [658, 361] width 967 height 49
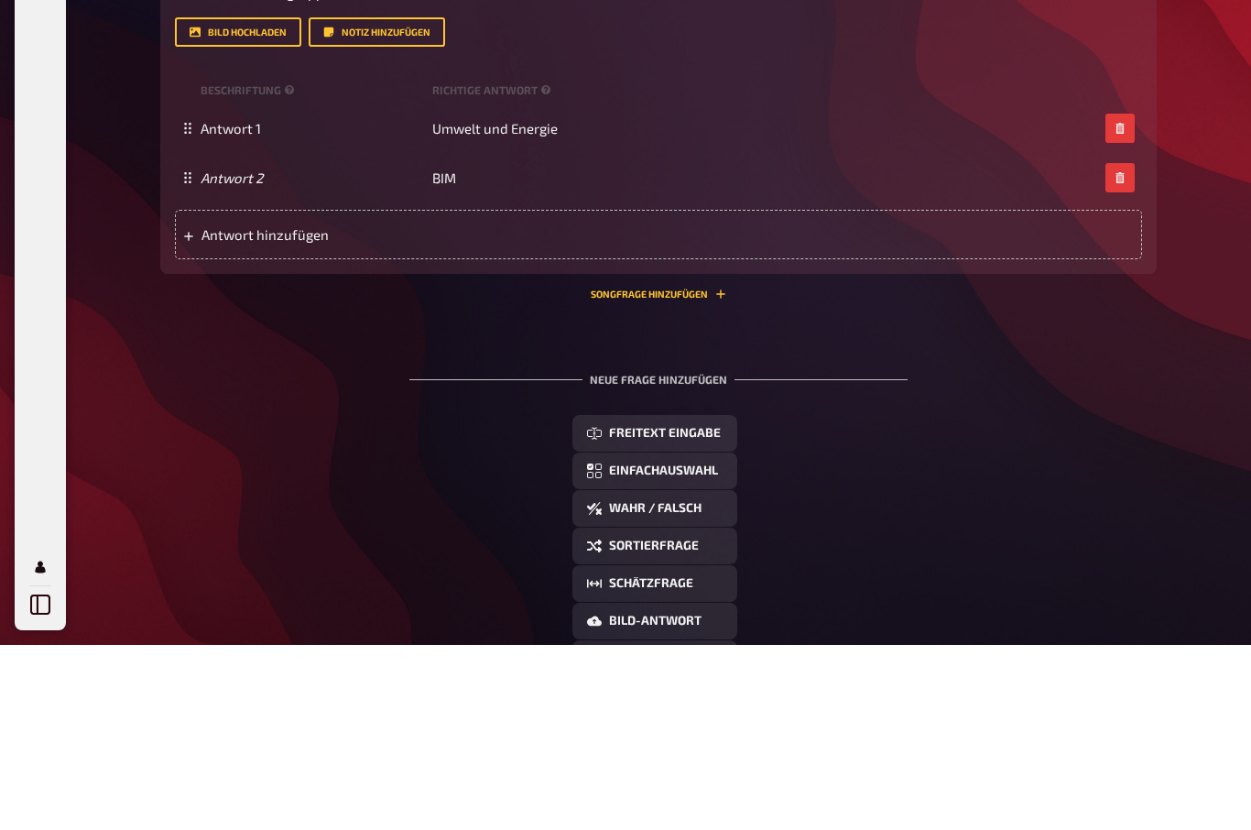
click at [211, 395] on div "Antwort hinzufügen" at bounding box center [658, 419] width 967 height 49
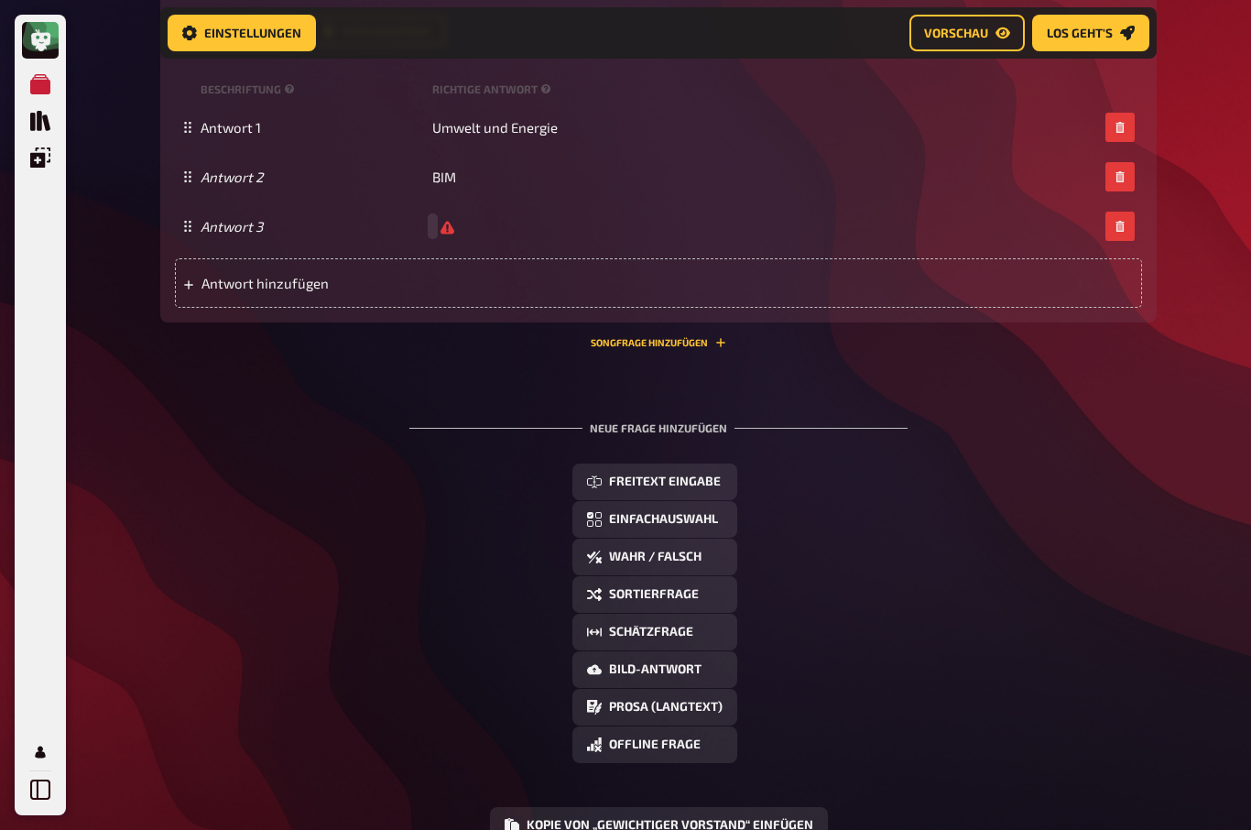
click at [432, 234] on span at bounding box center [432, 226] width 1 height 16
click at [241, 292] on span "Antwort hinzufügen" at bounding box center [343, 284] width 285 height 16
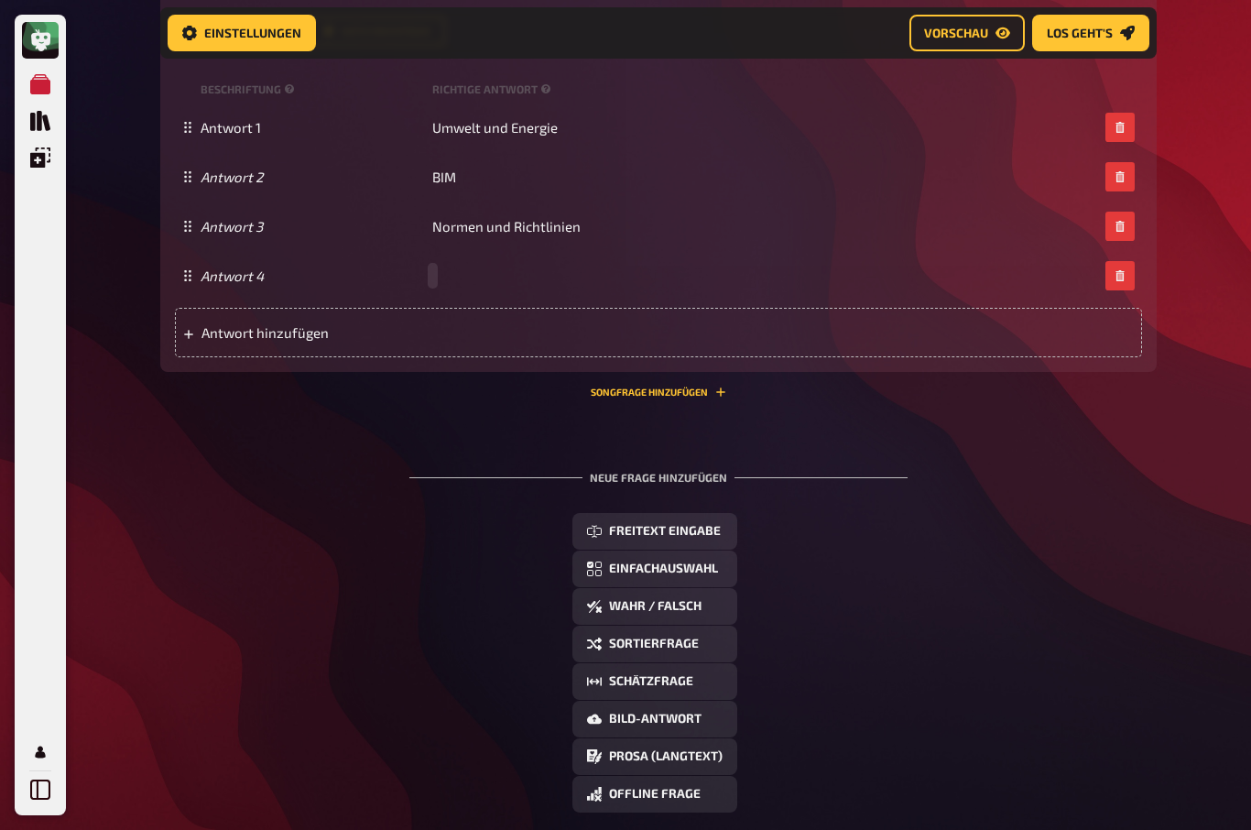
click at [455, 284] on div "Antwort 4" at bounding box center [649, 275] width 897 height 16
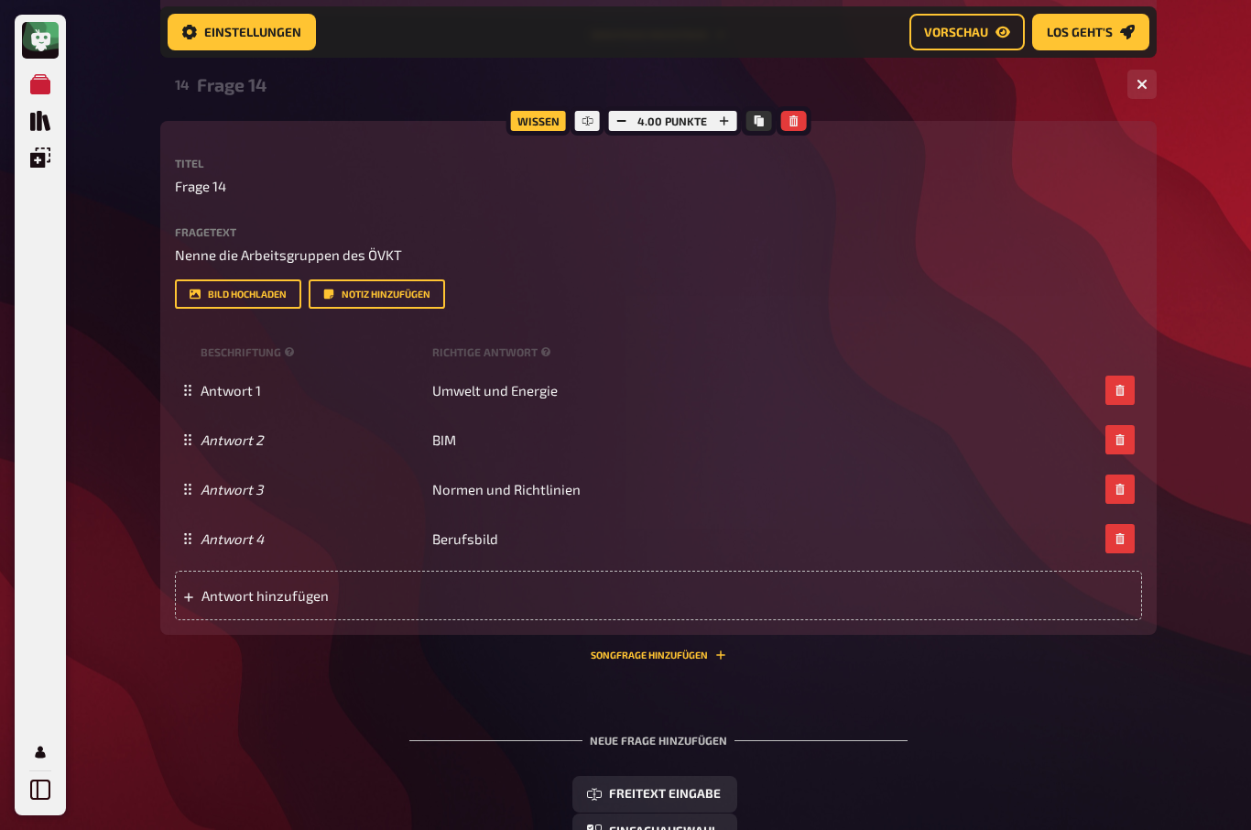
scroll to position [4740, 0]
click at [695, 136] on div "4.00 Punkte" at bounding box center [671, 121] width 137 height 29
click at [733, 132] on button "button" at bounding box center [724, 122] width 26 height 20
click at [735, 132] on button "button" at bounding box center [724, 122] width 26 height 20
click at [735, 107] on div "14 Frage 14 4" at bounding box center [658, 85] width 996 height 44
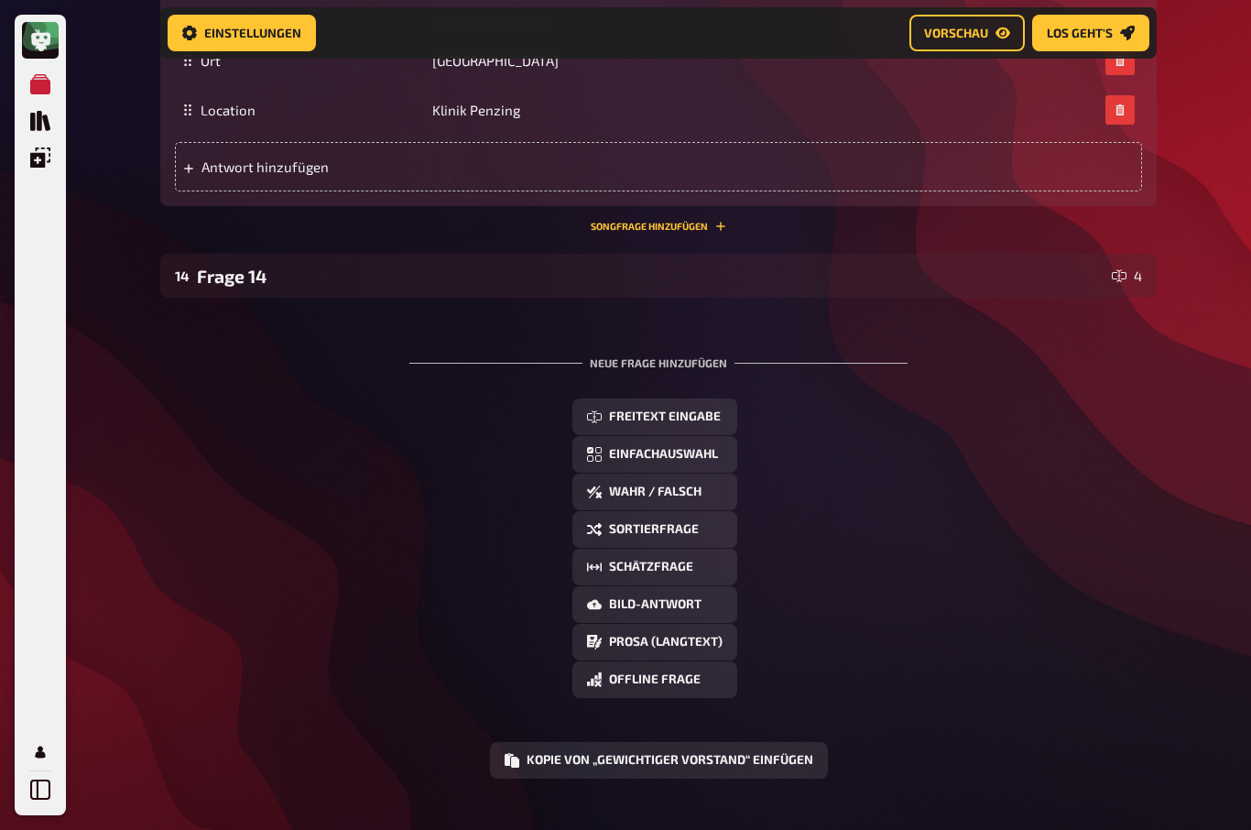
scroll to position [4545, 0]
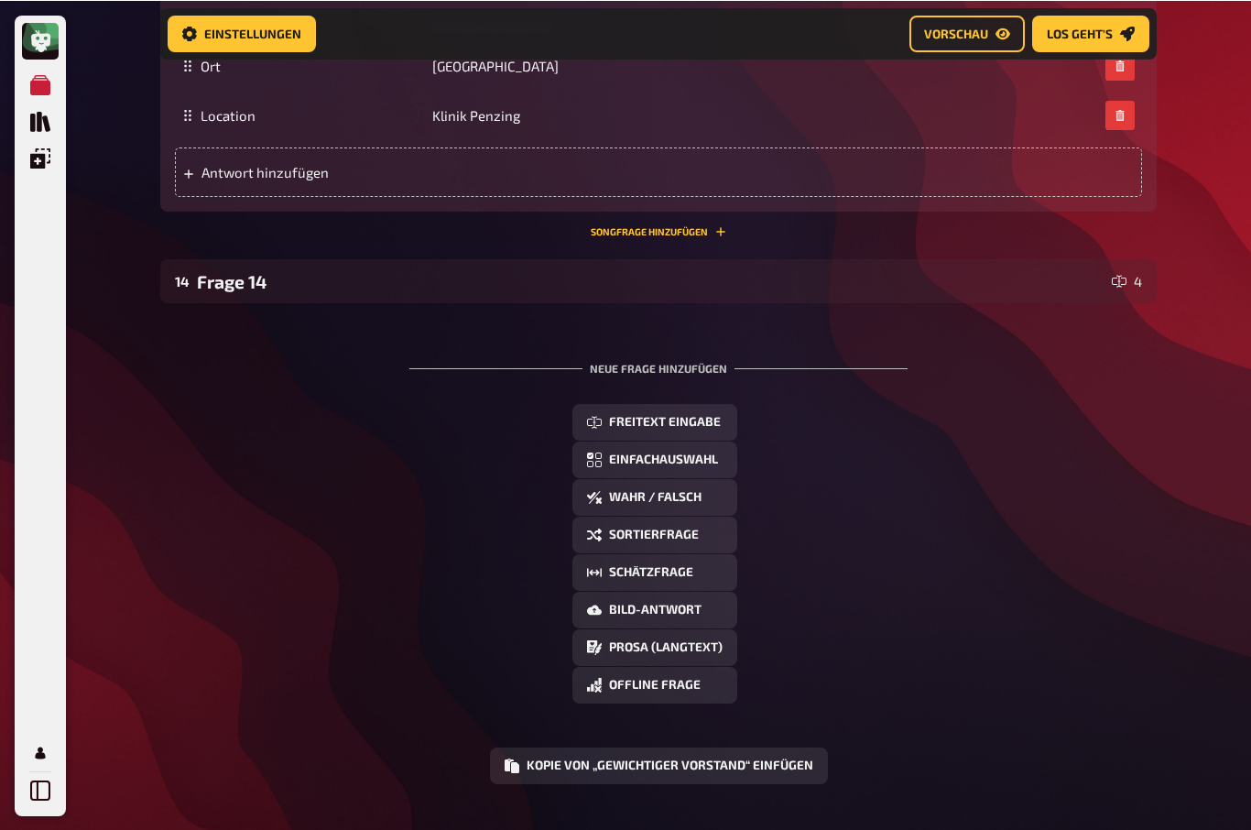
click at [254, 291] on div "Frage 14" at bounding box center [650, 280] width 907 height 21
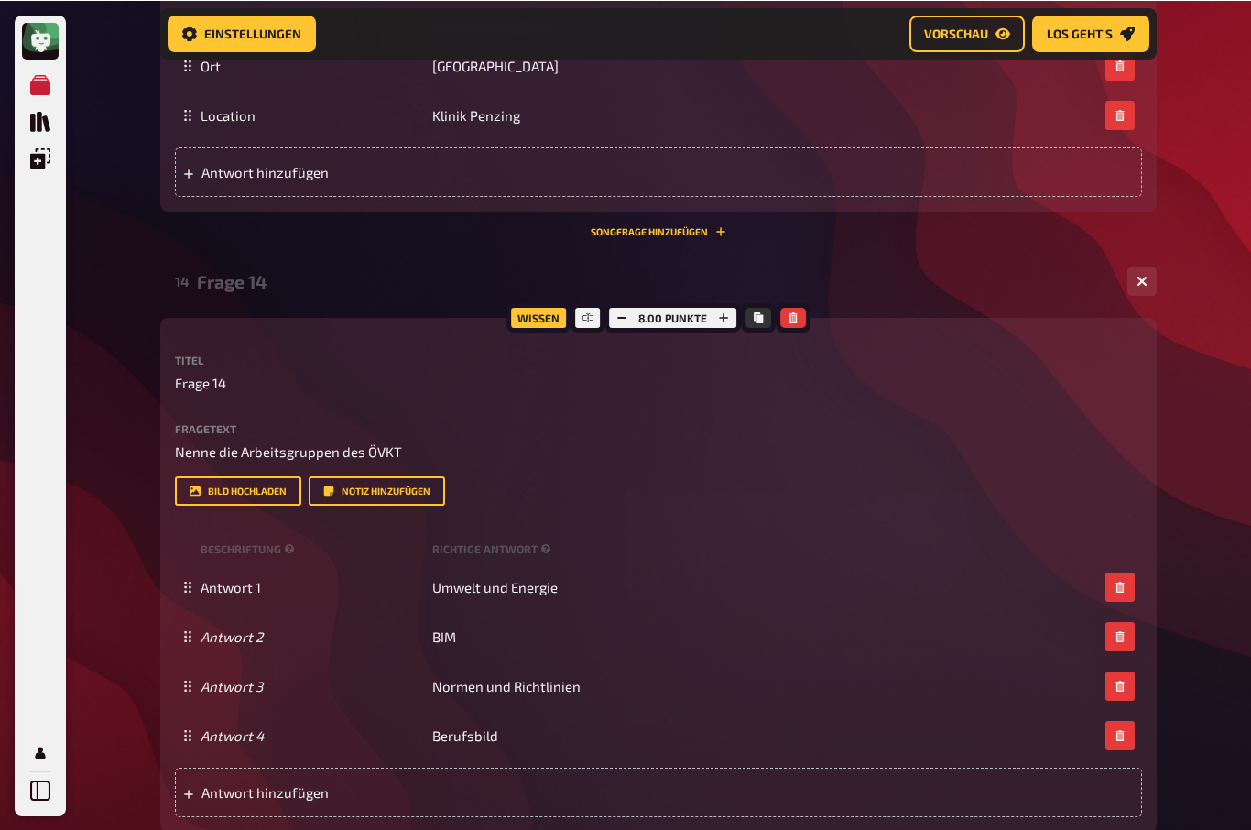
scroll to position [4544, 0]
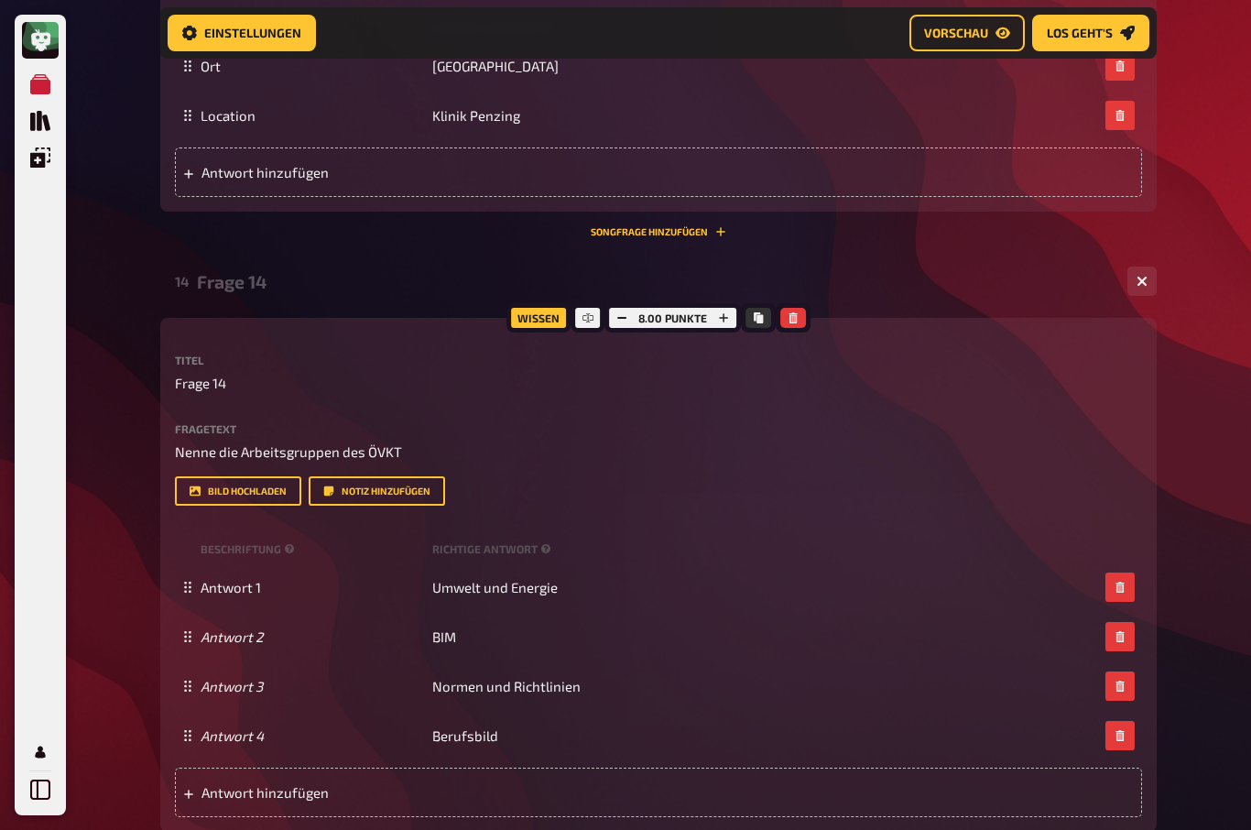
click at [722, 328] on button "button" at bounding box center [724, 318] width 26 height 20
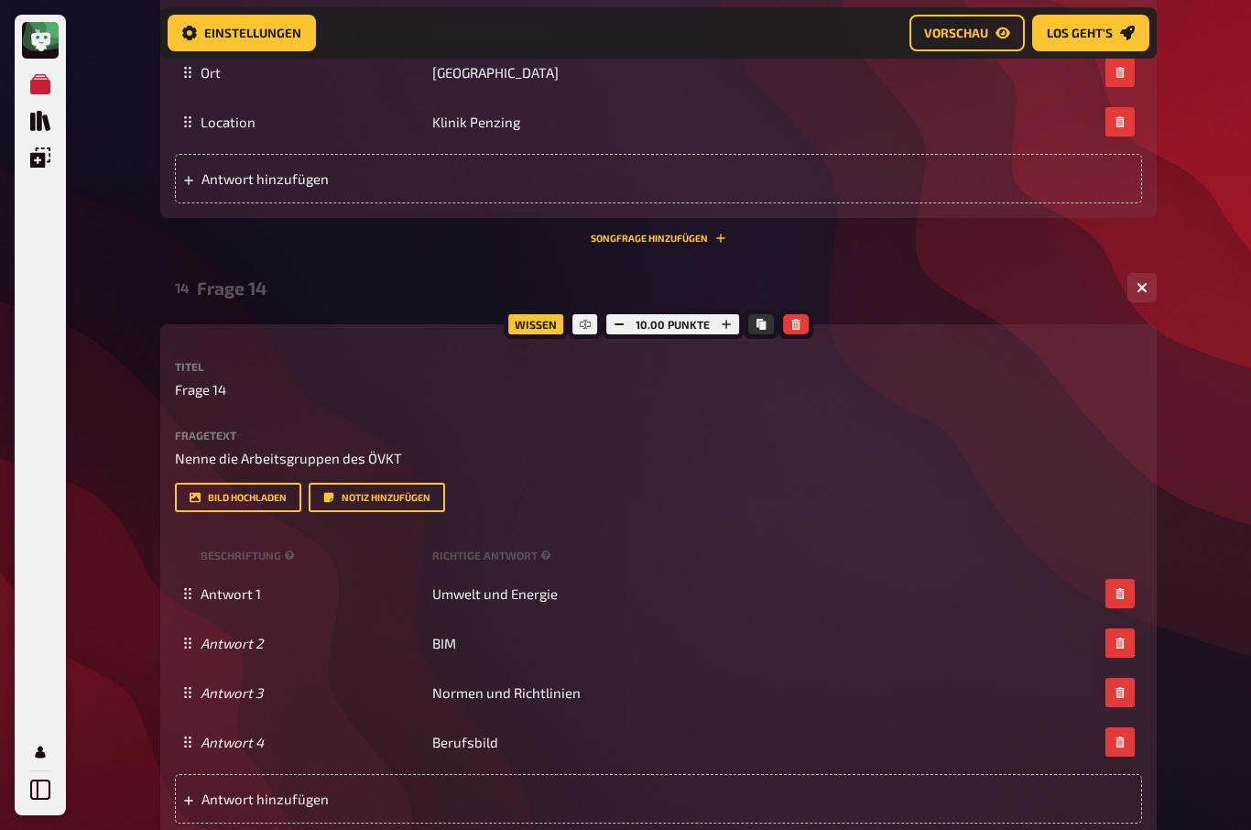
click at [733, 334] on button "button" at bounding box center [726, 324] width 26 height 20
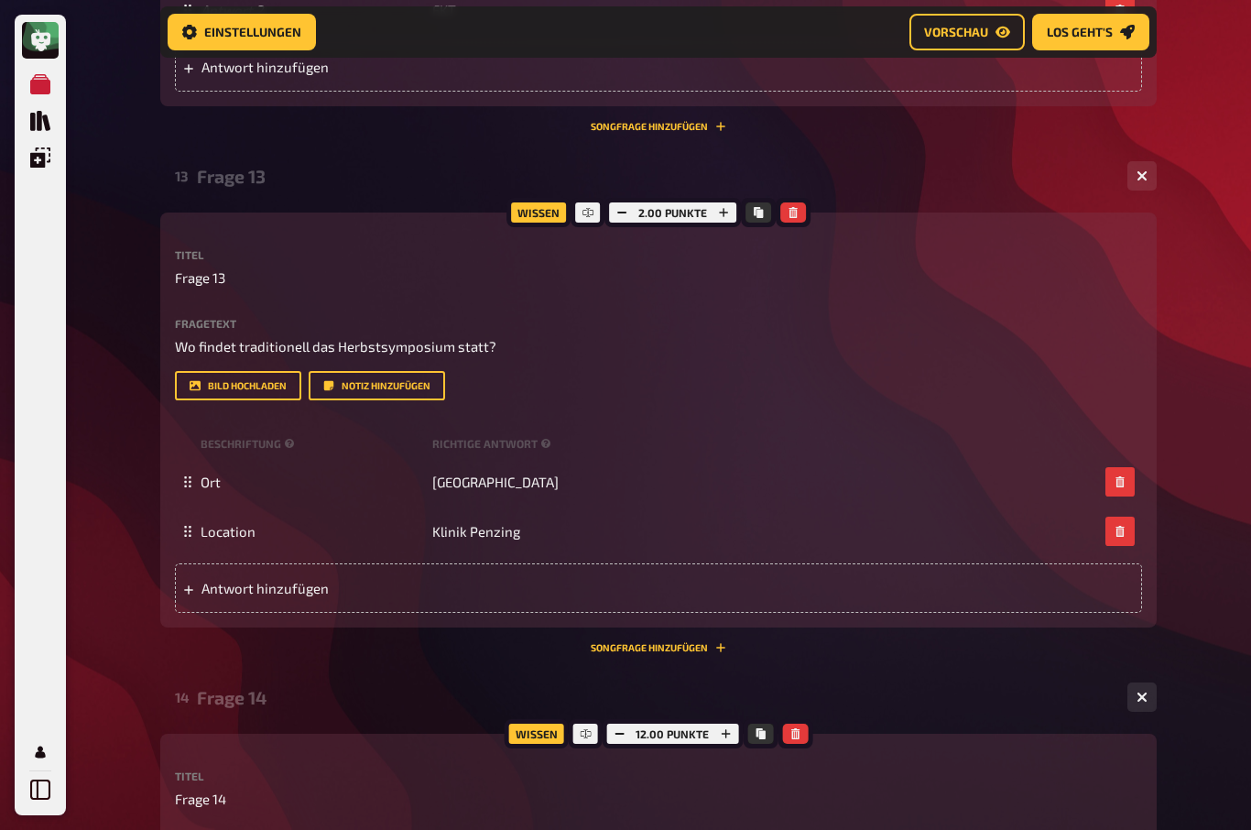
scroll to position [4125, 0]
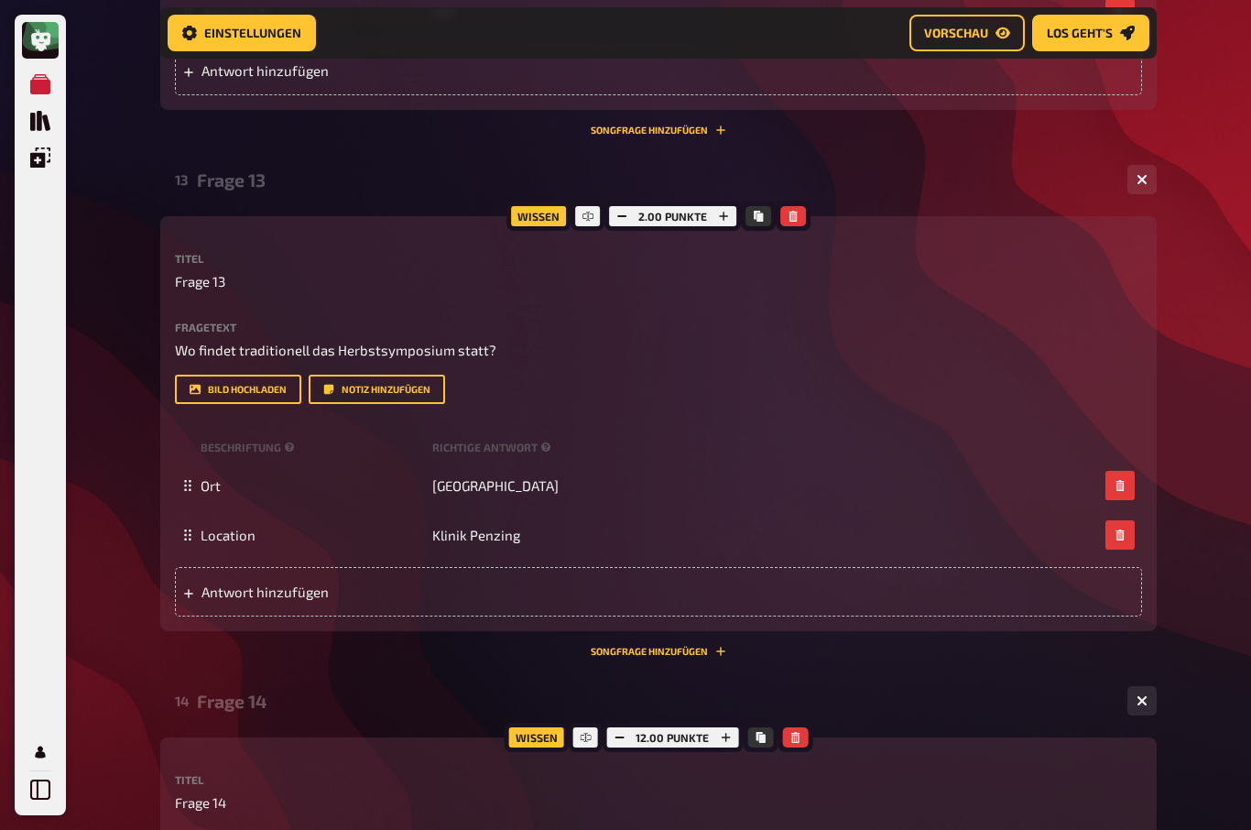
click at [722, 206] on button "button" at bounding box center [724, 216] width 26 height 20
click at [718, 211] on icon "button" at bounding box center [723, 216] width 11 height 11
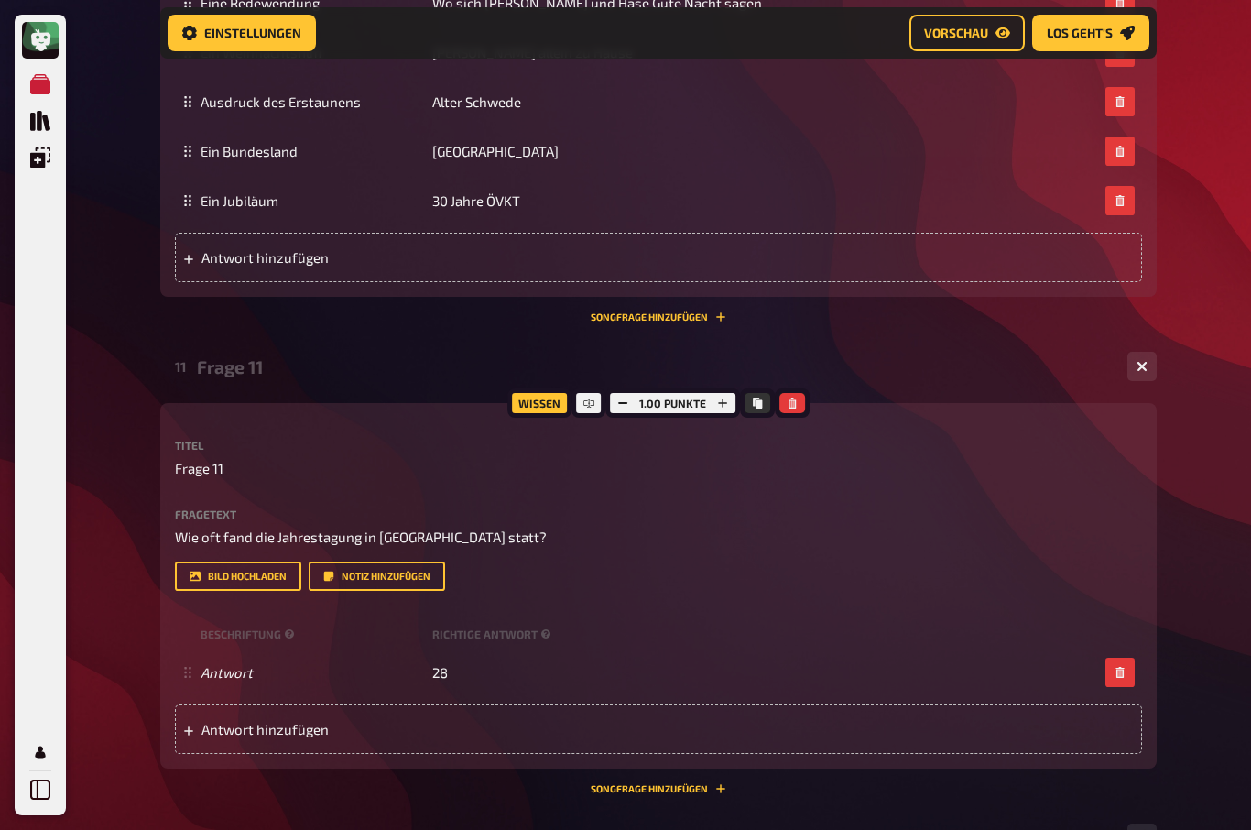
scroll to position [2979, 0]
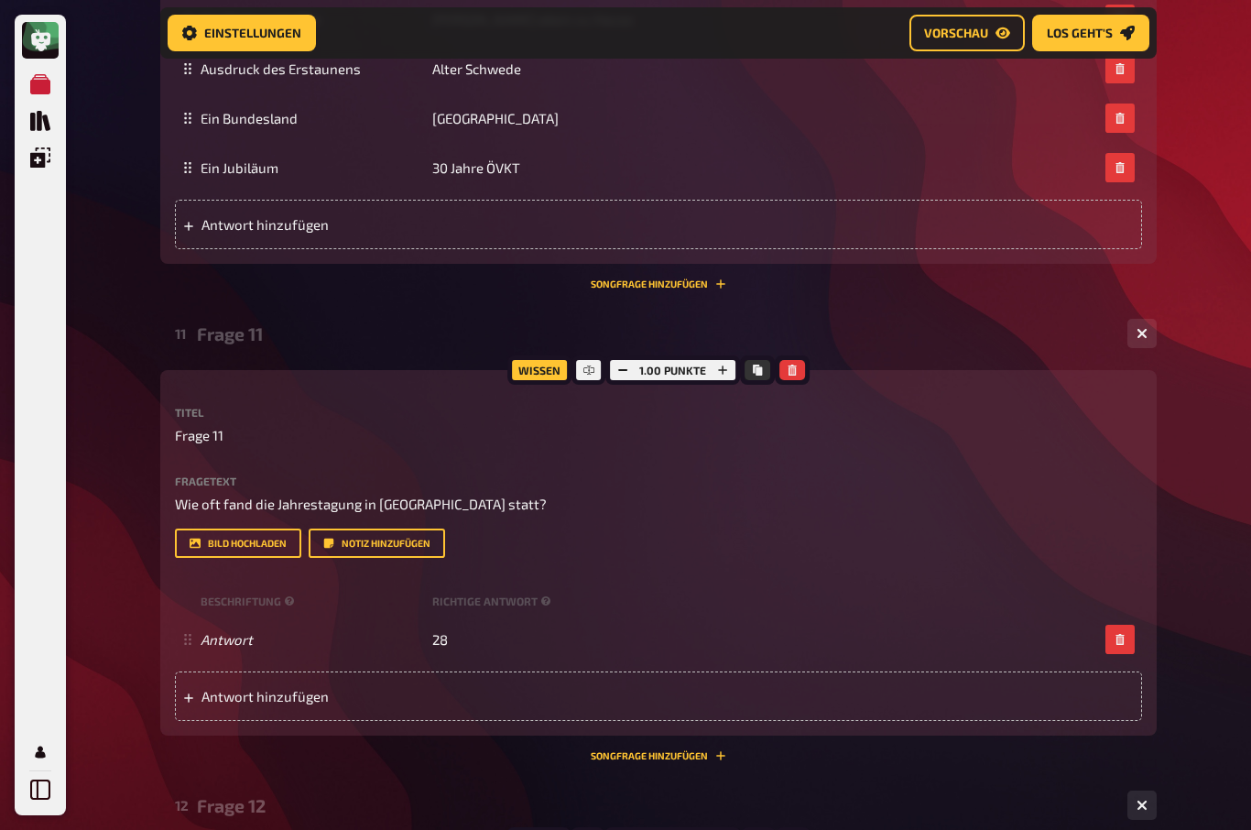
click at [732, 380] on button "button" at bounding box center [723, 370] width 26 height 20
click at [727, 380] on button "button" at bounding box center [722, 370] width 26 height 20
click at [728, 375] on icon "button" at bounding box center [723, 369] width 11 height 11
click at [726, 375] on icon "button" at bounding box center [722, 369] width 11 height 11
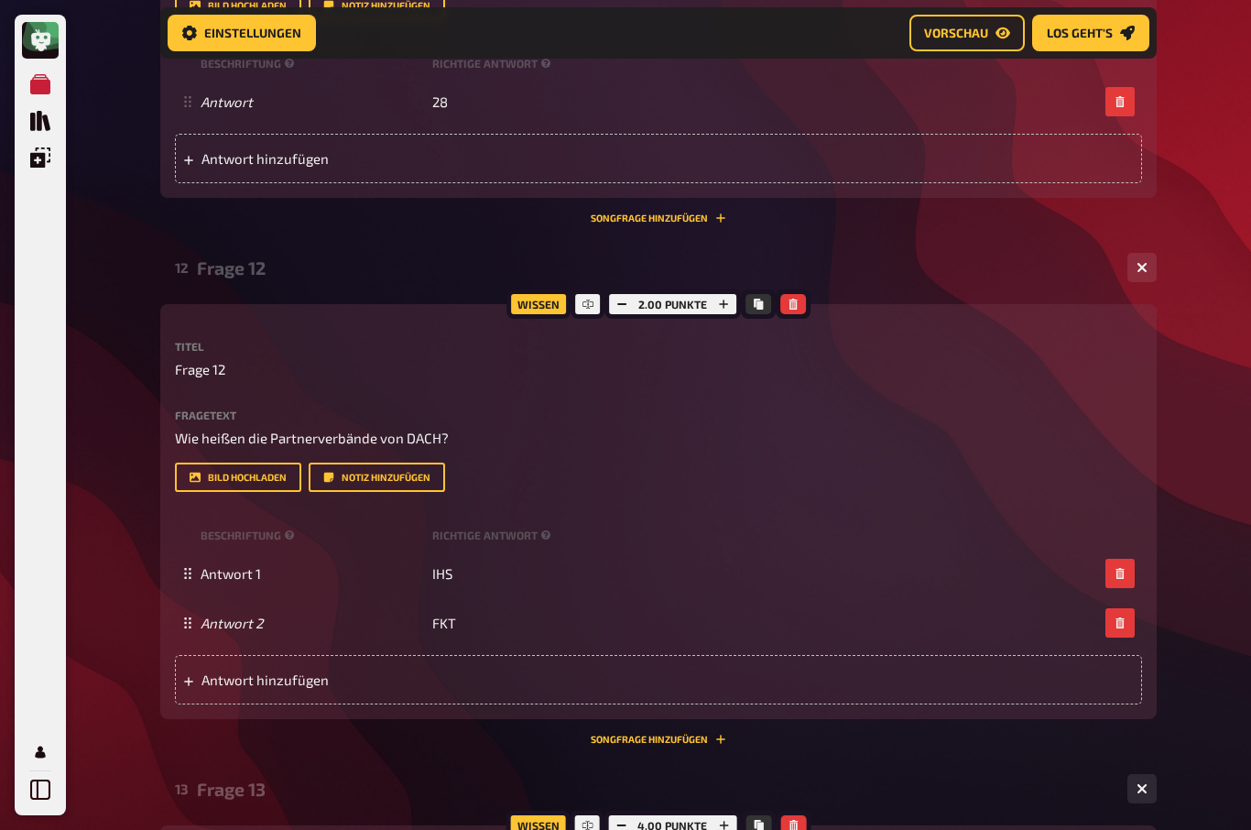
scroll to position [3520, 0]
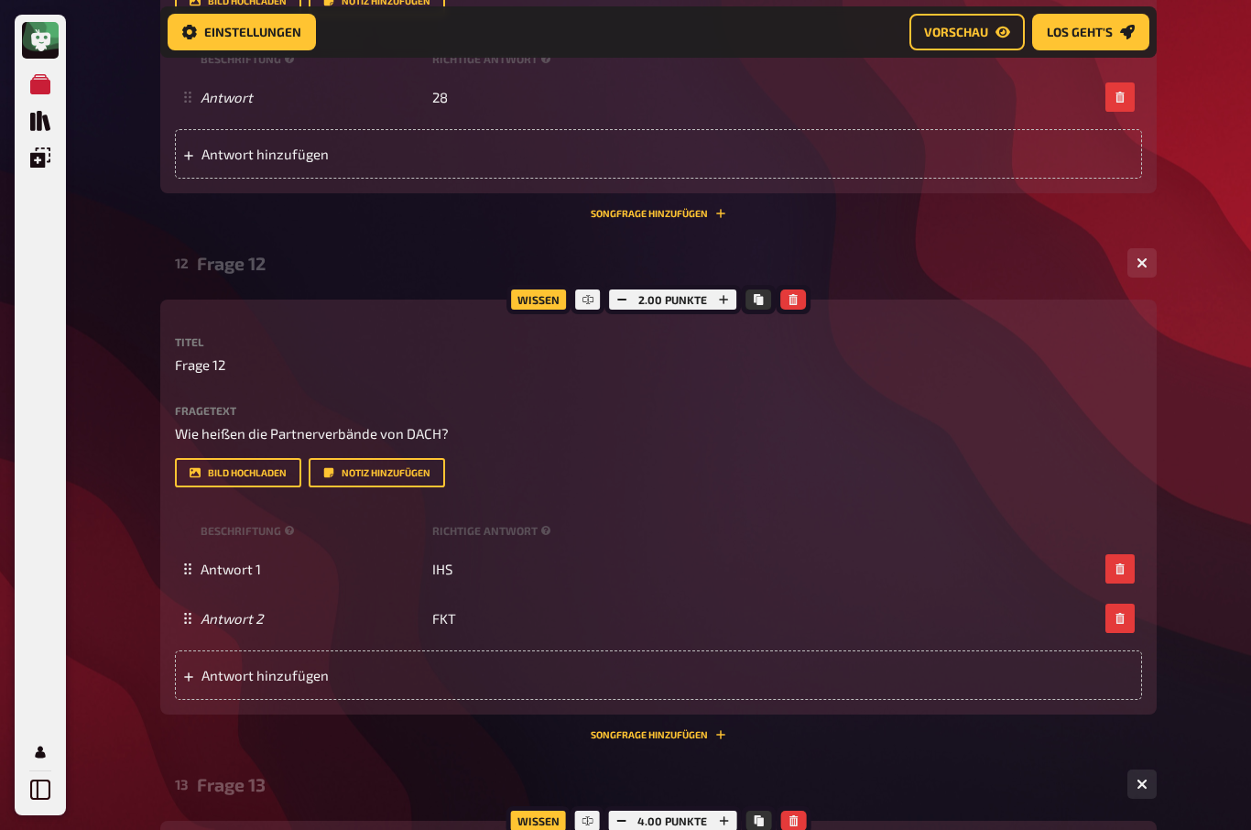
click at [723, 306] on icon "button" at bounding box center [723, 300] width 11 height 11
click at [725, 305] on icon "button" at bounding box center [723, 299] width 11 height 11
click at [724, 304] on icon "button" at bounding box center [724, 299] width 9 height 9
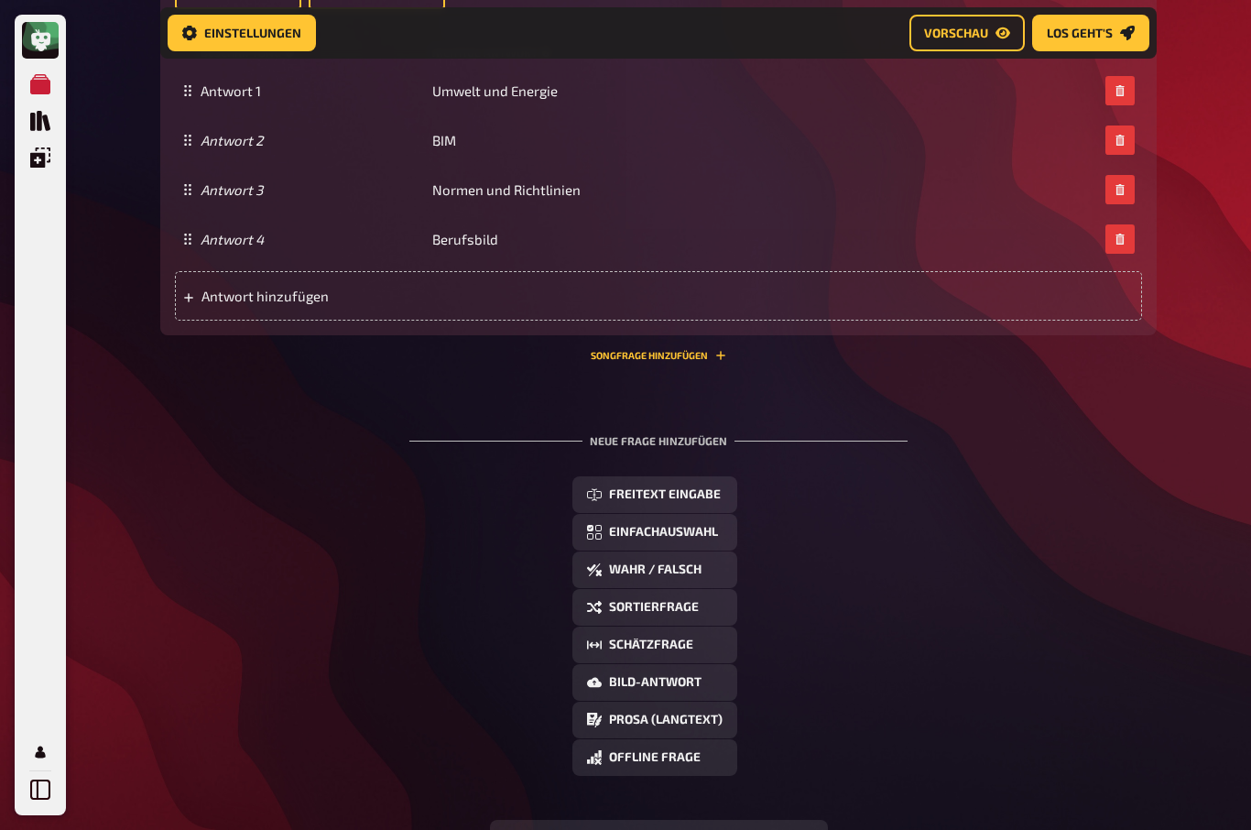
scroll to position [5046, 0]
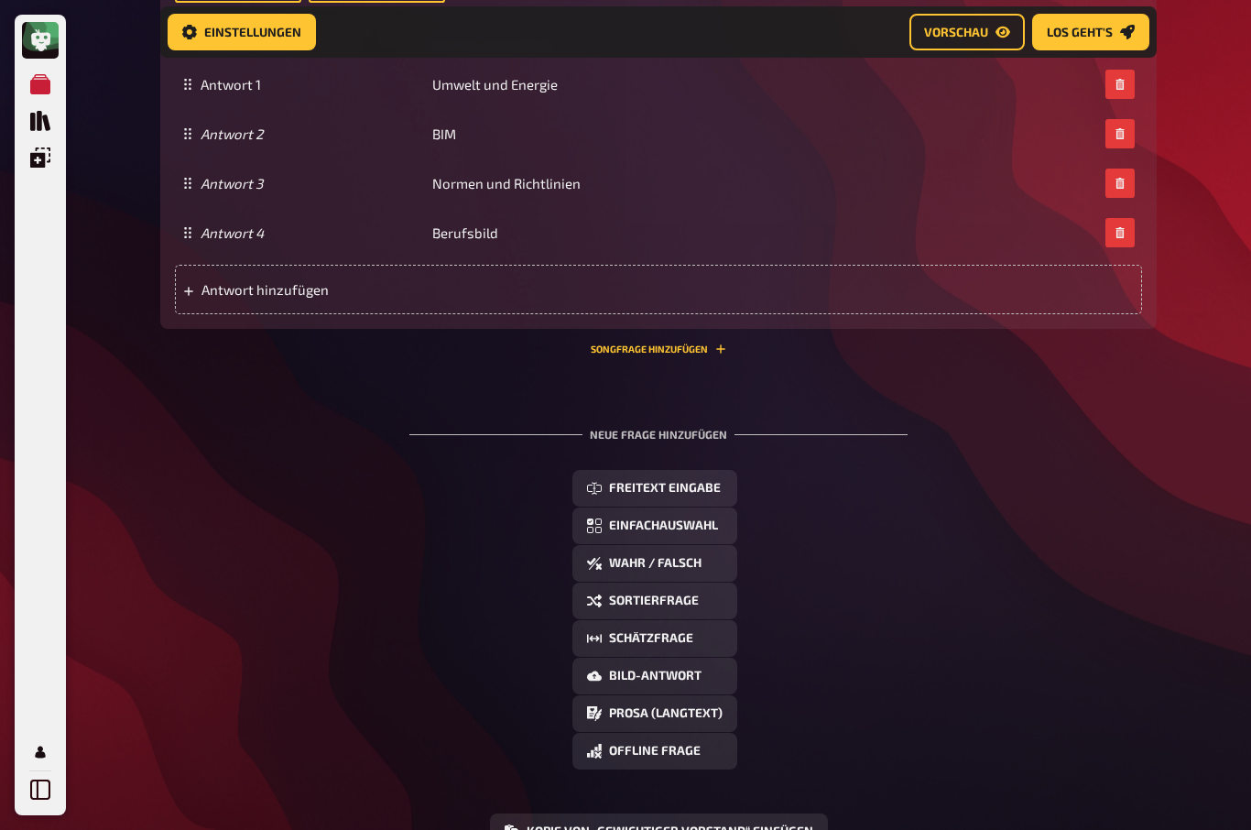
click at [691, 495] on span "Freitext Eingabe" at bounding box center [665, 489] width 112 height 13
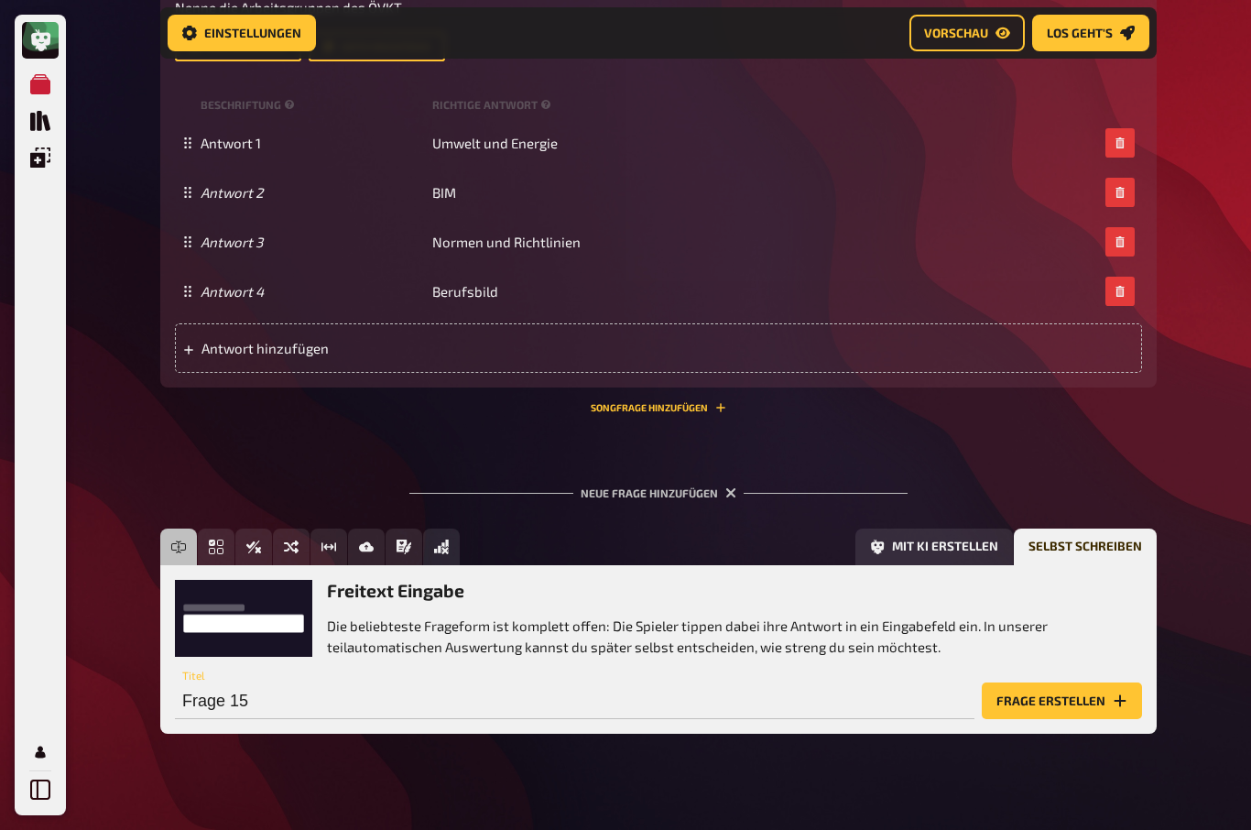
click at [1054, 719] on button "Frage erstellen" at bounding box center [1062, 700] width 160 height 37
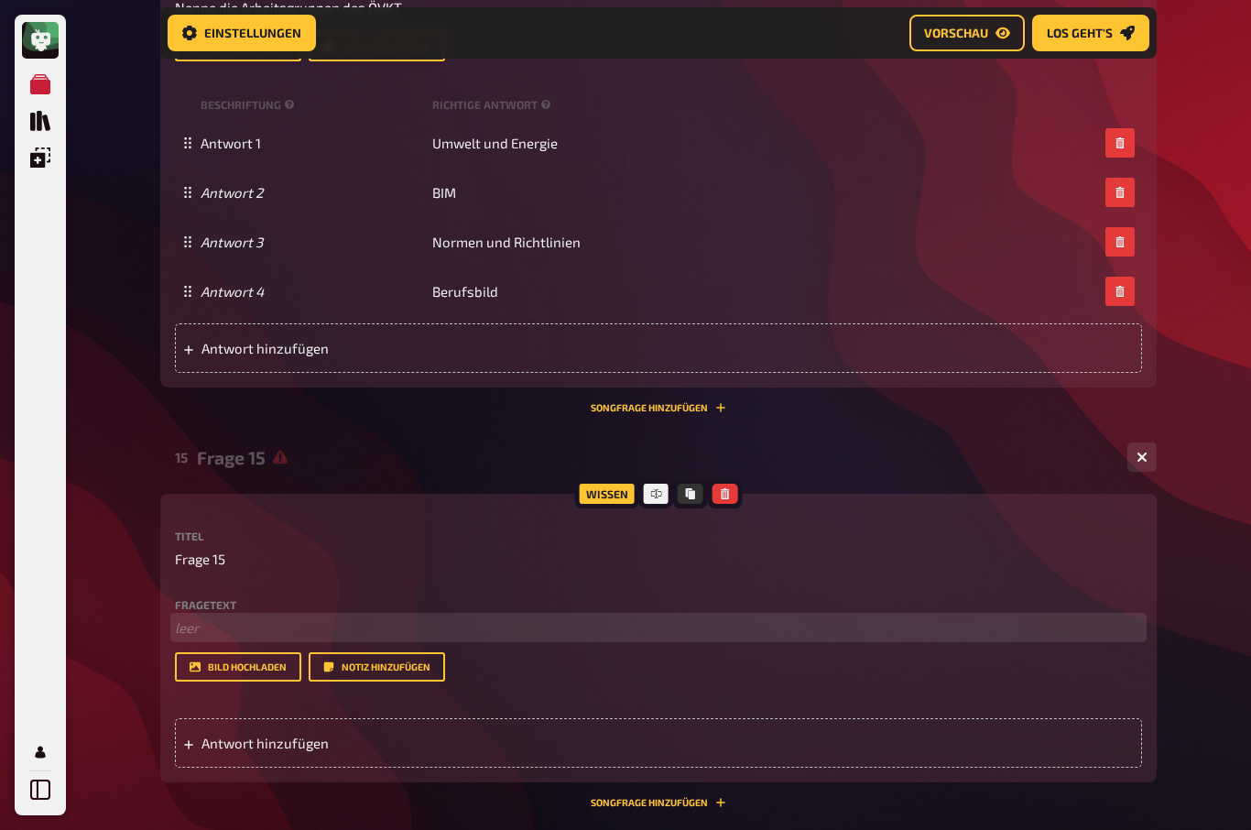
click at [185, 638] on p "﻿ leer" at bounding box center [658, 627] width 967 height 21
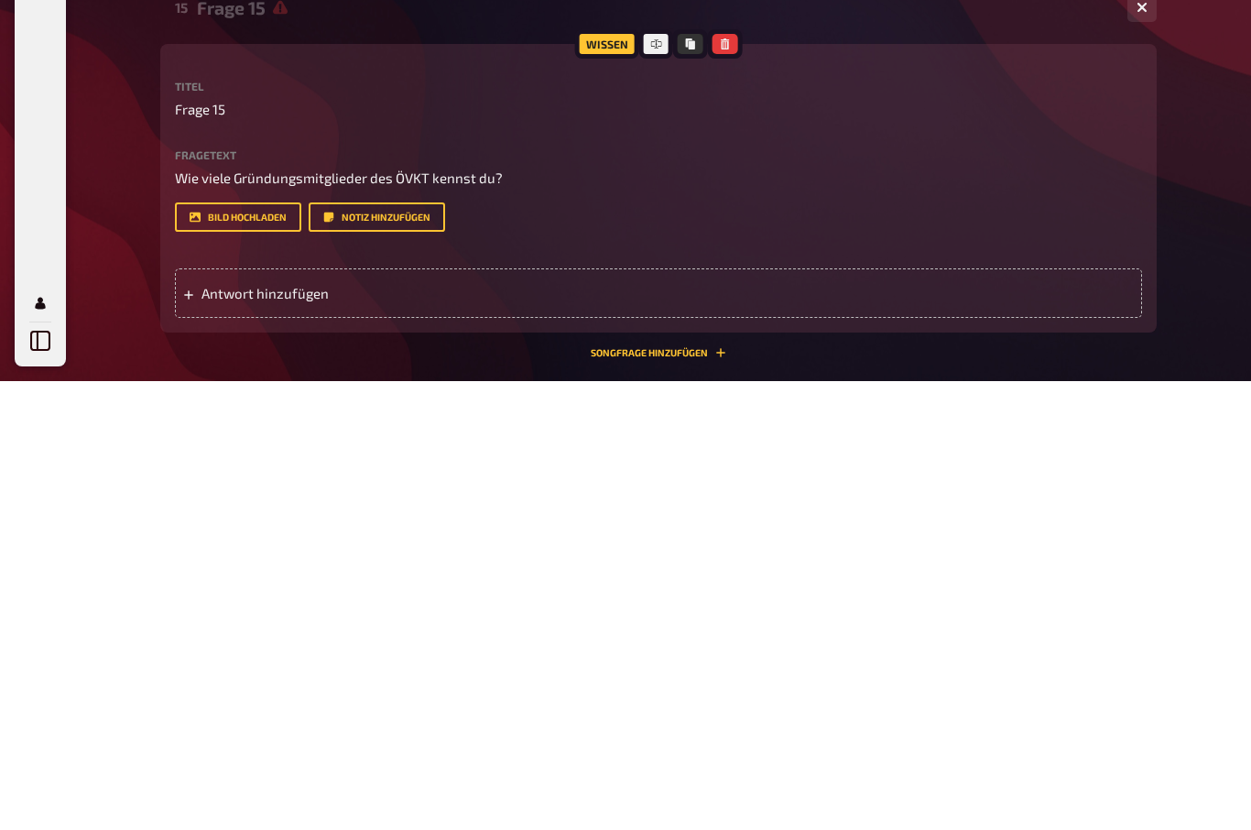
click at [210, 734] on span "Antwort hinzufügen" at bounding box center [343, 742] width 285 height 16
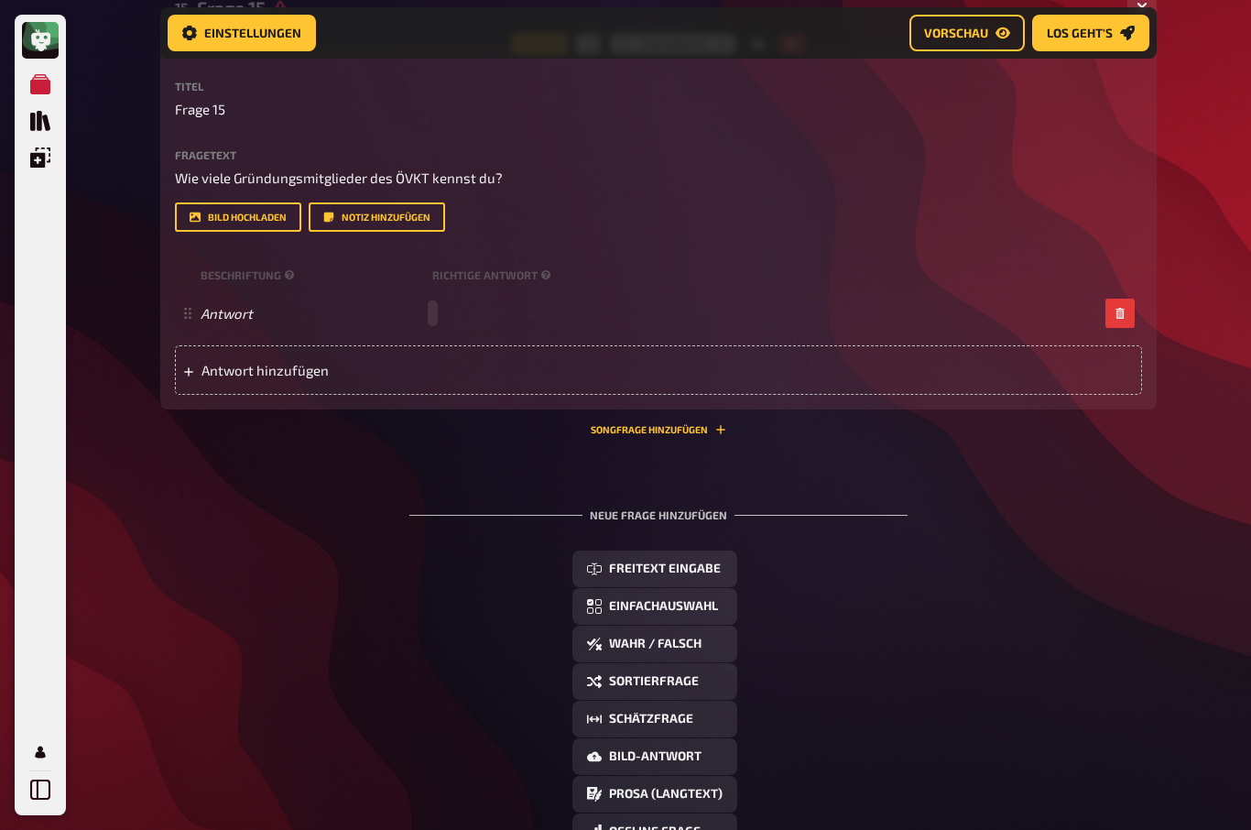
click at [436, 321] on div "Antwort" at bounding box center [649, 313] width 897 height 16
click at [227, 396] on div "Antwort hinzufügen" at bounding box center [658, 370] width 967 height 49
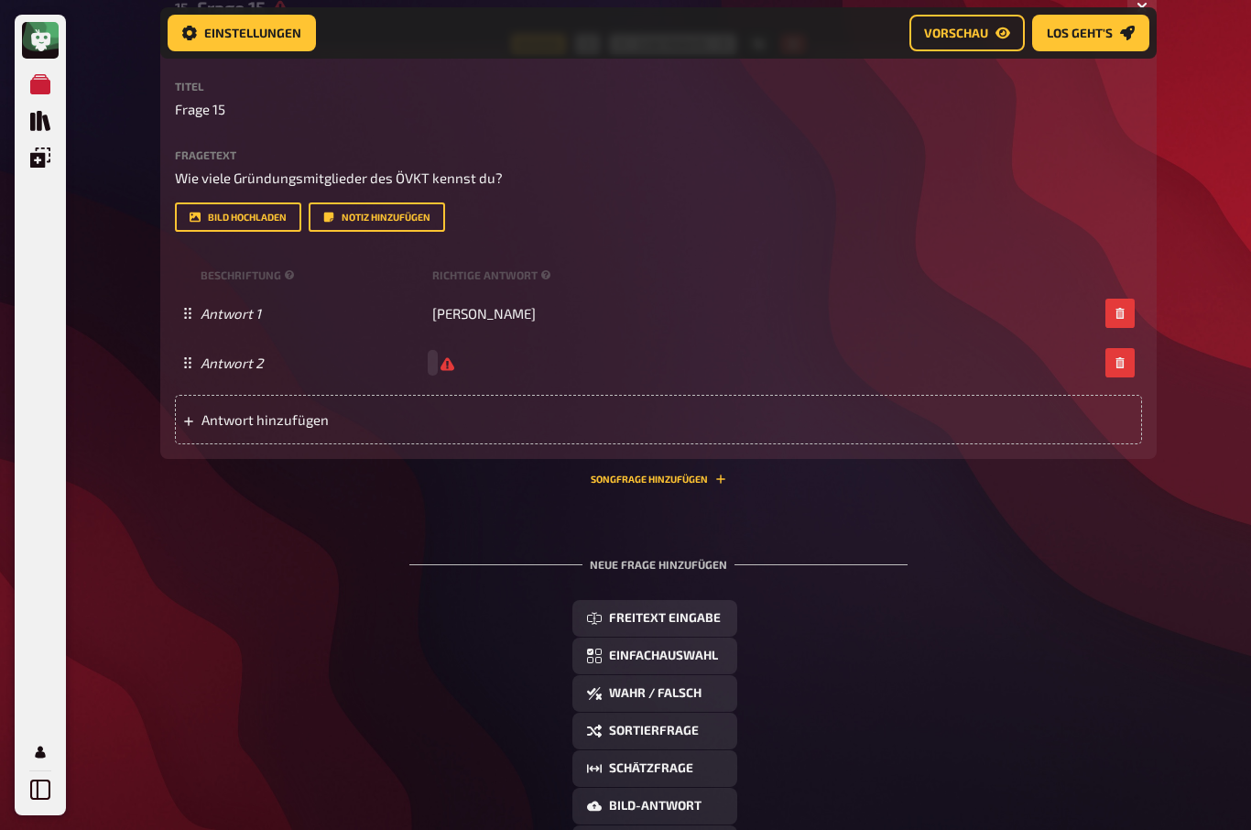
click at [470, 372] on div "Antwort 2" at bounding box center [649, 362] width 897 height 17
click at [468, 387] on div "Antwort 2 leer" at bounding box center [658, 362] width 967 height 49
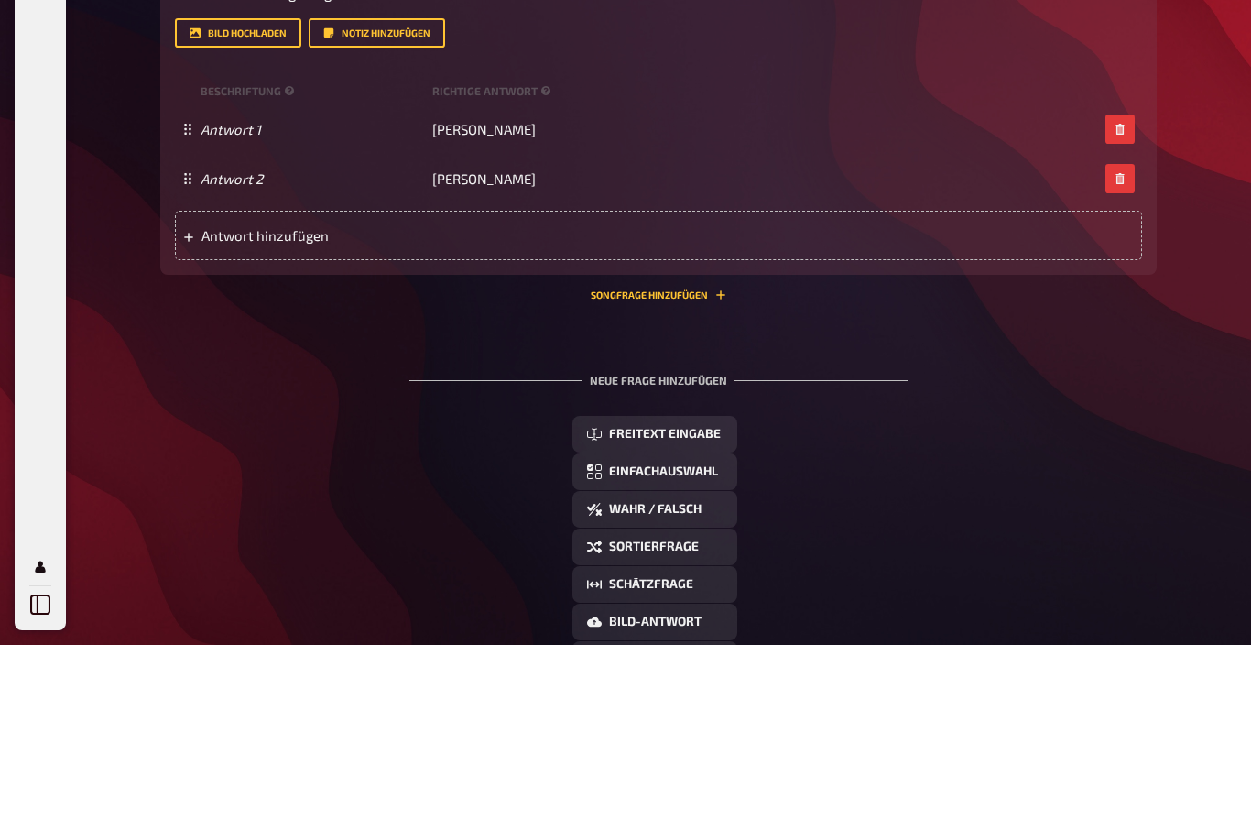
click at [231, 412] on span "Antwort hinzufügen" at bounding box center [343, 420] width 285 height 16
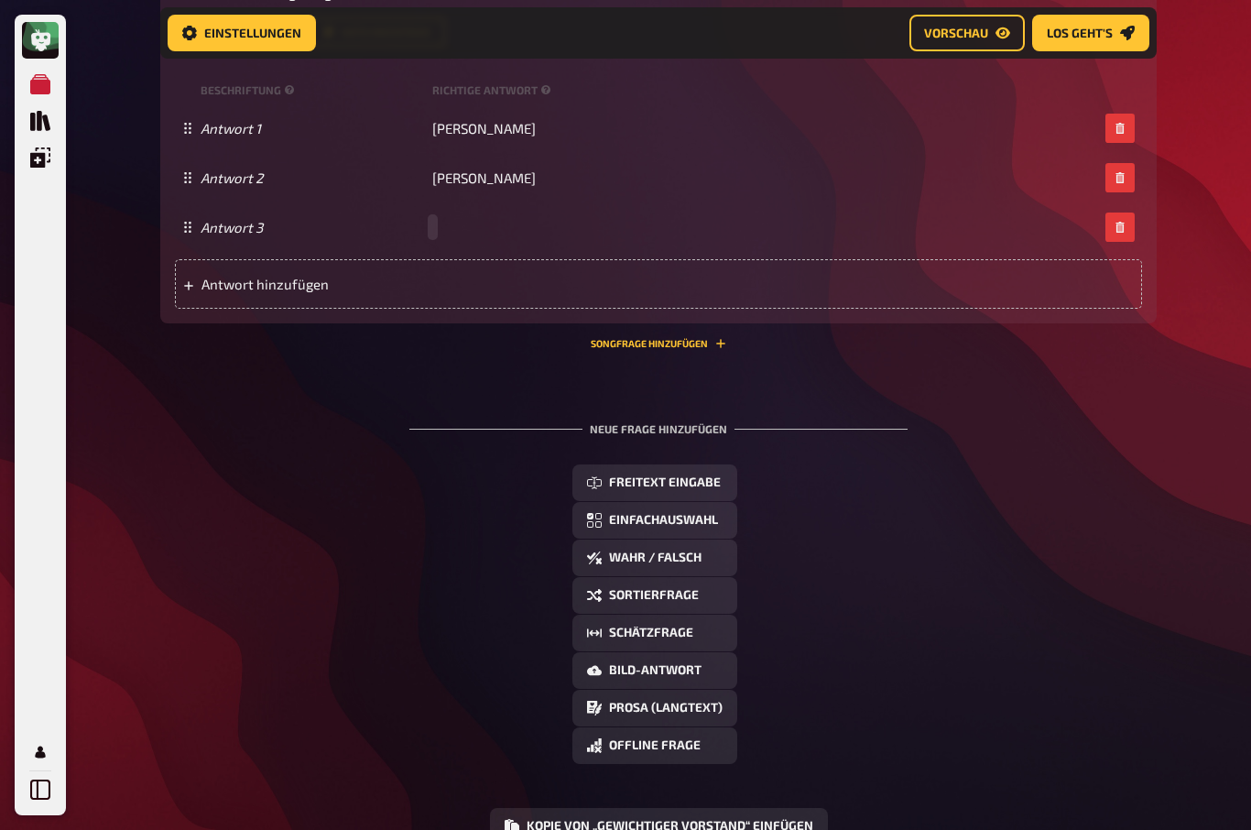
click at [438, 235] on div "Antwort 3" at bounding box center [649, 227] width 897 height 16
click at [212, 309] on div "Antwort hinzufügen" at bounding box center [658, 284] width 967 height 49
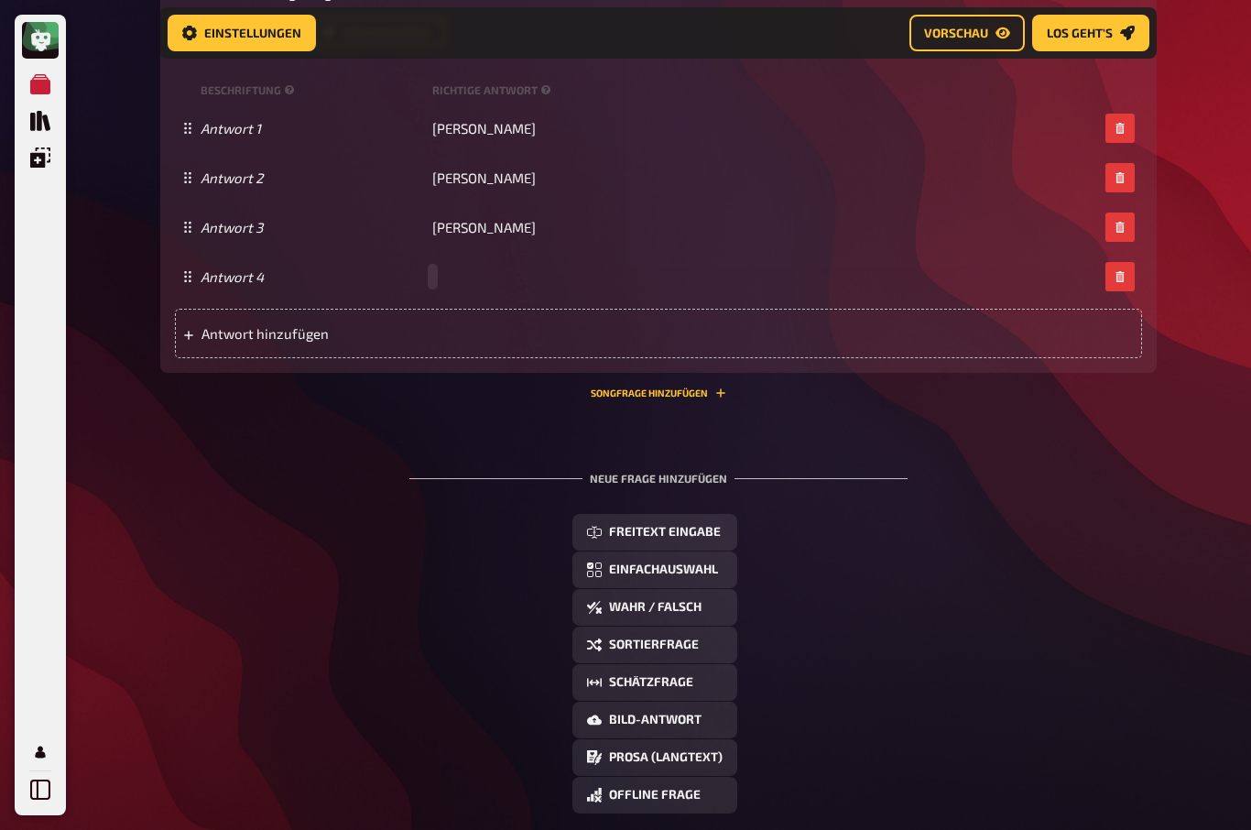
click at [440, 285] on div "Antwort 4" at bounding box center [649, 276] width 897 height 16
click at [227, 342] on span "Antwort hinzufügen" at bounding box center [343, 334] width 285 height 16
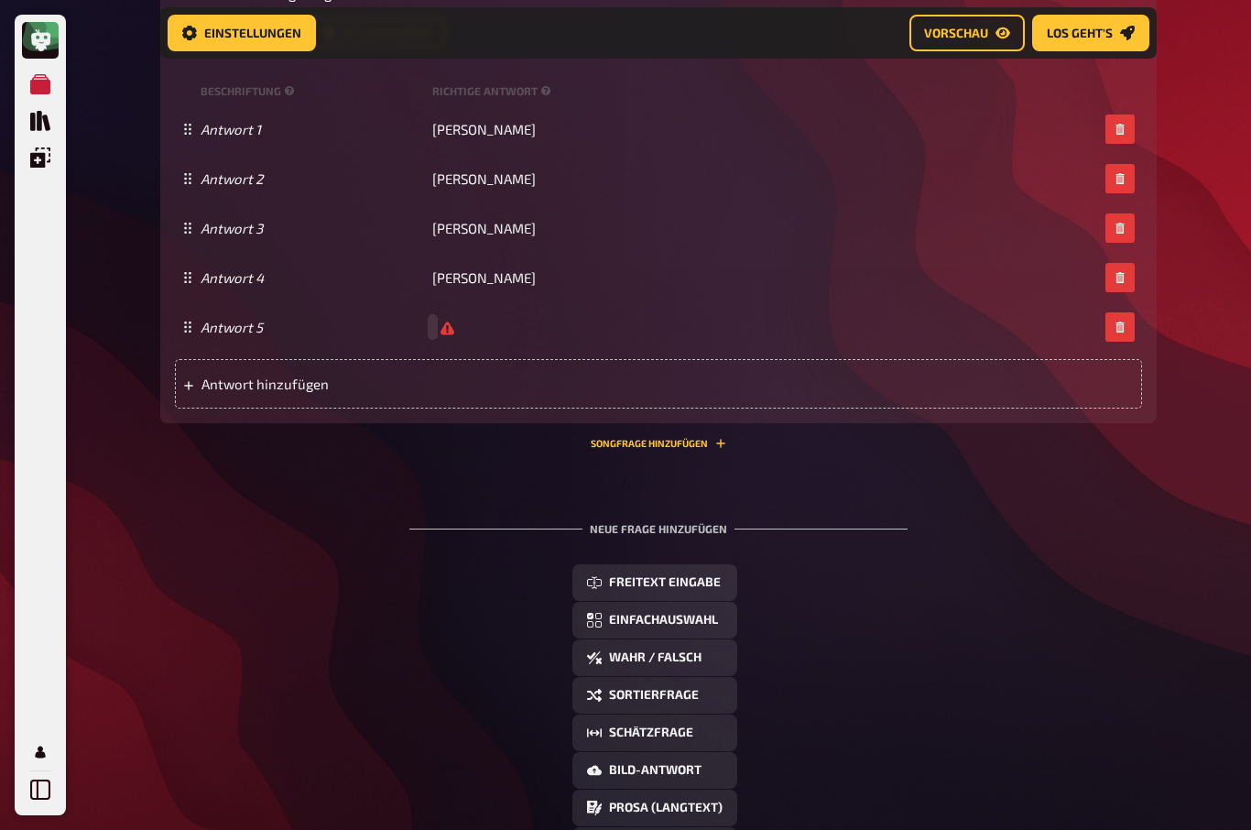
scroll to position [5623, 0]
click at [437, 335] on div "Antwort 5" at bounding box center [649, 326] width 897 height 17
click at [1122, 342] on button "button" at bounding box center [1119, 326] width 29 height 29
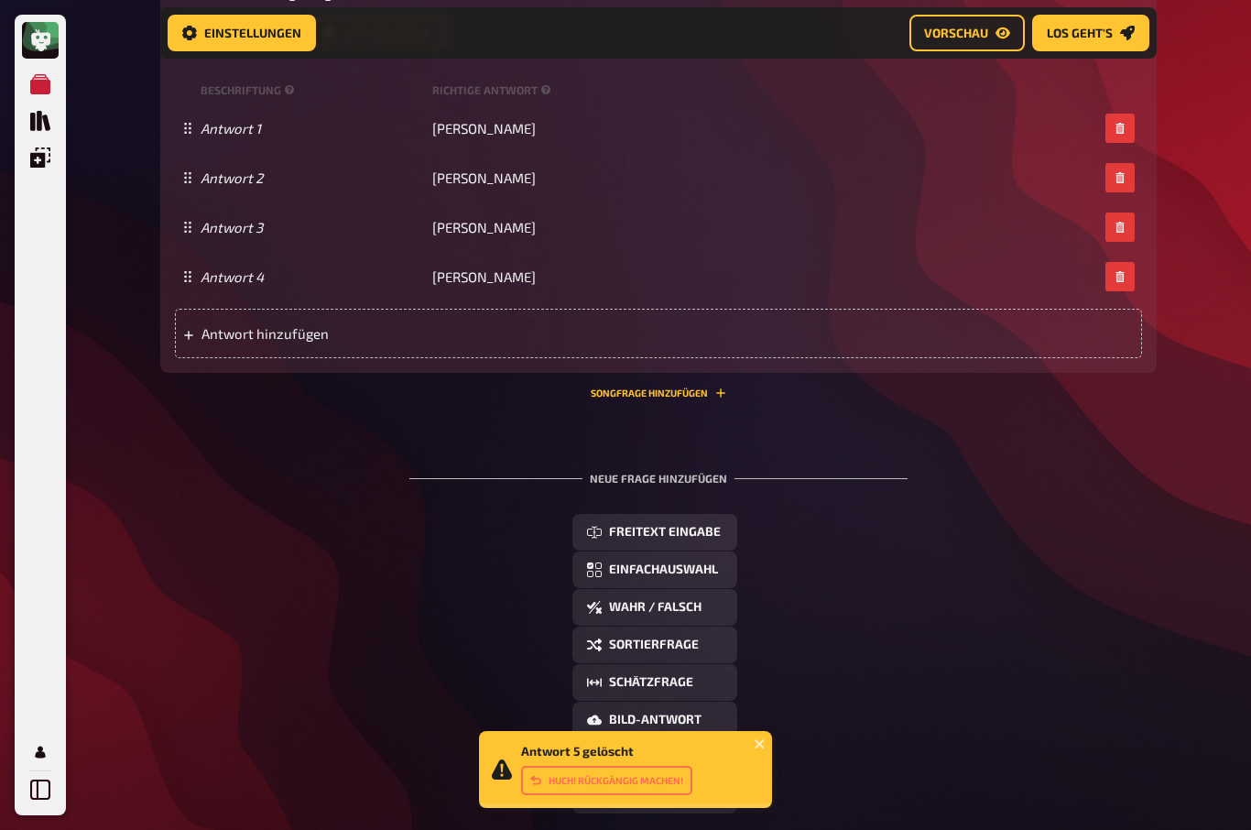
click at [220, 342] on span "Antwort hinzufügen" at bounding box center [343, 333] width 285 height 16
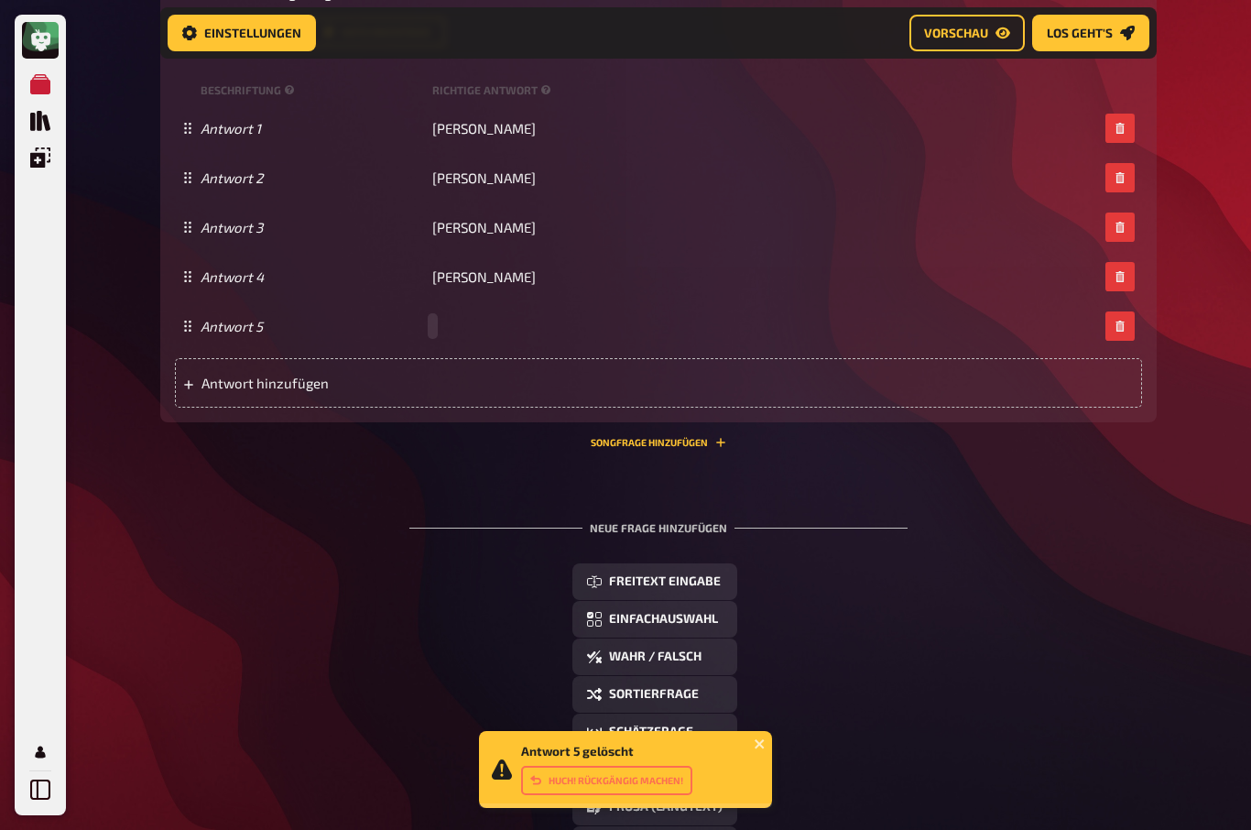
click at [443, 334] on div "Antwort 5" at bounding box center [649, 326] width 897 height 16
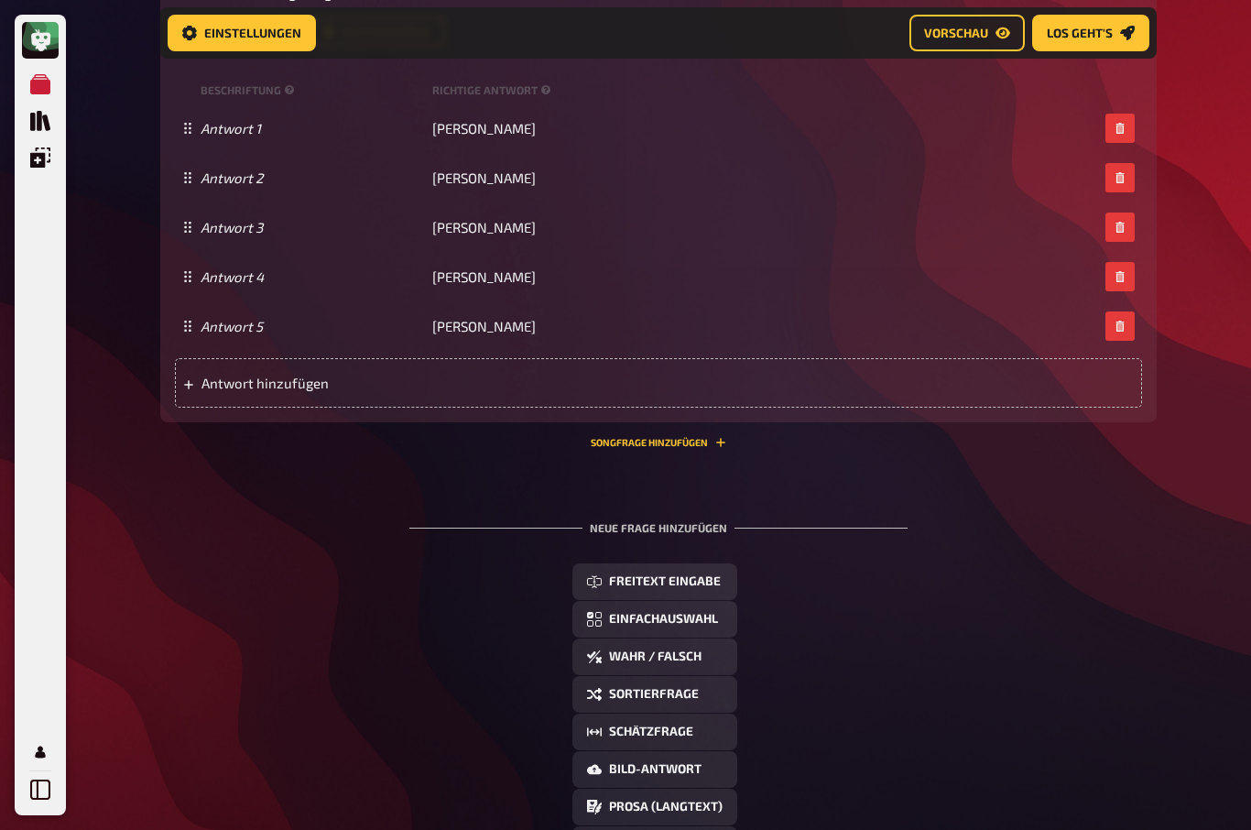
click at [250, 407] on div "Antwort hinzufügen" at bounding box center [658, 382] width 967 height 49
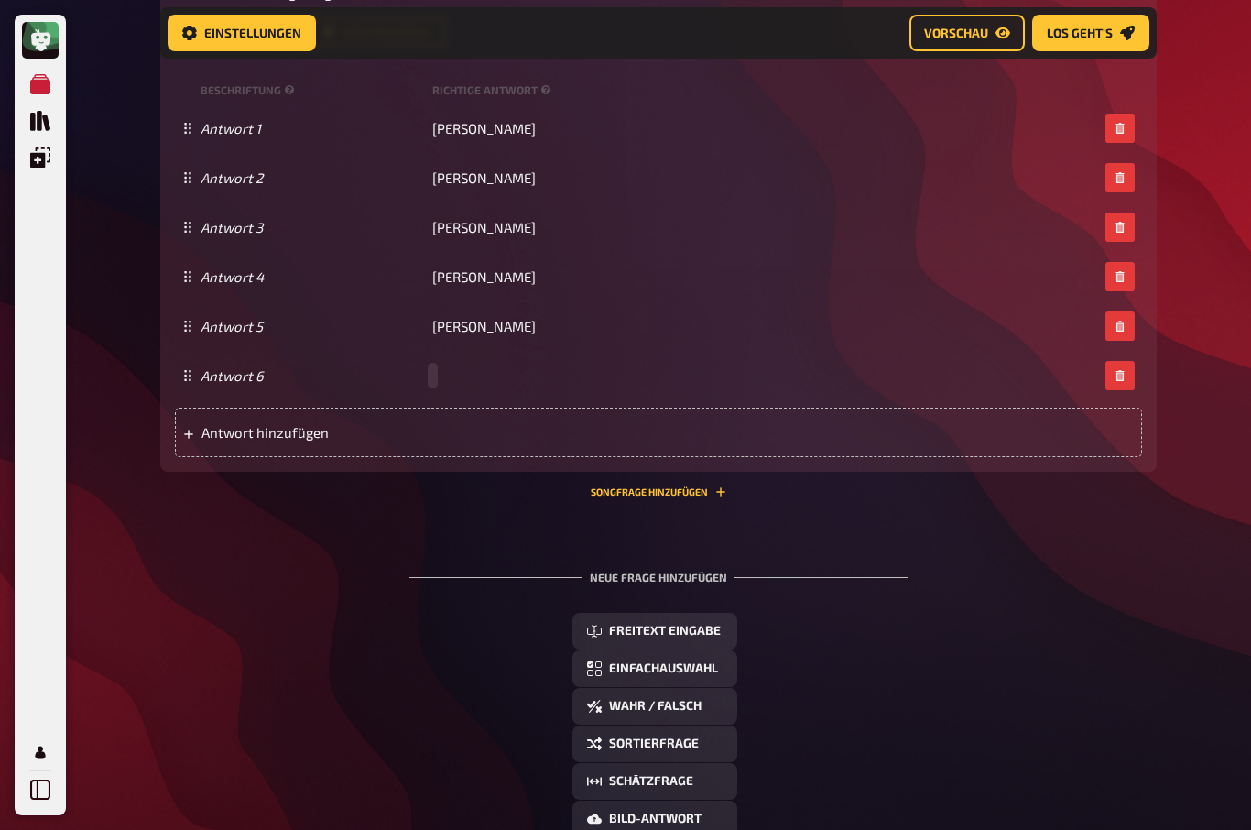
click at [439, 384] on div "Antwort 6" at bounding box center [649, 375] width 897 height 16
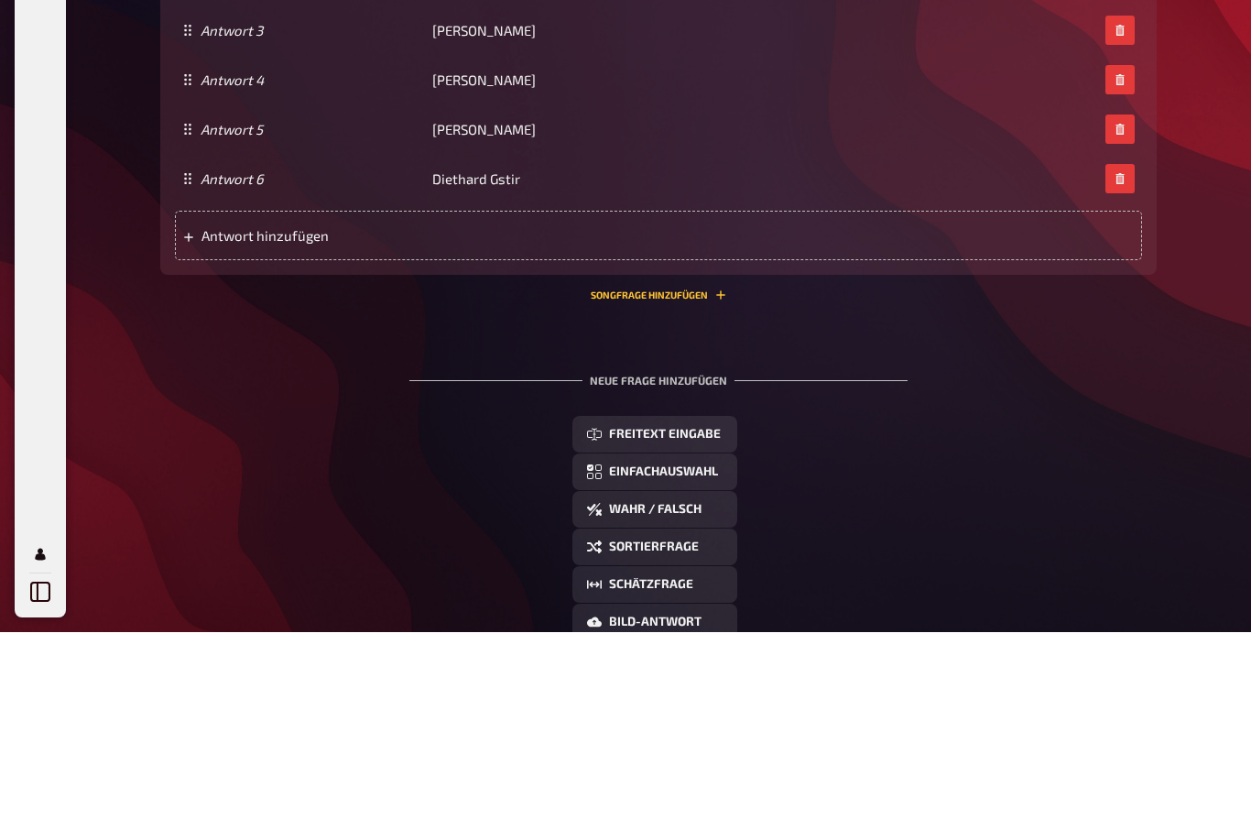
scroll to position [5821, 0]
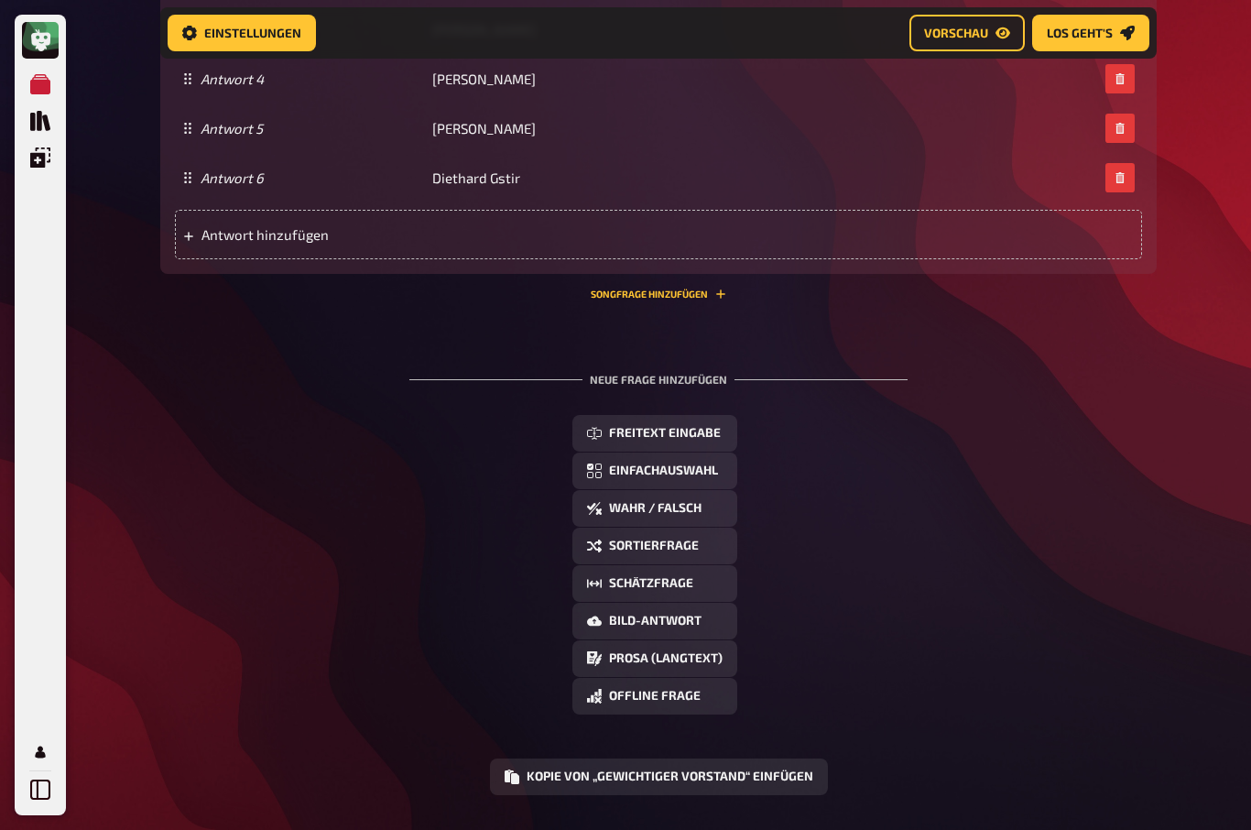
click at [943, 678] on div "Freitext Eingabe Einfachauswahl Wahr / Falsch Sortierfrage Schätzfrage Bild-Ant…" at bounding box center [658, 564] width 996 height 299
click at [677, 590] on span "Schätzfrage" at bounding box center [651, 583] width 84 height 13
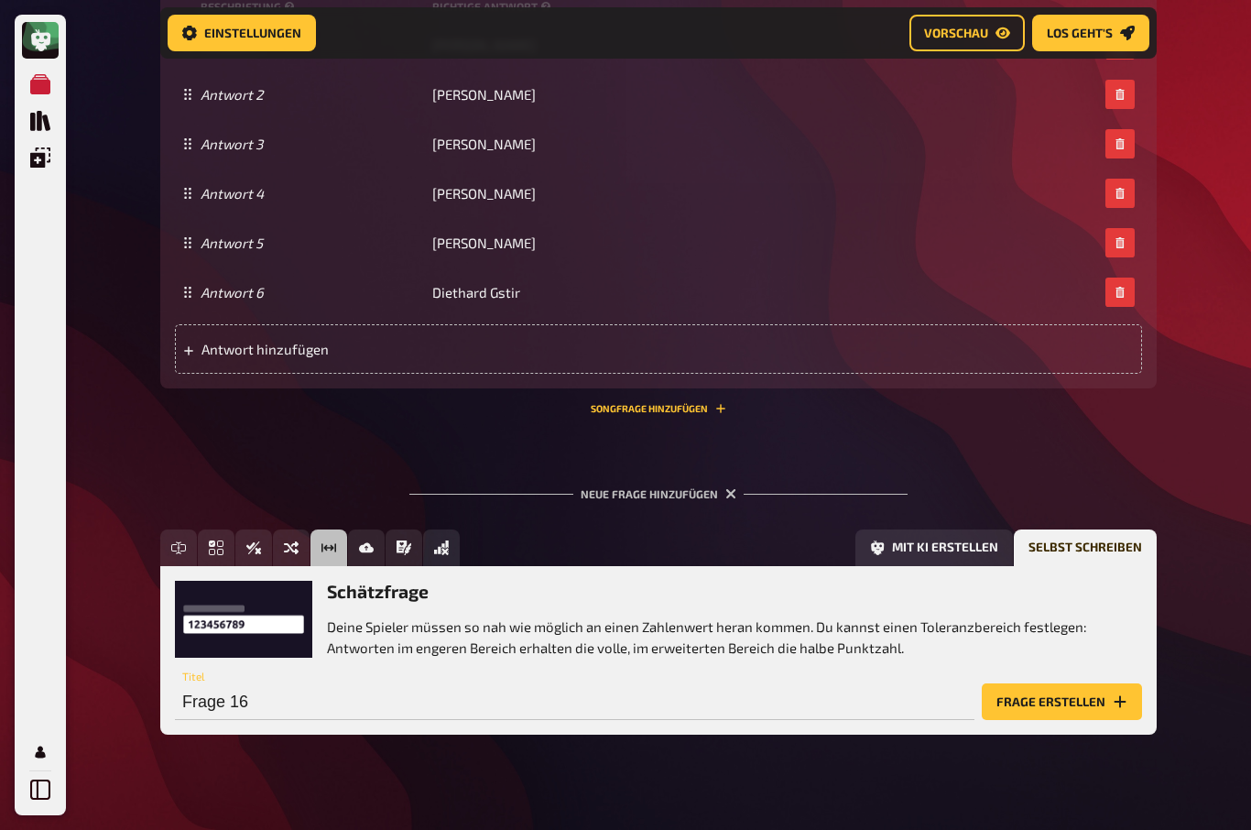
click at [1066, 720] on button "Frage erstellen" at bounding box center [1062, 701] width 160 height 37
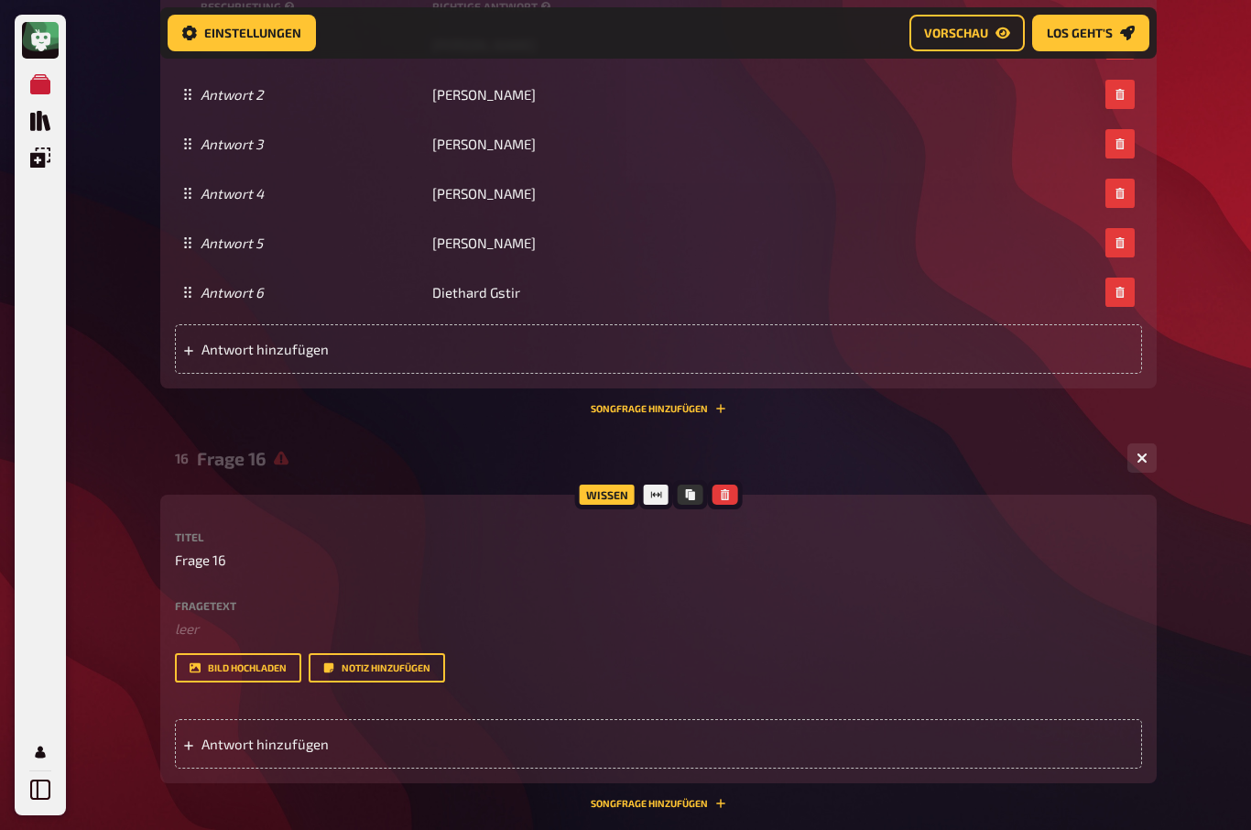
click at [197, 611] on label "Fragetext" at bounding box center [658, 605] width 967 height 11
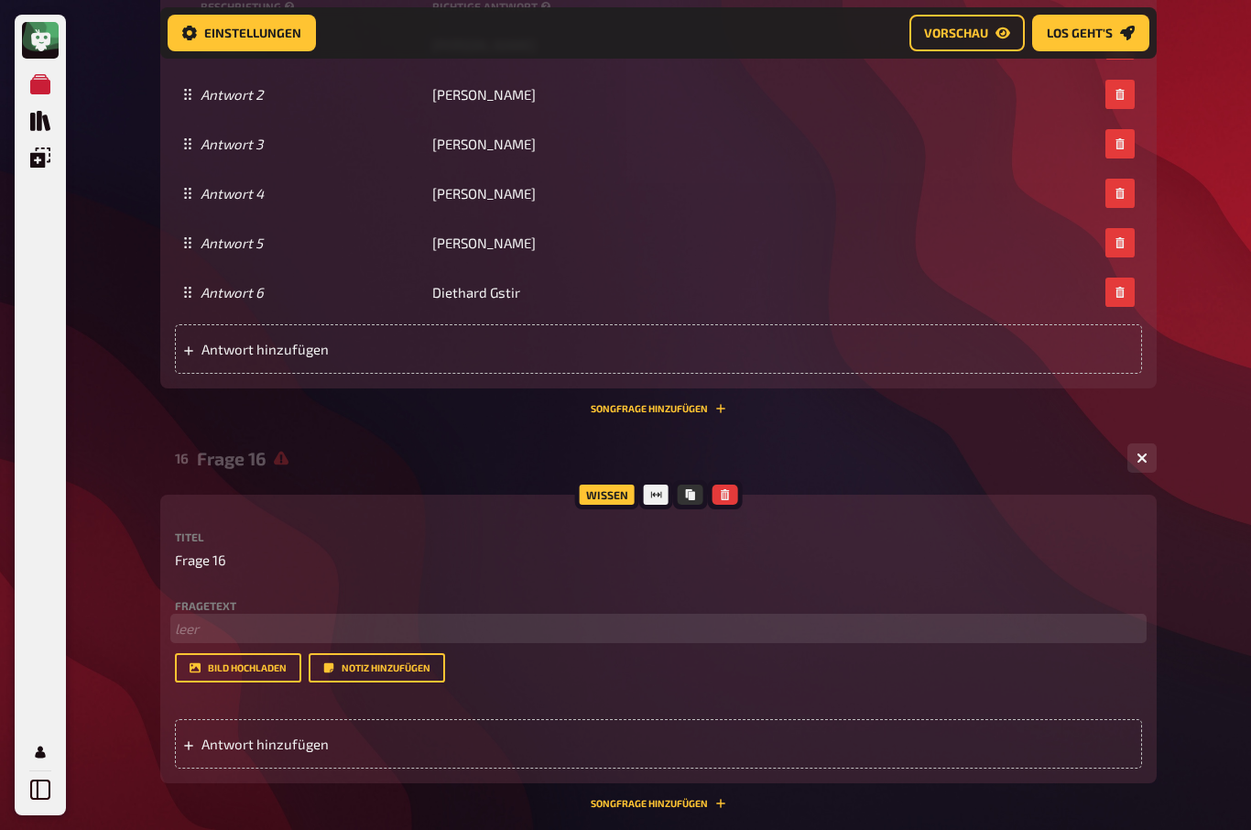
click at [179, 639] on p "﻿ leer" at bounding box center [658, 628] width 967 height 21
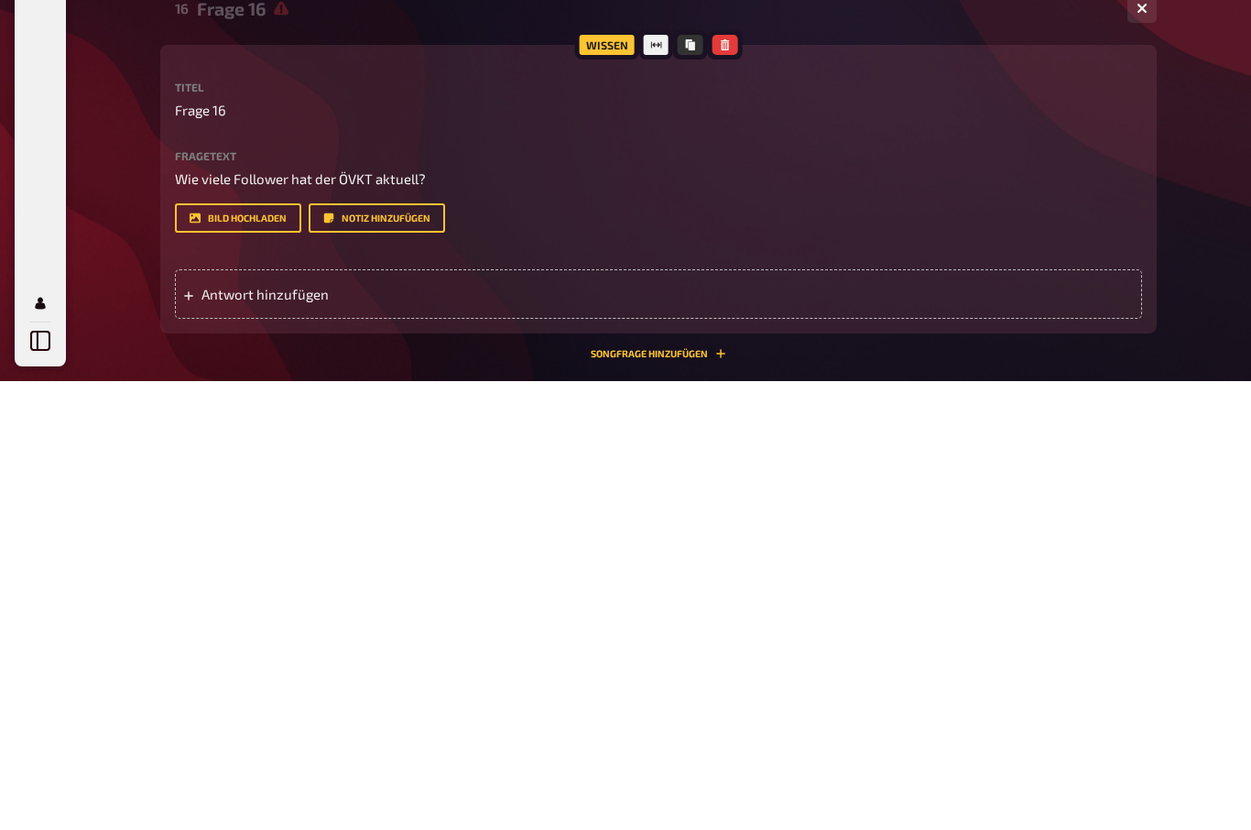
click at [236, 735] on span "Antwort hinzufügen" at bounding box center [343, 743] width 285 height 16
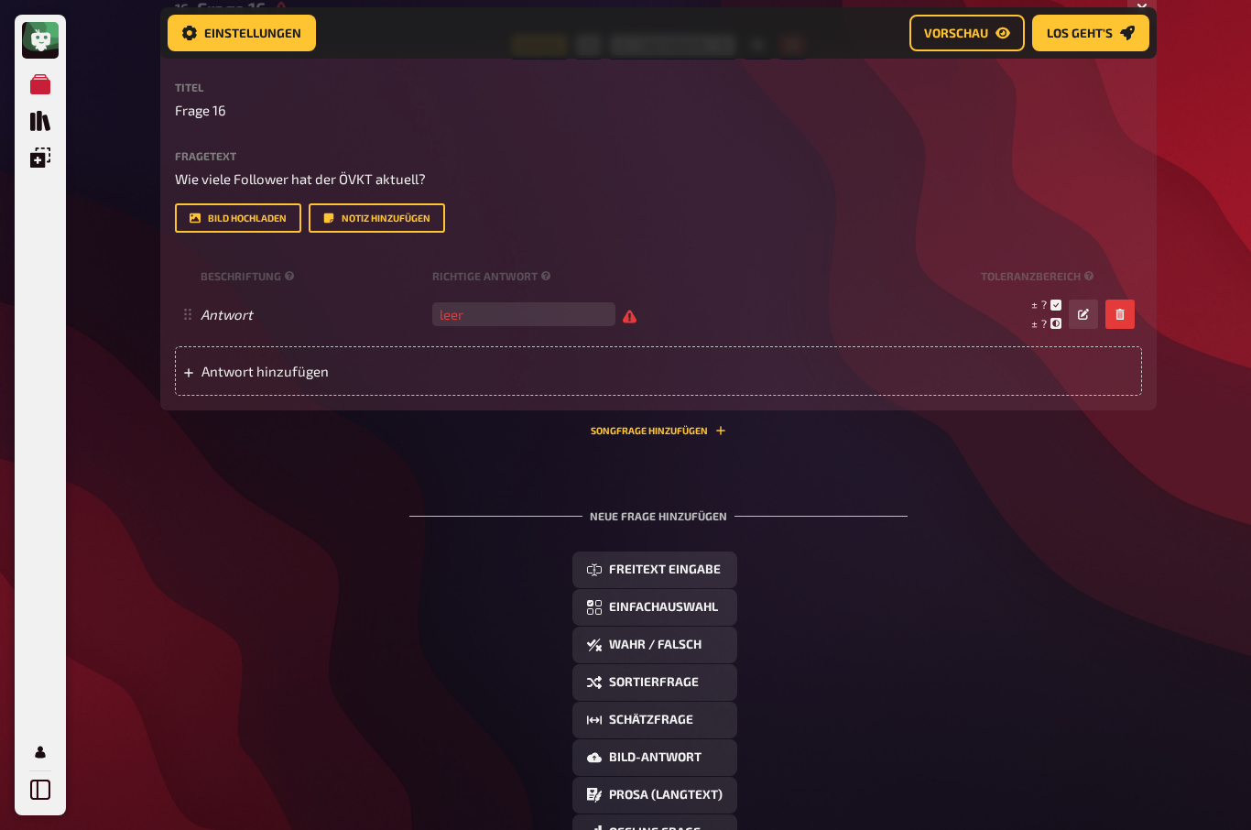
click at [477, 326] on input "number" at bounding box center [523, 314] width 183 height 24
type input "1062"
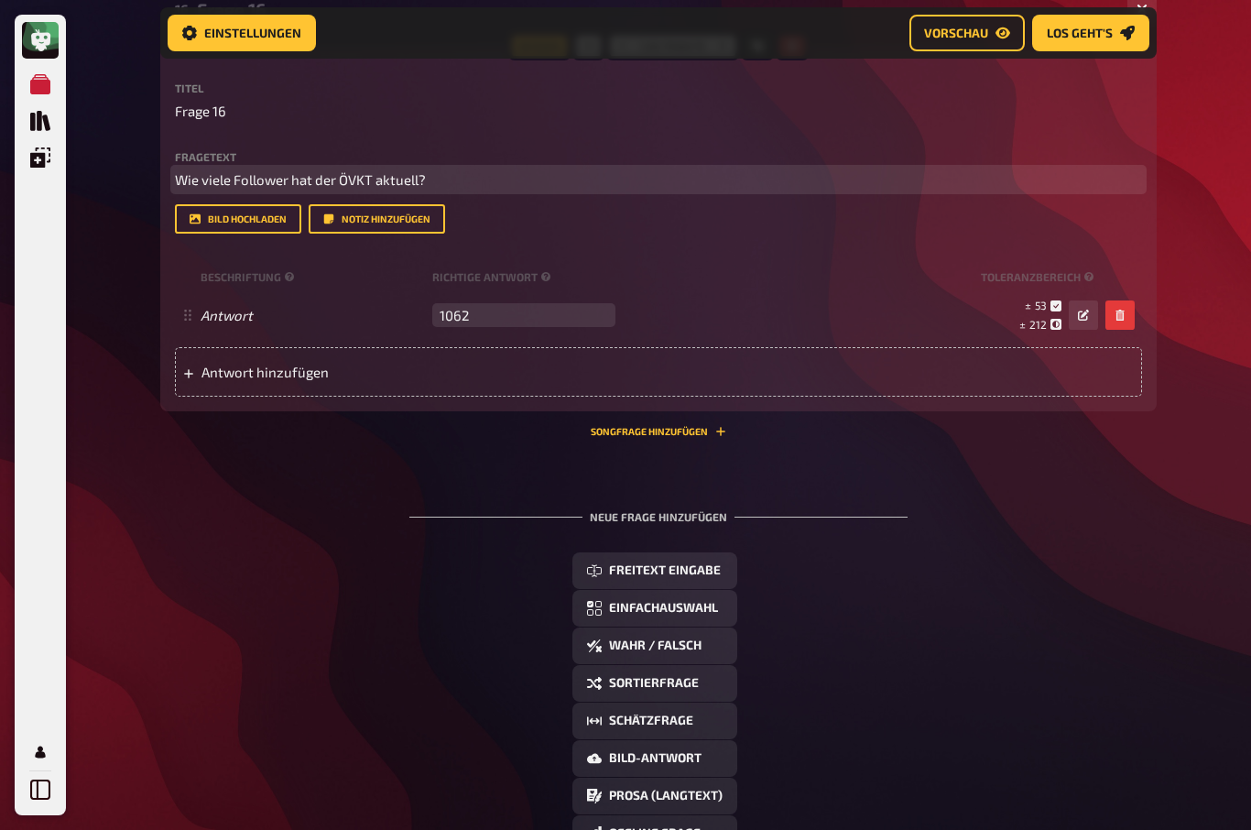
click at [459, 190] on p "Wie viele Follower hat der ÖVKT aktuell?" at bounding box center [658, 179] width 967 height 21
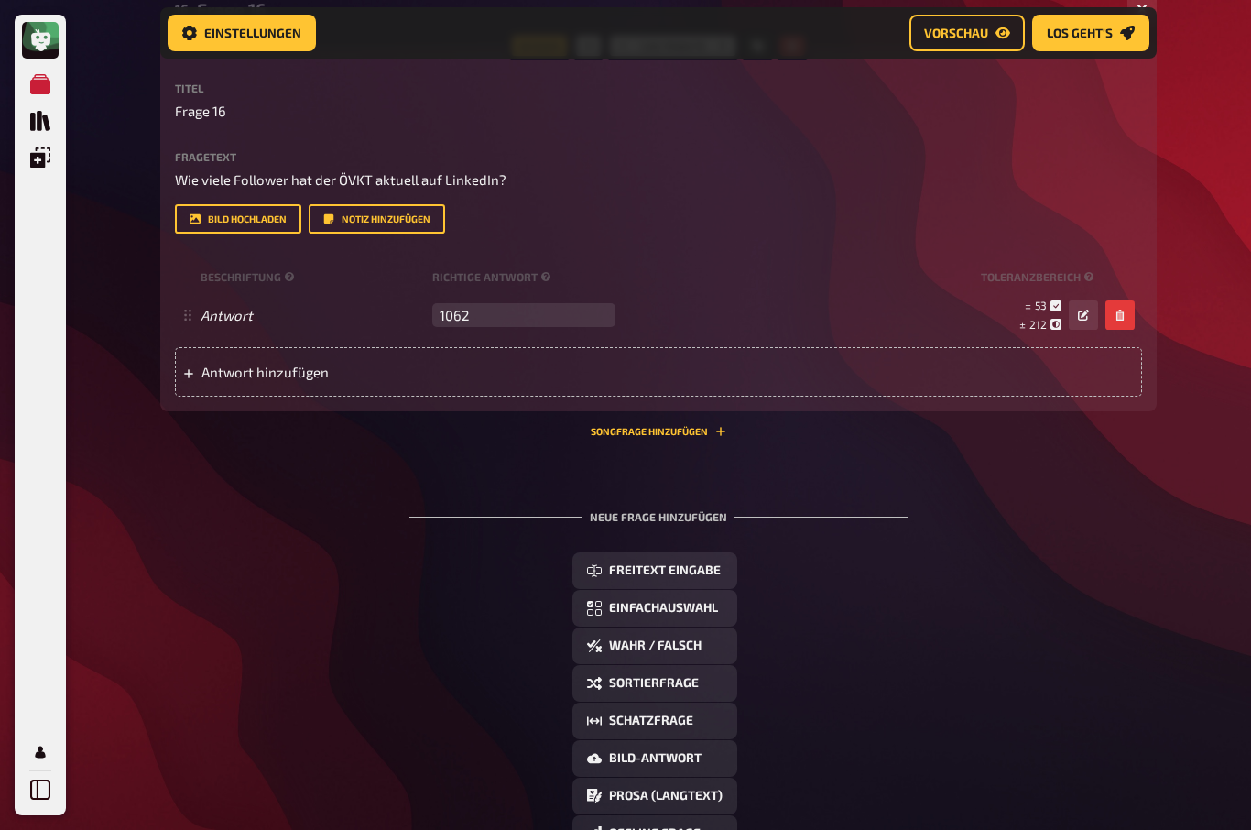
click at [1063, 335] on div "Antwort 1062 leer ± 53 ± 212 ± 1.062" at bounding box center [658, 314] width 967 height 49
click at [1065, 332] on div "± 53 ± 212 ± 1.062" at bounding box center [860, 315] width 475 height 35
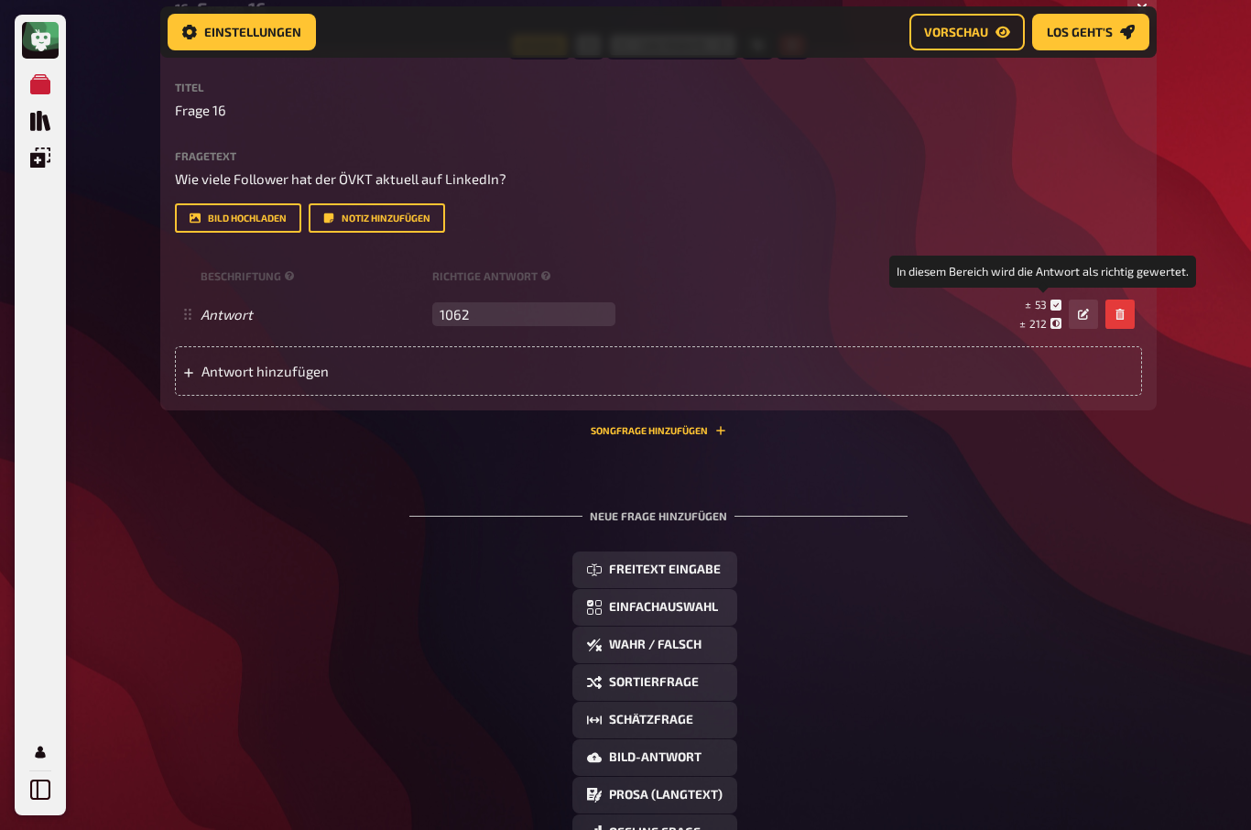
scroll to position [6156, 0]
click at [1057, 310] on icon at bounding box center [1055, 304] width 11 height 11
click at [1047, 312] on small "± 53" at bounding box center [1043, 305] width 37 height 16
click at [850, 331] on div "± 53 ± 212 ± 1.062 In diesem Bereich wird die Antwort als richtig gewertet." at bounding box center [860, 314] width 475 height 35
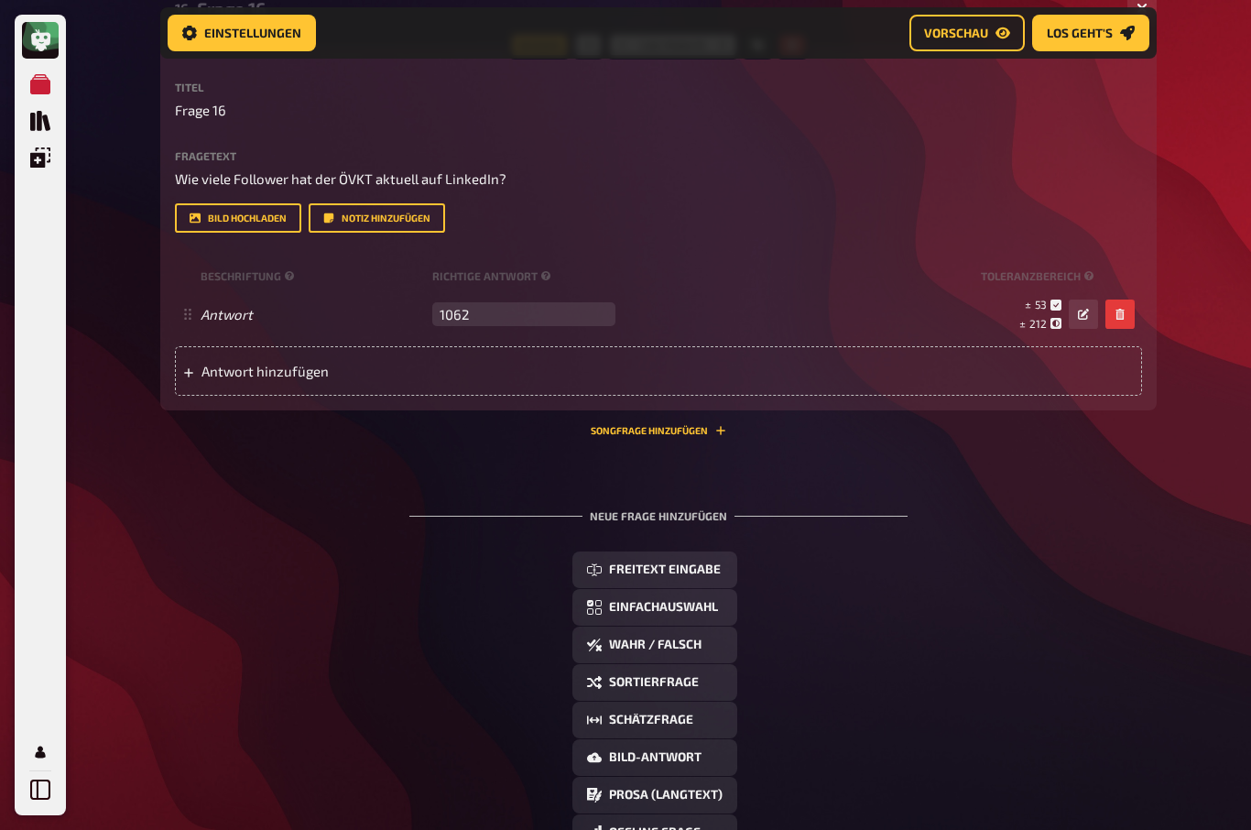
click at [1083, 320] on icon "button" at bounding box center [1083, 314] width 11 height 11
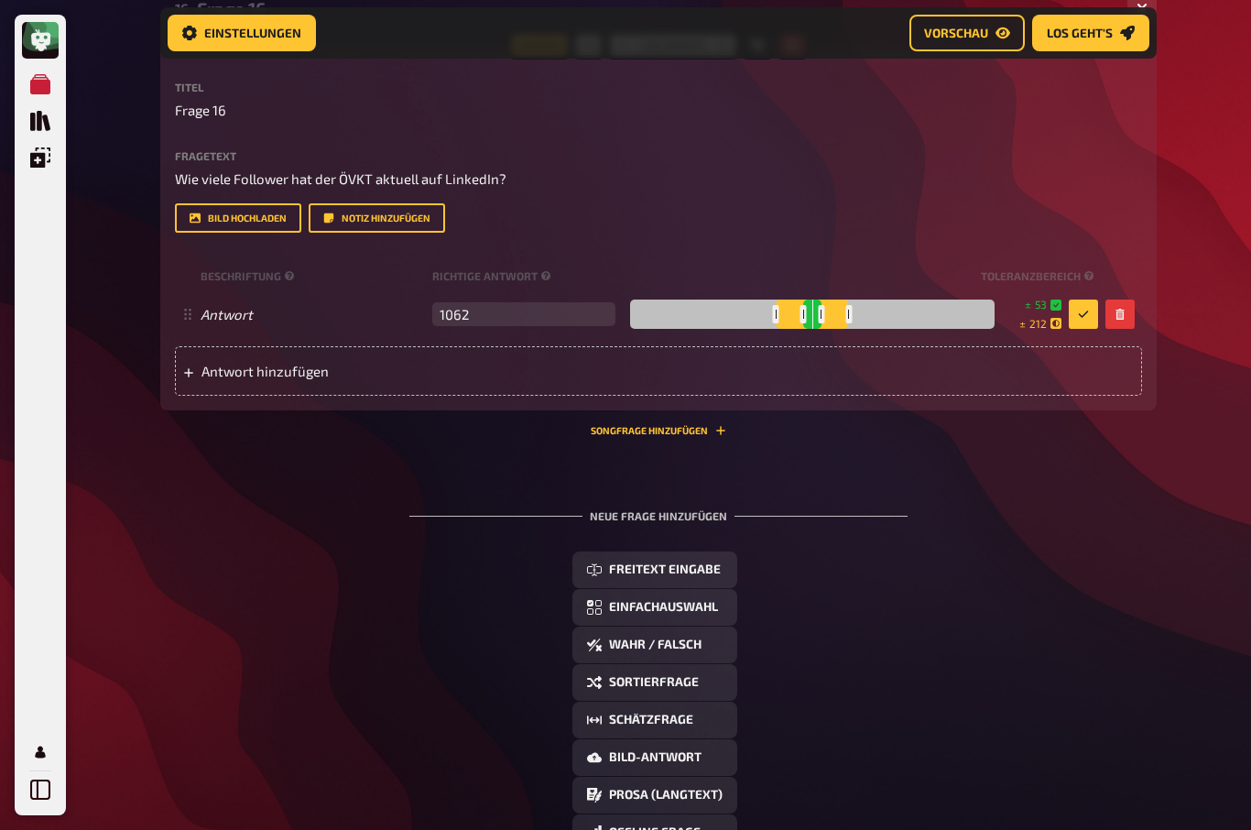
click at [1056, 310] on icon at bounding box center [1055, 304] width 11 height 11
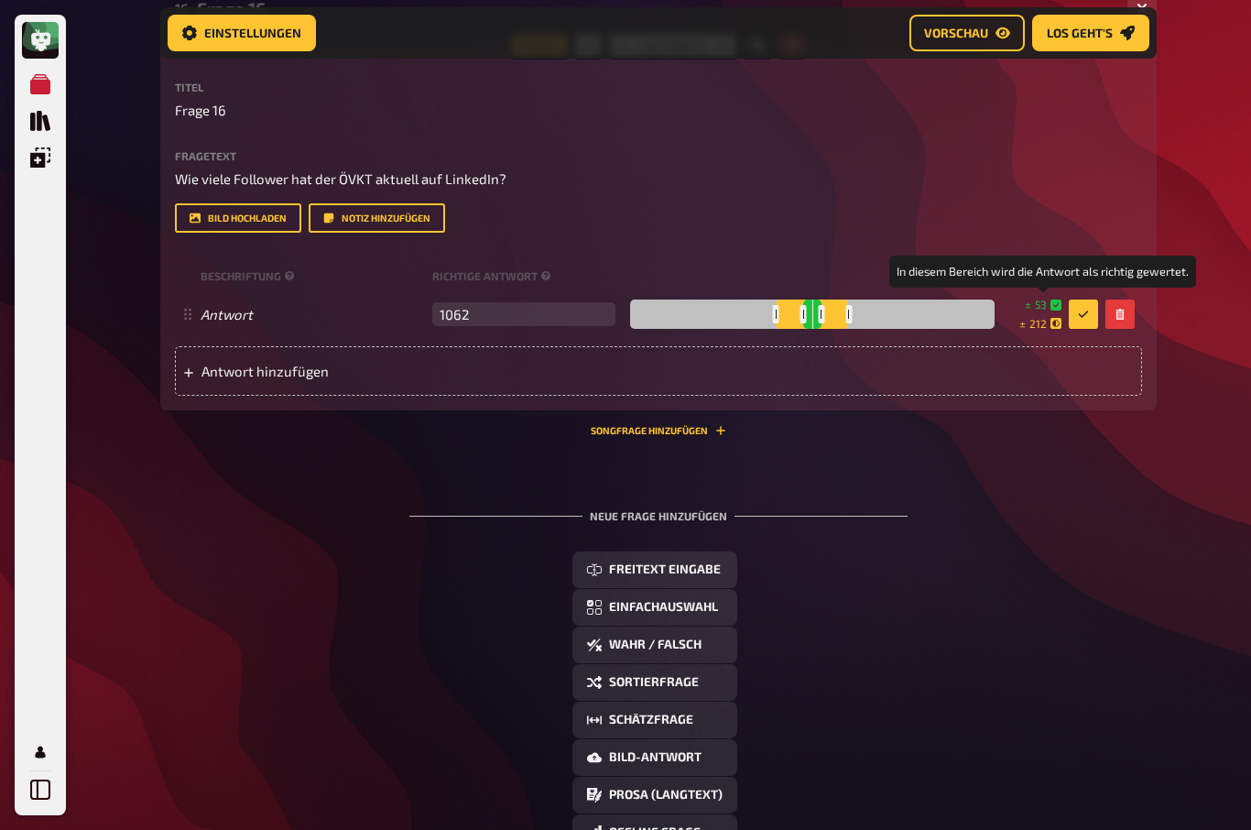
click at [1058, 310] on icon at bounding box center [1055, 304] width 11 height 11
click at [1046, 312] on span "53" at bounding box center [1041, 305] width 12 height 16
click at [1149, 571] on div "Neue Frage hinzufügen Freitext Eingabe Einfachauswahl Wahr / Falsch Sortierfrag…" at bounding box center [658, 705] width 996 height 451
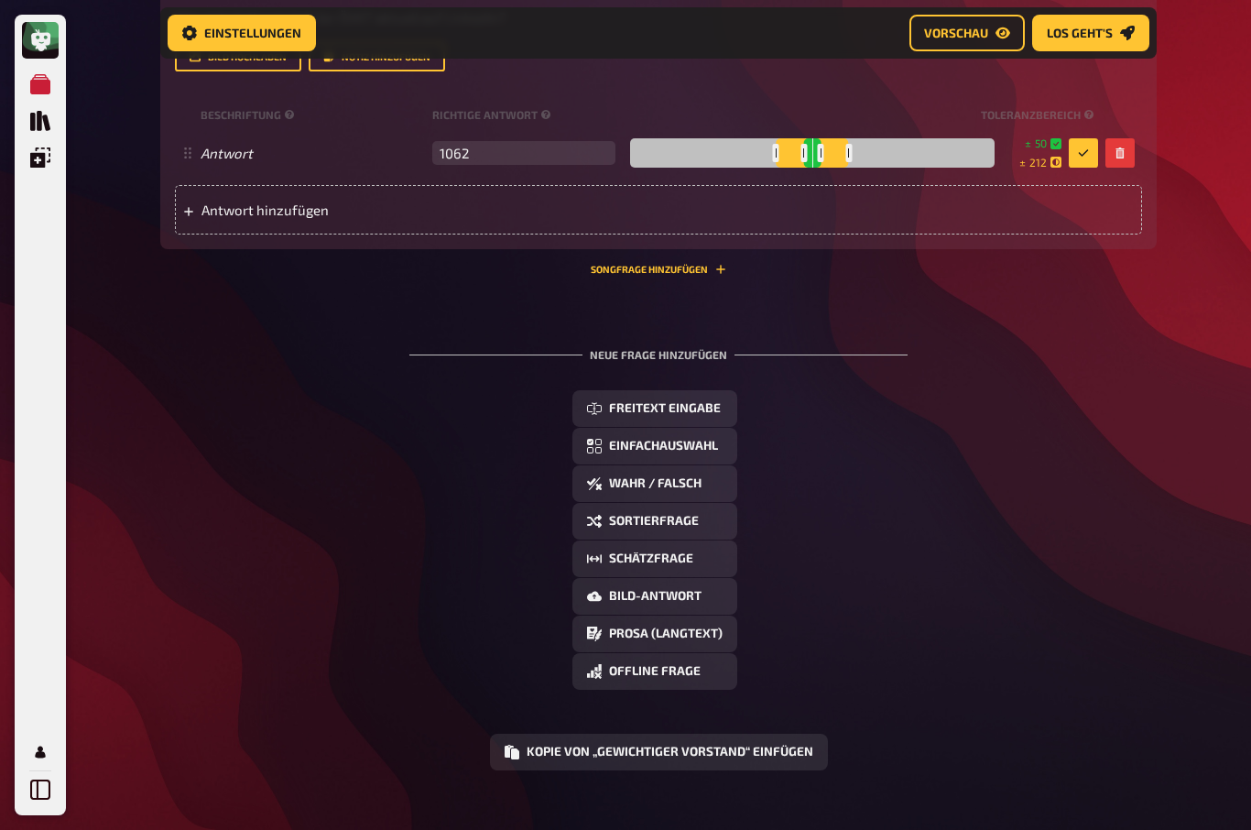
scroll to position [6322, 0]
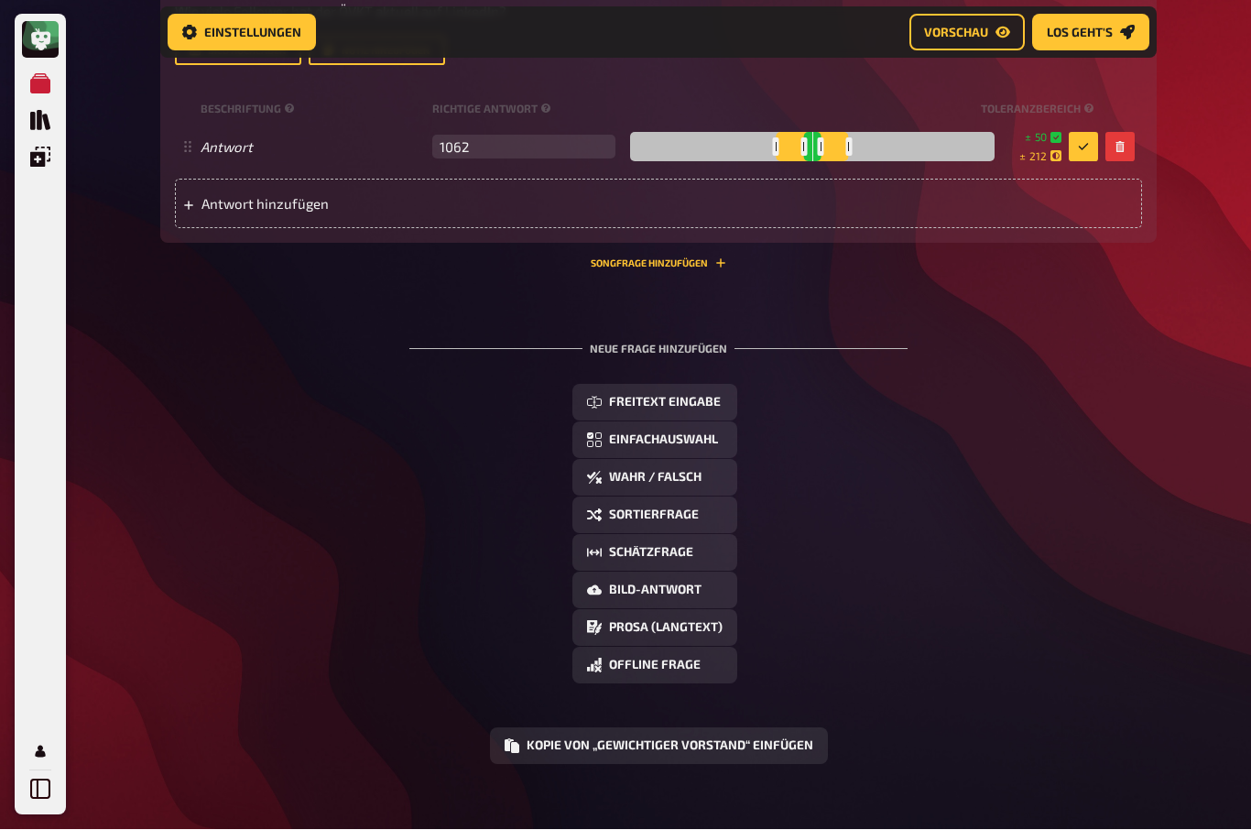
click at [679, 571] on button "Schätzfrage" at bounding box center [654, 553] width 165 height 37
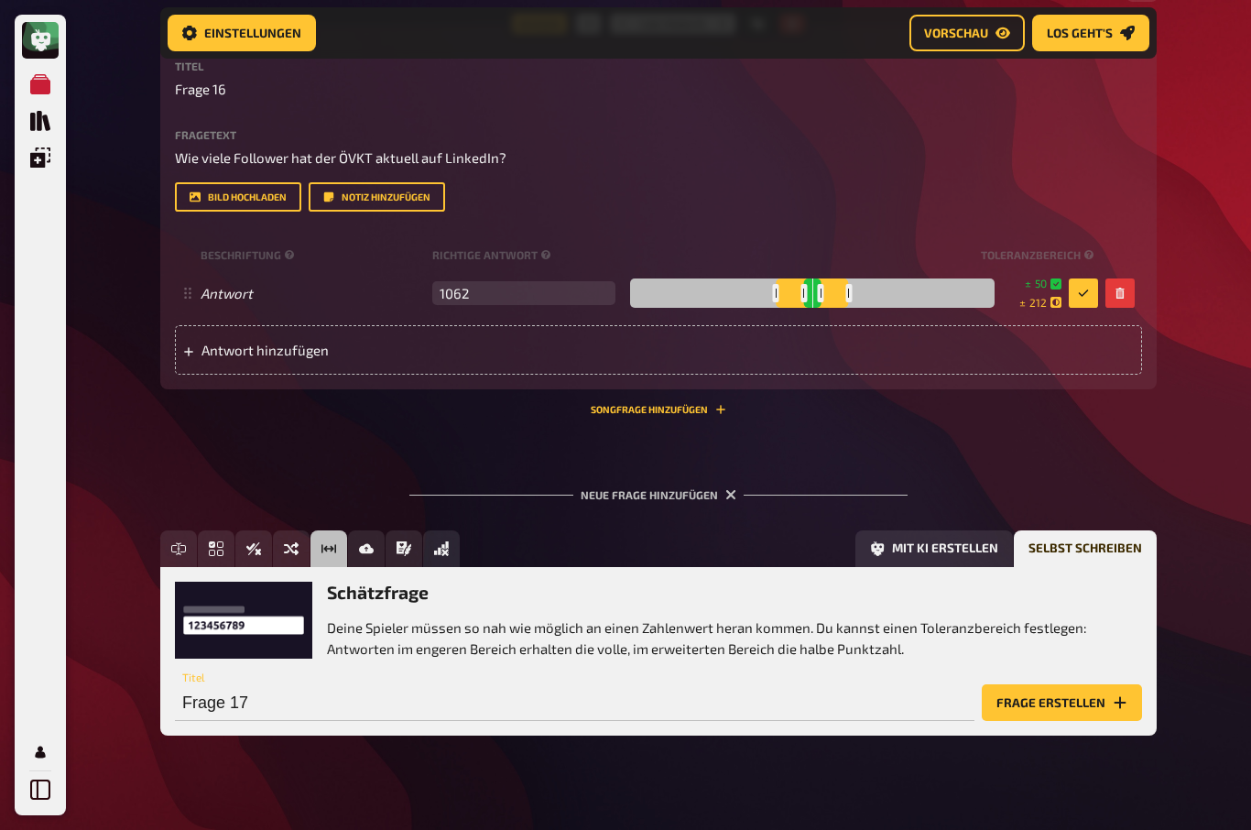
click at [1057, 721] on button "Frage erstellen" at bounding box center [1062, 702] width 160 height 37
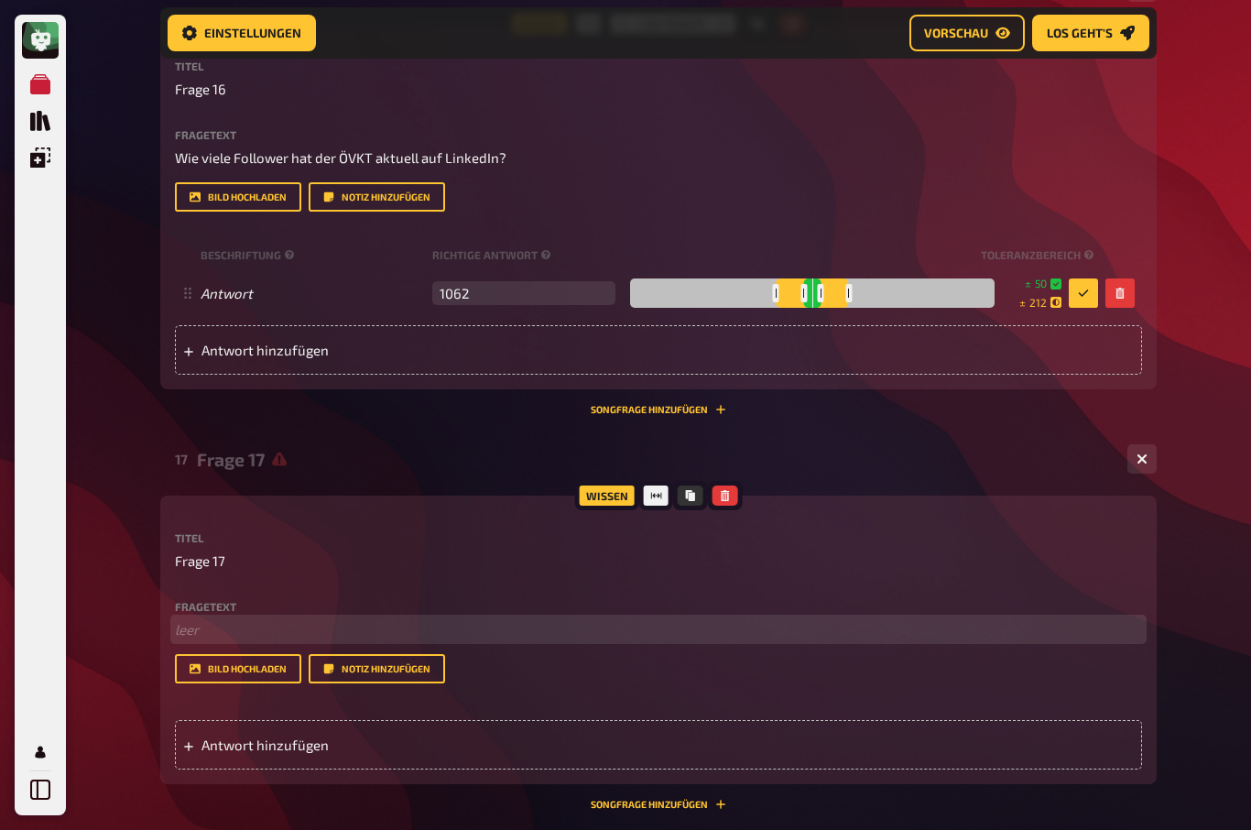
click at [181, 640] on p "﻿ leer" at bounding box center [658, 629] width 967 height 21
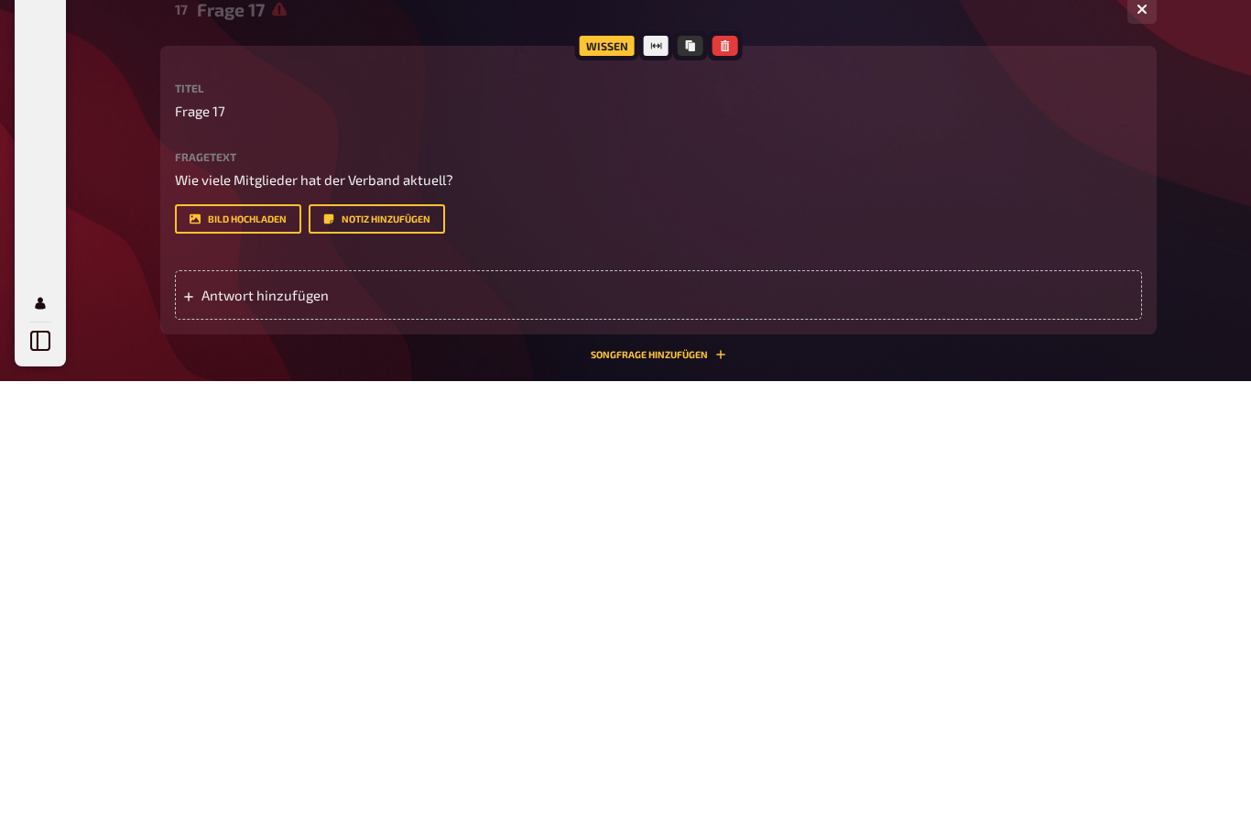
click at [226, 720] on div "Antwort hinzufügen" at bounding box center [658, 744] width 967 height 49
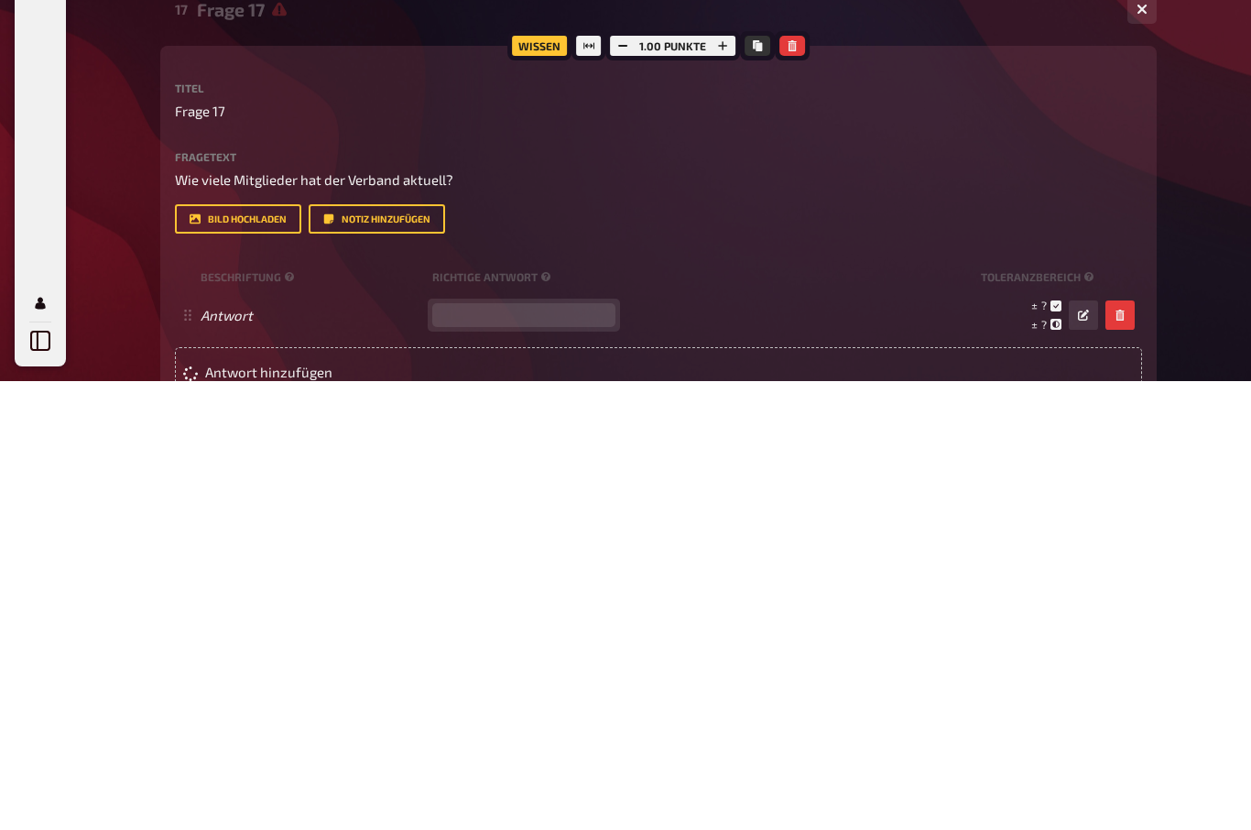
scroll to position [6626, 0]
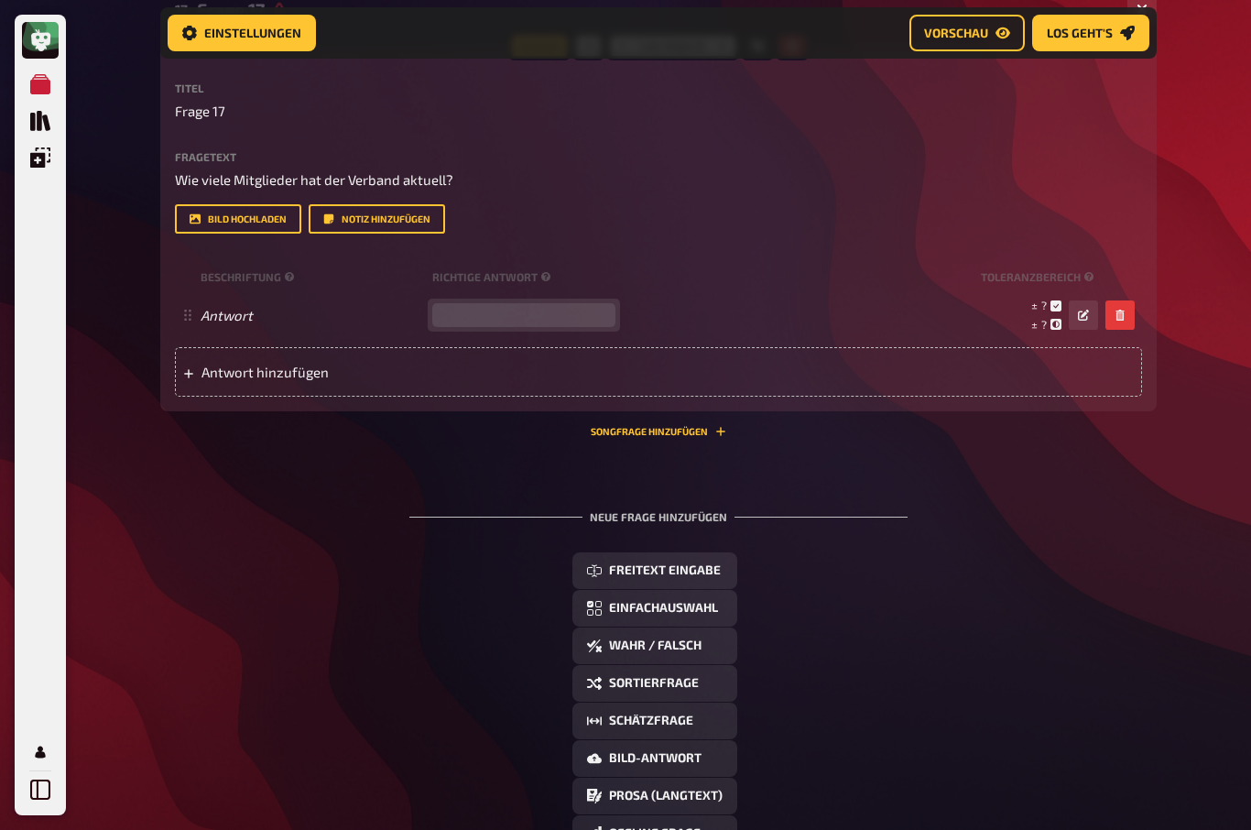
click at [517, 327] on input "number" at bounding box center [523, 315] width 183 height 24
type input "552"
click at [1045, 311] on span "28" at bounding box center [1040, 304] width 13 height 13
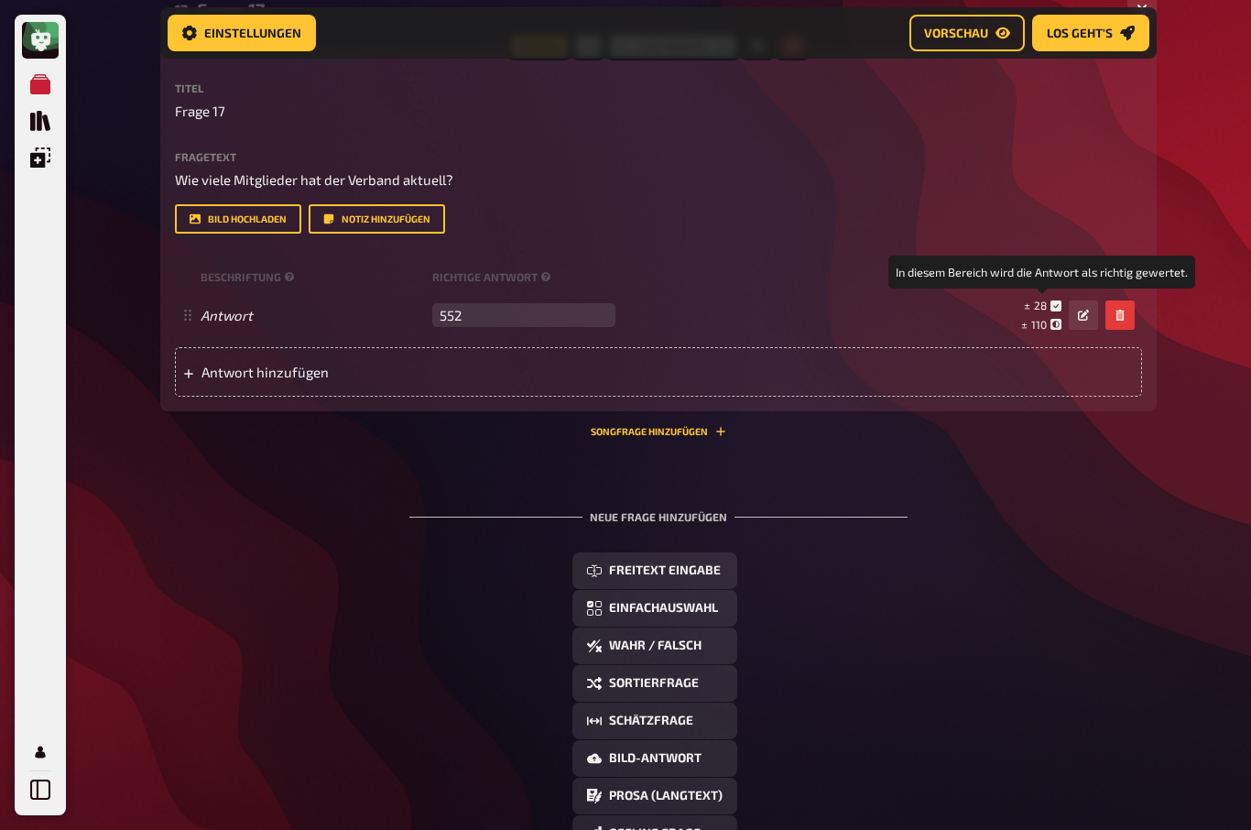
click at [1056, 311] on icon at bounding box center [1055, 305] width 11 height 11
click at [1060, 311] on icon at bounding box center [1055, 305] width 11 height 11
click at [1092, 330] on button "button" at bounding box center [1083, 314] width 29 height 29
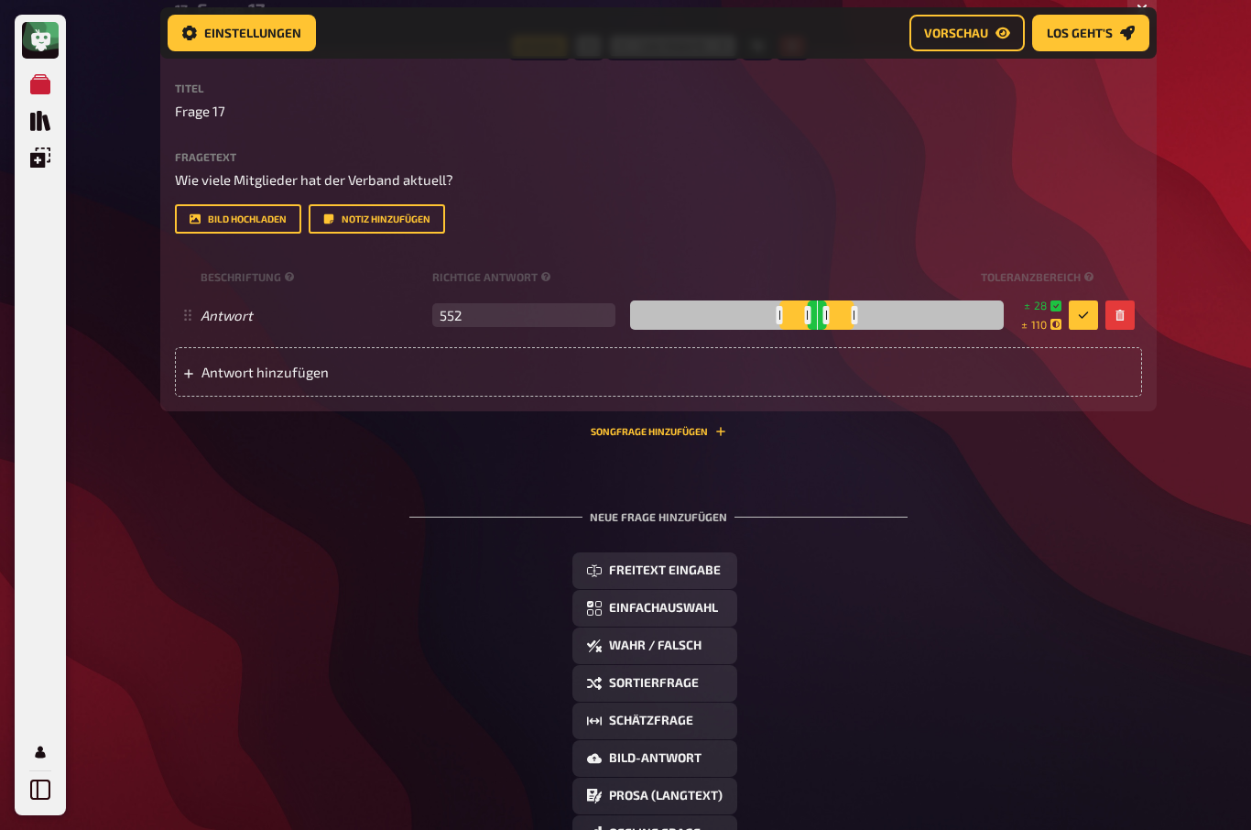
click at [1070, 330] on button "button" at bounding box center [1083, 314] width 29 height 29
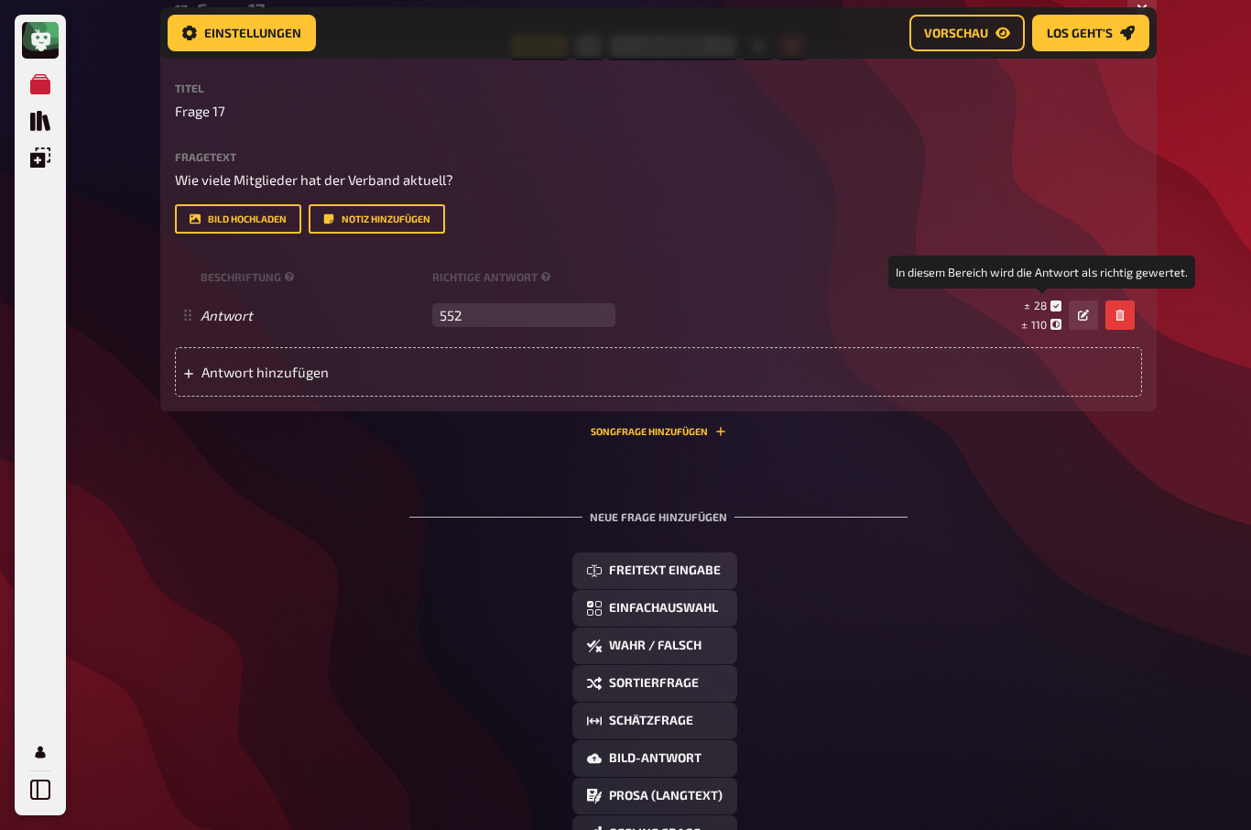
click at [1059, 311] on icon at bounding box center [1055, 305] width 11 height 11
click at [1083, 330] on button "button" at bounding box center [1083, 314] width 29 height 29
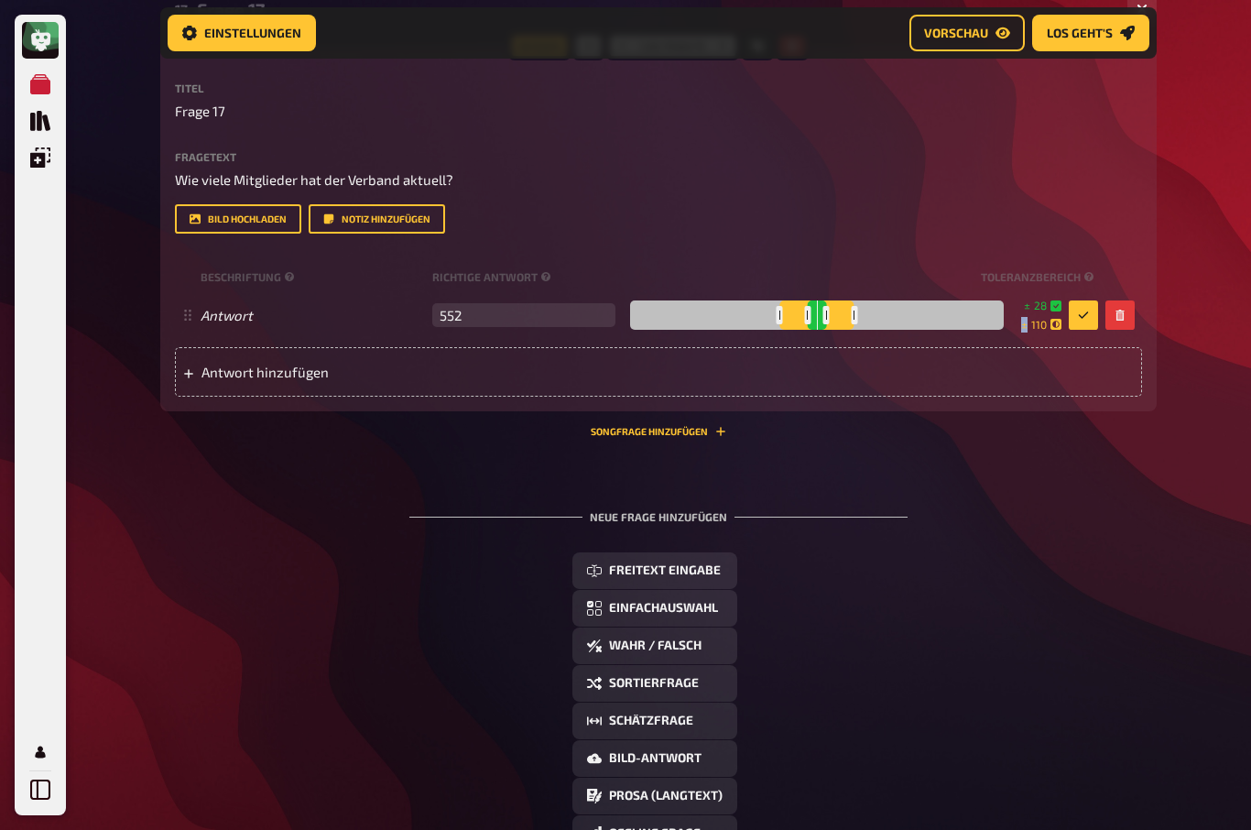
click at [1060, 330] on icon at bounding box center [1055, 324] width 11 height 11
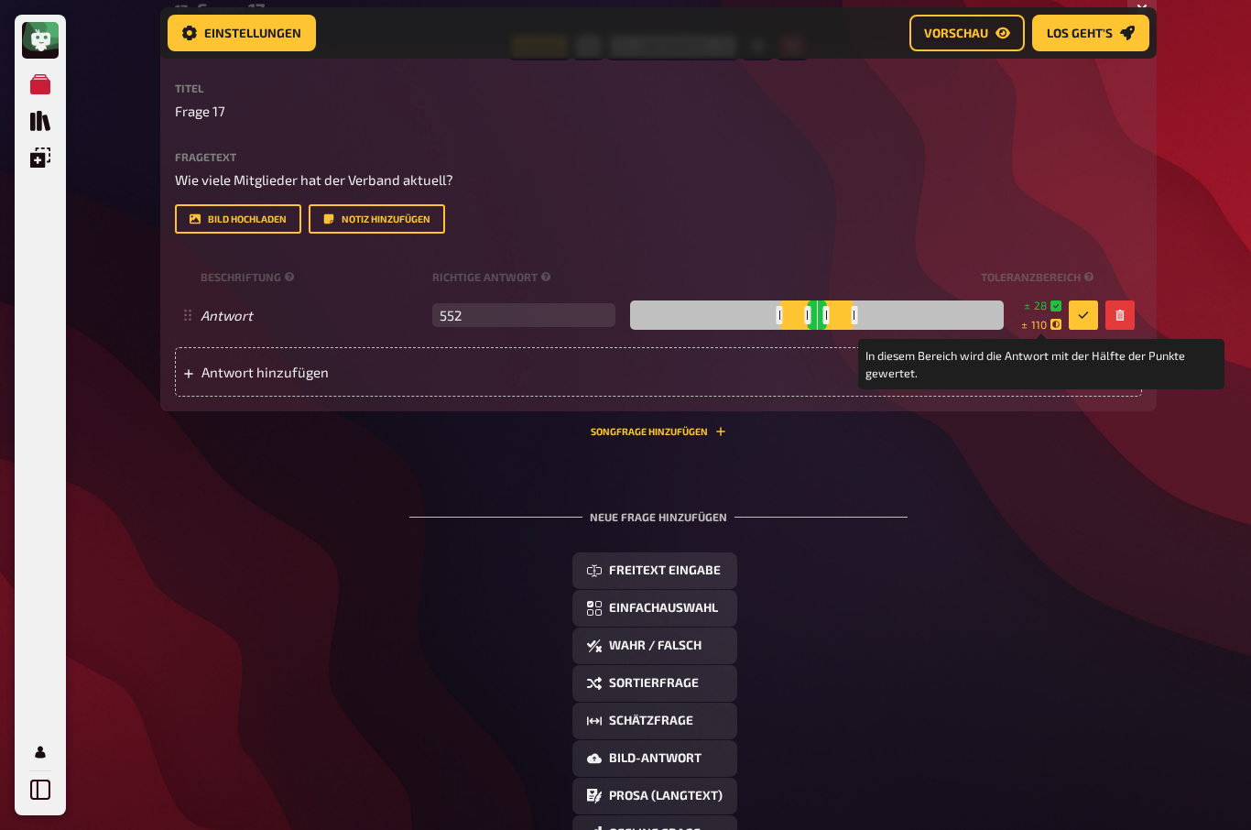
click at [1068, 333] on div "Antwort 552 leer ± 28 ± 110 ± 552 In diesem Bereich wird die Antwort mit der Hä…" at bounding box center [658, 314] width 967 height 49
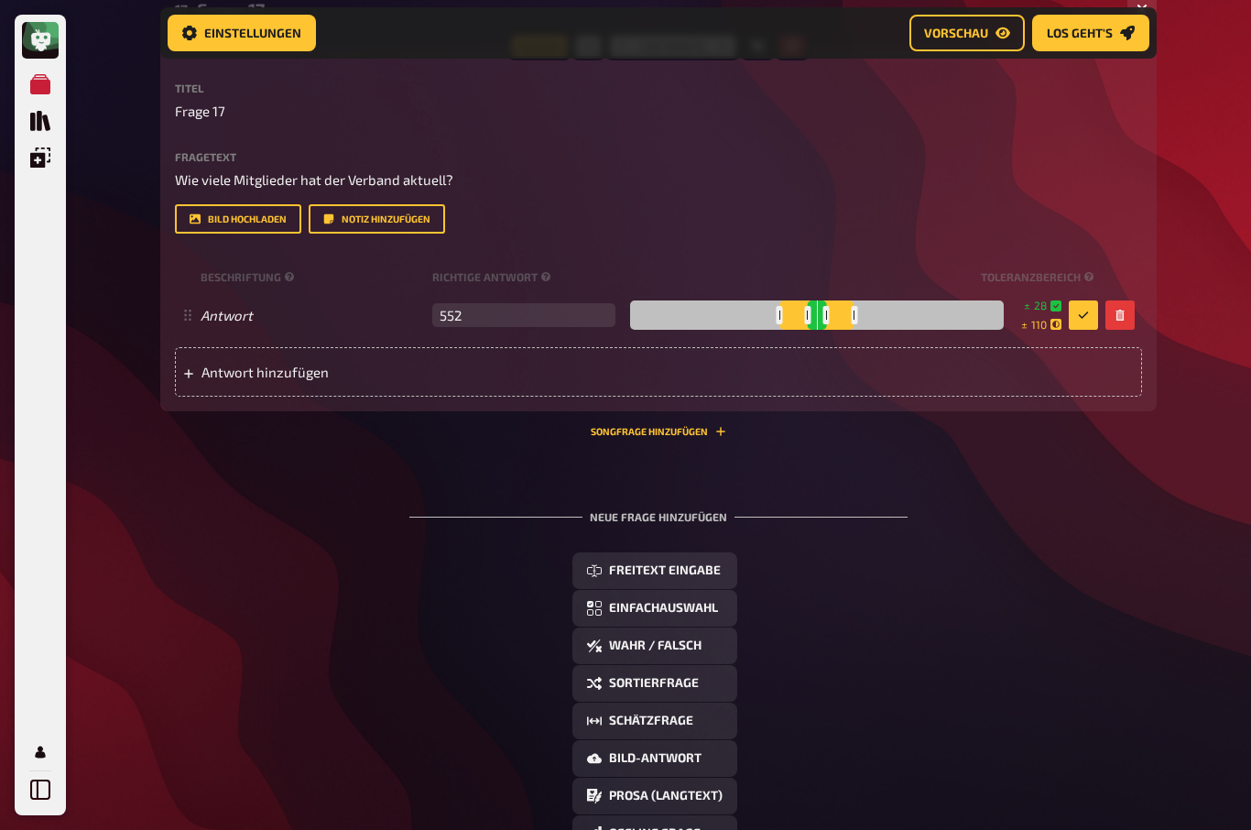
click at [1069, 330] on button "button" at bounding box center [1083, 314] width 29 height 29
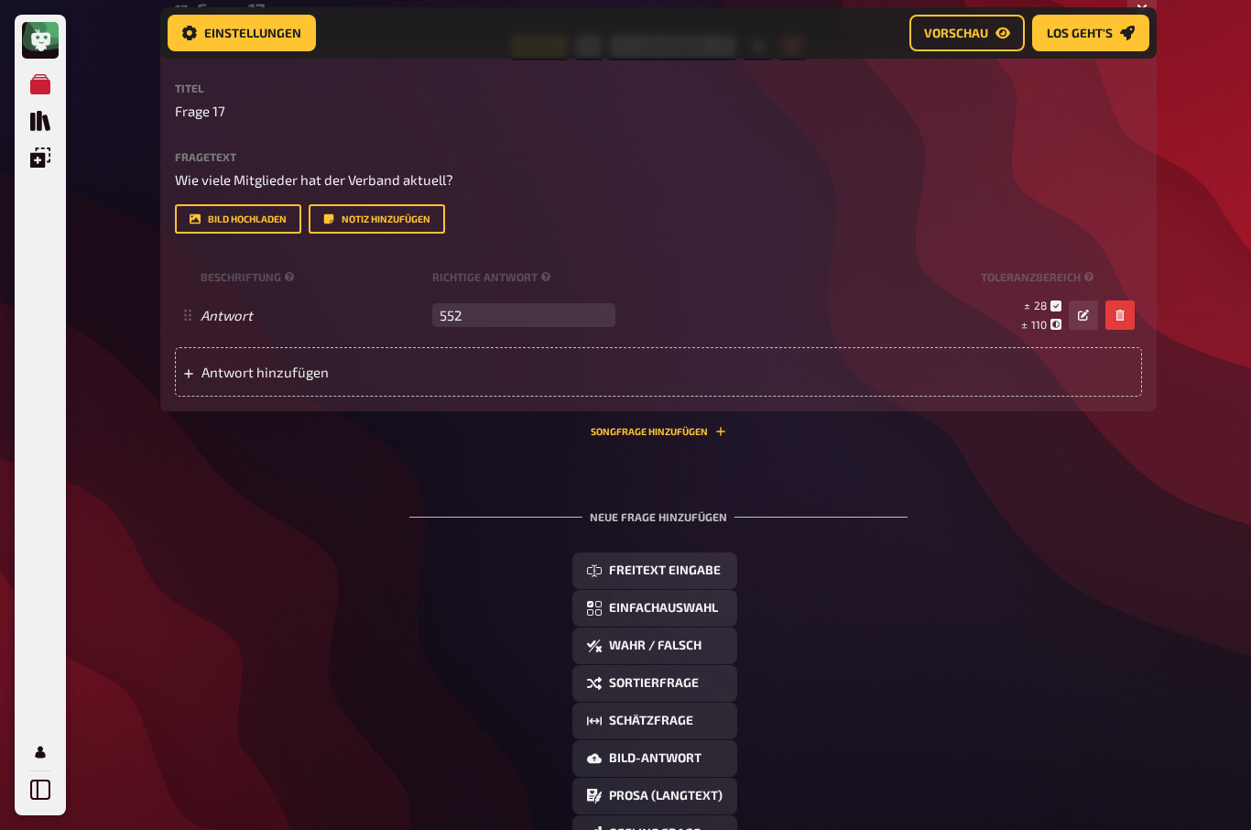
click at [1048, 313] on small "± 28" at bounding box center [1043, 306] width 38 height 16
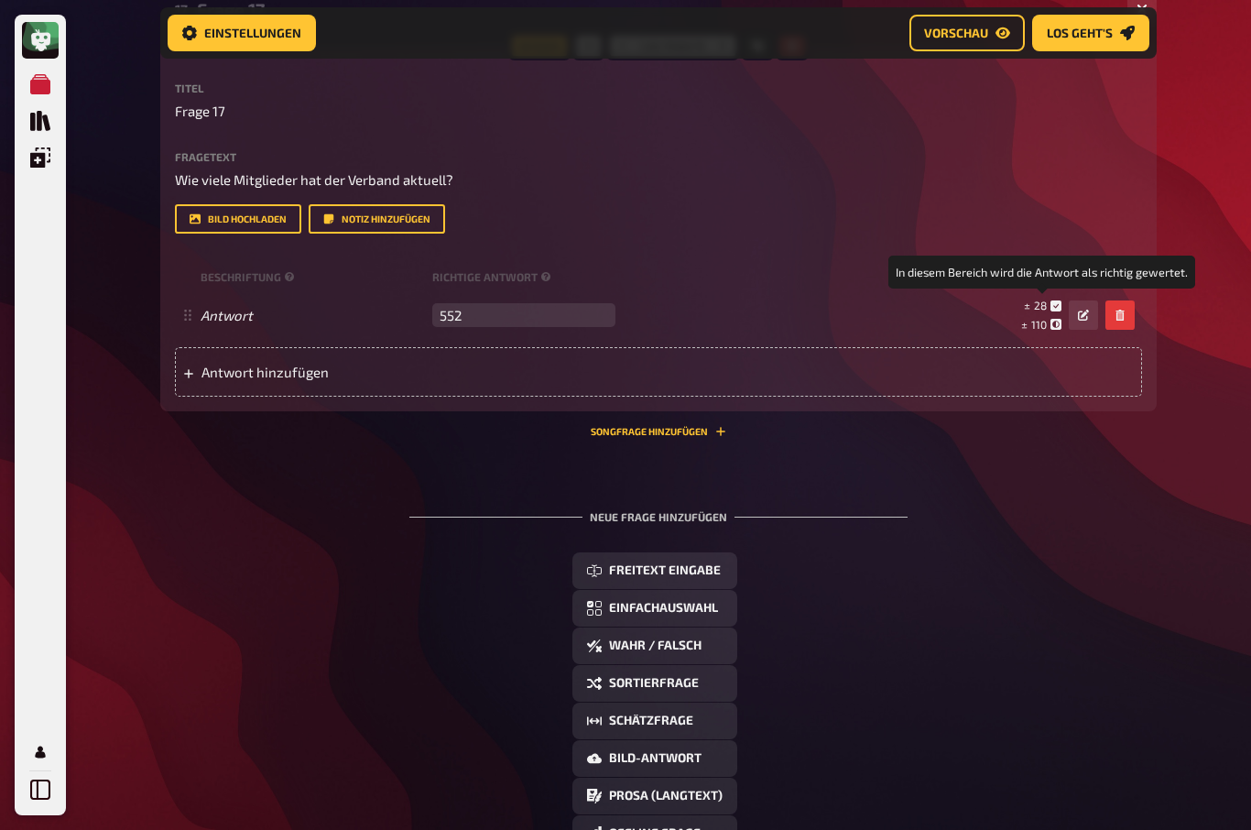
click at [1059, 311] on icon at bounding box center [1055, 305] width 11 height 11
click at [1050, 311] on icon at bounding box center [1055, 305] width 11 height 11
click at [1094, 330] on button "button" at bounding box center [1083, 314] width 29 height 29
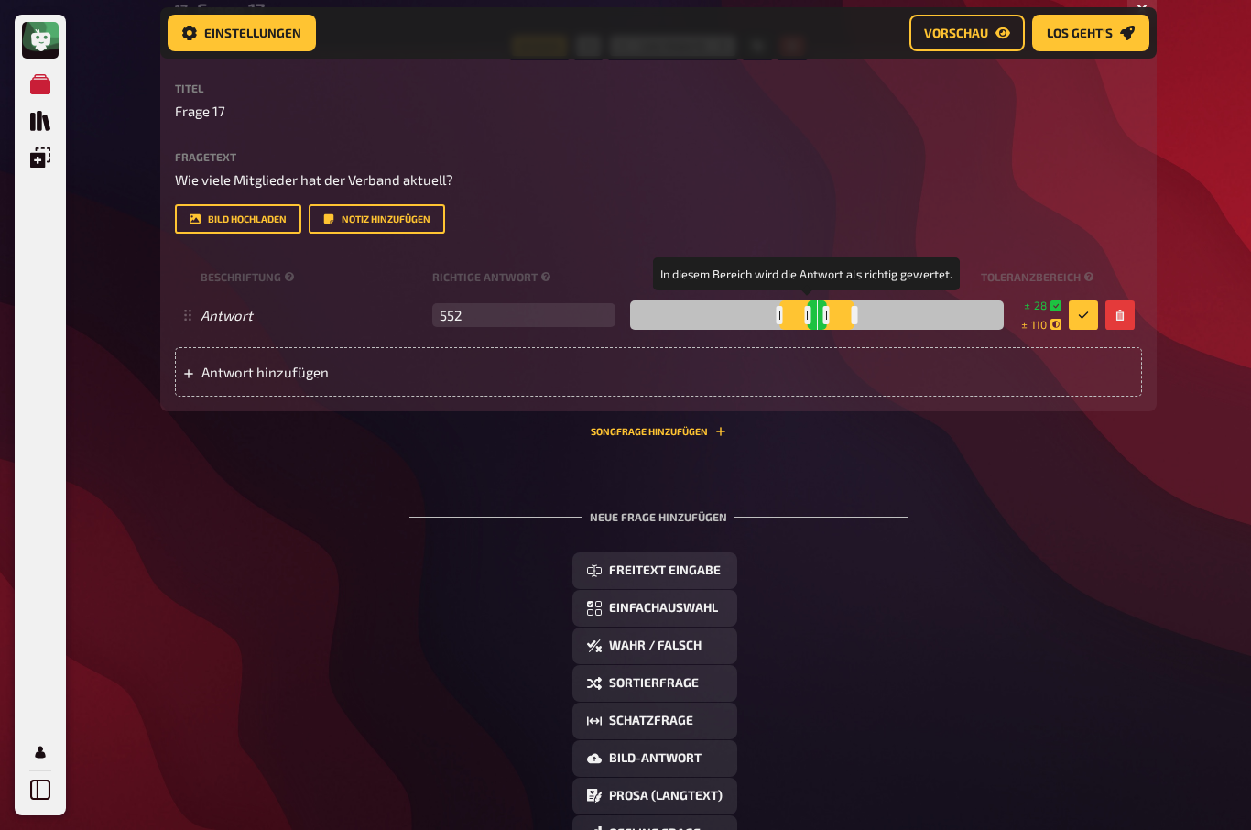
click at [823, 323] on div at bounding box center [826, 314] width 6 height 17
click at [811, 330] on div at bounding box center [817, 314] width 374 height 29
click at [796, 330] on div at bounding box center [817, 314] width 374 height 29
click at [1058, 311] on icon at bounding box center [1055, 305] width 11 height 11
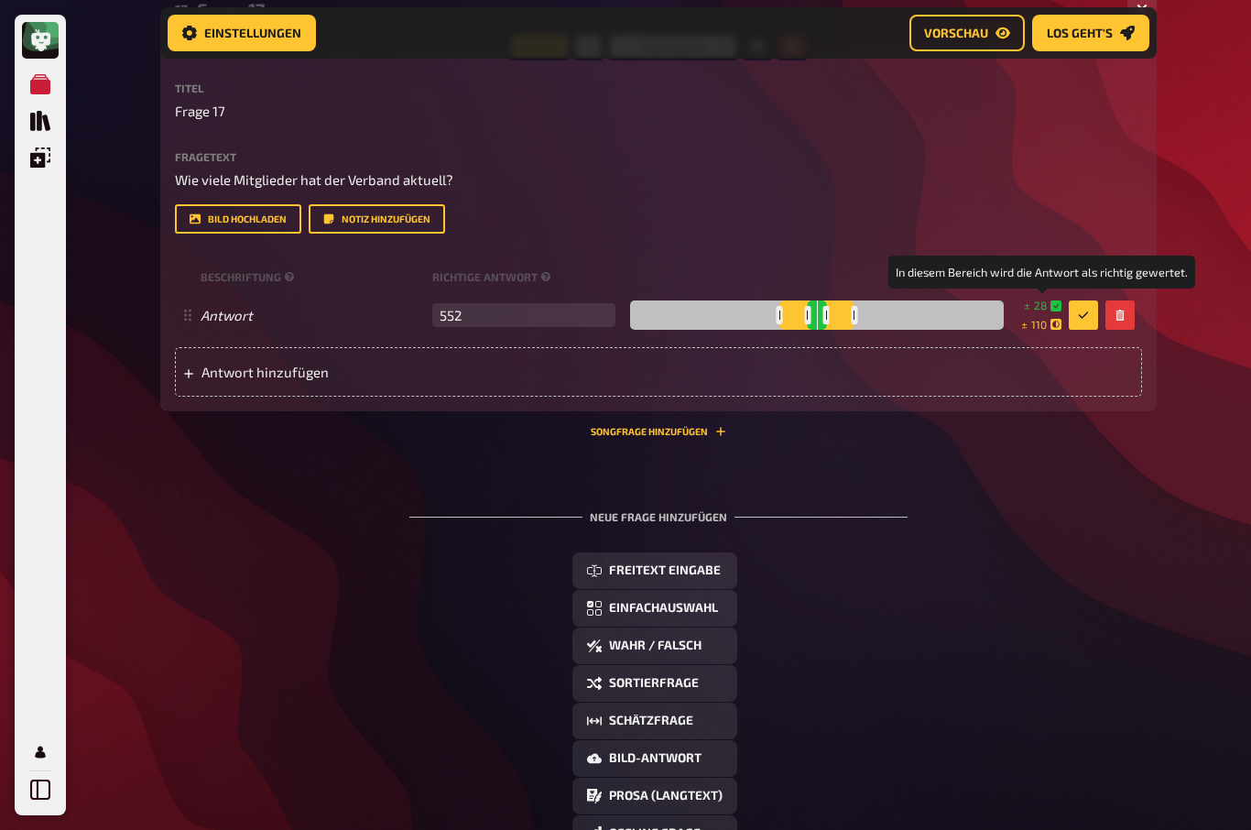
click at [1093, 330] on button "button" at bounding box center [1083, 314] width 29 height 29
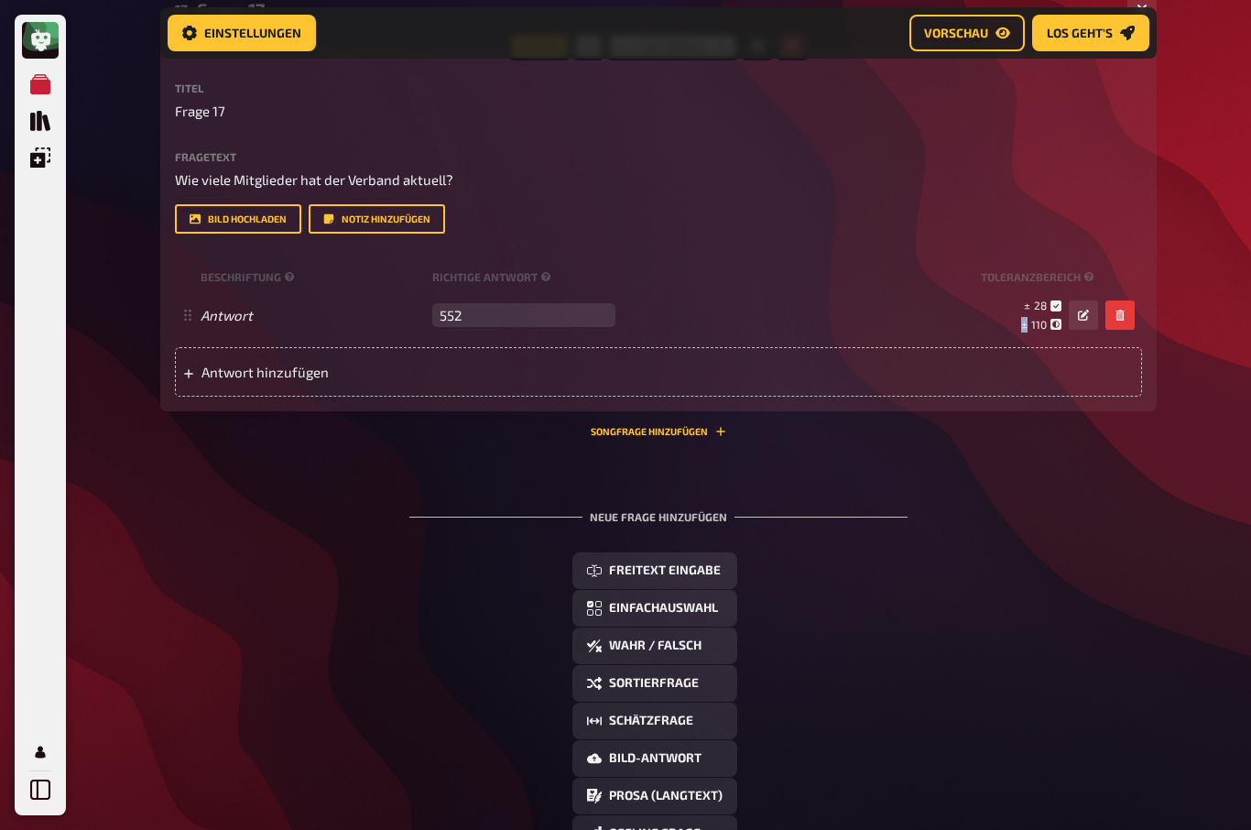
click at [1126, 233] on div "Bild hochladen Notiz hinzufügen" at bounding box center [658, 218] width 967 height 29
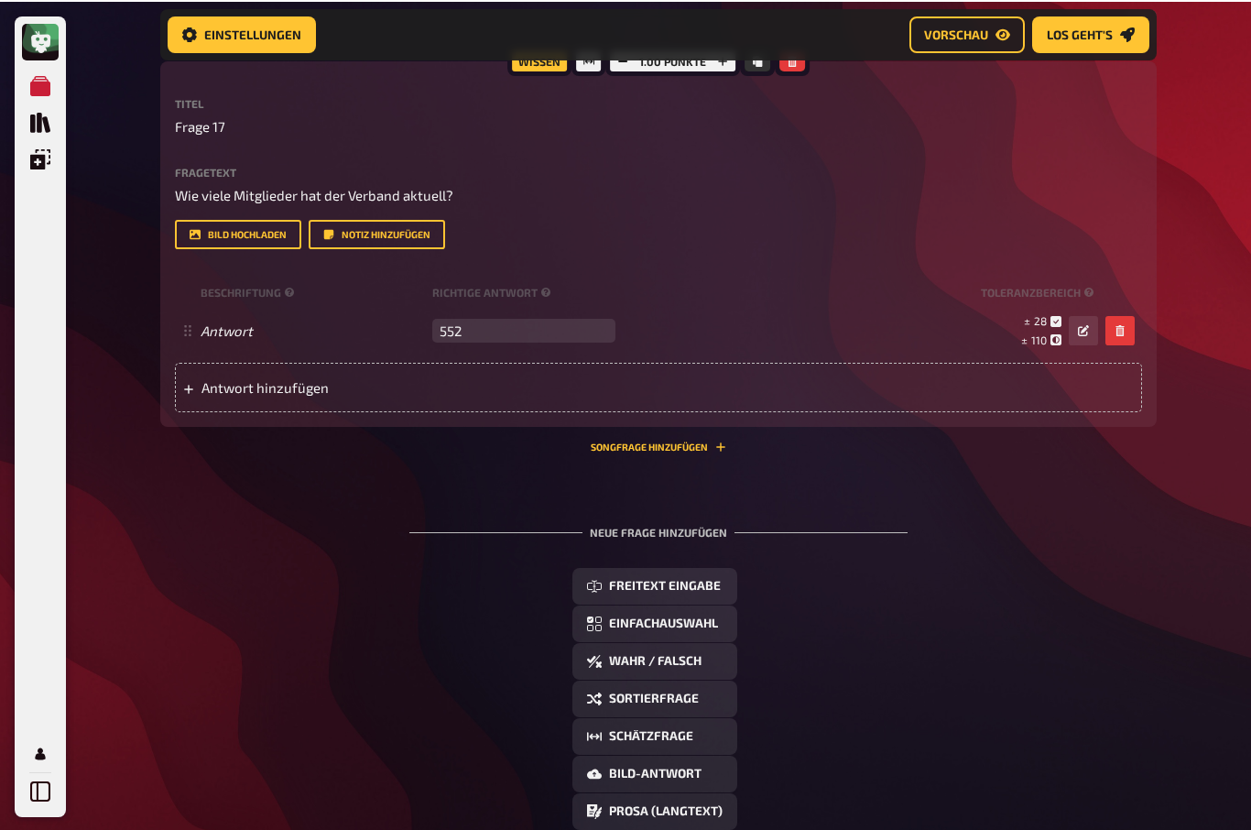
scroll to position [6611, 0]
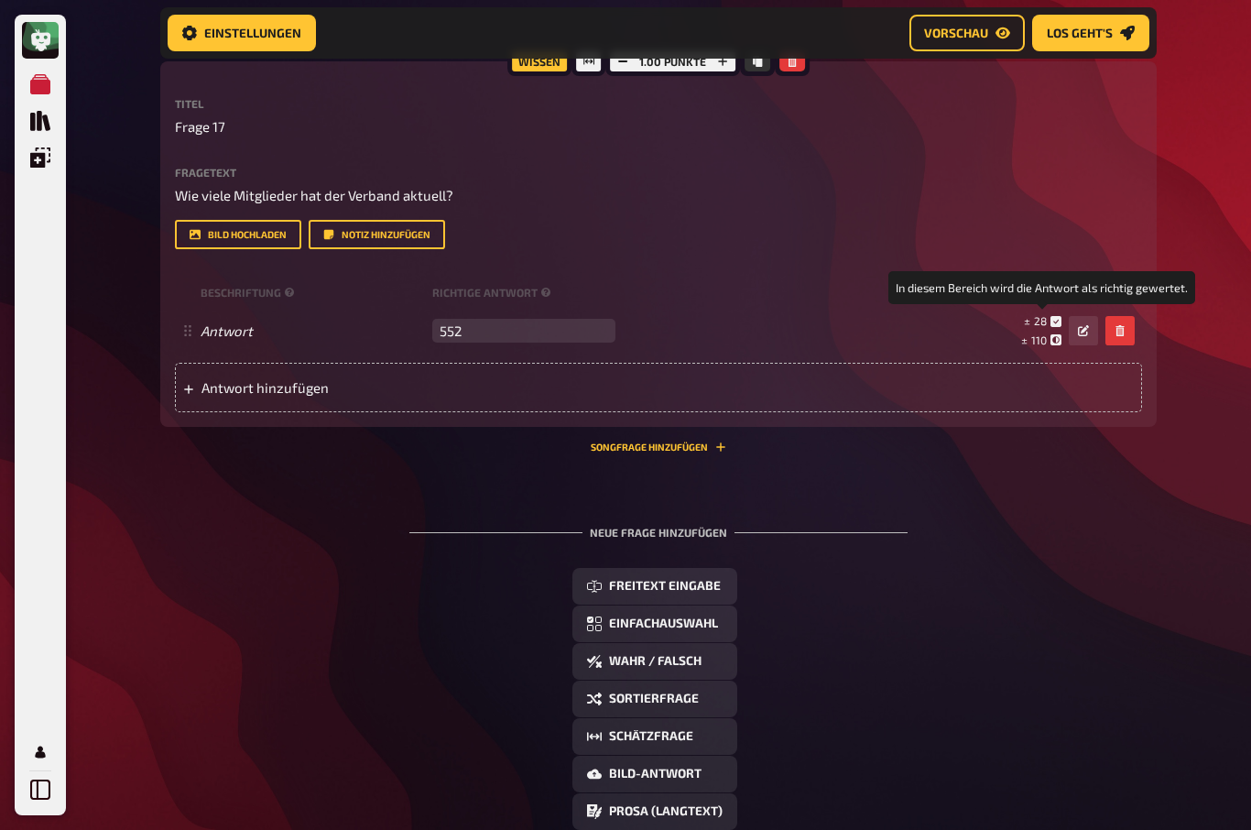
click at [1052, 329] on small "± 28" at bounding box center [1043, 321] width 38 height 16
click at [1058, 327] on icon at bounding box center [1055, 321] width 11 height 11
click at [1059, 327] on icon at bounding box center [1055, 321] width 11 height 11
click at [1091, 345] on button "button" at bounding box center [1083, 330] width 29 height 29
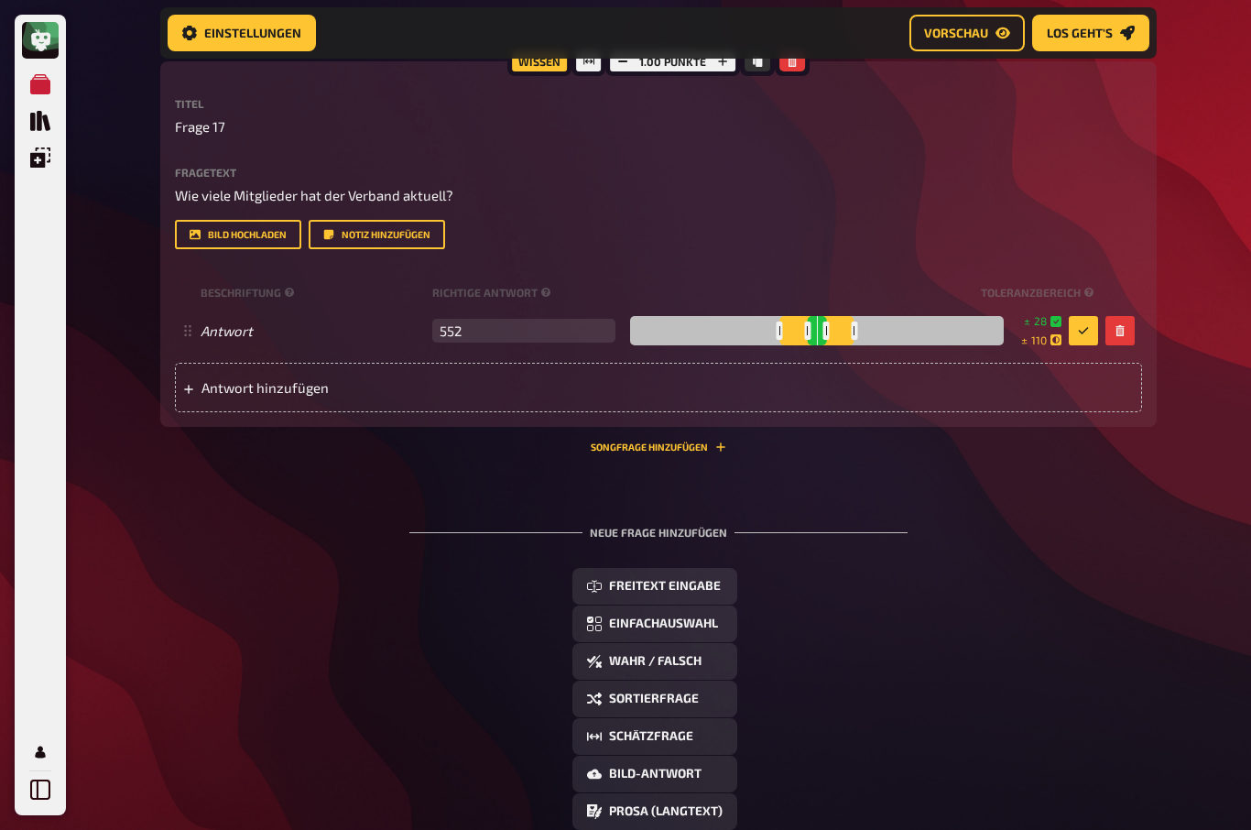
click at [1027, 329] on small "± 28" at bounding box center [1043, 321] width 38 height 16
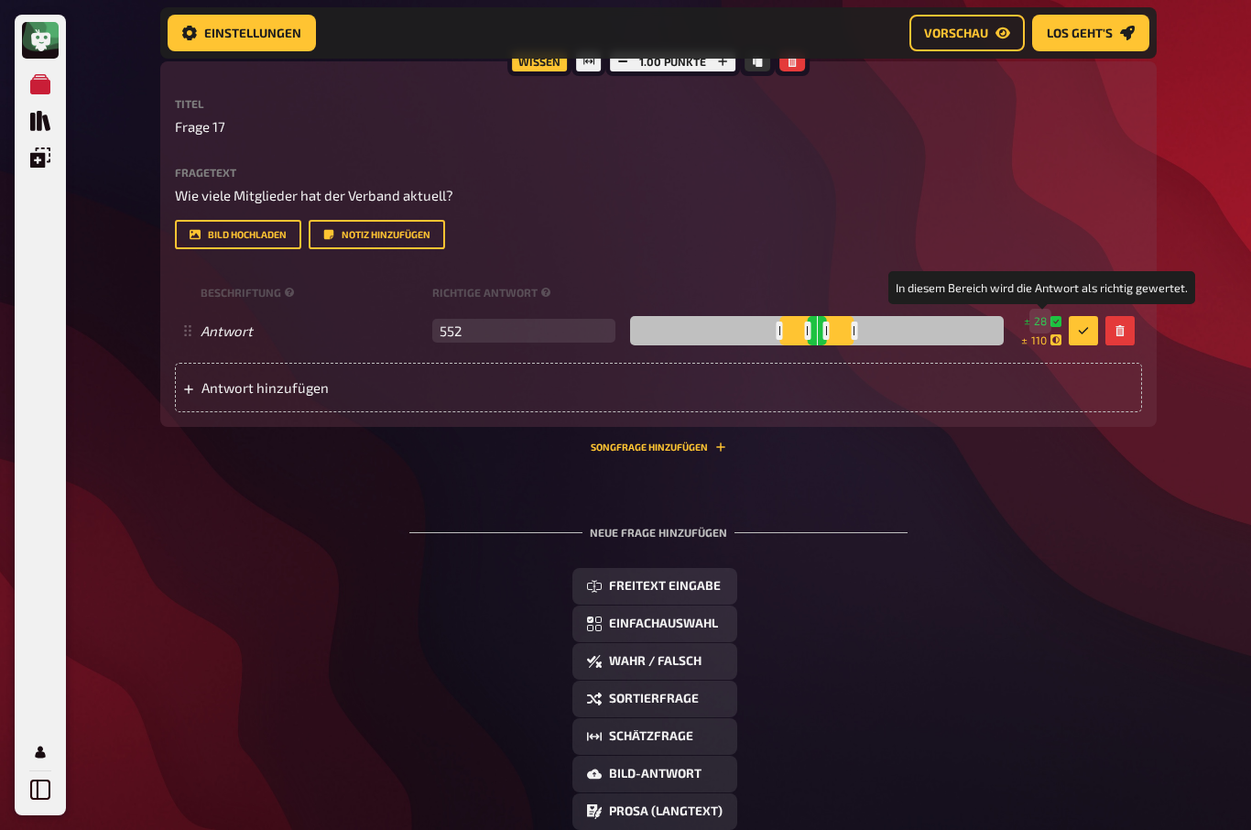
click at [1038, 329] on span "28" at bounding box center [1040, 321] width 13 height 16
click at [1034, 329] on span "28" at bounding box center [1040, 321] width 13 height 16
click at [1112, 698] on div "Freitext Eingabe Einfachauswahl Wahr / Falsch Sortierfrage Schätzfrage Bild-Ant…" at bounding box center [658, 717] width 996 height 299
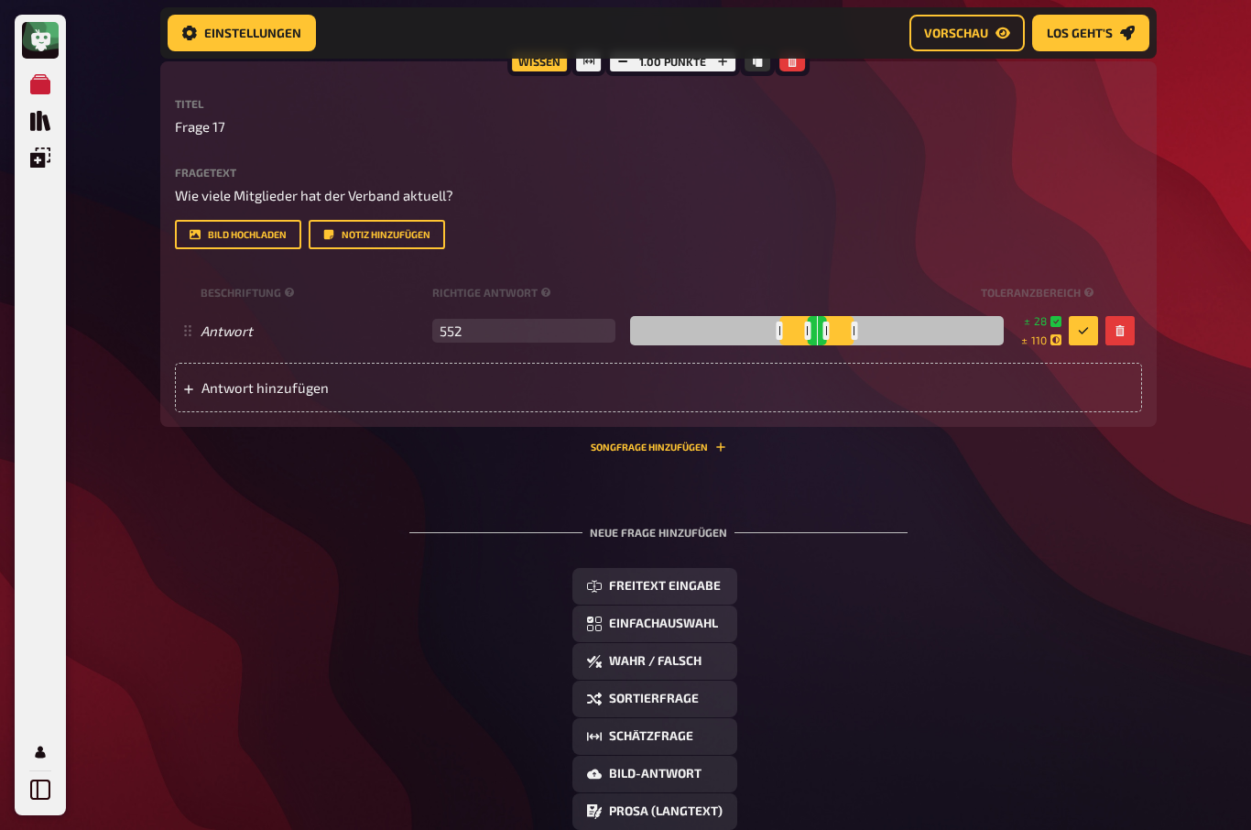
click at [690, 754] on button "Schätzfrage" at bounding box center [654, 736] width 165 height 37
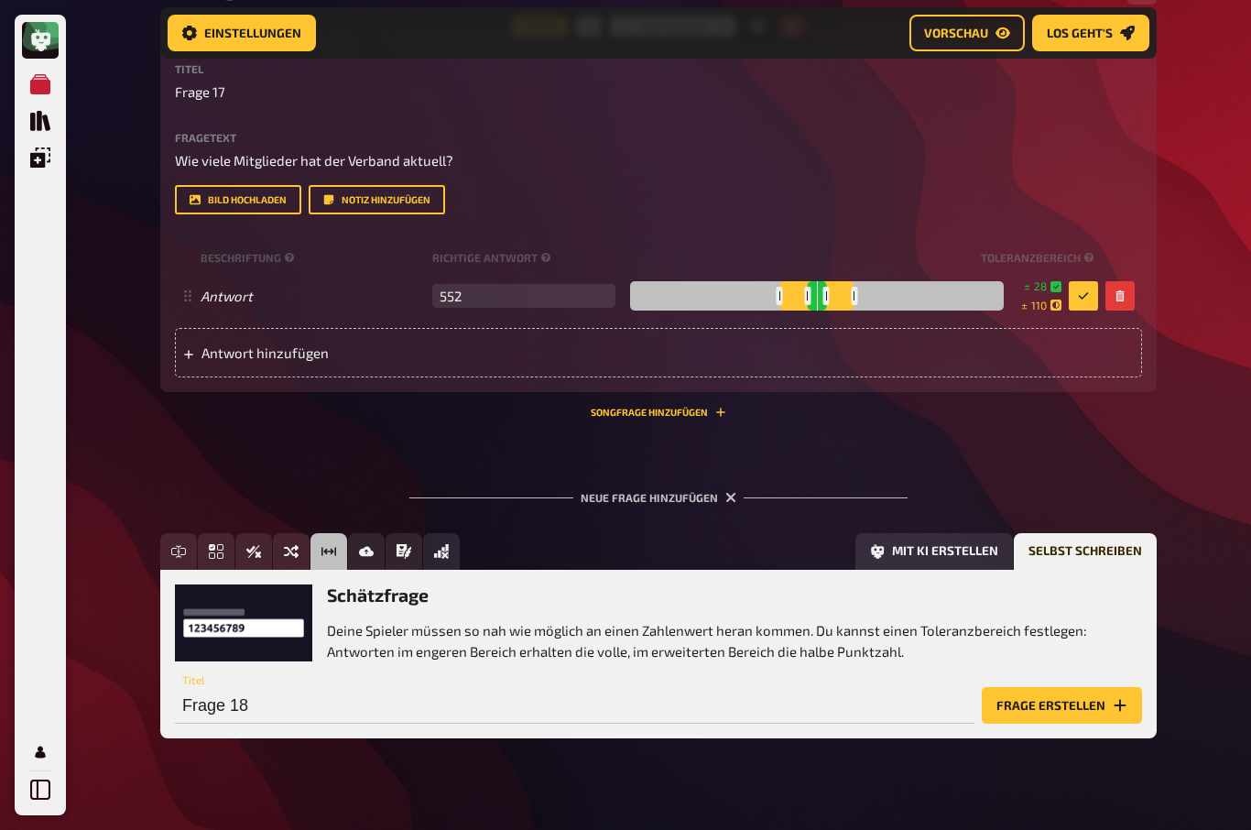
scroll to position [6647, 0]
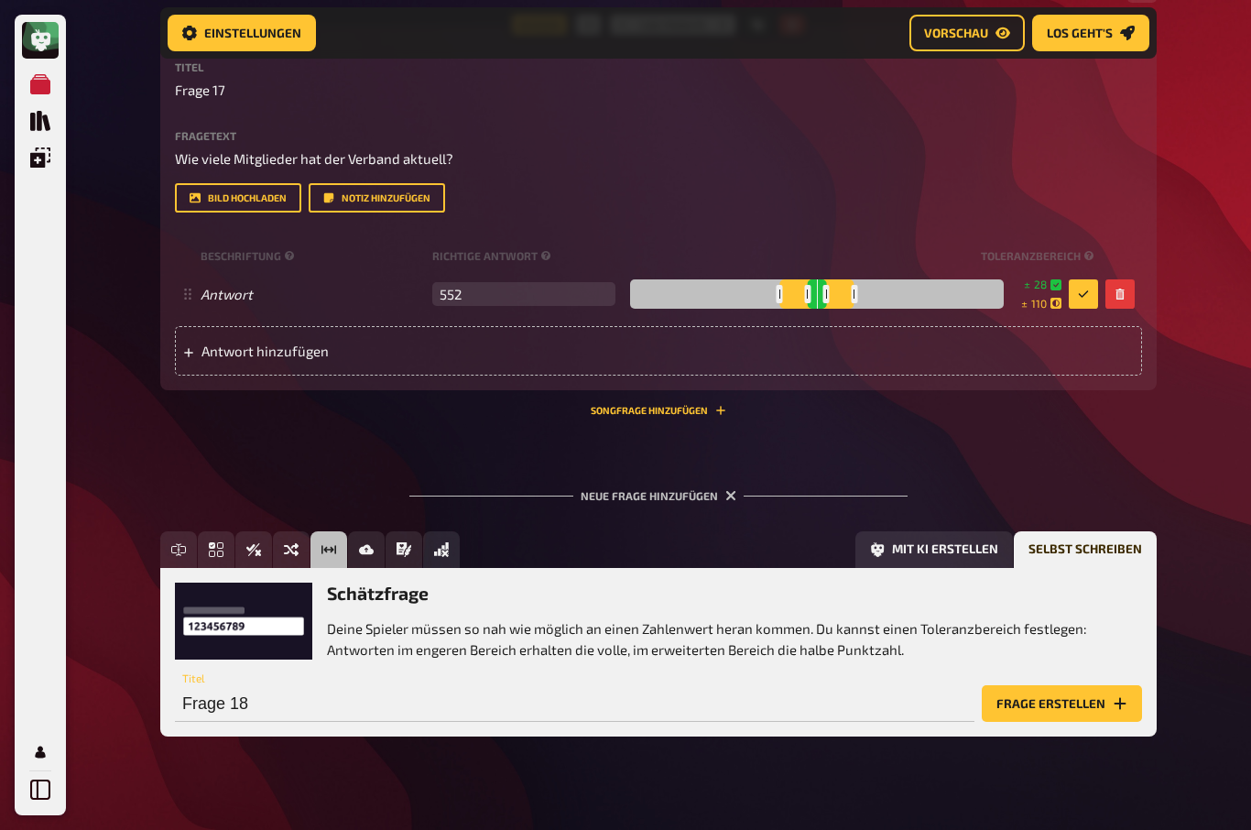
click at [1074, 722] on button "Frage erstellen" at bounding box center [1062, 703] width 160 height 37
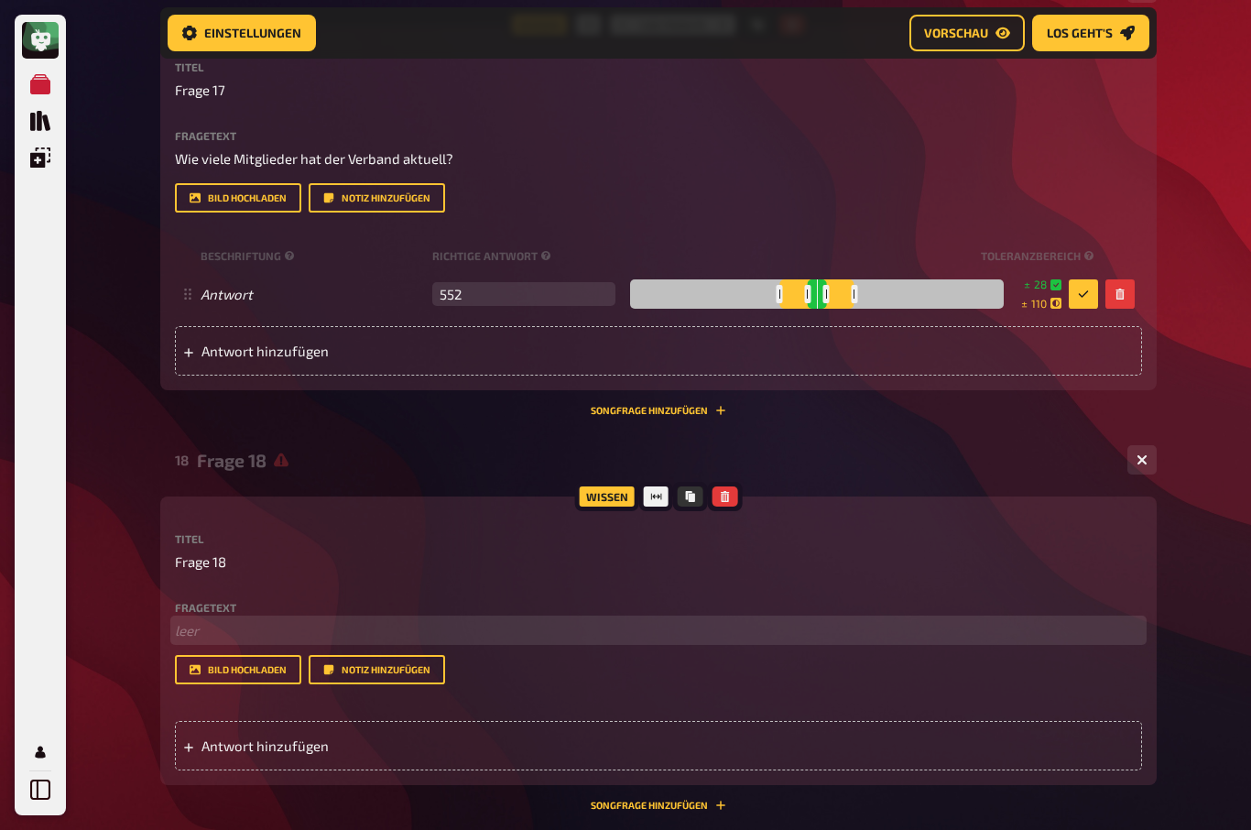
click at [189, 641] on p "﻿ leer" at bounding box center [658, 630] width 967 height 21
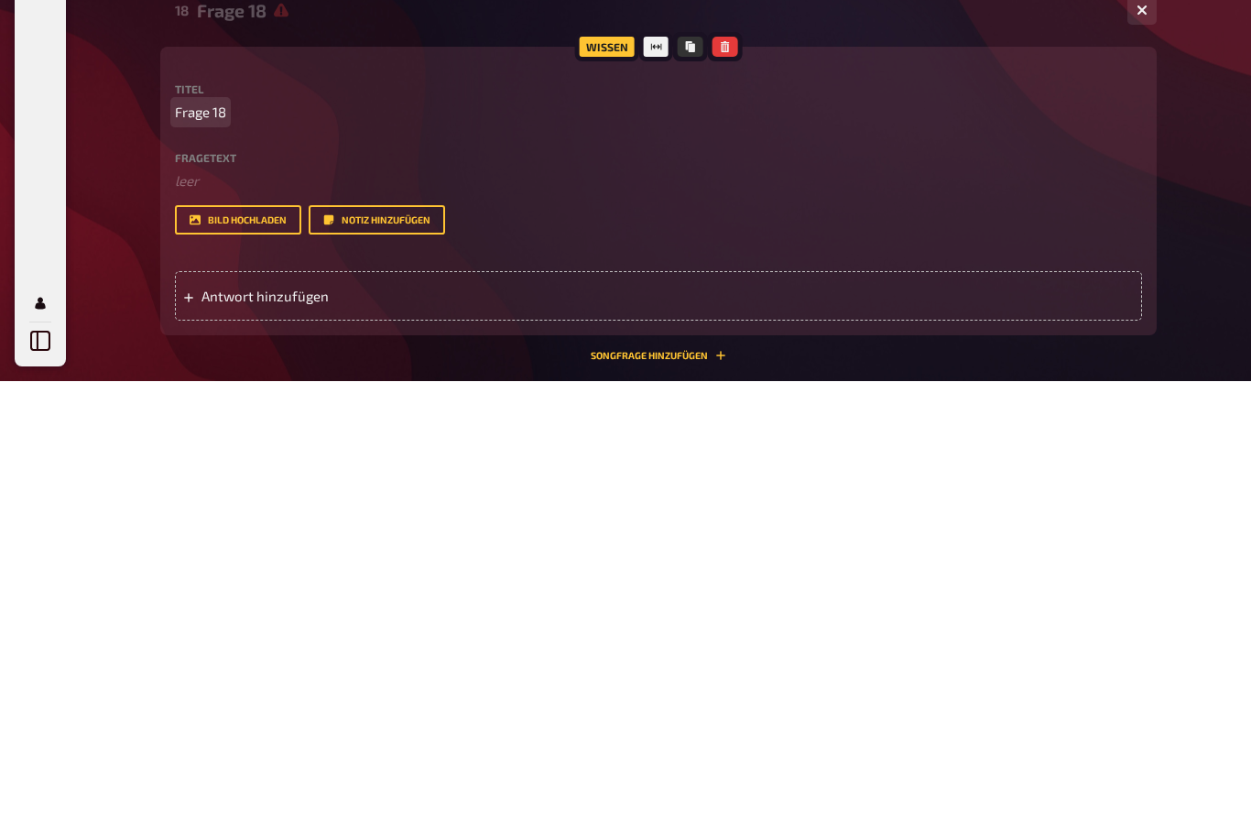
click at [197, 551] on span "Frage 18" at bounding box center [200, 561] width 51 height 21
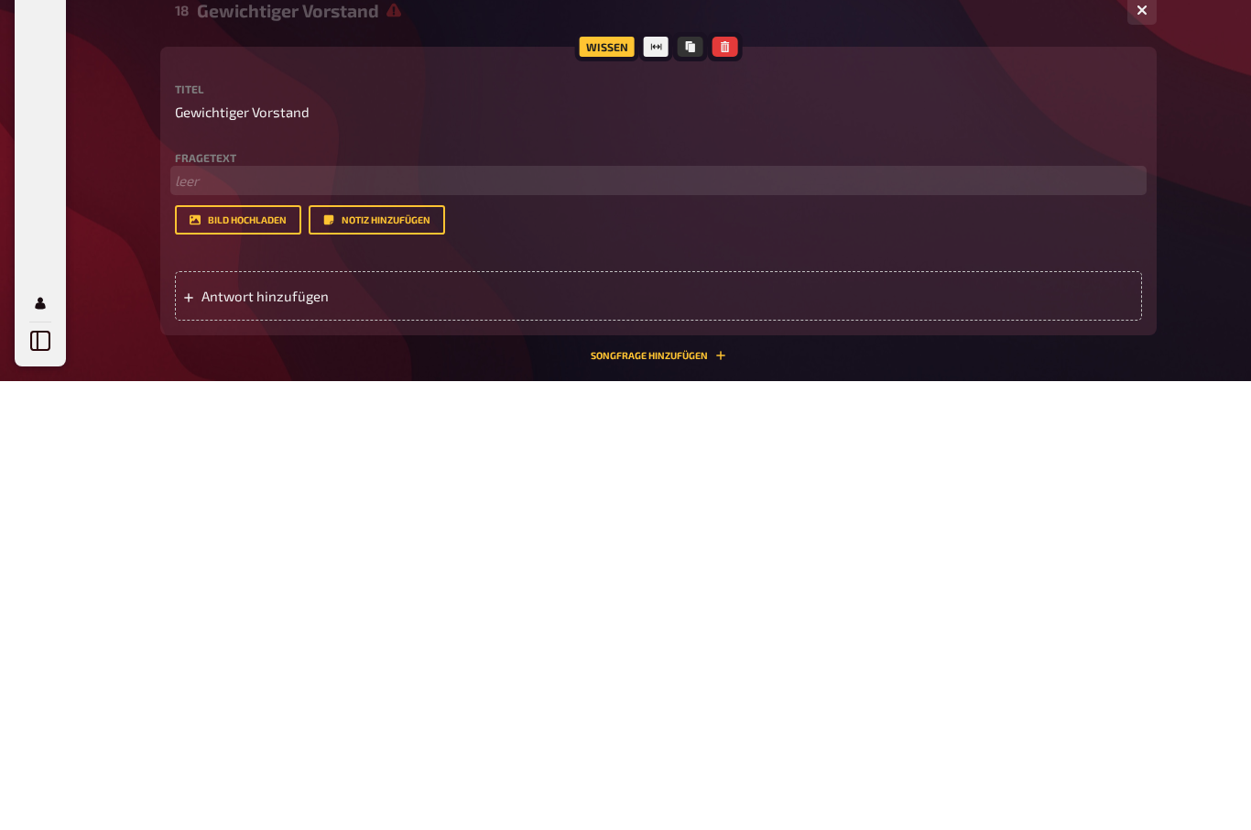
click at [194, 620] on p "﻿ leer" at bounding box center [658, 630] width 967 height 21
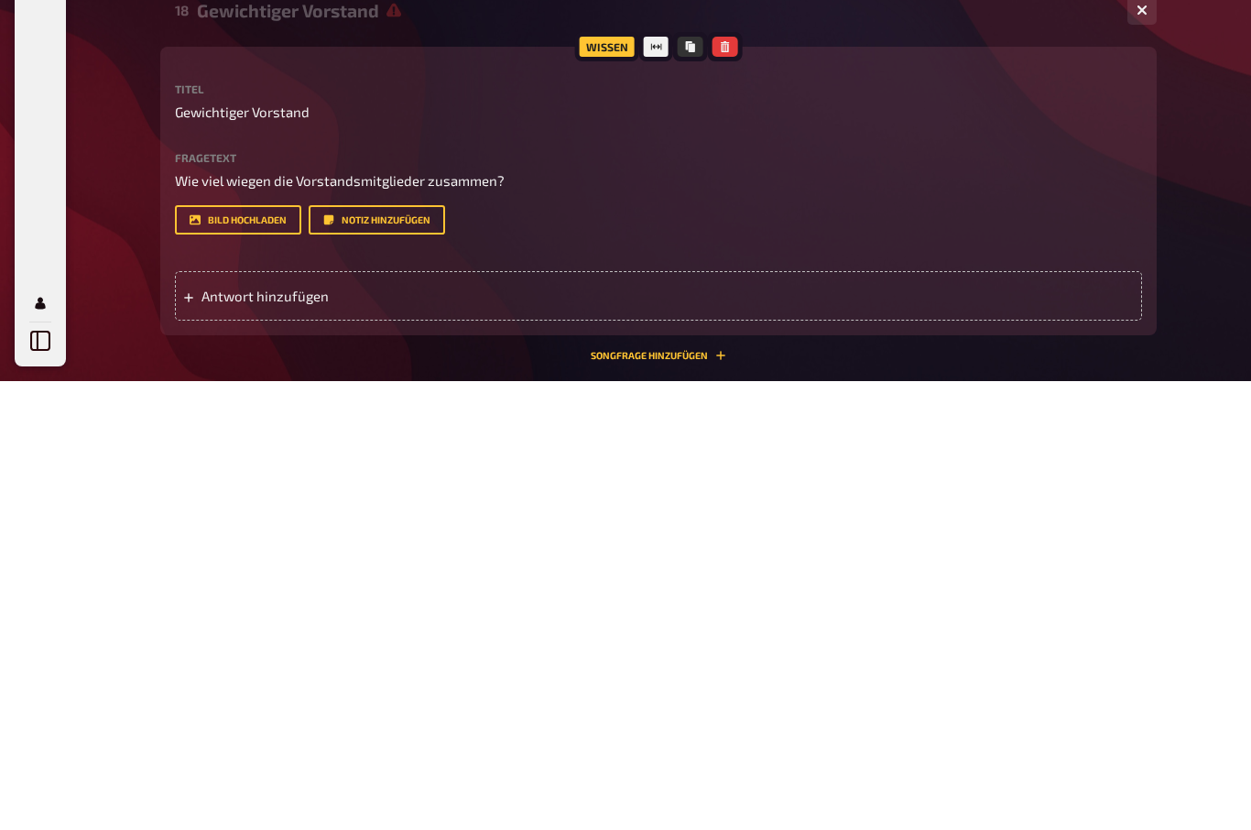
click at [228, 721] on div "Antwort hinzufügen" at bounding box center [658, 745] width 967 height 49
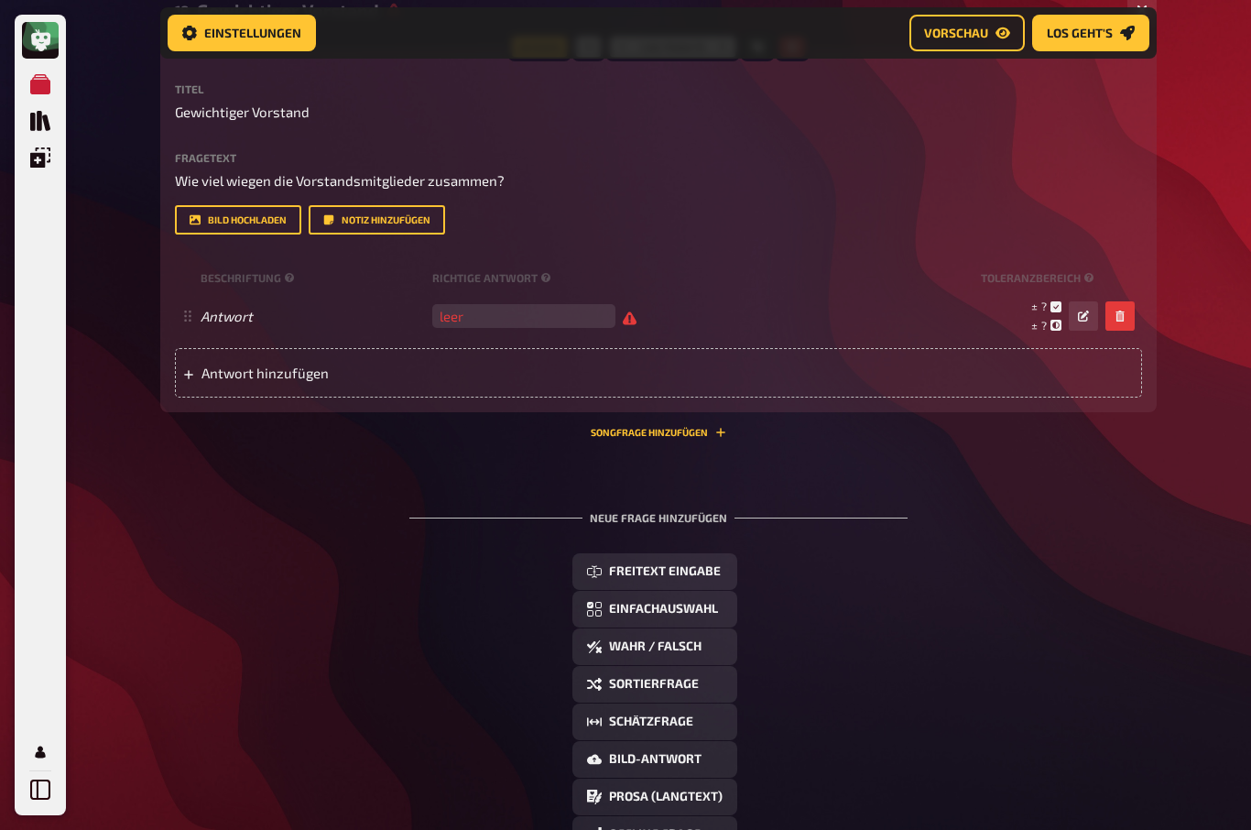
click at [494, 328] on input "number" at bounding box center [523, 316] width 183 height 24
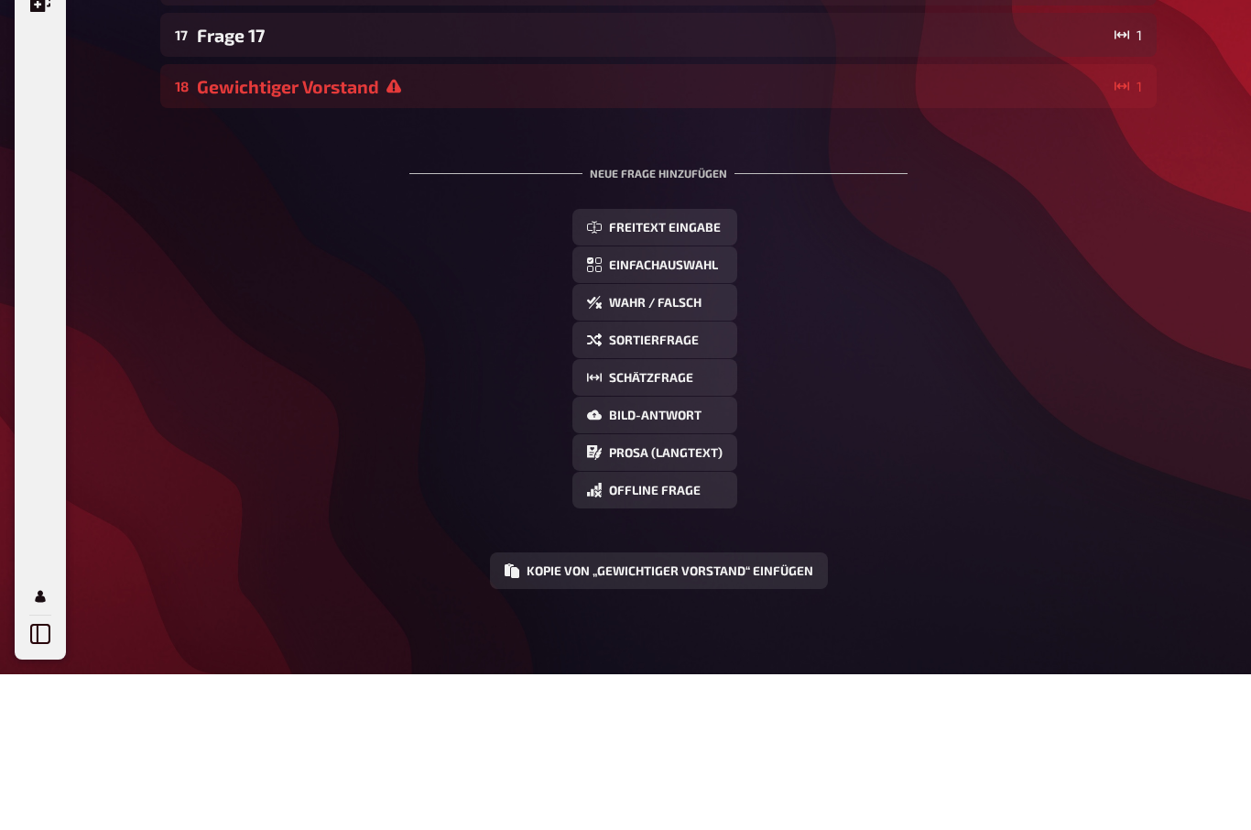
scroll to position [904, 0]
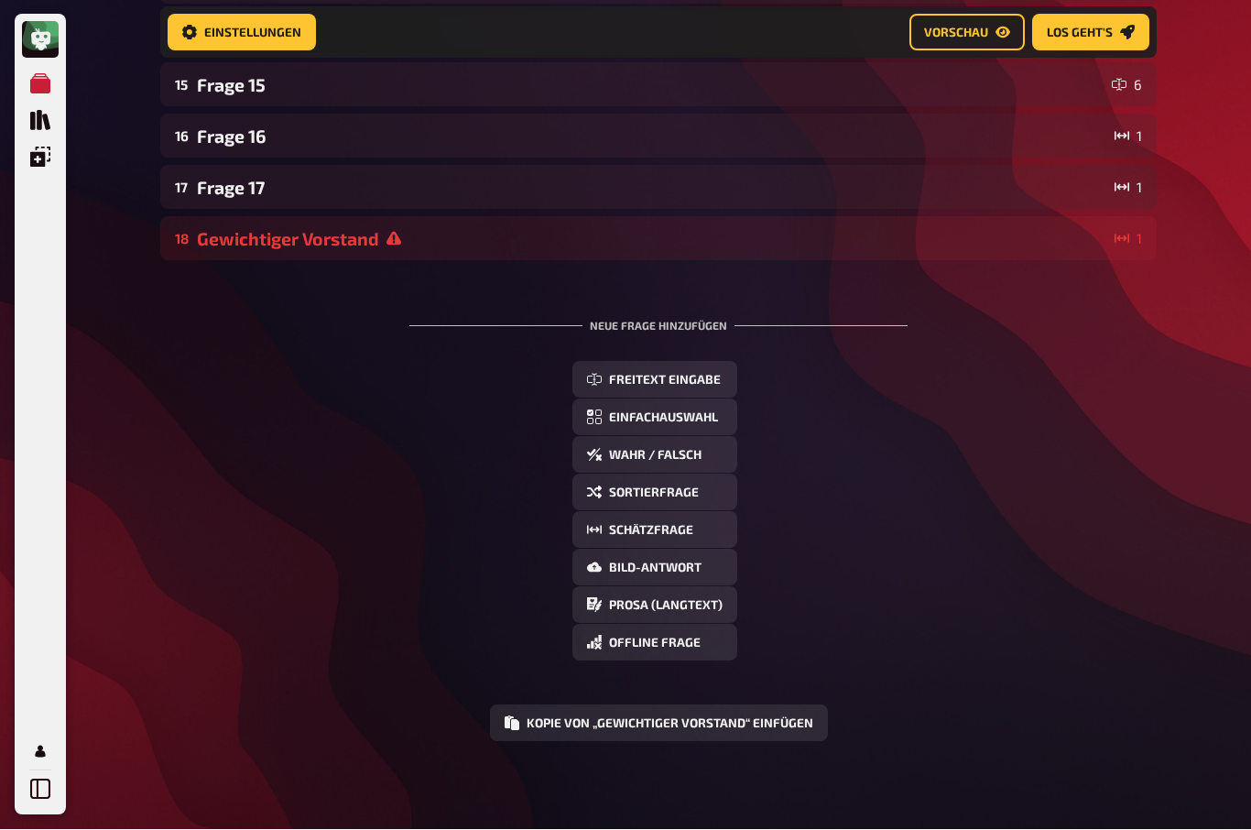
click at [286, 229] on div "Gewichtiger Vorstand" at bounding box center [652, 239] width 910 height 21
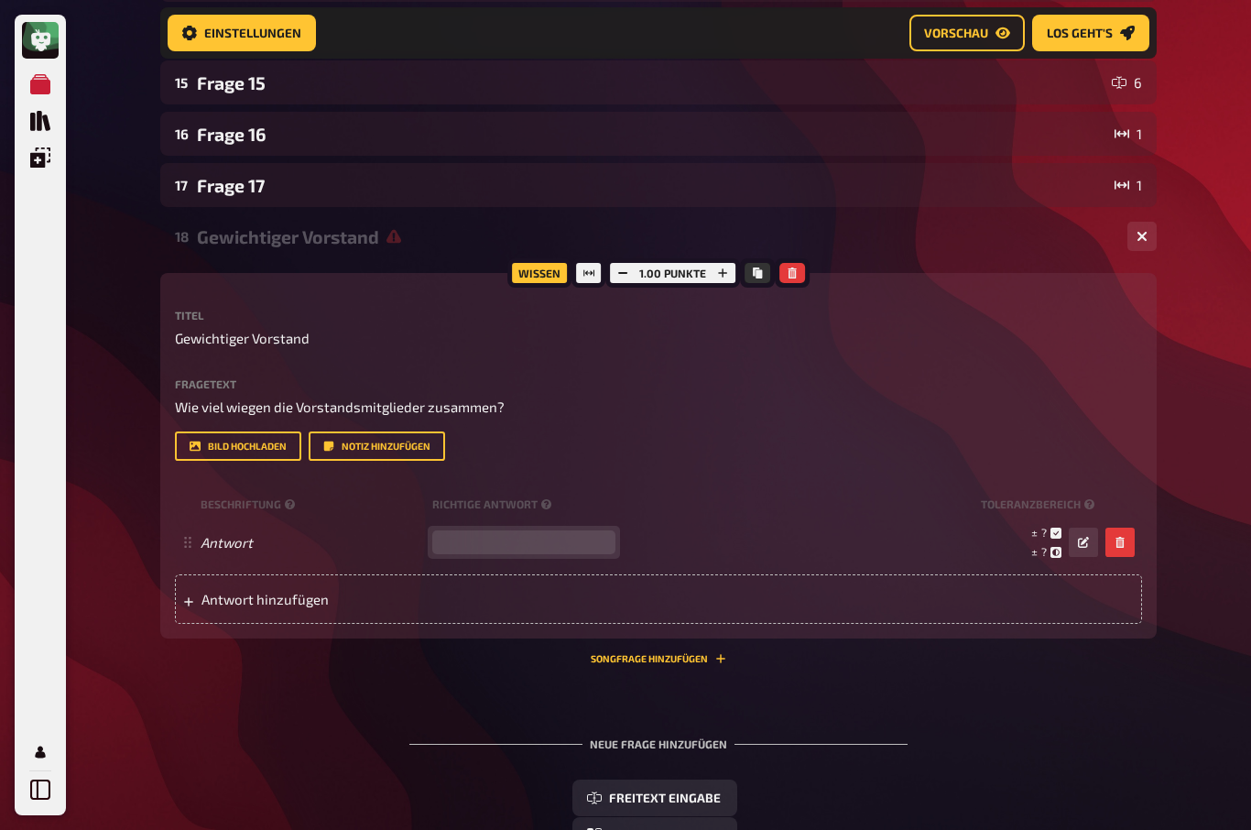
click at [525, 543] on input "number" at bounding box center [523, 542] width 183 height 24
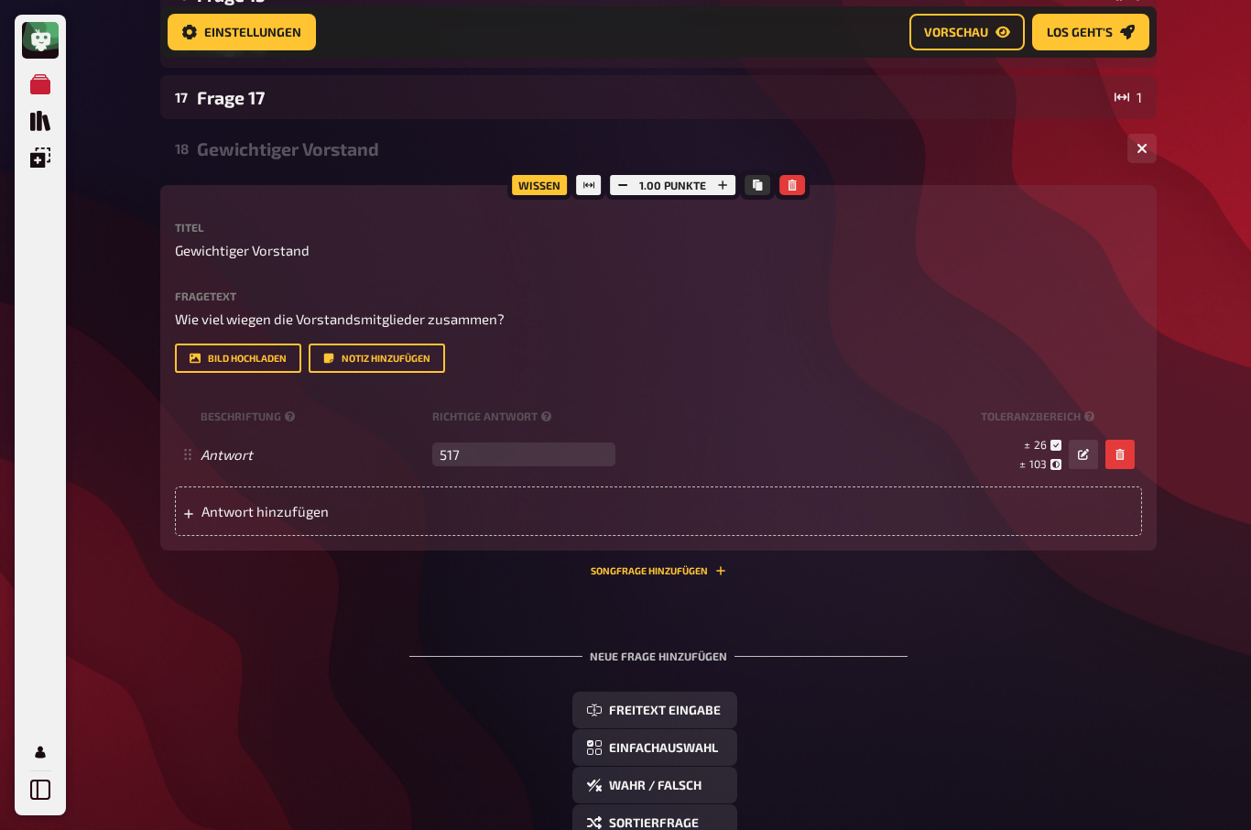
scroll to position [886, 0]
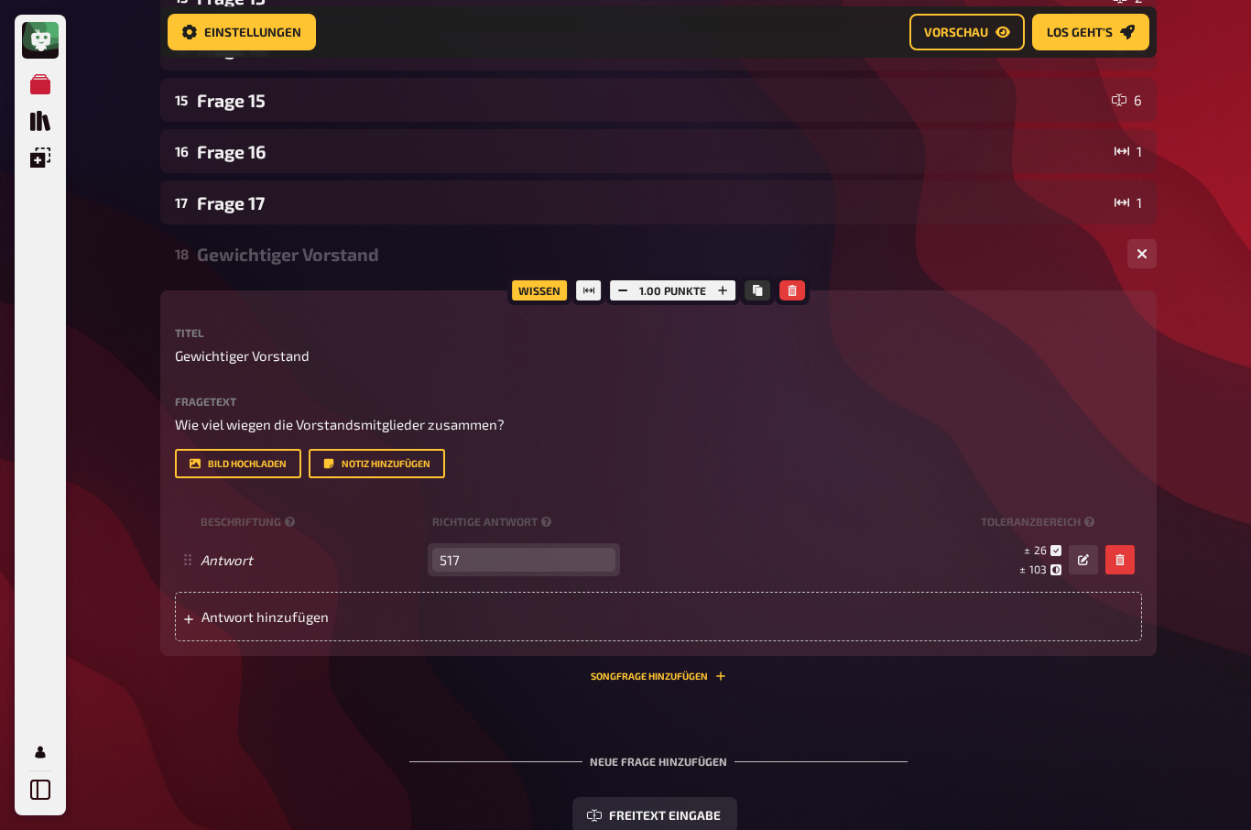
type input "517"
click at [718, 298] on button "button" at bounding box center [723, 291] width 26 height 20
click at [718, 299] on button "button" at bounding box center [722, 290] width 26 height 20
click at [719, 294] on icon "button" at bounding box center [723, 290] width 11 height 11
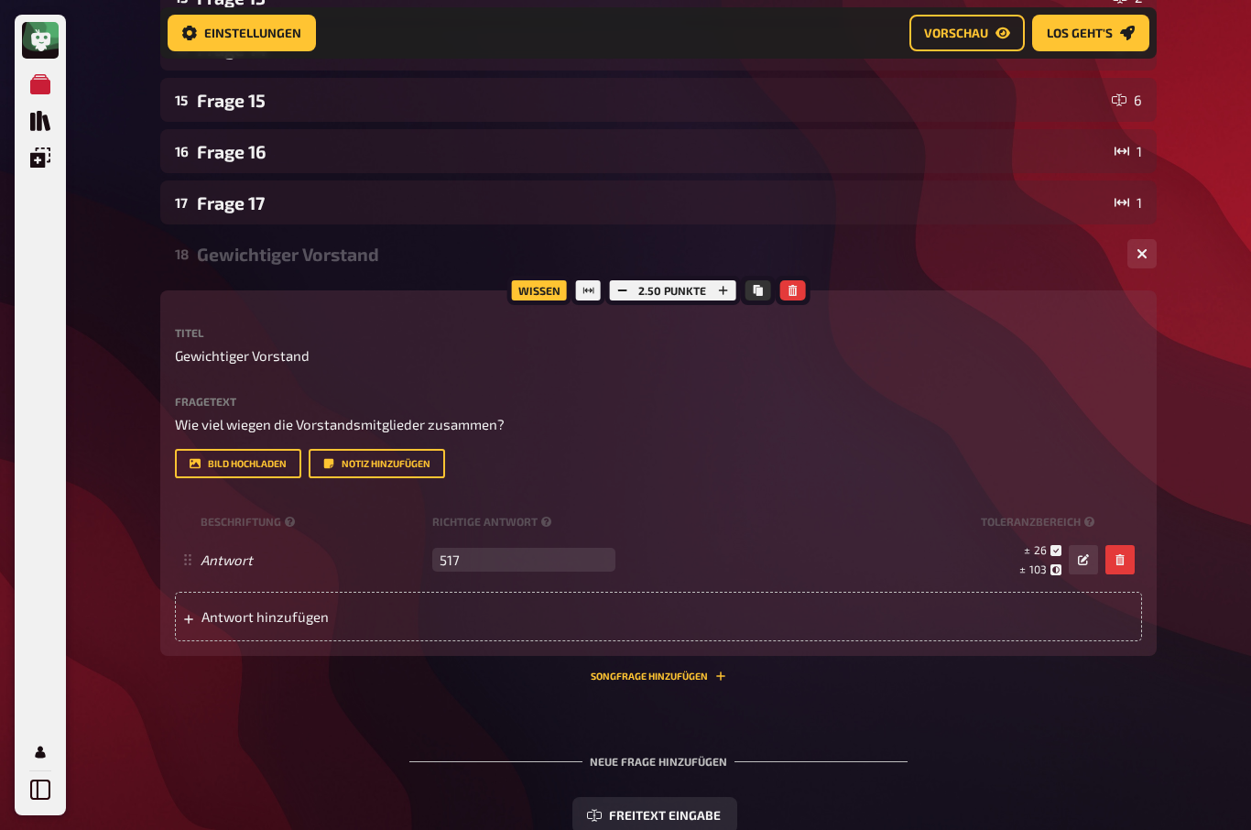
click at [720, 290] on icon "button" at bounding box center [722, 290] width 11 height 11
click at [719, 289] on icon "button" at bounding box center [723, 290] width 11 height 11
click at [720, 296] on icon "button" at bounding box center [722, 290] width 11 height 11
click at [719, 296] on icon "button" at bounding box center [723, 290] width 11 height 11
click at [720, 294] on icon "button" at bounding box center [723, 290] width 11 height 11
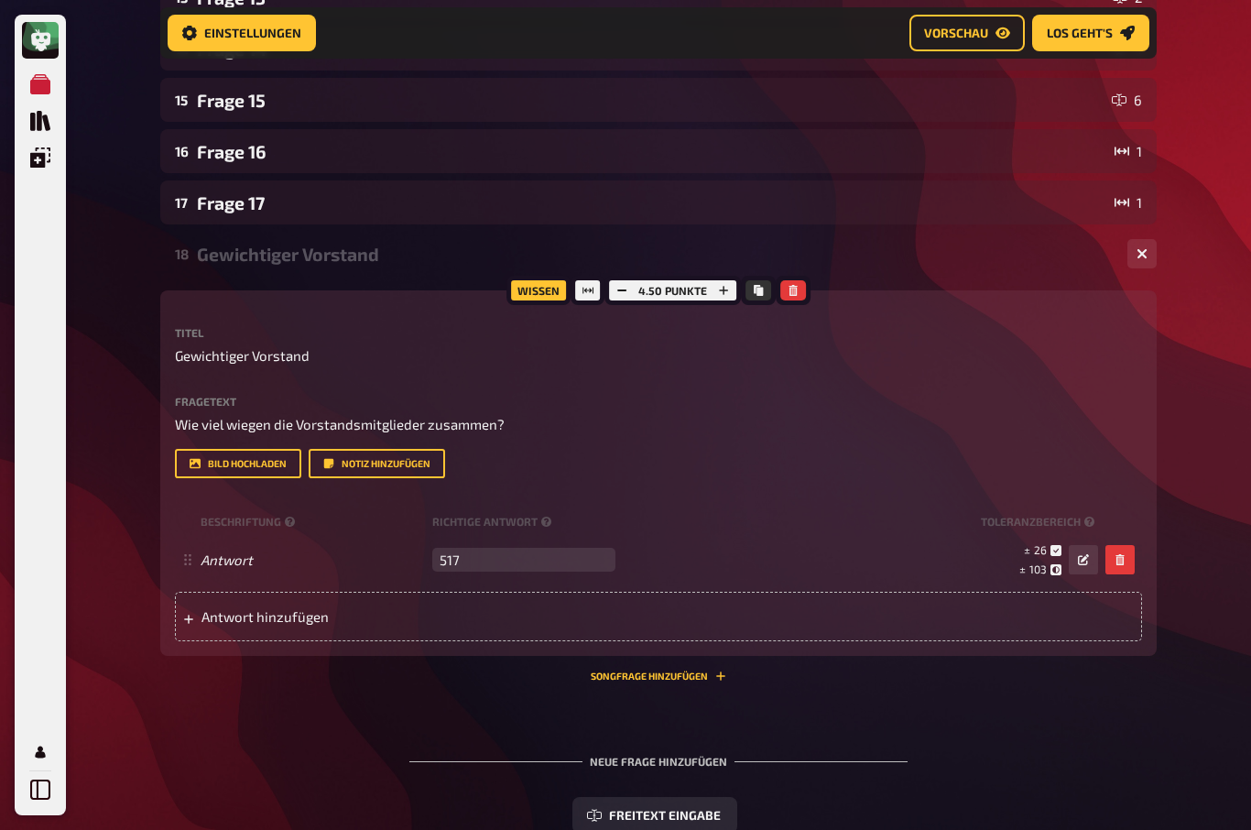
click at [720, 294] on icon "button" at bounding box center [723, 290] width 11 height 11
click at [724, 291] on icon "button" at bounding box center [723, 290] width 9 height 9
click at [727, 290] on icon "button" at bounding box center [722, 290] width 11 height 11
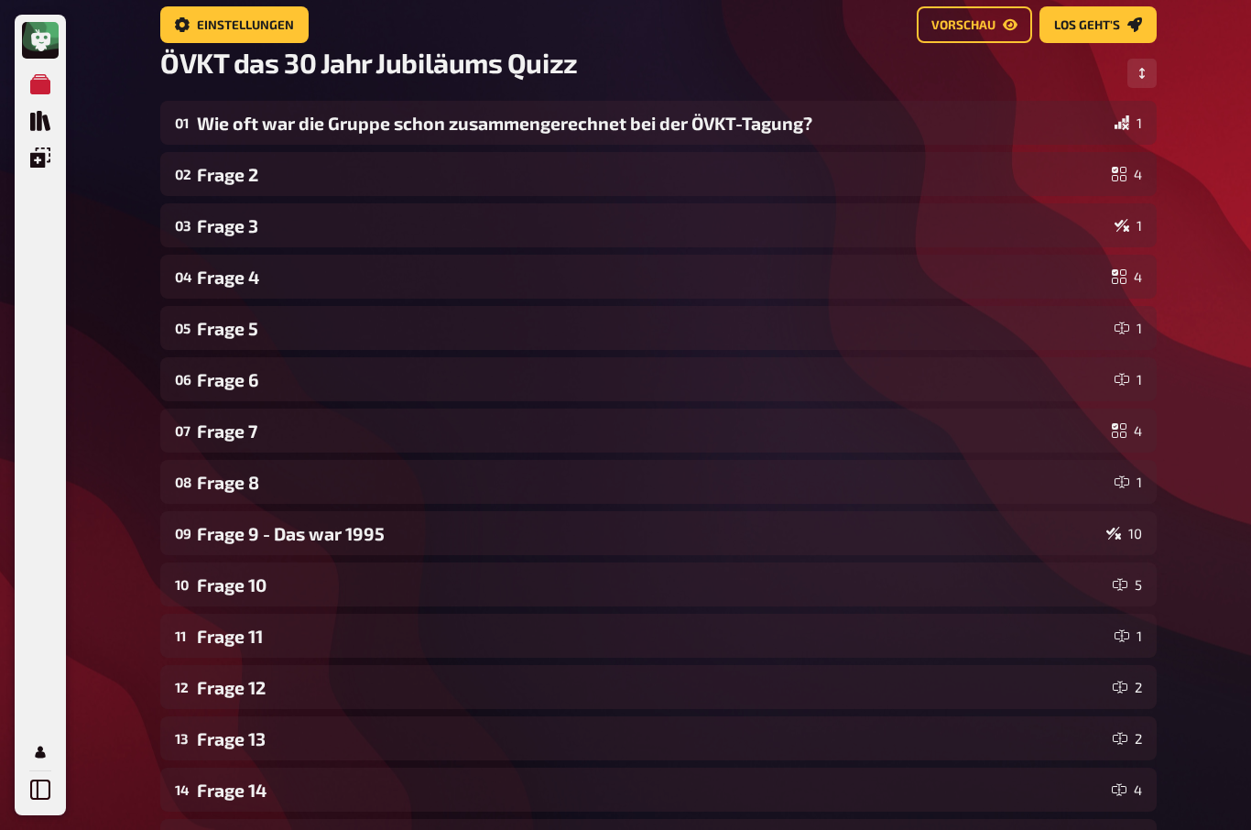
scroll to position [145, 0]
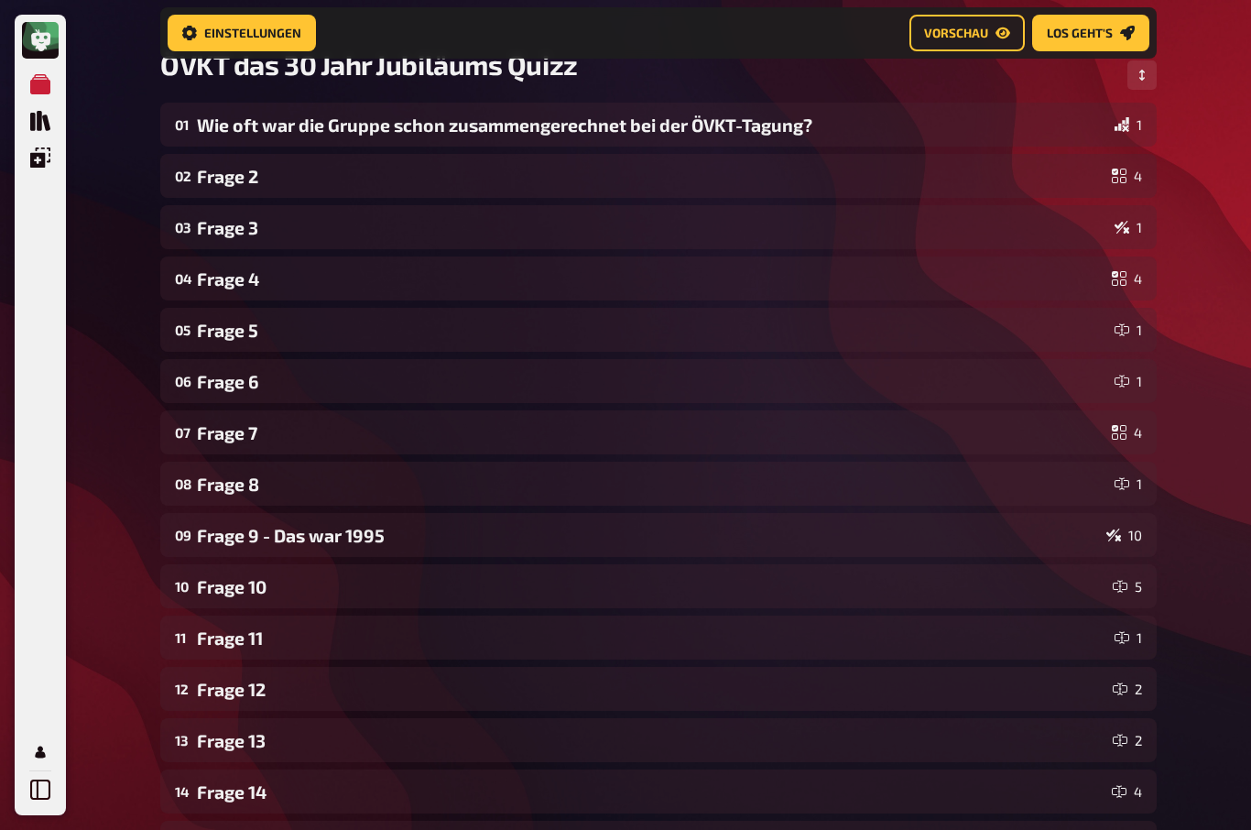
click at [1189, 583] on div "Meine Quizze Quiz Sammlung Einblendungen Mein Konto Home Meine Quizze ÖVKT das …" at bounding box center [625, 720] width 1251 height 1731
click at [205, 485] on div "Frage 8" at bounding box center [652, 483] width 910 height 21
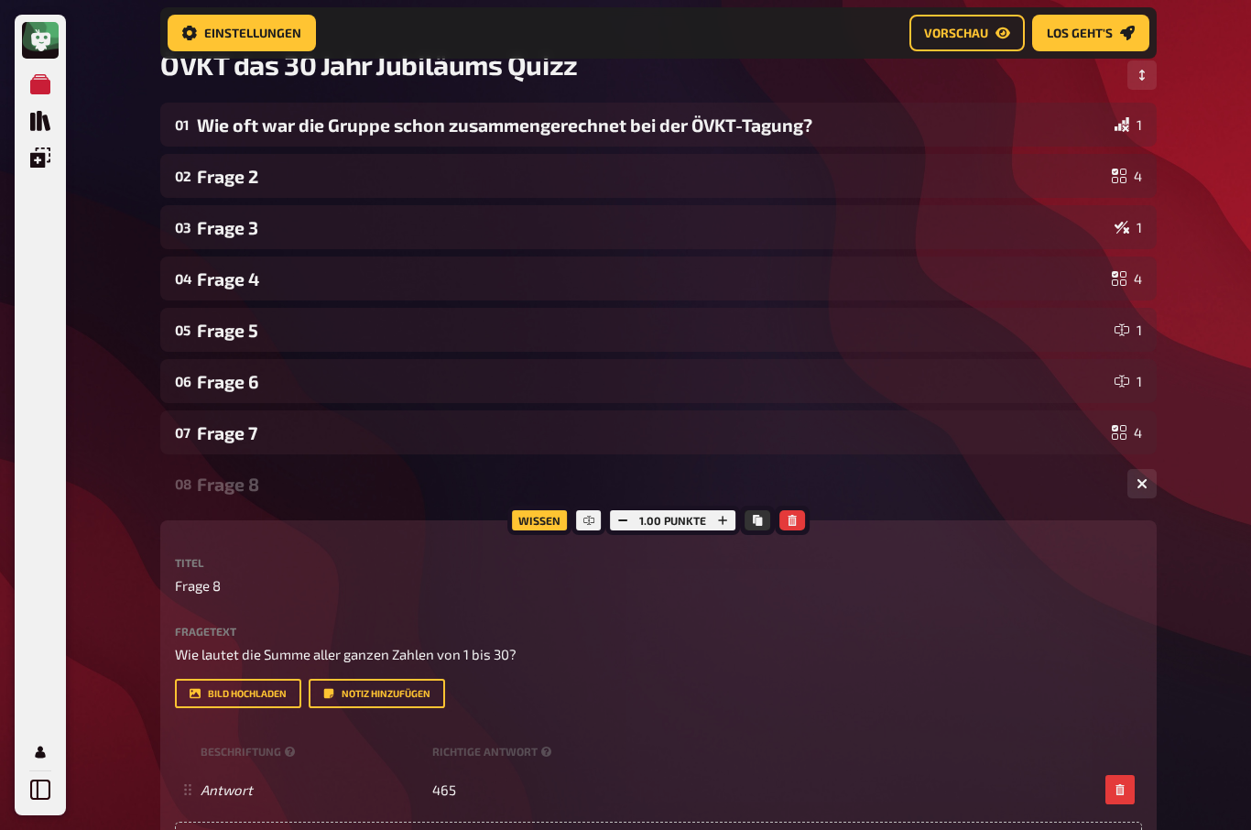
click at [214, 423] on div "Frage 7" at bounding box center [650, 432] width 907 height 21
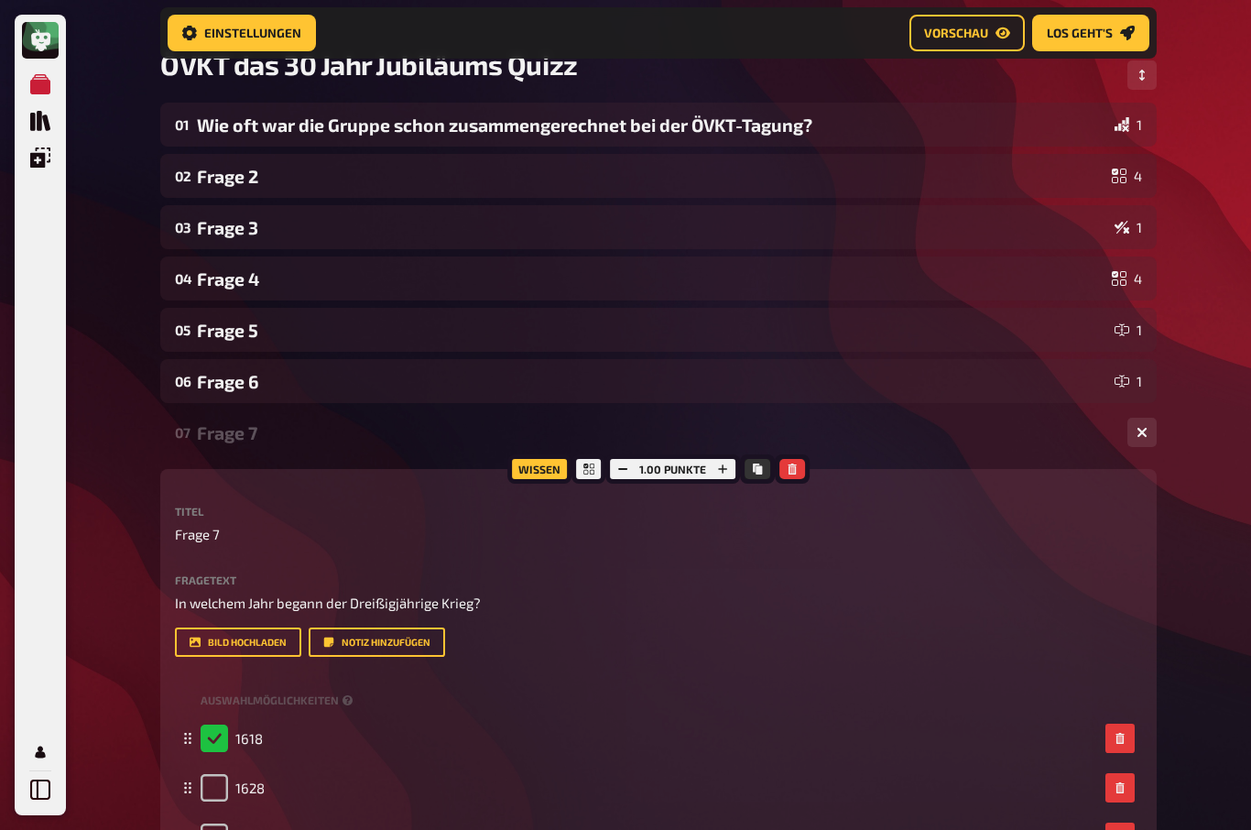
click at [208, 385] on div "Frage 6" at bounding box center [652, 381] width 910 height 21
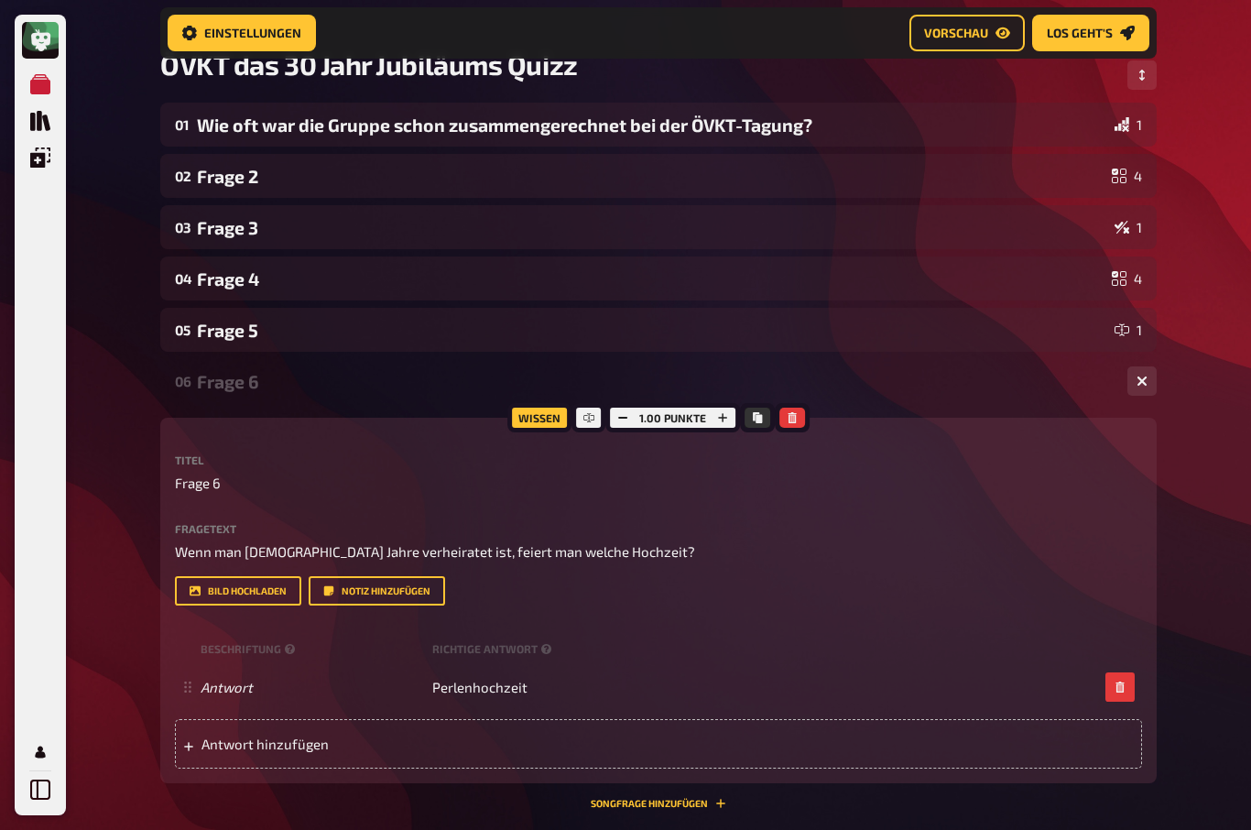
click at [207, 331] on div "Frage 5" at bounding box center [652, 330] width 910 height 21
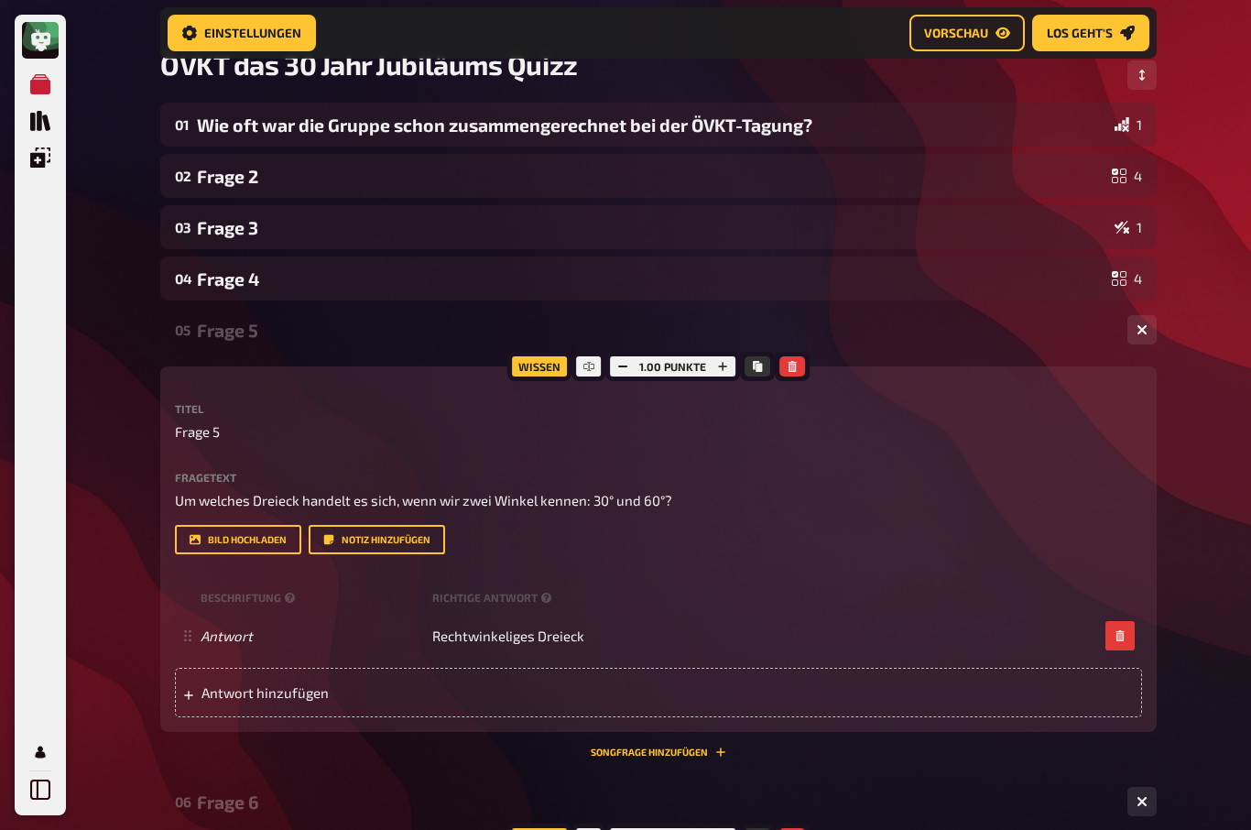
click at [205, 284] on div "Frage 4" at bounding box center [650, 278] width 907 height 21
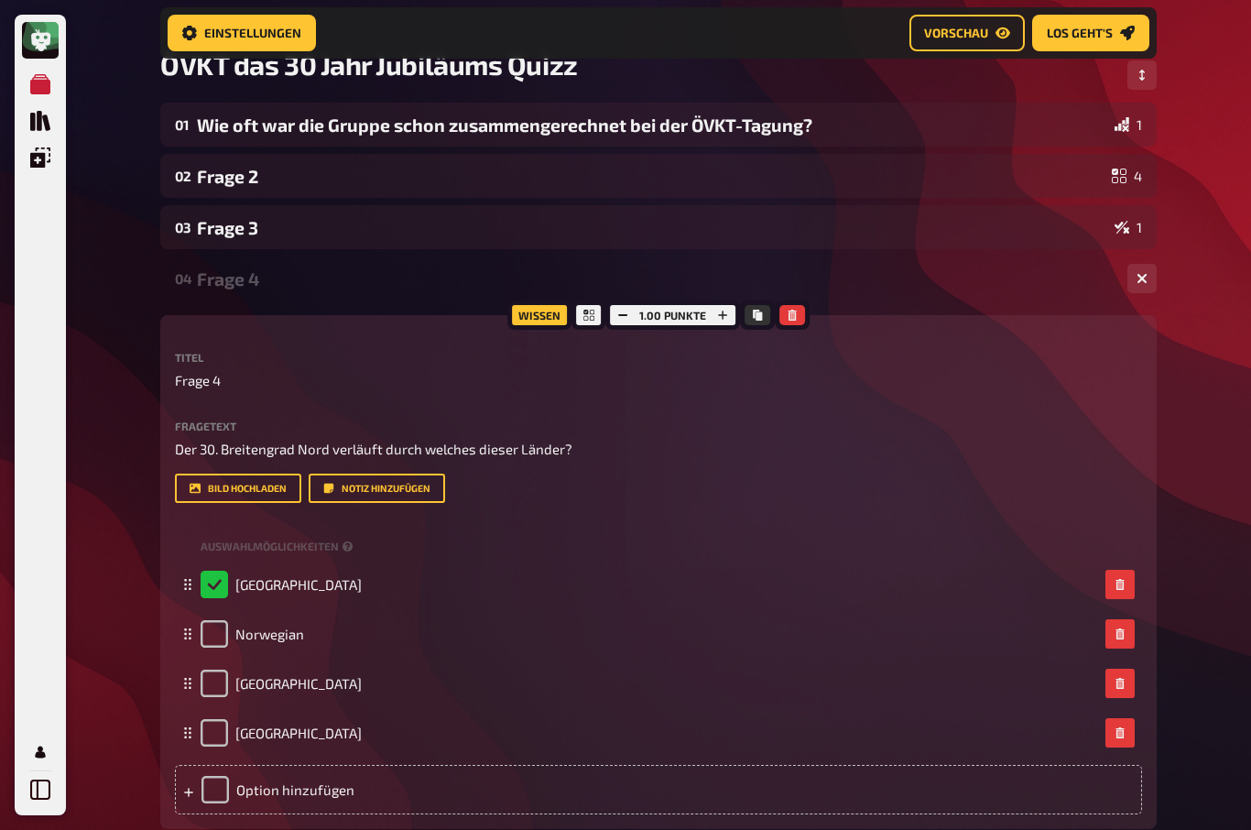
click at [205, 221] on div "Frage 3" at bounding box center [652, 227] width 910 height 21
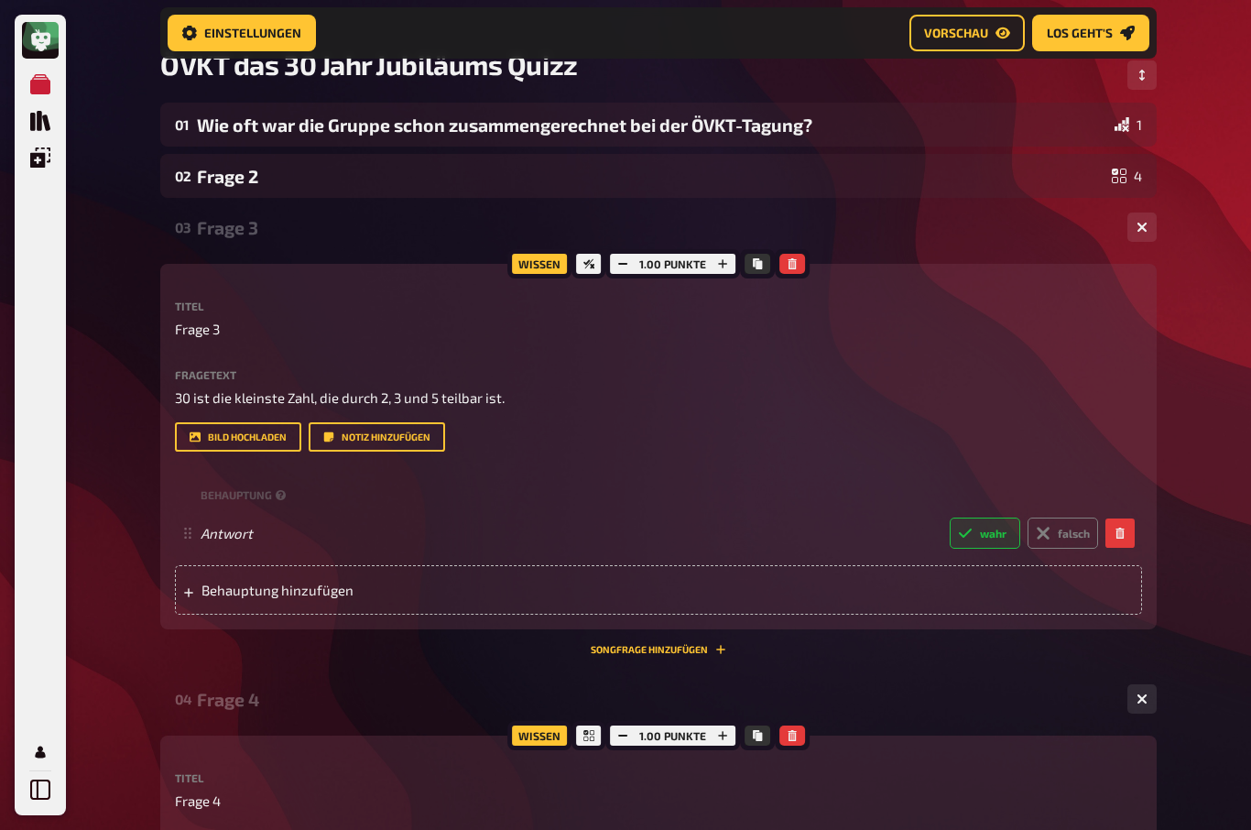
click at [204, 176] on div "Frage 2" at bounding box center [650, 176] width 907 height 21
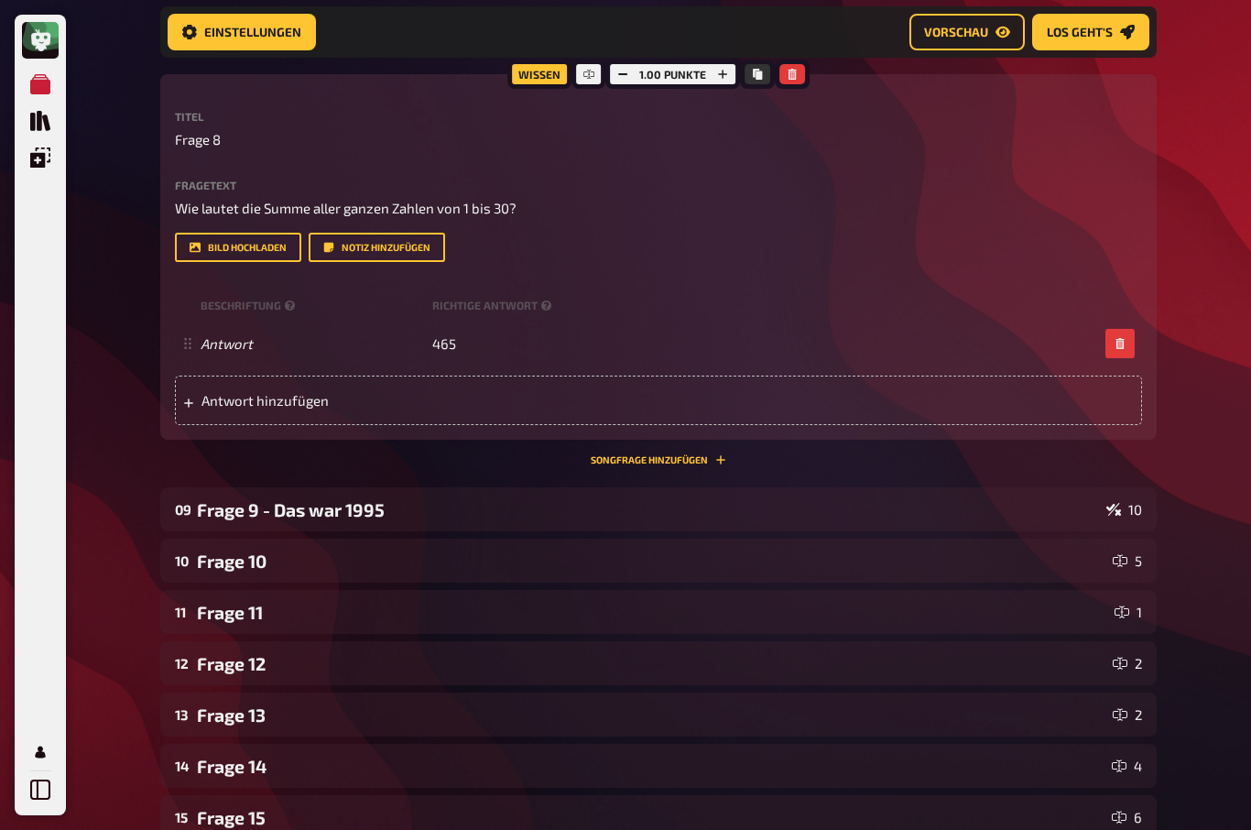
click at [212, 500] on div "Frage 9 - Das war 1995" at bounding box center [648, 510] width 902 height 21
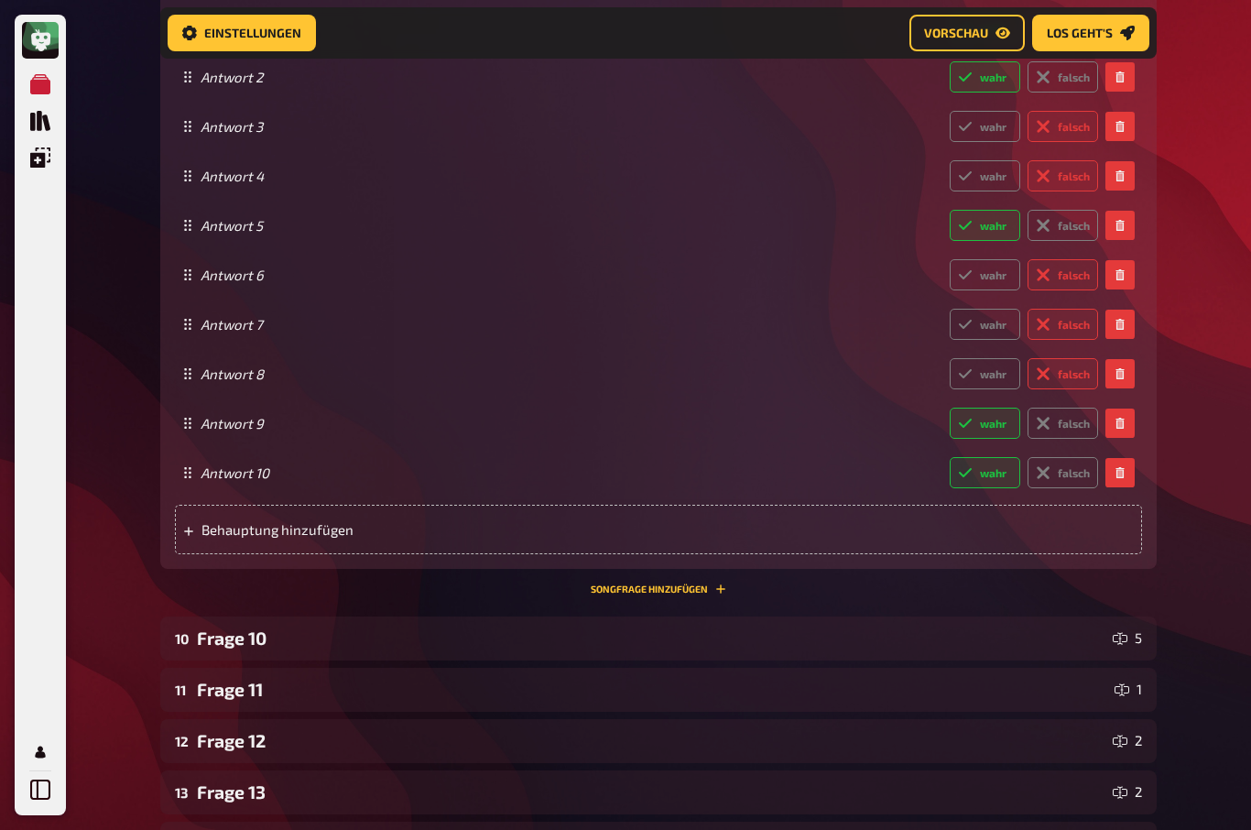
scroll to position [4779, 0]
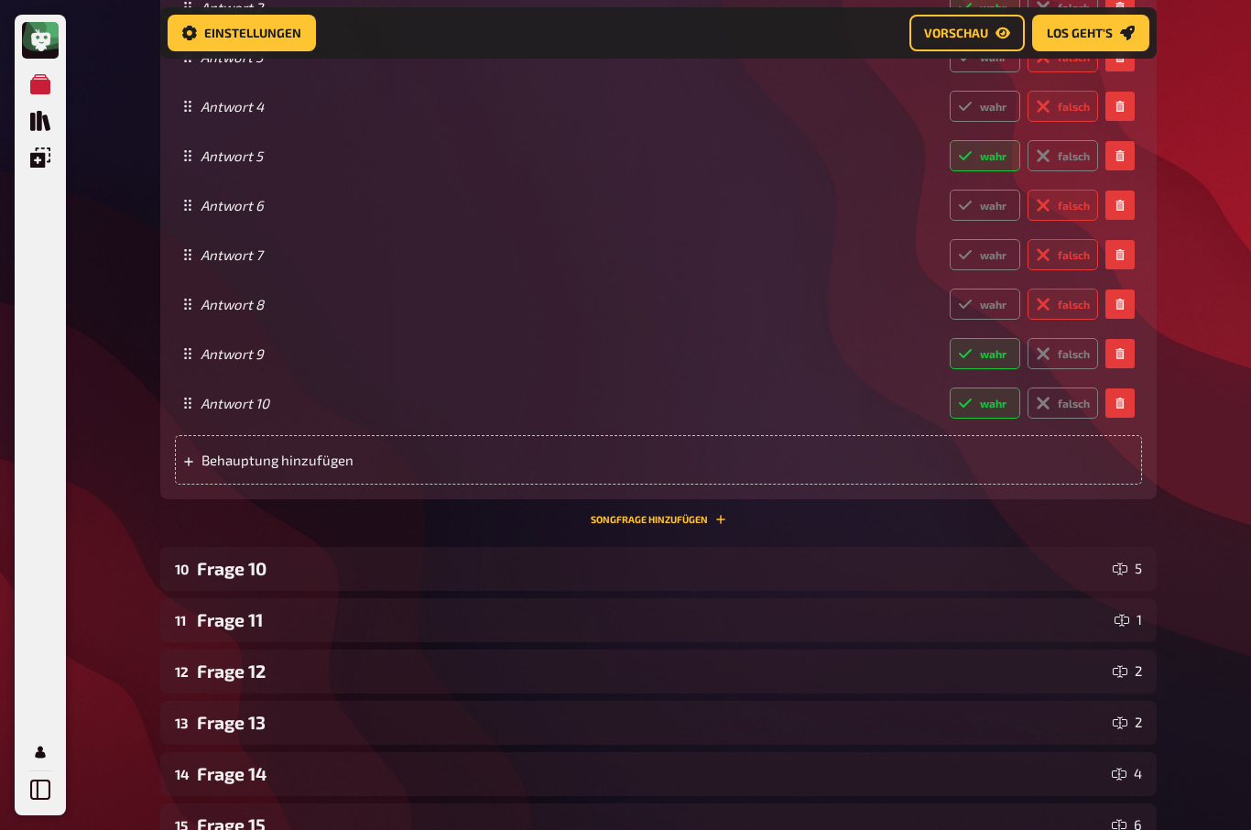
click at [216, 561] on div "Frage 10" at bounding box center [651, 568] width 908 height 21
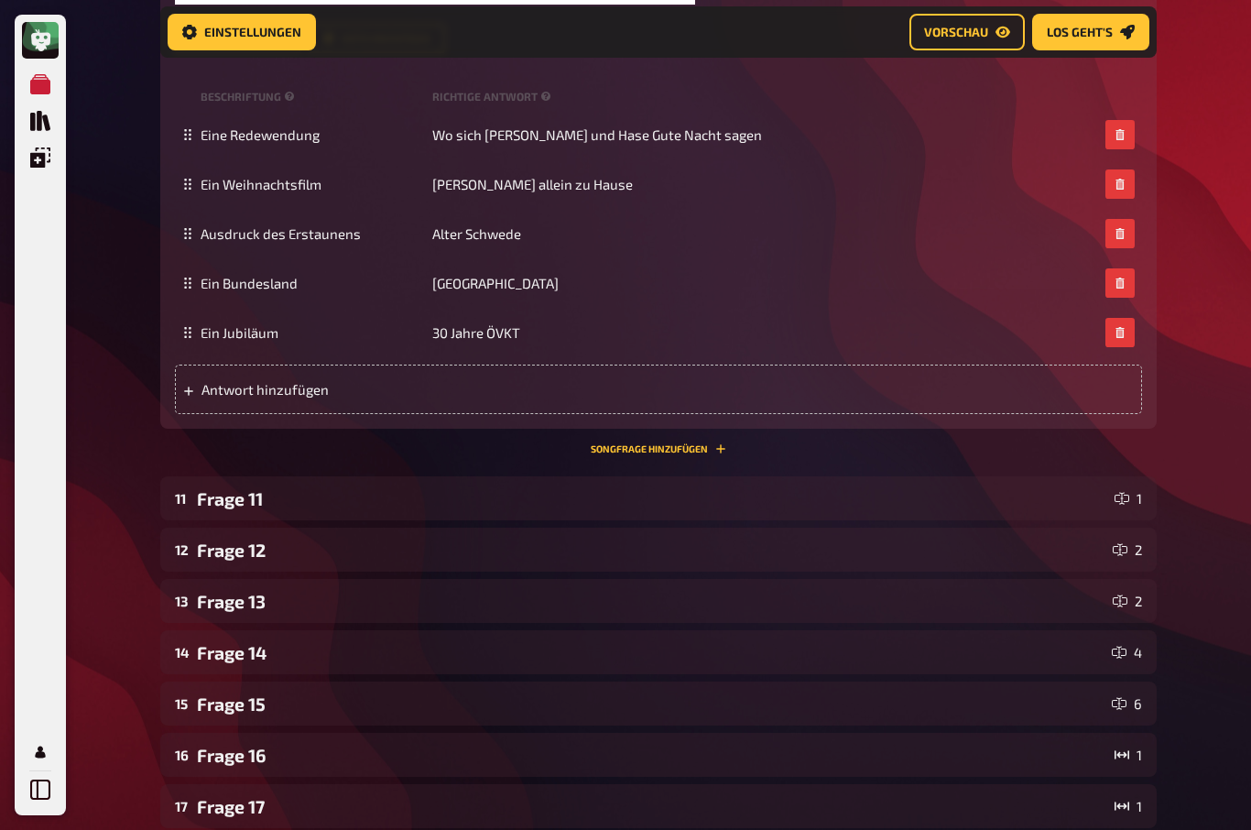
scroll to position [6240, 0]
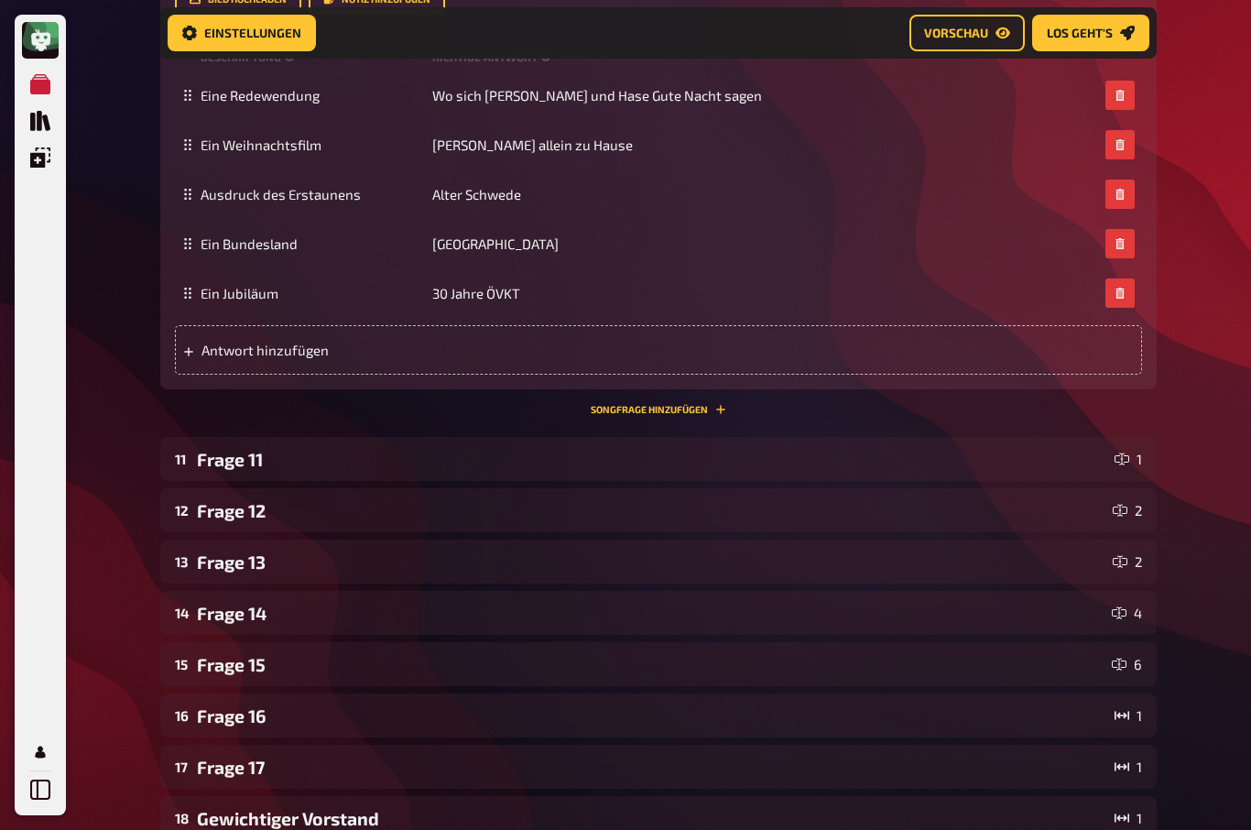
click at [212, 470] on div "Frage 11" at bounding box center [652, 459] width 910 height 21
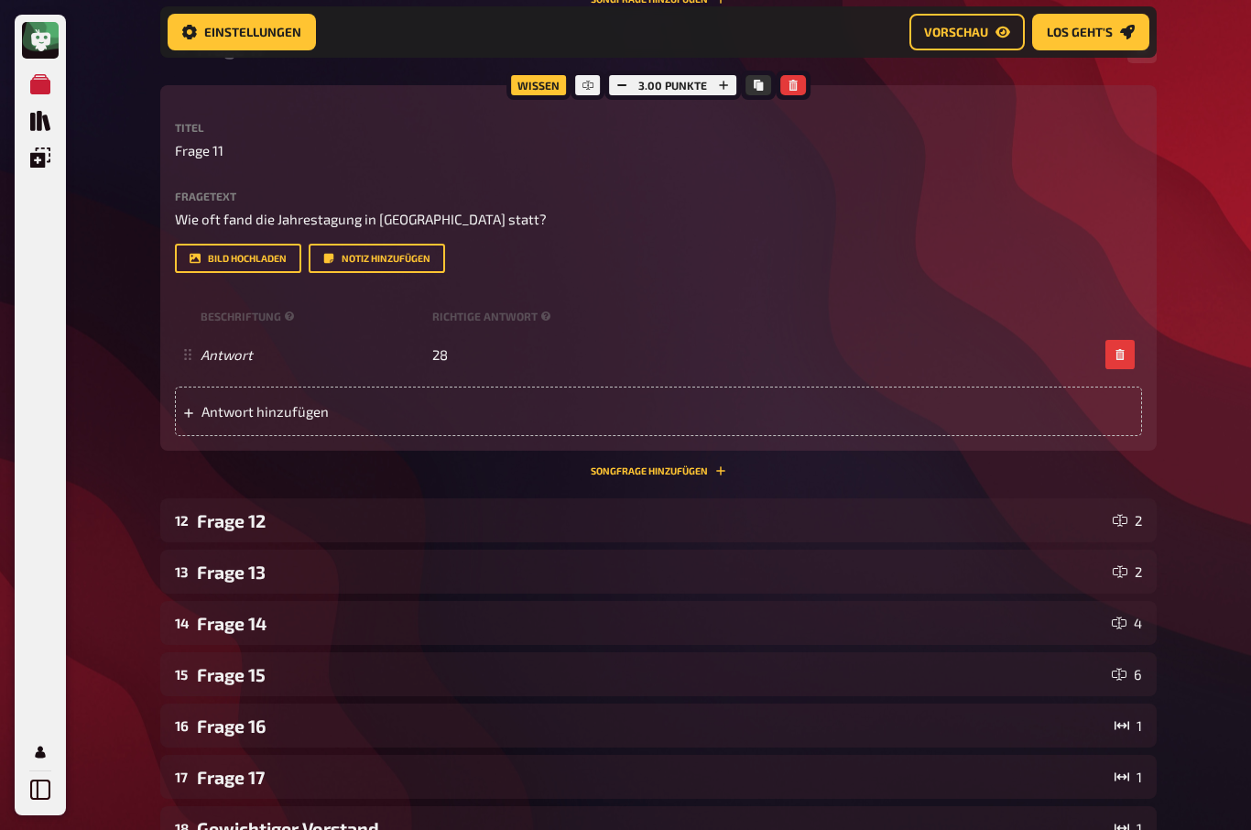
click at [218, 532] on div "Frage 12" at bounding box center [651, 521] width 908 height 21
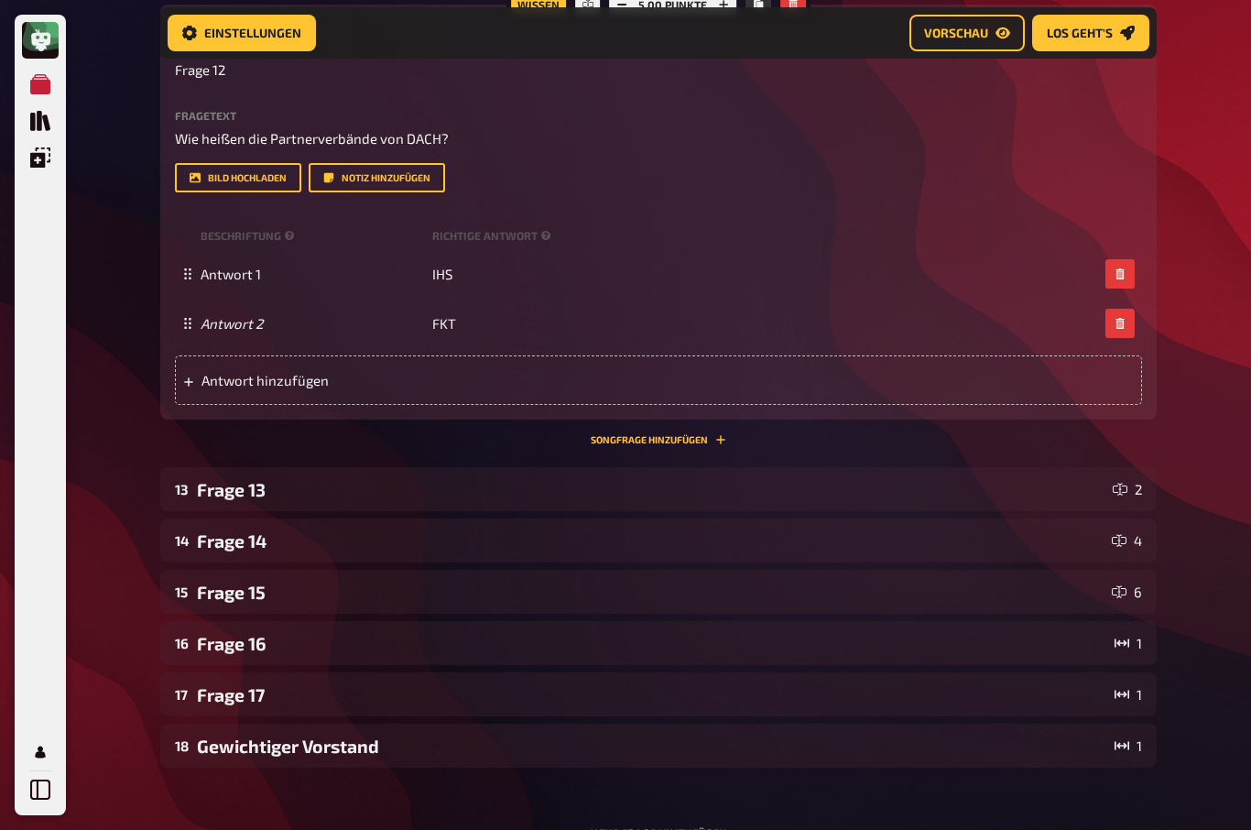
scroll to position [7232, 0]
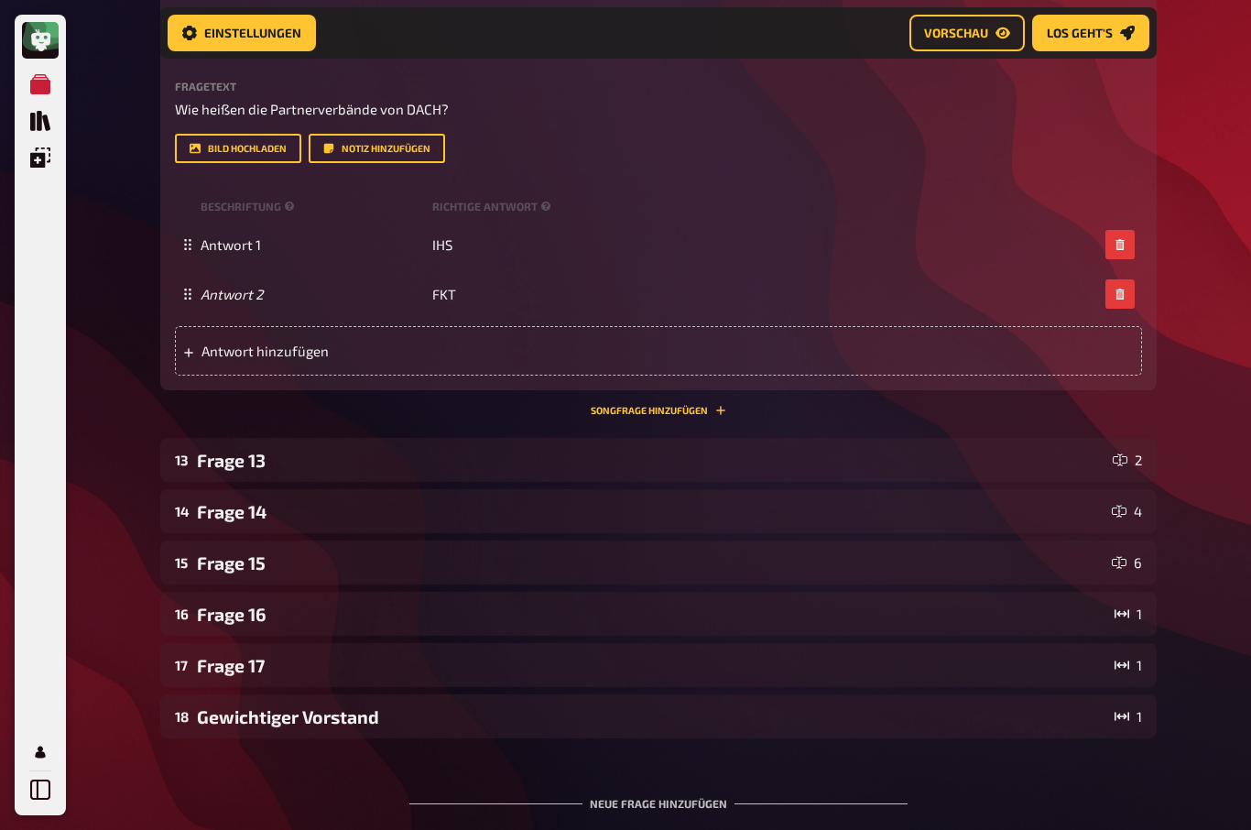
click at [219, 471] on div "Frage 13" at bounding box center [651, 460] width 908 height 21
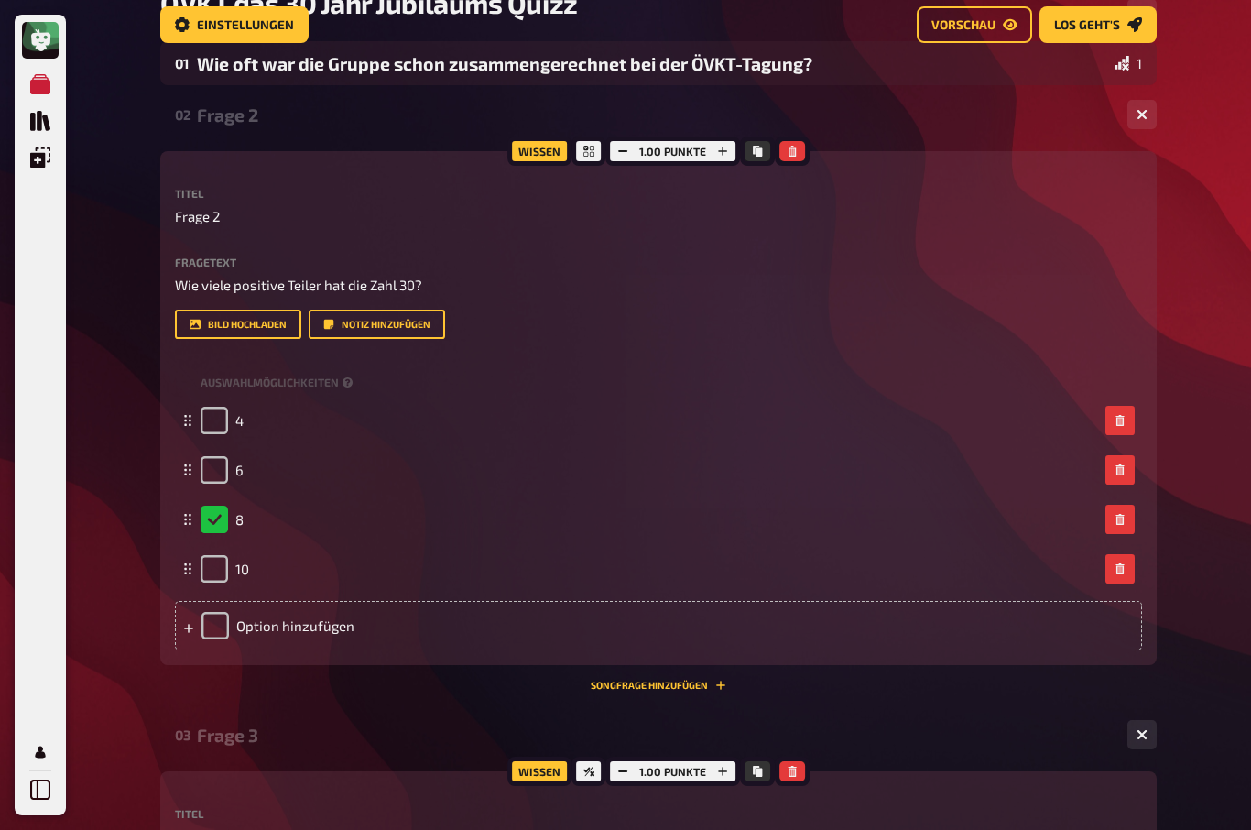
scroll to position [0, 0]
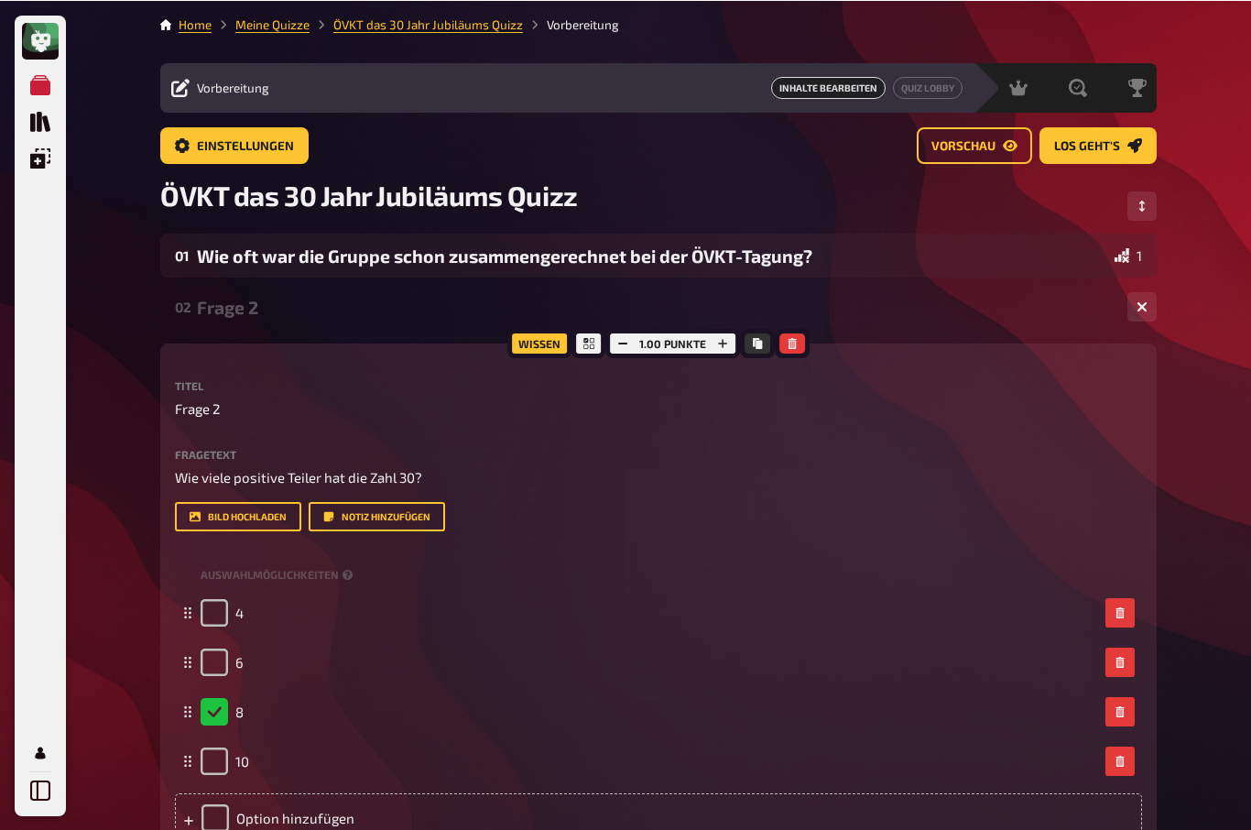
click at [225, 270] on div "01 Wie oft war die Gruppe schon zusammengerechnet bei der ÖVKT-Tagung? 1" at bounding box center [658, 255] width 996 height 44
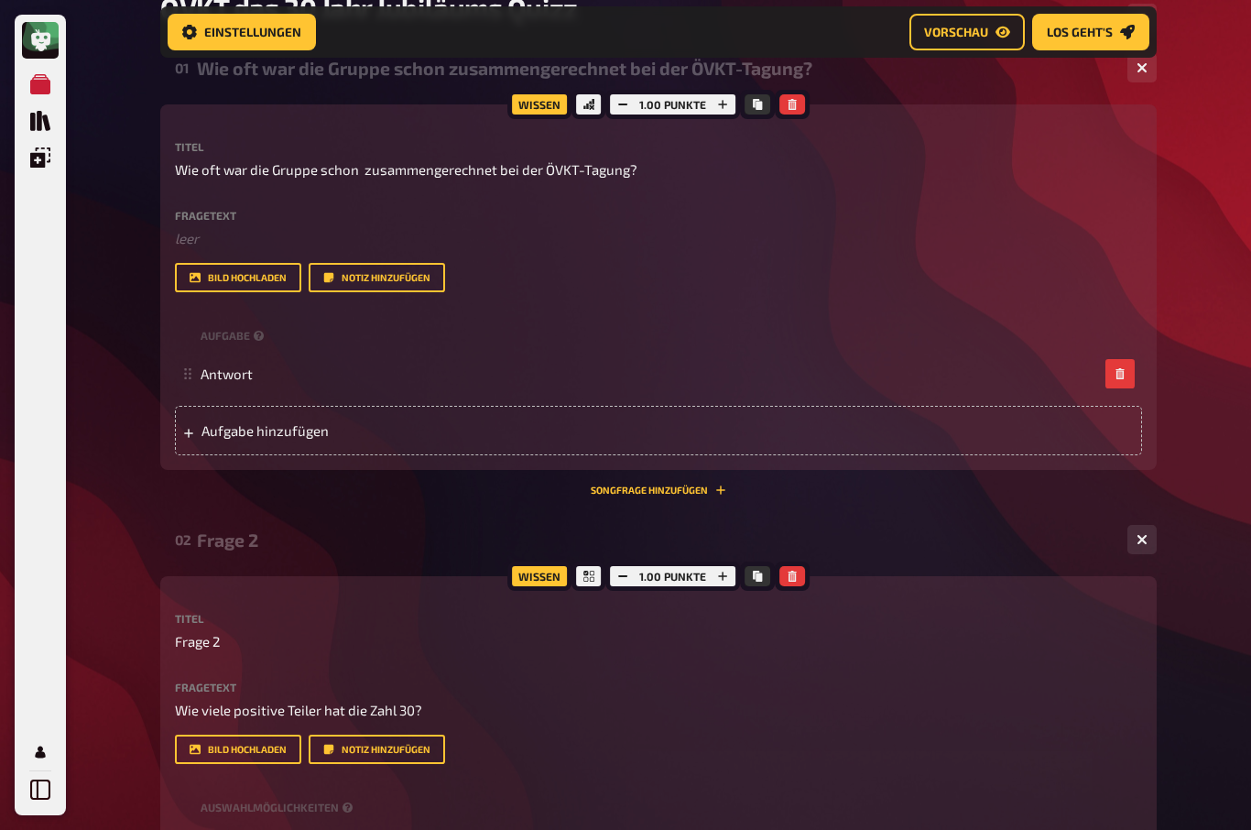
scroll to position [128, 0]
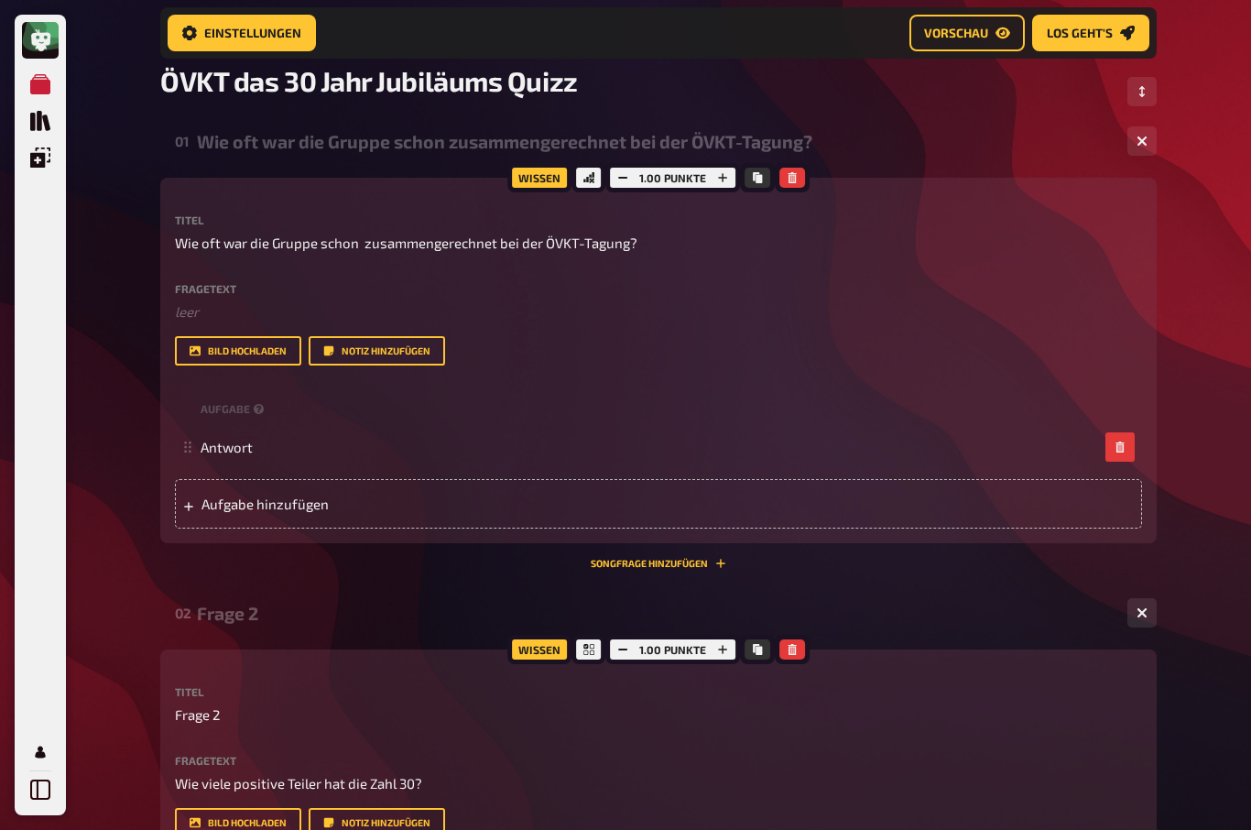
click at [624, 169] on button "button" at bounding box center [623, 178] width 26 height 20
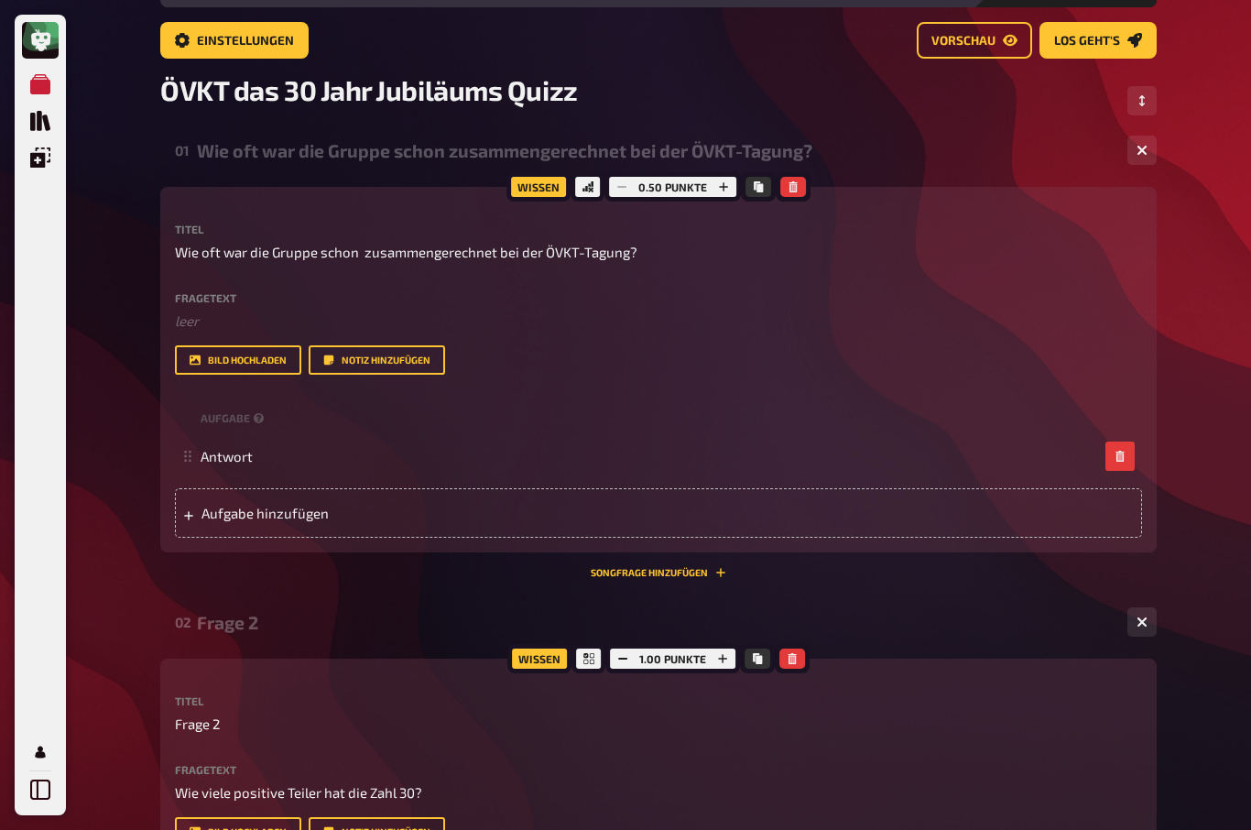
scroll to position [91, 0]
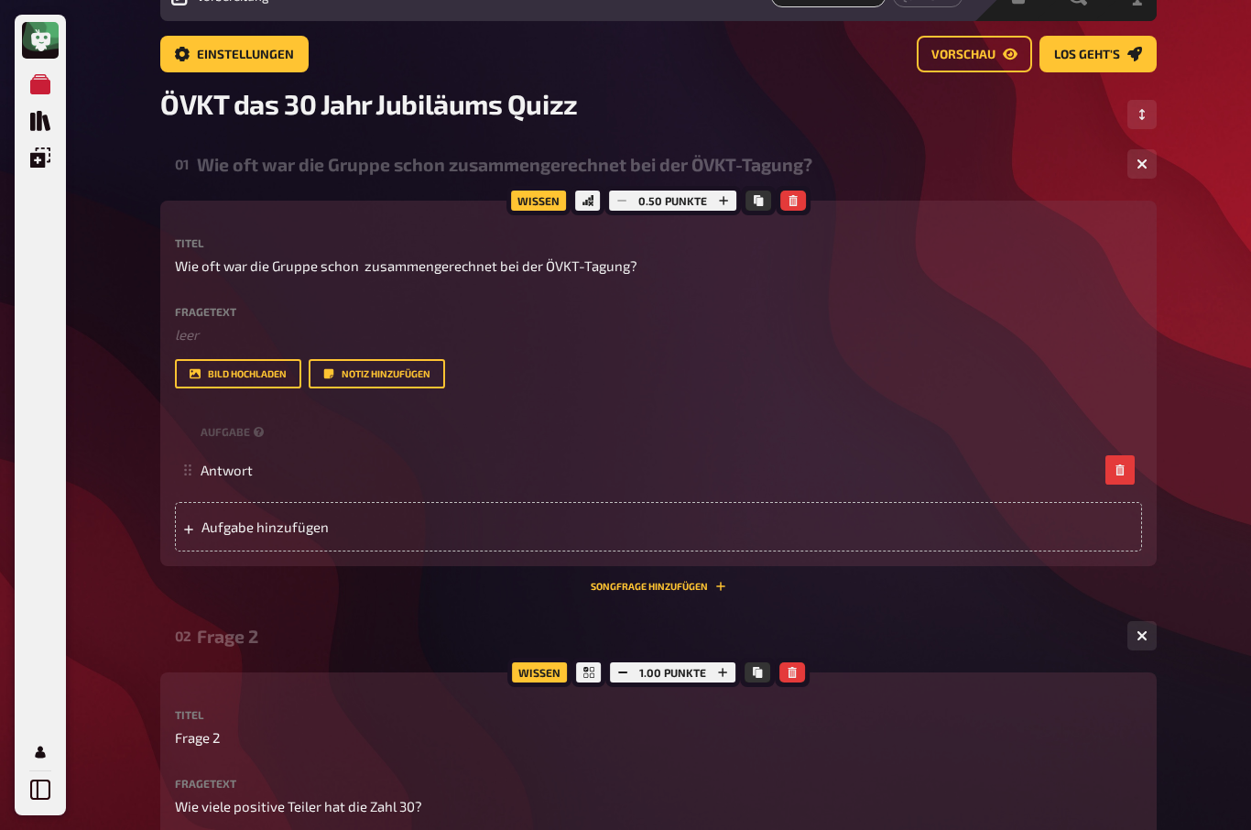
click at [733, 198] on button "button" at bounding box center [724, 200] width 26 height 20
click at [715, 209] on button "button" at bounding box center [723, 200] width 26 height 20
click at [732, 200] on button "button" at bounding box center [722, 200] width 26 height 20
click at [730, 195] on button "button" at bounding box center [724, 200] width 26 height 20
click at [733, 195] on button "button" at bounding box center [723, 200] width 26 height 20
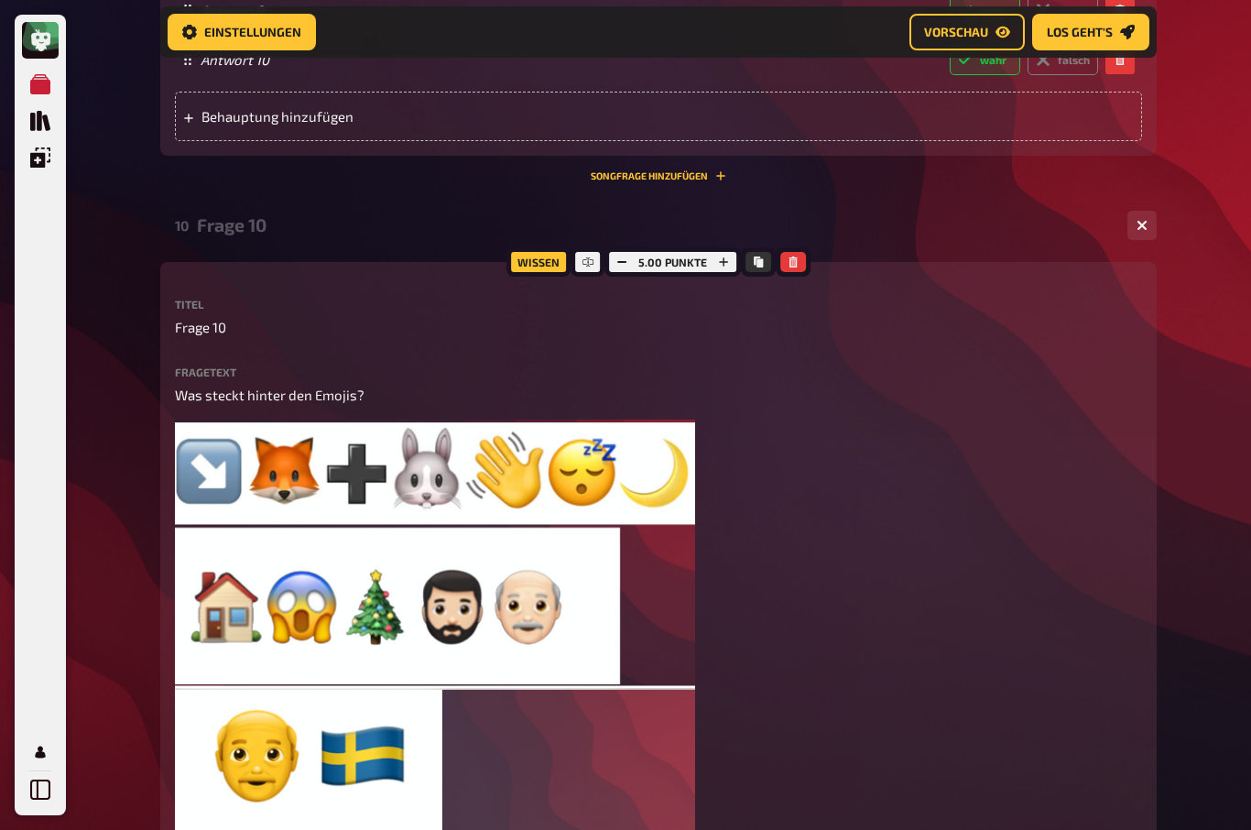
scroll to position [5515, 0]
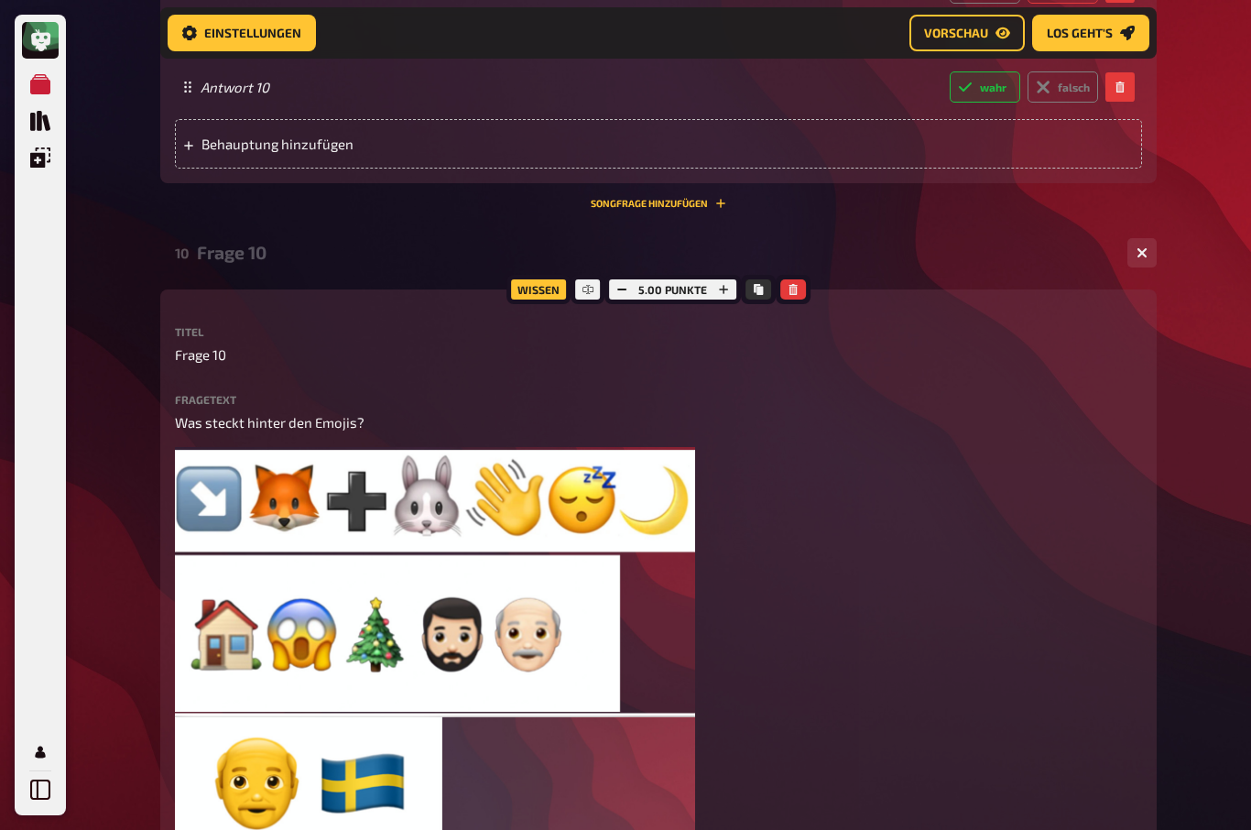
click at [727, 284] on icon "button" at bounding box center [723, 289] width 11 height 11
click at [733, 279] on button "button" at bounding box center [723, 289] width 26 height 20
click at [733, 279] on button "button" at bounding box center [726, 289] width 26 height 20
click at [733, 279] on button "button" at bounding box center [725, 289] width 26 height 20
click at [732, 279] on button "button" at bounding box center [725, 289] width 26 height 20
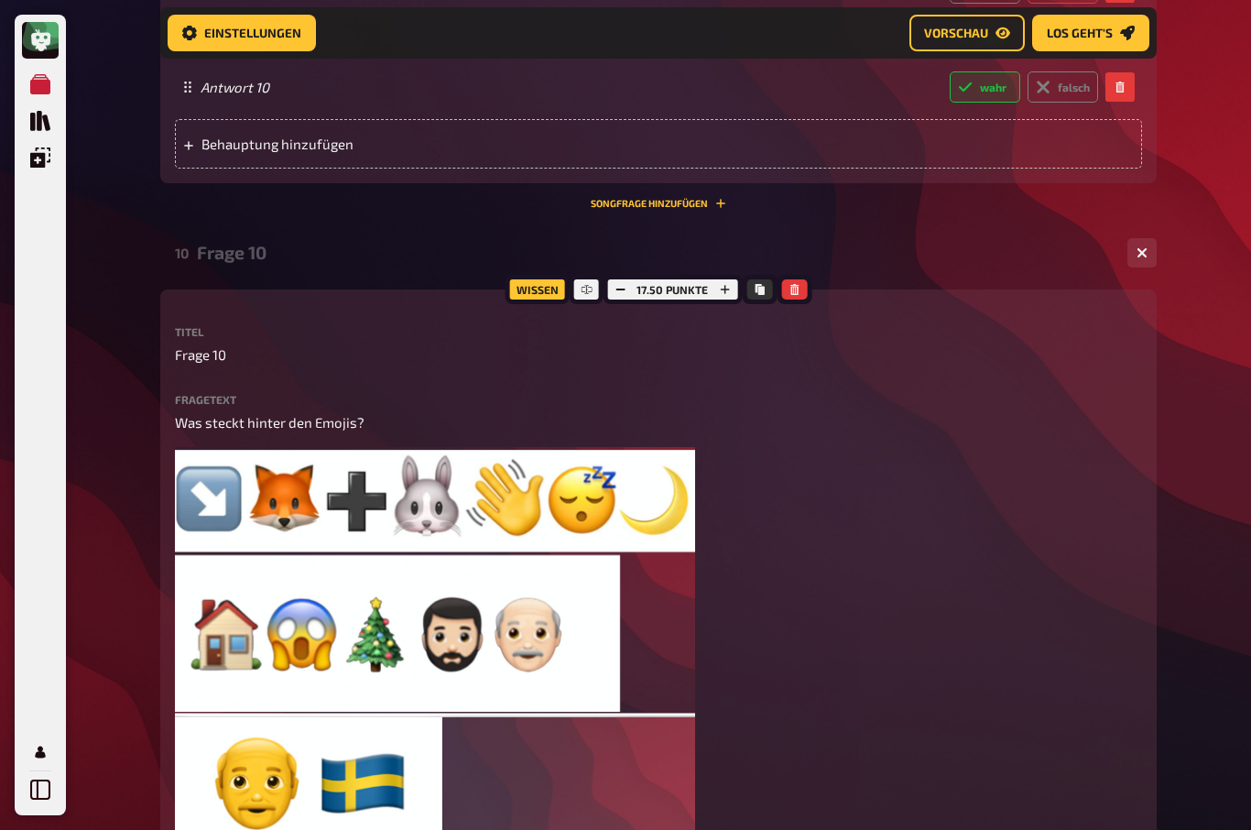
click at [631, 279] on button "button" at bounding box center [620, 289] width 26 height 20
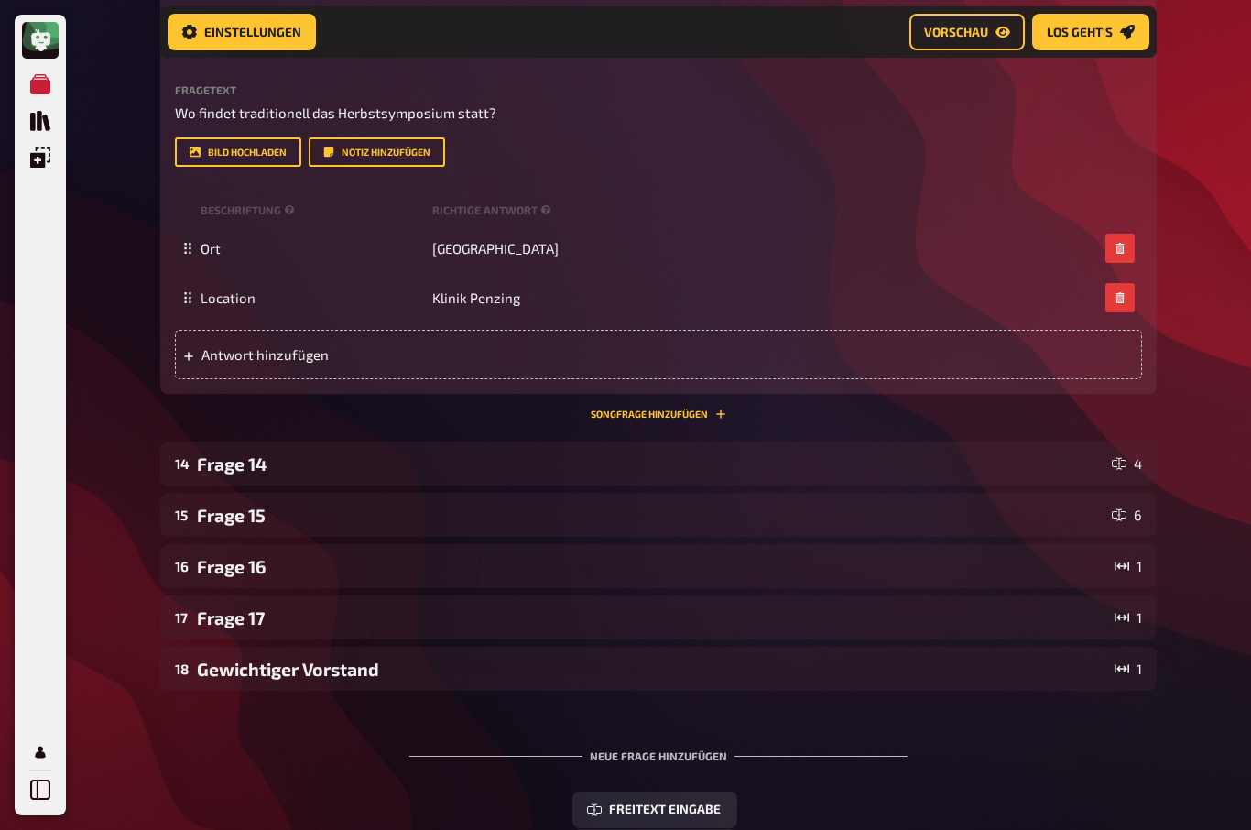
scroll to position [8169, 0]
click at [201, 474] on div "Frage 14" at bounding box center [650, 463] width 907 height 21
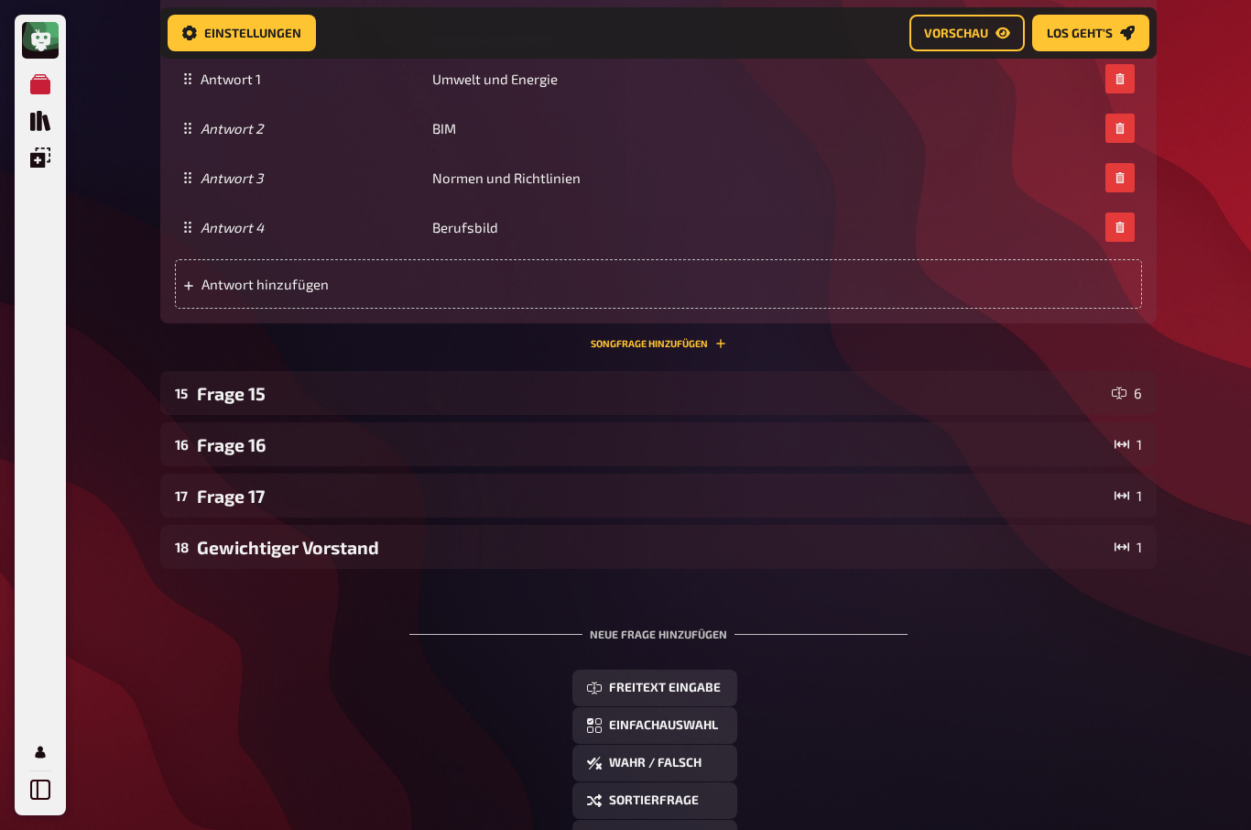
scroll to position [8866, 0]
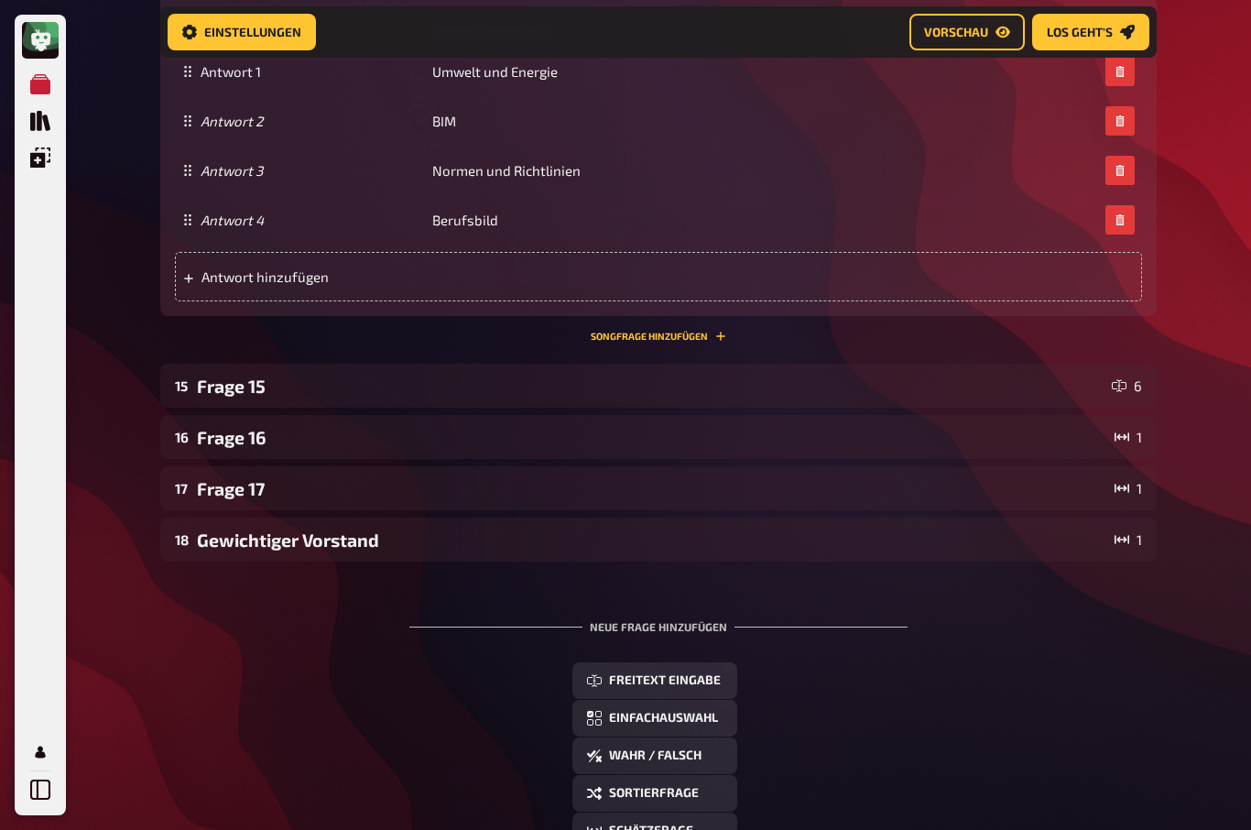
click at [208, 397] on div "Frage 15" at bounding box center [650, 386] width 907 height 21
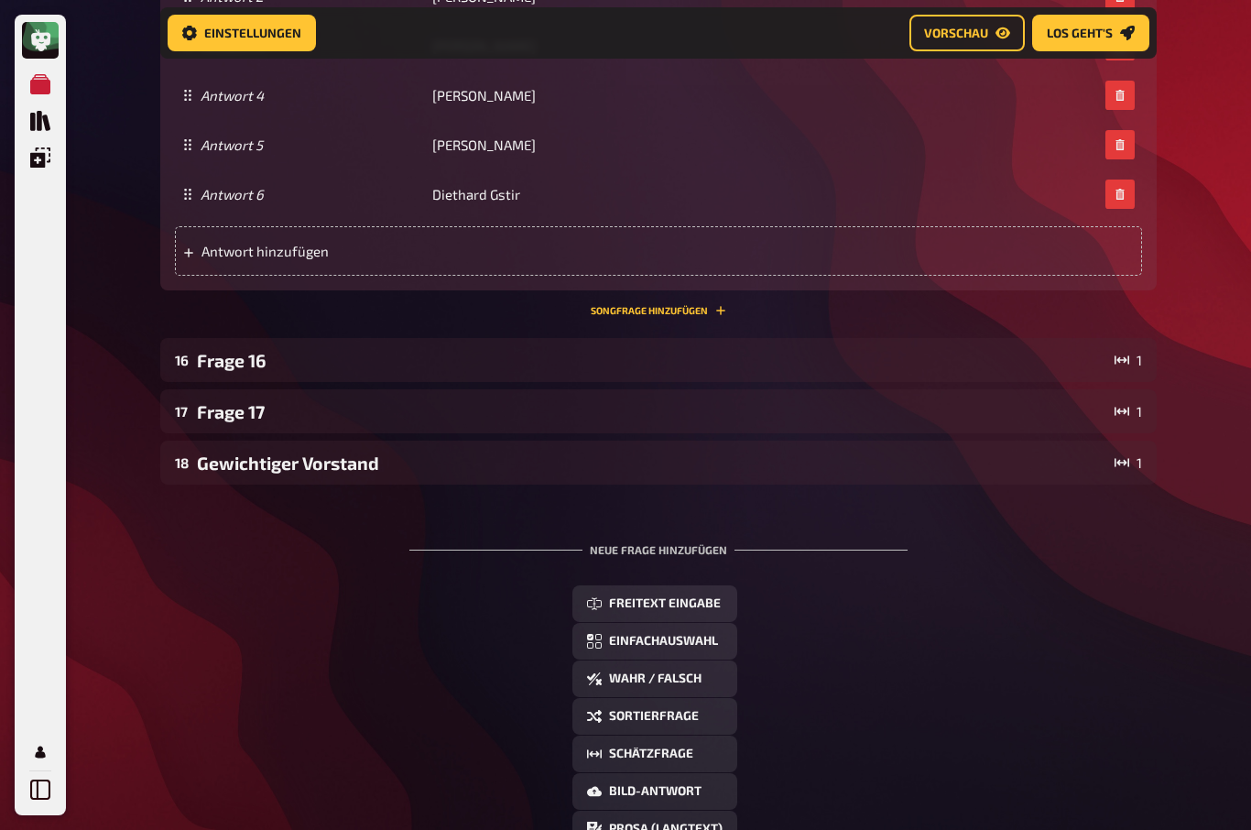
scroll to position [9626, 0]
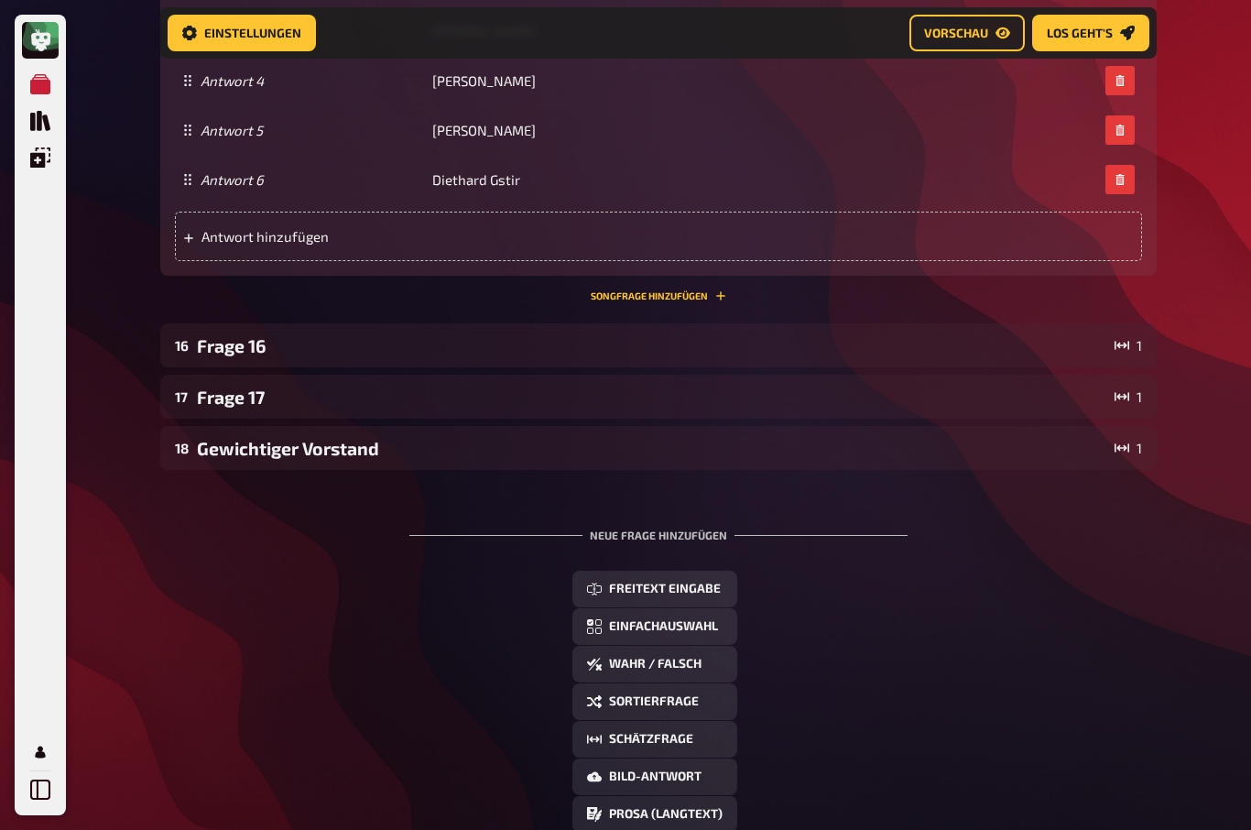
click at [208, 356] on div "Frage 16" at bounding box center [652, 345] width 910 height 21
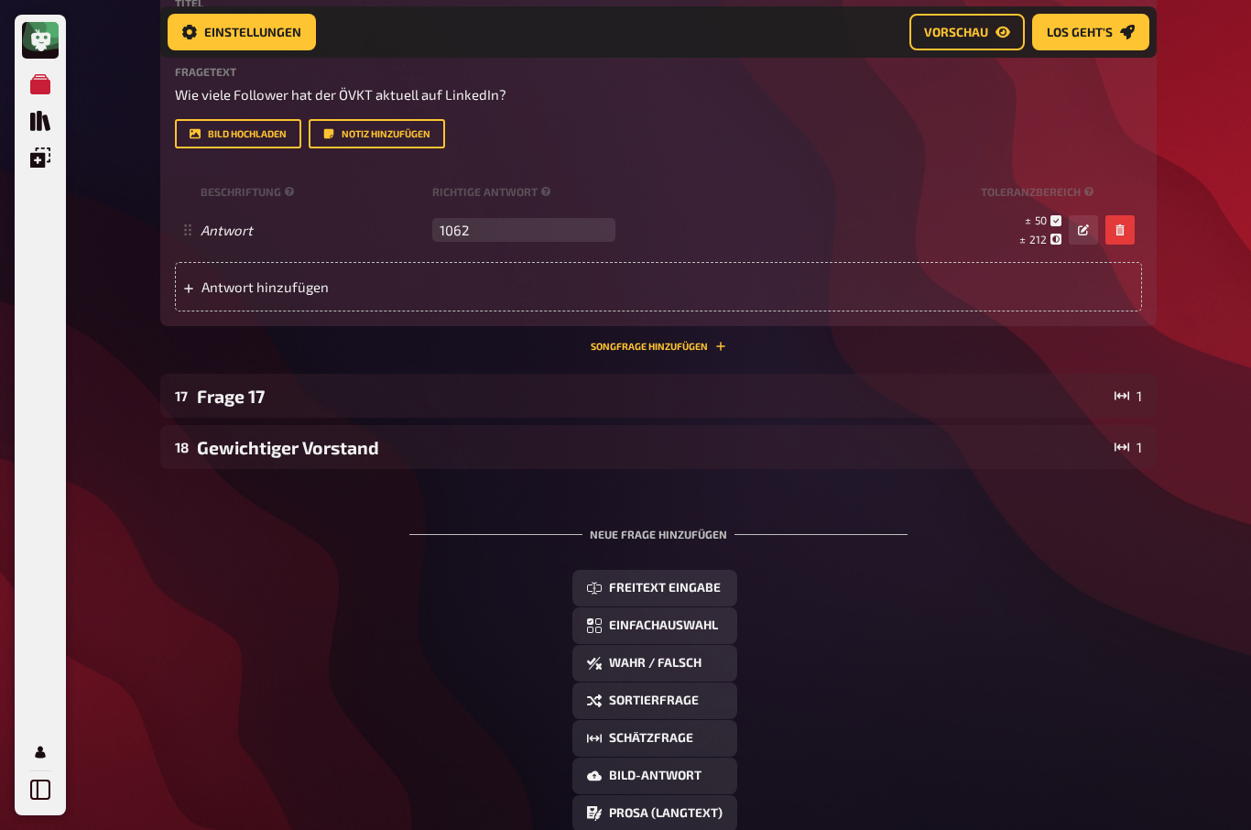
scroll to position [10065, 0]
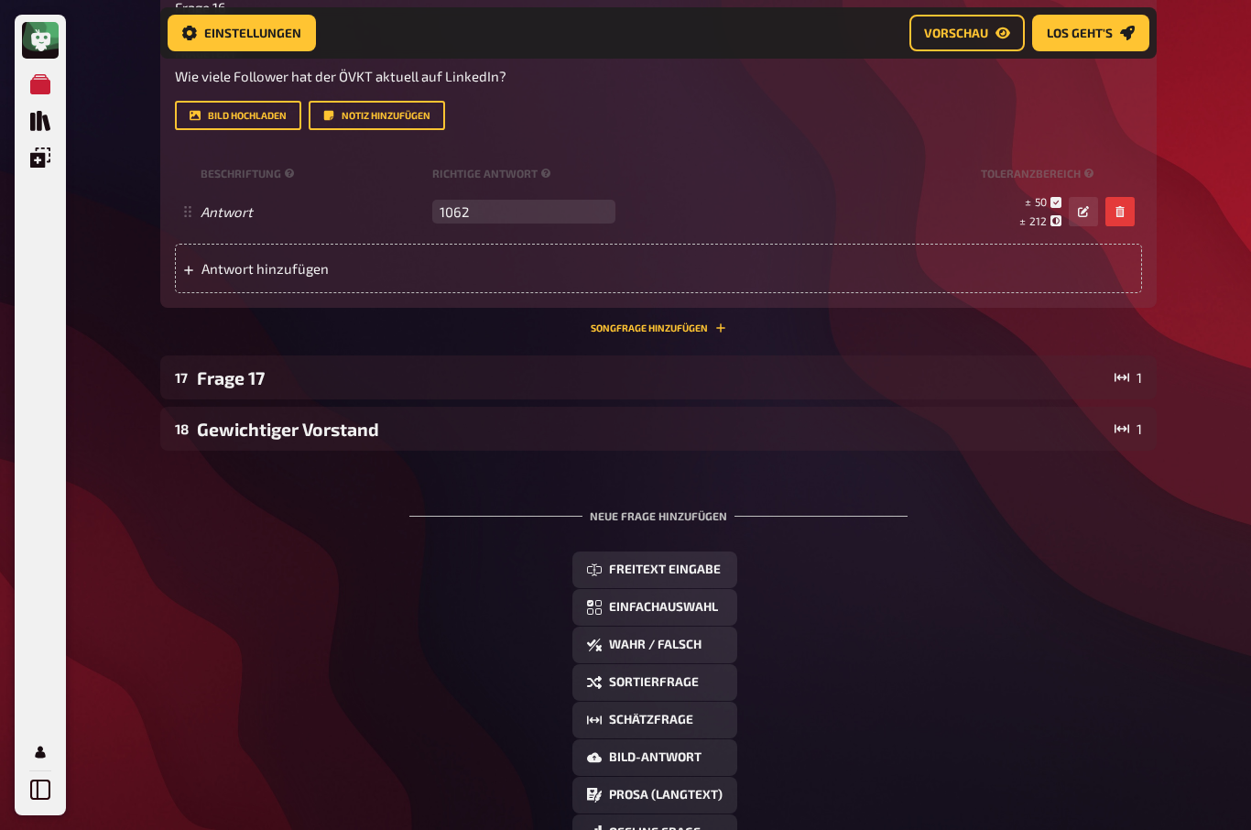
click at [204, 388] on div "Frage 17" at bounding box center [652, 377] width 910 height 21
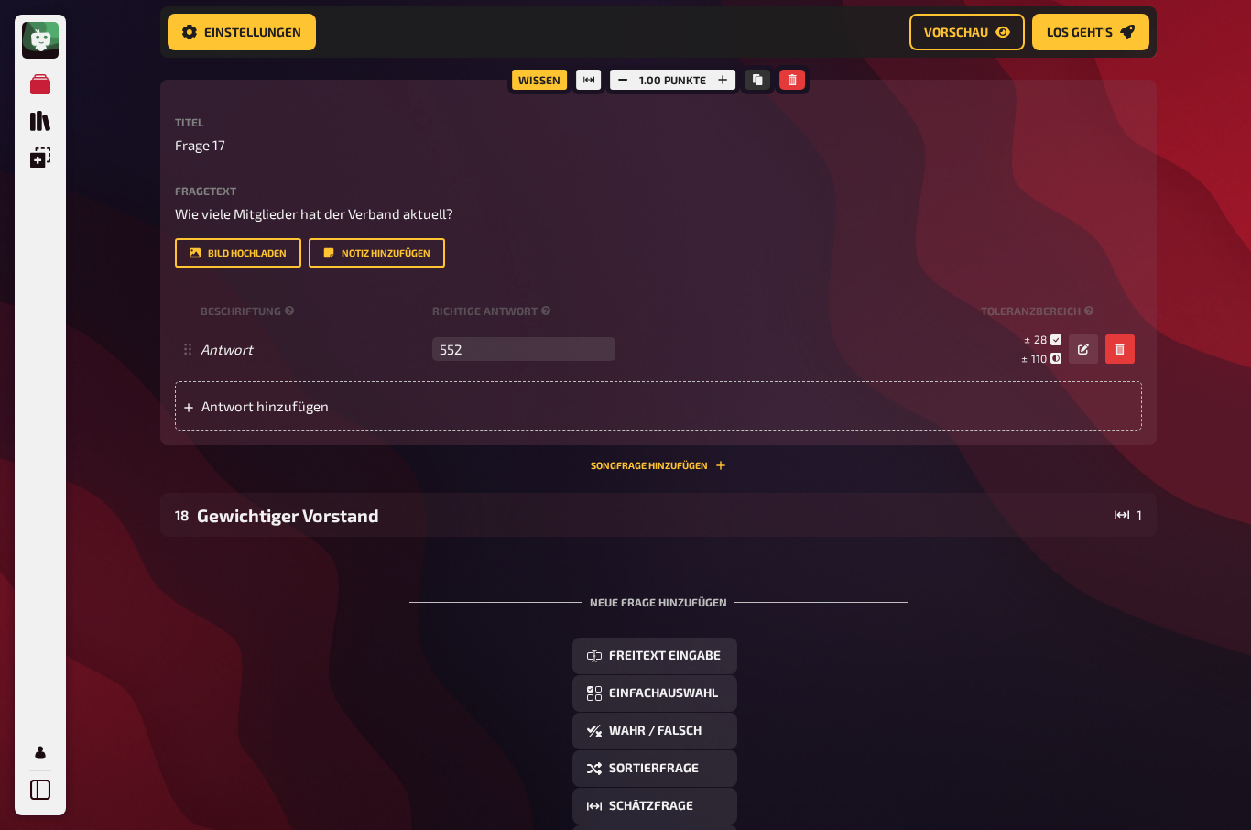
scroll to position [10400, 0]
click at [211, 526] on div "Gewichtiger Vorstand" at bounding box center [652, 515] width 910 height 21
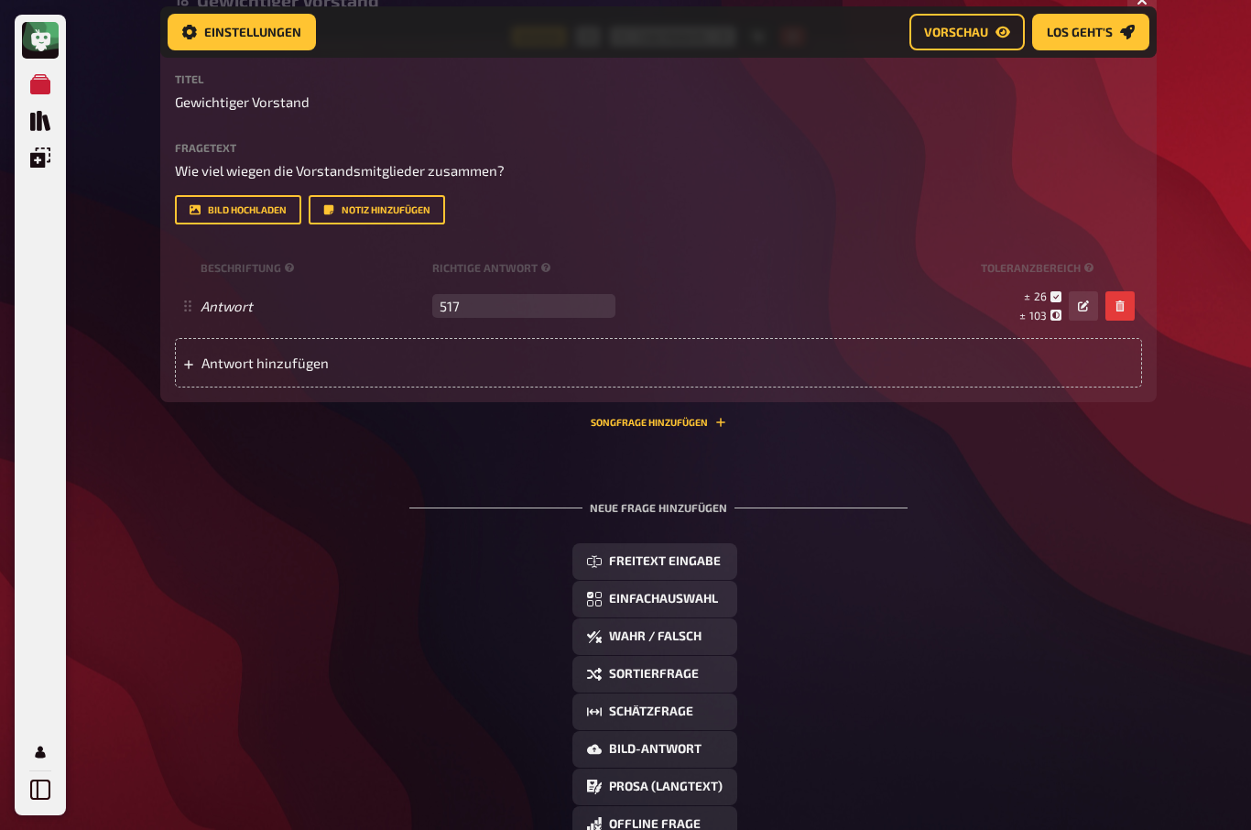
scroll to position [10918, 0]
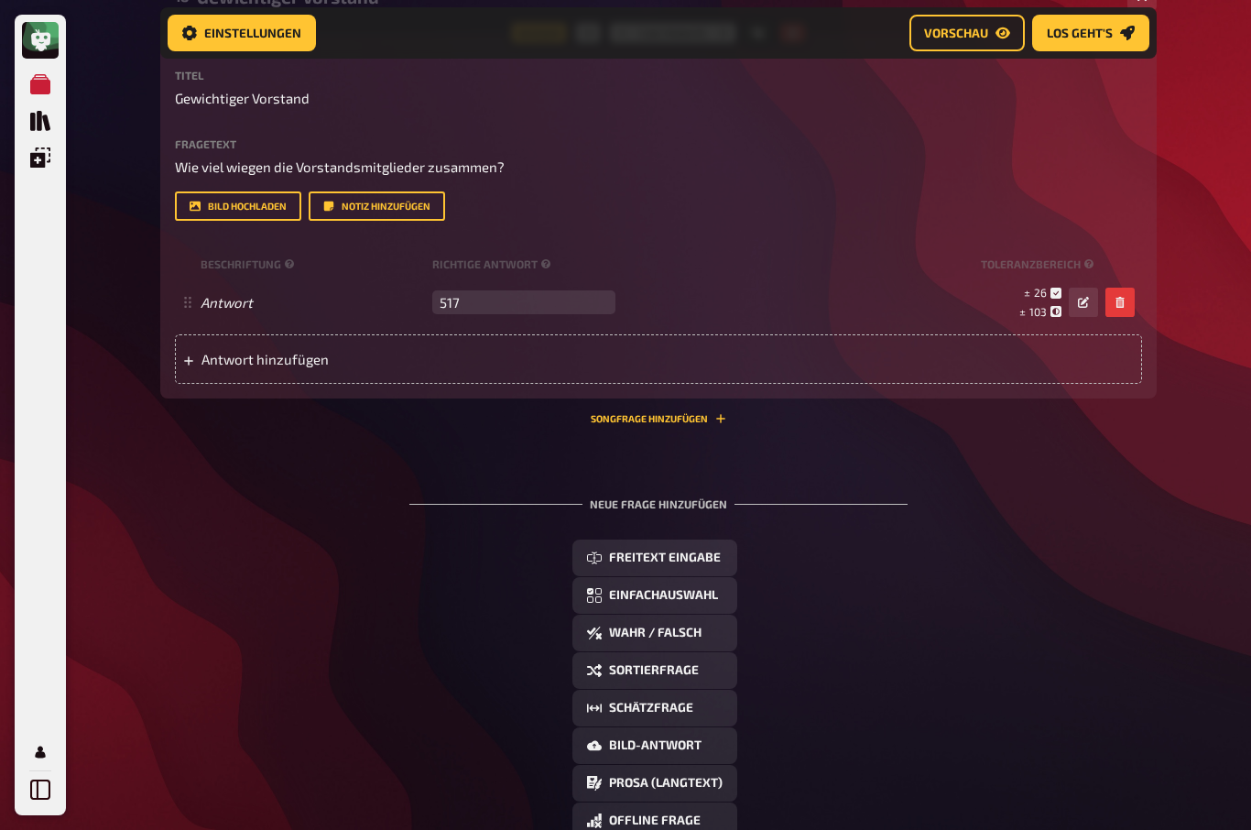
click at [673, 764] on button "Bild-Antwort" at bounding box center [654, 745] width 165 height 37
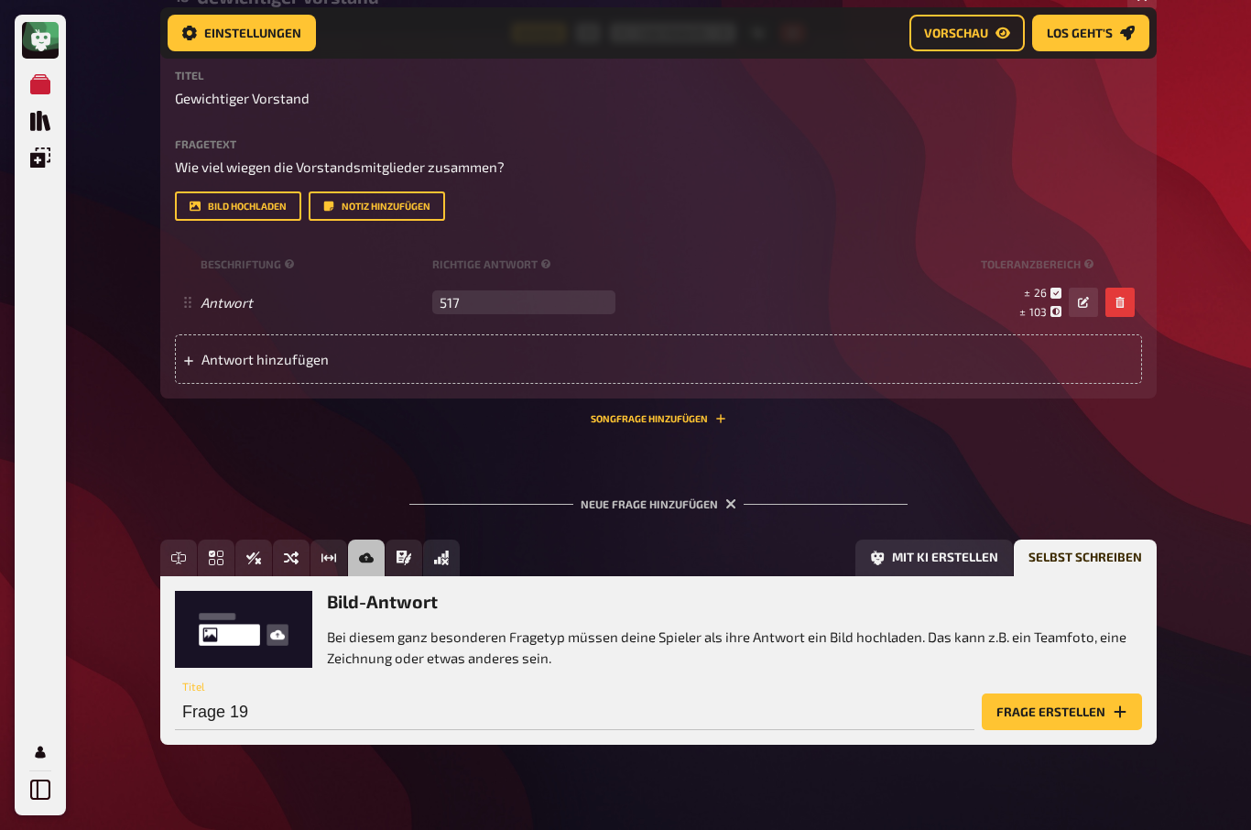
click at [1066, 730] on button "Frage erstellen" at bounding box center [1062, 711] width 160 height 37
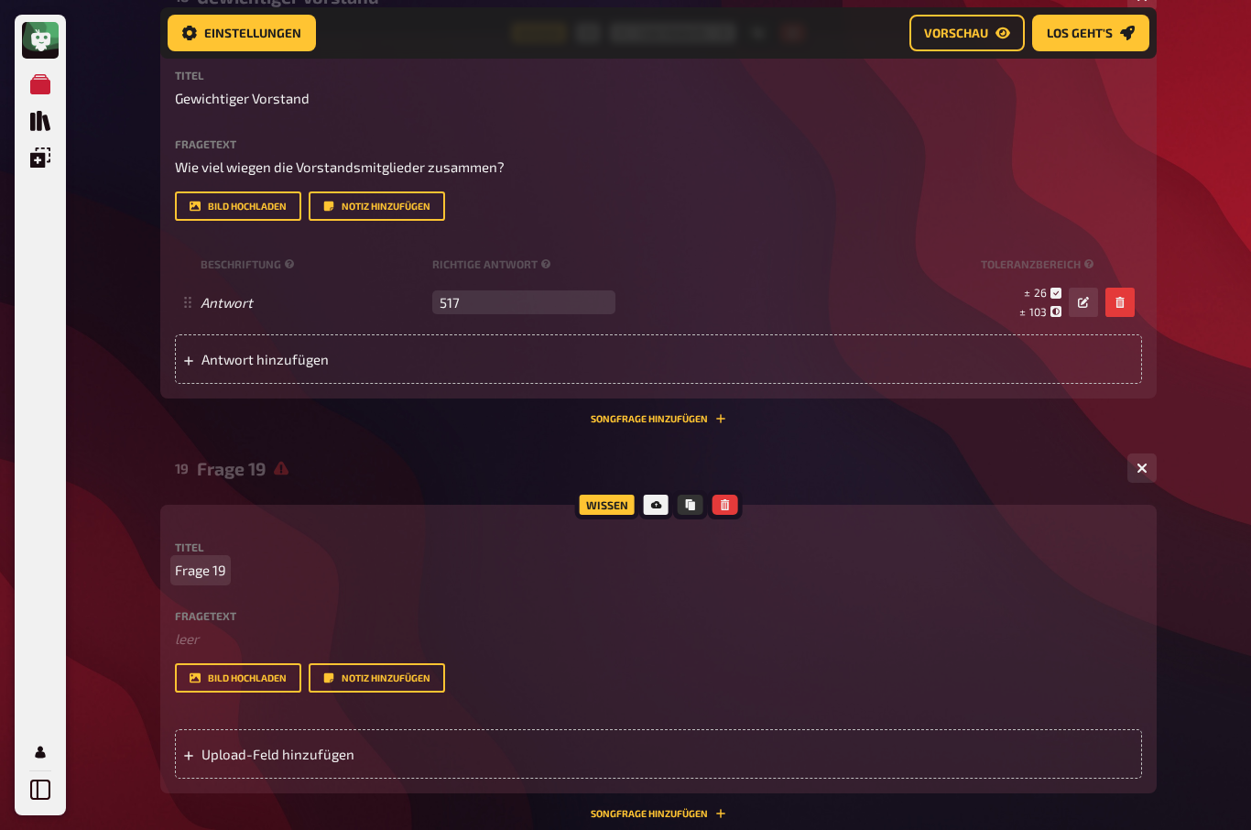
click at [198, 581] on span "Frage 19" at bounding box center [200, 569] width 51 height 21
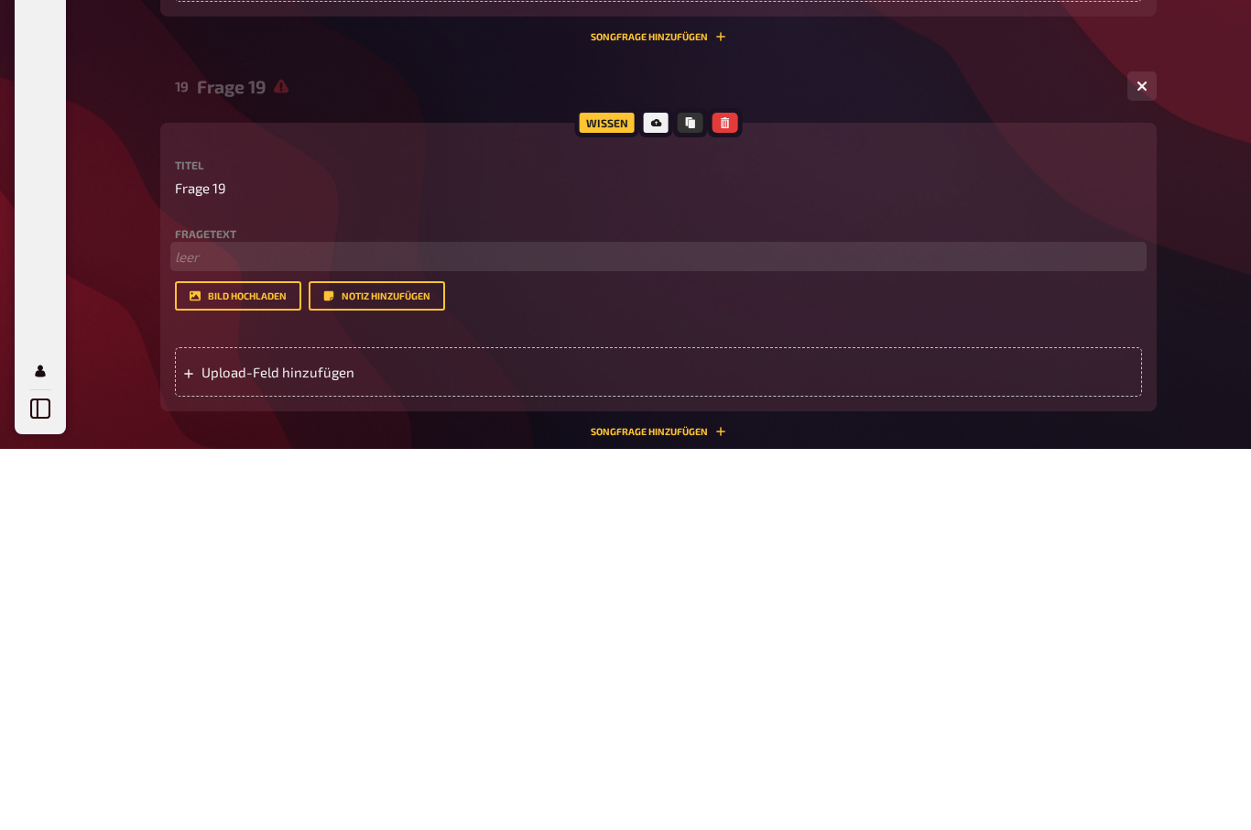
click at [190, 628] on p "﻿ leer" at bounding box center [658, 638] width 967 height 21
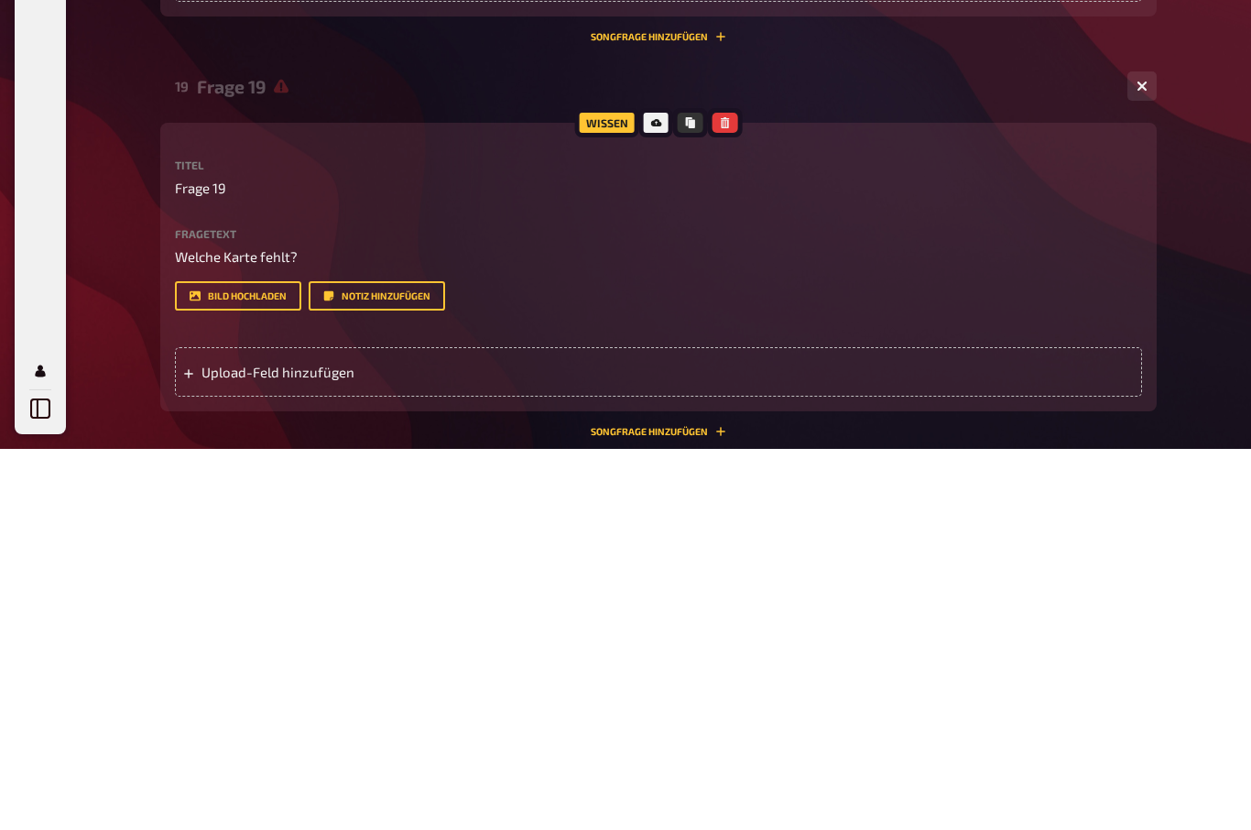
scroll to position [11300, 0]
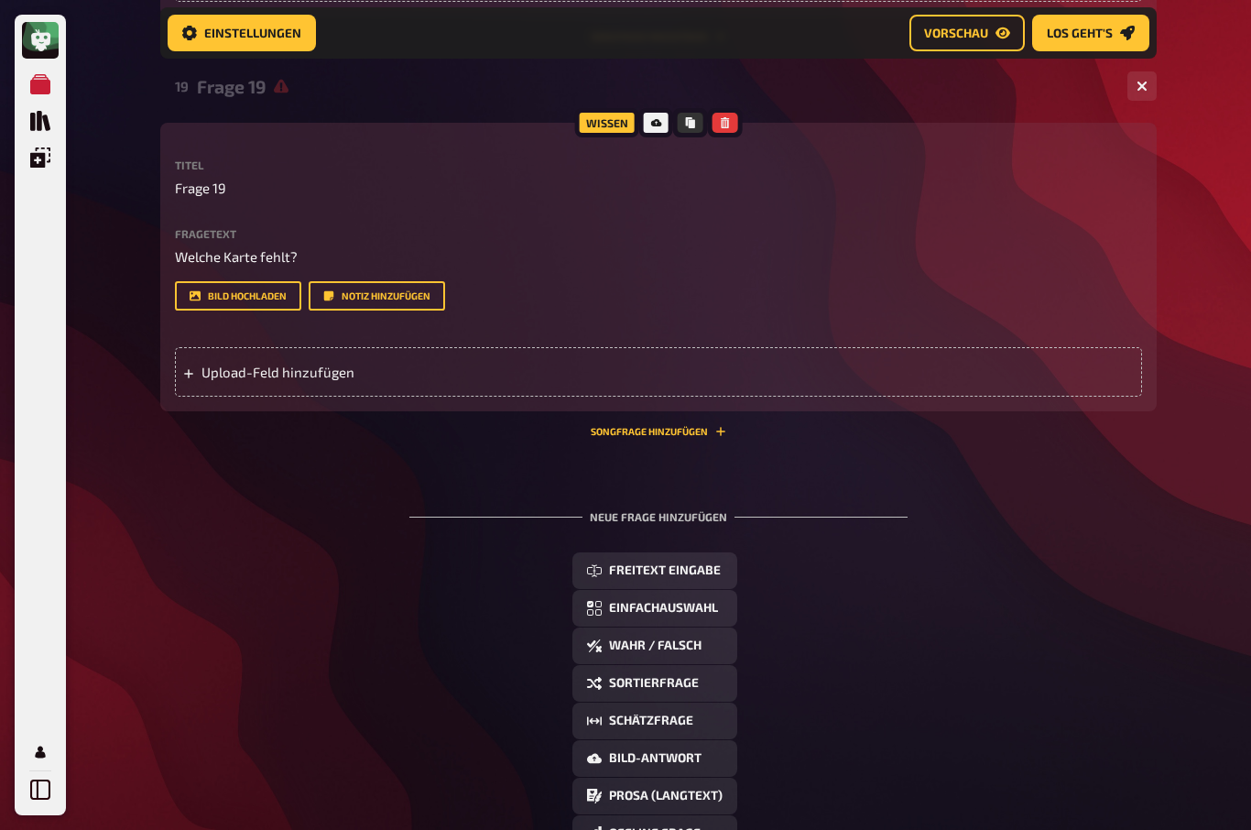
click at [244, 380] on span "Upload-Feld hinzufügen" at bounding box center [343, 372] width 285 height 16
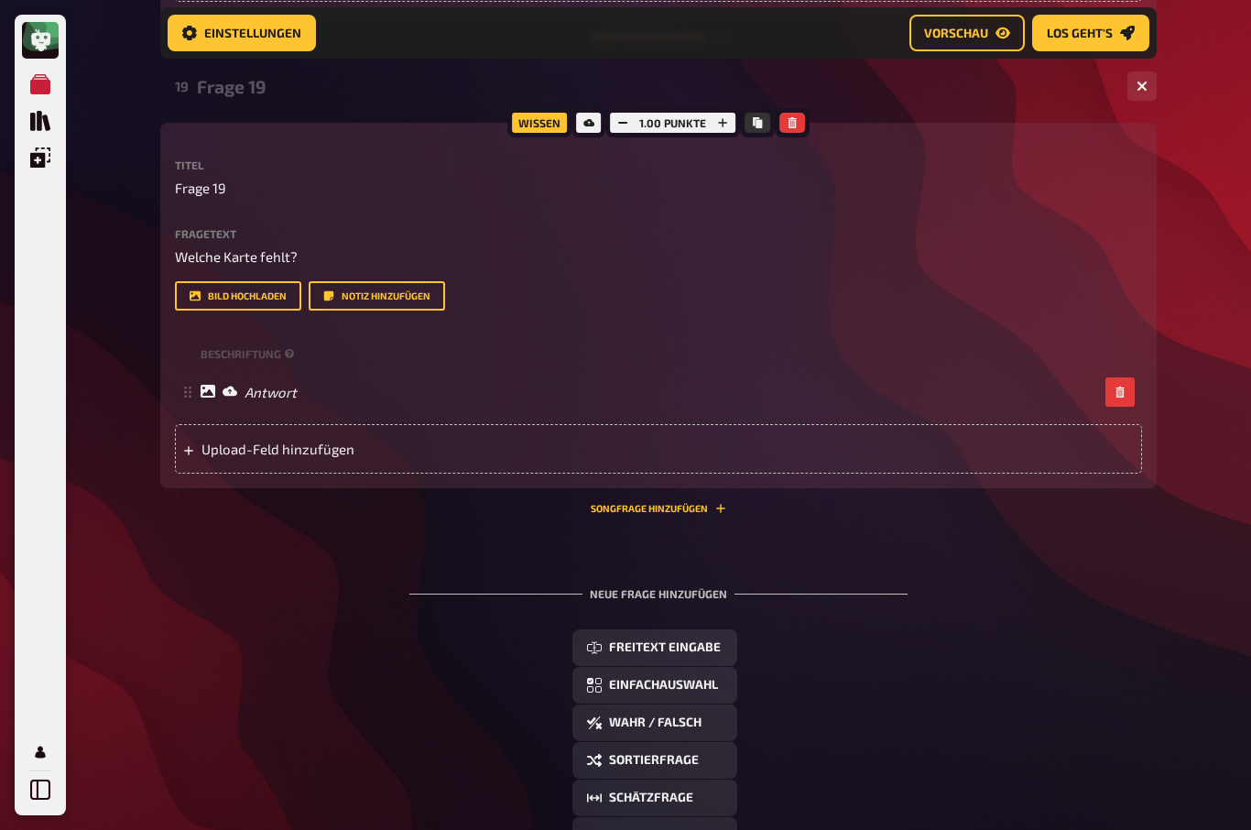
click at [218, 400] on div "Antwort" at bounding box center [249, 392] width 96 height 16
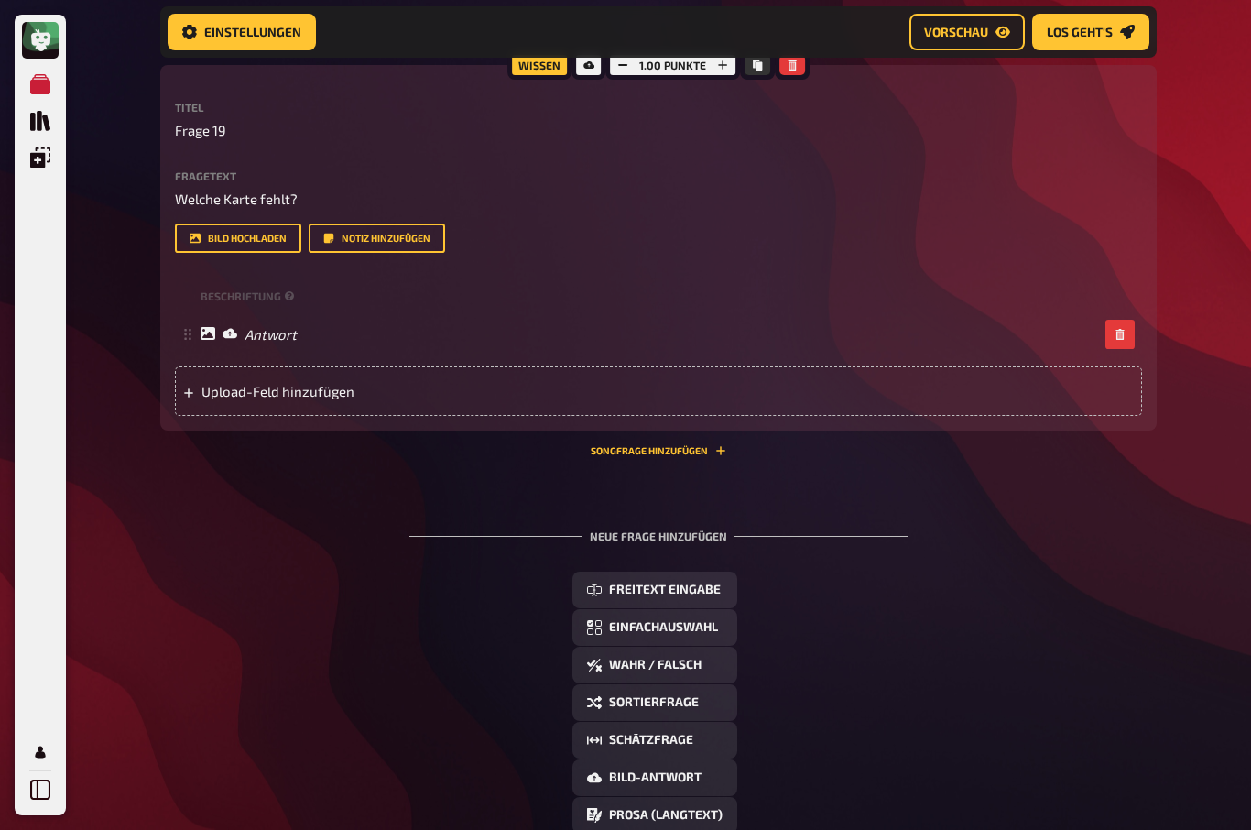
scroll to position [11408, 0]
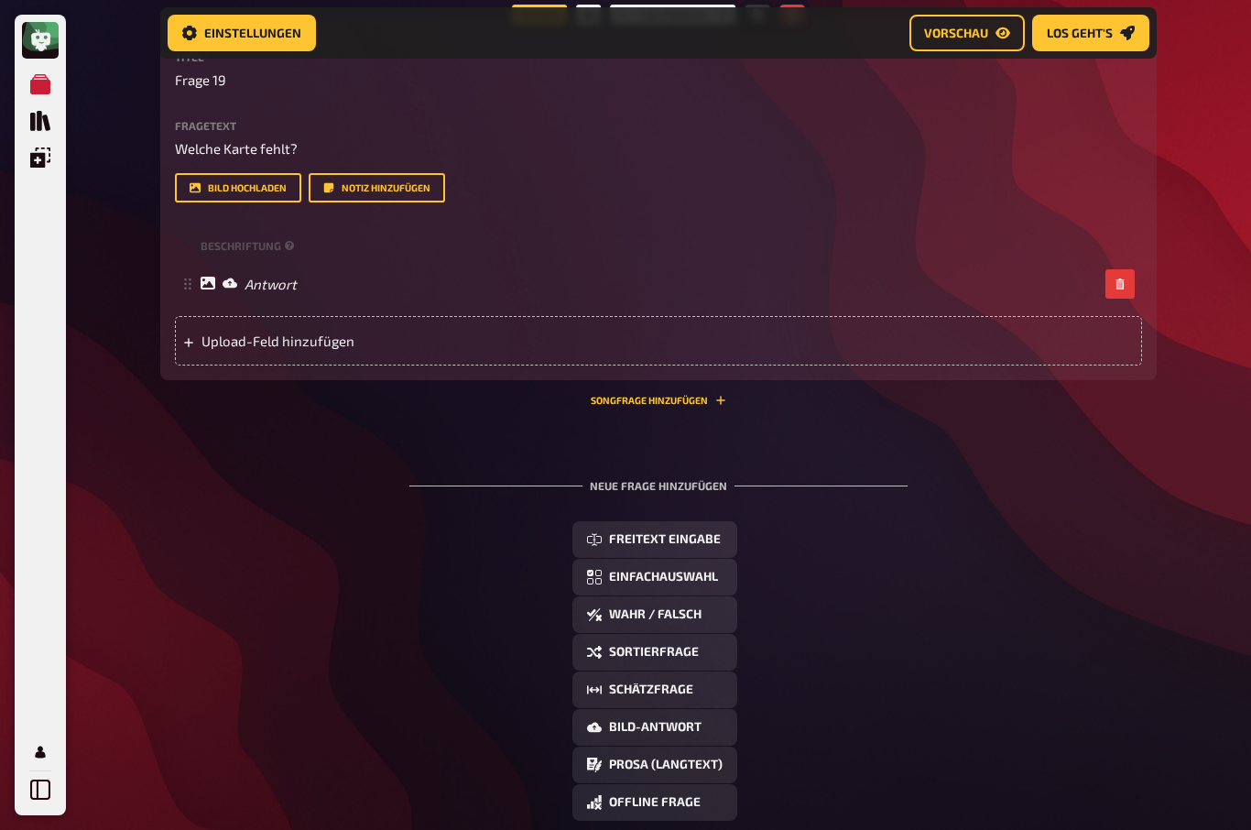
click at [687, 745] on button "Bild-Antwort" at bounding box center [654, 727] width 165 height 37
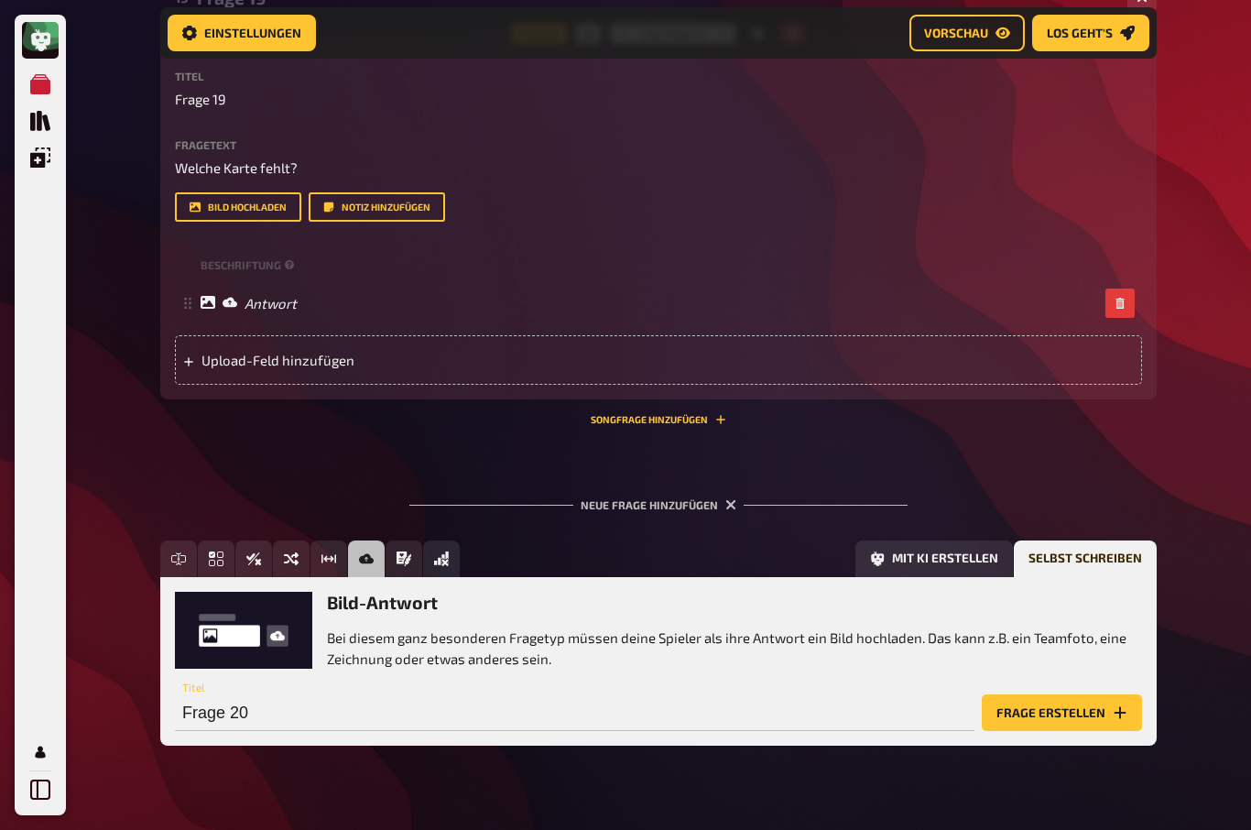
click at [1069, 731] on button "Frage erstellen" at bounding box center [1062, 712] width 160 height 37
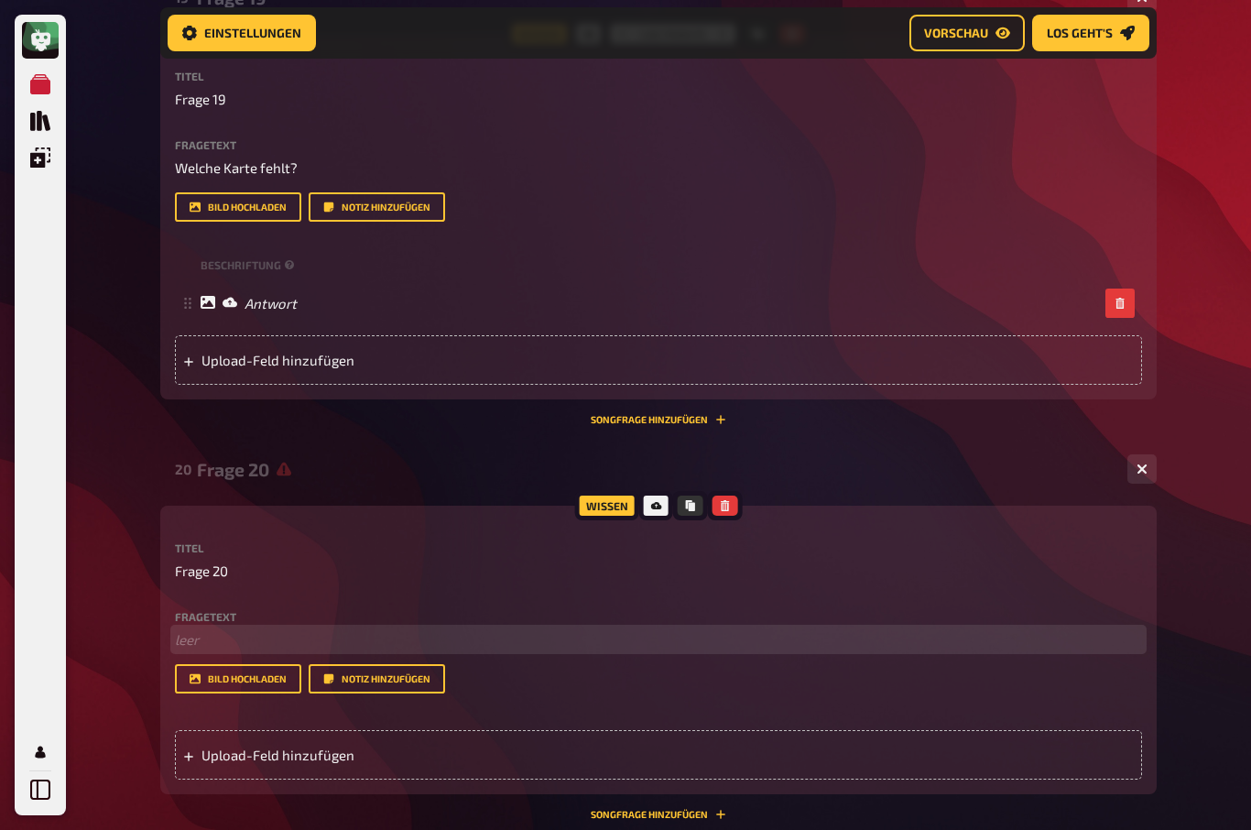
click at [191, 650] on p "﻿ leer" at bounding box center [658, 639] width 967 height 21
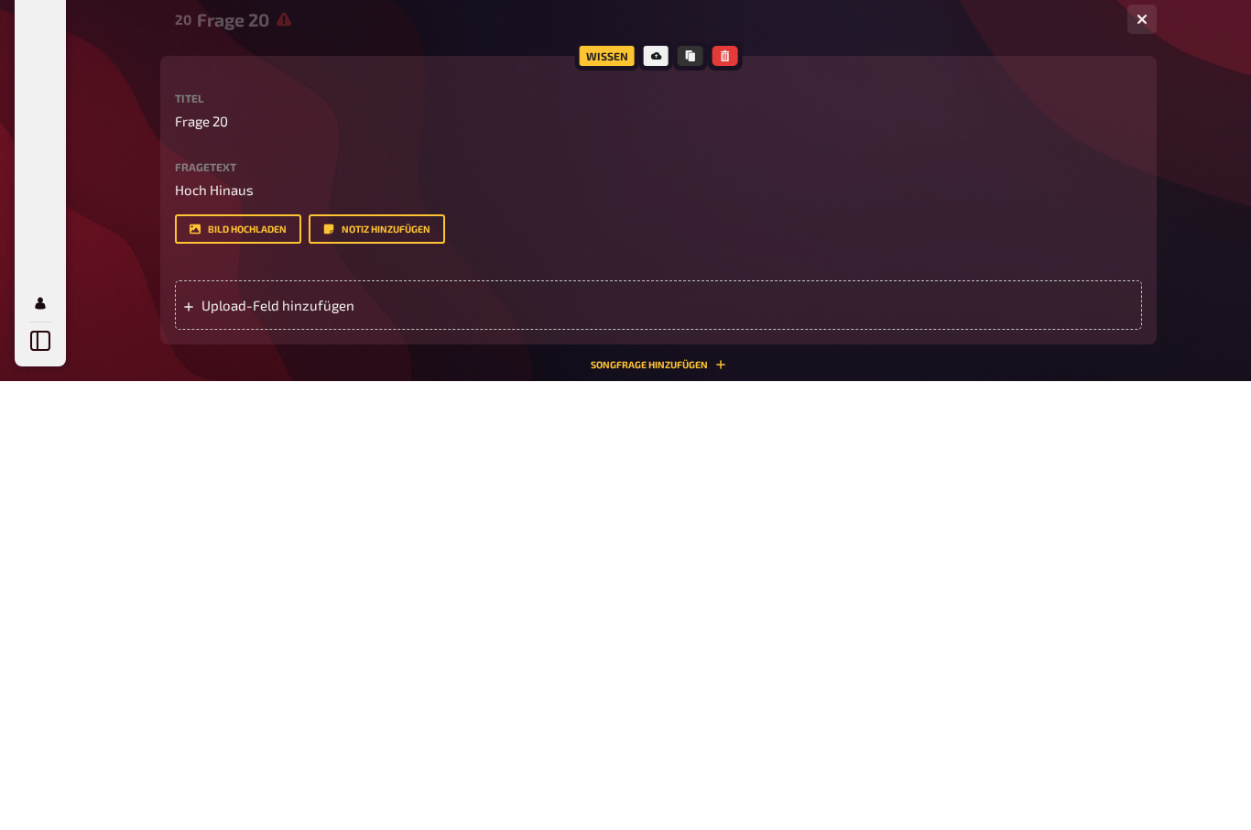
click at [223, 746] on span "Upload-Feld hinzufügen" at bounding box center [343, 754] width 285 height 16
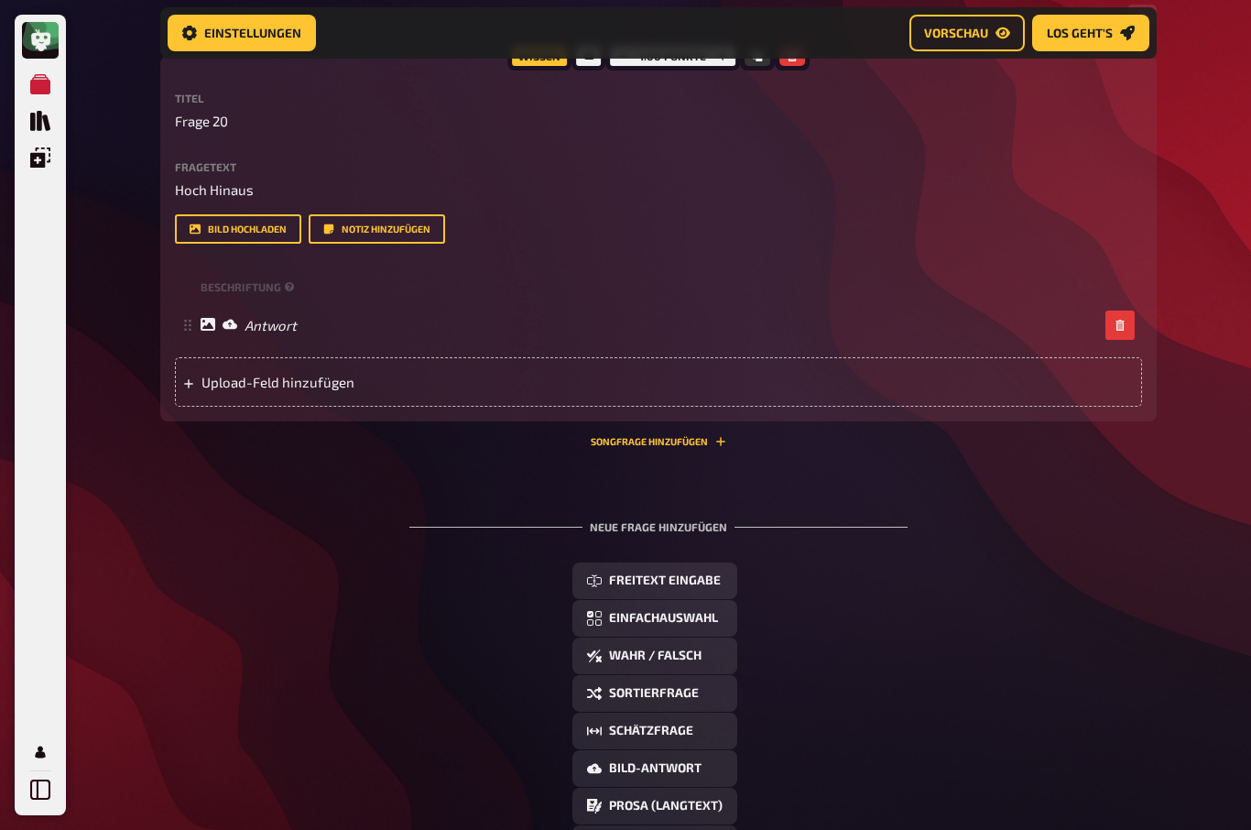
click at [216, 300] on div "Beschriftung" at bounding box center [658, 286] width 967 height 27
click at [231, 295] on small "Beschriftung" at bounding box center [250, 287] width 98 height 16
click at [293, 292] on icon at bounding box center [290, 287] width 10 height 10
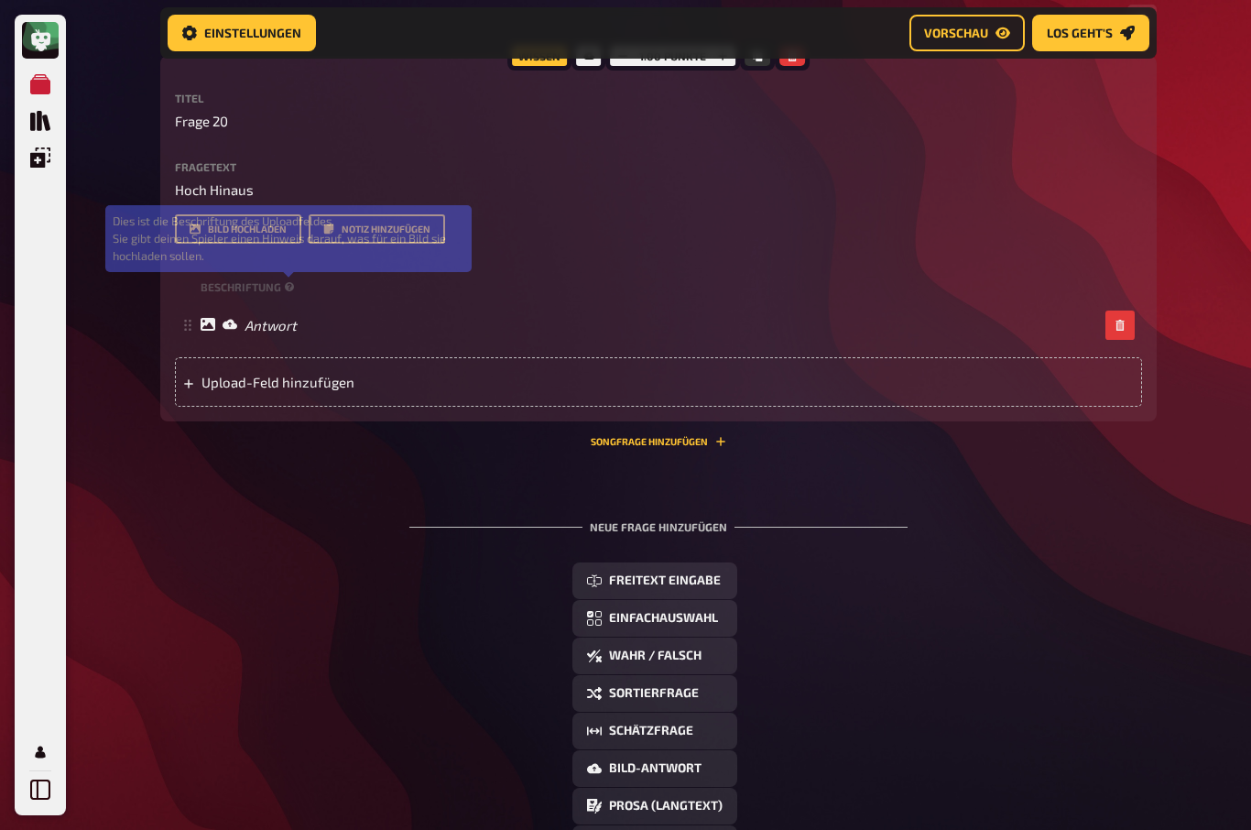
click at [295, 300] on div "Beschriftung Dies ist die Beschriftung des Uploadfeldes. Sie gibt deinen Spiele…" at bounding box center [658, 286] width 967 height 27
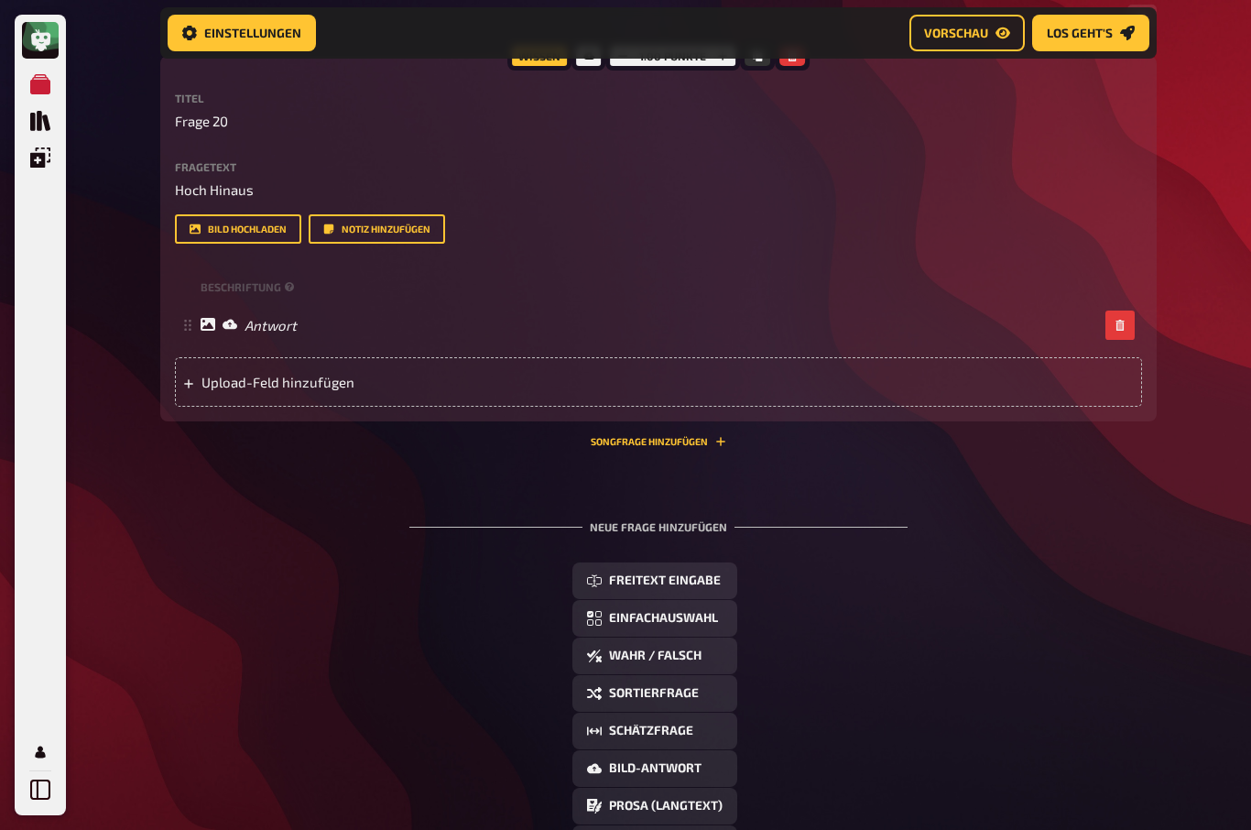
click at [286, 292] on icon at bounding box center [290, 287] width 10 height 10
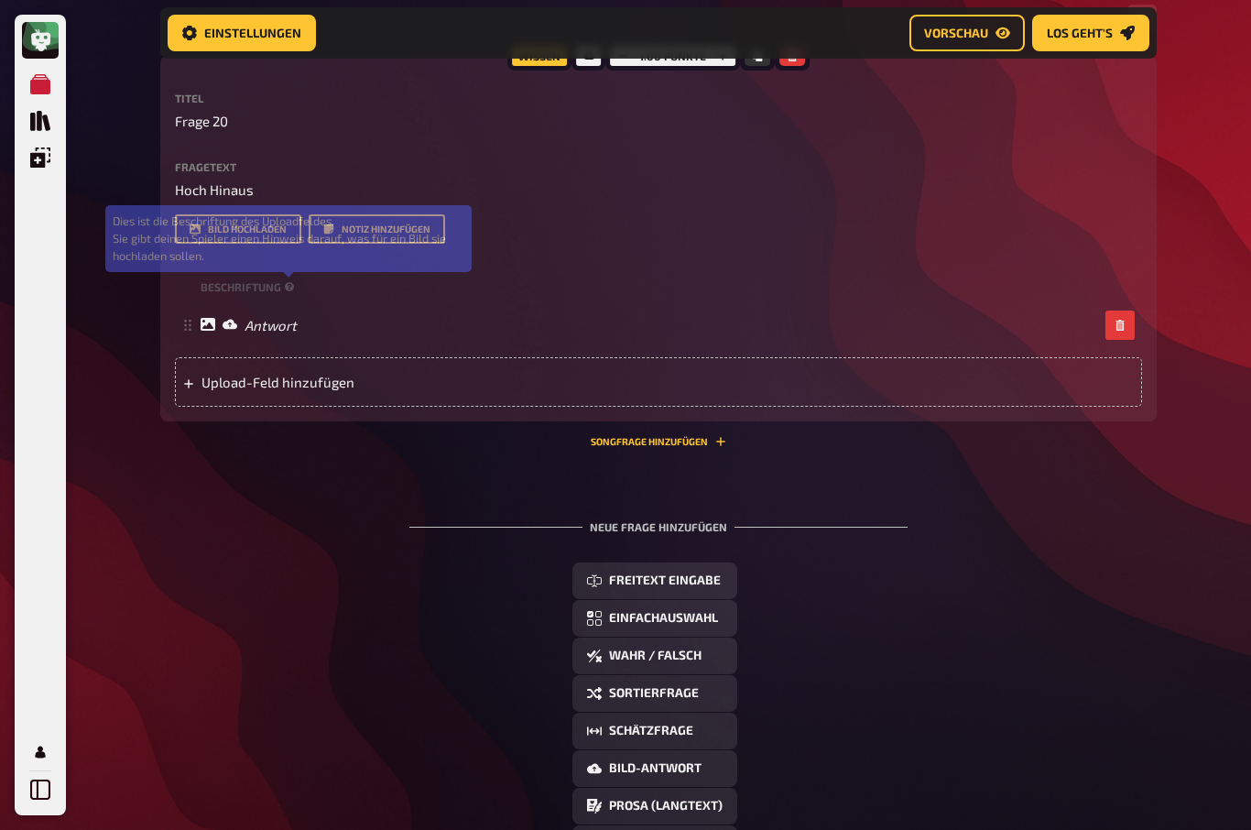
click at [197, 300] on div "Beschriftung Dies ist die Beschriftung des Uploadfeldes. Sie gibt deinen Spiele…" at bounding box center [658, 286] width 967 height 27
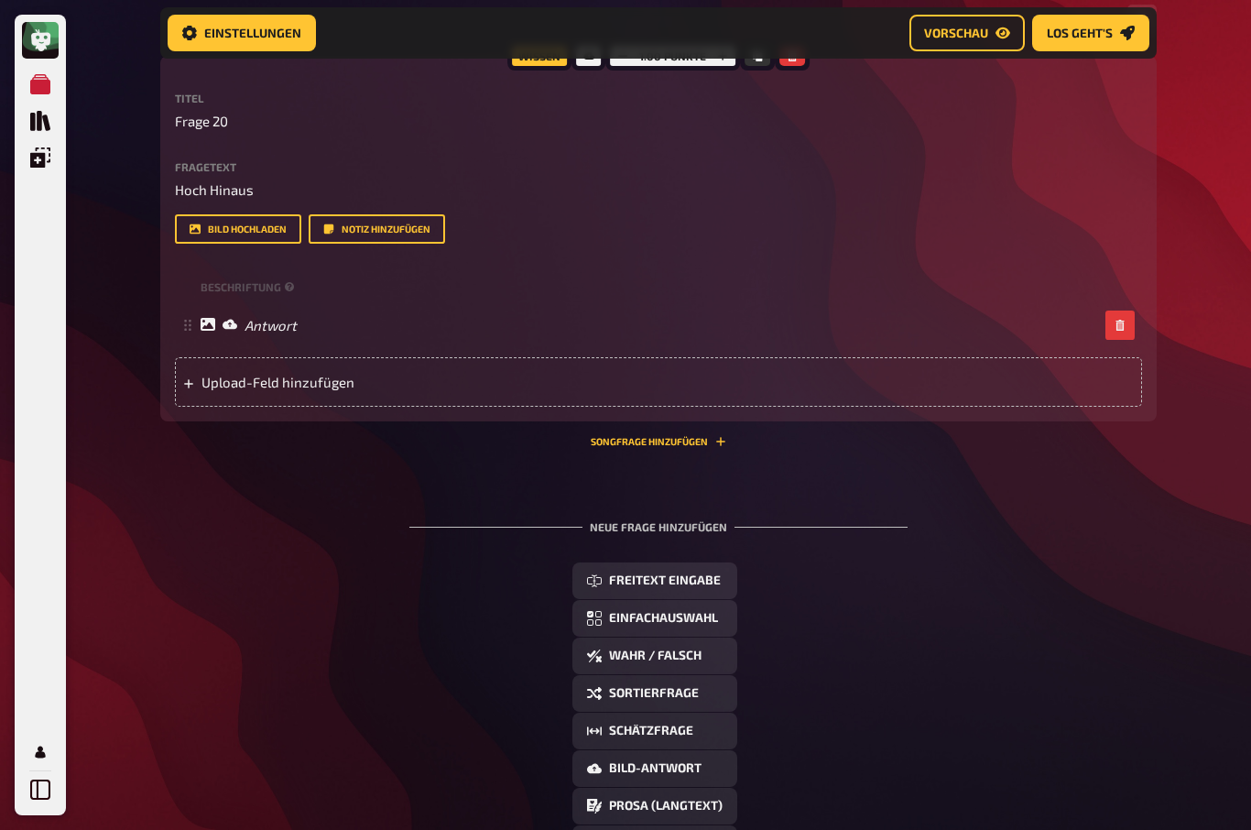
click at [340, 291] on div "Titel Frage 20 Fragetext Hoch Hinaus Hier hinziehen für Dateiupload Bild hochla…" at bounding box center [658, 249] width 967 height 314
click at [229, 282] on div "Titel Frage 20 Fragetext Hoch Hinaus Hier hinziehen für Dateiupload Bild hochla…" at bounding box center [658, 249] width 967 height 314
click at [195, 300] on div "Beschriftung" at bounding box center [658, 286] width 967 height 27
click at [349, 300] on div "Beschriftung" at bounding box center [658, 286] width 967 height 27
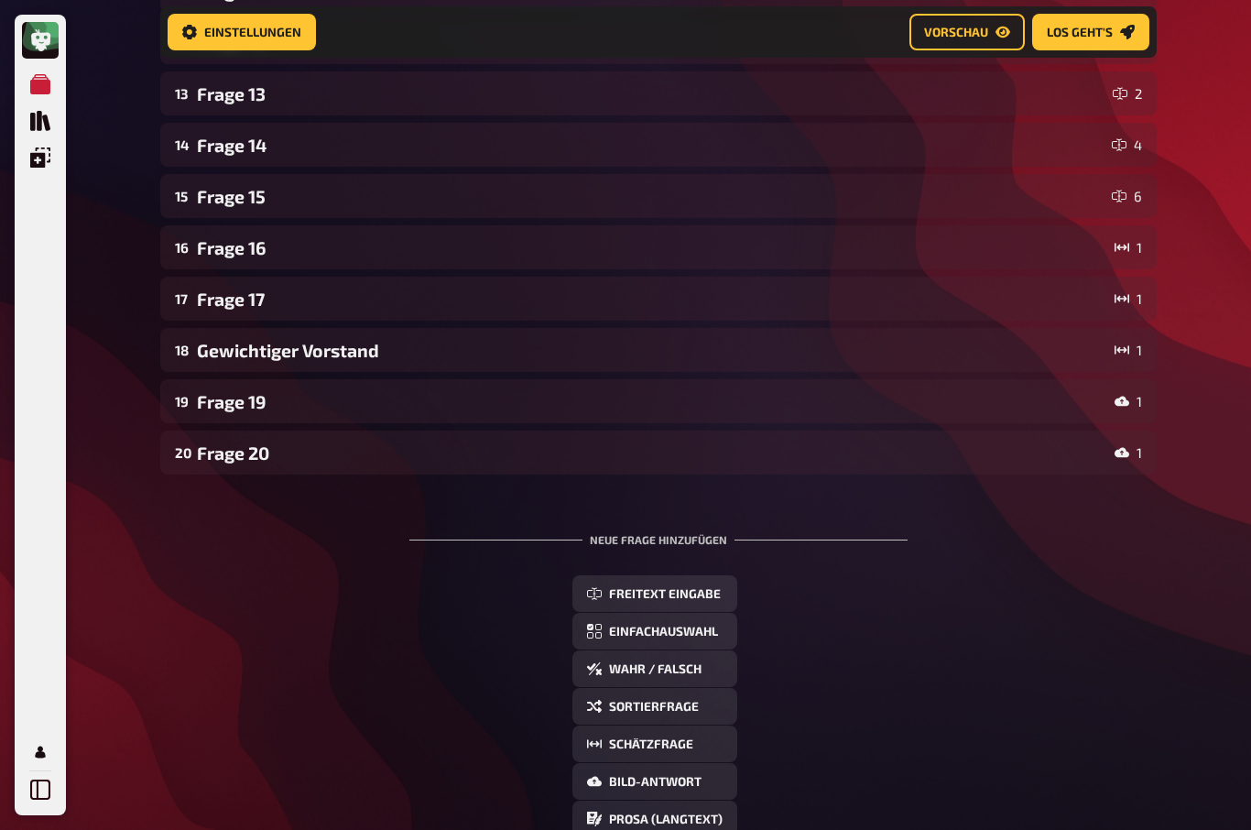
scroll to position [797, 0]
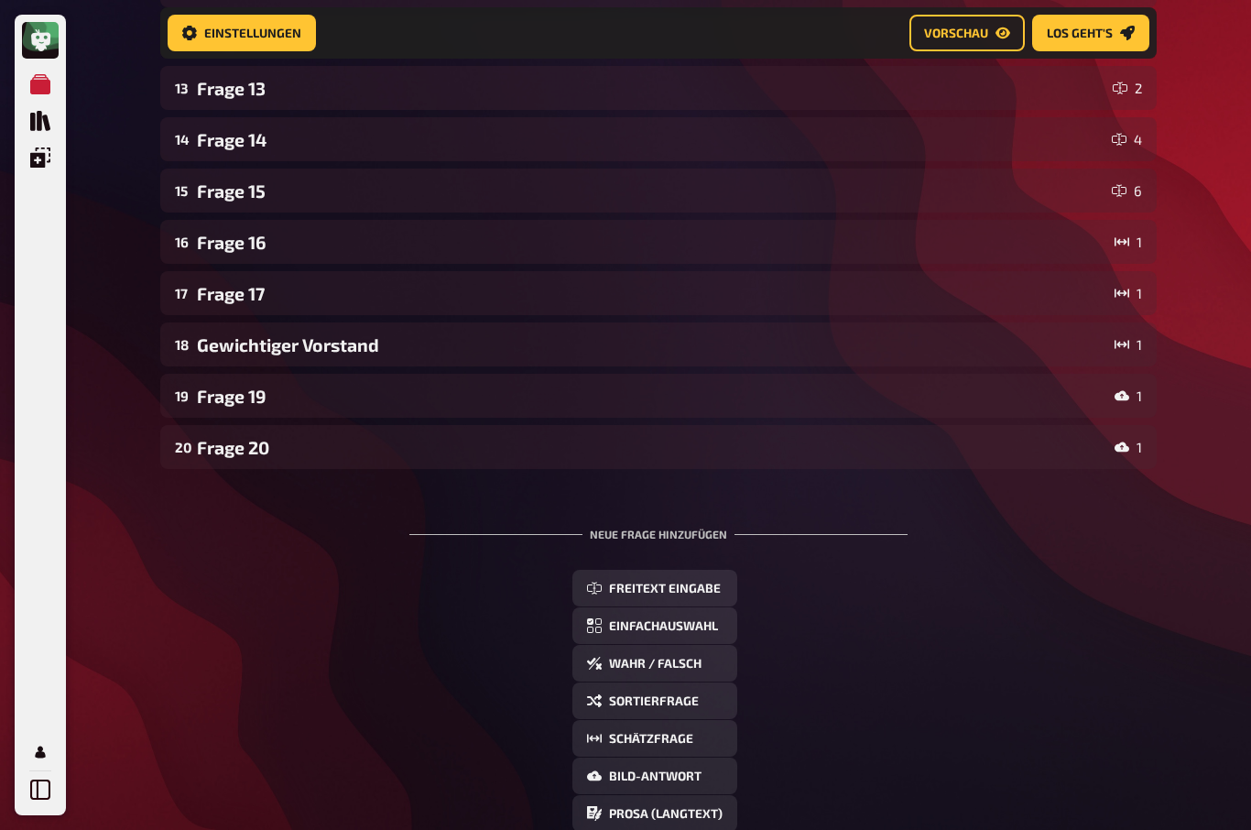
click at [205, 453] on div "Frage 20" at bounding box center [652, 447] width 910 height 21
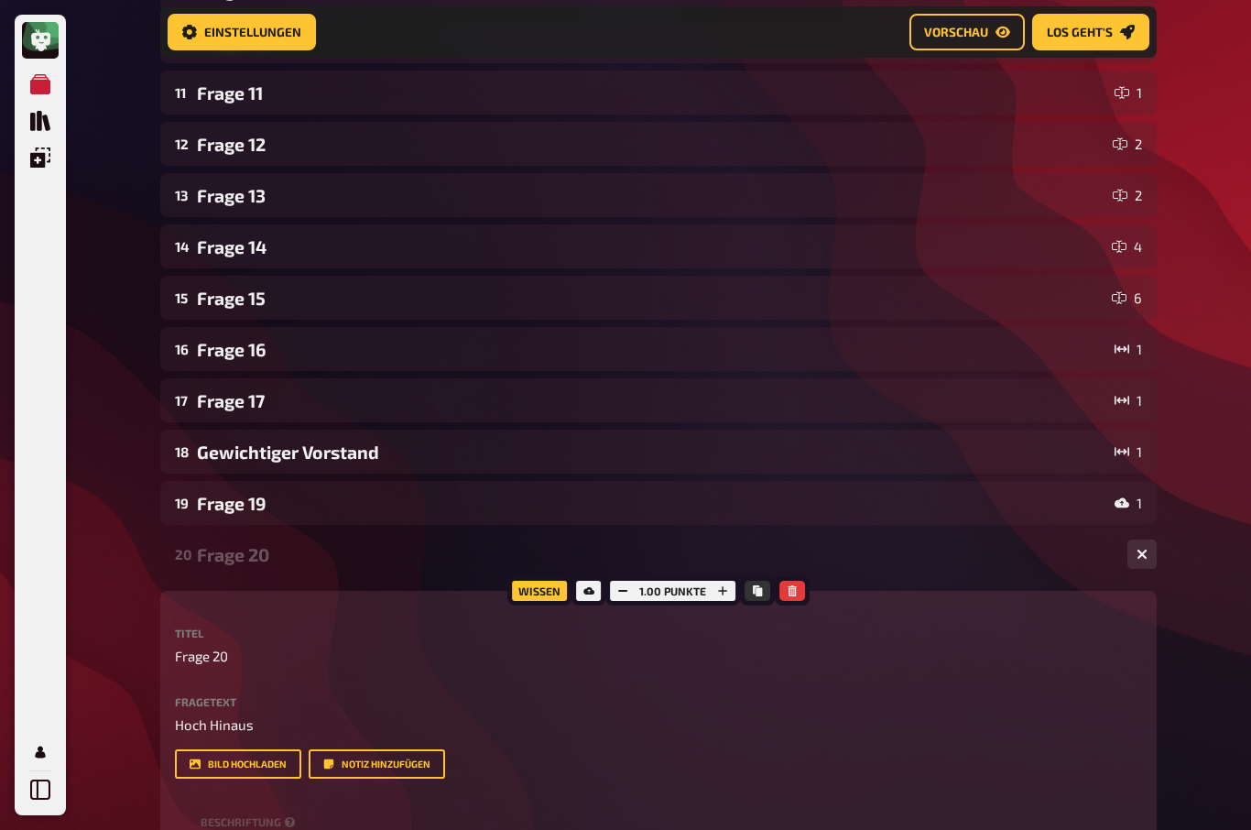
scroll to position [678, 0]
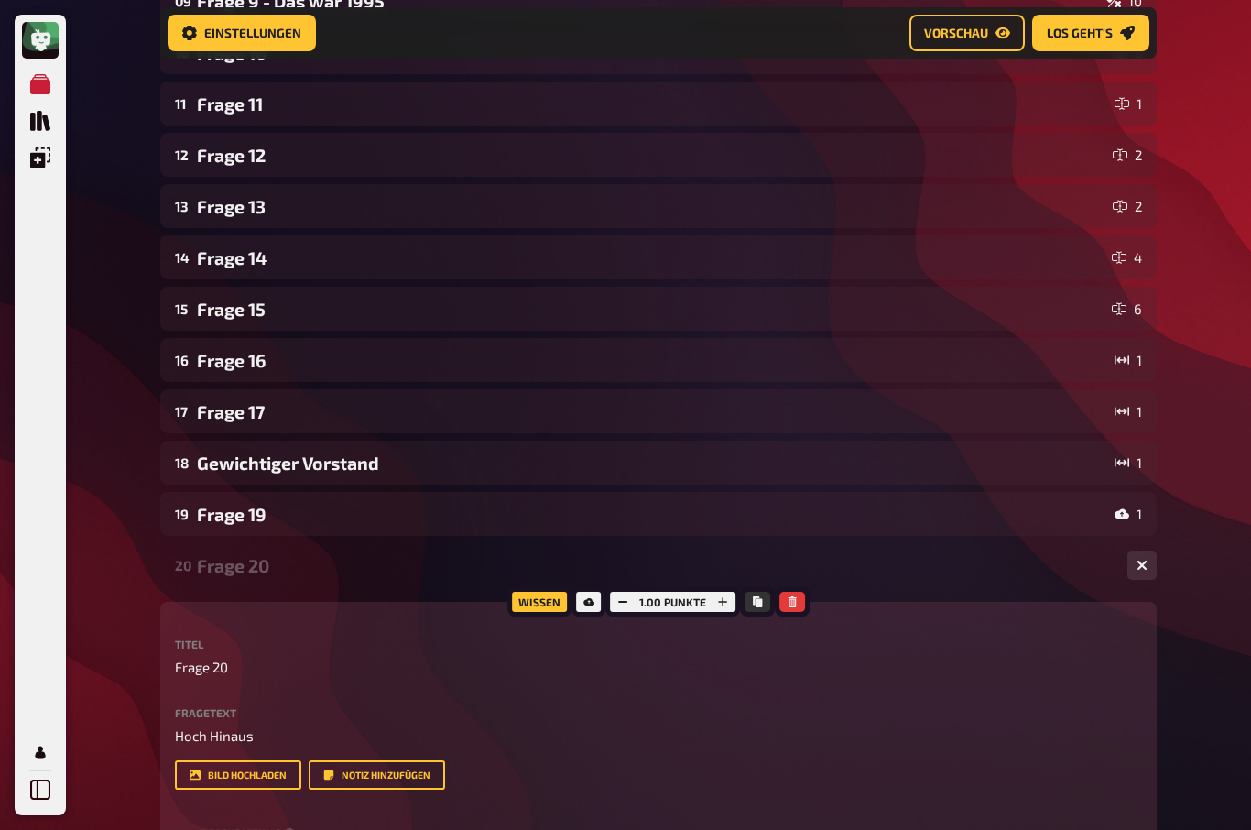
click at [208, 509] on div "Frage 19" at bounding box center [652, 514] width 910 height 21
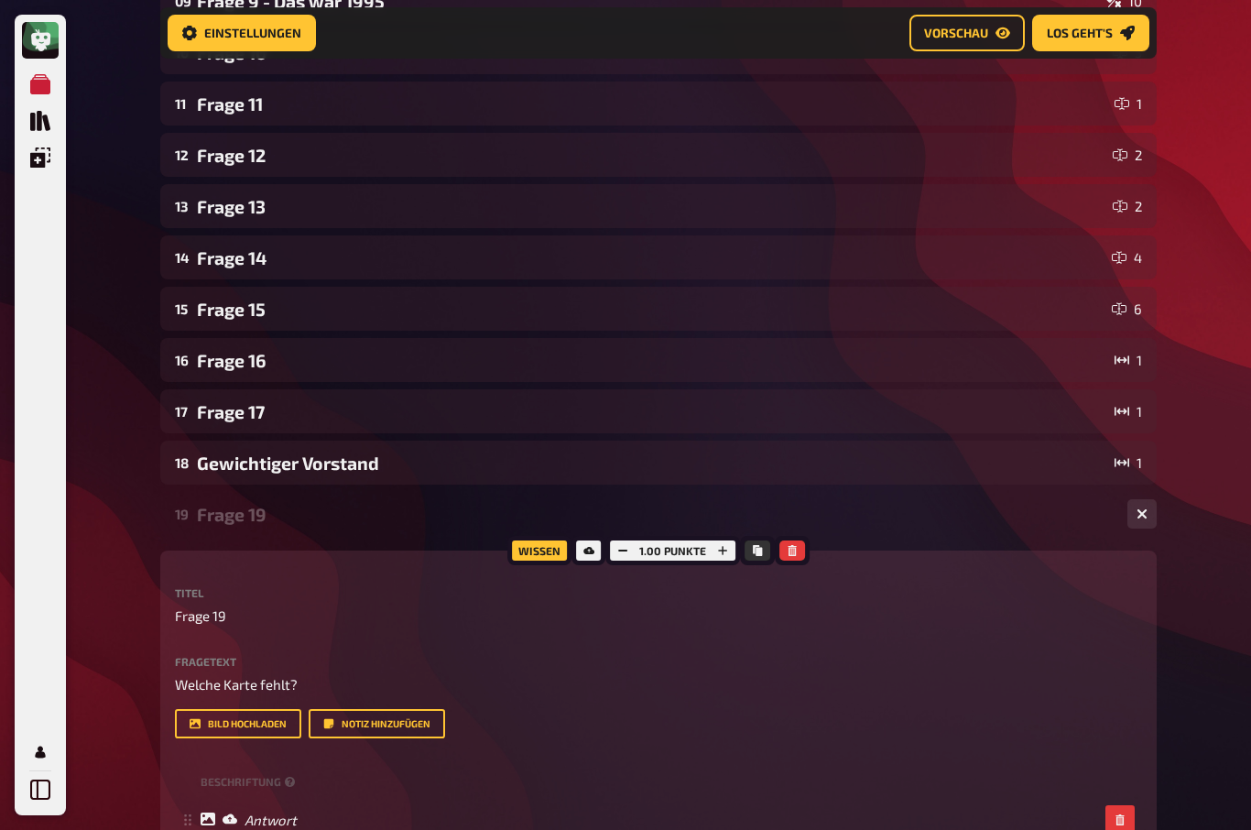
click at [212, 469] on div "Gewichtiger Vorstand" at bounding box center [652, 462] width 910 height 21
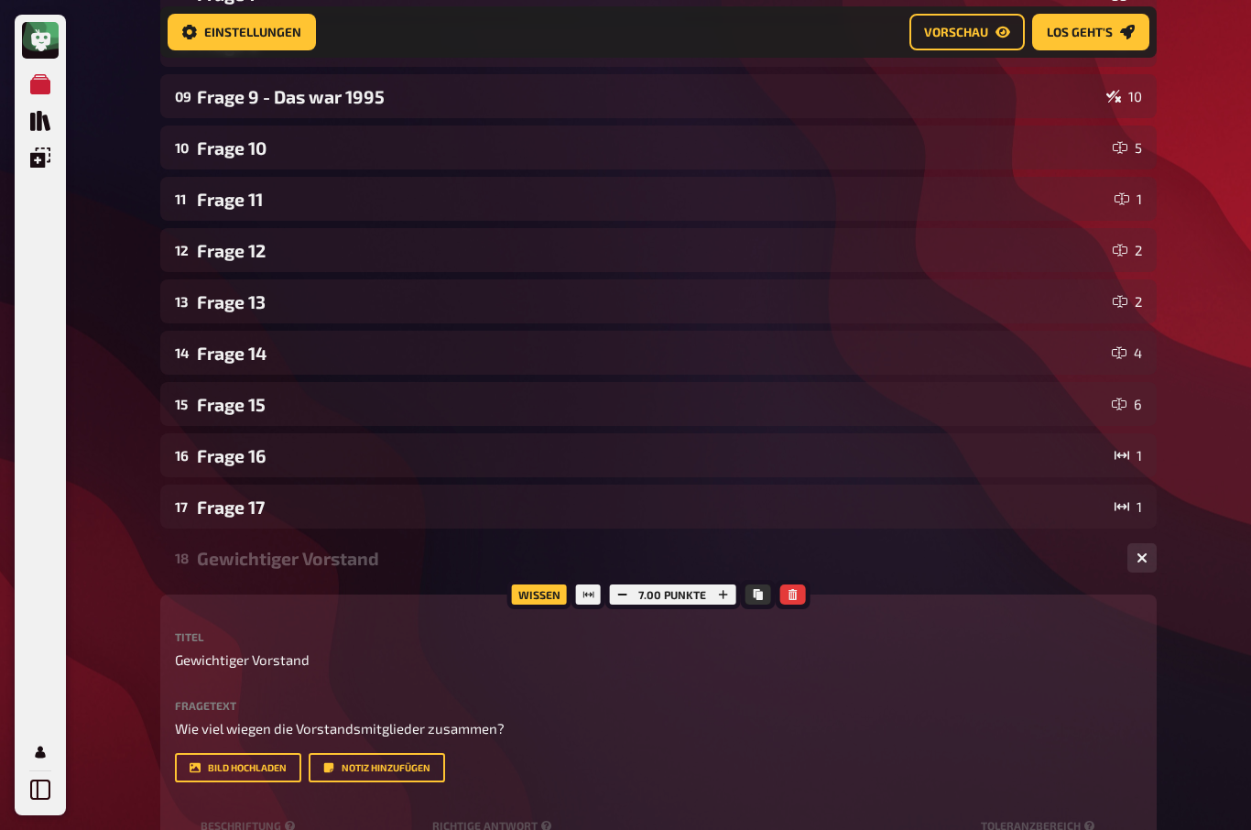
click at [221, 499] on div "Frage 17" at bounding box center [652, 507] width 910 height 21
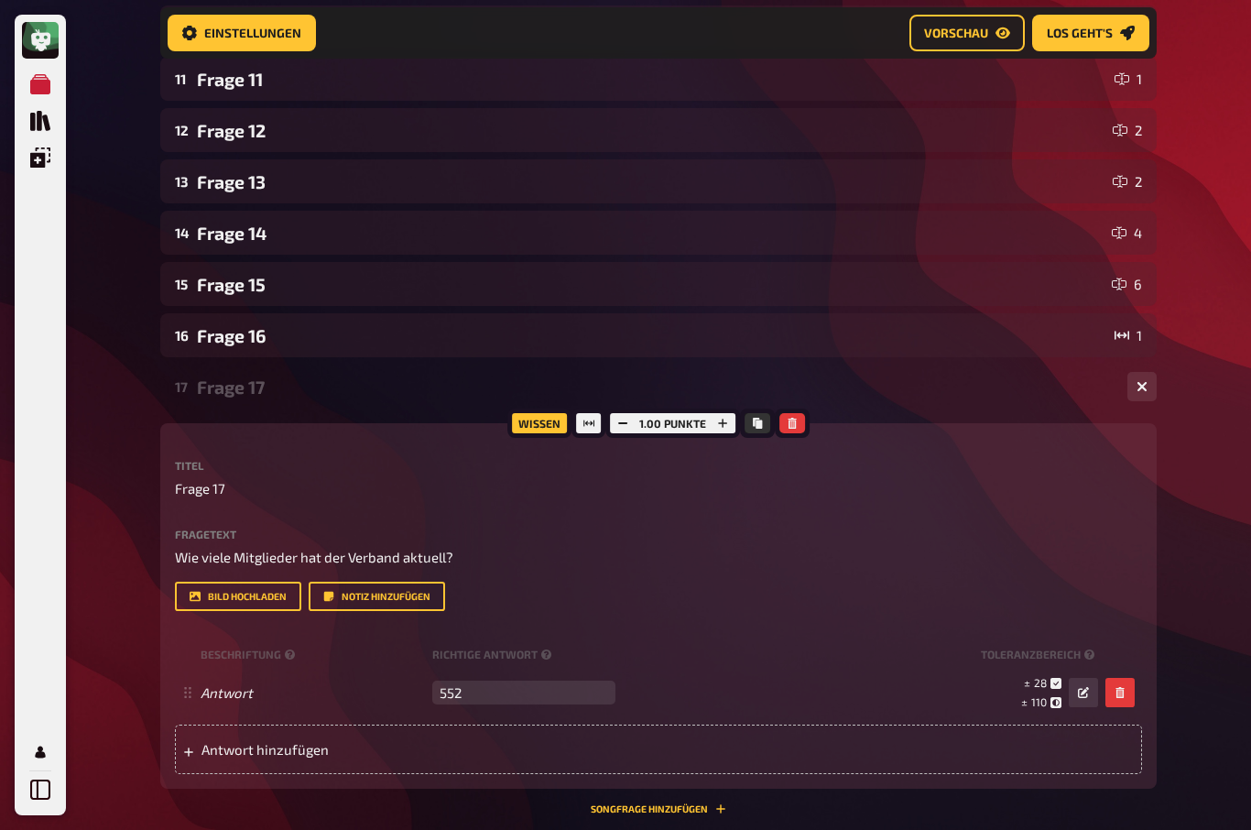
scroll to position [700, 0]
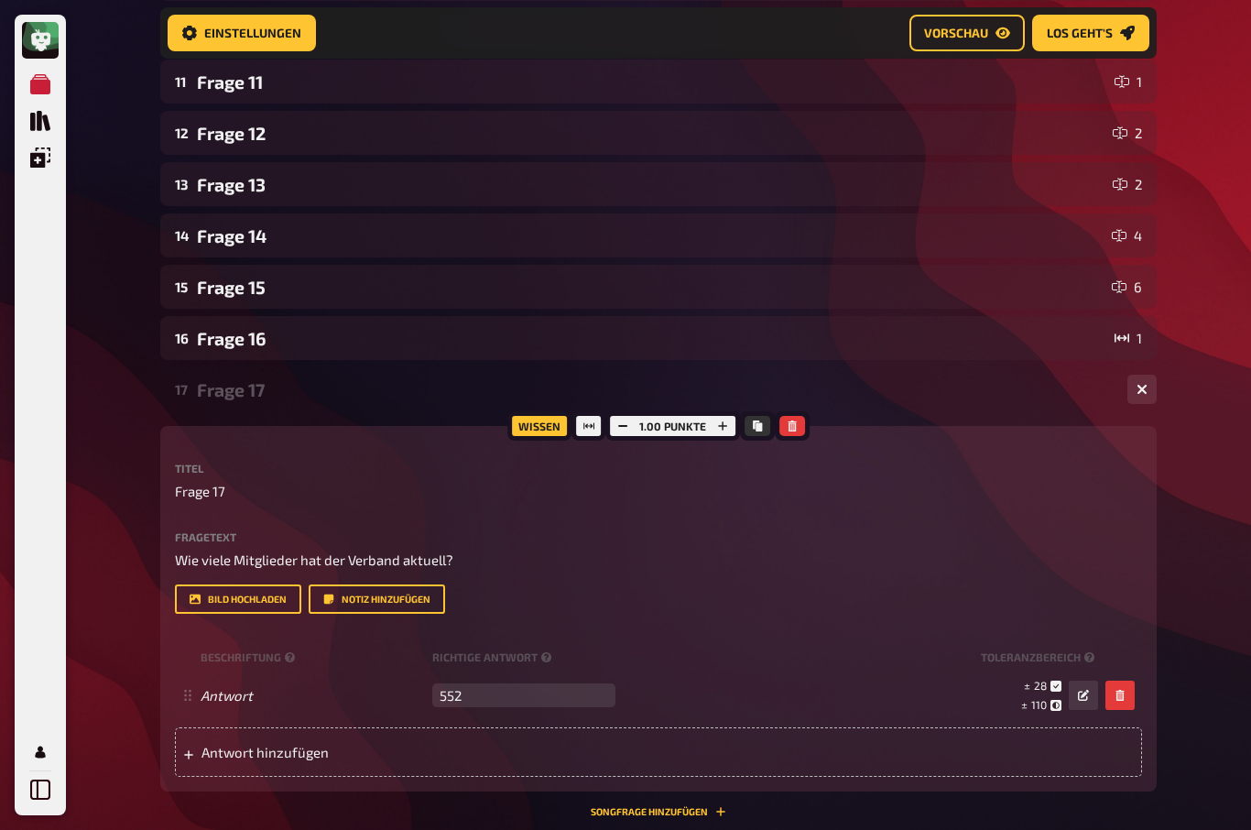
click at [722, 430] on icon "button" at bounding box center [722, 425] width 11 height 11
click at [725, 430] on icon "button" at bounding box center [721, 425] width 11 height 11
click at [732, 426] on button "button" at bounding box center [724, 426] width 26 height 20
click at [725, 418] on button "button" at bounding box center [723, 426] width 26 height 20
click at [728, 423] on icon "button" at bounding box center [723, 425] width 11 height 11
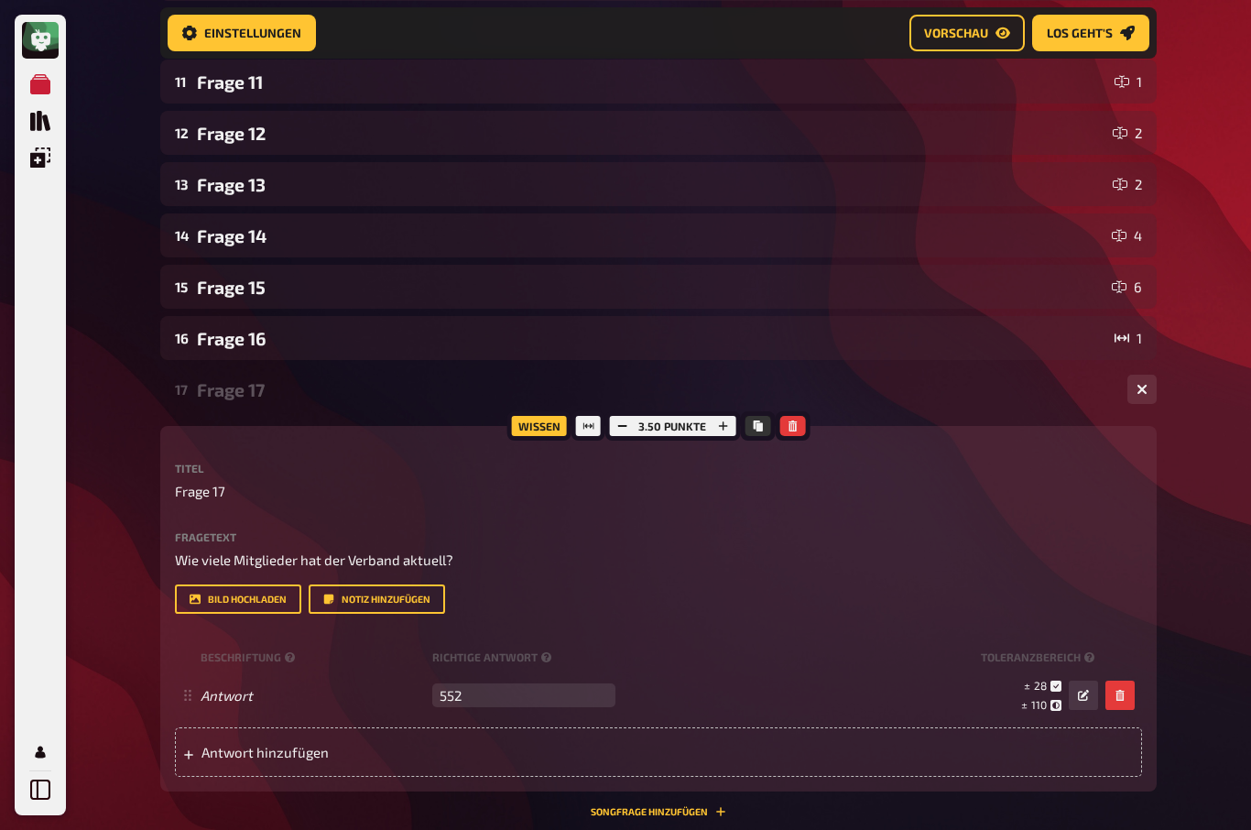
click at [730, 421] on button "button" at bounding box center [723, 426] width 26 height 20
click at [721, 428] on icon "button" at bounding box center [723, 425] width 11 height 11
click at [731, 424] on button "button" at bounding box center [724, 426] width 26 height 20
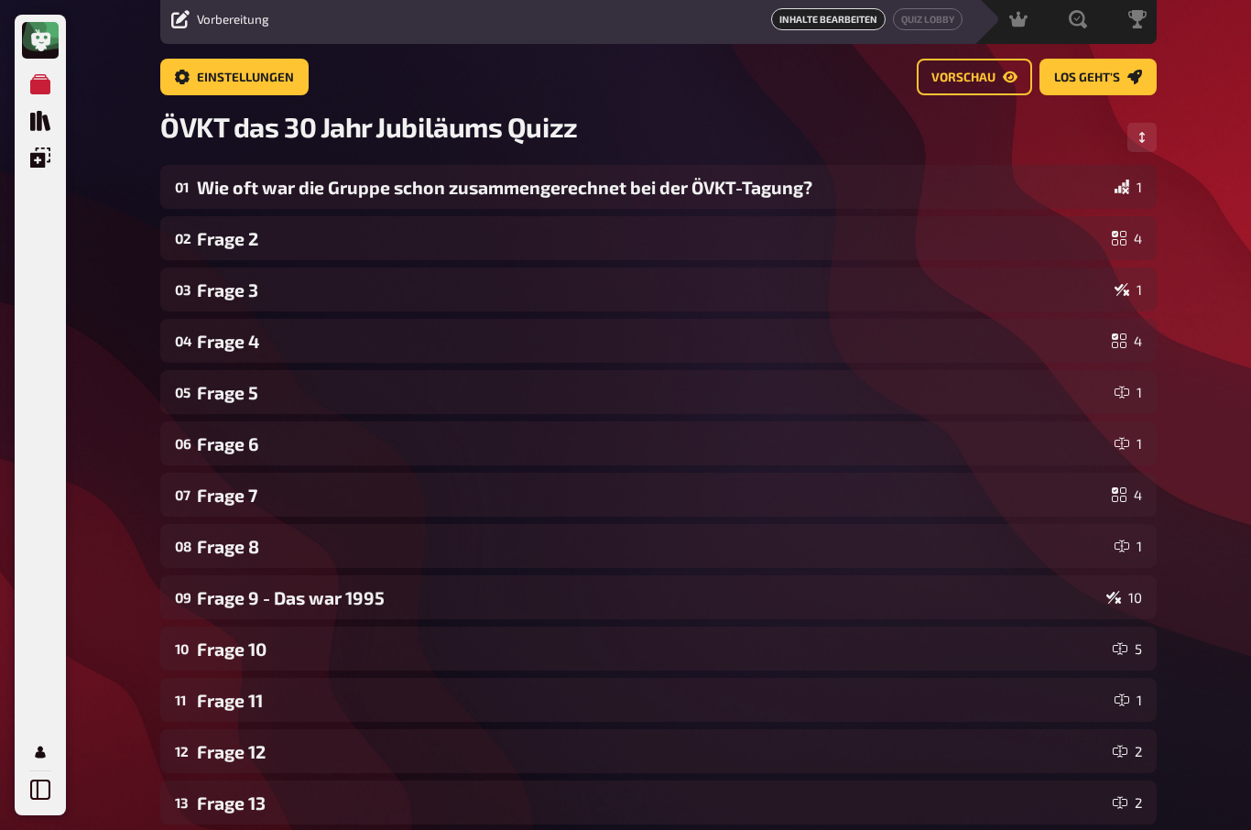
scroll to position [0, 0]
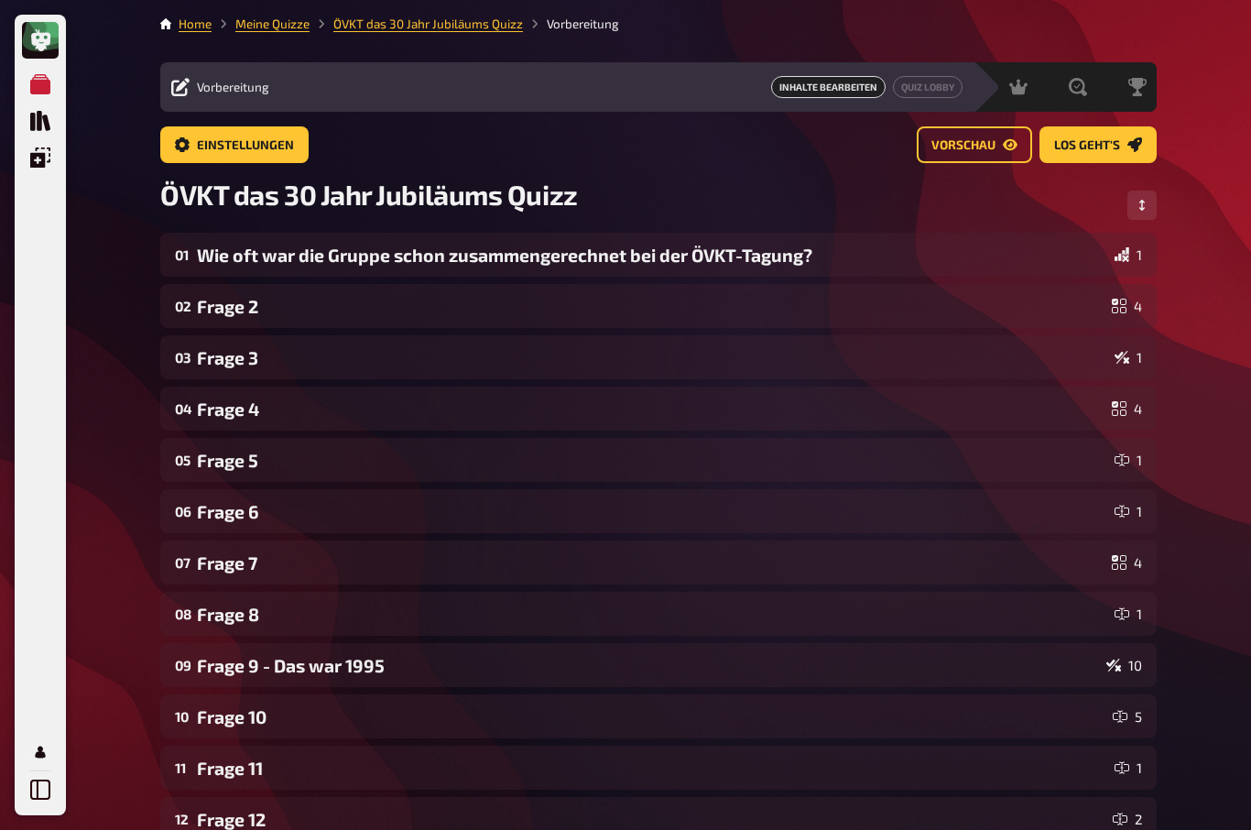
click at [209, 252] on div "Wie oft war die Gruppe schon zusammengerechnet bei der ÖVKT-Tagung?" at bounding box center [652, 254] width 910 height 21
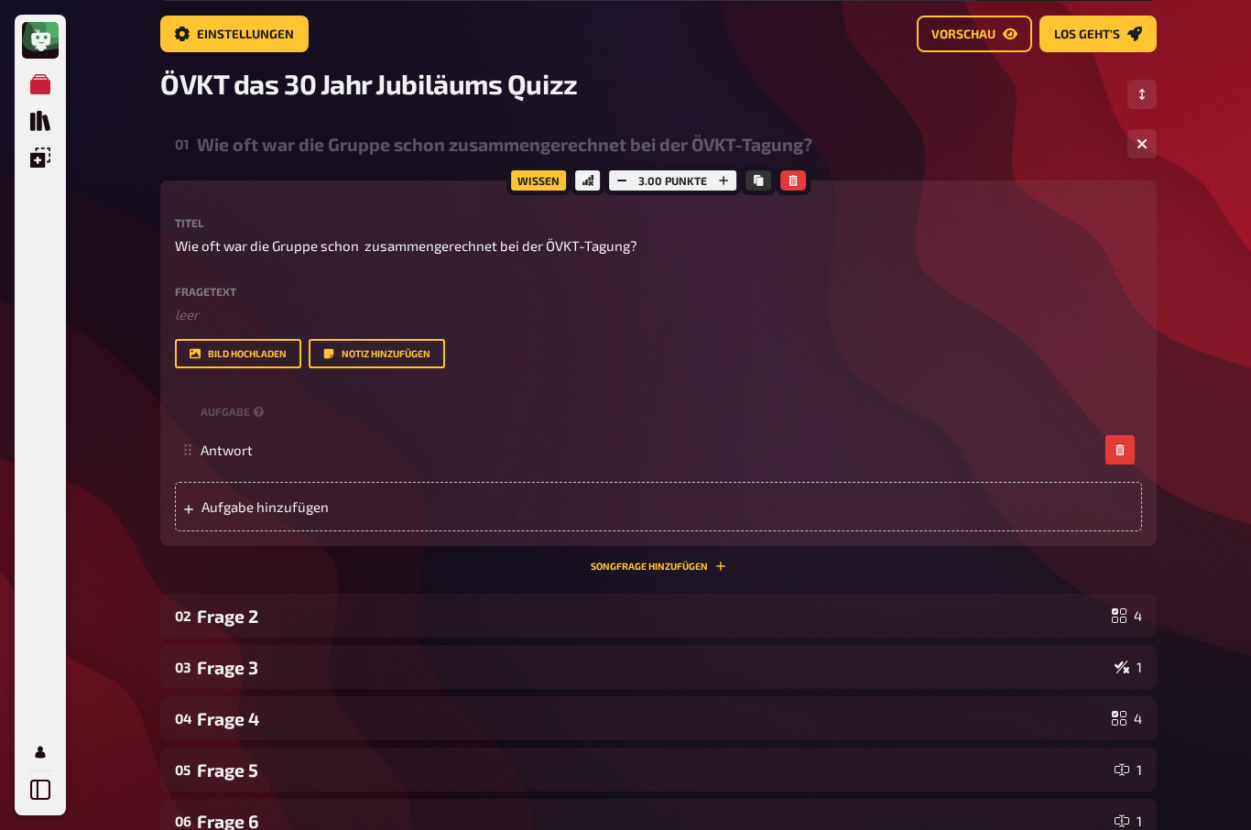
click at [216, 602] on div "02 Frage 2 4" at bounding box center [658, 616] width 996 height 44
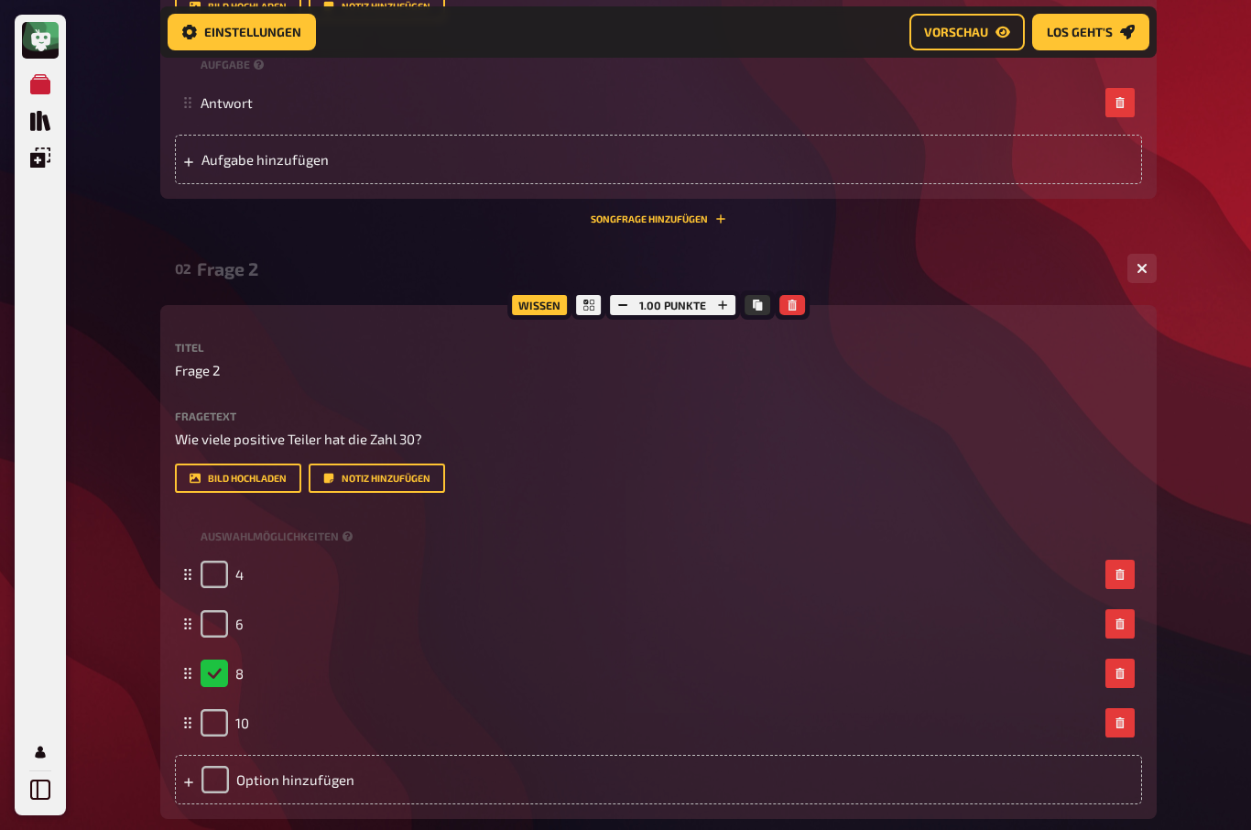
scroll to position [475, 0]
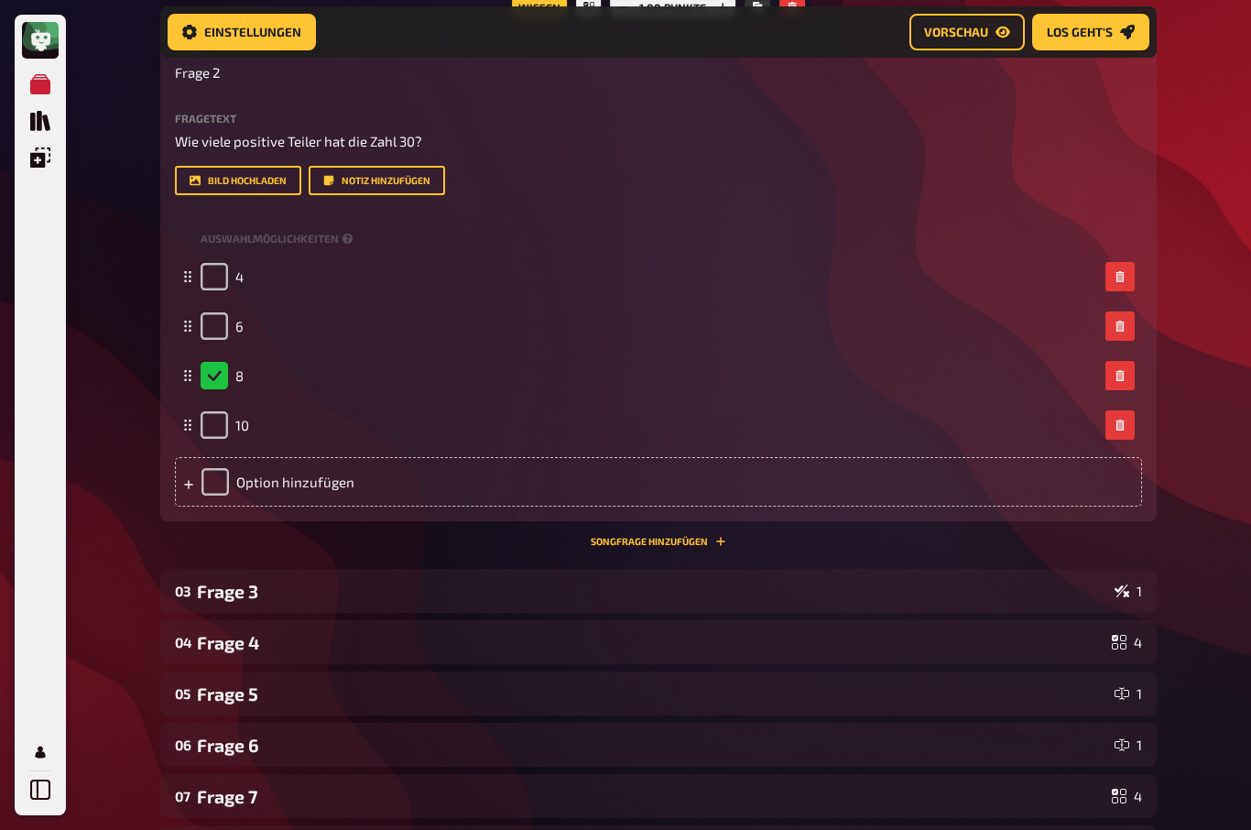
click at [212, 593] on div "Frage 3" at bounding box center [652, 591] width 910 height 21
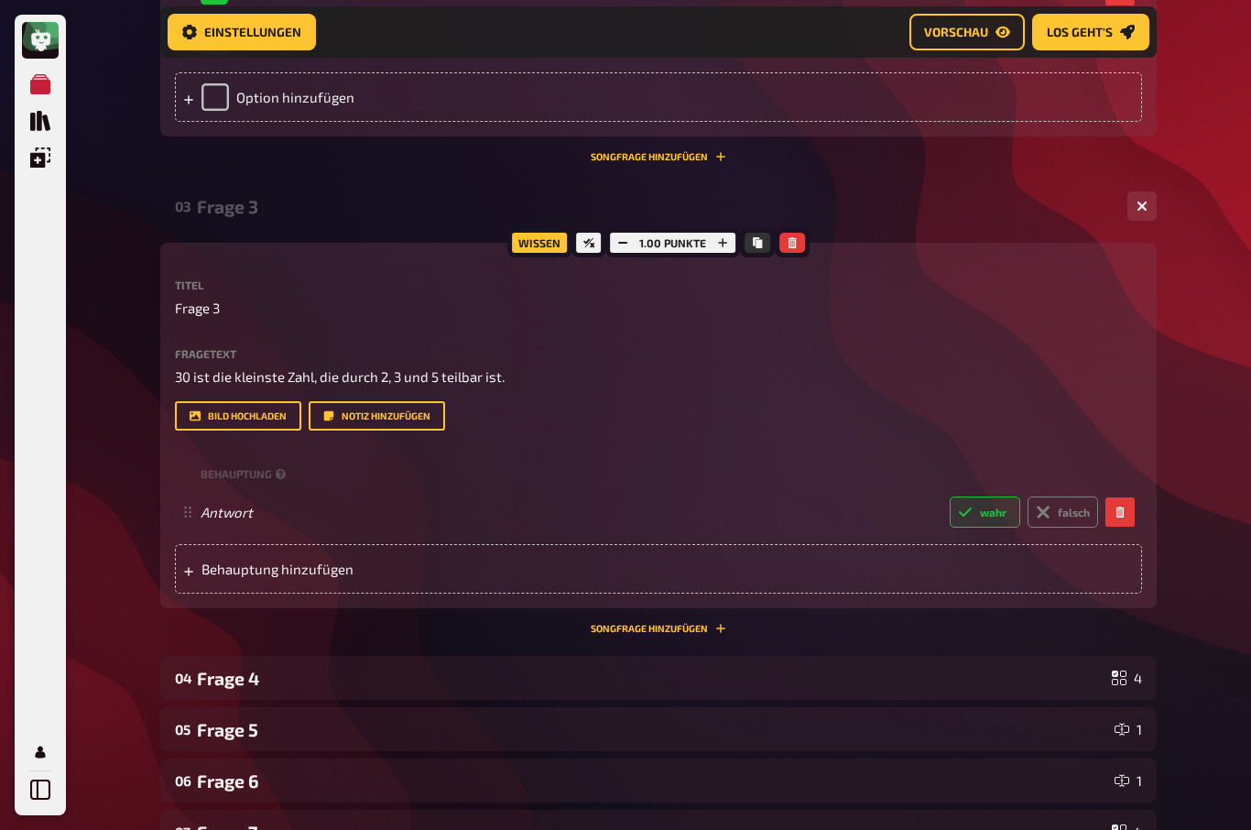
scroll to position [1156, 0]
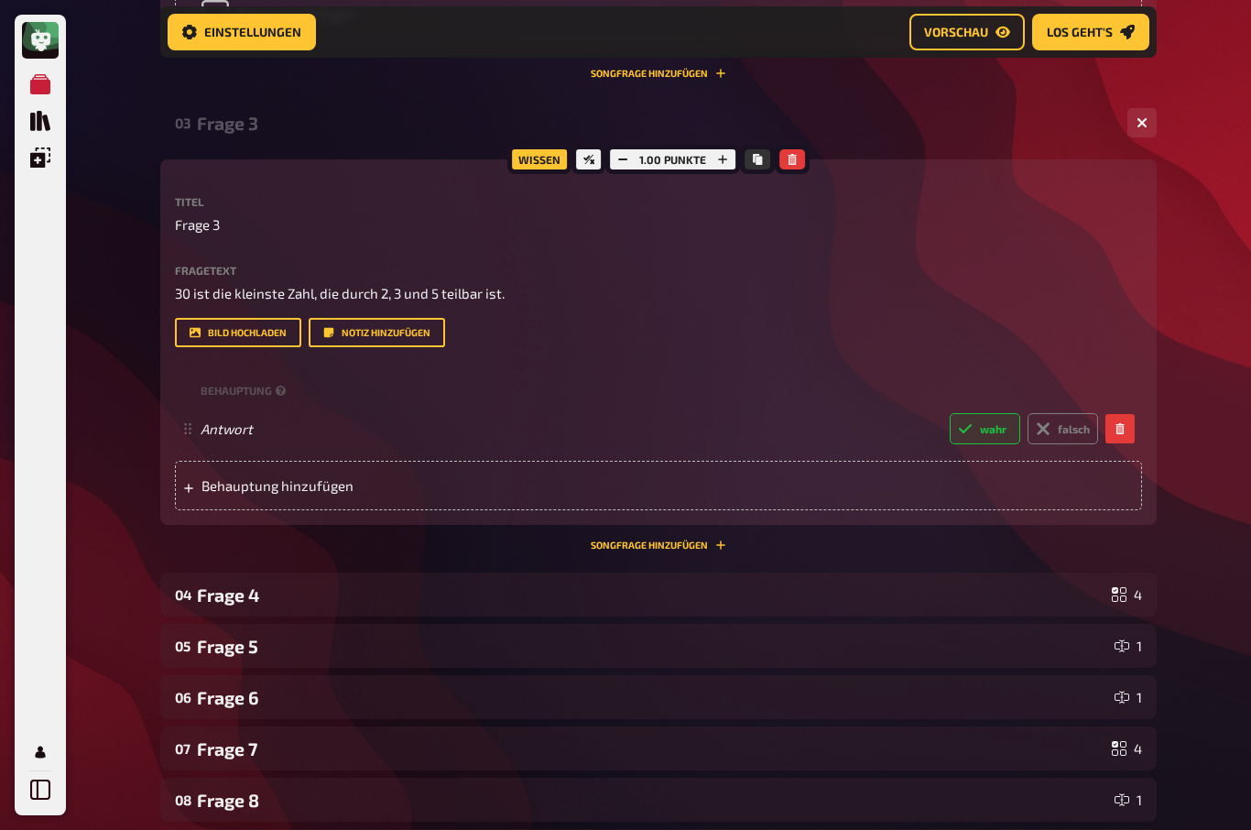
click at [203, 594] on div "Frage 4" at bounding box center [650, 595] width 907 height 21
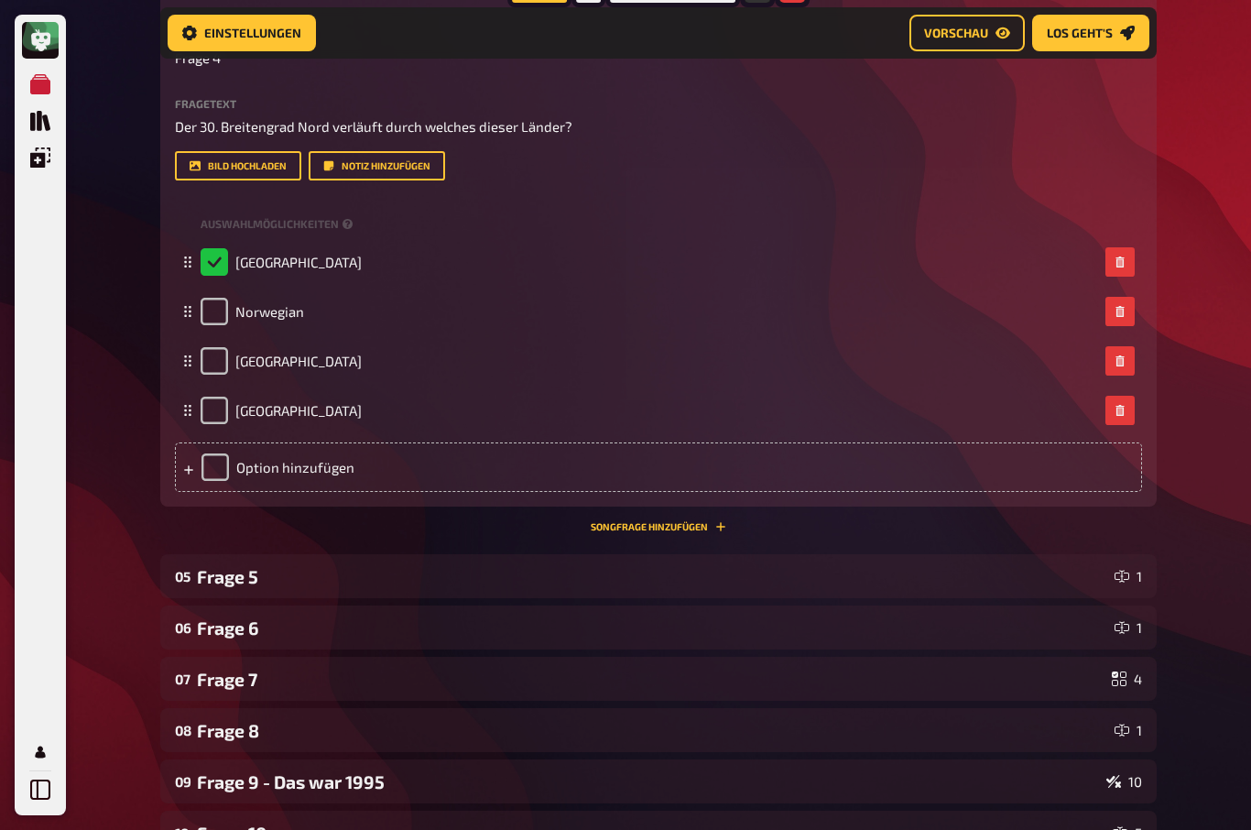
scroll to position [1887, 0]
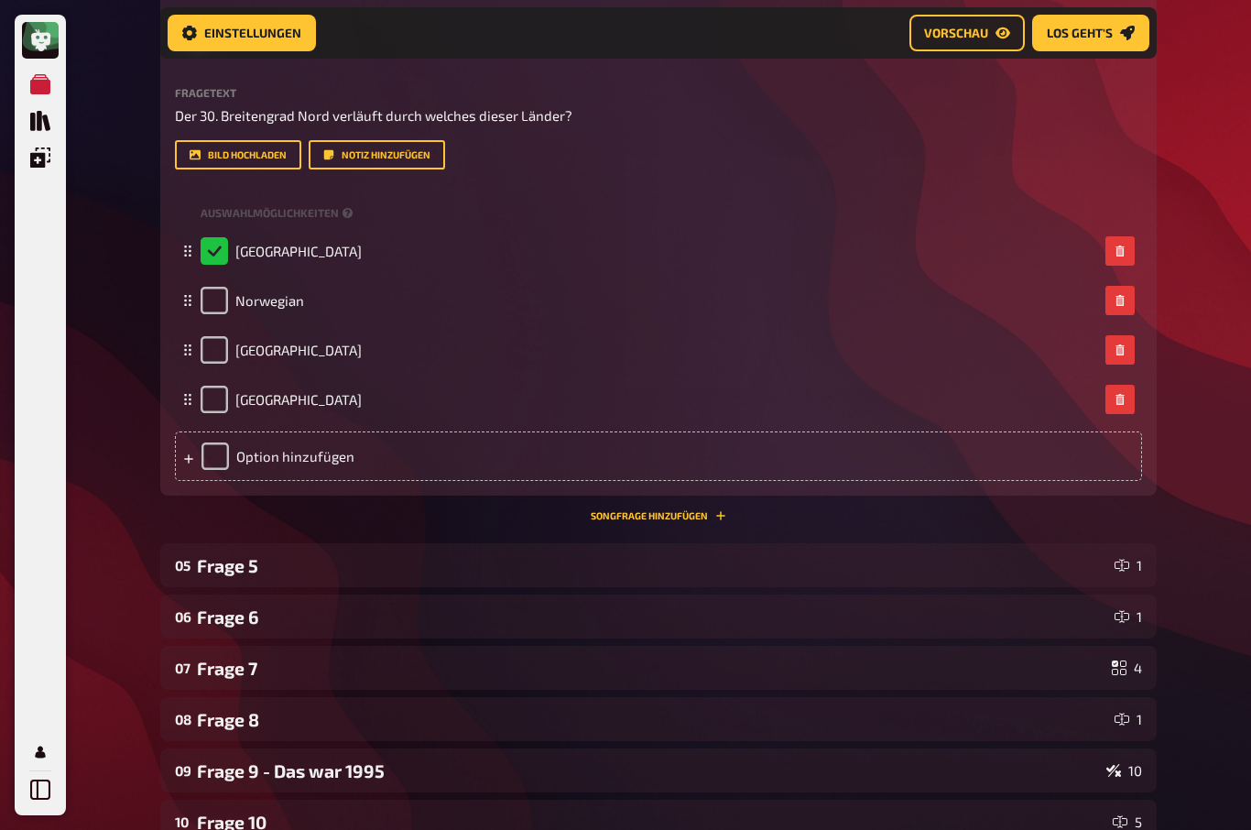
click at [197, 561] on div "Frage 5" at bounding box center [652, 565] width 910 height 21
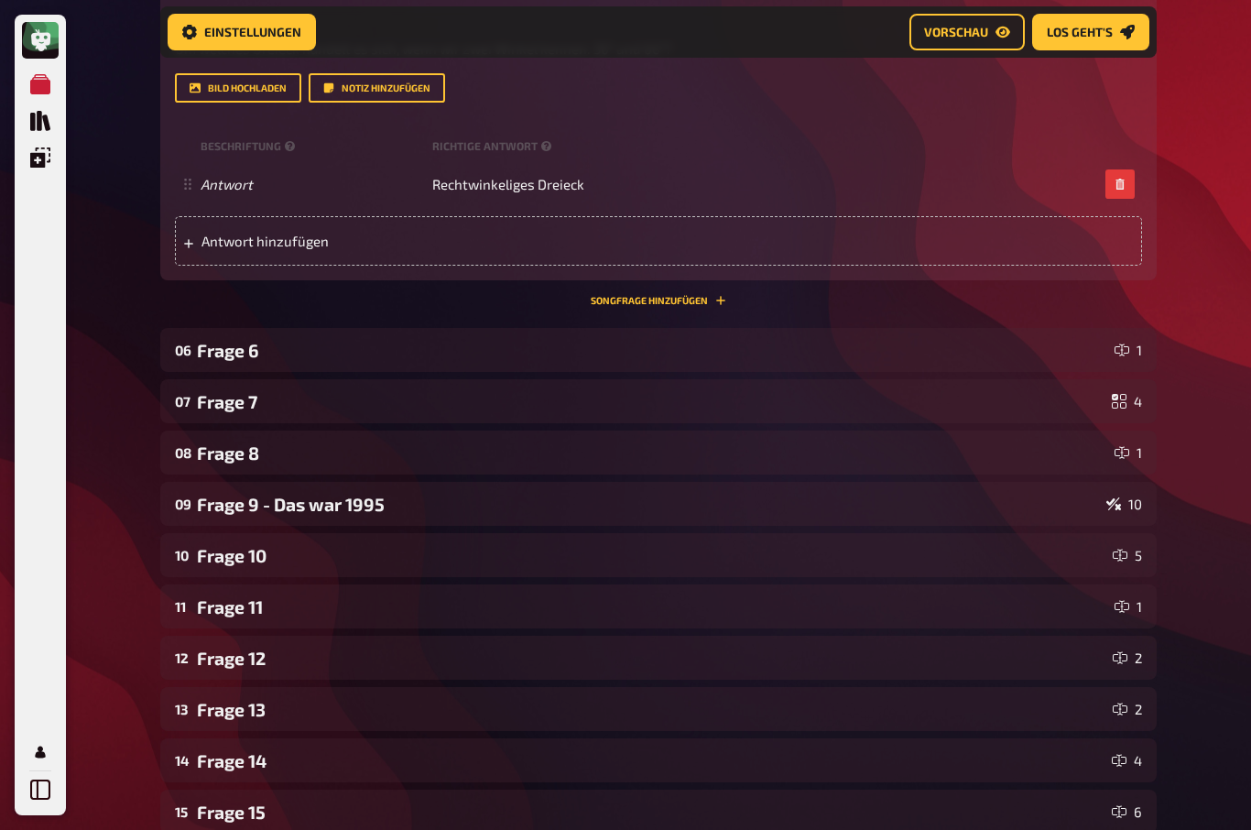
scroll to position [2576, 0]
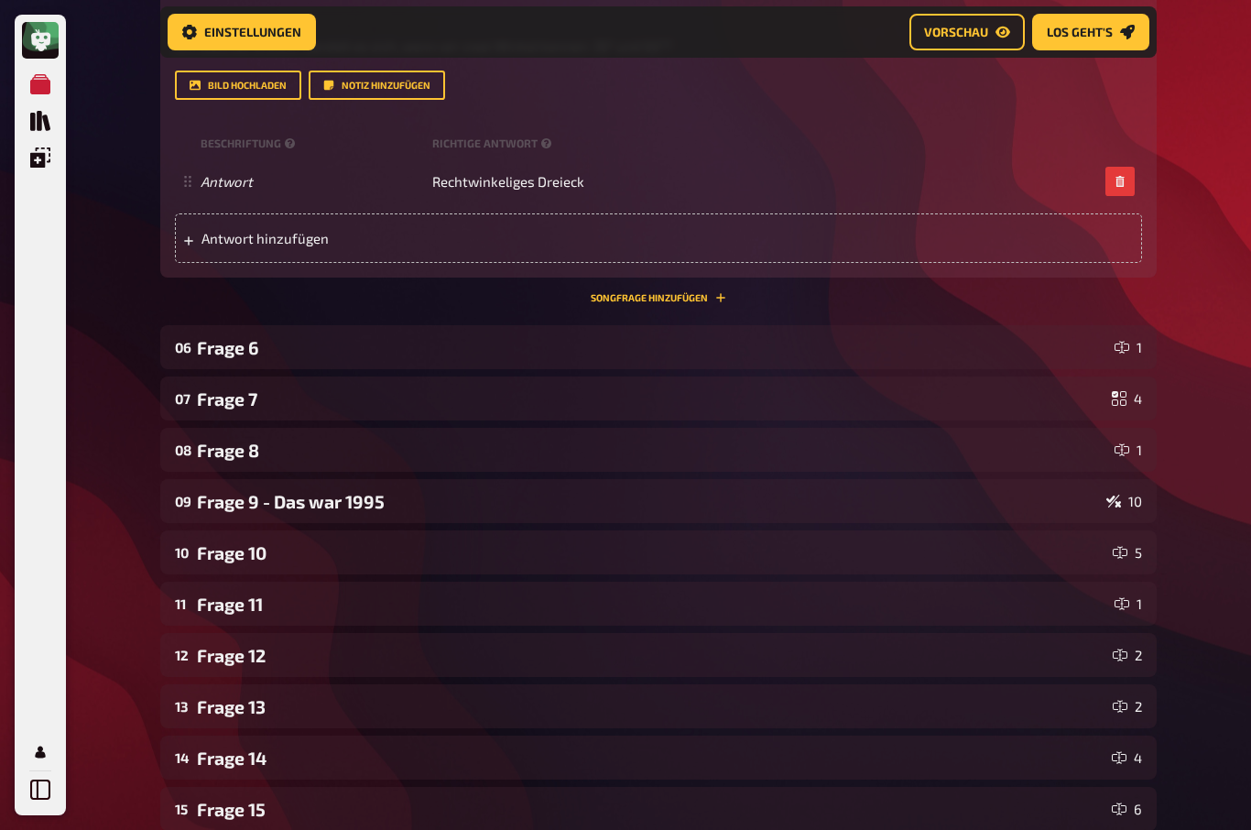
click at [203, 340] on div "Frage 6" at bounding box center [652, 348] width 910 height 21
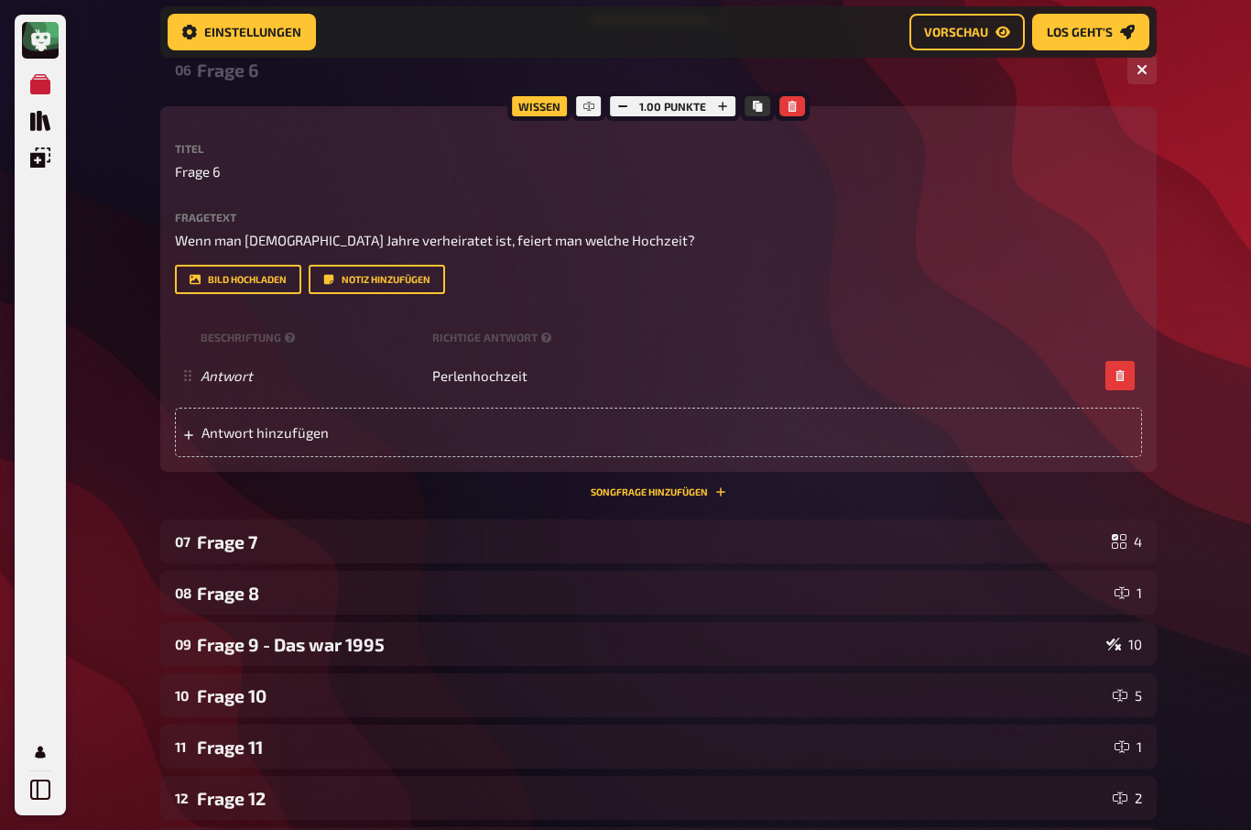
scroll to position [2874, 0]
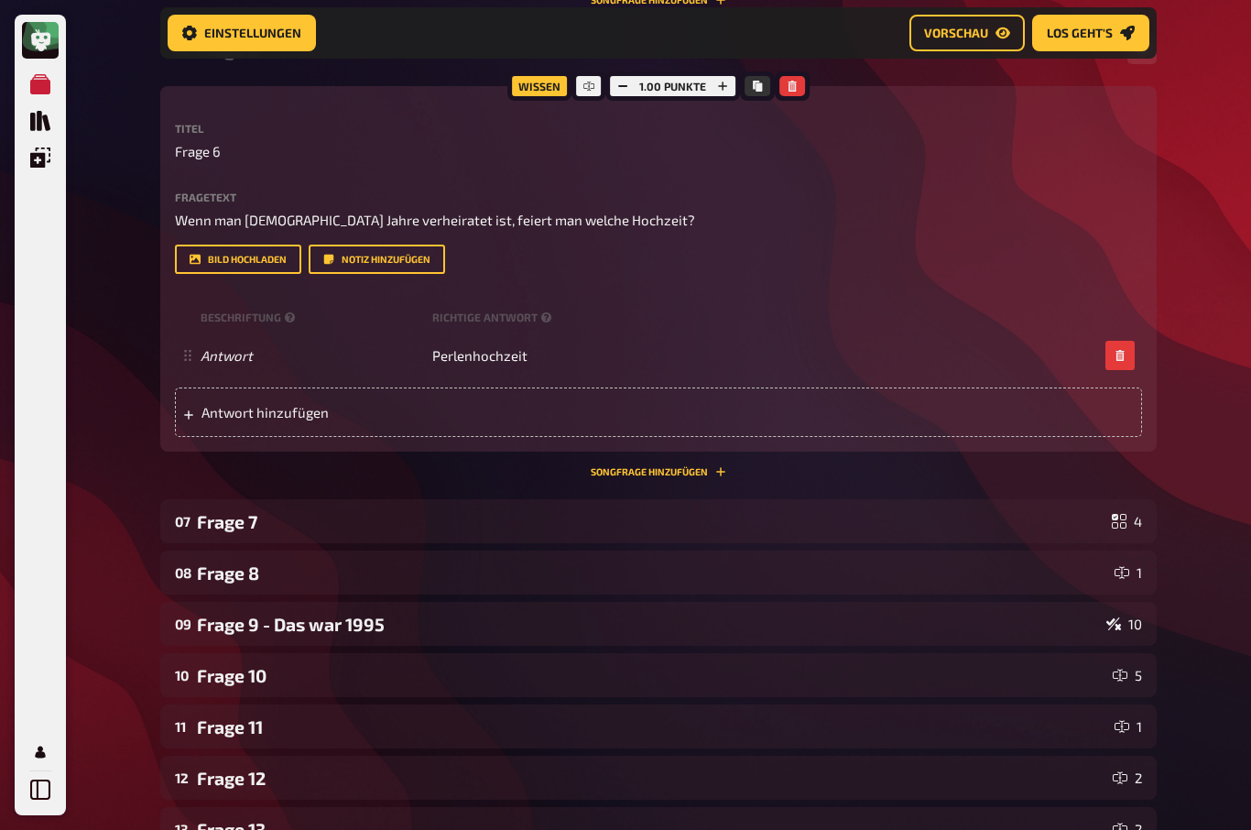
click at [217, 515] on div "Frage 7" at bounding box center [650, 521] width 907 height 21
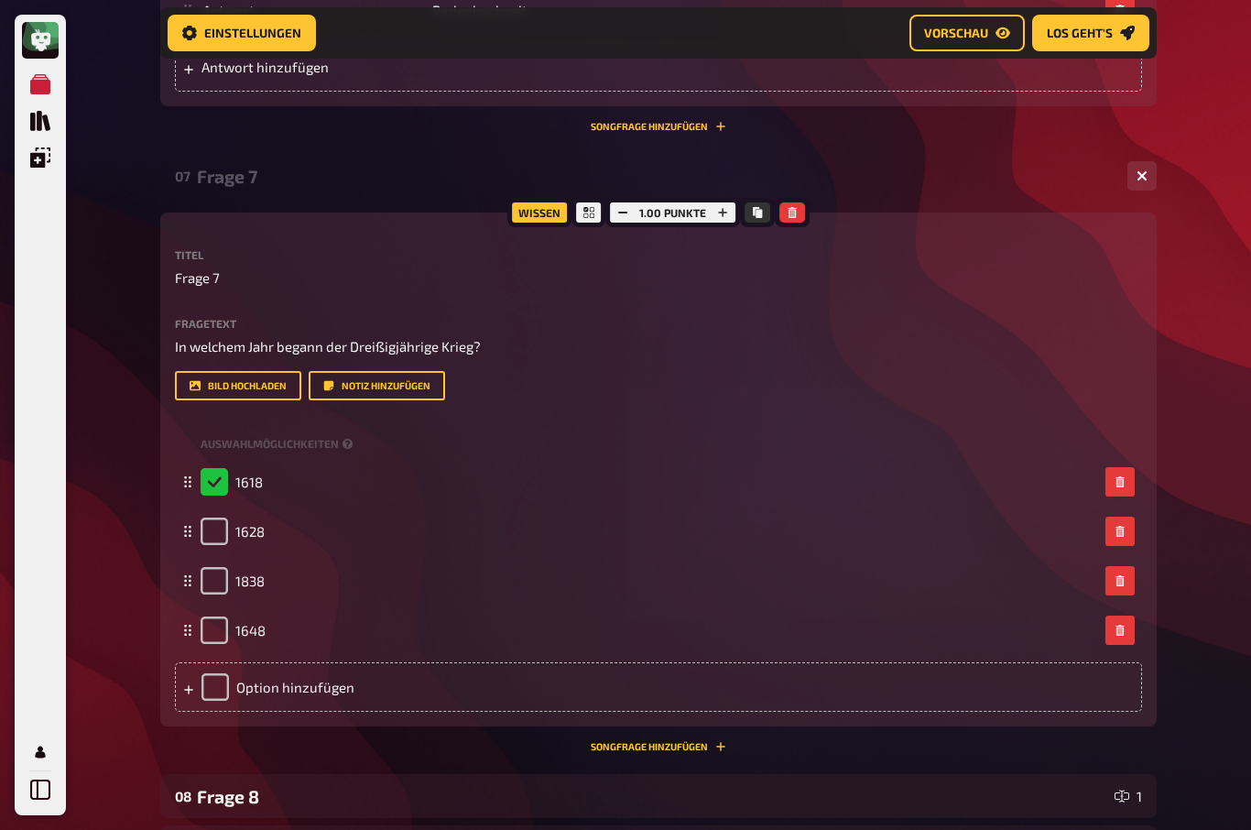
scroll to position [3285, 0]
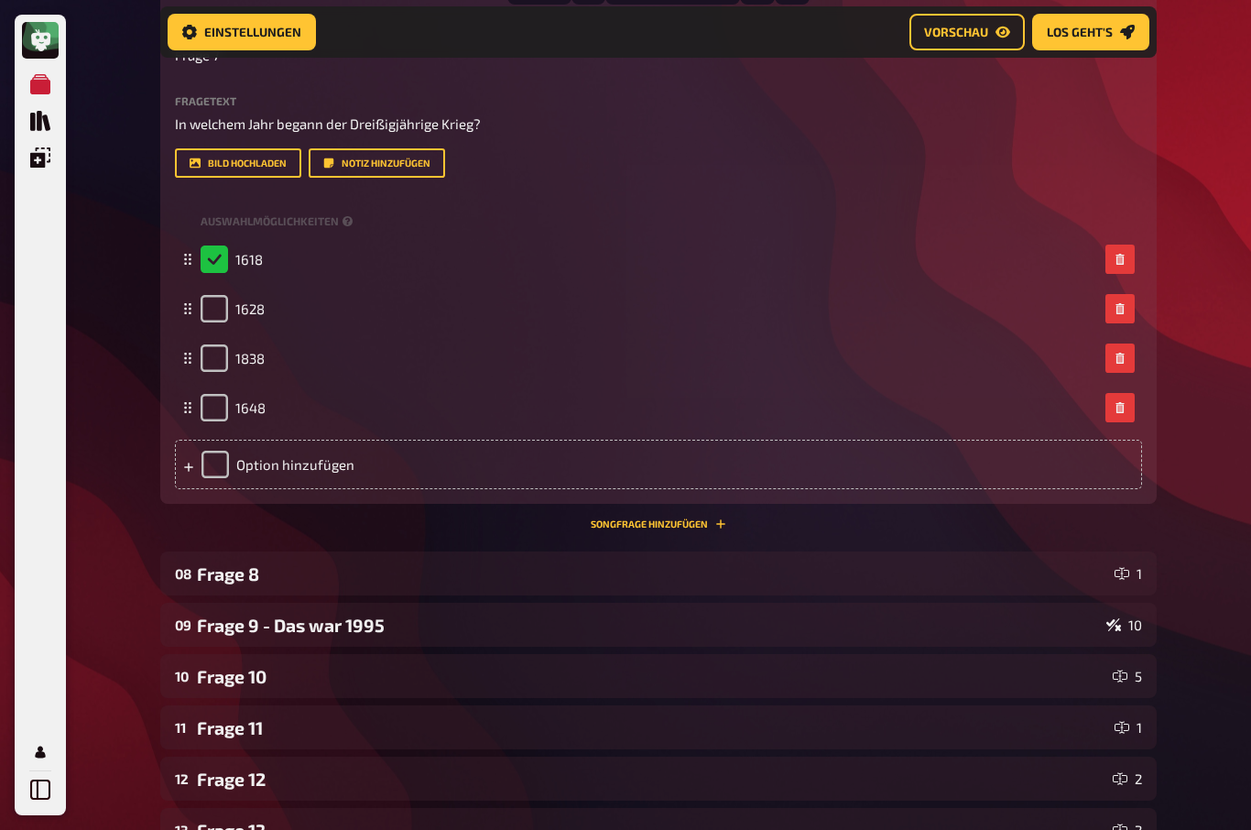
click at [217, 564] on div "Frage 8" at bounding box center [652, 574] width 910 height 21
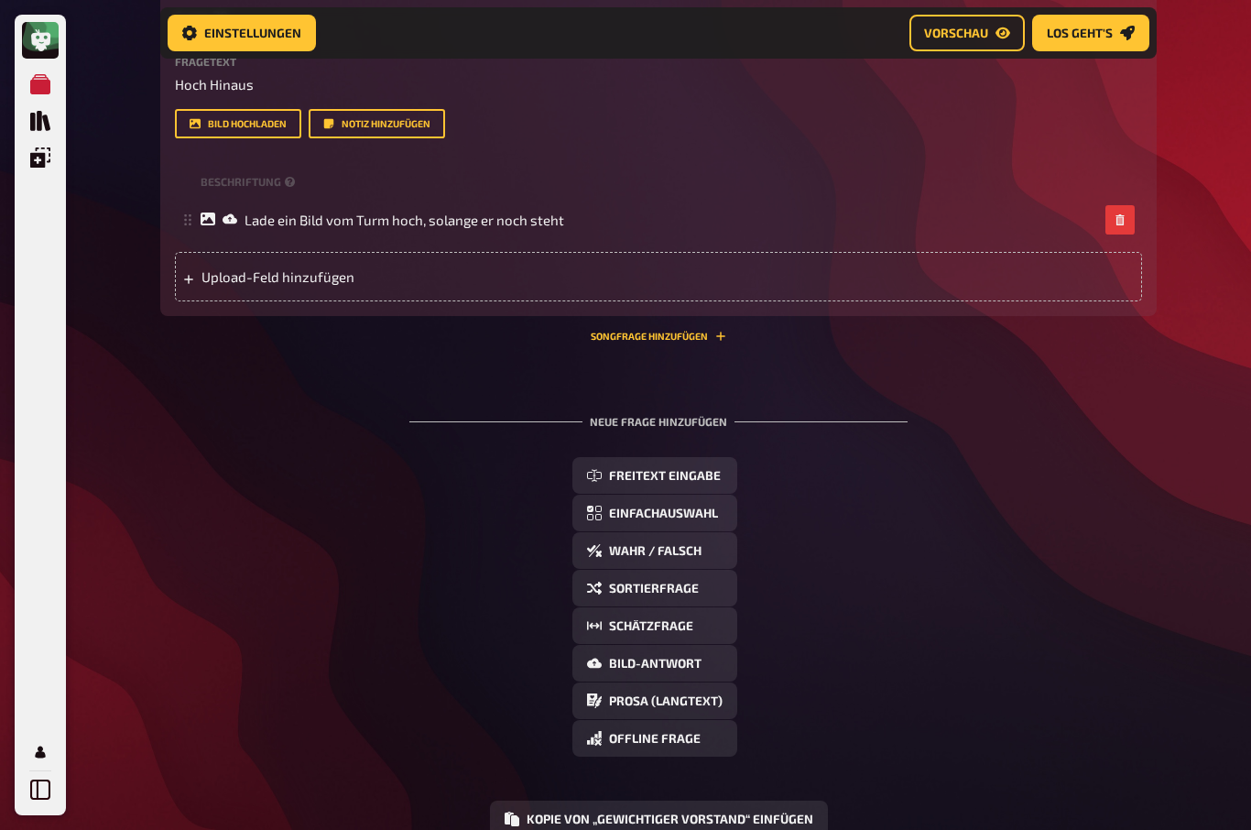
scroll to position [6420, 0]
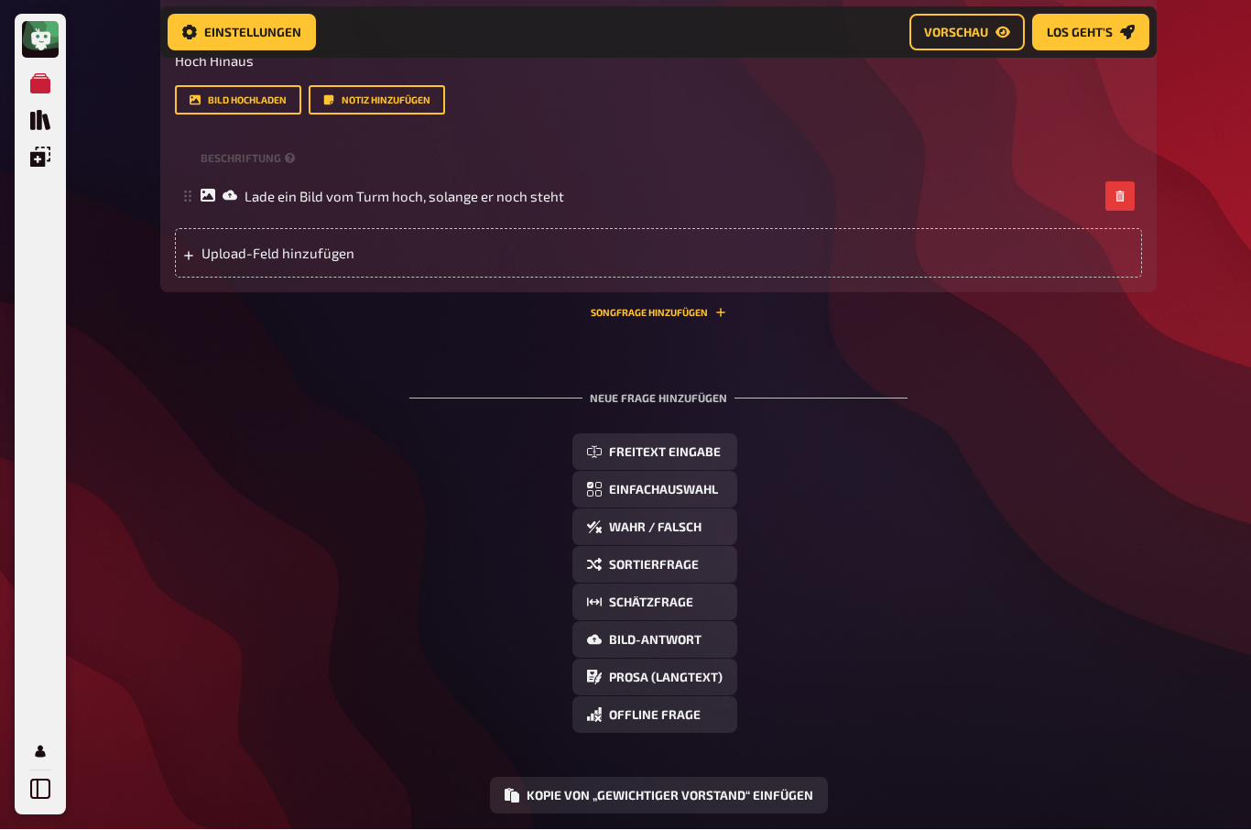
click at [682, 447] on span "Freitext Eingabe" at bounding box center [665, 453] width 112 height 13
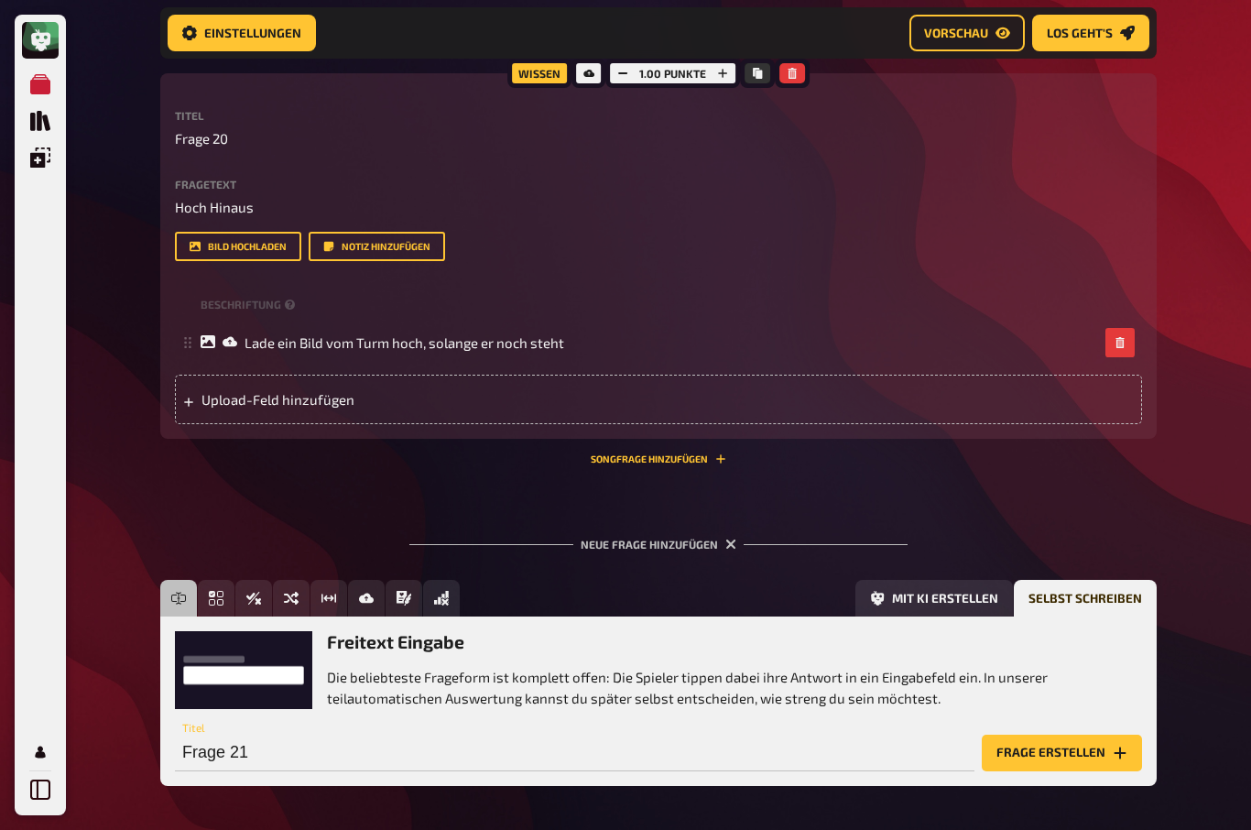
click at [1090, 746] on button "Frage erstellen" at bounding box center [1062, 752] width 160 height 37
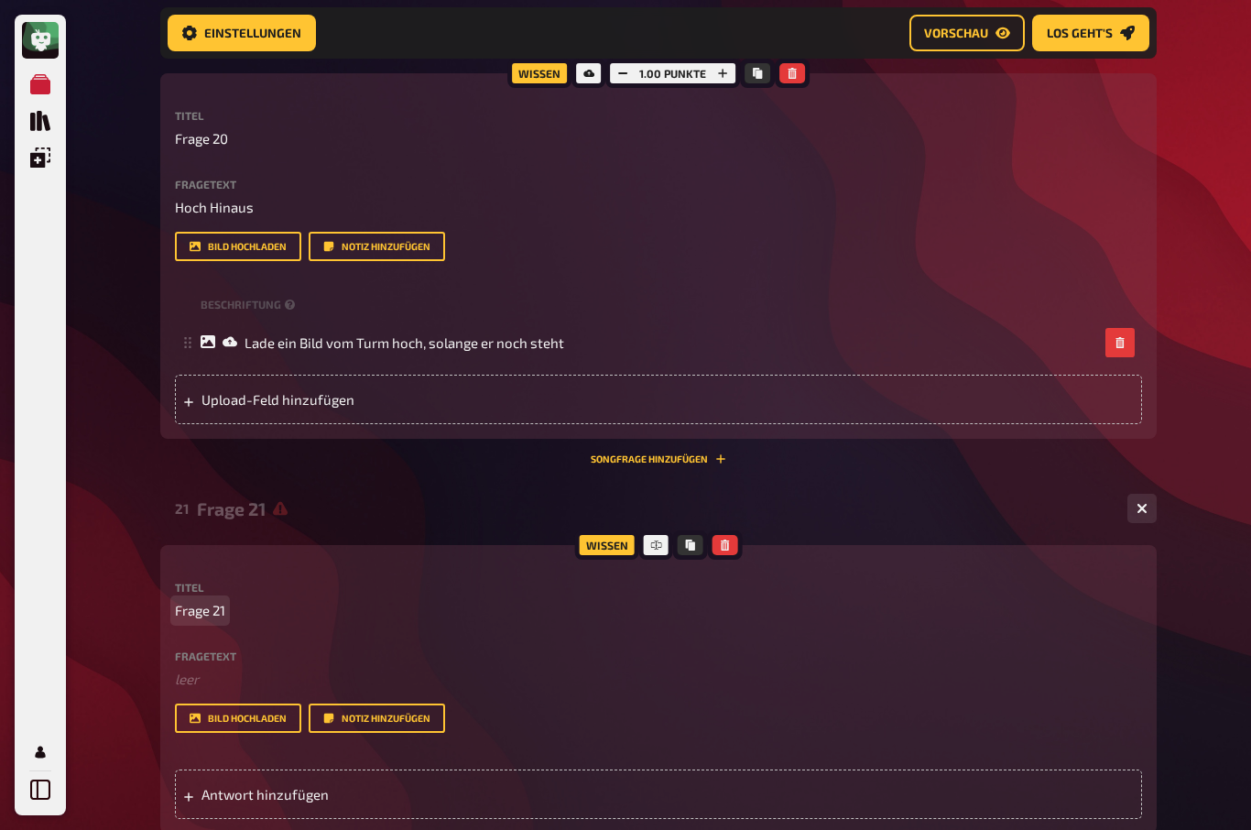
click at [207, 601] on span "Frage 21" at bounding box center [200, 610] width 50 height 21
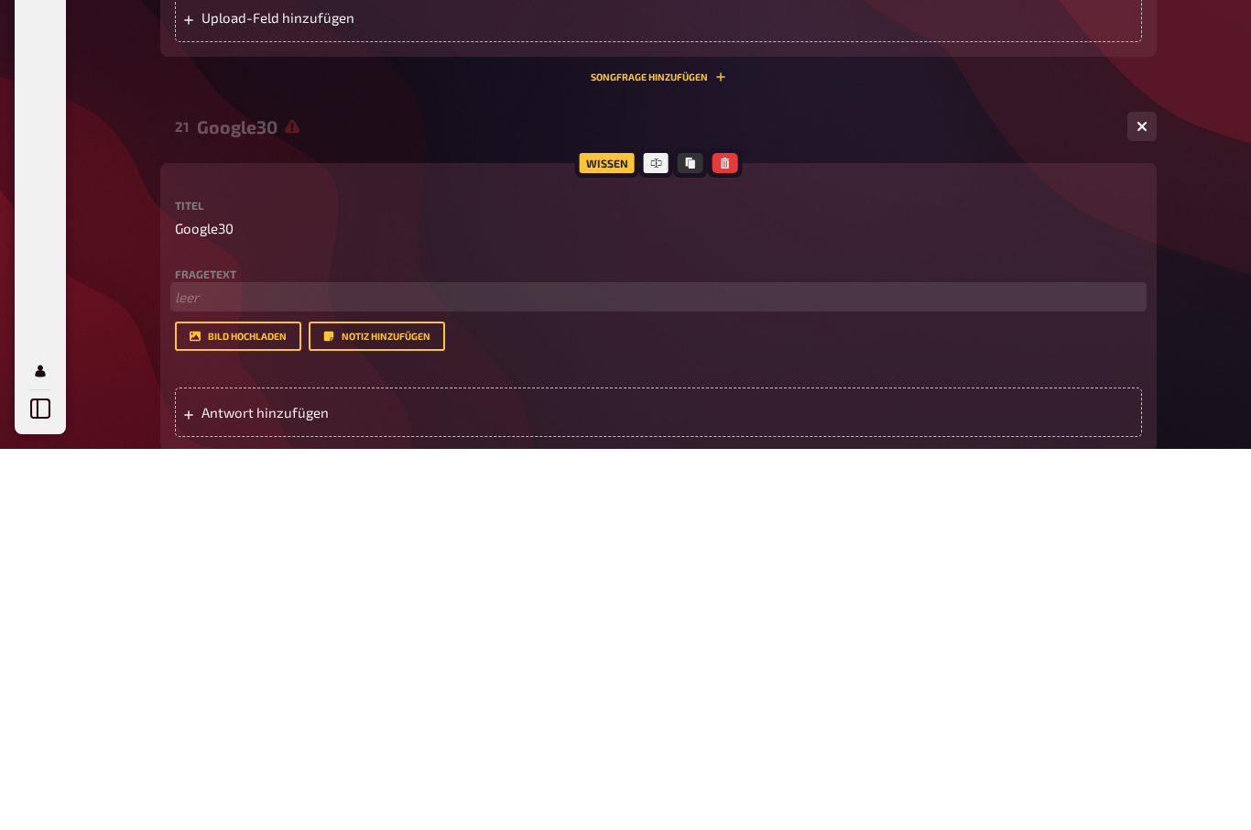
click at [190, 668] on p "﻿ leer" at bounding box center [658, 678] width 967 height 21
click at [359, 668] on p "Wenn ich den Begriff" at bounding box center [658, 678] width 967 height 21
click at [389, 670] on span "Wenn ich den Begriff „auto30“ google, dann bekomme ich 1 040000 Ergebnisse." at bounding box center [421, 678] width 492 height 16
click at [804, 668] on p "Wenn ich den Begriff „auto30“ bei Google eingebe, dann bekomme ich 1 040000 Erg…" at bounding box center [658, 678] width 967 height 21
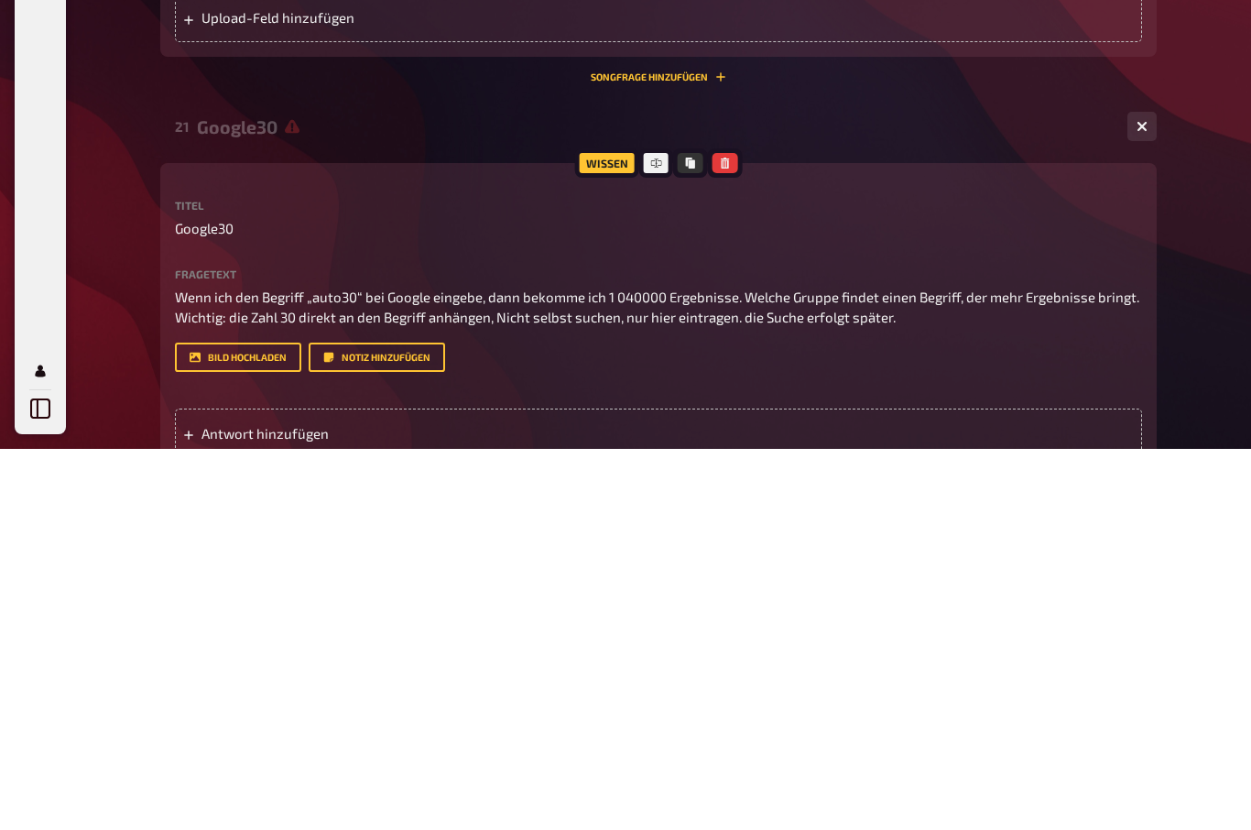
scroll to position [6657, 0]
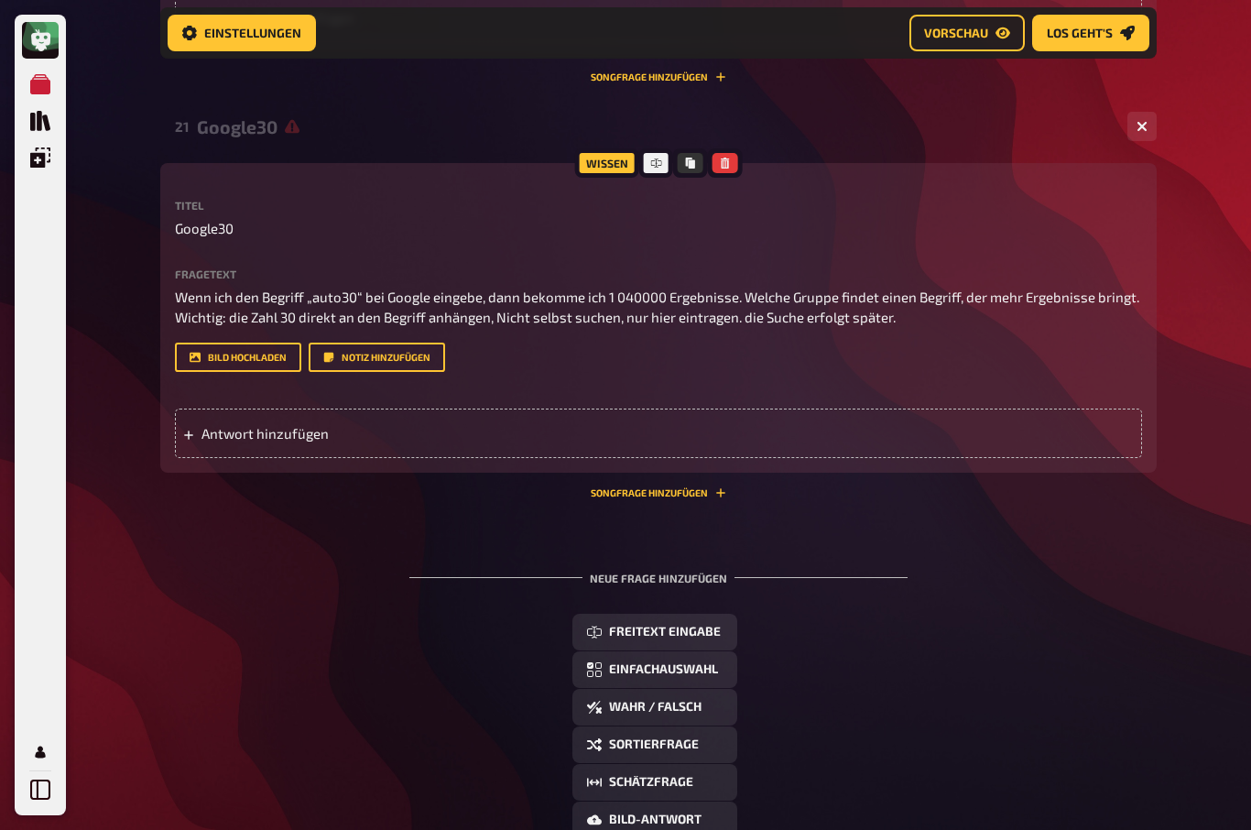
click at [252, 408] on div "Antwort hinzufügen" at bounding box center [658, 432] width 967 height 49
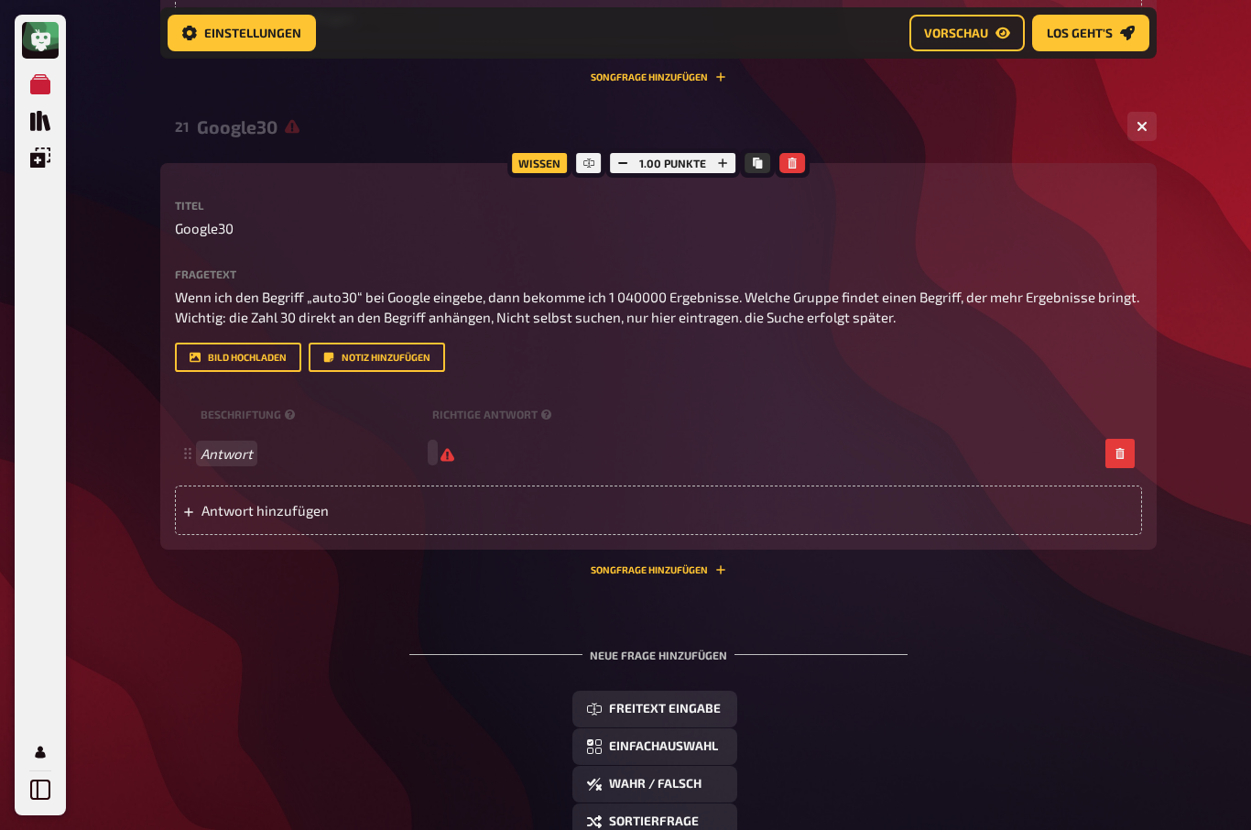
click at [428, 444] on div "Antwort" at bounding box center [649, 452] width 897 height 17
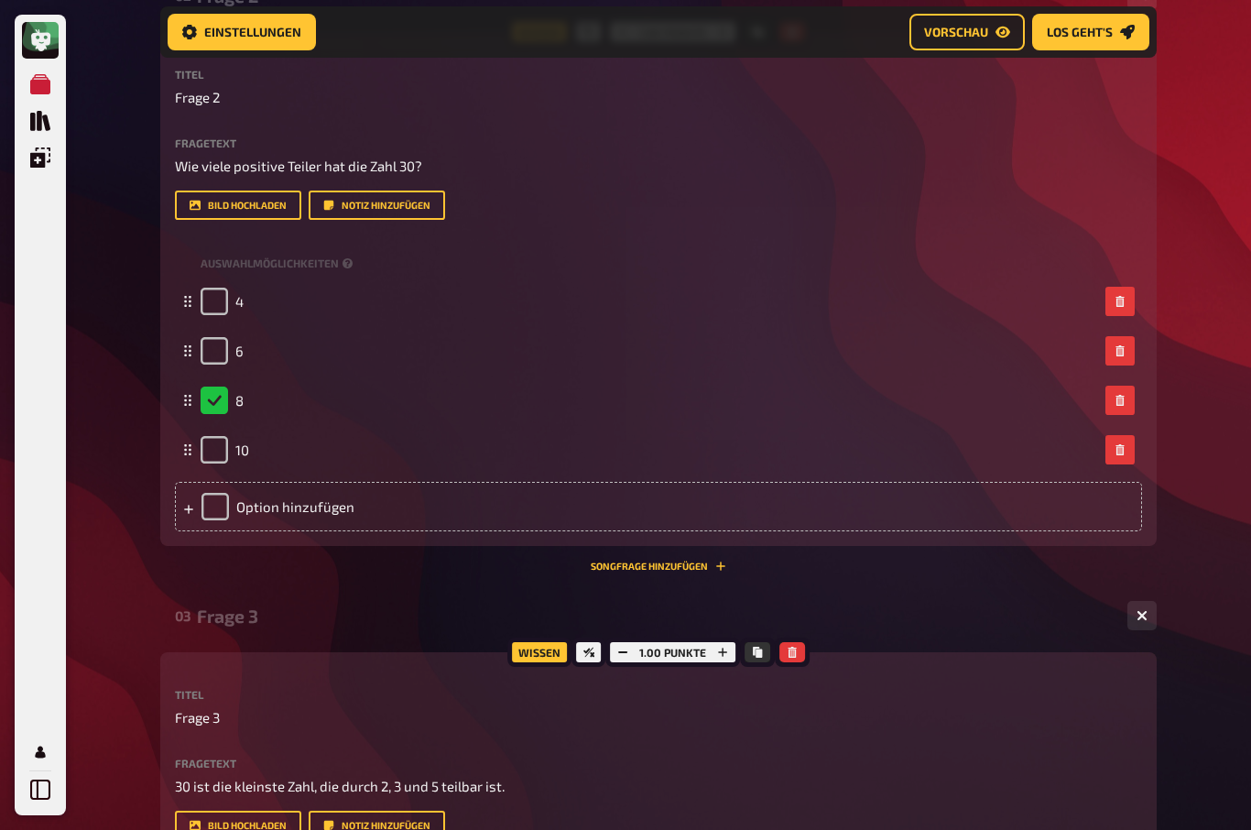
scroll to position [0, 0]
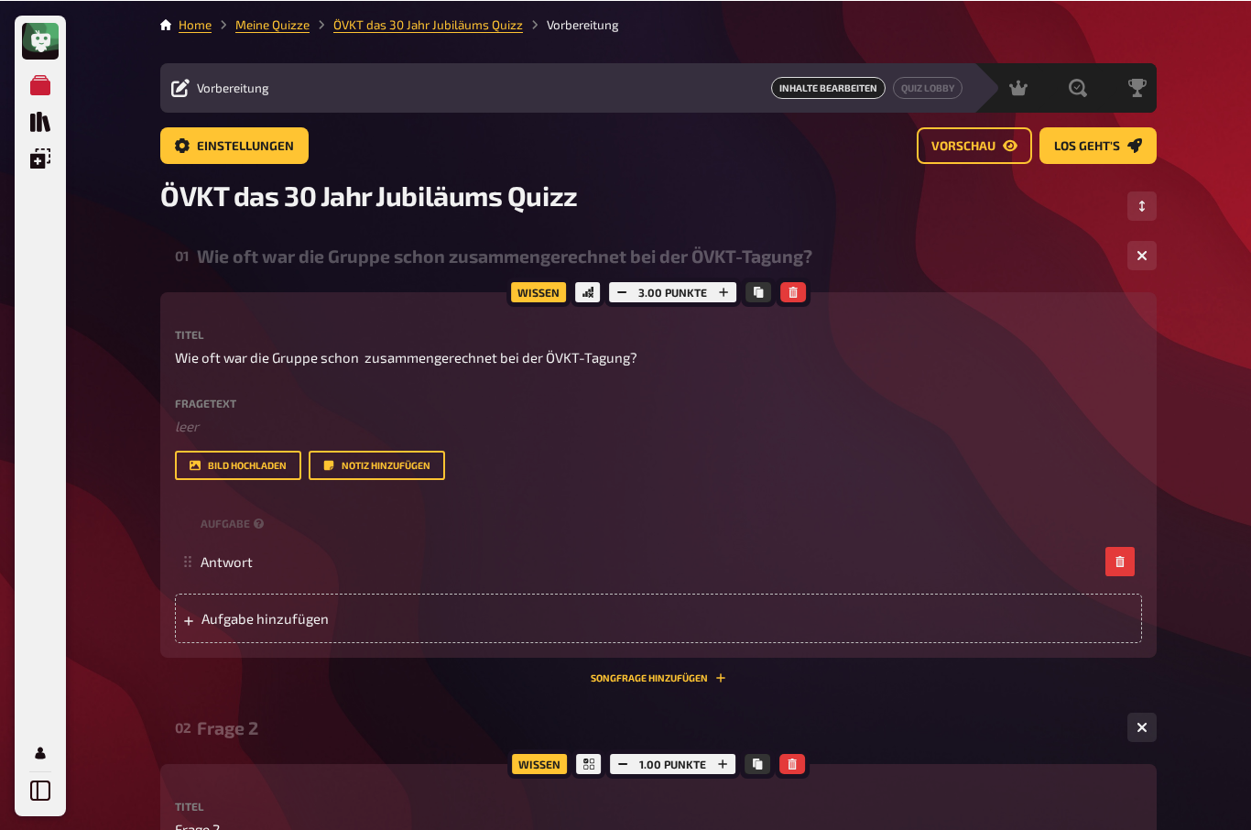
click at [1139, 216] on button "Reihenfolge anpassen" at bounding box center [1141, 204] width 29 height 29
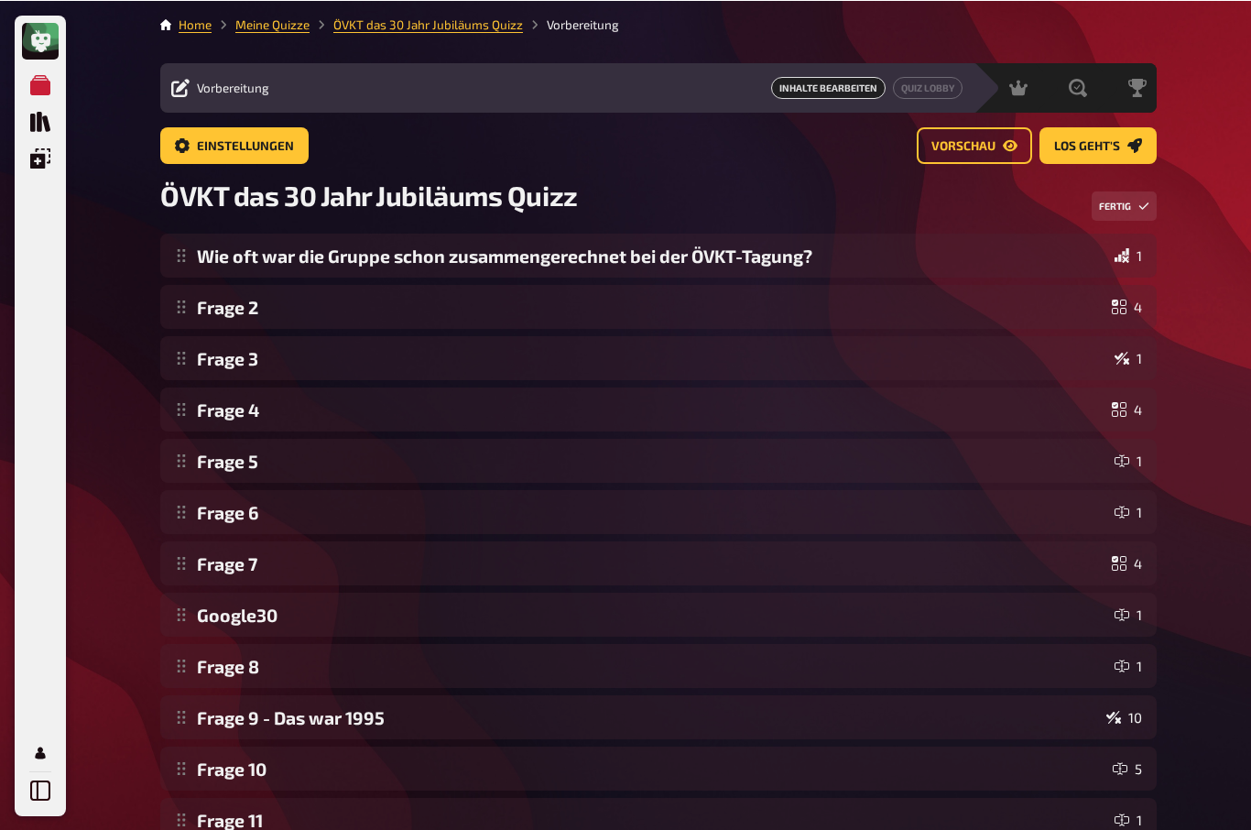
click at [1129, 202] on button "Fertig" at bounding box center [1123, 204] width 65 height 29
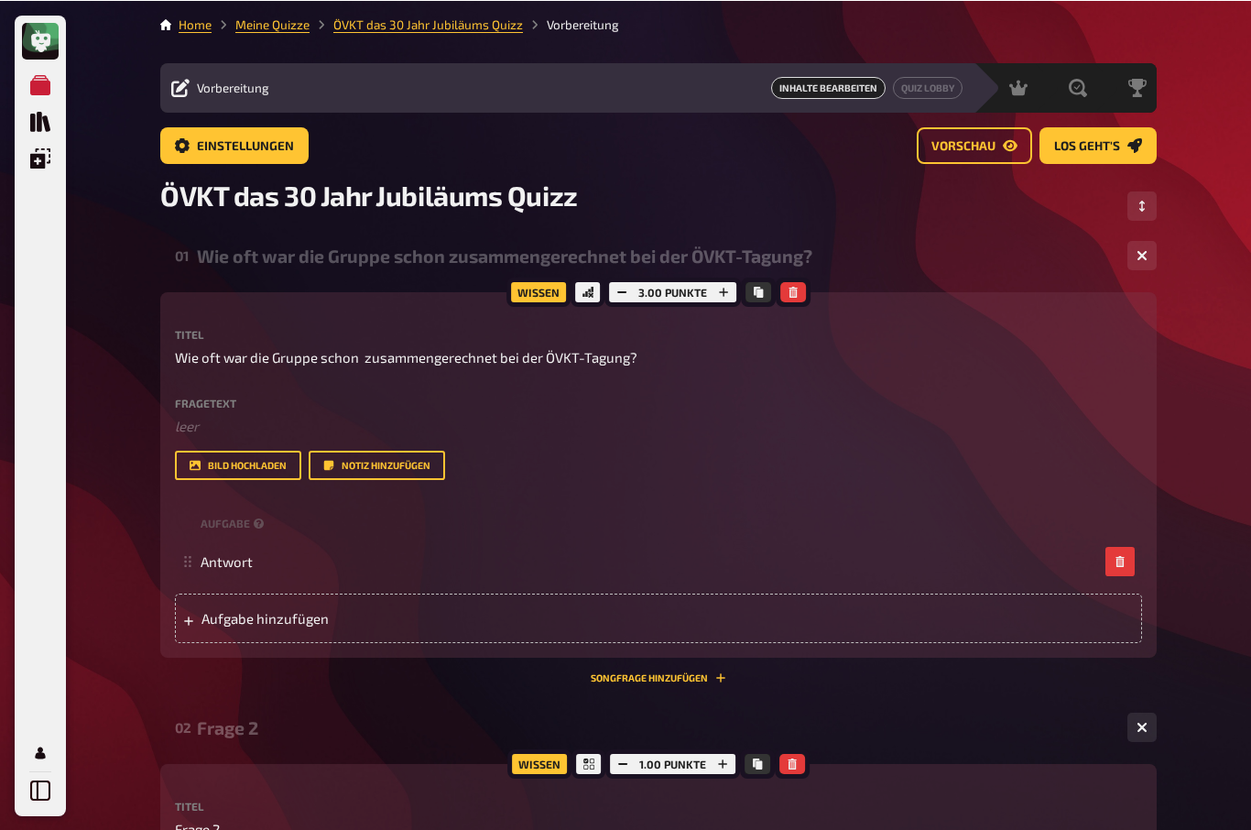
click at [1145, 202] on icon "Reihenfolge anpassen" at bounding box center [1141, 205] width 11 height 11
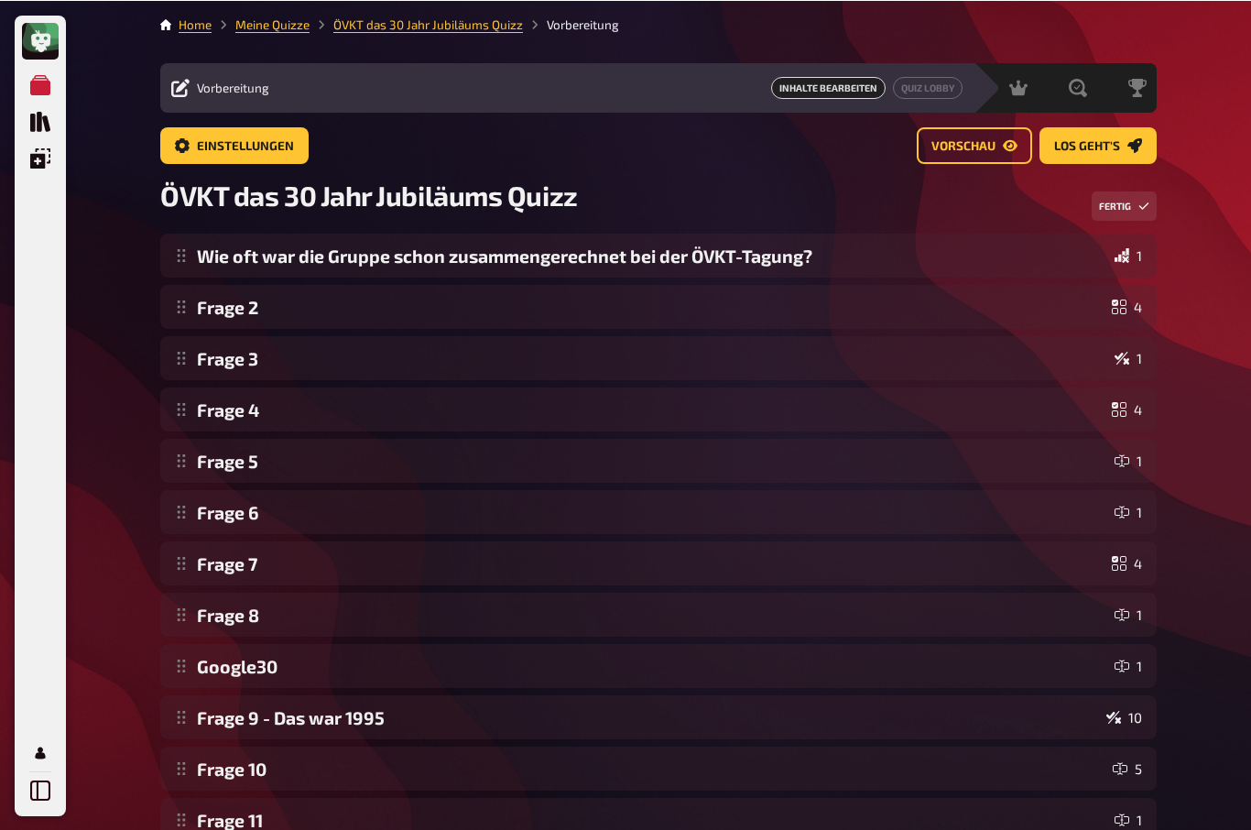
click at [1134, 198] on button "Fertig" at bounding box center [1123, 204] width 65 height 29
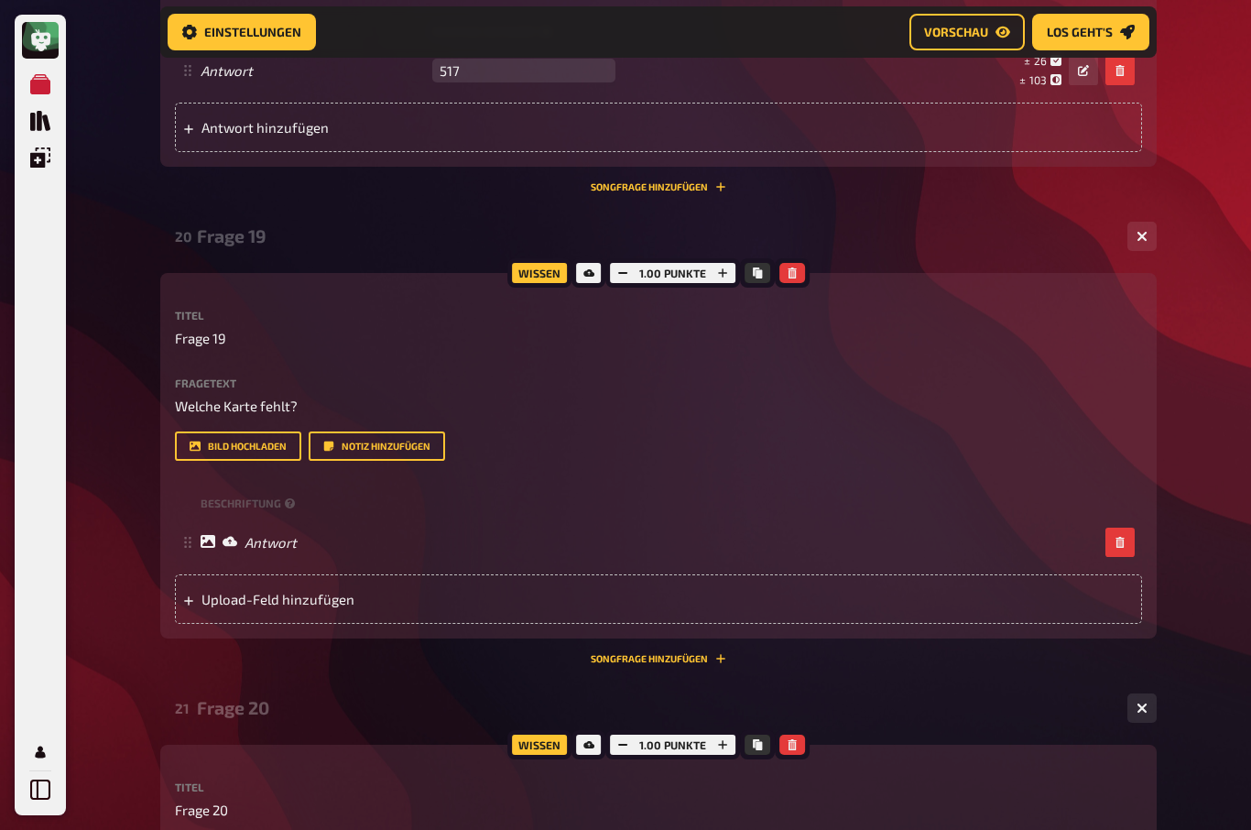
scroll to position [6084, 0]
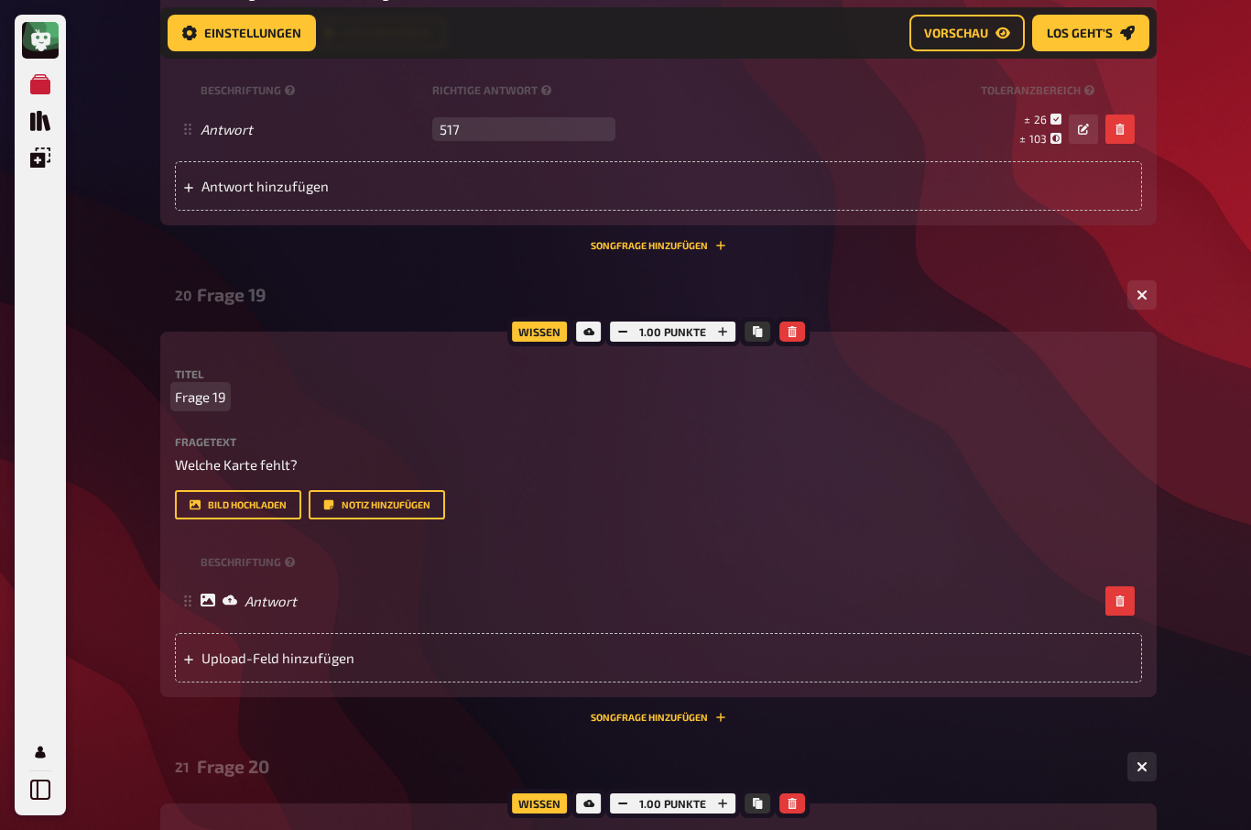
click at [181, 386] on span "Frage 19" at bounding box center [200, 396] width 51 height 21
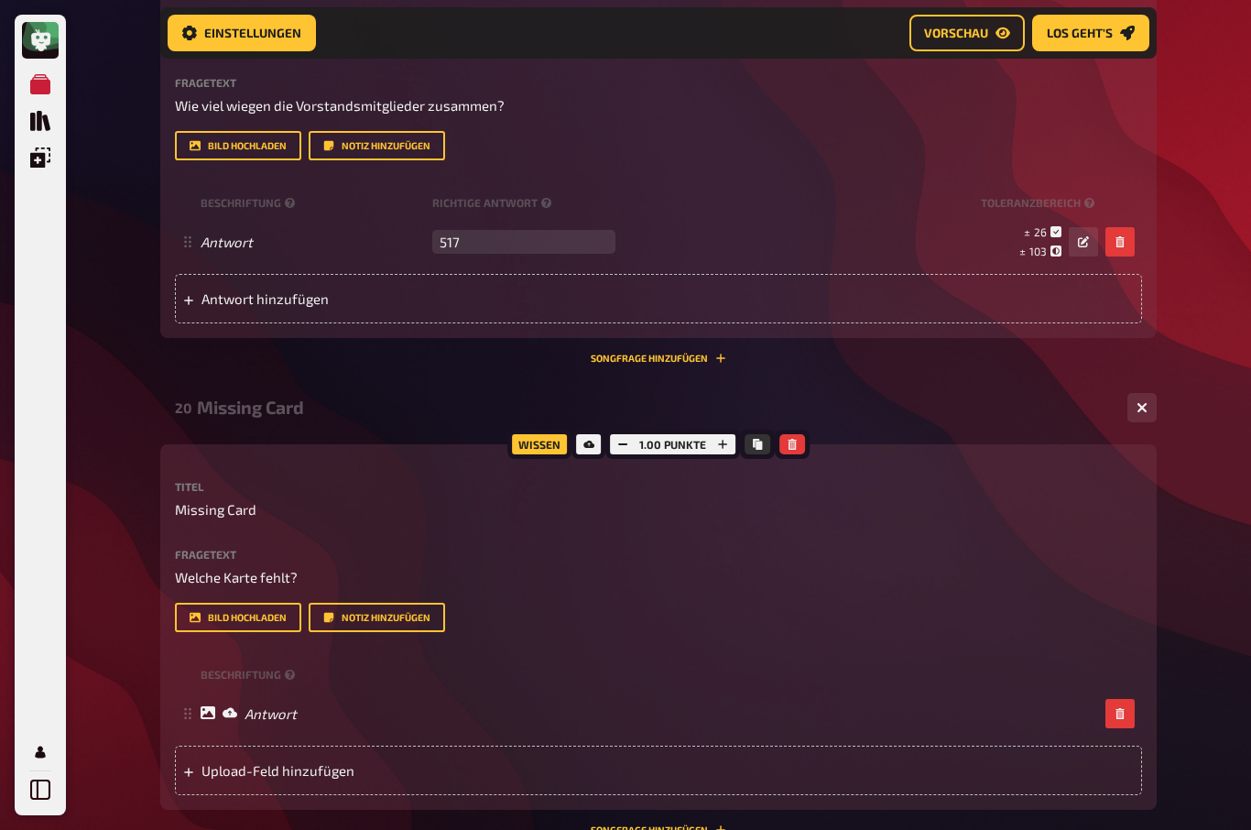
scroll to position [5941, 0]
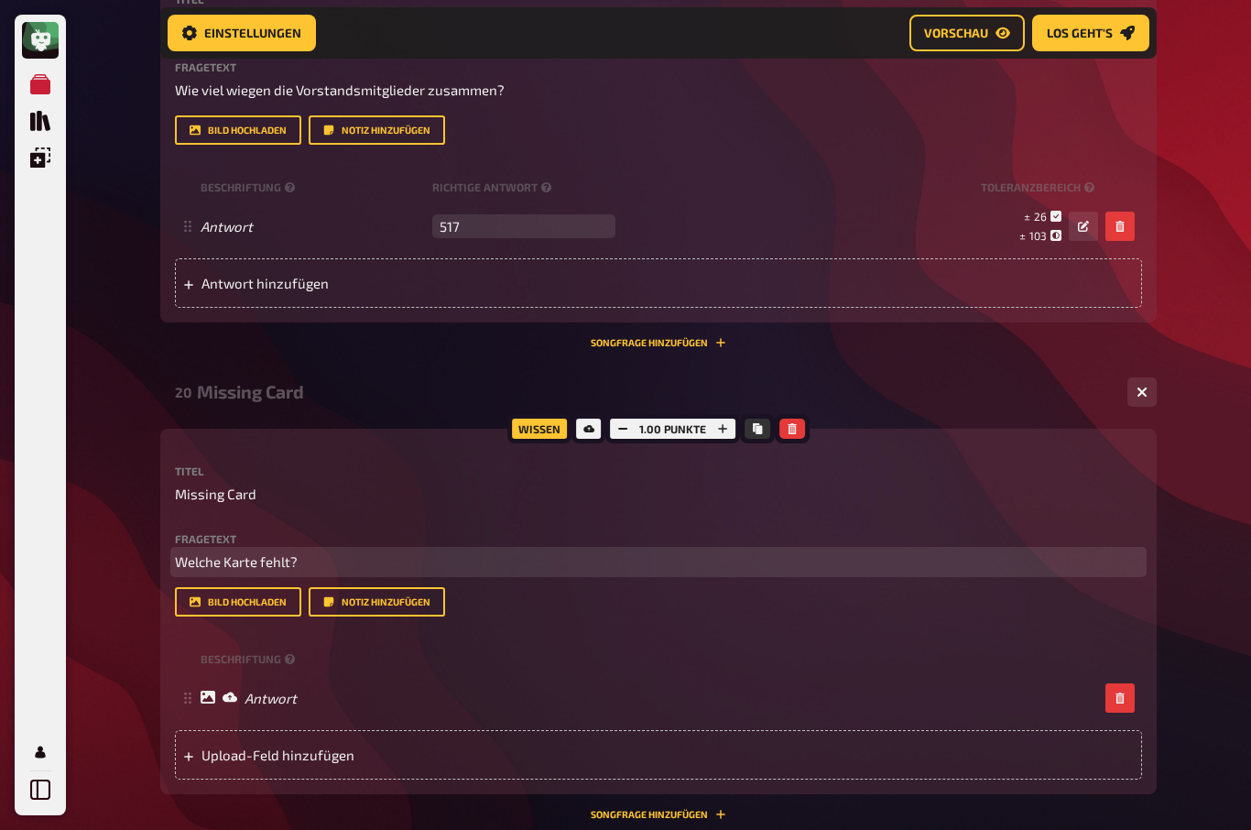
click at [338, 556] on p "Welche Karte fehlt?" at bounding box center [658, 561] width 967 height 21
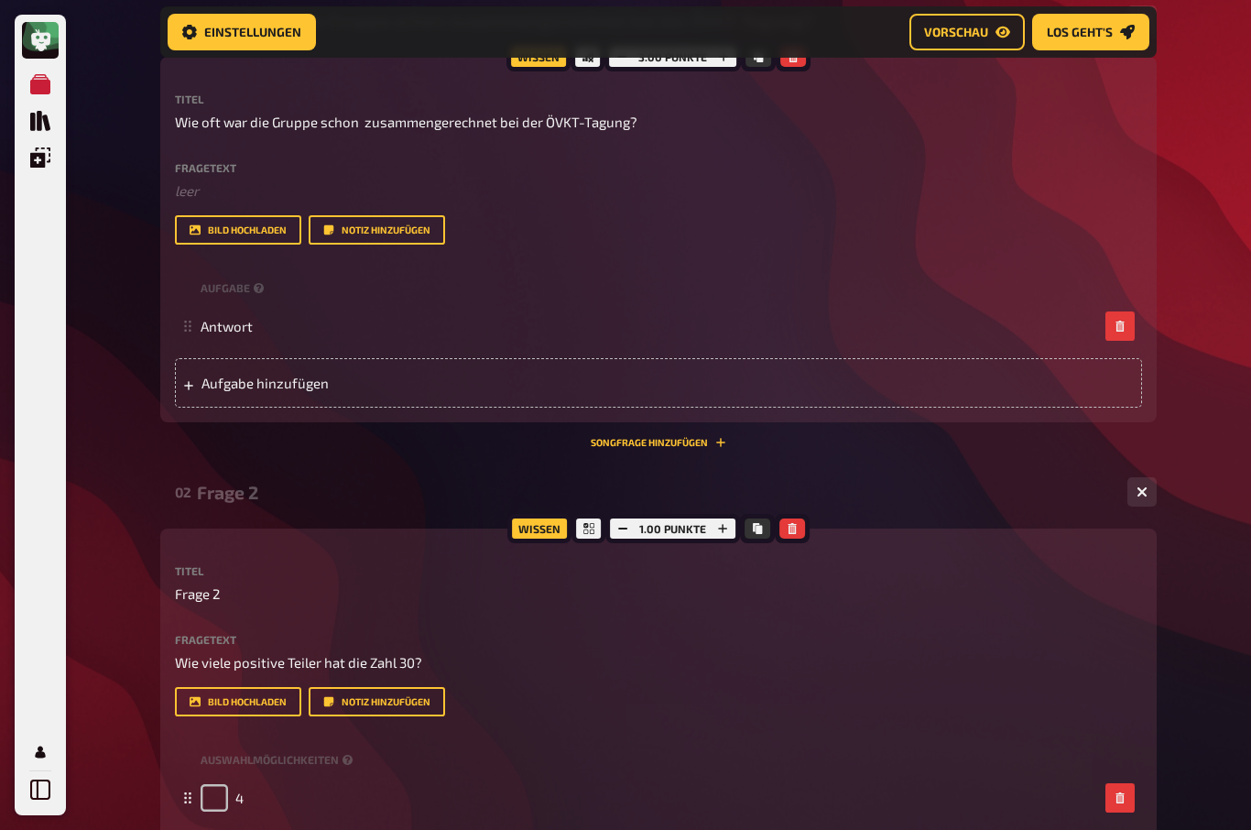
scroll to position [0, 0]
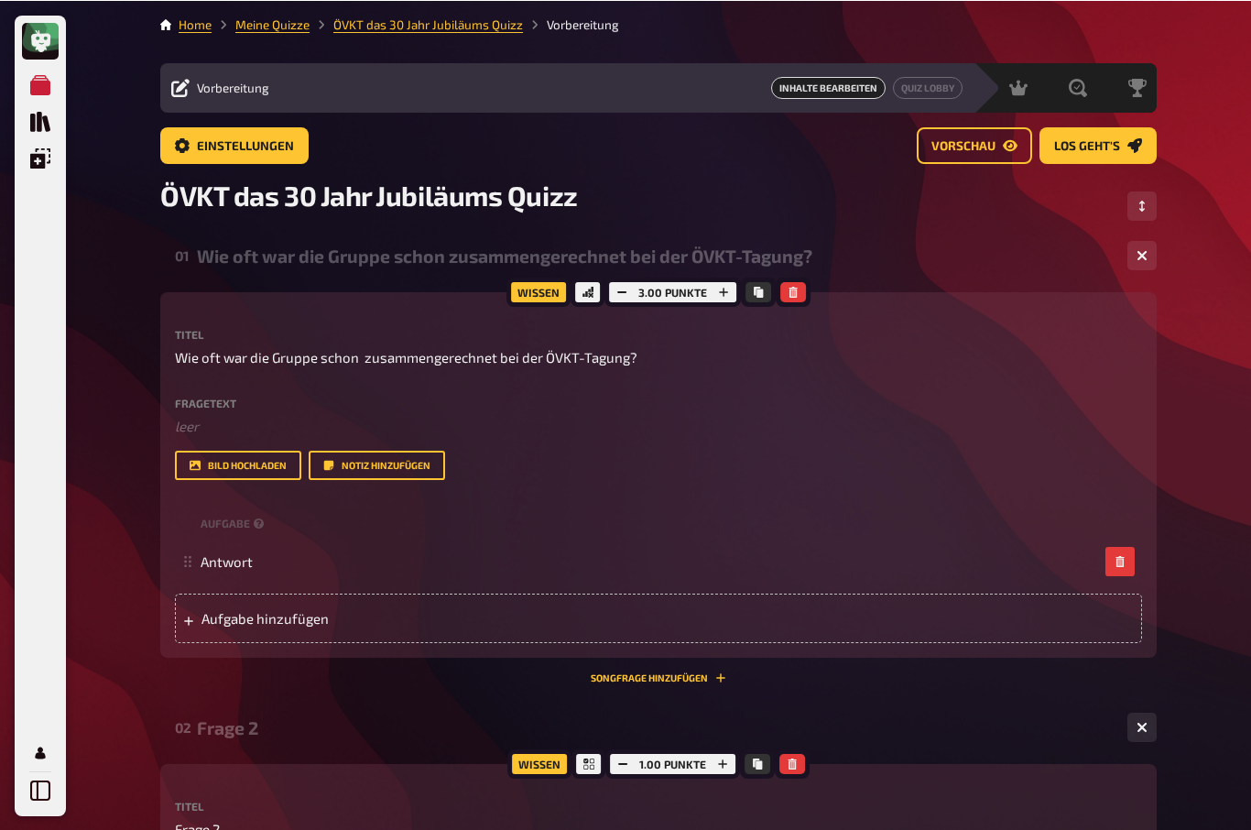
click at [1145, 206] on icon "Reihenfolge anpassen" at bounding box center [1141, 205] width 11 height 11
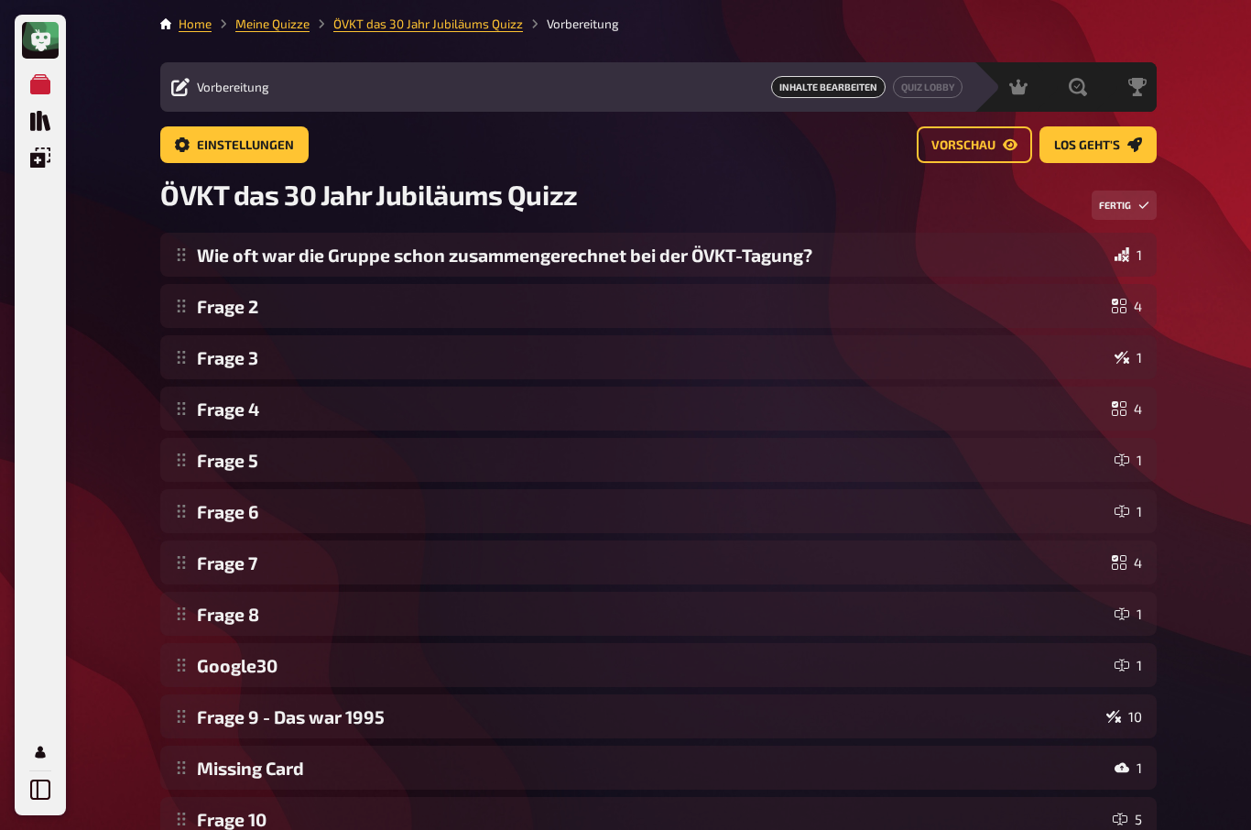
click at [983, 139] on span "Vorschau" at bounding box center [963, 145] width 64 height 13
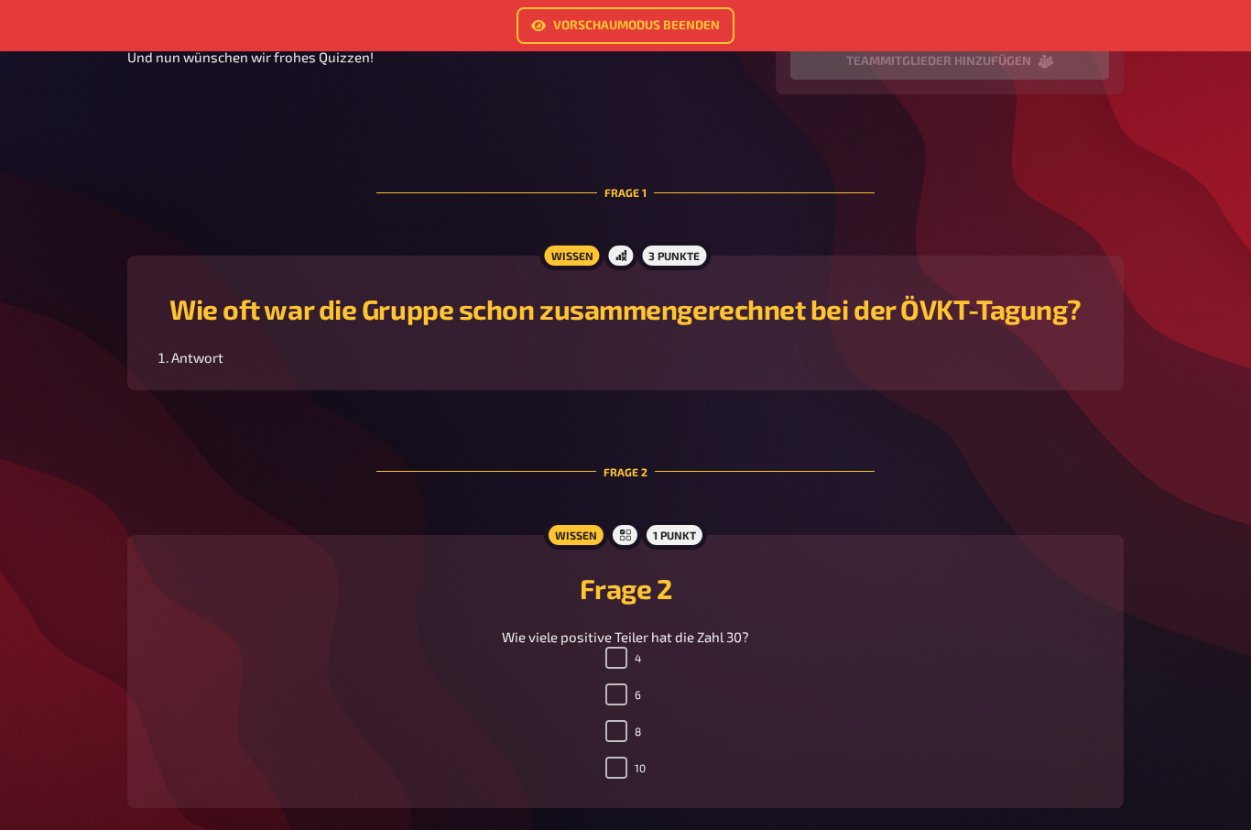
scroll to position [439, 0]
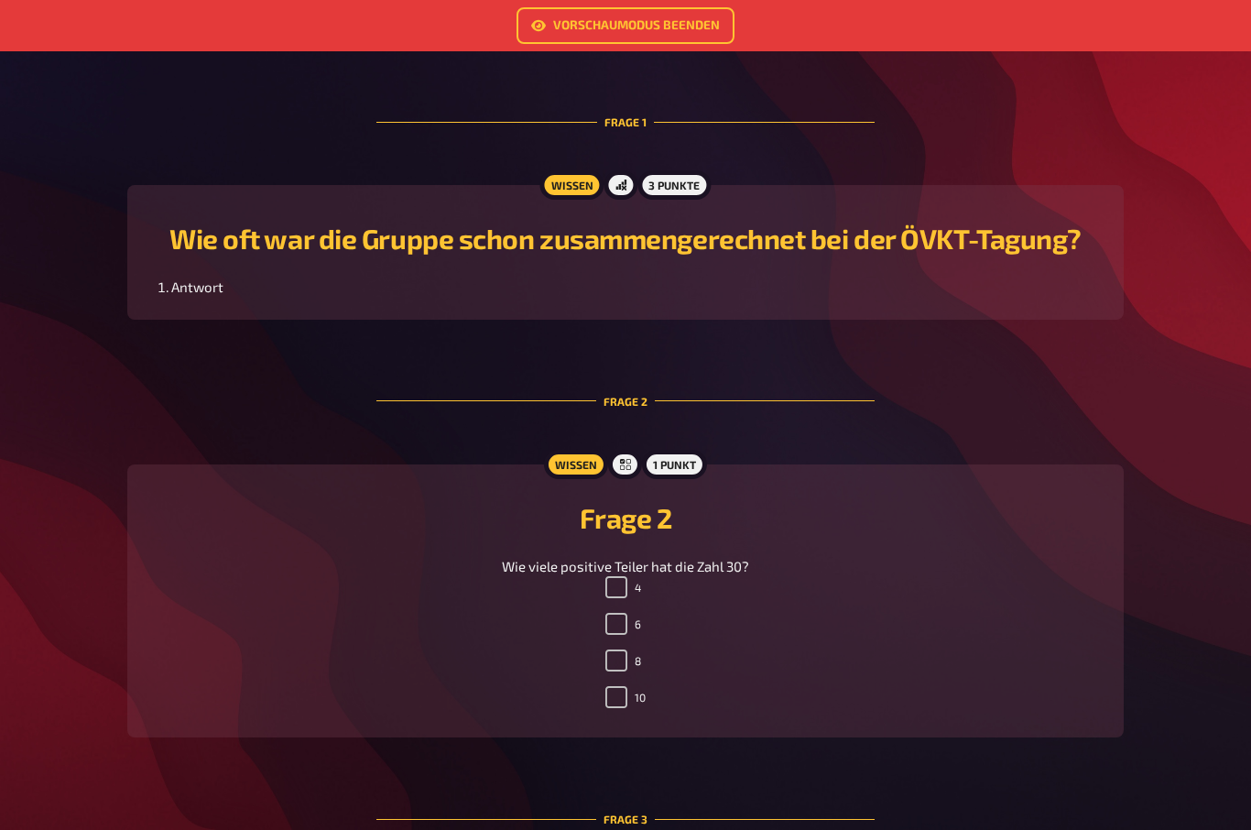
click at [189, 293] on li "Antwort" at bounding box center [636, 287] width 930 height 21
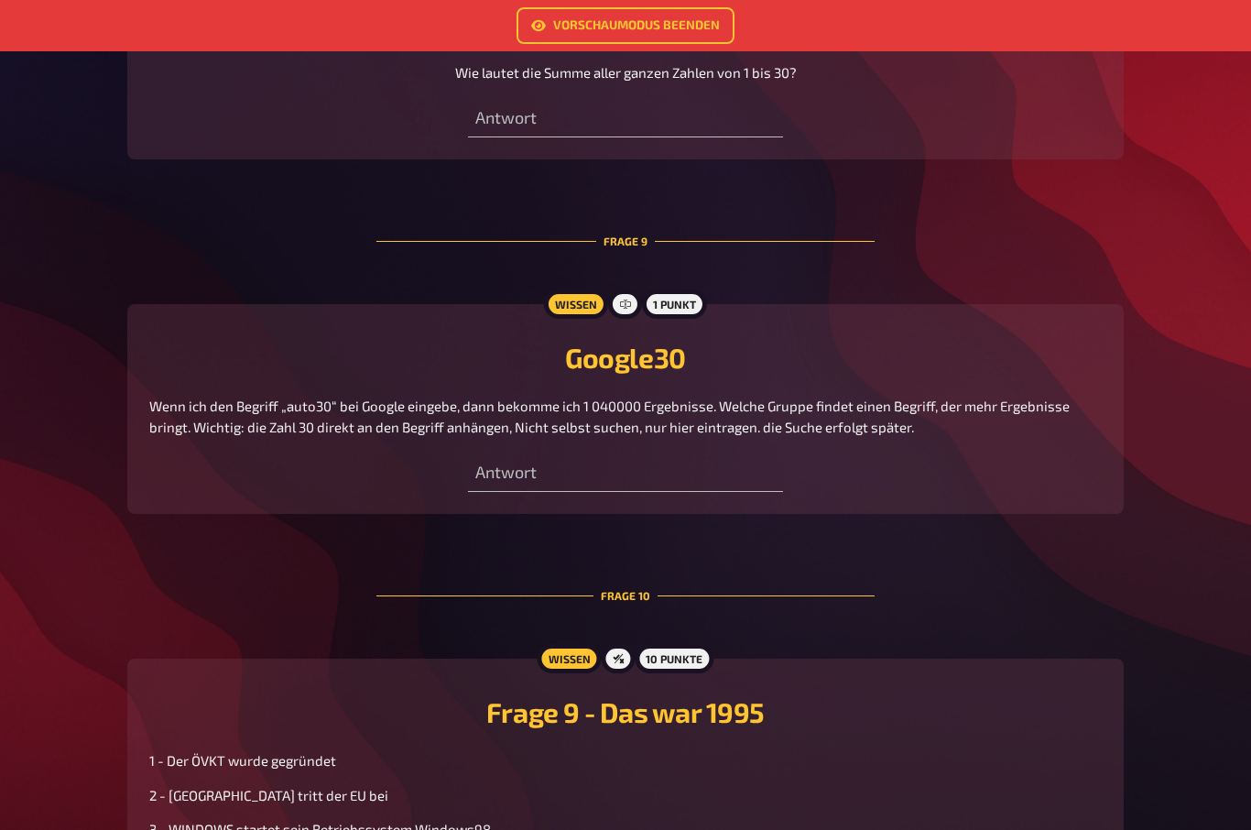
scroll to position [3179, 0]
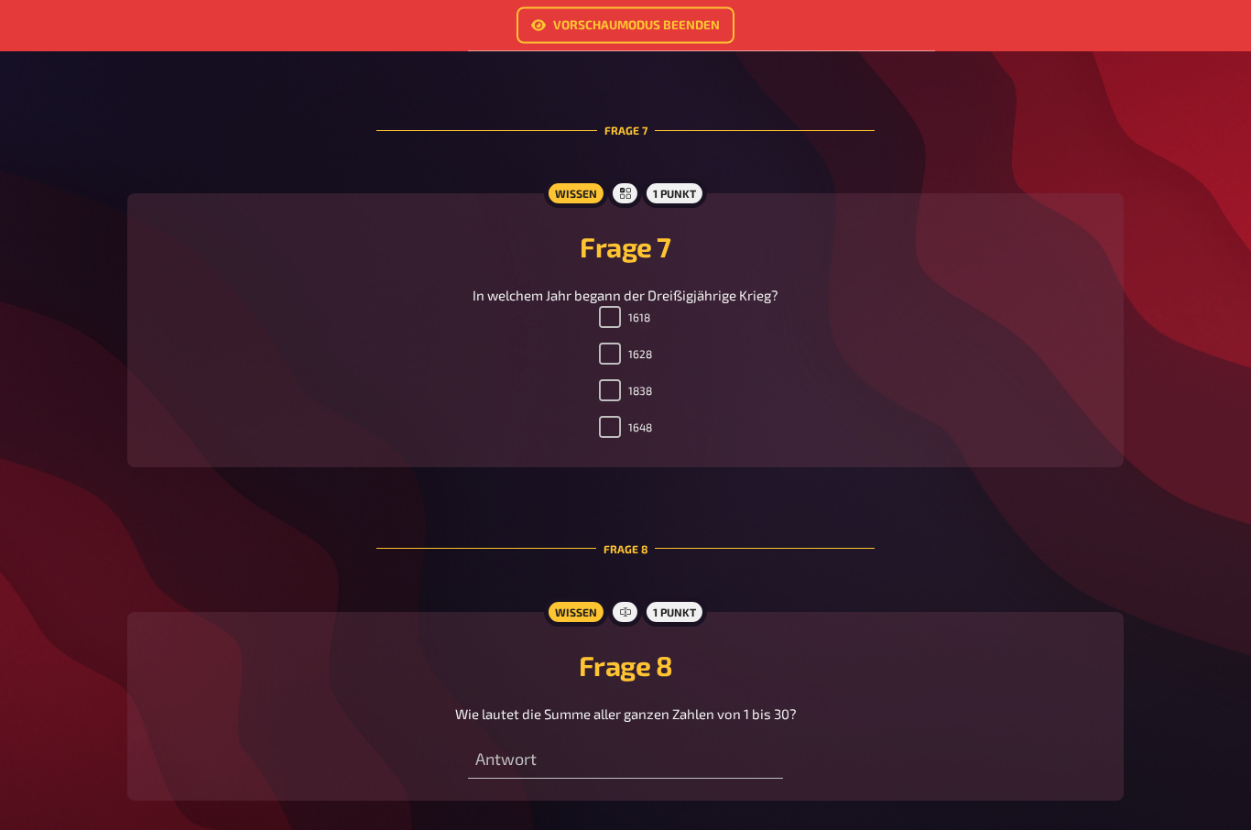
click at [655, 16] on link "Vorschaumodus beenden" at bounding box center [625, 25] width 218 height 37
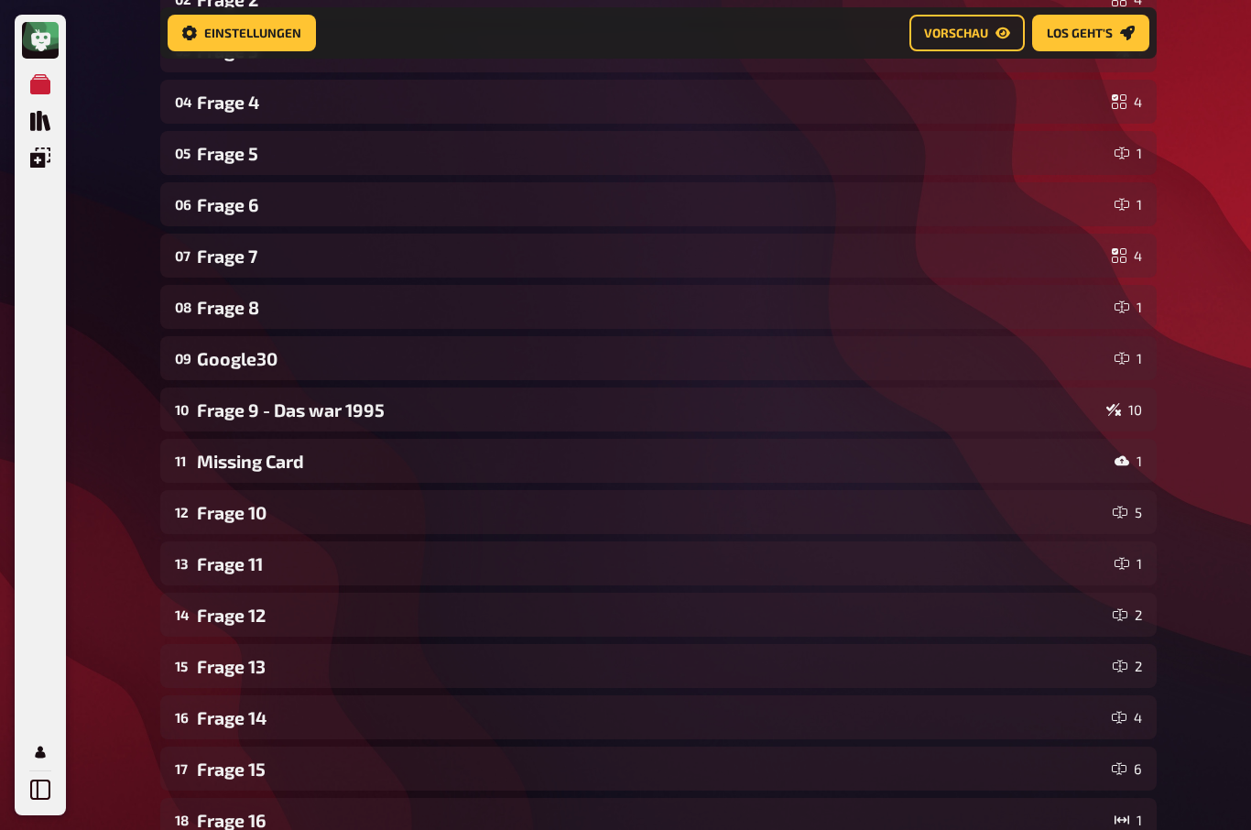
scroll to position [317, 0]
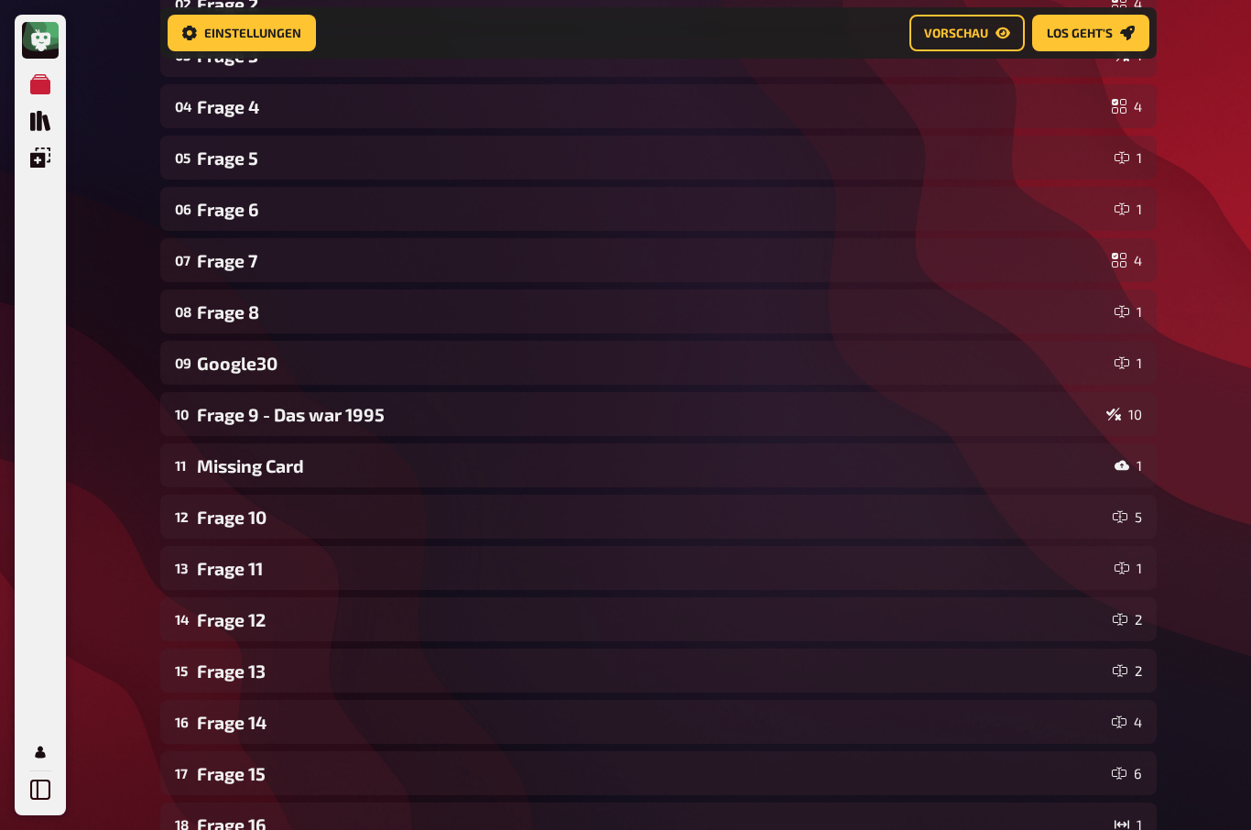
click at [214, 421] on div "Frage 9 - Das war 1995" at bounding box center [648, 414] width 902 height 21
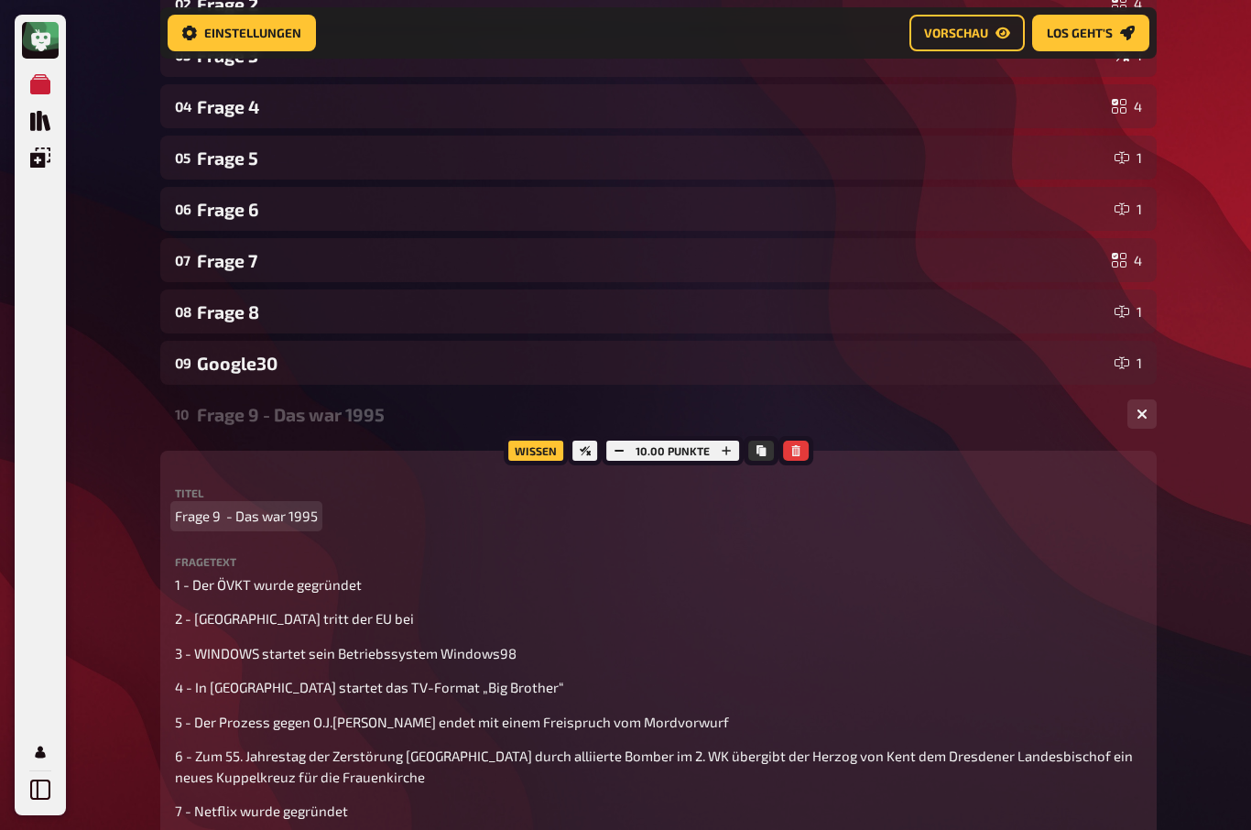
click at [205, 510] on span "Frage 9 - Das war 1995" at bounding box center [246, 515] width 143 height 21
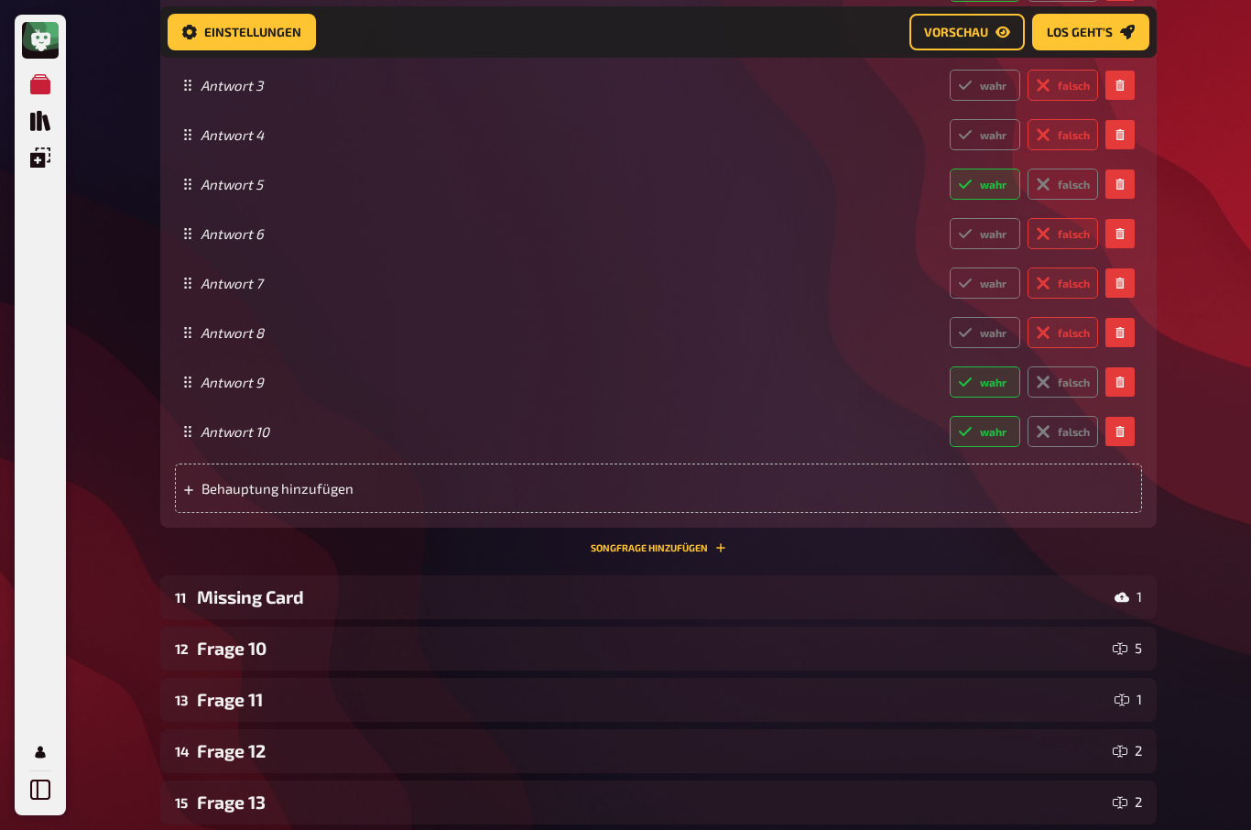
scroll to position [1415, 0]
click at [209, 591] on div "Missing Card" at bounding box center [652, 596] width 910 height 21
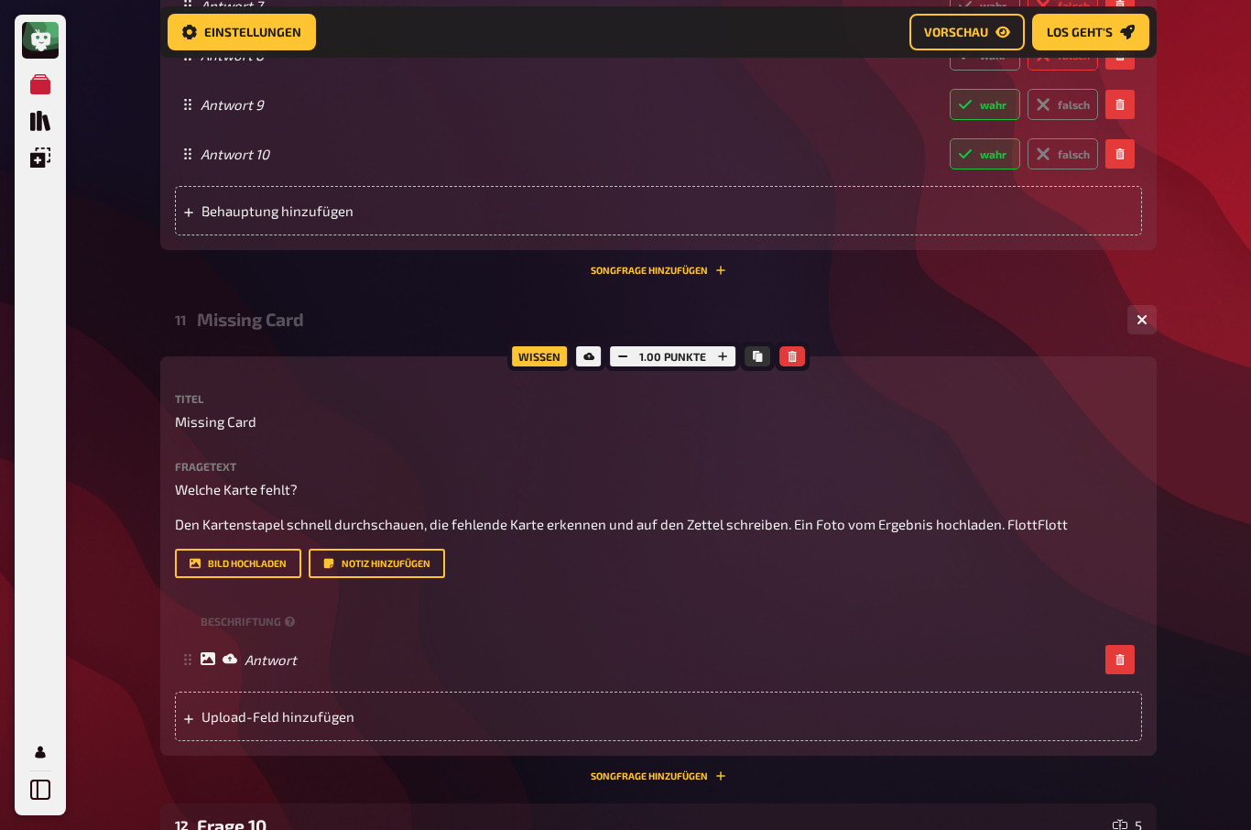
scroll to position [1693, 0]
click at [1206, 520] on div "Meine Quizze Quiz Sammlung Einblendungen Mein Konto Home Meine Quizze ÖVKT das …" at bounding box center [625, 91] width 1251 height 3569
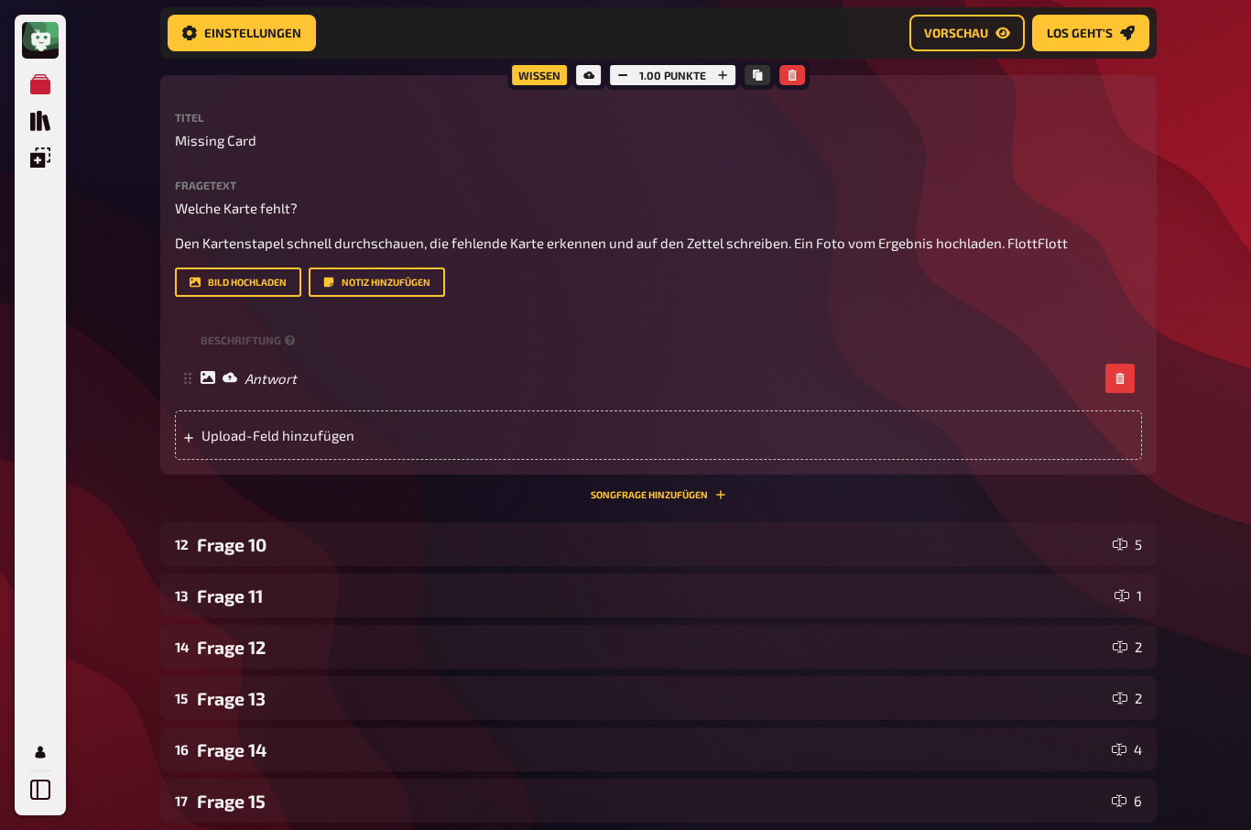
scroll to position [2064, 0]
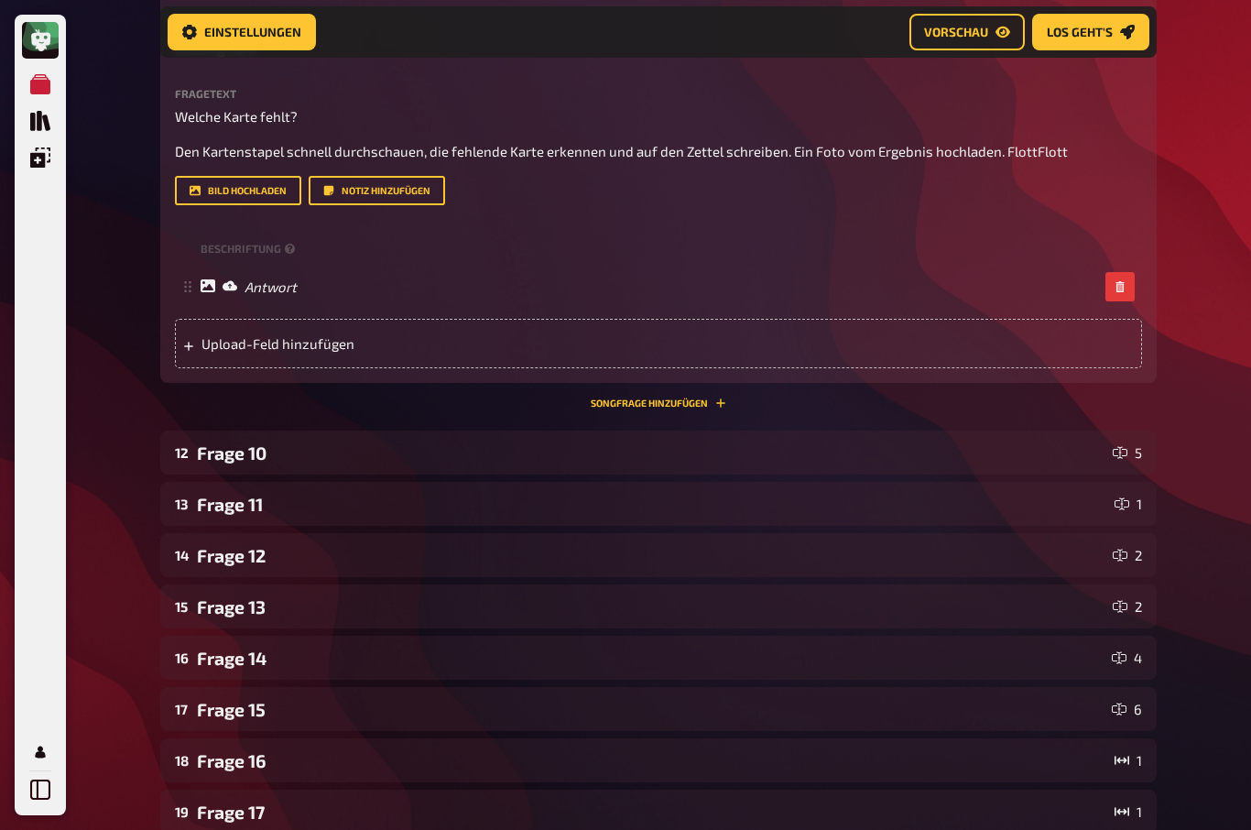
click at [217, 455] on div "Frage 10" at bounding box center [651, 453] width 908 height 21
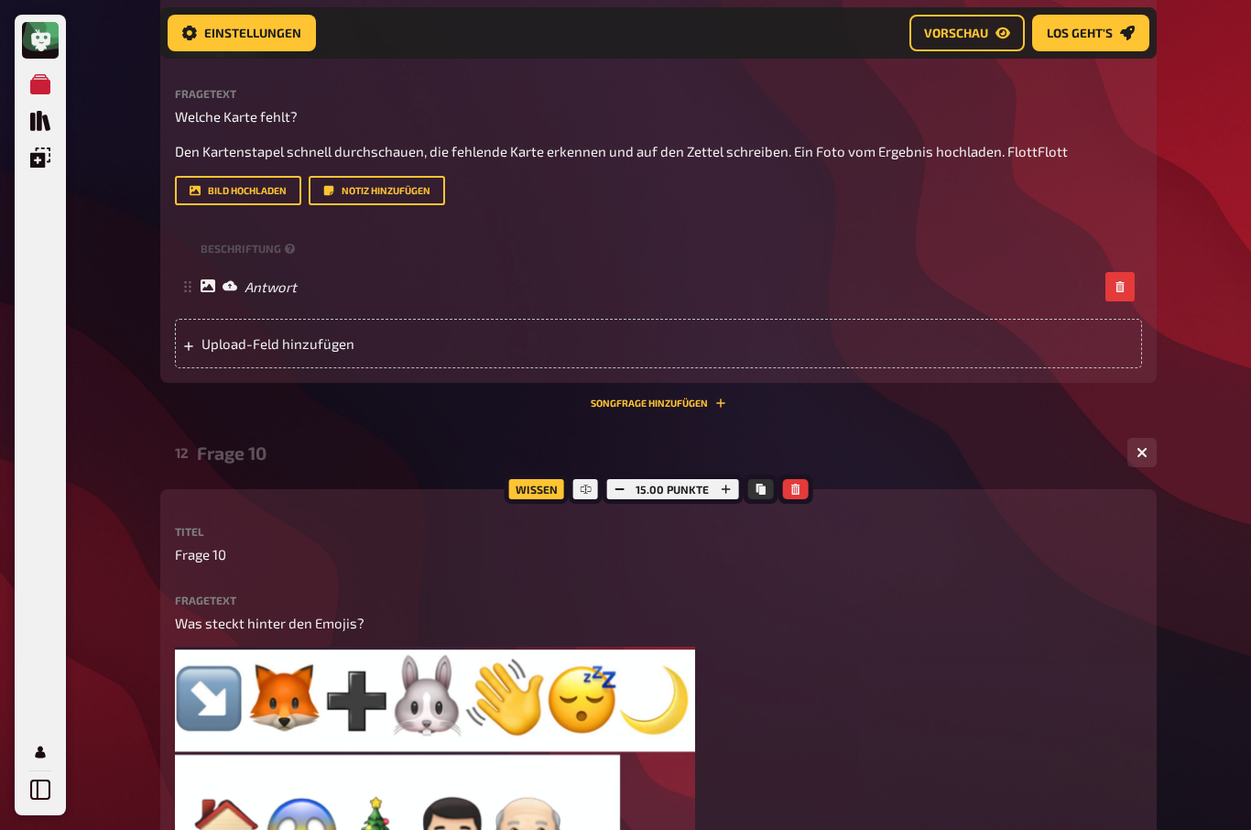
click at [215, 442] on div "Frage 10" at bounding box center [655, 452] width 916 height 21
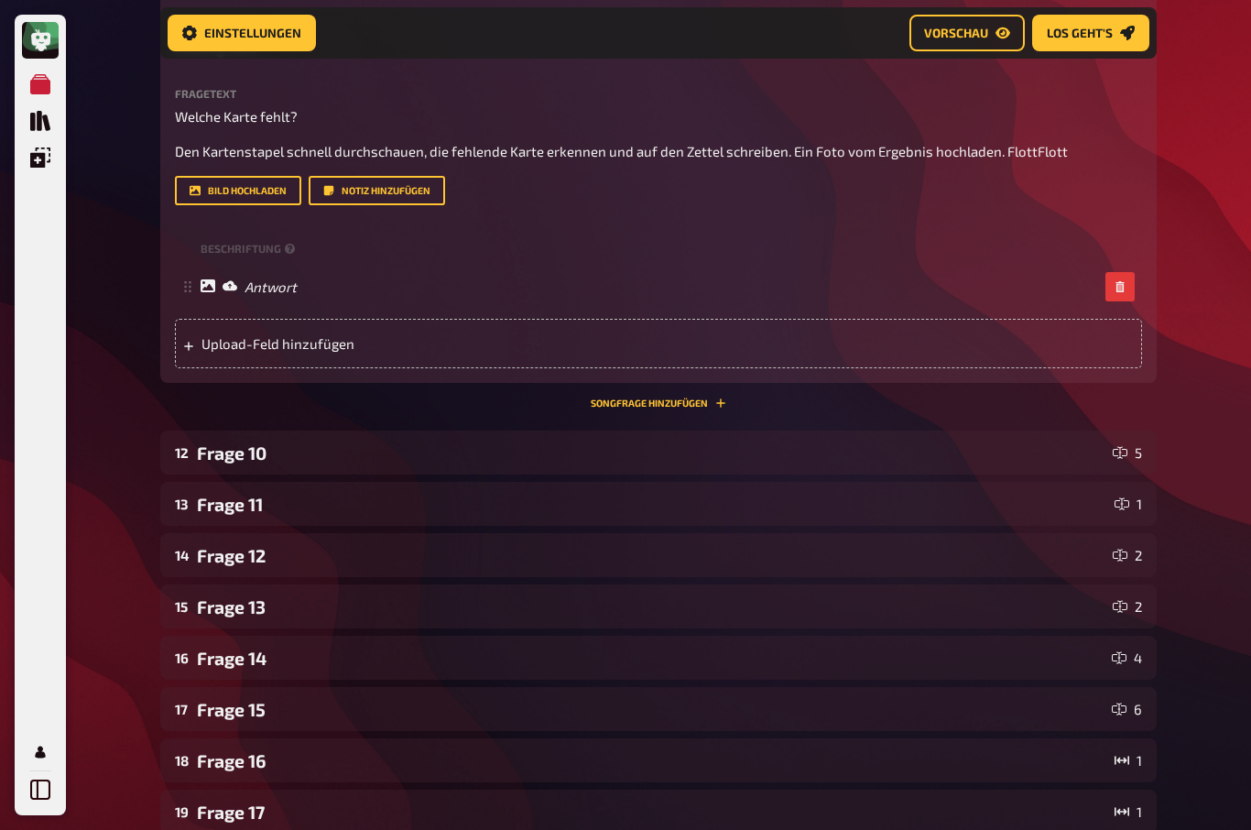
click at [206, 457] on div "12 Frage 10 5" at bounding box center [658, 452] width 996 height 44
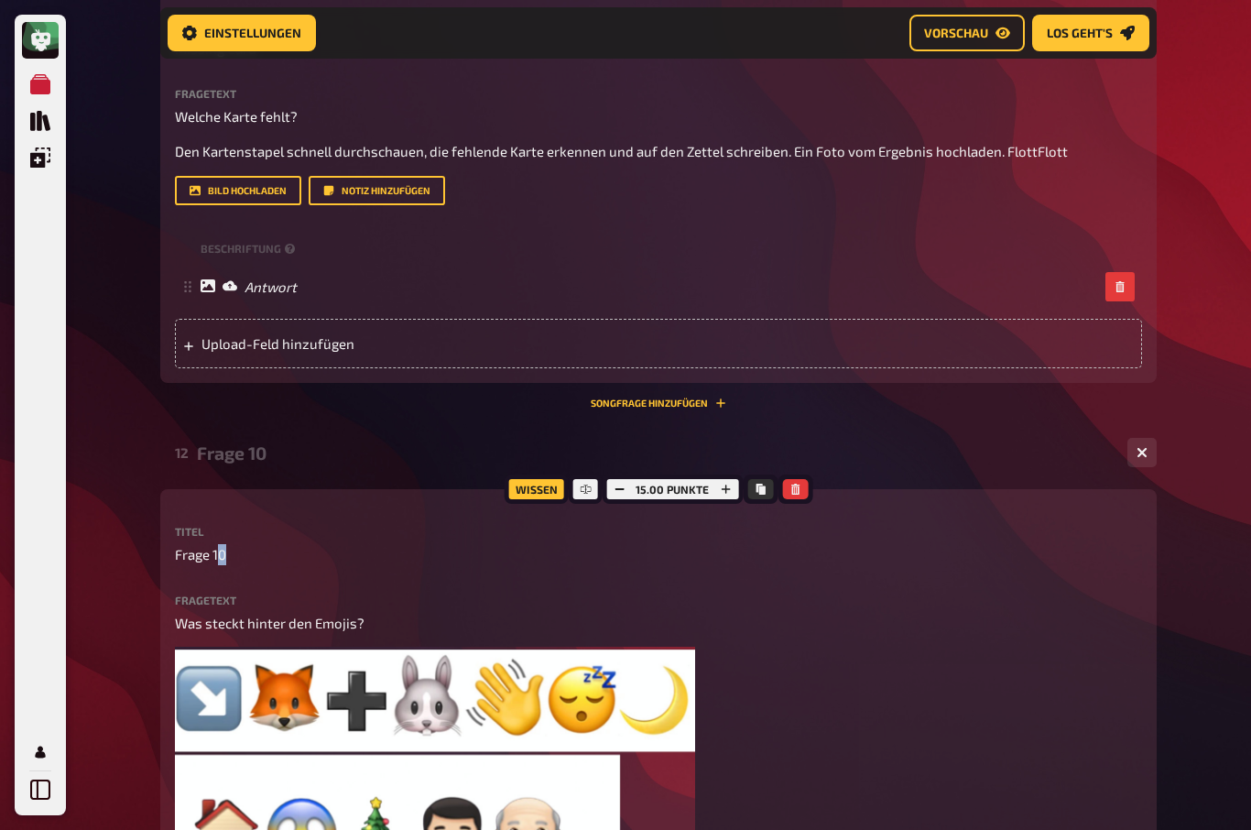
click at [221, 553] on span "Frage 10" at bounding box center [200, 554] width 51 height 21
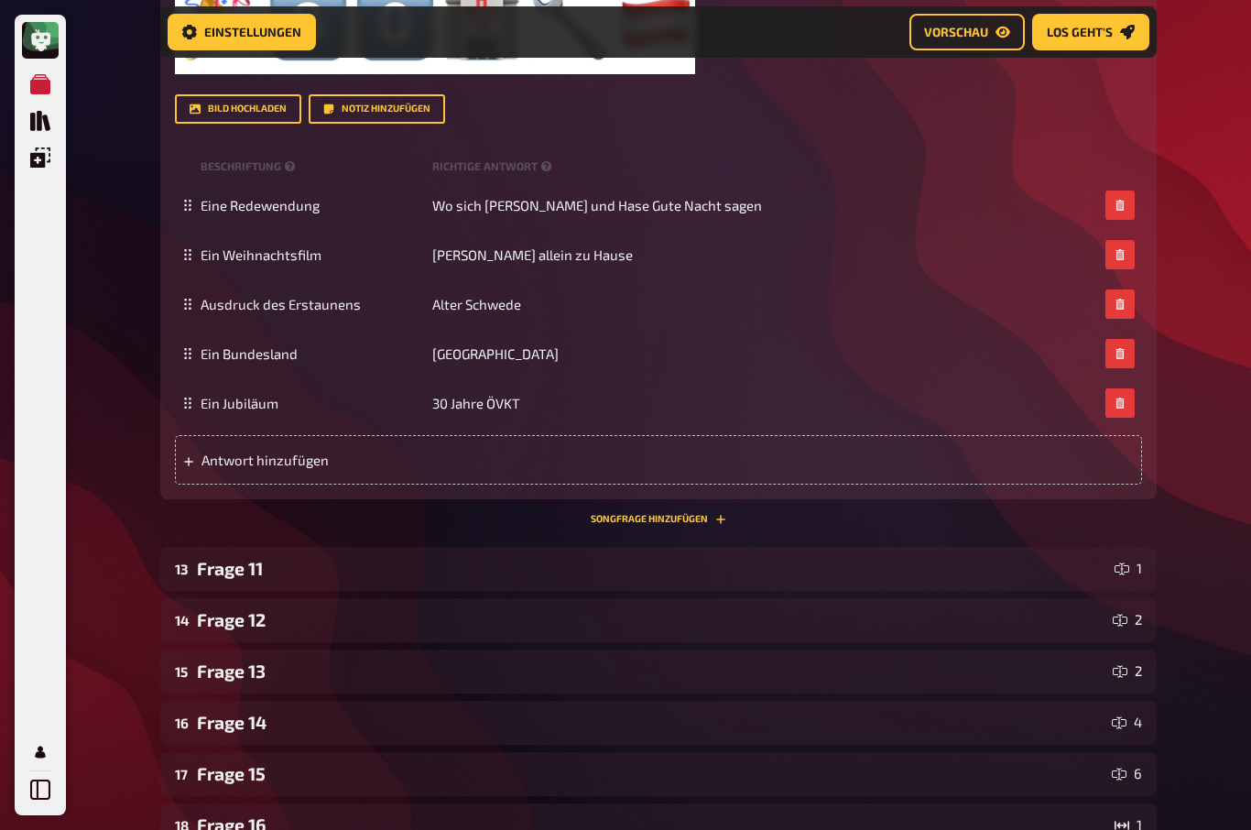
scroll to position [3301, 0]
click at [240, 579] on div "Frage 11" at bounding box center [652, 568] width 910 height 21
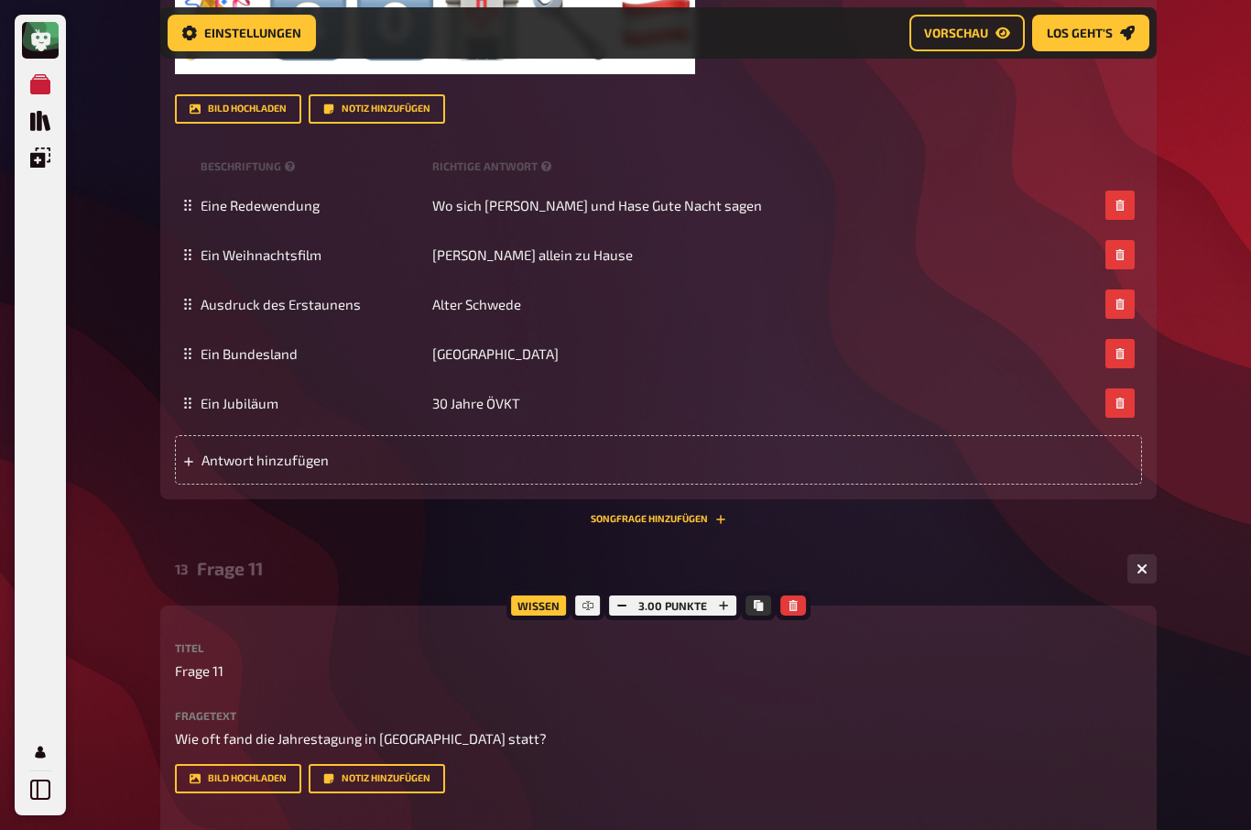
click at [247, 579] on div "Frage 11" at bounding box center [655, 568] width 916 height 21
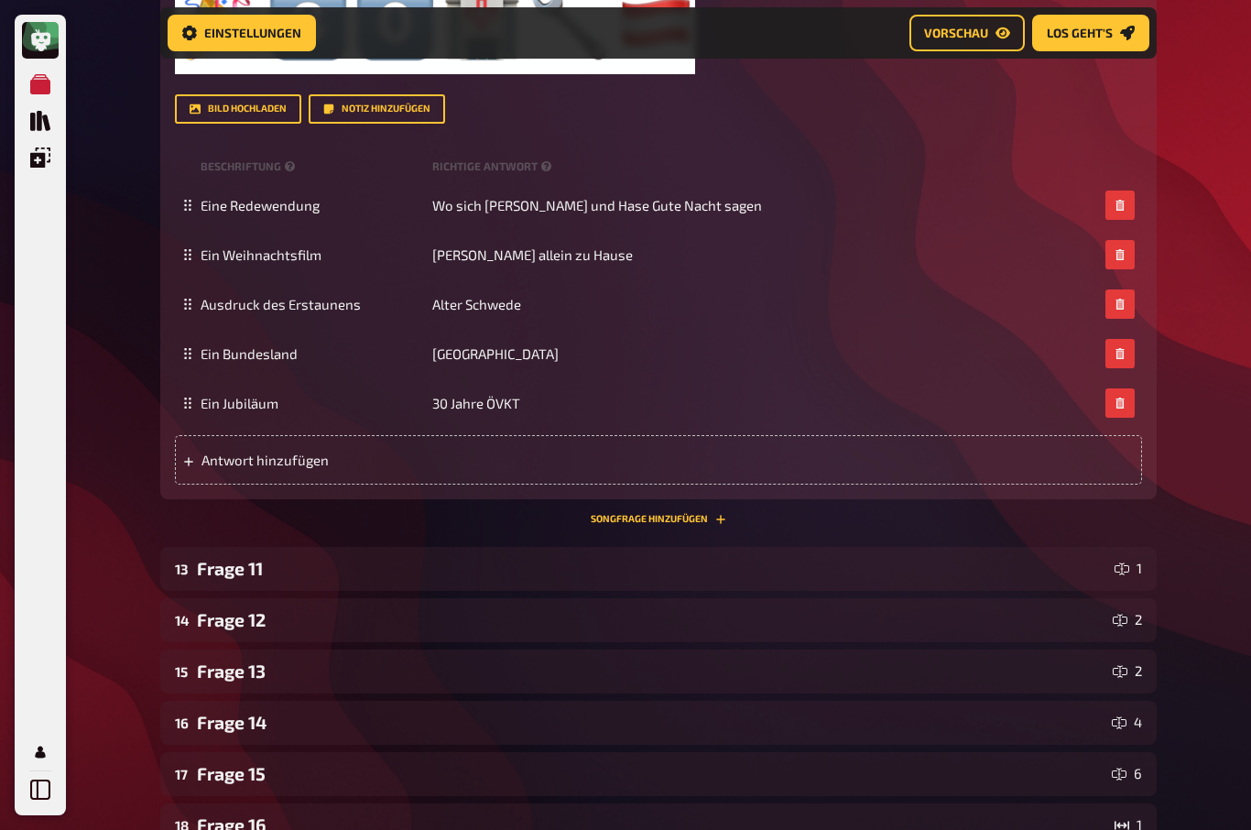
click at [247, 579] on div "Frage 11" at bounding box center [652, 568] width 910 height 21
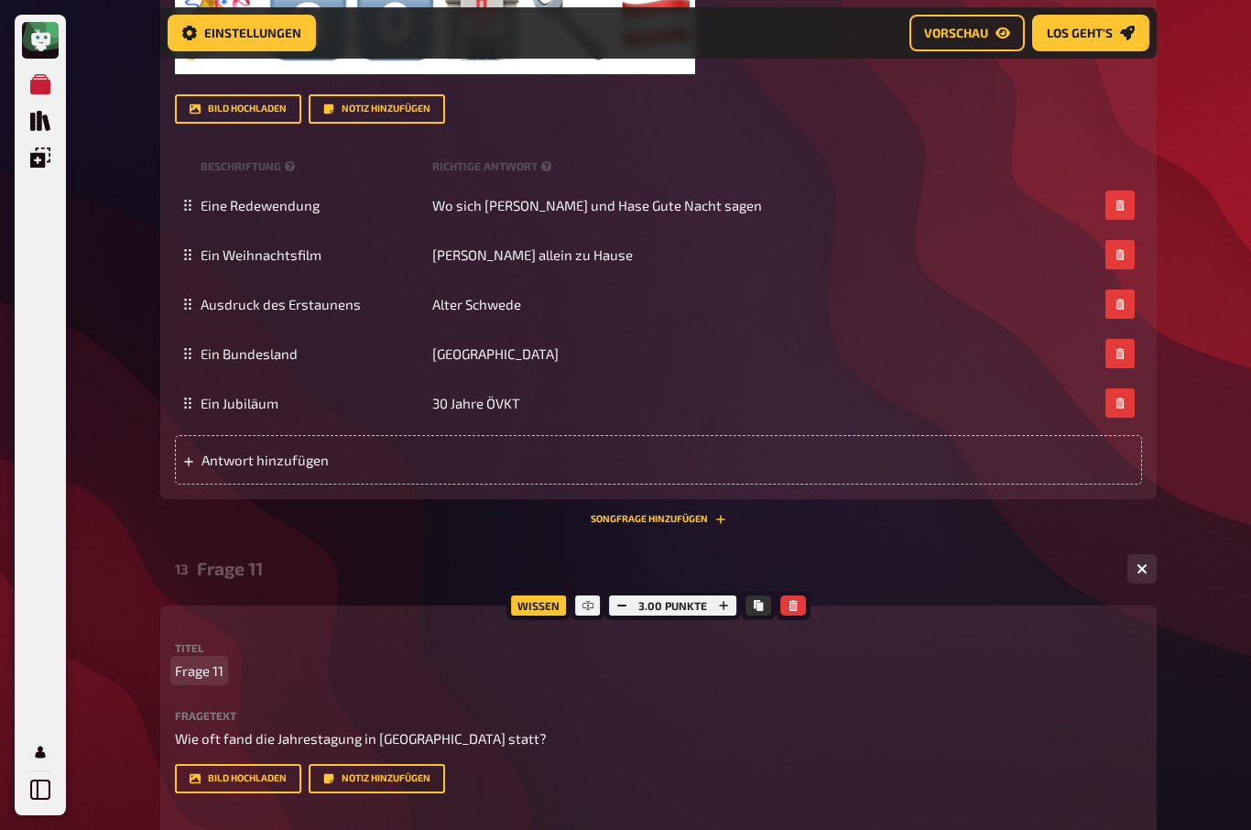
click at [211, 681] on span "Frage 11" at bounding box center [199, 670] width 49 height 21
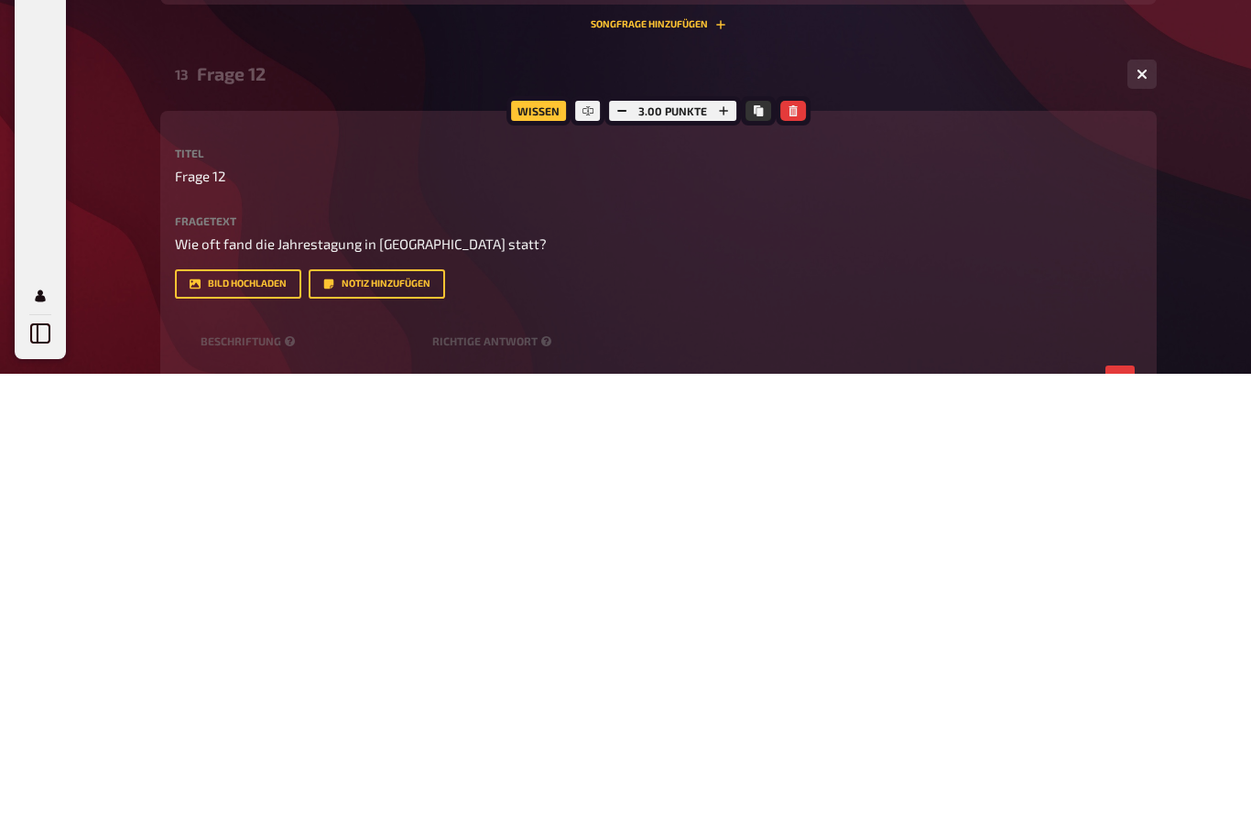
scroll to position [3796, 0]
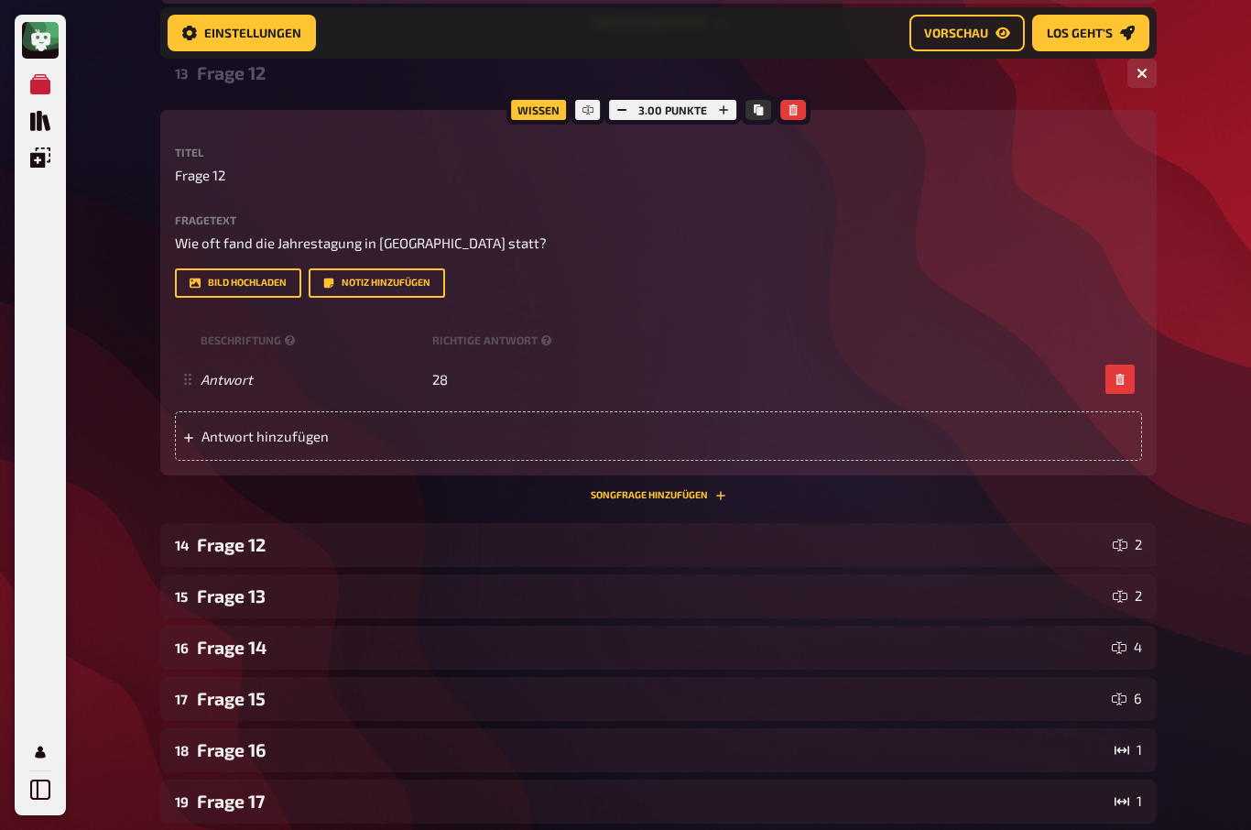
click at [230, 555] on div "Frage 12" at bounding box center [651, 544] width 908 height 21
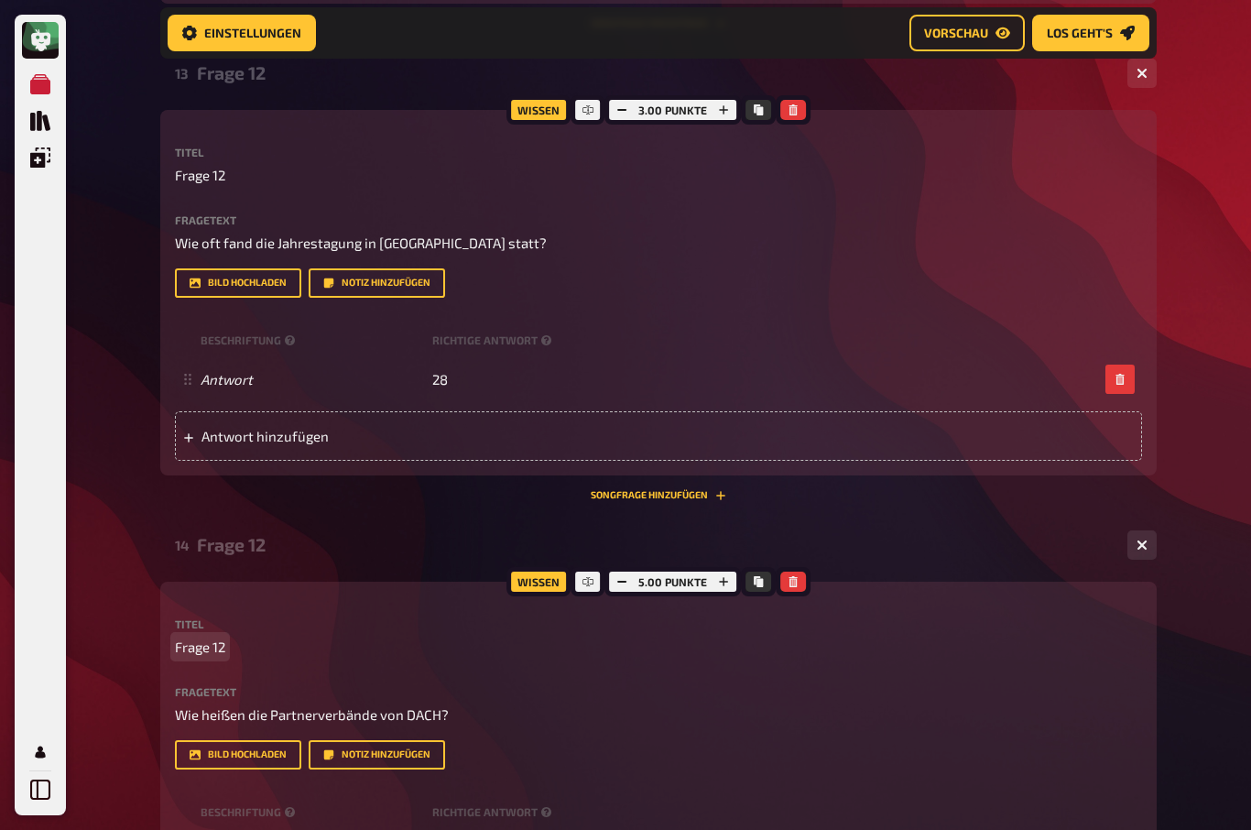
click at [221, 657] on span "Frage 12" at bounding box center [200, 646] width 50 height 21
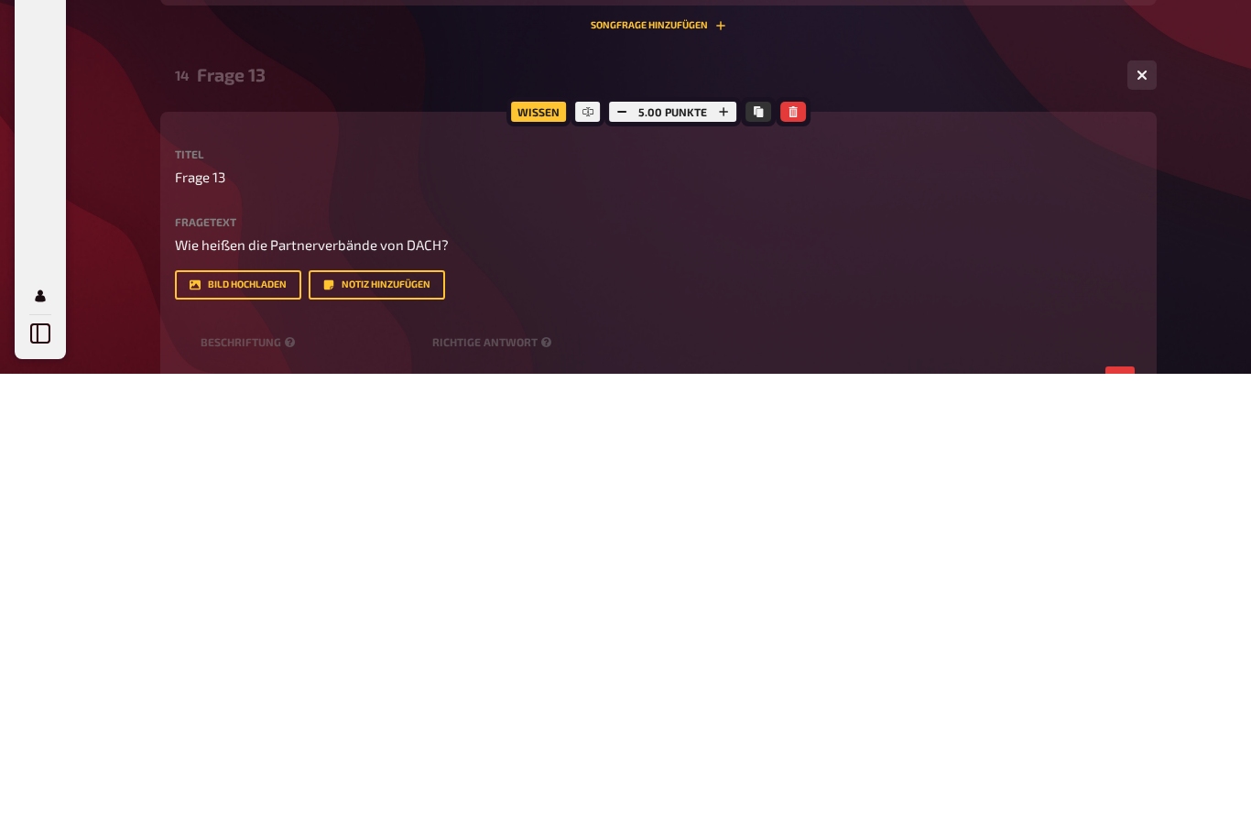
scroll to position [4267, 0]
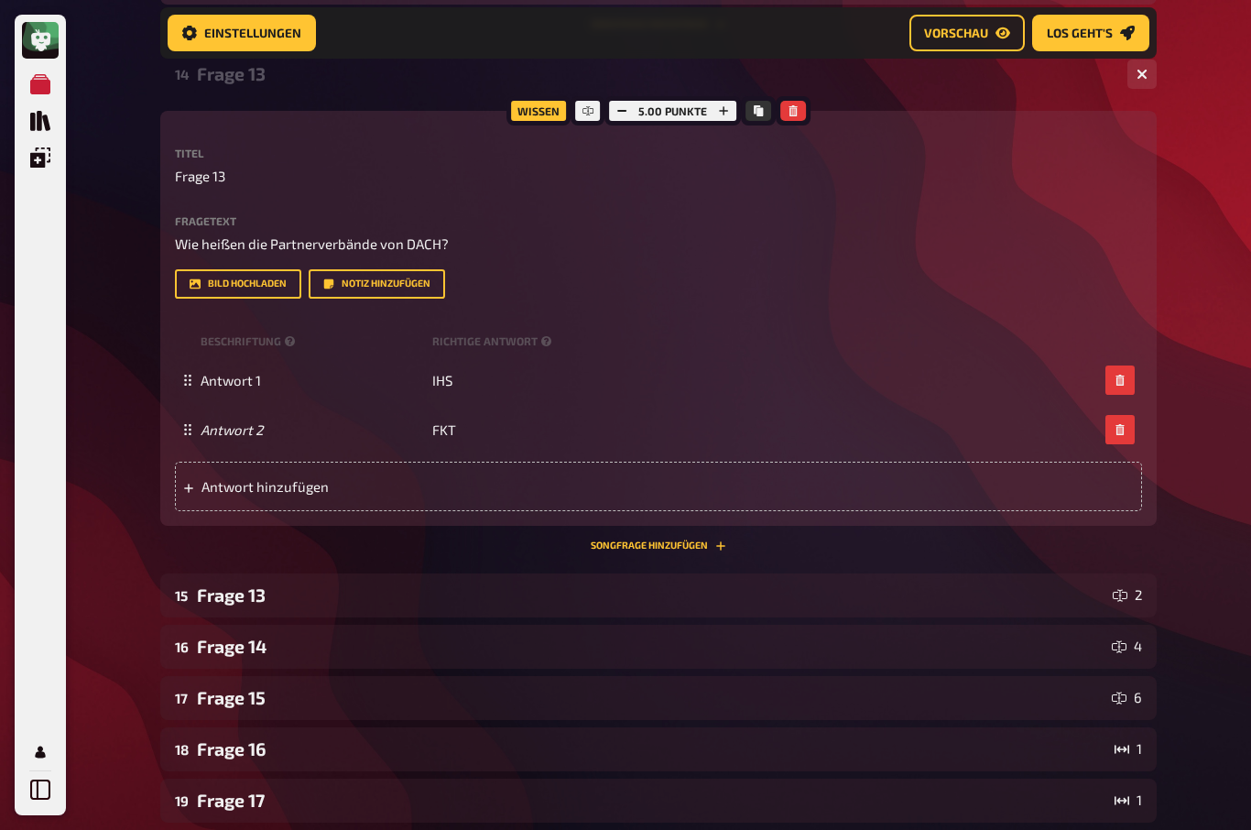
click at [232, 605] on div "Frage 13" at bounding box center [651, 594] width 908 height 21
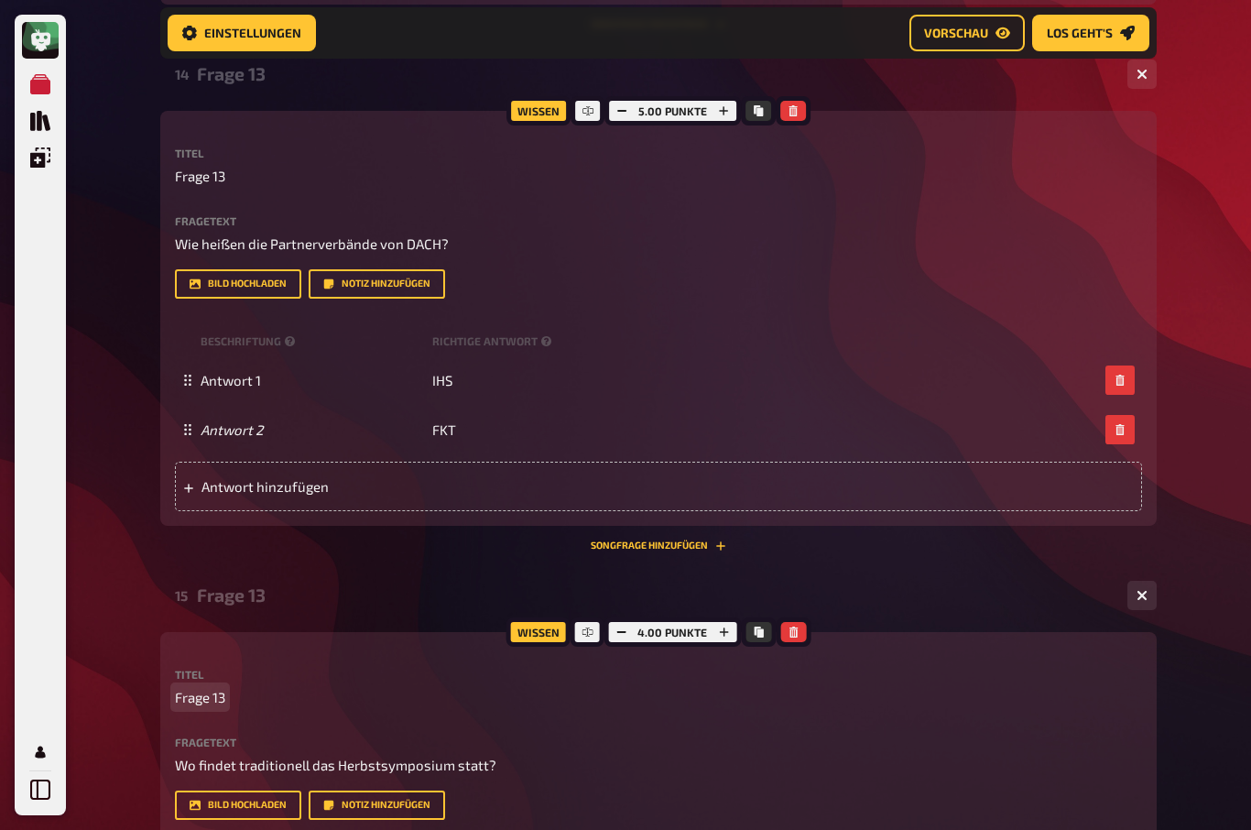
click at [214, 708] on span "Frage 13" at bounding box center [200, 697] width 50 height 21
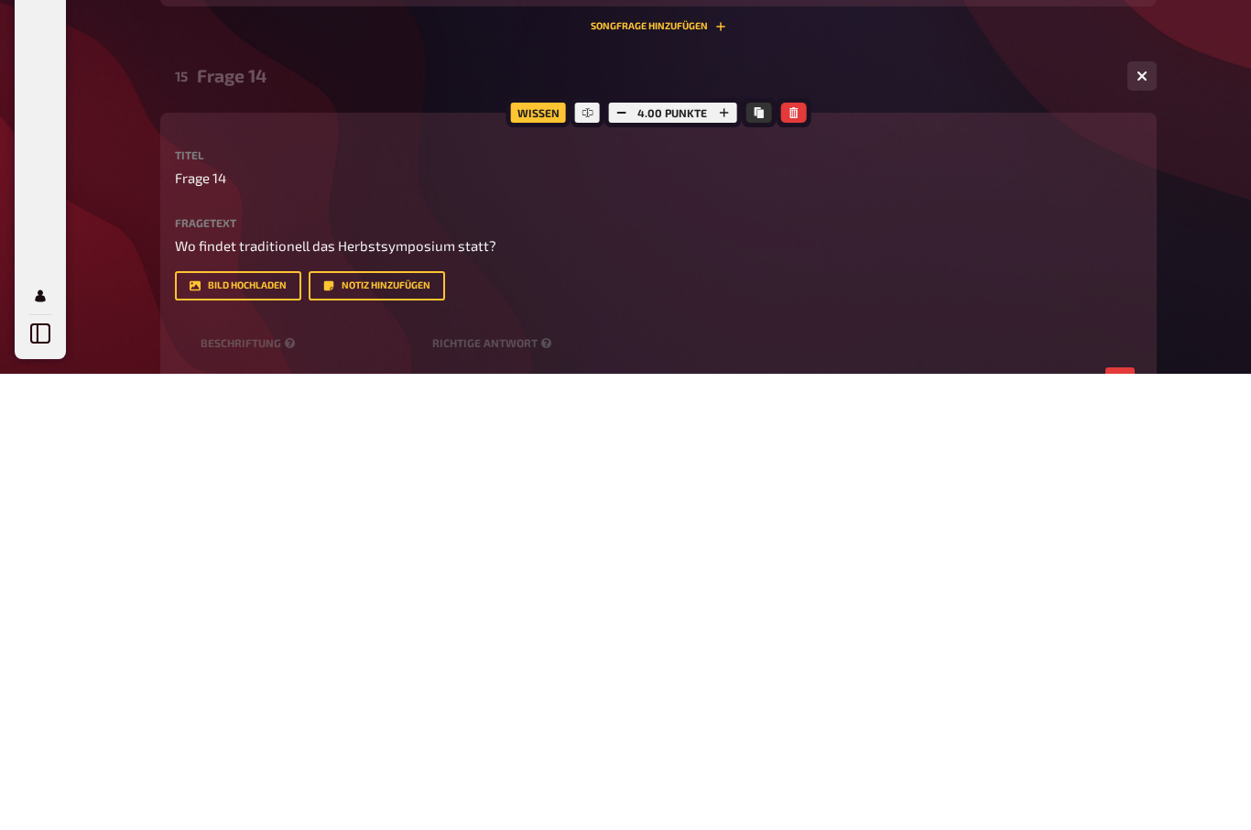
scroll to position [4787, 0]
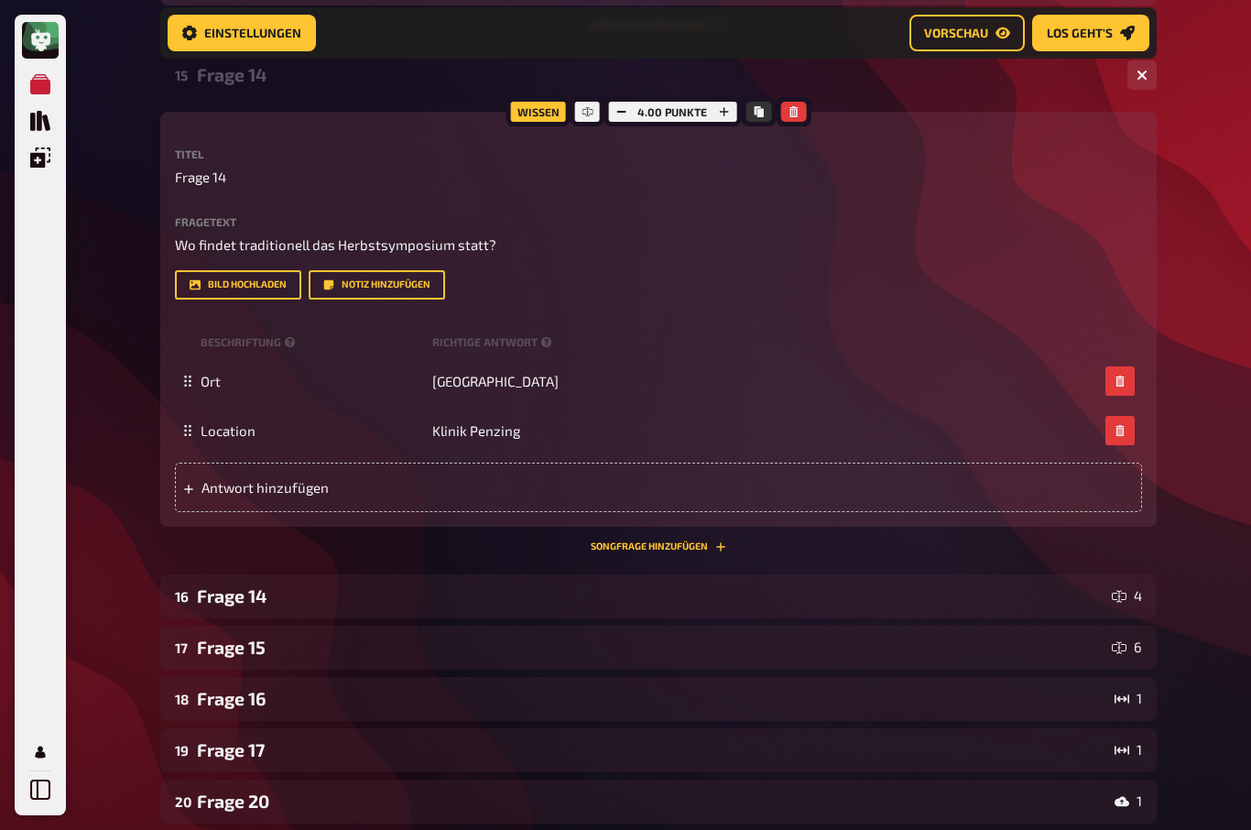
click at [244, 606] on div "Frage 14" at bounding box center [650, 595] width 907 height 21
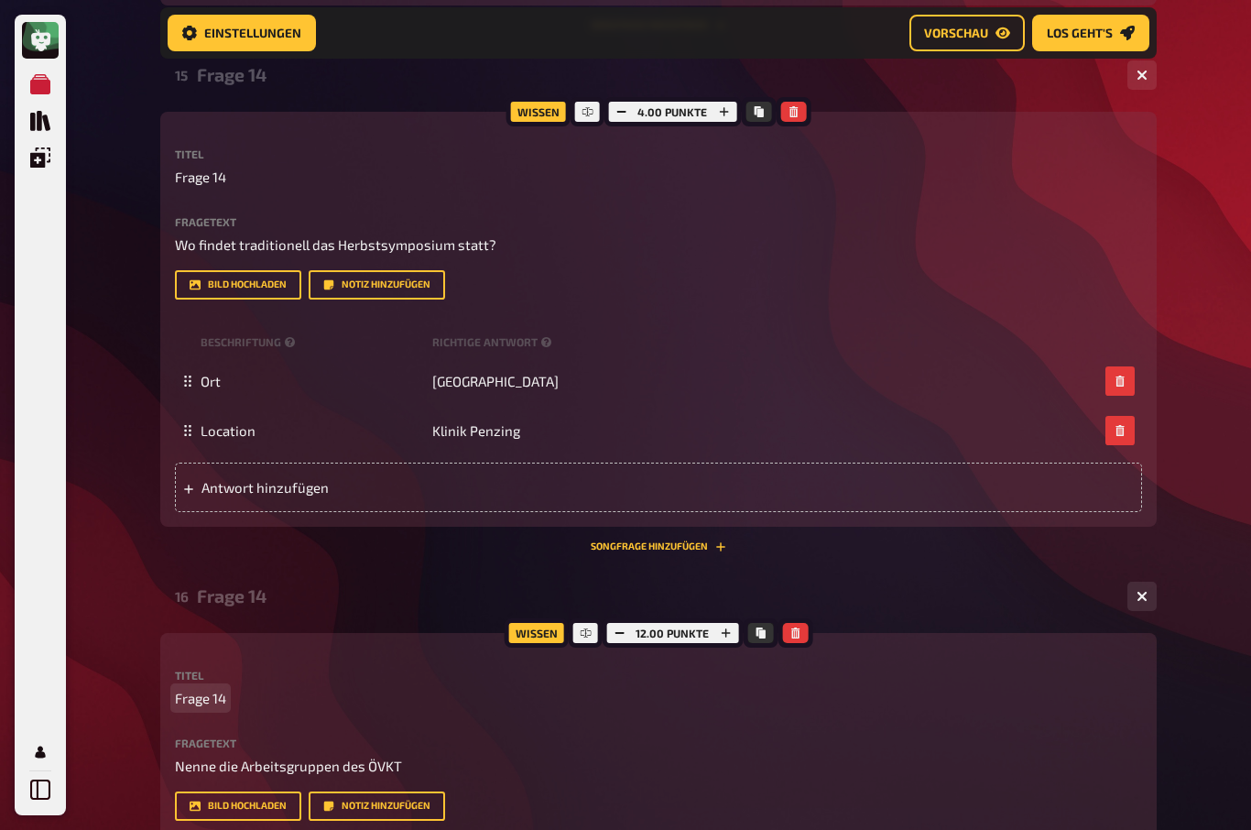
click at [225, 709] on span "Frage 14" at bounding box center [200, 698] width 51 height 21
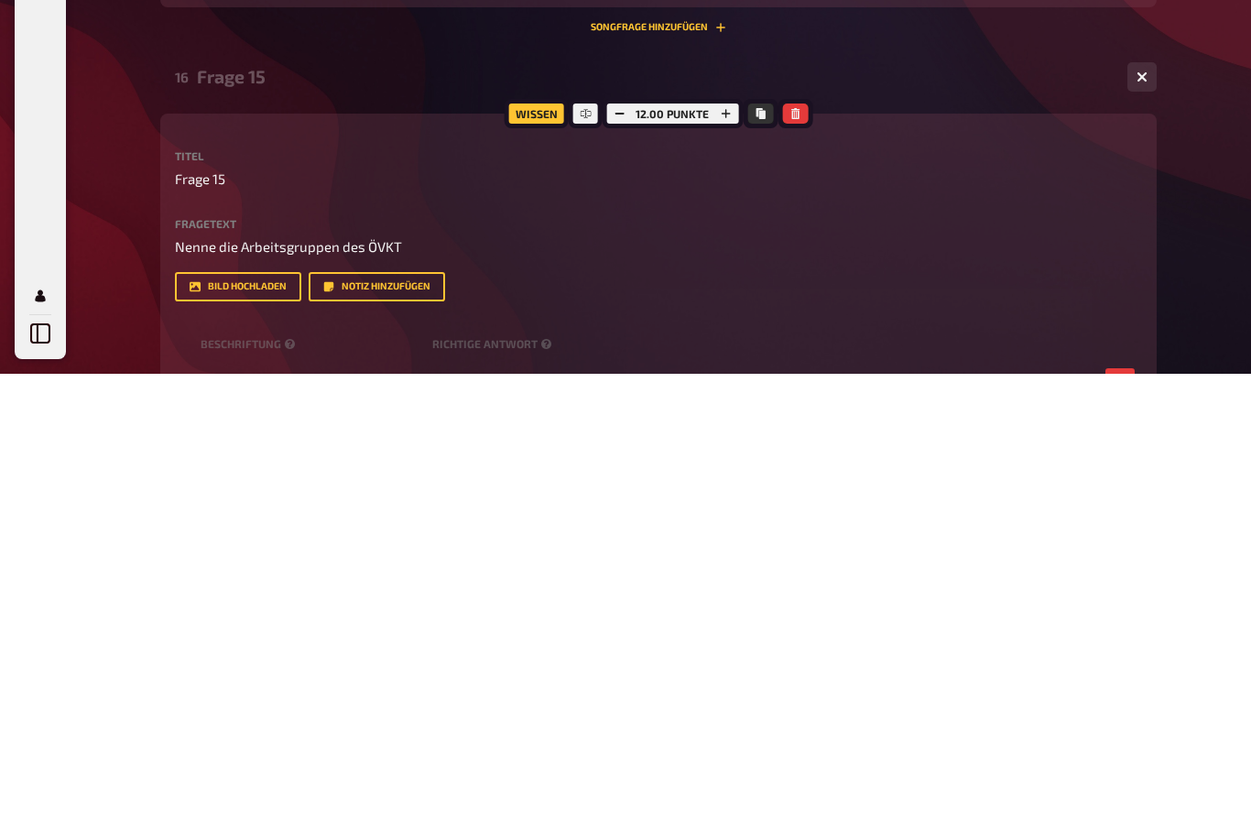
scroll to position [5307, 0]
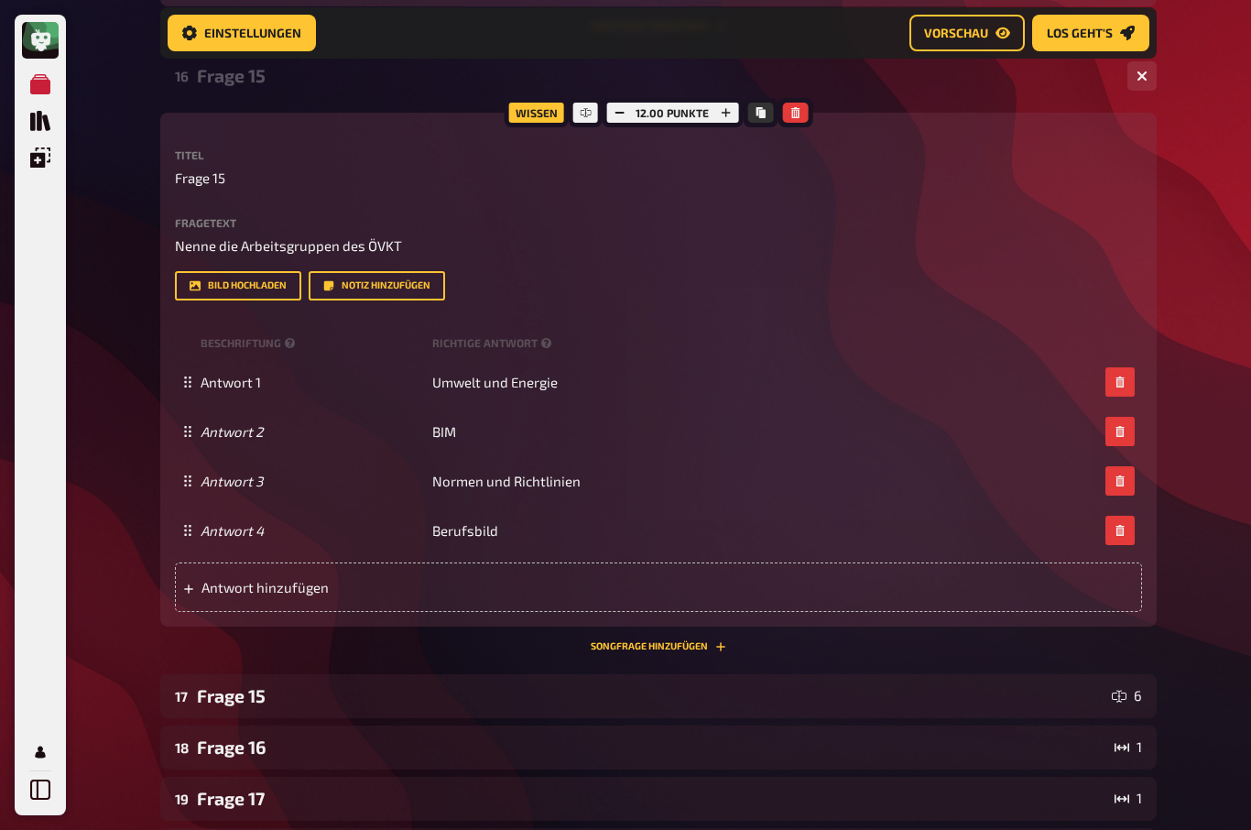
click at [259, 706] on div "Frage 15" at bounding box center [650, 695] width 907 height 21
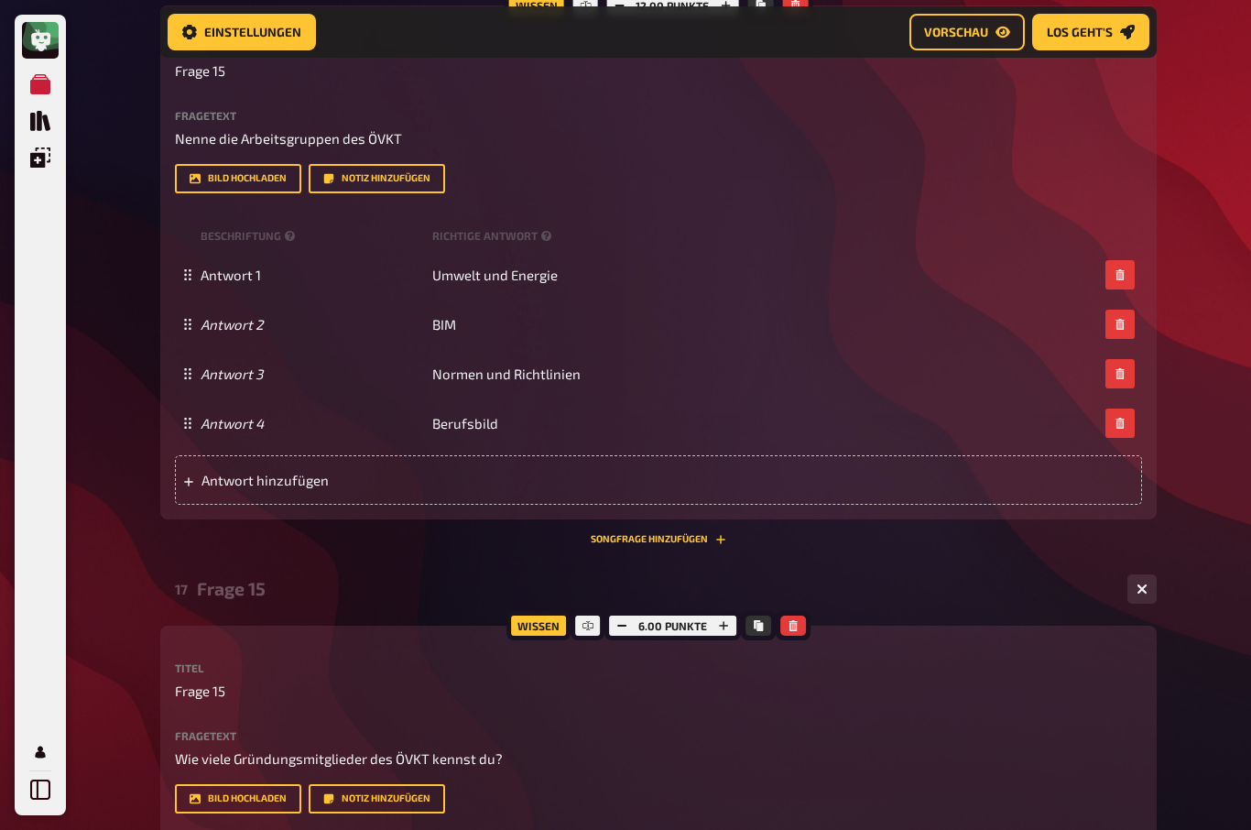
scroll to position [5451, 0]
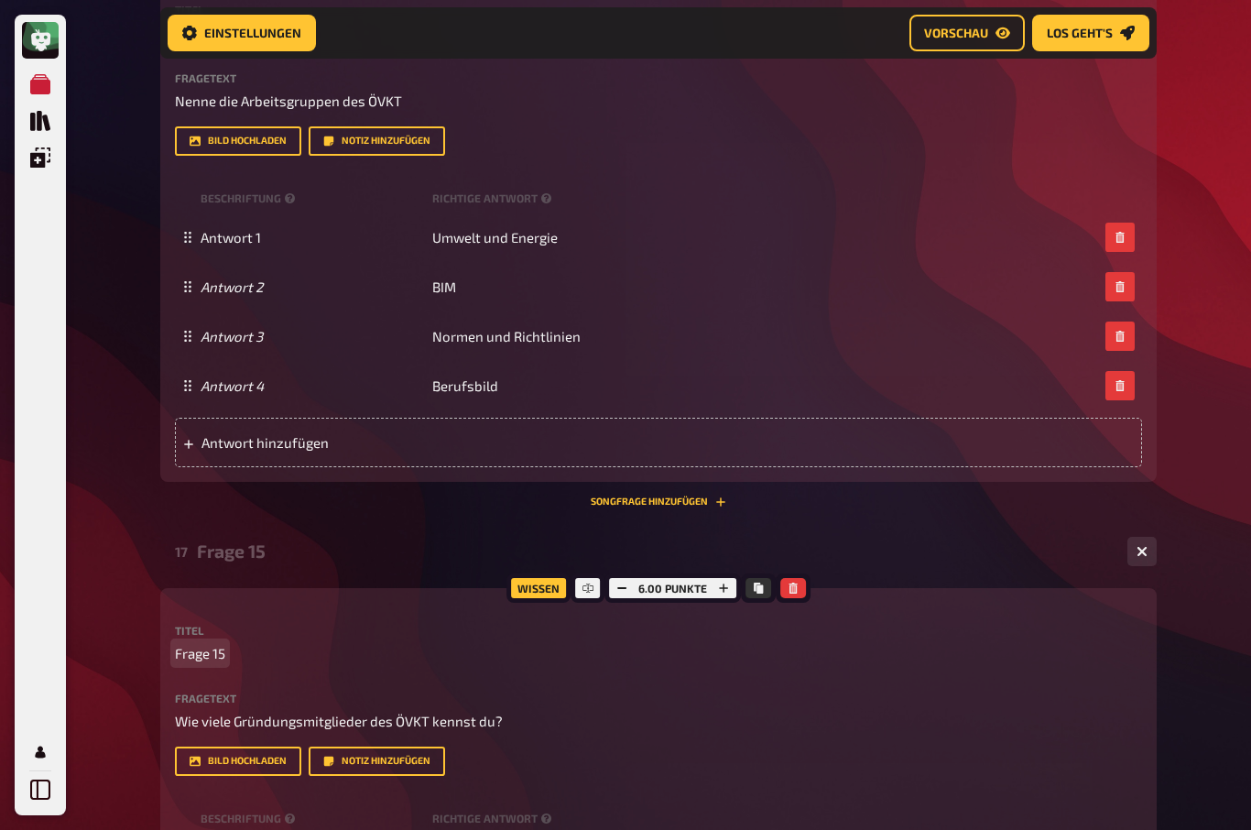
click at [223, 664] on span "Frage 15" at bounding box center [200, 653] width 50 height 21
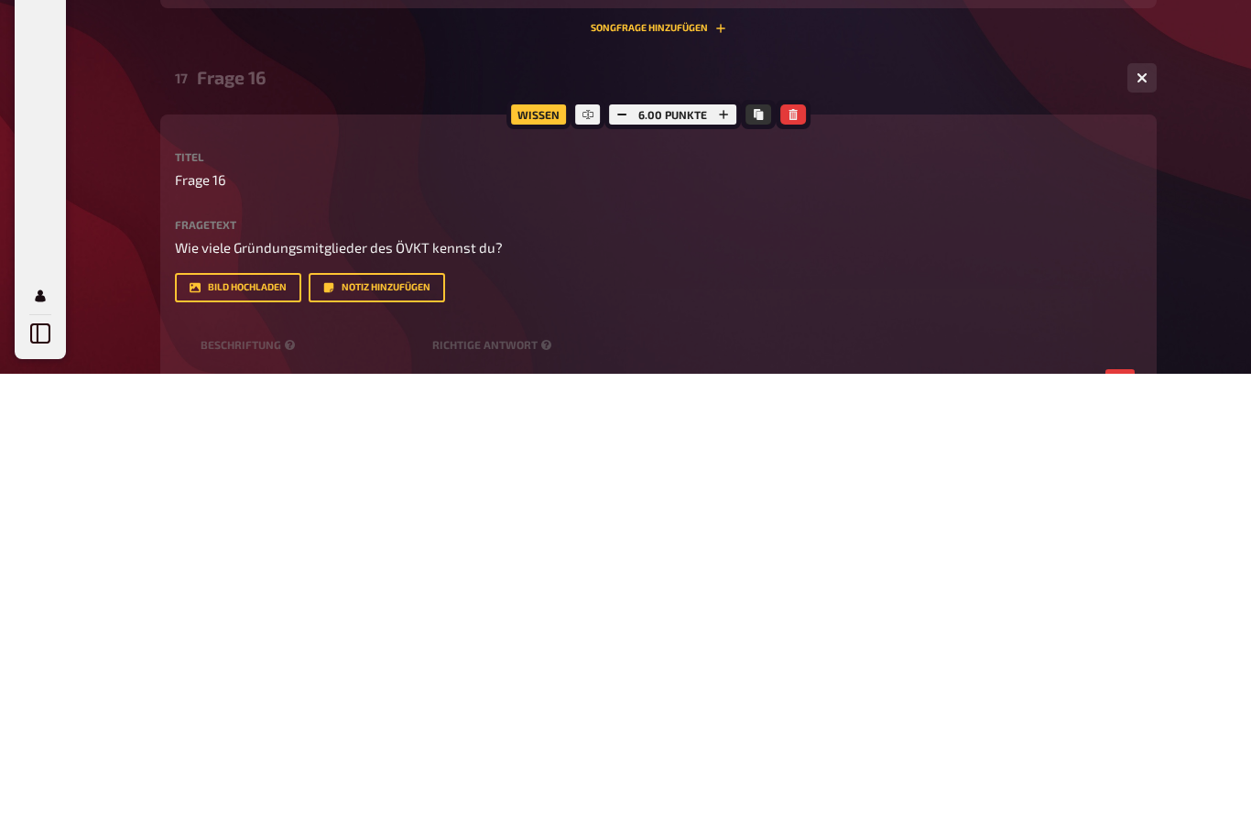
scroll to position [5926, 0]
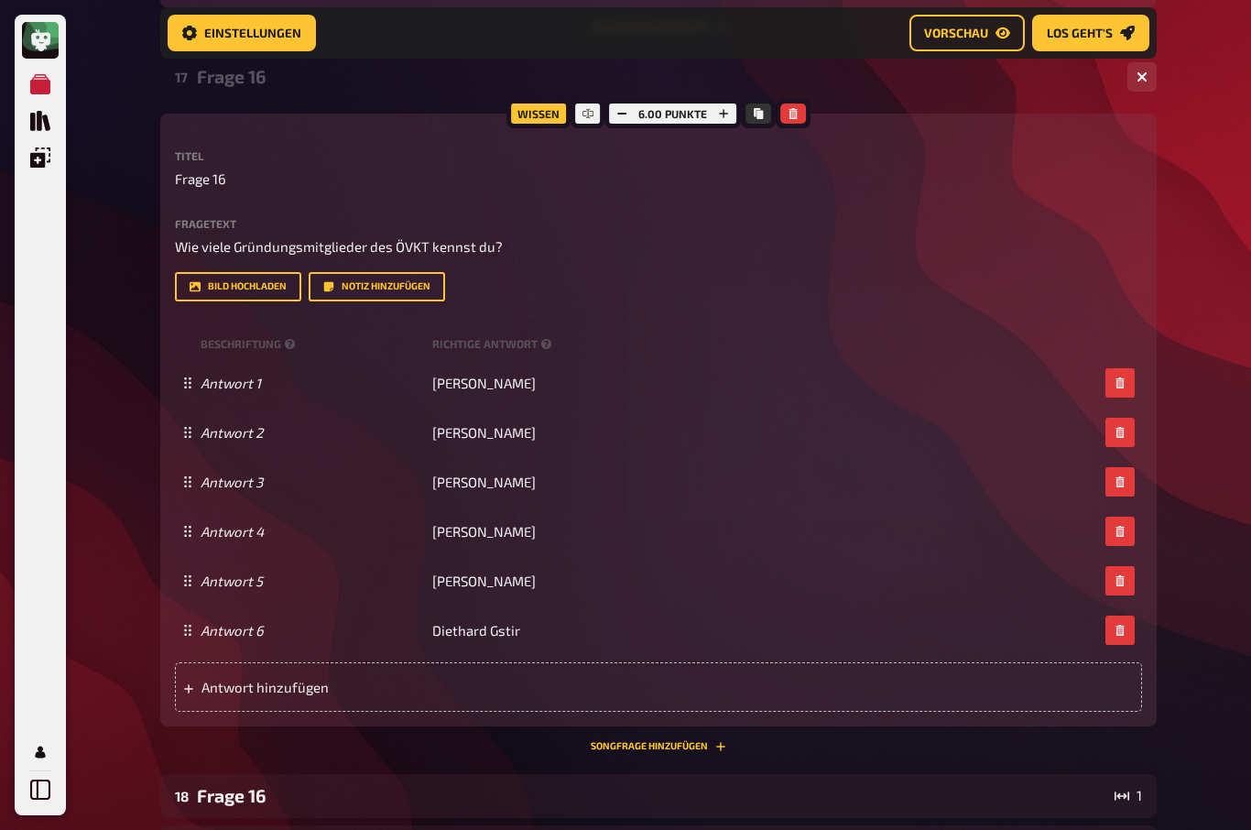
click at [255, 806] on div "Frage 16" at bounding box center [652, 795] width 910 height 21
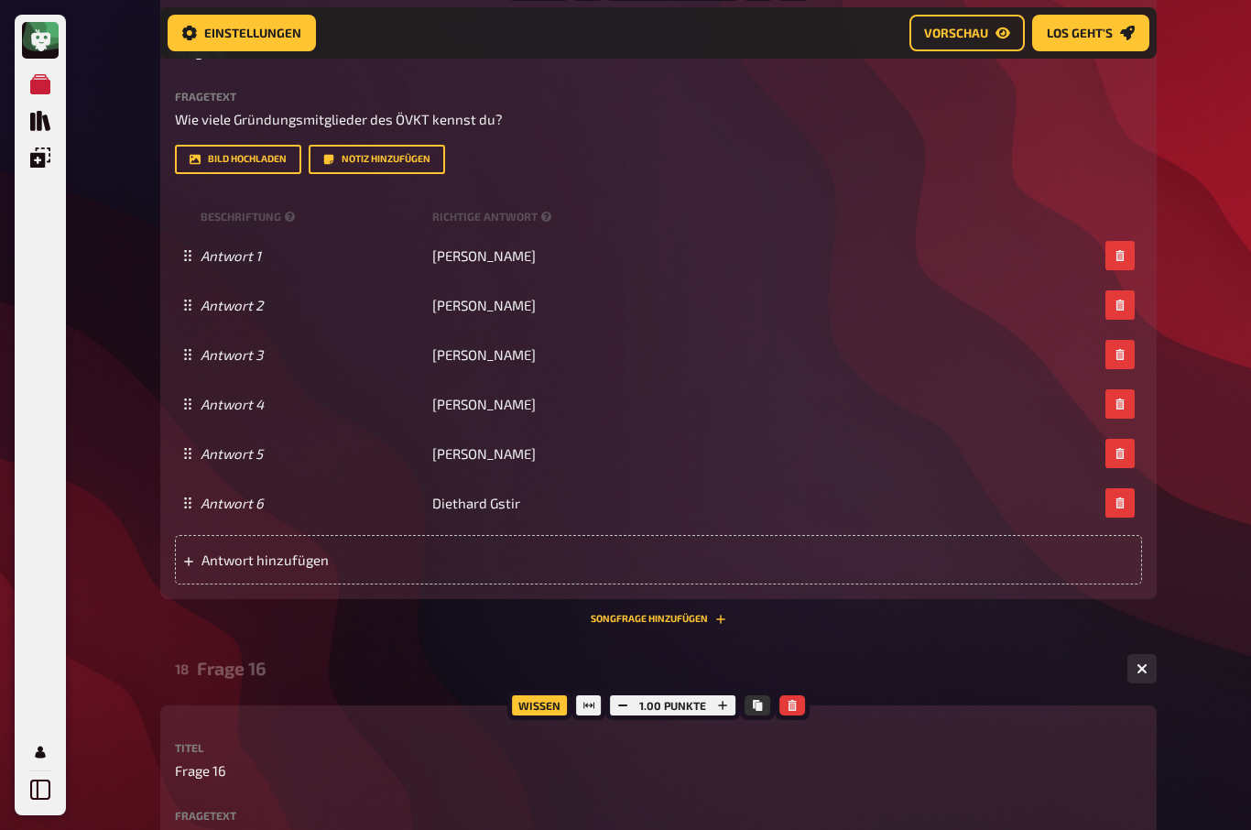
scroll to position [6117, 0]
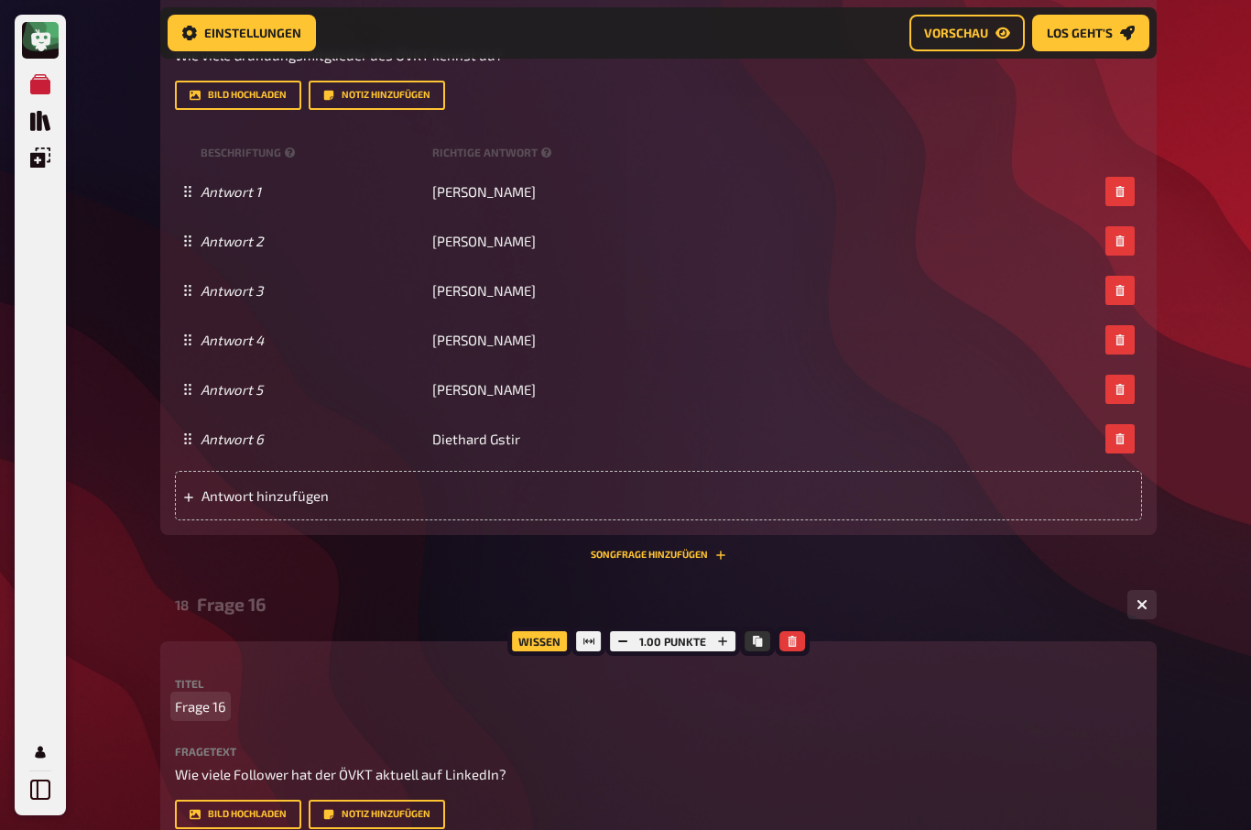
click at [223, 717] on span "Frage 16" at bounding box center [200, 706] width 51 height 21
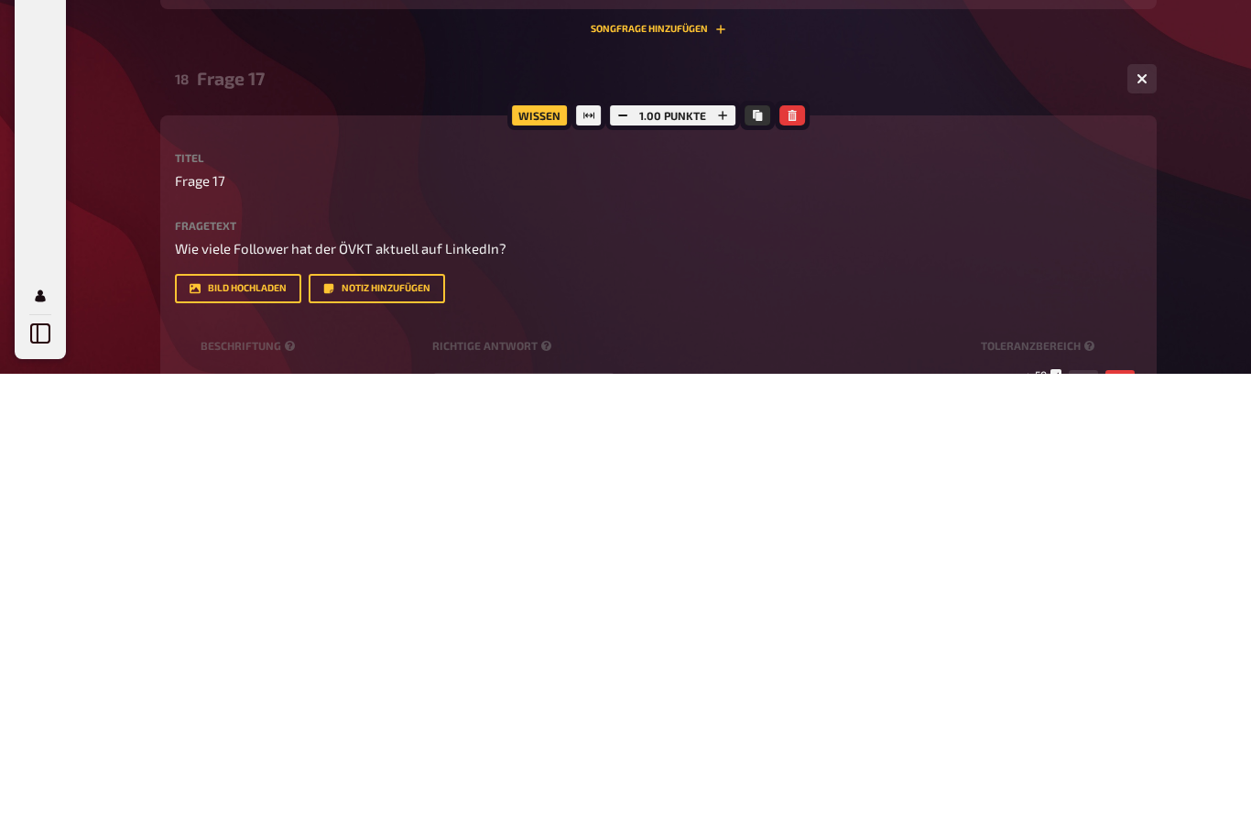
scroll to position [6644, 0]
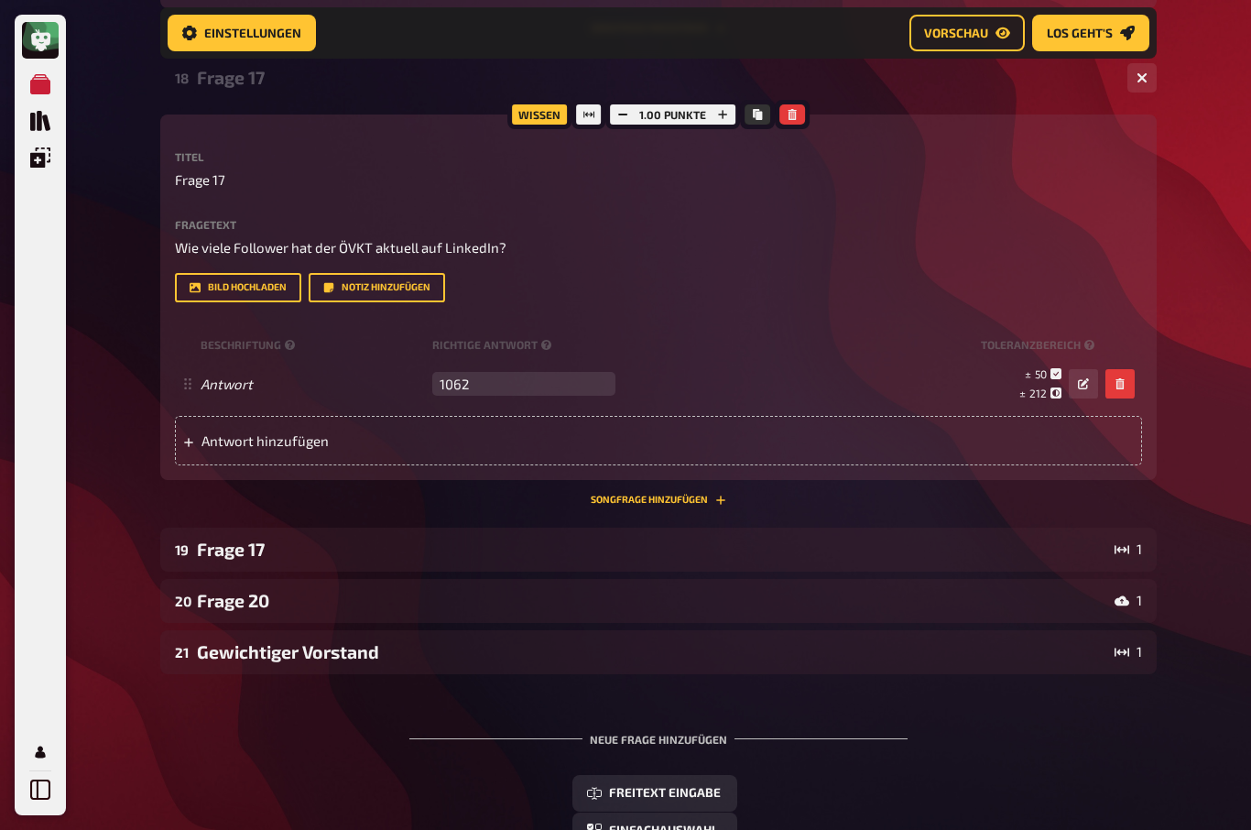
click at [266, 559] on div "Frage 17" at bounding box center [652, 548] width 910 height 21
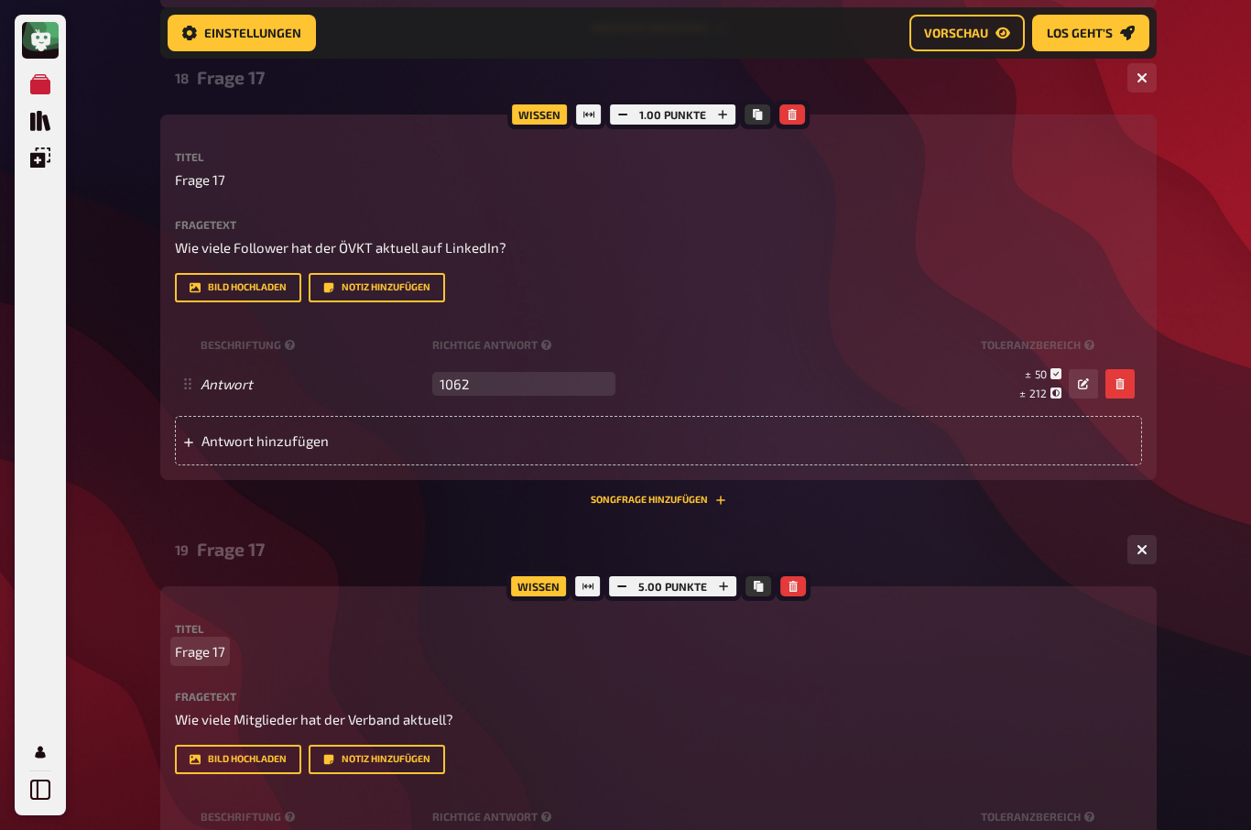
click at [224, 662] on span "Frage 17" at bounding box center [200, 651] width 50 height 21
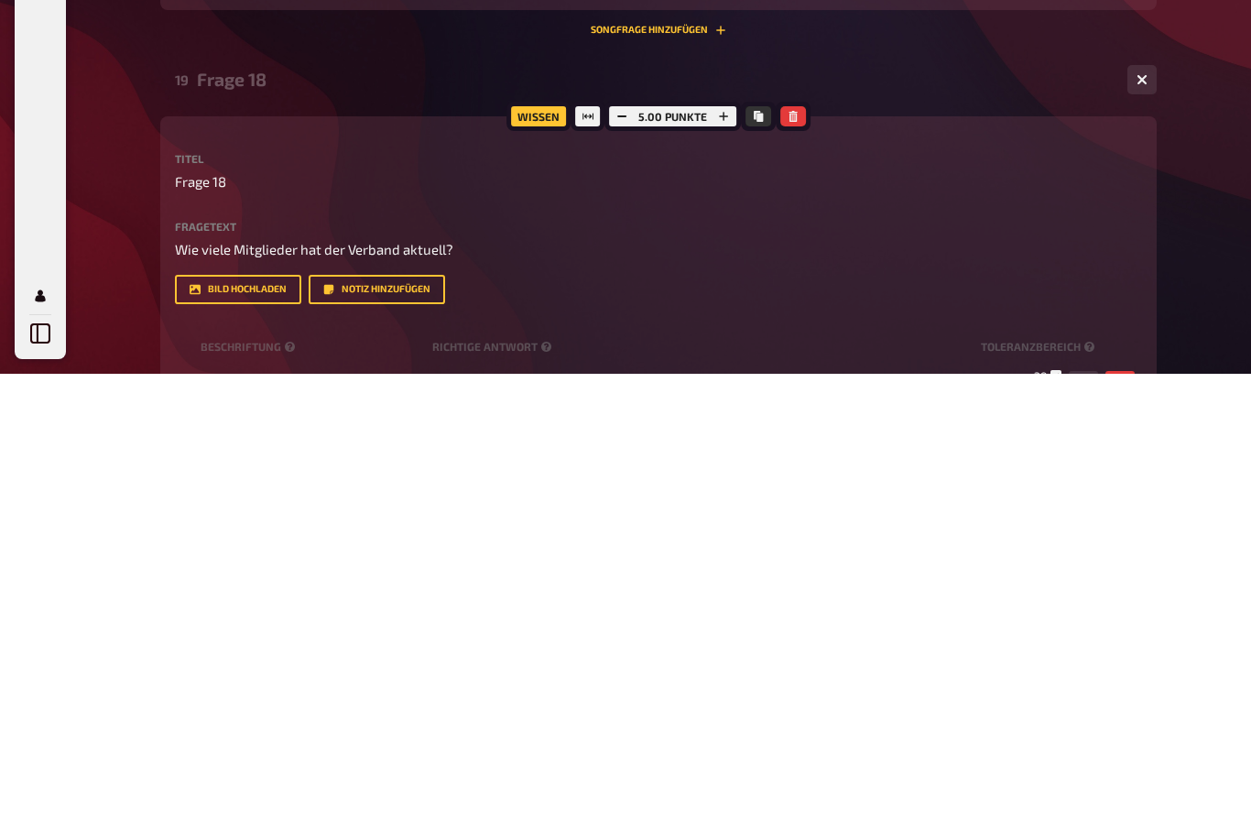
scroll to position [7114, 0]
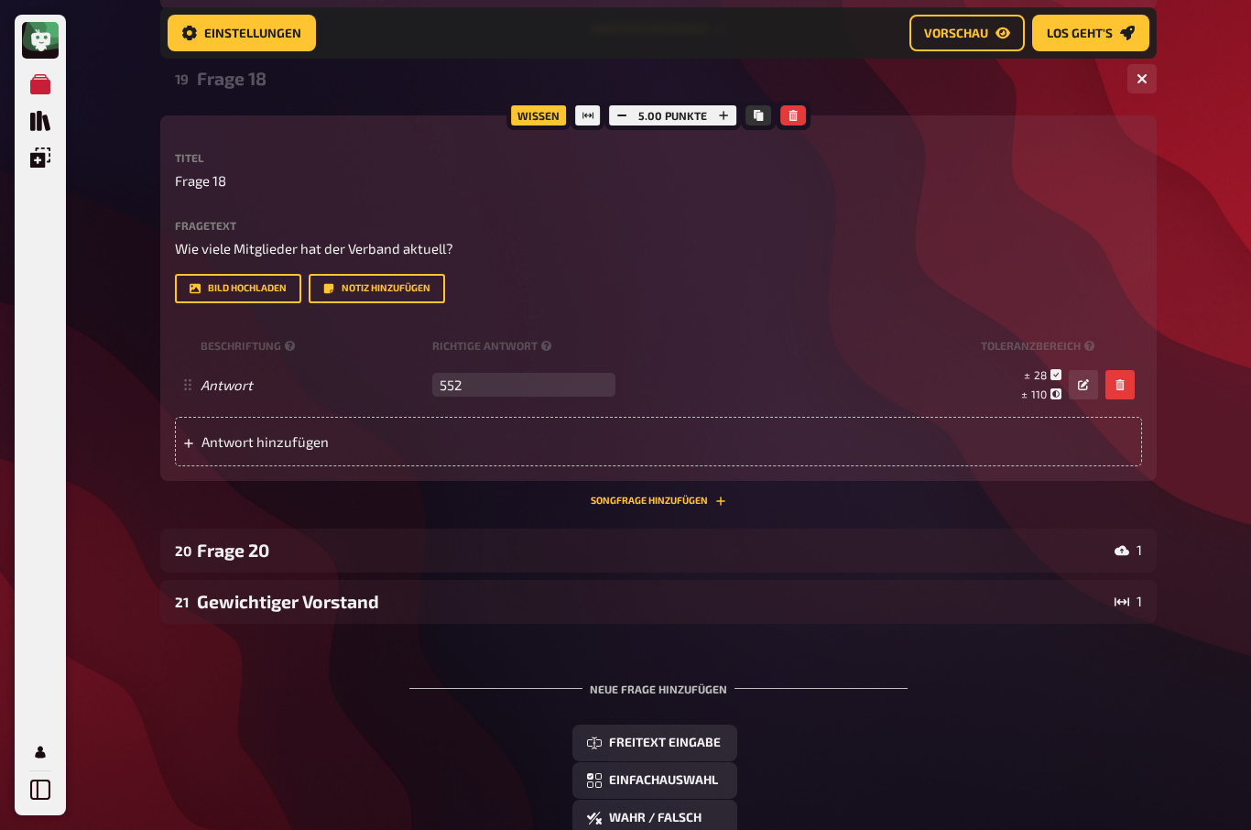
click at [266, 560] on div "Frage 20" at bounding box center [652, 549] width 910 height 21
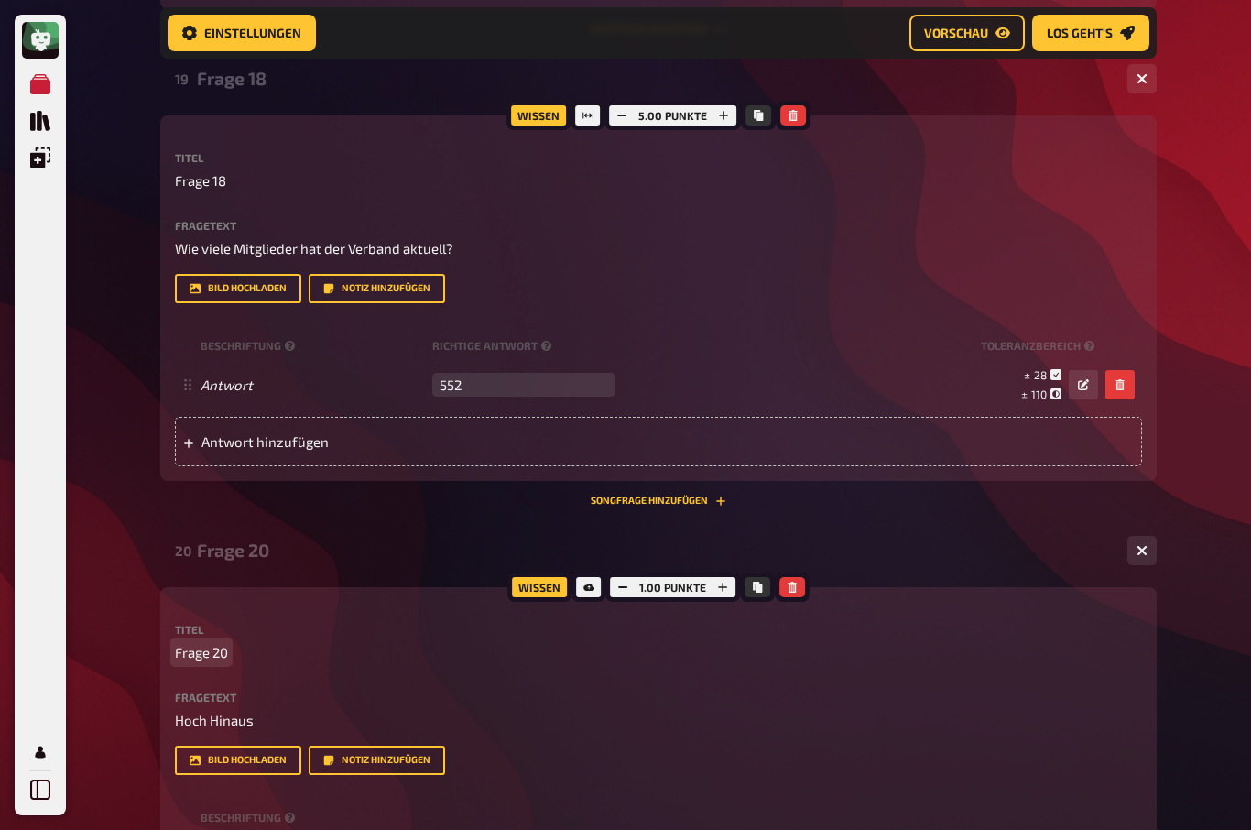
click at [212, 663] on span "Frage 20" at bounding box center [201, 652] width 53 height 21
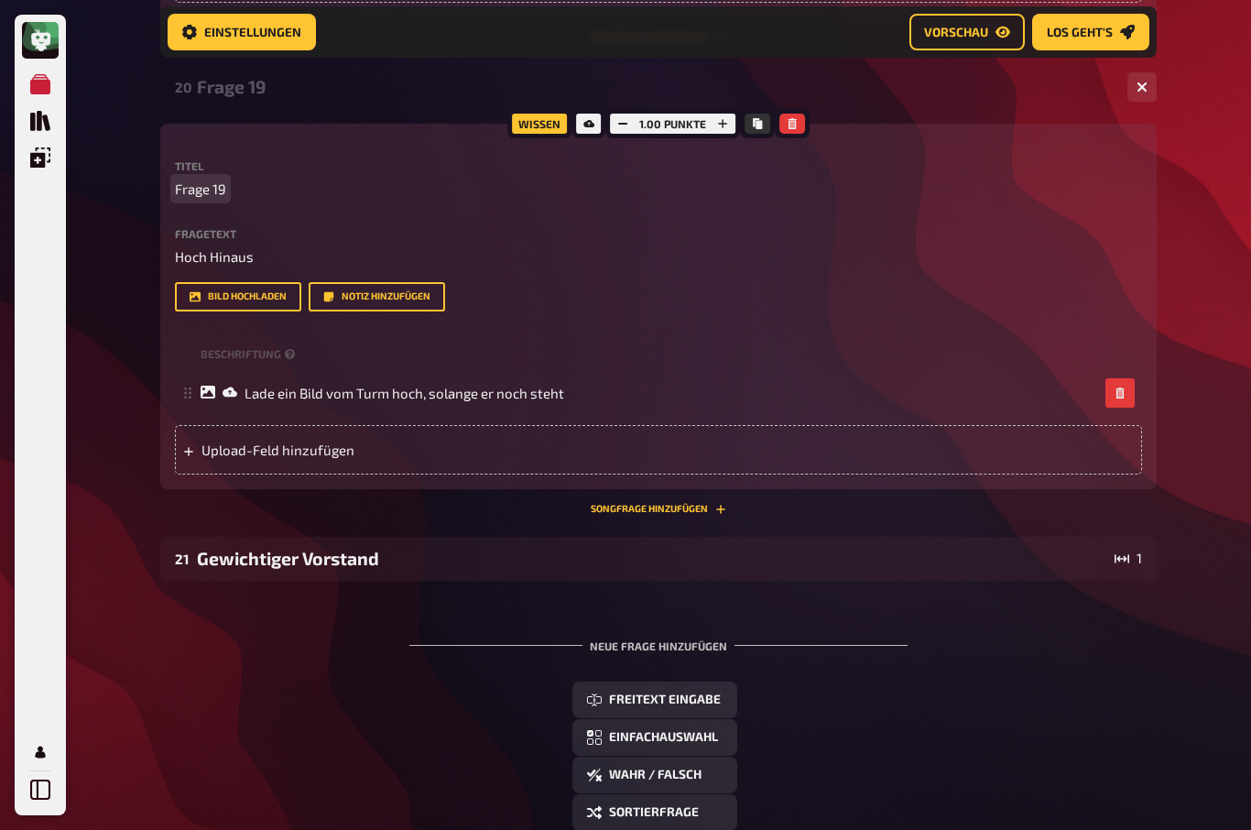
scroll to position [7578, 0]
click at [205, 569] on div "Gewichtiger Vorstand" at bounding box center [652, 558] width 910 height 21
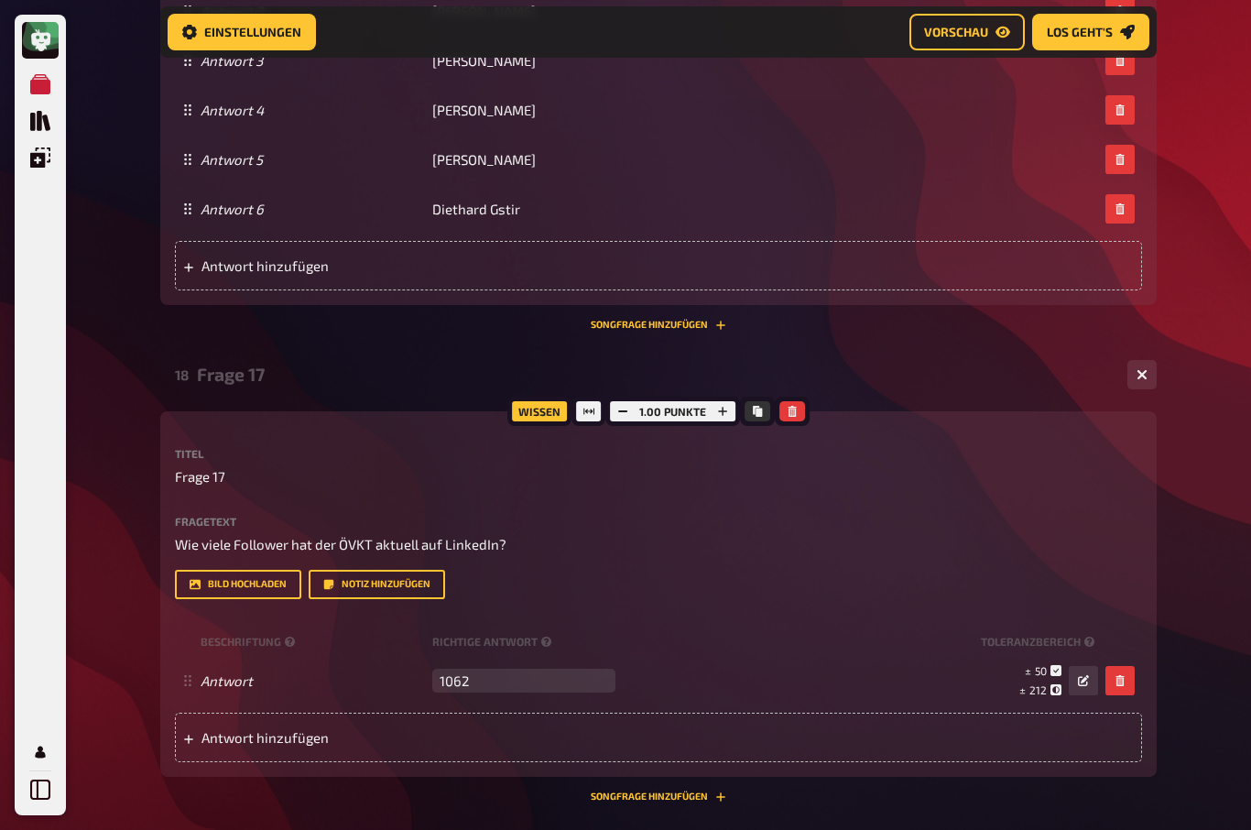
click at [971, 32] on span "Vorschau" at bounding box center [956, 33] width 64 height 13
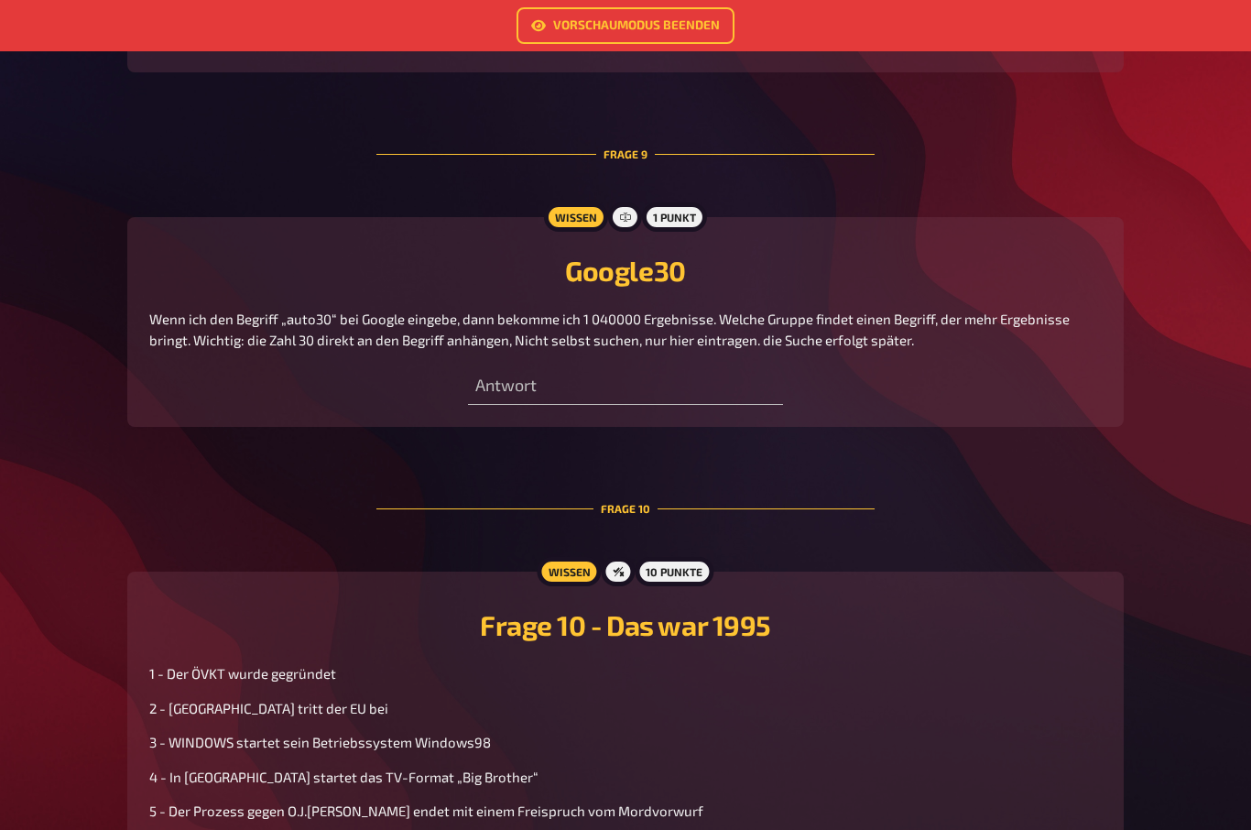
scroll to position [3276, 0]
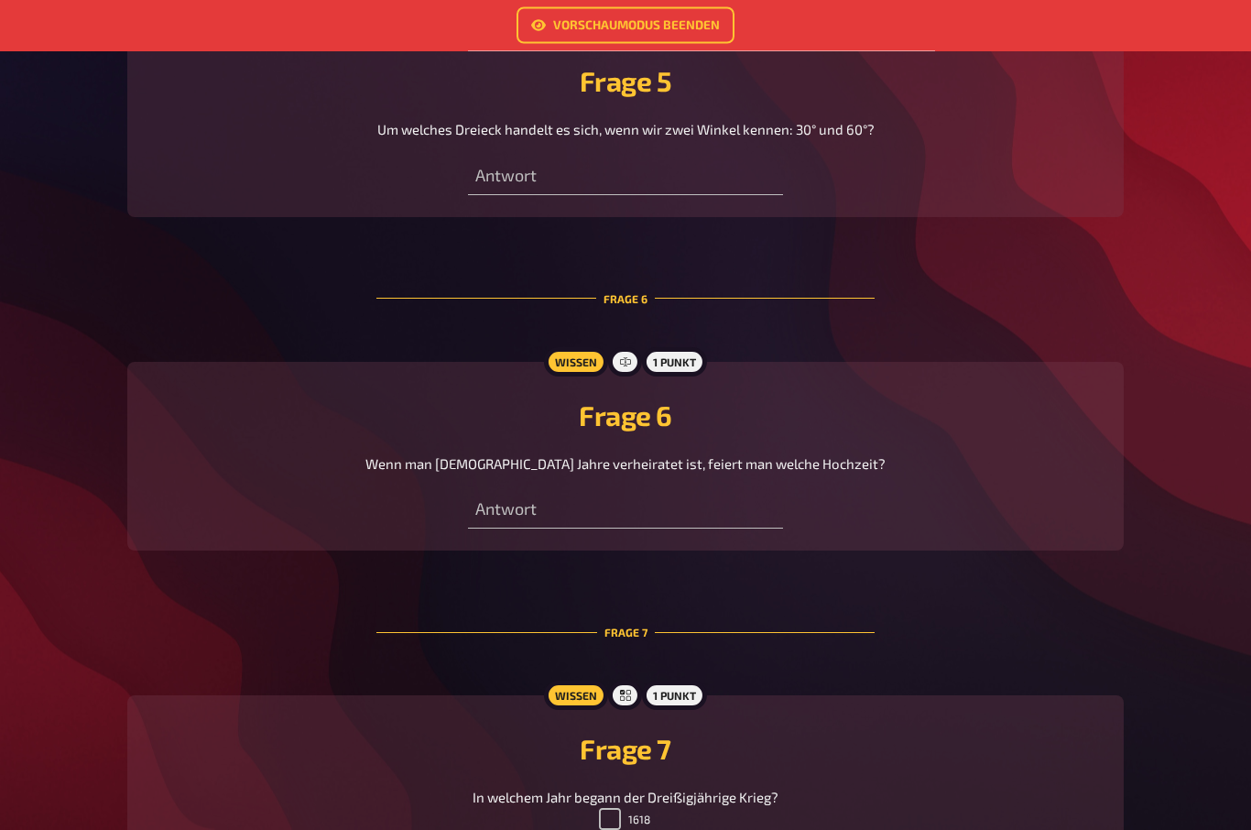
click at [664, 27] on link "Vorschaumodus beenden" at bounding box center [625, 25] width 218 height 37
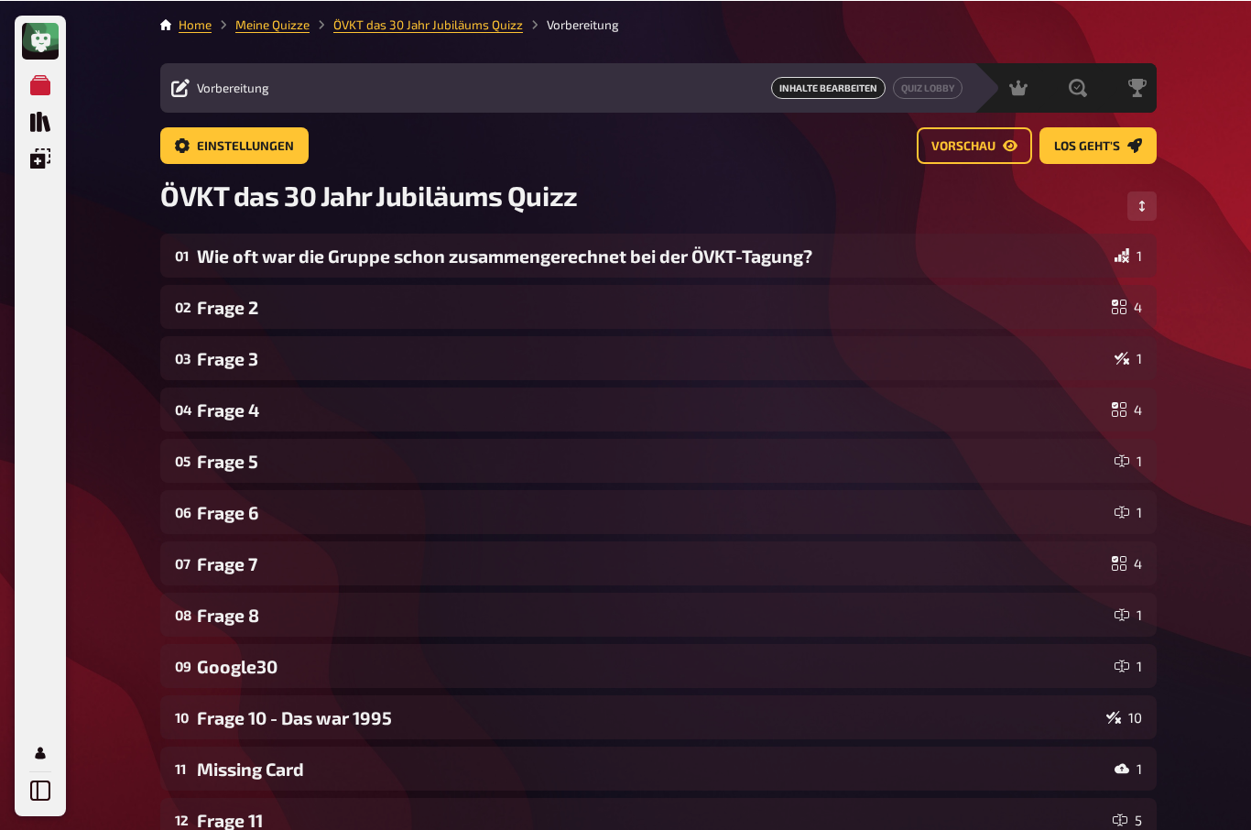
click at [228, 304] on div "Frage 2" at bounding box center [650, 306] width 907 height 21
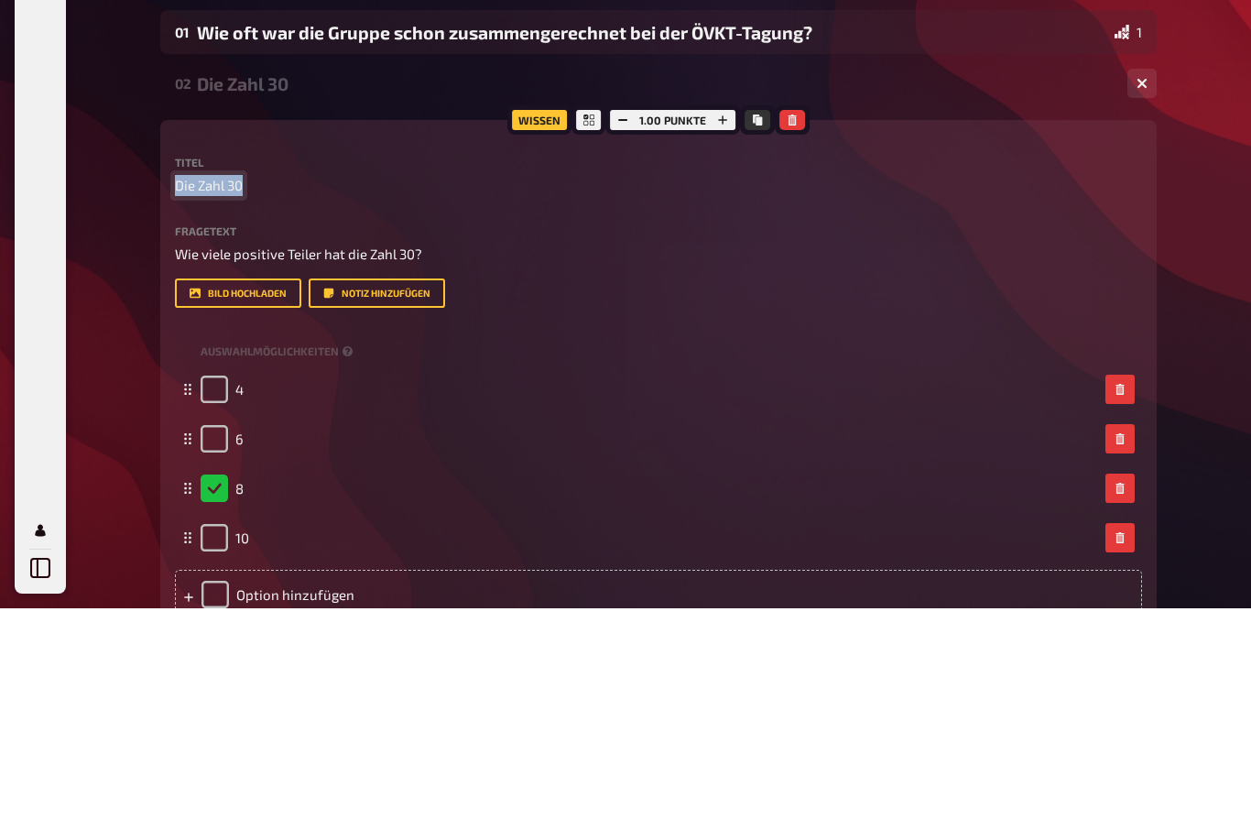
copy span "Die Zahl 30"
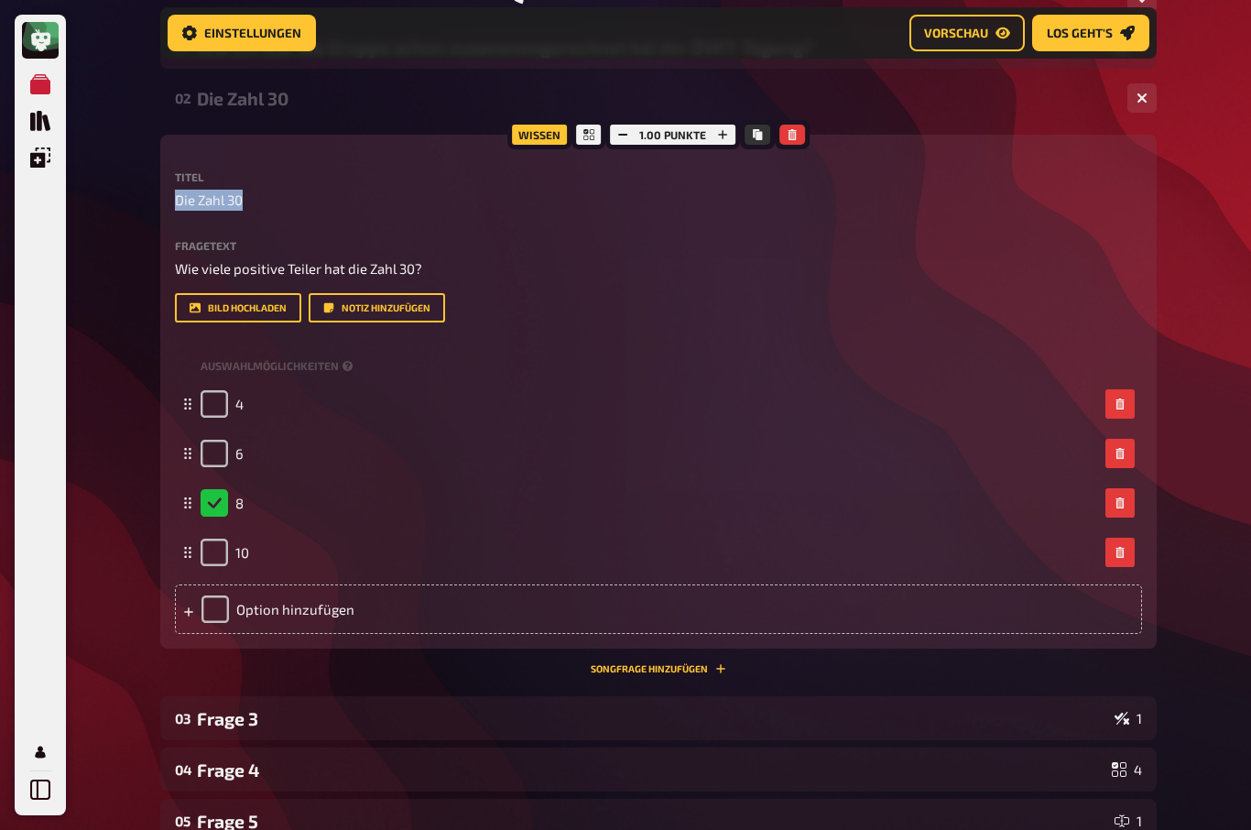
click at [224, 722] on div "Frage 3" at bounding box center [652, 718] width 910 height 21
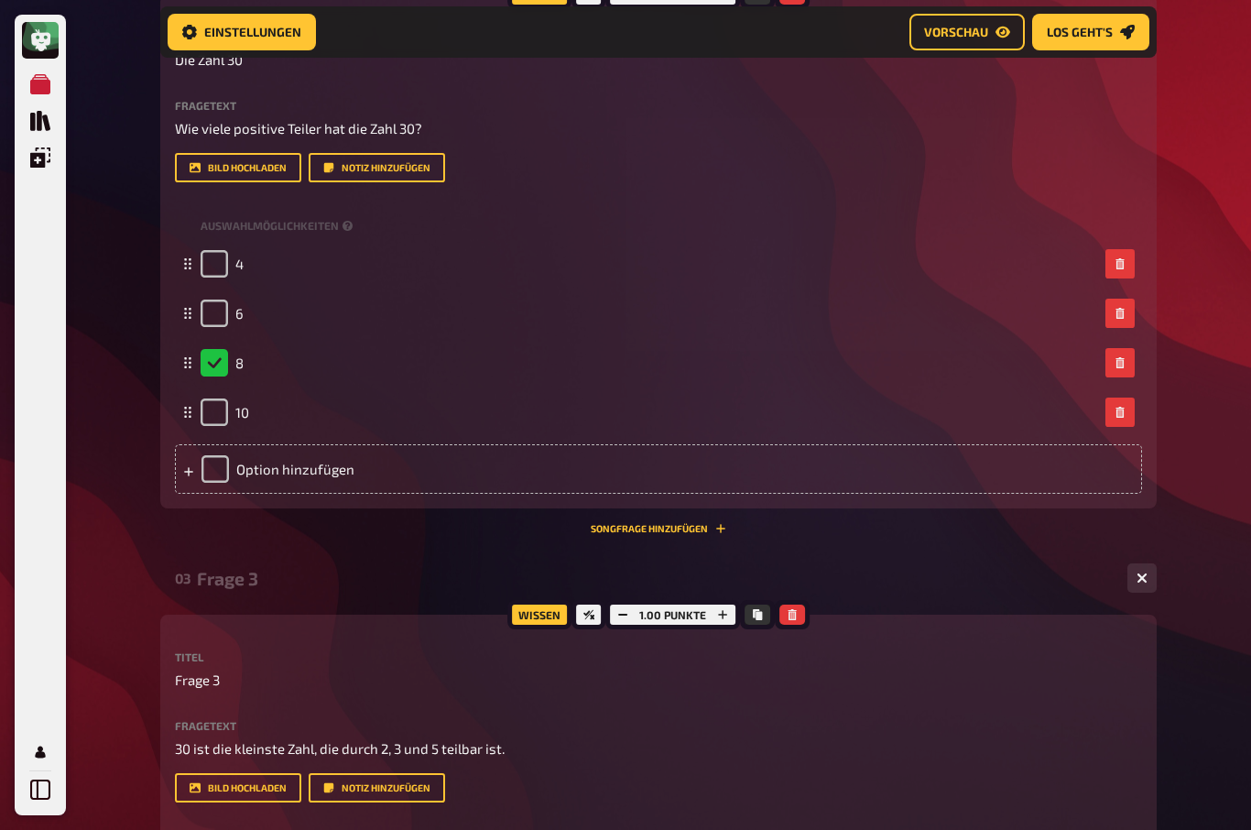
scroll to position [375, 0]
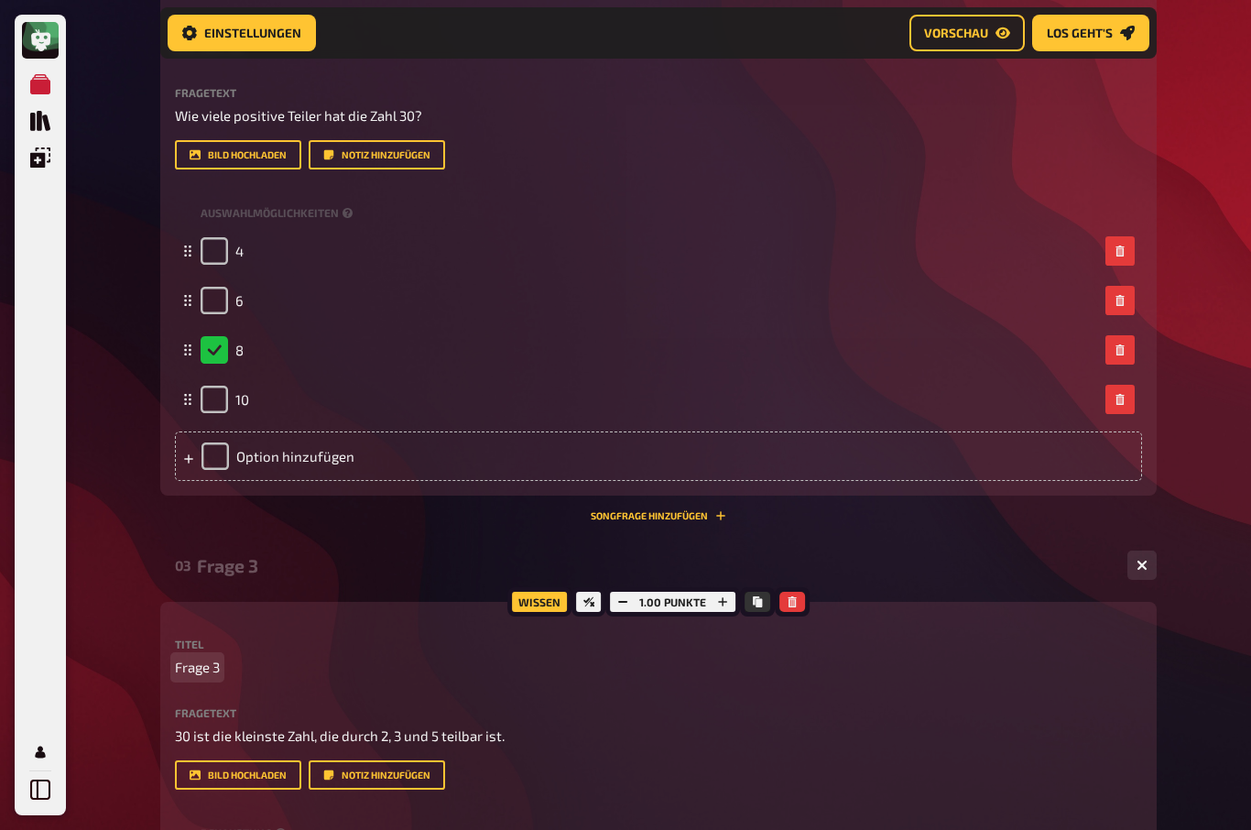
click at [213, 668] on span "Frage 3" at bounding box center [197, 667] width 45 height 21
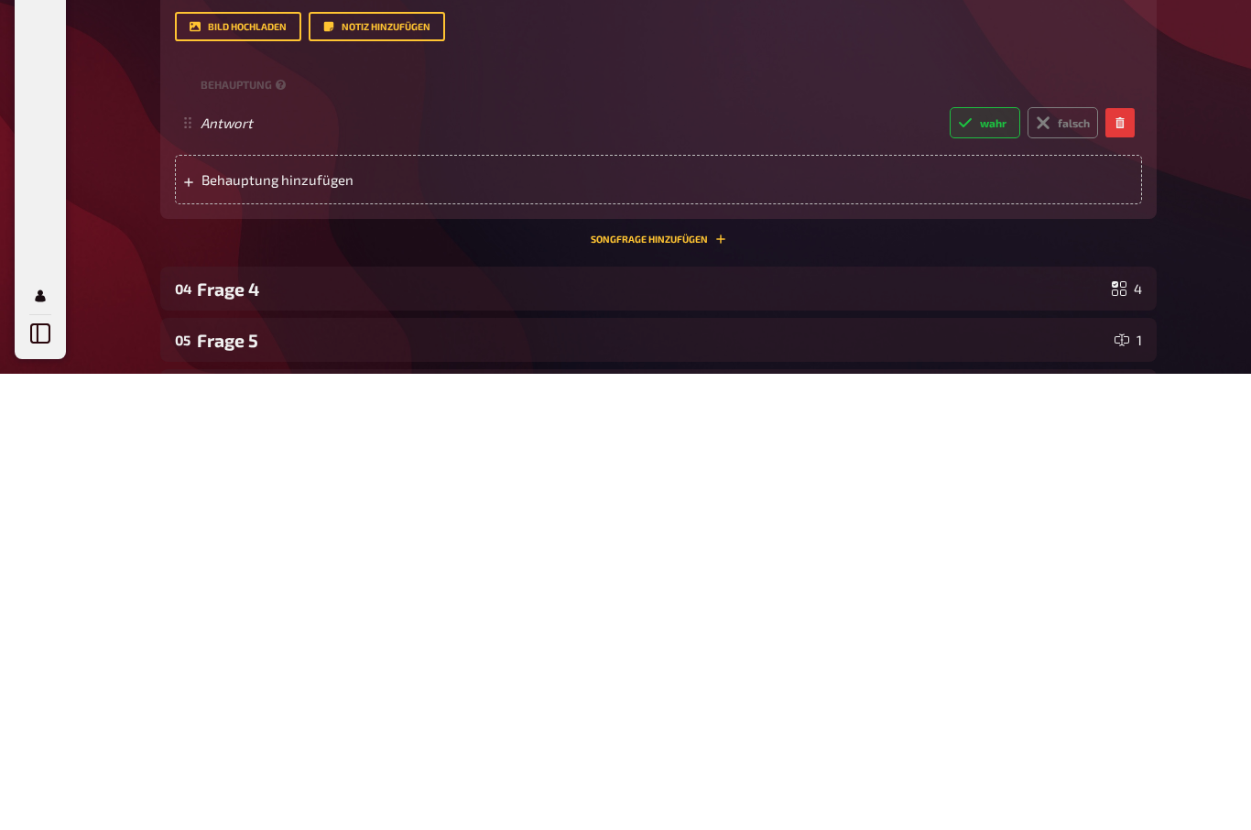
click at [229, 734] on div "Frage 4" at bounding box center [650, 744] width 907 height 21
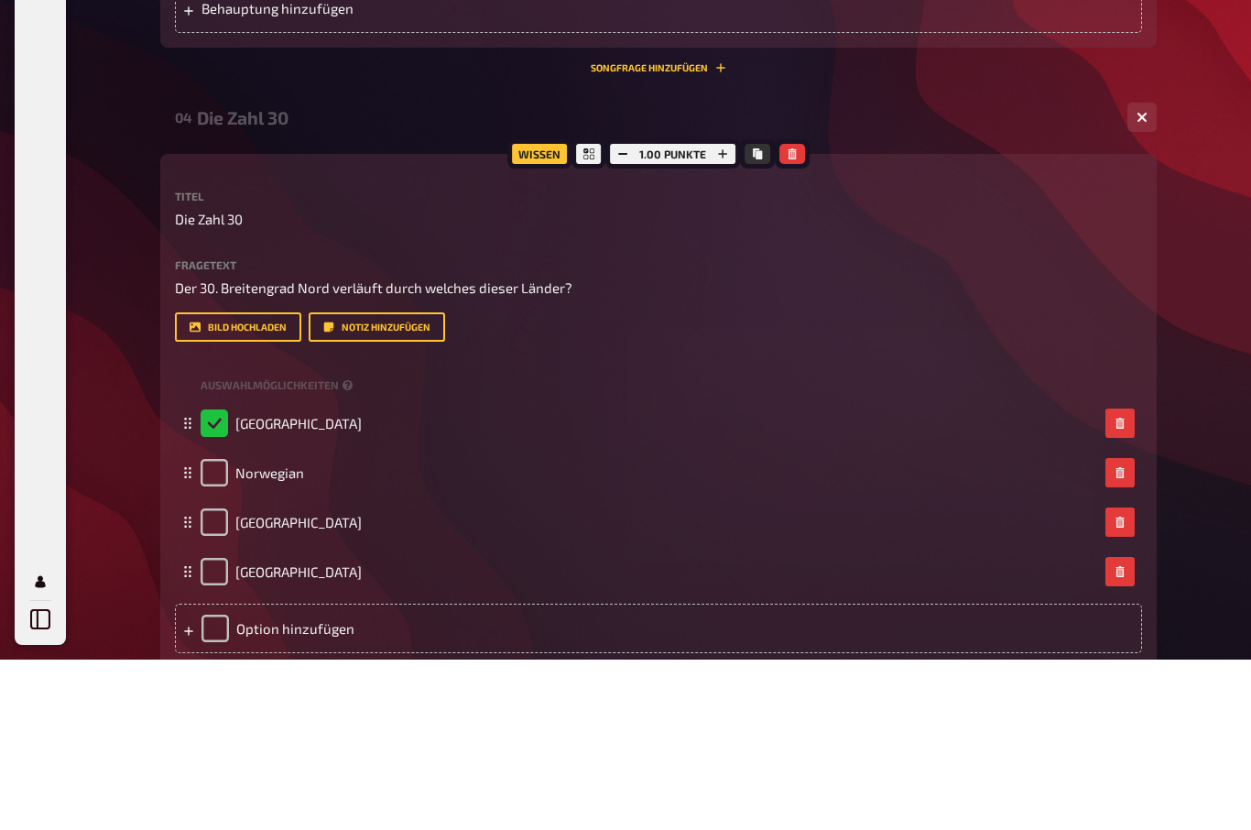
scroll to position [1295, 0]
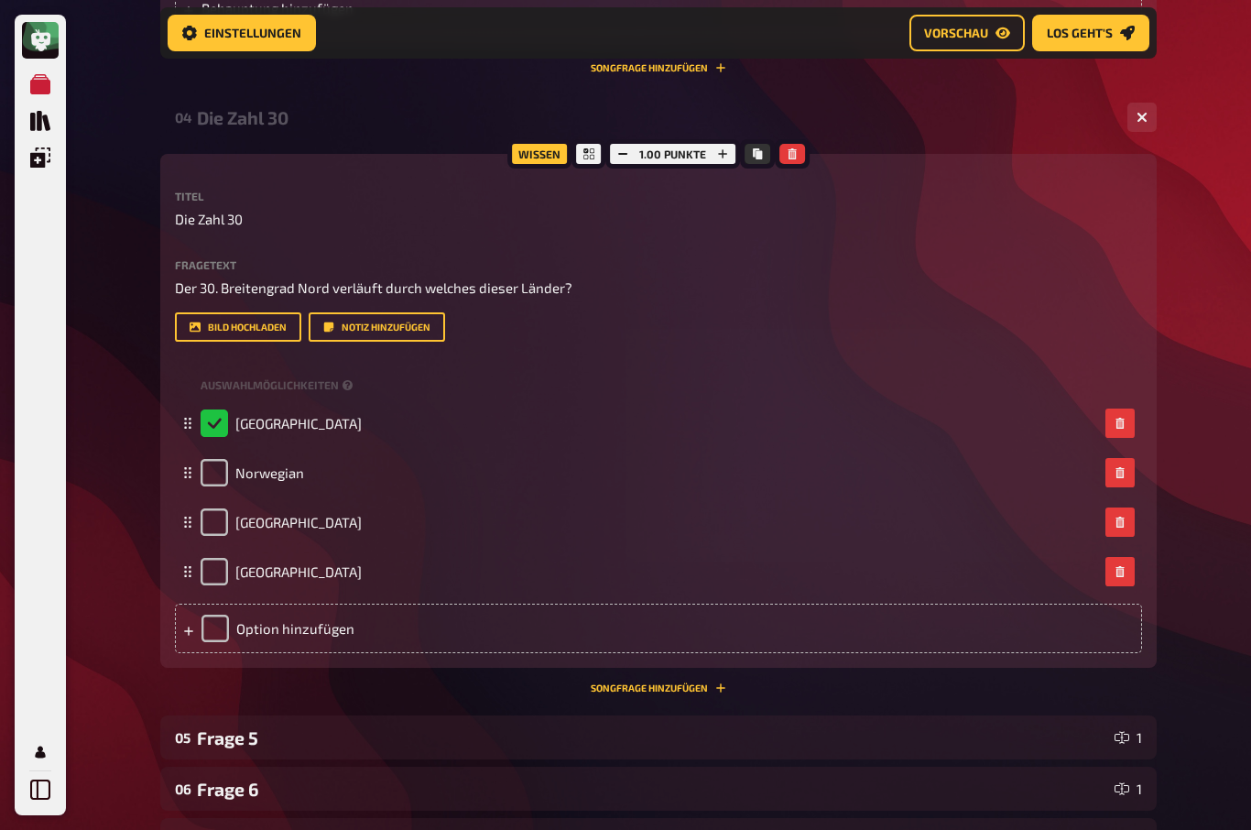
click at [235, 743] on div "Frage 5" at bounding box center [652, 737] width 910 height 21
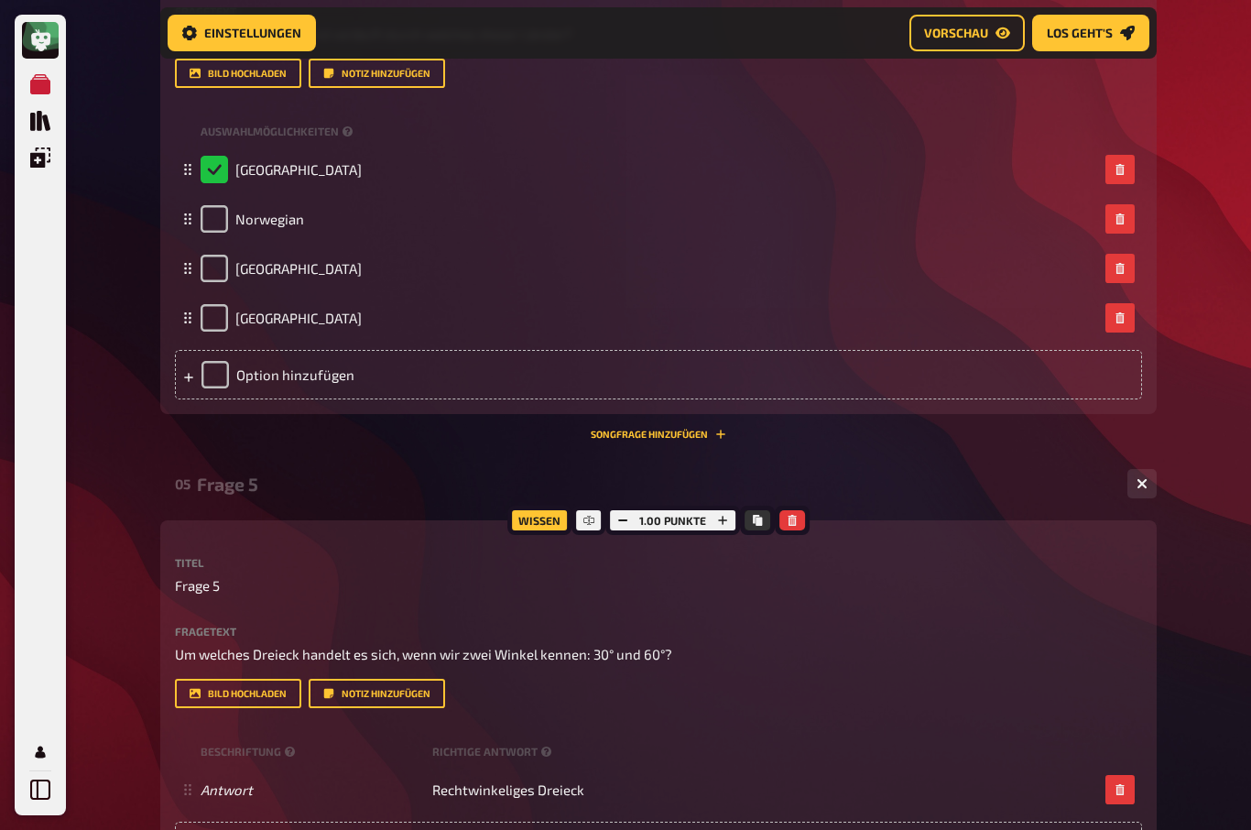
scroll to position [1569, 0]
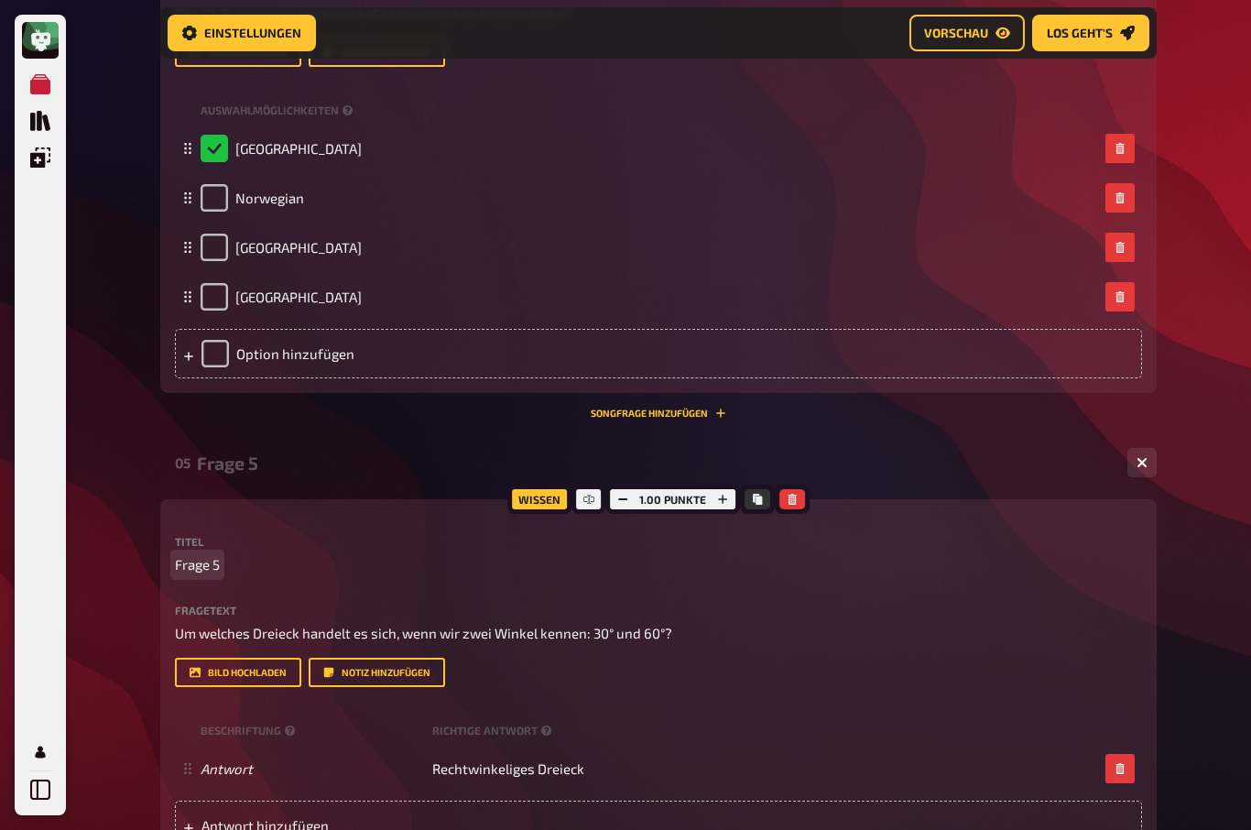
click at [219, 561] on span "Frage 5" at bounding box center [197, 564] width 45 height 21
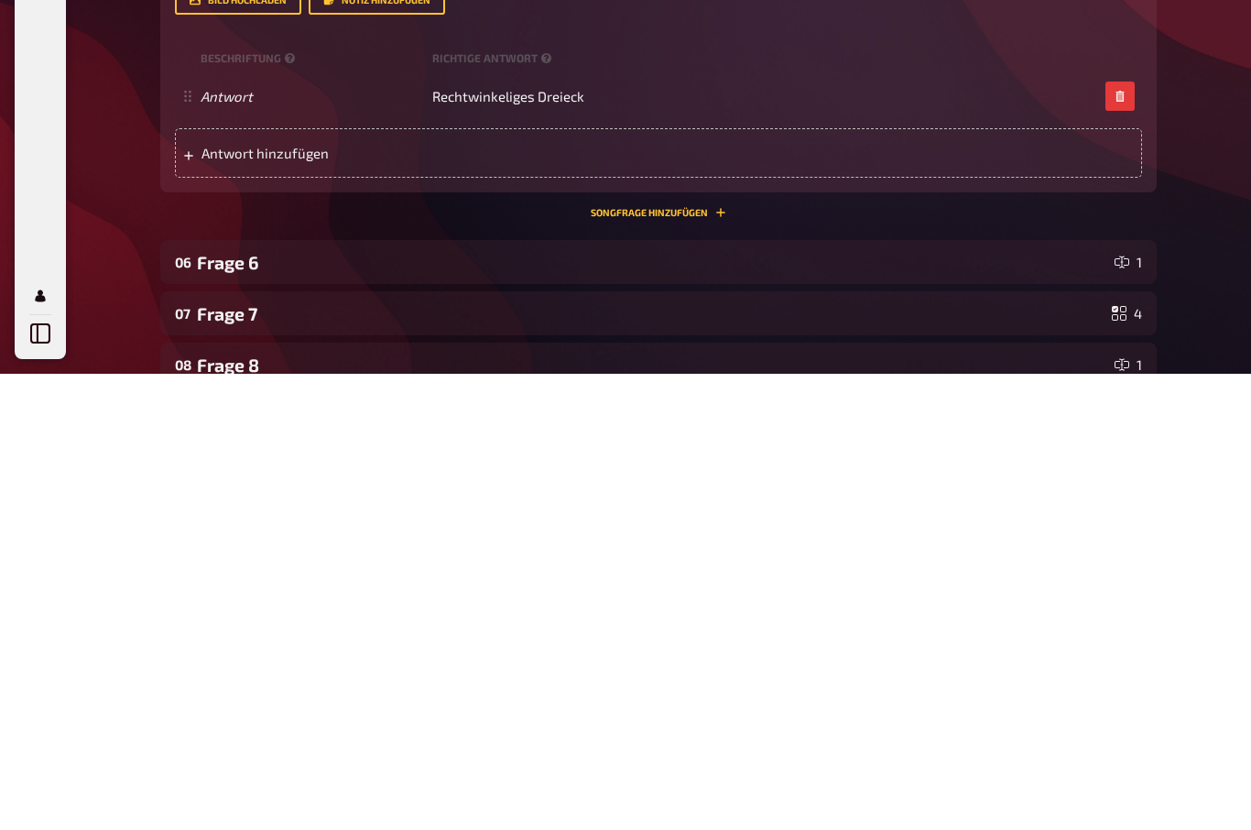
click at [225, 708] on div "Frage 6" at bounding box center [652, 718] width 910 height 21
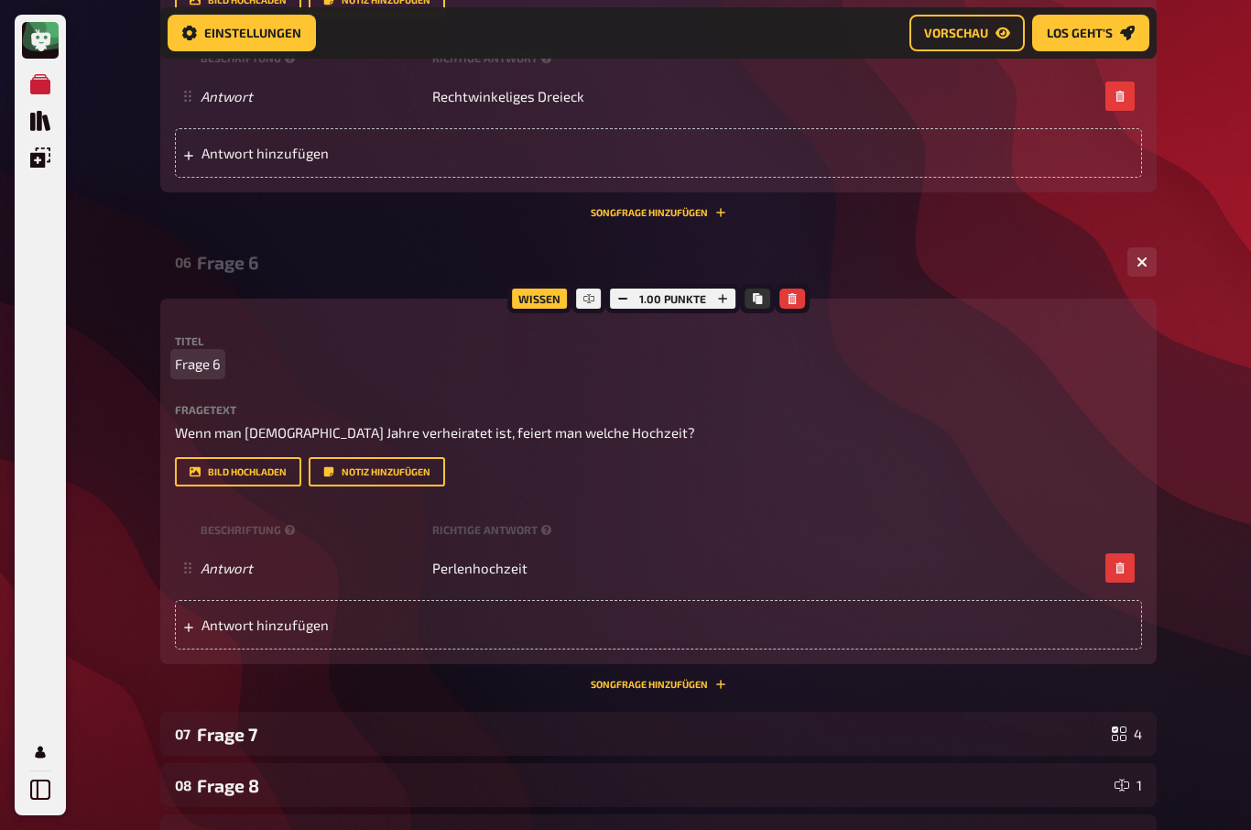
click at [215, 356] on span "Frage 6" at bounding box center [198, 363] width 46 height 21
click at [246, 735] on div "Frage 7" at bounding box center [650, 733] width 907 height 21
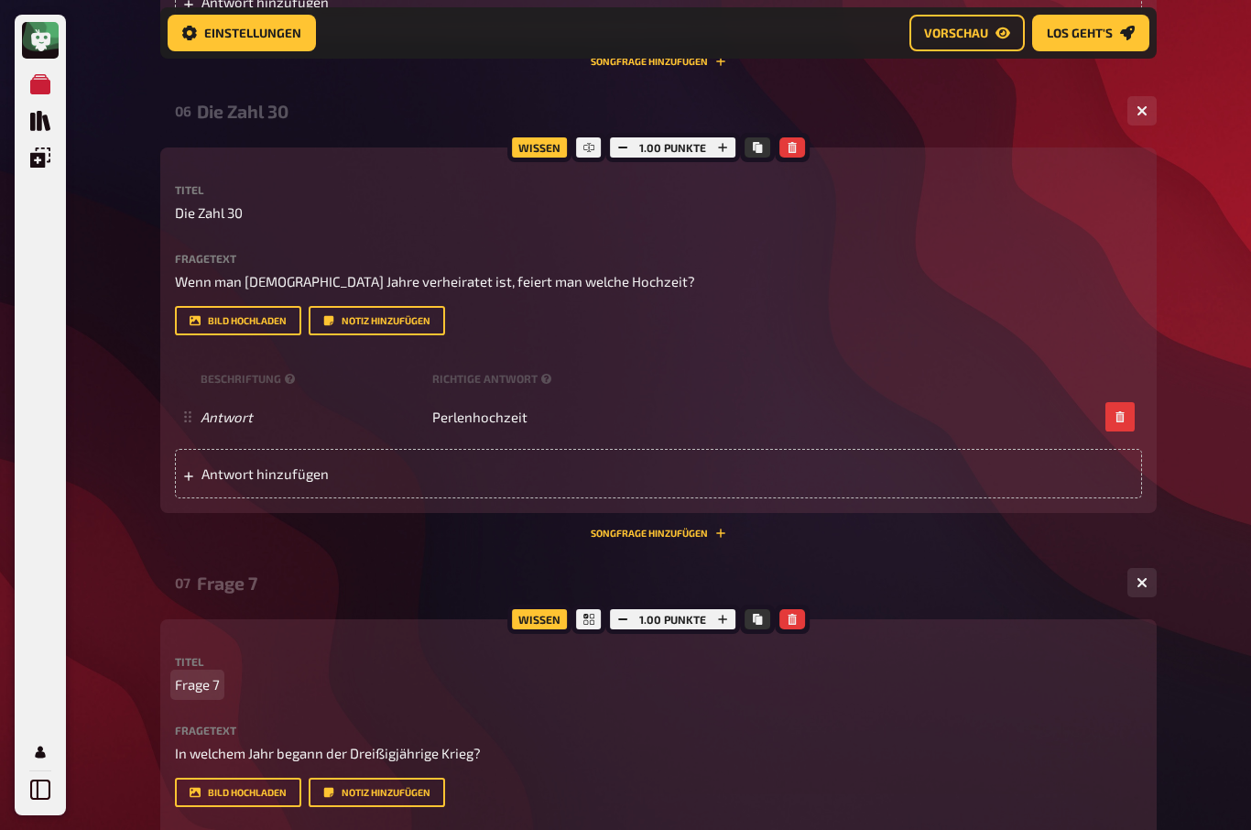
click at [217, 680] on span "Frage 7" at bounding box center [197, 684] width 45 height 21
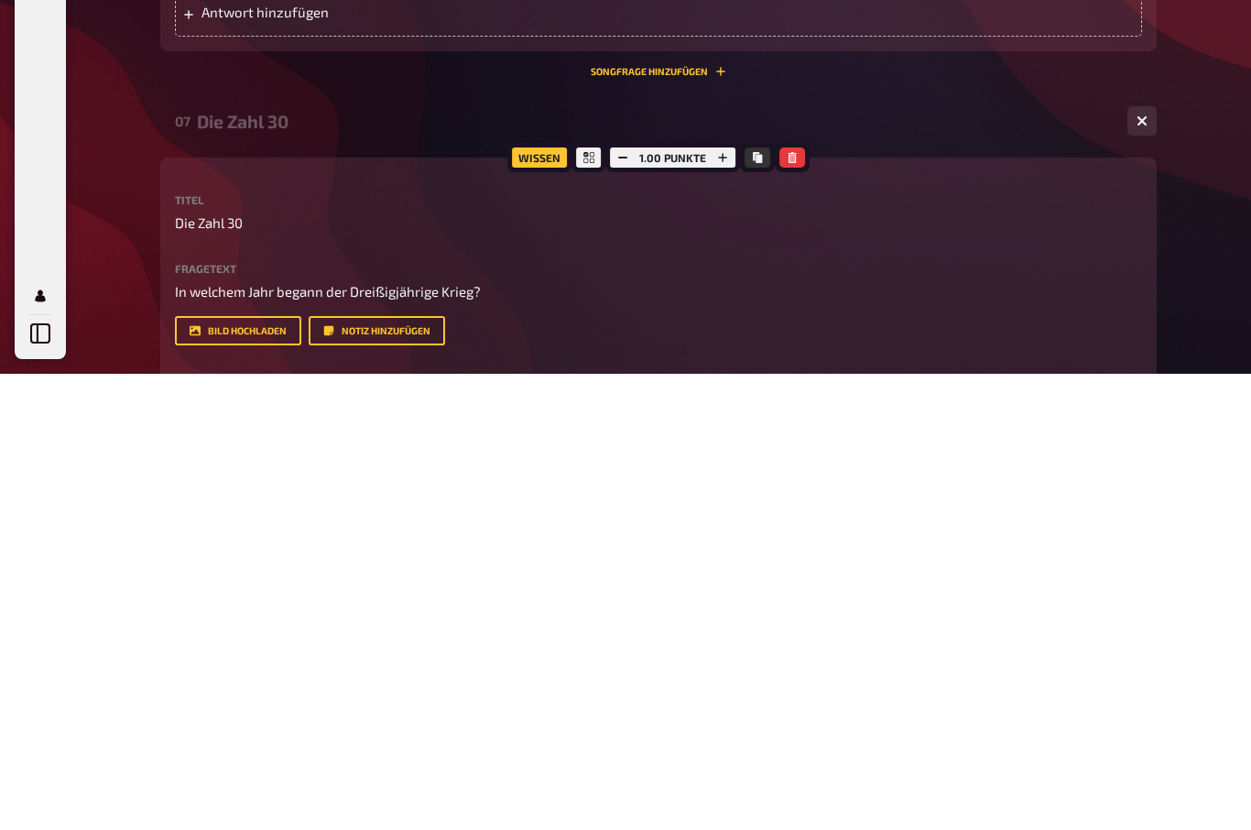
scroll to position [2855, 0]
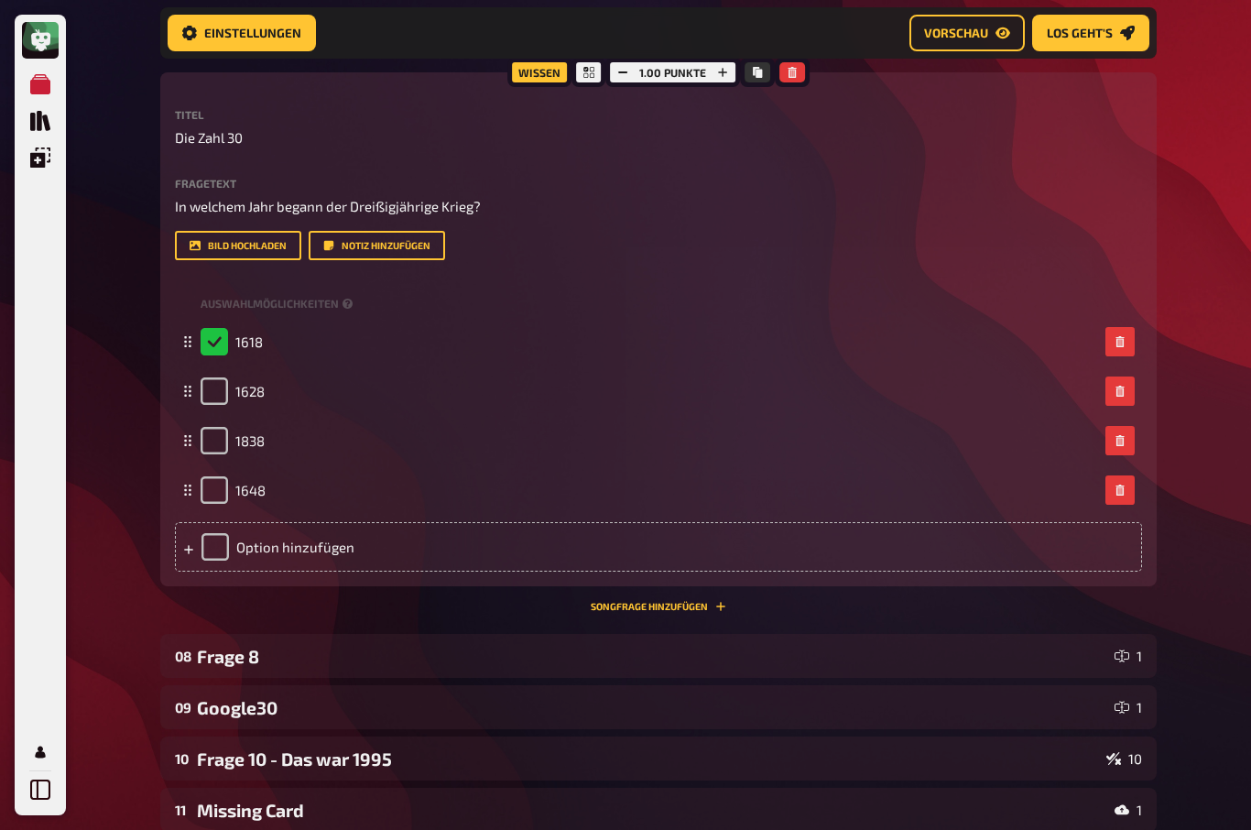
click at [245, 647] on div "Frage 8" at bounding box center [652, 656] width 910 height 21
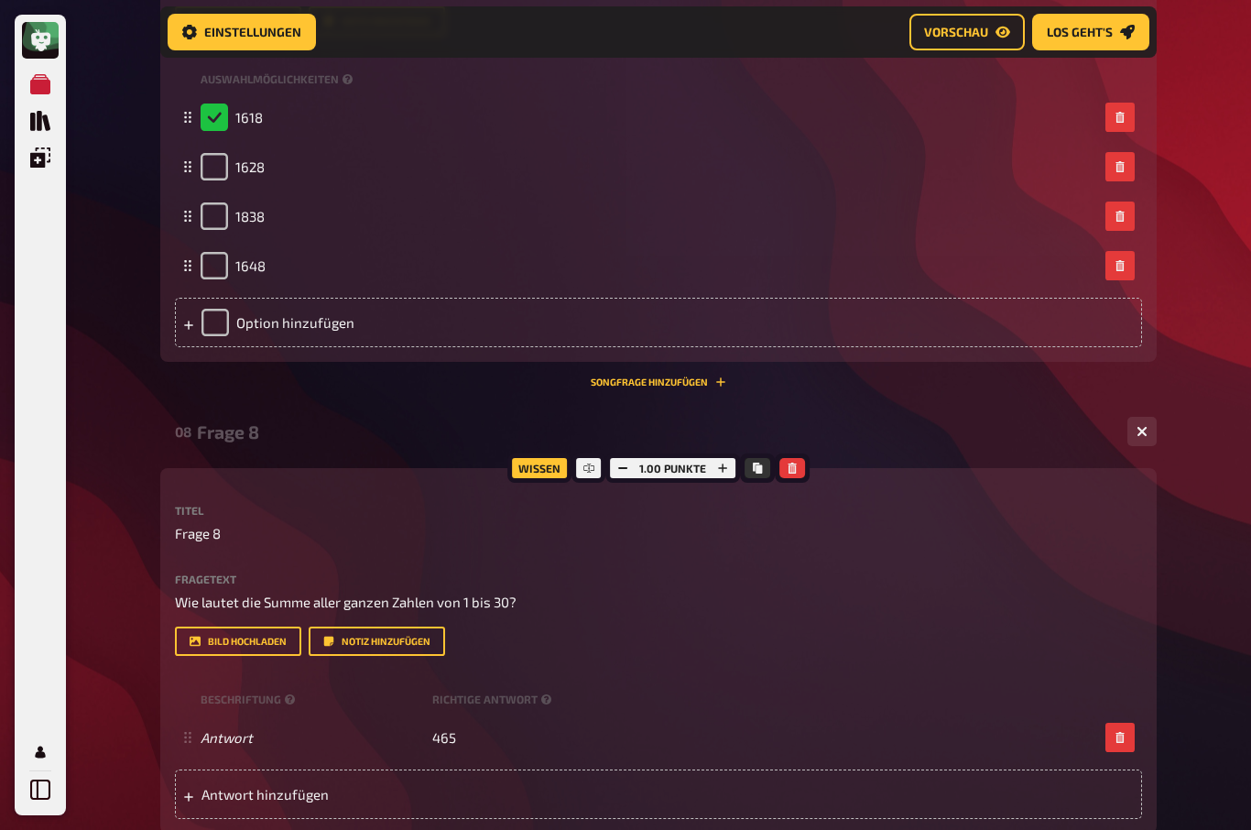
scroll to position [3173, 0]
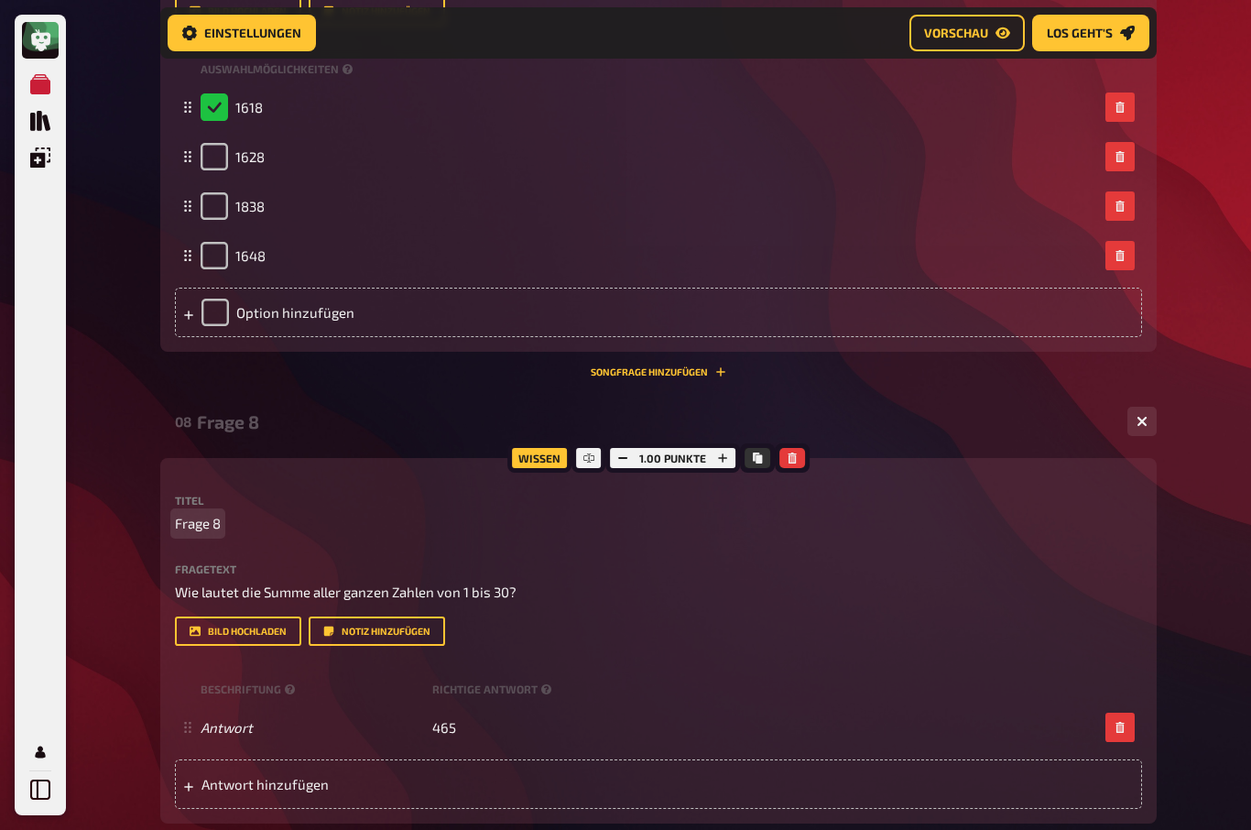
click at [214, 522] on span "Frage 8" at bounding box center [198, 523] width 46 height 21
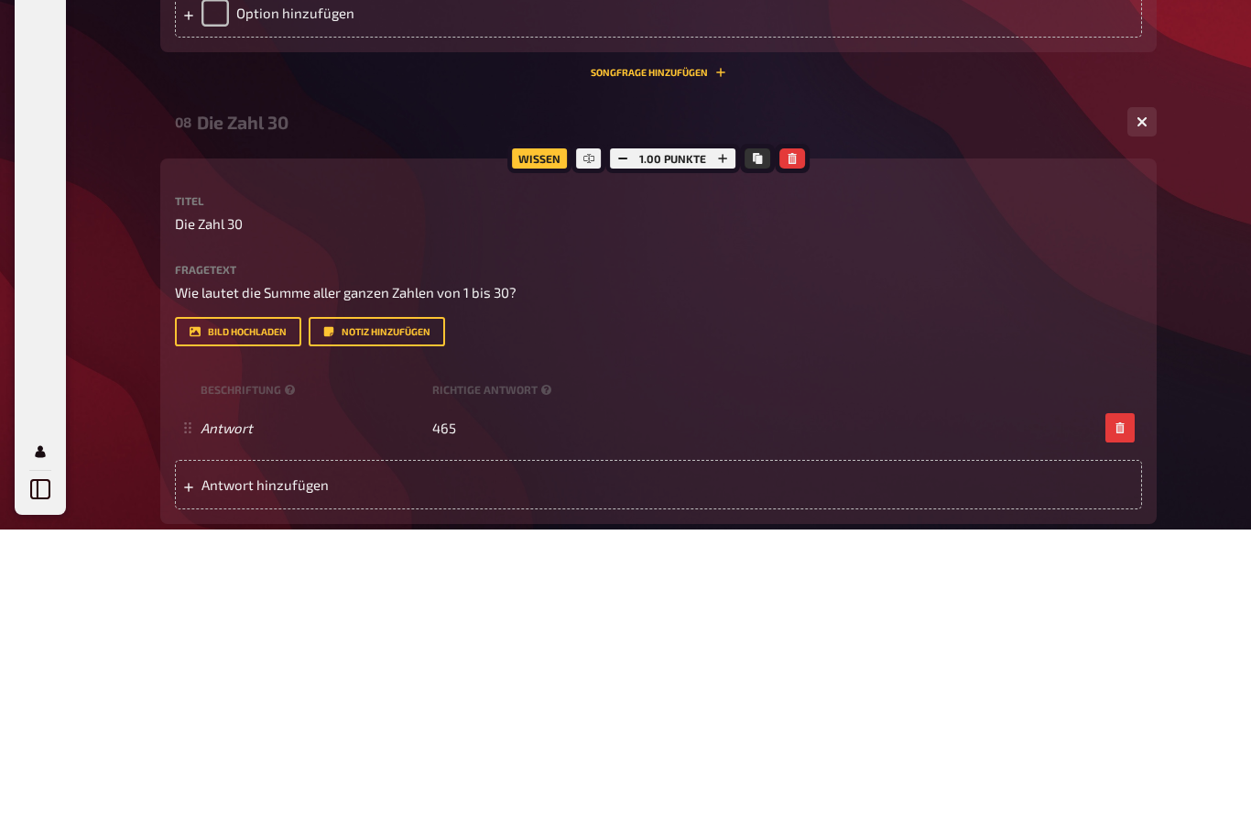
scroll to position [3474, 0]
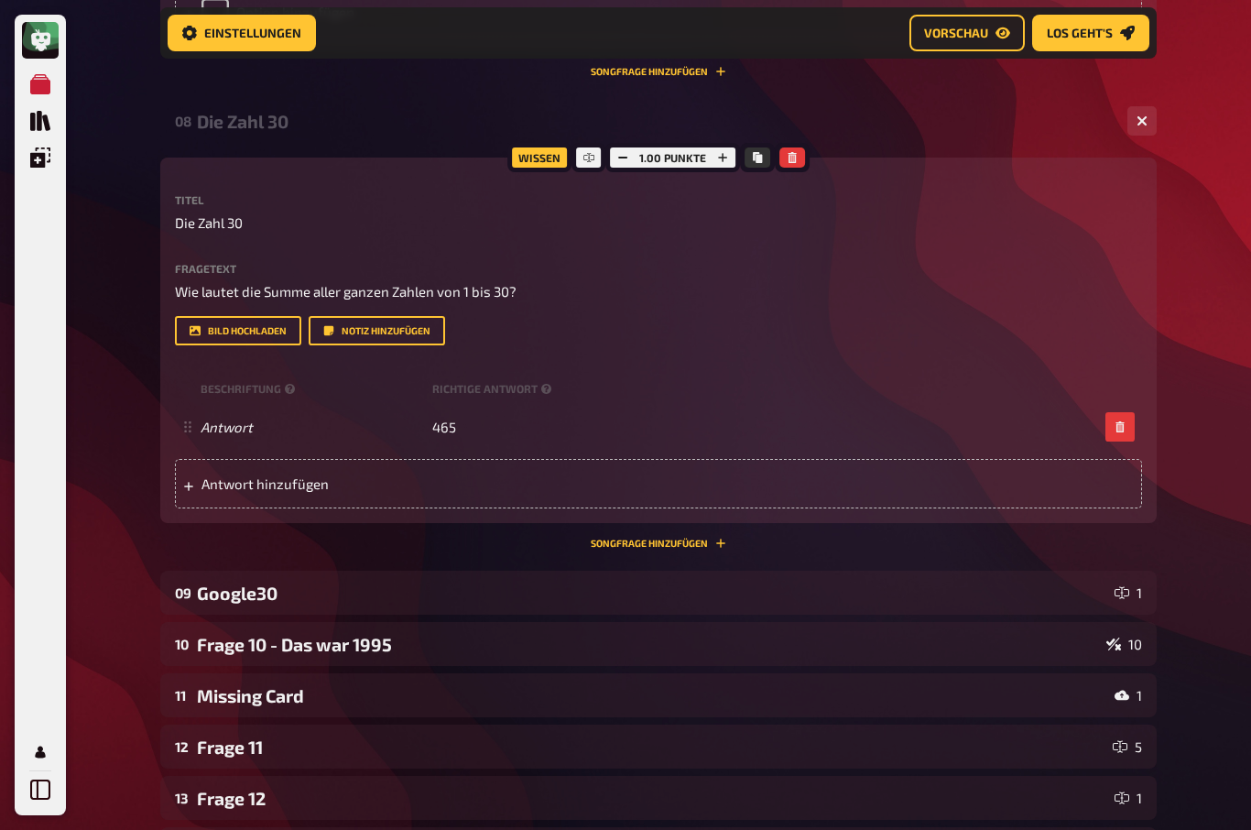
click at [222, 636] on div "Frage 10 - Das war 1995" at bounding box center [648, 644] width 902 height 21
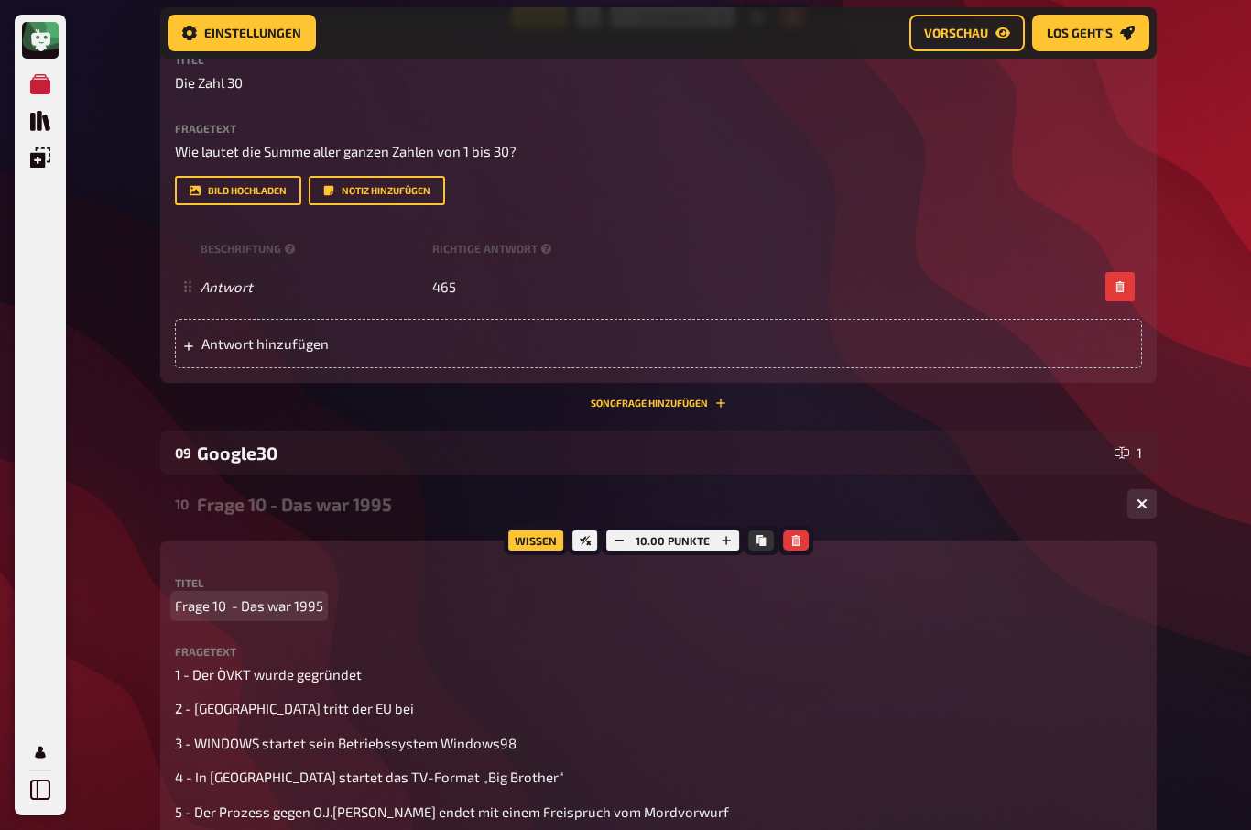
click at [230, 602] on span "Frage 10 - Das war 1995" at bounding box center [249, 605] width 148 height 21
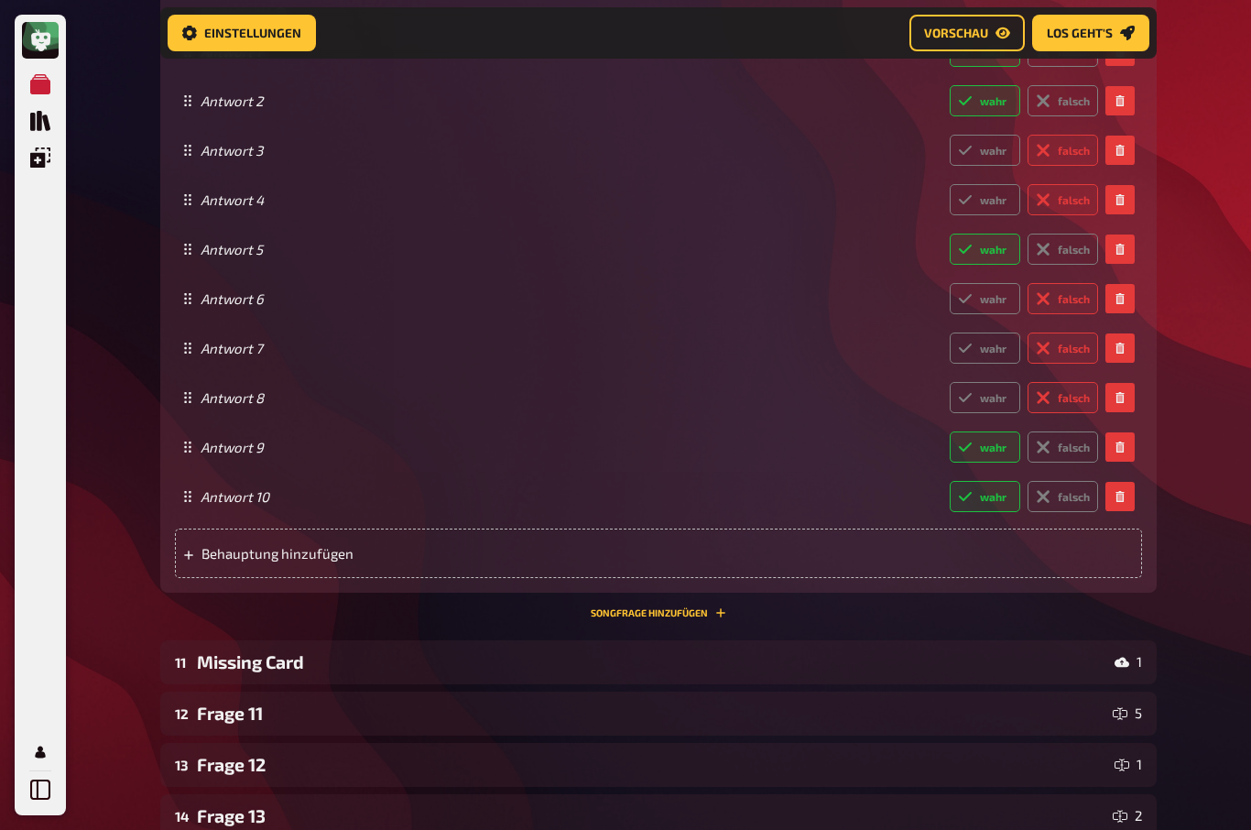
scroll to position [4819, 0]
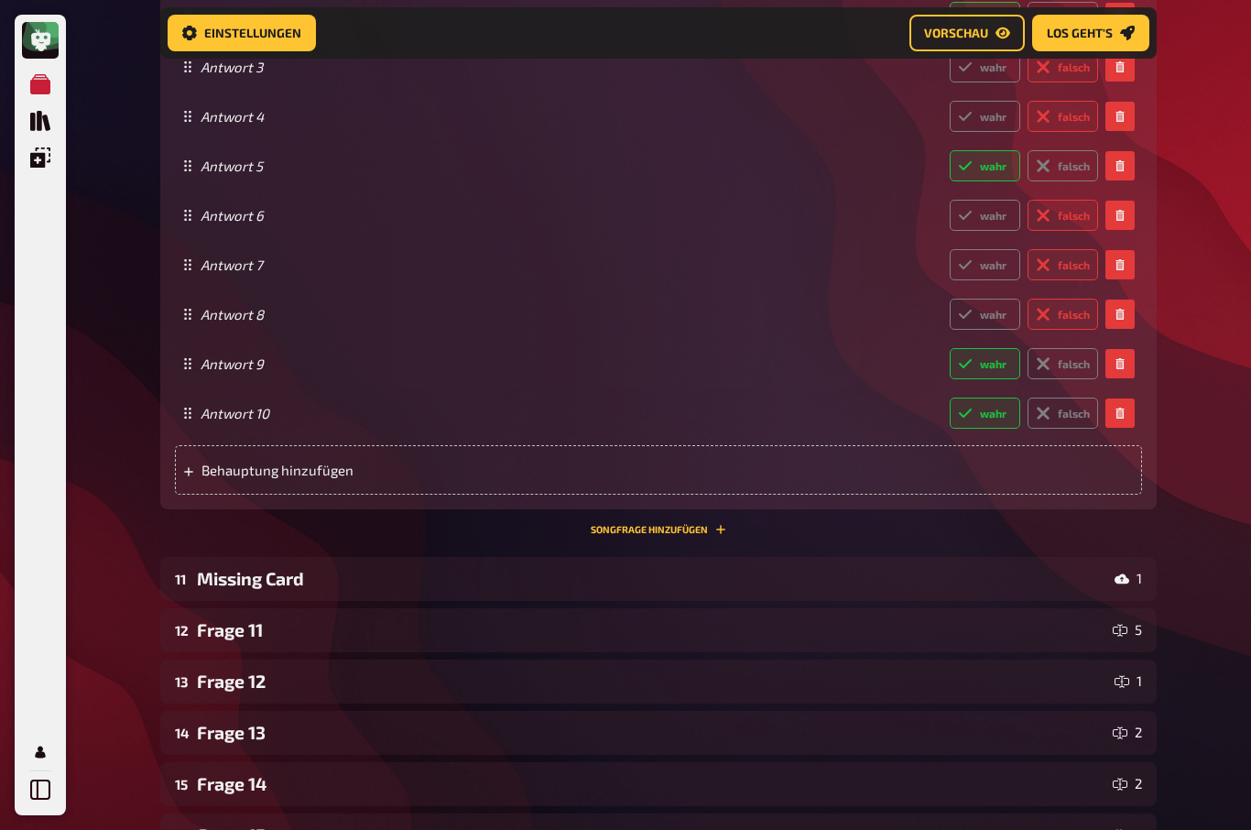
click at [241, 625] on div "Frage 11" at bounding box center [651, 629] width 908 height 21
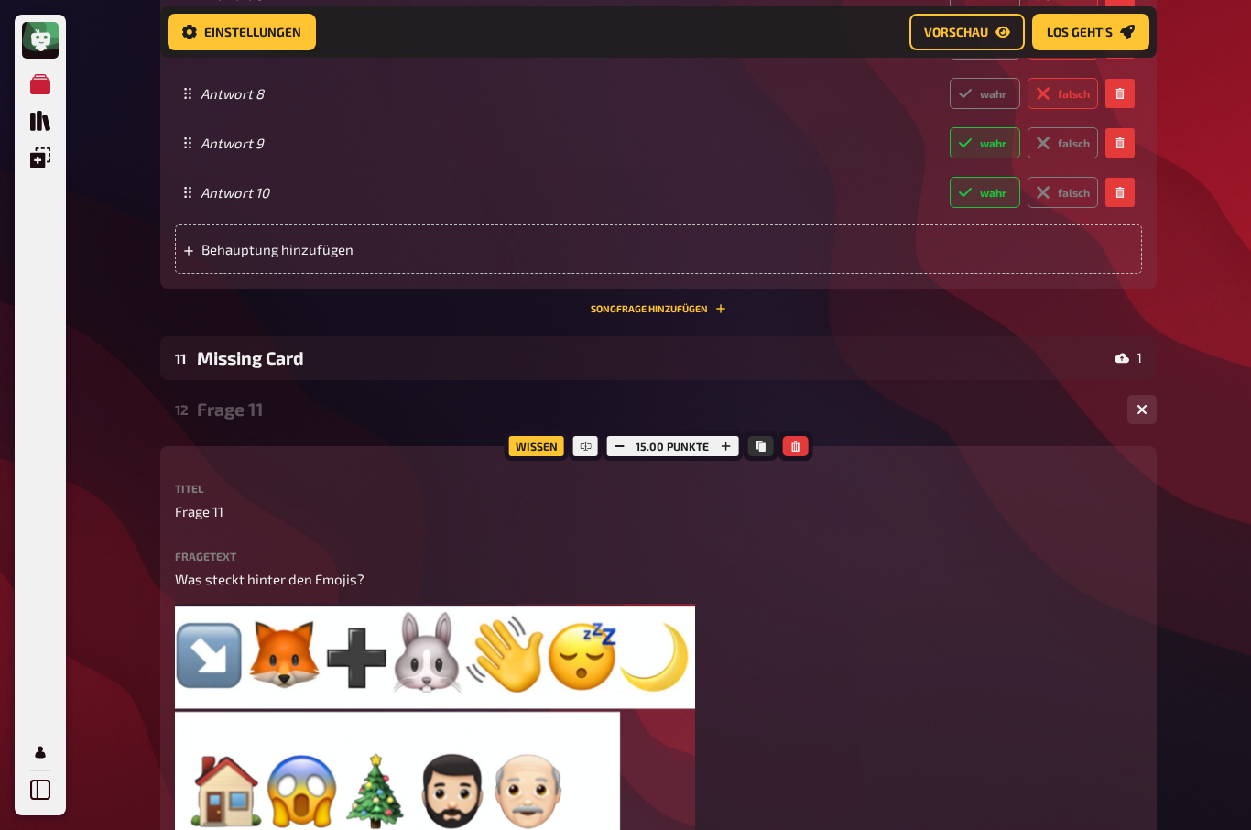
scroll to position [5062, 0]
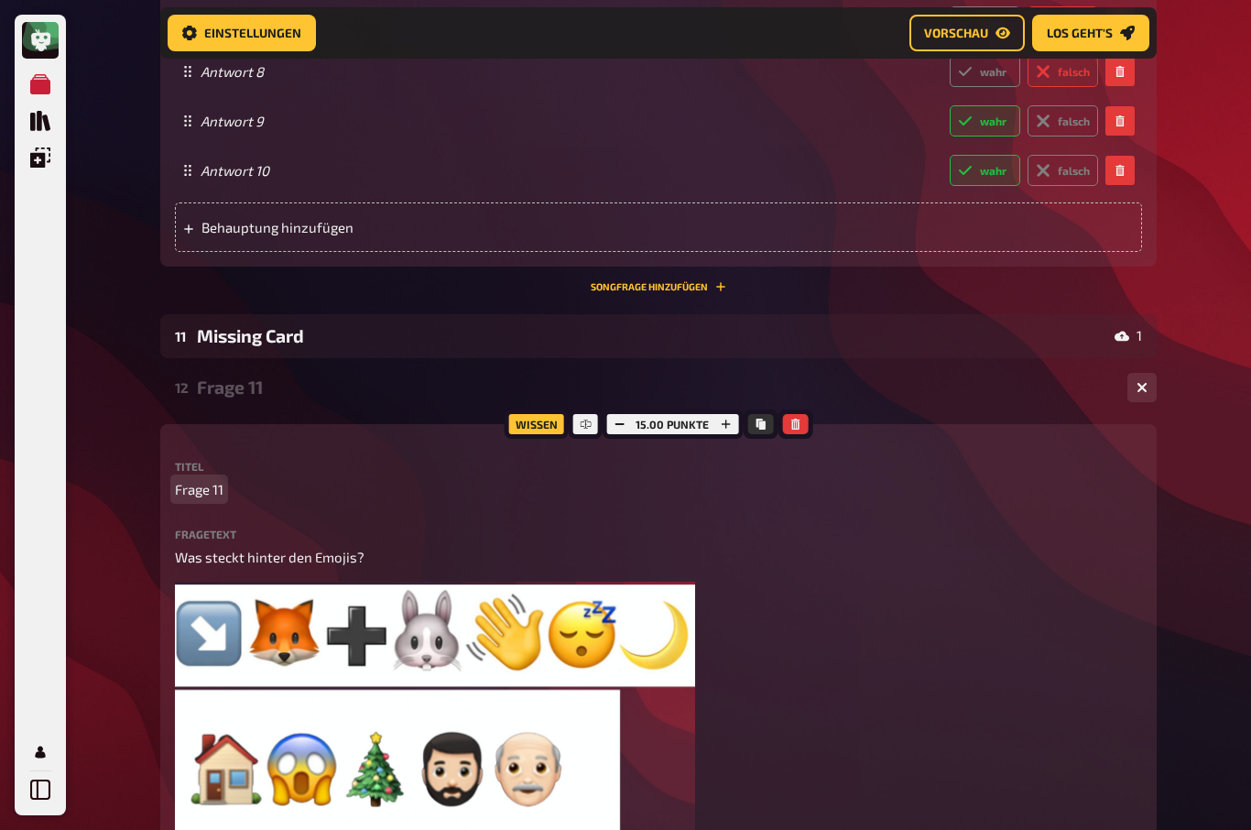
click at [220, 479] on span "Frage 11" at bounding box center [199, 489] width 49 height 21
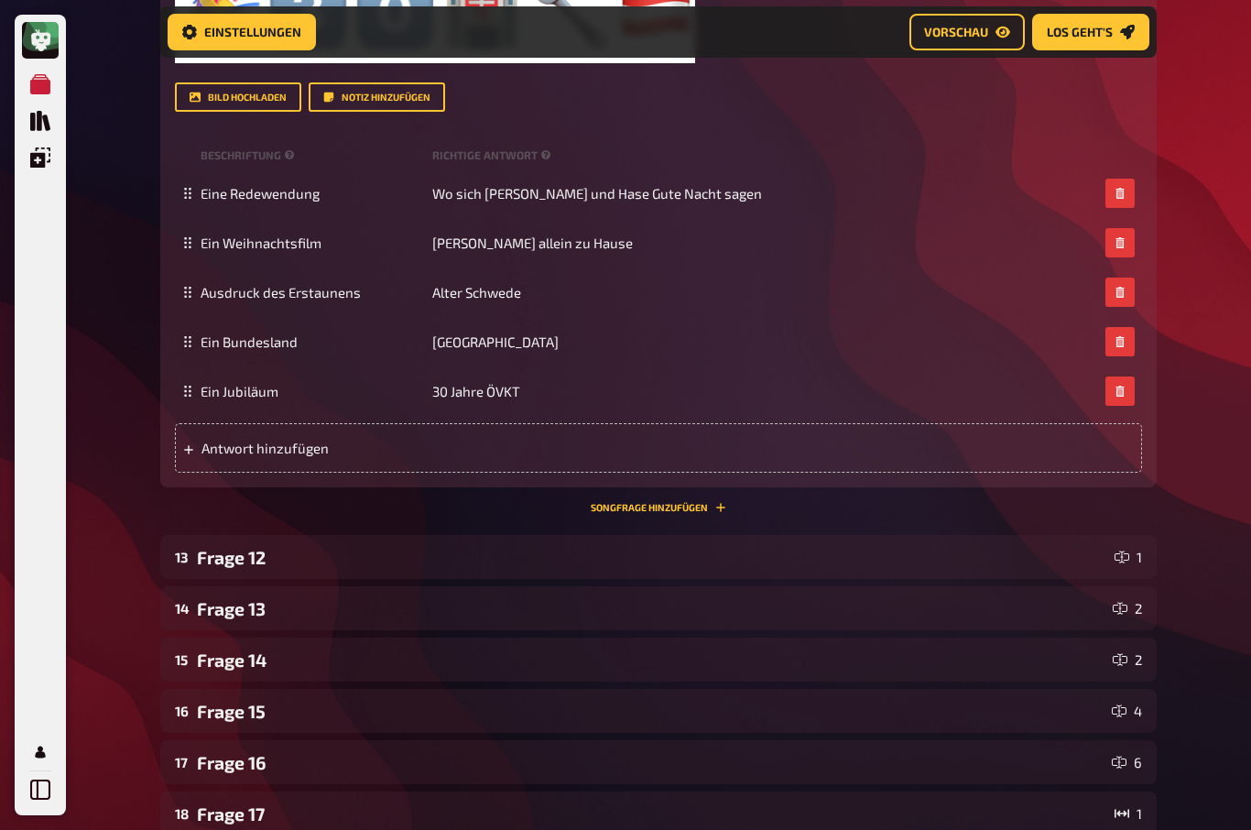
scroll to position [6260, 0]
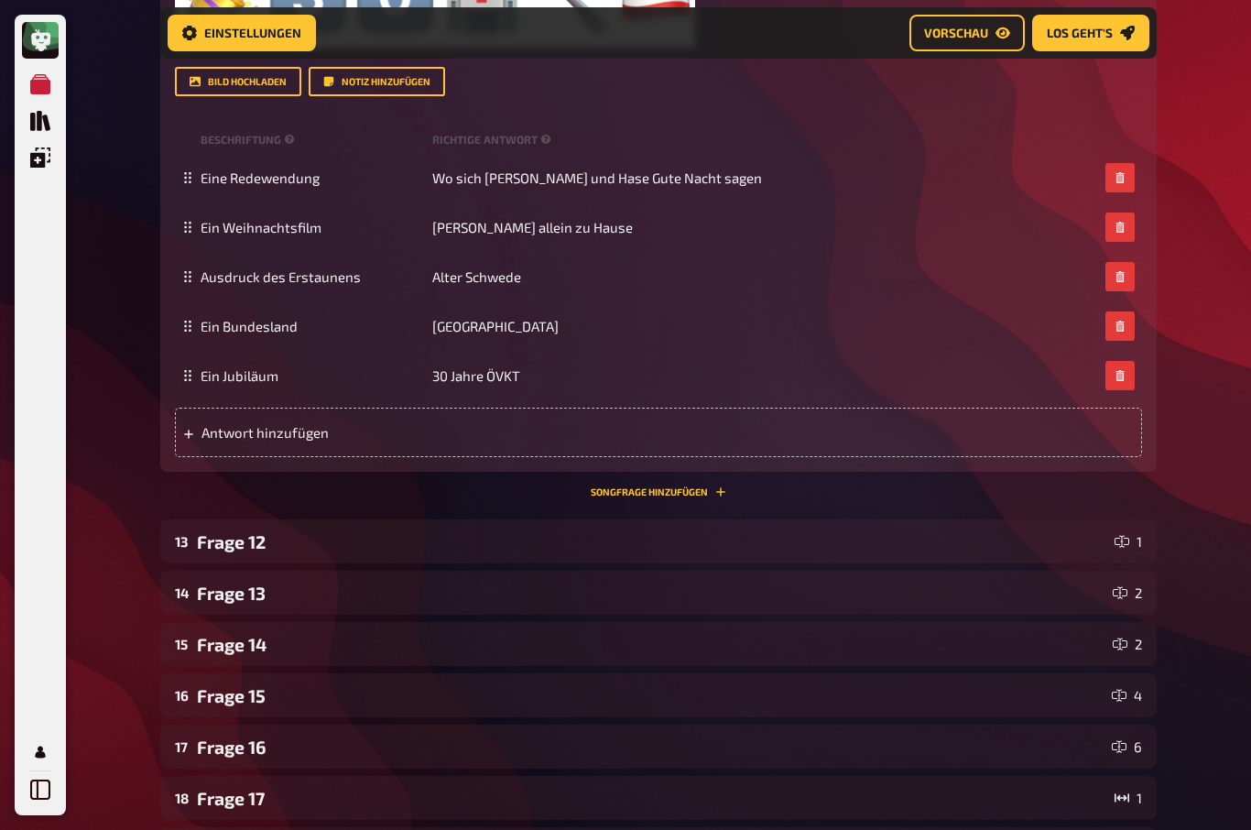
click at [223, 552] on div "Frage 12" at bounding box center [652, 541] width 910 height 21
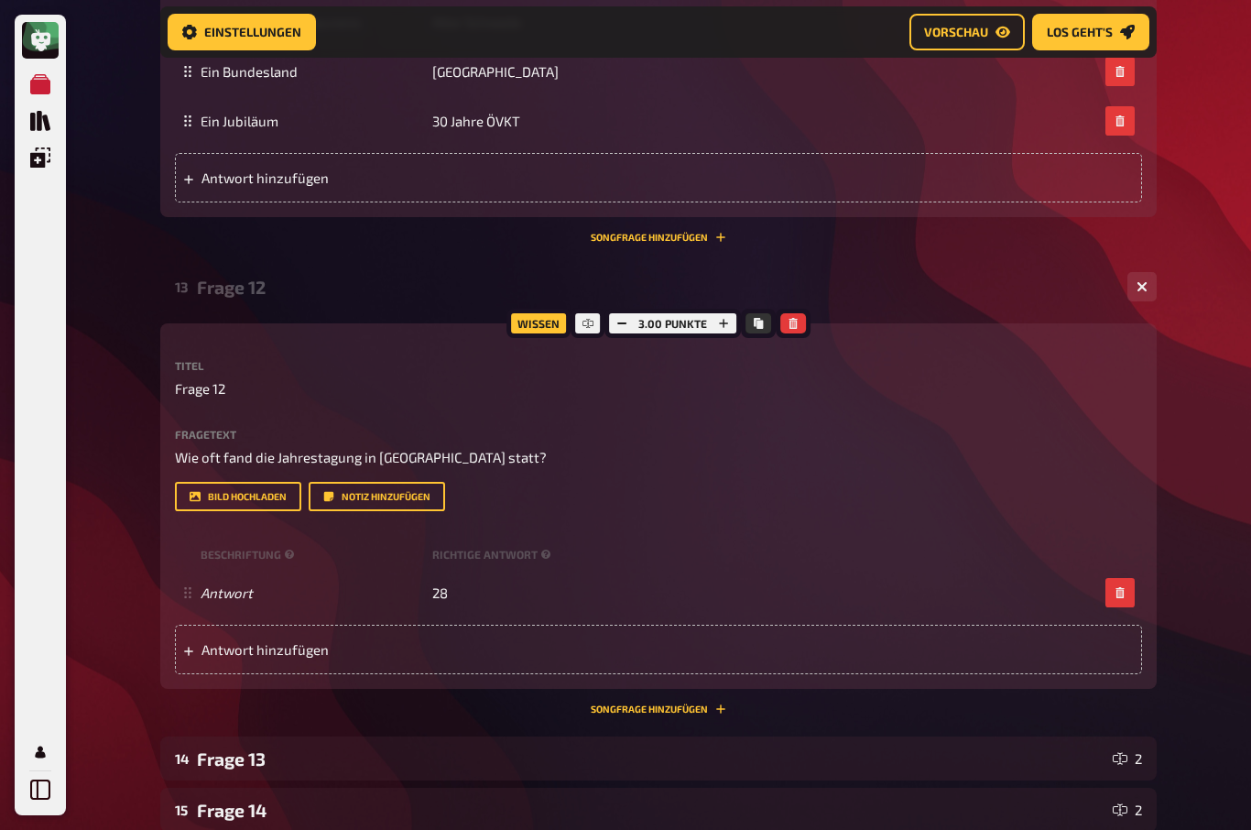
scroll to position [6516, 0]
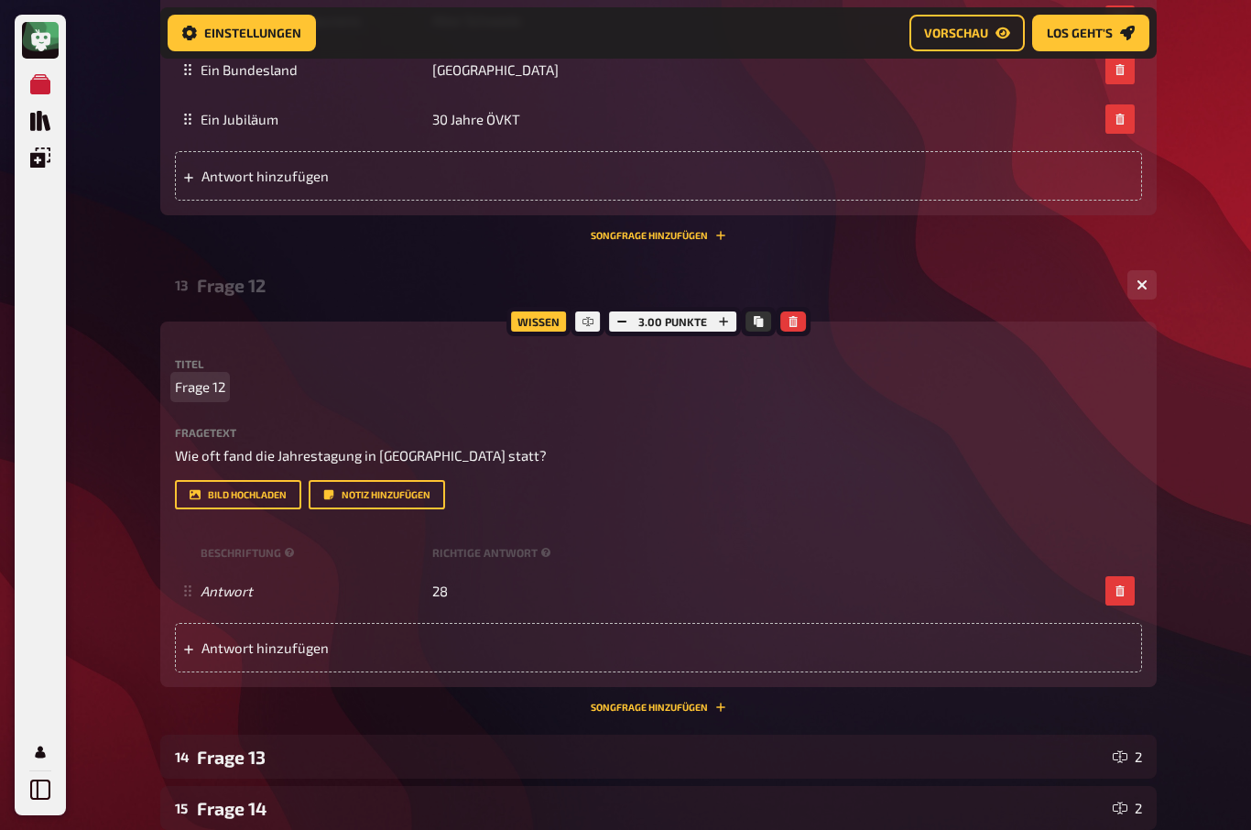
click at [216, 397] on span "Frage 12" at bounding box center [200, 386] width 50 height 21
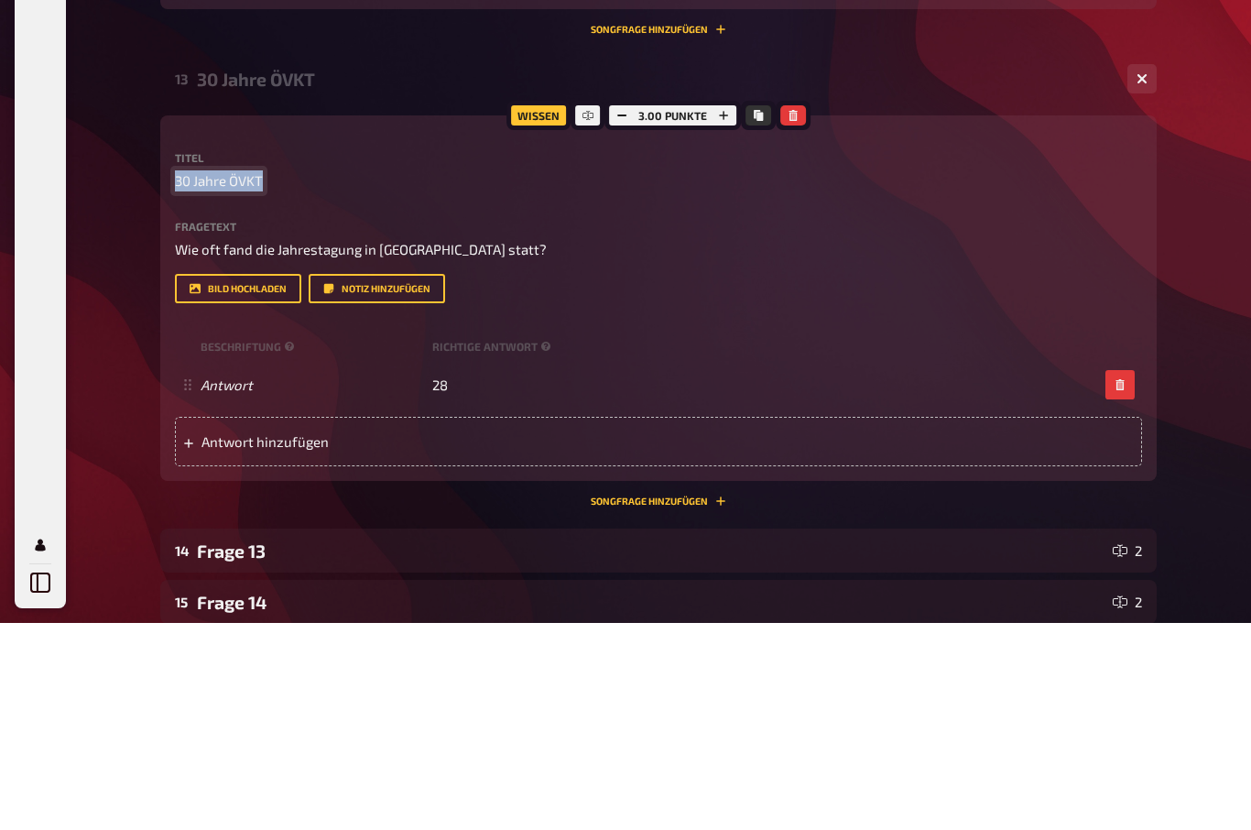
copy span "30 Jahre ÖVKT"
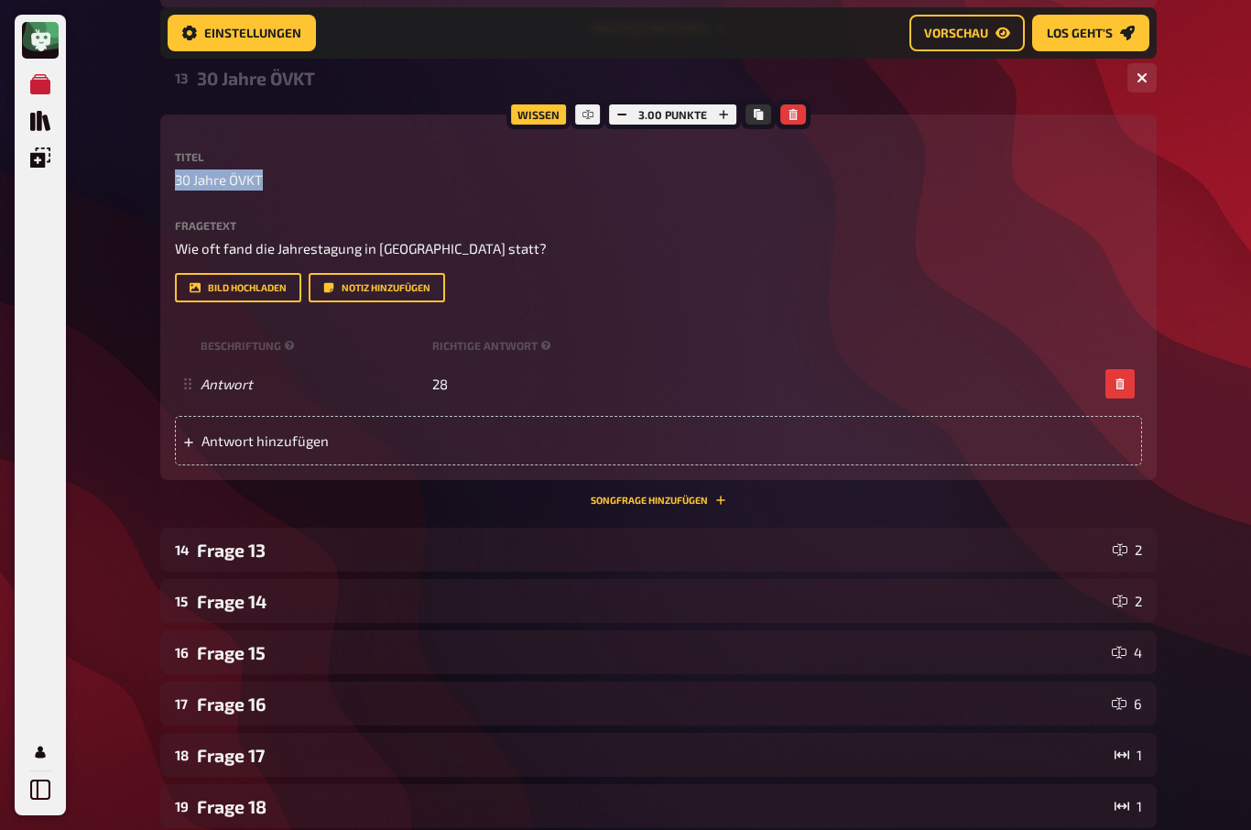
click at [222, 560] on div "Frage 13" at bounding box center [651, 549] width 908 height 21
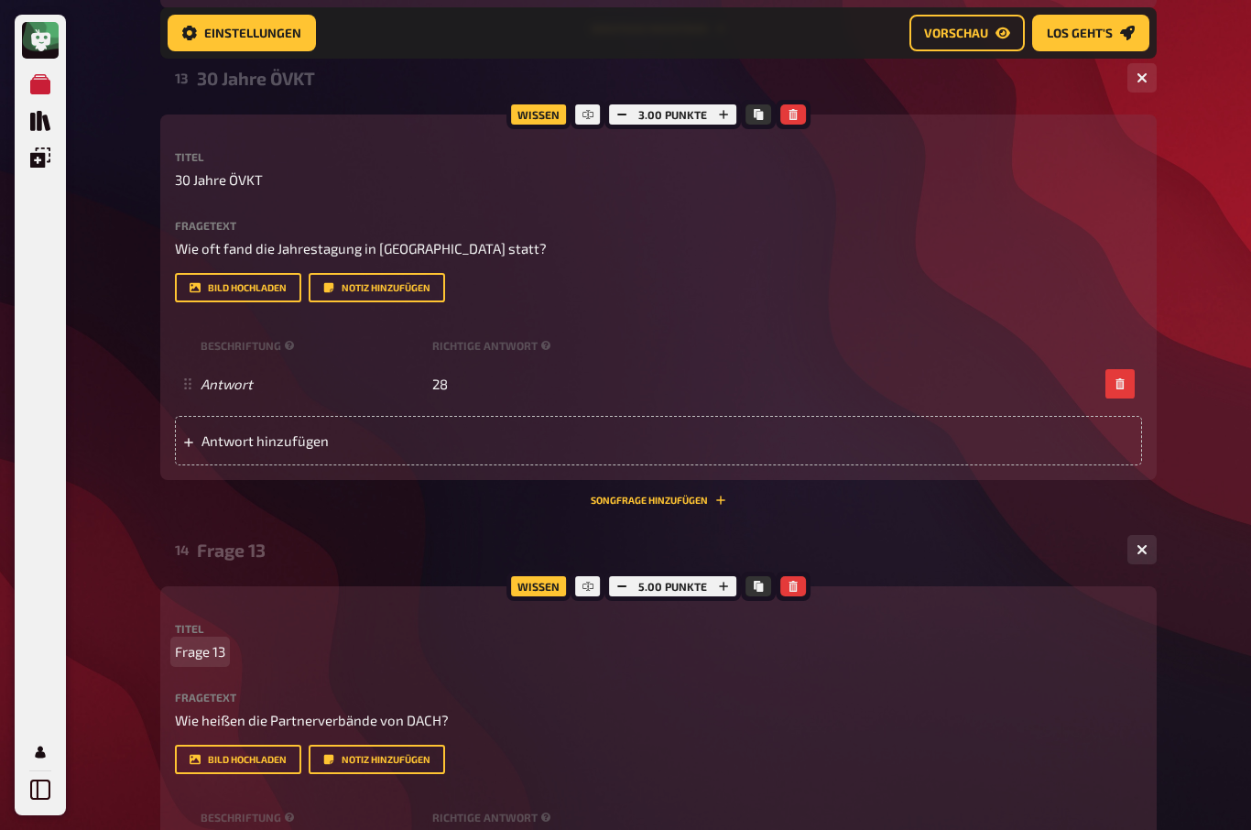
click at [224, 662] on span "Frage 13" at bounding box center [200, 651] width 50 height 21
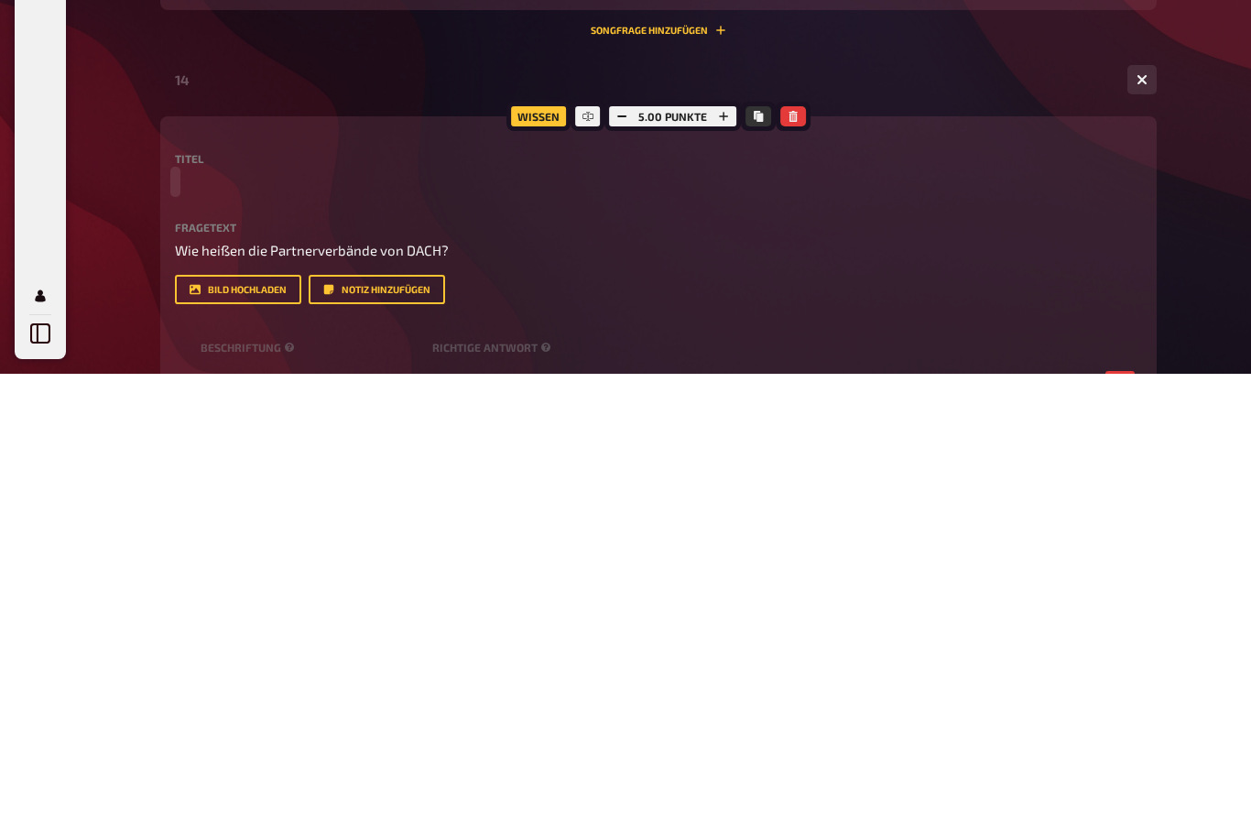
click at [169, 572] on div "Wissen 5.00 Punkte Titel Fragetext Wie heißen die Partnerverbände von DACH? Hie…" at bounding box center [658, 779] width 996 height 415
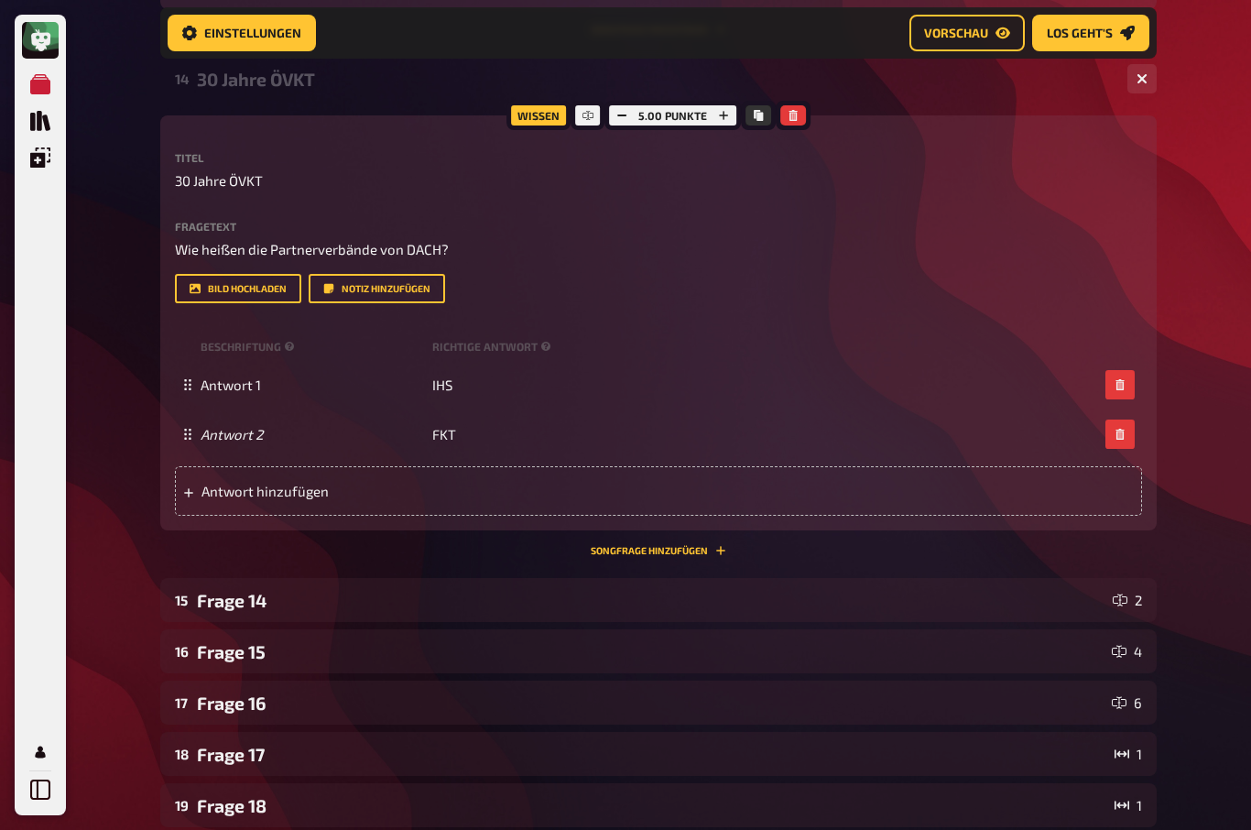
click at [261, 611] on div "Frage 14" at bounding box center [651, 600] width 908 height 21
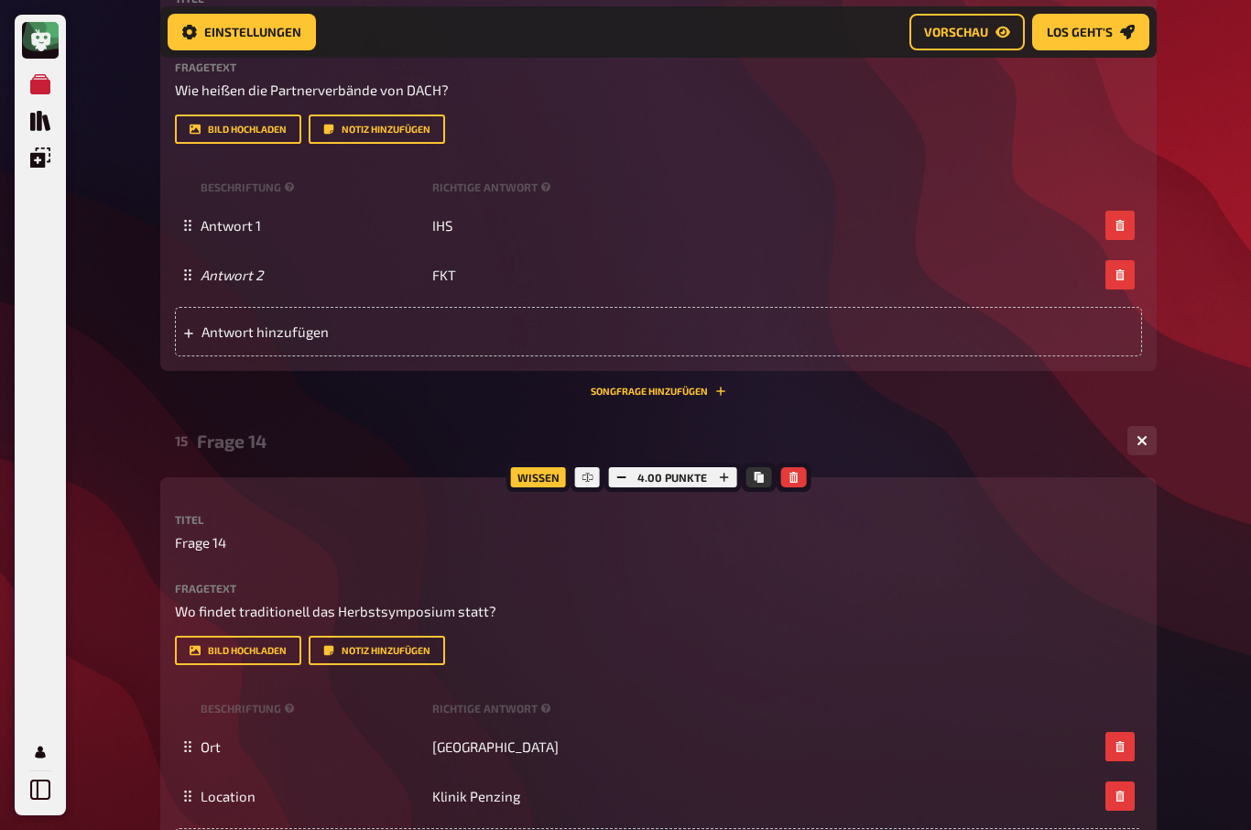
scroll to position [7362, 0]
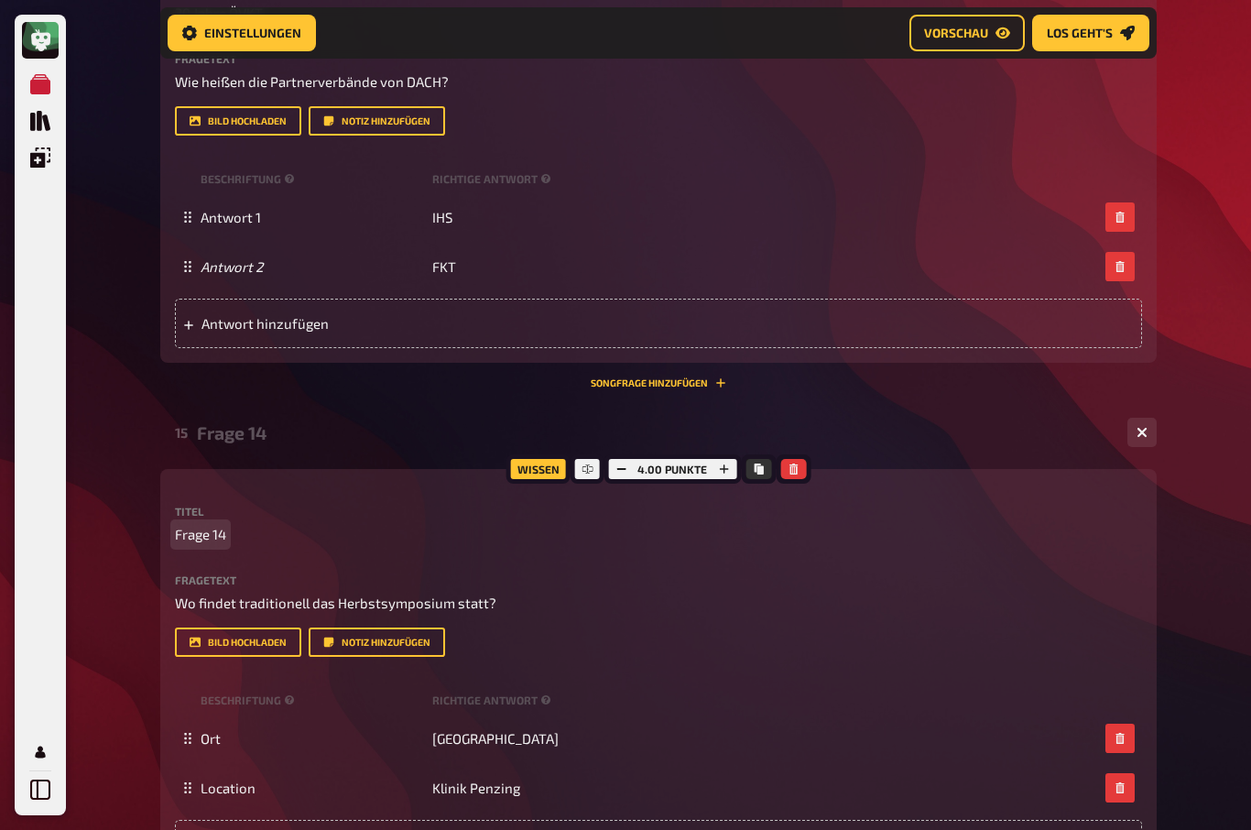
click at [217, 545] on span "Frage 14" at bounding box center [200, 534] width 51 height 21
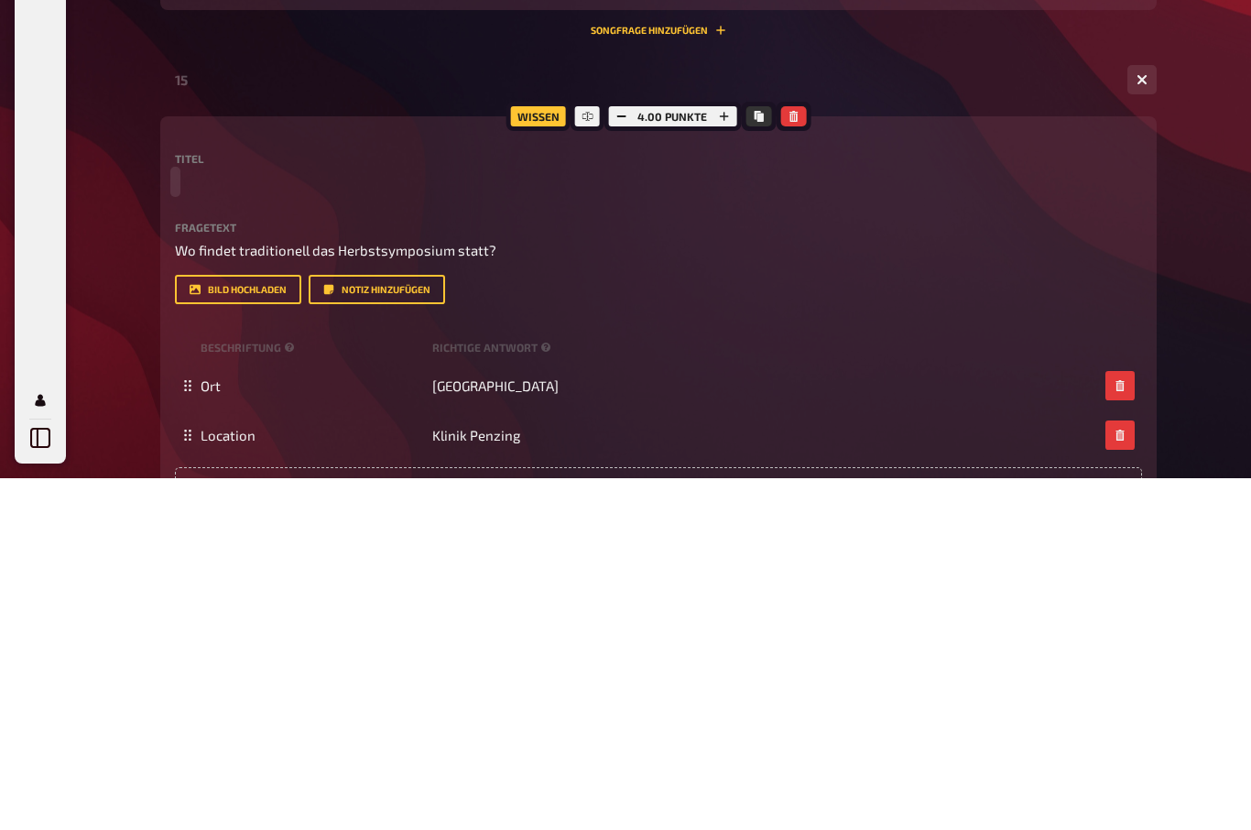
click at [173, 469] on div "Wissen 4.00 Punkte Titel Fragetext Wo findet traditionell das Herbstsymposium s…" at bounding box center [658, 676] width 996 height 415
click at [178, 524] on p at bounding box center [658, 534] width 967 height 21
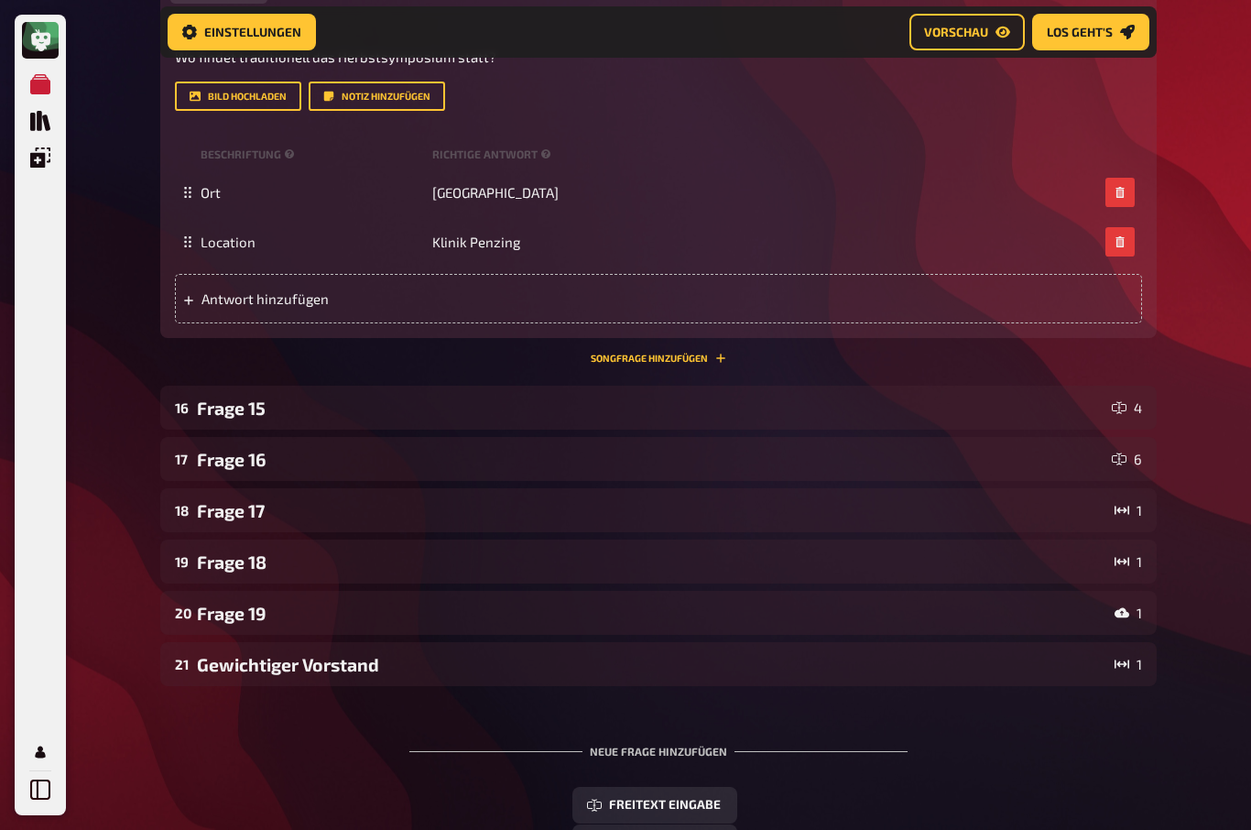
scroll to position [7907, 0]
click at [222, 429] on div "16 Frage 15 4" at bounding box center [658, 407] width 996 height 44
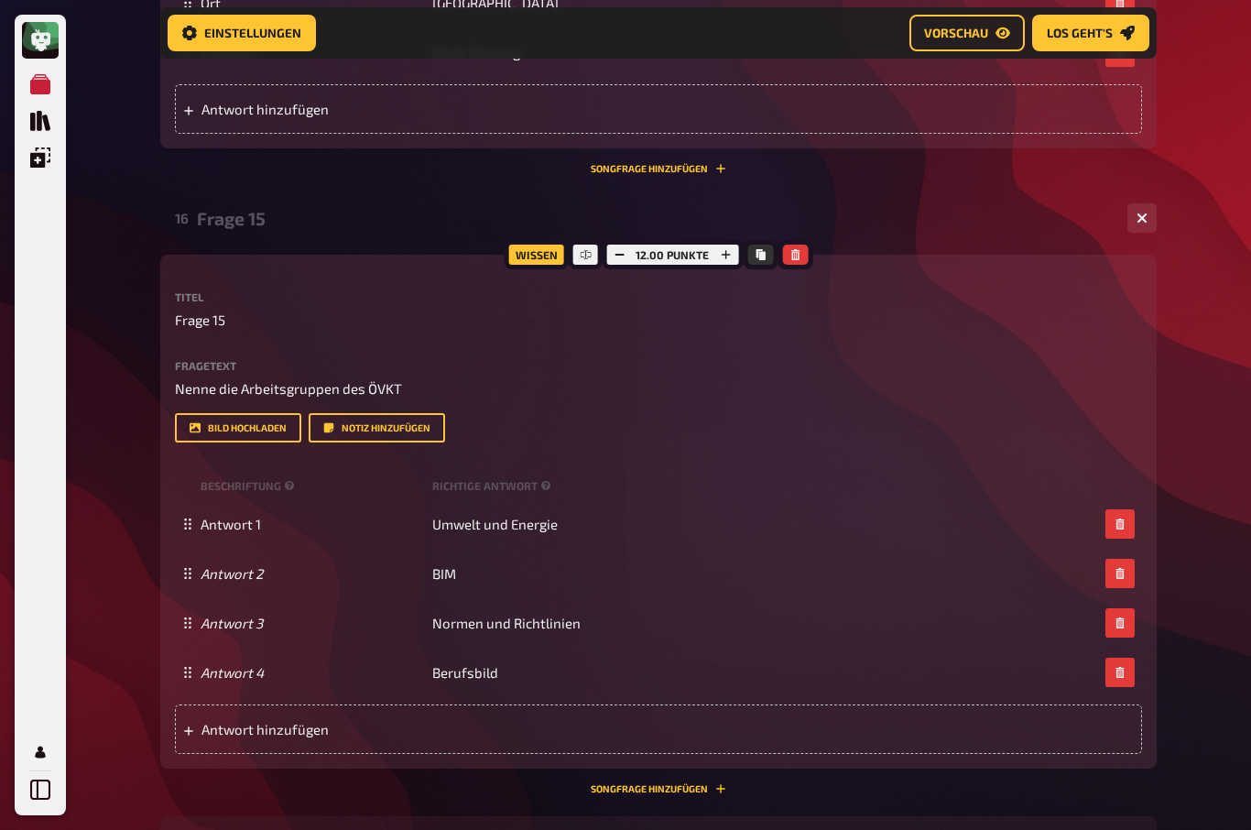
scroll to position [8111, 0]
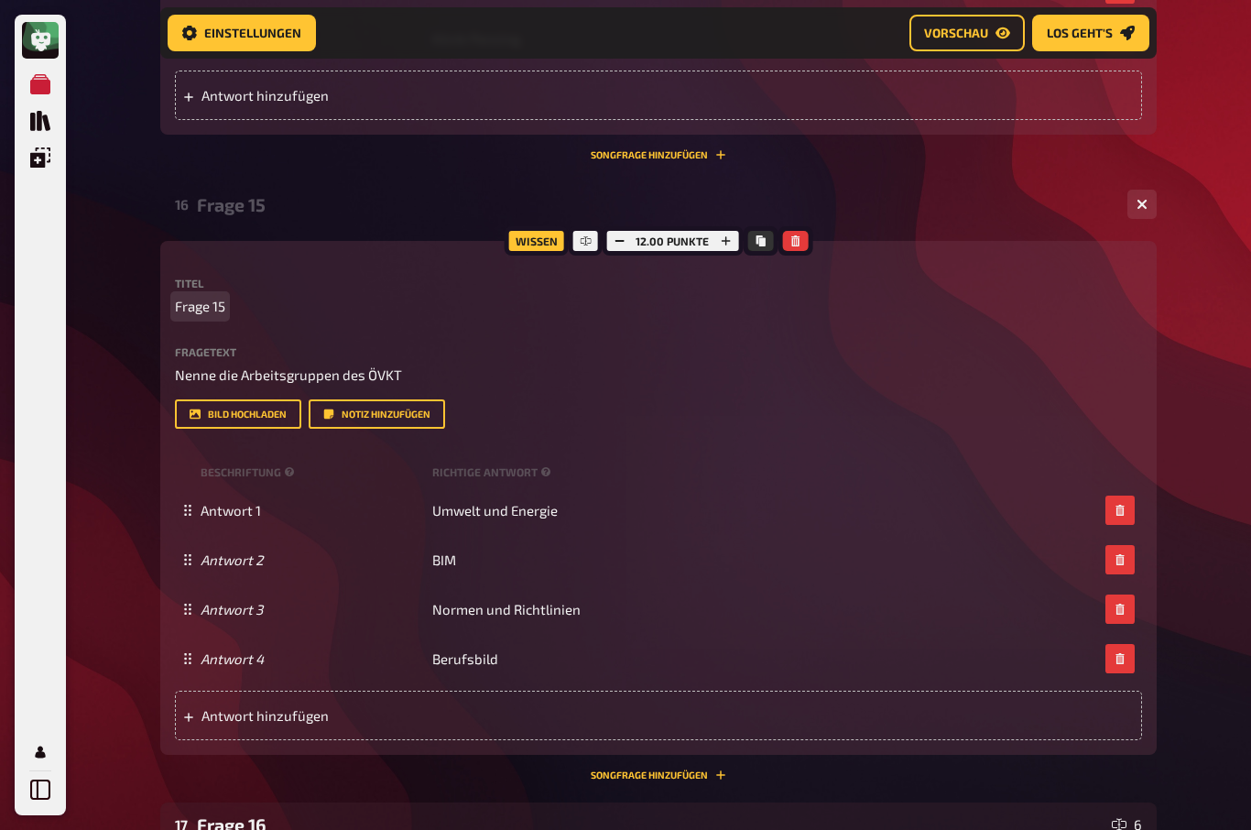
click at [218, 317] on span "Frage 15" at bounding box center [200, 306] width 50 height 21
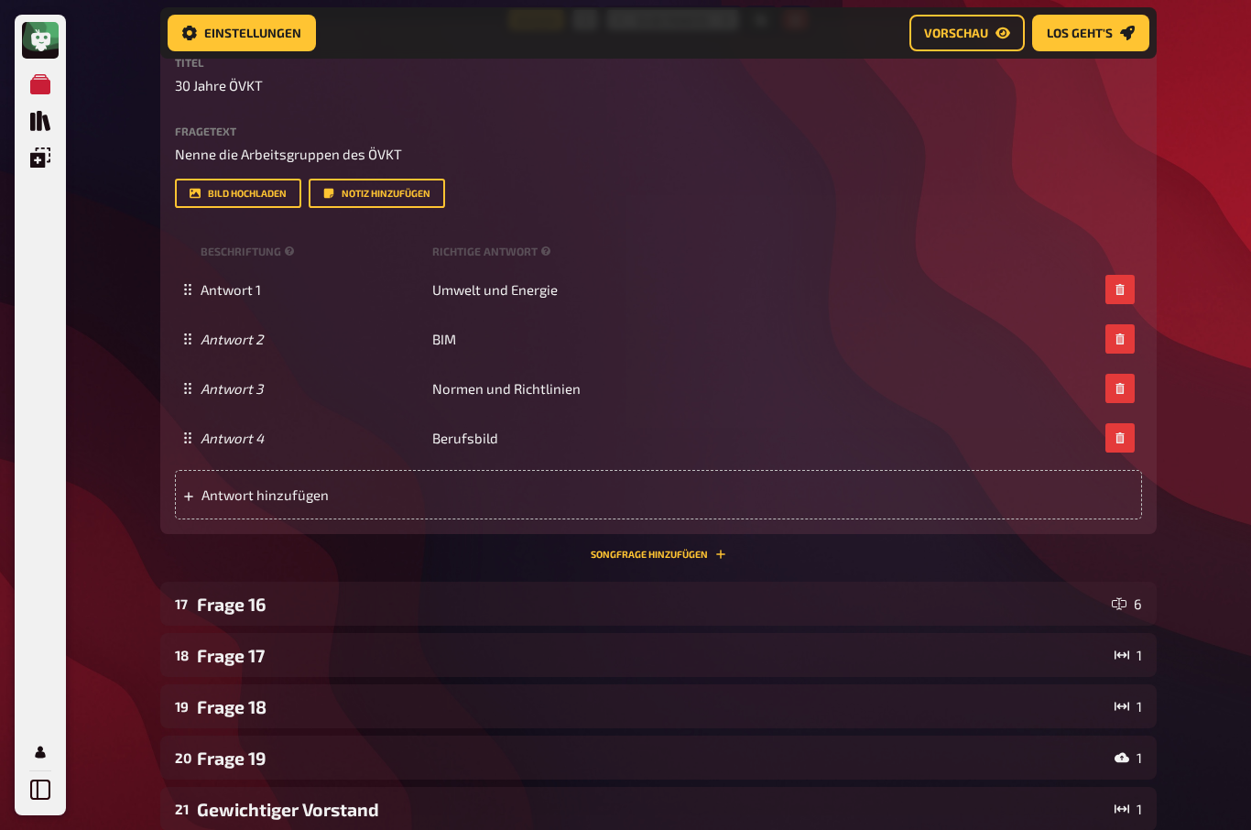
scroll to position [8356, 0]
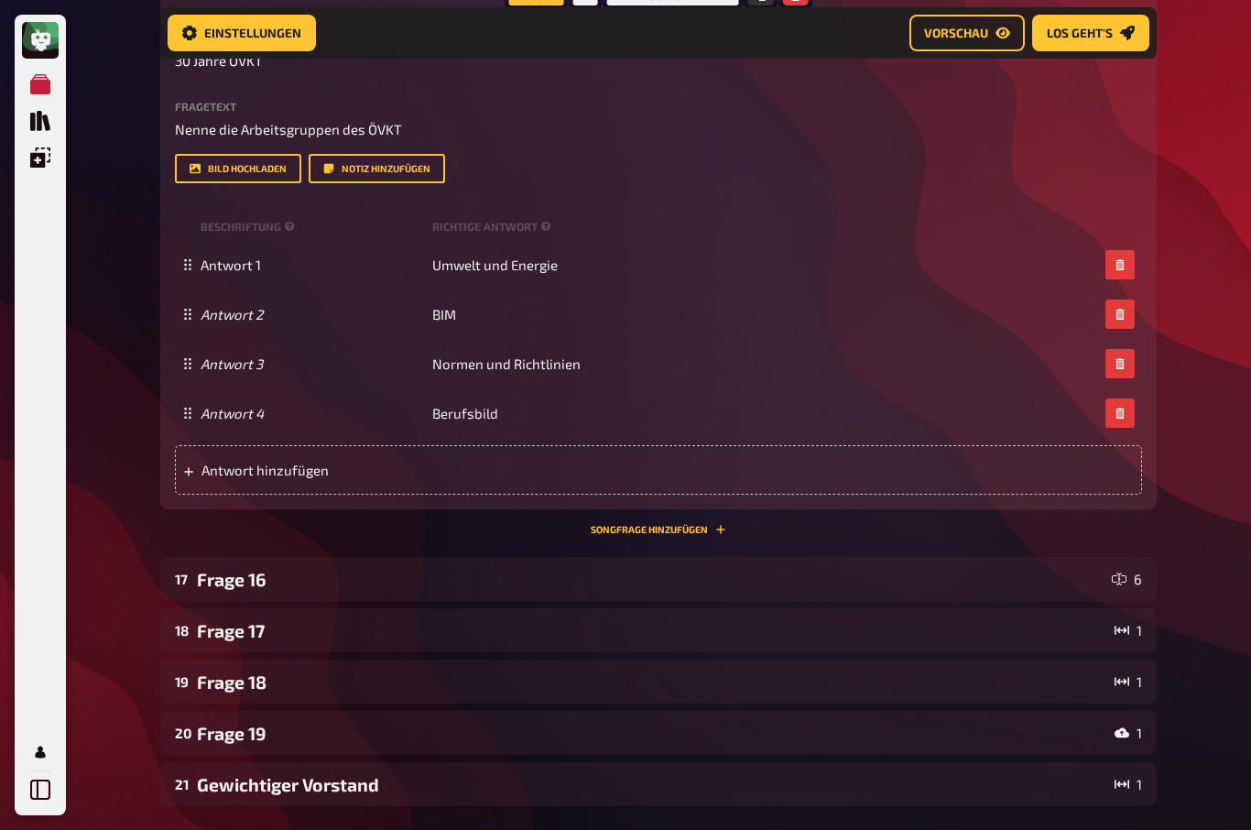
click at [234, 590] on div "Frage 16" at bounding box center [650, 579] width 907 height 21
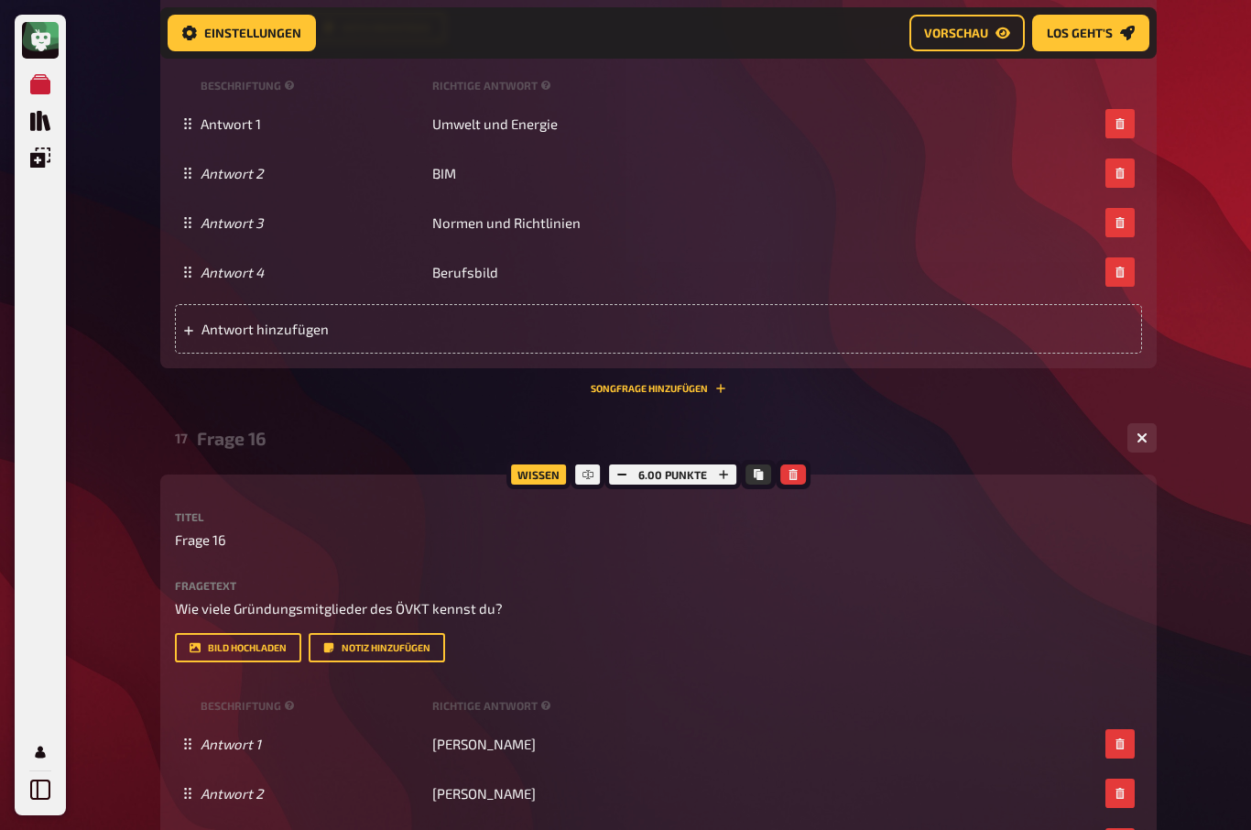
scroll to position [8508, 0]
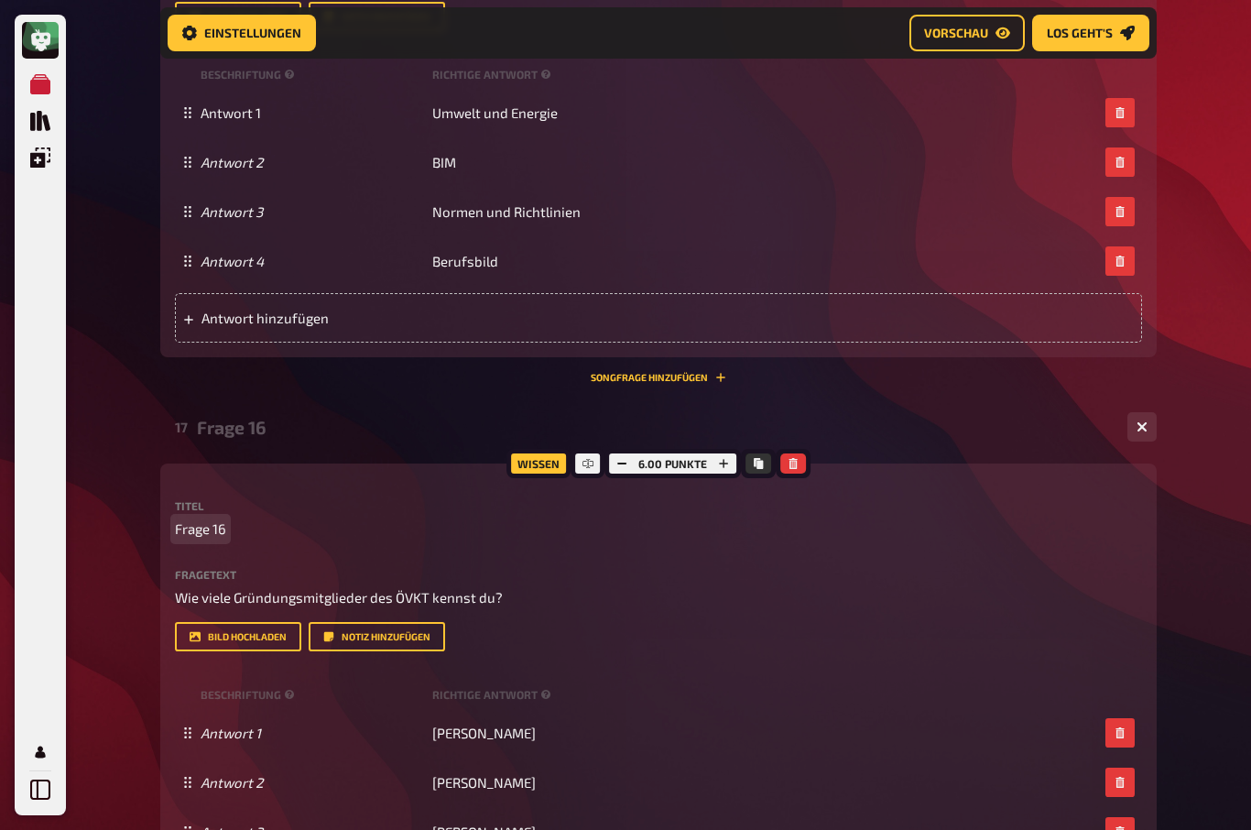
click at [217, 539] on span "Frage 16" at bounding box center [200, 528] width 51 height 21
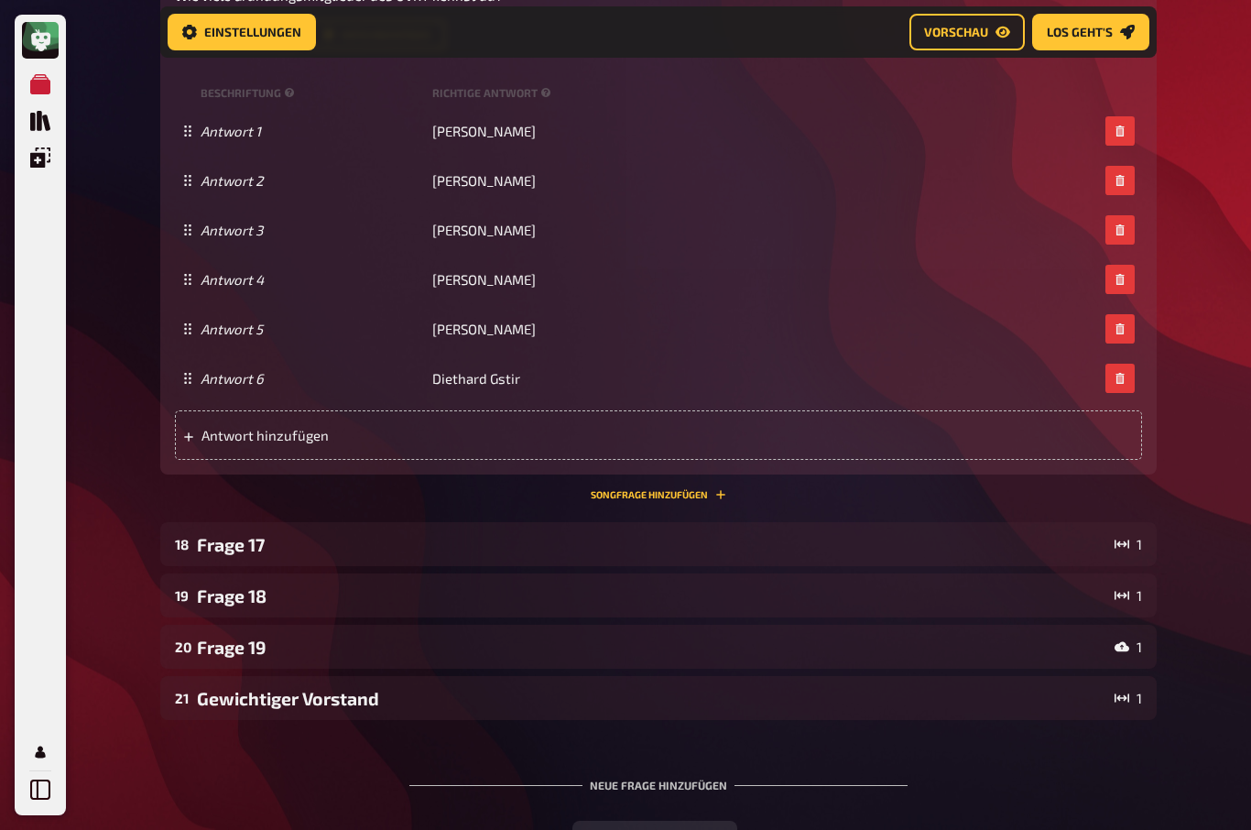
scroll to position [9110, 0]
click at [230, 555] on div "Frage 17" at bounding box center [652, 544] width 910 height 21
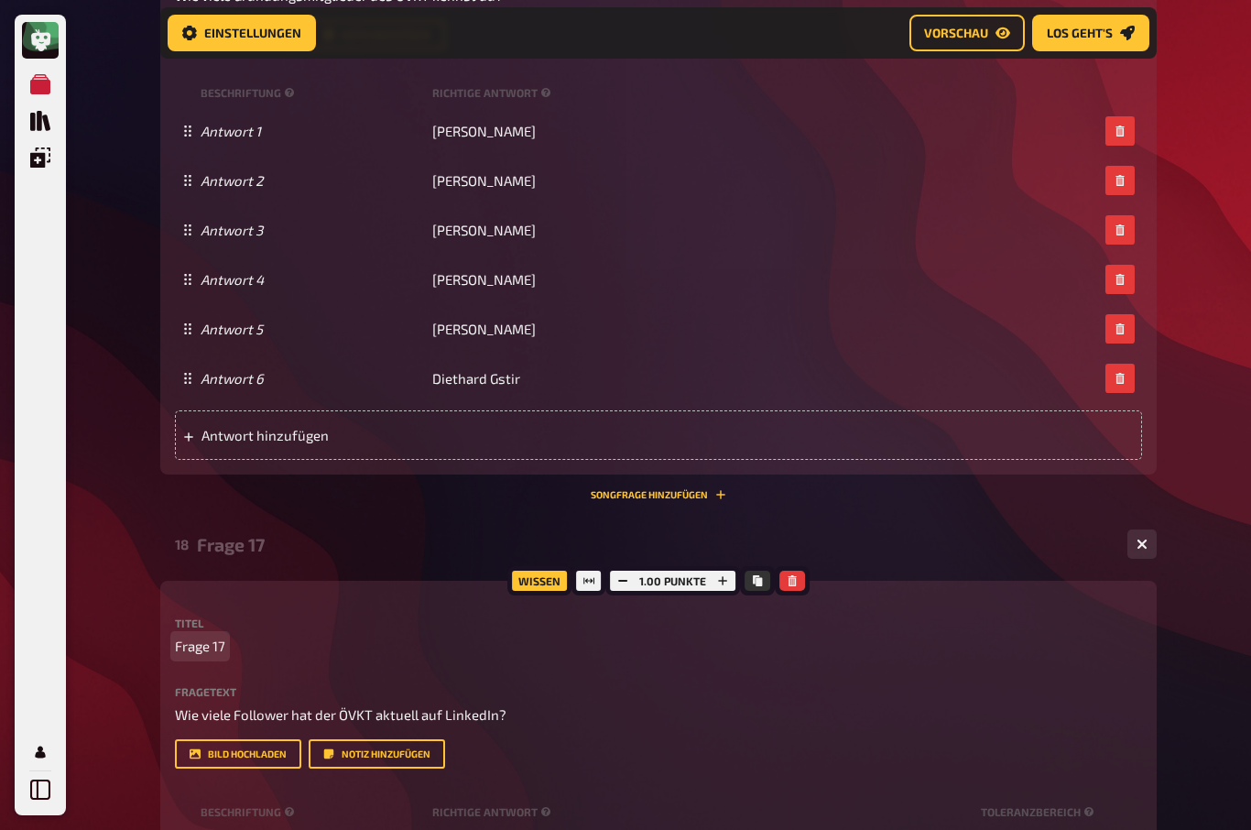
click at [206, 657] on span "Frage 17" at bounding box center [200, 645] width 50 height 21
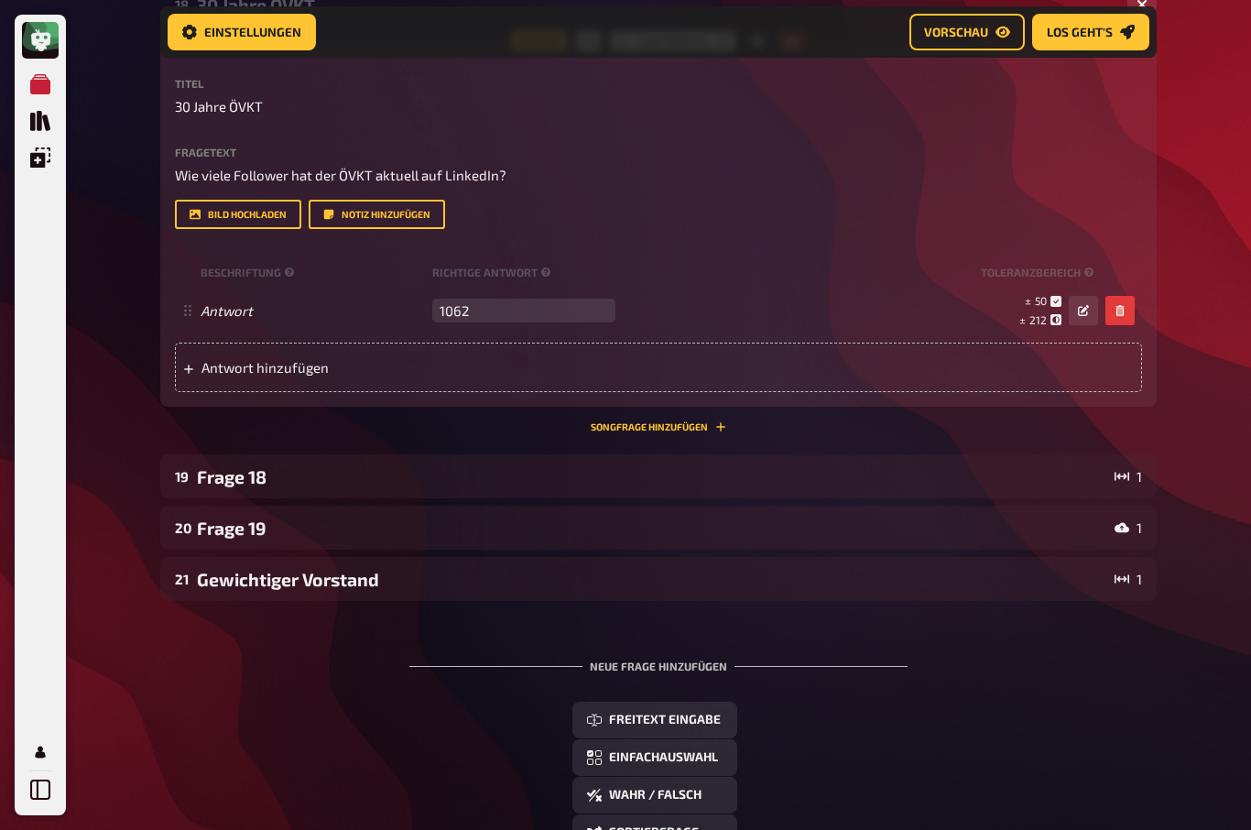
scroll to position [9709, 0]
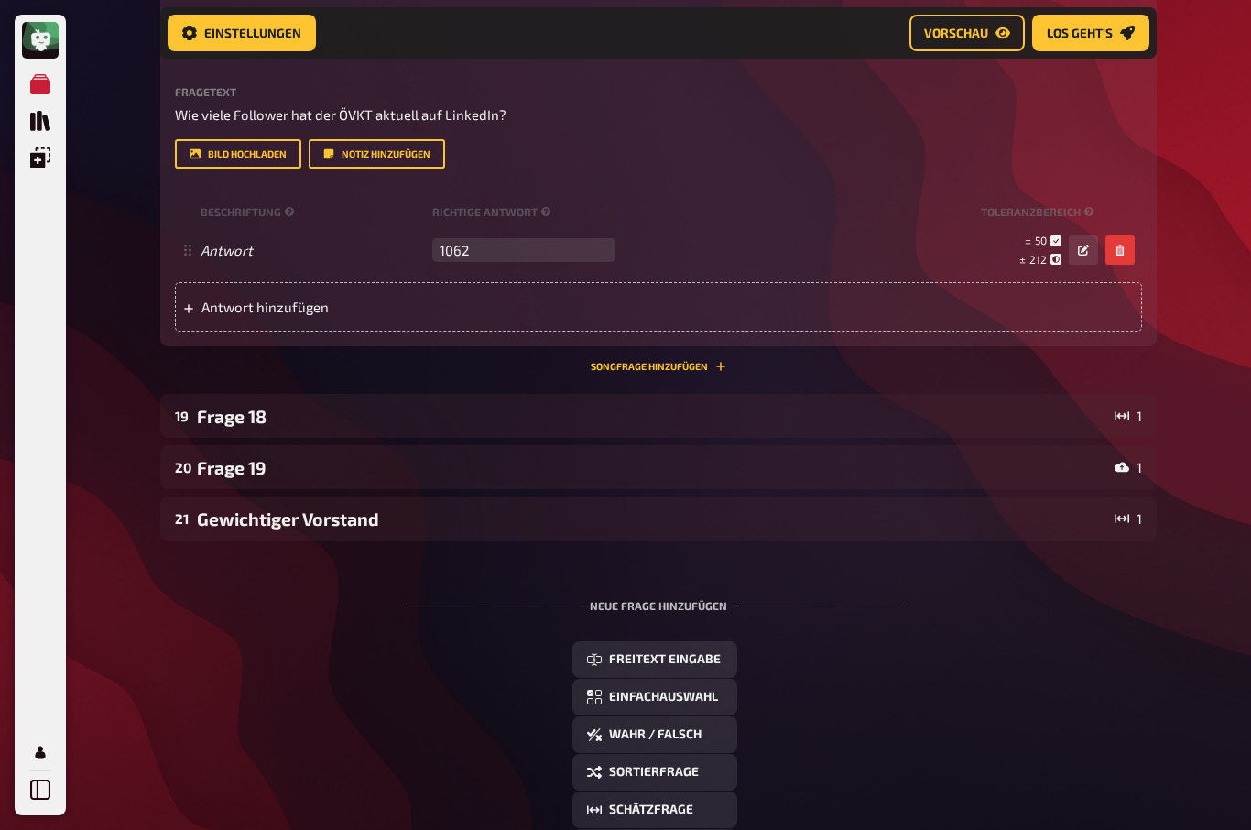
click at [236, 427] on div "Frage 18" at bounding box center [652, 416] width 910 height 21
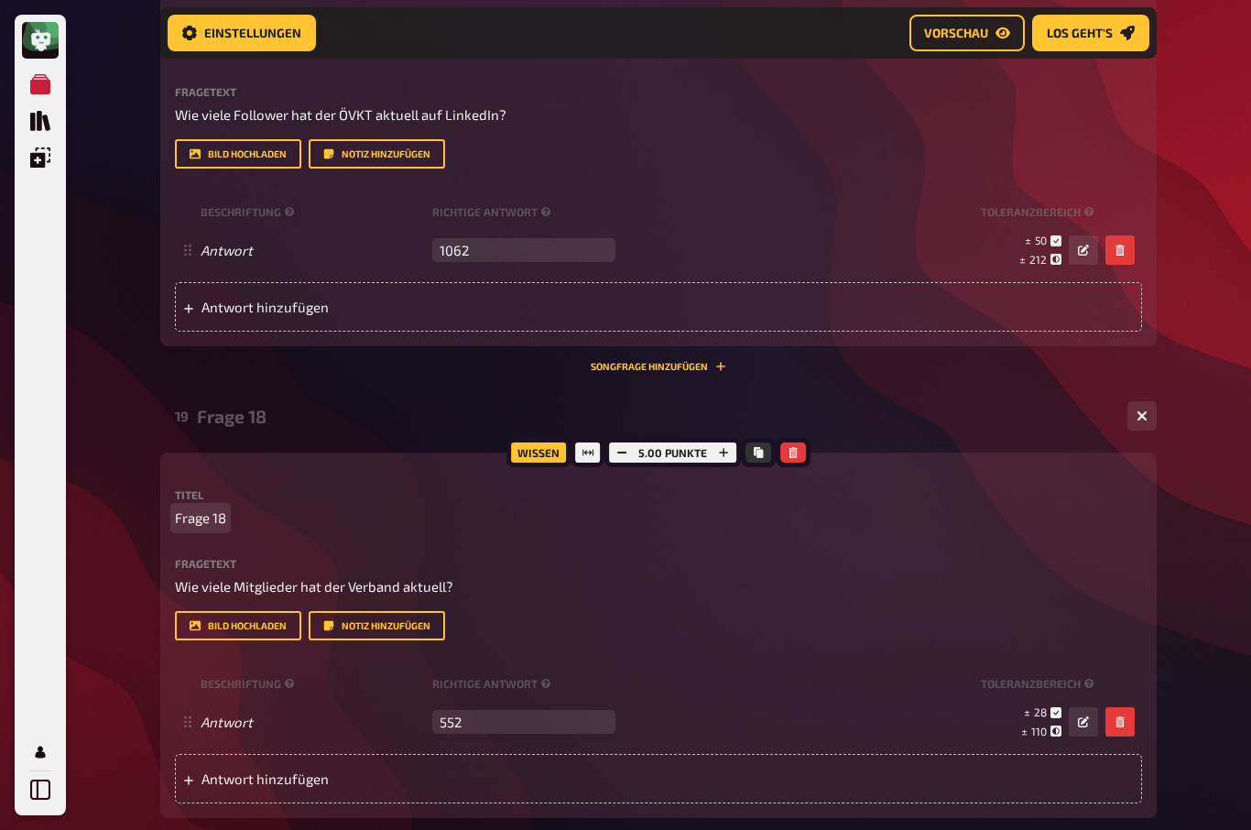
click at [220, 528] on span "Frage 18" at bounding box center [200, 517] width 51 height 21
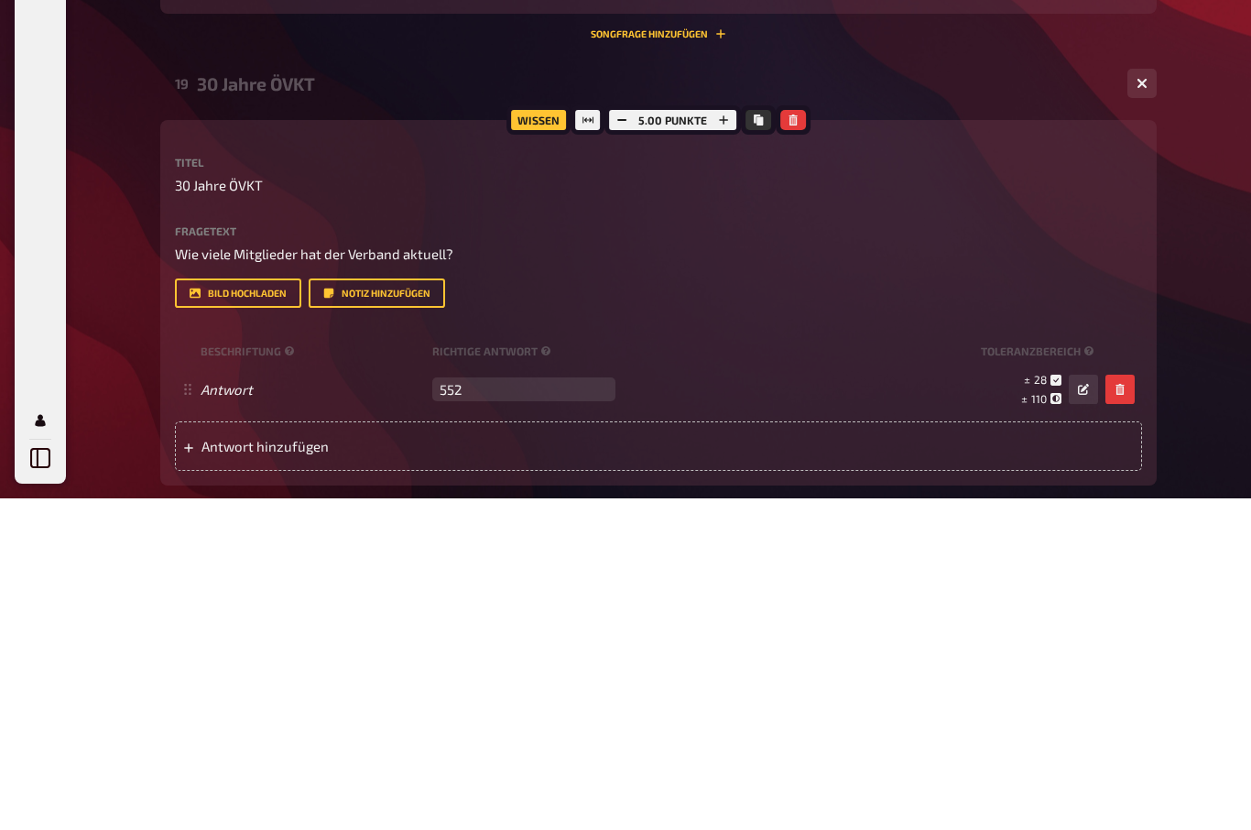
scroll to position [10042, 0]
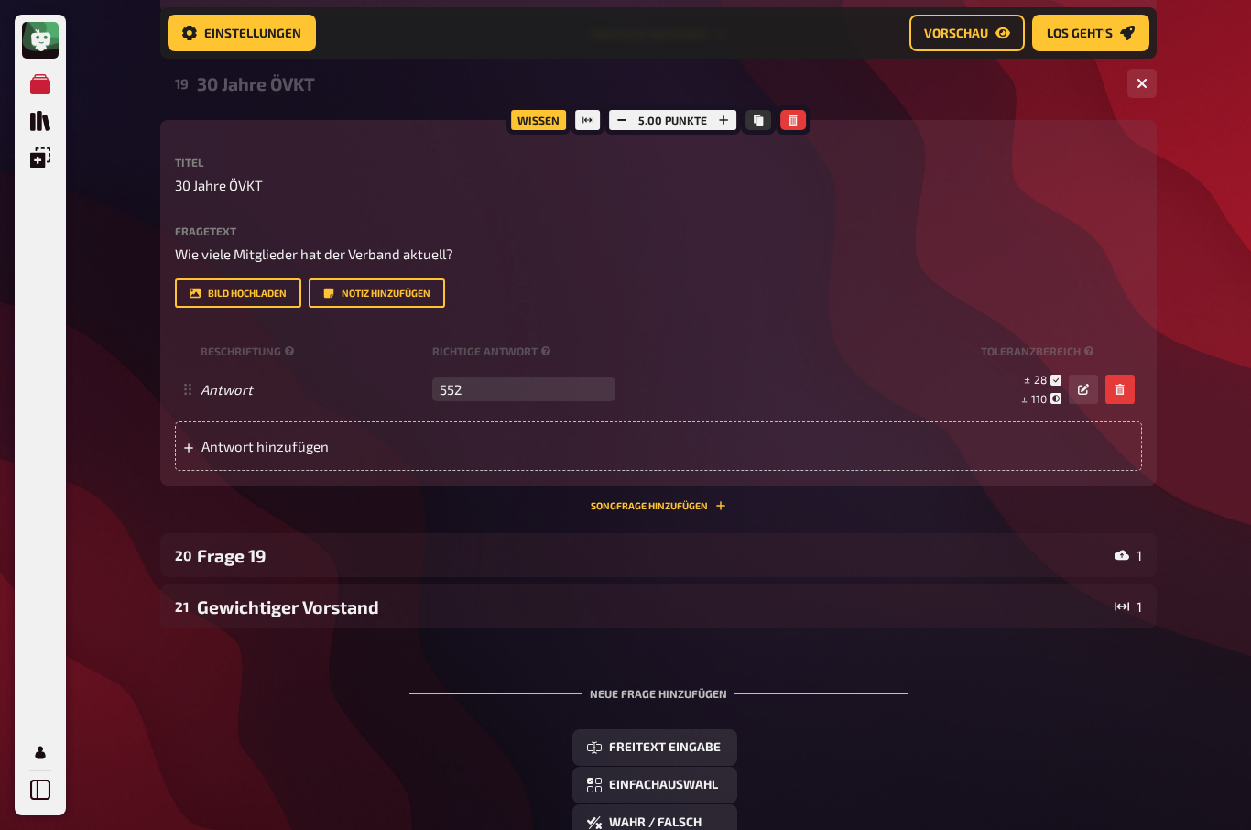
click at [252, 573] on div "20 Frage 19 1" at bounding box center [658, 555] width 996 height 44
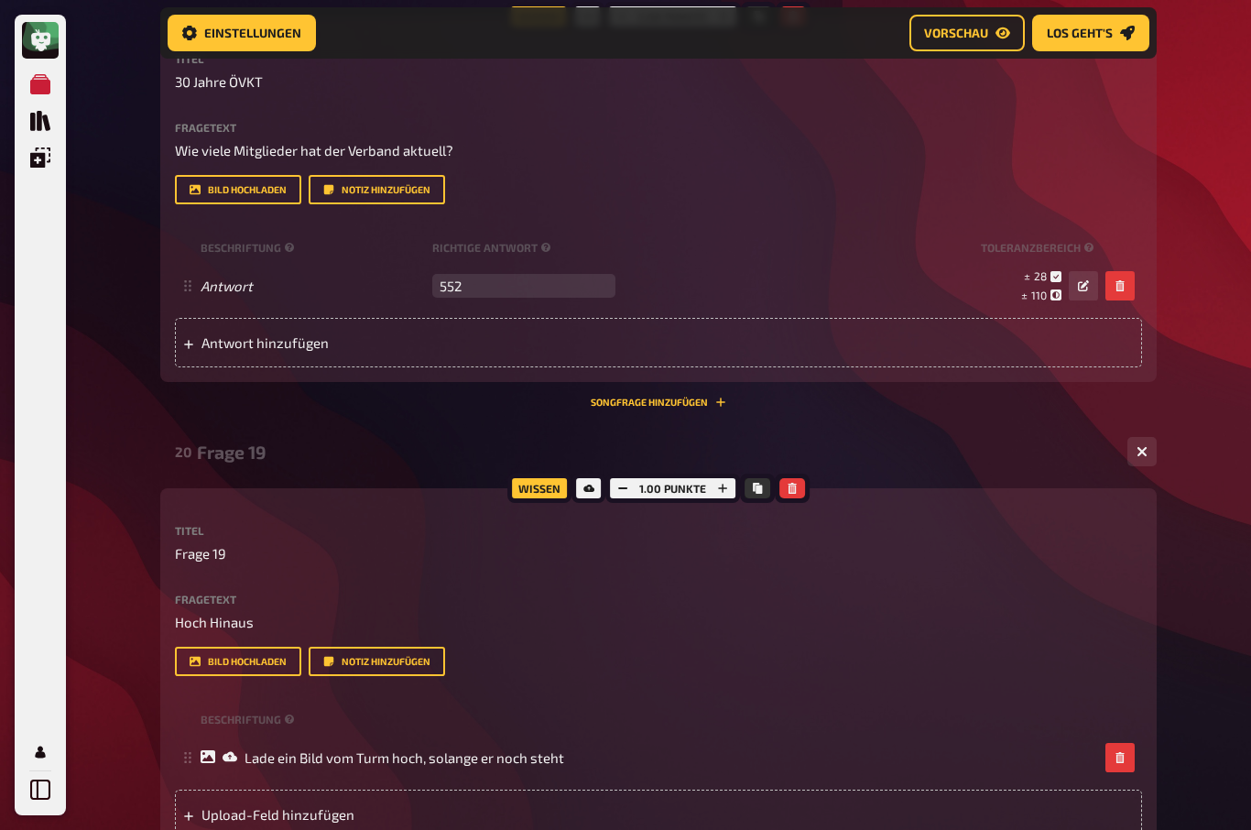
scroll to position [10162, 0]
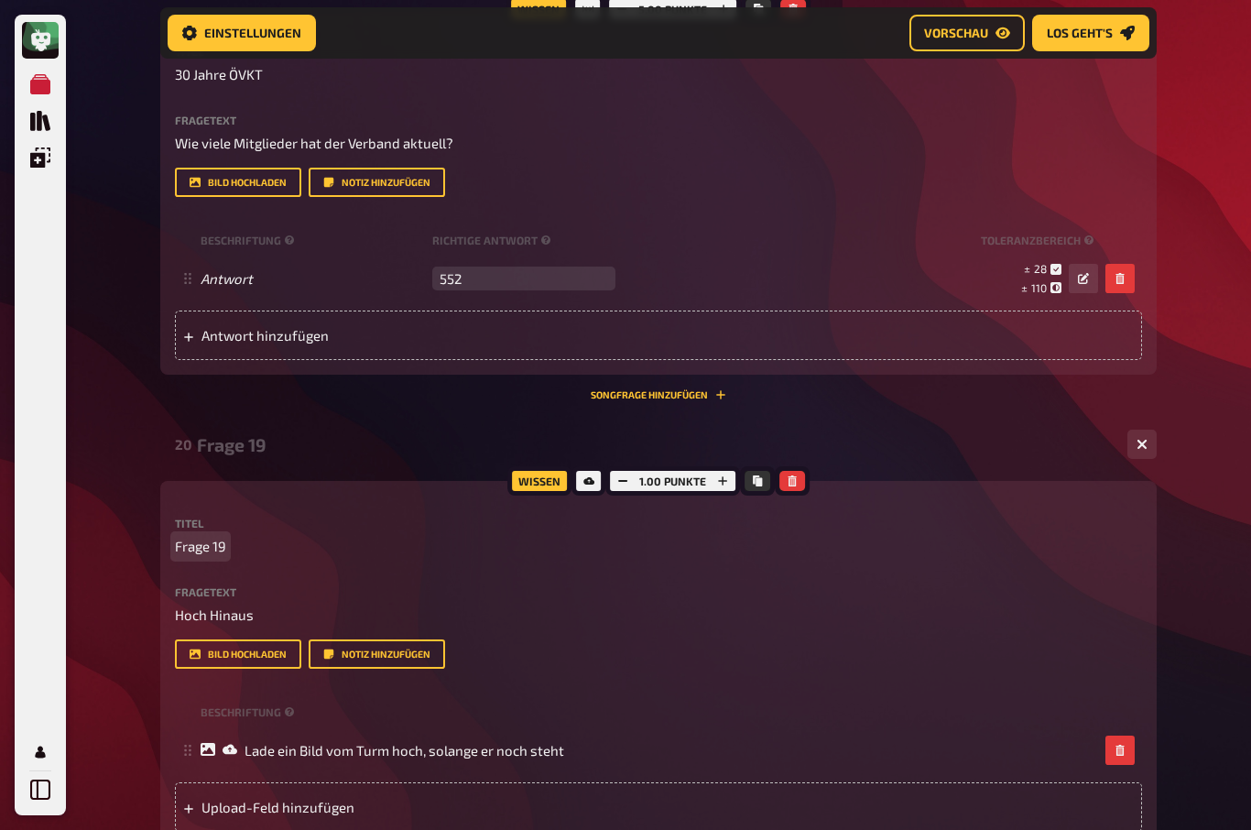
click at [221, 557] on span "Frage 19" at bounding box center [200, 546] width 51 height 21
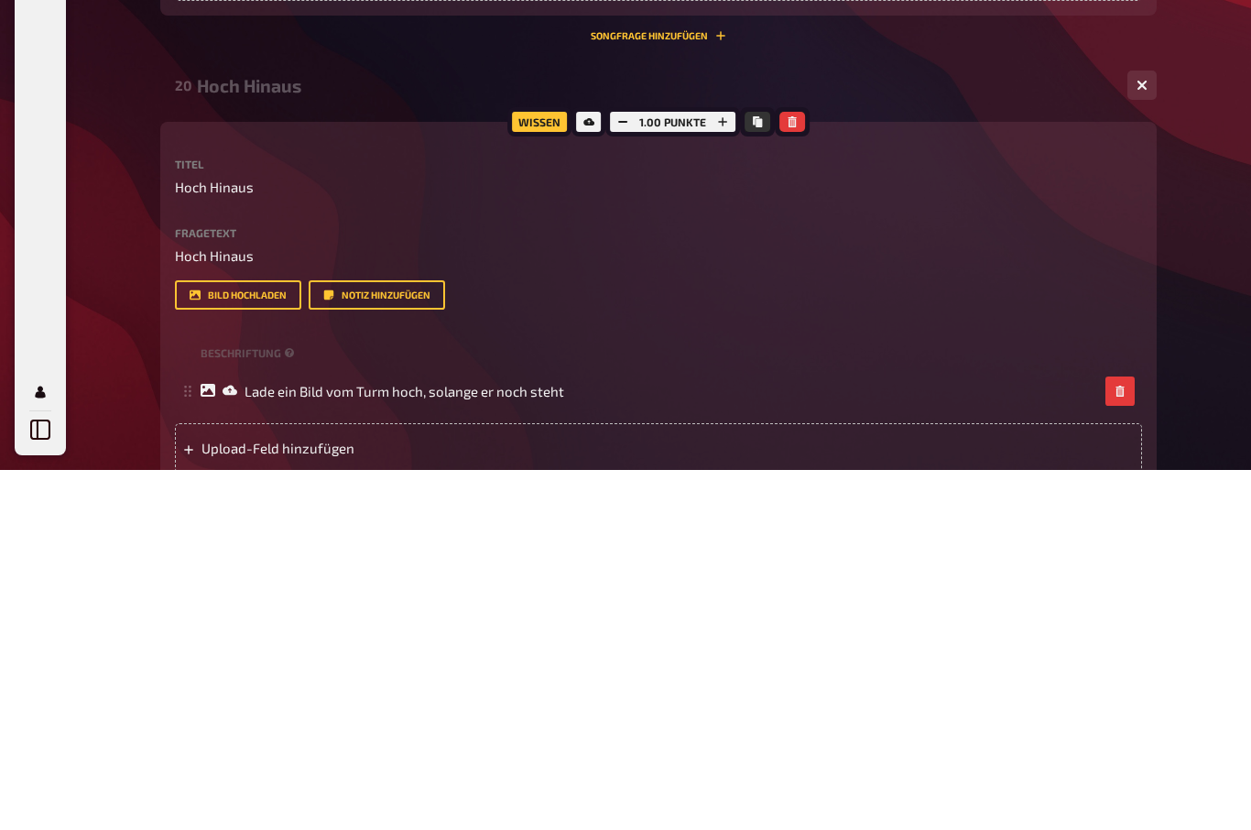
scroll to position [10512, 0]
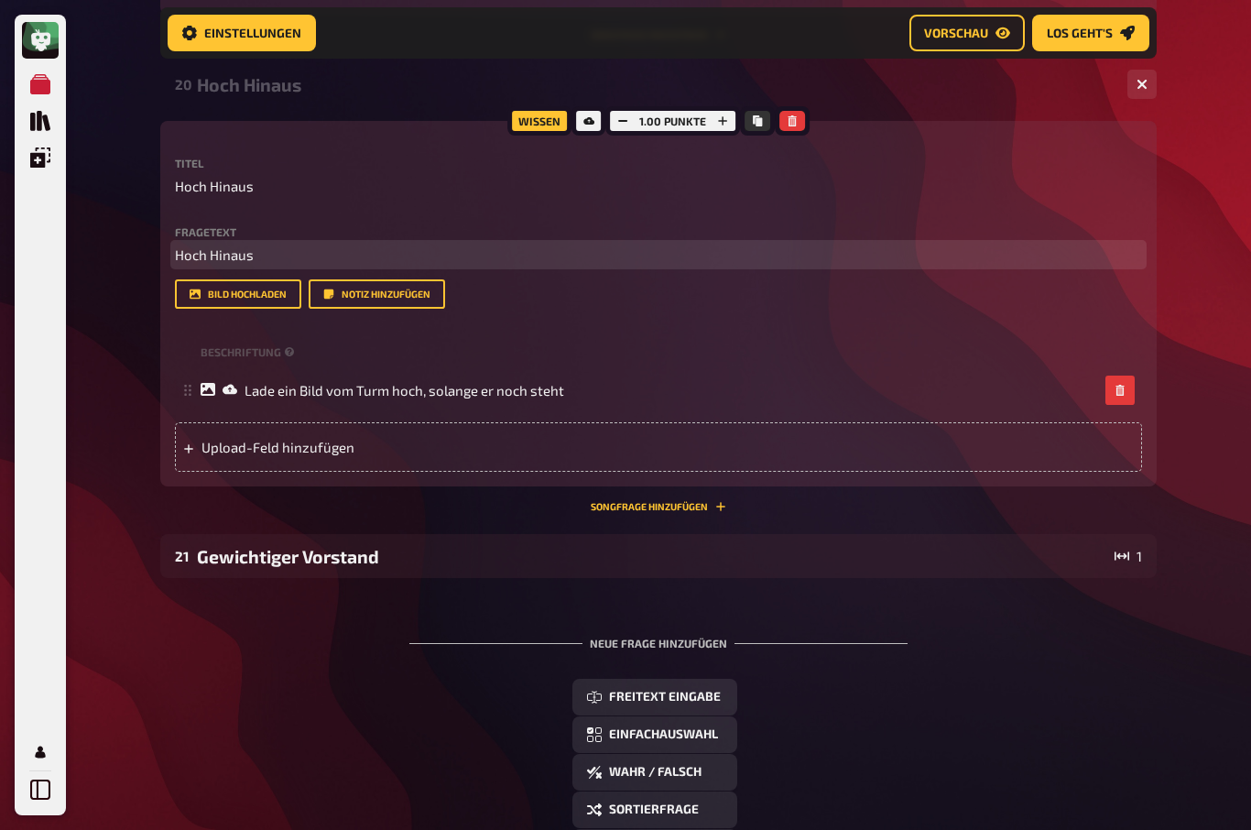
click at [243, 263] on span "Hoch Hinaus" at bounding box center [214, 254] width 79 height 16
click at [226, 264] on span "Bilde aus Becher und" at bounding box center [240, 255] width 130 height 16
click at [417, 266] on p "Bilde aus jeweils 5 Becher und" at bounding box center [658, 255] width 967 height 21
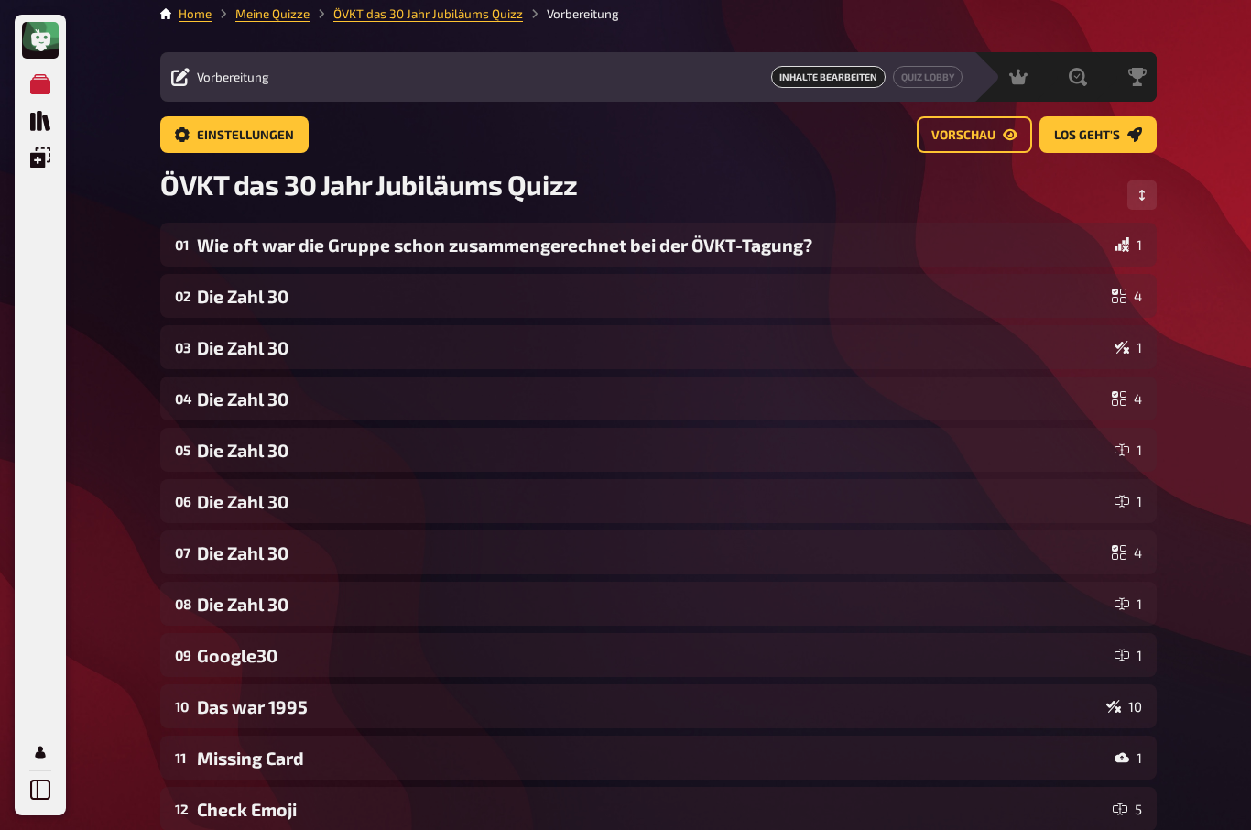
scroll to position [0, 0]
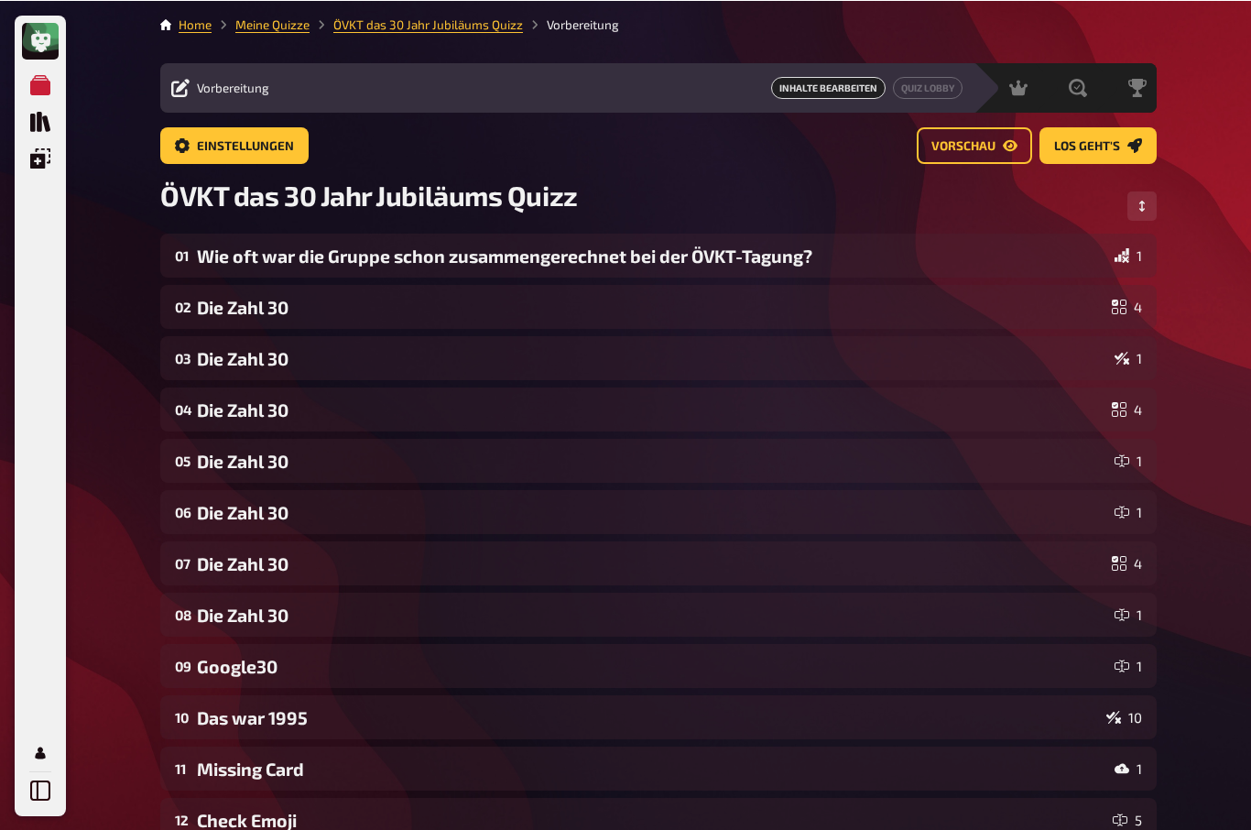
click at [1112, 148] on span "Los geht's" at bounding box center [1087, 145] width 66 height 13
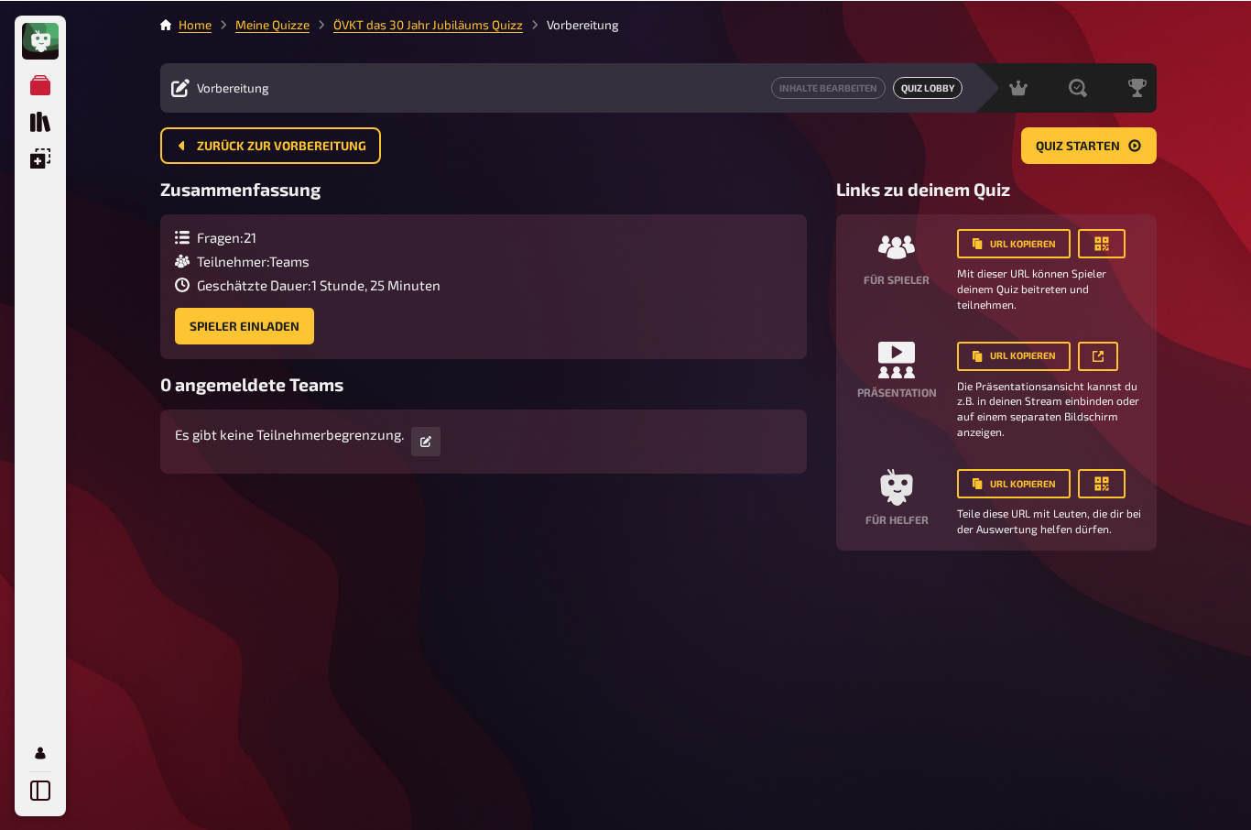
click at [412, 798] on div "Home Meine Quizze ÖVKT das 30 Jahr Jubiläums Quizz Vorbereitung Vorbereitung In…" at bounding box center [658, 415] width 1025 height 830
click at [1107, 247] on icon "button" at bounding box center [1101, 242] width 18 height 18
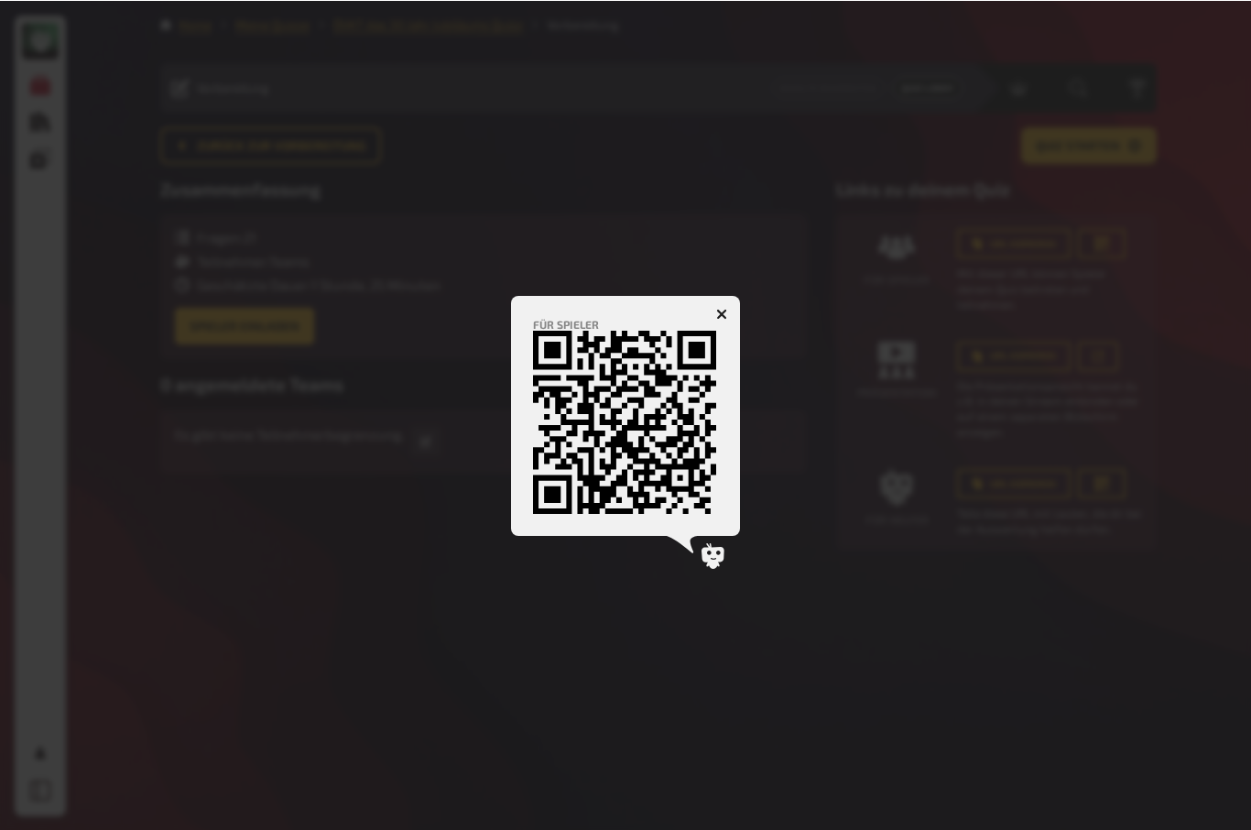
click at [215, 498] on div at bounding box center [625, 415] width 1251 height 830
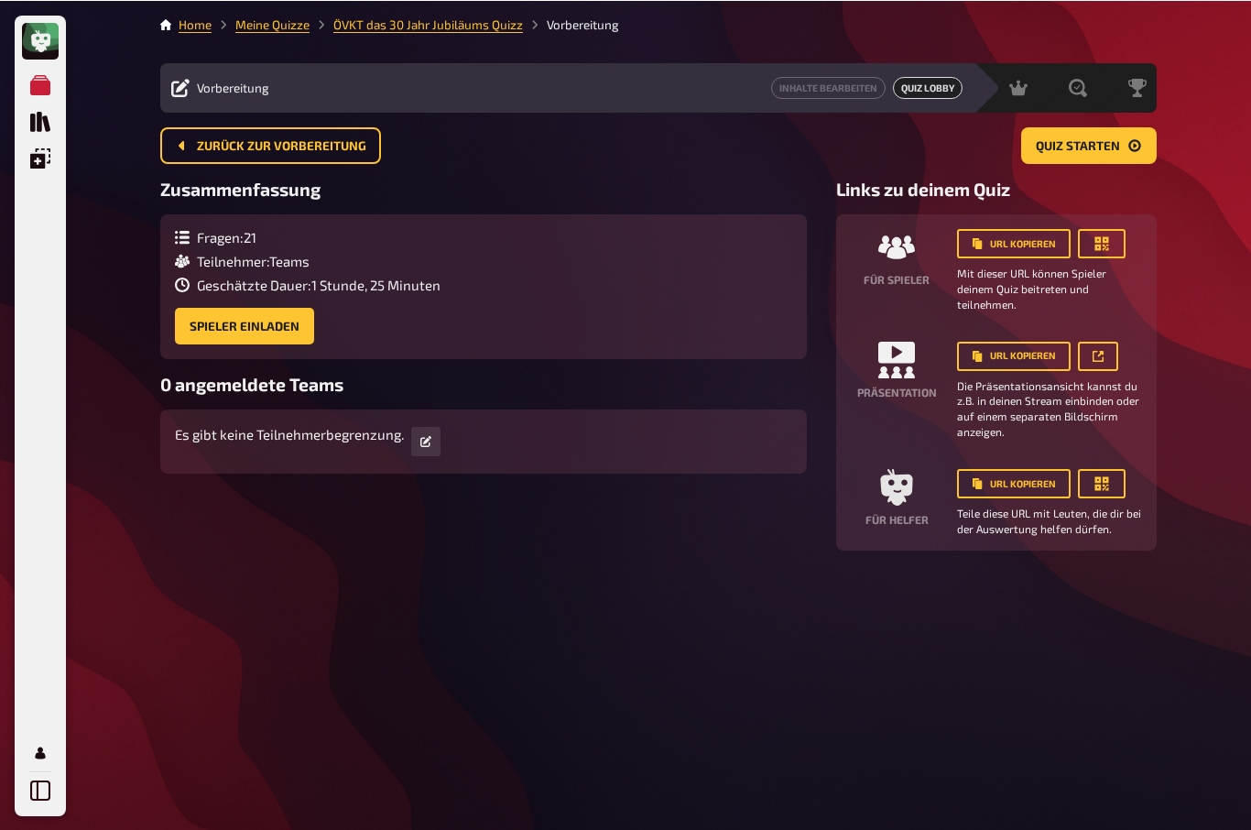
click at [1096, 343] on link at bounding box center [1098, 355] width 40 height 29
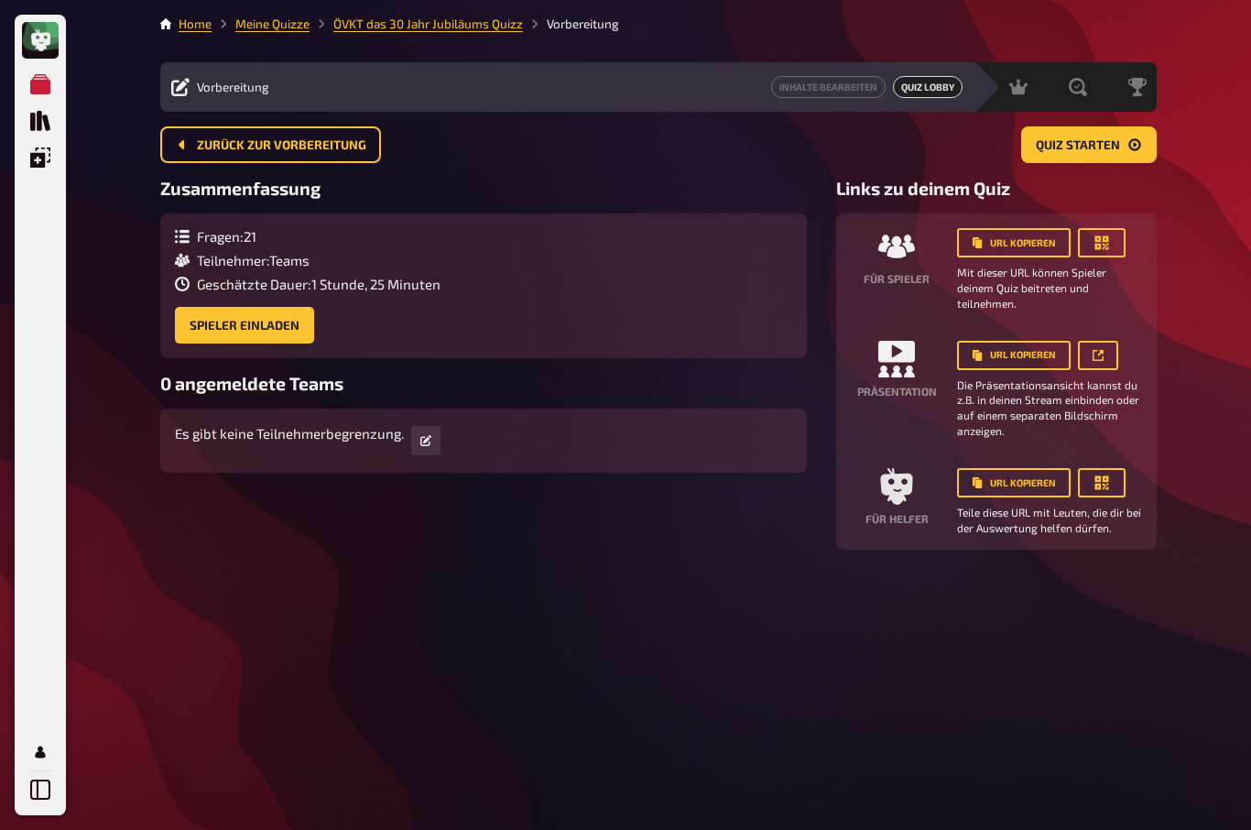
click at [1020, 351] on button "URL kopieren" at bounding box center [1014, 355] width 114 height 29
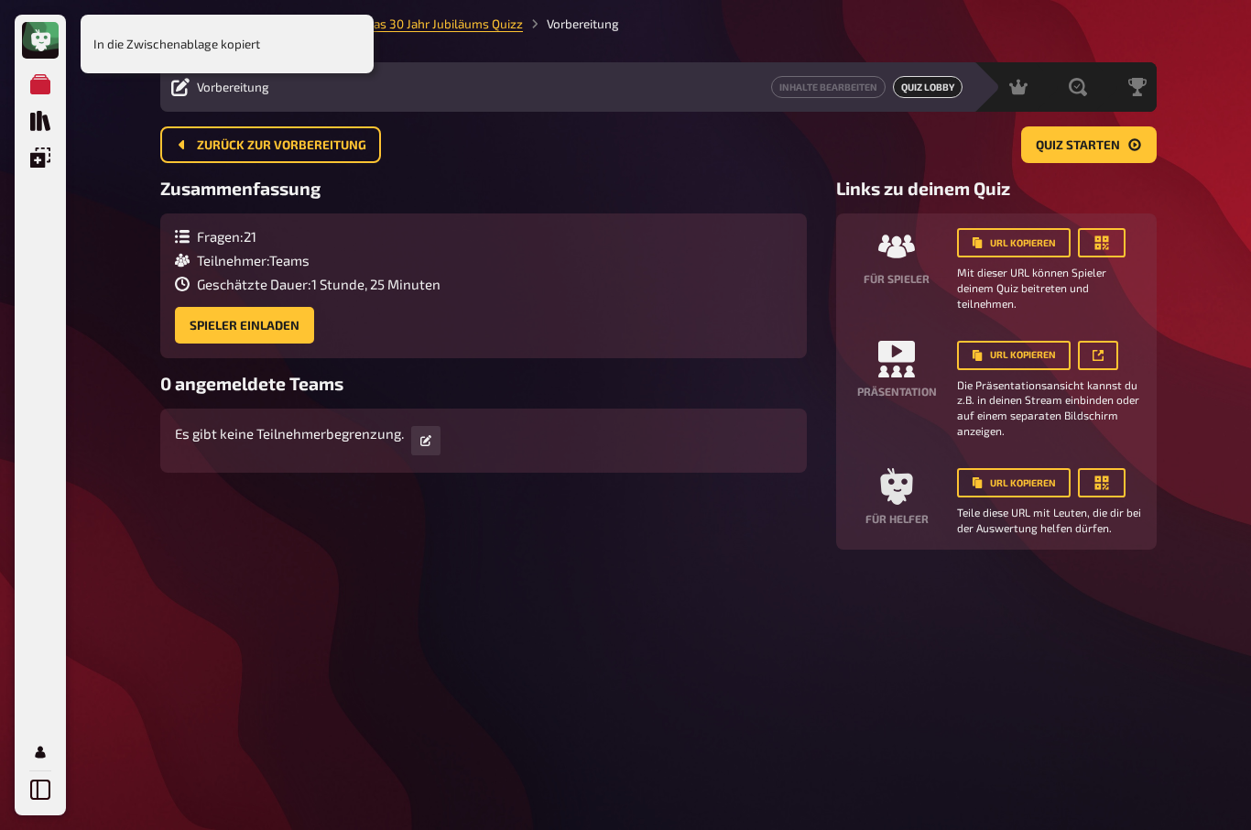
click at [1097, 356] on icon at bounding box center [1097, 355] width 11 height 11
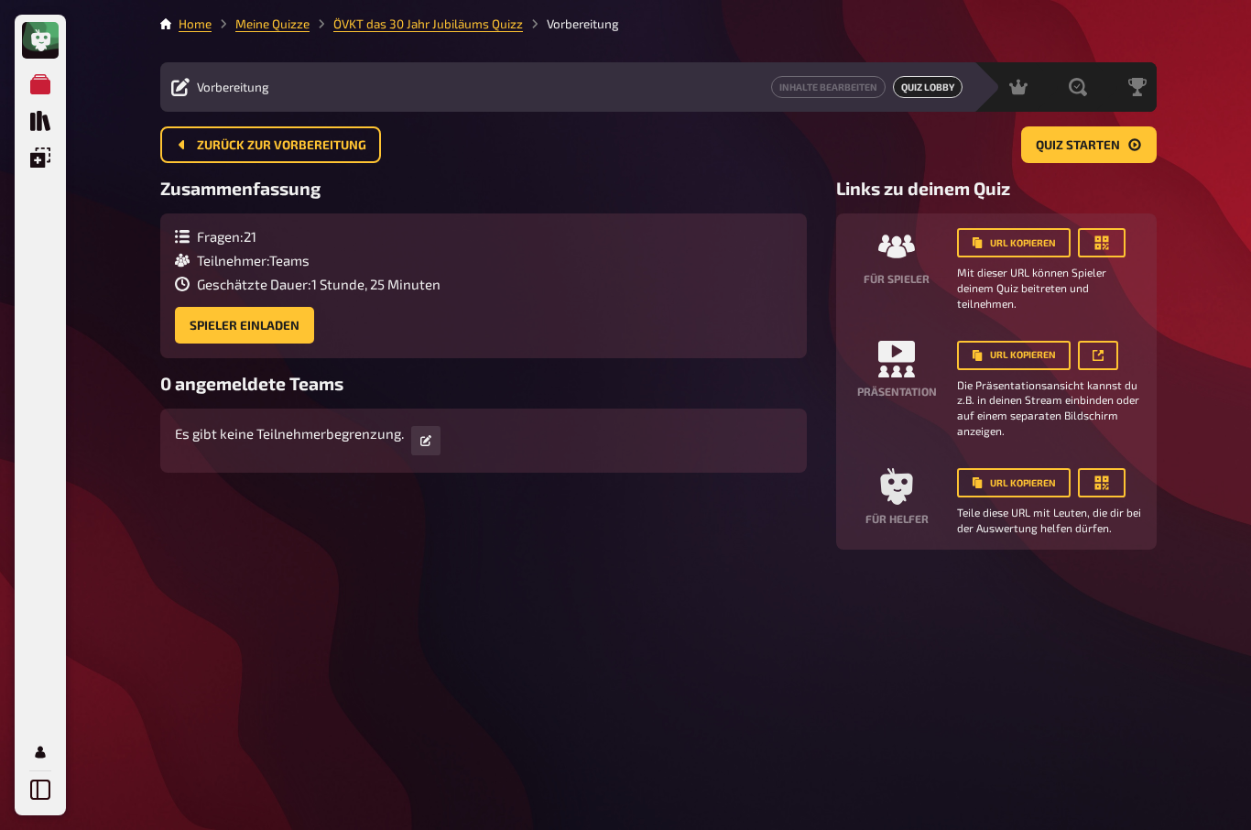
click at [1000, 352] on button "URL kopieren" at bounding box center [1014, 355] width 114 height 29
click at [1016, 352] on button "URL kopieren" at bounding box center [1014, 355] width 114 height 29
click at [259, 143] on span "Zurück zur Vorbereitung" at bounding box center [281, 145] width 169 height 13
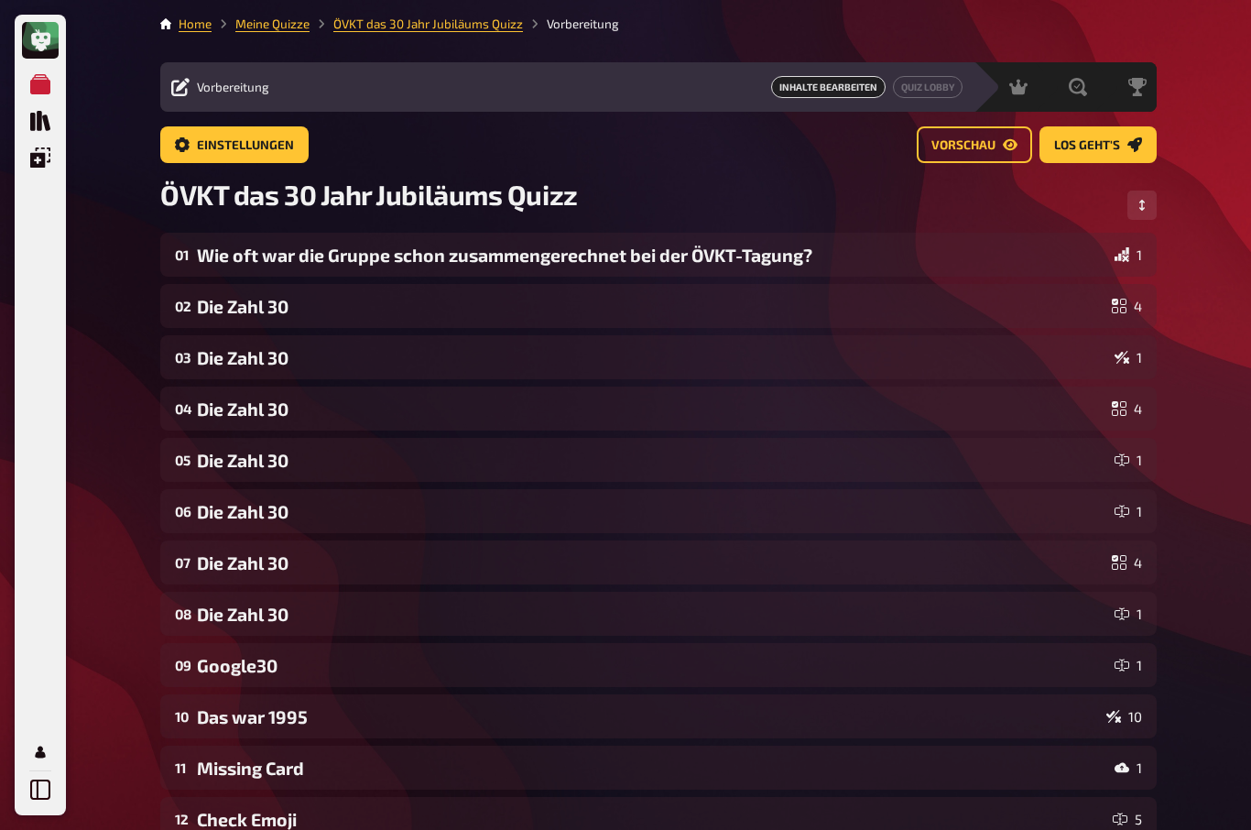
click at [995, 143] on span "Vorschau" at bounding box center [963, 145] width 64 height 13
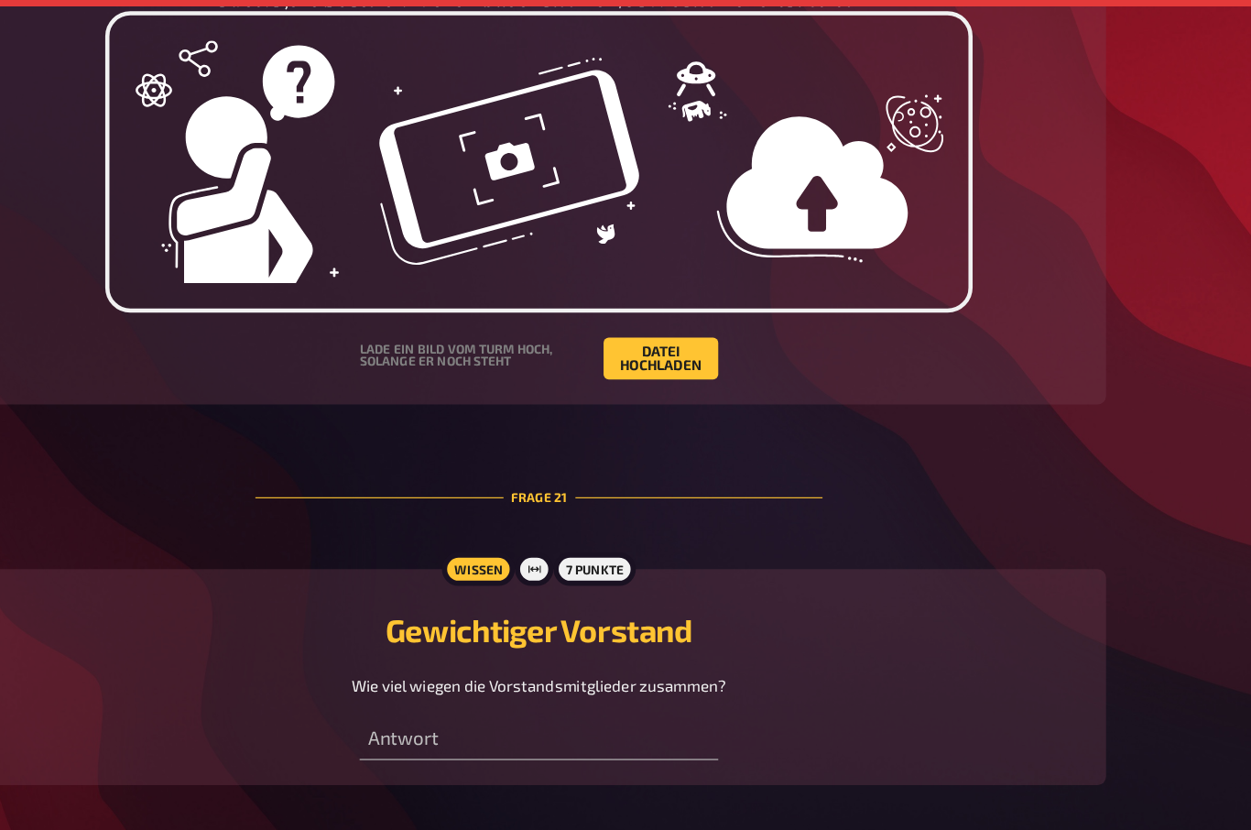
scroll to position [8780, 0]
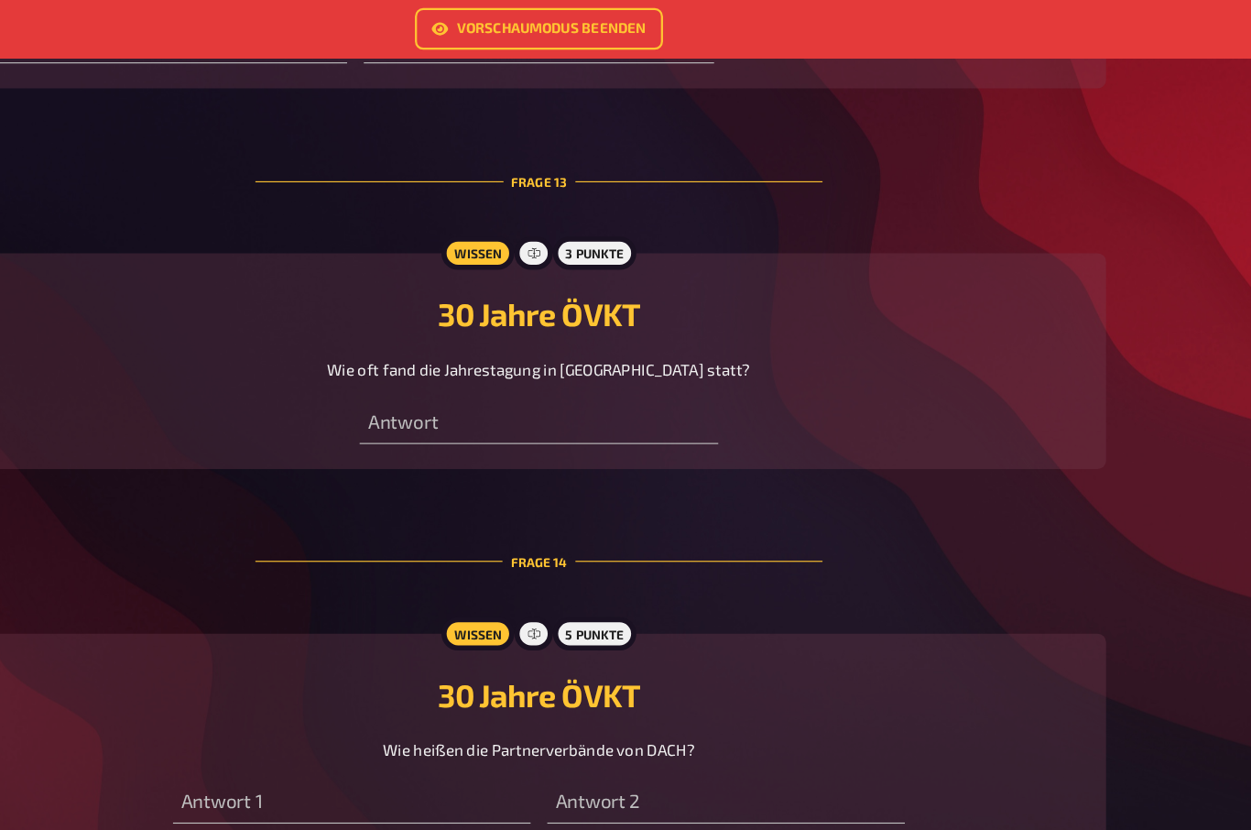
click at [526, 25] on link "Vorschaumodus beenden" at bounding box center [625, 25] width 218 height 37
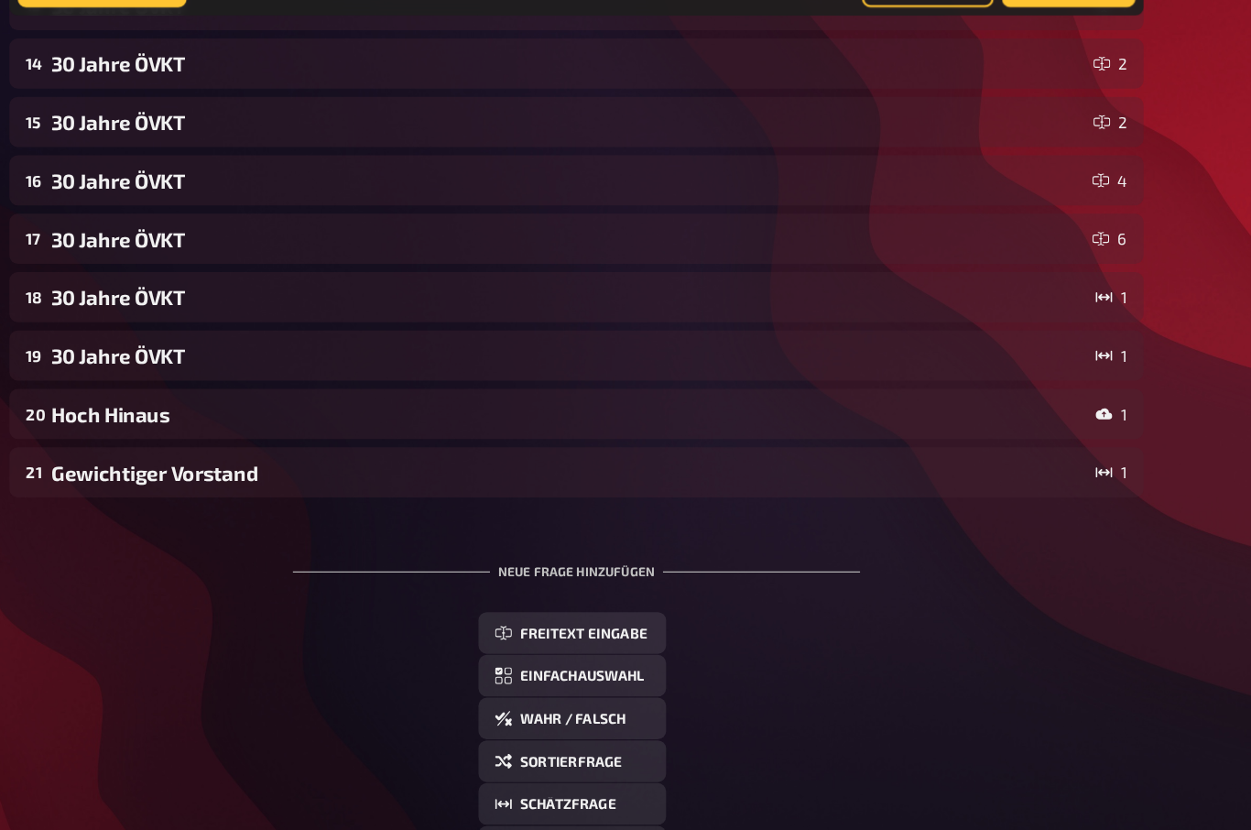
scroll to position [900, 0]
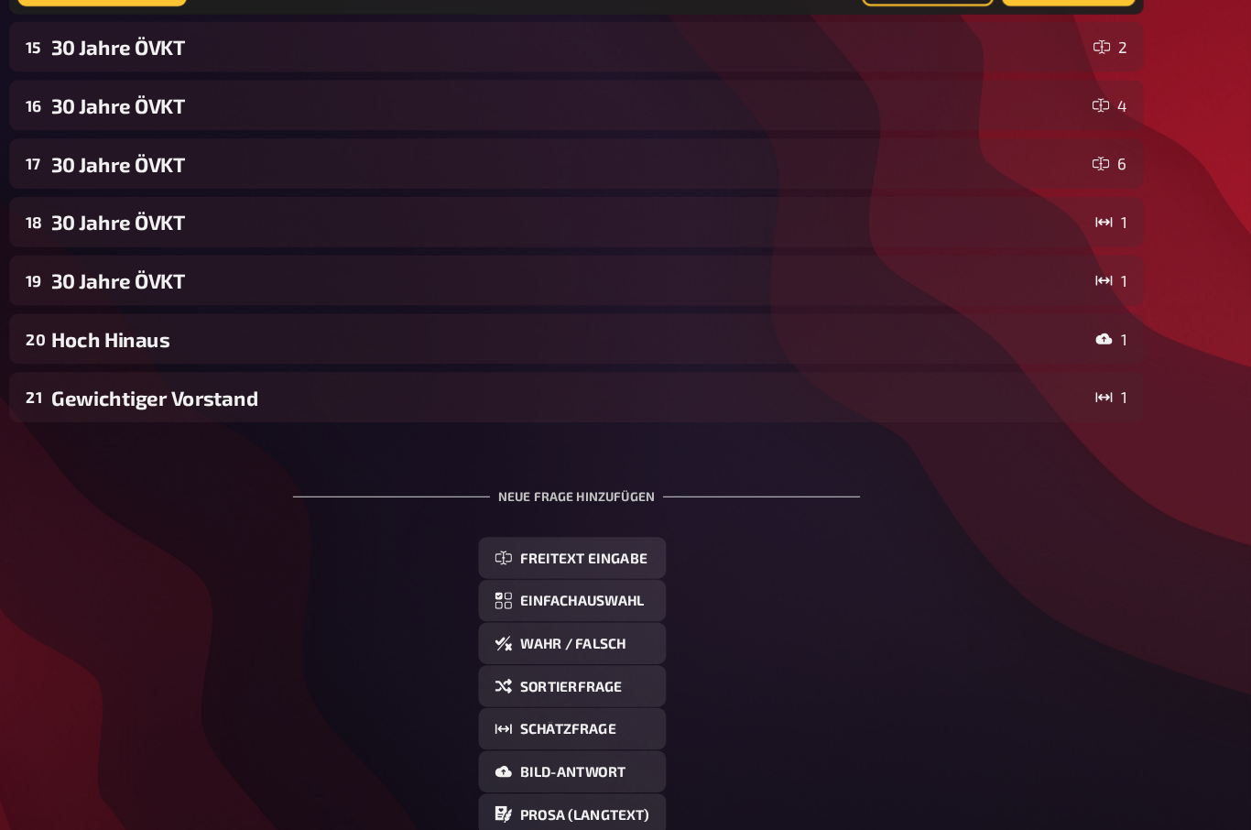
click at [197, 333] on div "Hoch Hinaus" at bounding box center [652, 343] width 910 height 21
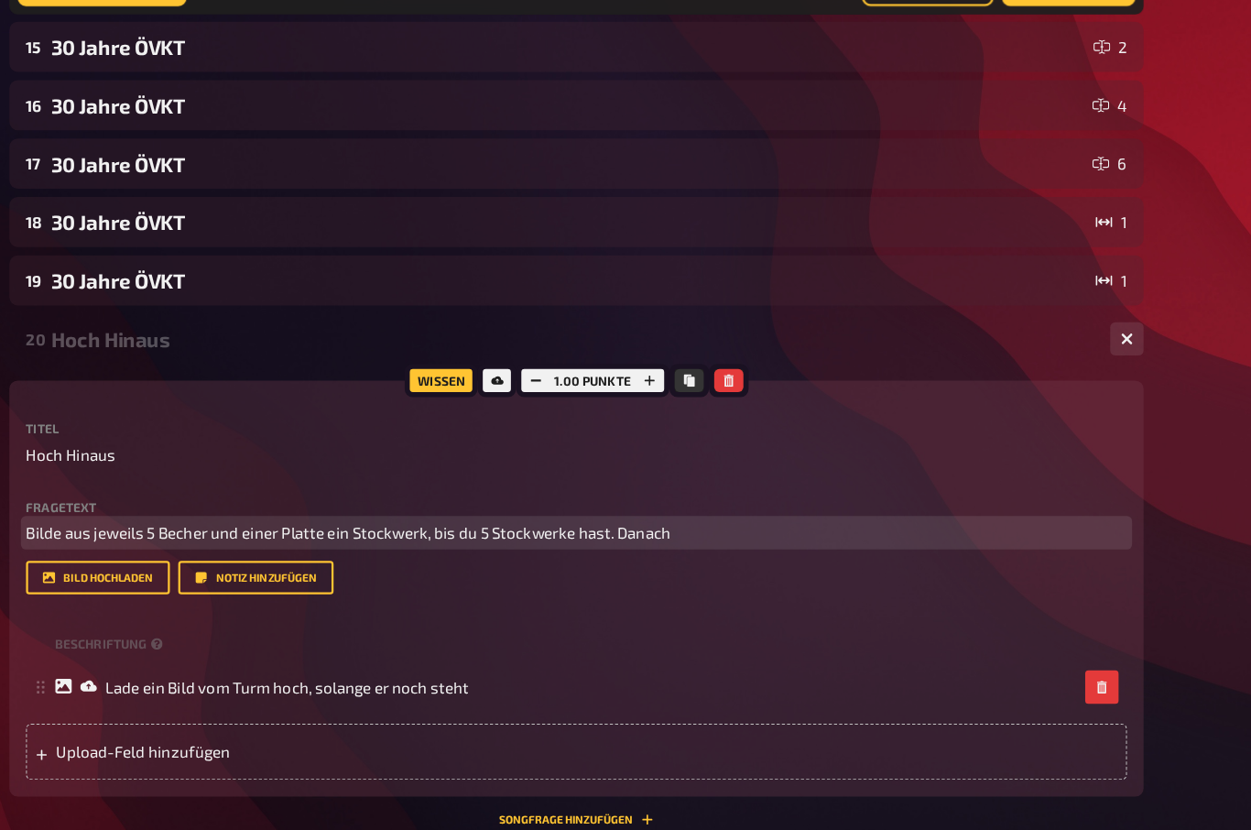
click at [636, 504] on p "Bilde aus jeweils 5 Becher und einer Platte ein Stockwerk, bis du 5 Stockwerke …" at bounding box center [658, 514] width 967 height 21
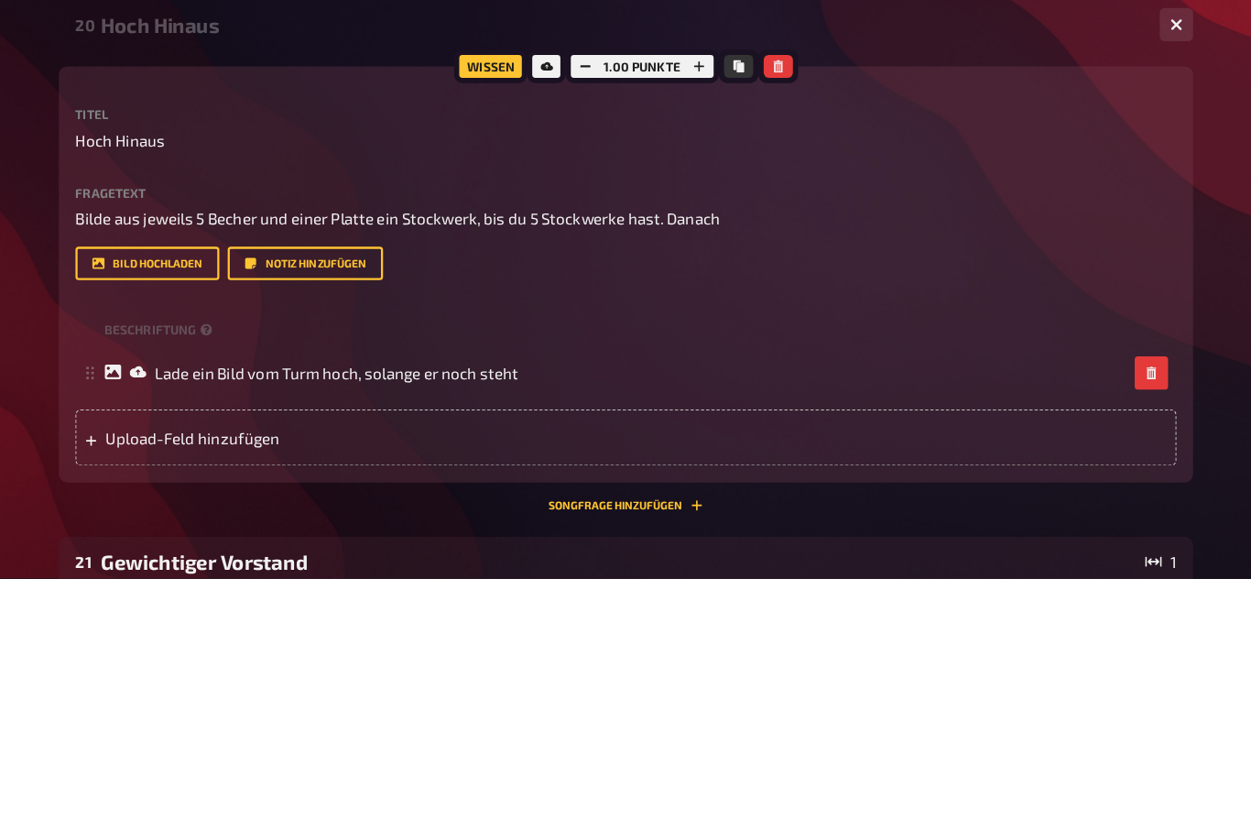
scroll to position [1176, 0]
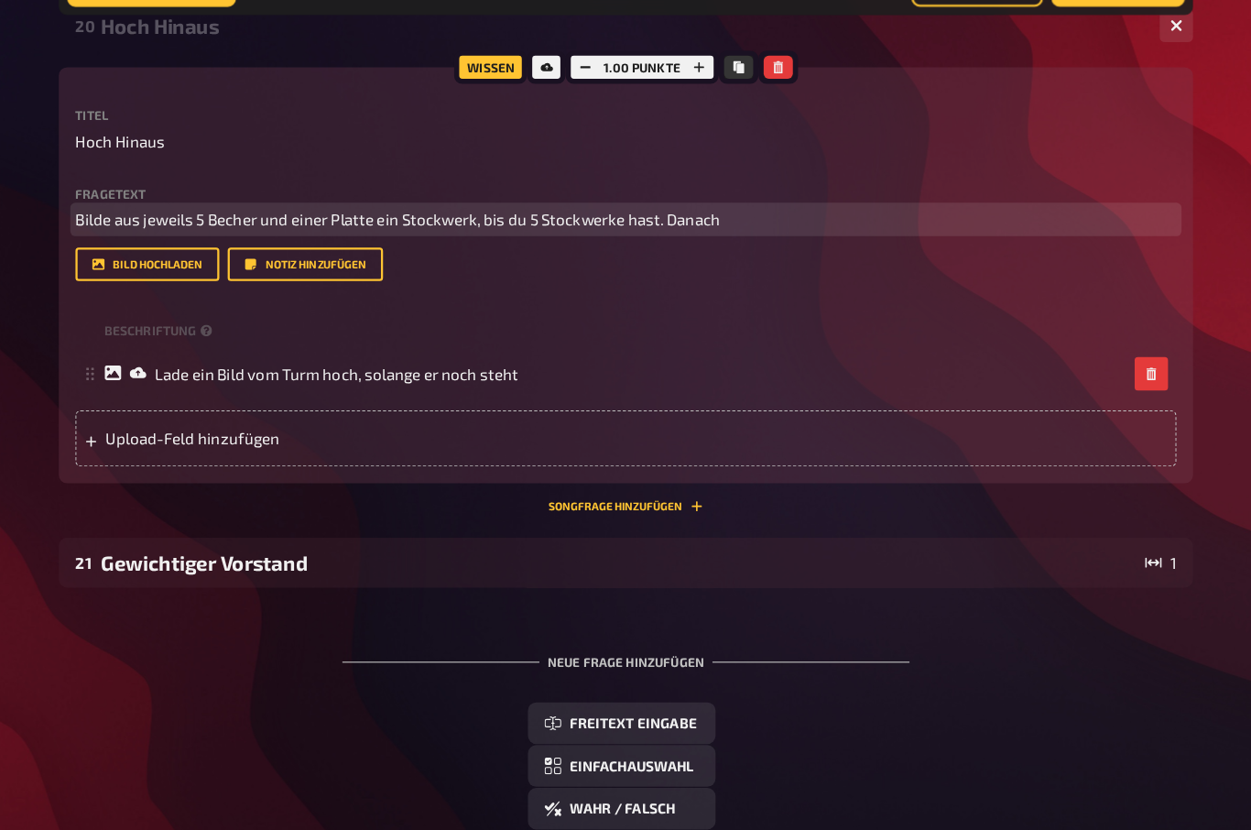
click at [691, 228] on p "Bilde aus jeweils 5 Becher und einer Platte ein Stockwerk, bis du 5 Stockwerke …" at bounding box center [658, 238] width 967 height 21
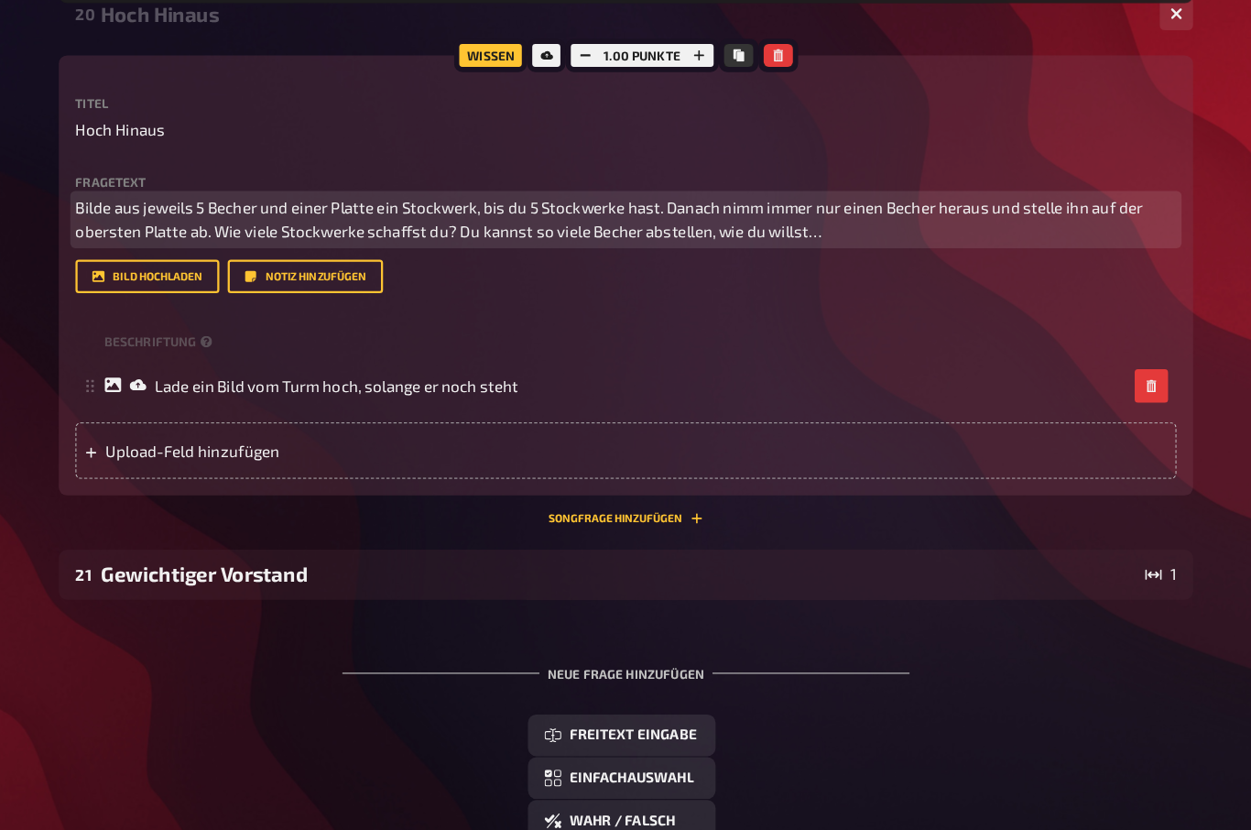
click at [395, 230] on span "Bilde aus jeweils 5 Becher und einer Platte ein Stockwerk, bis du 5 Stockwerke …" at bounding box center [645, 249] width 940 height 38
click at [559, 228] on p "Bilde aus jeweils 5 Becher und einer Platte ein Stockwerk, bis du 5 Stockwerke …" at bounding box center [658, 248] width 967 height 41
click at [553, 228] on p "Bilde aus jeweils 5 Becher und einer Platte ein Stockwerk, bis du 5 Stockwerke …" at bounding box center [658, 248] width 967 height 41
click at [559, 228] on p "Bilde aus jeweils 5 Becher und einer Platte ein Stockwerk, bis du 5 Stockwerke …" at bounding box center [658, 248] width 967 height 41
click at [565, 228] on p "Bilde aus jeweils 5 Becher und einer Platte ein Stockwerk, bis du 5 Stockwerke …" at bounding box center [658, 248] width 967 height 41
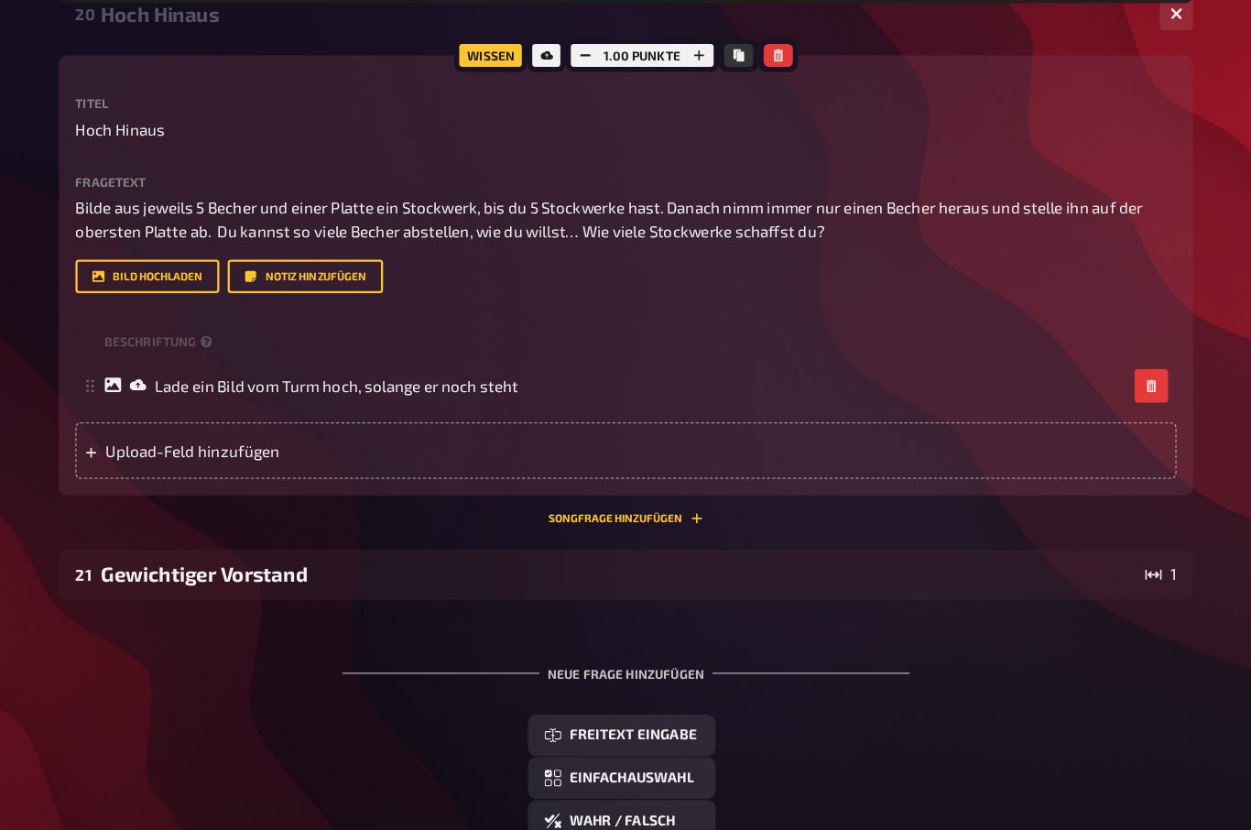
scroll to position [1187, 0]
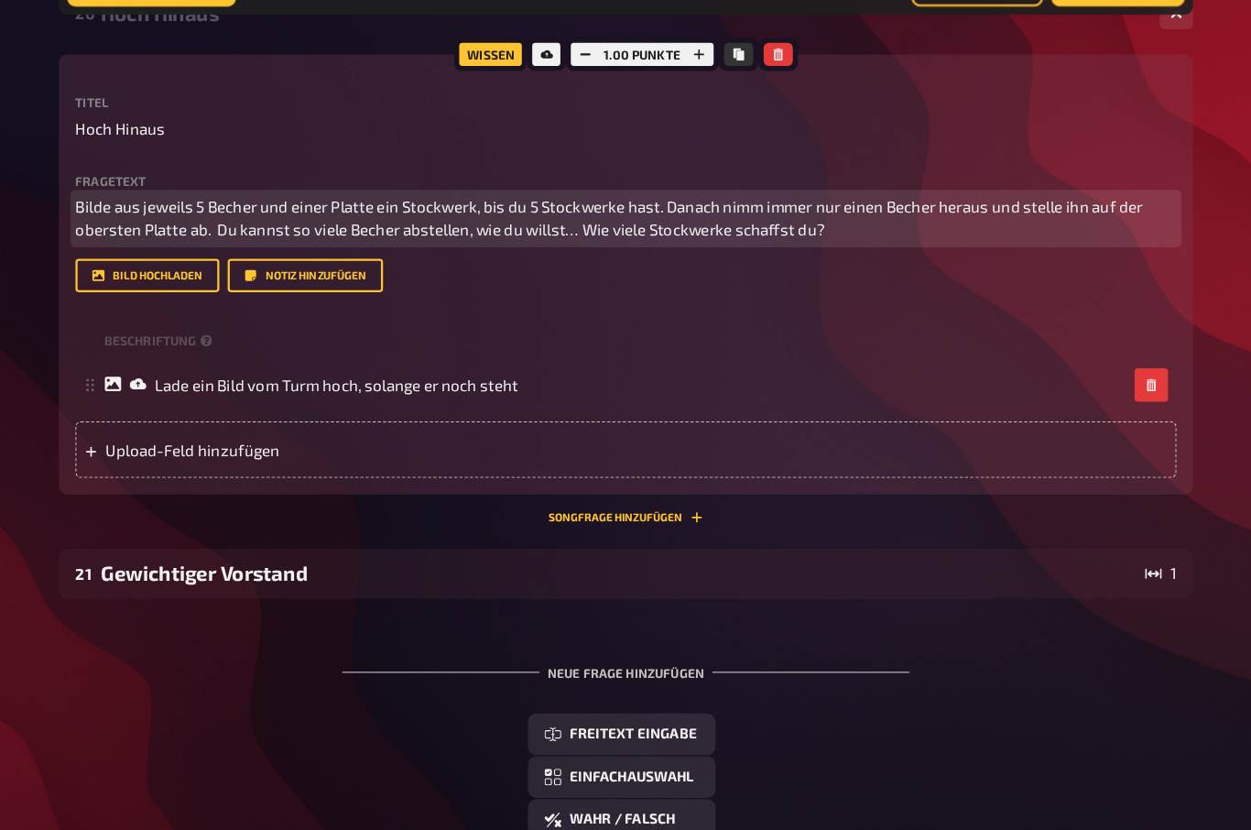
click at [175, 219] on span "Bilde aus jeweils 5 Becher und einer Platte ein Stockwerk, bis du 5 Stockwerke …" at bounding box center [645, 238] width 940 height 38
click at [461, 219] on span "Bildet aus jeweils 5 Becher und einer Platte ein Stockwerk, bis du 5 Stockwerke…" at bounding box center [648, 238] width 946 height 38
click at [581, 219] on span "Bildet aus jeweils 5 Becher und einer Platte ein Stockwerk, bis ihr 5 Stockwerk…" at bounding box center [648, 238] width 947 height 38
click at [672, 219] on span "Bildet aus jeweils 5 Becher und einer Platte ein Stockwerk, bis ihr 5 Stockwerk…" at bounding box center [649, 238] width 948 height 38
click at [658, 219] on span "Bildet aus jeweils 5 Becher und einer Platte ein Stockwerk, bis ihr 5 Stockwerk…" at bounding box center [649, 238] width 948 height 38
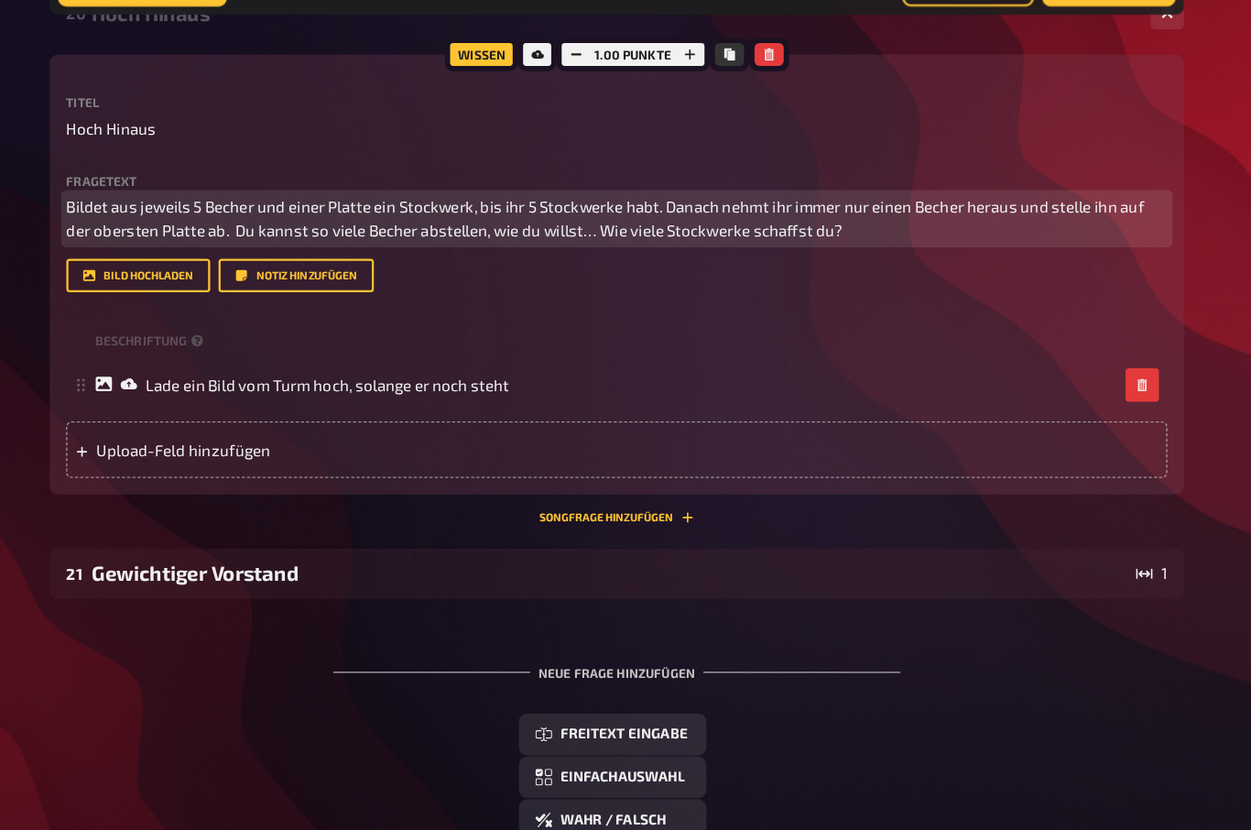
click at [950, 219] on span "Bildet aus jeweils 5 Becher und einer Platte ein Stockwerk, bis ihr 5 Stockwerk…" at bounding box center [650, 238] width 950 height 38
click at [236, 219] on span "Bildet aus jeweils 5 Becher und einer Platte ein Stockwerk, bis ihr 5 Stockwerk…" at bounding box center [649, 238] width 948 height 38
click at [469, 219] on span "Bildet aus jeweils 5 Becher und einer Platte ein Stockwerk, bis ihr 5 Stockwerk…" at bounding box center [649, 238] width 948 height 38
click at [723, 217] on p "Bildet aus jeweils 5 Becher und einer Platte ein Stockwerk, bis ihr 5 Stockwerk…" at bounding box center [658, 237] width 967 height 41
click at [752, 217] on p "Bildet aus jeweils 5 Becher und einer Platte ein Stockwerk, bis ihr 5 Stockwerk…" at bounding box center [658, 237] width 967 height 41
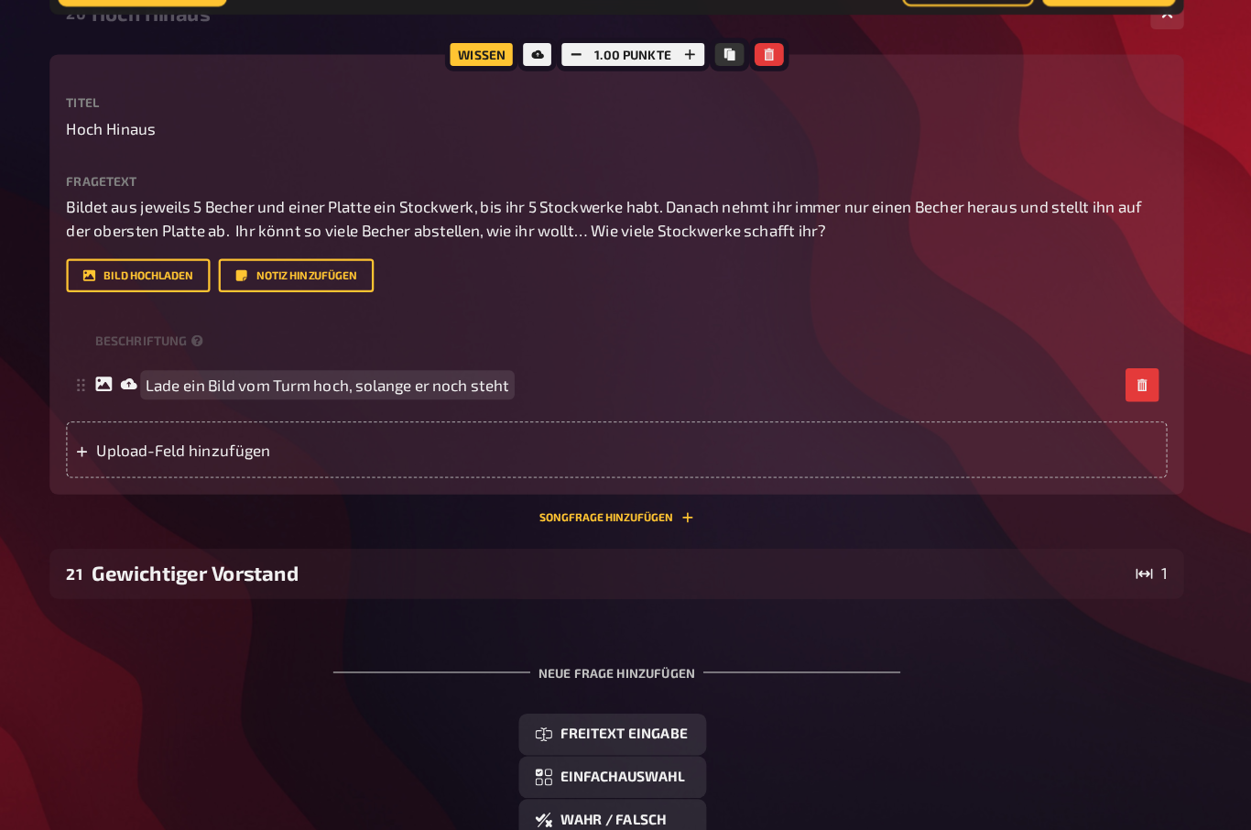
click at [492, 375] on div "Lade ein Bild vom Turm hoch, solange er noch steht" at bounding box center [649, 383] width 897 height 16
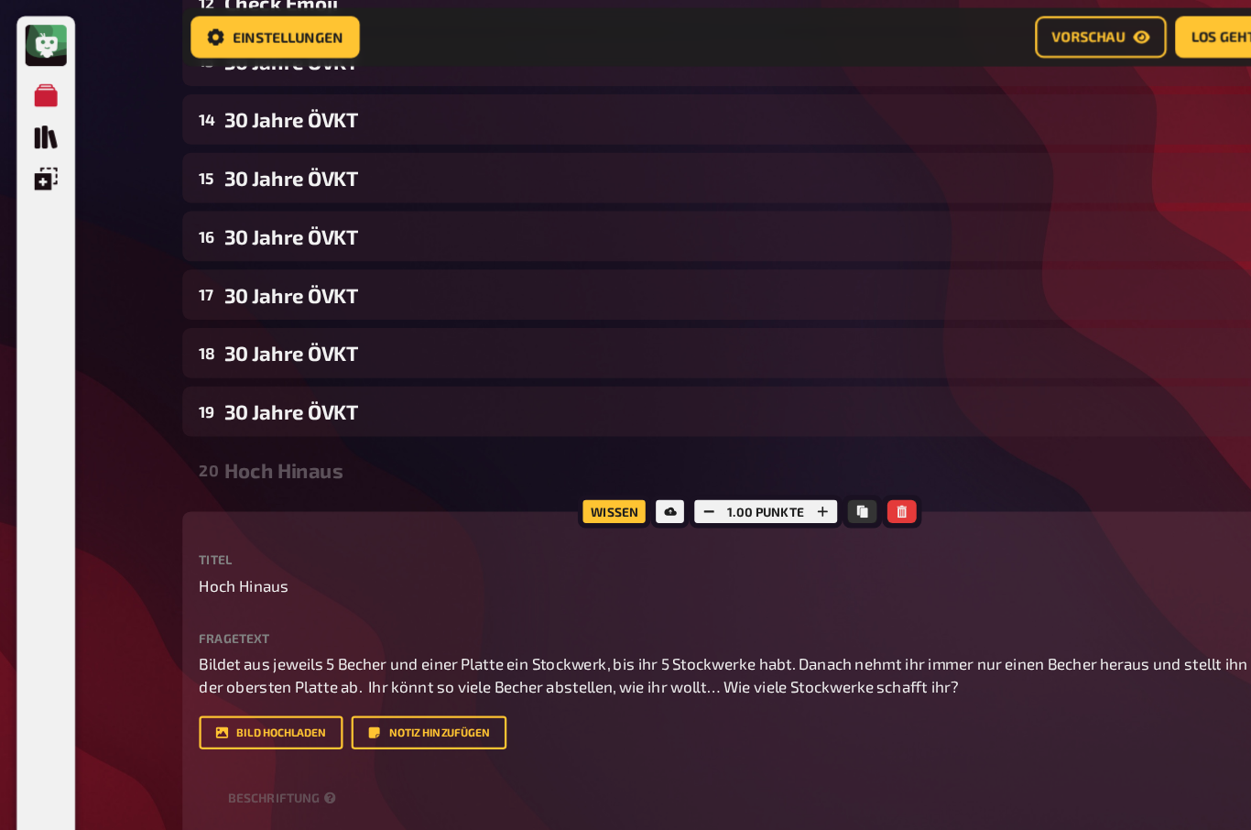
scroll to position [743, 0]
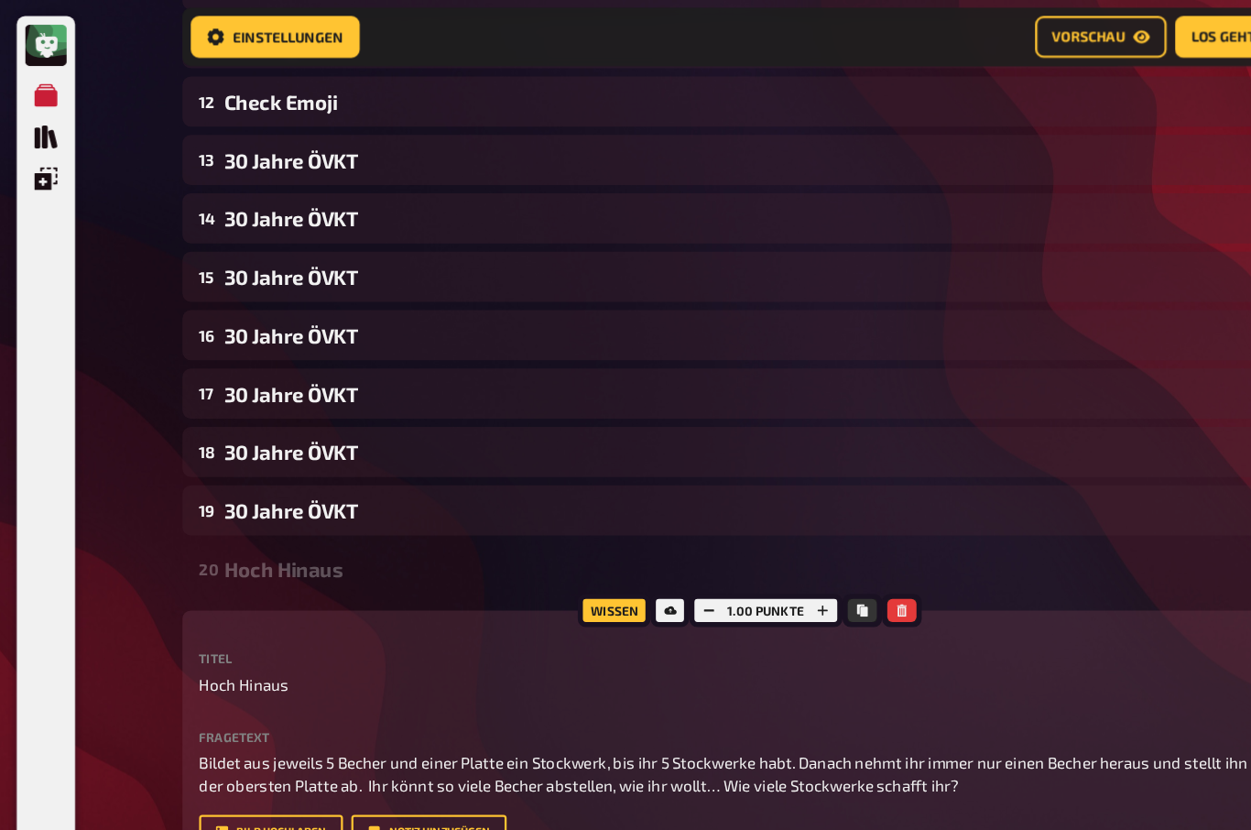
click at [963, 24] on link "Vorschau" at bounding box center [966, 33] width 115 height 37
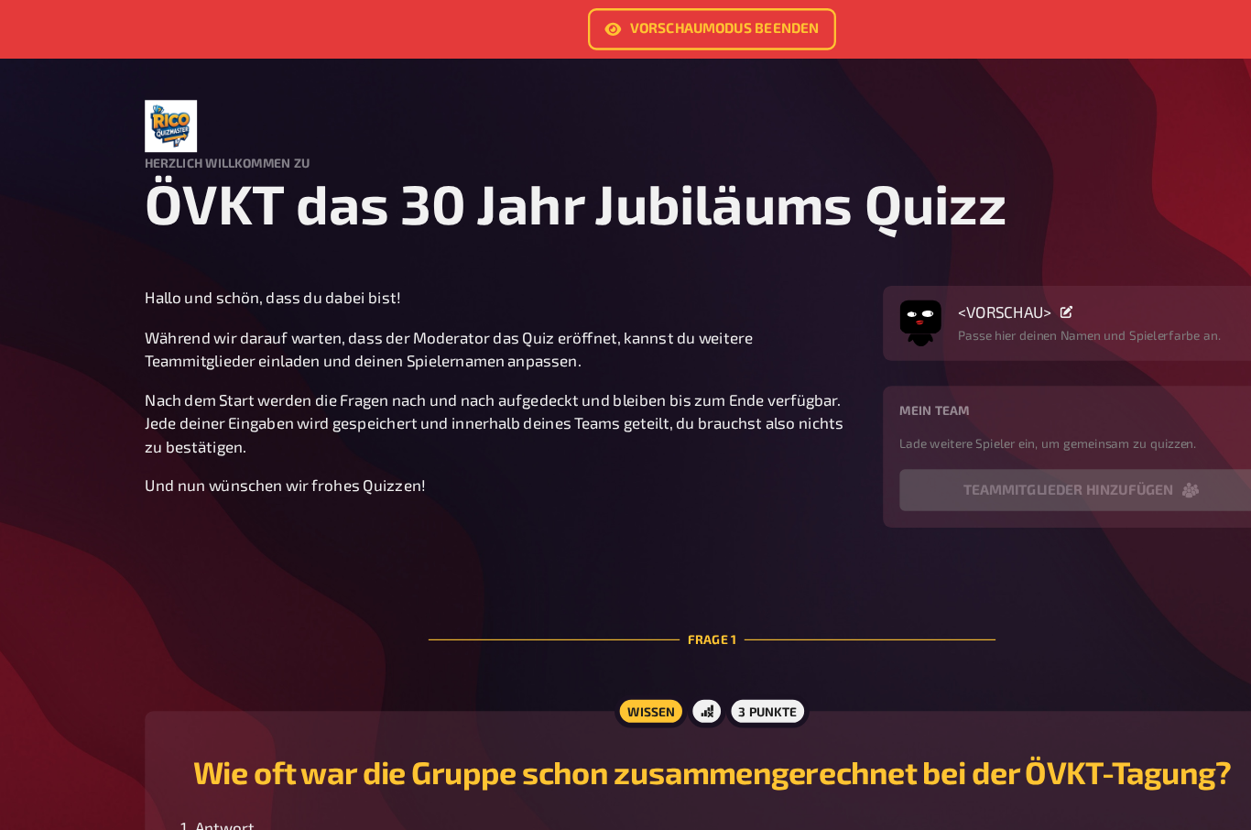
click at [585, 20] on link "Vorschaumodus beenden" at bounding box center [625, 25] width 218 height 37
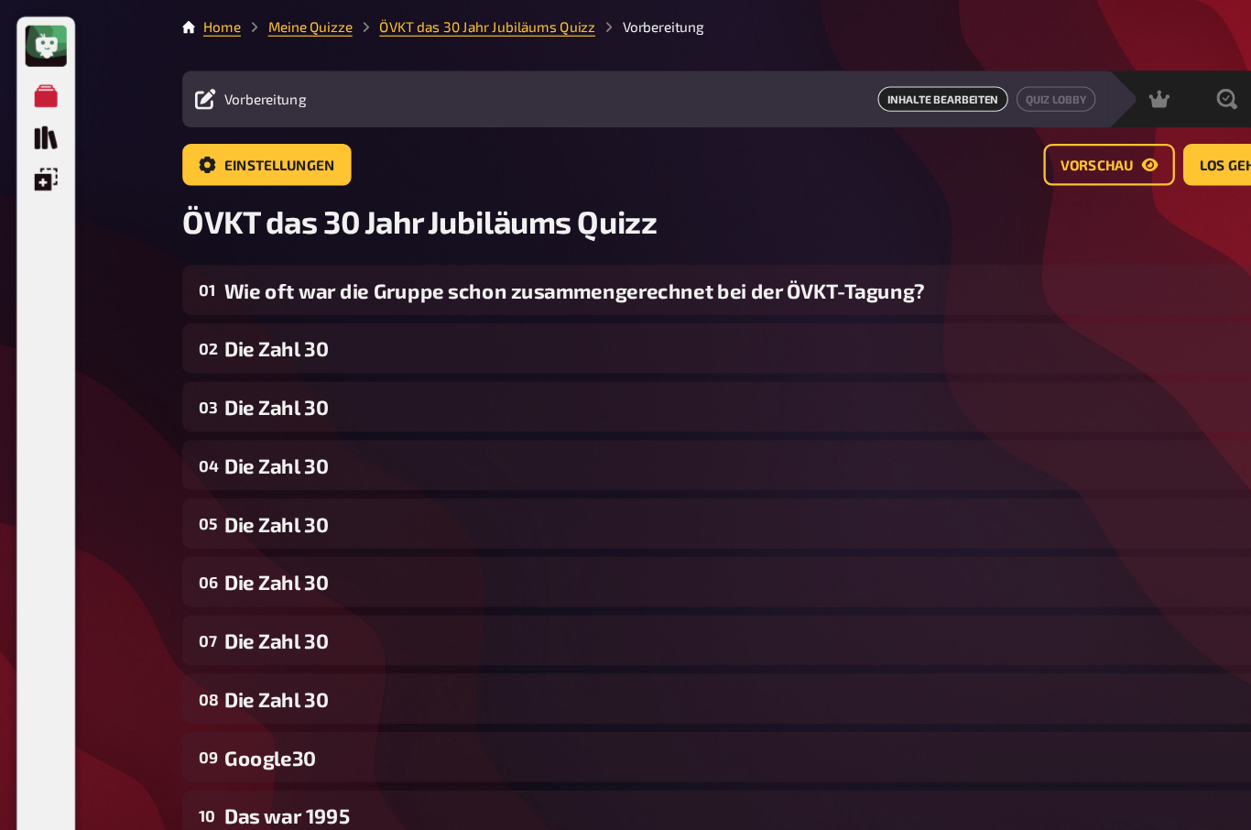
click at [922, 87] on link "Quiz Lobby" at bounding box center [928, 87] width 70 height 22
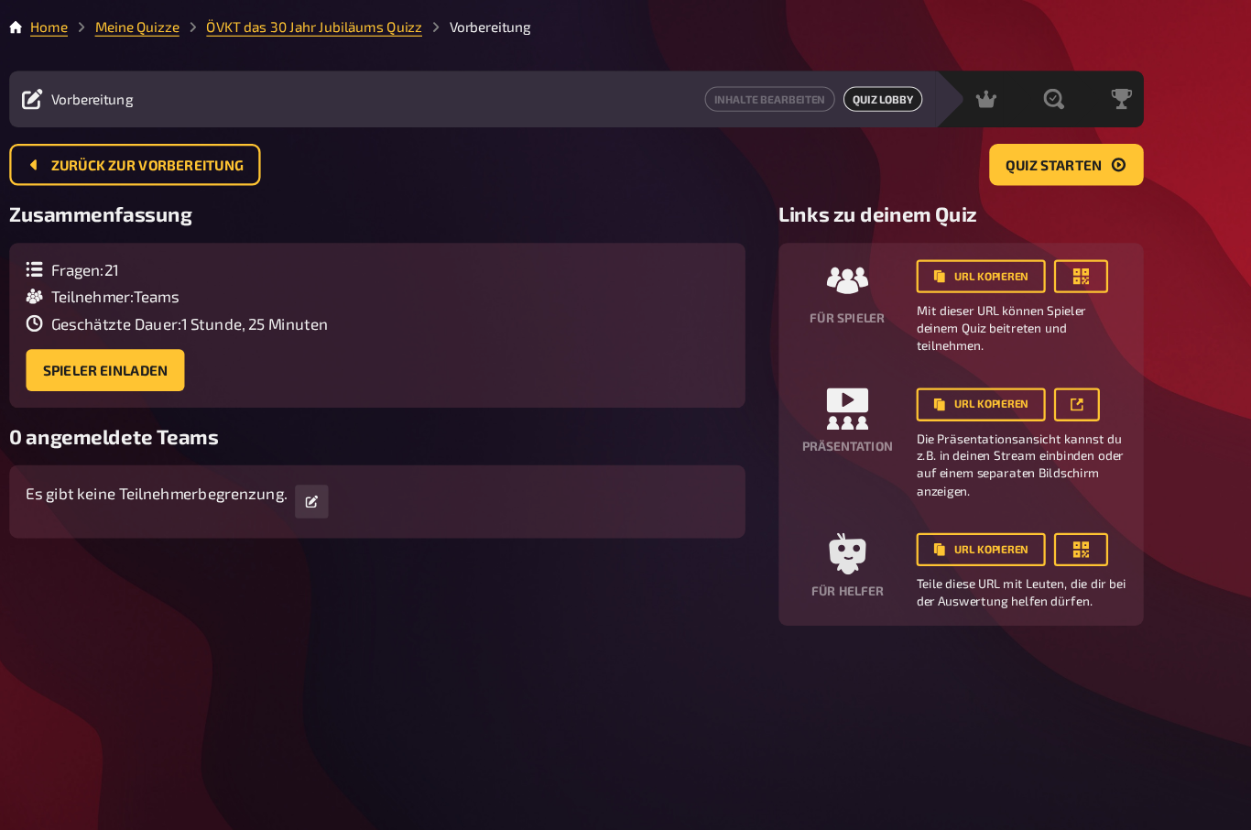
click at [1078, 240] on button "button" at bounding box center [1102, 242] width 48 height 29
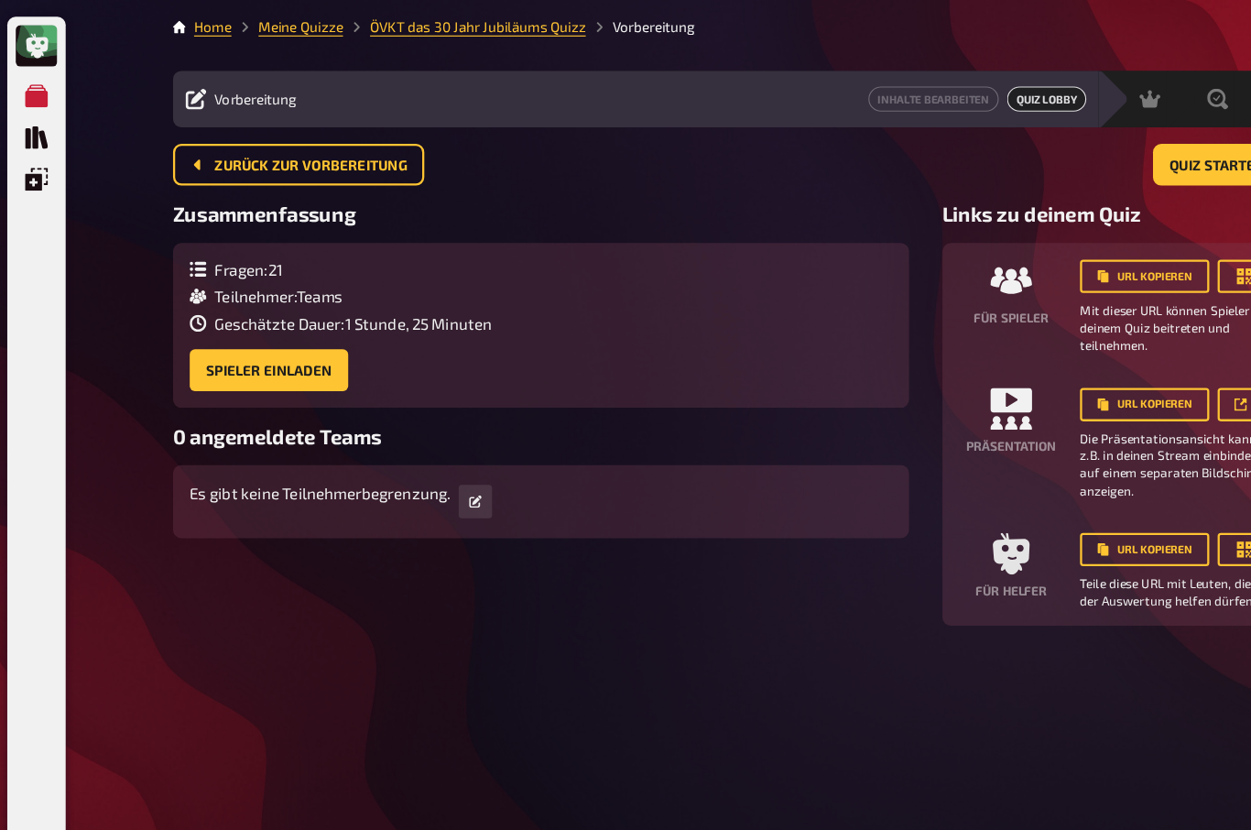
click at [32, 128] on icon "Quiz Sammlung" at bounding box center [40, 121] width 20 height 20
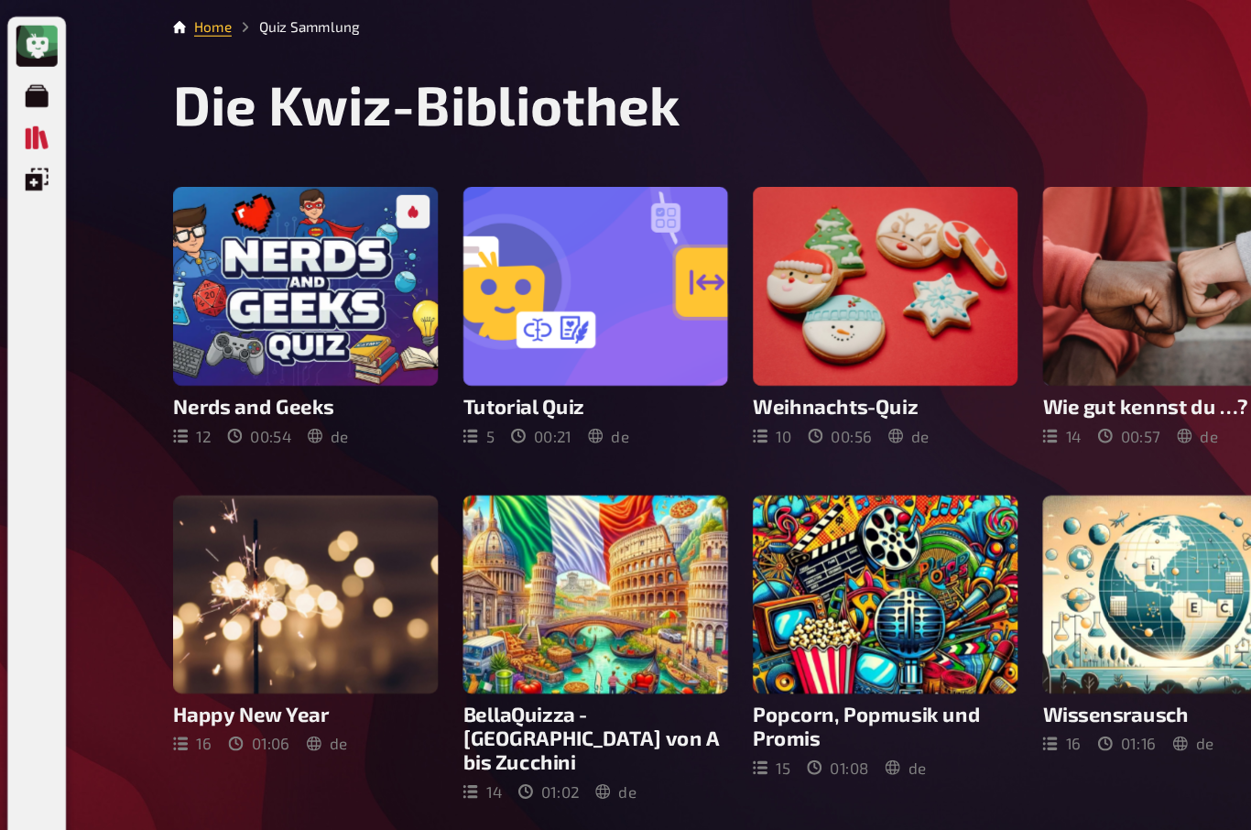
click at [30, 84] on icon "Meine Quizze" at bounding box center [40, 84] width 20 height 20
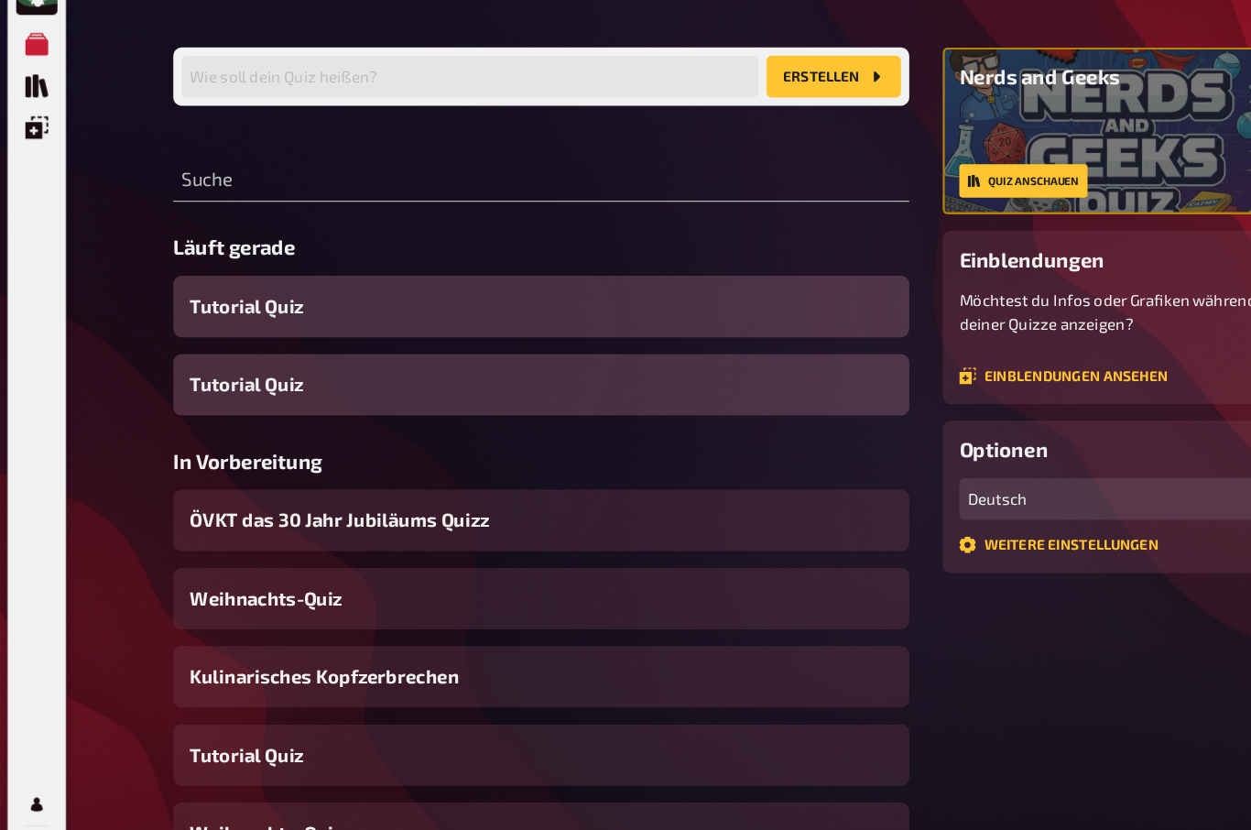
scroll to position [123, 0]
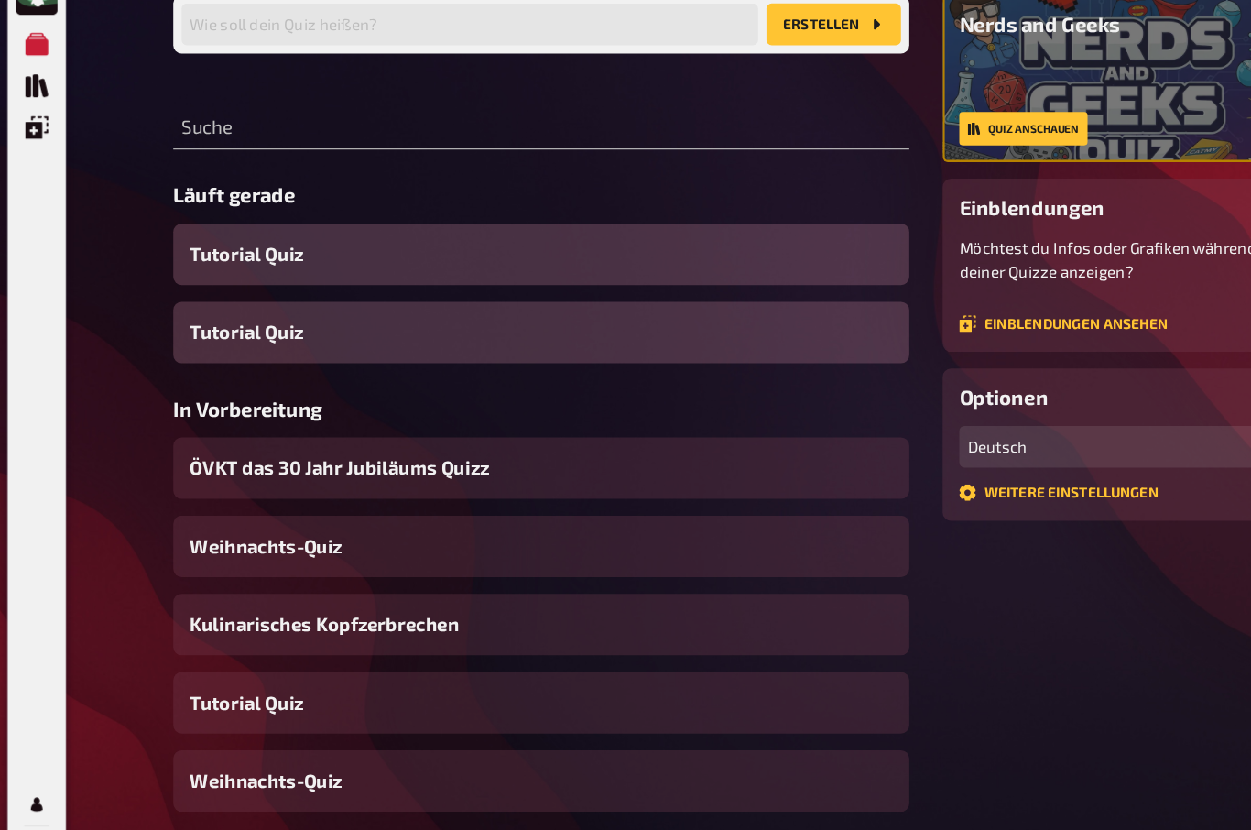
click at [216, 444] on span "ÖVKT das 30 Jahr Jubiläums Quizz" at bounding box center [306, 456] width 263 height 25
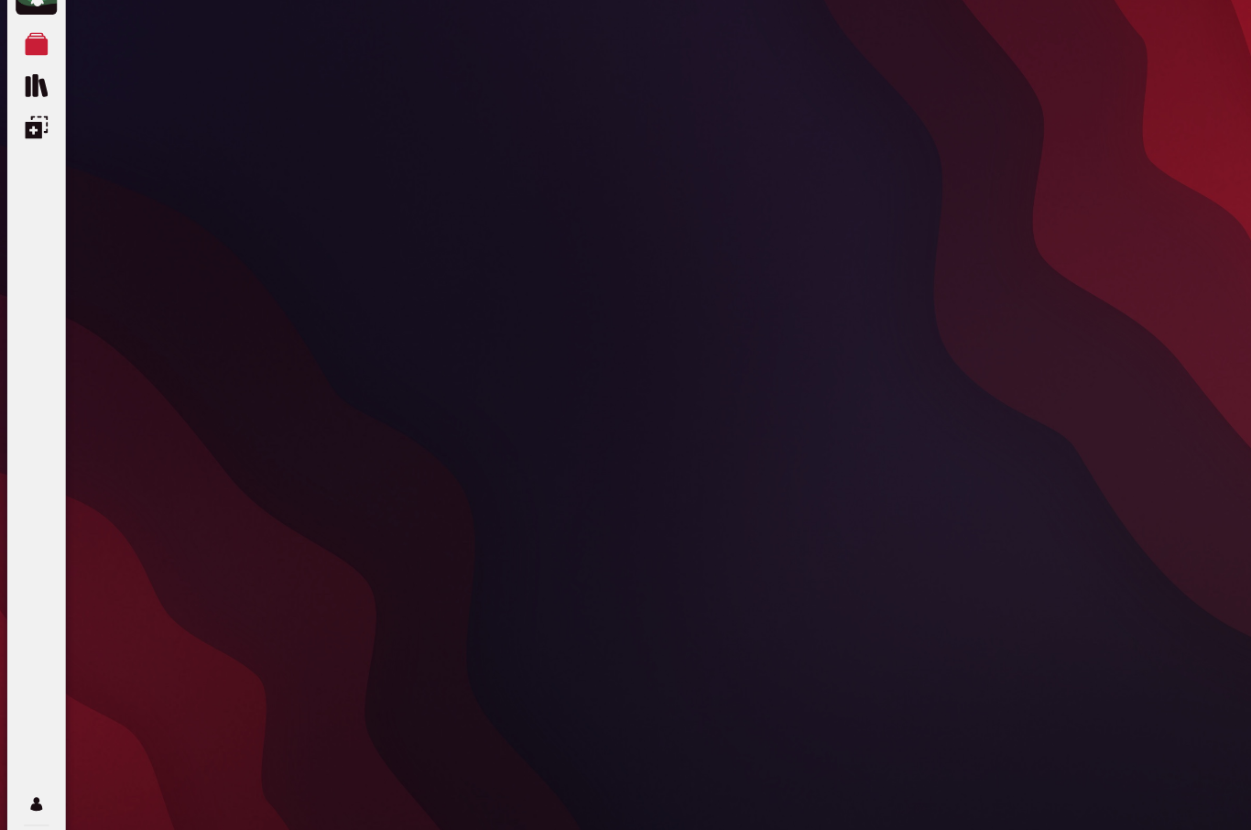
scroll to position [63, 0]
